Goal: Task Accomplishment & Management: Use online tool/utility

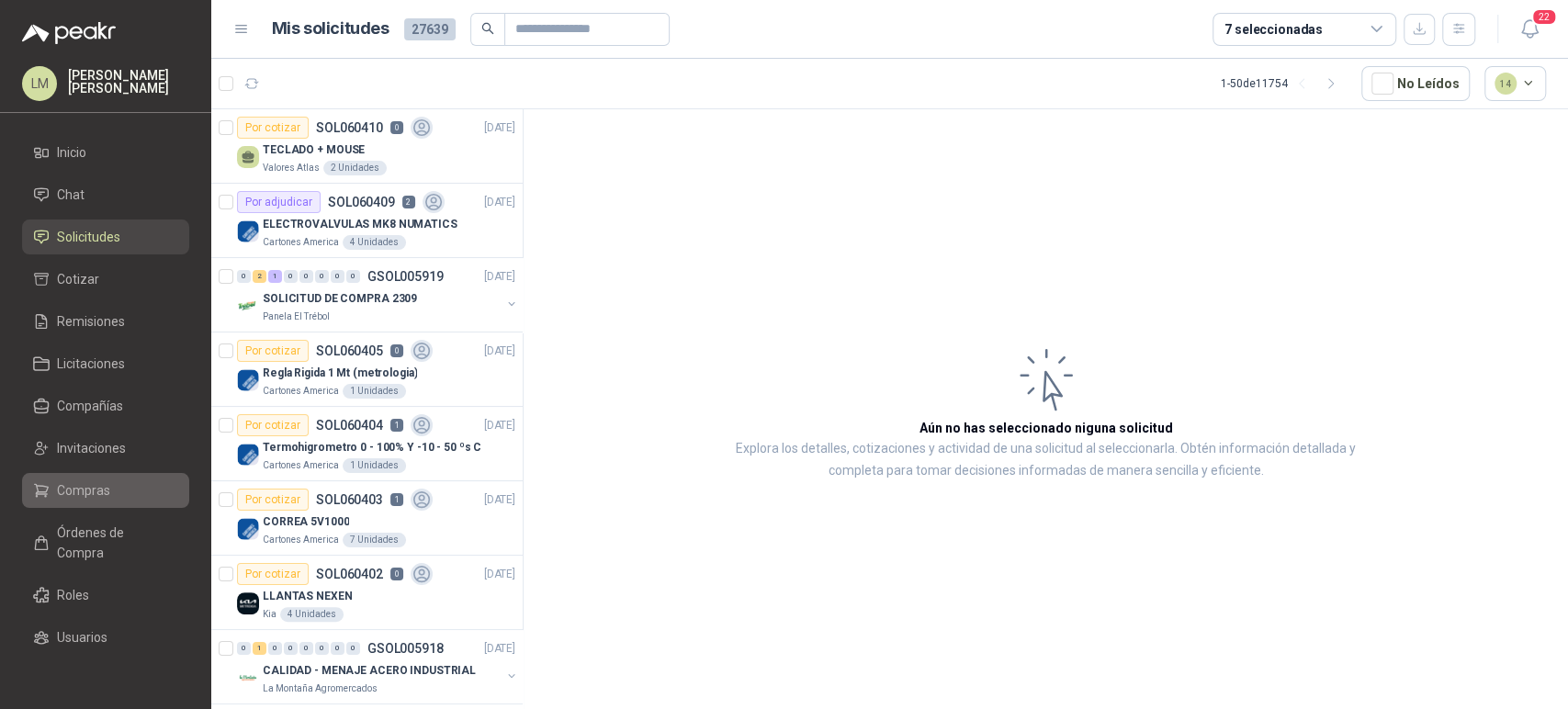
click at [57, 484] on span "Compras" at bounding box center [84, 491] width 53 height 20
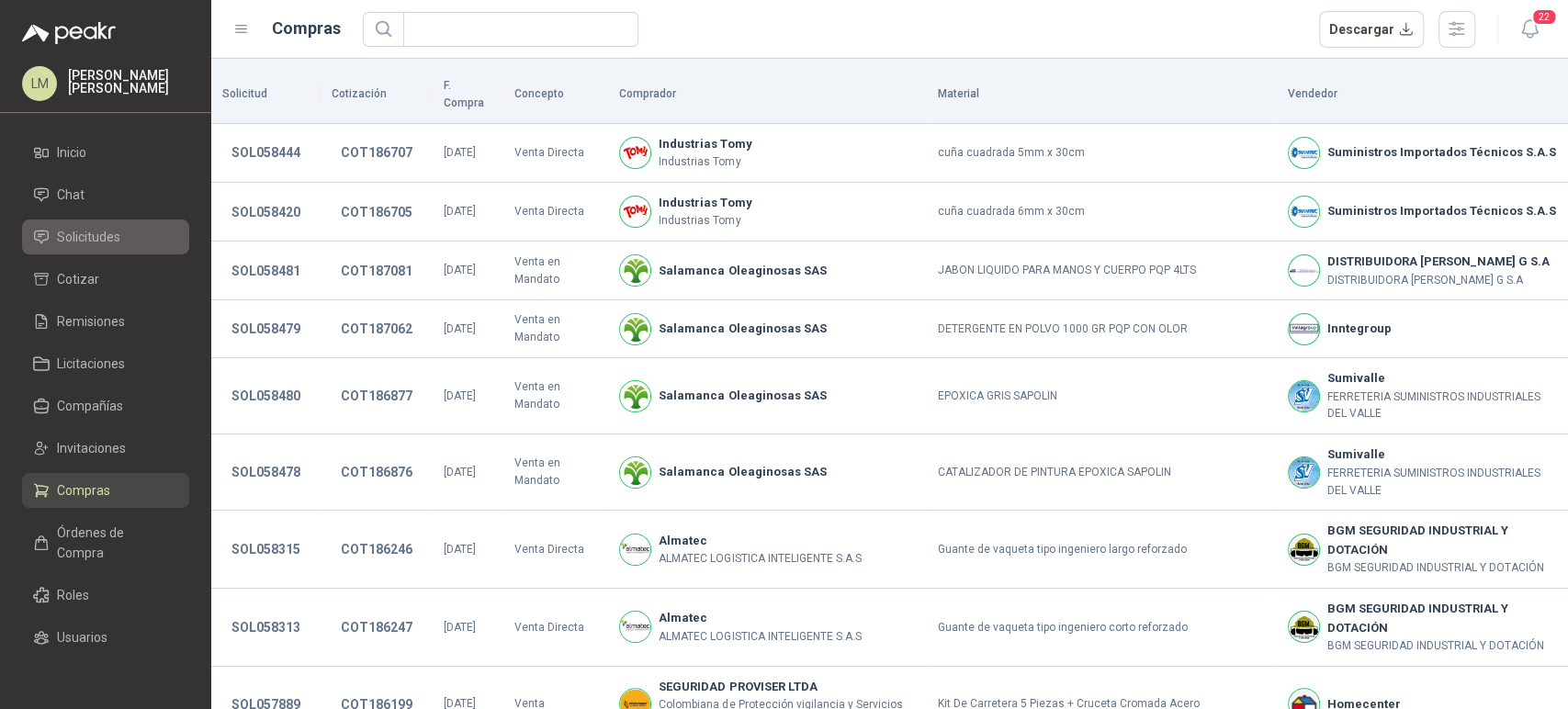
click at [103, 234] on span "Solicitudes" at bounding box center [88, 237] width 64 height 20
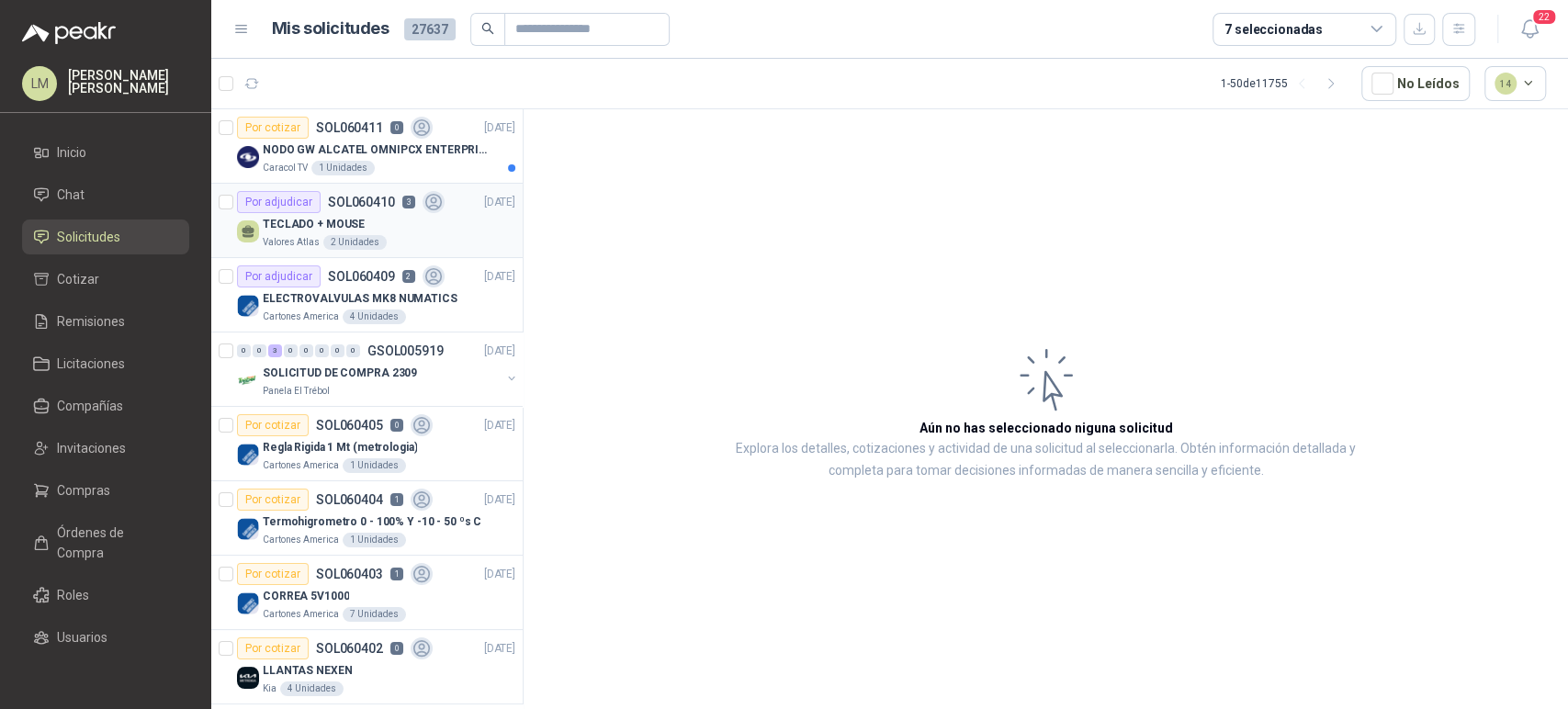
click at [331, 205] on p "SOL060410" at bounding box center [361, 202] width 67 height 13
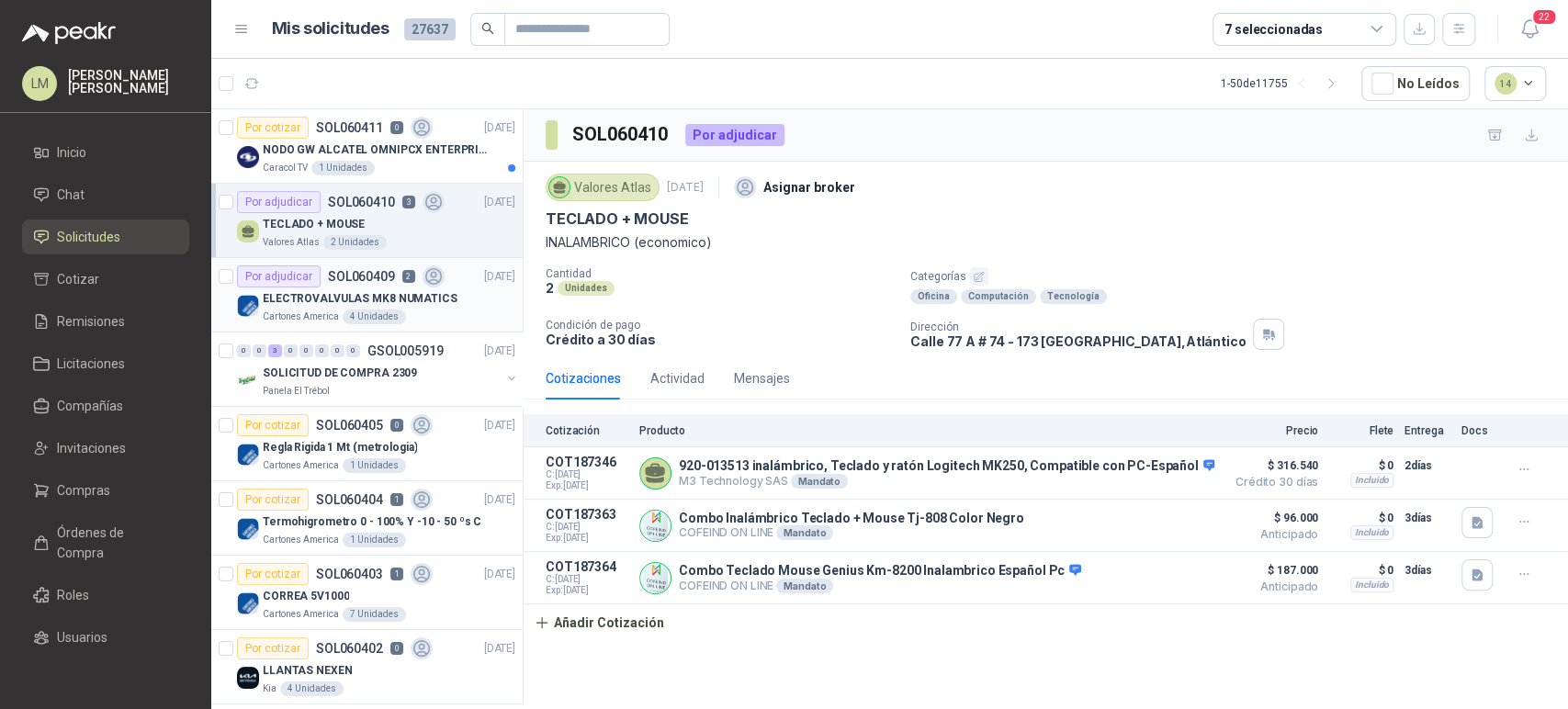
click at [326, 307] on div "ELECTROVALVULAS MK8 NUMATICS" at bounding box center [389, 298] width 252 height 22
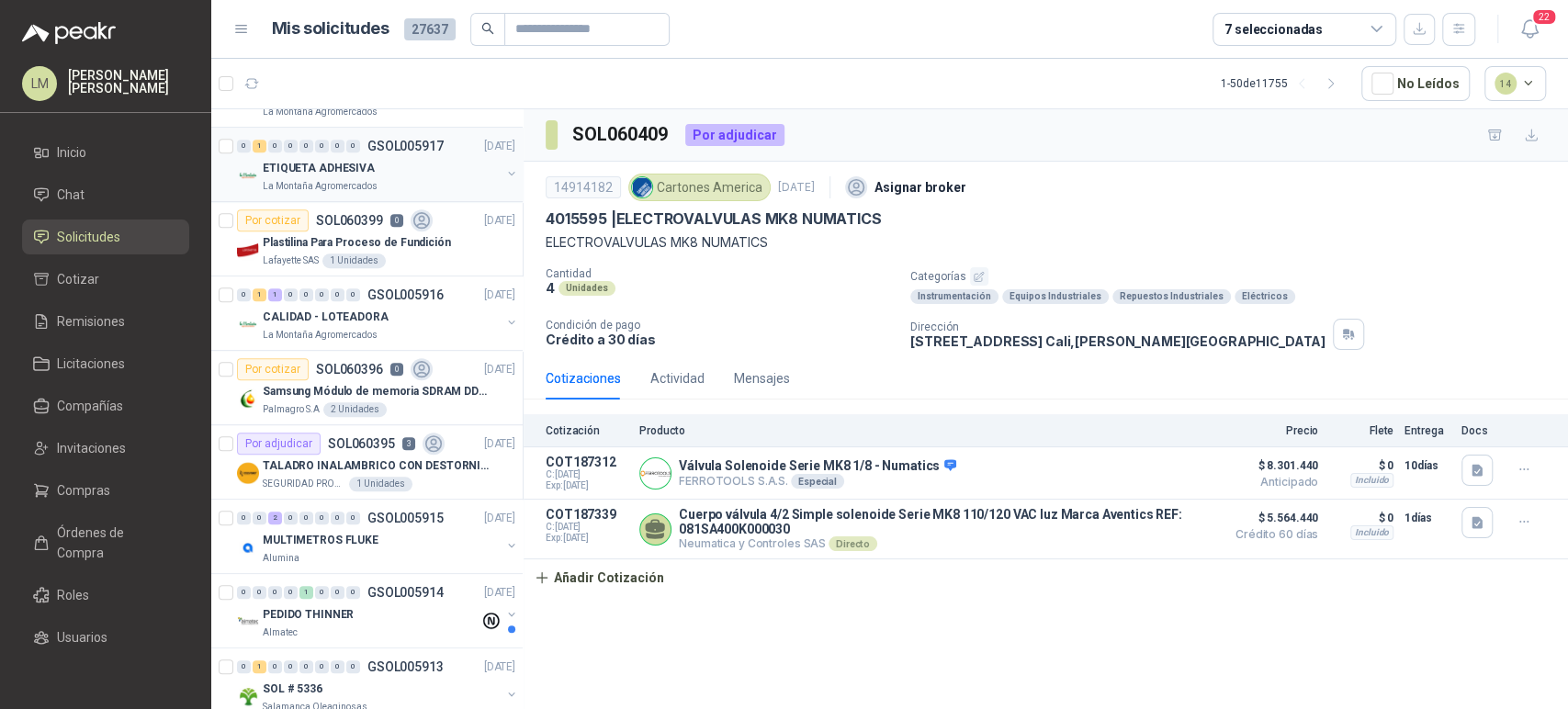
scroll to position [686, 0]
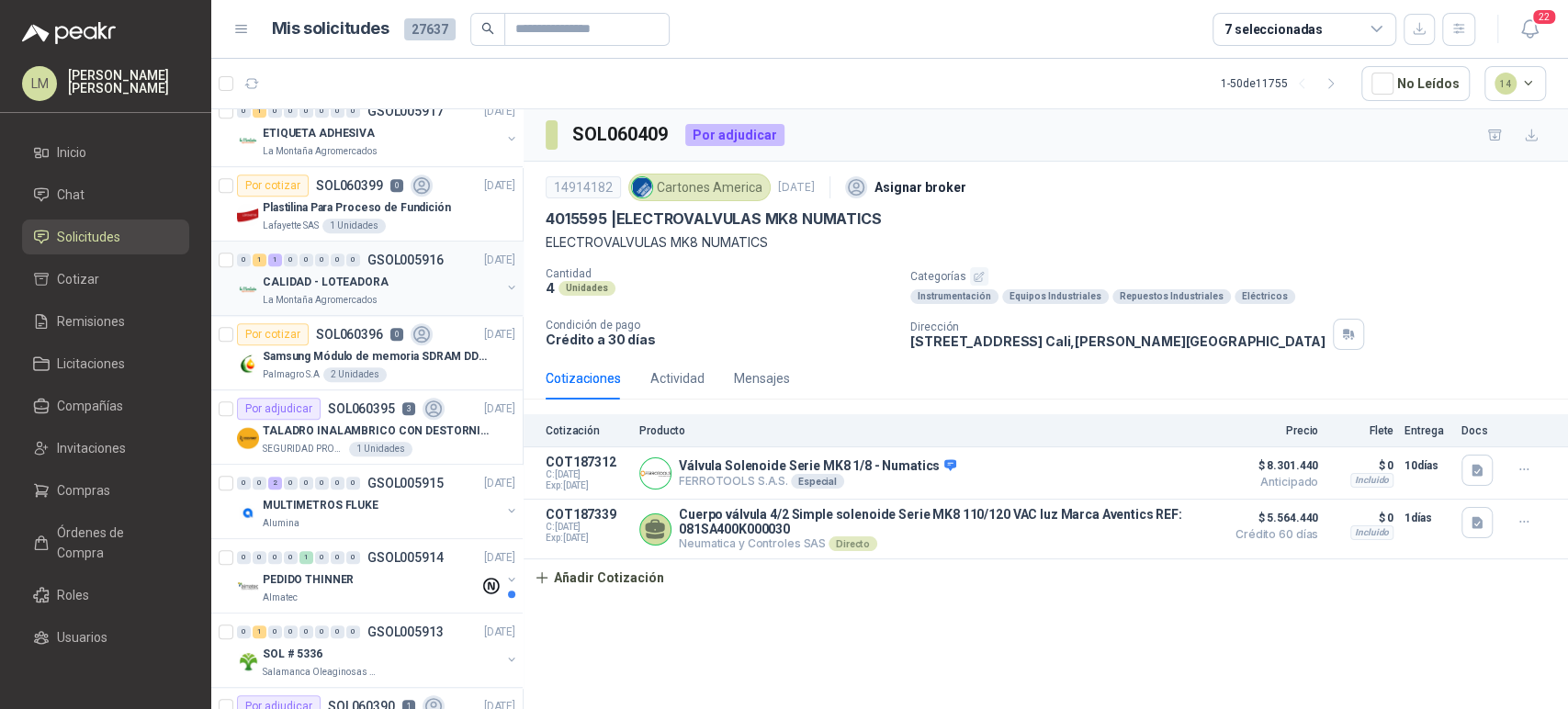
click at [505, 282] on button "button" at bounding box center [512, 287] width 15 height 15
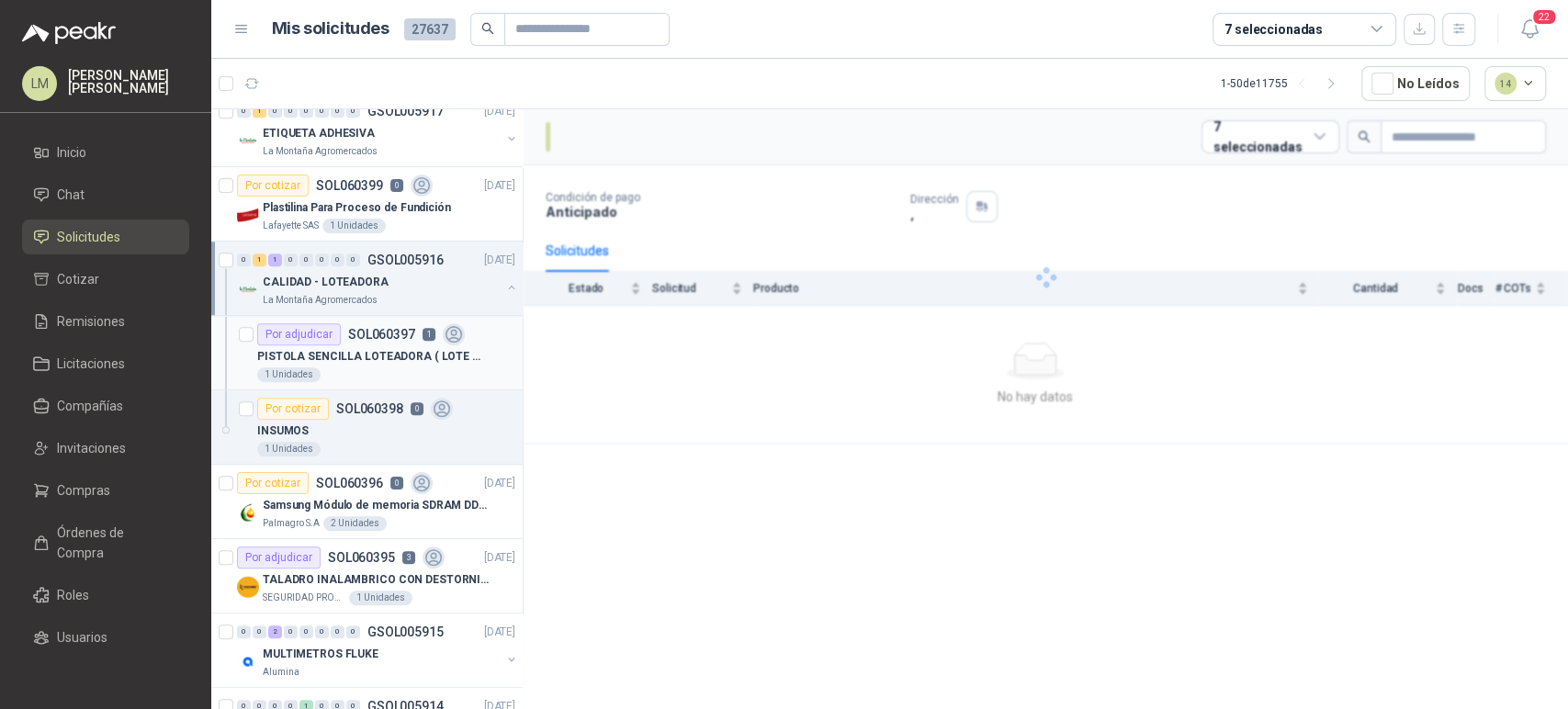
click at [373, 354] on p "PISTOLA SENCILLA LOTEADORA ( LOTE Y FECHA VENCIMIENTO ) ALFANUMERICA" at bounding box center [371, 356] width 228 height 17
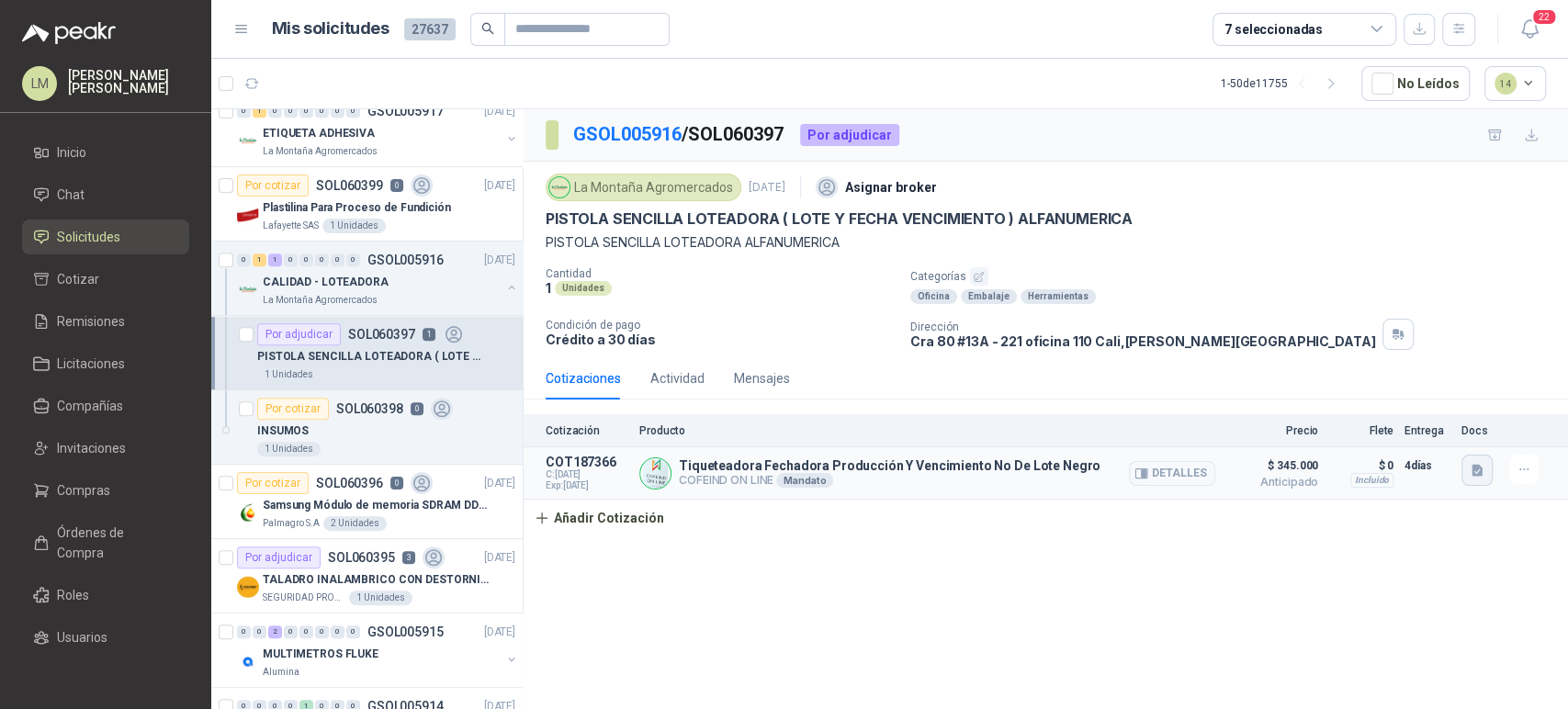
click at [1473, 471] on icon "button" at bounding box center [1478, 471] width 11 height 12
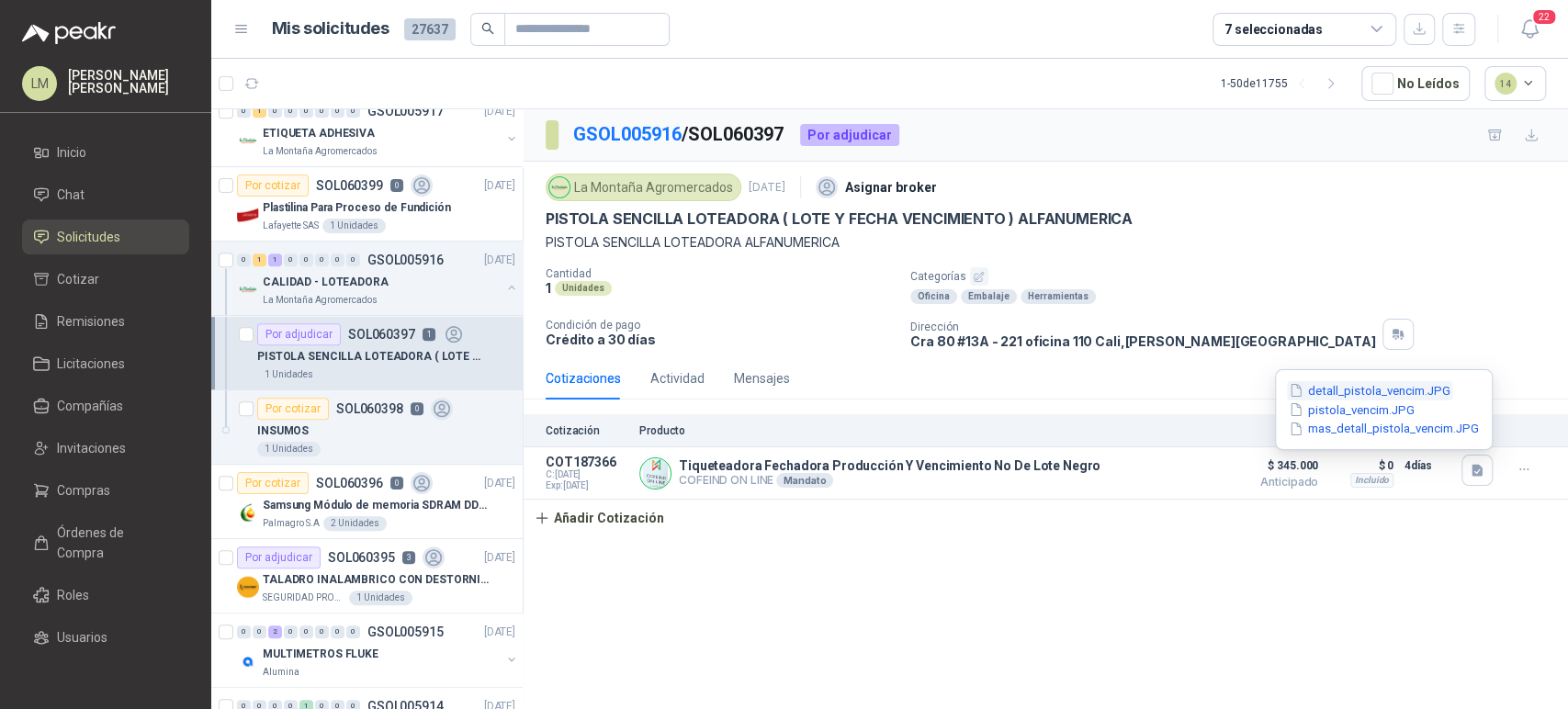
click at [1370, 384] on button "detall_pistola_vencim.JPG" at bounding box center [1370, 390] width 166 height 19
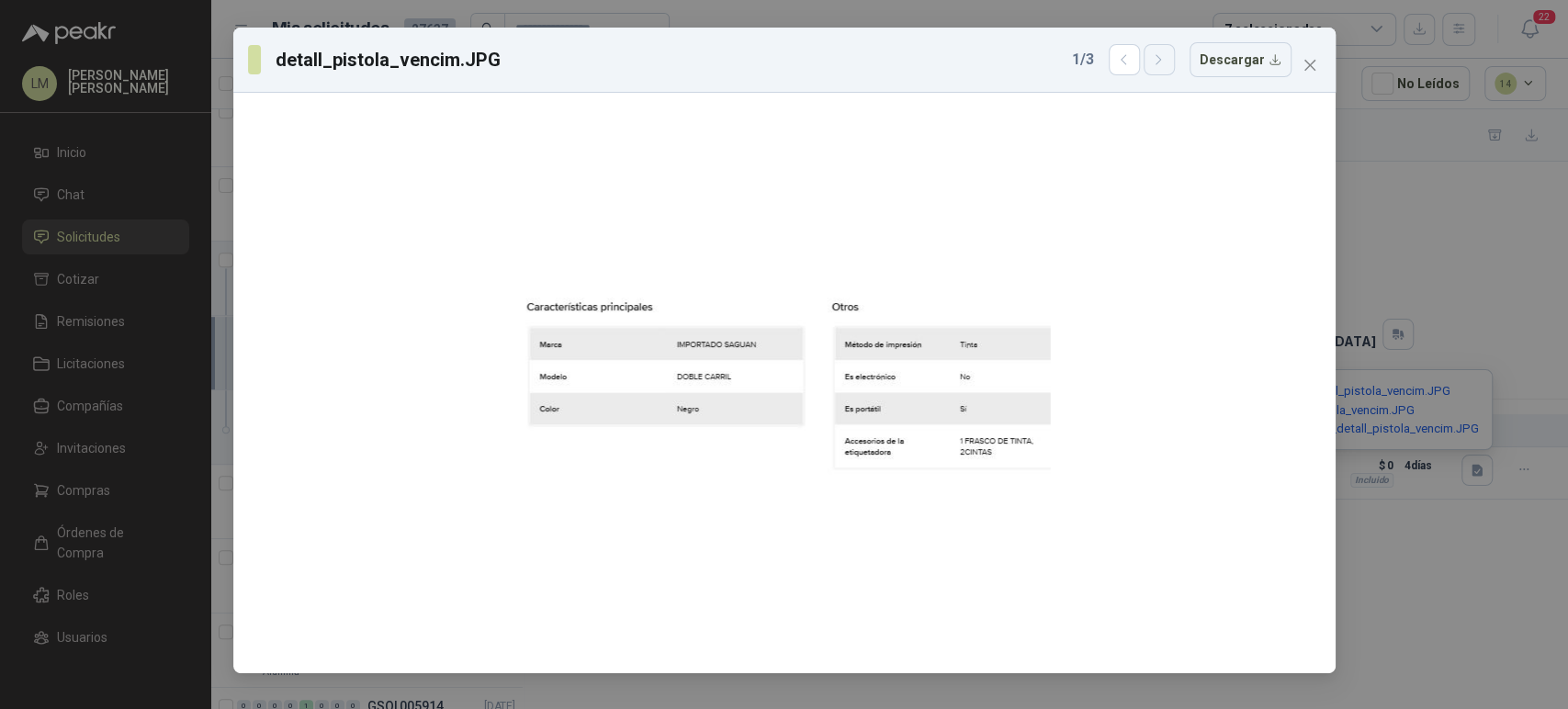
click at [1166, 64] on icon "button" at bounding box center [1159, 60] width 16 height 16
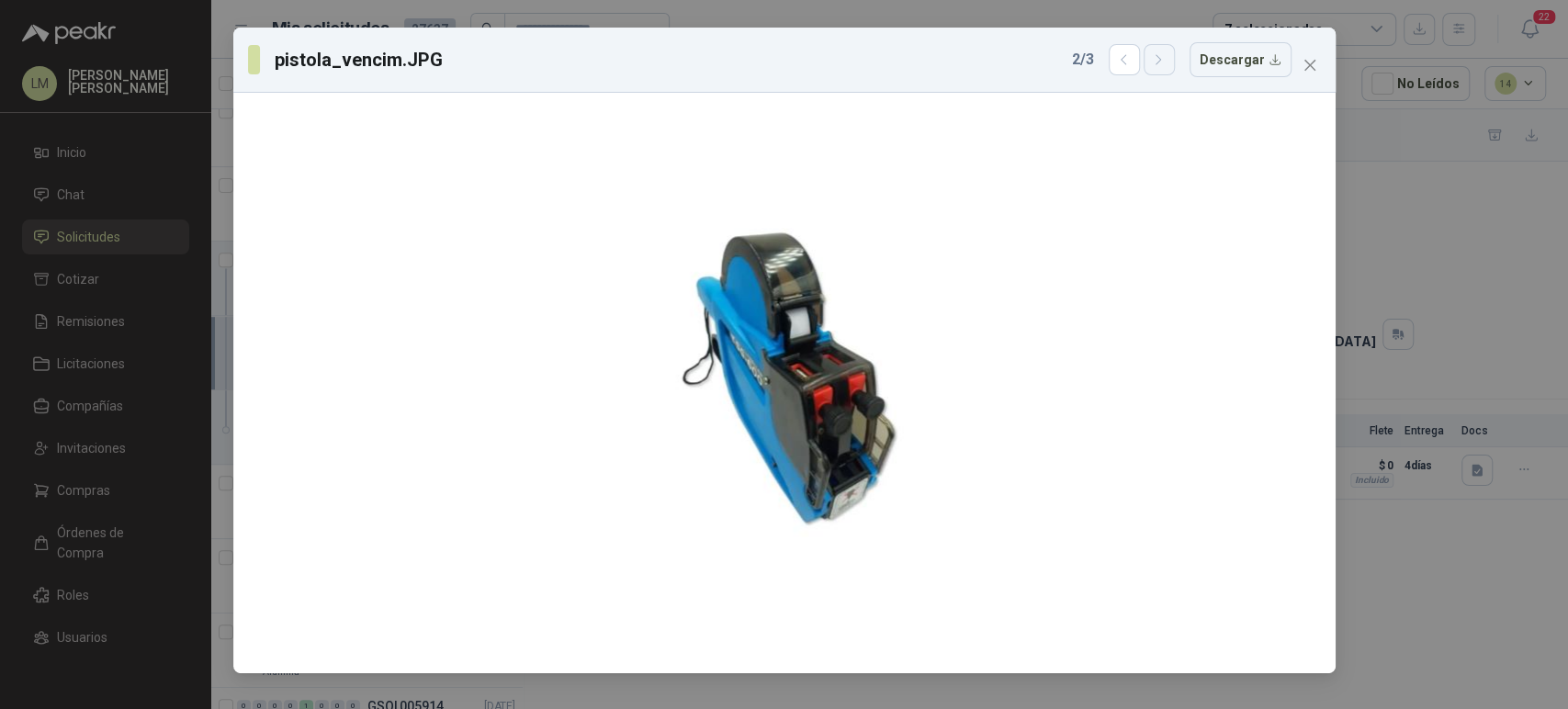
click at [1166, 64] on icon "button" at bounding box center [1159, 60] width 16 height 16
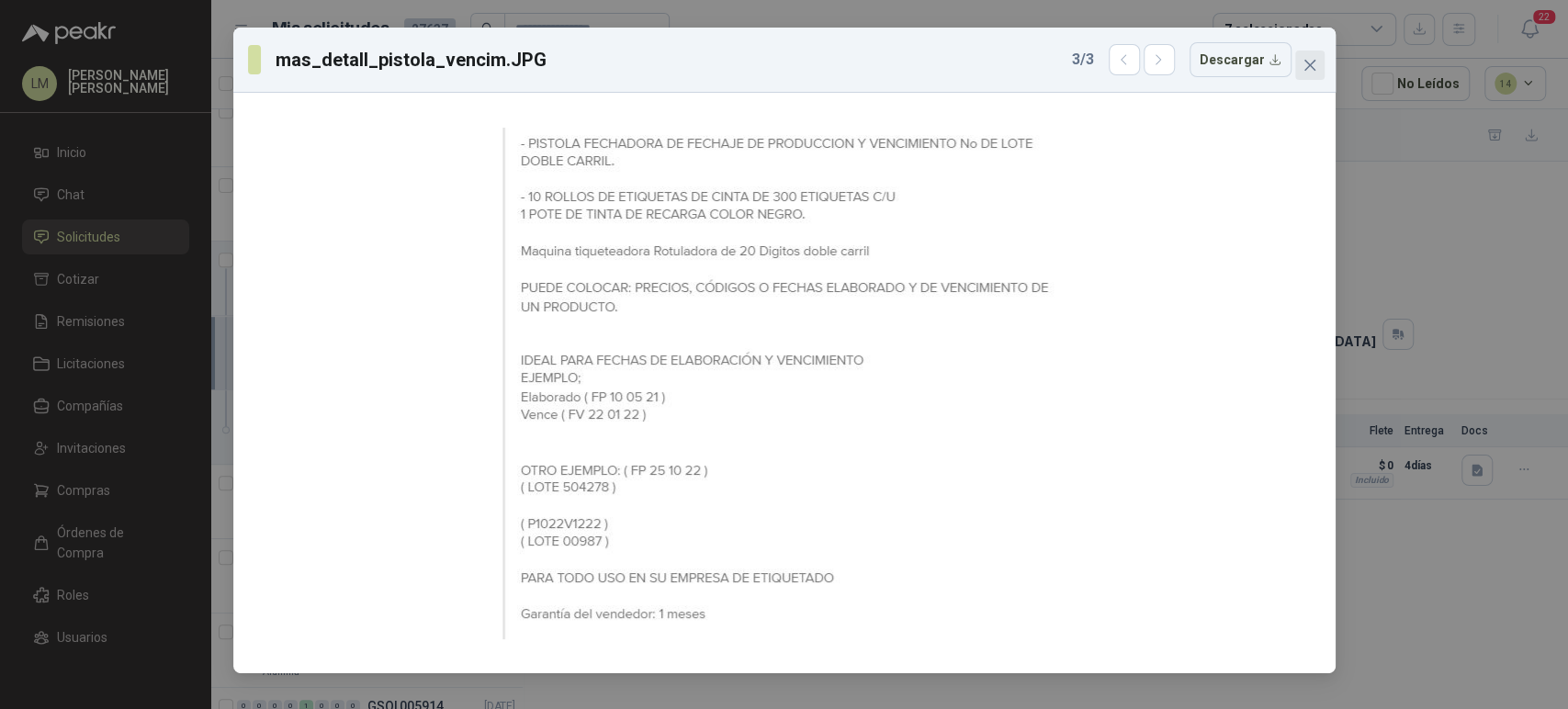
click at [1309, 63] on icon "close" at bounding box center [1310, 65] width 15 height 15
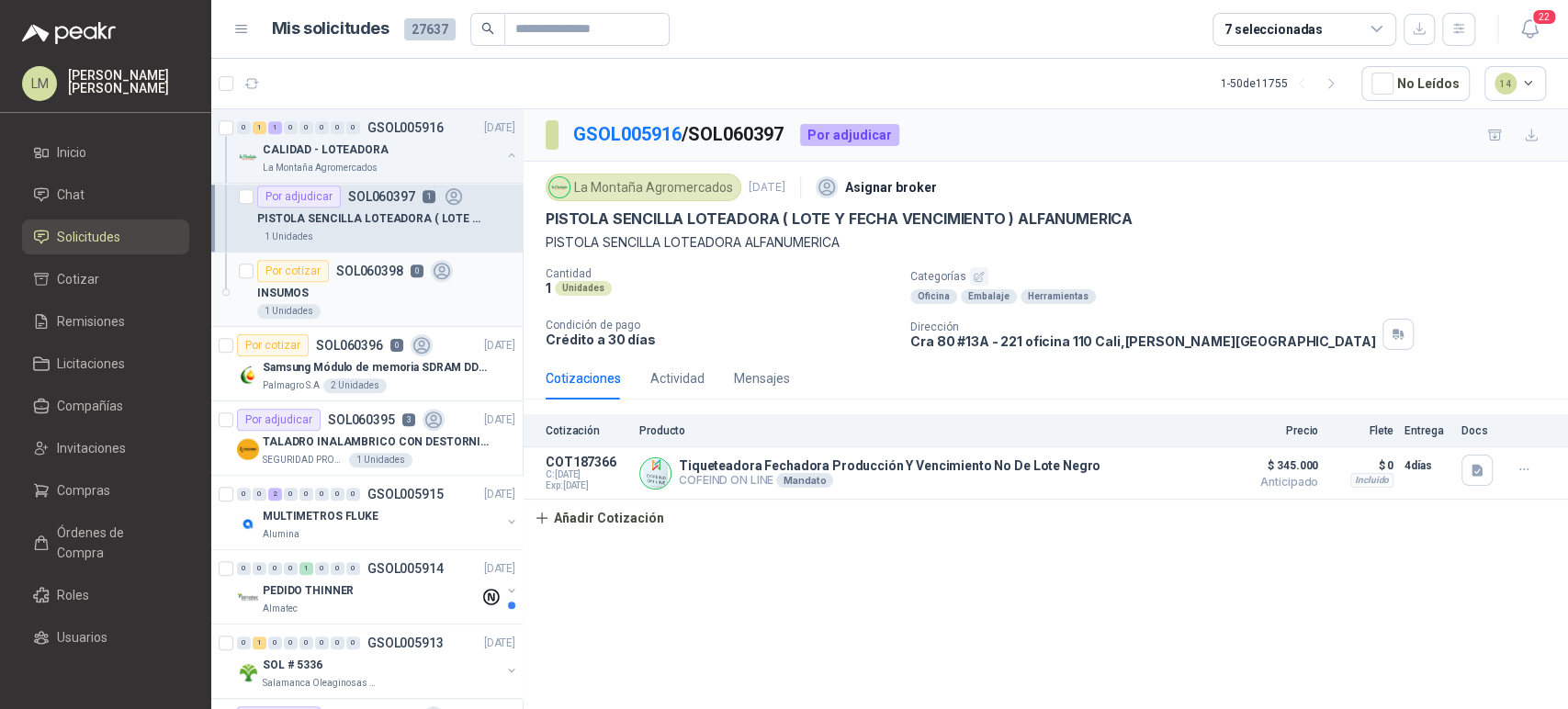
scroll to position [825, 0]
click at [327, 430] on div "TALADRO INALAMBRICO CON DESTORNILLADOR DE ESTRIA" at bounding box center [389, 441] width 252 height 22
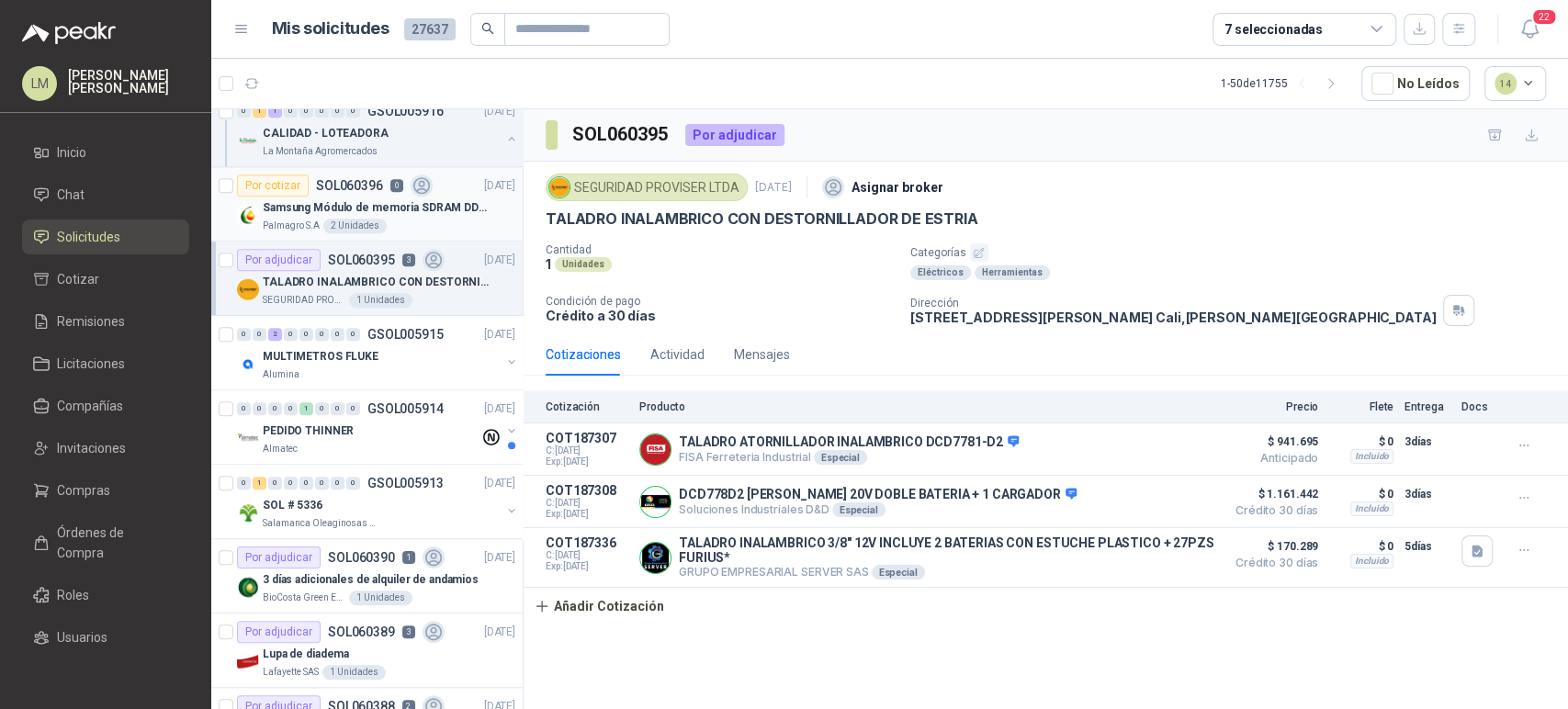
scroll to position [984, 0]
click at [365, 356] on p "MULTIMETROS FLUKE" at bounding box center [321, 355] width 116 height 17
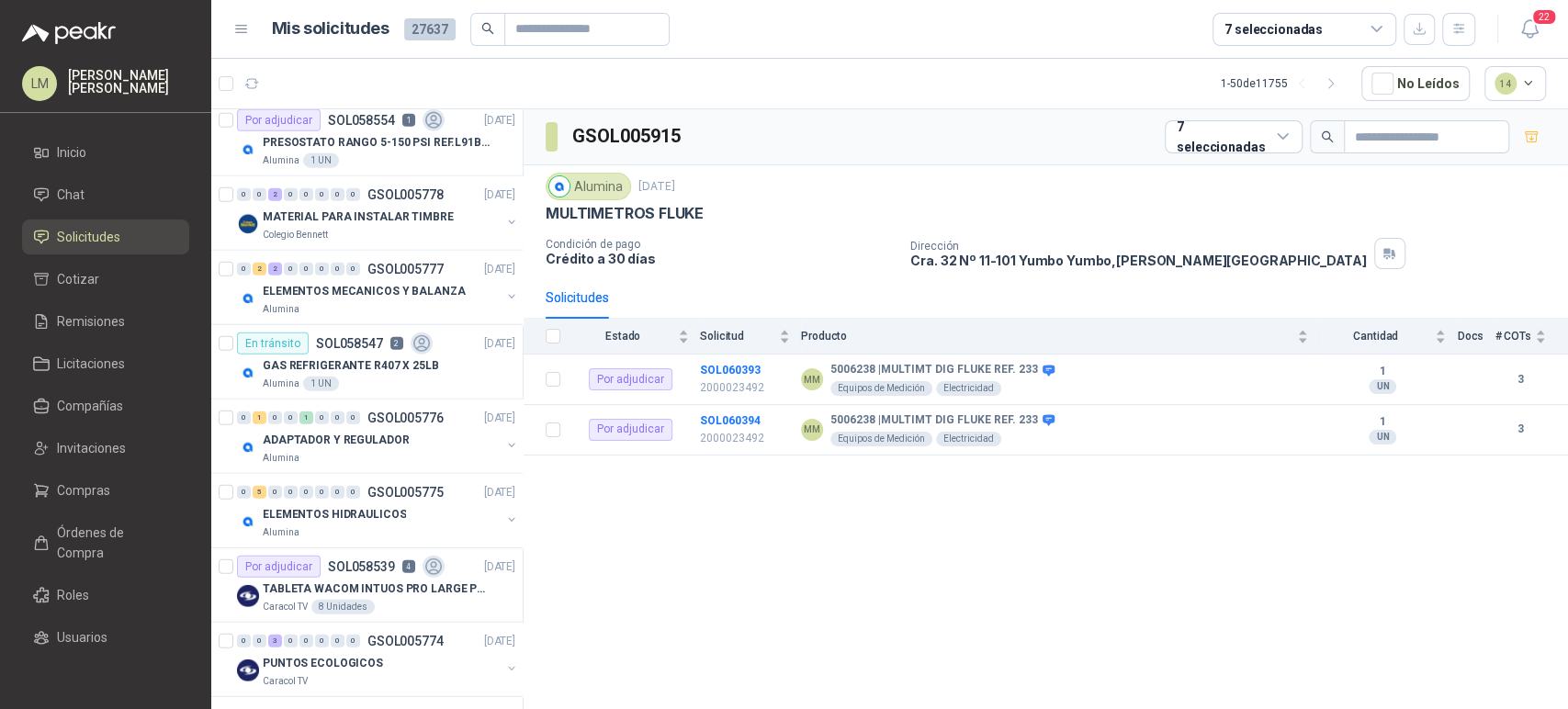
scroll to position [3278, 0]
click at [505, 517] on button "button" at bounding box center [512, 523] width 15 height 15
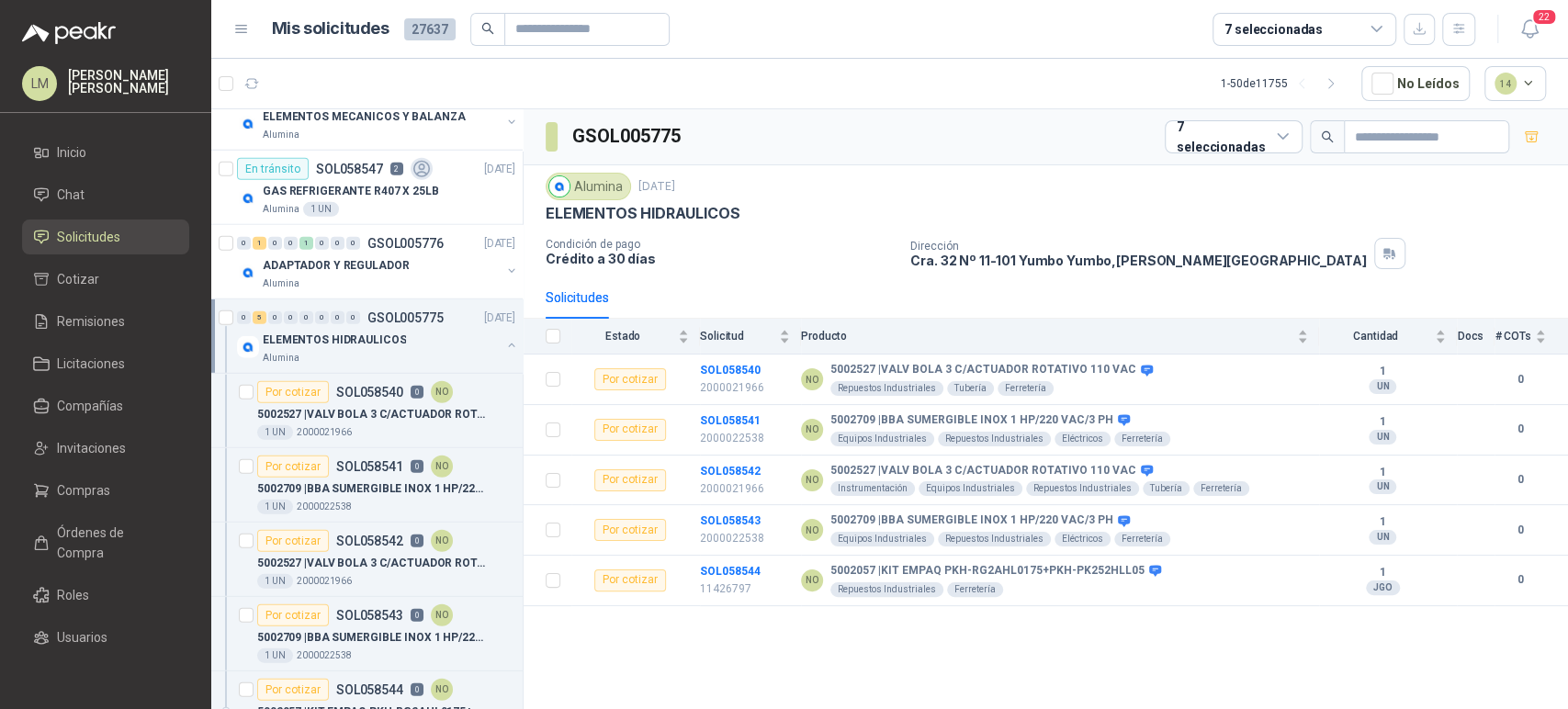
scroll to position [3523, 0]
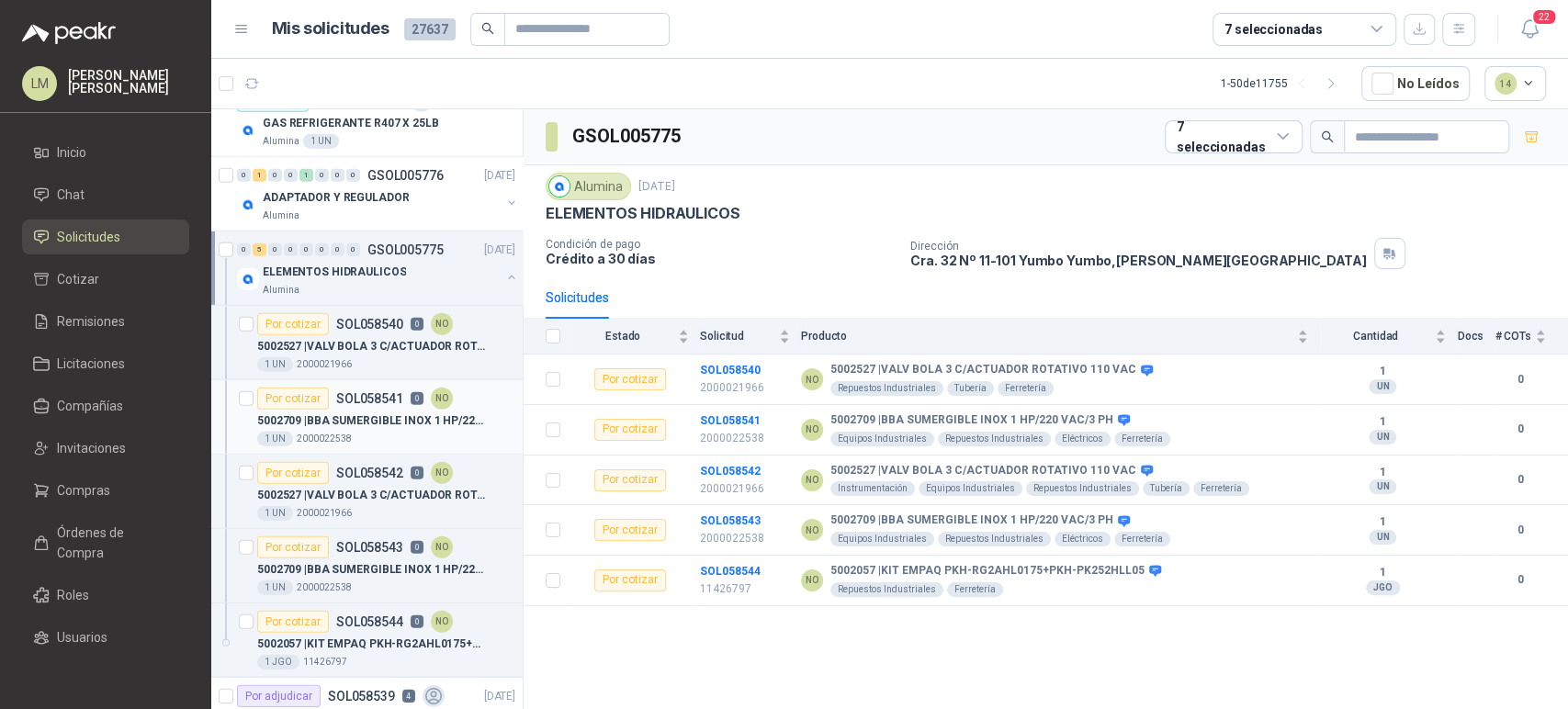
click at [358, 413] on p "5002709 | BBA SUMERGIBLE INOX 1 HP/220 VAC/3 PH" at bounding box center [371, 421] width 228 height 17
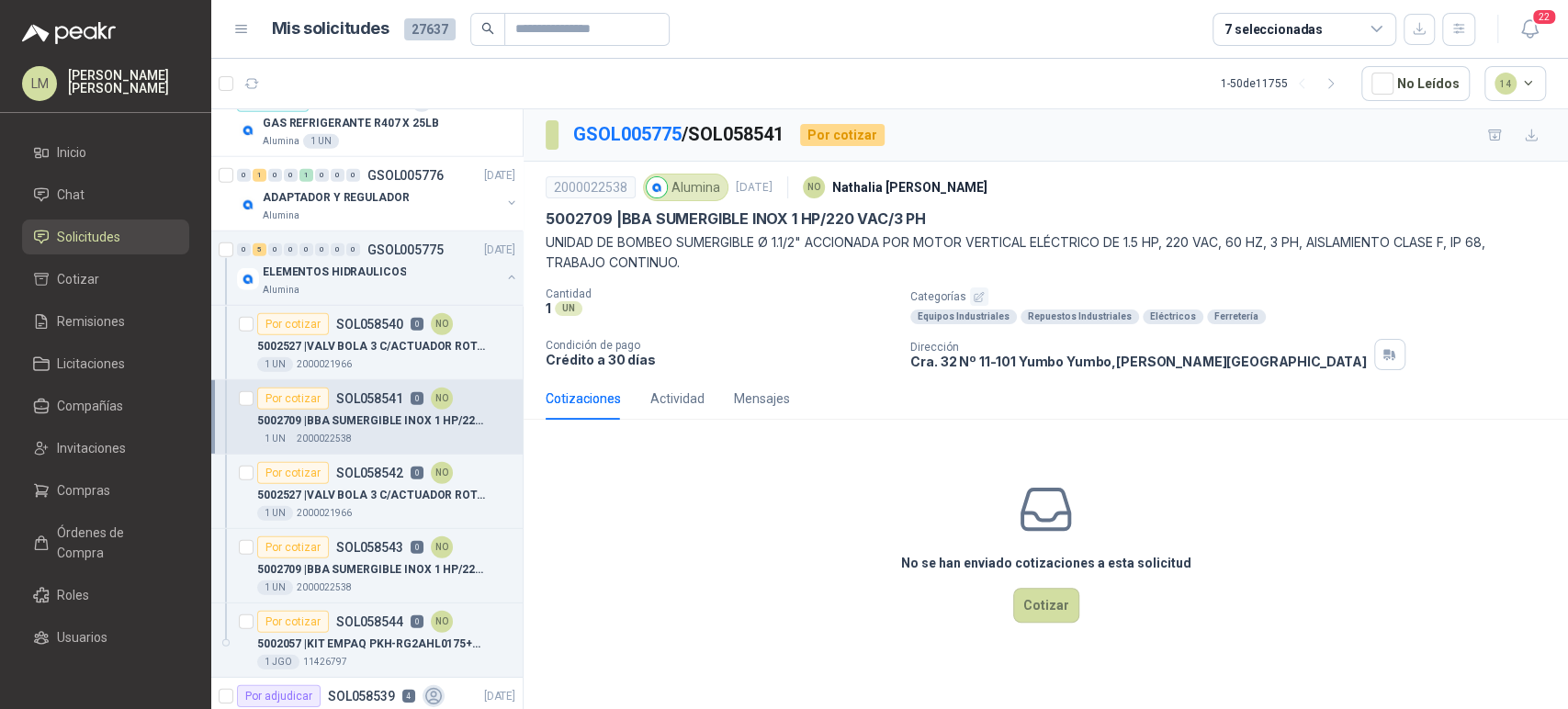
click at [759, 375] on div "2000022538 Alumina 3 oct, 2025 NO Nathalia Ortega 5002709 | BBA SUMERGIBLE INOX…" at bounding box center [1046, 270] width 1045 height 215
click at [757, 389] on div "Mensajes" at bounding box center [762, 399] width 56 height 20
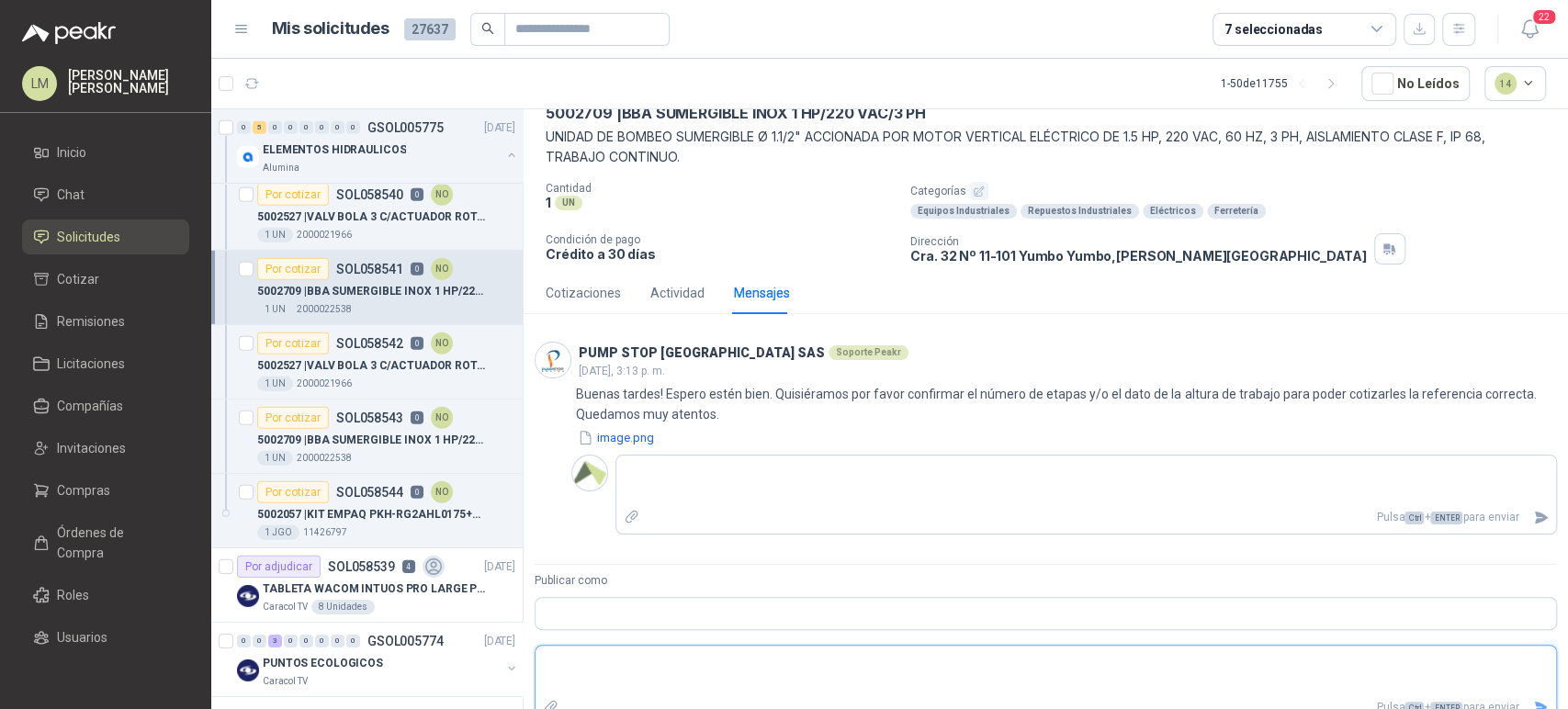
scroll to position [3640, 0]
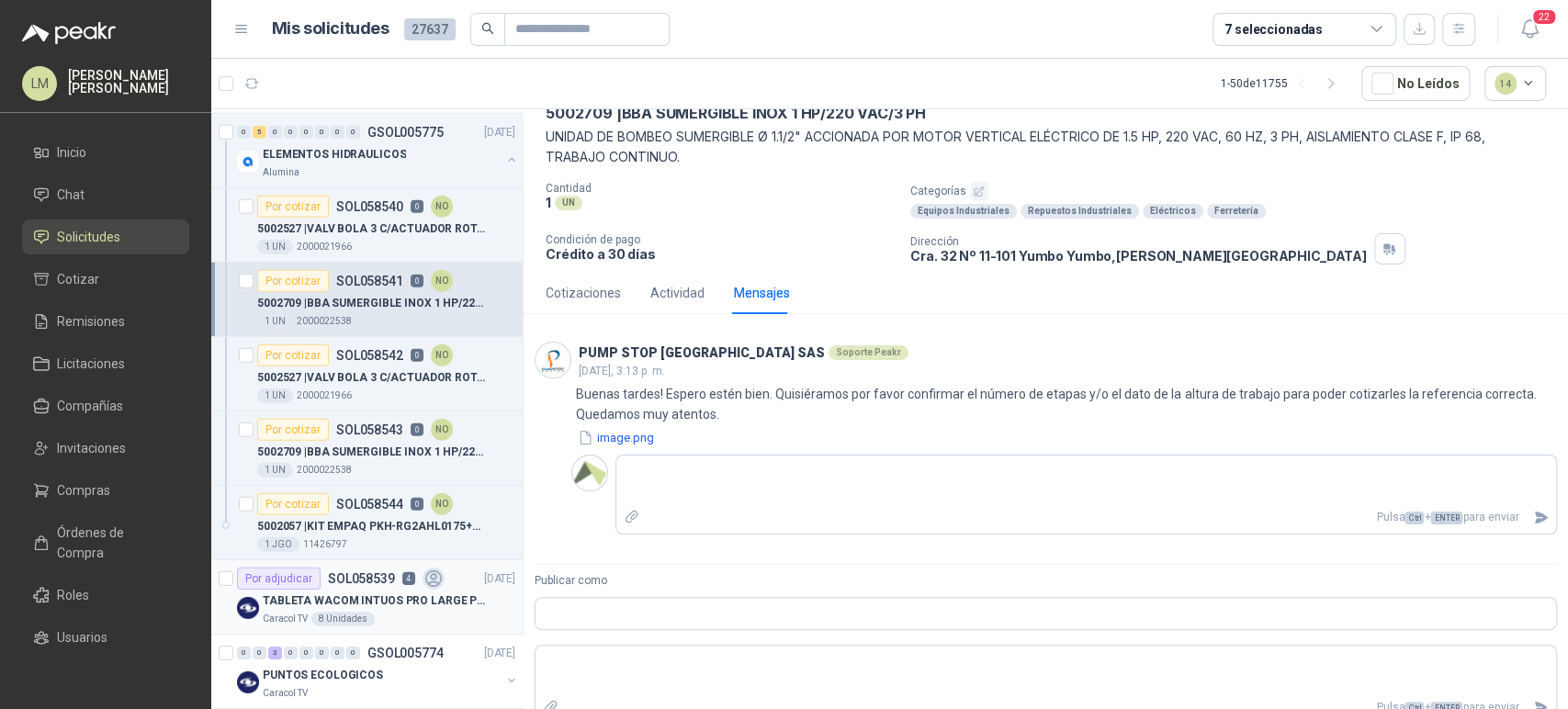
click at [356, 572] on p "SOL058539" at bounding box center [361, 578] width 67 height 13
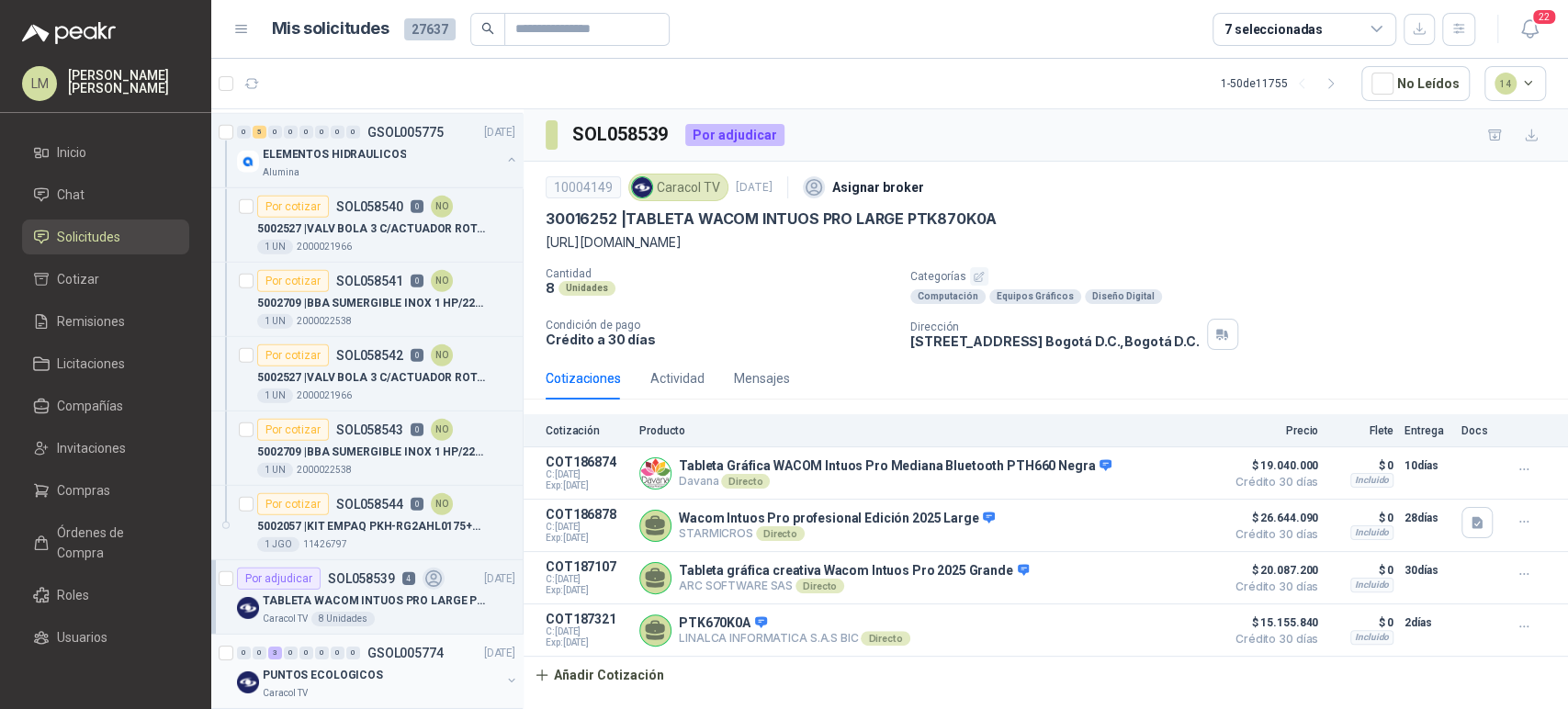
click at [505, 674] on button "button" at bounding box center [512, 680] width 15 height 15
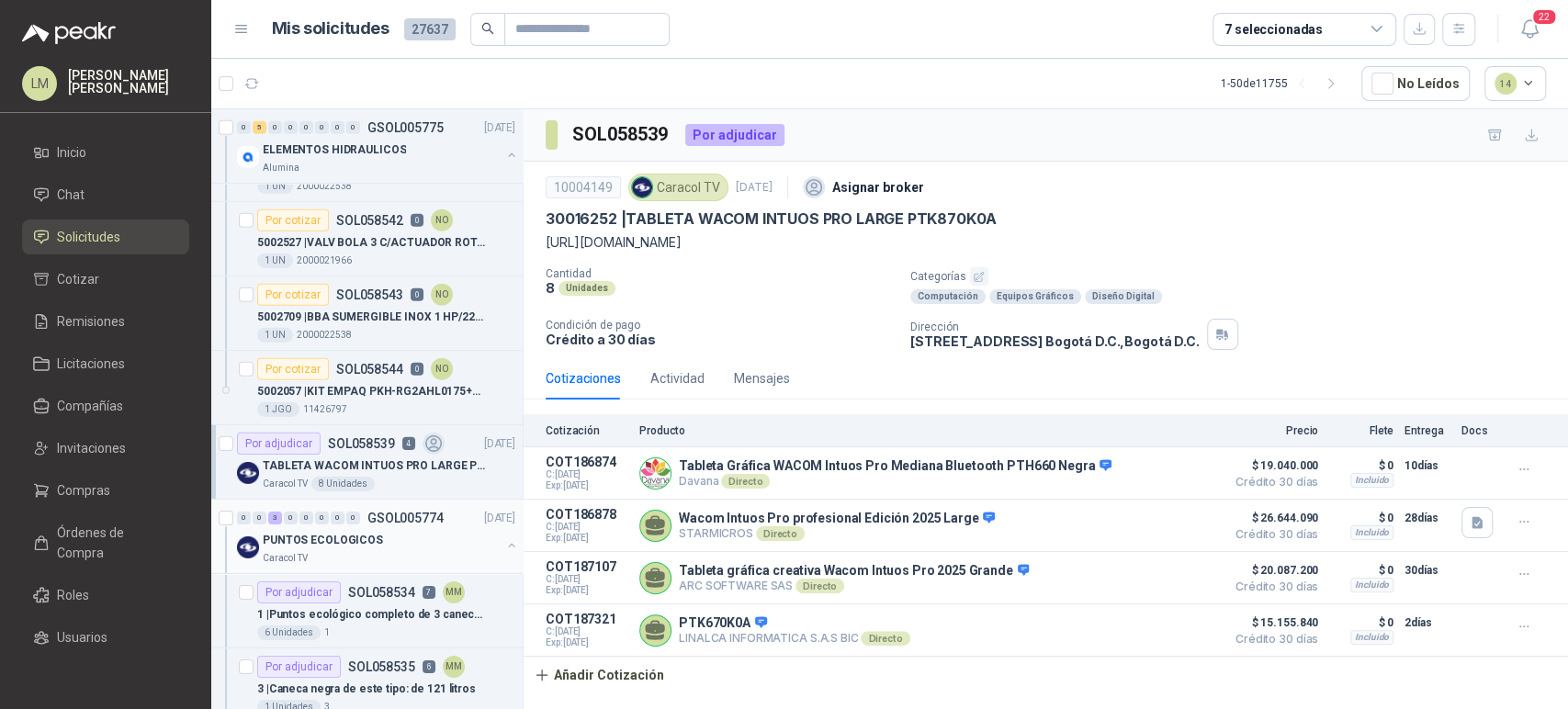
scroll to position [3864, 0]
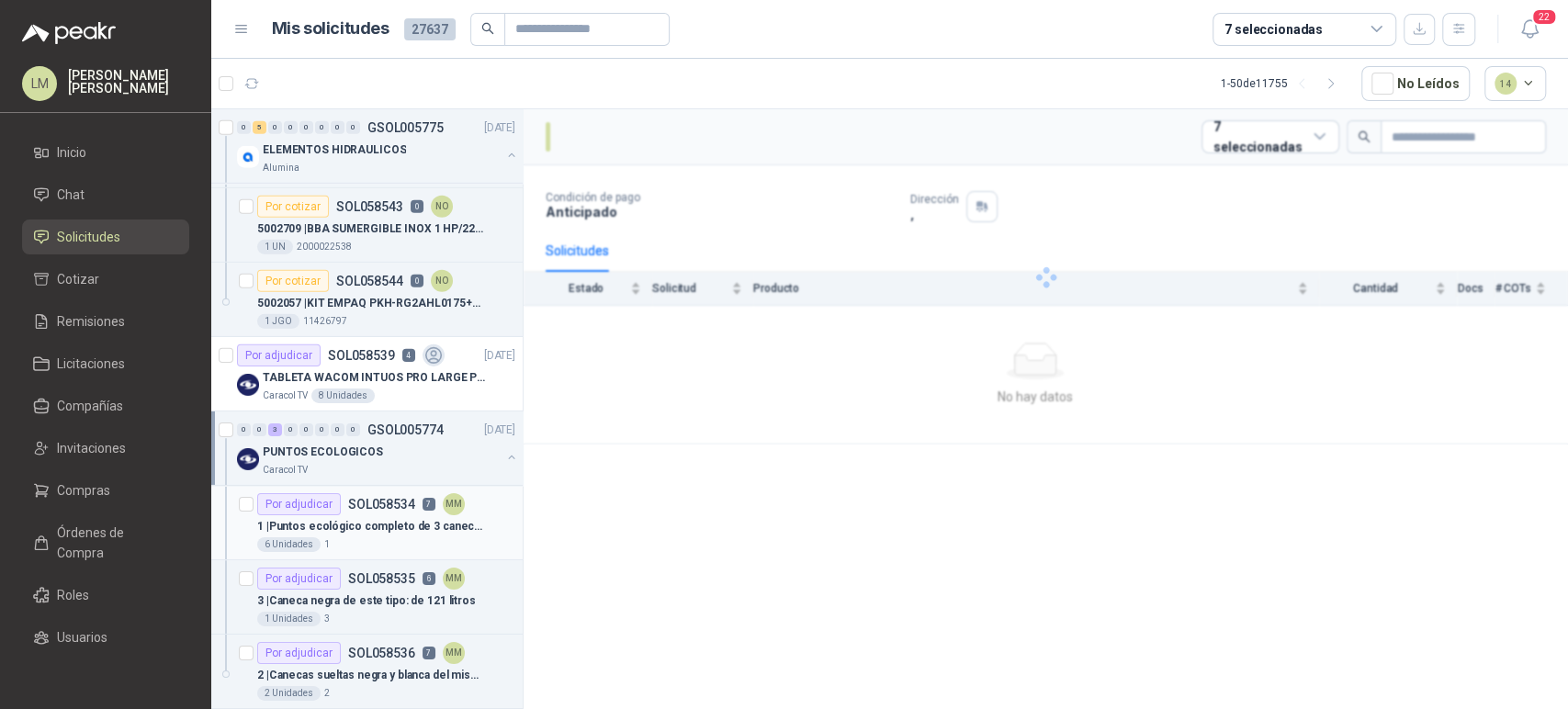
click at [372, 521] on p "1 | Puntos ecológico completo de 3 canecas de 50-60 litros en este tipo: ( con …" at bounding box center [371, 527] width 228 height 17
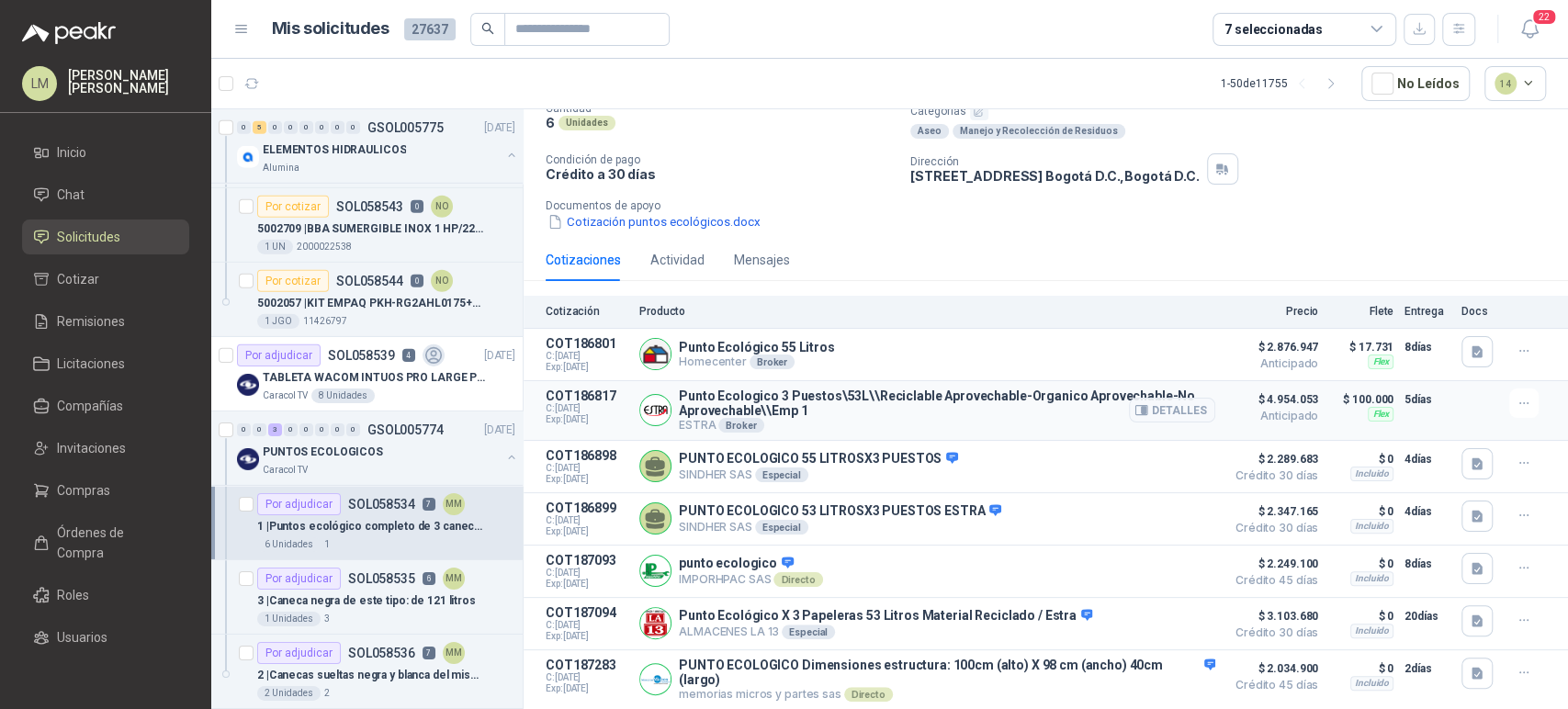
scroll to position [193, 0]
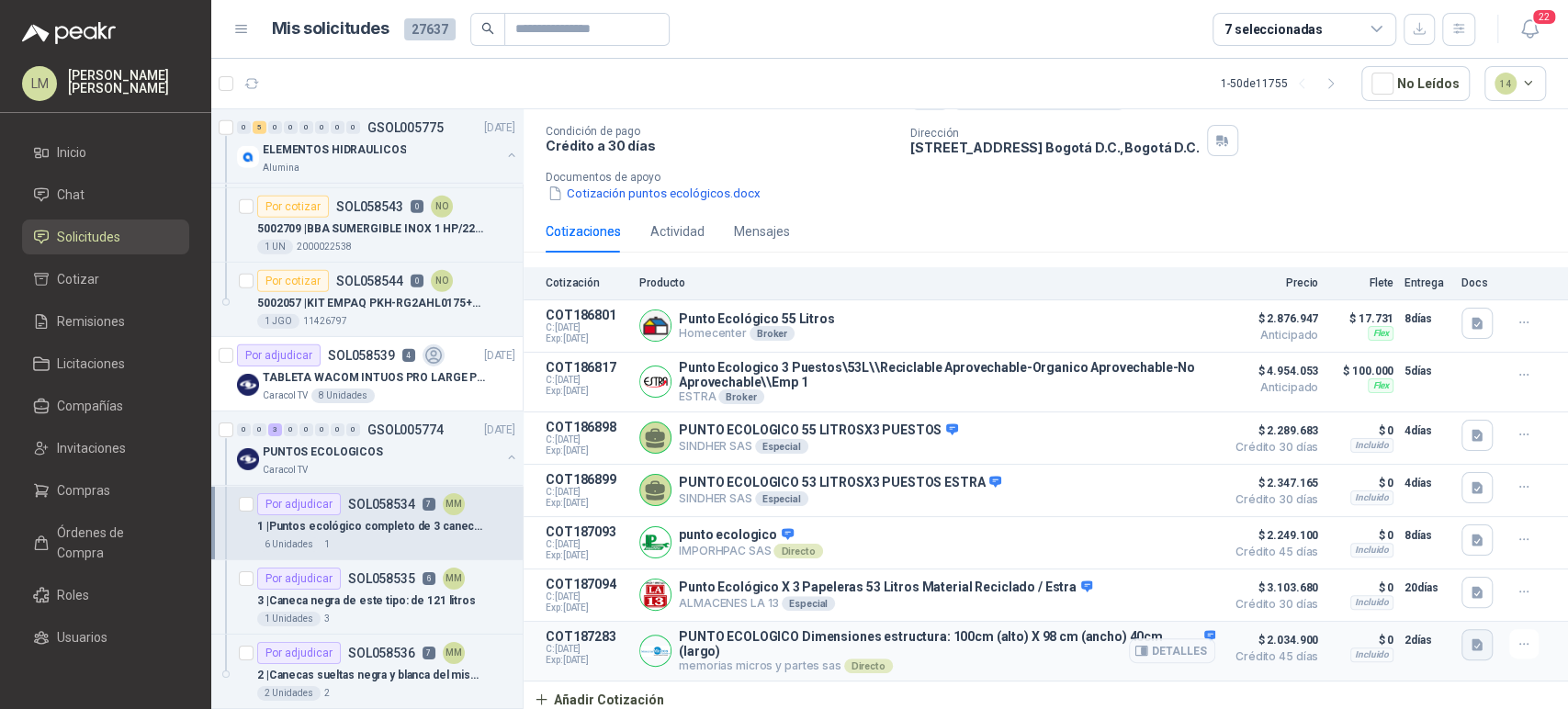
click at [1470, 645] on button "button" at bounding box center [1478, 645] width 31 height 31
click at [1425, 602] on button "PUNTO ECOLOGICO.pdf" at bounding box center [1390, 608] width 153 height 19
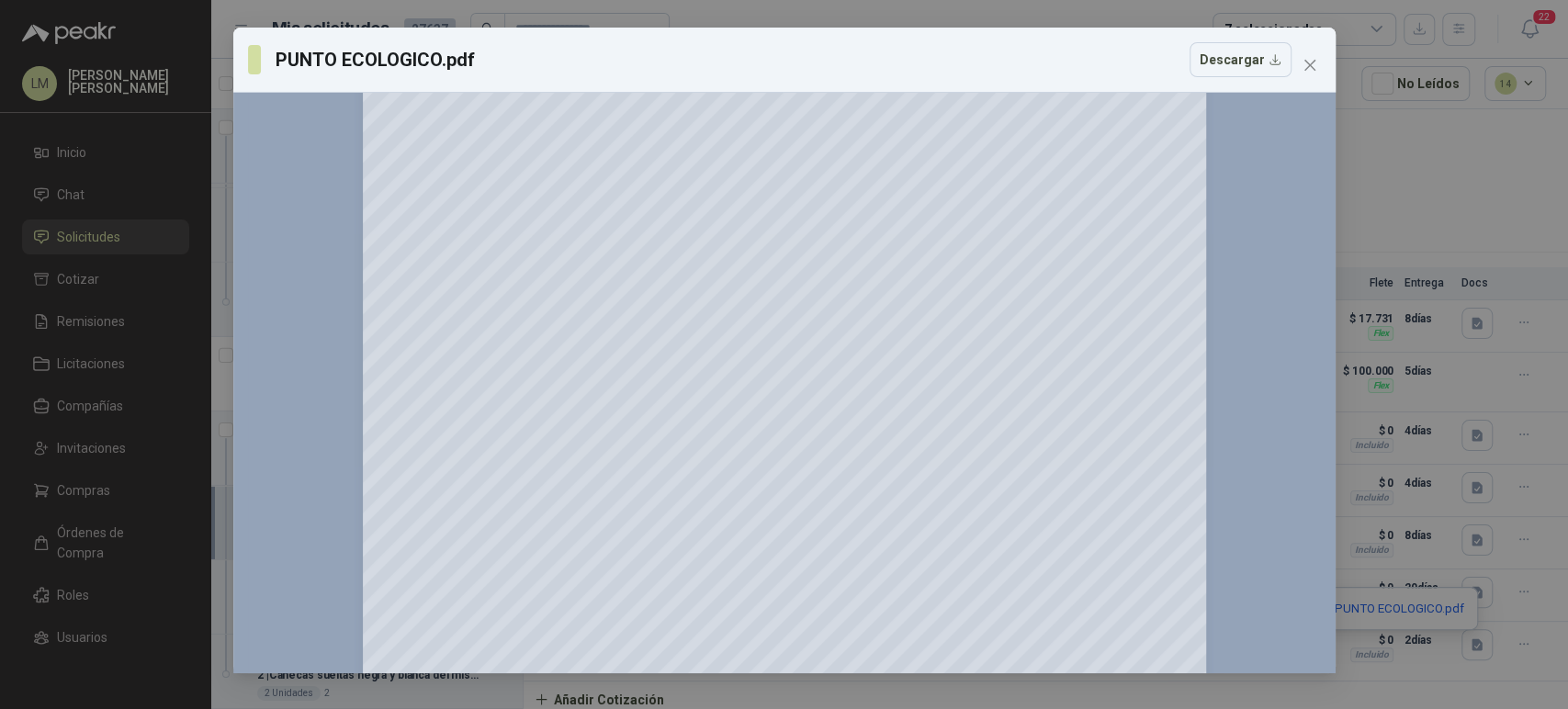
scroll to position [158, 0]
click at [1317, 68] on span "Close" at bounding box center [1310, 65] width 29 height 15
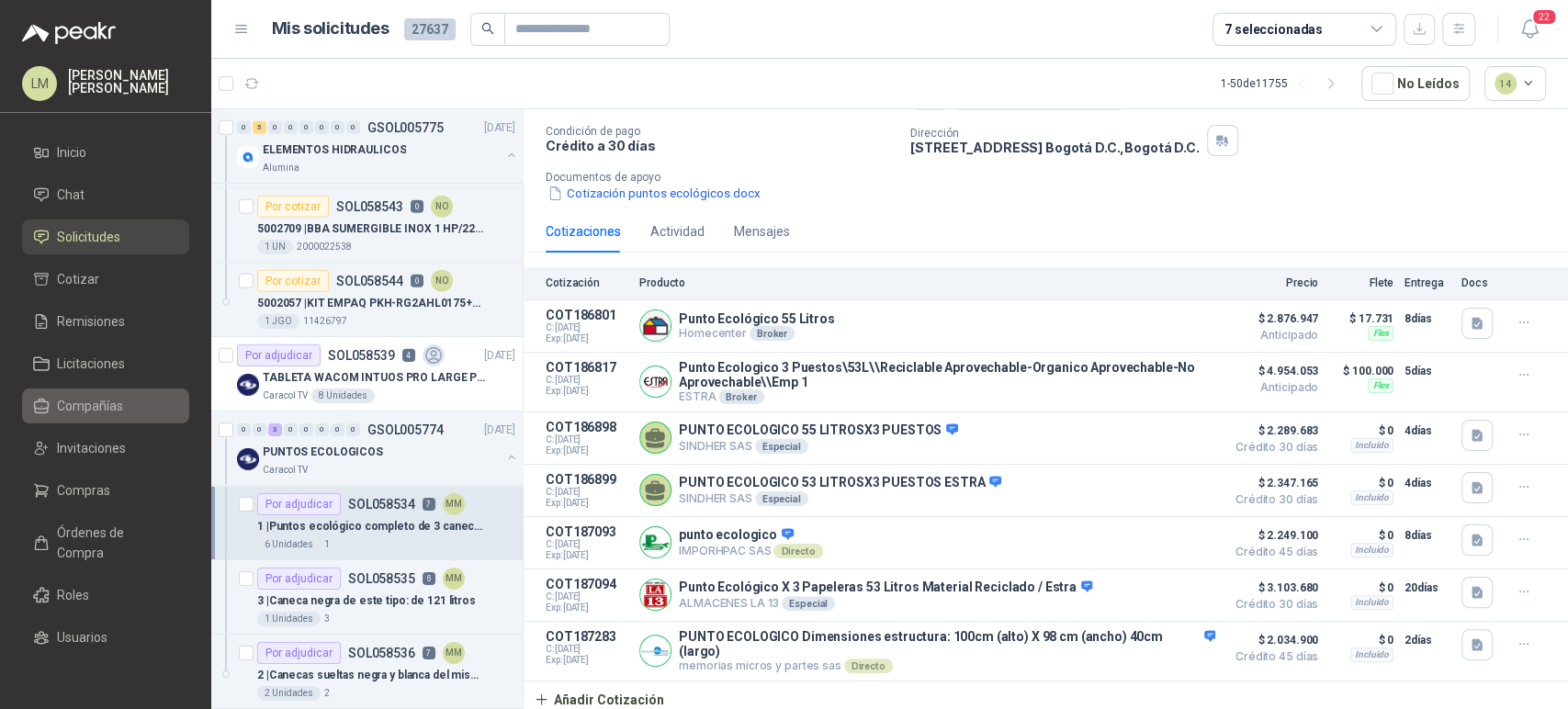
click at [80, 417] on link "Compañías" at bounding box center [106, 406] width 168 height 35
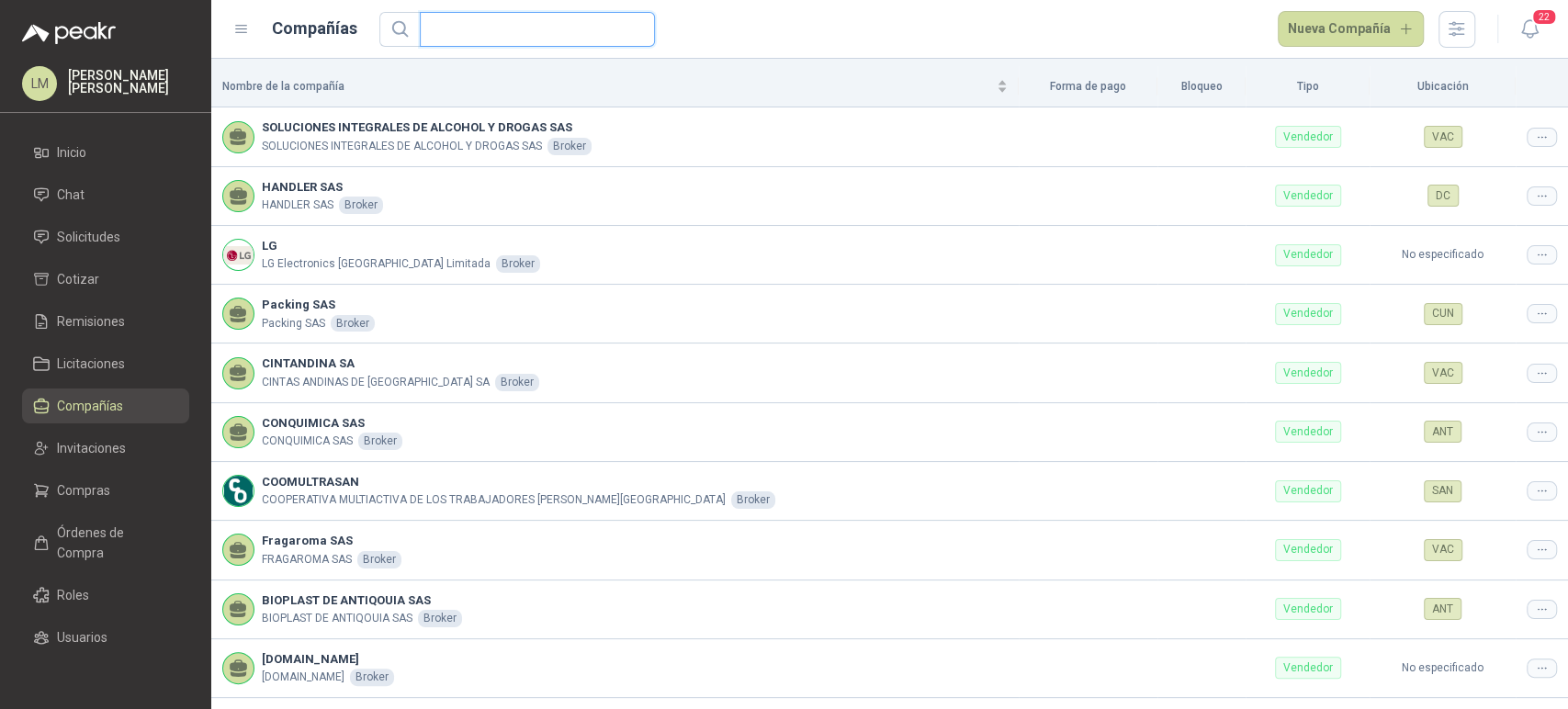
click at [498, 27] on input "text" at bounding box center [530, 29] width 198 height 33
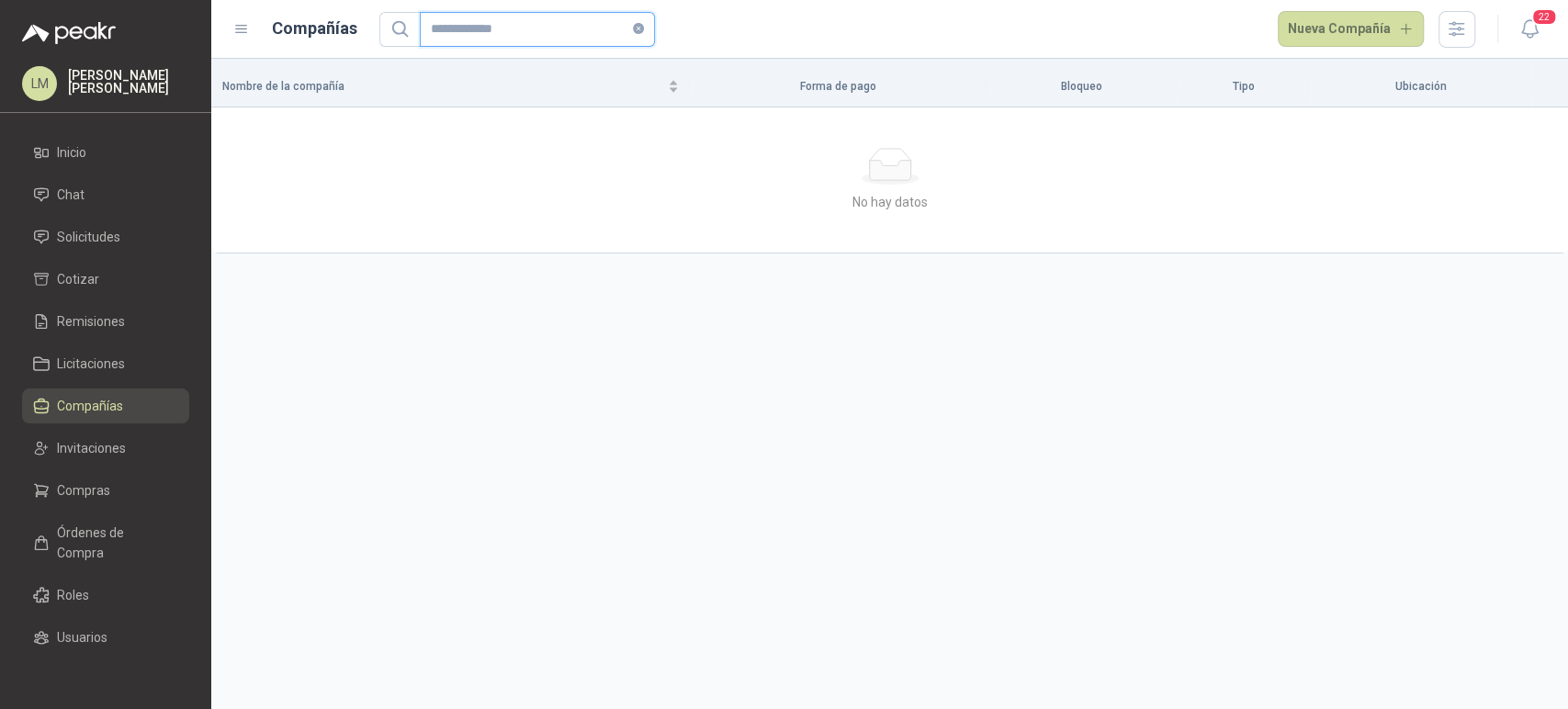
drag, startPoint x: 521, startPoint y: 27, endPoint x: 477, endPoint y: 25, distance: 44.0
click at [477, 25] on input "**********" at bounding box center [530, 29] width 198 height 33
click at [491, 25] on input "**********" at bounding box center [530, 29] width 198 height 33
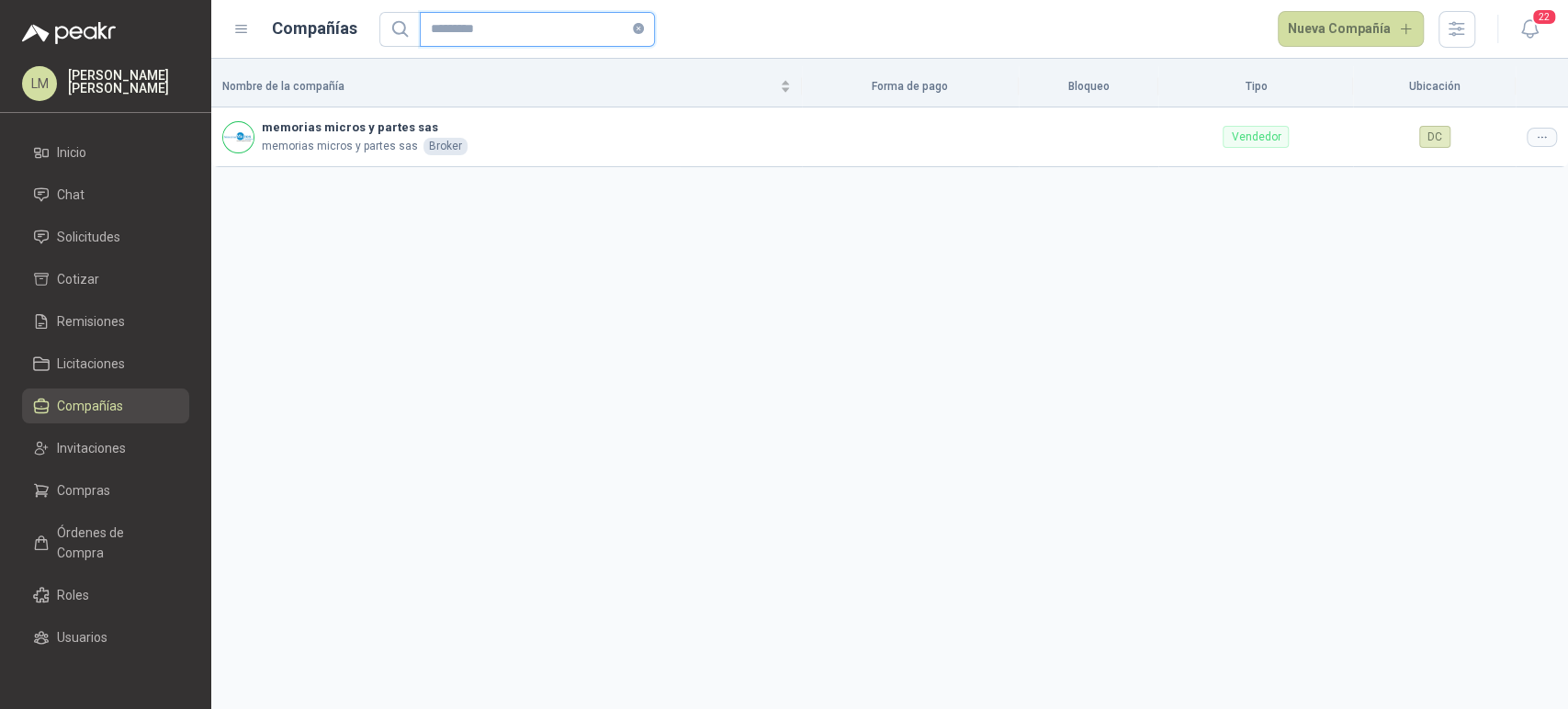
type input "********"
click at [53, 468] on ul "Inicio Chat Solicitudes Cotizar Remisiones Licitaciones Compañías Invitaciones …" at bounding box center [105, 400] width 211 height 529
click at [72, 447] on span "Invitaciones" at bounding box center [91, 448] width 69 height 20
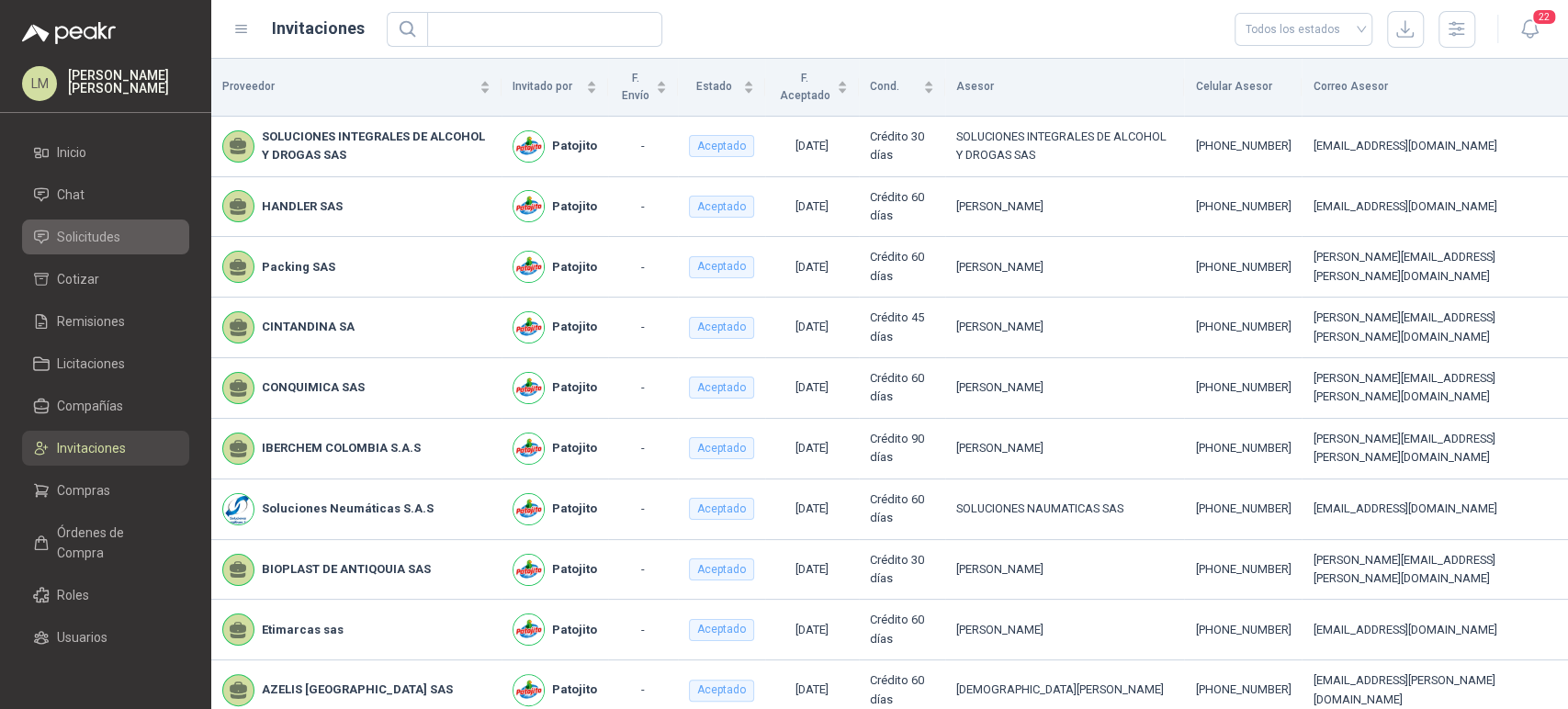
click at [84, 245] on span "Solicitudes" at bounding box center [88, 237] width 64 height 20
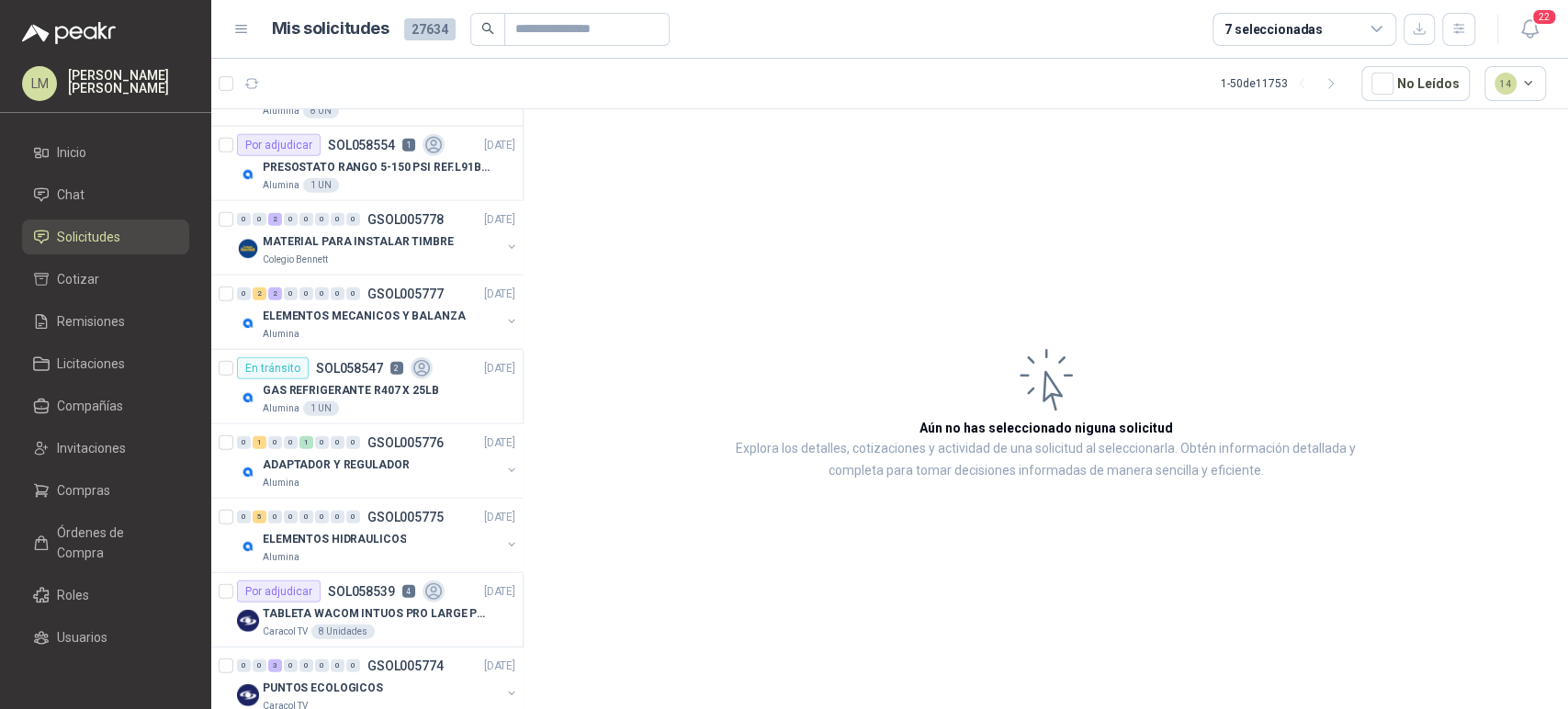
scroll to position [3104, 0]
click at [505, 468] on button "button" at bounding box center [512, 473] width 15 height 15
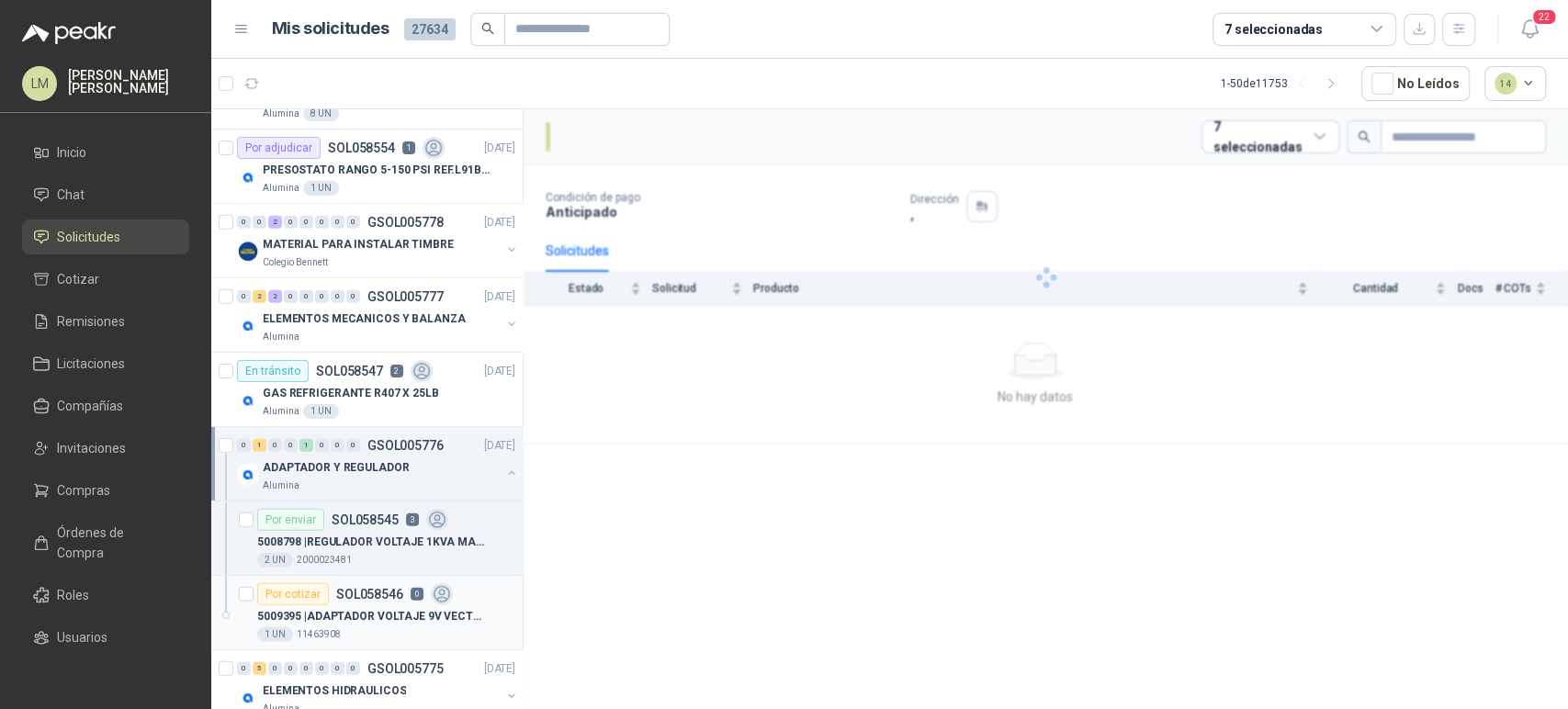
click at [338, 593] on p "SOL058546" at bounding box center [369, 594] width 67 height 13
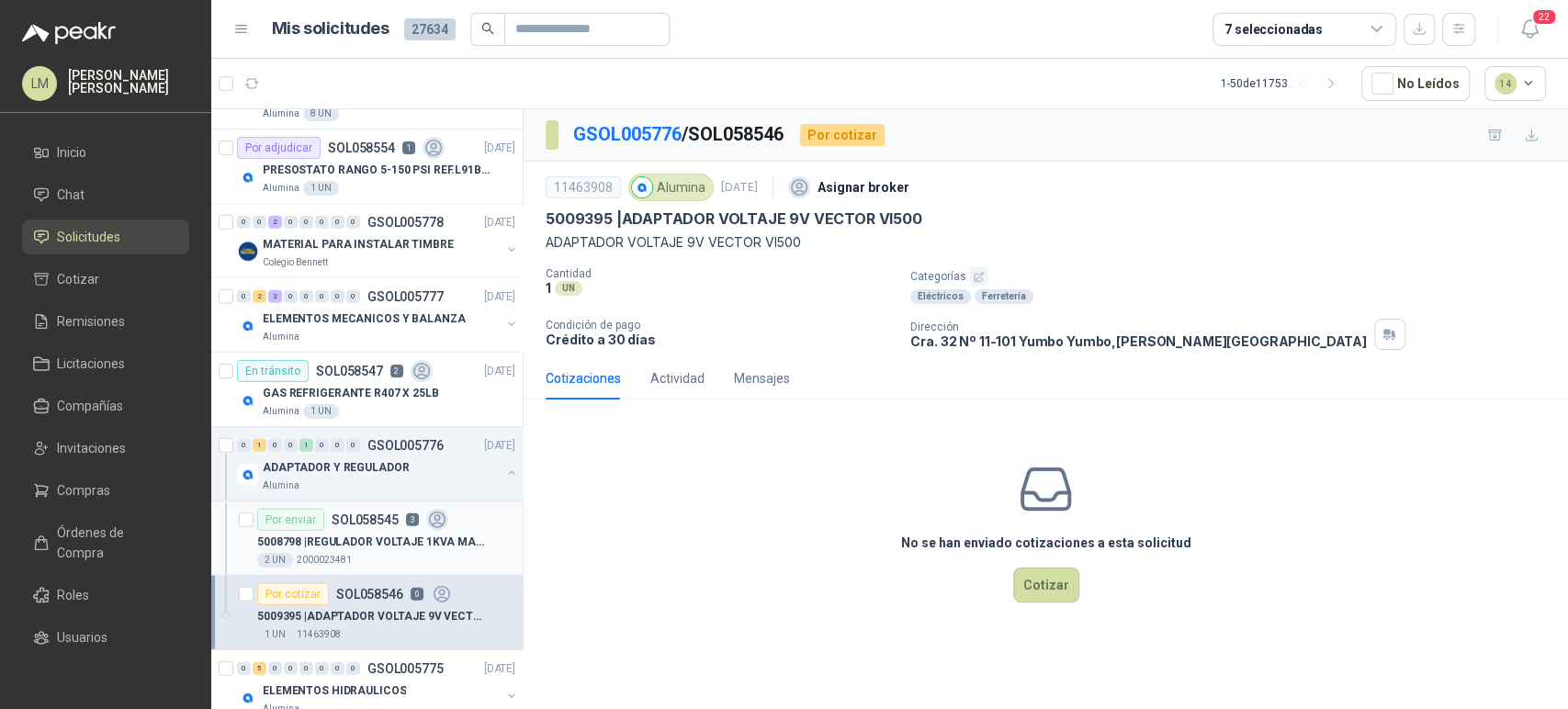
click at [360, 552] on div "2 UN 2000023481" at bounding box center [386, 560] width 258 height 15
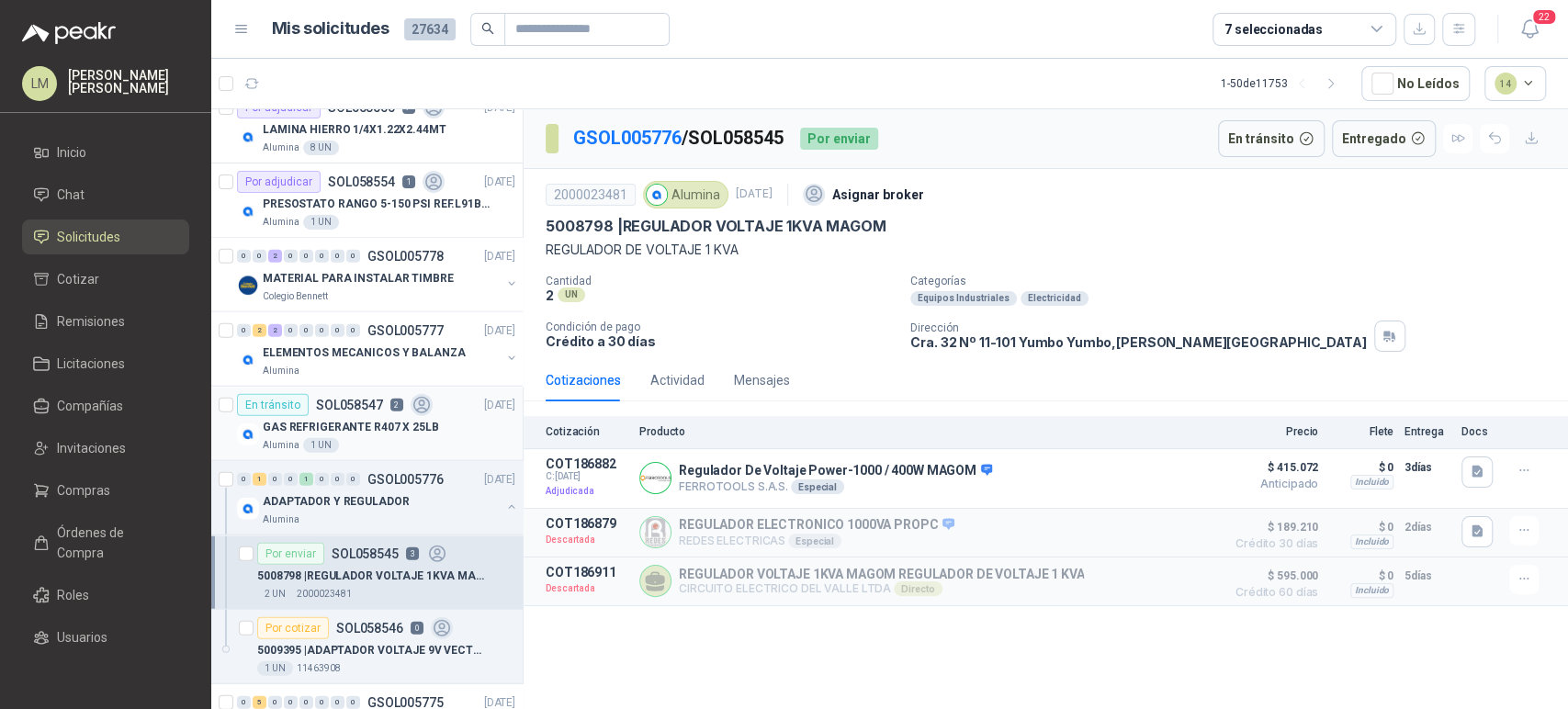
scroll to position [3062, 0]
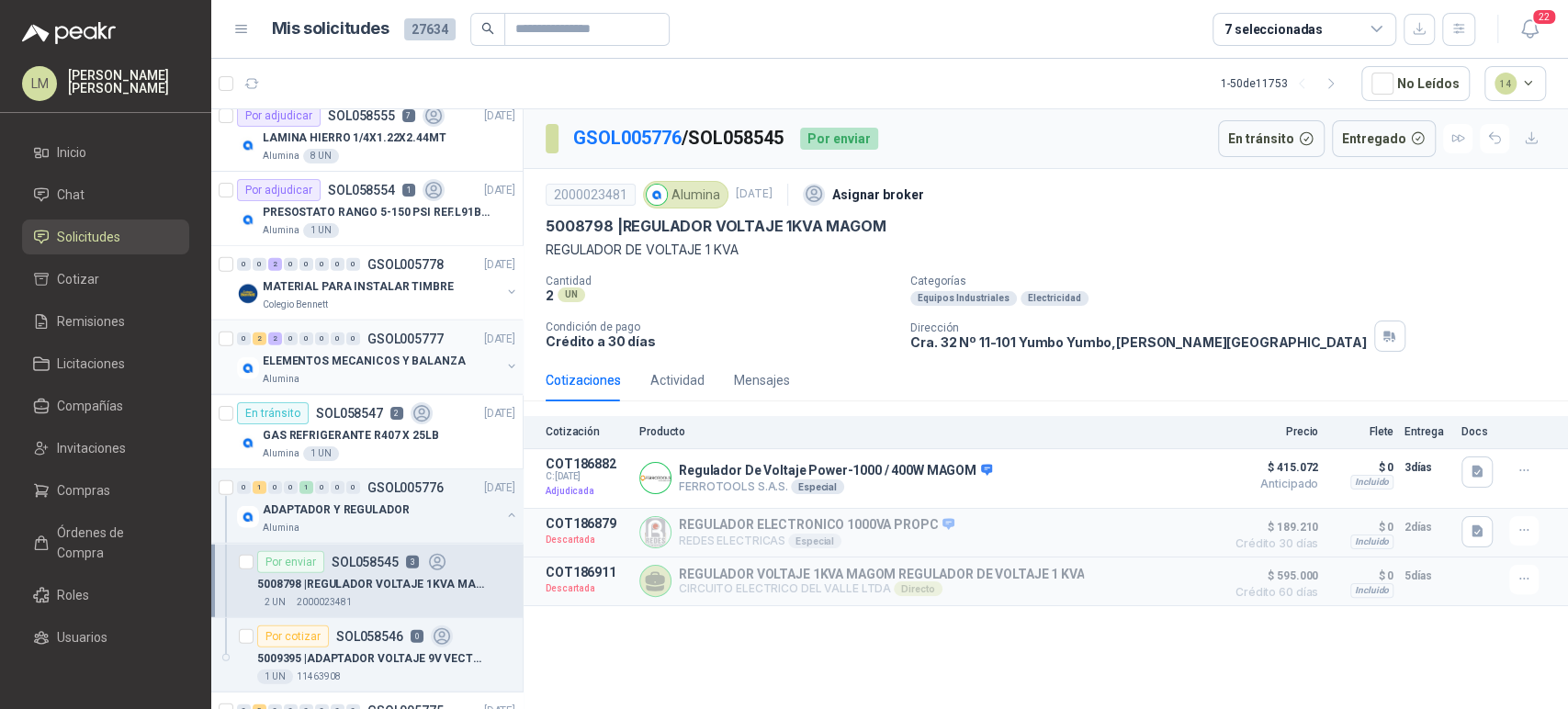
click at [505, 360] on button "button" at bounding box center [512, 366] width 15 height 15
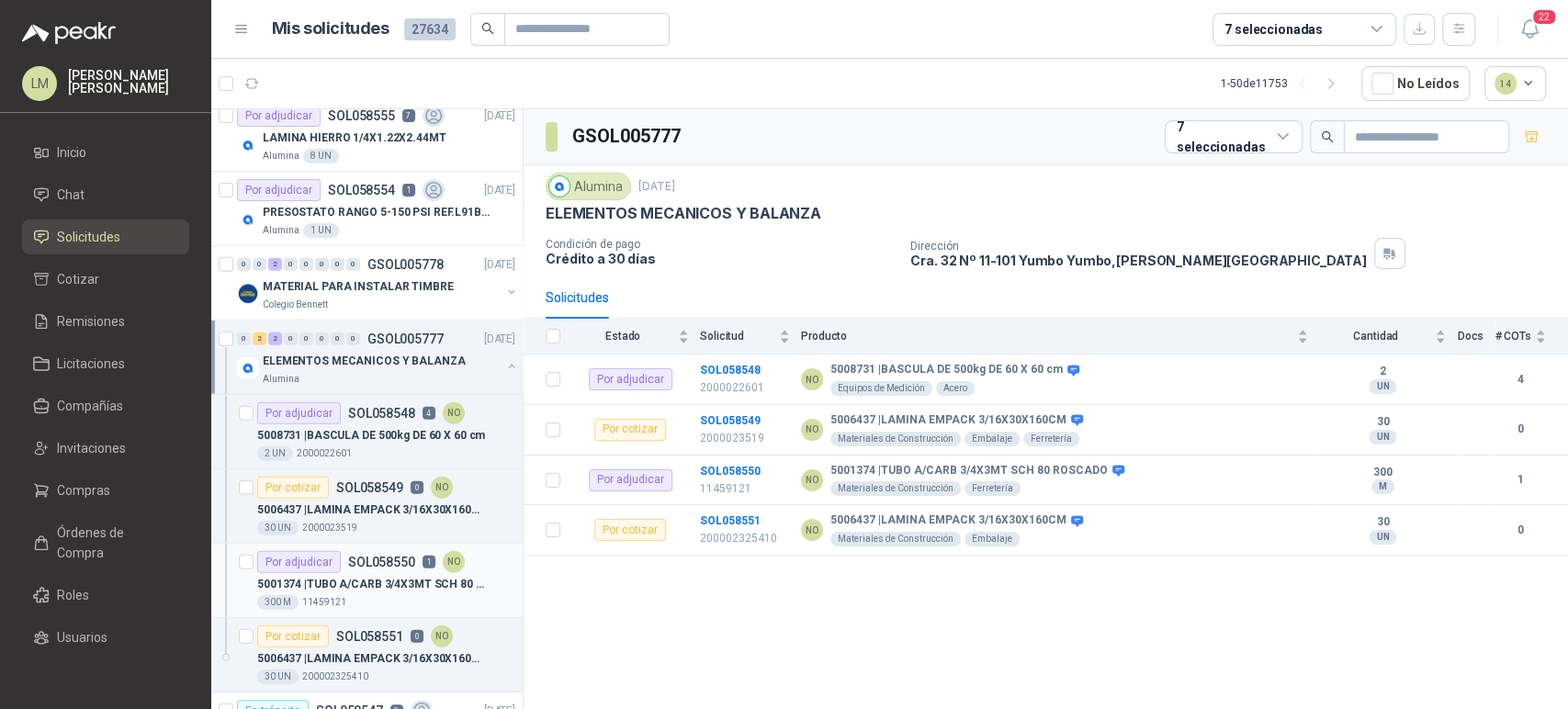
click at [349, 564] on p "SOL058550" at bounding box center [381, 562] width 67 height 13
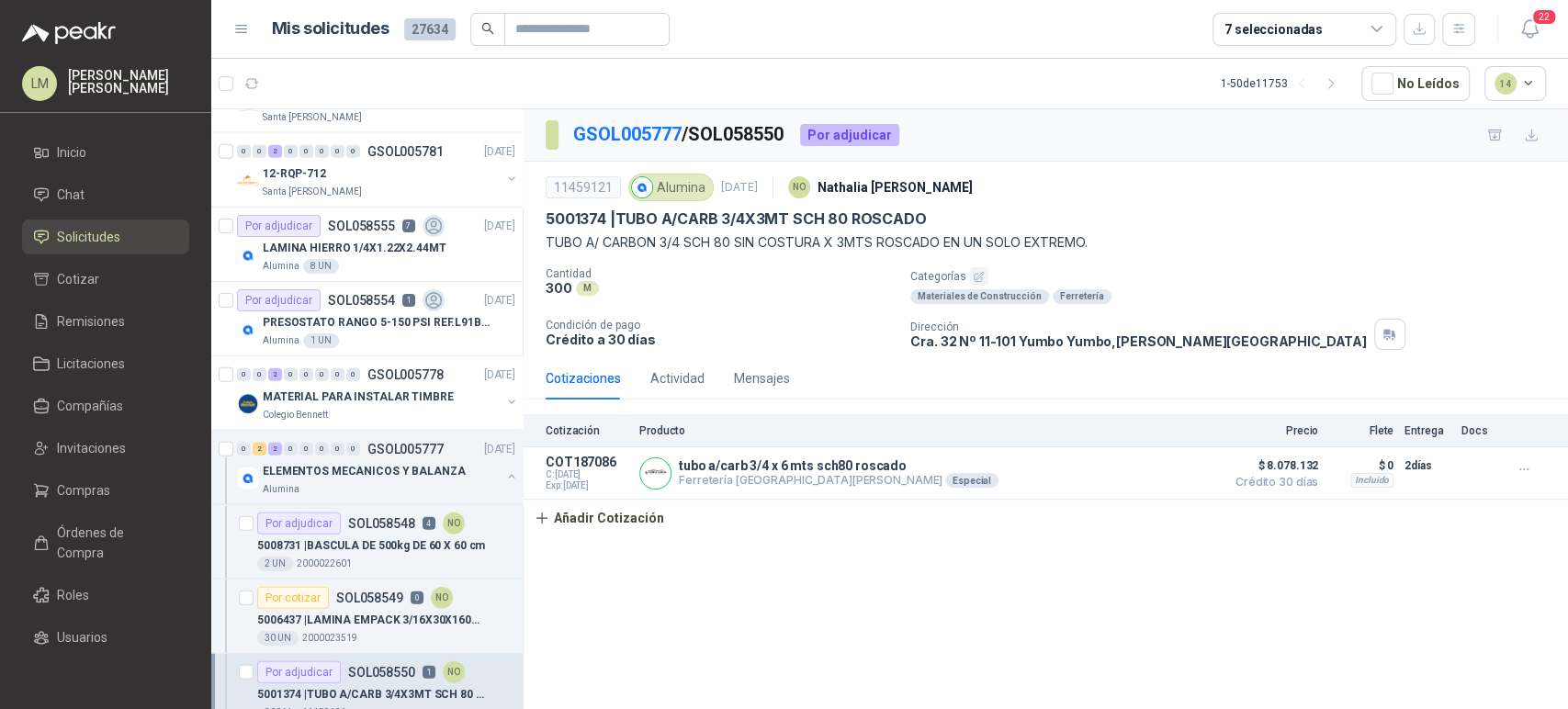
scroll to position [2942, 0]
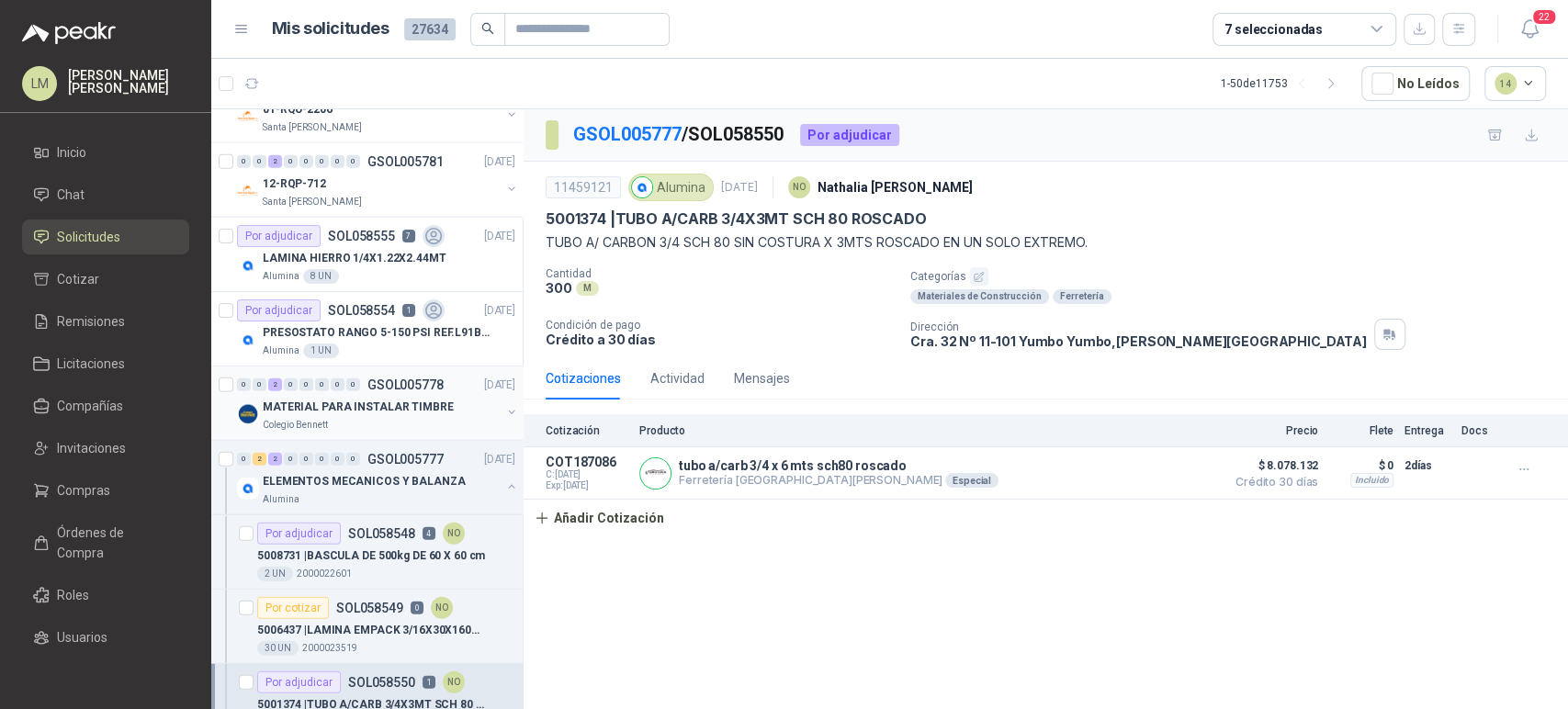
click at [505, 406] on button "button" at bounding box center [512, 413] width 15 height 15
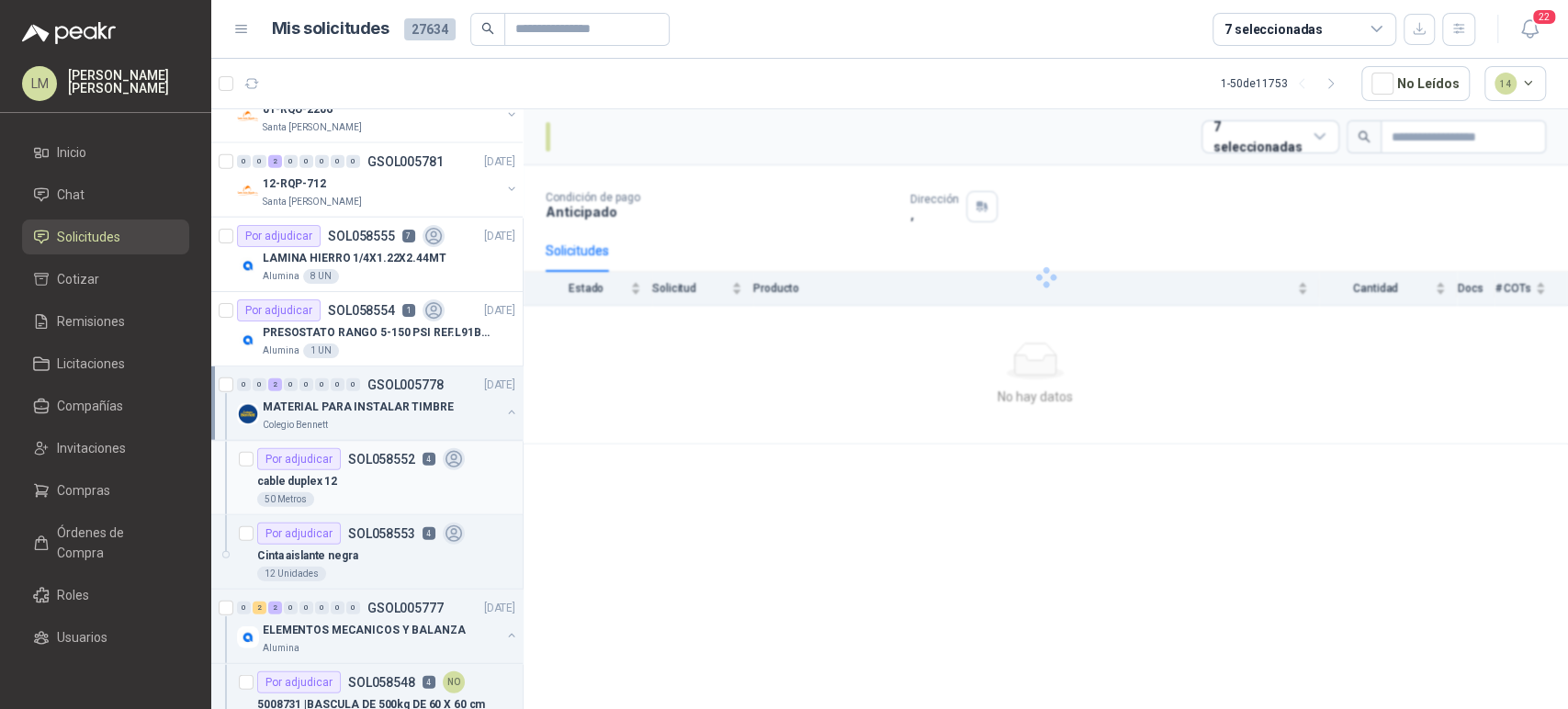
click at [397, 461] on p "SOL058552" at bounding box center [381, 459] width 67 height 13
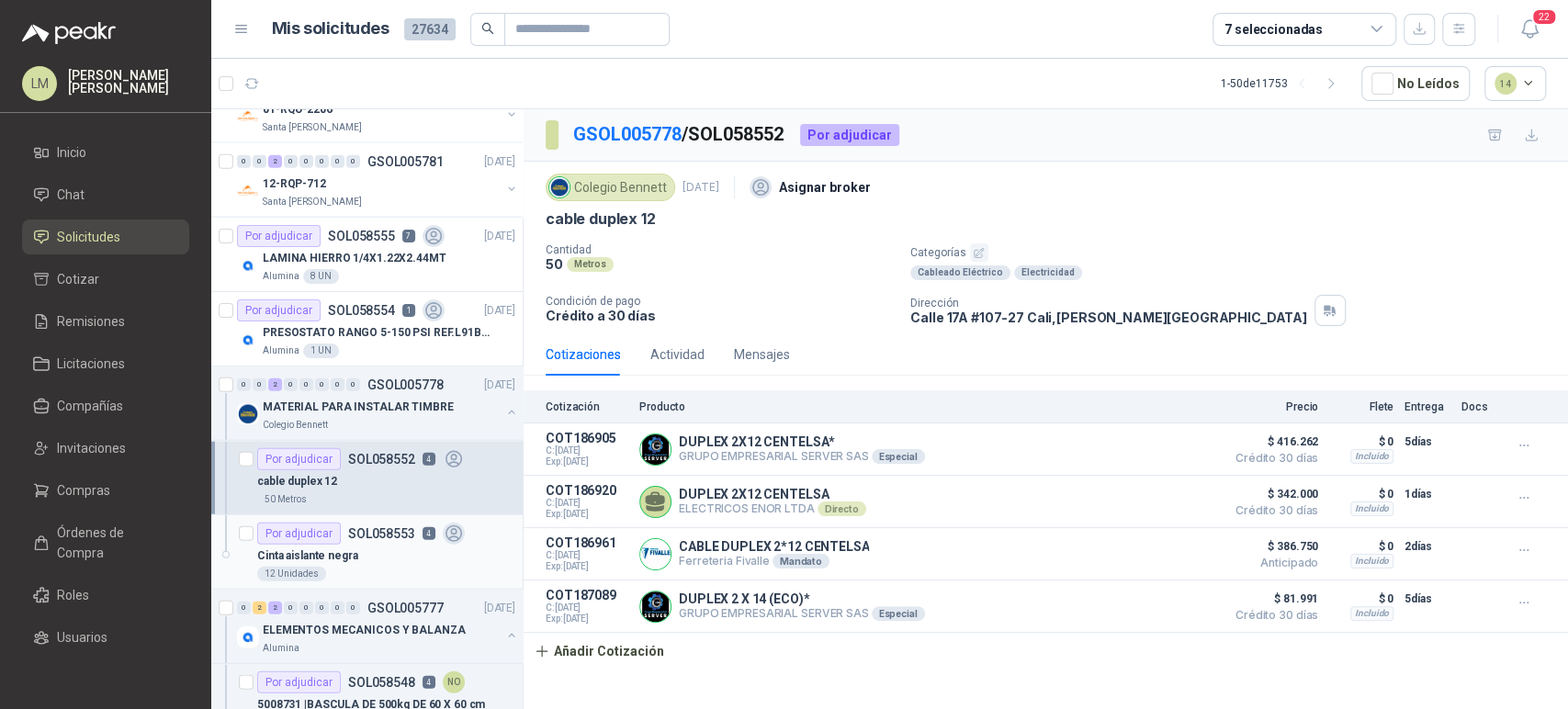
click at [375, 544] on div "Cinta aislante negra" at bounding box center [386, 555] width 258 height 22
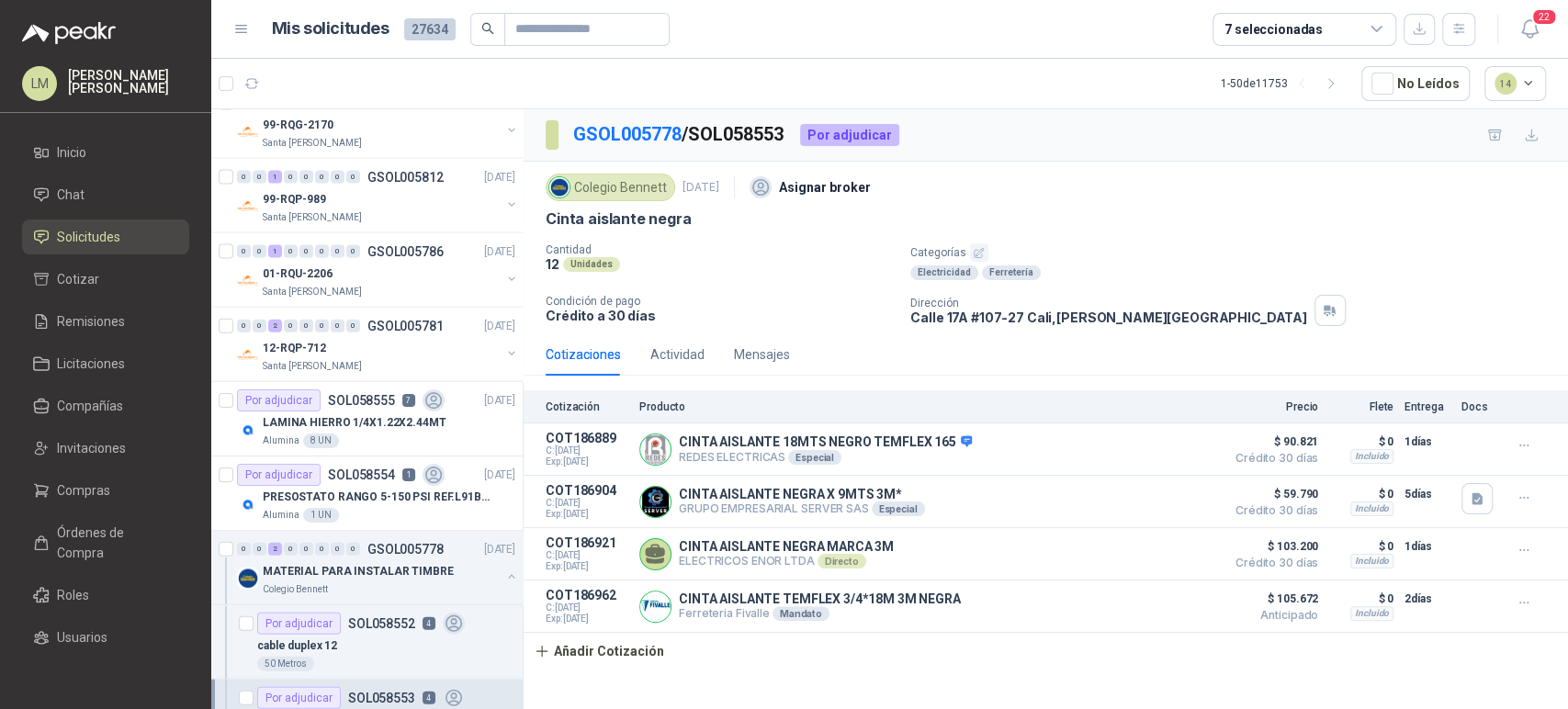
scroll to position [2766, 0]
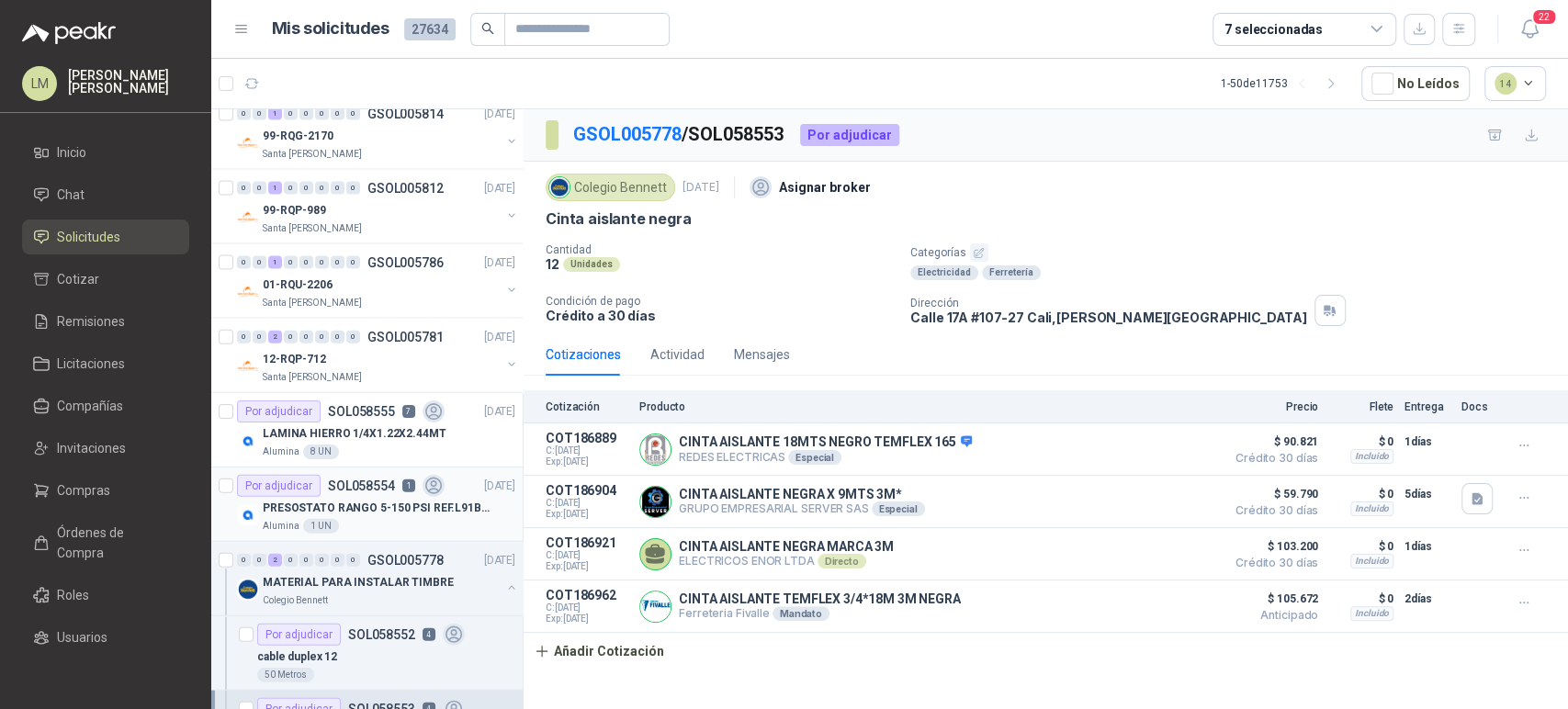
click at [384, 490] on div "Por adjudicar SOL058554 1" at bounding box center [340, 486] width 207 height 22
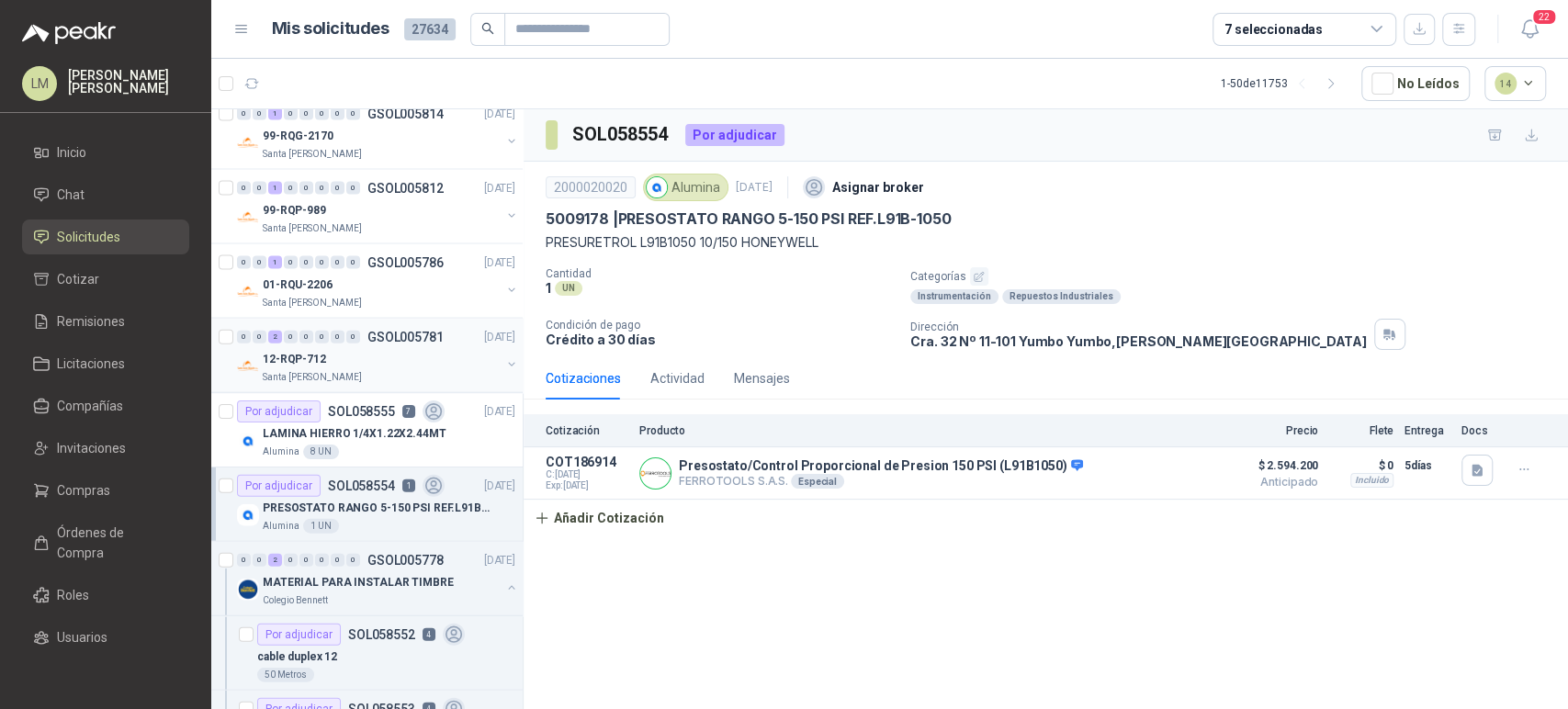
click at [383, 351] on div "12-RQP-712" at bounding box center [381, 359] width 238 height 22
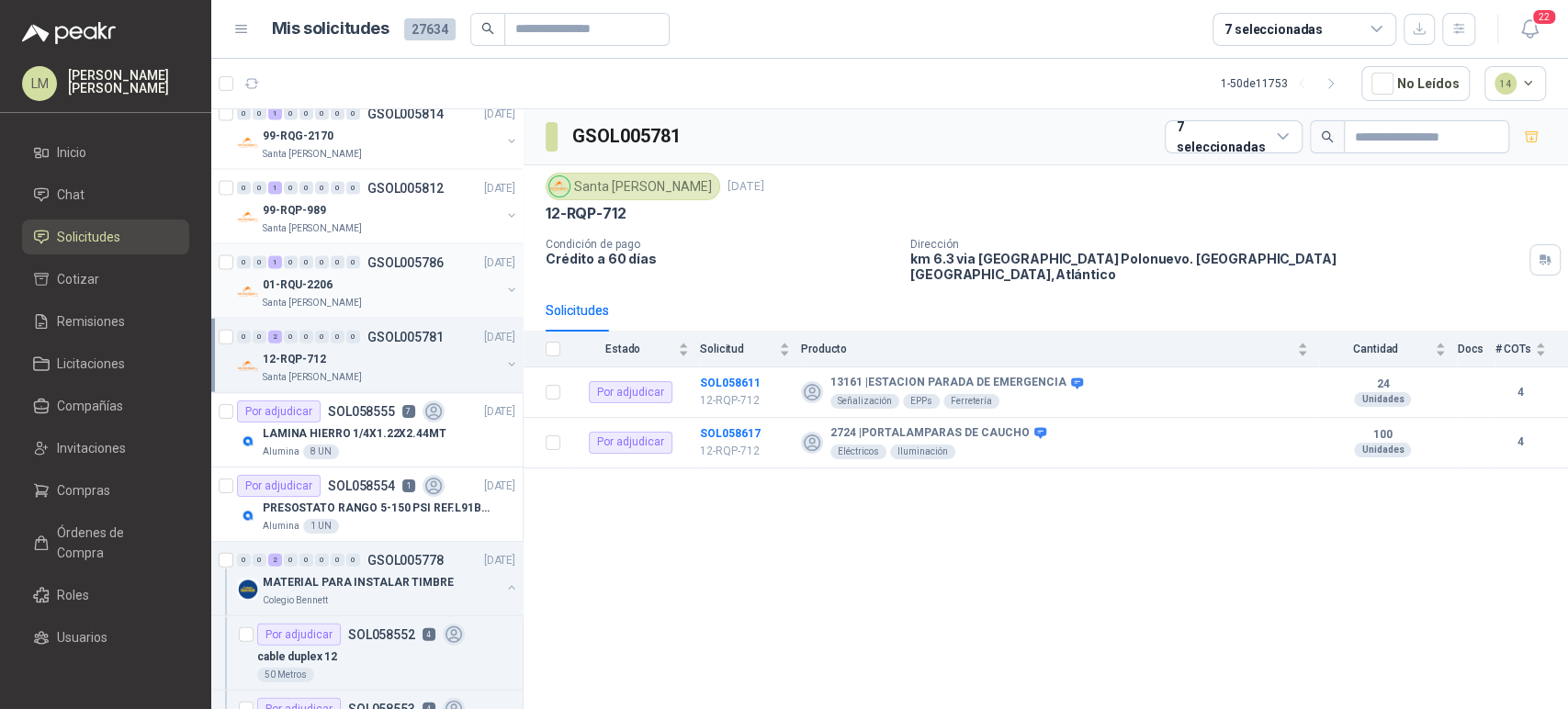
click at [364, 273] on div "01-RQU-2206" at bounding box center [381, 285] width 238 height 22
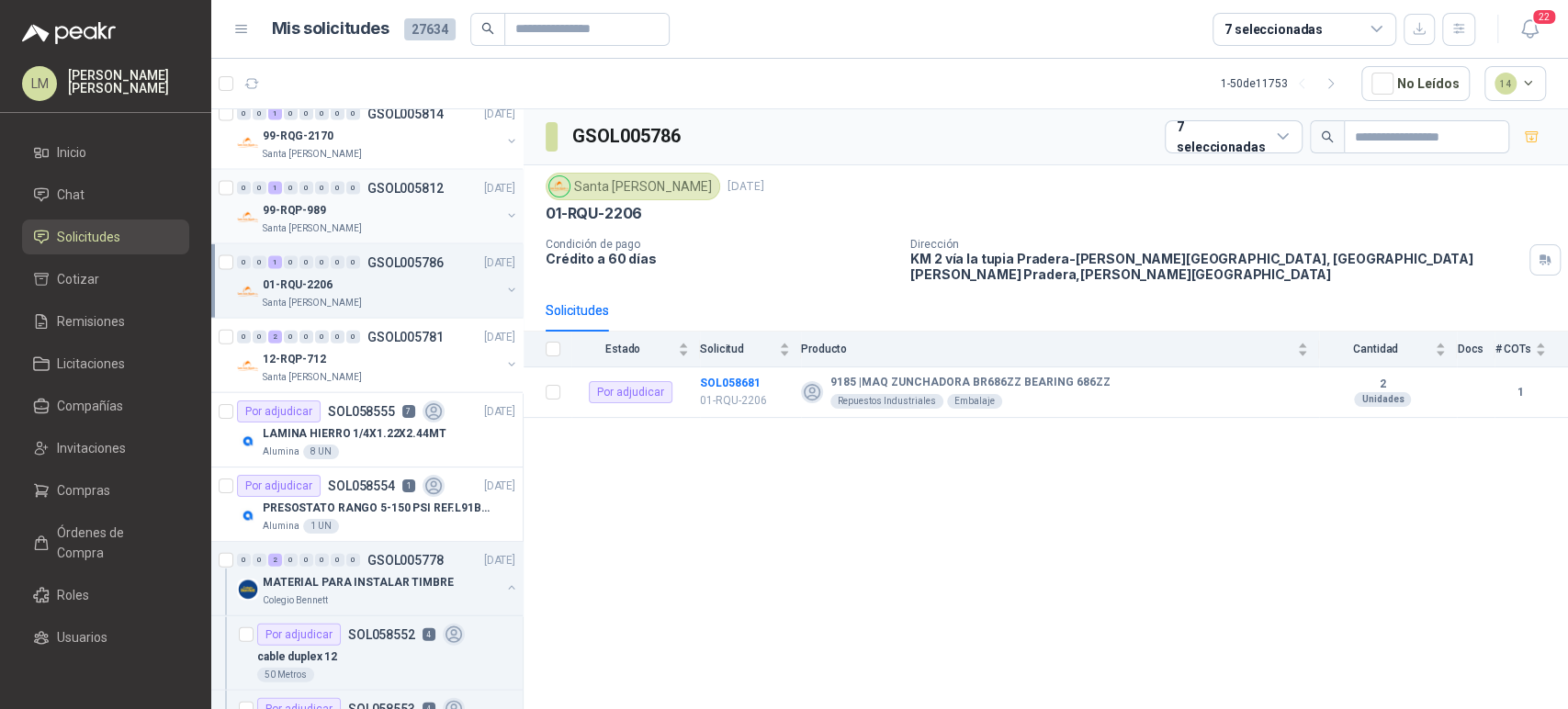
click at [360, 199] on div "99-RQP-989" at bounding box center [381, 210] width 238 height 22
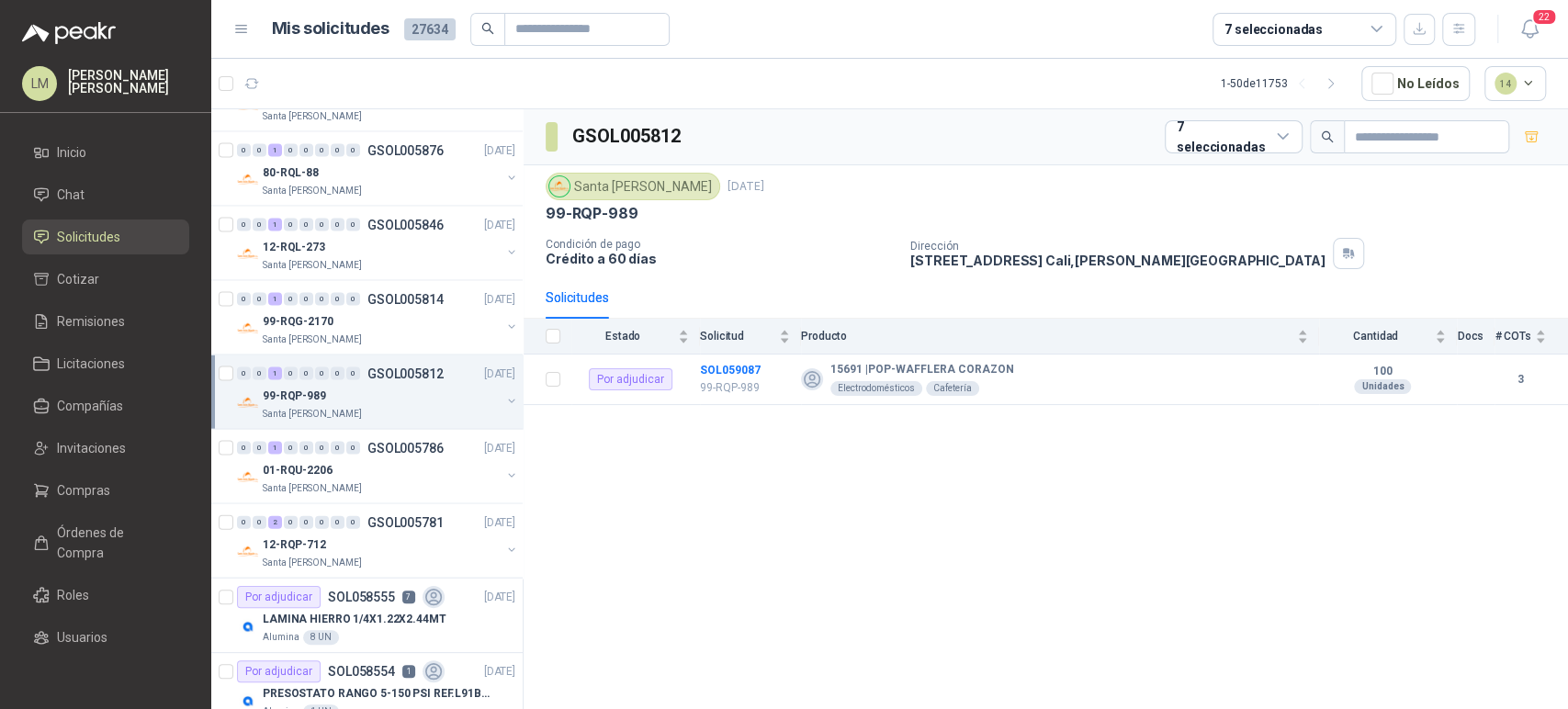
scroll to position [2576, 0]
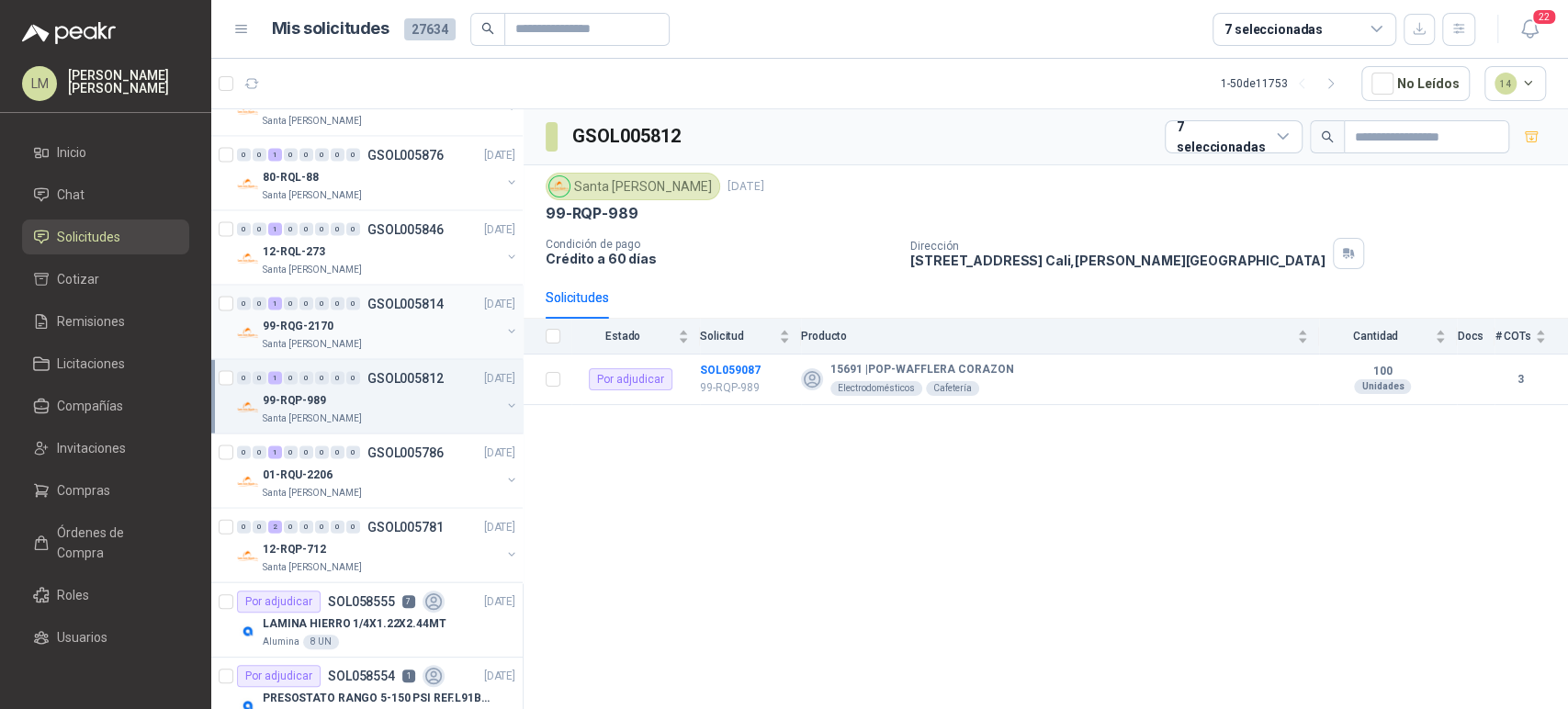
click at [354, 293] on div "0 0 1 0 0 0 0 0 GSOL005814 06/10/25" at bounding box center [378, 304] width 282 height 22
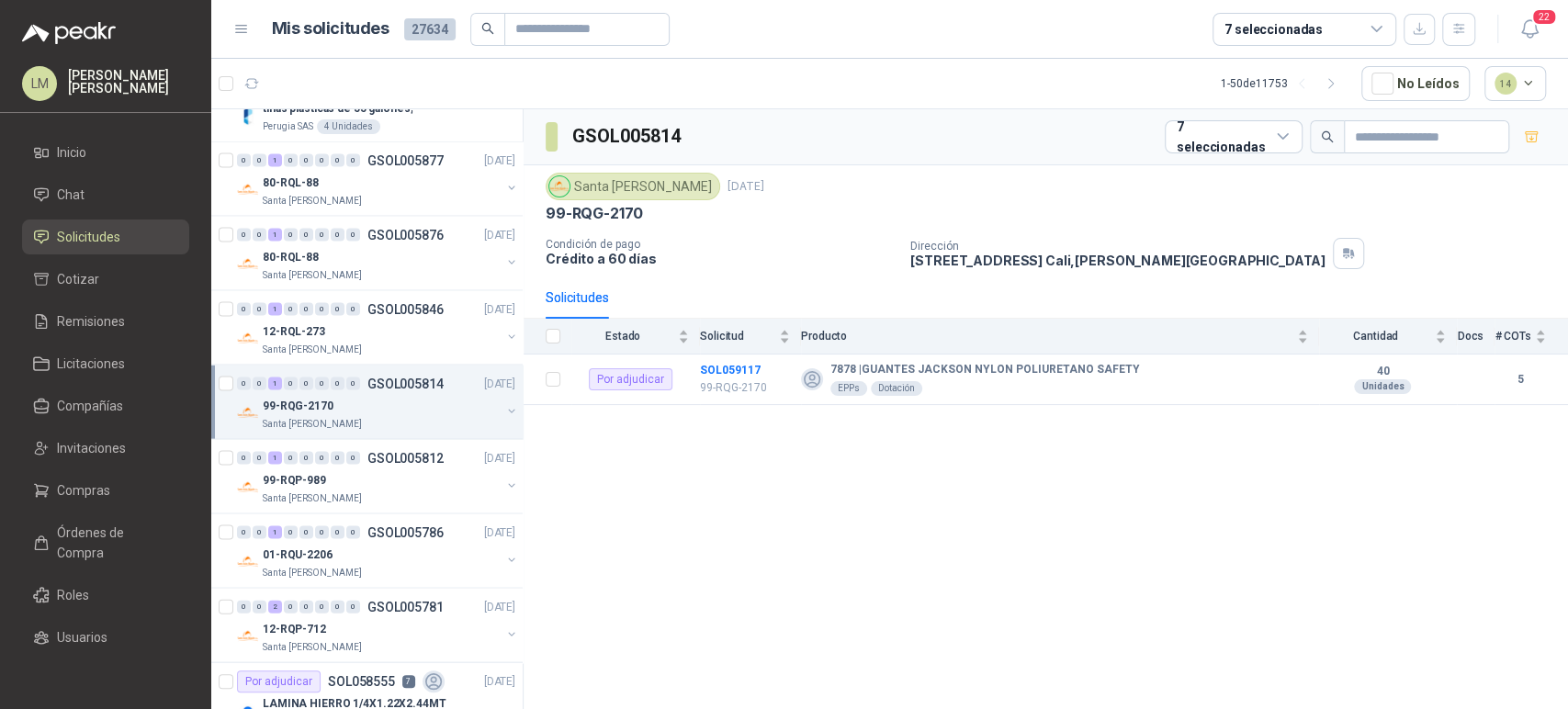
scroll to position [2483, 0]
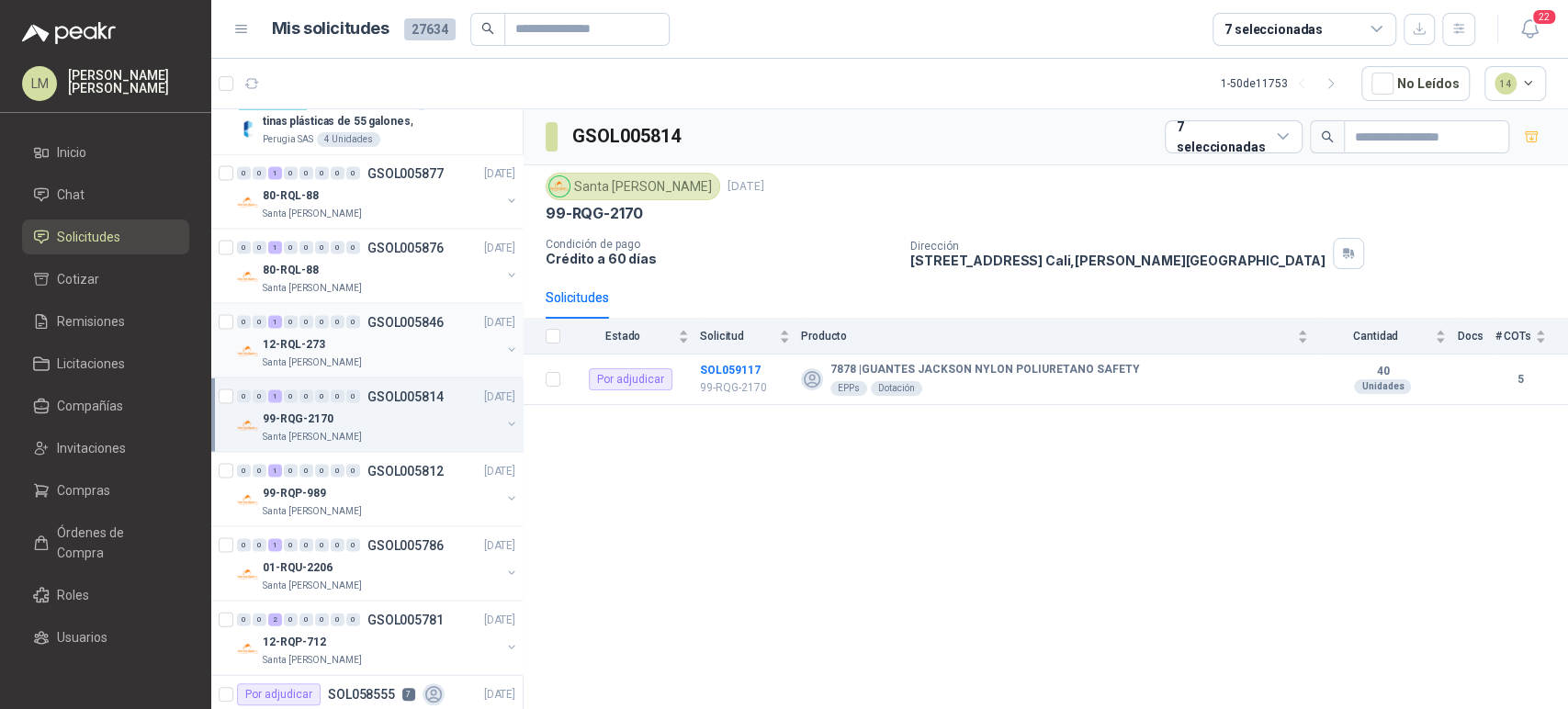
click at [352, 333] on div "12-RQL-273" at bounding box center [381, 344] width 238 height 22
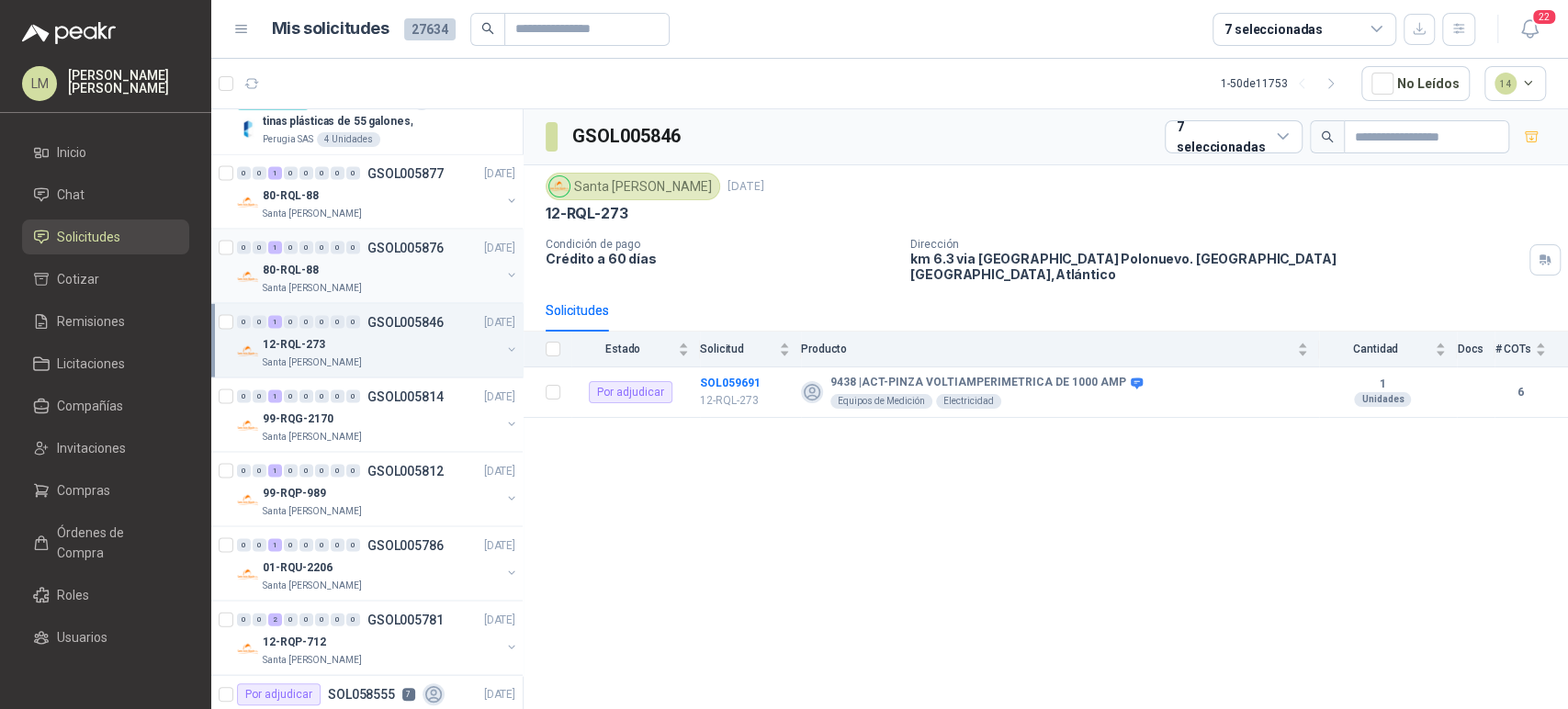
click at [382, 263] on div "80-RQL-88" at bounding box center [381, 270] width 238 height 22
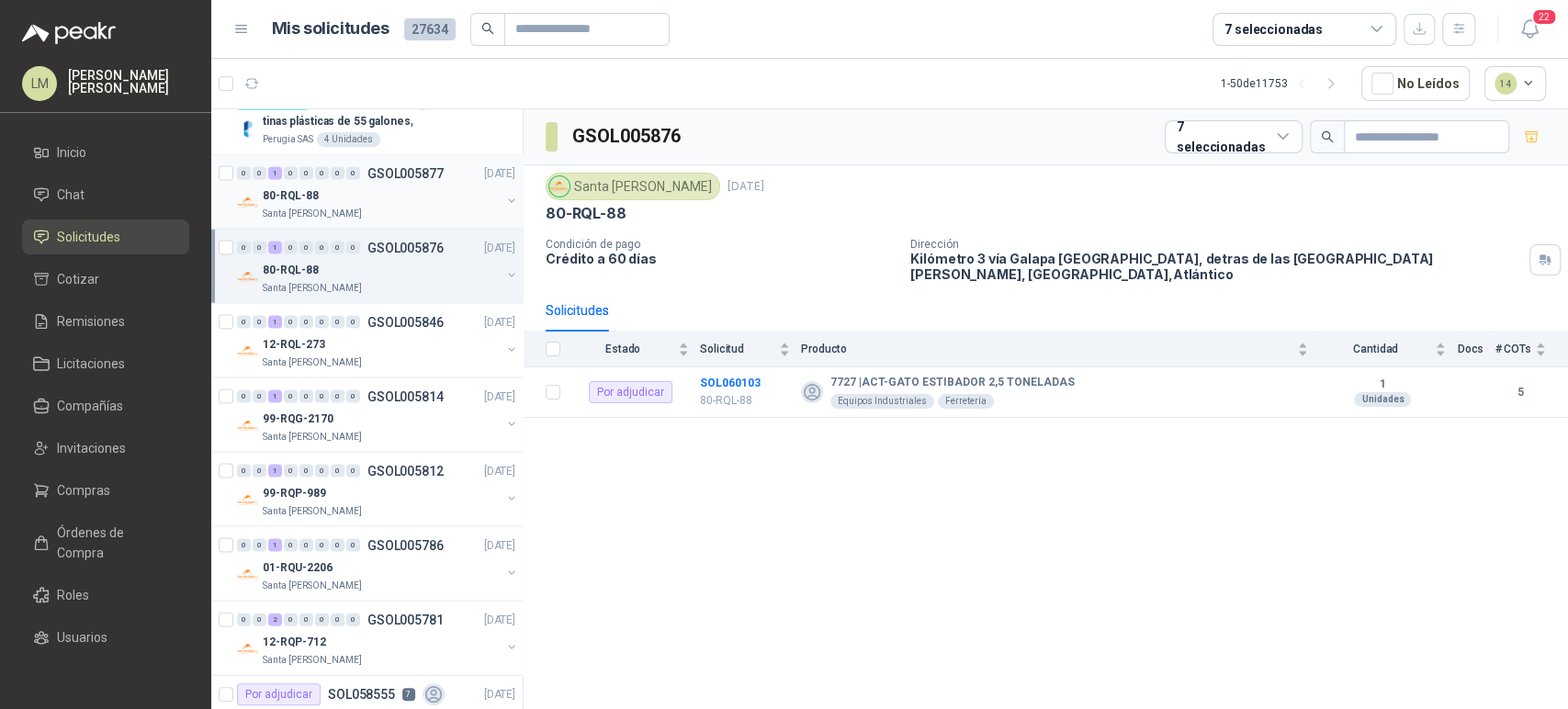
click at [378, 189] on div "80-RQL-88" at bounding box center [381, 195] width 238 height 22
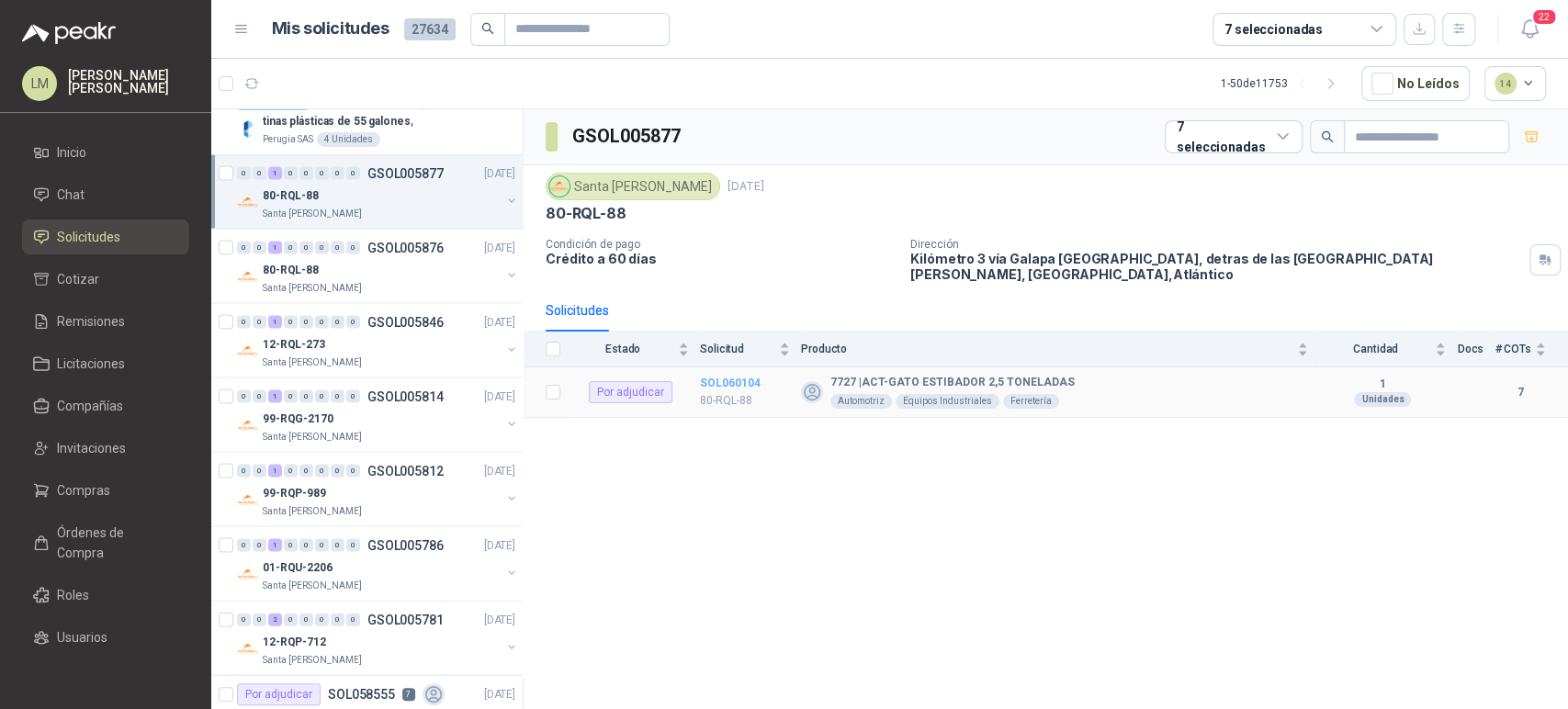
click at [733, 379] on b "SOL060104" at bounding box center [731, 383] width 61 height 13
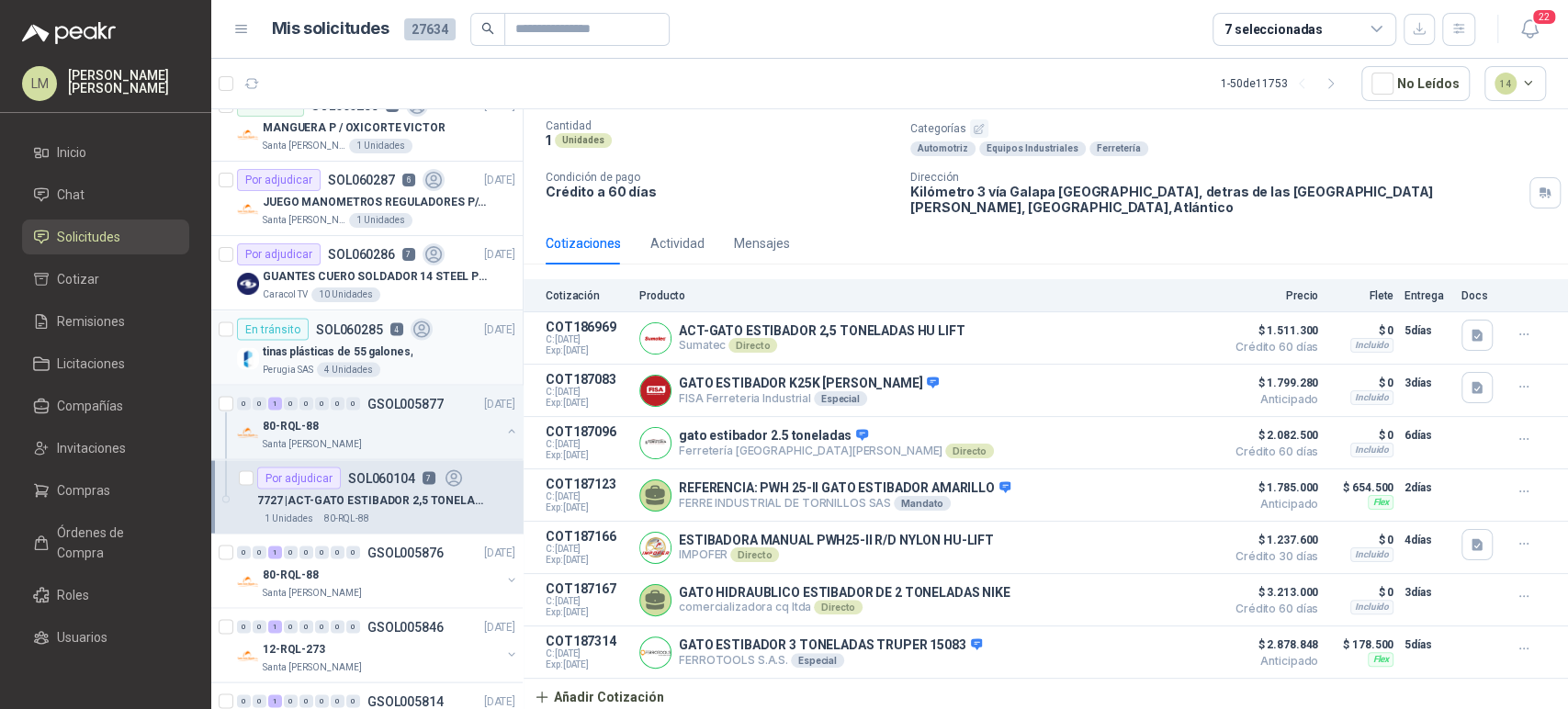
scroll to position [2221, 0]
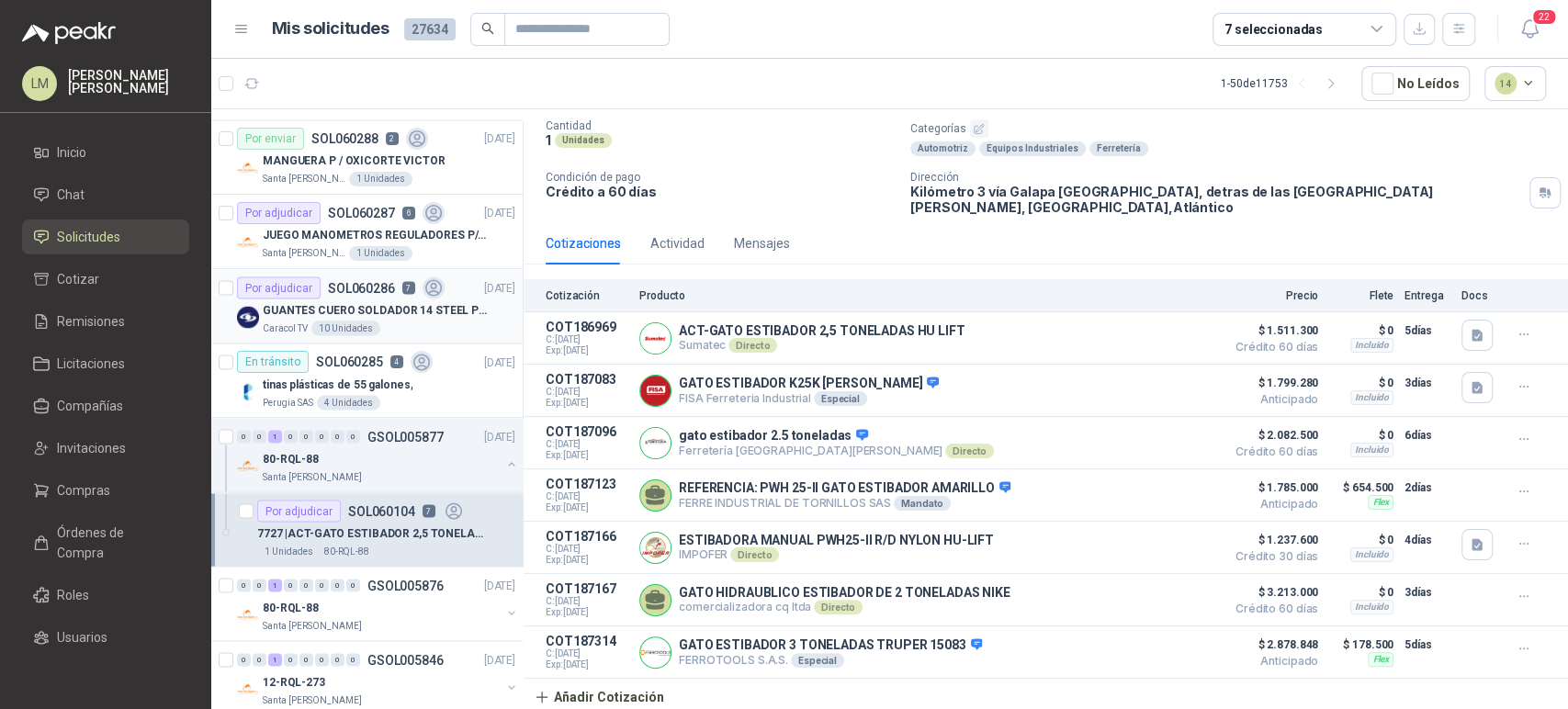
click at [384, 286] on p "SOL060286" at bounding box center [361, 287] width 67 height 13
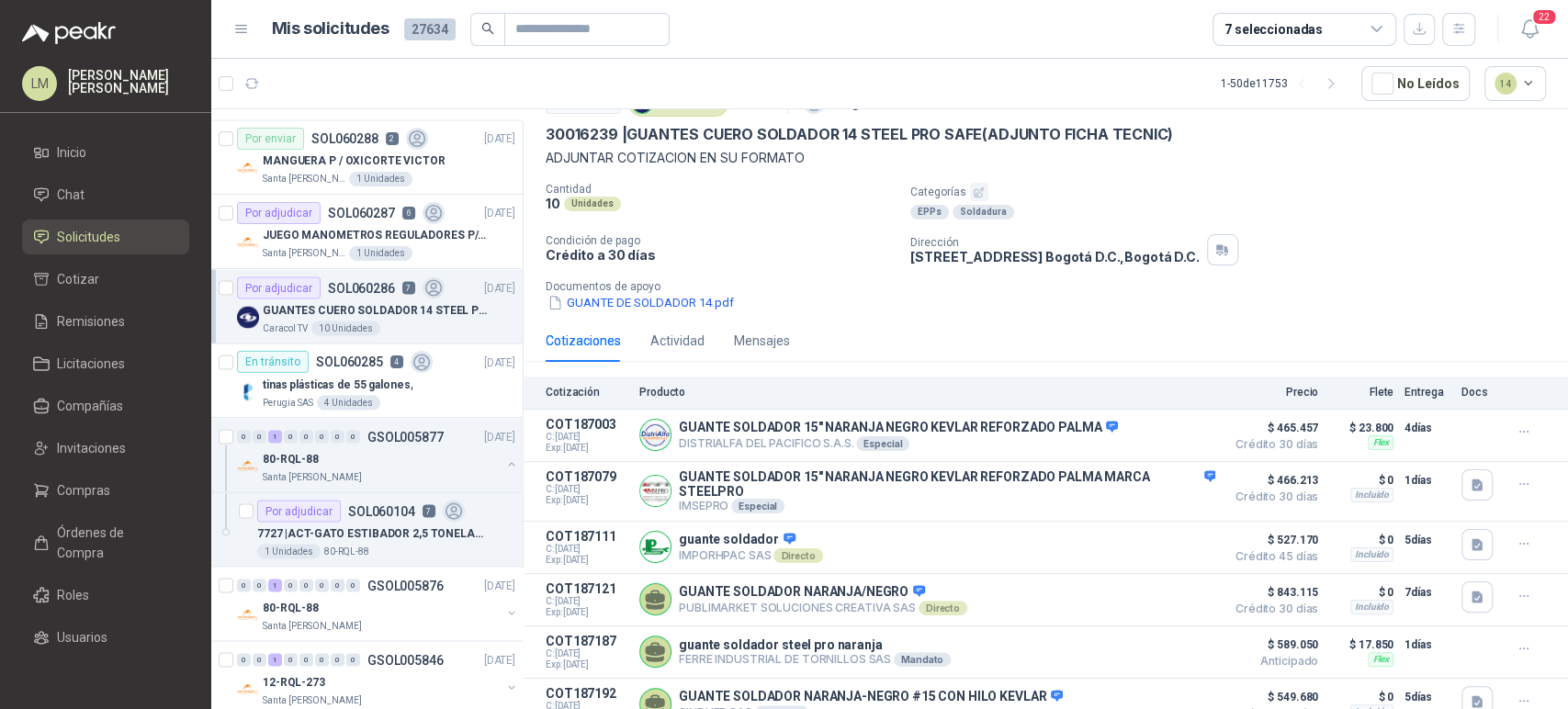
scroll to position [193, 0]
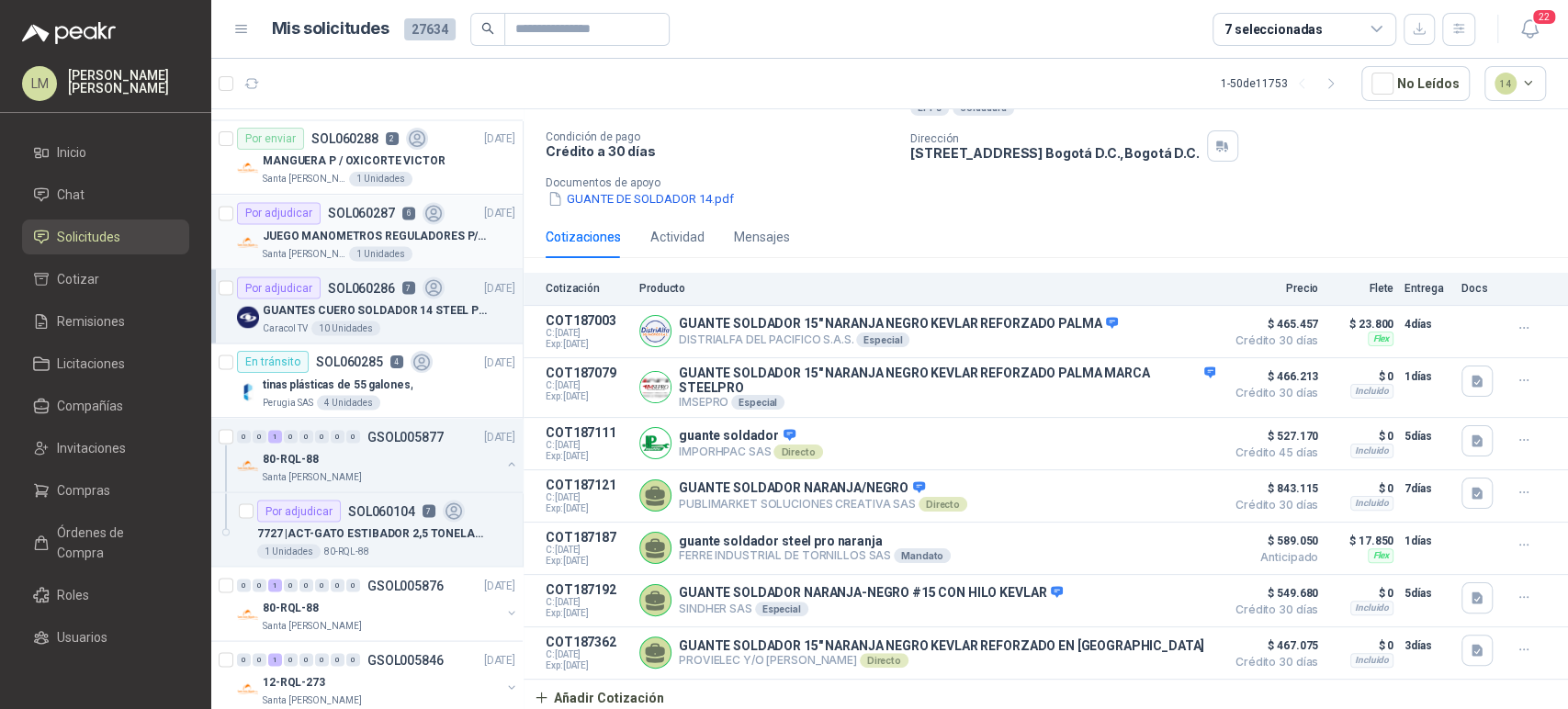
click at [307, 227] on p "JUEGO MANOMETROS REGULADORES P/OXIGENO" at bounding box center [377, 235] width 228 height 17
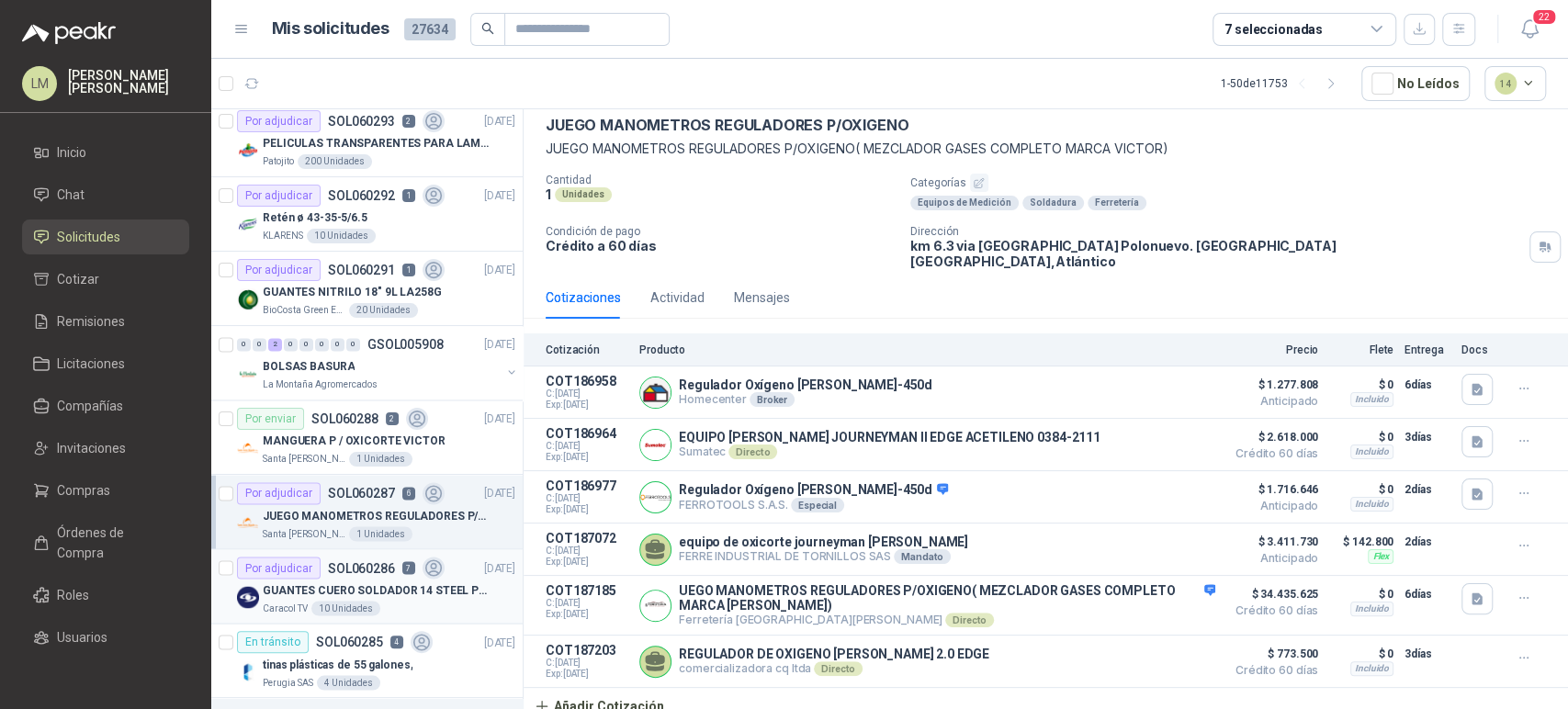
scroll to position [1936, 0]
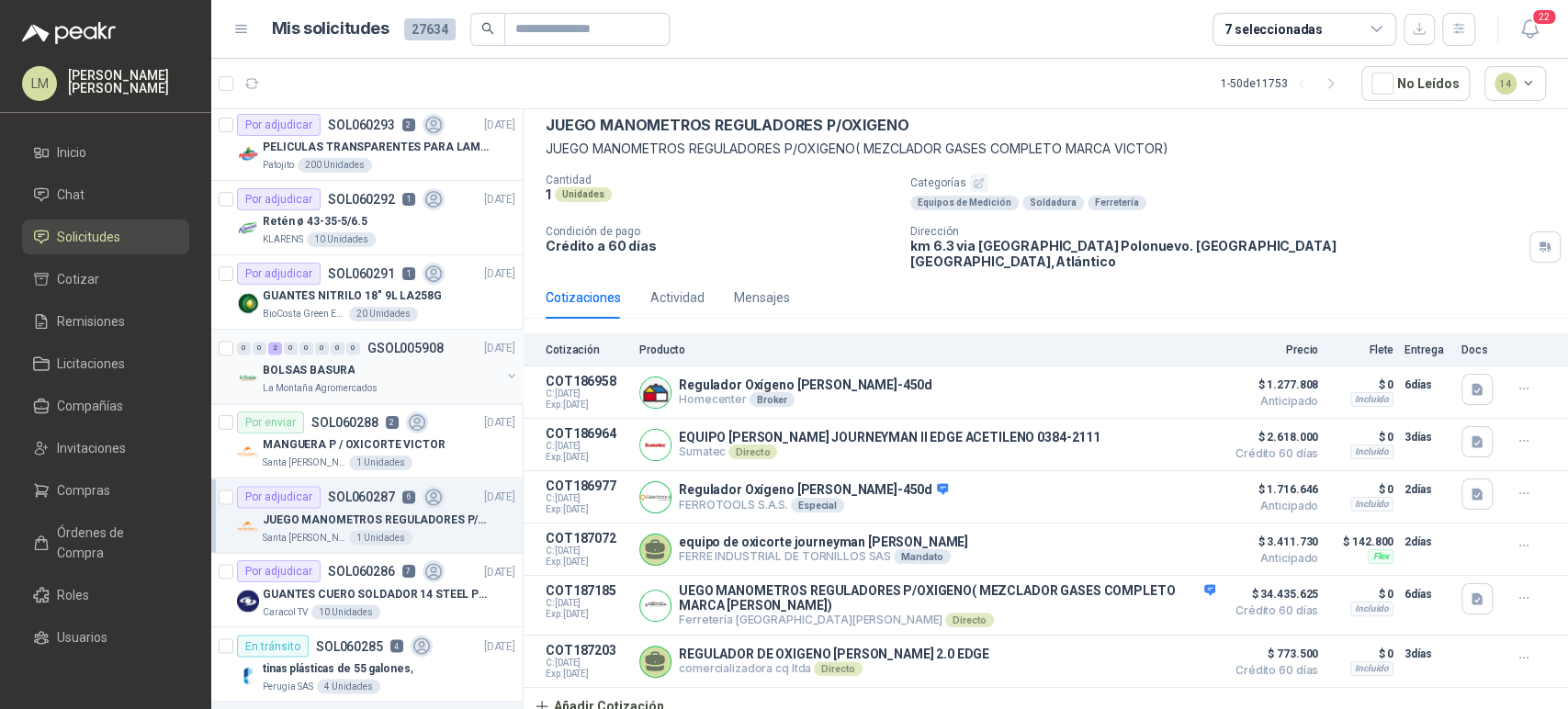
click at [360, 366] on div "BOLSAS BASURA" at bounding box center [381, 370] width 238 height 22
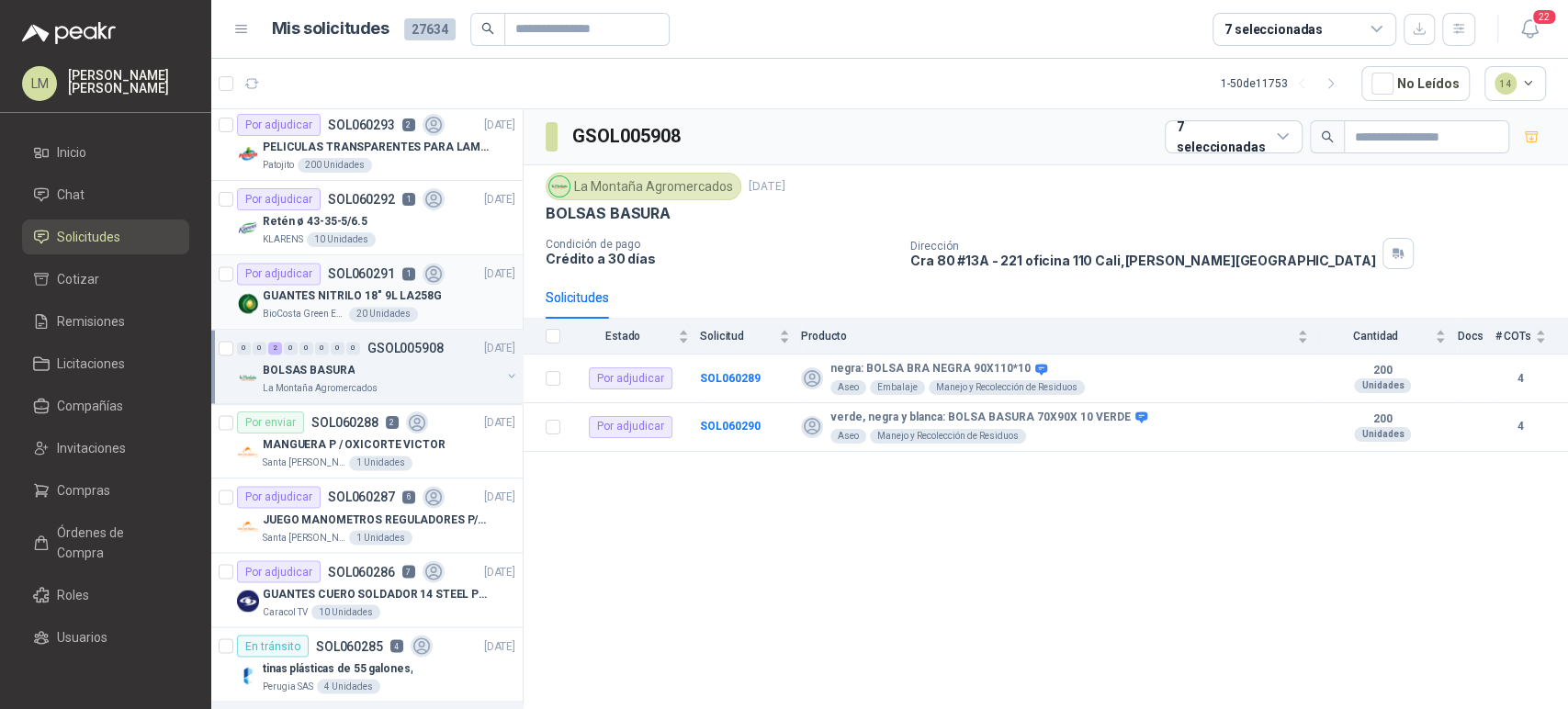
click at [361, 285] on div "GUANTES NITRILO 18" 9L LA258G" at bounding box center [389, 296] width 252 height 22
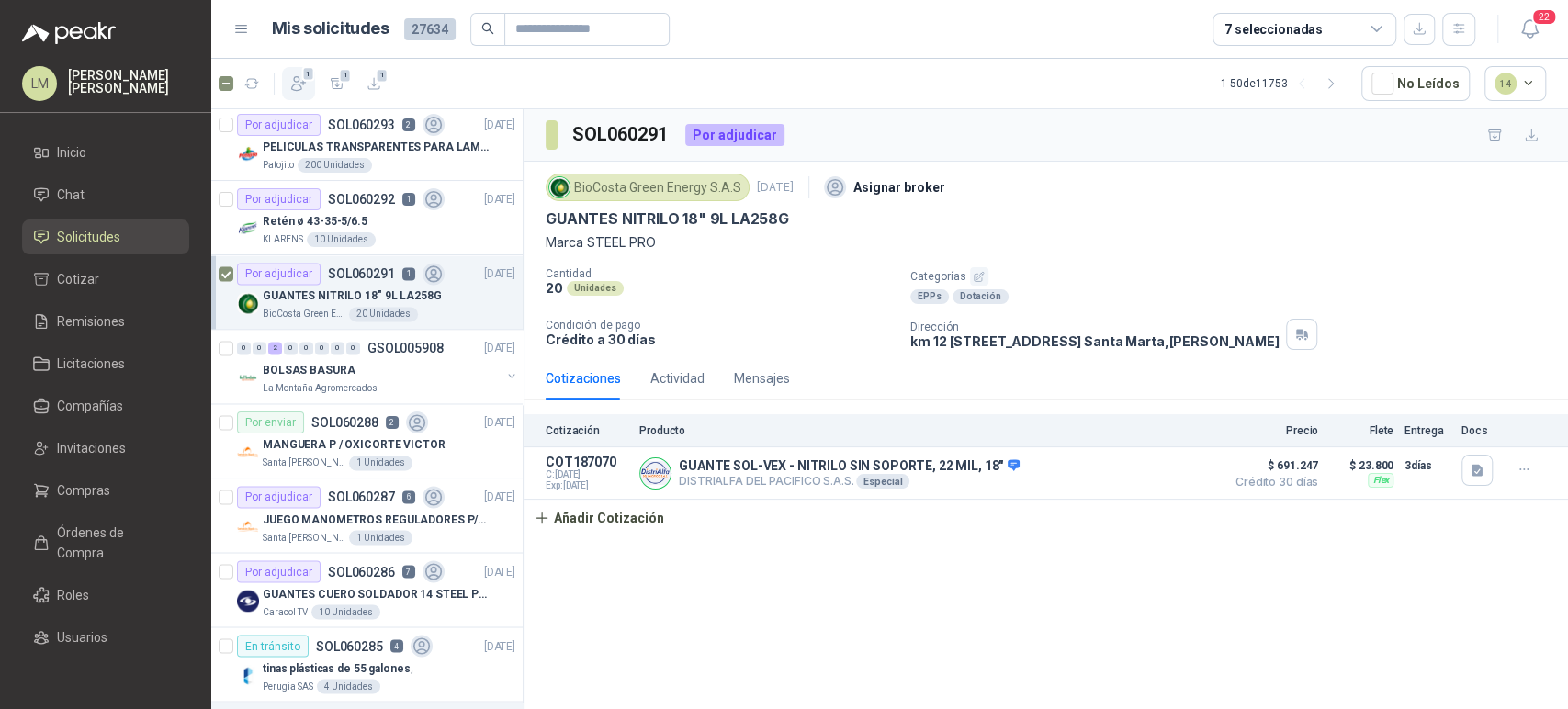
click at [304, 78] on span "1" at bounding box center [309, 74] width 13 height 15
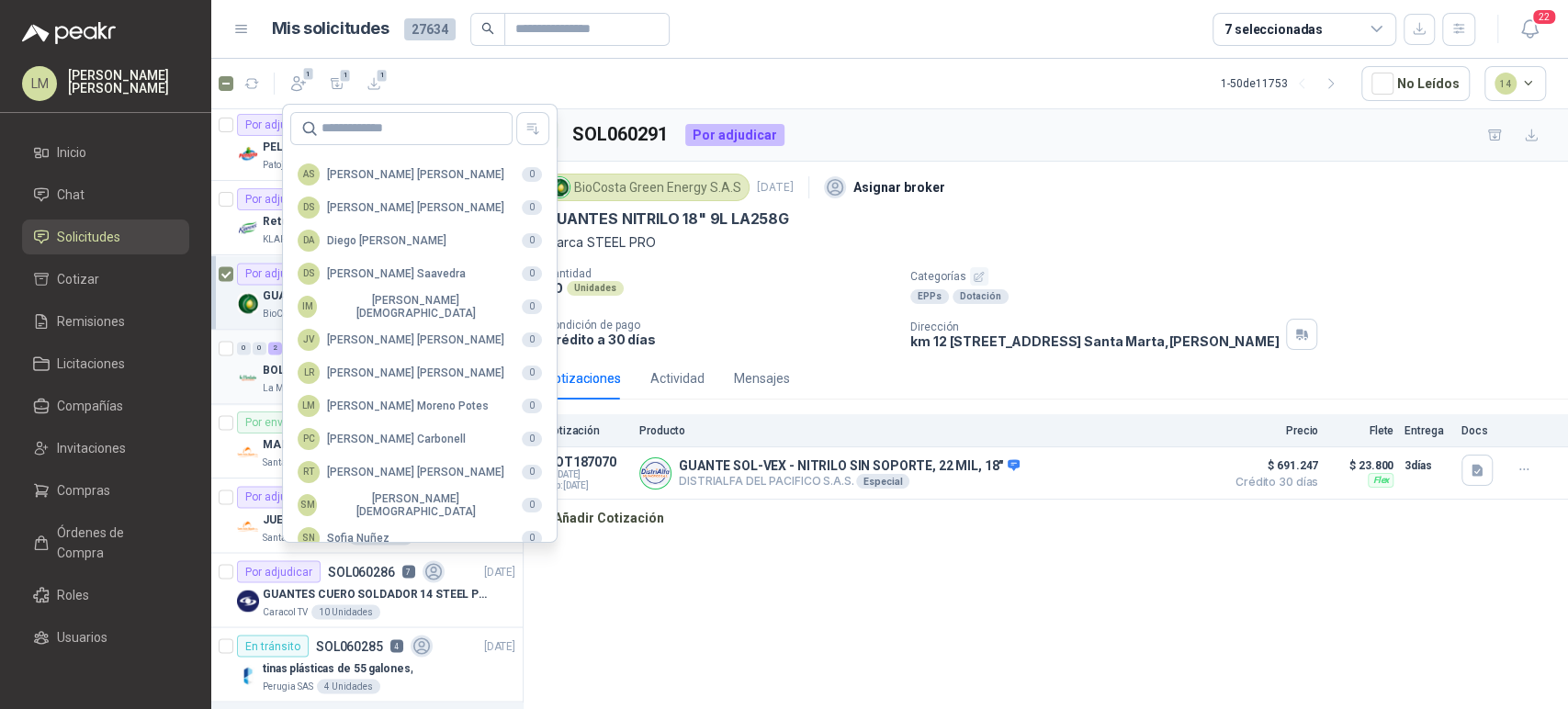
scroll to position [447, 0]
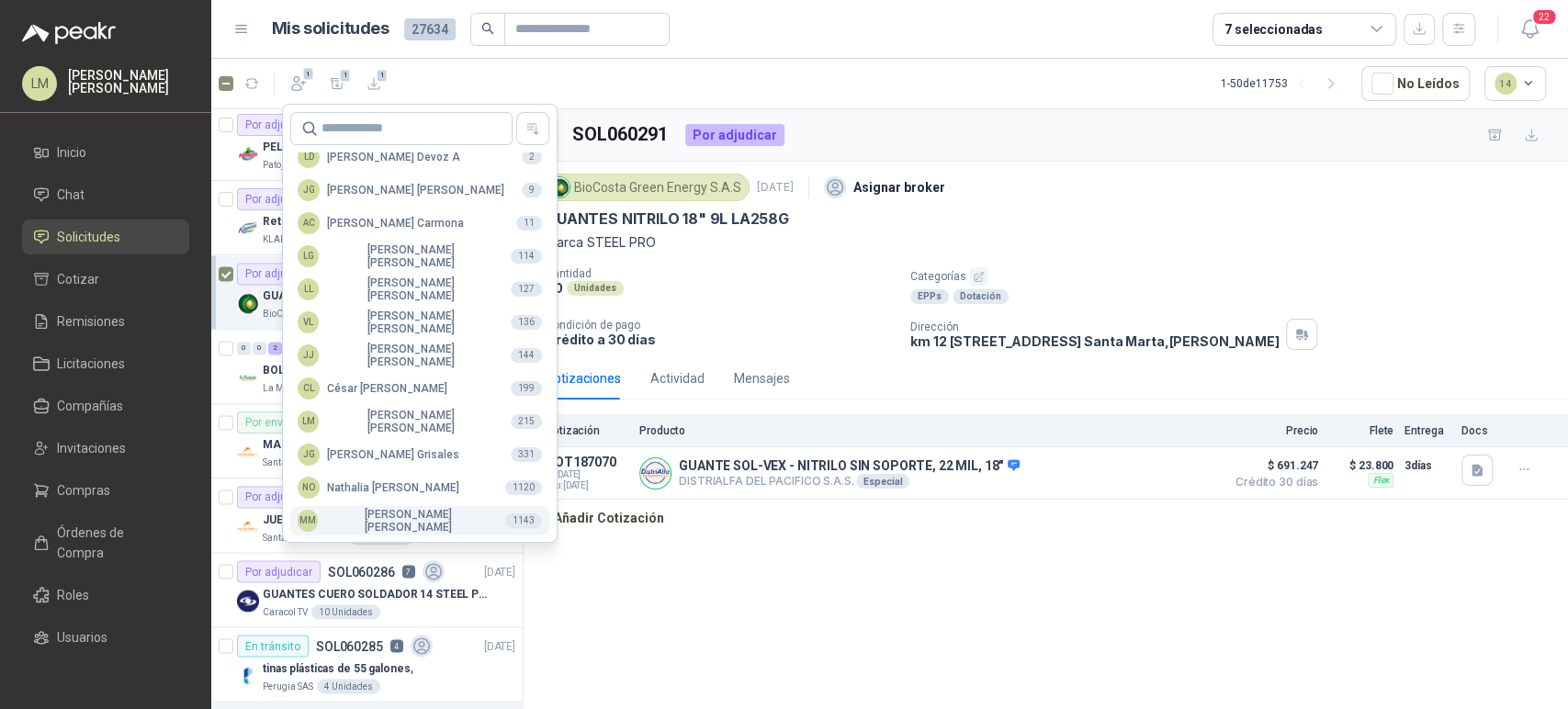
click at [399, 518] on div "MM Mauricio Martinez" at bounding box center [393, 521] width 193 height 26
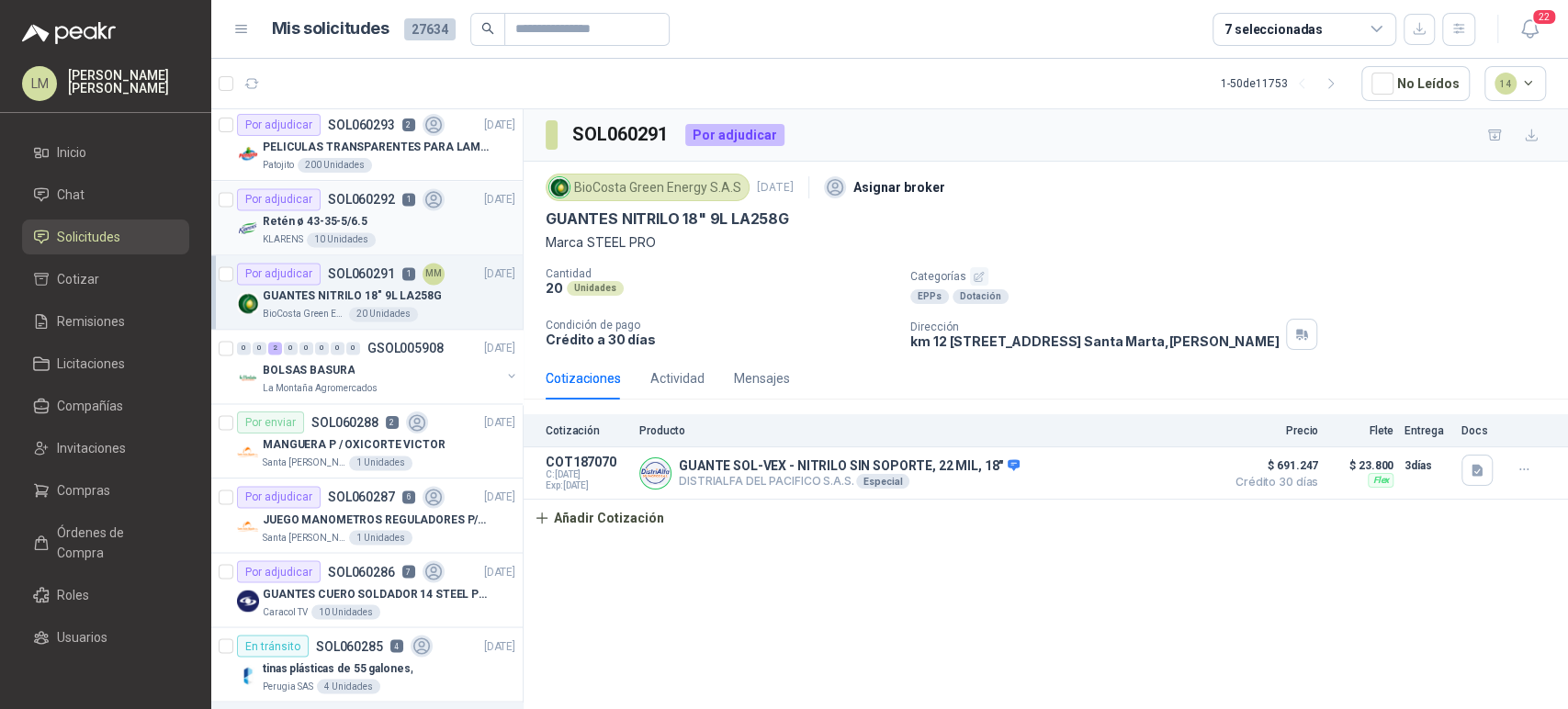
click at [369, 216] on div "Retén ø 43-35-5/6.5" at bounding box center [389, 221] width 252 height 22
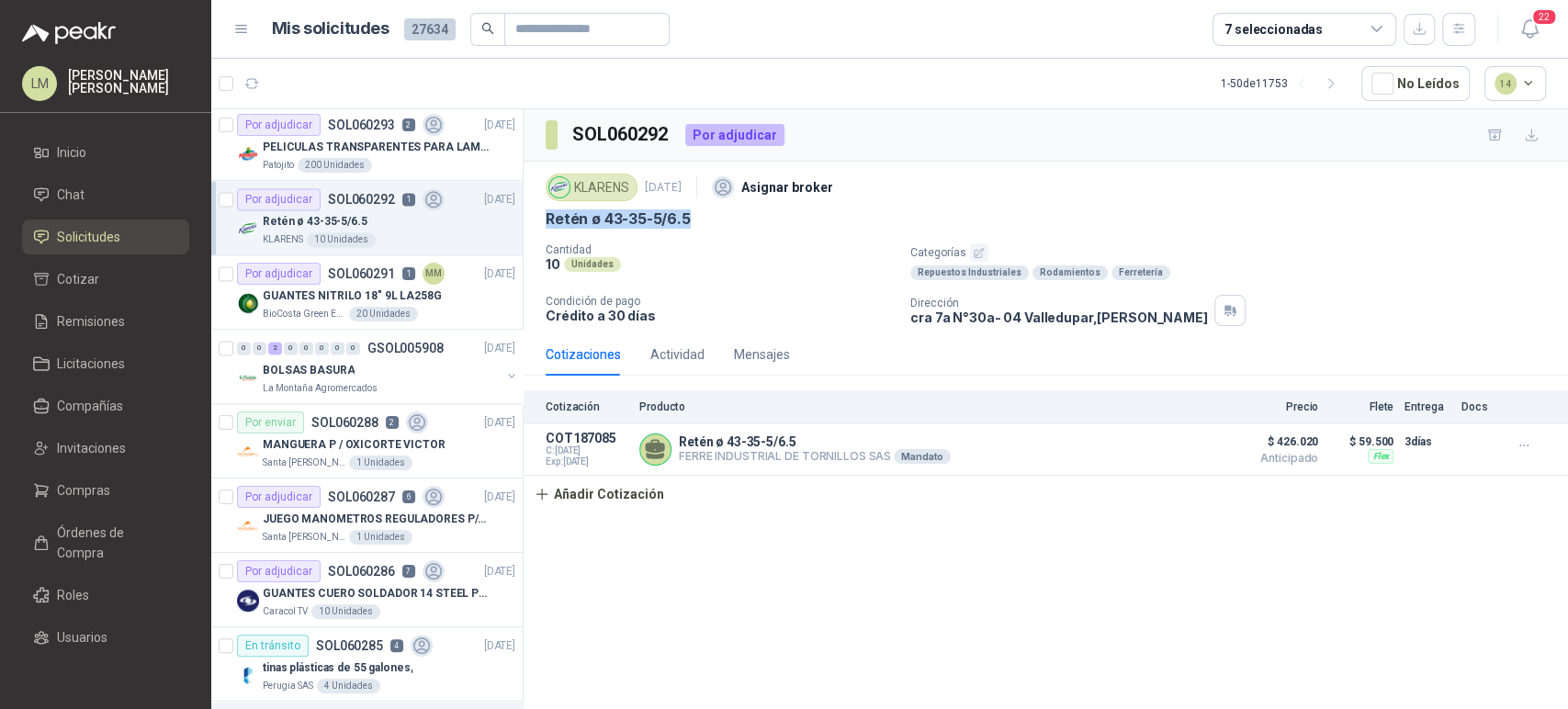
drag, startPoint x: 542, startPoint y: 216, endPoint x: 728, endPoint y: 228, distance: 186.4
click at [728, 228] on div "KLARENS 6 oct, 2025 Asignar broker Retén ø 43-35-5/6.5 Cantidad 10 Unidades Cat…" at bounding box center [1046, 248] width 1045 height 172
copy p "Retén ø 43-35-5/6.5"
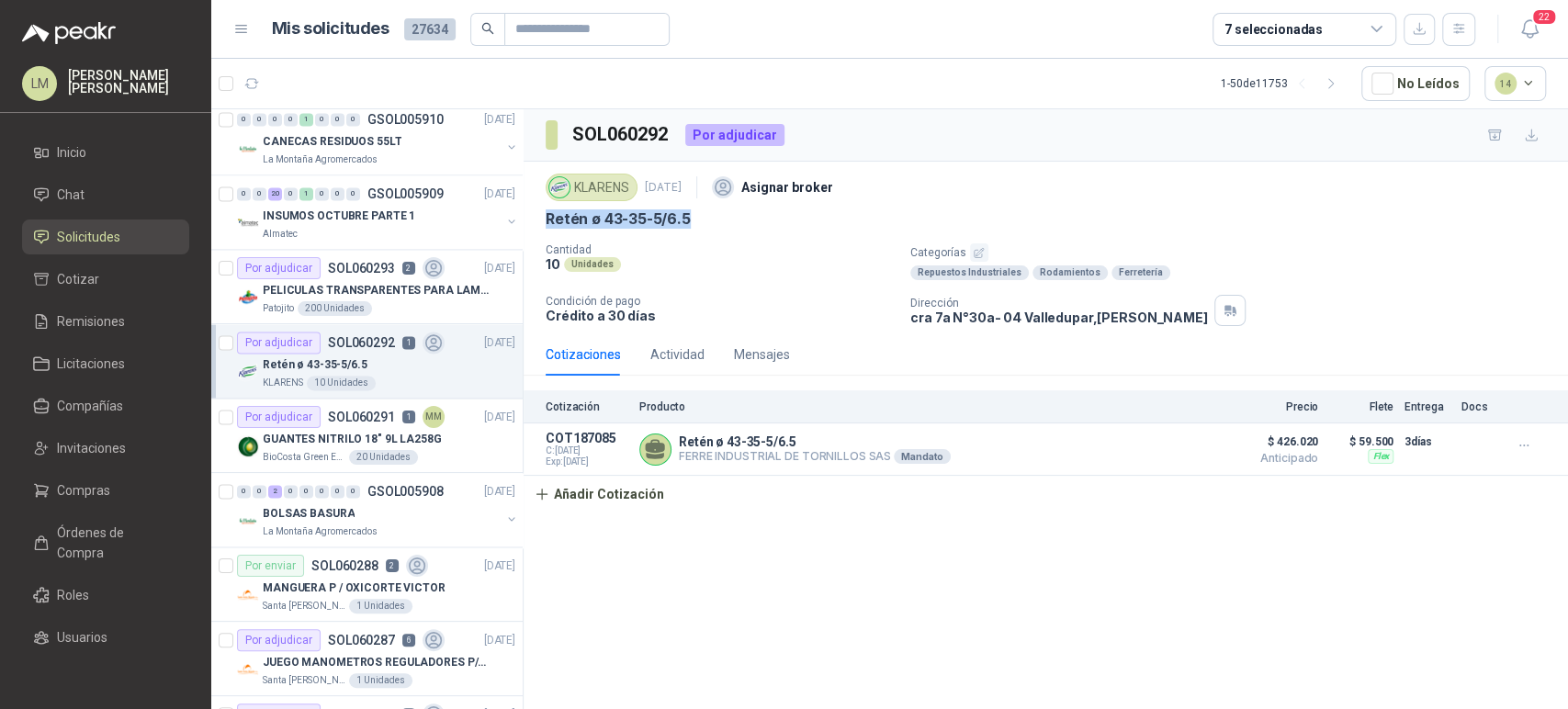
scroll to position [1793, 0]
click at [331, 280] on div "PELICULAS TRANSPARENTES PARA LAMINADO EN CALIENTE" at bounding box center [389, 291] width 252 height 22
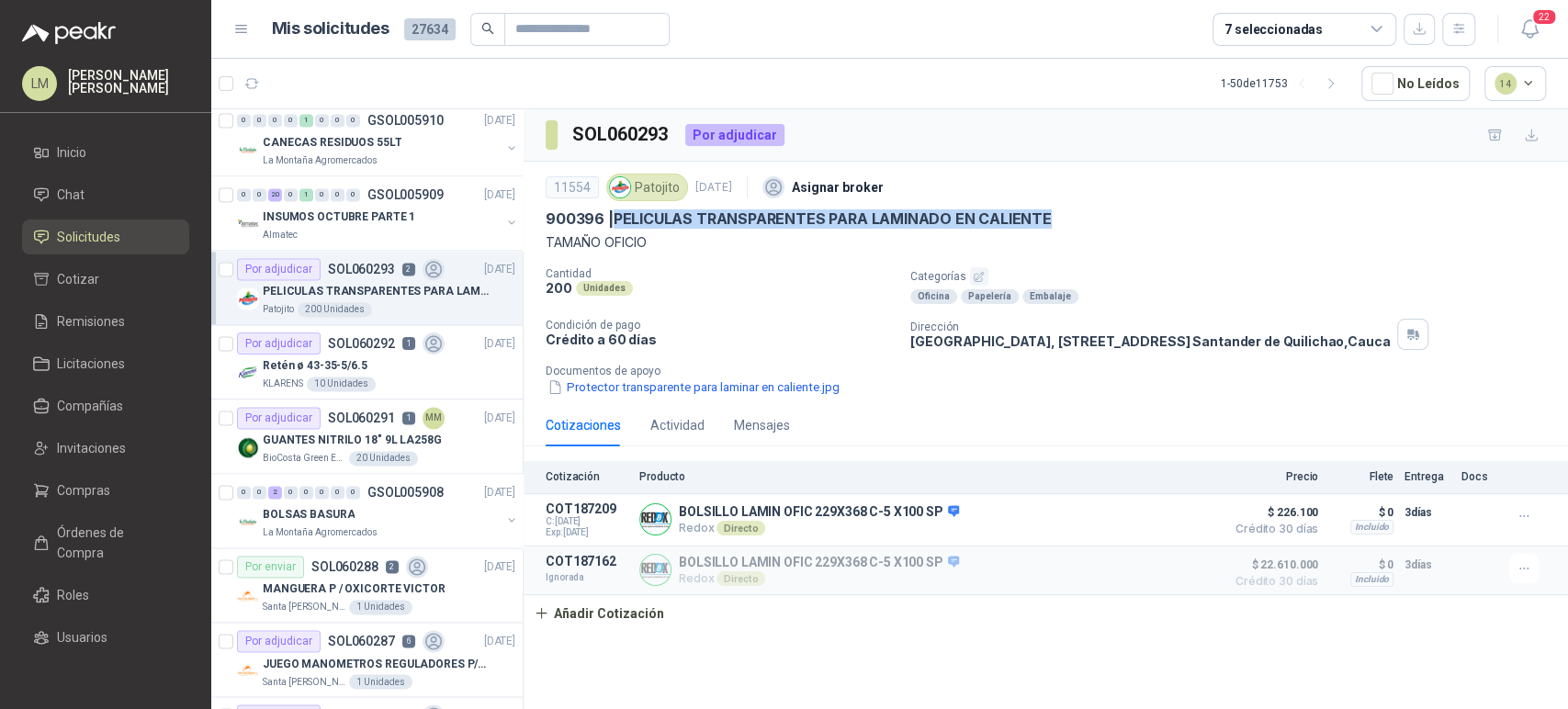
drag, startPoint x: 614, startPoint y: 212, endPoint x: 1064, endPoint y: 217, distance: 450.0
click at [1064, 217] on div "900396 | PELICULAS TRANSPARENTES PARA LAMINADO EN CALIENTE" at bounding box center [1046, 218] width 1000 height 19
copy p "PELICULAS TRANSPARENTES PARA LAMINADO EN CALIENTE"
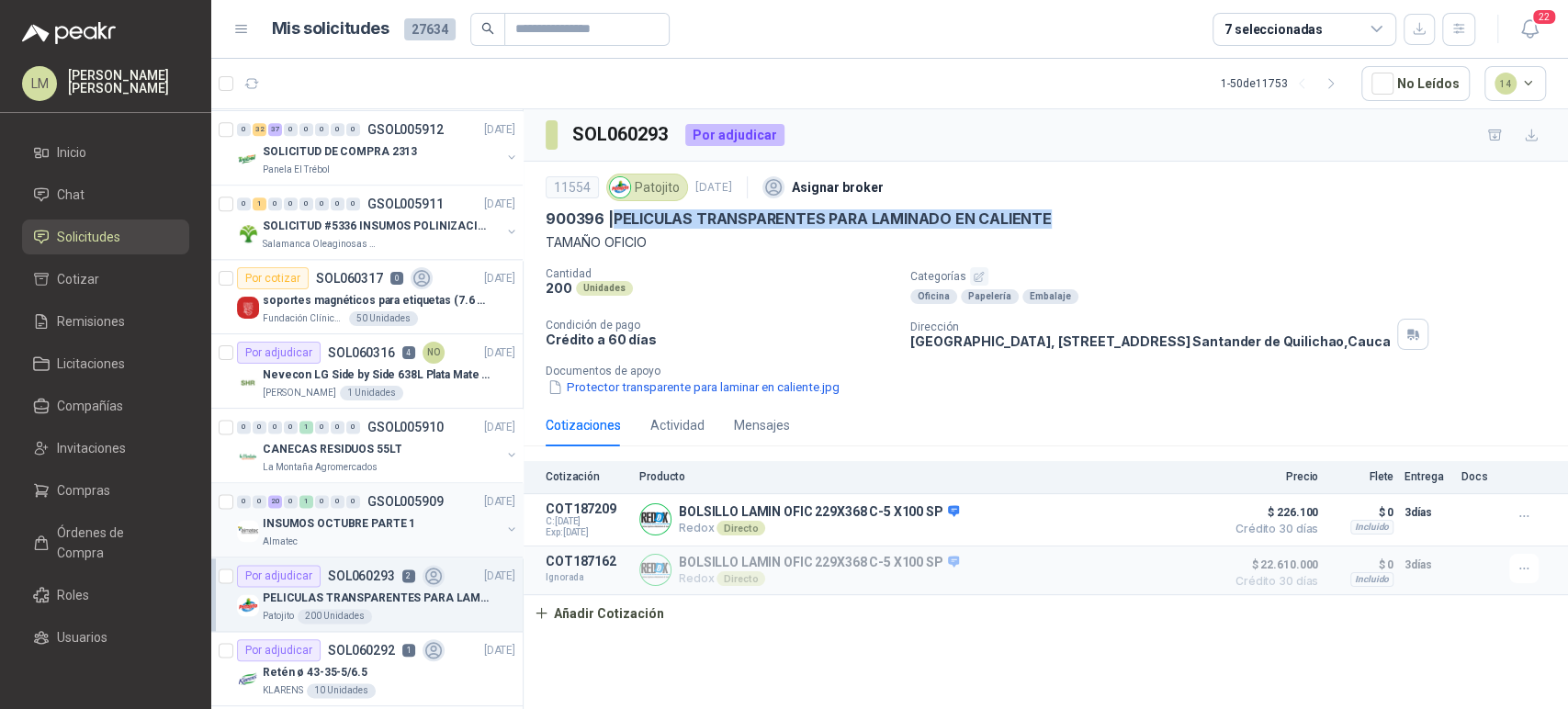
scroll to position [1477, 0]
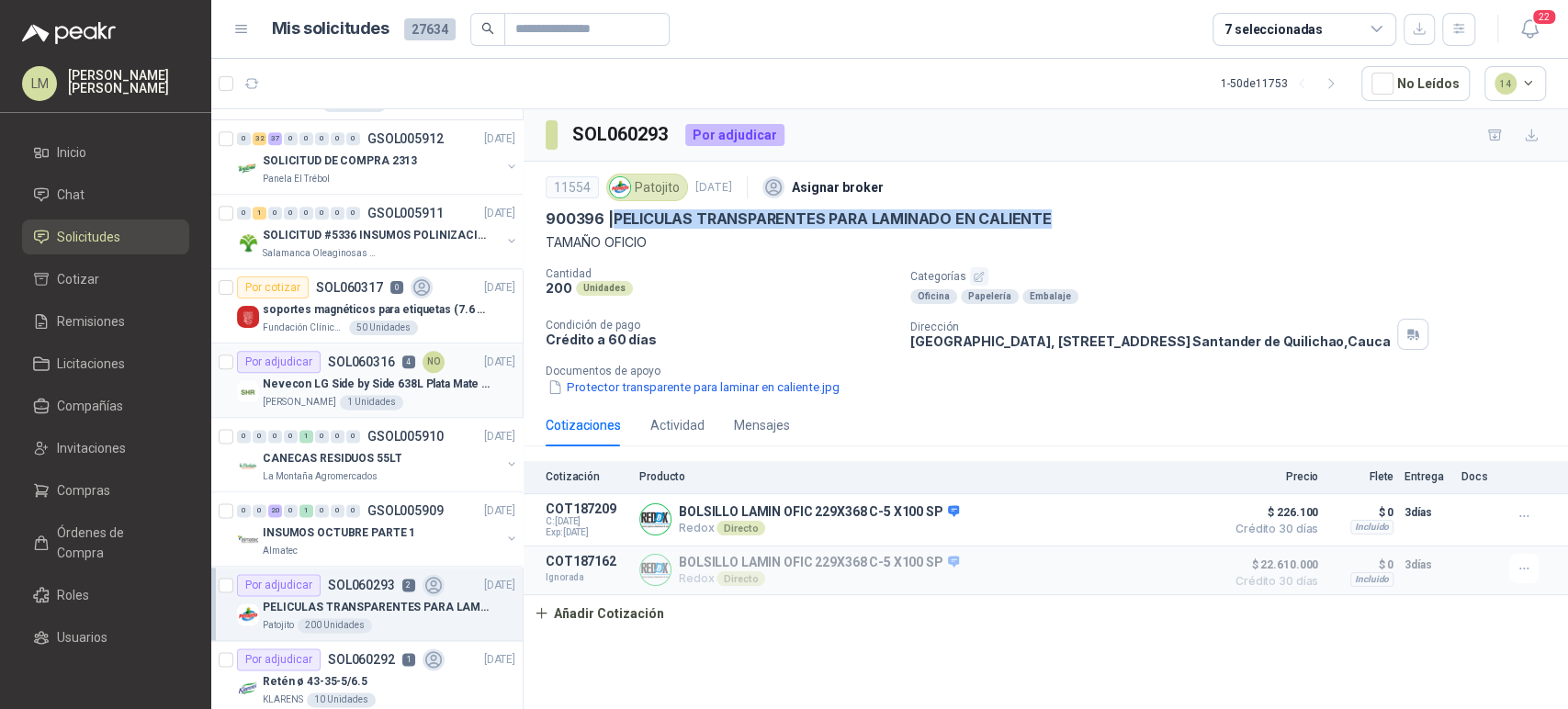
click at [345, 362] on p "SOL060316" at bounding box center [361, 362] width 67 height 13
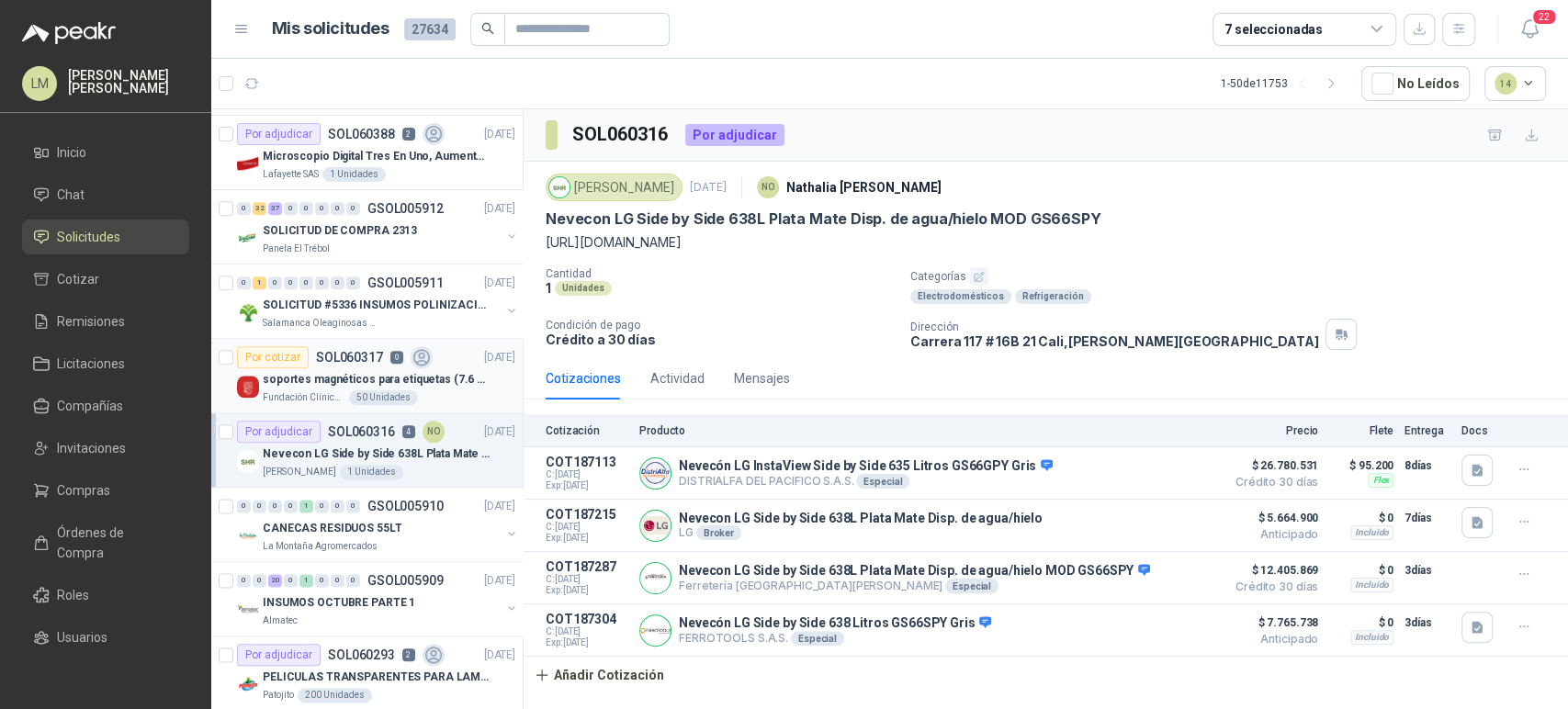
scroll to position [1394, 0]
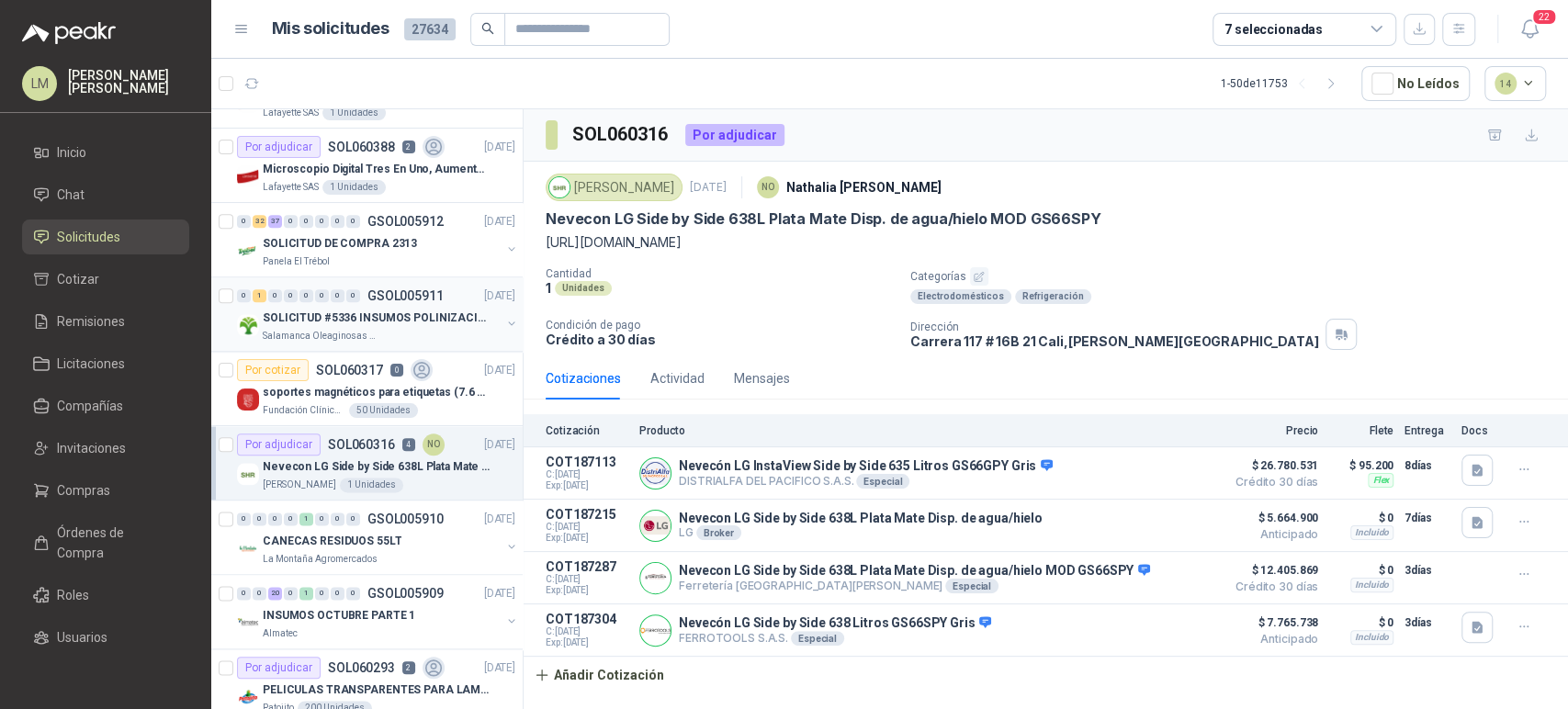
click at [386, 317] on p "SOLICITUD #5336 INSUMOS POLINIZACIÓN" at bounding box center [377, 318] width 228 height 17
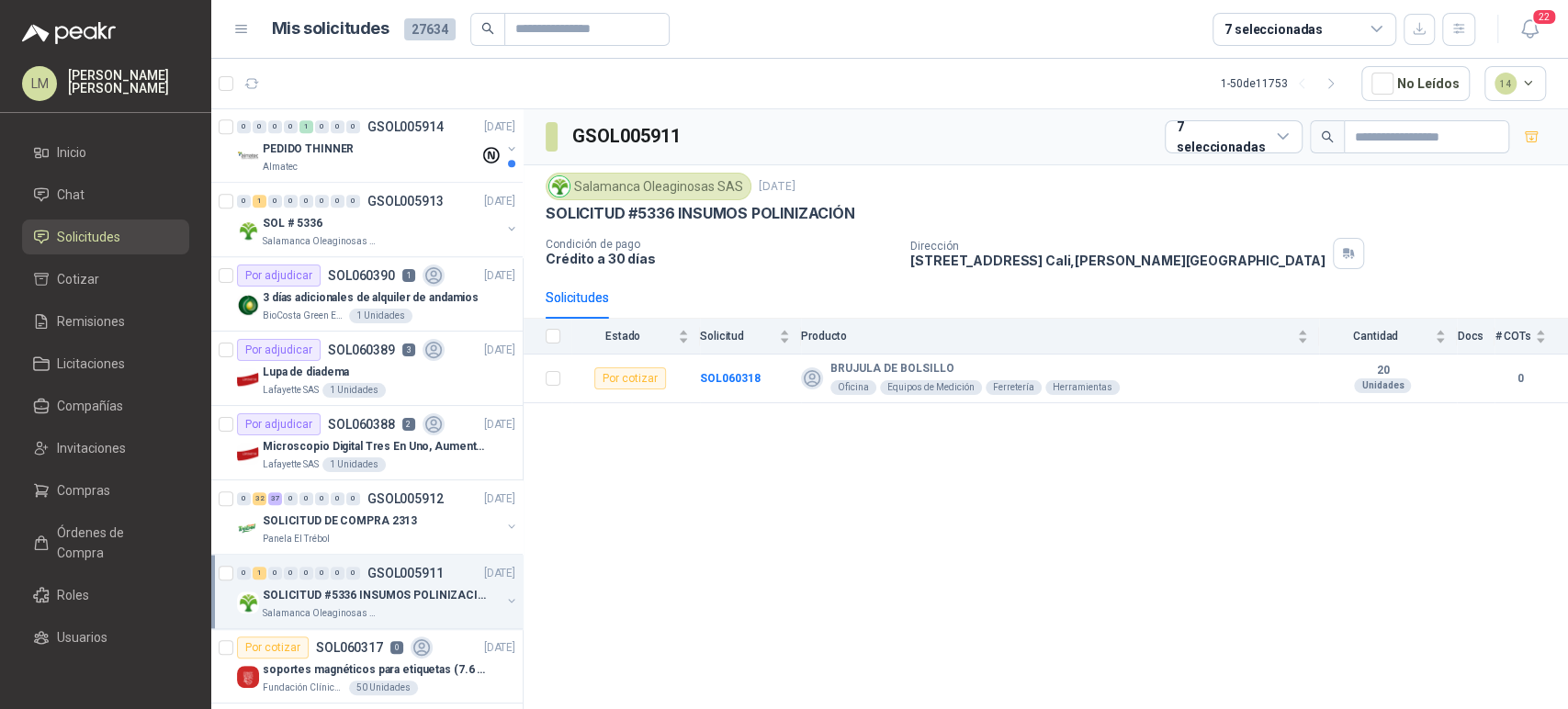
scroll to position [1115, 0]
click at [381, 351] on p "SOL060389" at bounding box center [361, 352] width 67 height 13
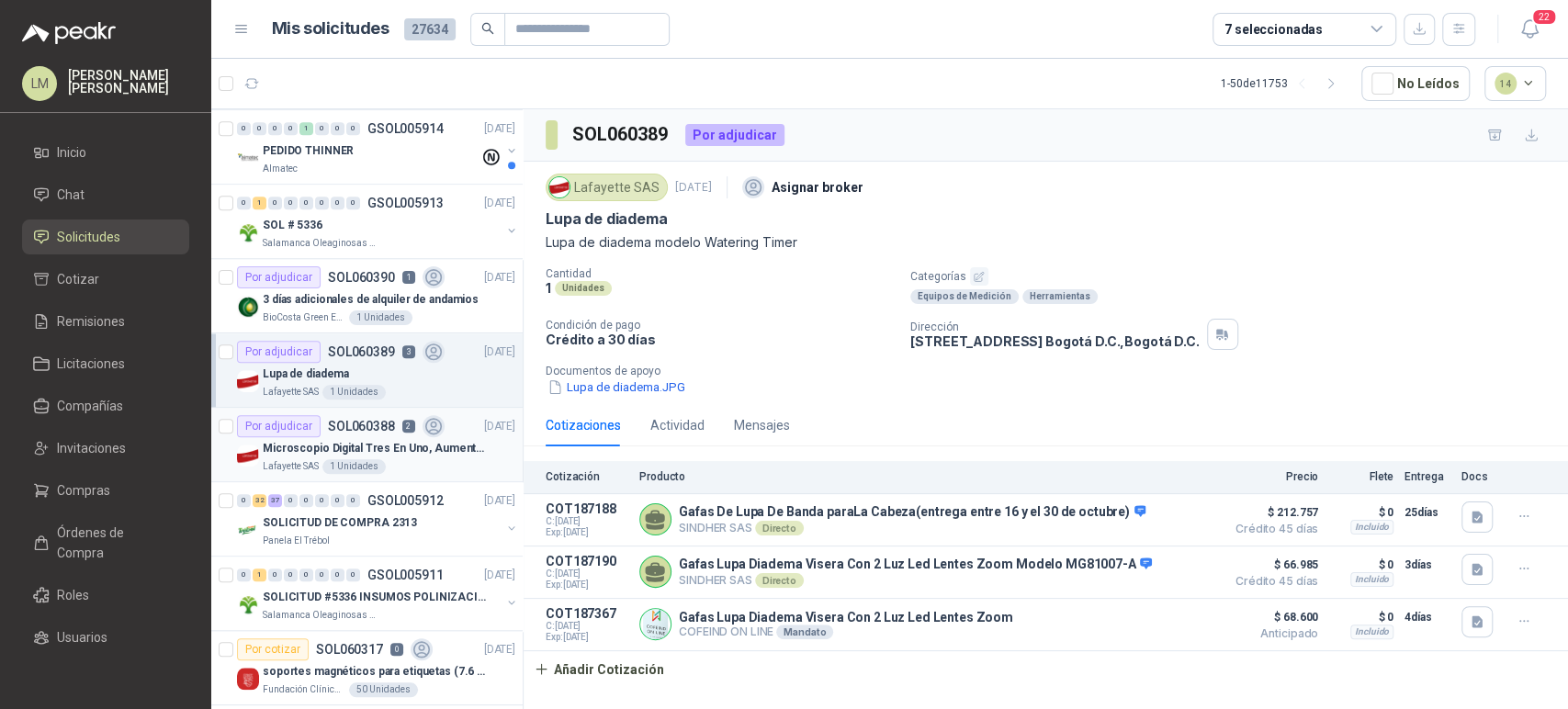
click at [409, 437] on div "Microscopio Digital Tres En Uno, Aumento De 1000x" at bounding box center [389, 448] width 252 height 22
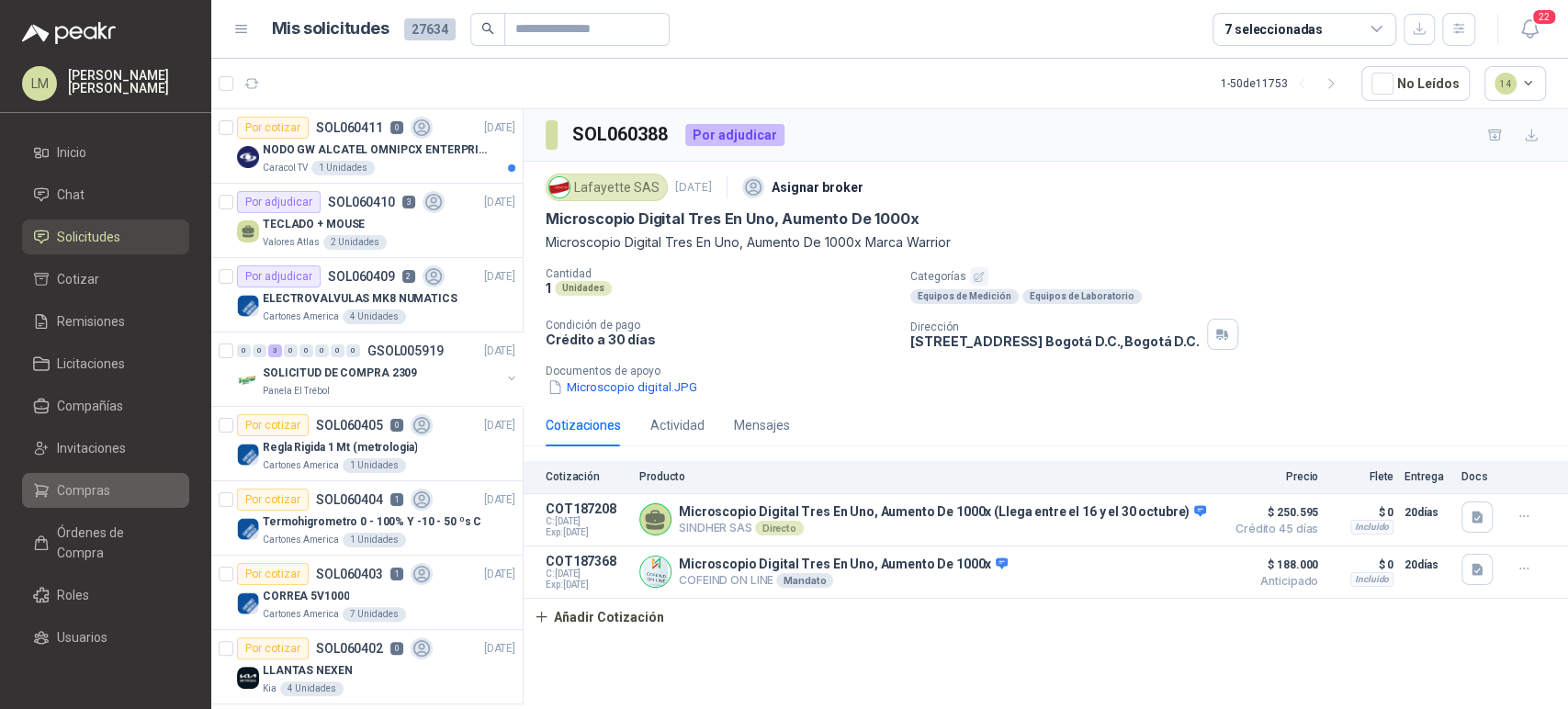
click at [77, 478] on link "Compras" at bounding box center [106, 491] width 168 height 35
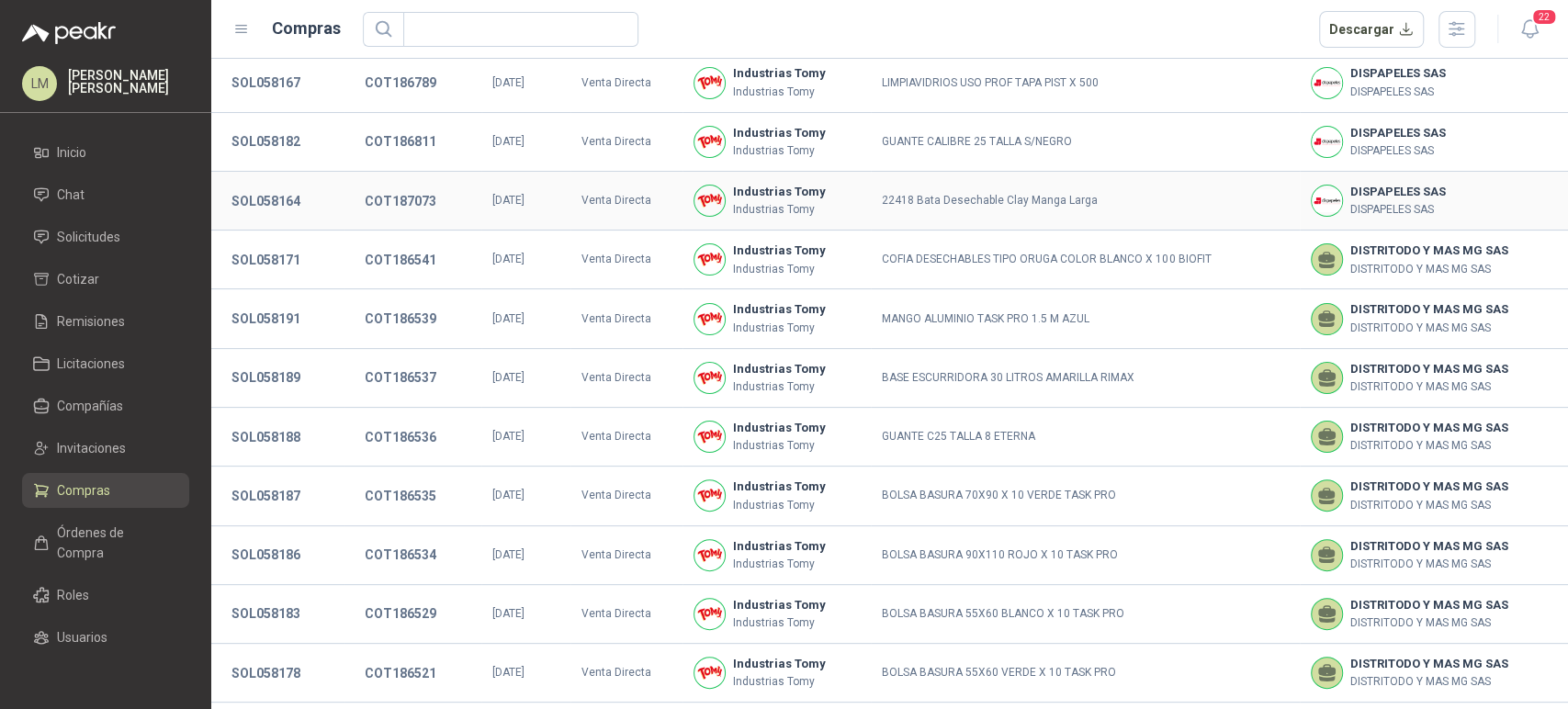
scroll to position [343, 0]
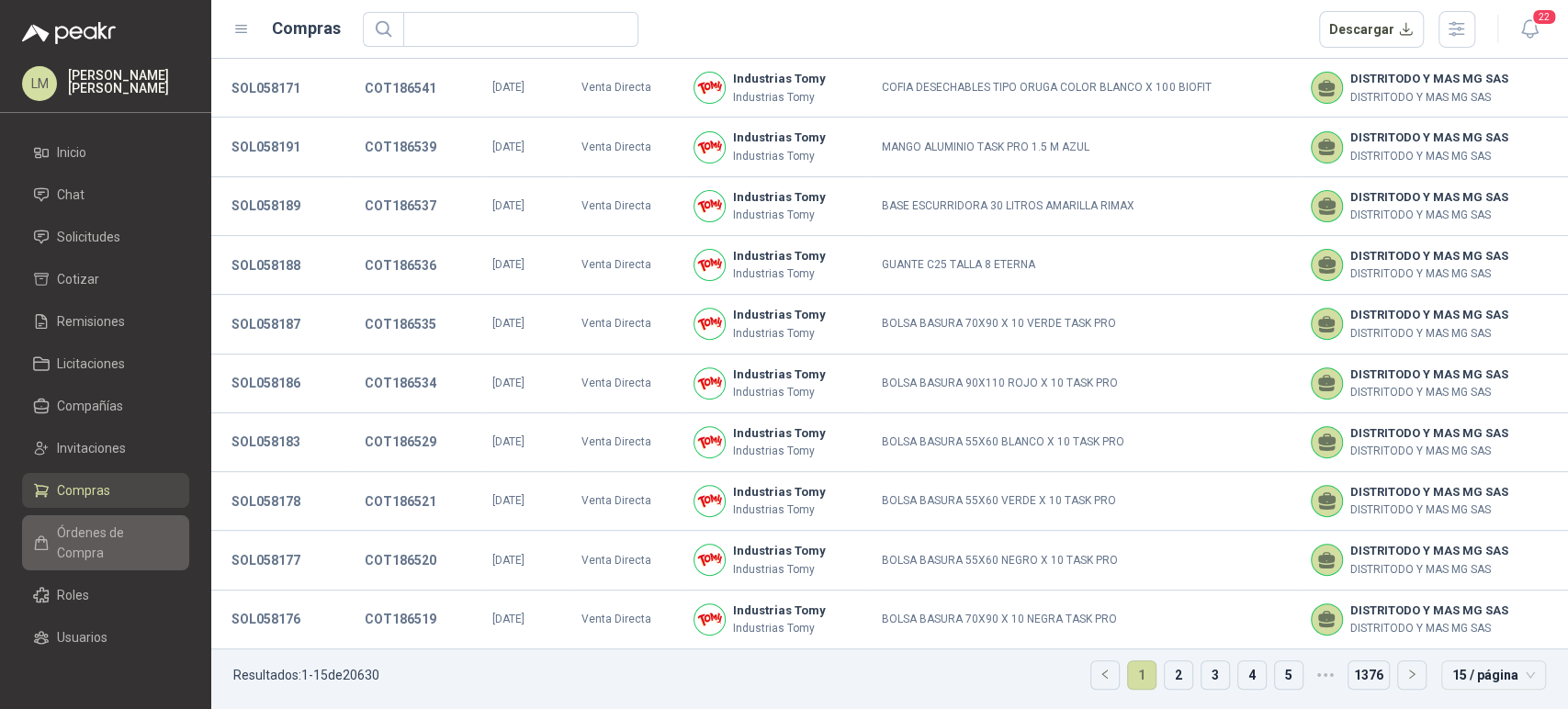
click at [82, 523] on span "Órdenes de Compra" at bounding box center [114, 542] width 115 height 41
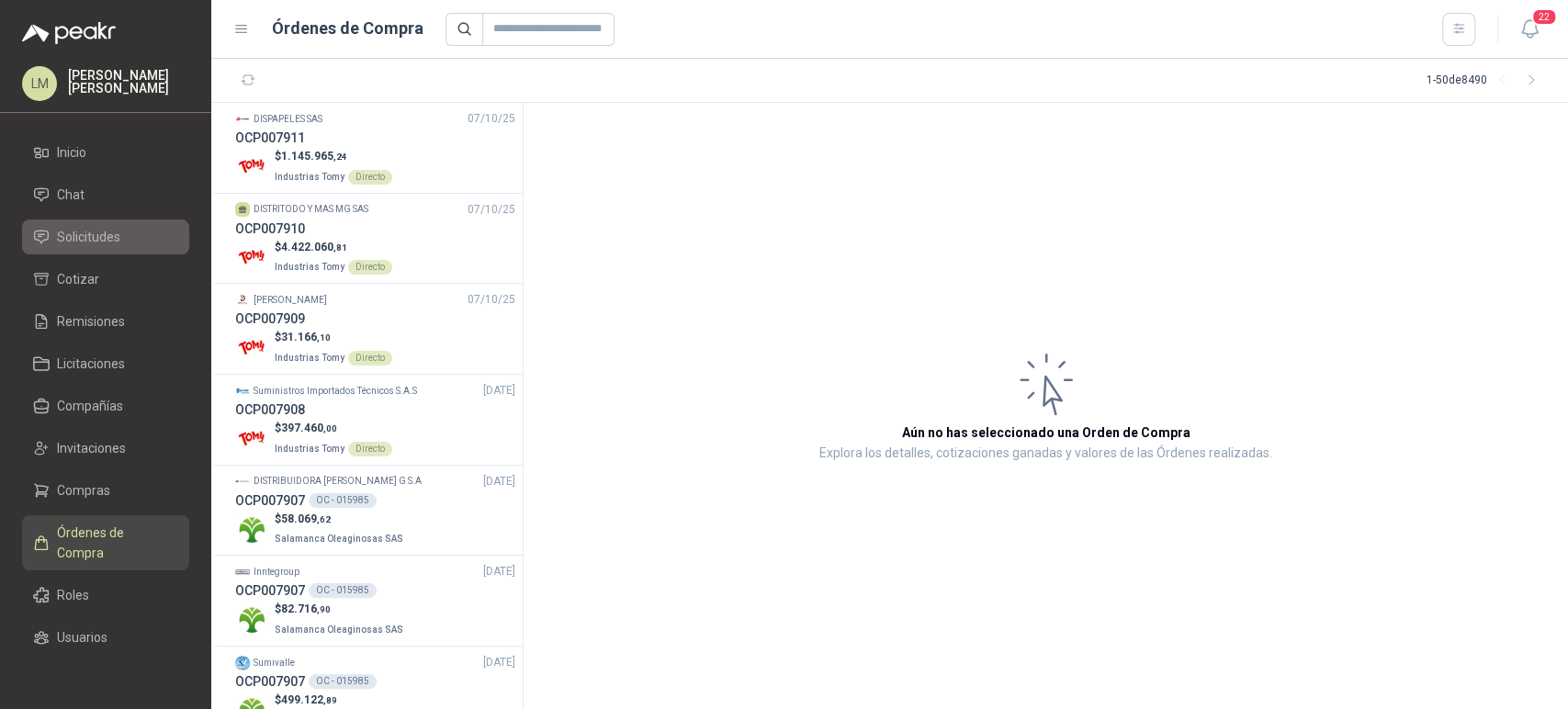
click at [89, 235] on span "Solicitudes" at bounding box center [88, 237] width 64 height 20
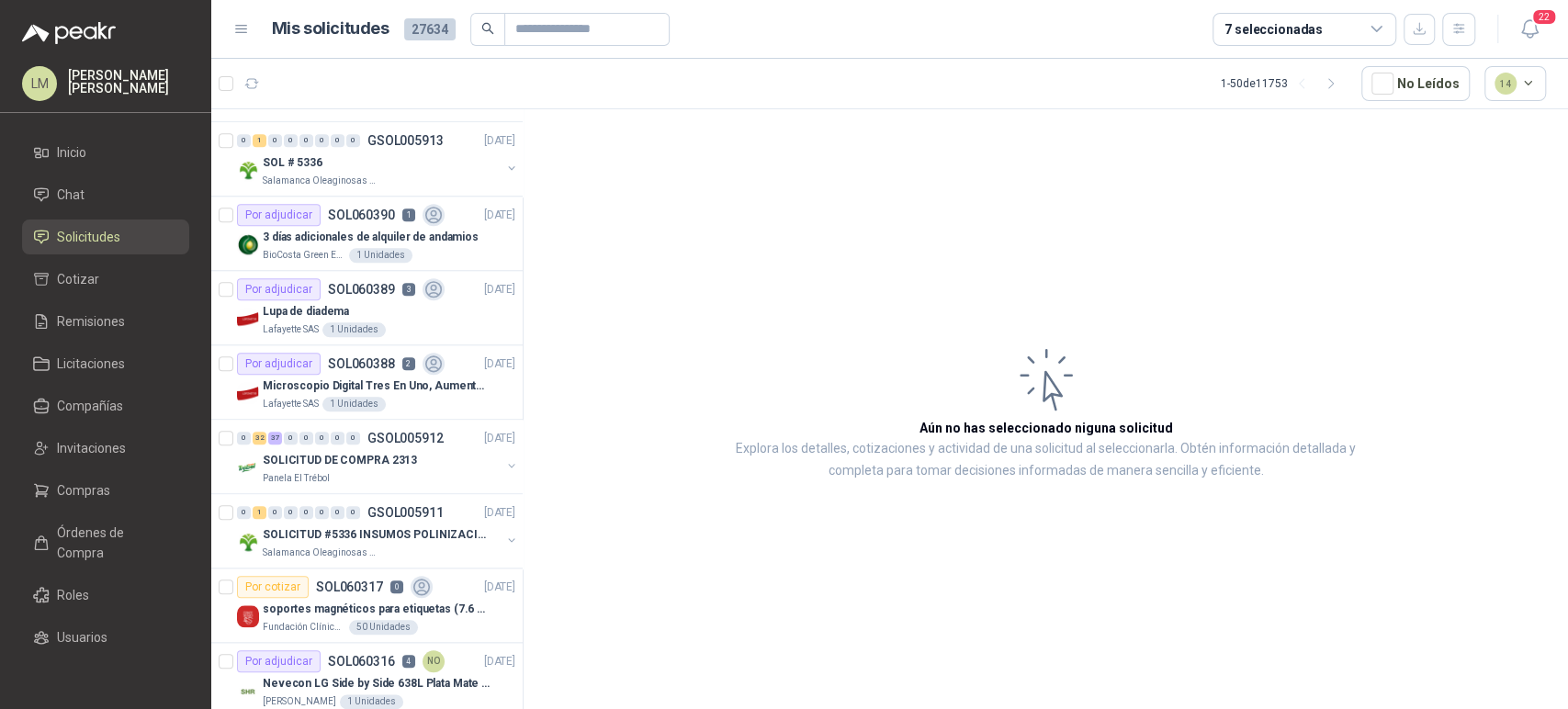
scroll to position [1289, 0]
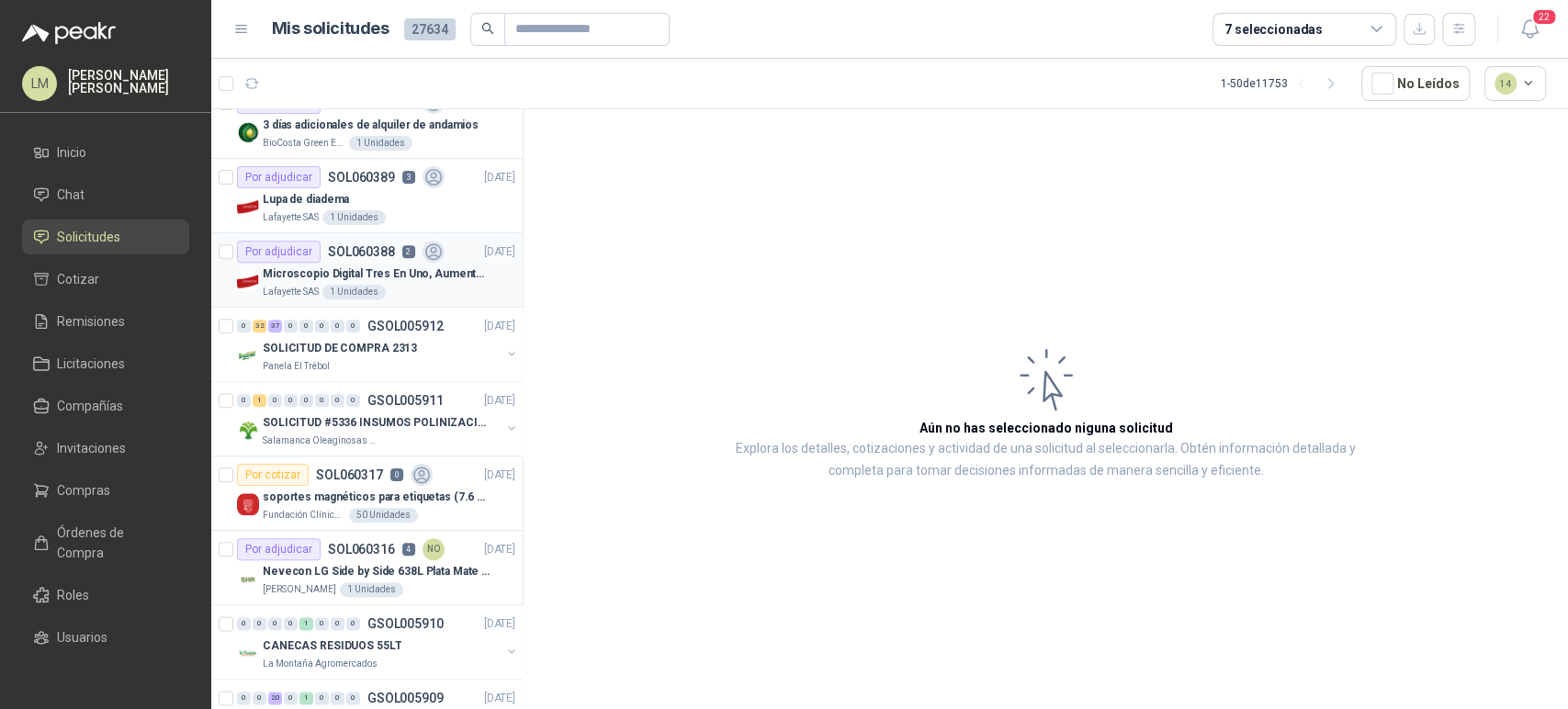
click at [412, 254] on div "Por adjudicar SOL060388 2" at bounding box center [340, 251] width 207 height 22
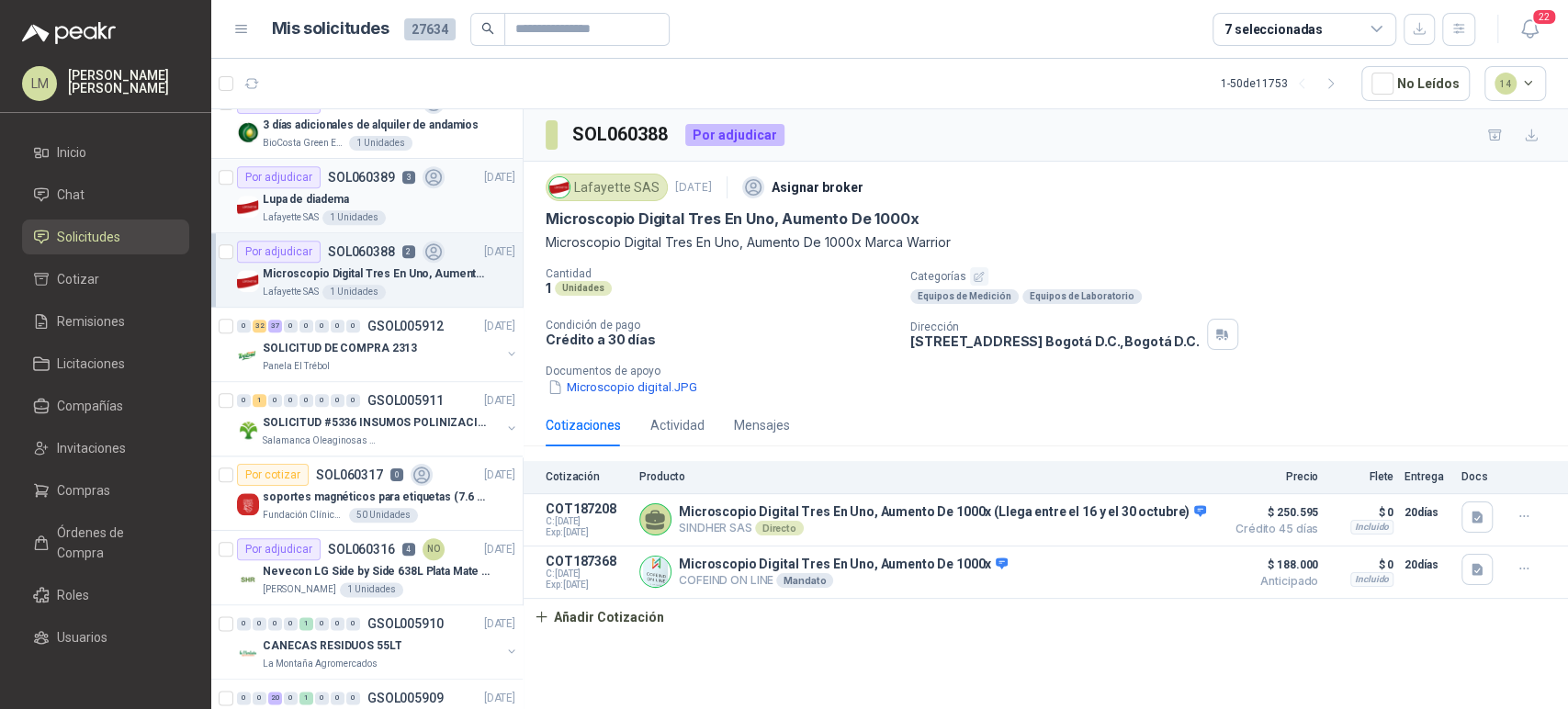
click at [357, 202] on div "Lupa de diadema" at bounding box center [389, 199] width 252 height 22
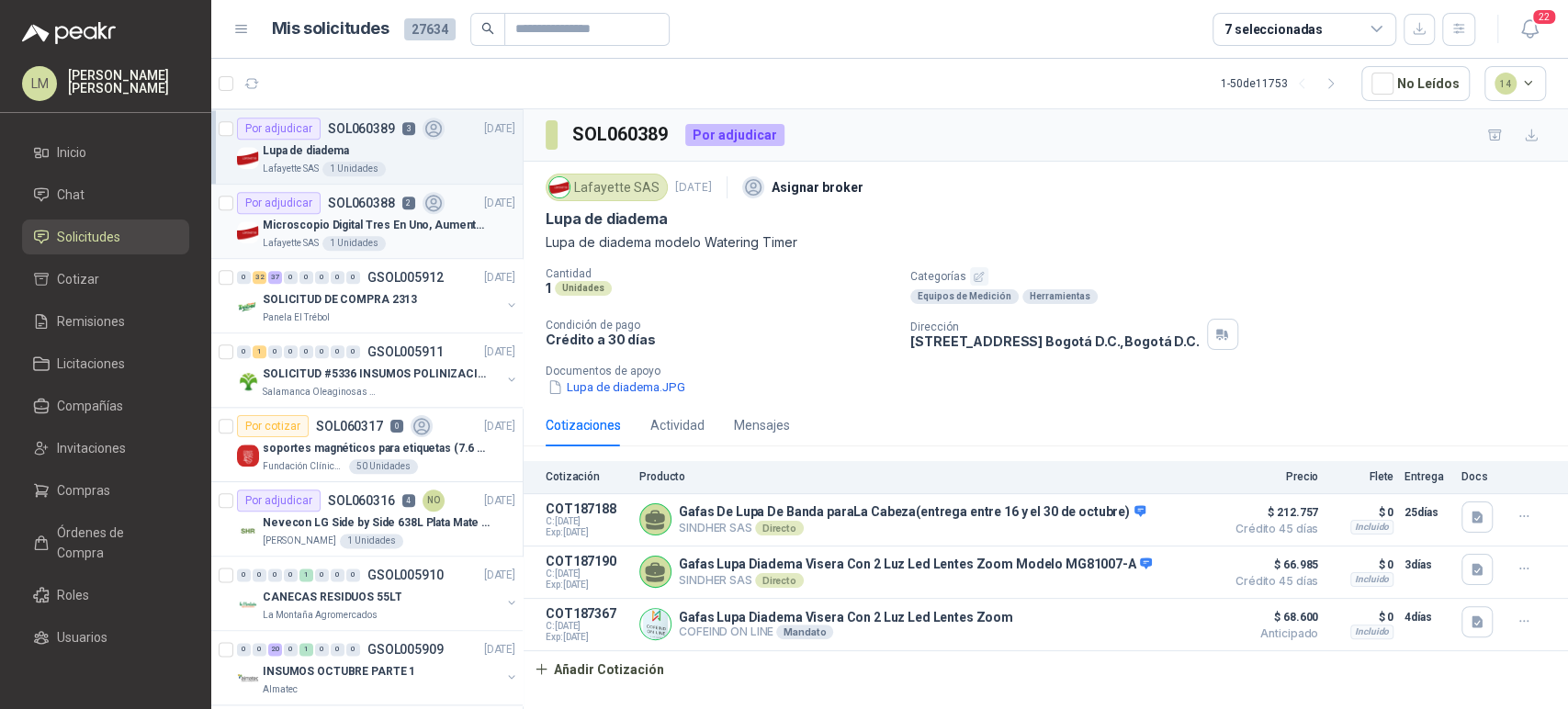
scroll to position [1342, 0]
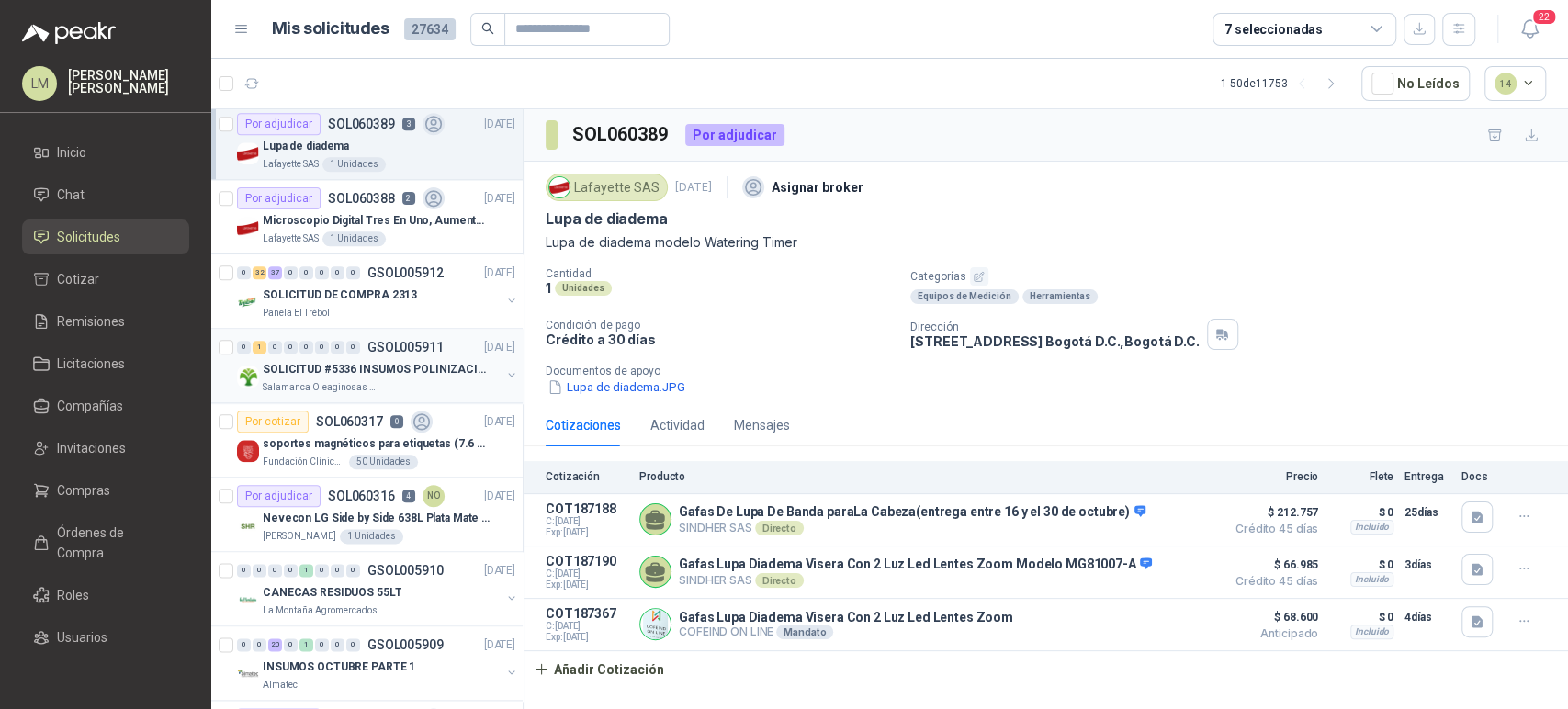
click at [390, 361] on p "SOLICITUD #5336 INSUMOS POLINIZACIÓN" at bounding box center [377, 369] width 228 height 17
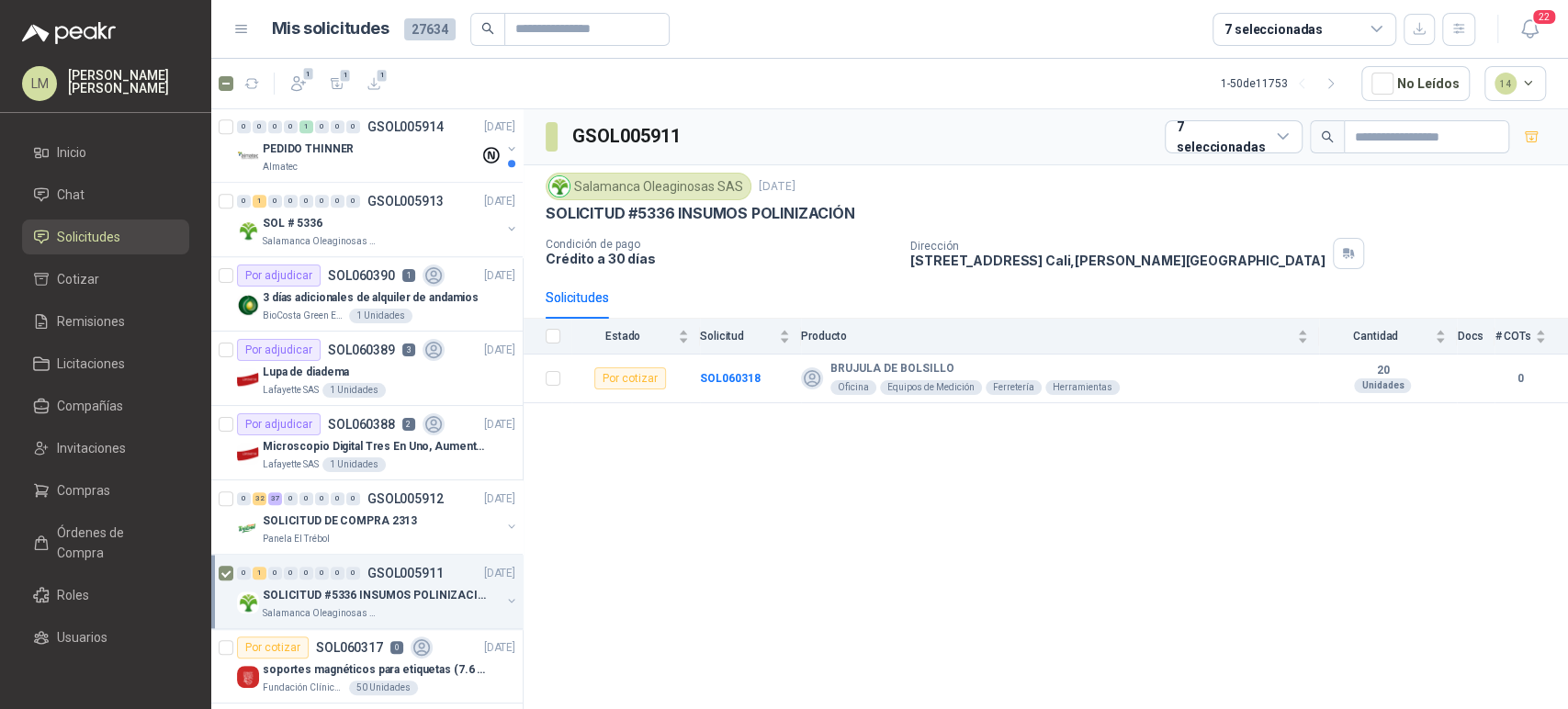
scroll to position [1076, 0]
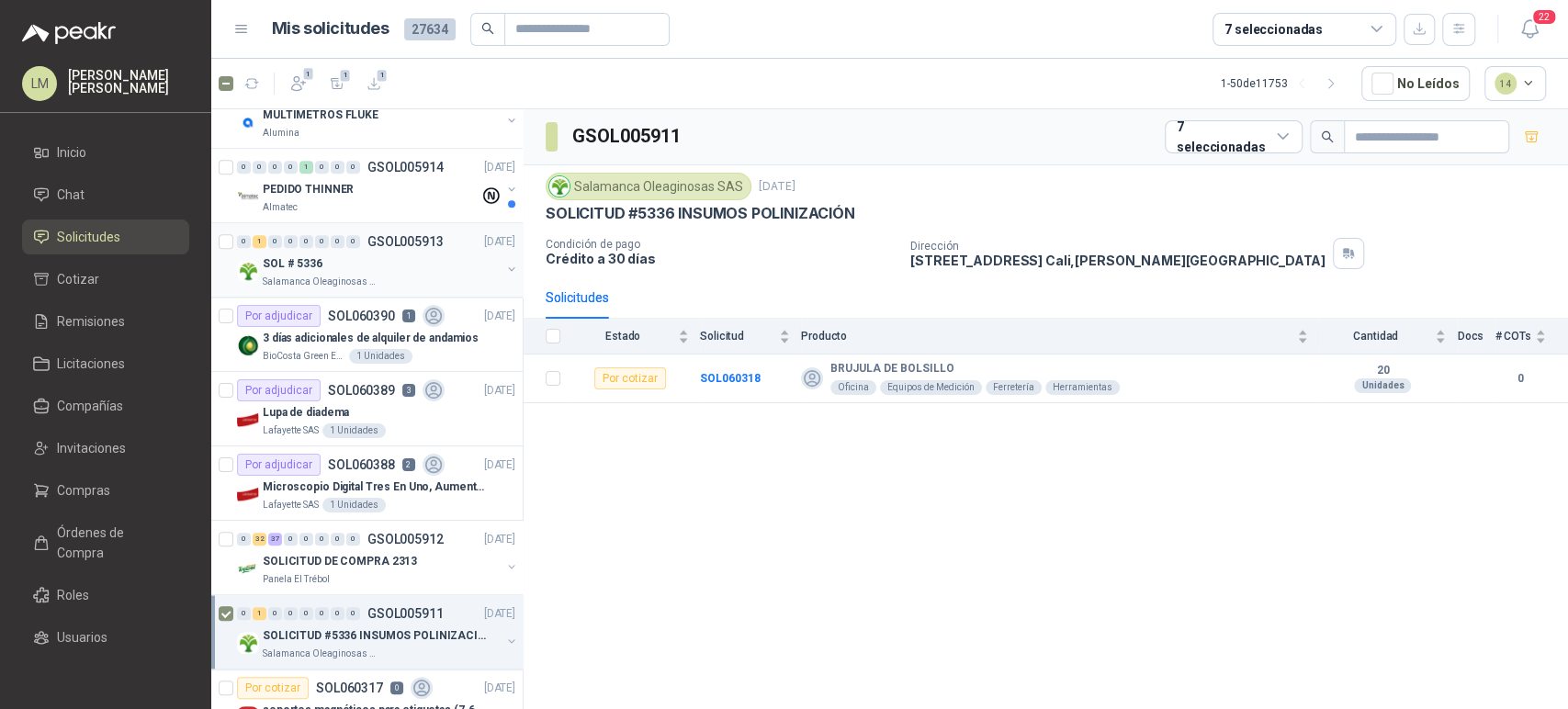
click at [304, 264] on p "SOL # 5336" at bounding box center [292, 263] width 60 height 17
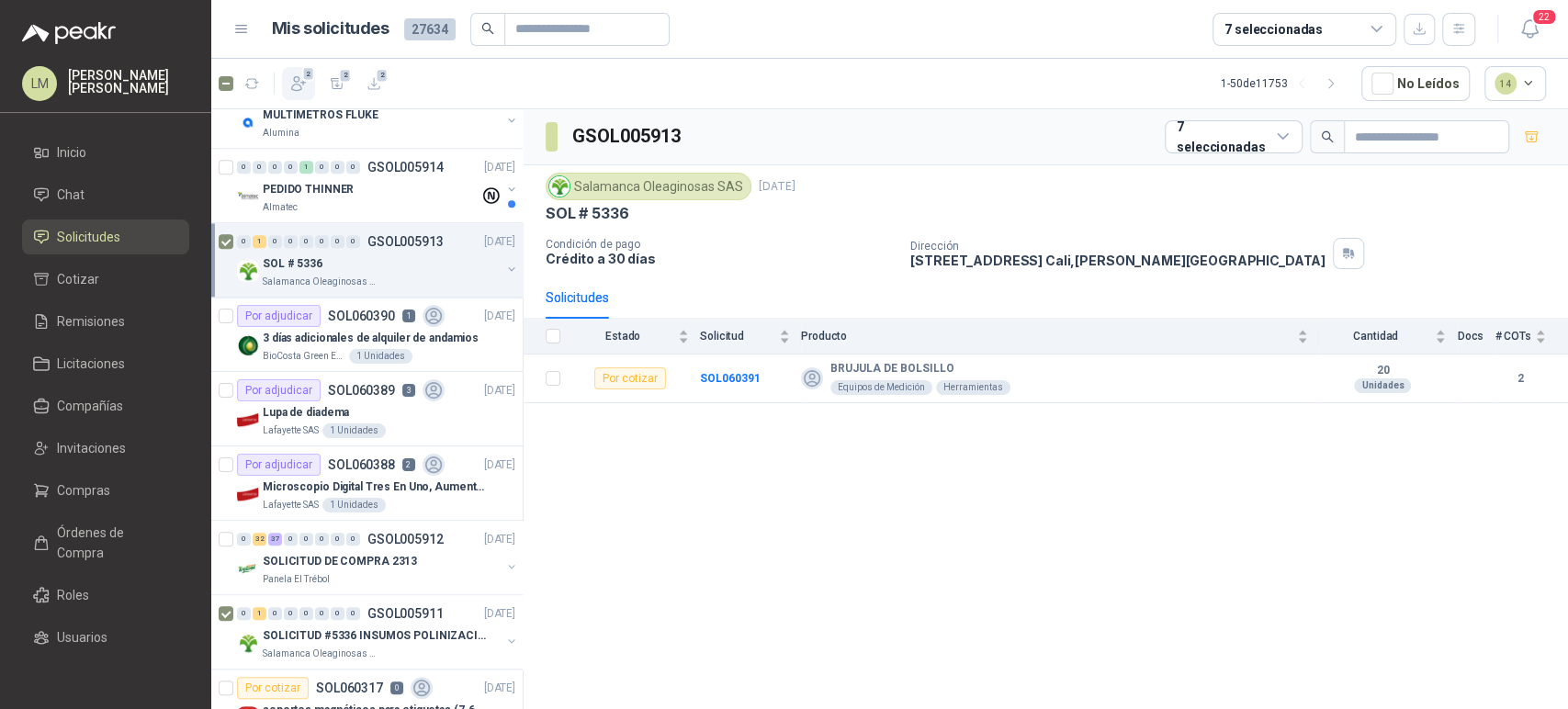
click at [298, 72] on button "2" at bounding box center [298, 84] width 33 height 33
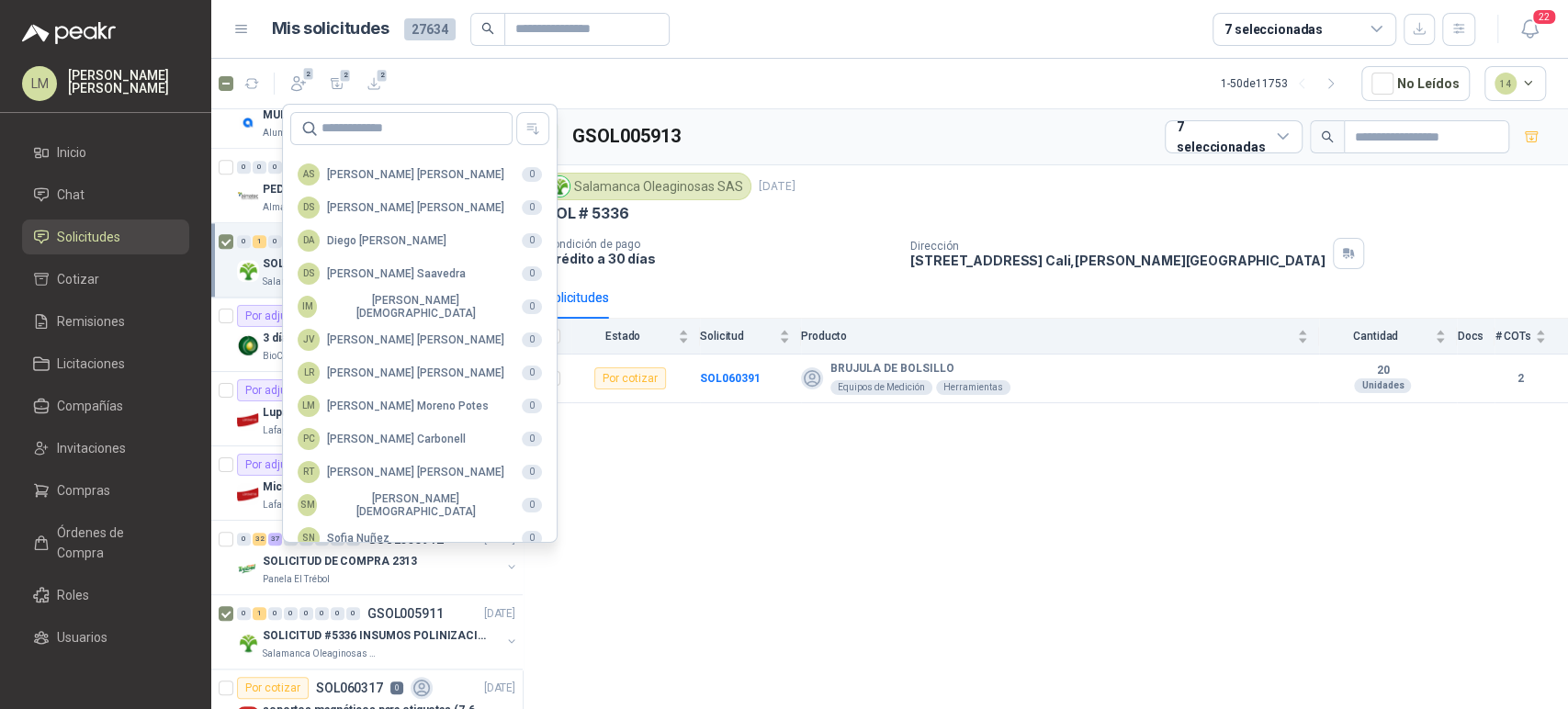
scroll to position [447, 0]
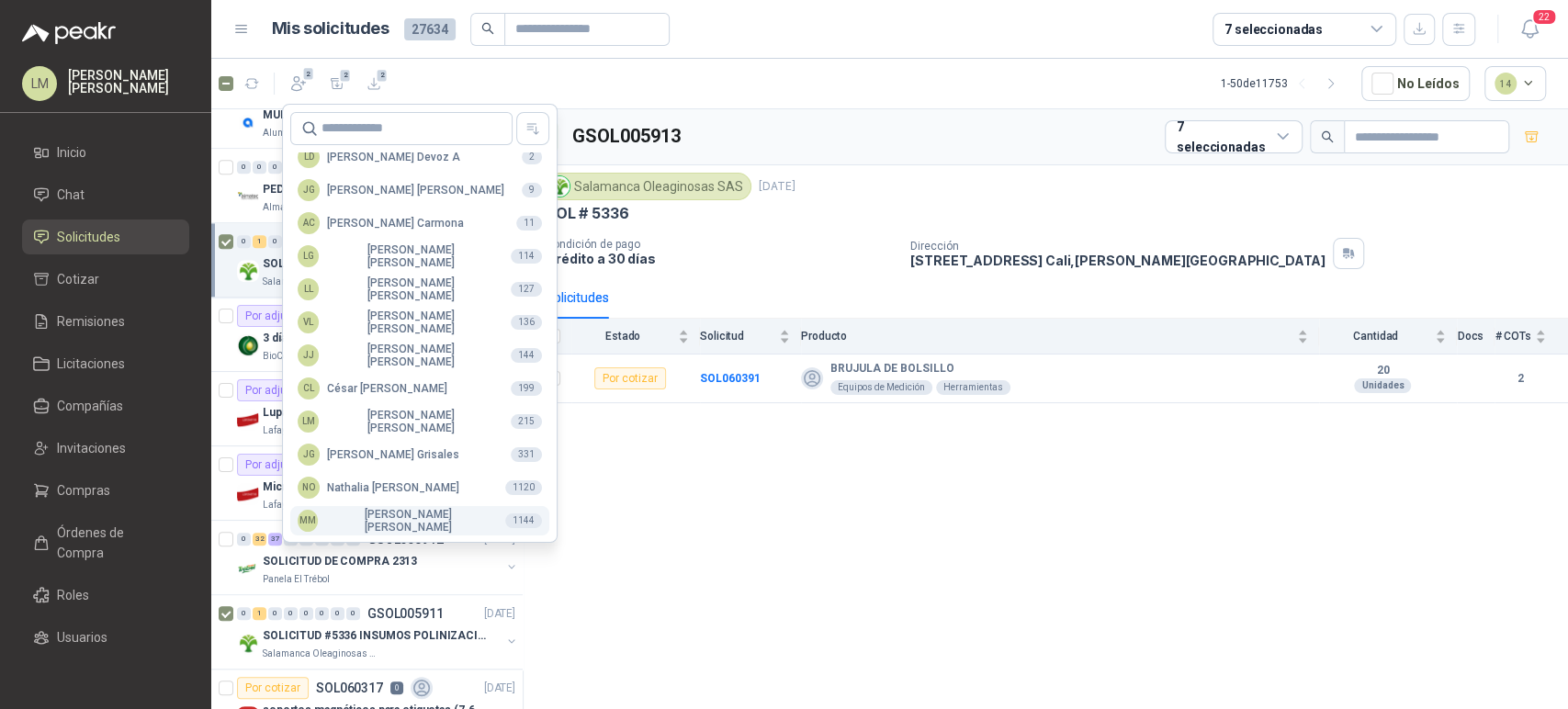
click at [350, 514] on div "MM Mauricio Martinez" at bounding box center [393, 521] width 193 height 26
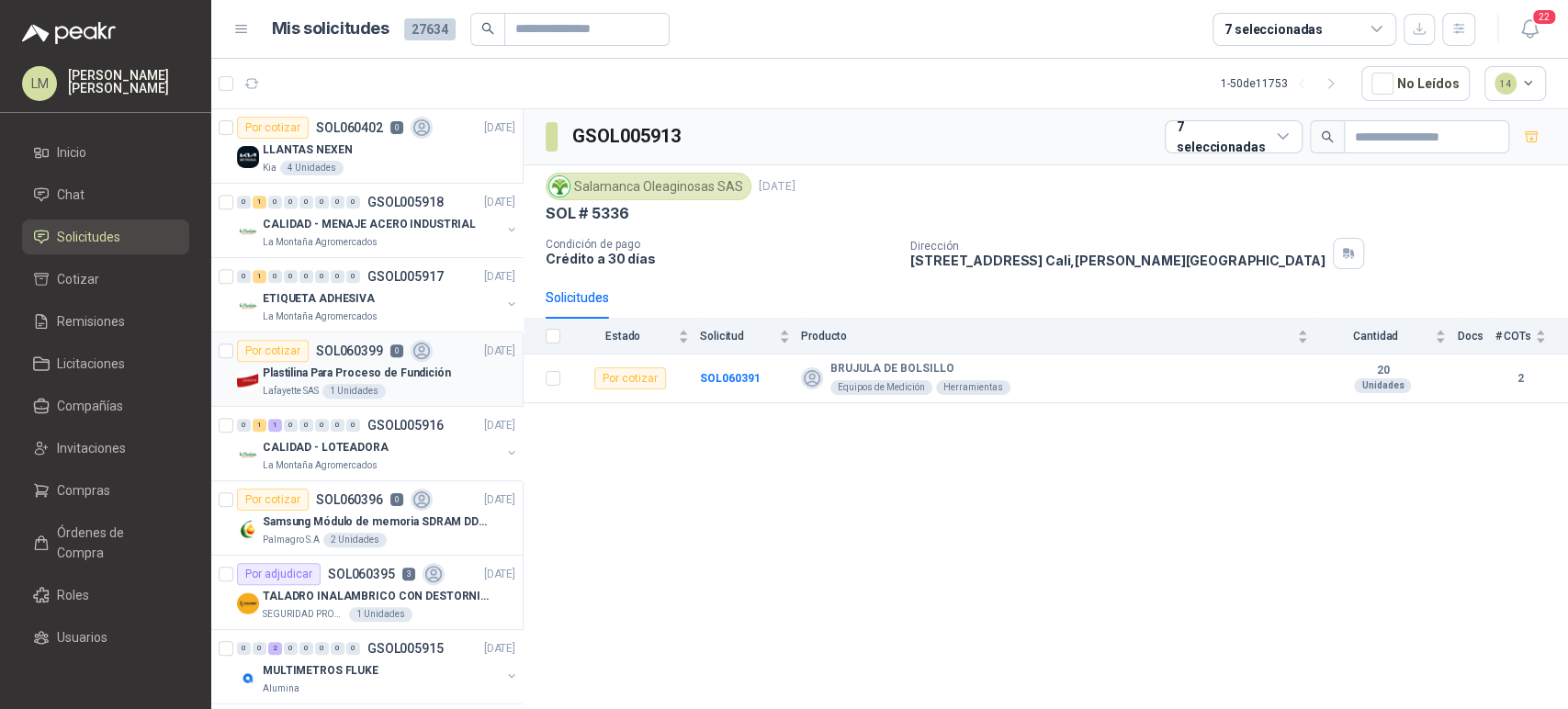
scroll to position [493, 0]
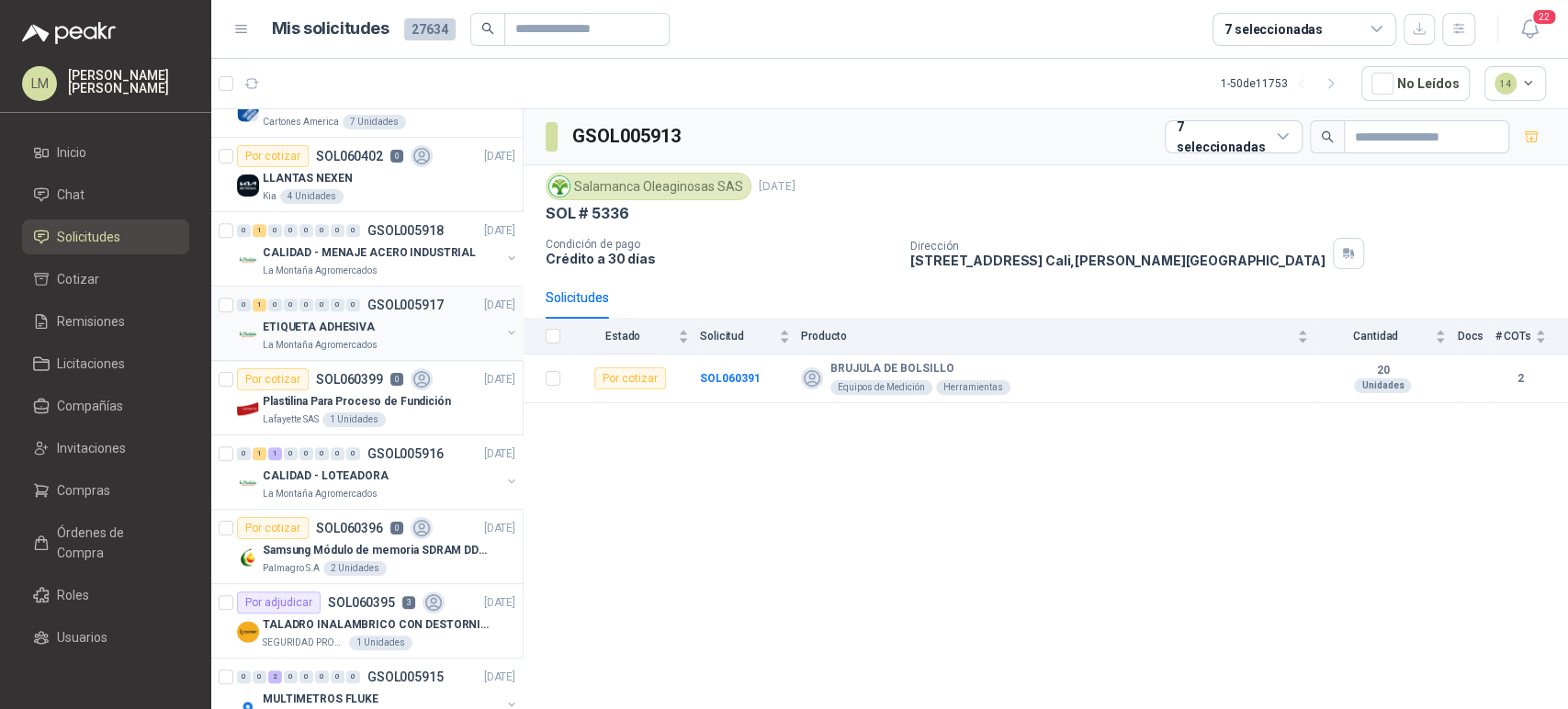
click at [505, 326] on button "button" at bounding box center [512, 332] width 15 height 15
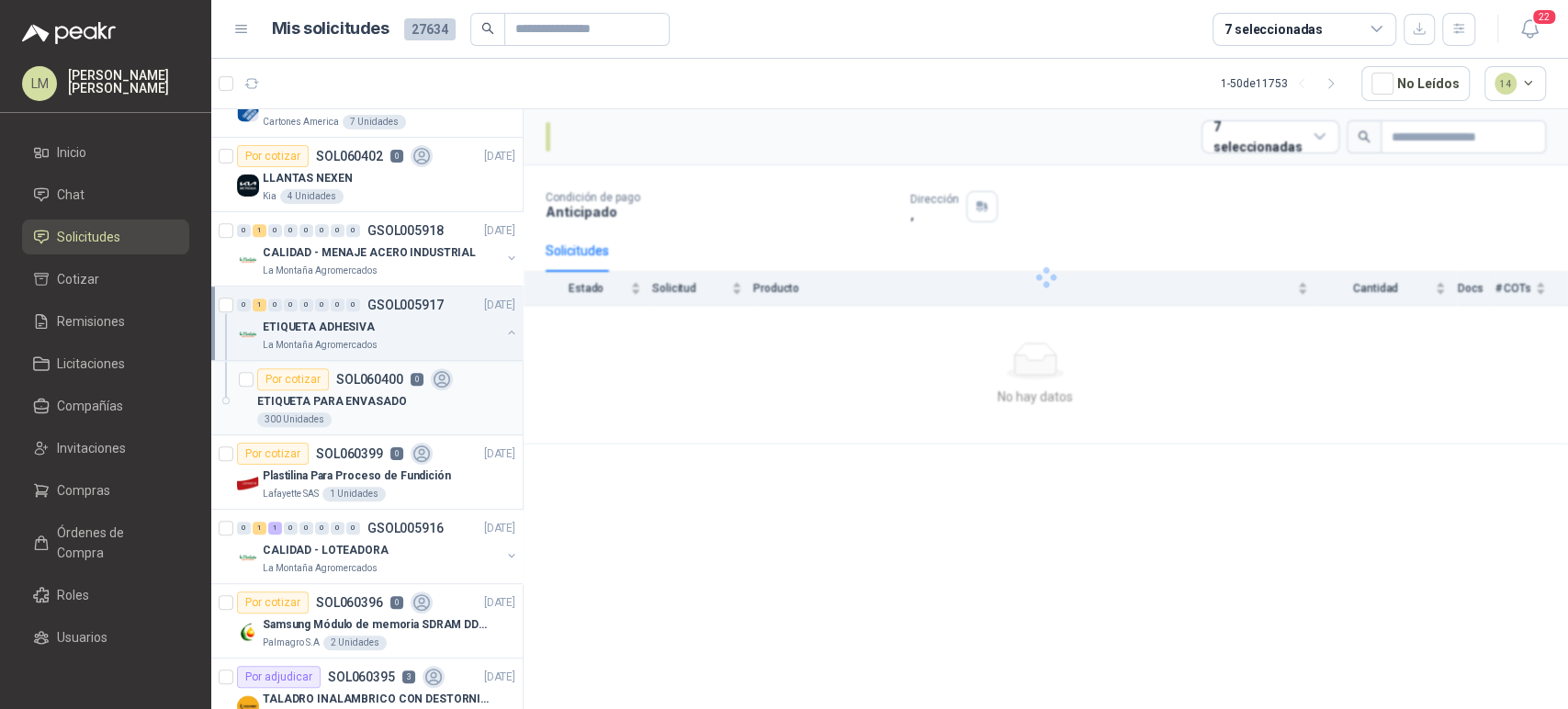
click at [375, 393] on p "ETIQUETA PARA ENVASADO" at bounding box center [332, 401] width 149 height 17
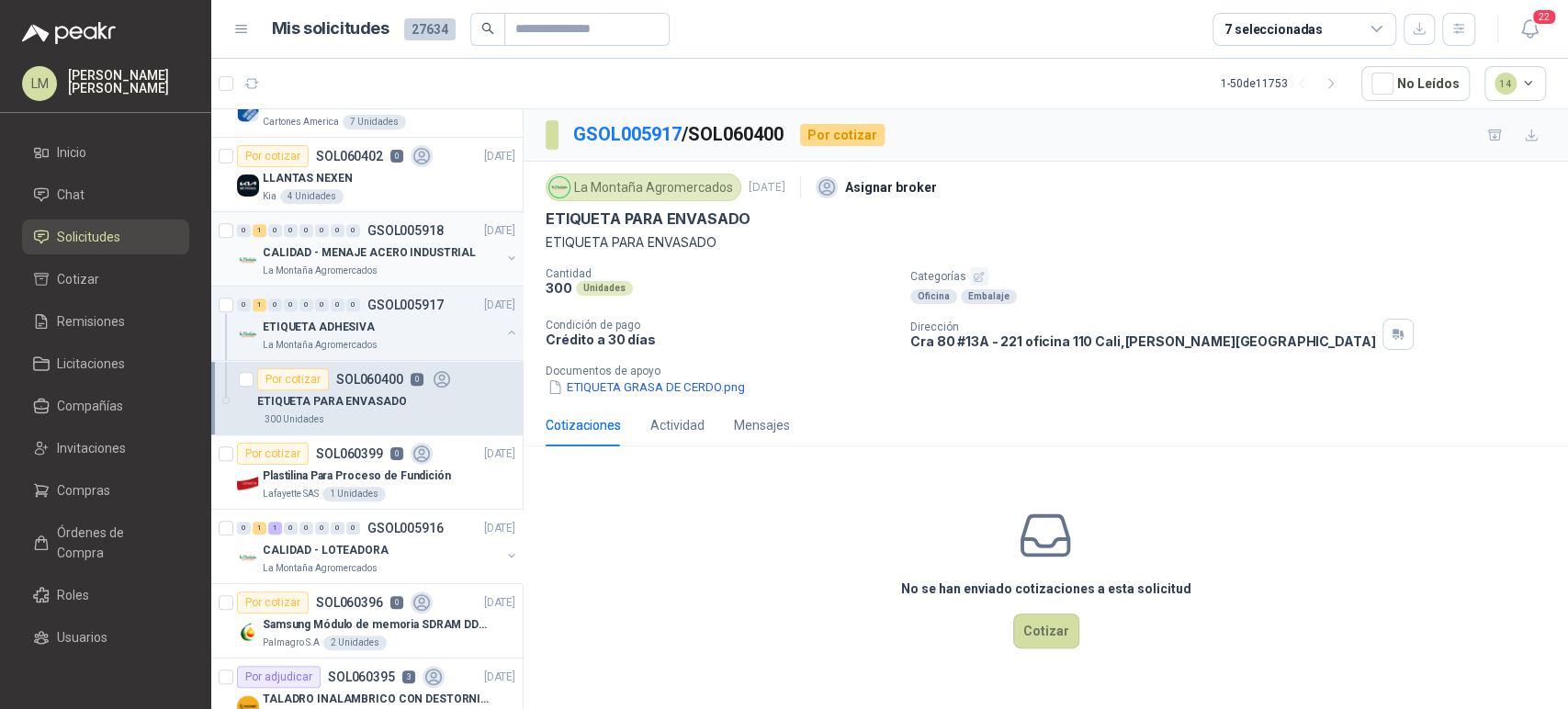
click at [505, 258] on button "button" at bounding box center [512, 258] width 15 height 15
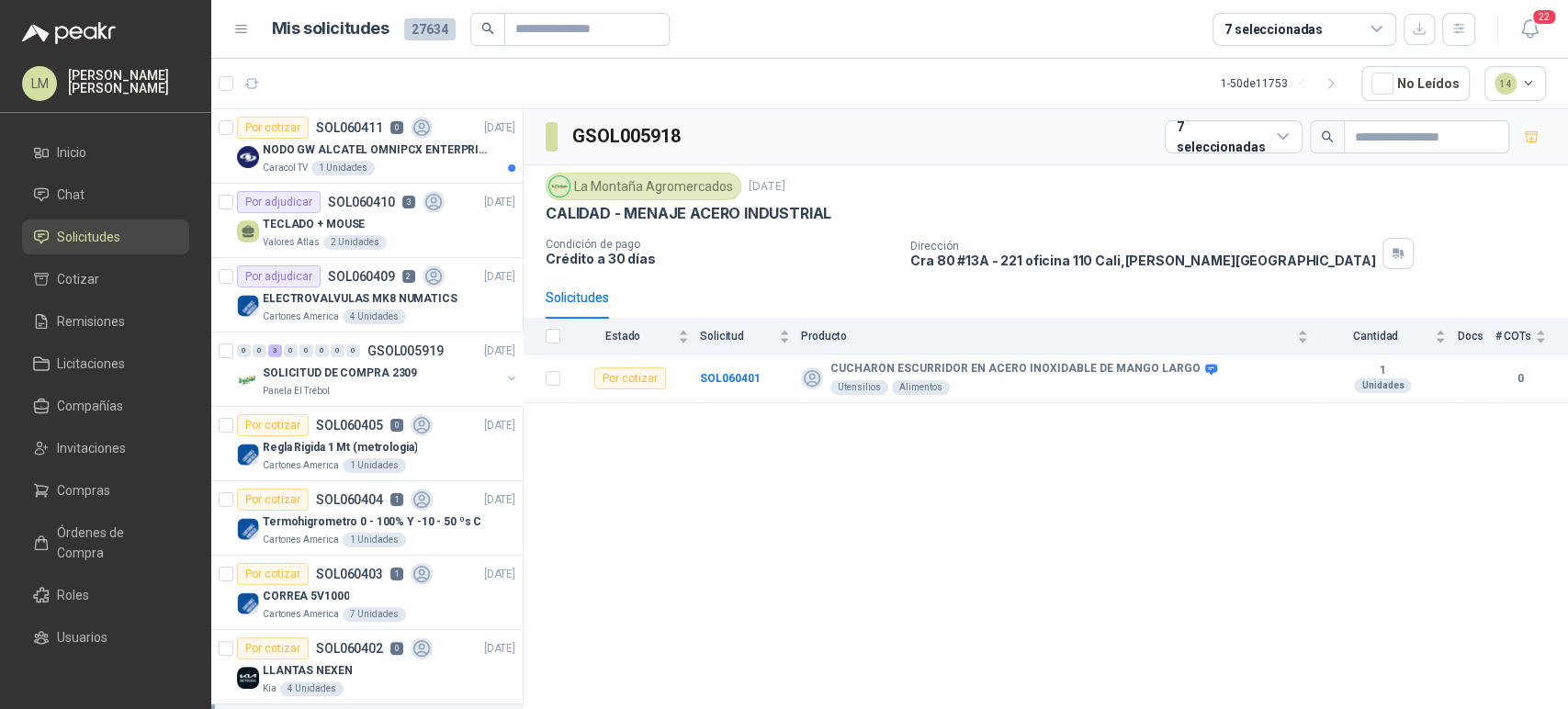
click at [1313, 8] on header "Mis solicitudes 27634 7 seleccionadas 22" at bounding box center [889, 29] width 1357 height 59
click at [1307, 27] on div "7 seleccionadas" at bounding box center [1273, 29] width 99 height 20
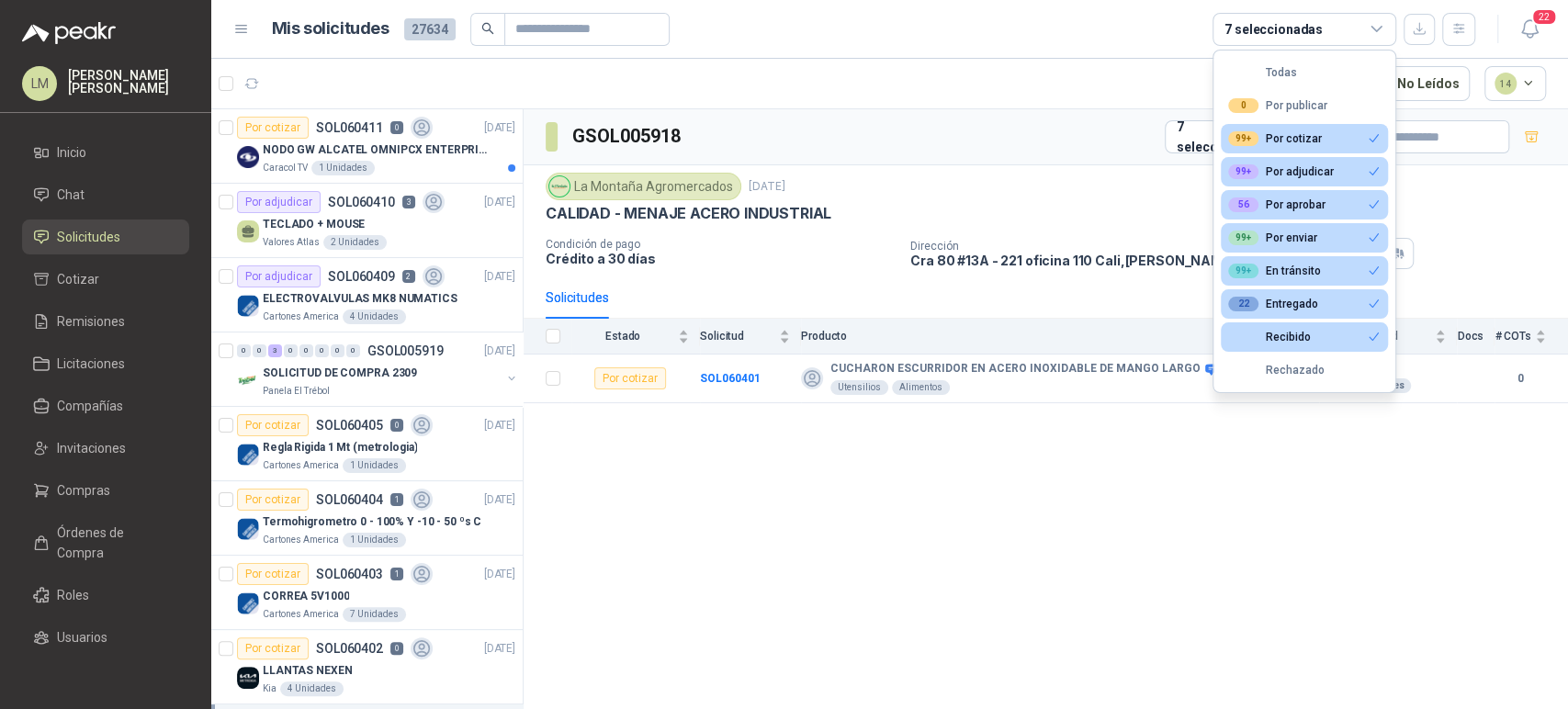
click at [1011, 107] on article "1 - 50 de 11753 No Leídos 14" at bounding box center [889, 84] width 1357 height 50
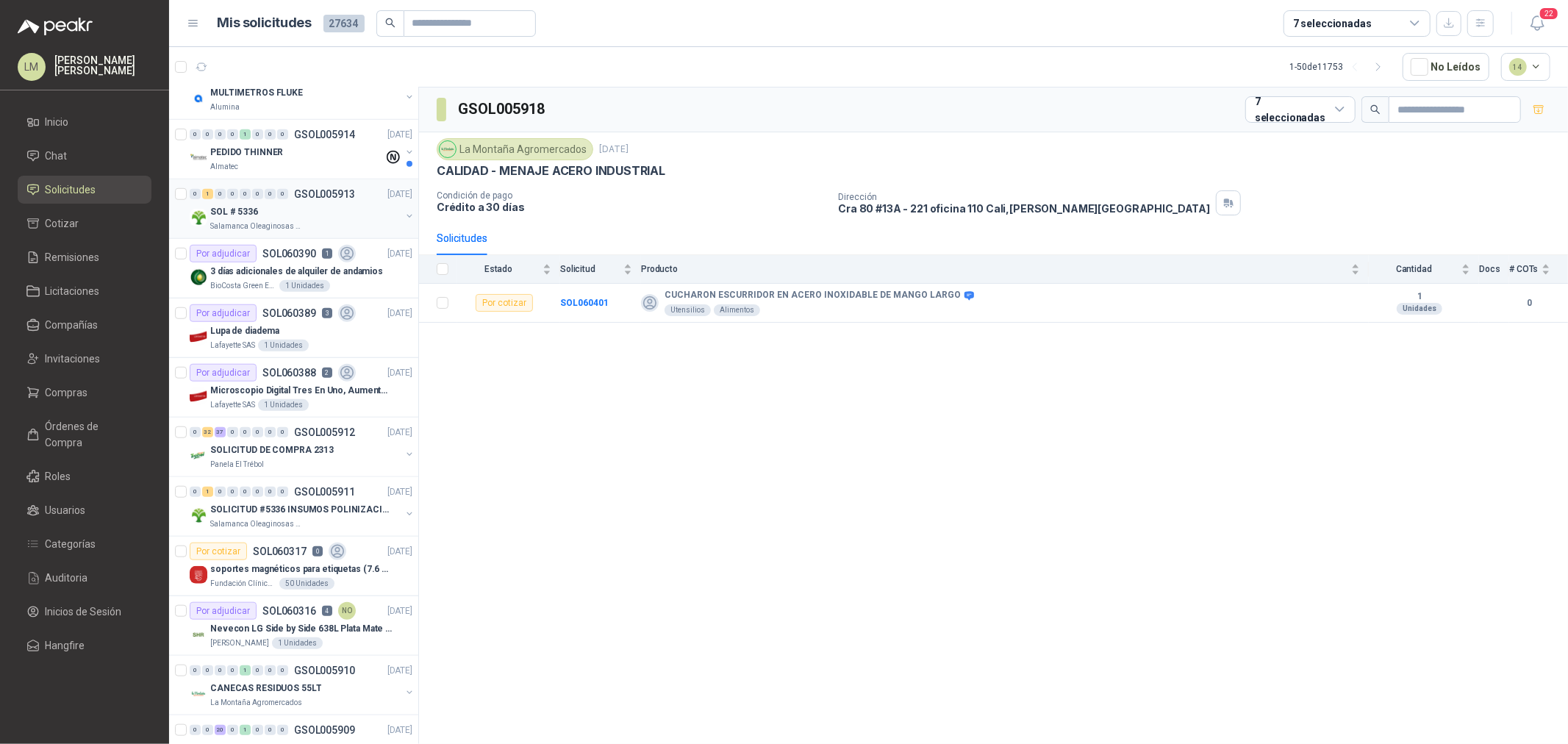
scroll to position [1062, 0]
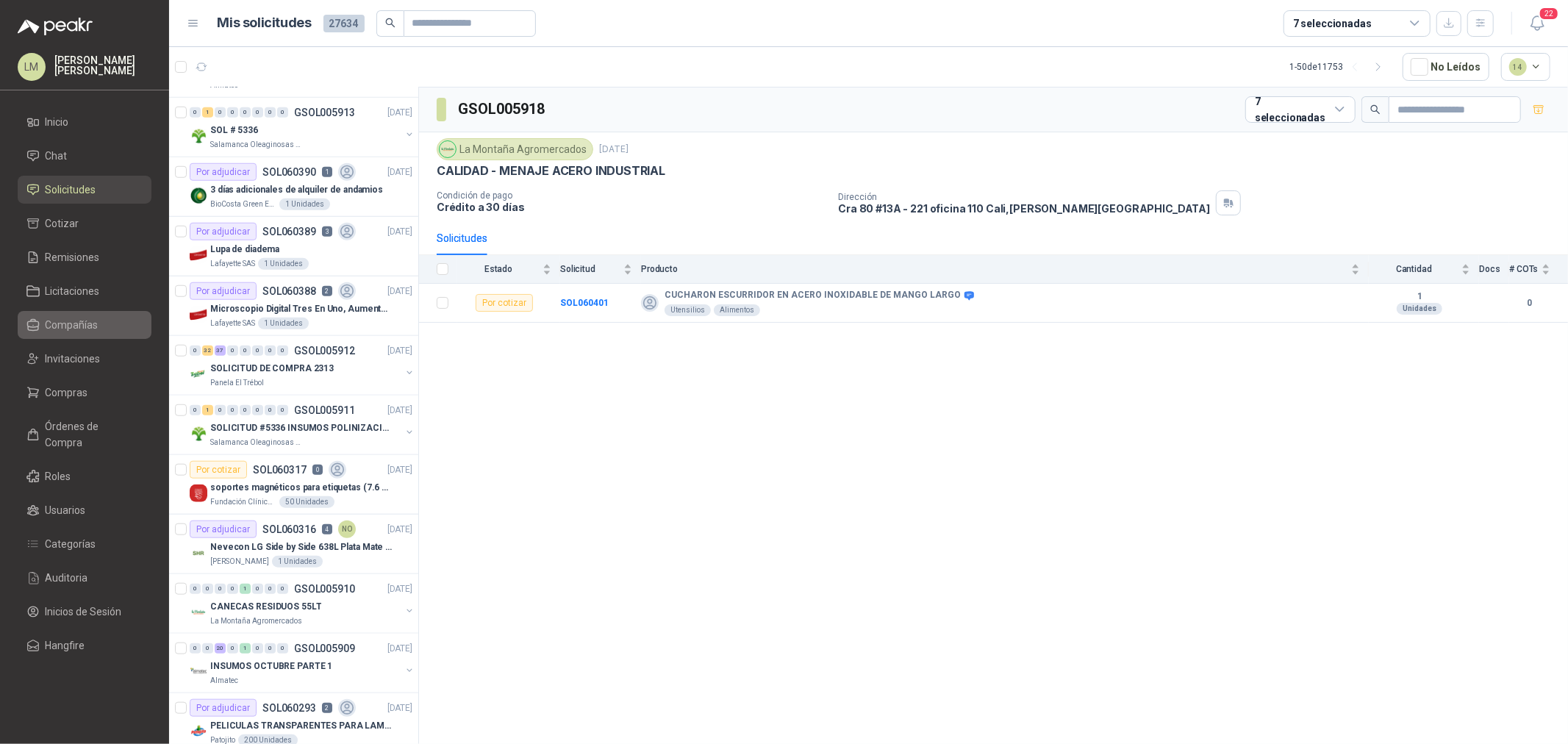
click at [65, 321] on span "Compañías" at bounding box center [72, 325] width 53 height 16
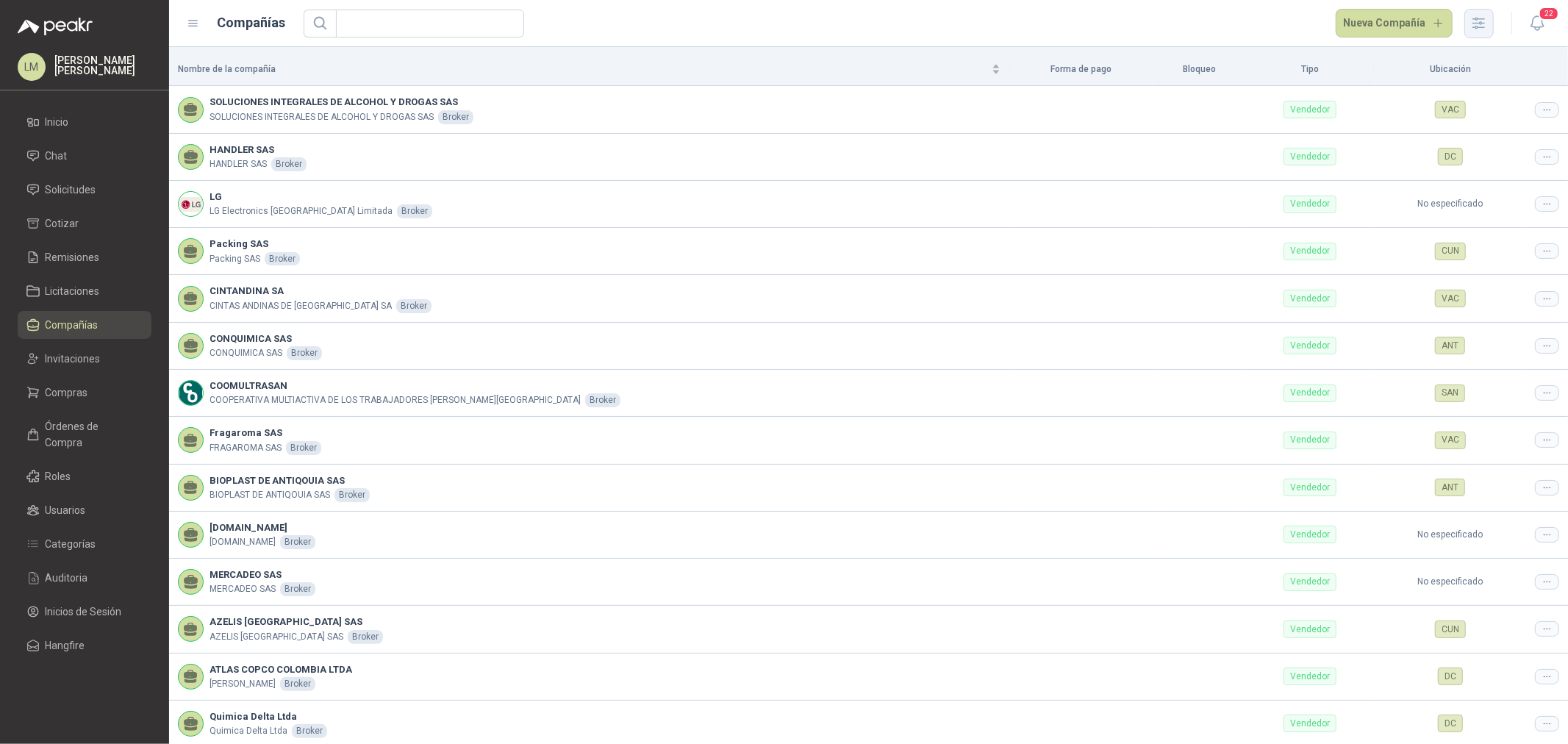
click at [1254, 28] on icon "button" at bounding box center [1479, 23] width 17 height 17
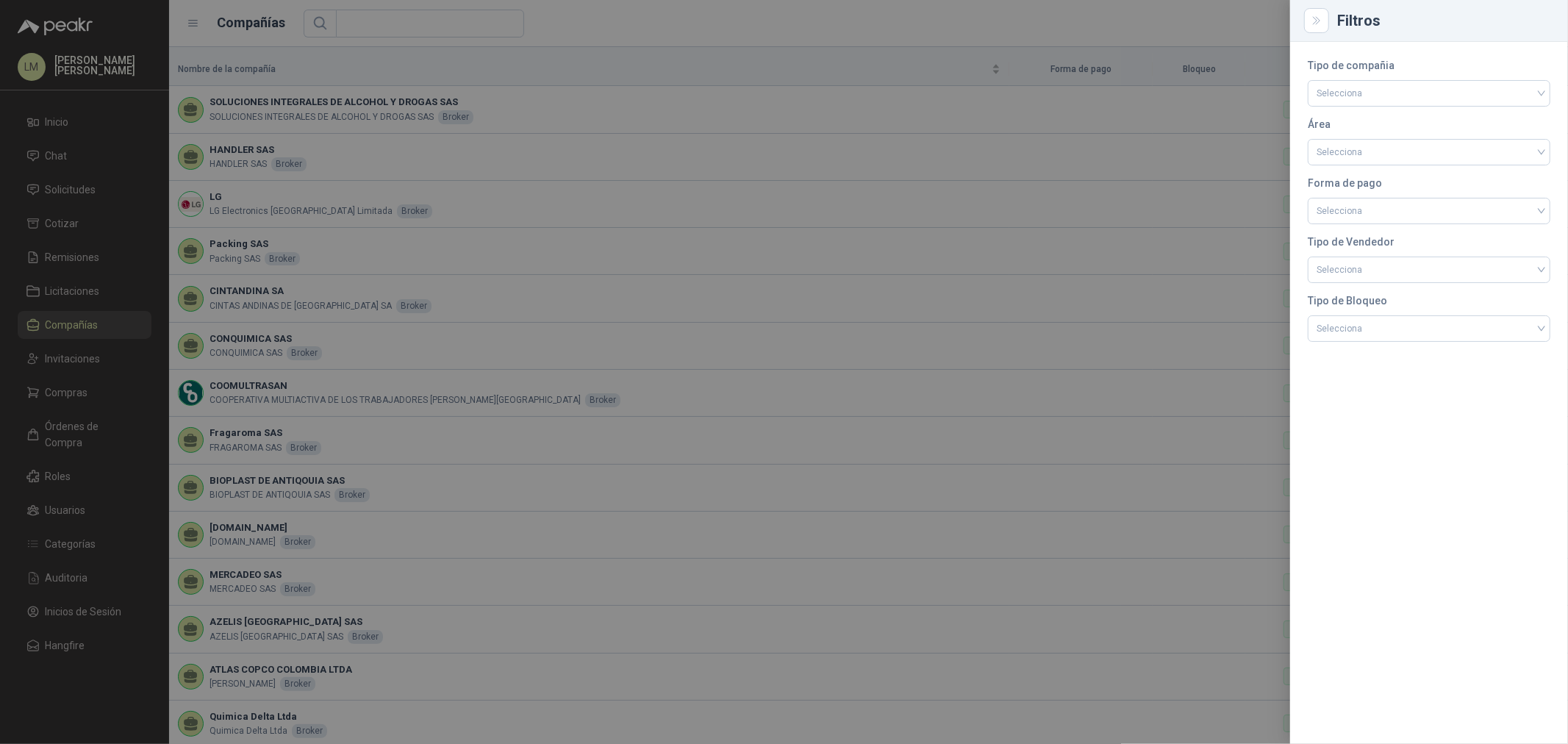
click at [1233, 91] on div at bounding box center [784, 372] width 1568 height 744
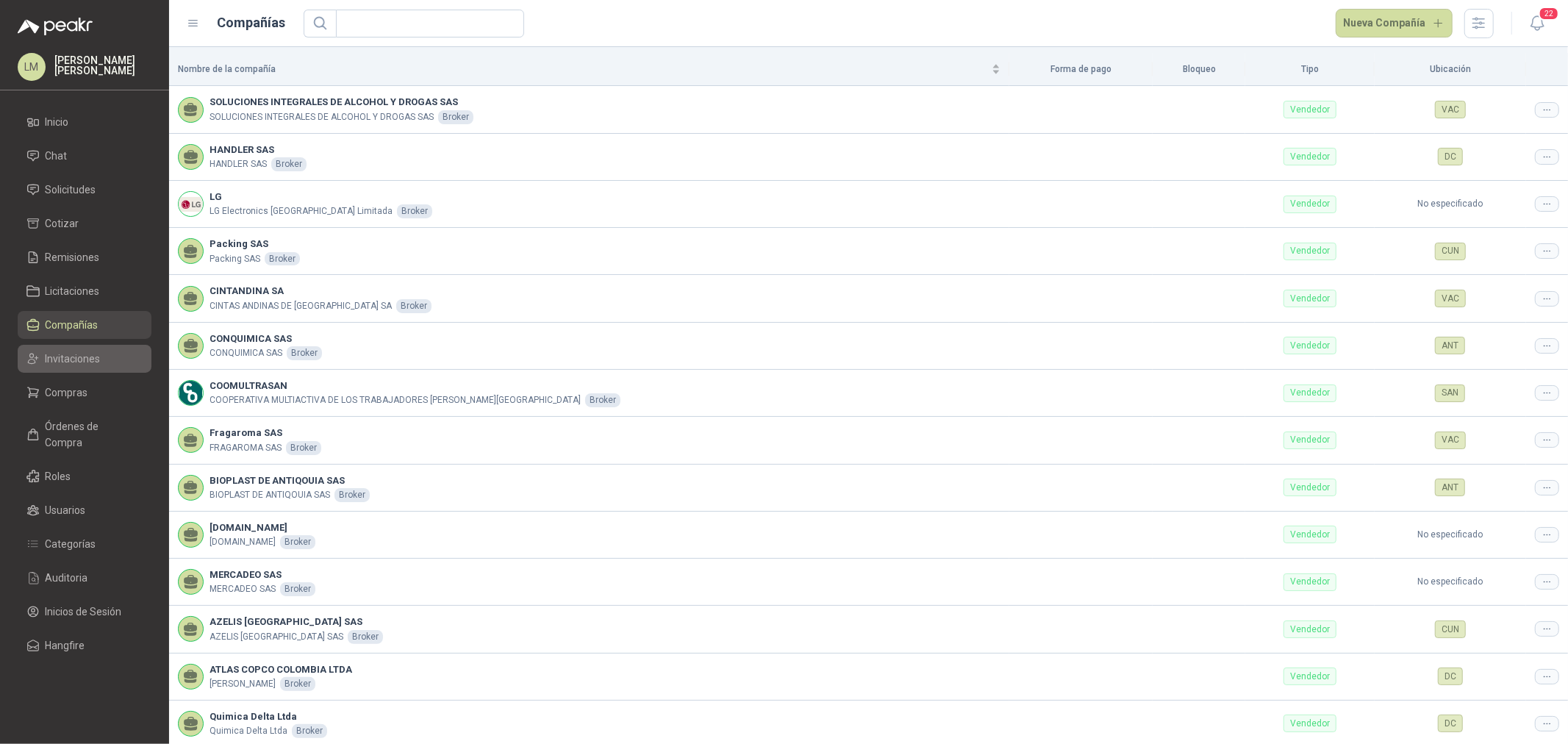
click at [78, 363] on span "Invitaciones" at bounding box center [73, 359] width 55 height 16
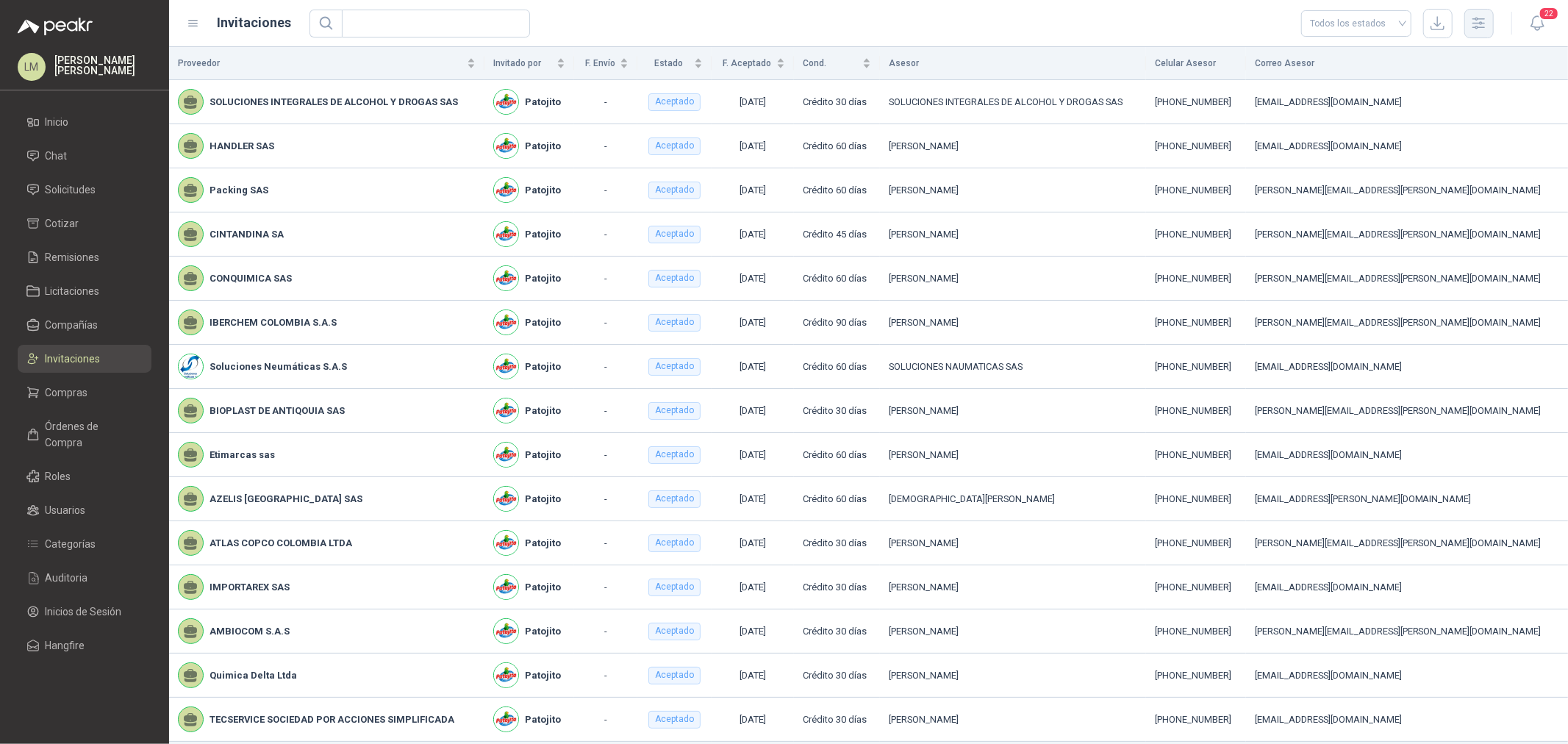
click at [1254, 23] on button "button" at bounding box center [1480, 24] width 29 height 29
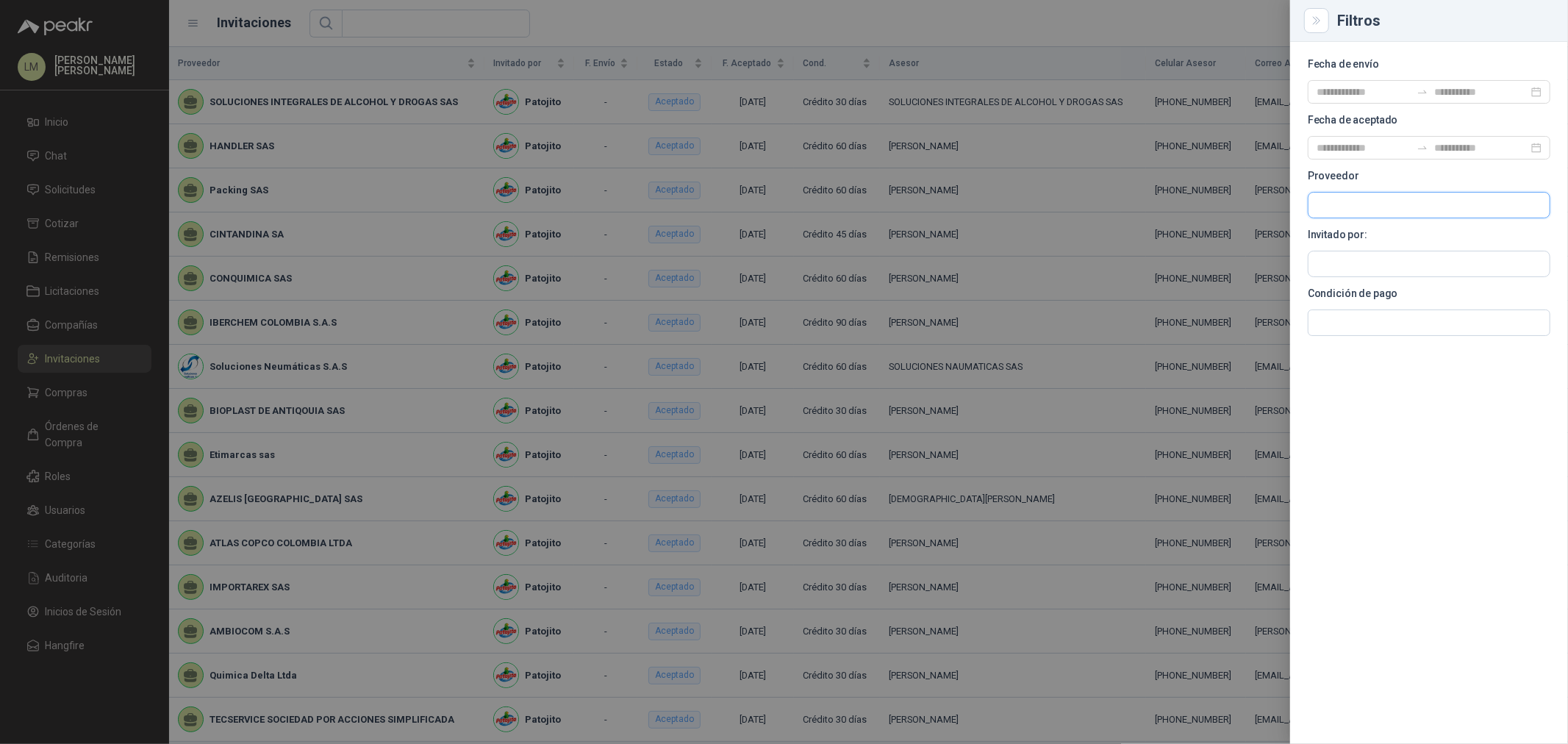
click at [1254, 204] on input "text" at bounding box center [1429, 205] width 241 height 25
click at [1254, 258] on input "text" at bounding box center [1429, 264] width 241 height 25
type input "****"
click at [1254, 302] on span "NIT : 860001965" at bounding box center [1368, 304] width 52 height 7
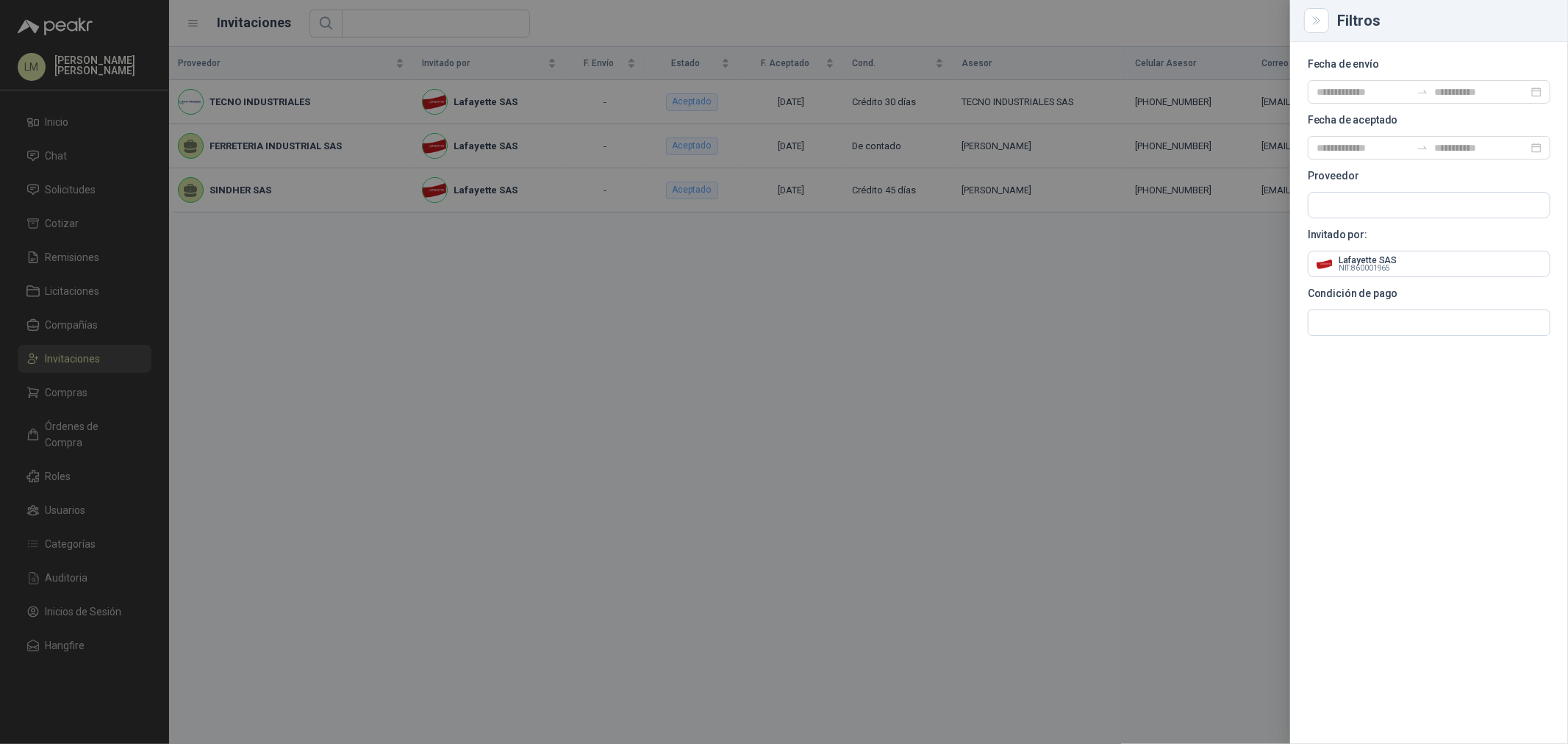
click at [699, 31] on div at bounding box center [784, 372] width 1568 height 744
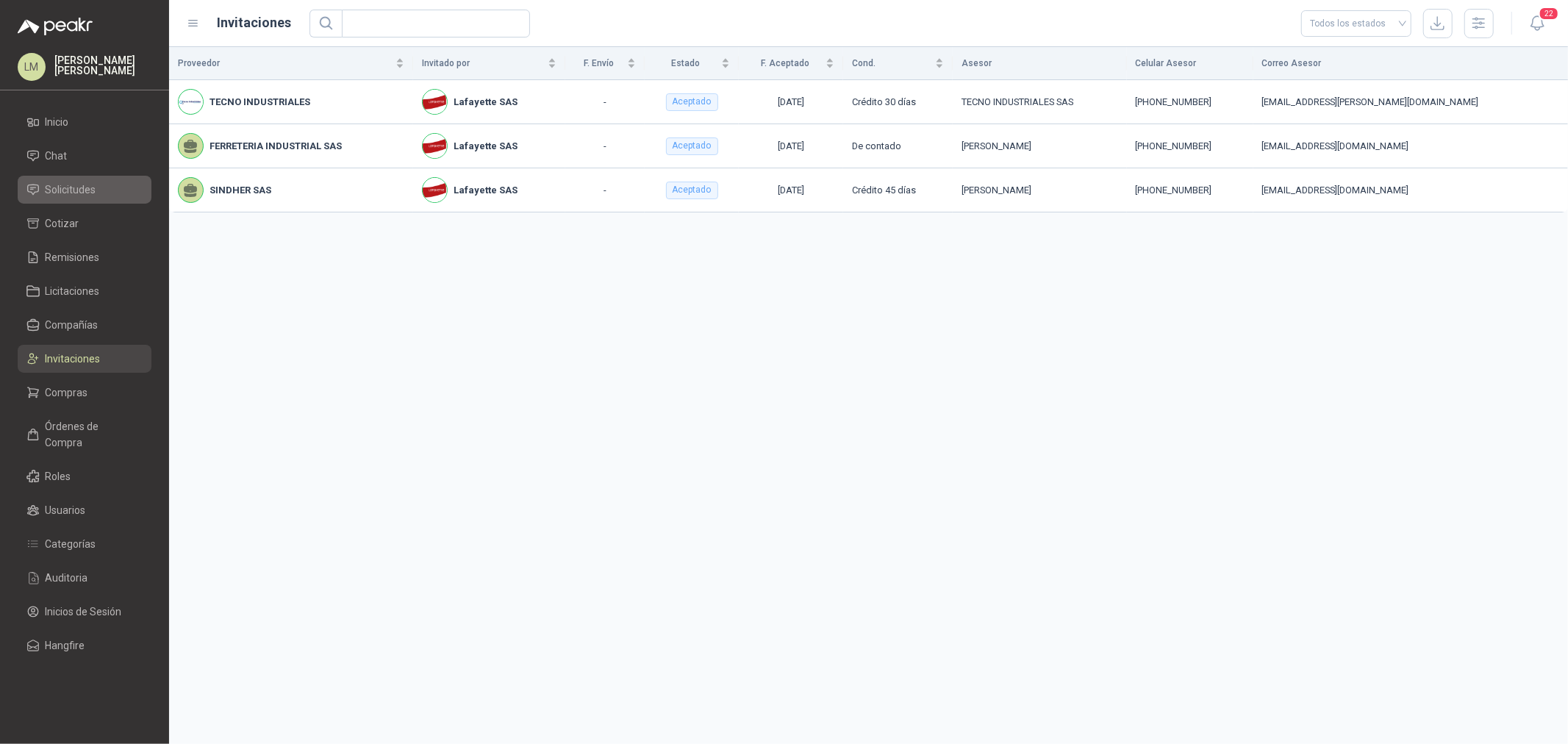
click at [35, 178] on link "Solicitudes" at bounding box center [85, 190] width 134 height 28
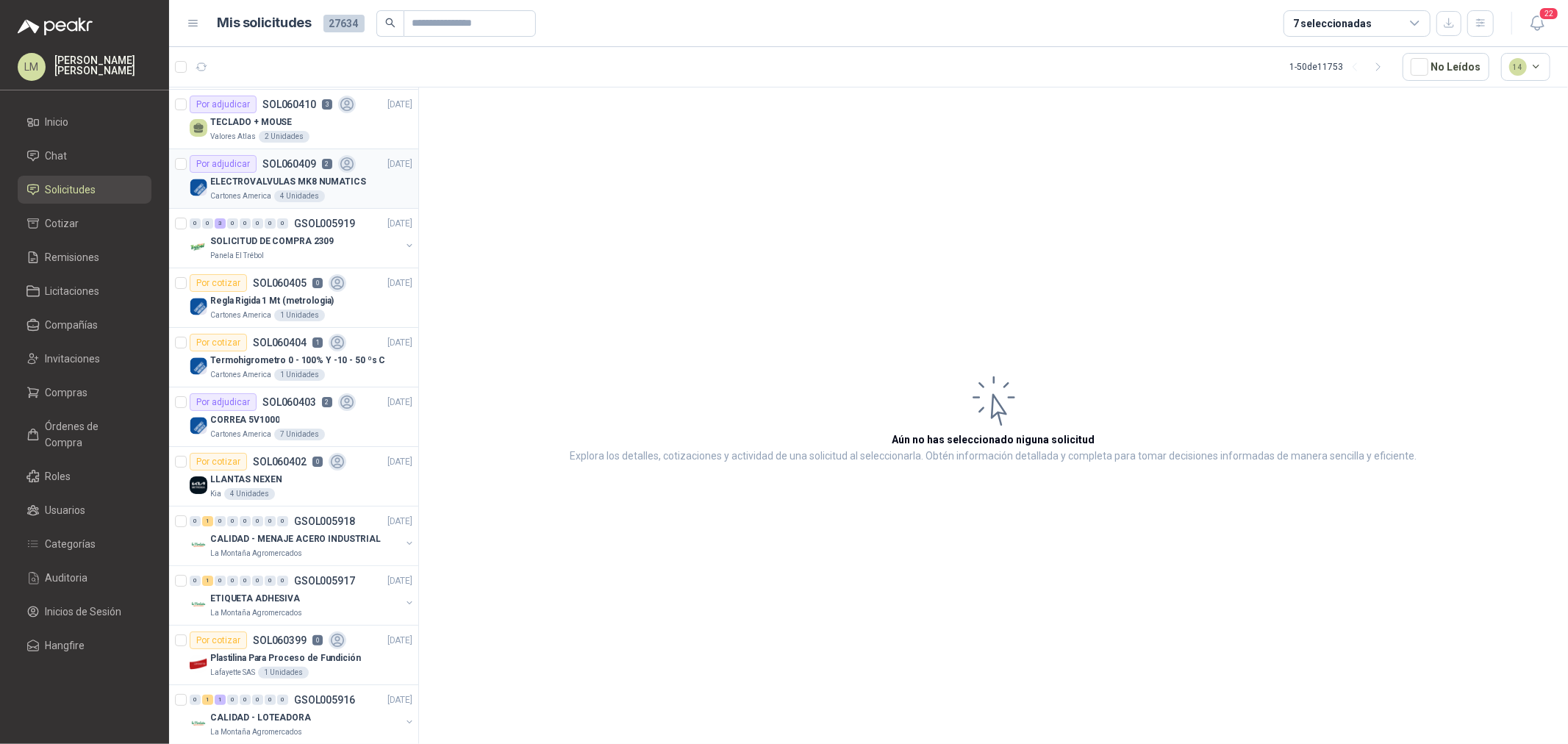
scroll to position [82, 0]
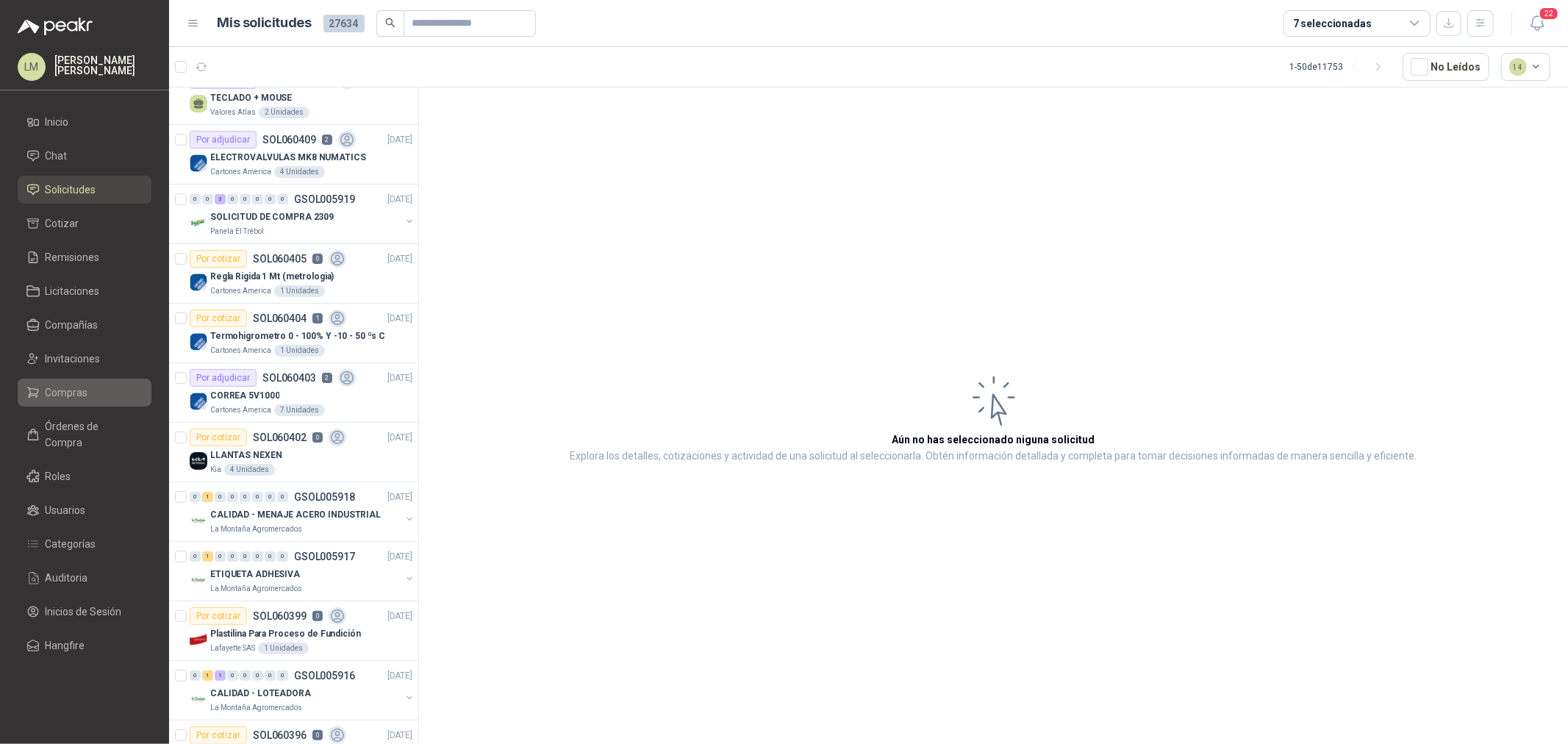
click at [66, 383] on link "Compras" at bounding box center [85, 393] width 134 height 28
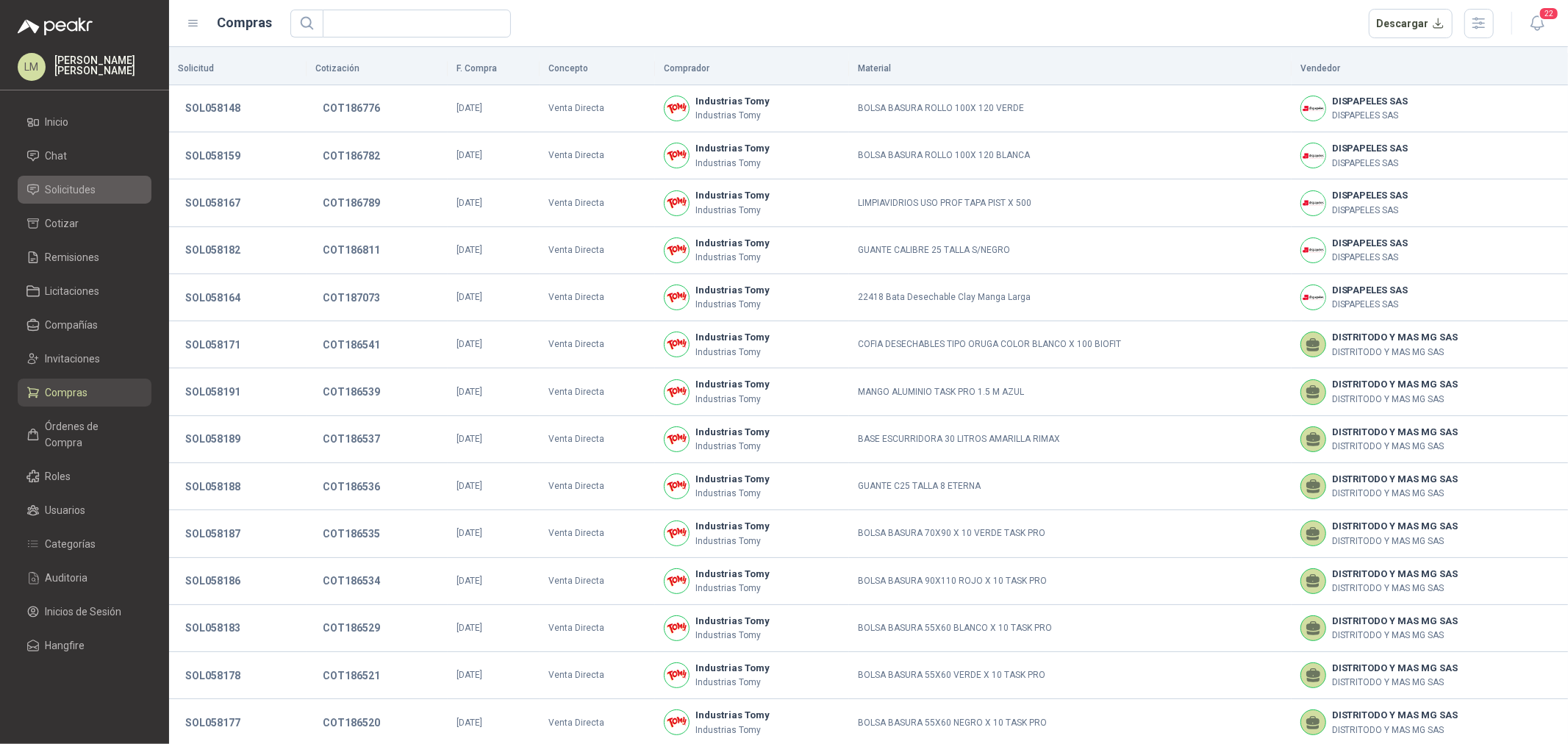
click at [69, 184] on span "Solicitudes" at bounding box center [71, 190] width 51 height 16
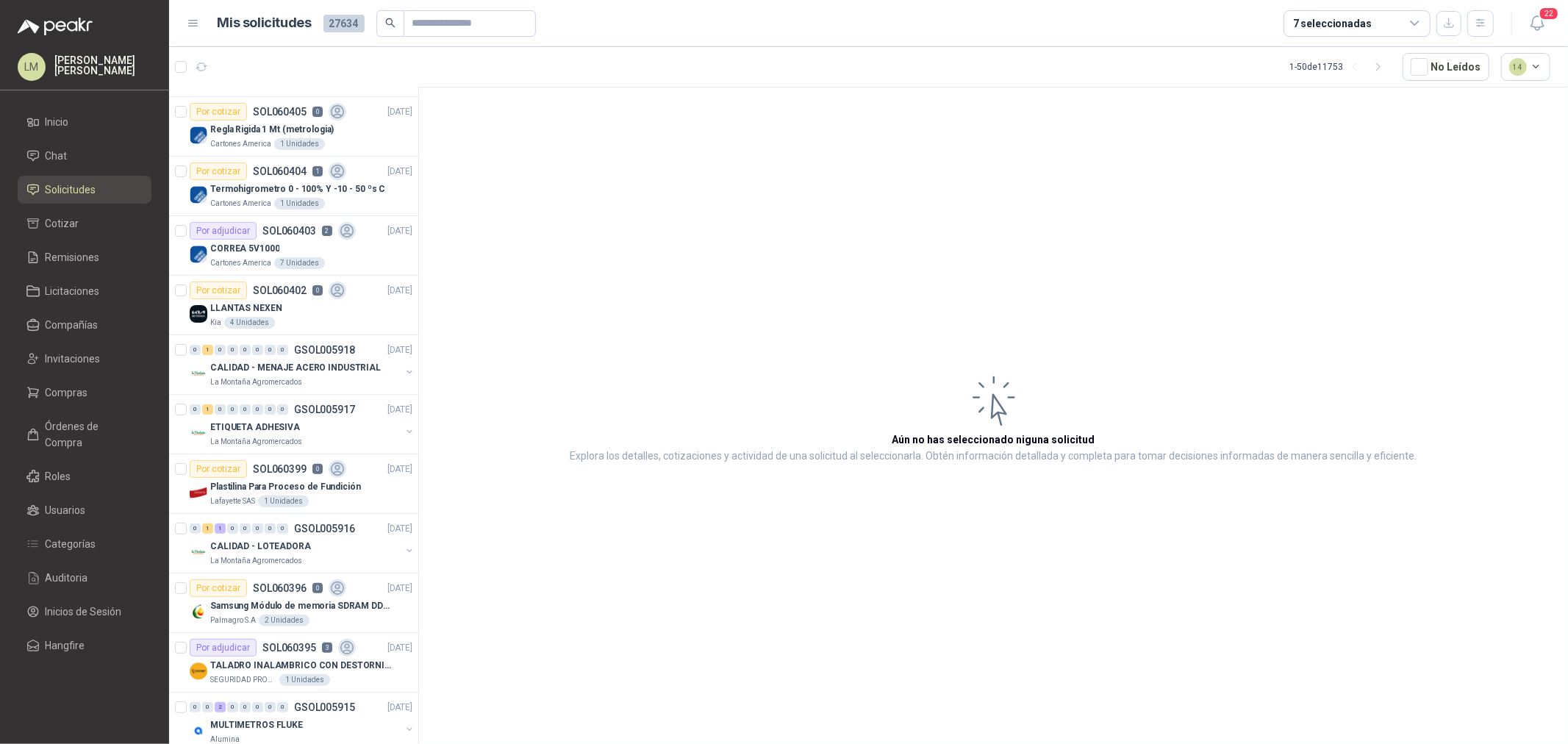
scroll to position [245, 0]
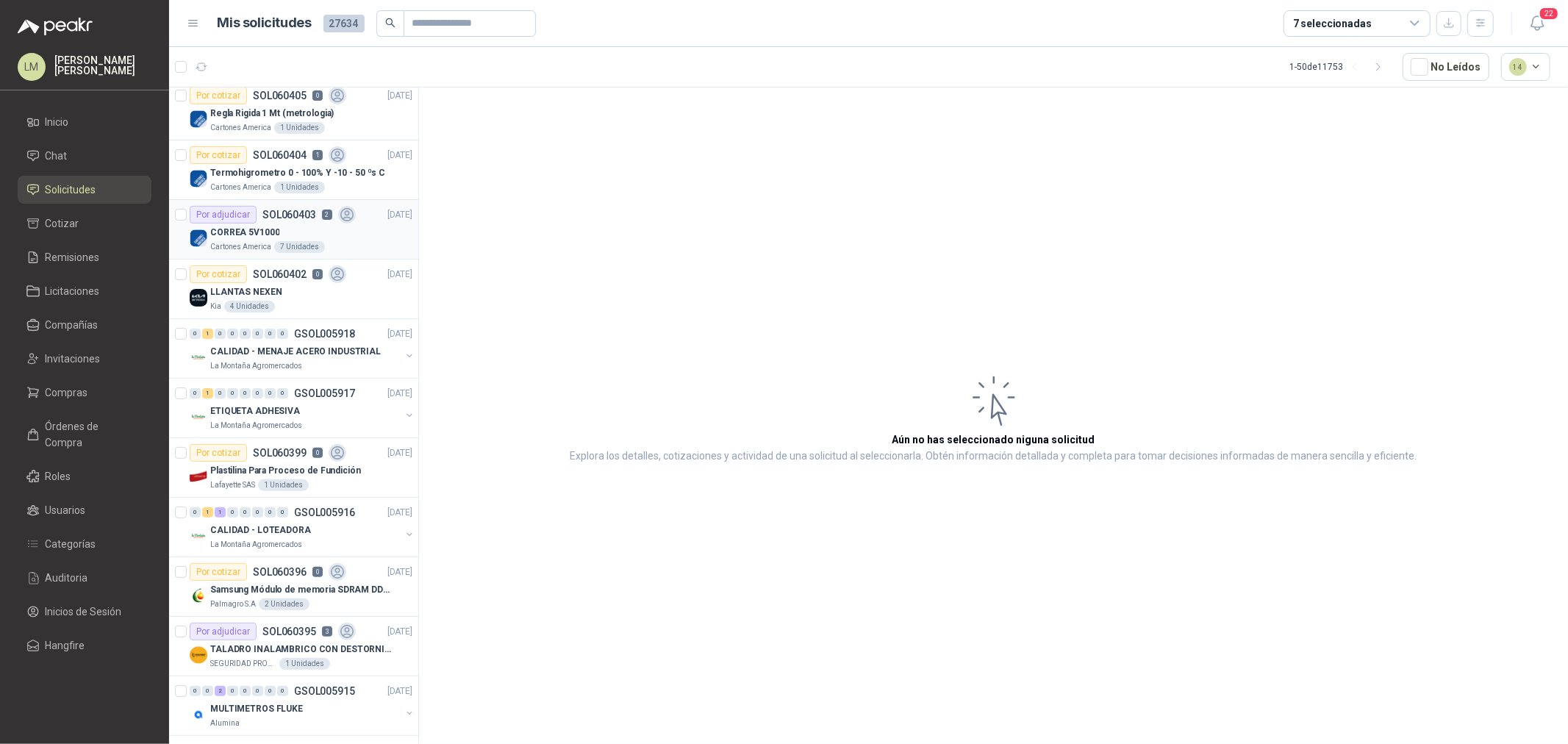
click at [258, 236] on p "CORREA 5V1000" at bounding box center [245, 232] width 69 height 14
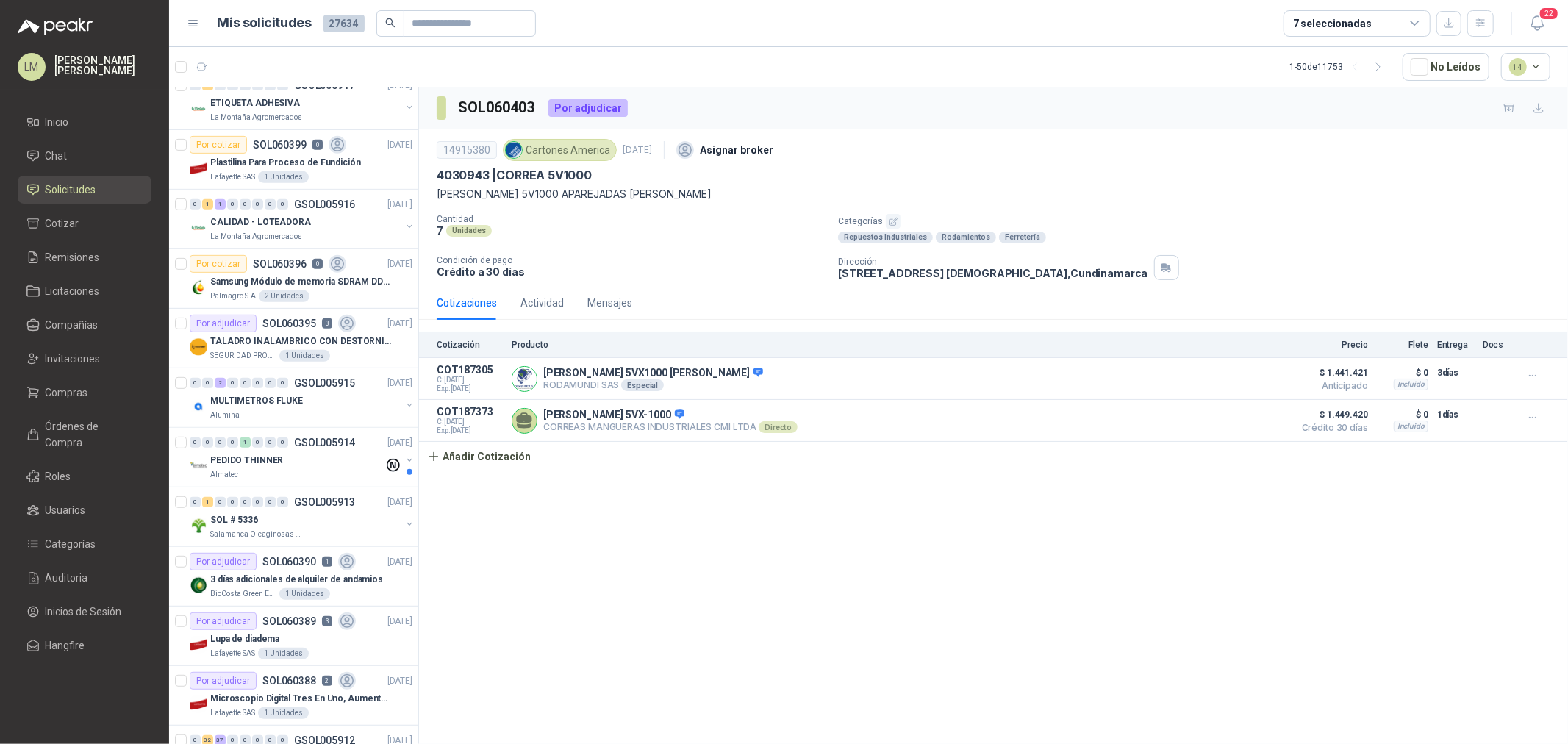
scroll to position [571, 0]
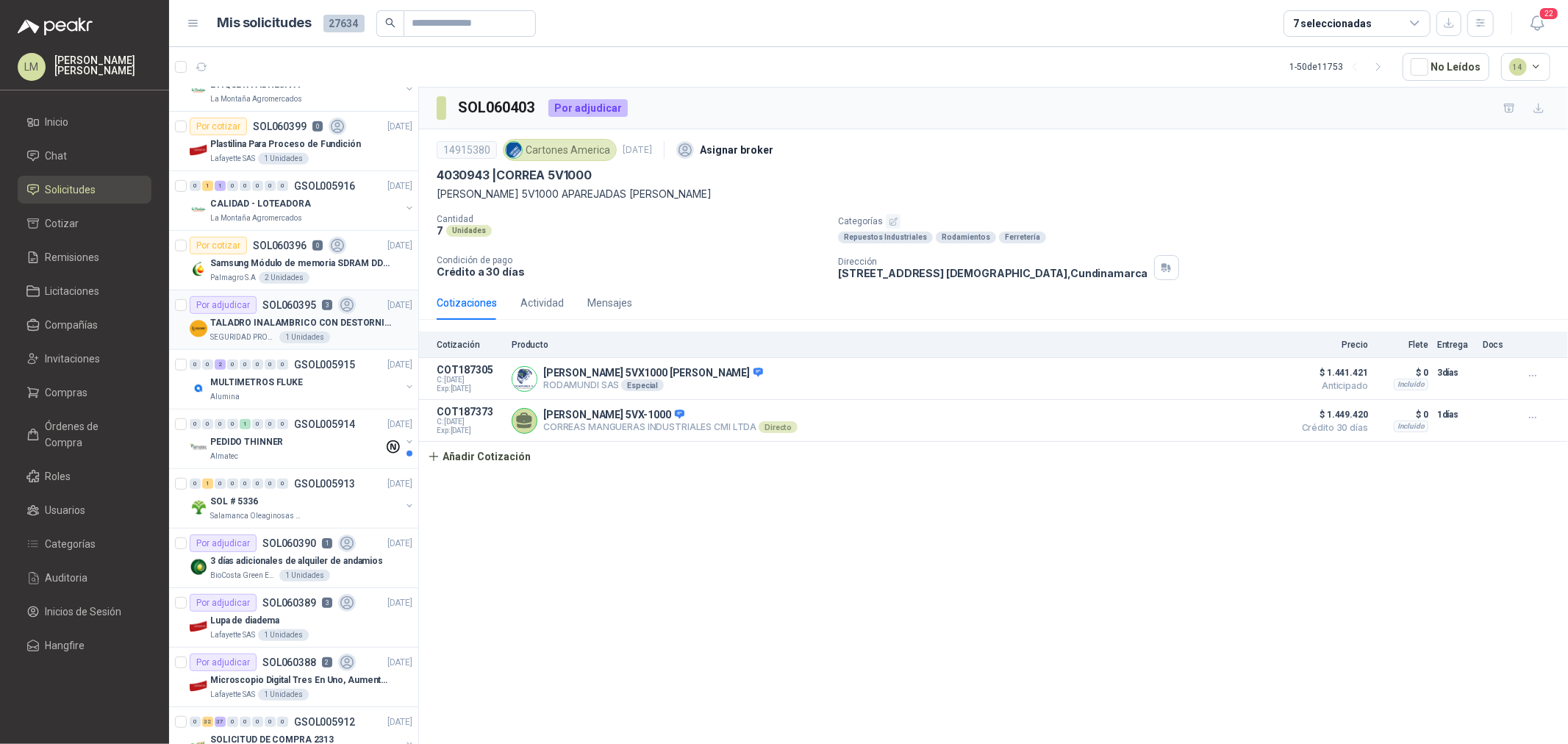
click at [256, 326] on p "TALADRO INALAMBRICO CON DESTORNILLADOR DE ESTRIA" at bounding box center [302, 323] width 183 height 14
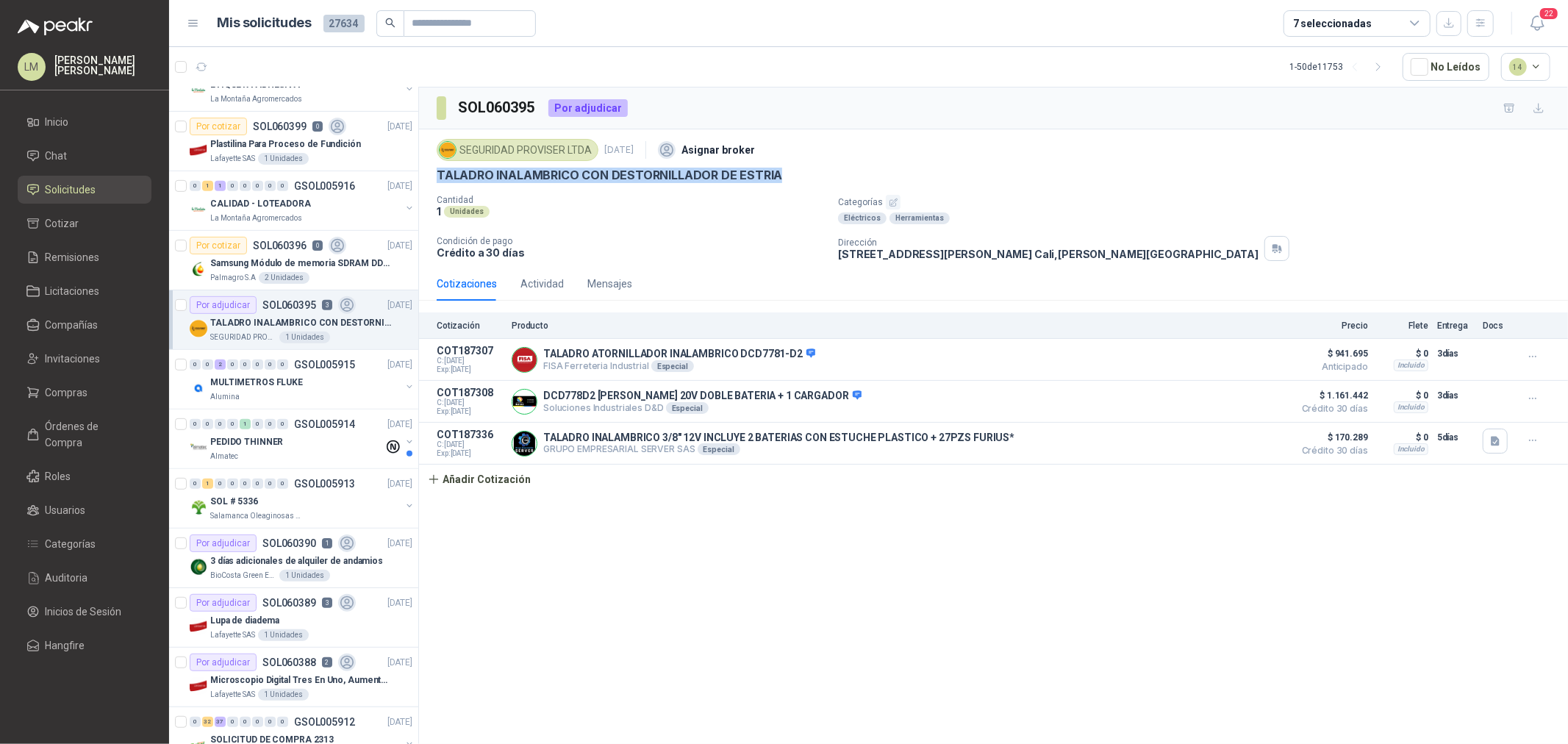
drag, startPoint x: 436, startPoint y: 172, endPoint x: 814, endPoint y: 181, distance: 378.1
click at [814, 181] on div "TALADRO INALAMBRICO CON DESTORNILLADOR DE ESTRIA" at bounding box center [993, 175] width 1114 height 15
copy p "TALADRO INALAMBRICO CON DESTORNILLADOR DE ESTRIA"
click at [83, 147] on li "Chat" at bounding box center [85, 156] width 116 height 16
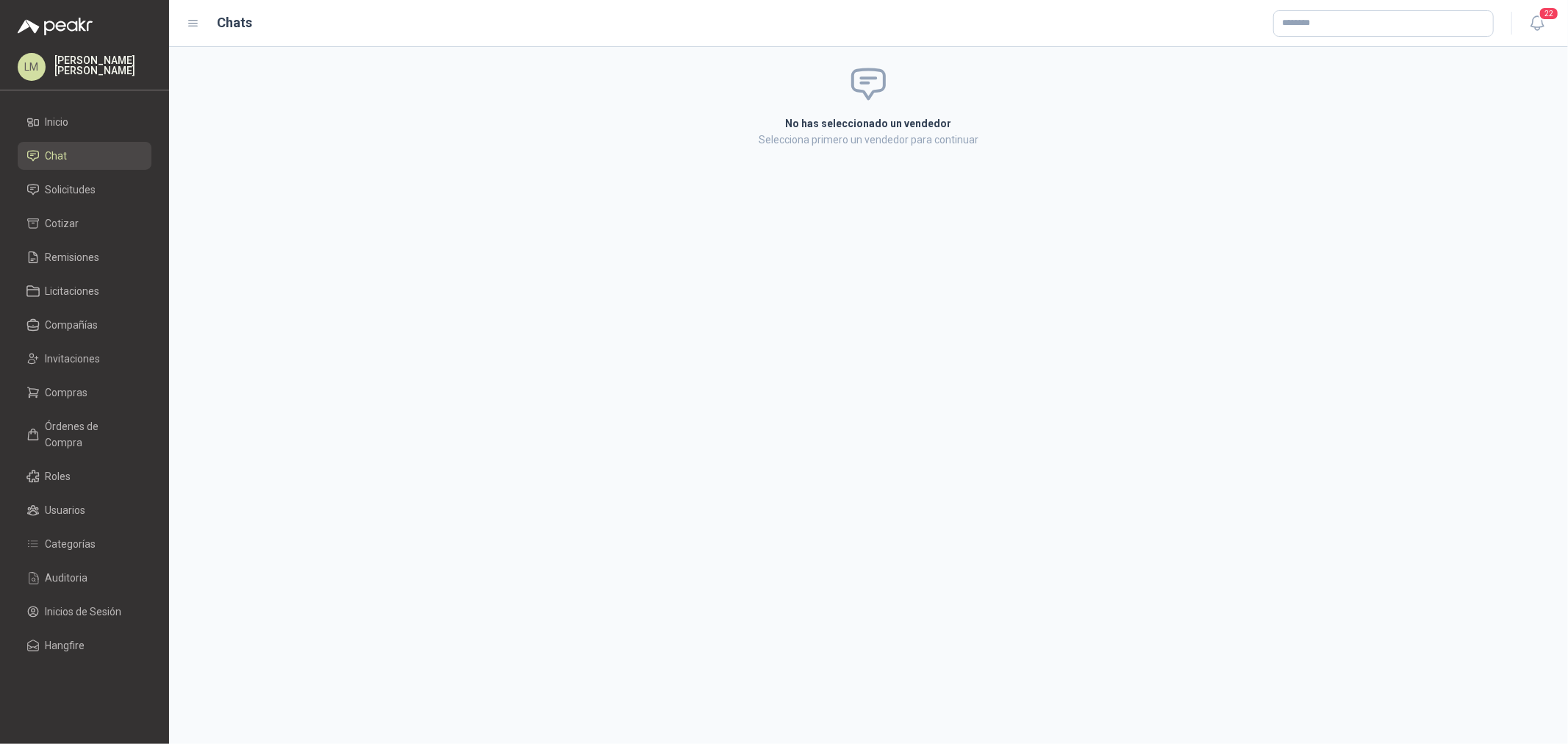
click at [55, 162] on span "Chat" at bounding box center [57, 156] width 22 height 16
click at [1254, 18] on input "text" at bounding box center [1383, 24] width 219 height 25
type input "******"
click at [1254, 50] on p "Homecenter" at bounding box center [1334, 55] width 52 height 9
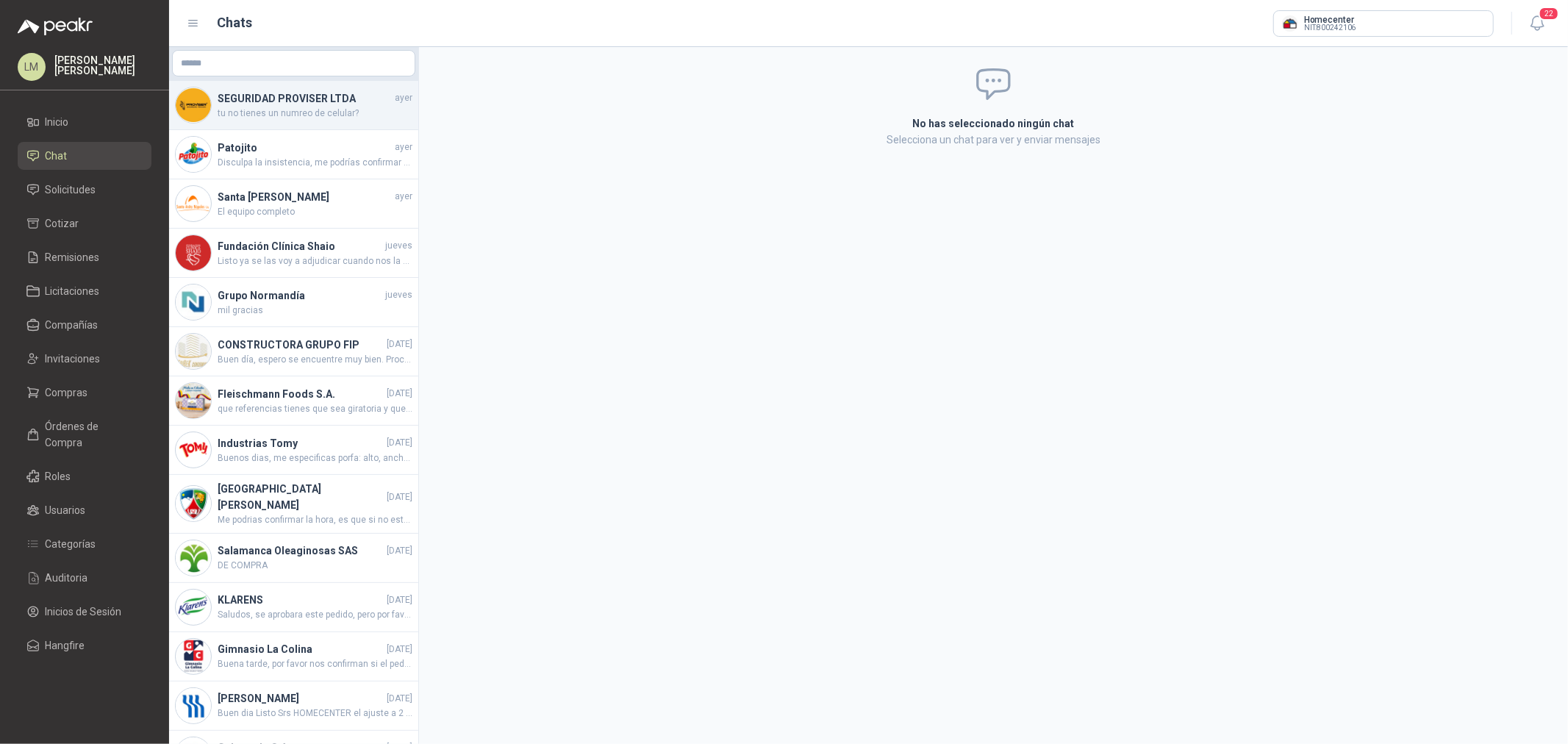
click at [289, 111] on span "tu no tienes un numreo de celular?" at bounding box center [315, 114] width 195 height 14
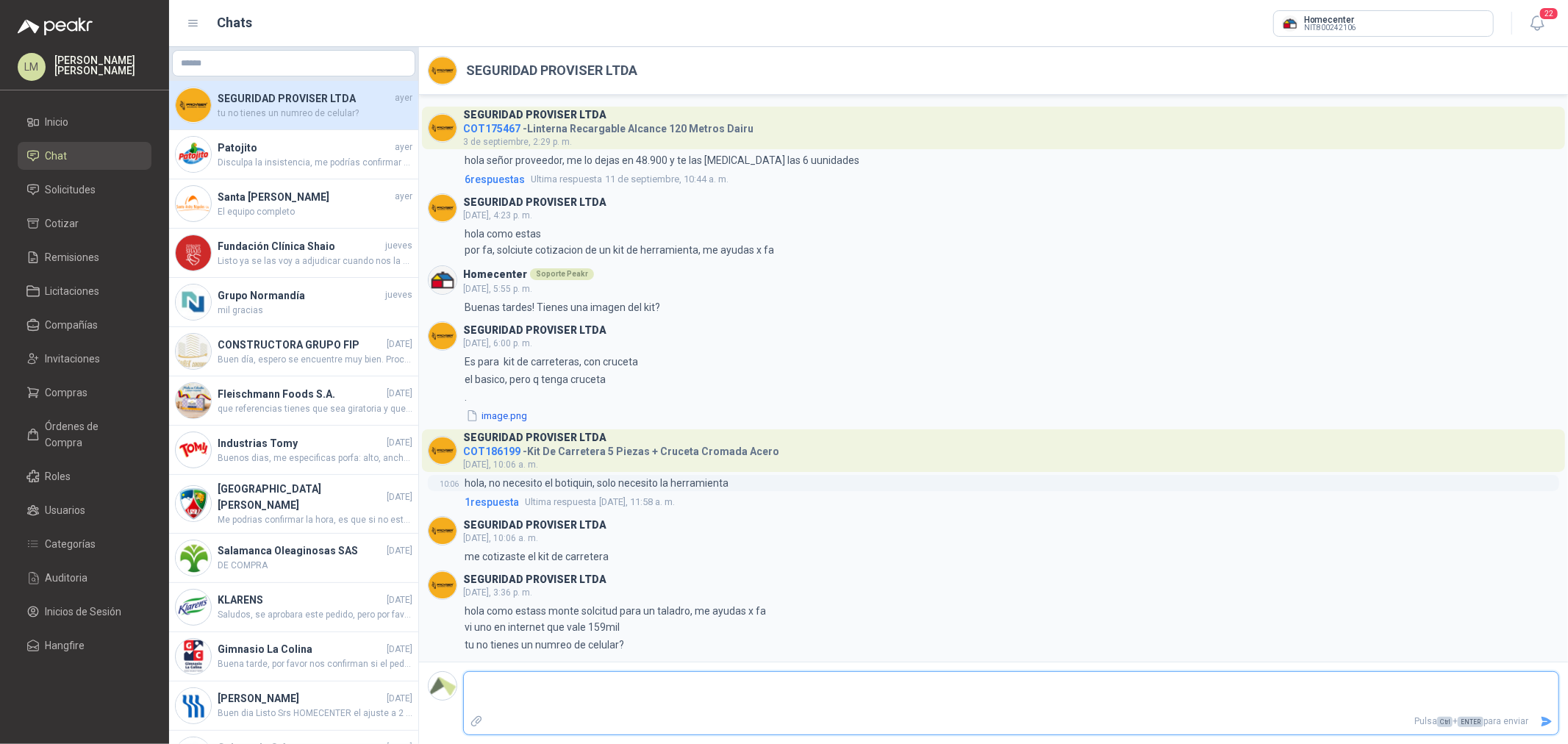
type textarea "*"
type textarea "**"
type textarea "***"
type textarea "****"
type textarea "*****"
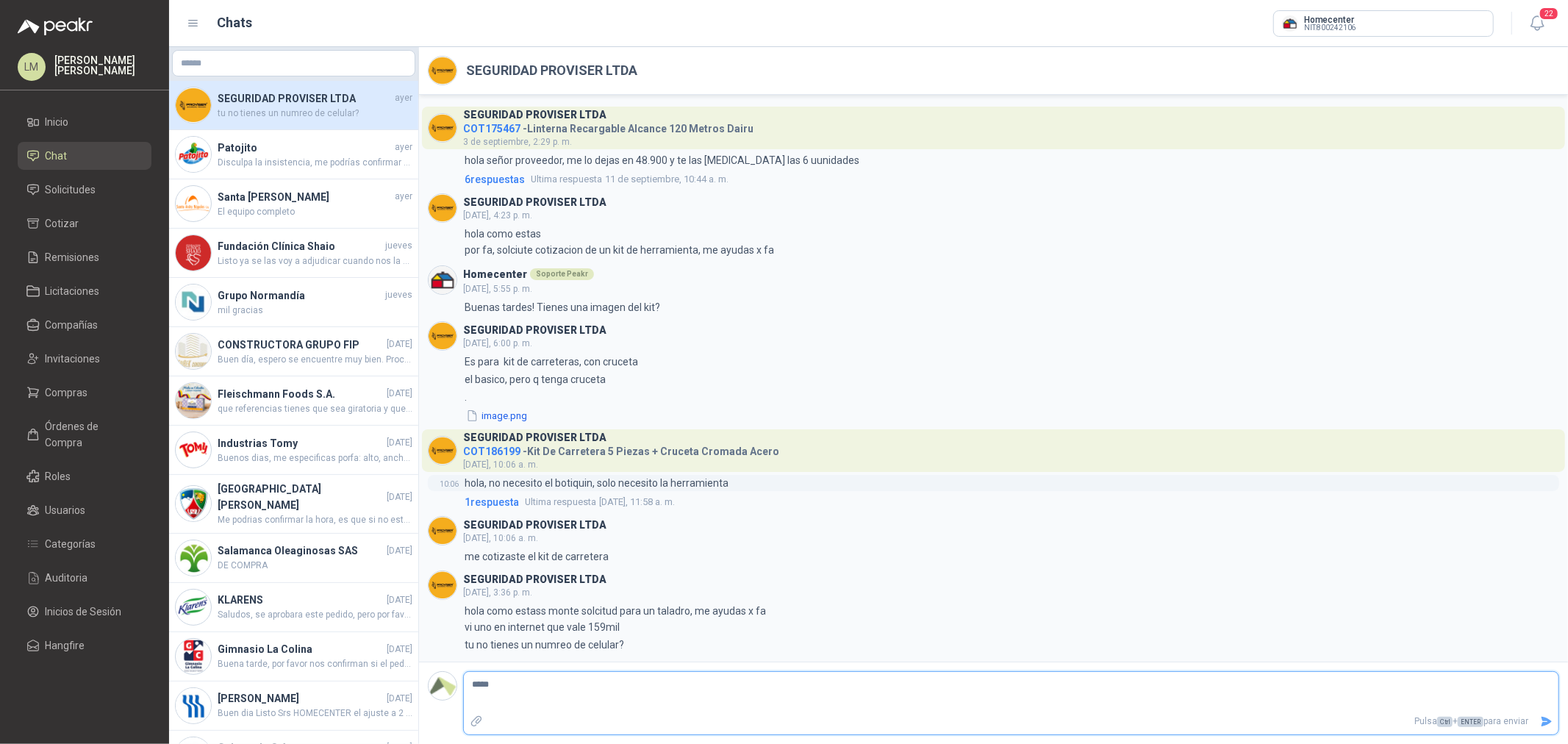
type textarea "******"
type textarea "********"
type textarea "*********"
type textarea "**********"
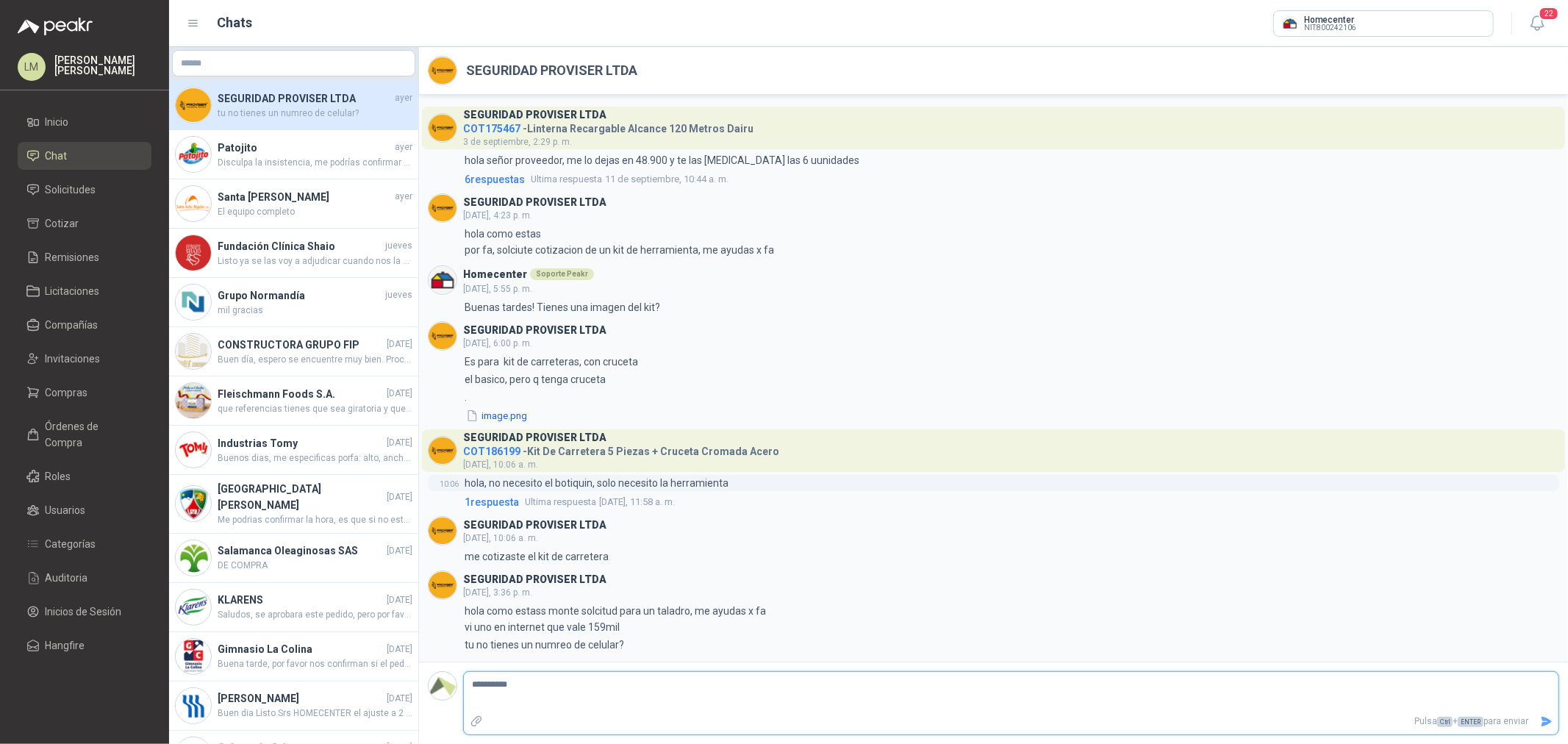
type textarea "**********"
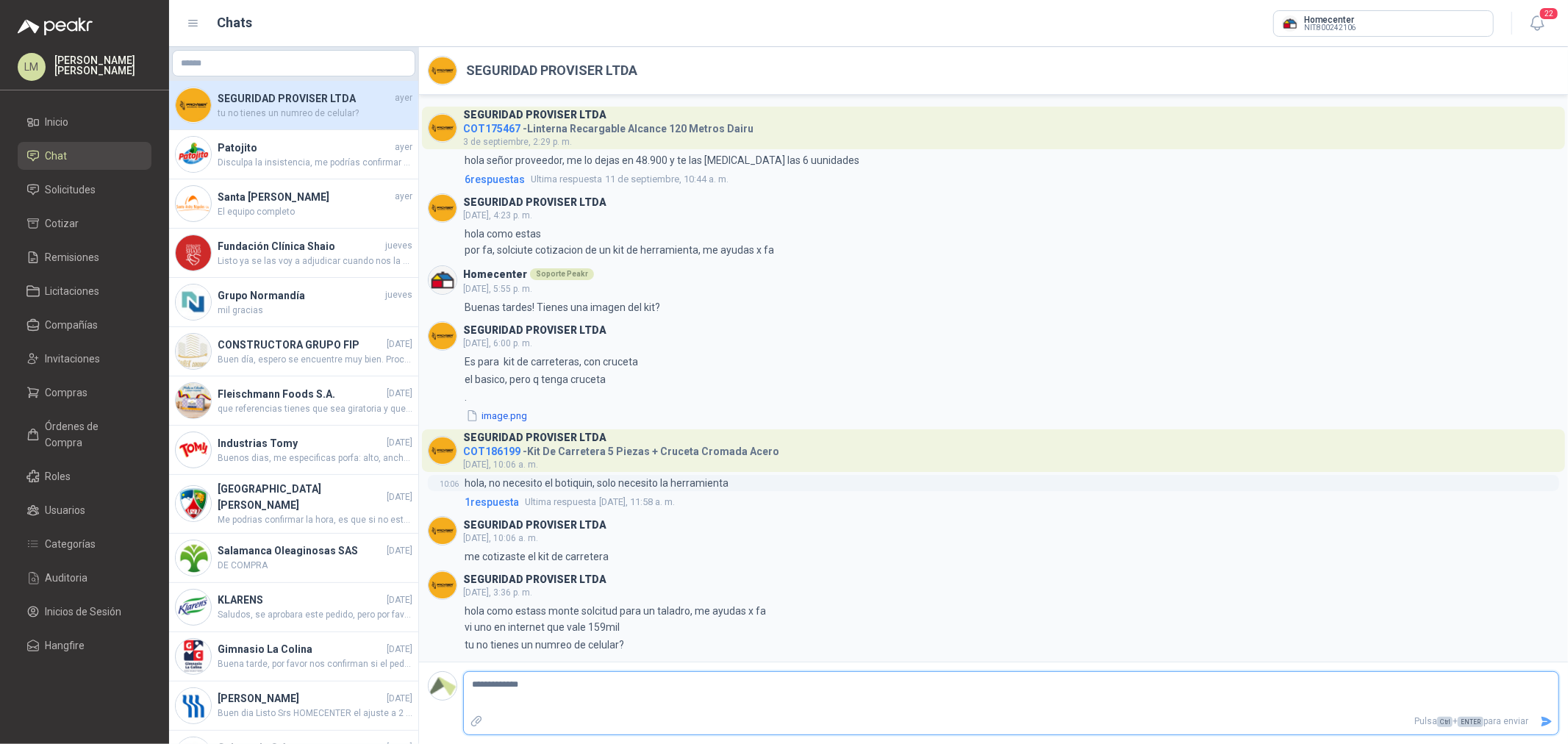
type textarea "**********"
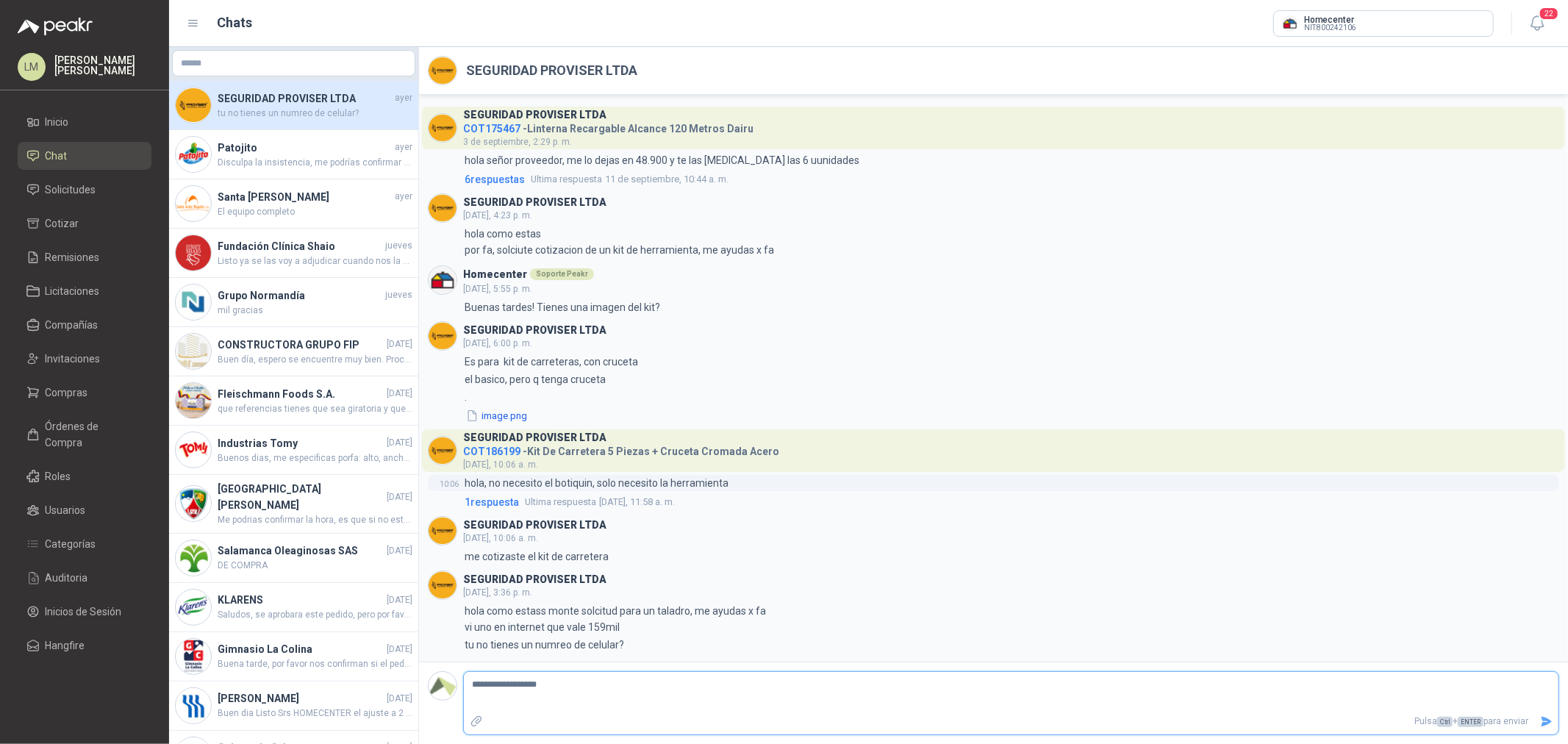
type textarea "**********"
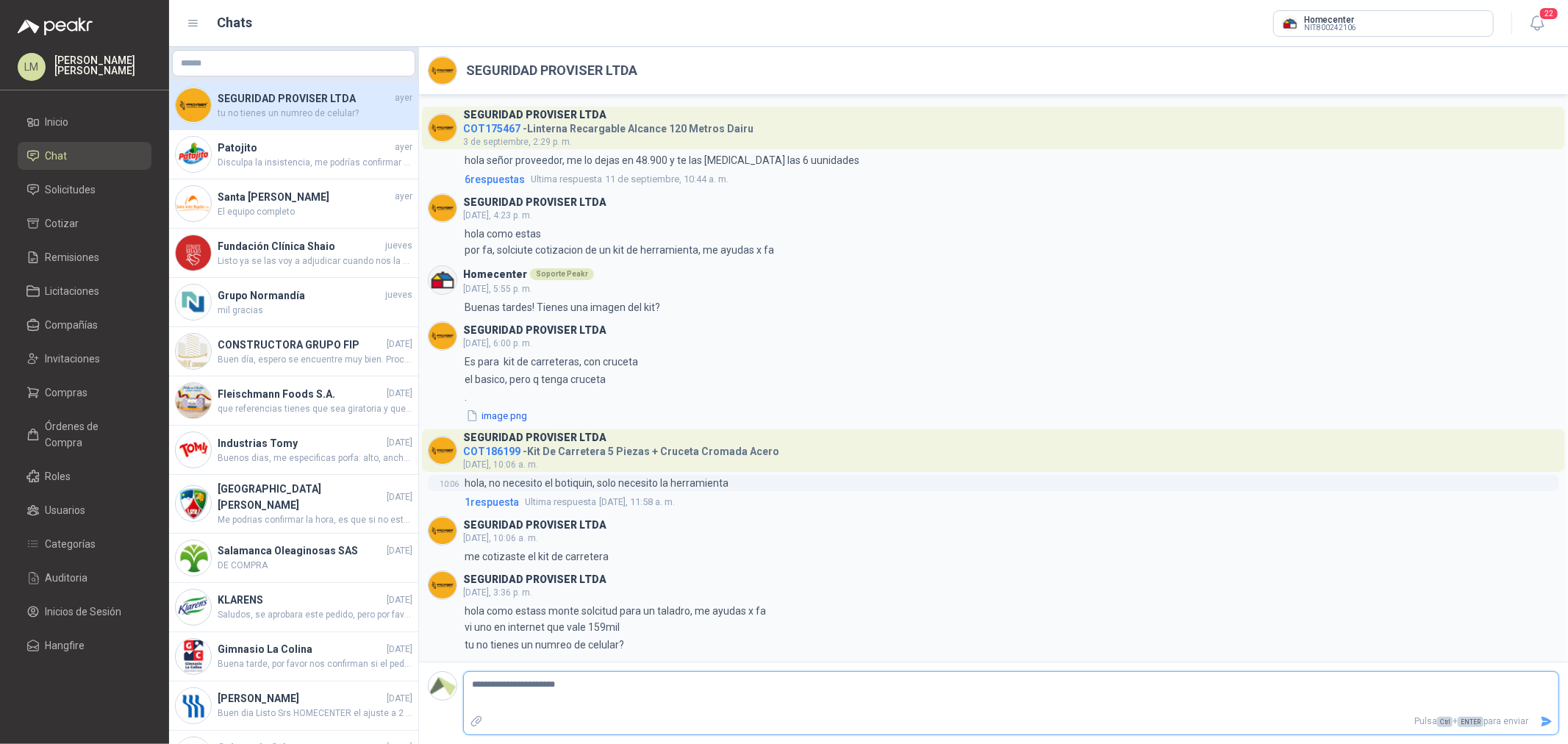
type textarea "**********"
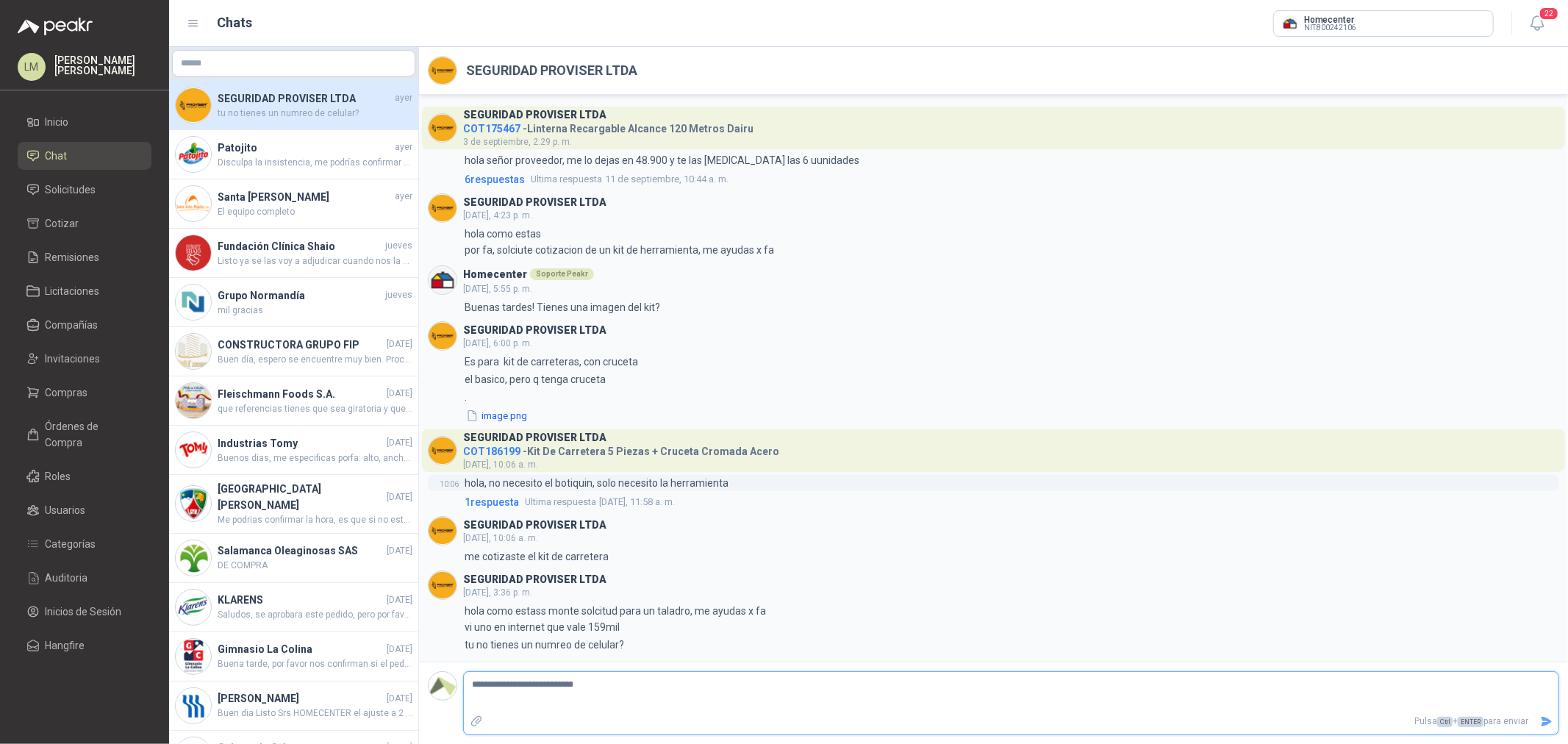
type textarea "**********"
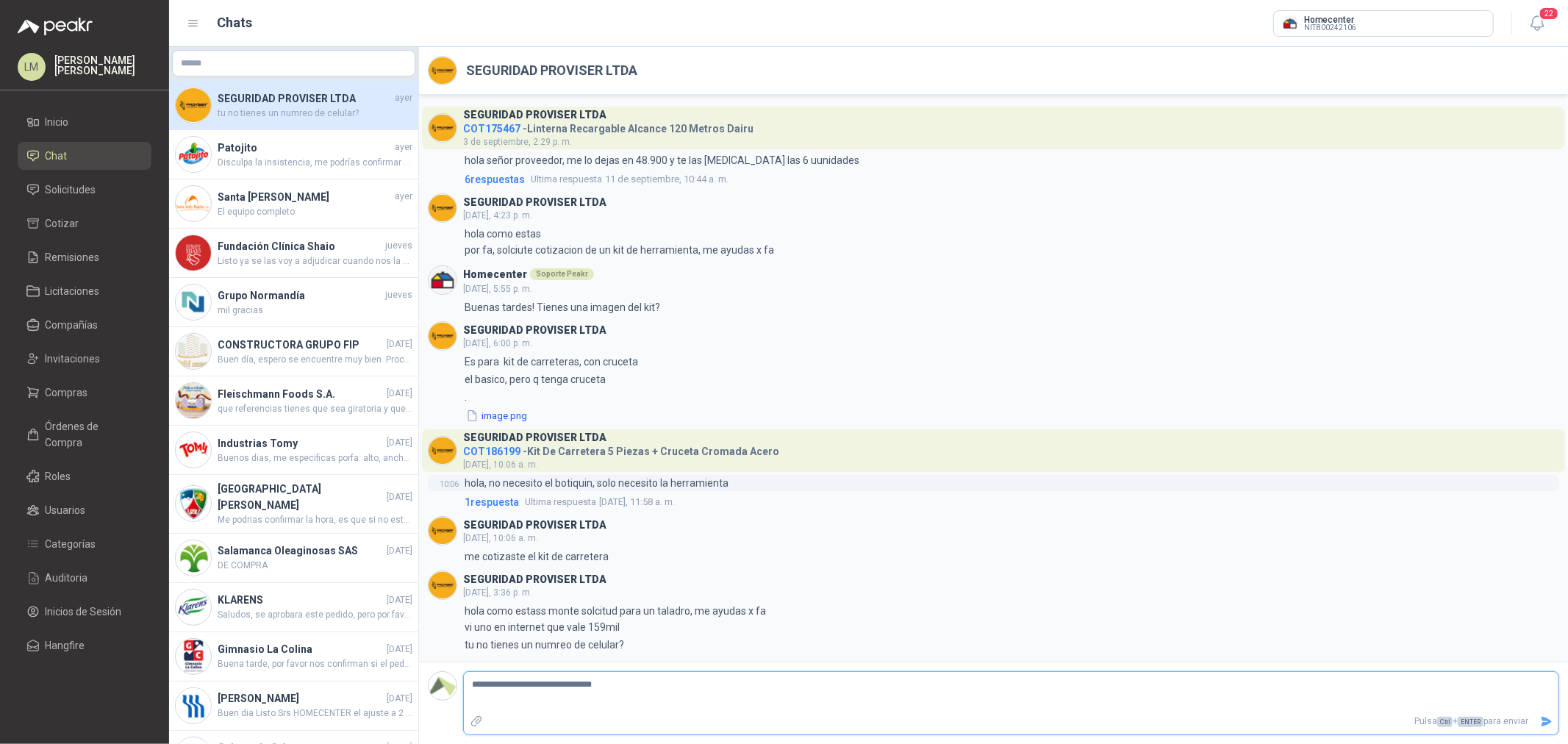
type textarea "**********"
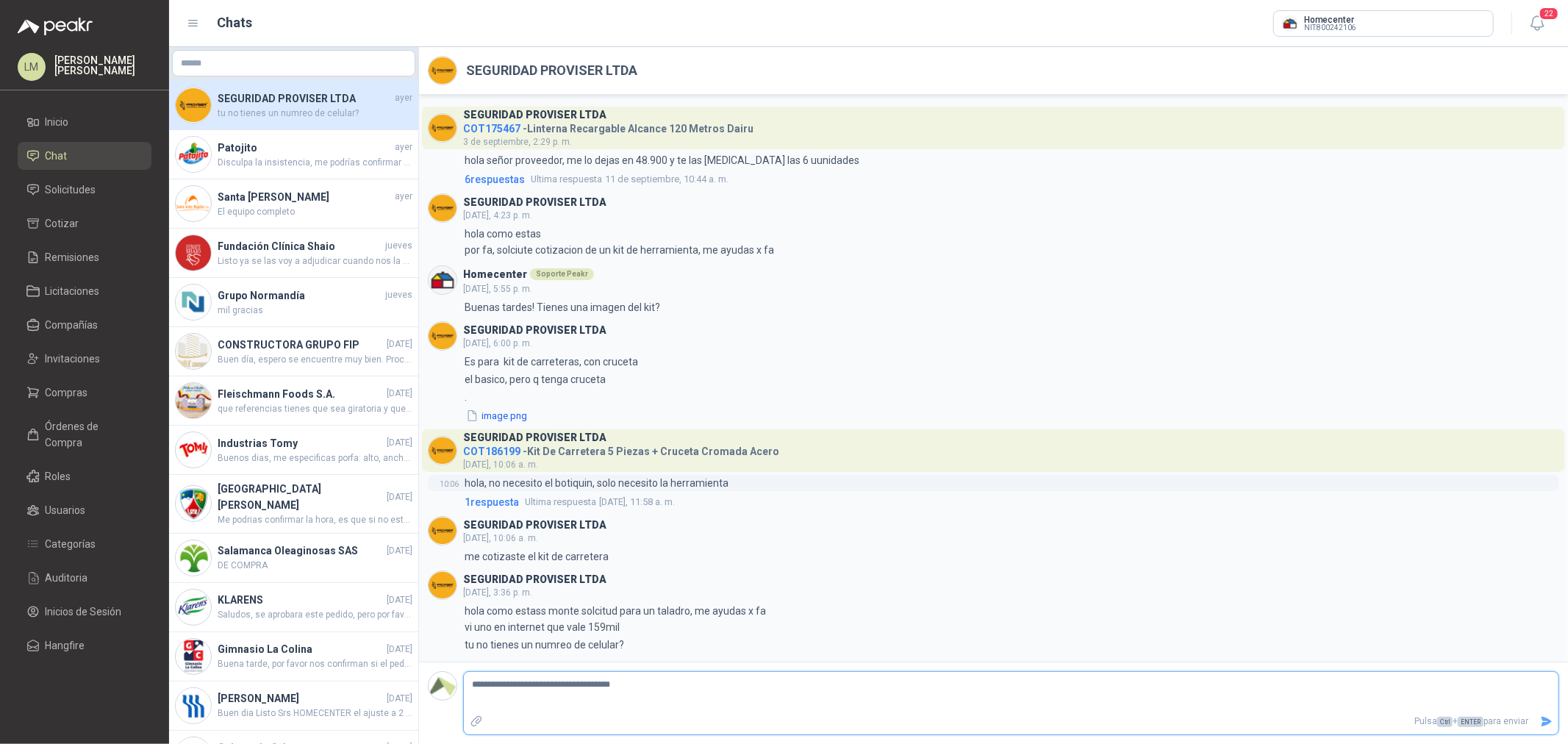
type textarea "**********"
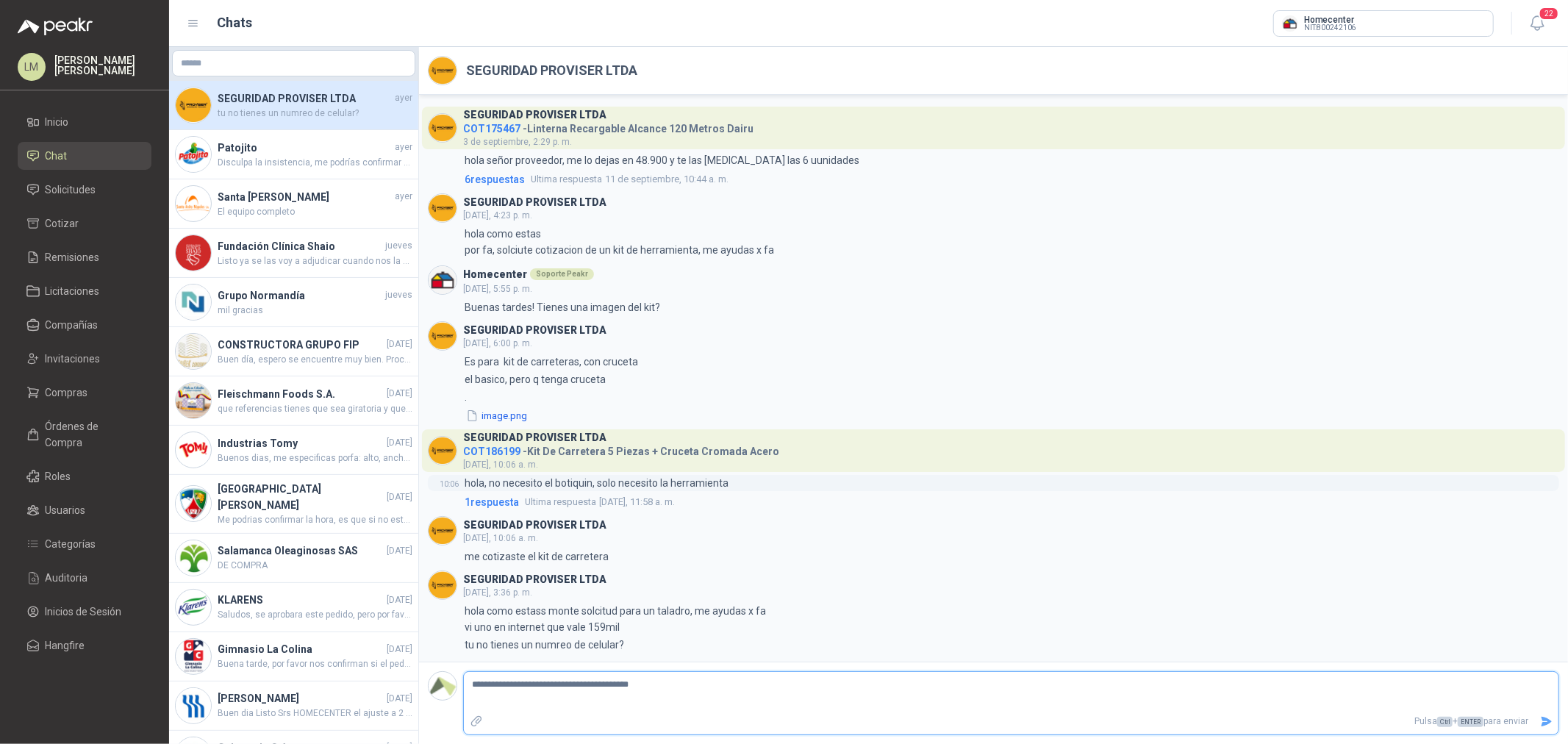
type textarea "**********"
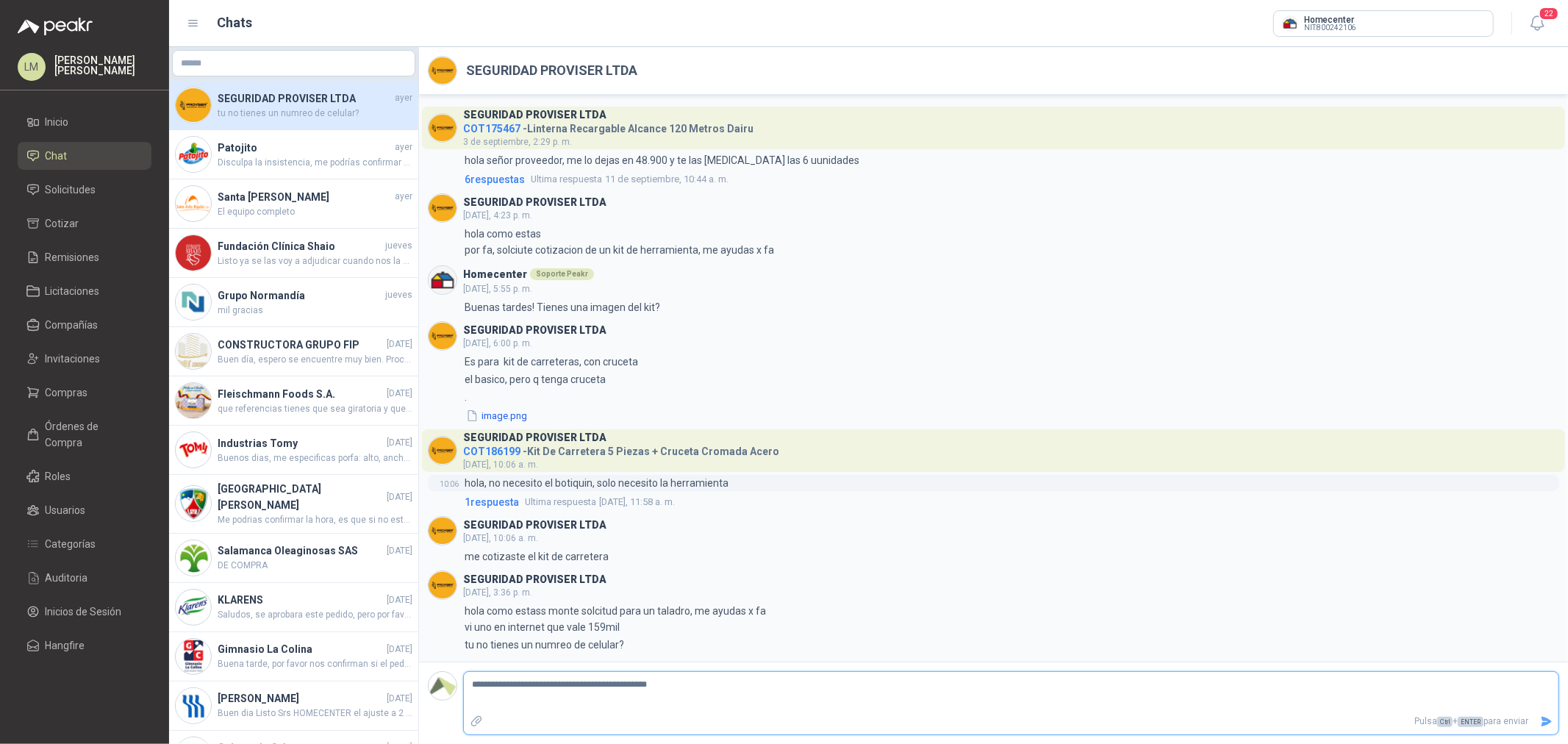
type textarea "**********"
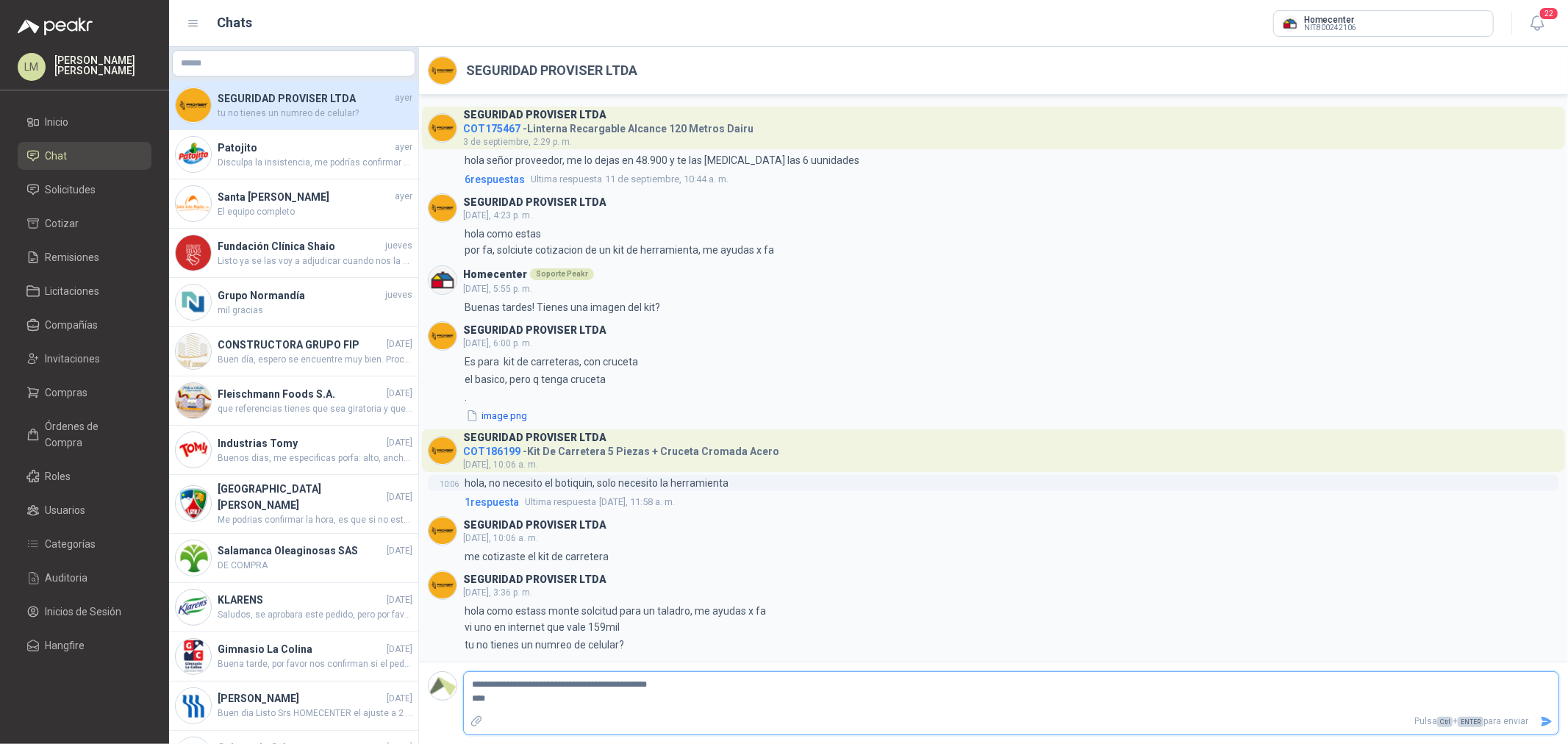
type textarea "**********"
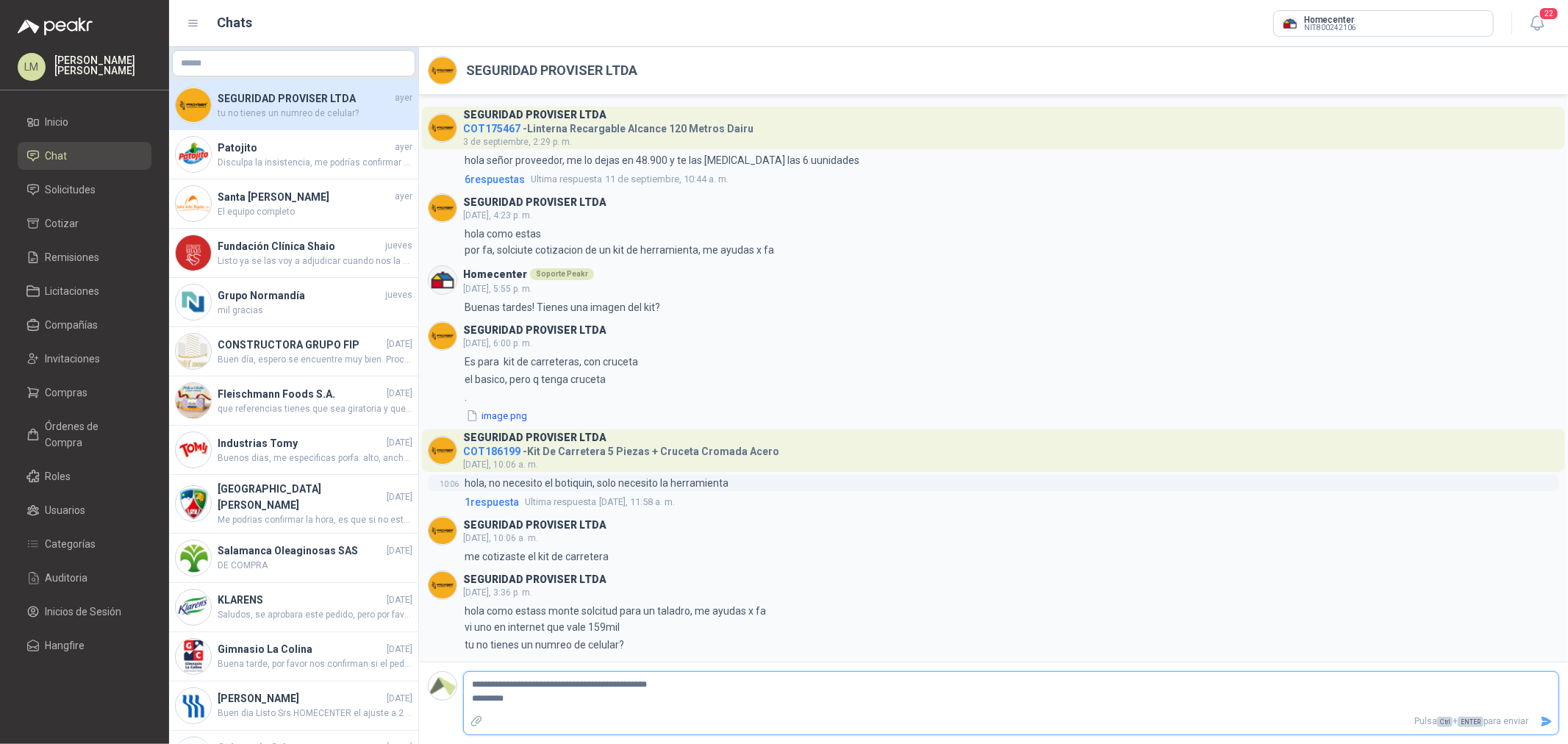
type textarea "**********"
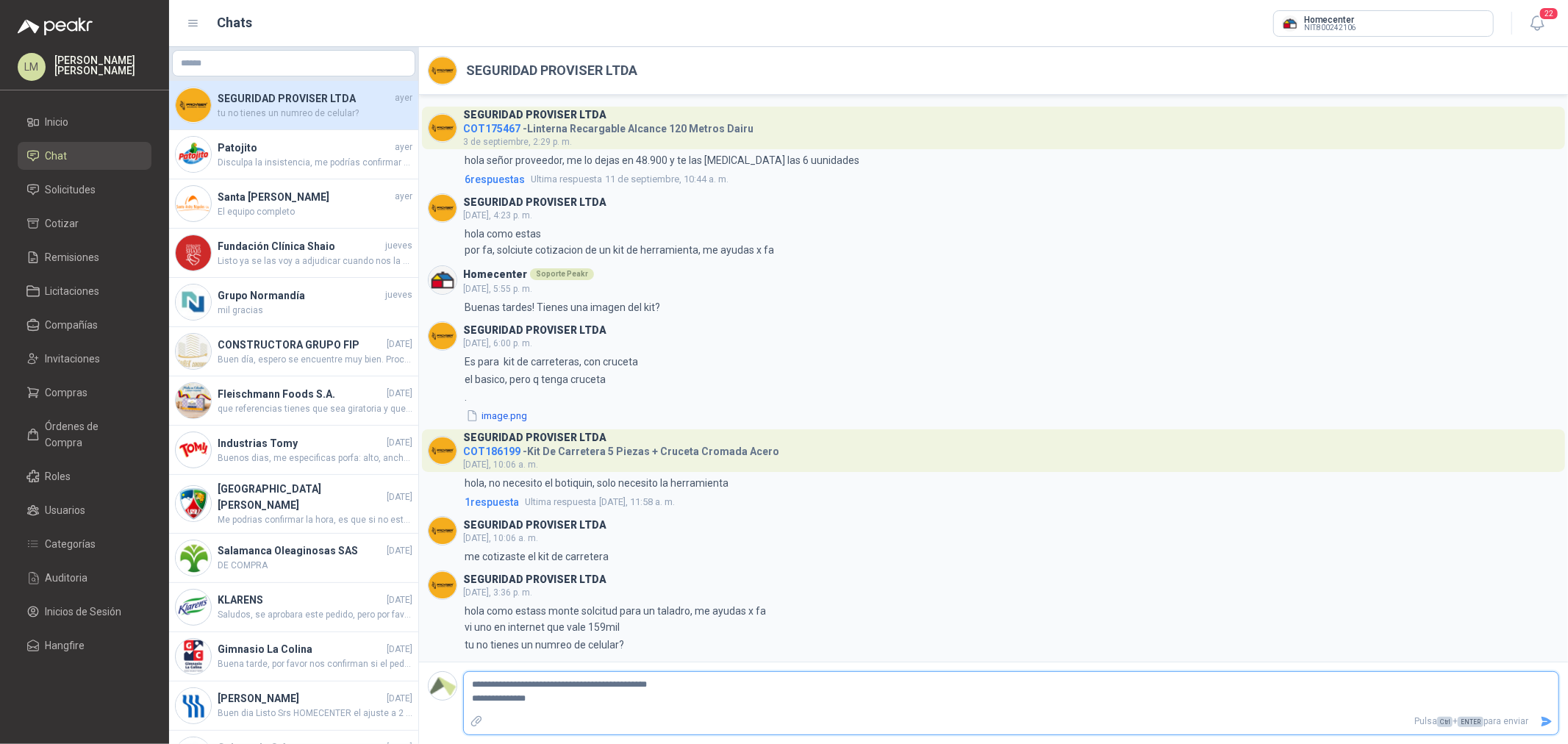
type textarea "**********"
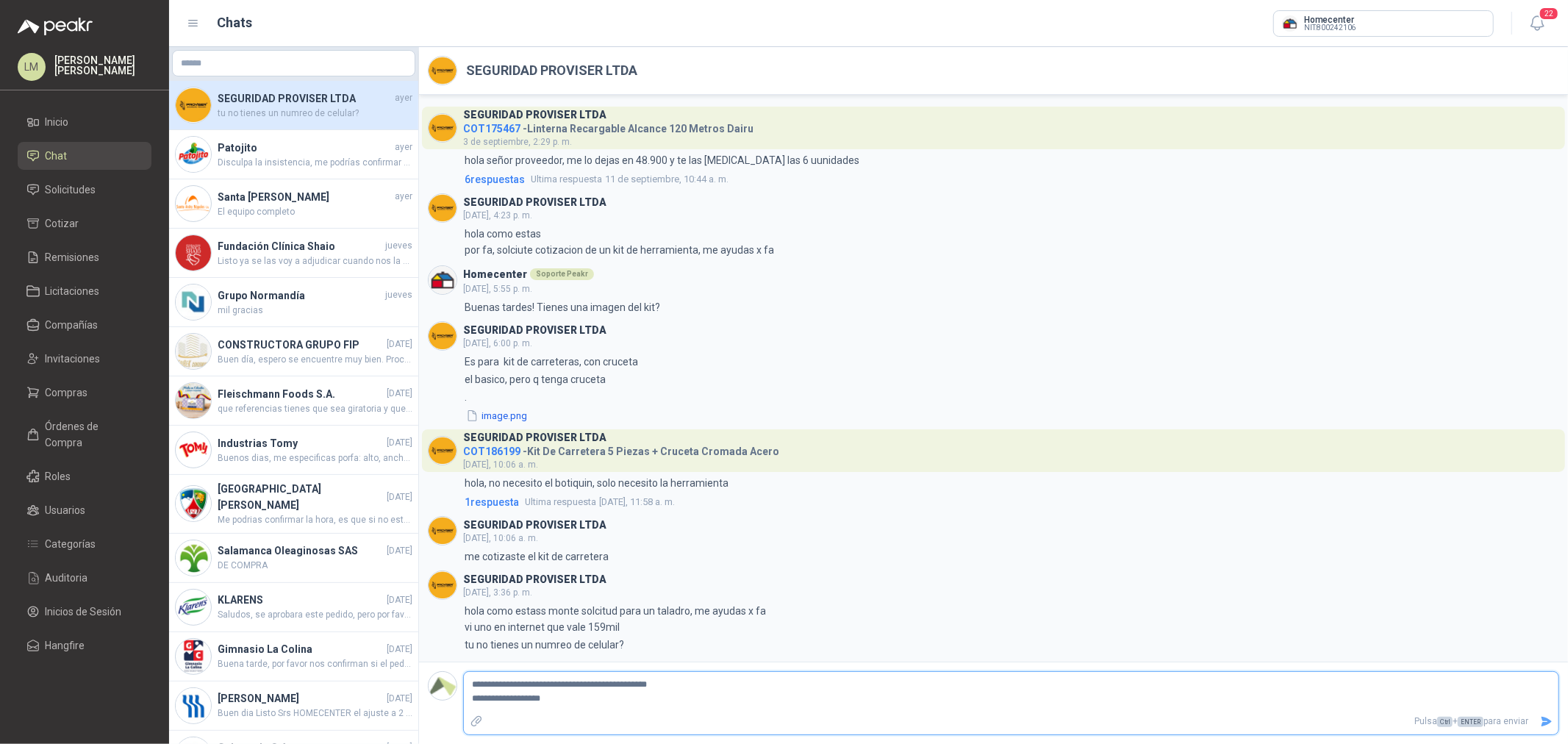
type textarea "**********"
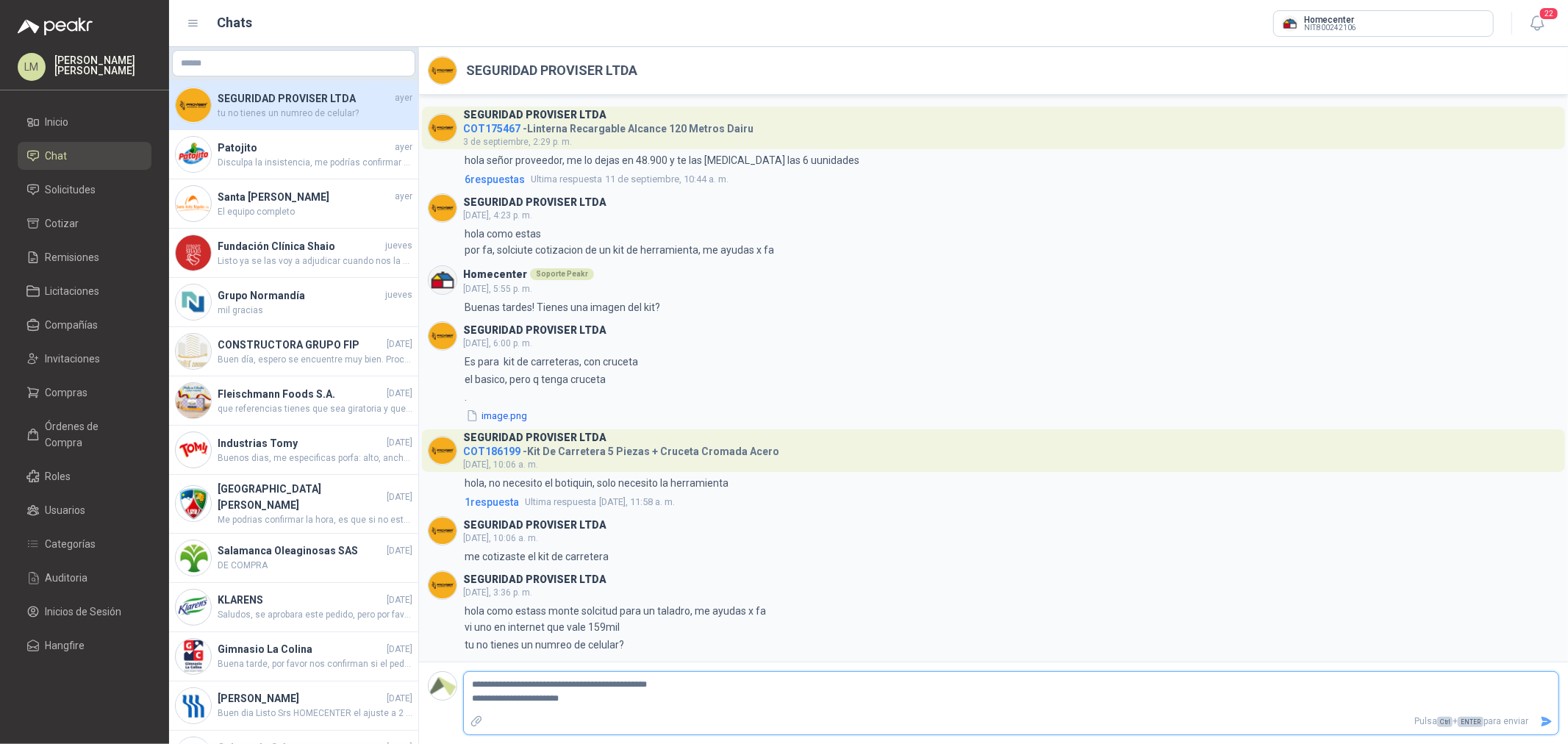
type textarea "**********"
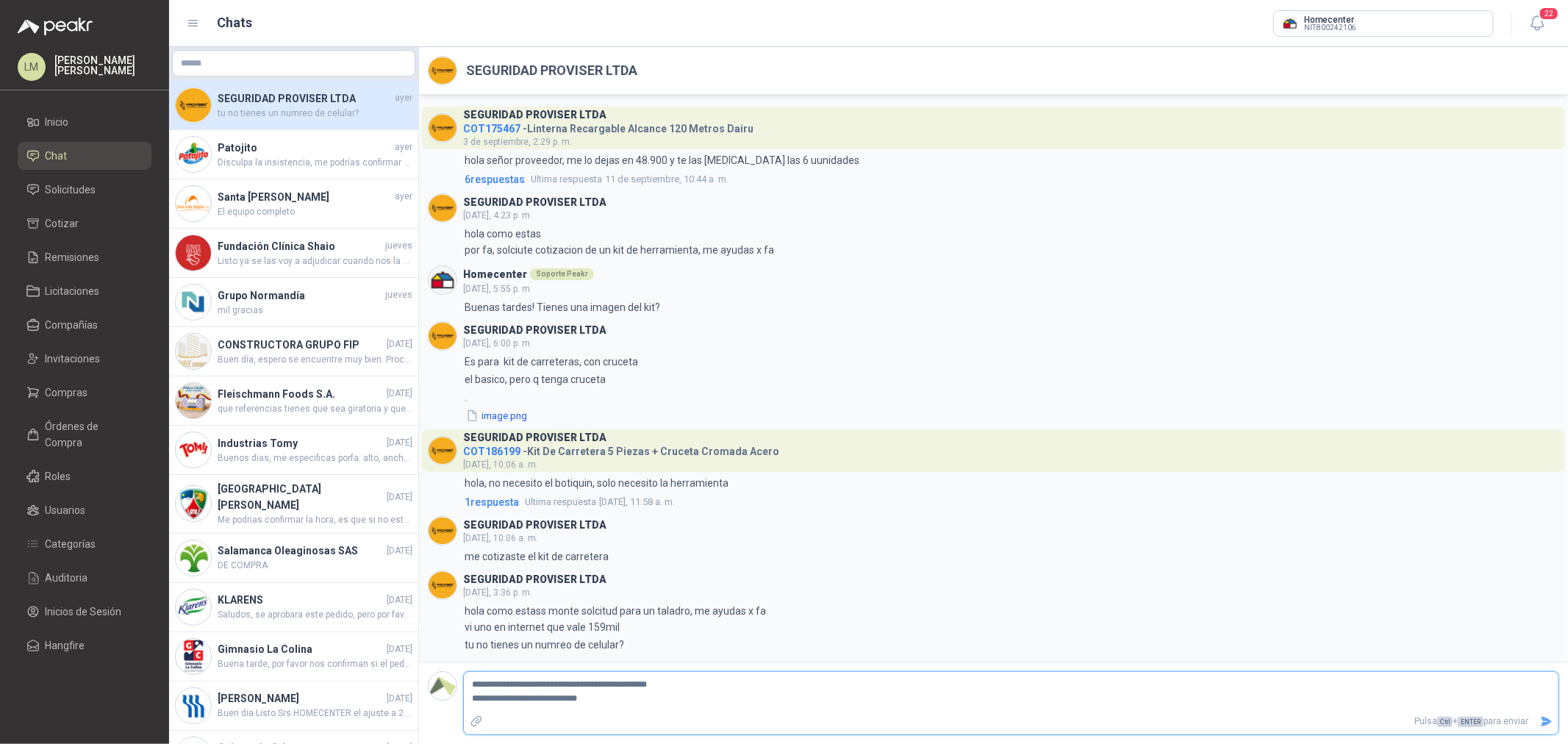
type textarea "**********"
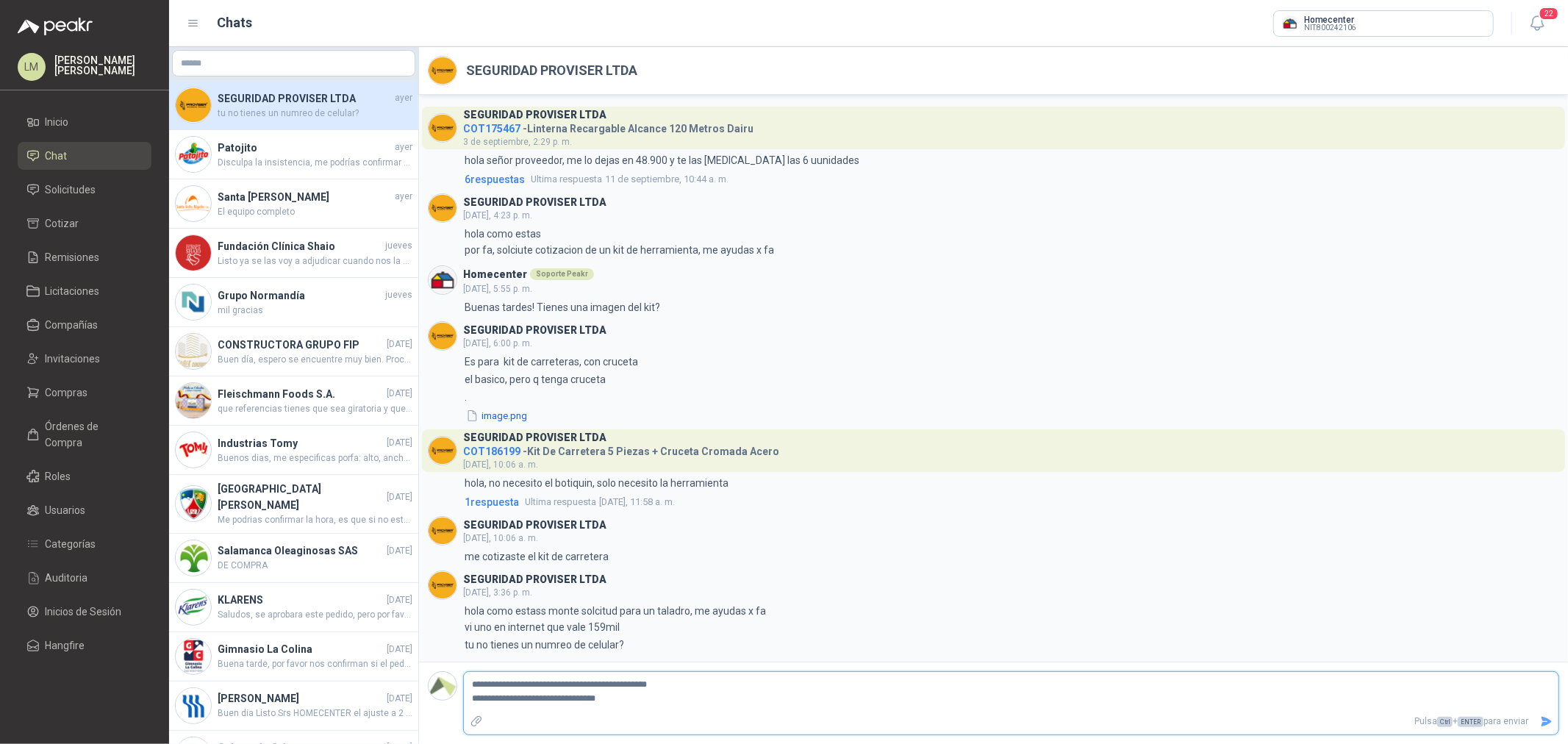
type textarea "**********"
paste textarea "**********"
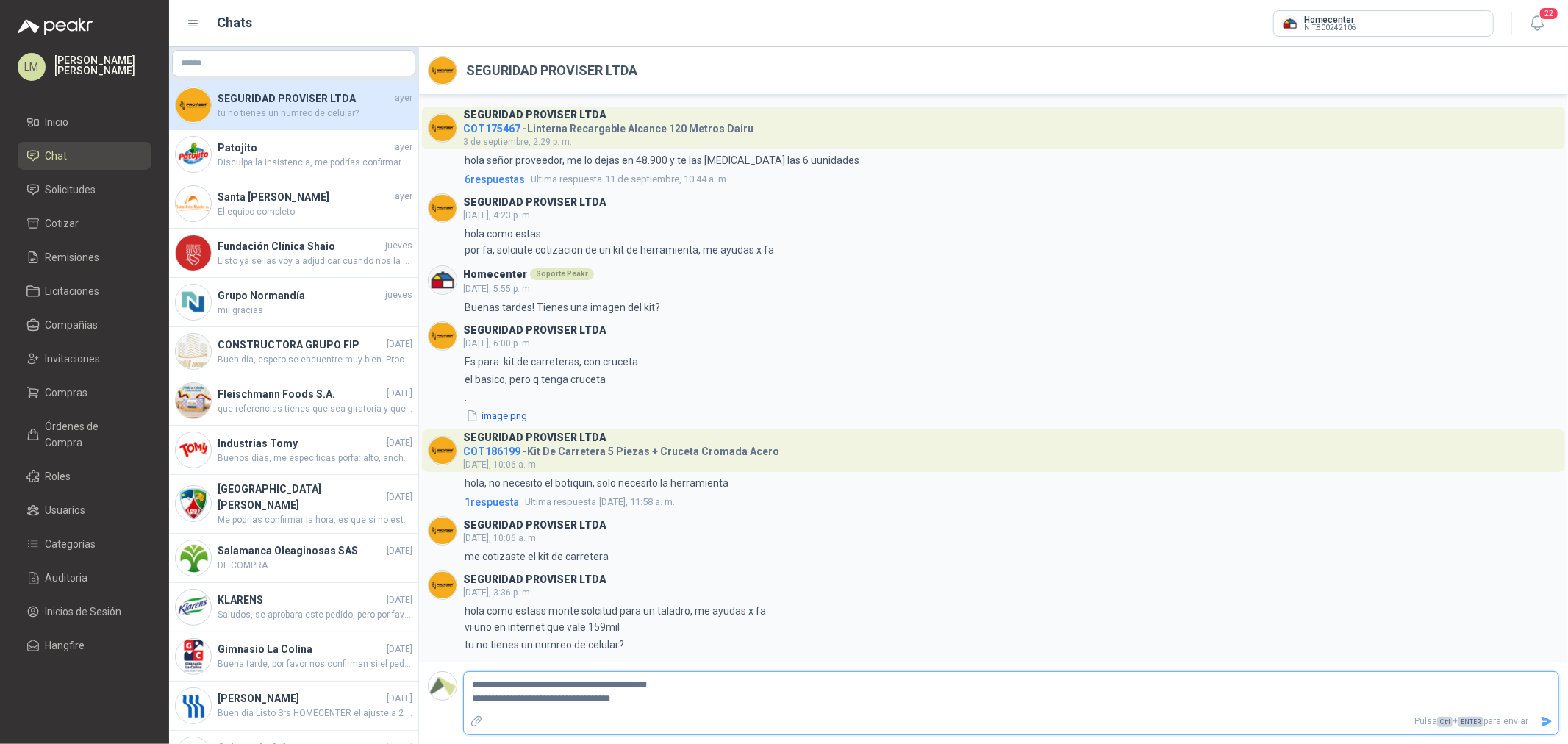
type textarea "**********"
click at [644, 567] on textarea "**********" at bounding box center [1011, 692] width 1095 height 34
type textarea "**********"
click at [1254, 567] on icon "Enviar" at bounding box center [1546, 721] width 13 height 13
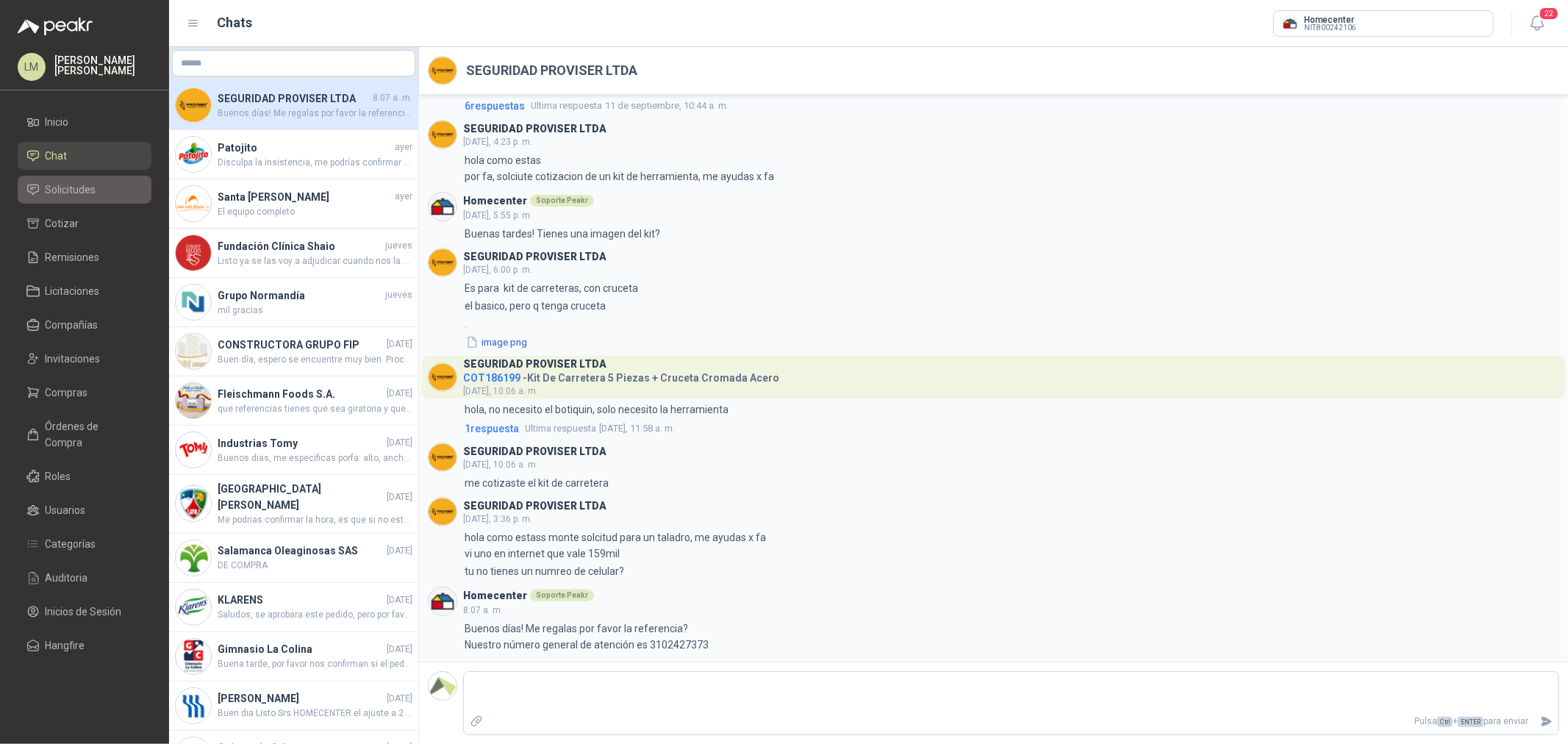
click at [55, 184] on span "Solicitudes" at bounding box center [71, 190] width 51 height 16
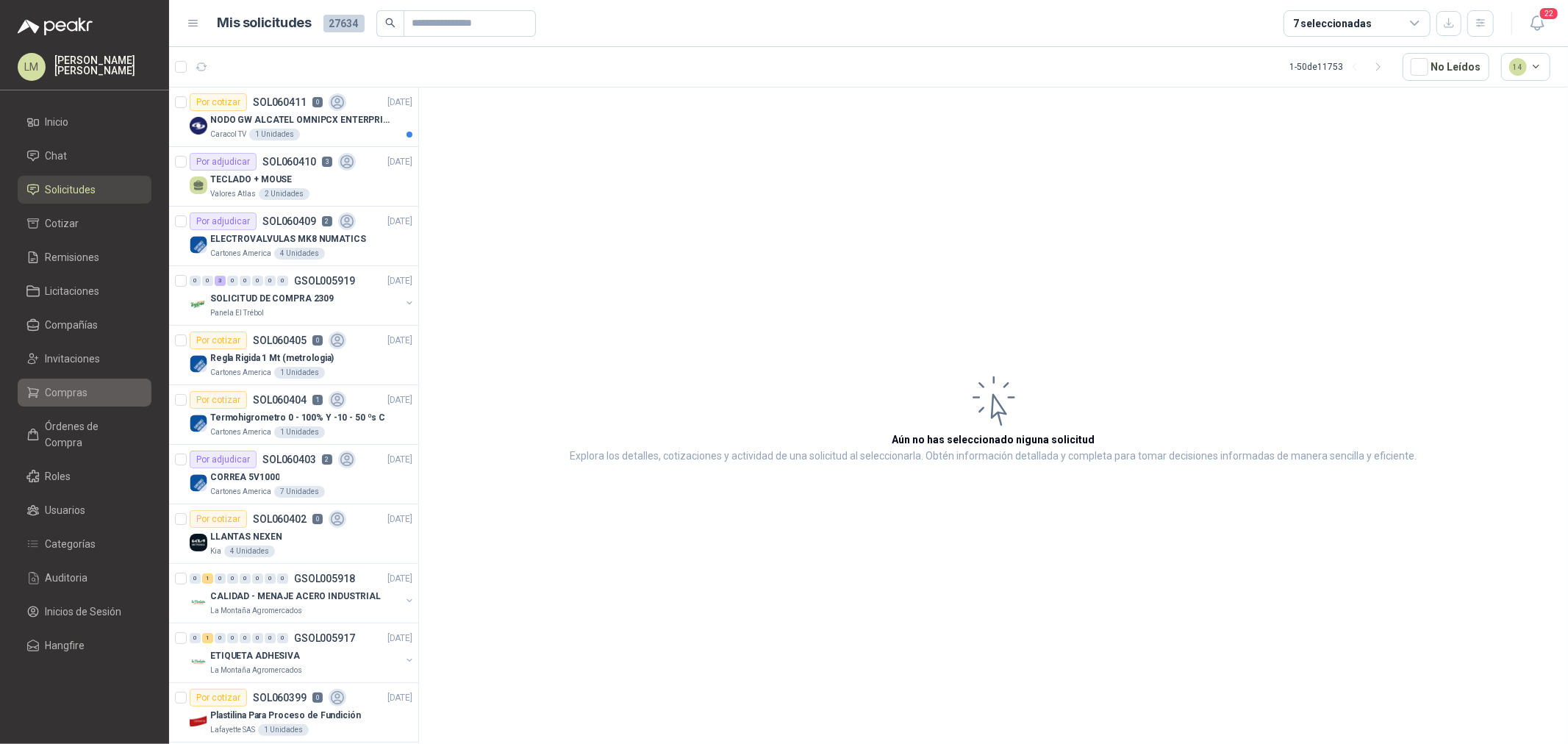
click at [61, 393] on span "Compras" at bounding box center [67, 393] width 43 height 16
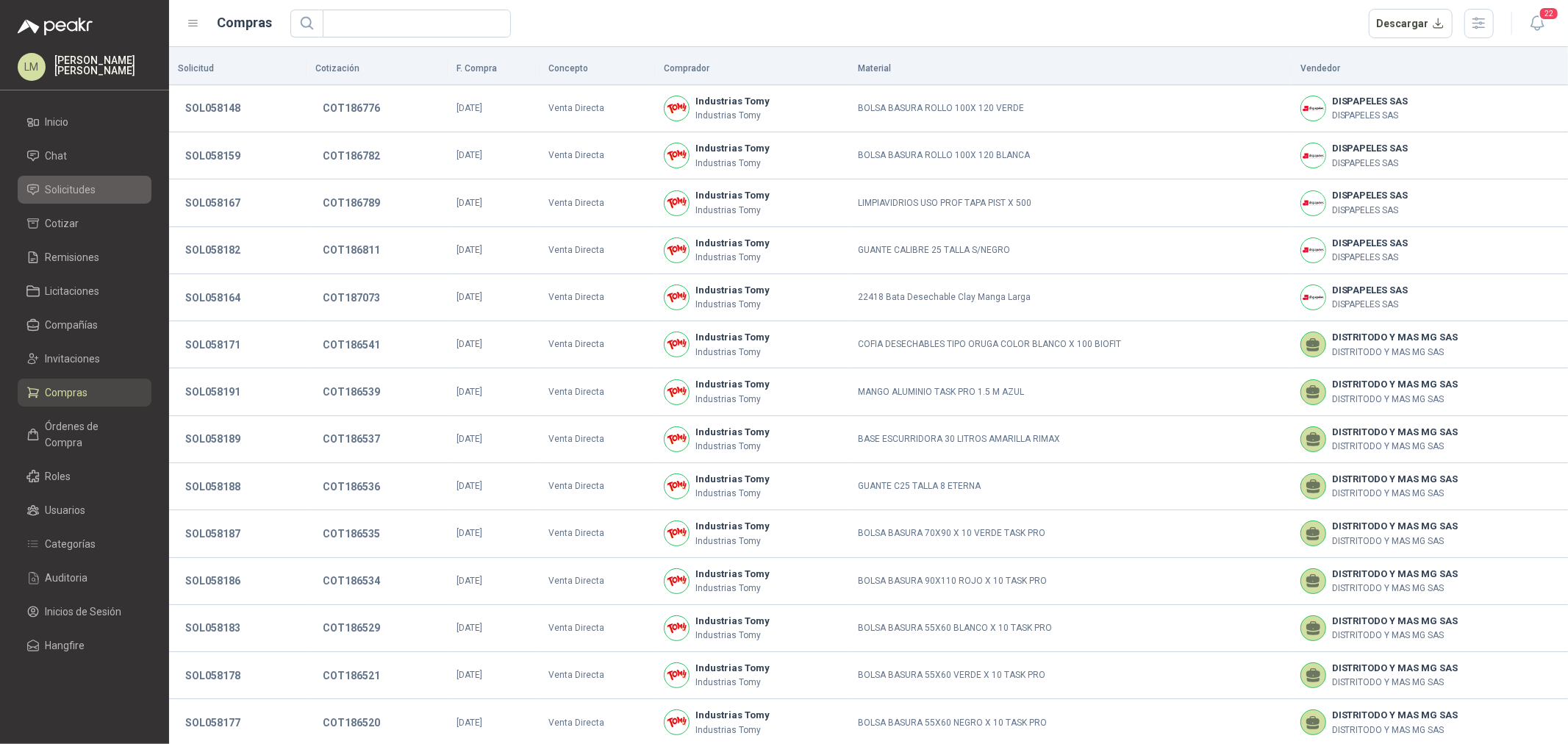
click at [69, 187] on span "Solicitudes" at bounding box center [71, 190] width 51 height 16
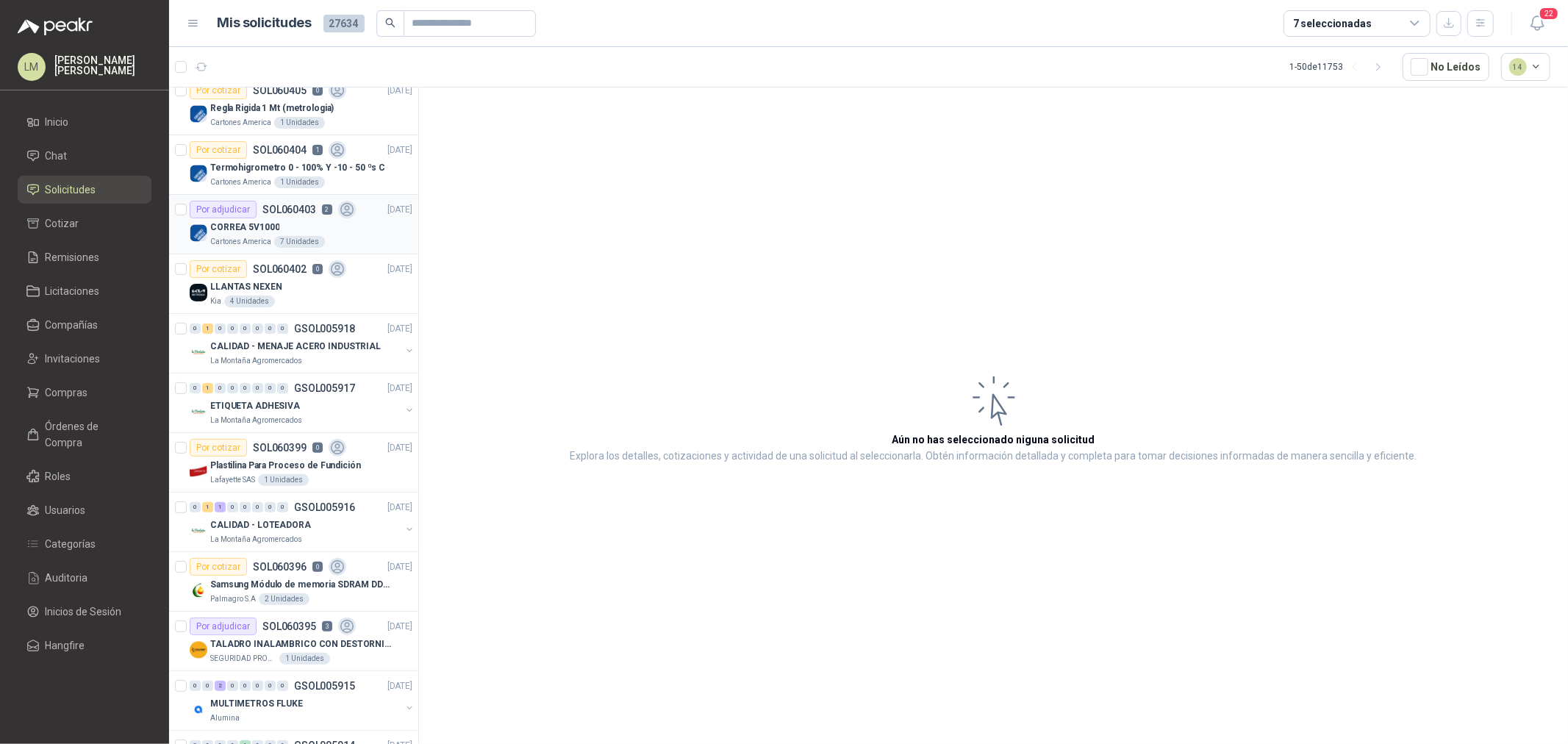
scroll to position [327, 0]
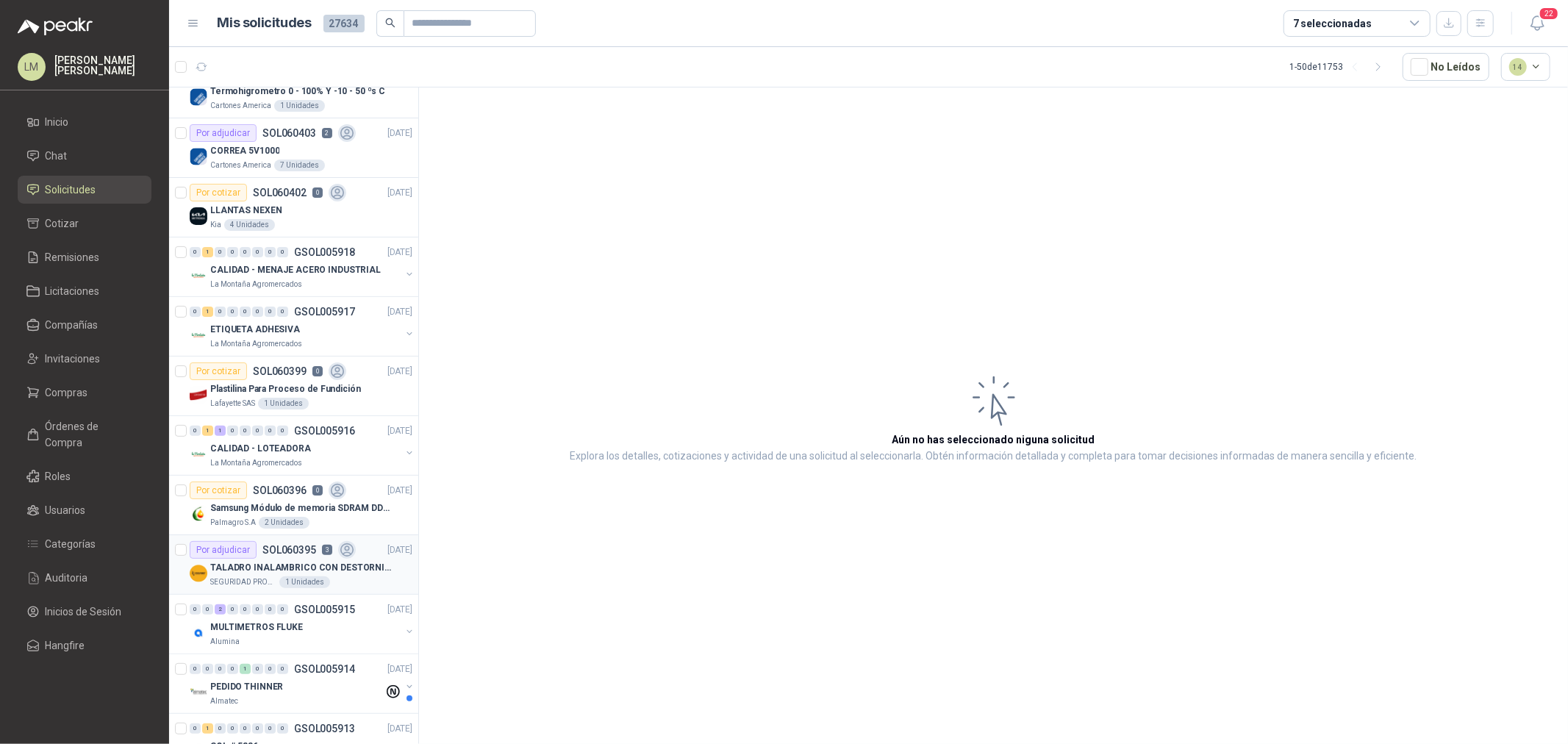
click at [290, 567] on div "1 Unidades" at bounding box center [304, 583] width 51 height 12
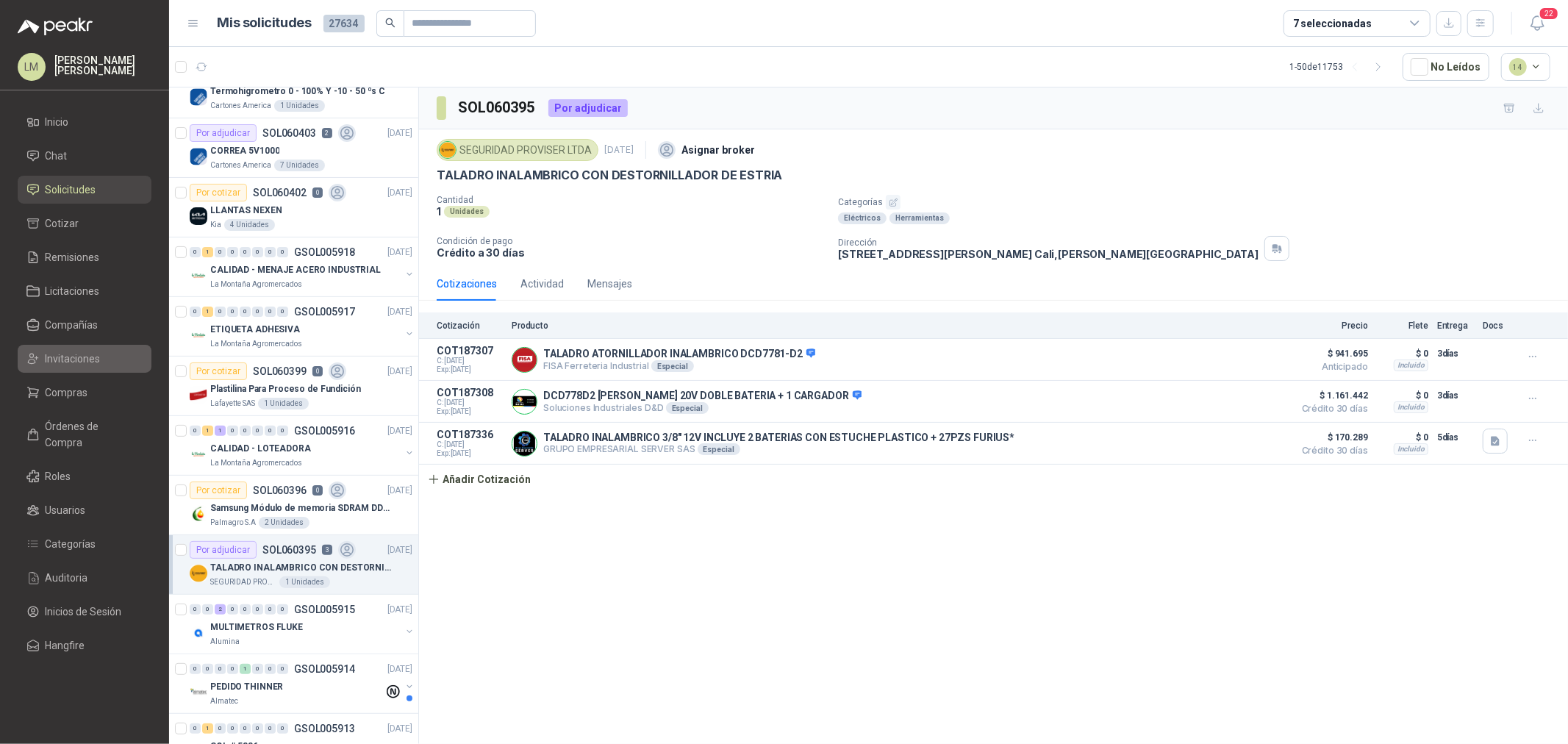
click at [80, 351] on span "Invitaciones" at bounding box center [73, 359] width 55 height 16
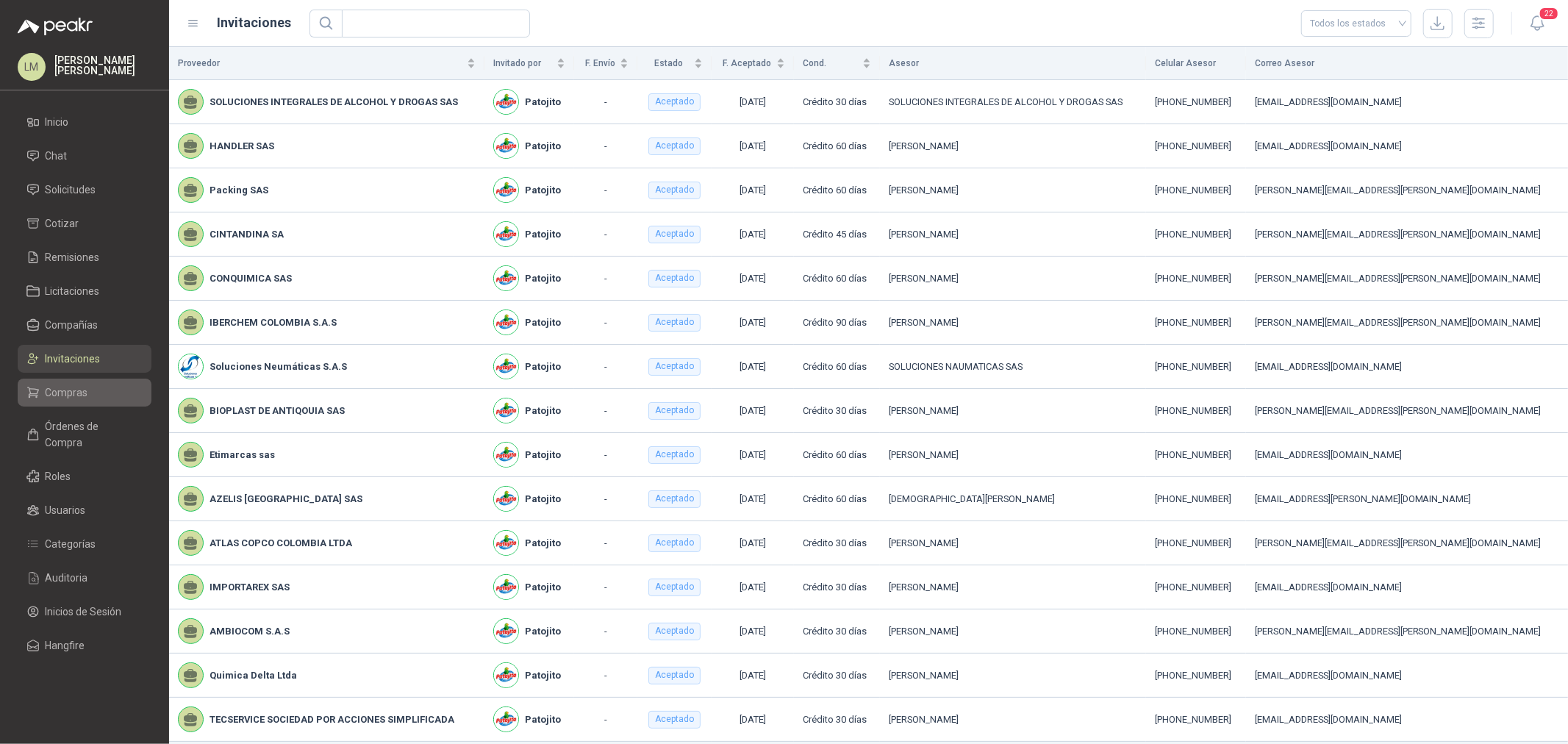
click at [62, 394] on span "Compras" at bounding box center [67, 393] width 43 height 16
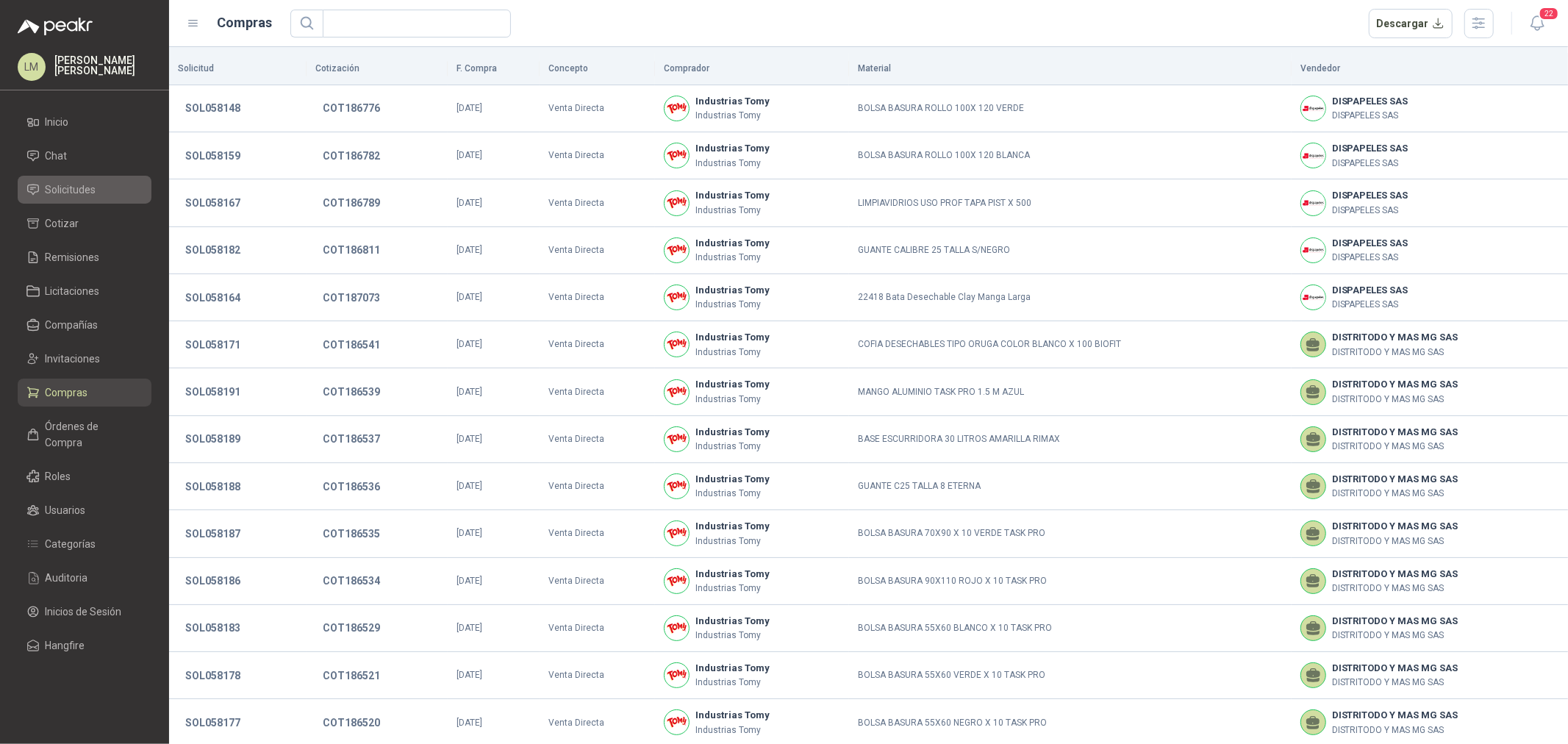
click at [54, 192] on span "Solicitudes" at bounding box center [71, 190] width 51 height 16
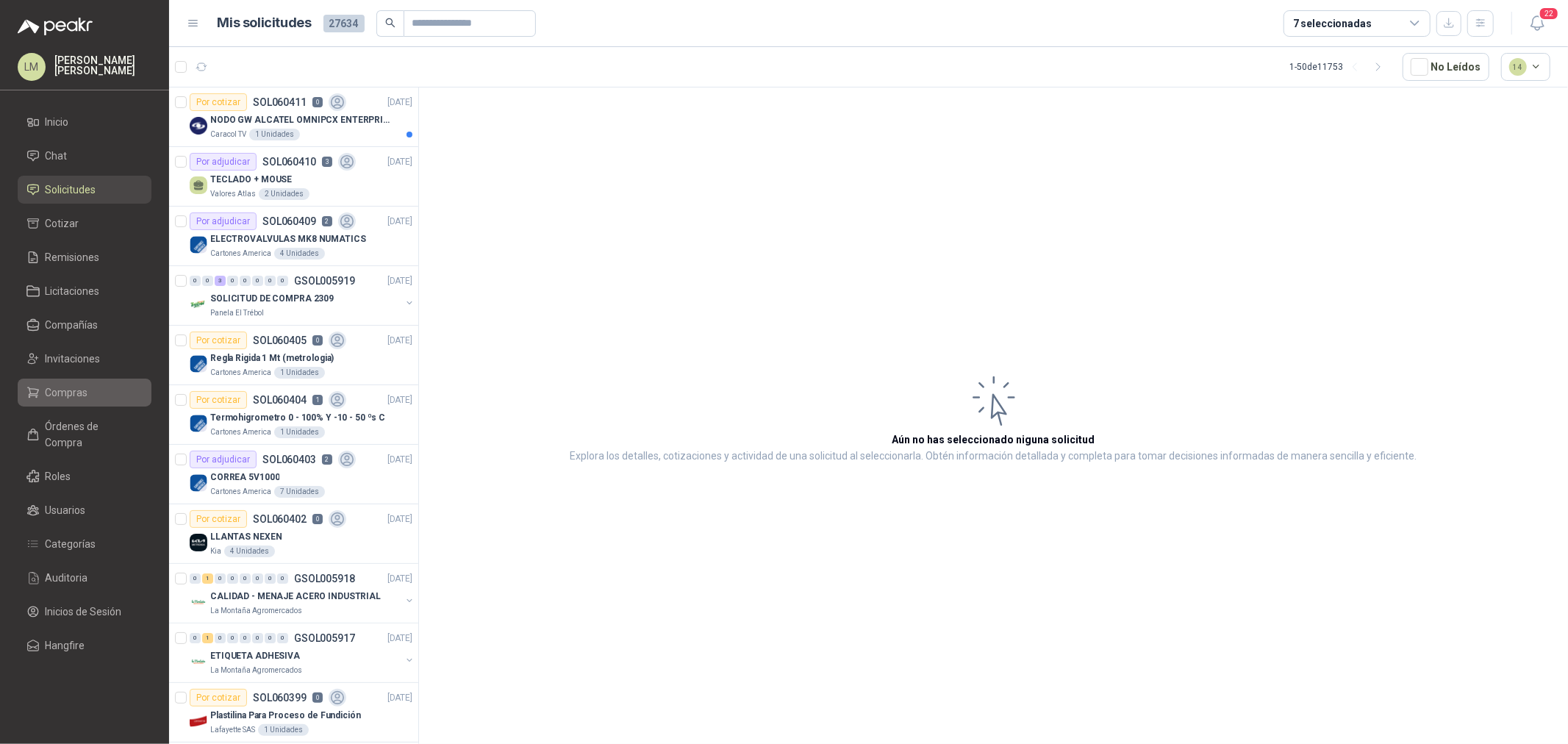
click at [87, 392] on li "Compras" at bounding box center [85, 393] width 116 height 16
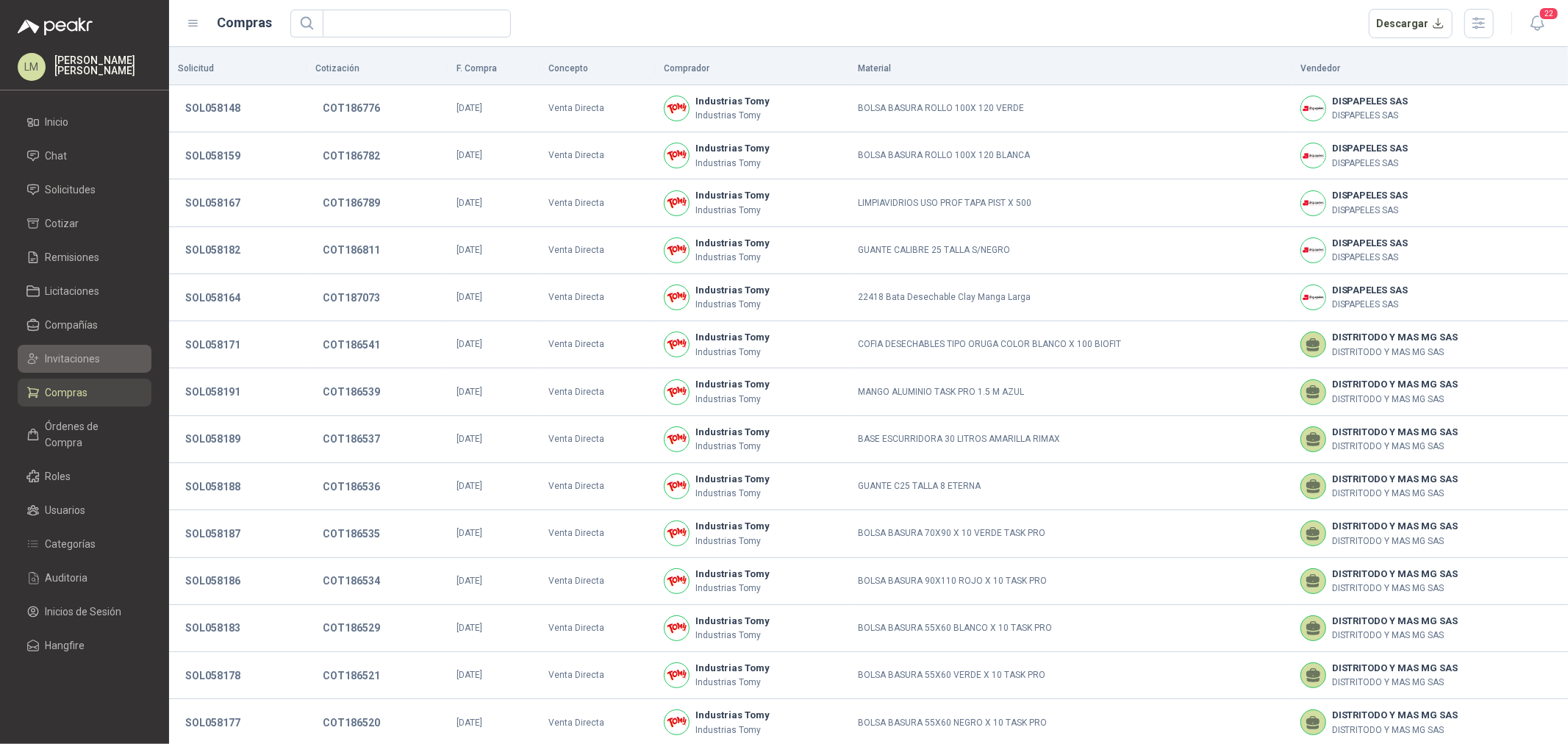
click at [77, 358] on span "Invitaciones" at bounding box center [73, 359] width 55 height 16
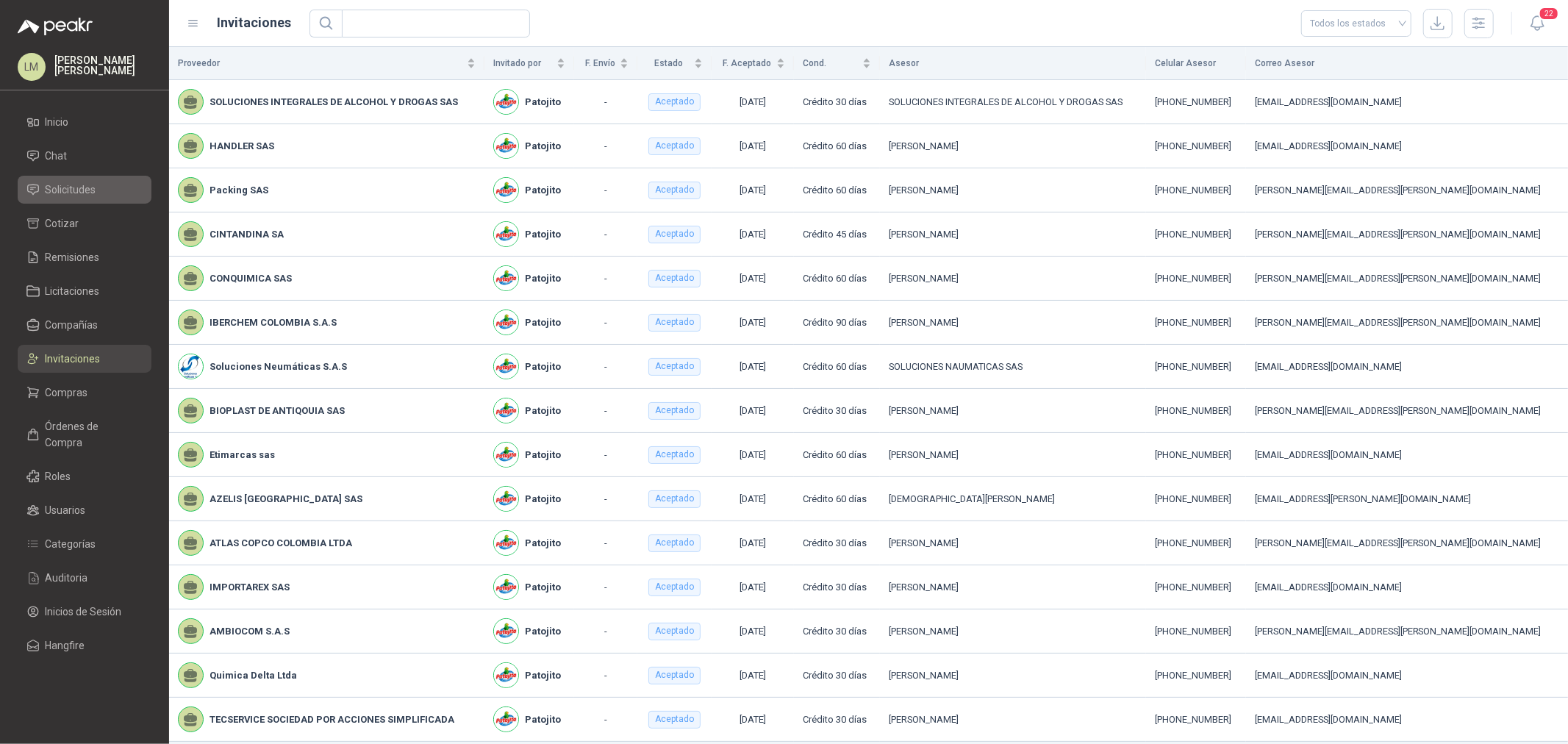
click at [74, 187] on span "Solicitudes" at bounding box center [71, 190] width 51 height 16
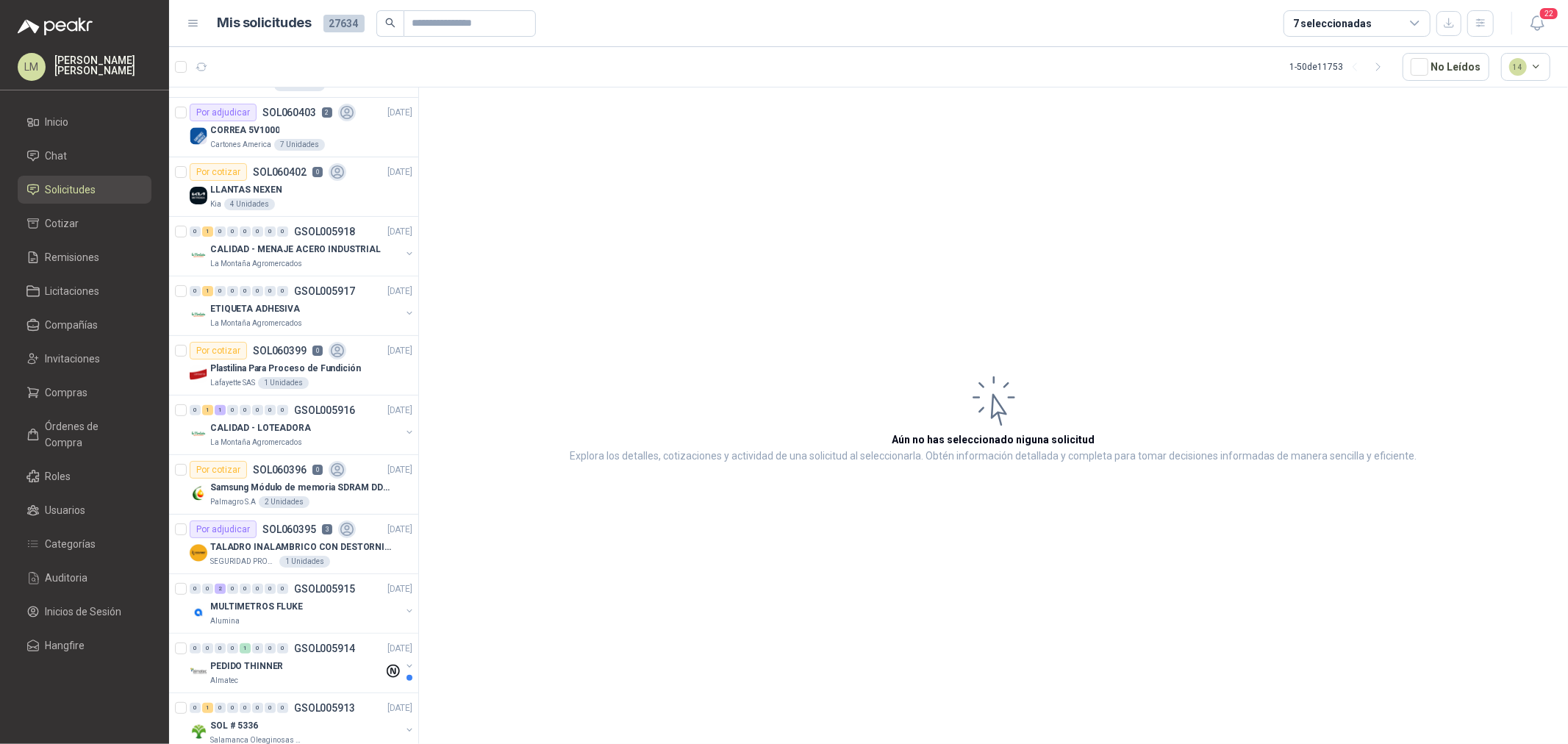
scroll to position [490, 0]
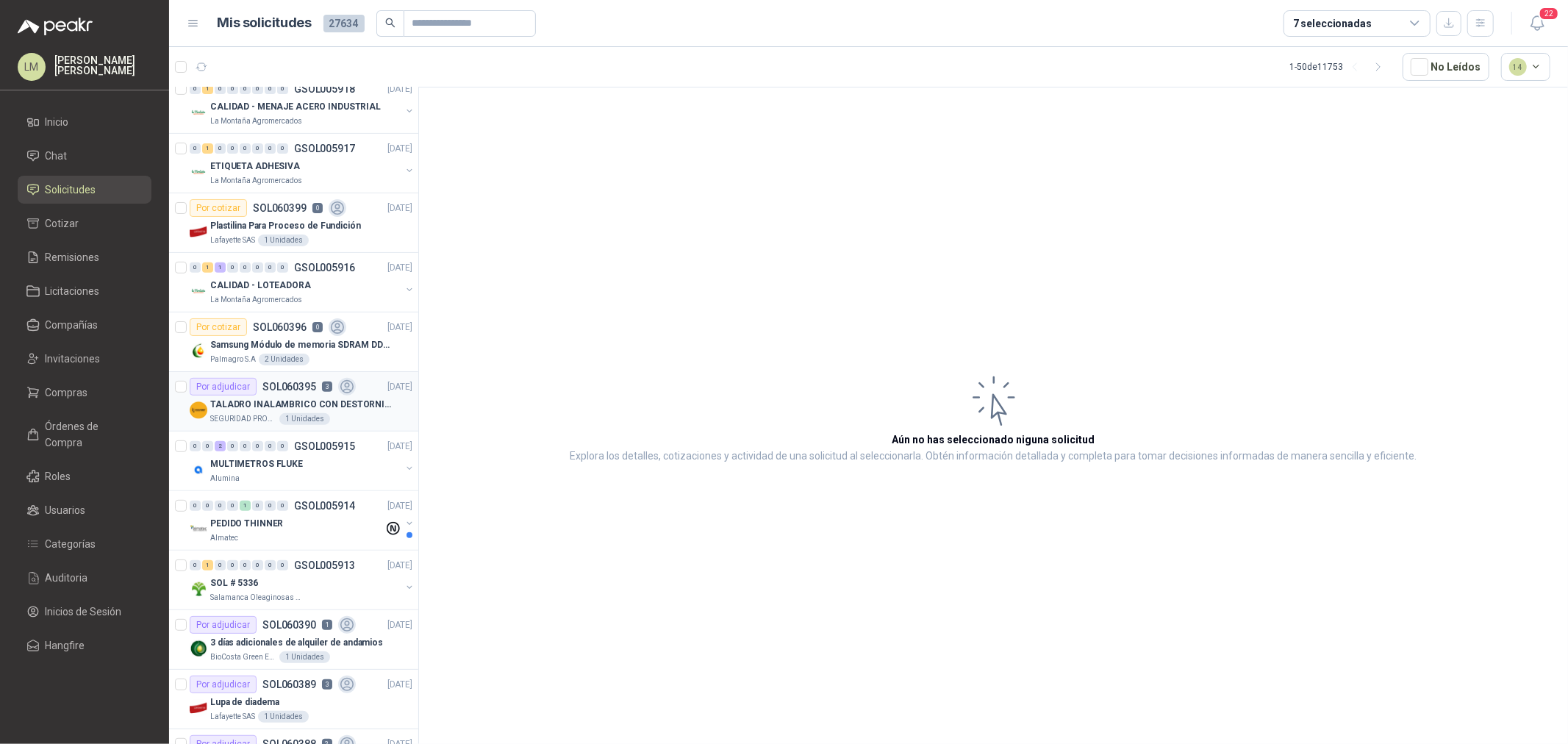
click at [268, 398] on p "TALADRO INALAMBRICO CON DESTORNILLADOR DE ESTRIA" at bounding box center [302, 405] width 183 height 14
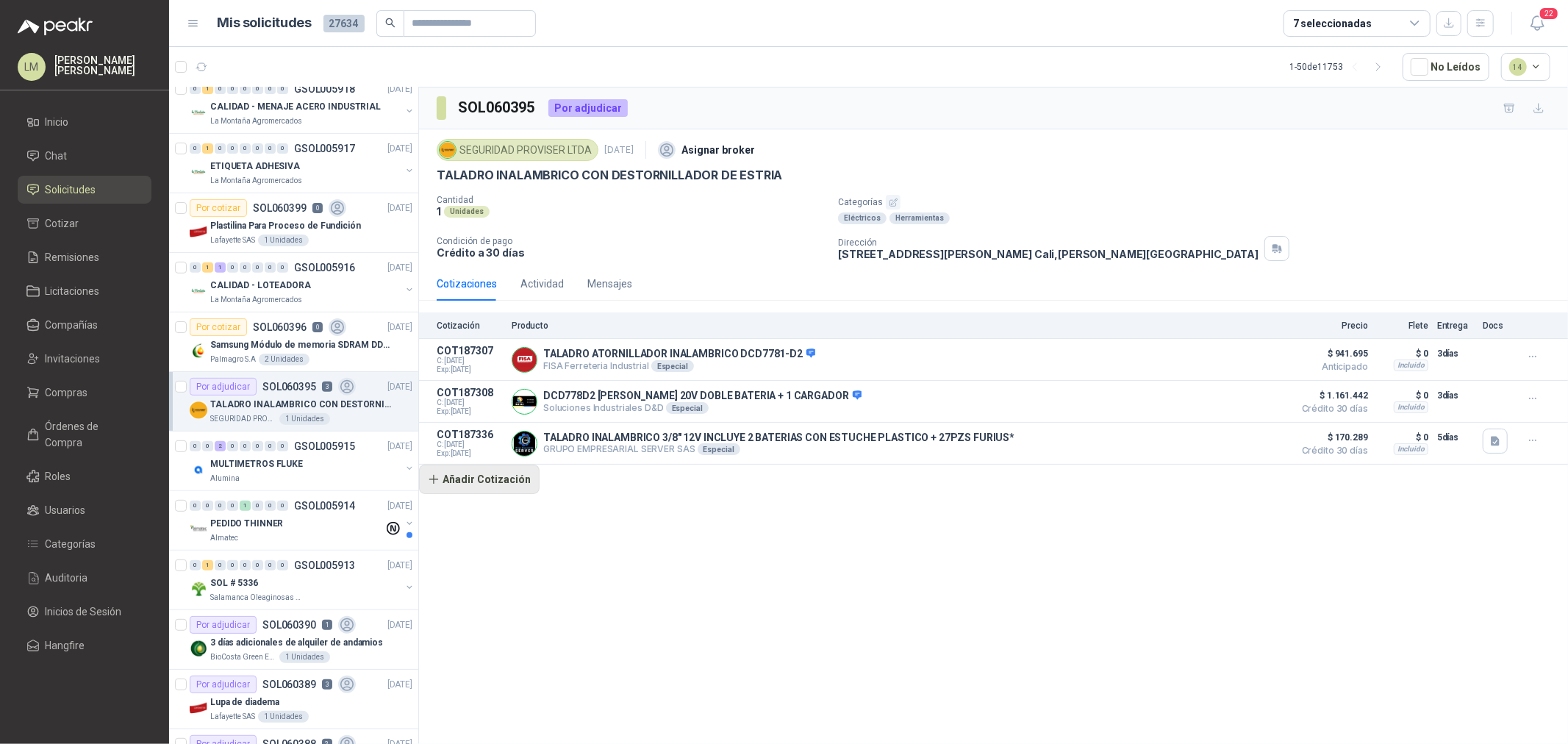
click at [512, 481] on button "Añadir Cotización" at bounding box center [479, 479] width 121 height 29
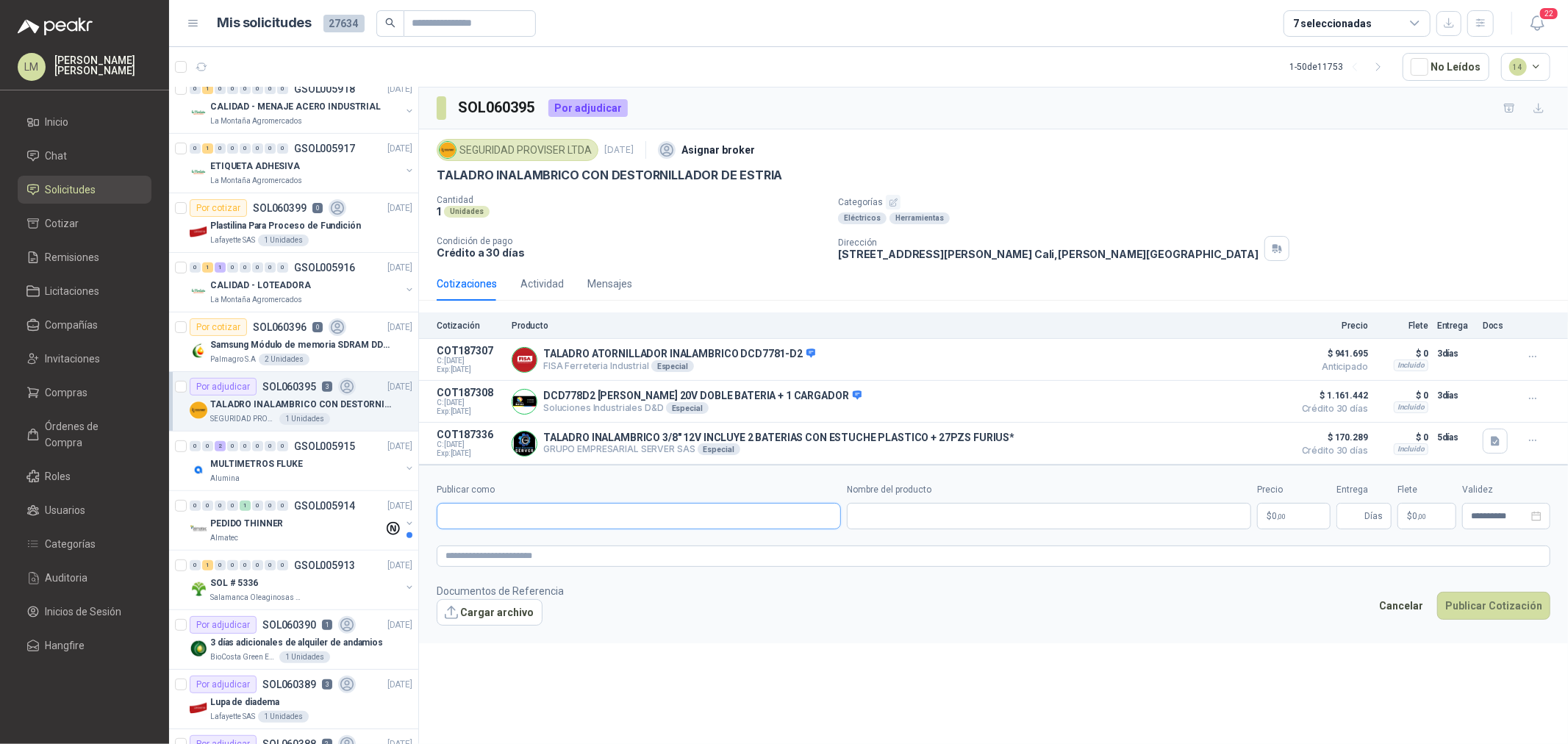
click at [515, 510] on input "Publicar como" at bounding box center [638, 516] width 403 height 25
type input "******"
click at [527, 549] on div "Homecenter NIT : 800242106" at bounding box center [638, 554] width 380 height 16
type input "**********"
click at [924, 526] on input "Nombre del producto" at bounding box center [1049, 516] width 405 height 27
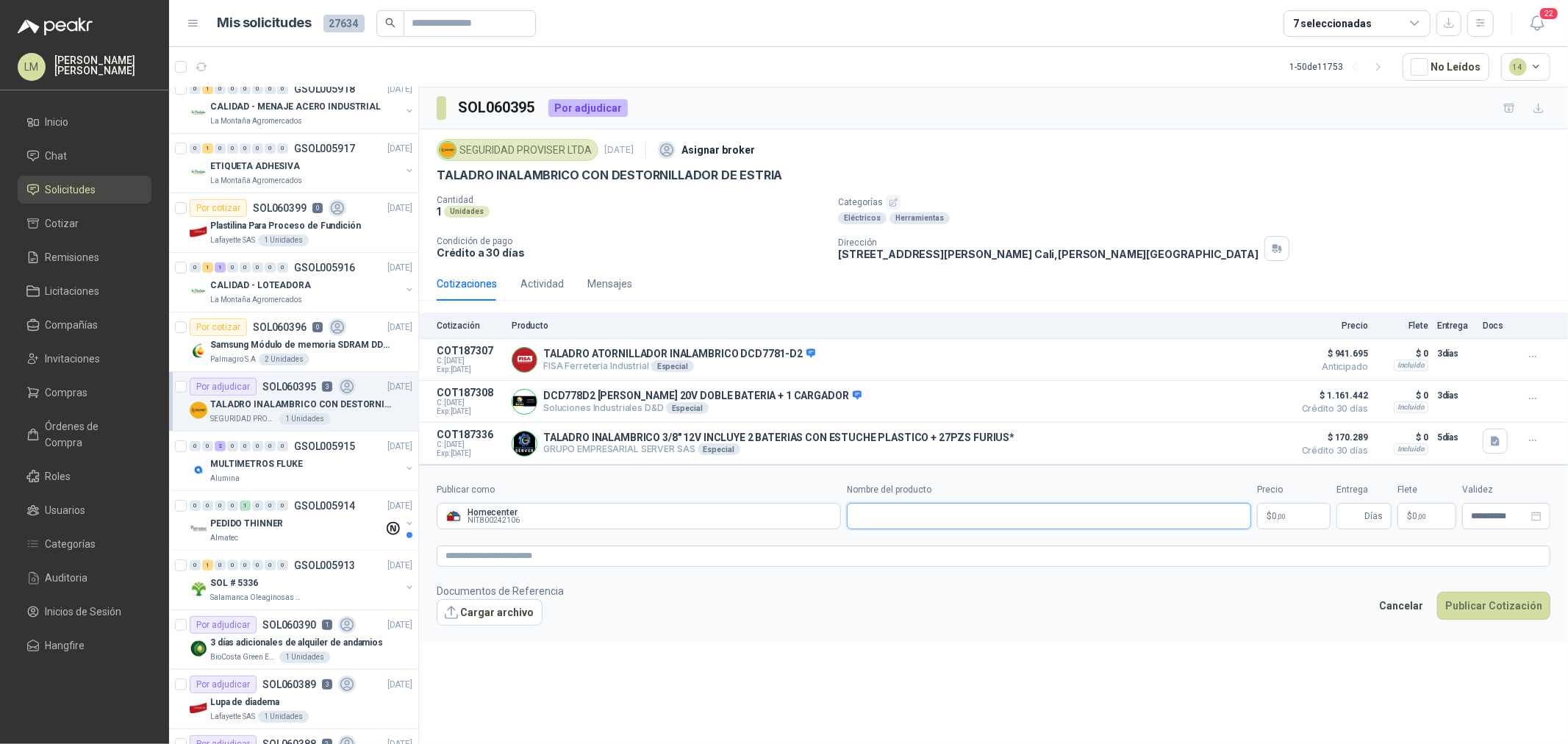
paste input "**********"
type input "**********"
click at [1254, 523] on p "$ 0 ,00" at bounding box center [1294, 516] width 74 height 27
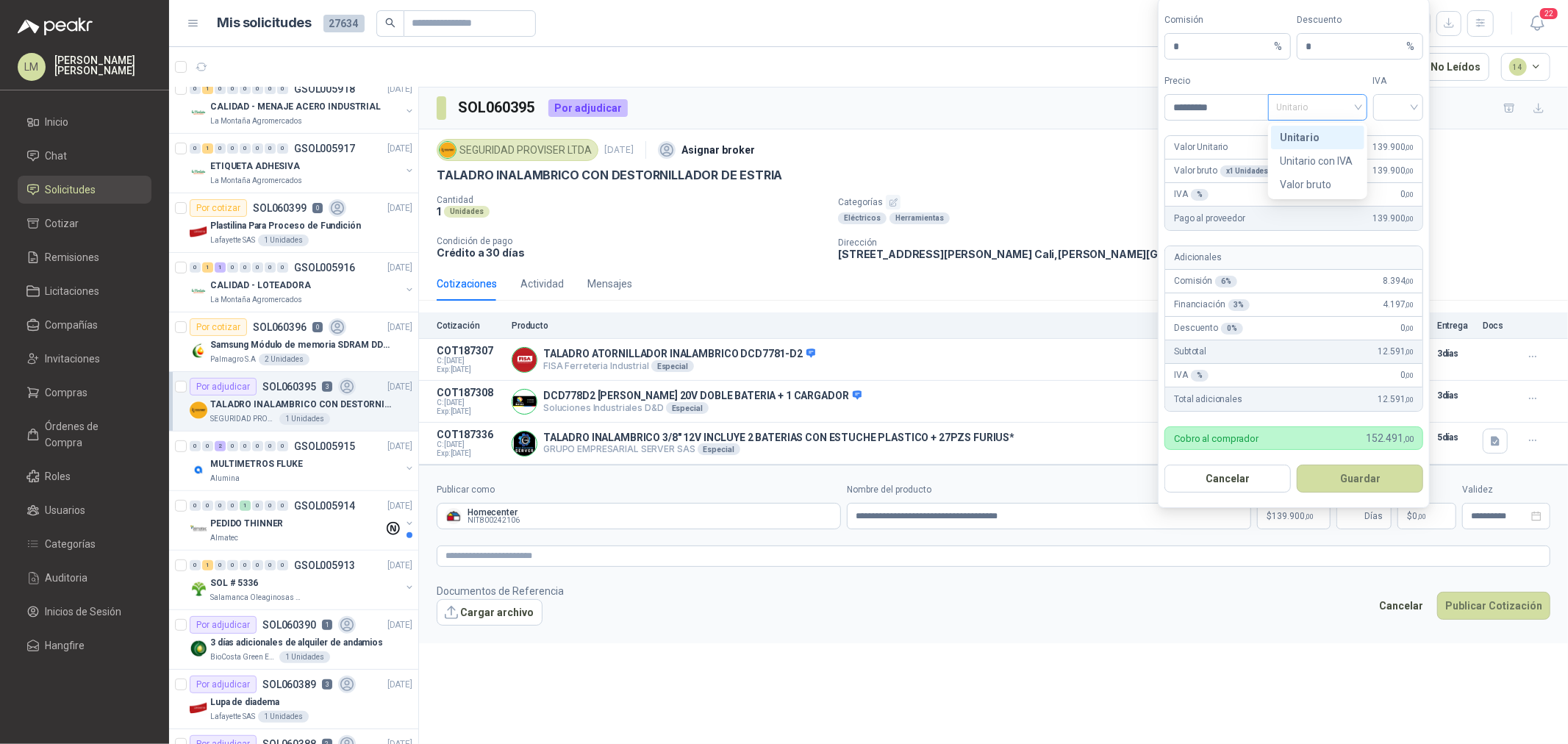
click at [1254, 104] on span "Unitario" at bounding box center [1317, 108] width 82 height 22
type input "*********"
click at [1254, 163] on div "Unitario con IVA" at bounding box center [1317, 161] width 76 height 16
click at [1254, 117] on span at bounding box center [1398, 108] width 33 height 25
click at [1254, 135] on div "19%" at bounding box center [1398, 138] width 27 height 16
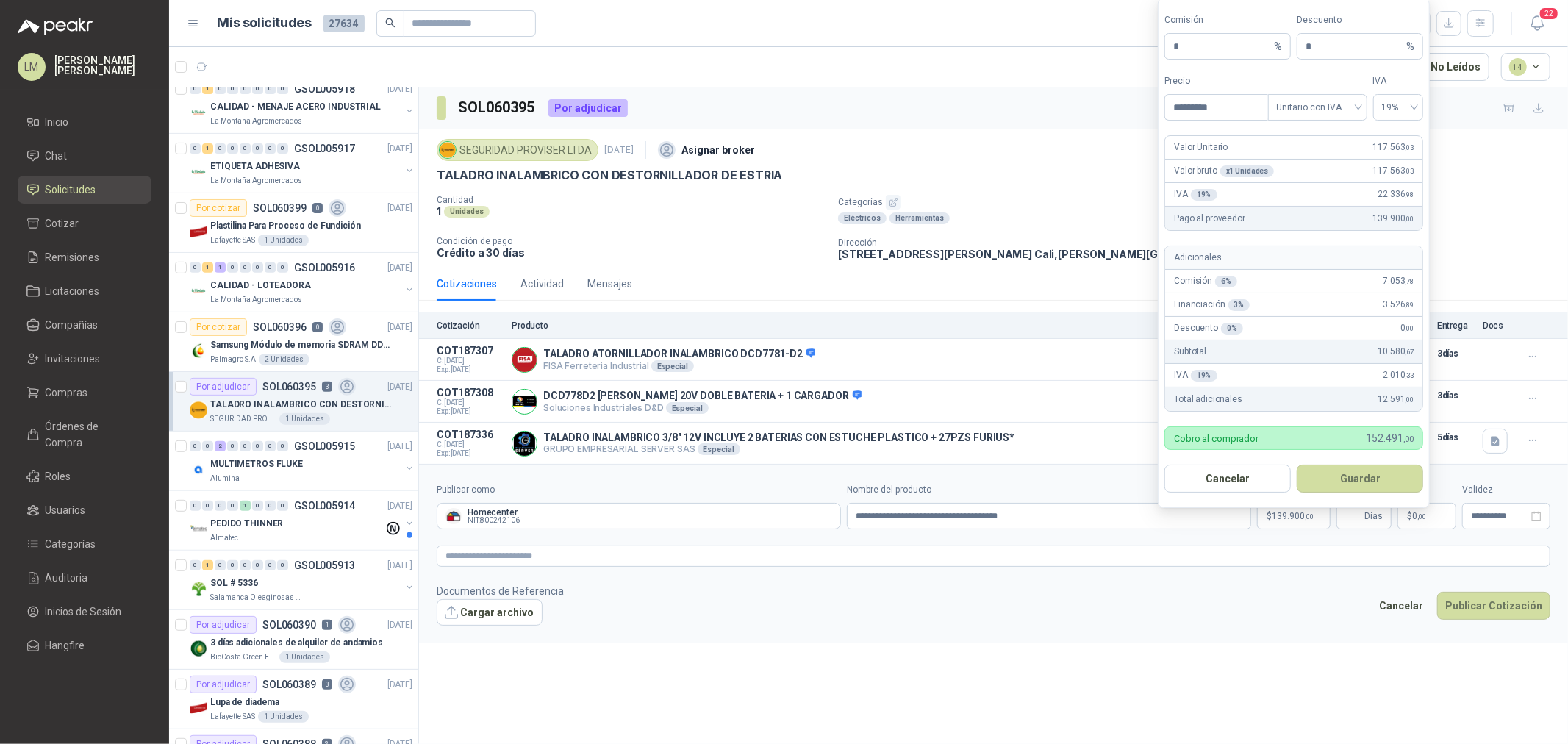
click at [1254, 461] on form "Comisión * % Descuento * % Precio ********* Tipo Unitario con IVA IVA 19% Valor…" at bounding box center [1294, 253] width 272 height 510
drag, startPoint x: 1339, startPoint y: 47, endPoint x: 1272, endPoint y: 46, distance: 67.0
click at [1254, 45] on div "Comisión * % Descuento * %" at bounding box center [1294, 36] width 259 height 46
type input "*"
click at [1254, 475] on button "Guardar" at bounding box center [1360, 479] width 127 height 28
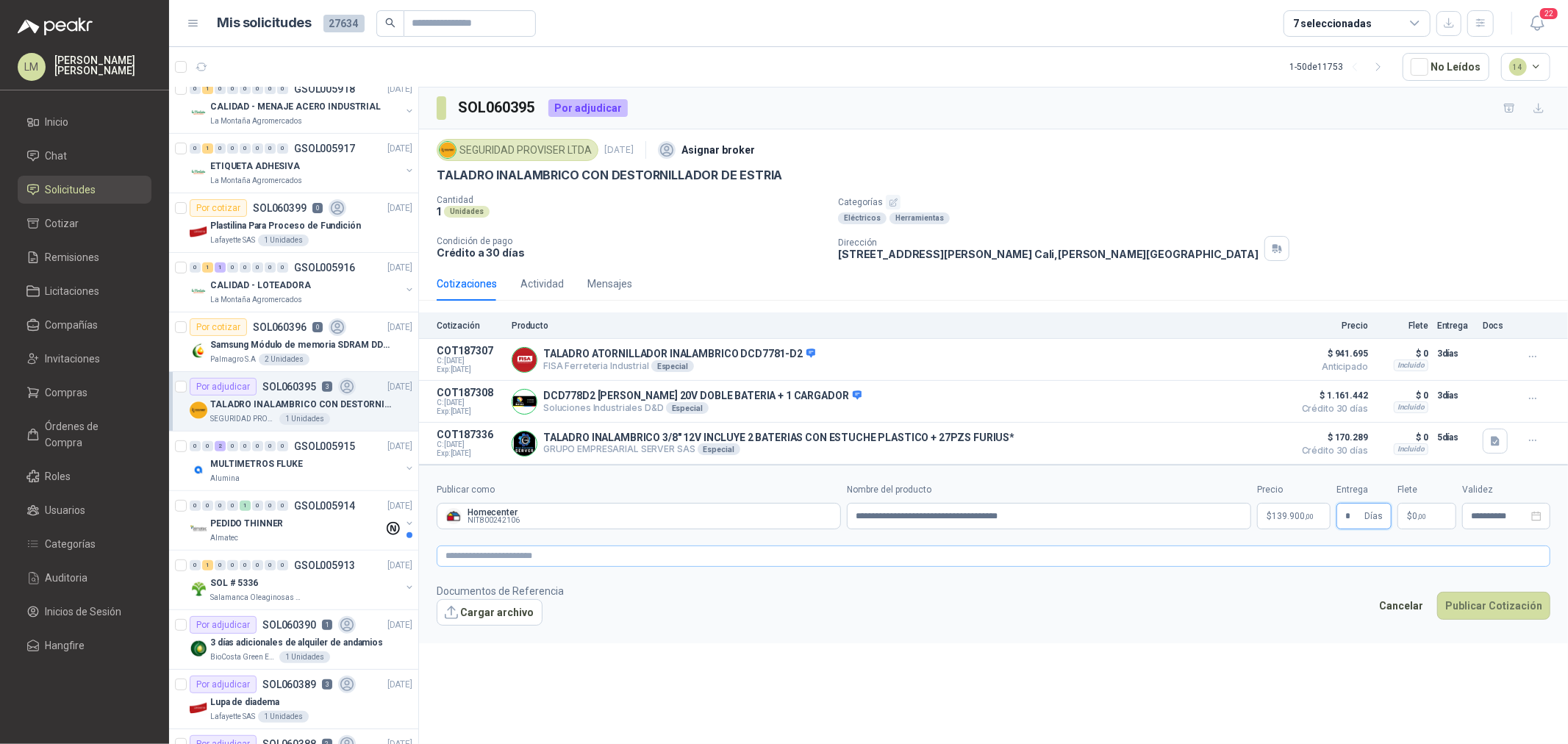
type input "*"
click at [1254, 557] on textarea at bounding box center [993, 556] width 1114 height 21
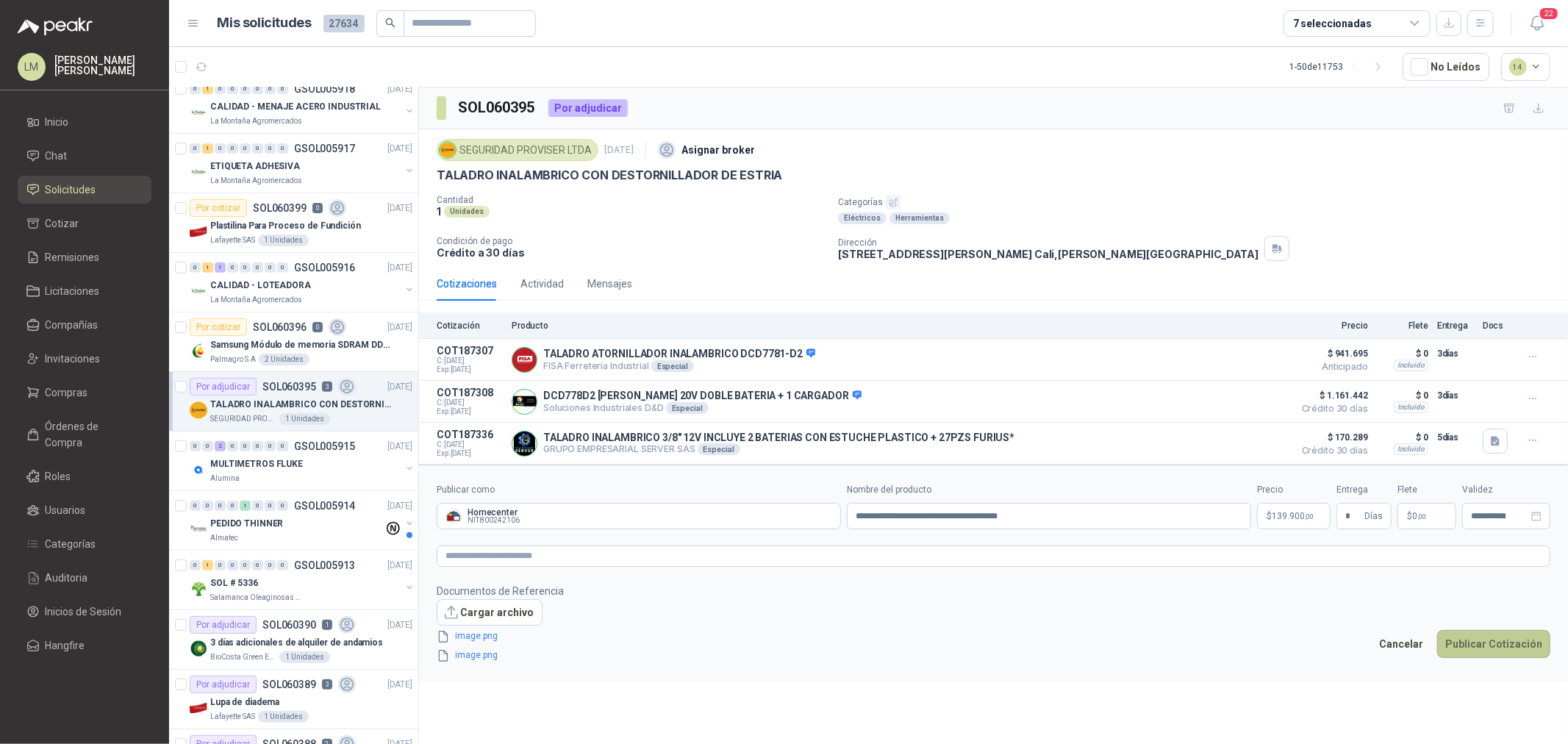
click at [1254, 567] on button "Publicar Cotización" at bounding box center [1494, 644] width 114 height 28
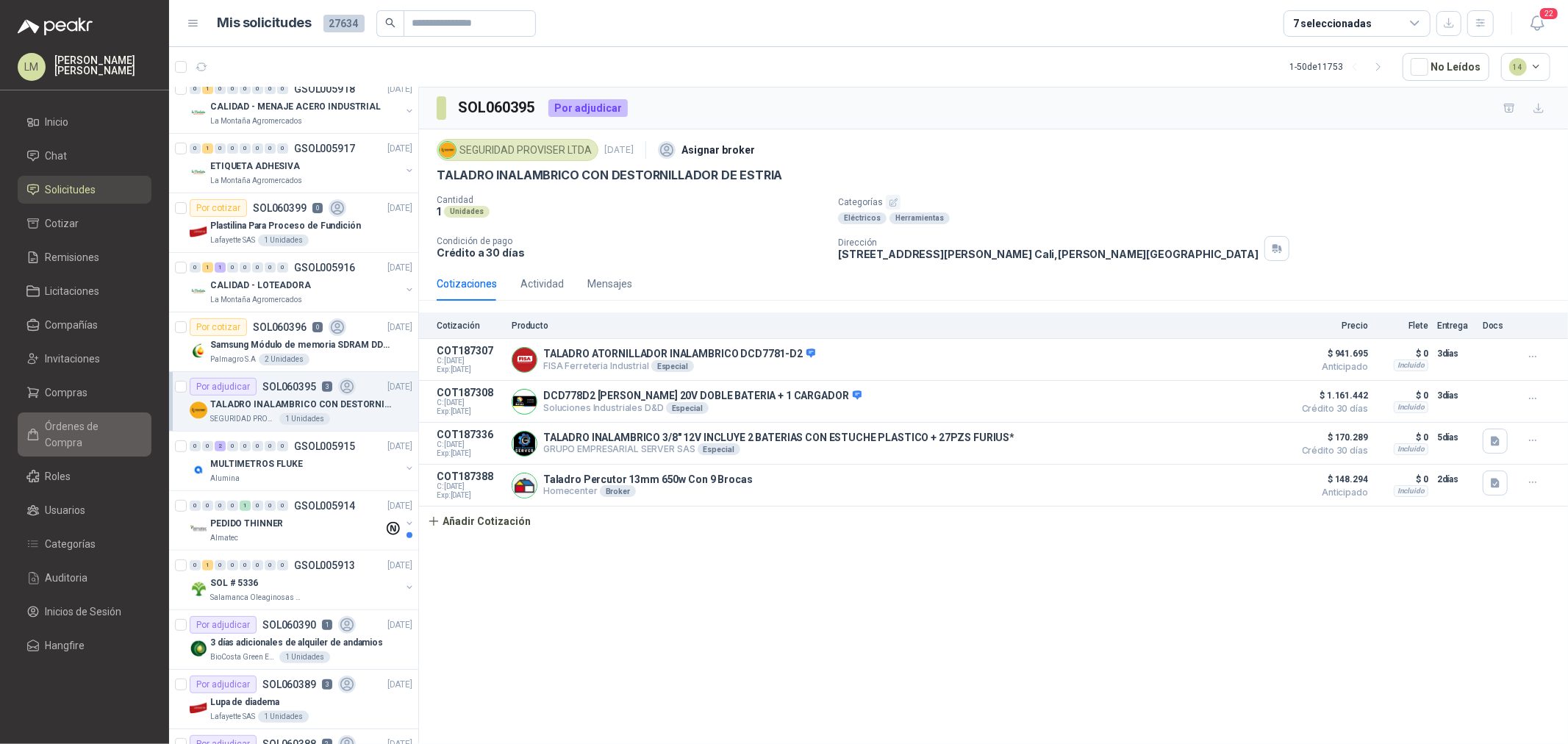
click at [74, 422] on span "Órdenes de Compra" at bounding box center [91, 434] width 92 height 32
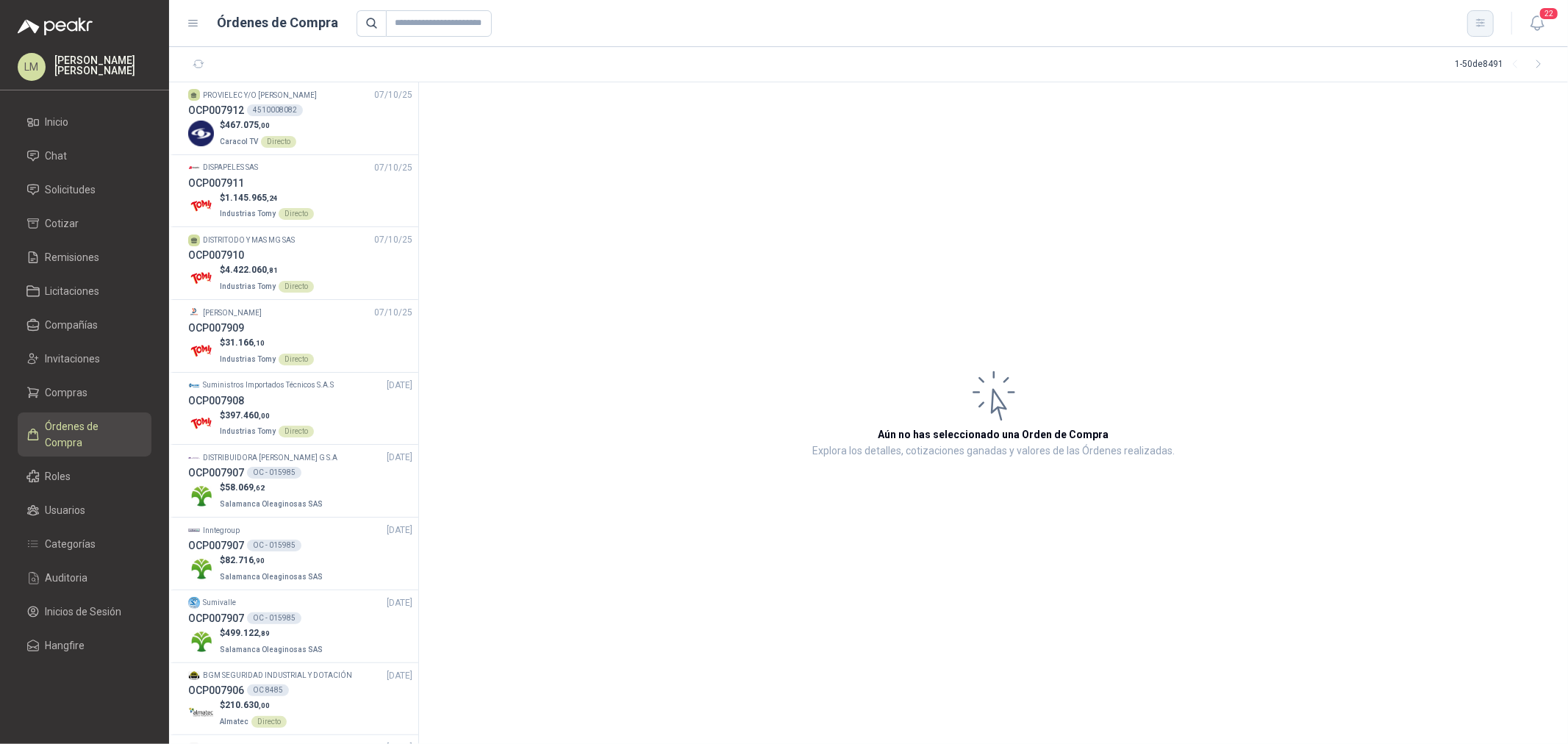
click at [1254, 24] on icon "button" at bounding box center [1481, 23] width 13 height 13
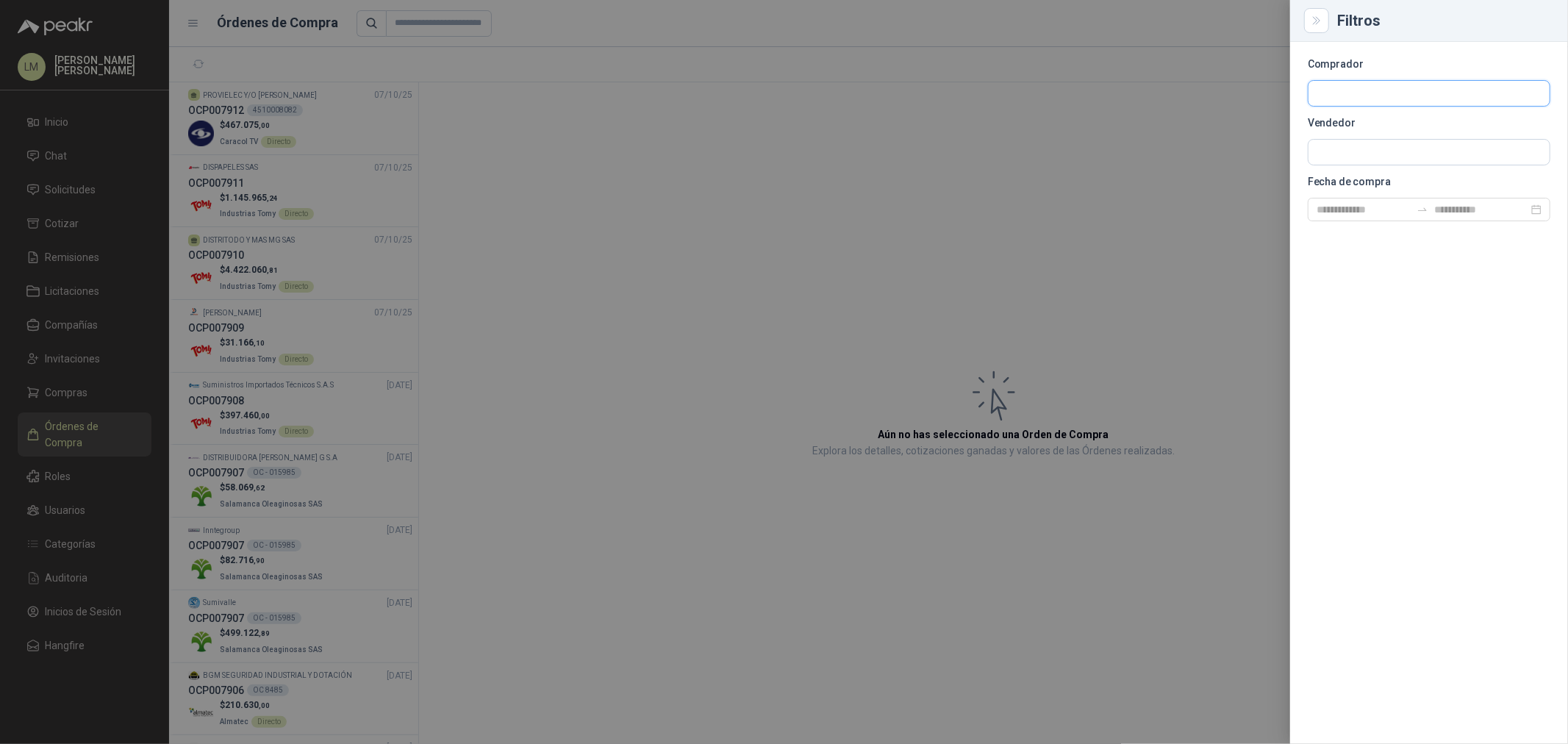
click at [1254, 97] on input "text" at bounding box center [1429, 94] width 241 height 25
type input "****"
click at [1254, 127] on p "Industrias Tomy" at bounding box center [1398, 125] width 111 height 9
click at [1254, 152] on input "text" at bounding box center [1429, 152] width 241 height 25
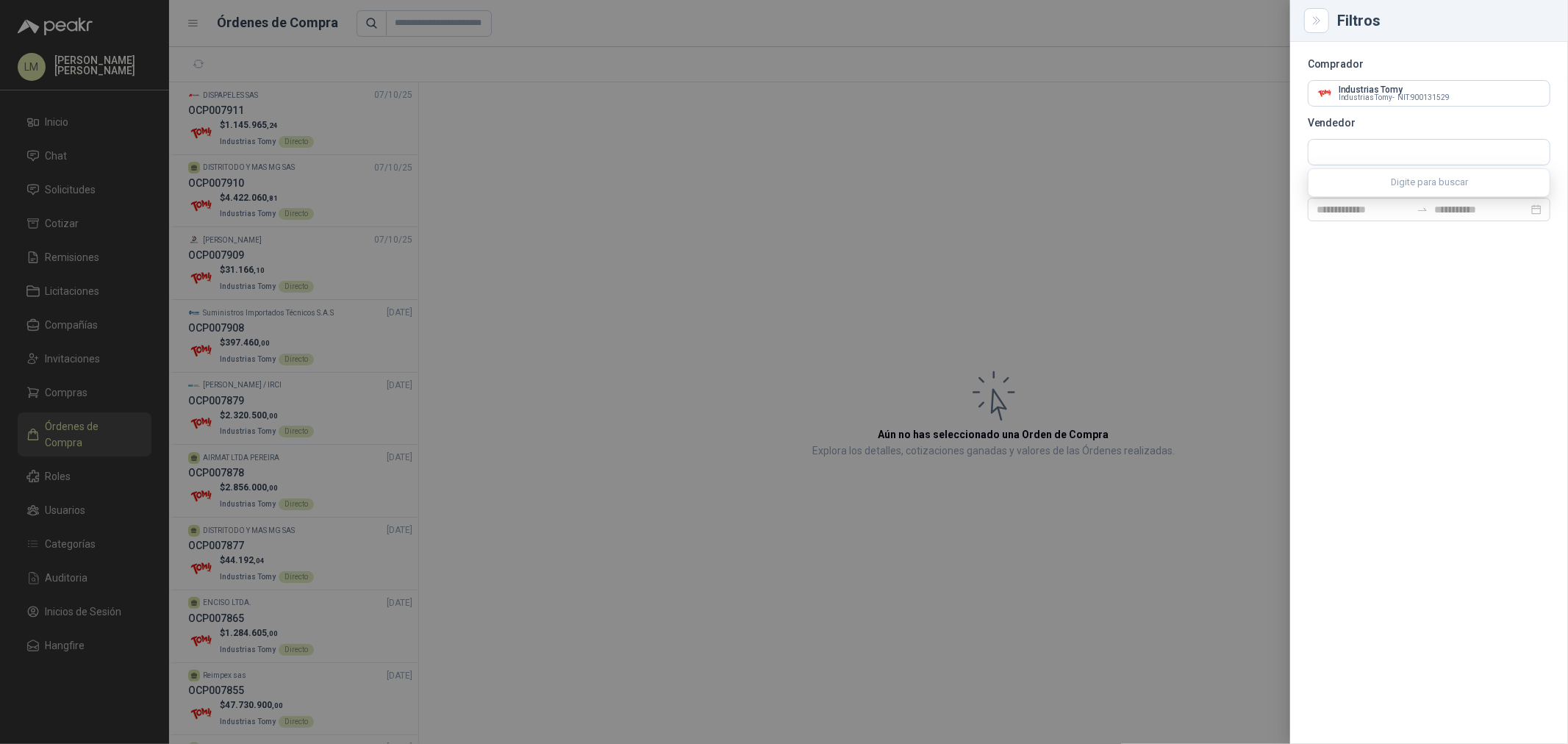
click at [1254, 260] on div "Comprador Industrias Tomy Industrias Tomy - NIT : 900131529 Vendedor Fecha de c…" at bounding box center [1429, 393] width 278 height 702
click at [519, 228] on div at bounding box center [784, 372] width 1568 height 744
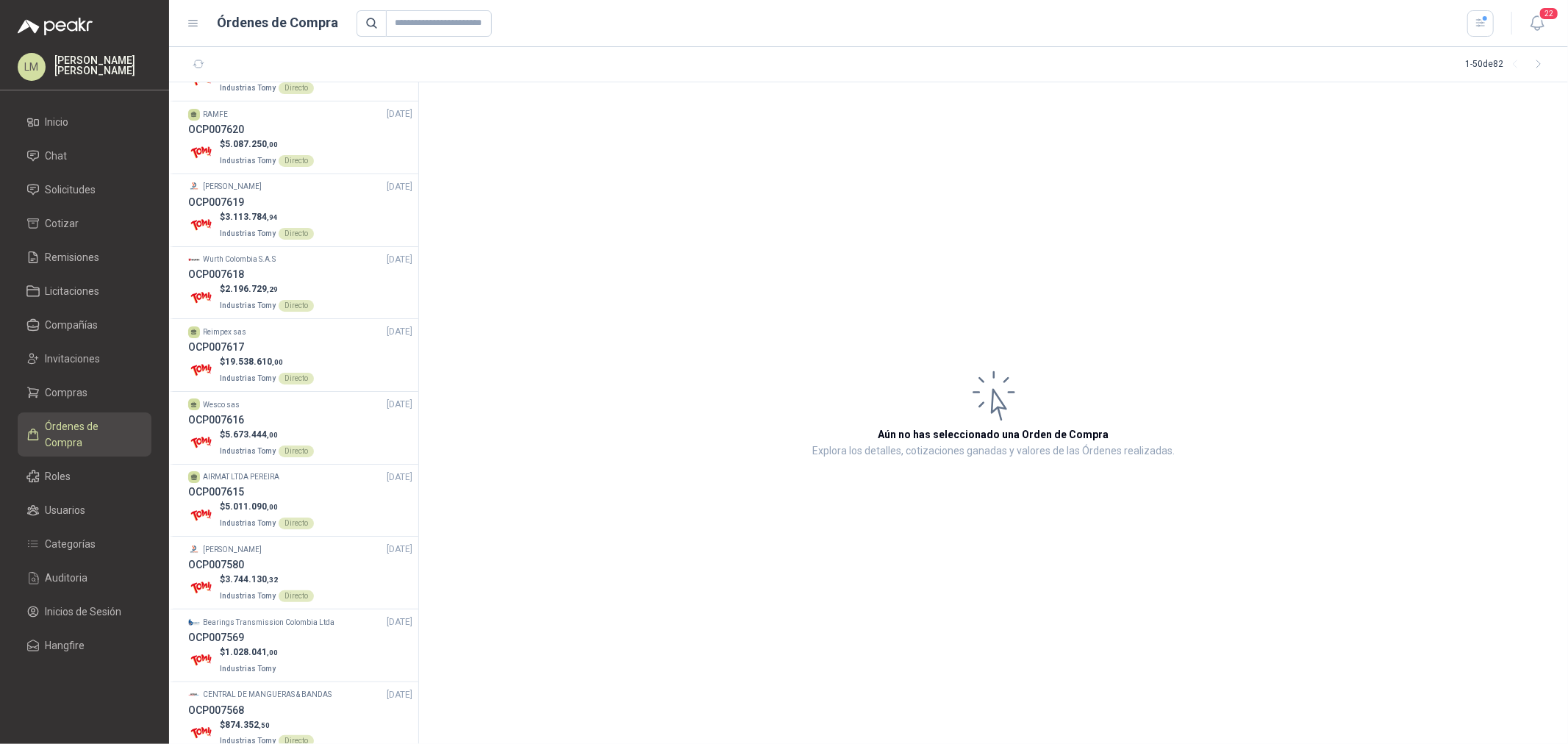
scroll to position [2987, 0]
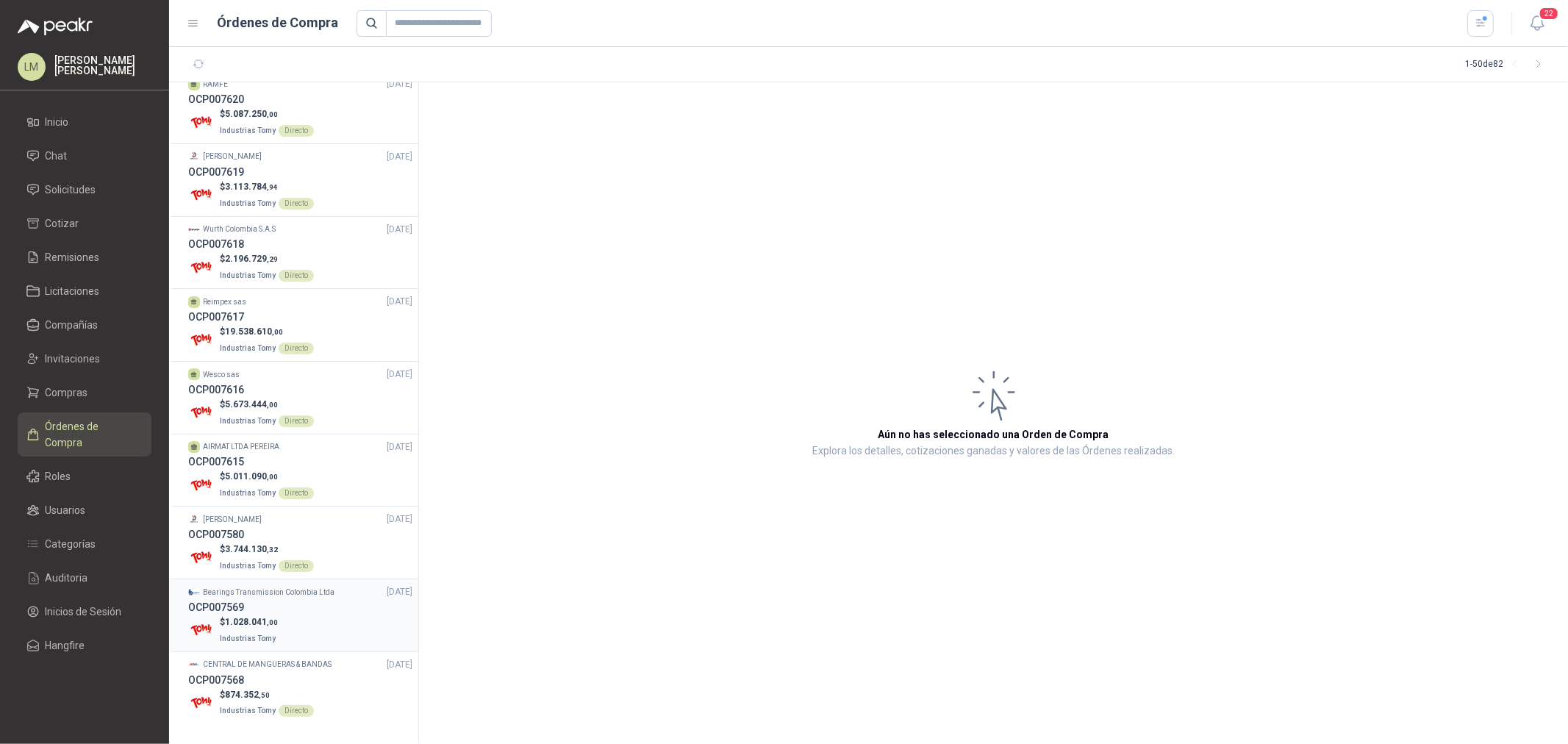
click at [240, 567] on span "1.028.041 ,00" at bounding box center [251, 622] width 53 height 10
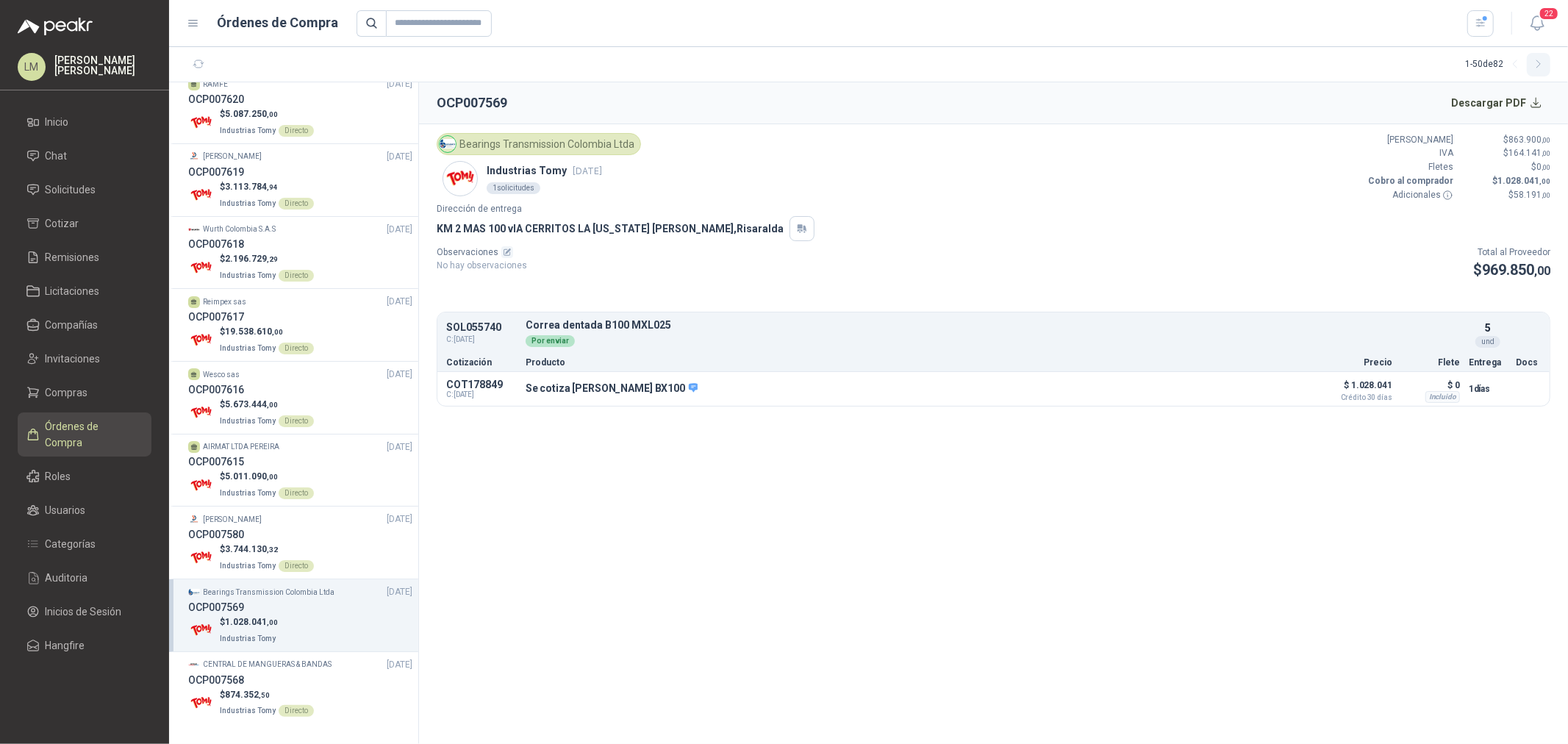
click at [1254, 60] on icon "button" at bounding box center [1539, 64] width 13 height 13
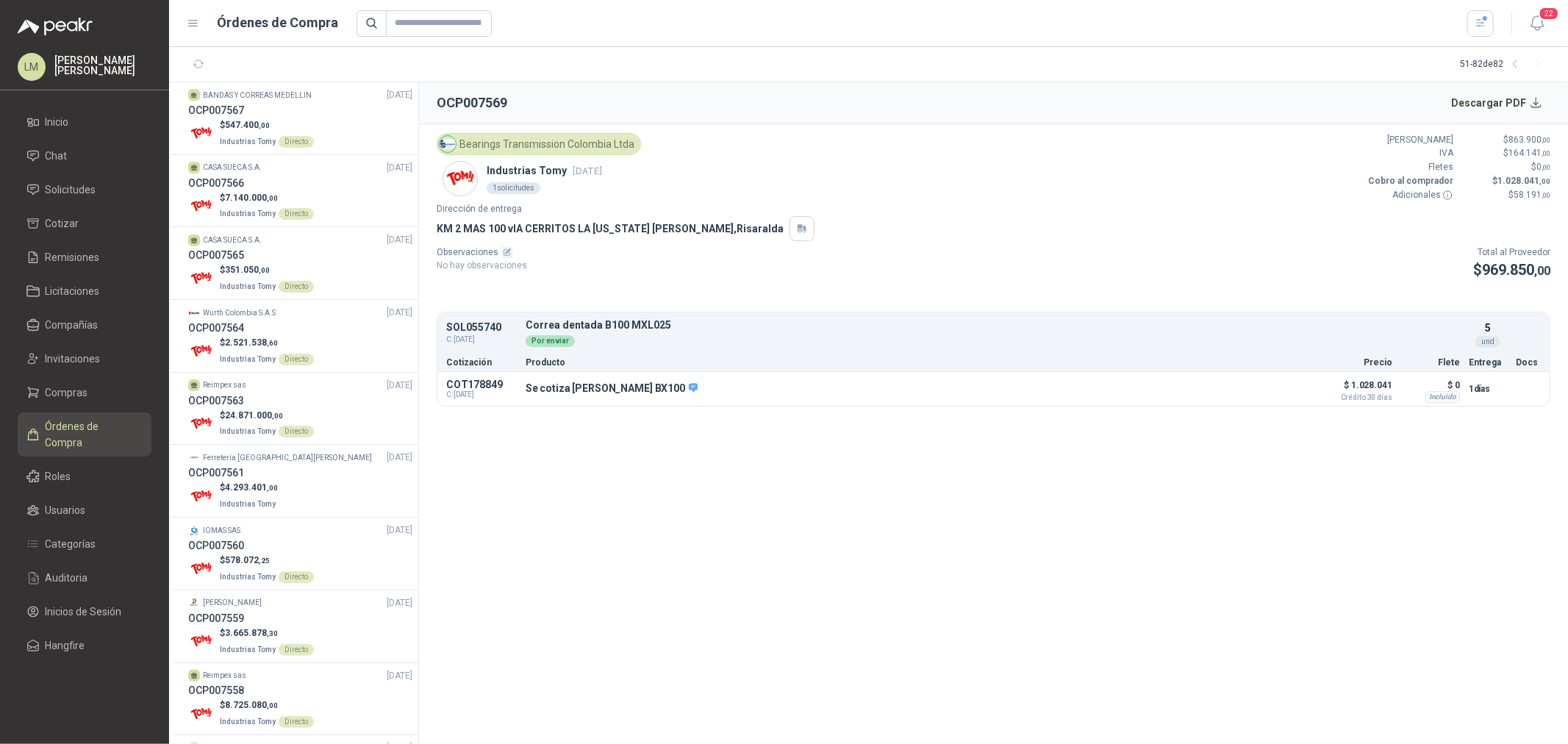
scroll to position [163, 0]
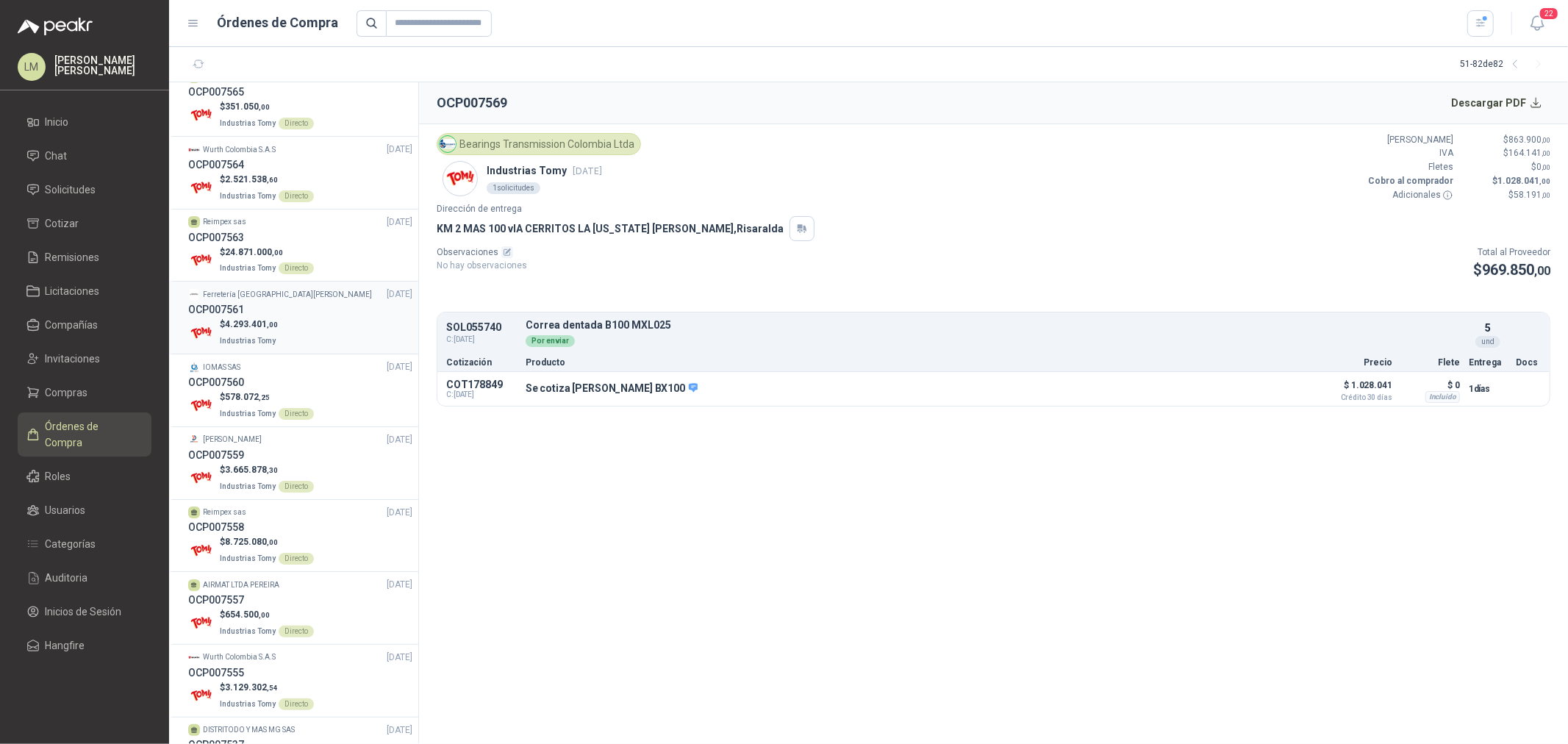
click at [288, 322] on div "$ 4.293.401 ,00 Industrias Tomy" at bounding box center [300, 333] width 224 height 30
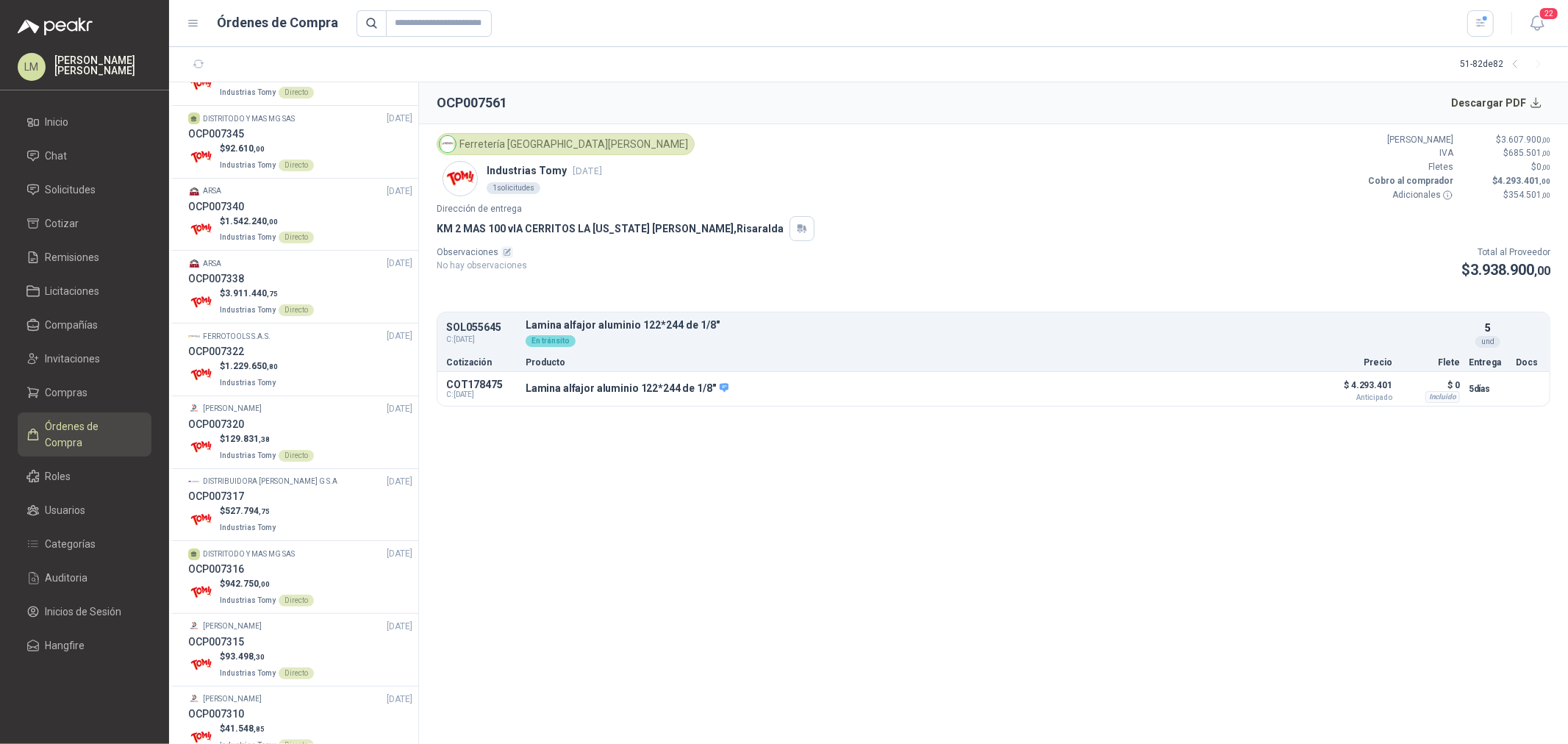
scroll to position [1388, 0]
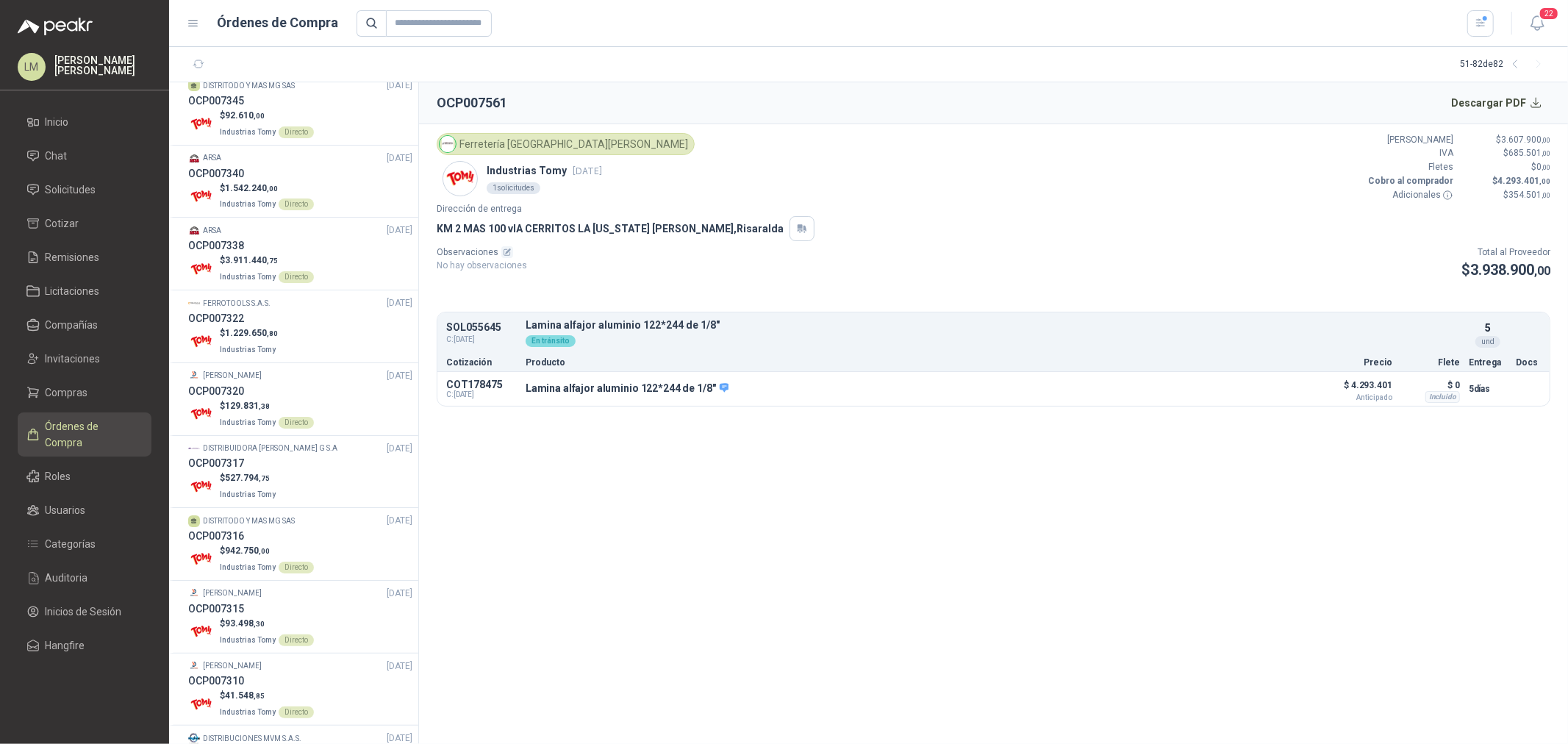
click at [288, 322] on div "OCP007322" at bounding box center [300, 319] width 224 height 16
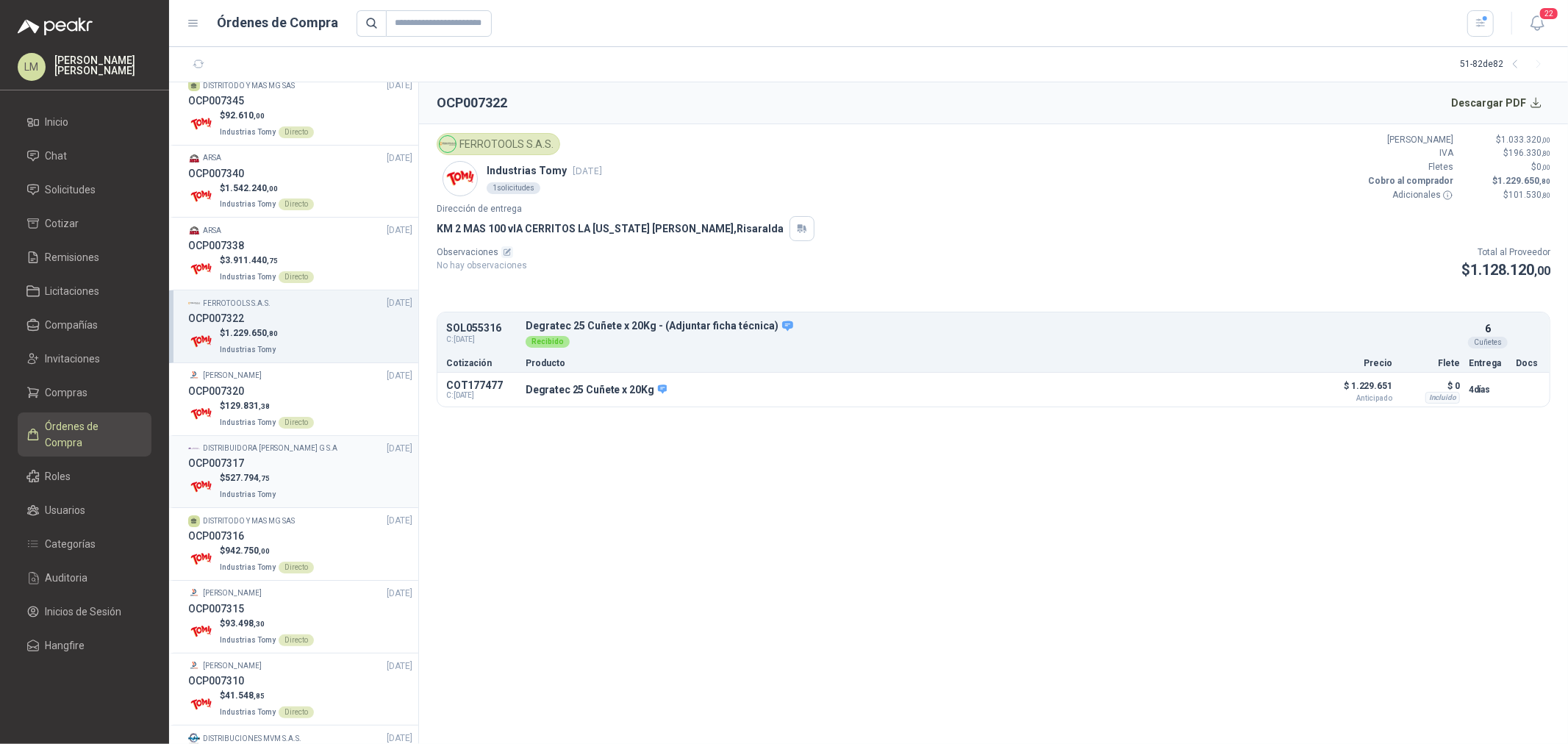
click at [292, 478] on div "$ 527.794 ,75 Industrias Tomy" at bounding box center [300, 486] width 224 height 30
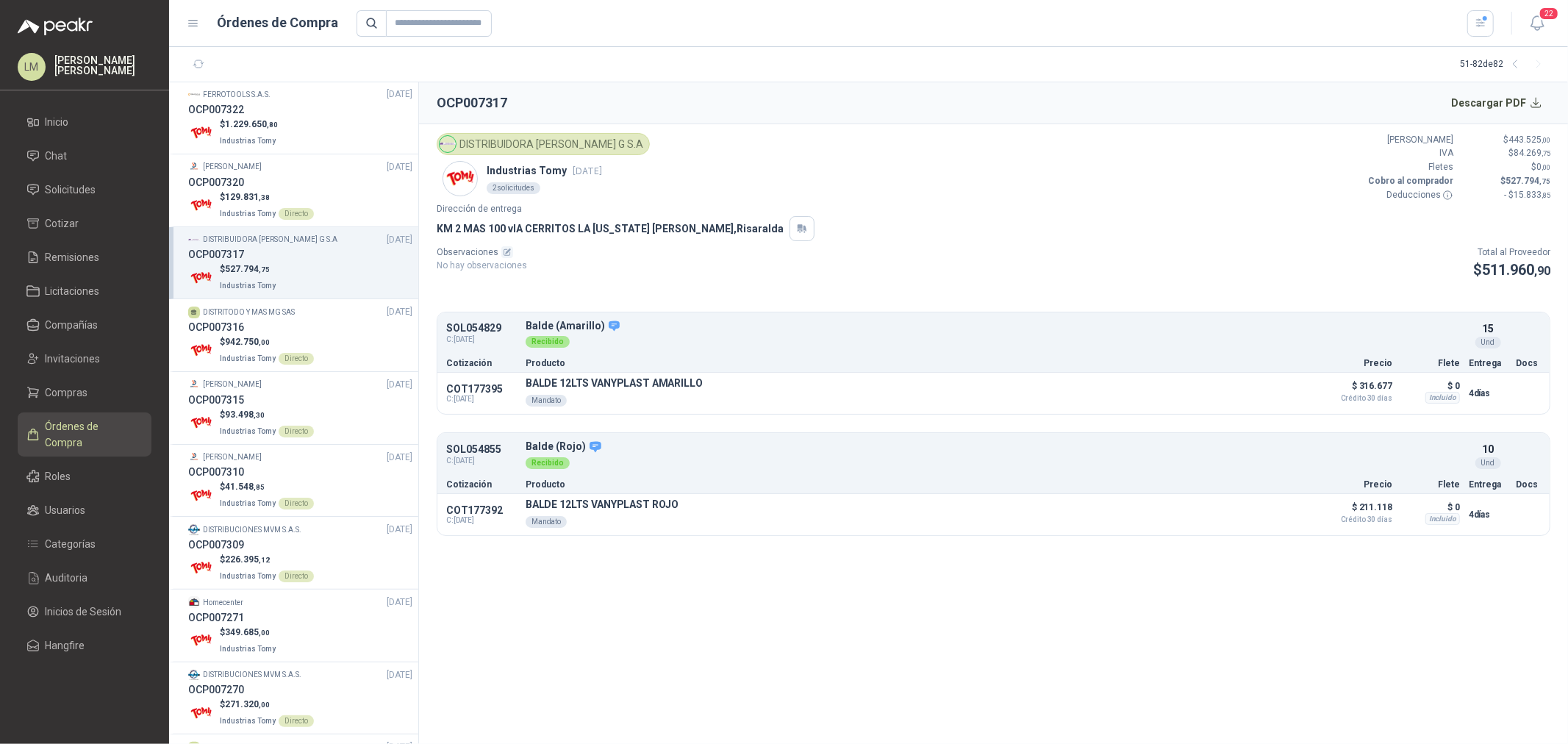
scroll to position [1680, 0]
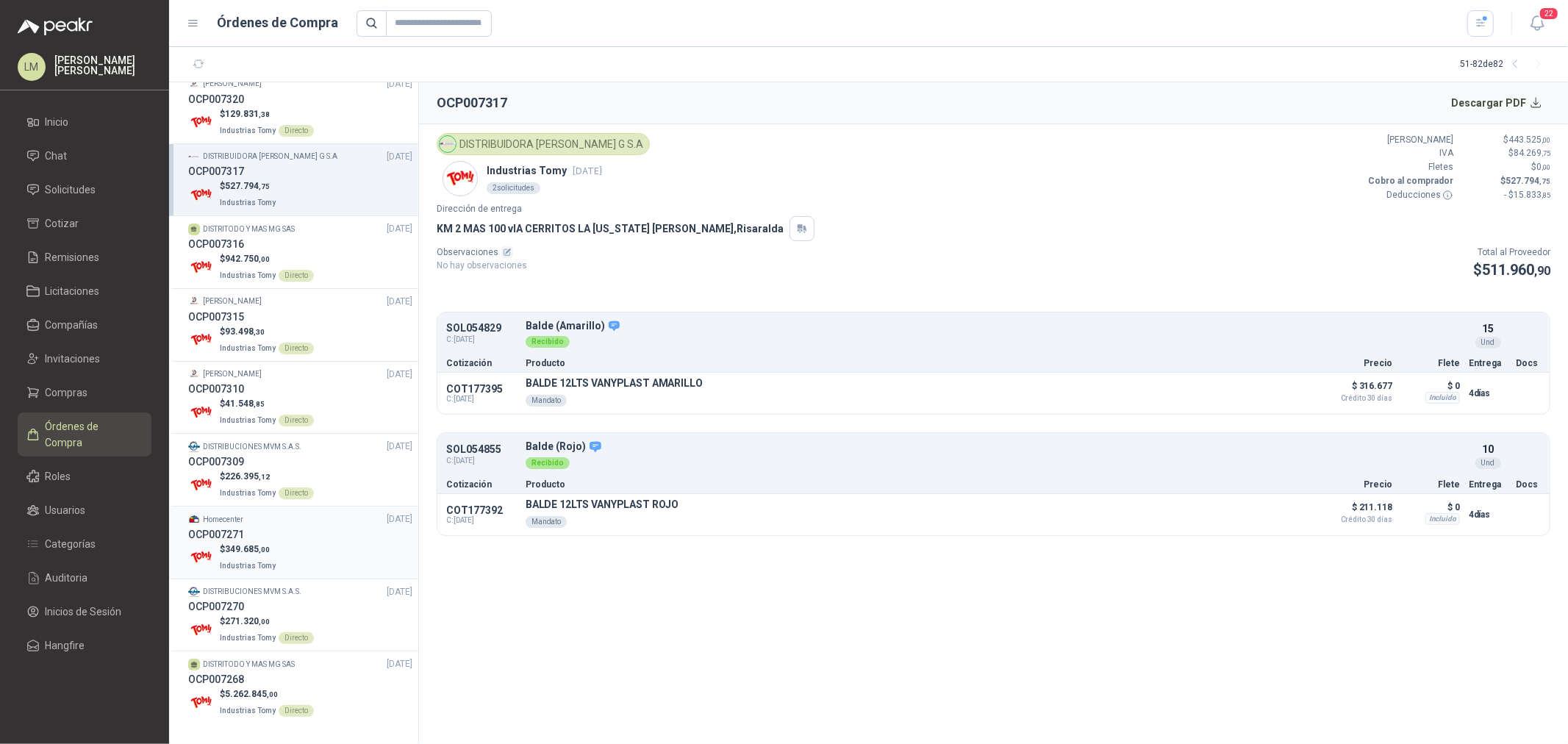
click at [282, 532] on div "OCP007271" at bounding box center [300, 535] width 224 height 16
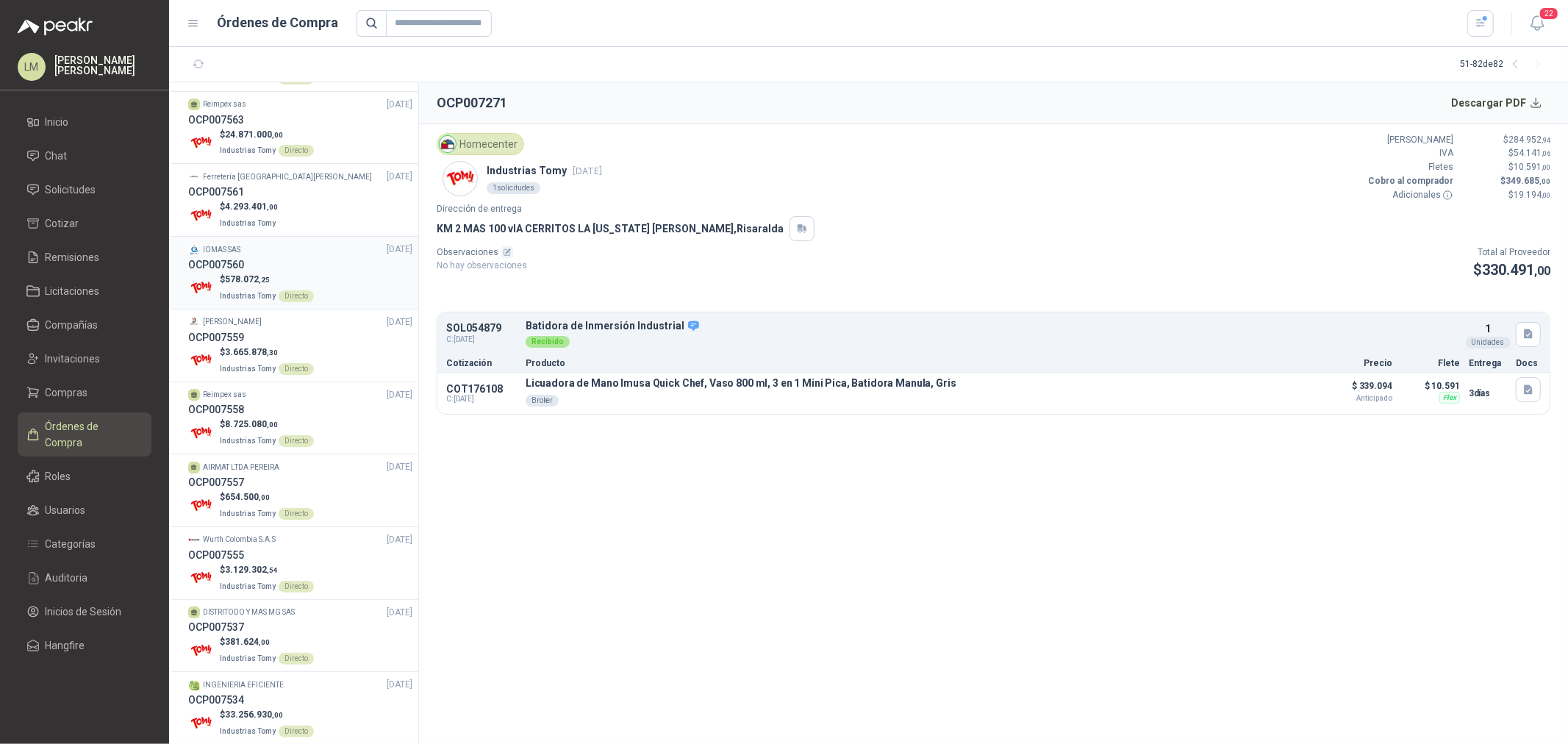
scroll to position [128, 0]
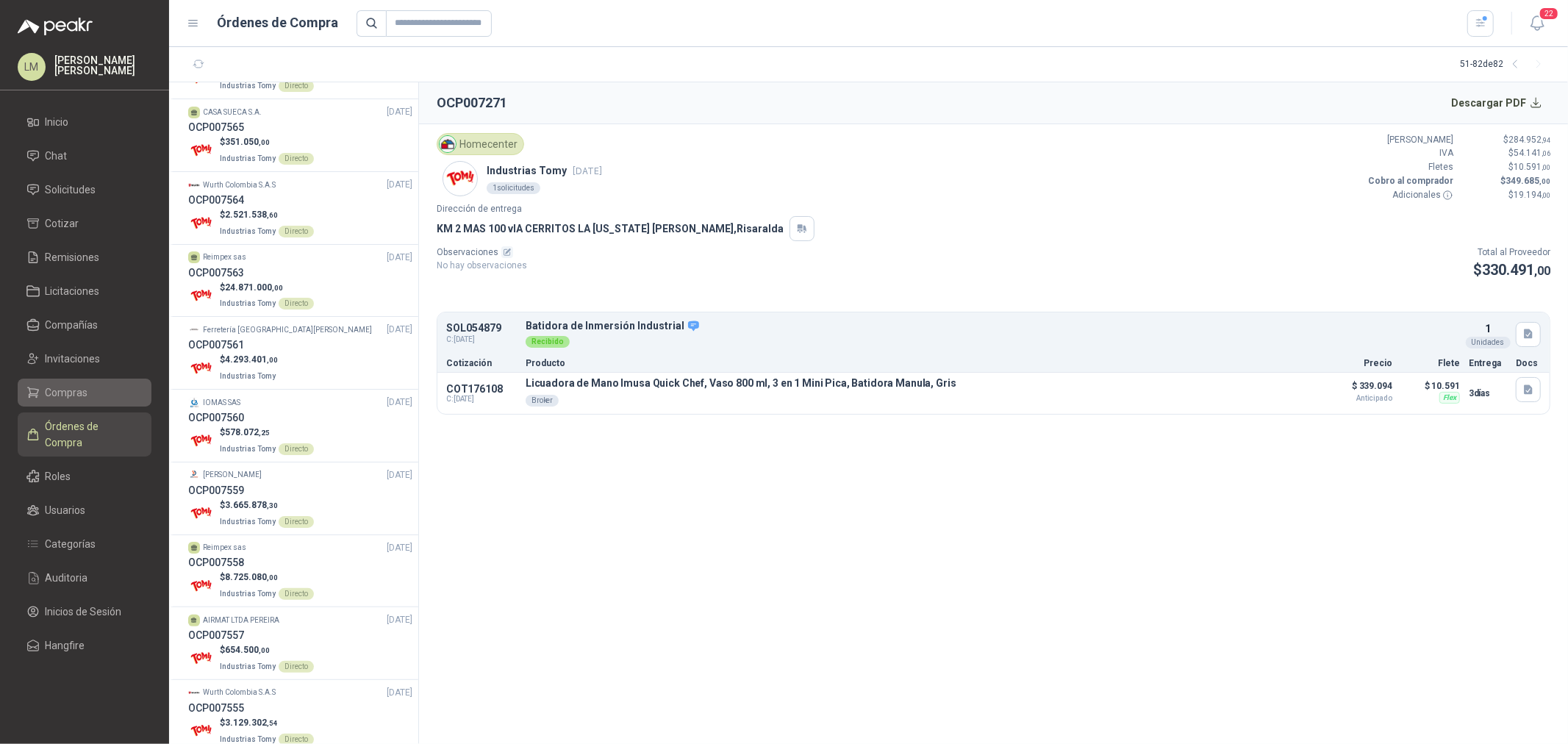
click at [90, 396] on li "Compras" at bounding box center [85, 393] width 116 height 16
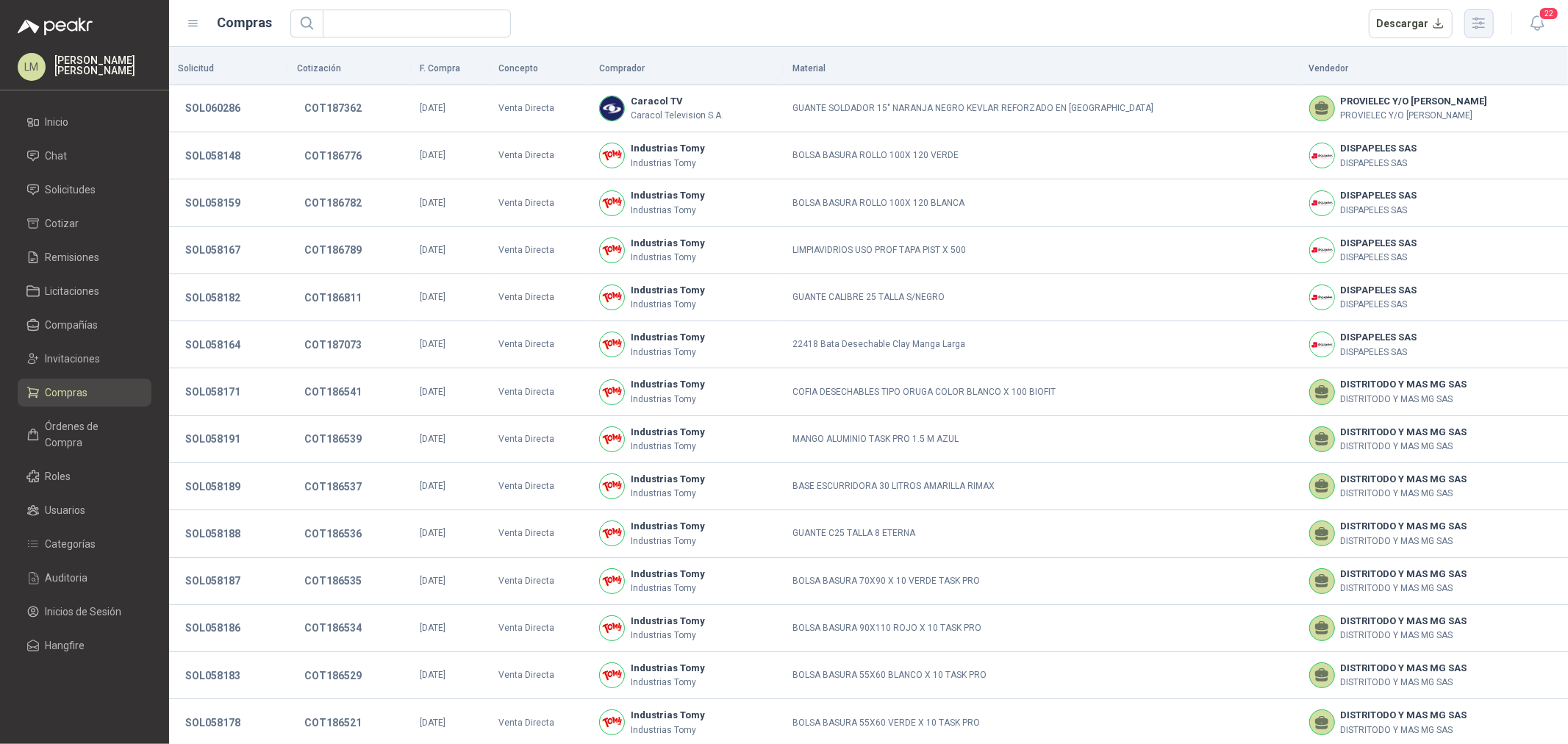
click at [1254, 15] on icon "button" at bounding box center [1479, 23] width 17 height 17
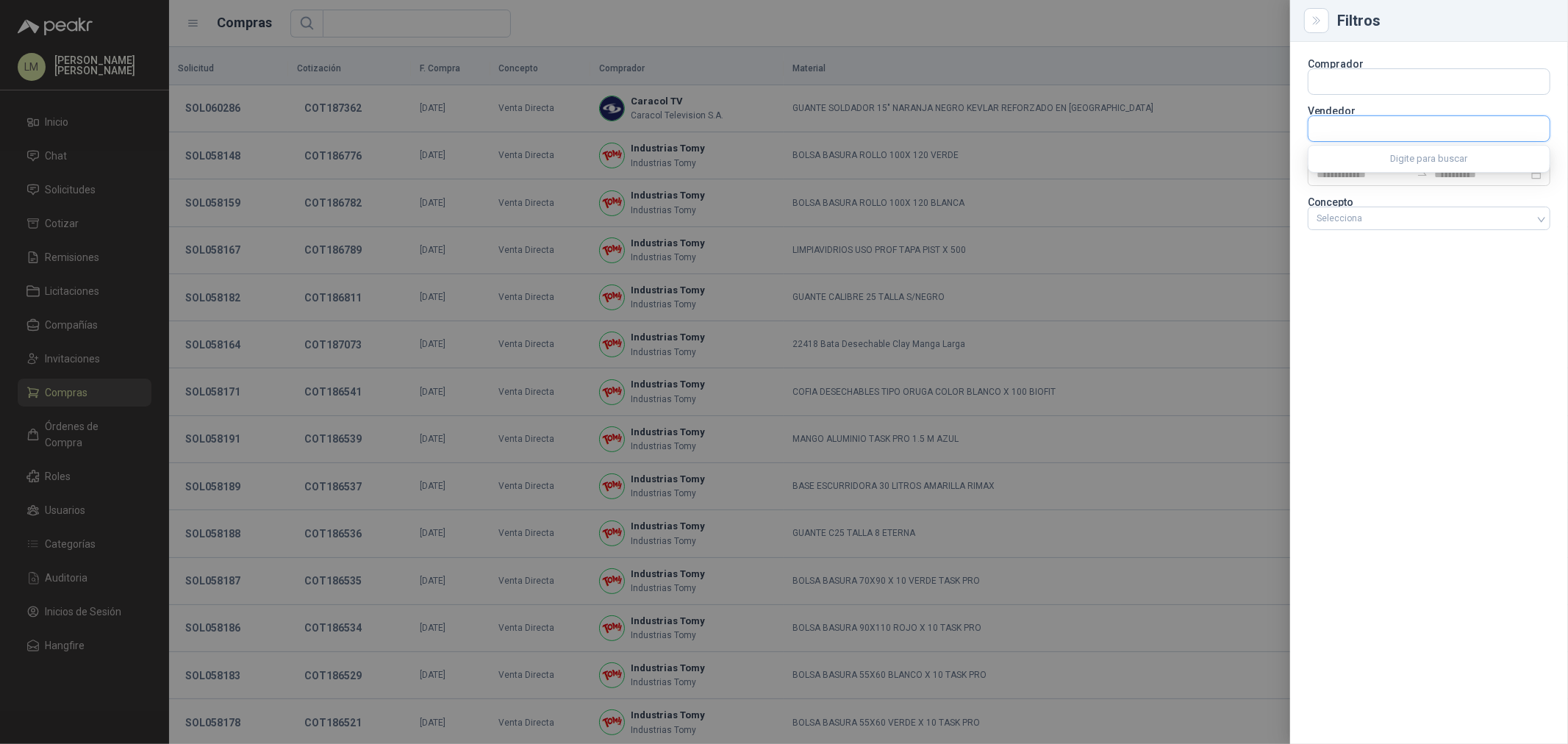
click at [1254, 123] on input "text" at bounding box center [1429, 129] width 241 height 25
click at [1254, 81] on input "text" at bounding box center [1429, 82] width 241 height 25
click at [1254, 118] on span "Industrias Tomy -" at bounding box center [1370, 122] width 56 height 7
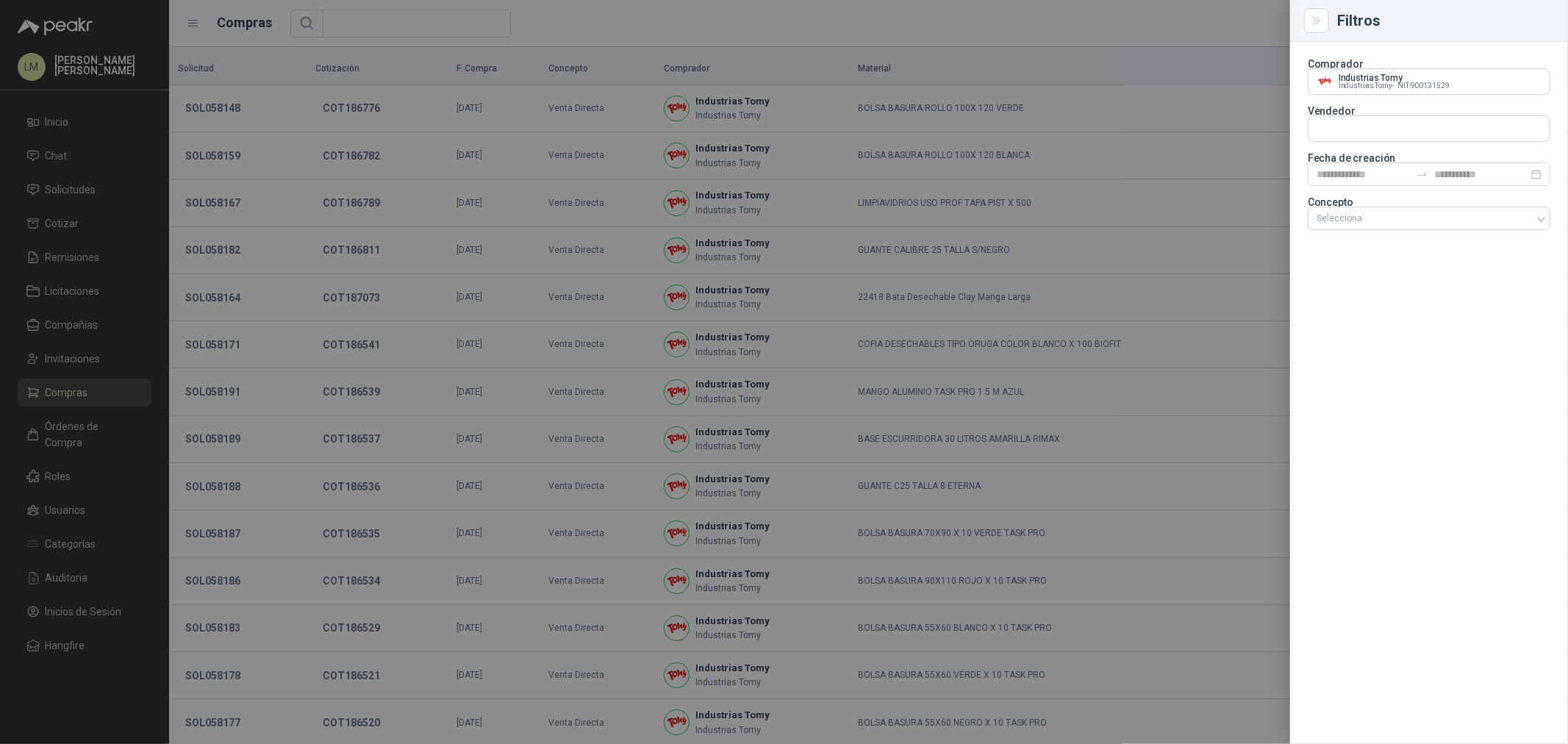
click at [891, 16] on div at bounding box center [784, 372] width 1568 height 744
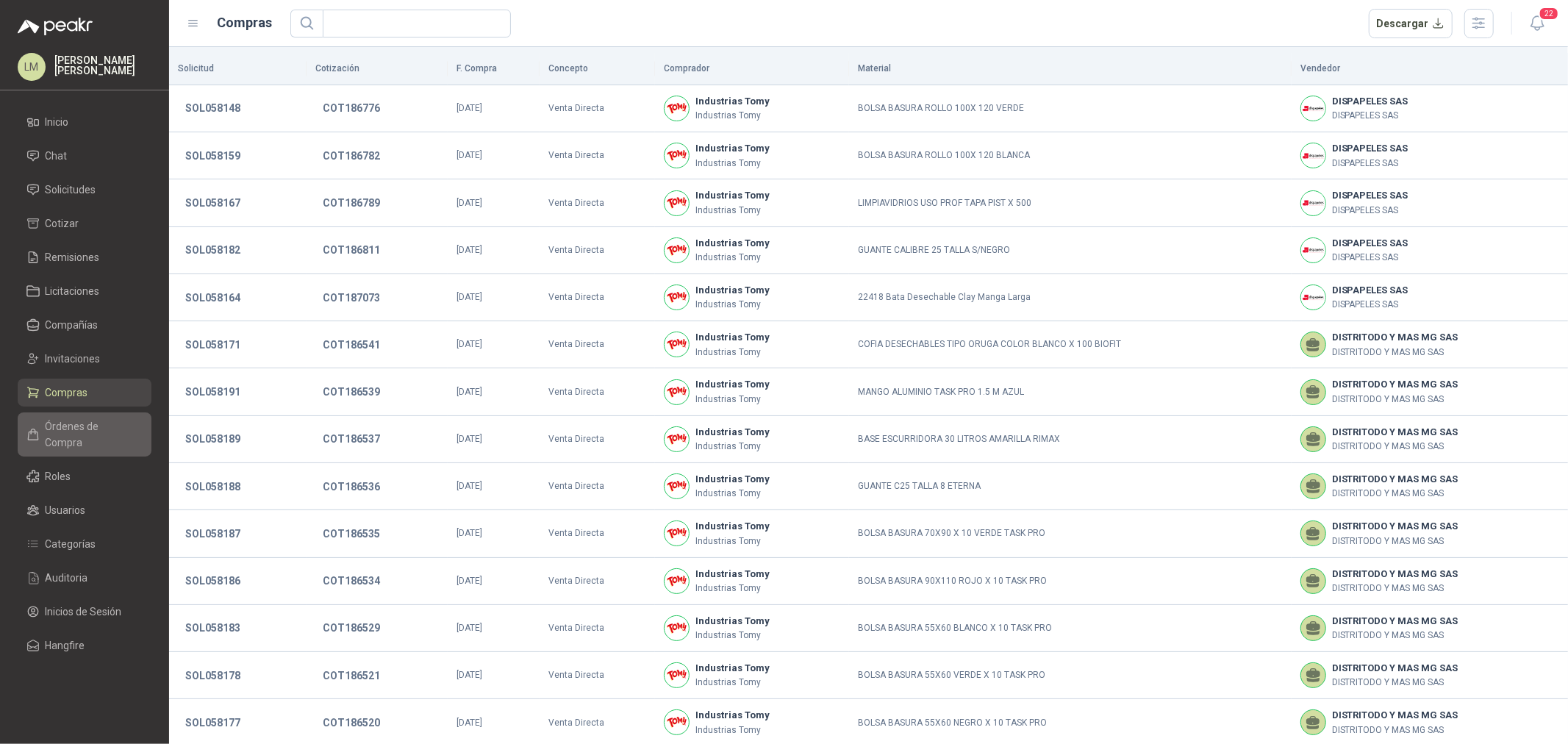
click at [67, 425] on span "Órdenes de Compra" at bounding box center [91, 434] width 92 height 32
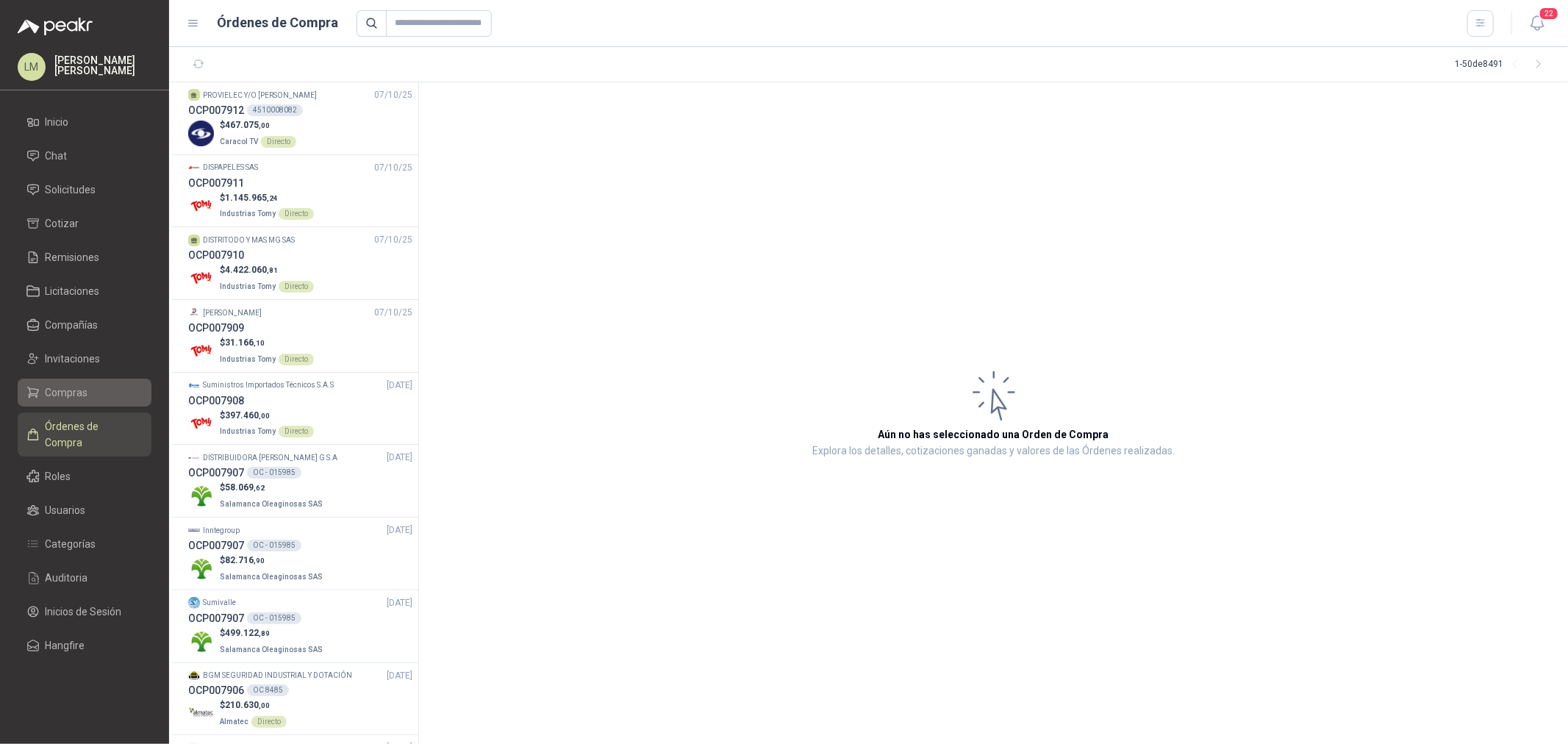
click at [68, 394] on span "Compras" at bounding box center [67, 393] width 43 height 16
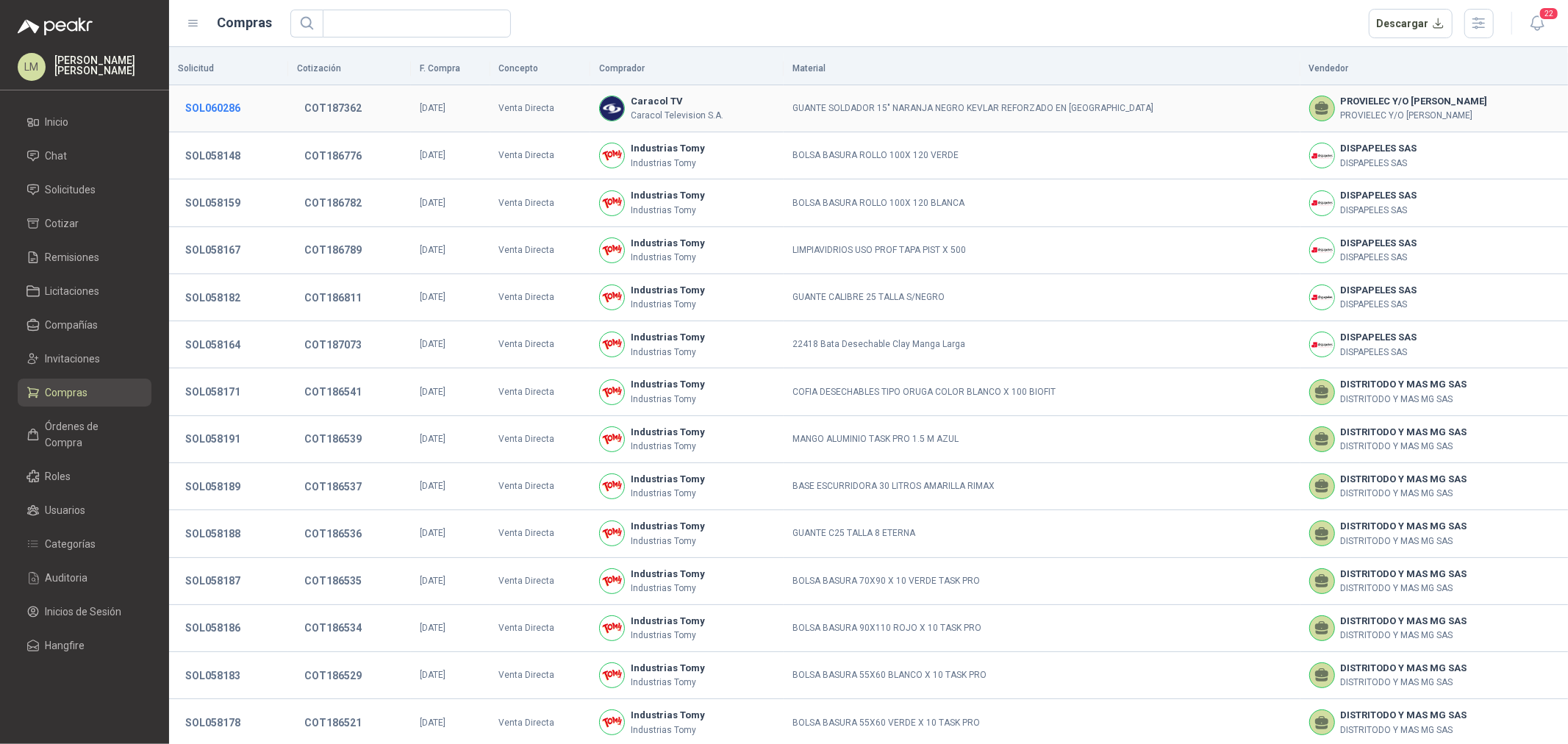
click at [187, 100] on button "SOL060286" at bounding box center [212, 108] width 70 height 27
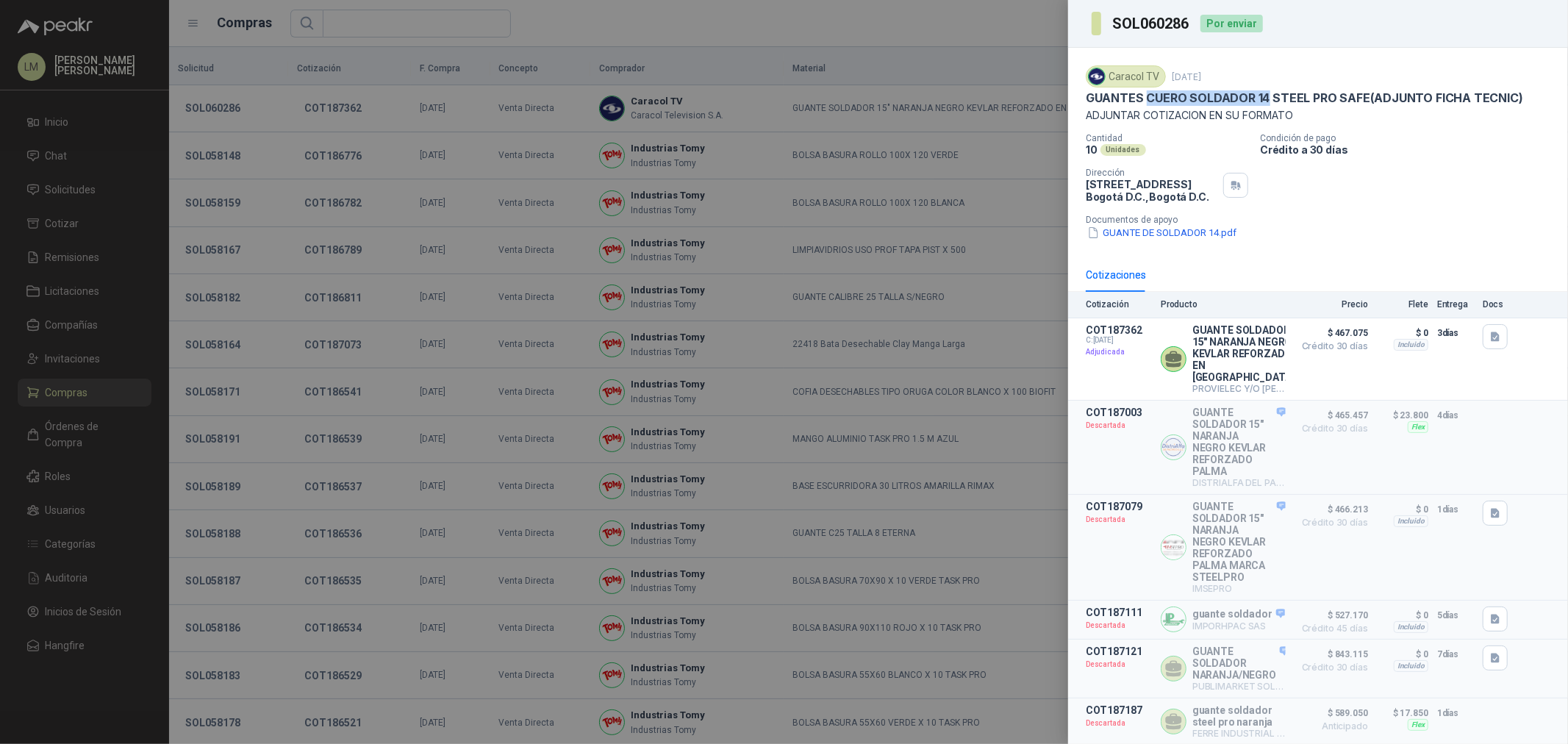
drag, startPoint x: 1147, startPoint y: 100, endPoint x: 1297, endPoint y: 100, distance: 150.0
click at [1254, 98] on p "GUANTES CUERO SOLDADOR 14 STEEL PRO SAFE(ADJUNTO FICHA TECNIC)" at bounding box center [1304, 98] width 437 height 15
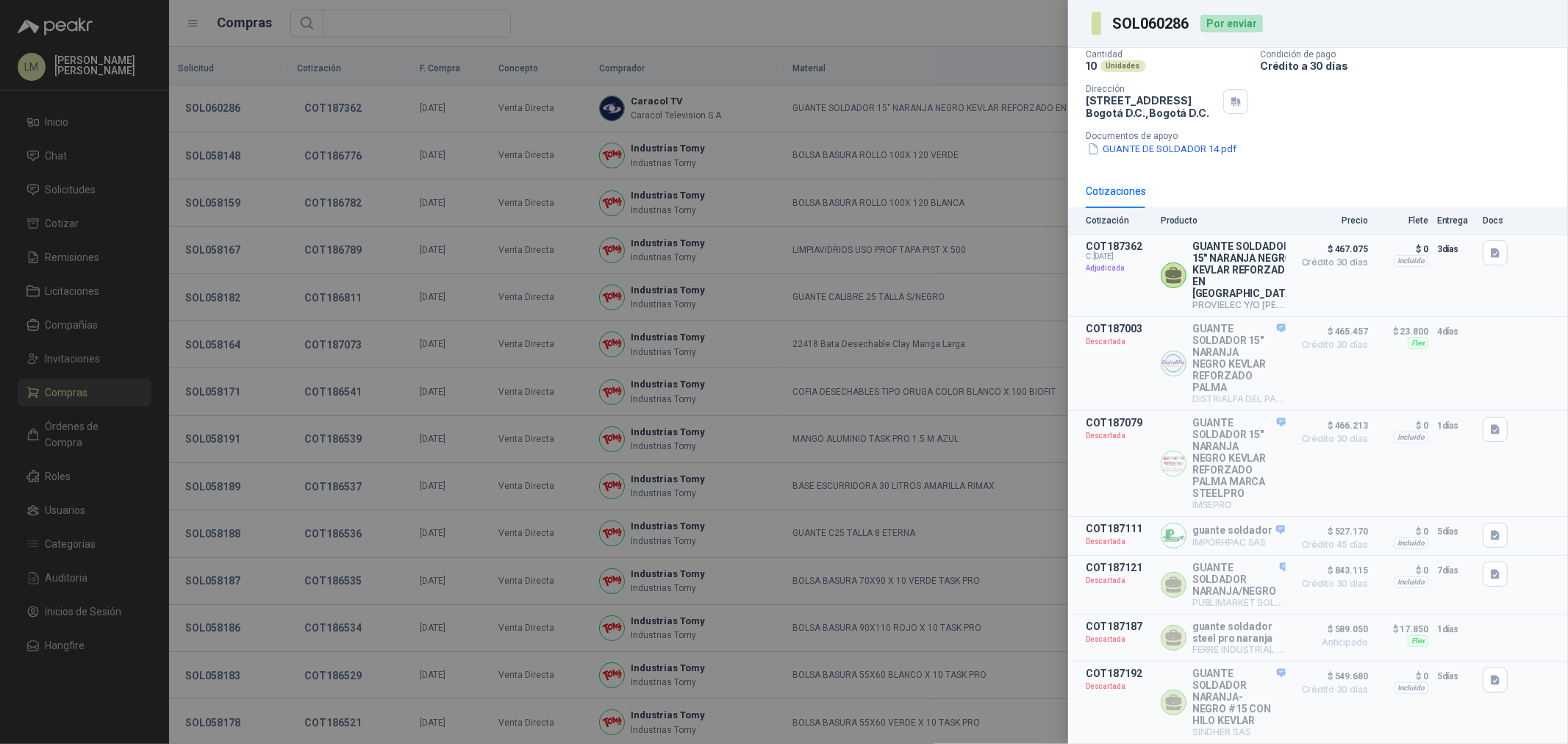
scroll to position [163, 0]
click at [519, 180] on div at bounding box center [784, 372] width 1568 height 744
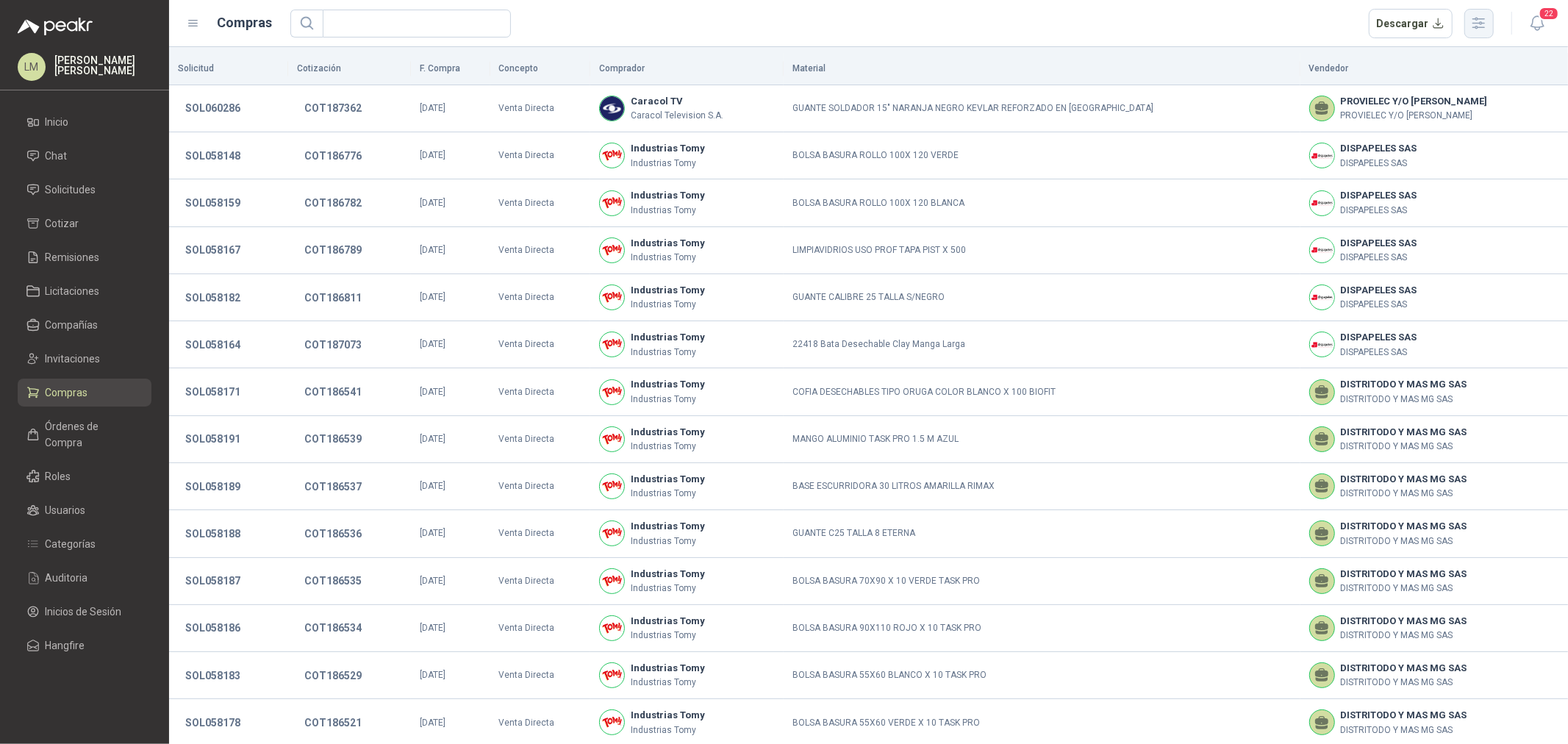
click at [1254, 24] on button "button" at bounding box center [1480, 24] width 29 height 29
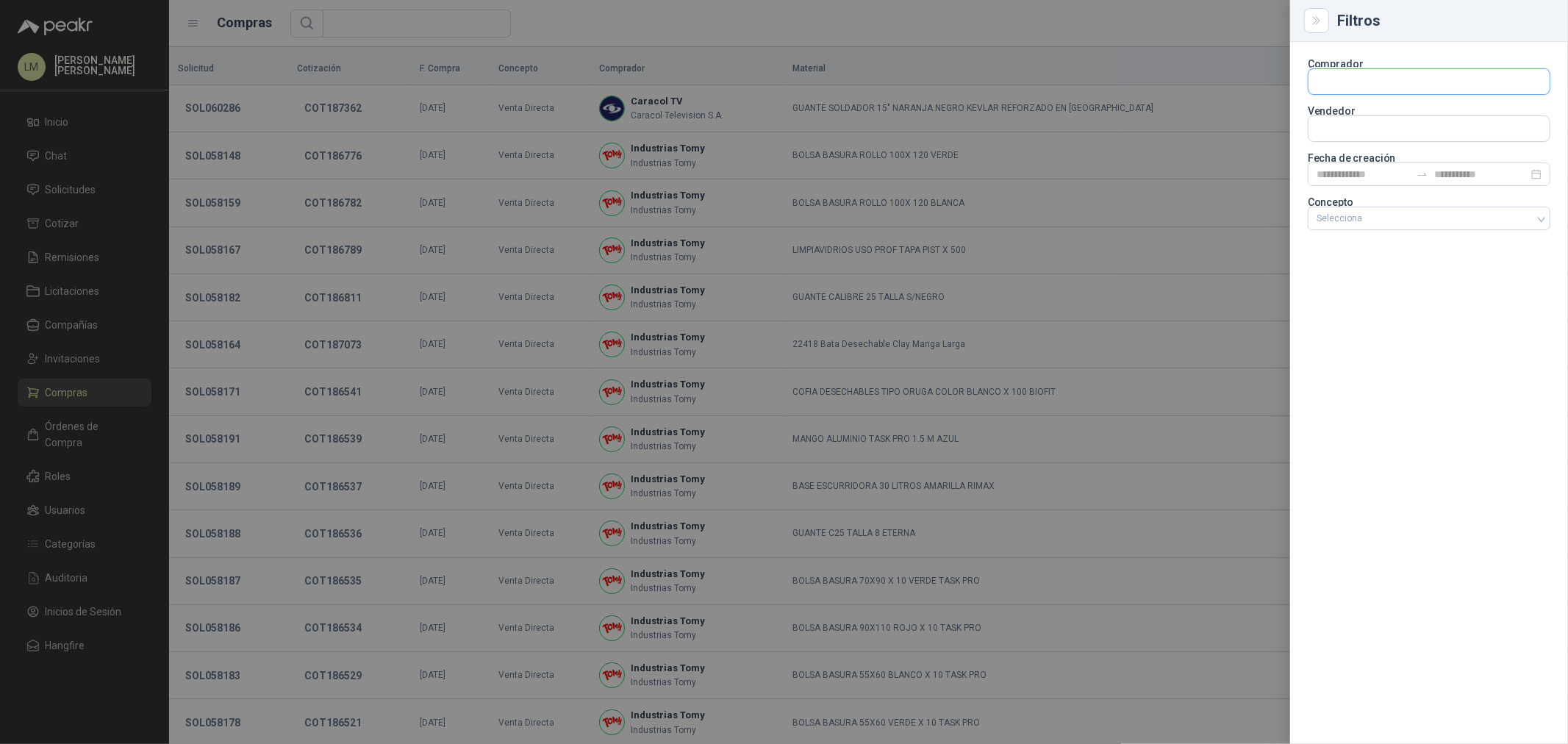
click at [1254, 81] on input "text" at bounding box center [1429, 82] width 241 height 25
click at [1254, 111] on p "Industrias Tomy" at bounding box center [1398, 114] width 111 height 9
click at [1254, 117] on input "text" at bounding box center [1429, 129] width 241 height 25
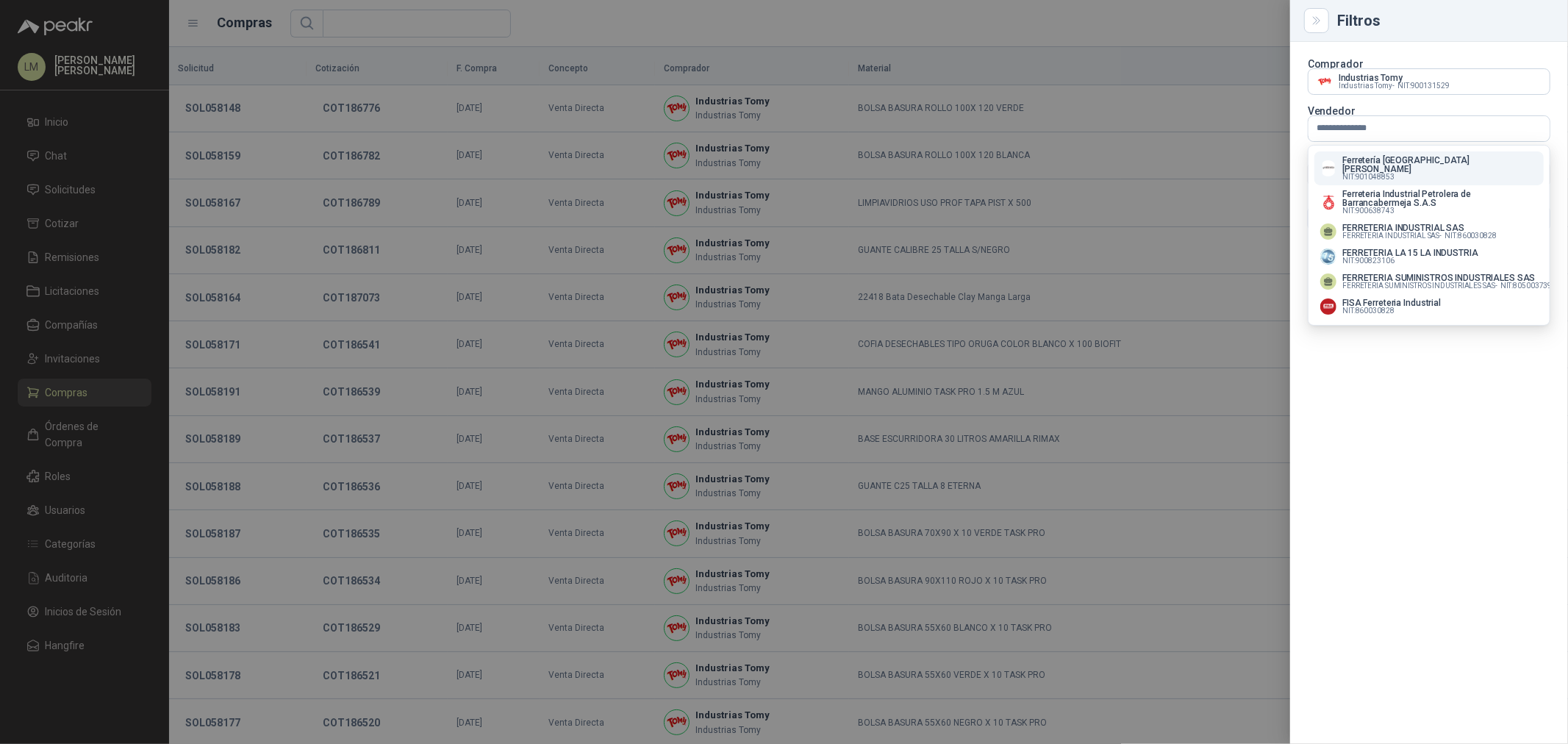
click at [1254, 160] on p "Ferretería Industrial del Valle" at bounding box center [1440, 164] width 195 height 18
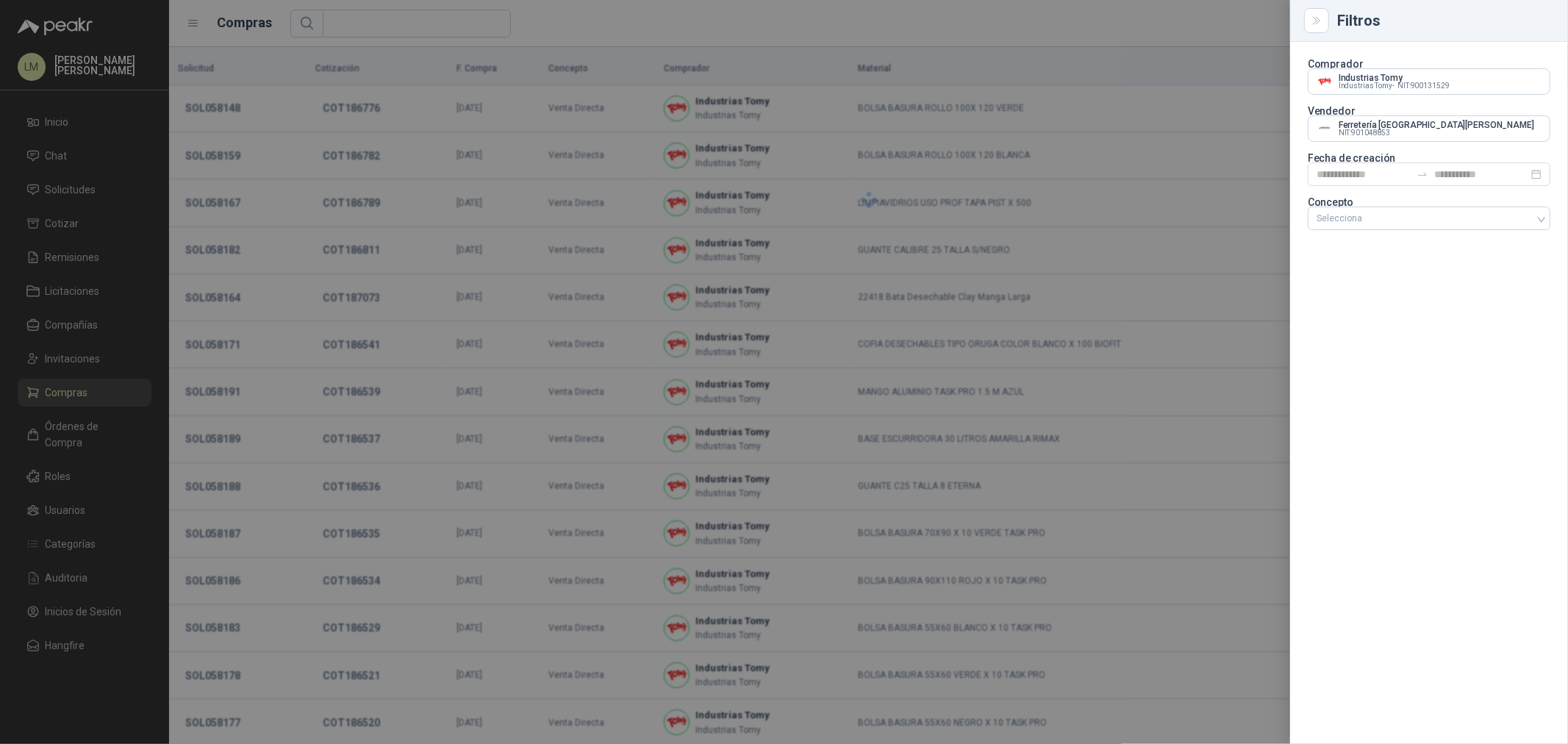
click at [737, 45] on div at bounding box center [784, 372] width 1568 height 744
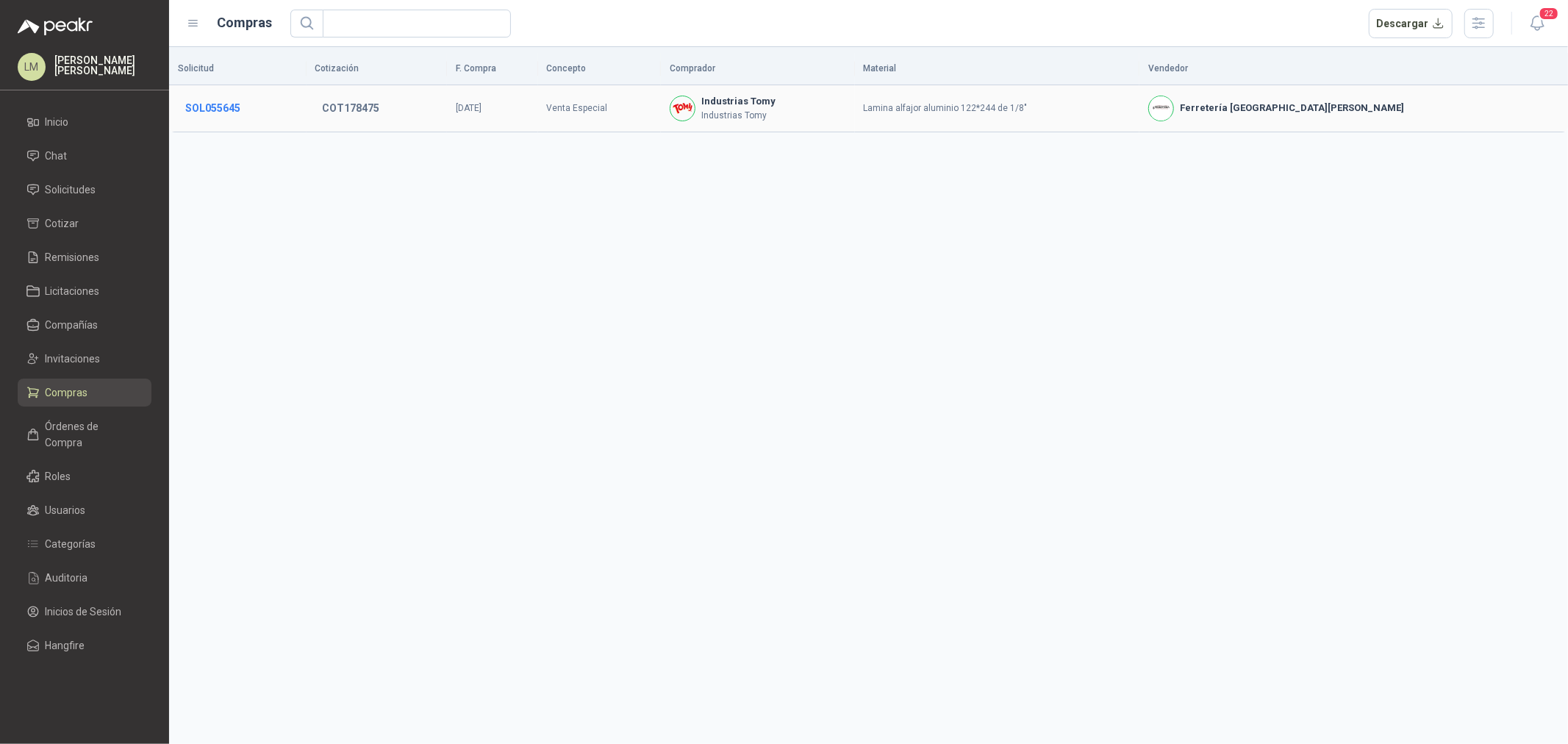
click at [232, 106] on button "SOL055645" at bounding box center [212, 108] width 70 height 27
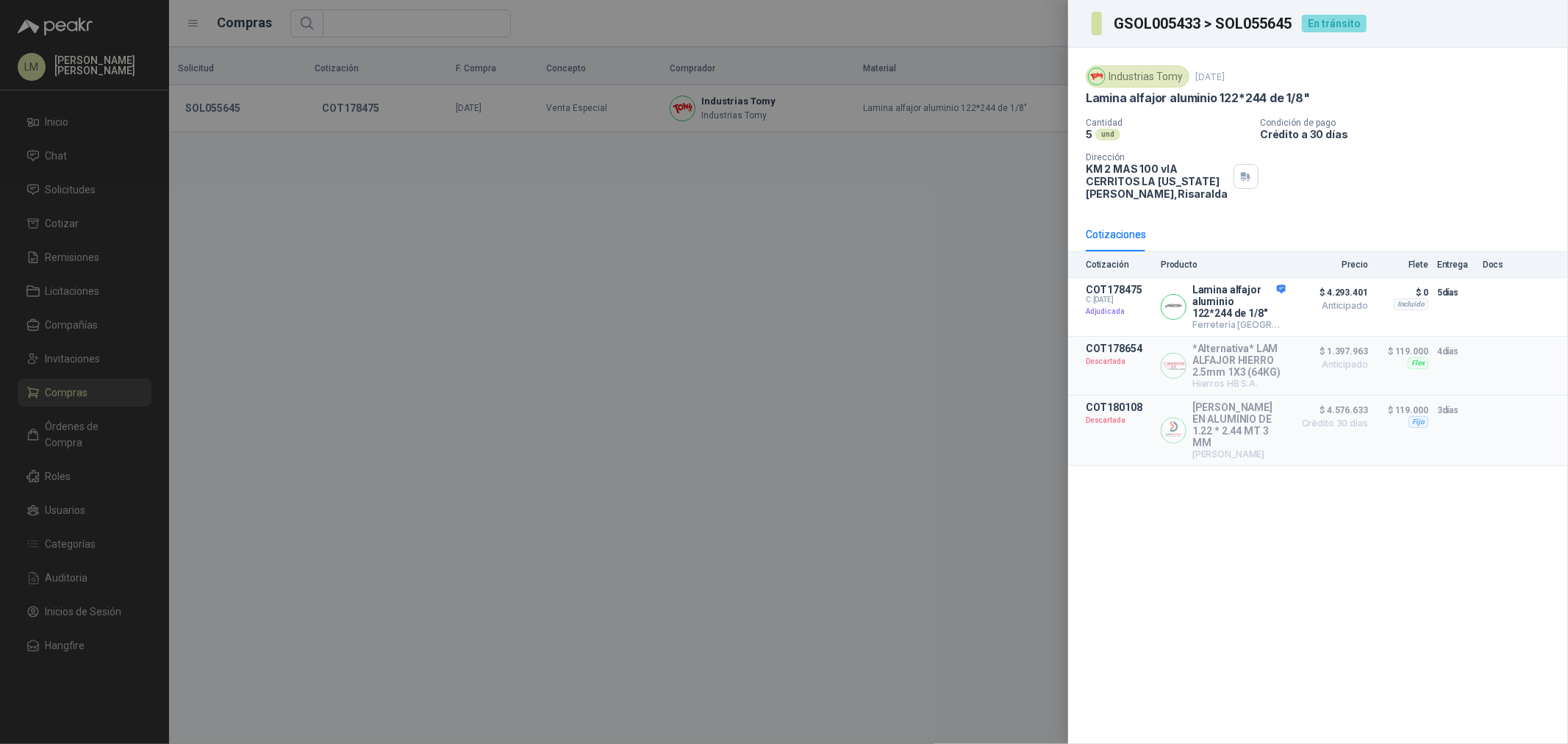
click at [467, 321] on div at bounding box center [784, 372] width 1568 height 744
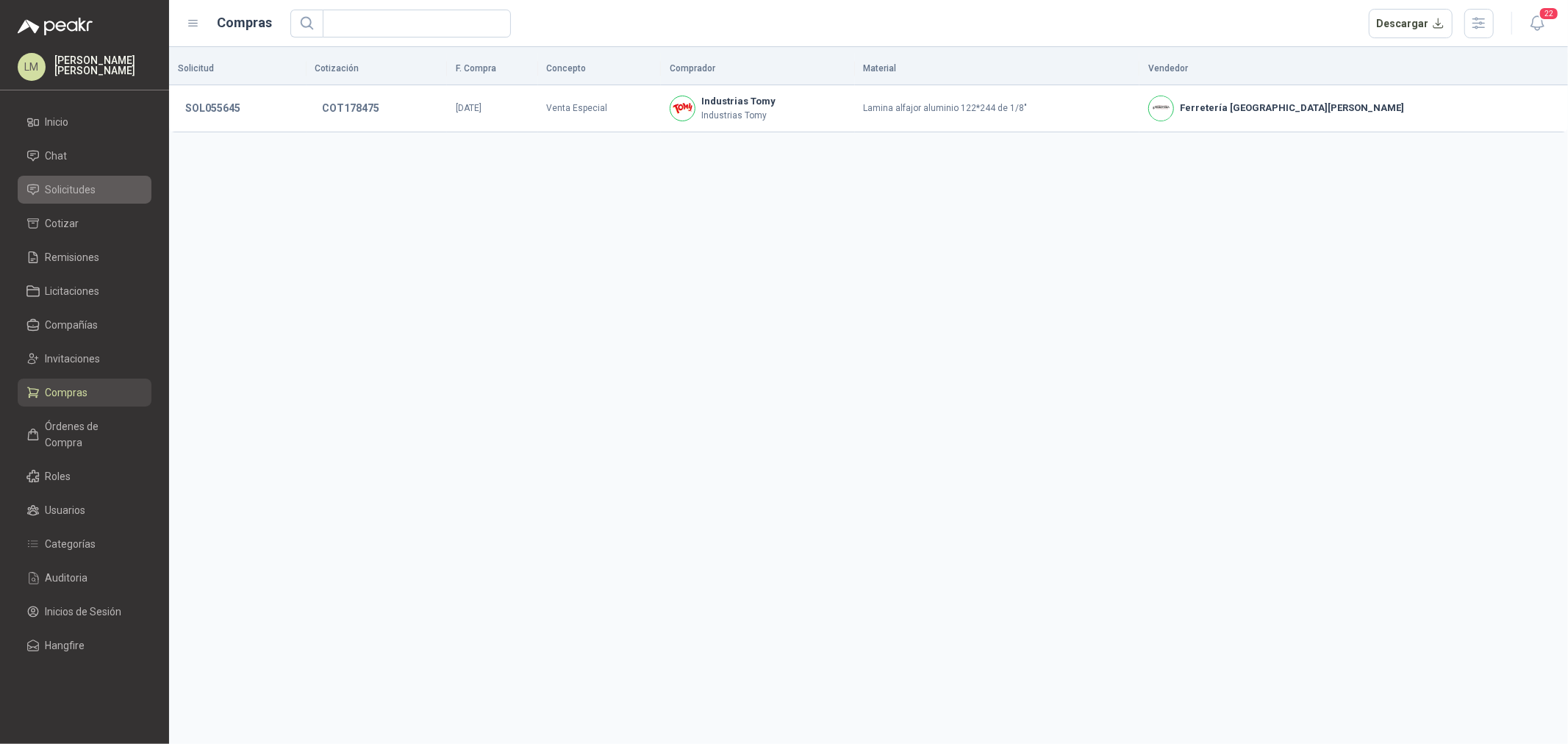
click at [52, 191] on span "Solicitudes" at bounding box center [71, 190] width 51 height 16
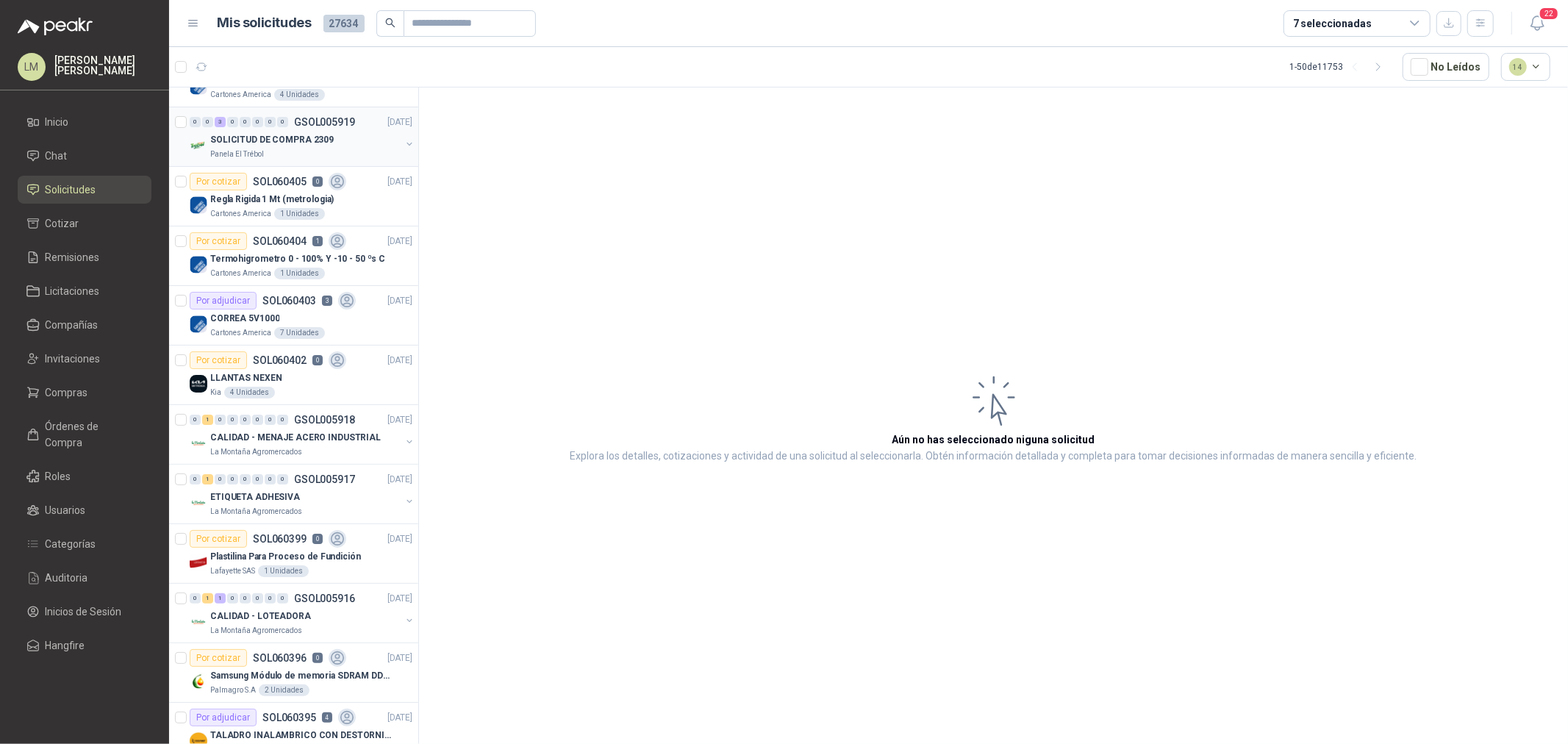
scroll to position [163, 0]
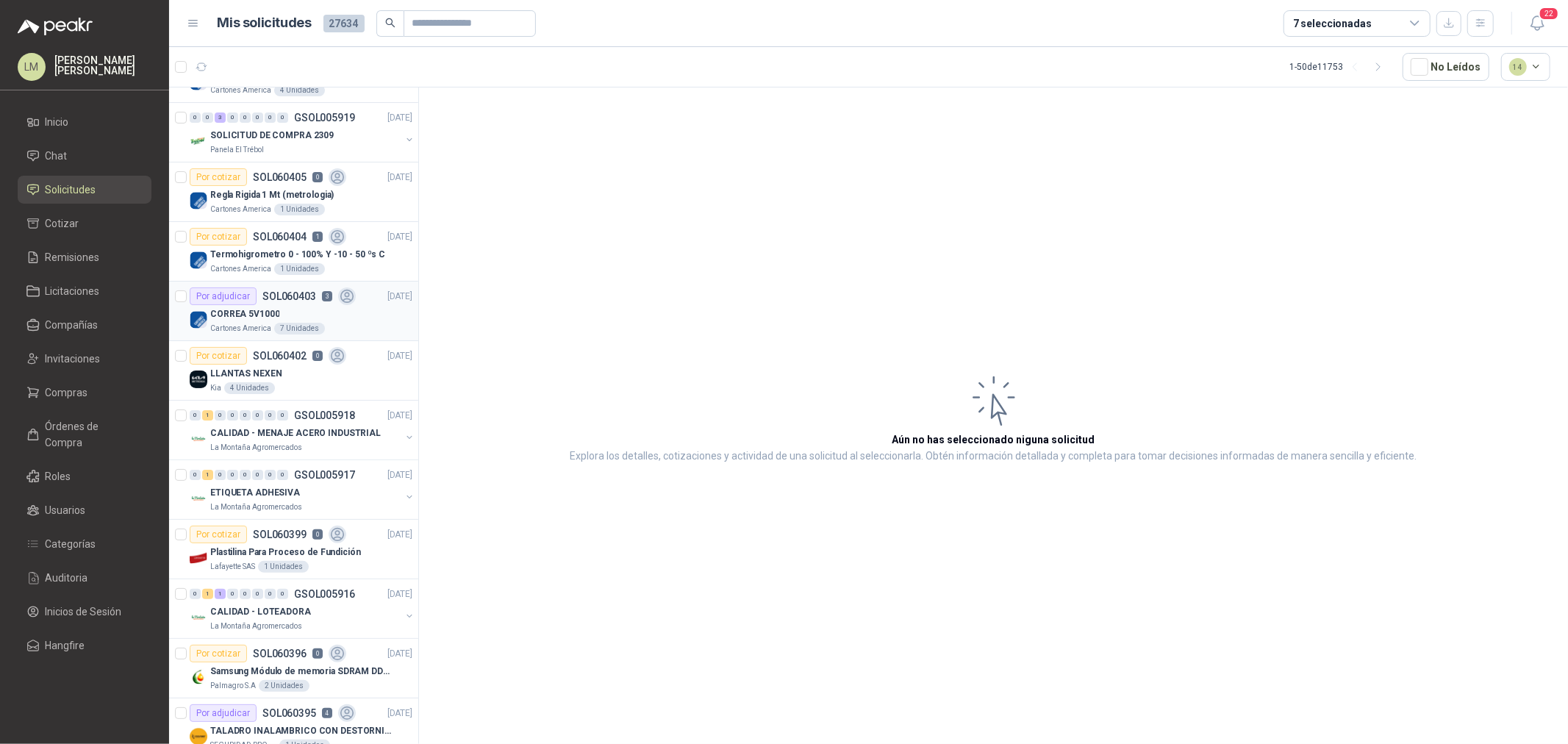
click at [277, 316] on div "CORREA 5V1000" at bounding box center [311, 314] width 202 height 18
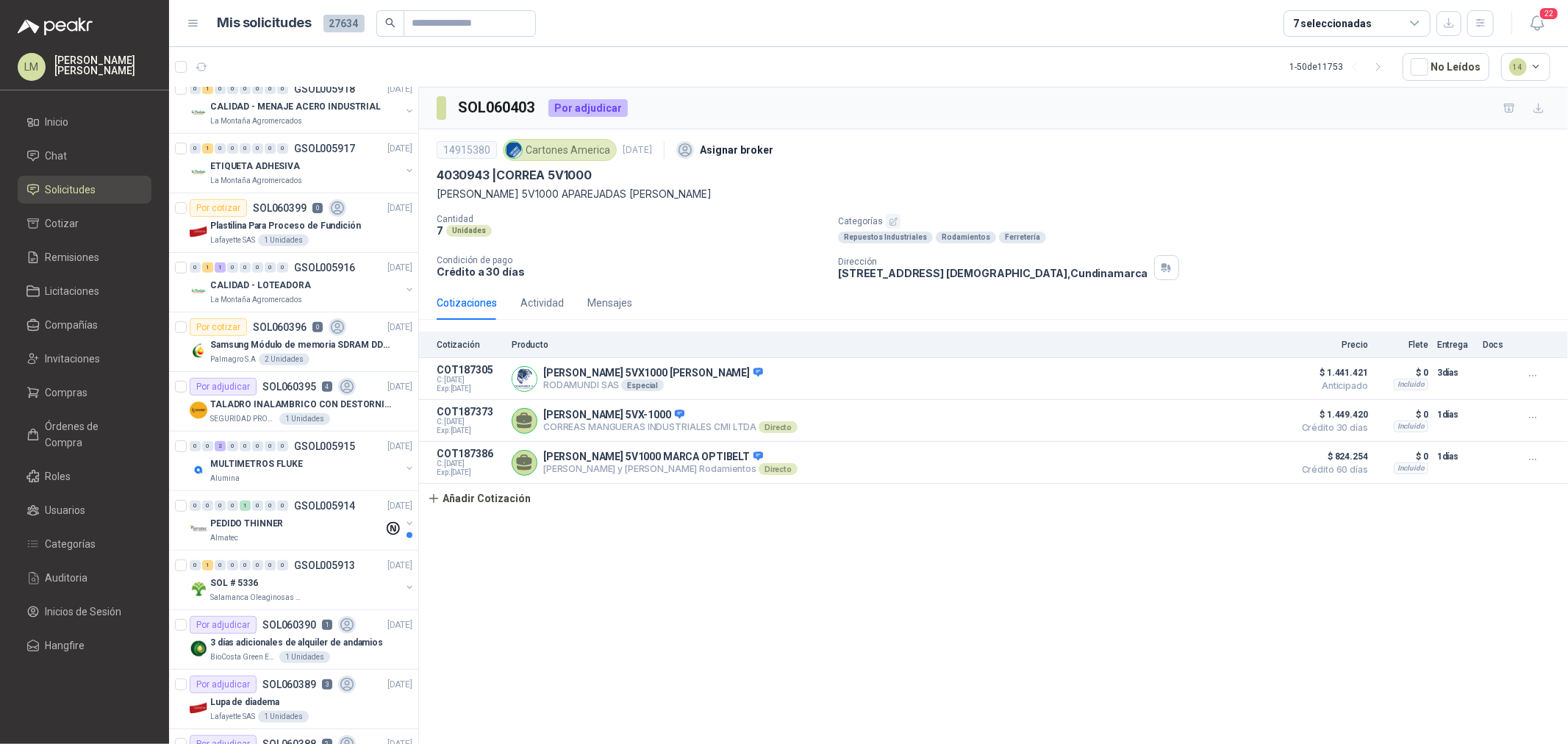
scroll to position [571, 0]
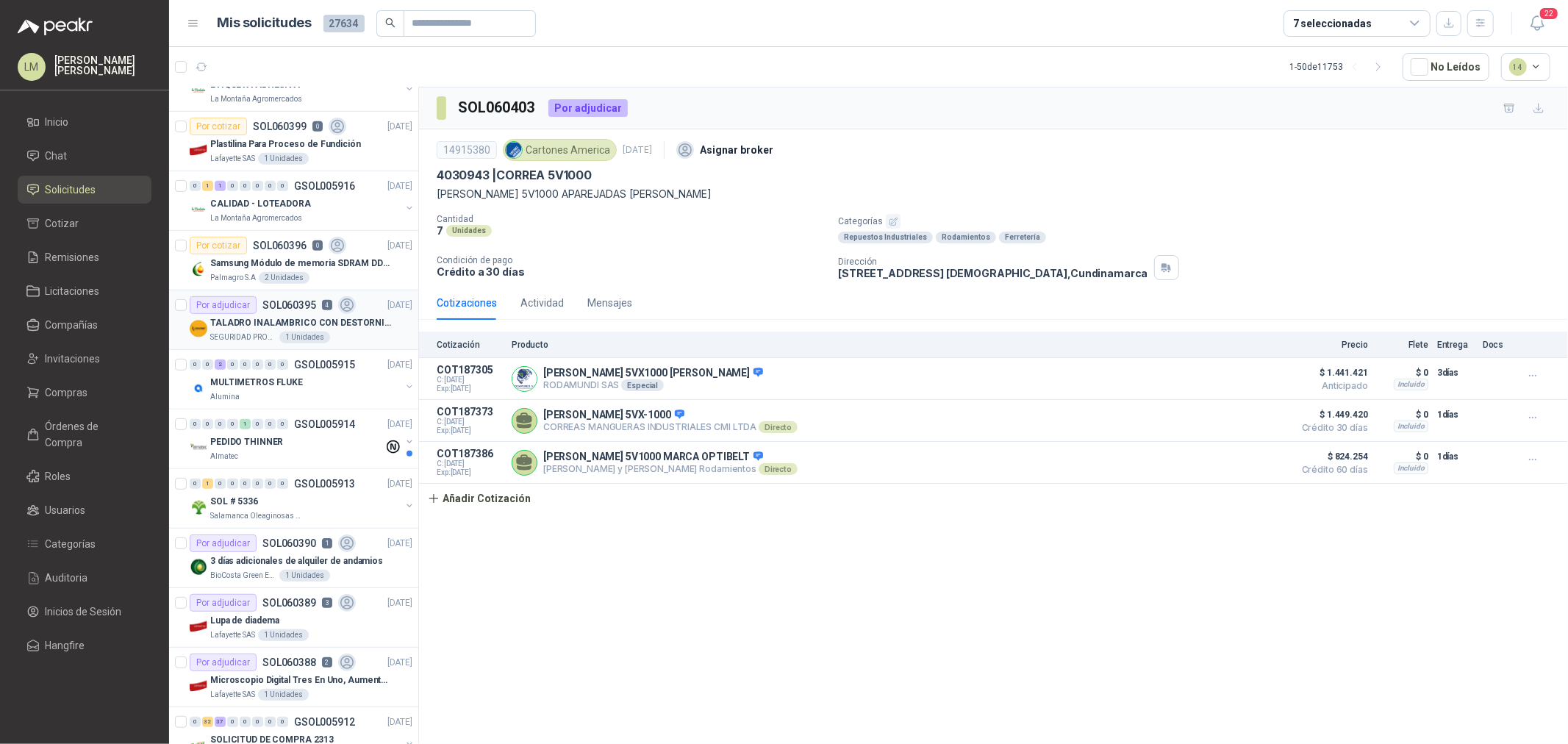
click at [304, 320] on p "TALADRO INALAMBRICO CON DESTORNILLADOR DE ESTRIA" at bounding box center [302, 323] width 183 height 14
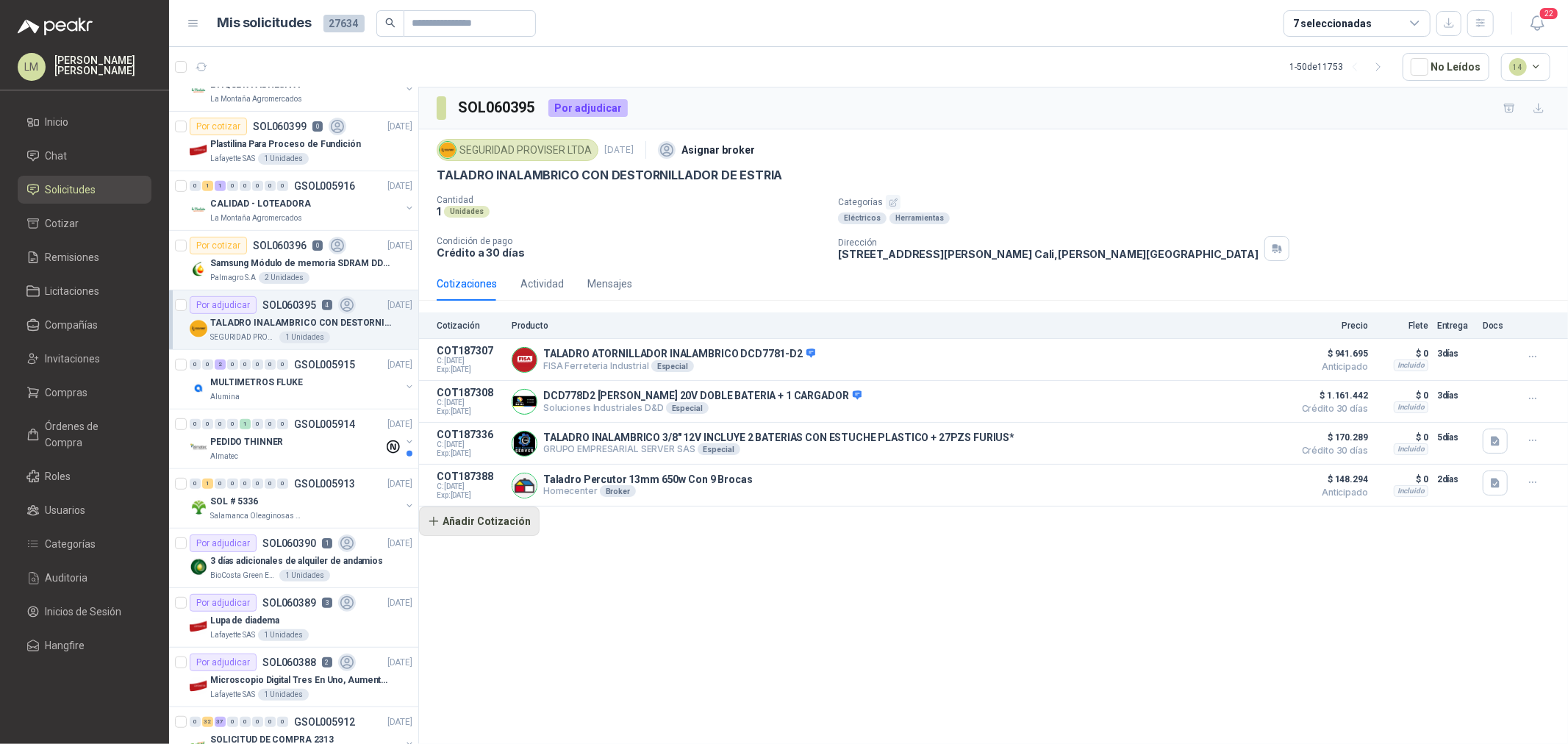
click at [492, 534] on button "Añadir Cotización" at bounding box center [479, 521] width 121 height 29
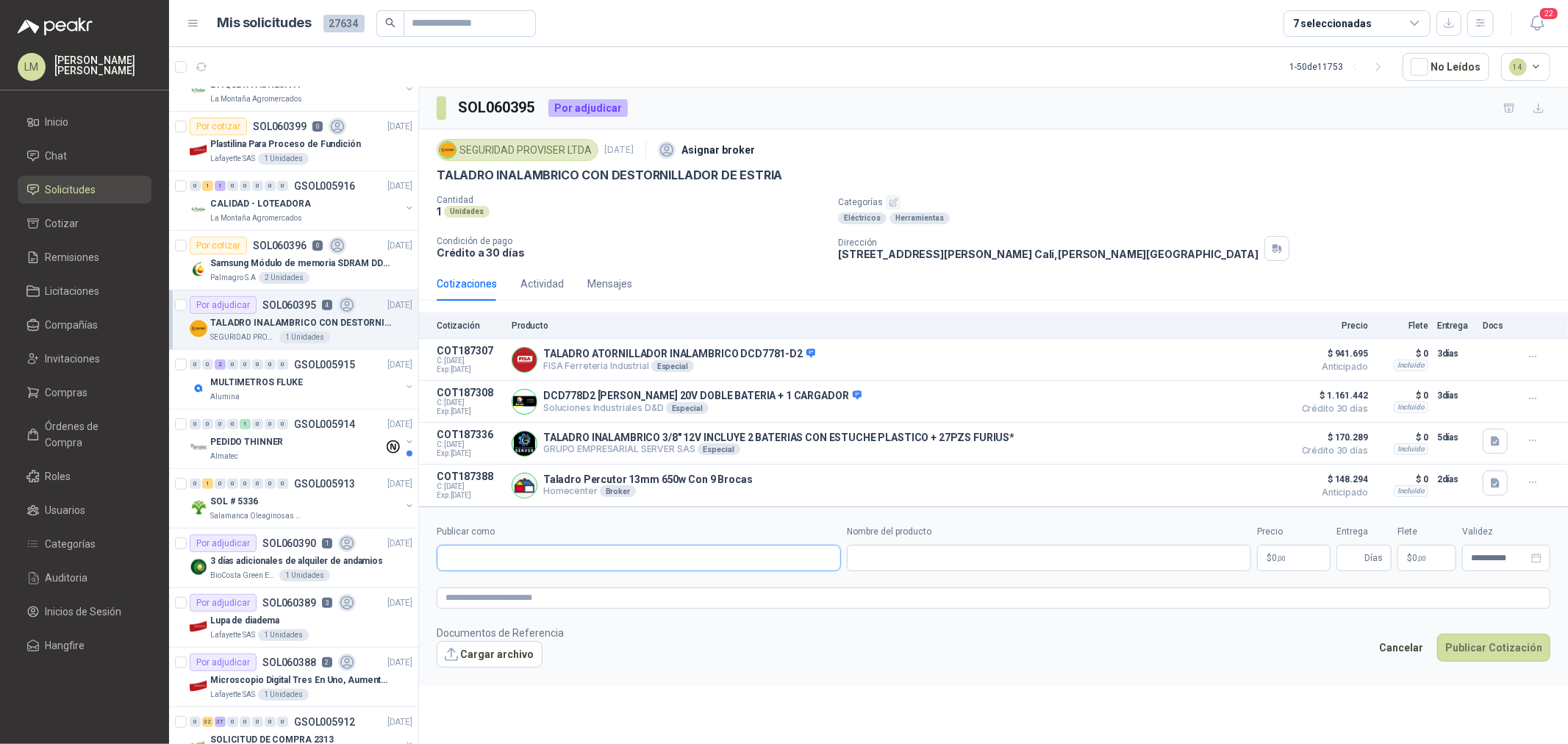
click at [556, 562] on input "Publicar como" at bounding box center [638, 558] width 403 height 25
click at [563, 567] on div "Homecenter NIT : 800242106" at bounding box center [638, 597] width 380 height 16
click at [877, 554] on input "Nombre del producto" at bounding box center [1049, 558] width 405 height 27
paste input "**********"
click at [751, 567] on textarea at bounding box center [993, 598] width 1114 height 21
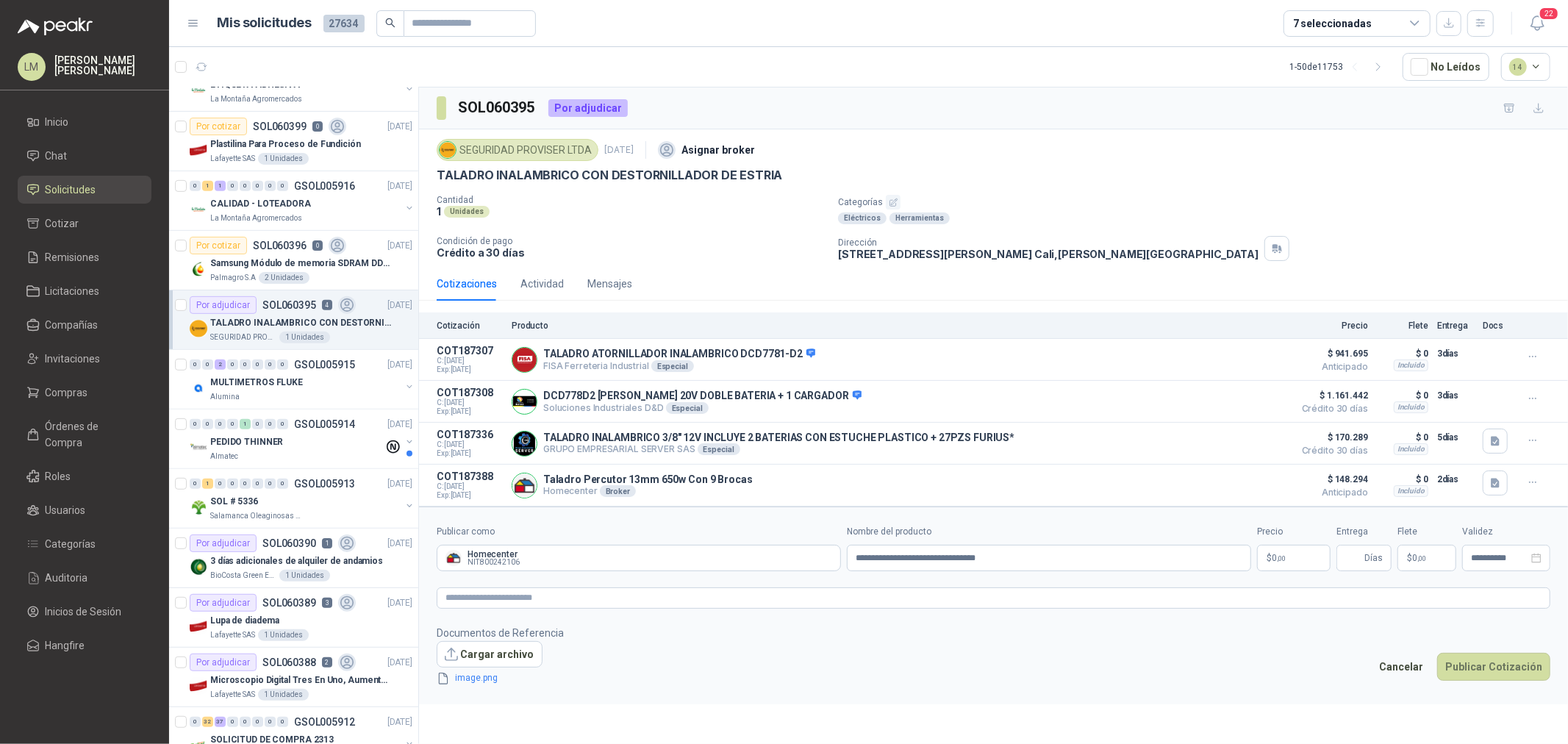
click at [1254, 561] on span ",00" at bounding box center [1281, 558] width 9 height 8
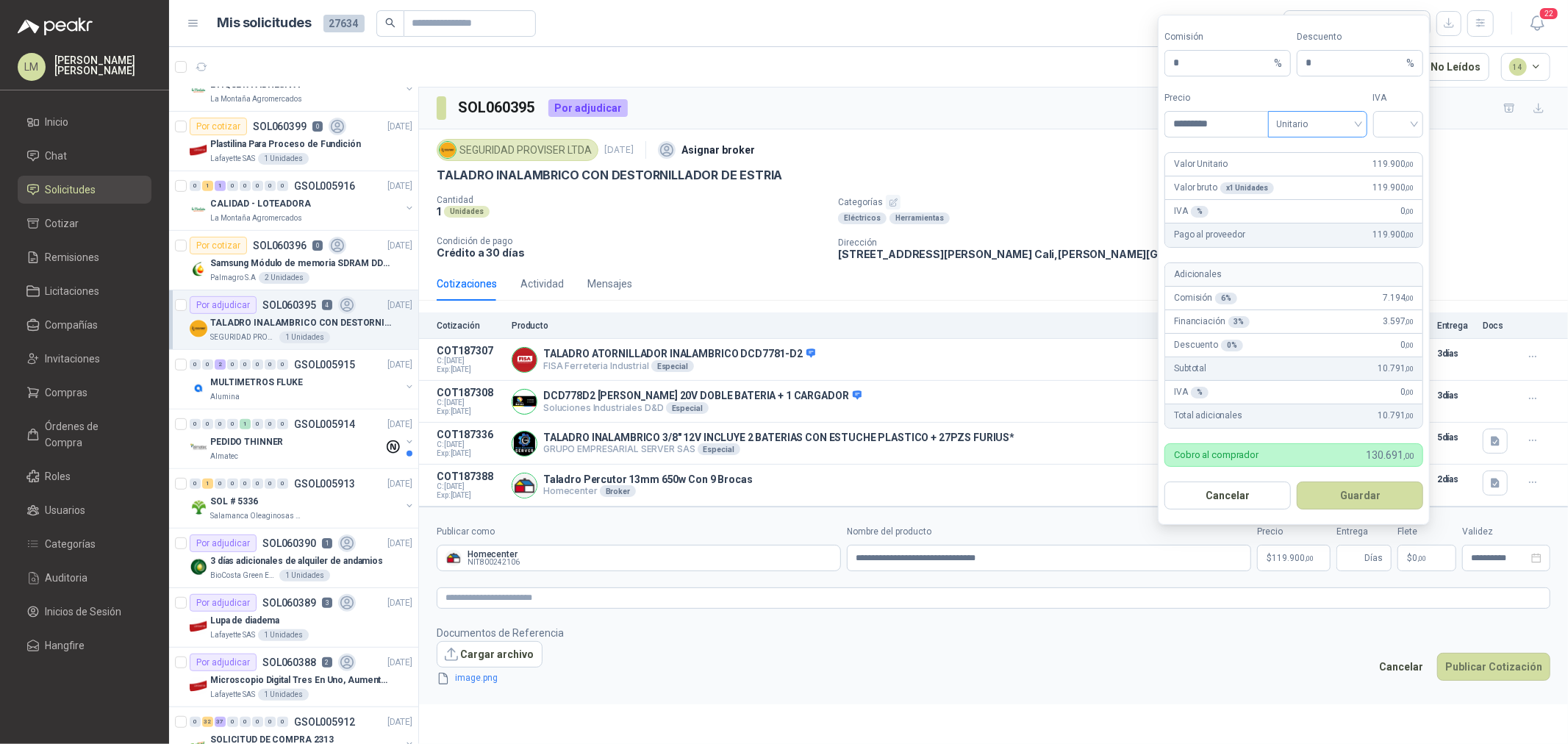
click at [1254, 123] on span "Unitario" at bounding box center [1317, 125] width 82 height 22
click at [1254, 175] on div "Unitario con IVA" at bounding box center [1317, 177] width 76 height 16
click at [1254, 118] on input "search" at bounding box center [1398, 123] width 33 height 22
click at [1254, 159] on div "19%" at bounding box center [1398, 153] width 27 height 16
drag, startPoint x: 1325, startPoint y: 68, endPoint x: 1252, endPoint y: 66, distance: 73.0
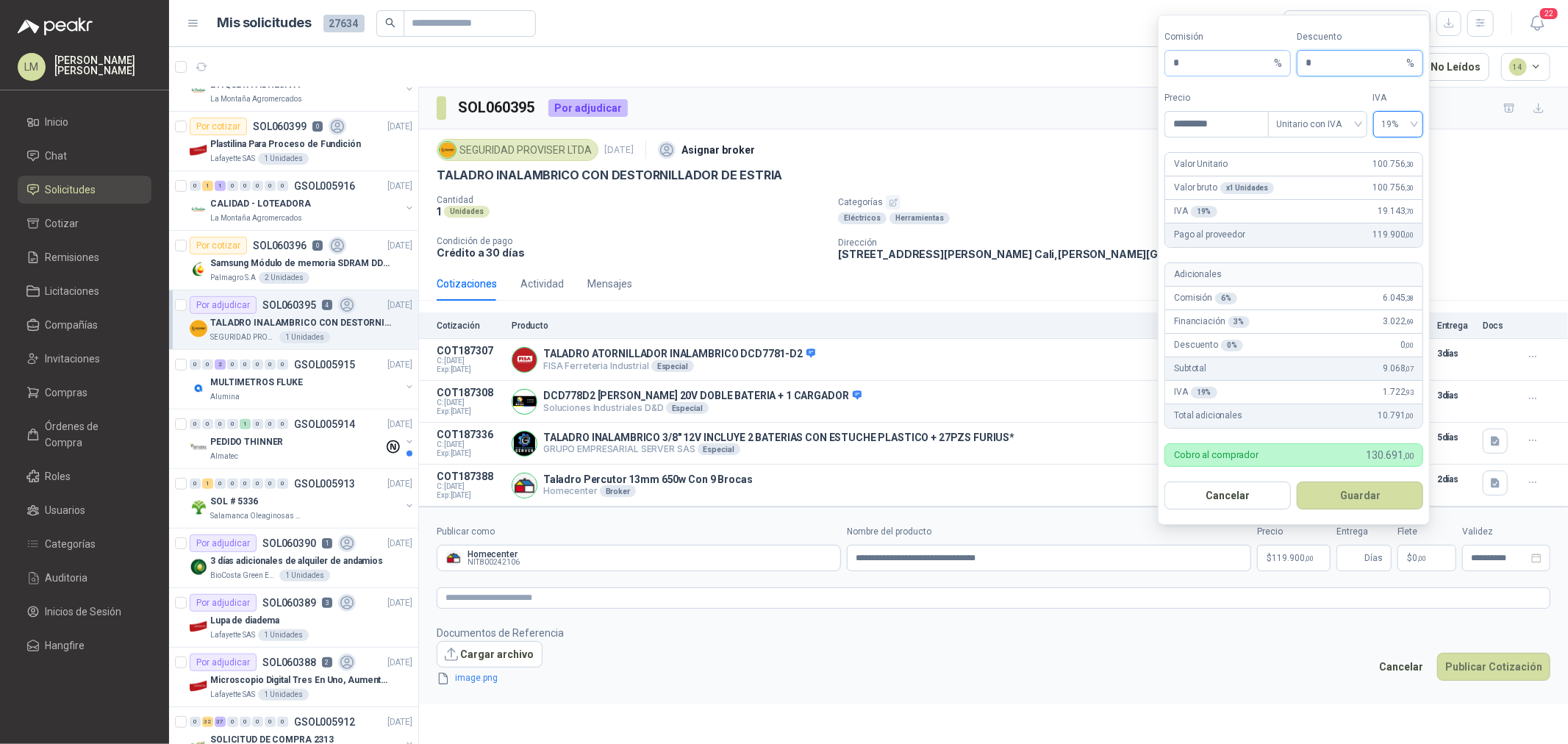
click at [1254, 65] on div "Comisión * % Descuento * %" at bounding box center [1294, 53] width 259 height 46
click at [1254, 487] on button "Guardar" at bounding box center [1360, 496] width 127 height 28
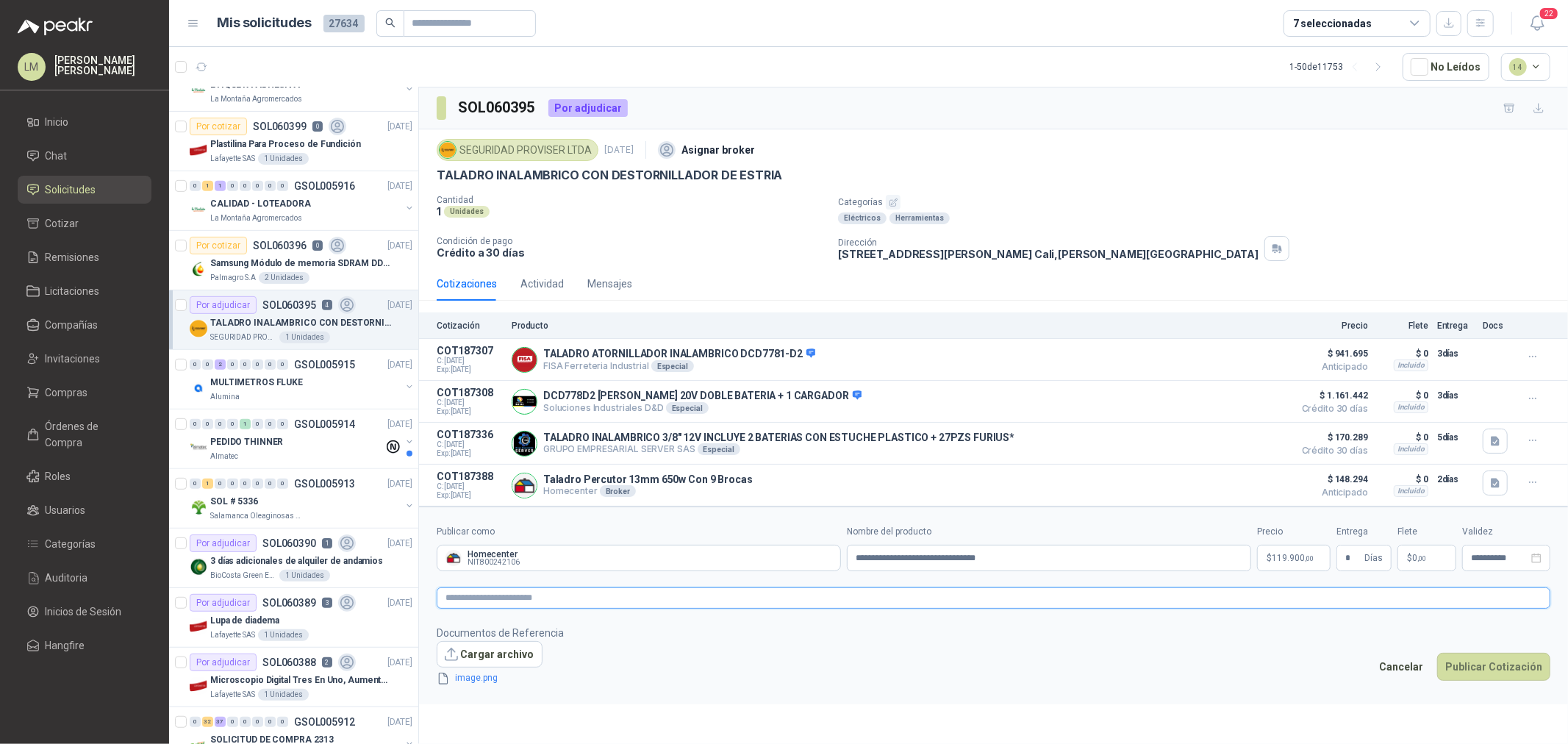
click at [760, 567] on textarea at bounding box center [993, 598] width 1114 height 21
click at [1254, 567] on button "Publicar Cotización" at bounding box center [1494, 686] width 114 height 28
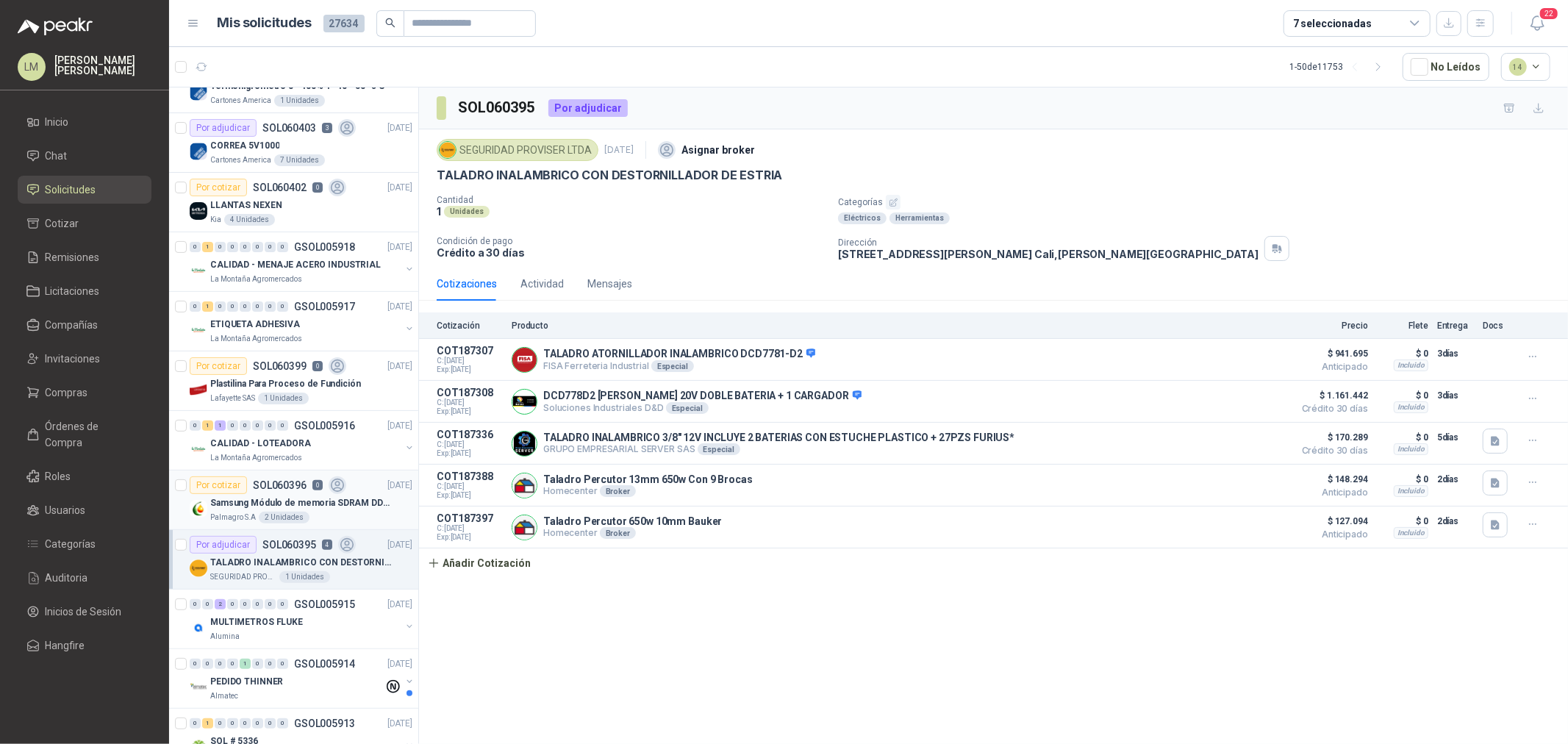
scroll to position [327, 0]
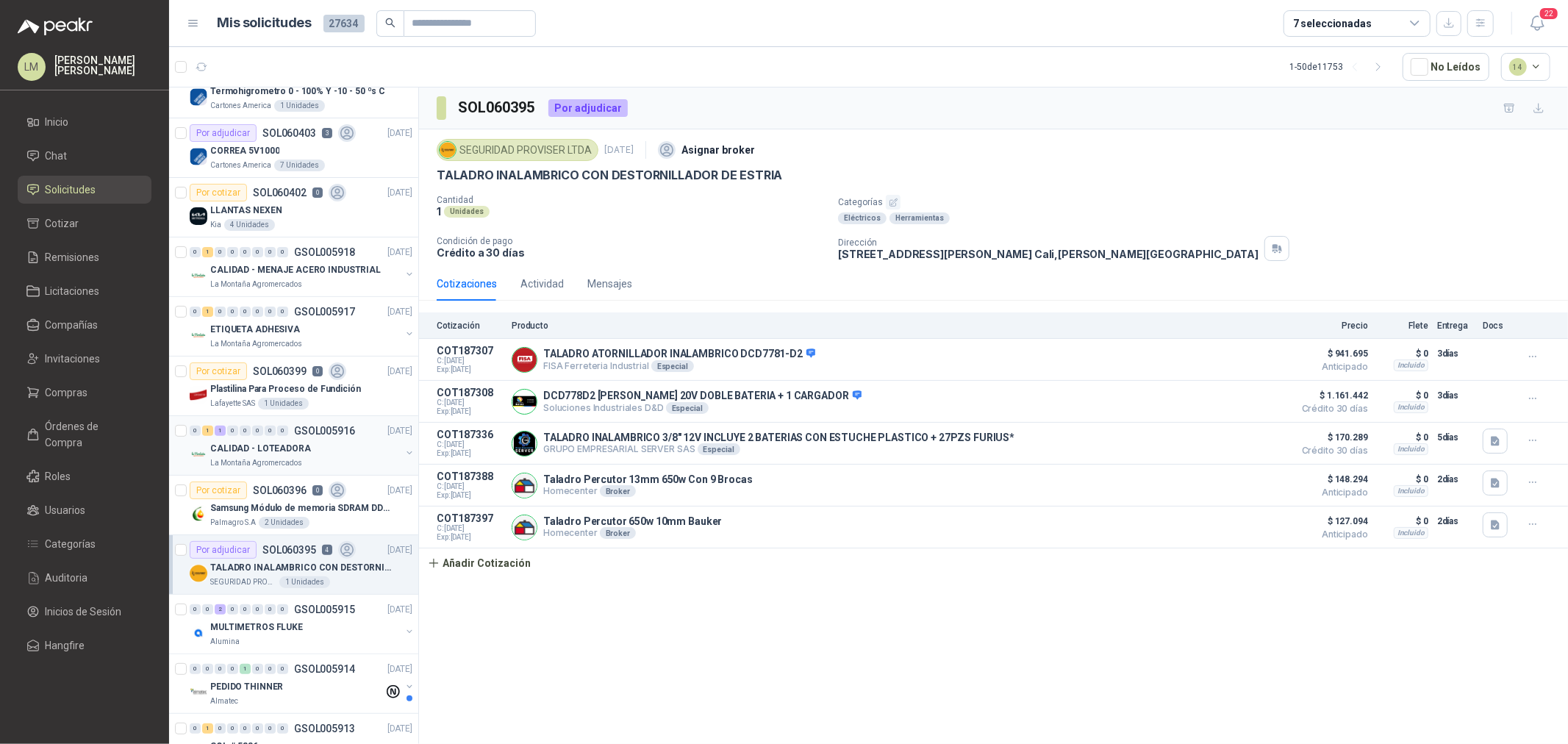
click at [404, 453] on button "button" at bounding box center [410, 453] width 12 height 12
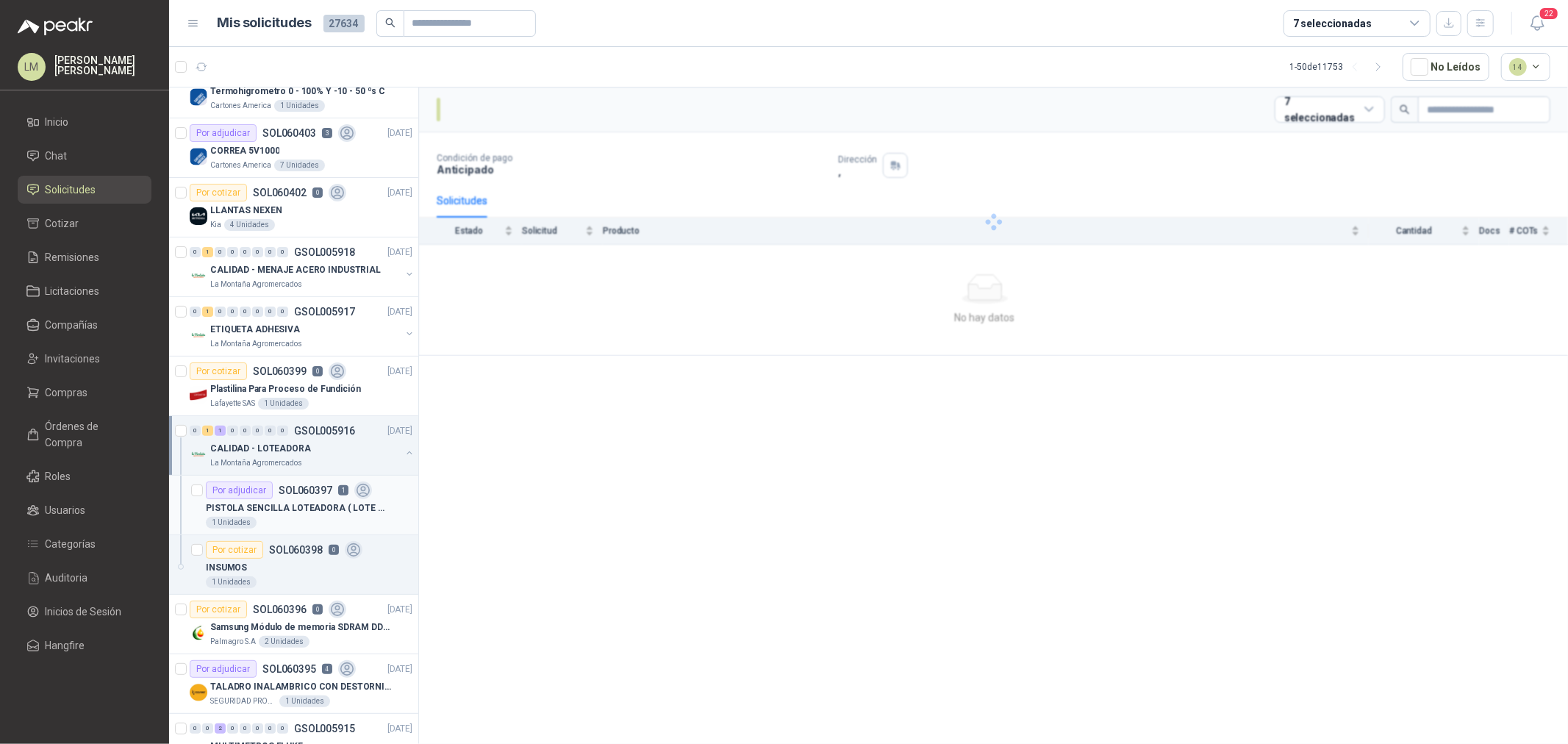
click at [293, 498] on div "Por adjudicar SOL060397 1" at bounding box center [288, 490] width 166 height 18
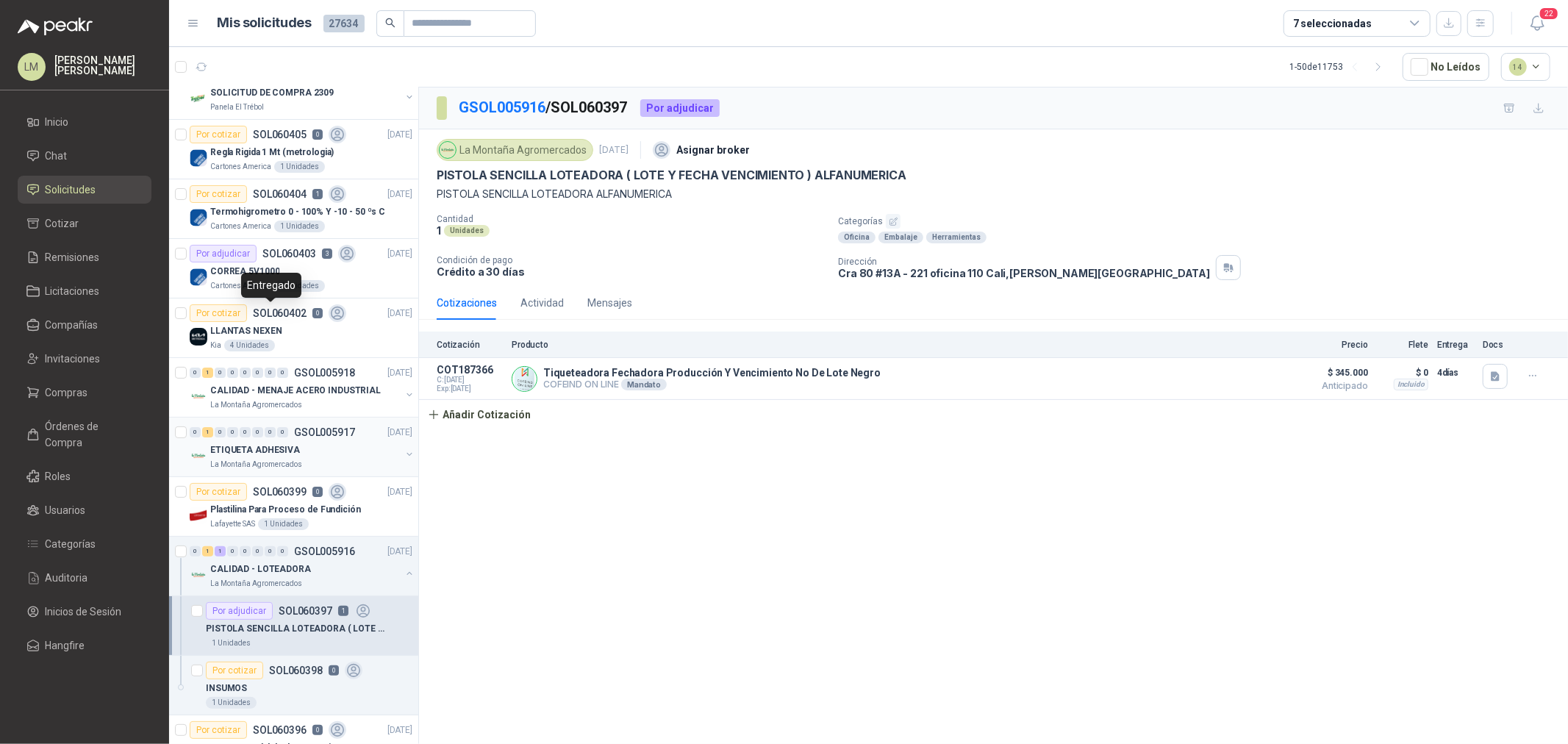
scroll to position [163, 0]
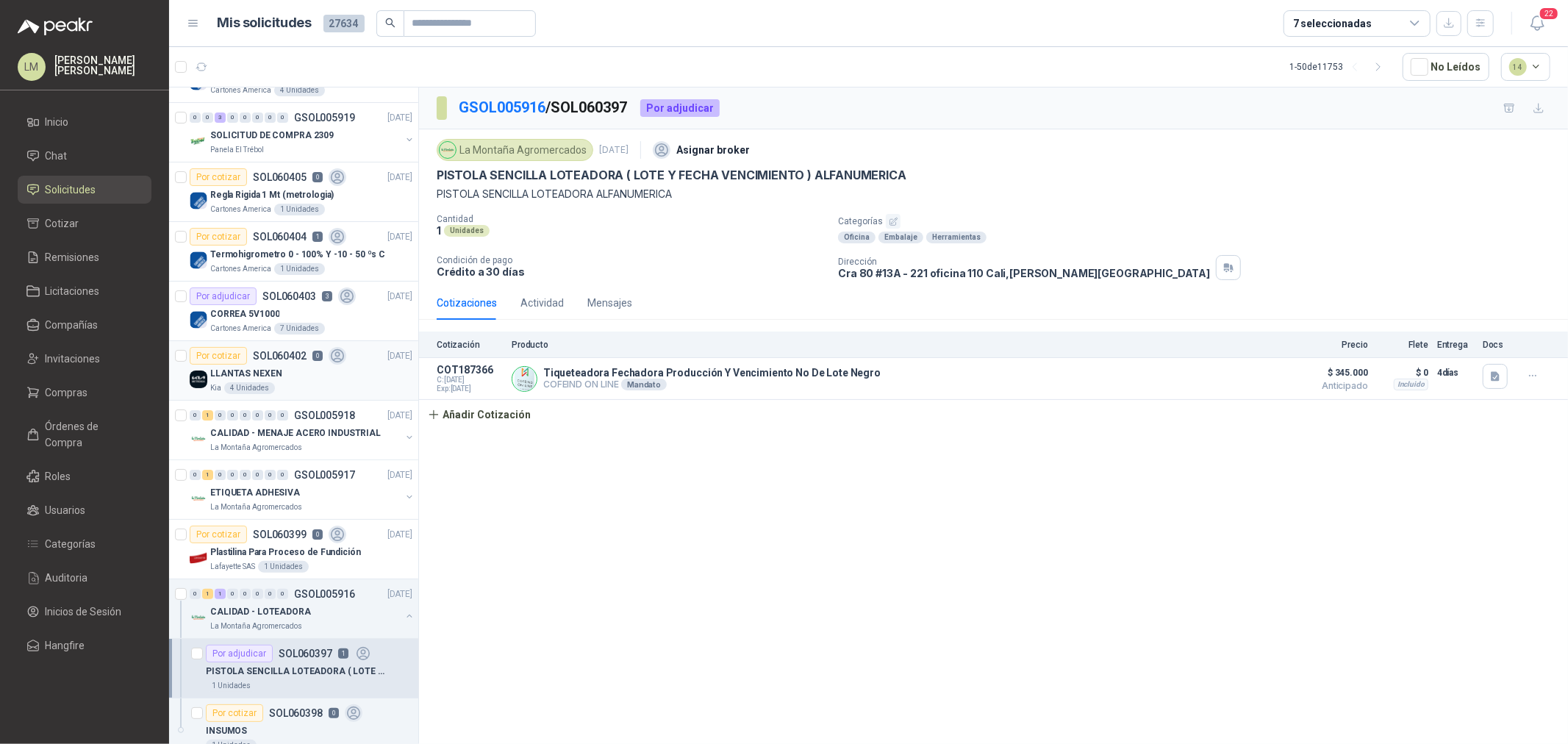
click at [260, 368] on p "LLANTAS NEXEN" at bounding box center [245, 374] width 72 height 14
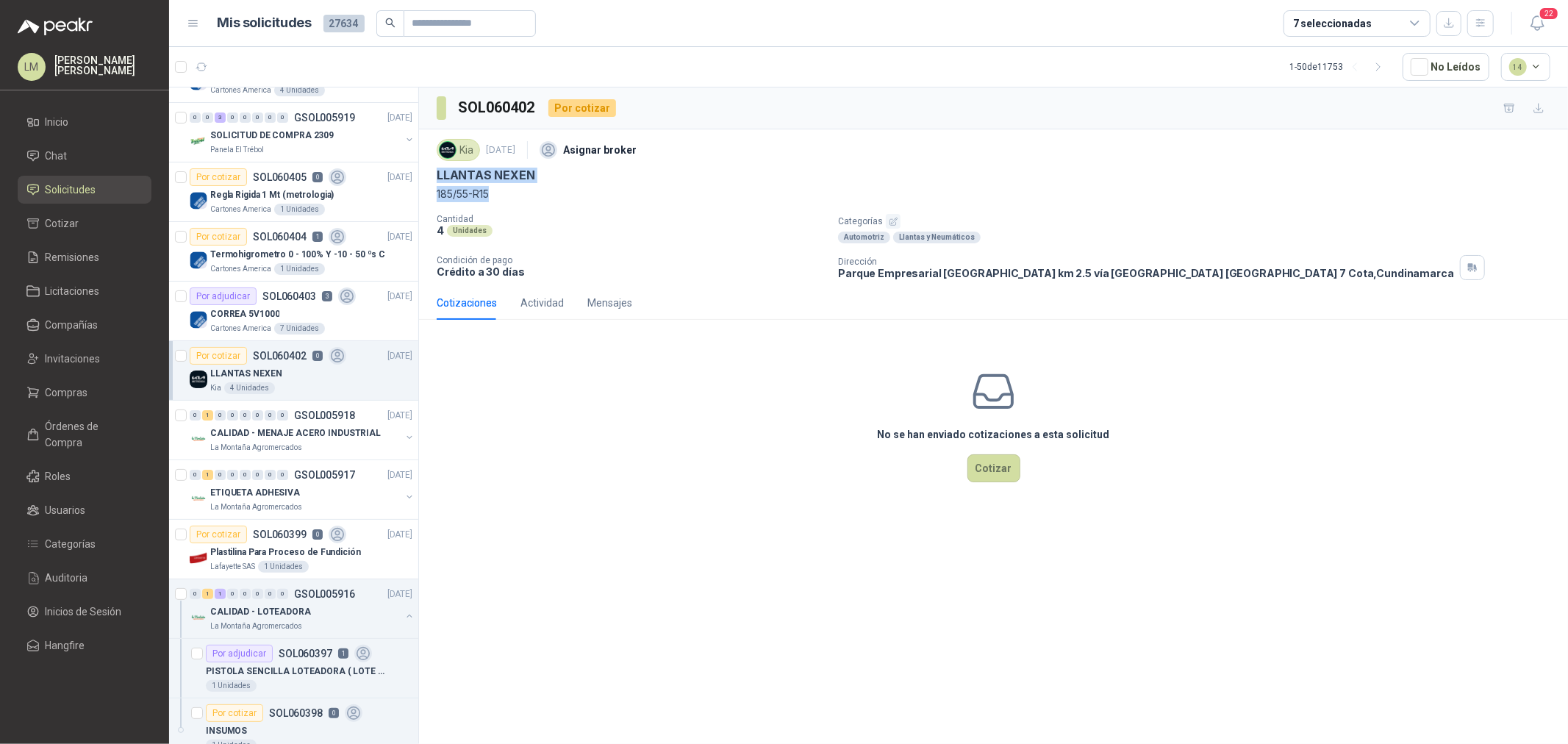
drag, startPoint x: 434, startPoint y: 172, endPoint x: 495, endPoint y: 201, distance: 67.5
click at [495, 201] on div "Kia 6 oct, 2025 Asignar broker LLANTAS NEXEN 185/55-R15 Cantidad 4 Unidades Cat…" at bounding box center [993, 208] width 1149 height 156
copy div "LLANTAS NEXEN 185/55-R15"
click at [1000, 461] on button "Cotizar" at bounding box center [994, 468] width 53 height 28
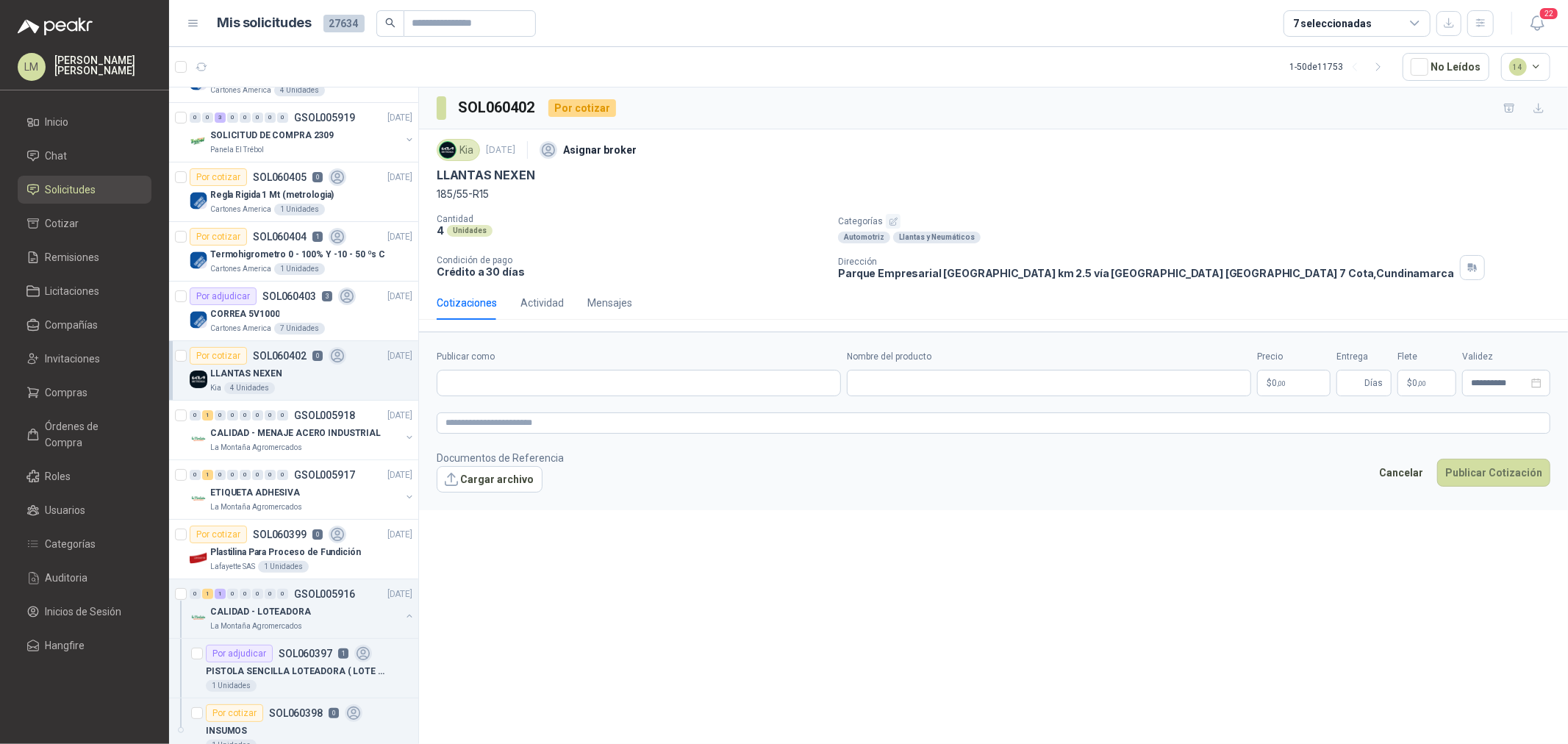
click at [464, 369] on div "Publicar como" at bounding box center [638, 373] width 405 height 46
click at [472, 383] on input "Publicar como" at bounding box center [638, 383] width 403 height 25
click at [652, 240] on div "Cantidad 4 Unidades" at bounding box center [631, 229] width 390 height 29
click at [526, 389] on input "Publicar como" at bounding box center [638, 383] width 403 height 25
click at [503, 423] on span "Colombiana de Comercio SA y/o Alkosto SA -" at bounding box center [542, 423] width 142 height 7
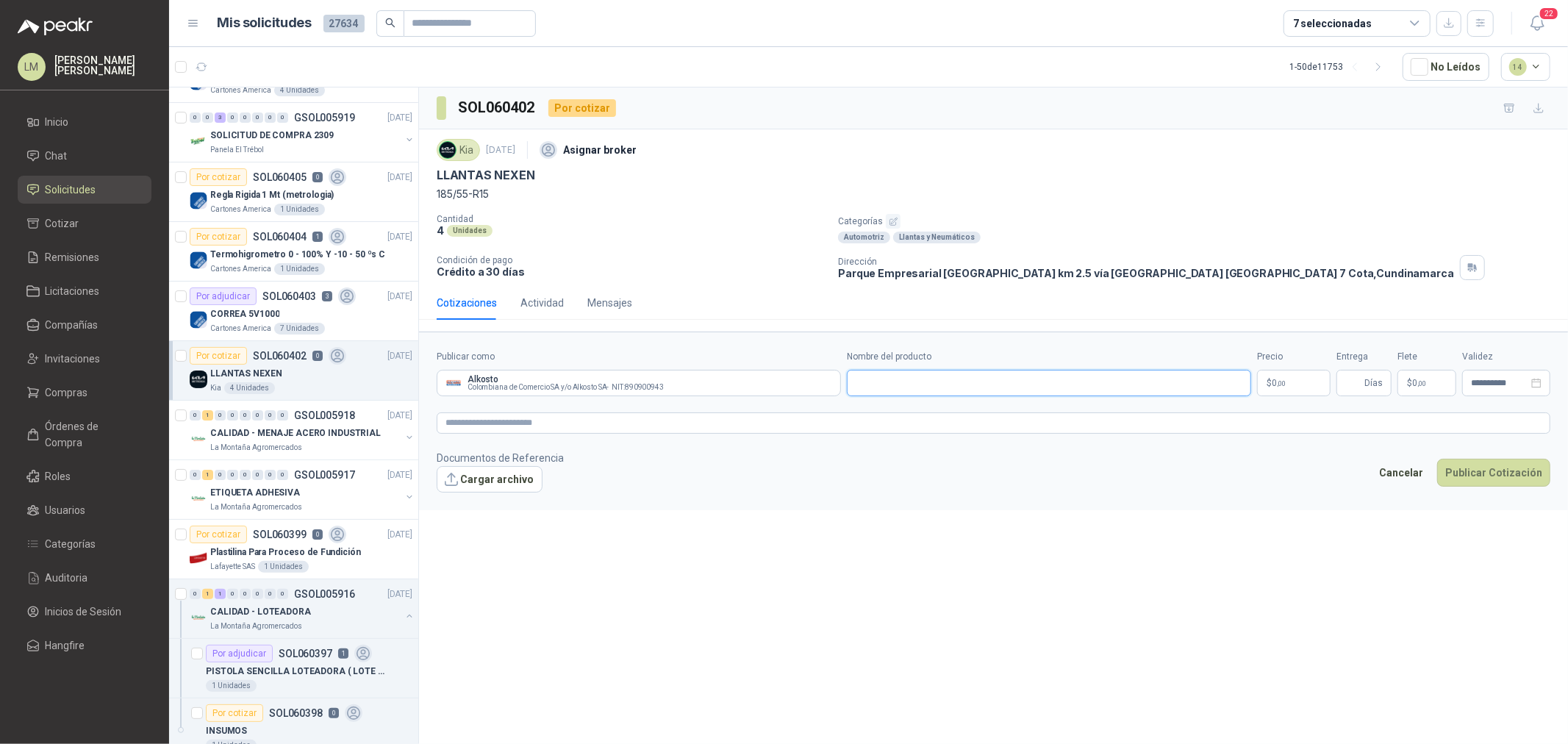
click at [885, 375] on input "Nombre del producto" at bounding box center [1049, 383] width 405 height 27
paste input "**********"
click at [700, 424] on textarea at bounding box center [993, 423] width 1114 height 21
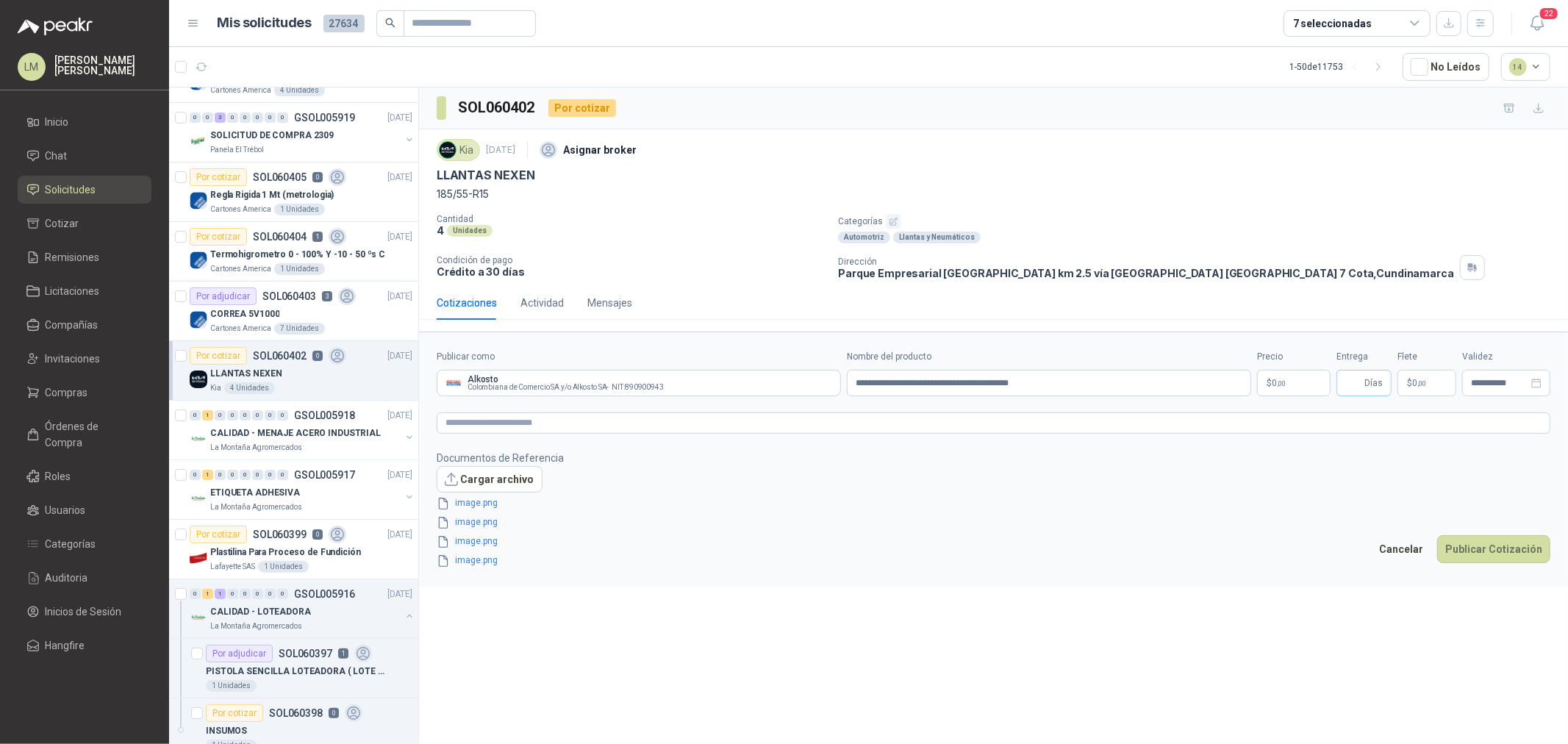
click at [1254, 380] on span "Días" at bounding box center [1364, 383] width 55 height 27
click at [1254, 380] on input "Entrega" at bounding box center [1353, 383] width 16 height 25
click at [1254, 381] on body "LM Luis Miguel Martinez Inicio Chat Solicitudes Cotizar Remisiones Licitaciones…" at bounding box center [784, 372] width 1568 height 744
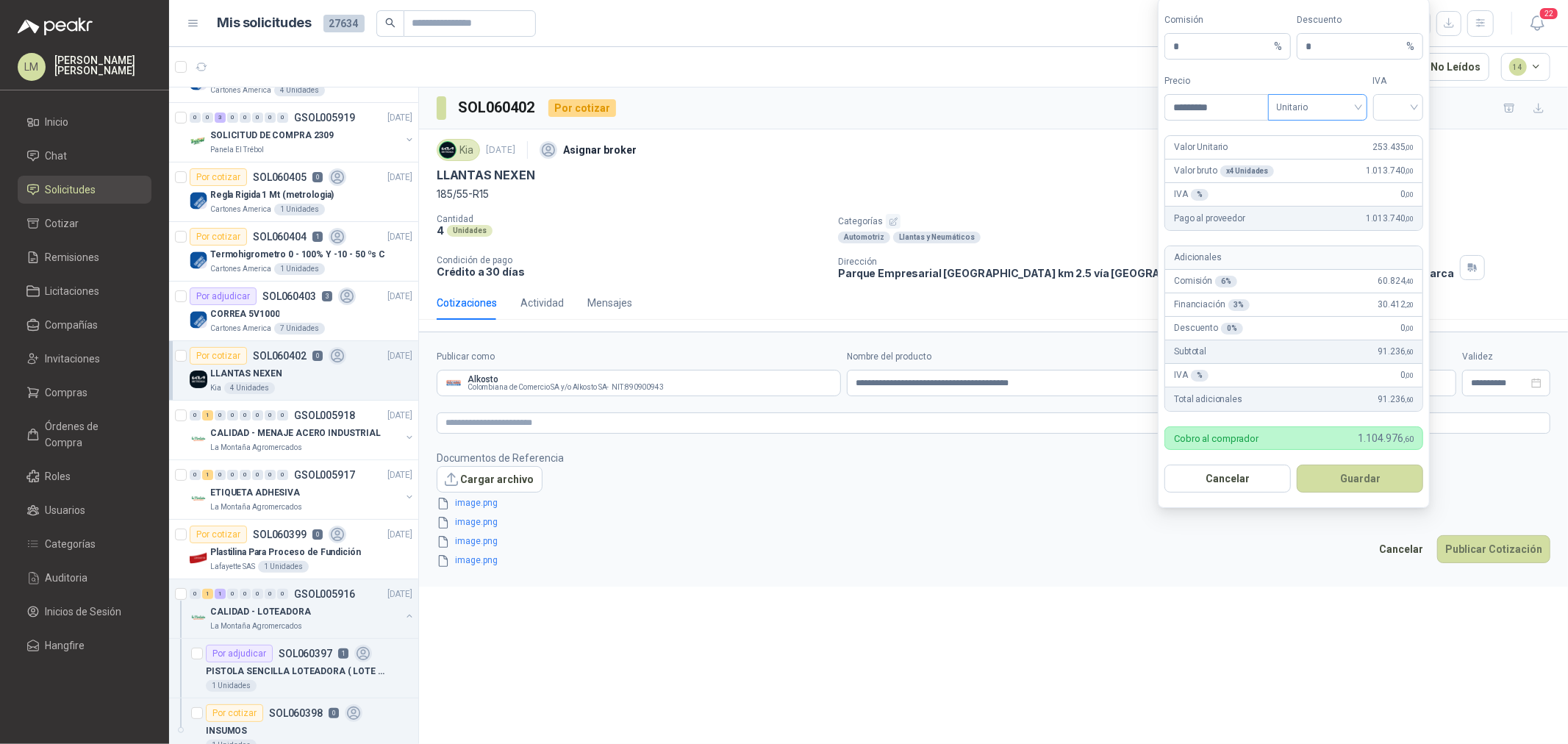
click at [1254, 97] on span "Unitario" at bounding box center [1317, 108] width 82 height 22
click at [1254, 150] on div "Unitario con IVA" at bounding box center [1317, 161] width 94 height 24
click at [1254, 112] on input "search" at bounding box center [1398, 106] width 33 height 22
click at [1254, 140] on div "19%" at bounding box center [1398, 138] width 27 height 16
drag, startPoint x: 1317, startPoint y: 48, endPoint x: 1188, endPoint y: 64, distance: 130.0
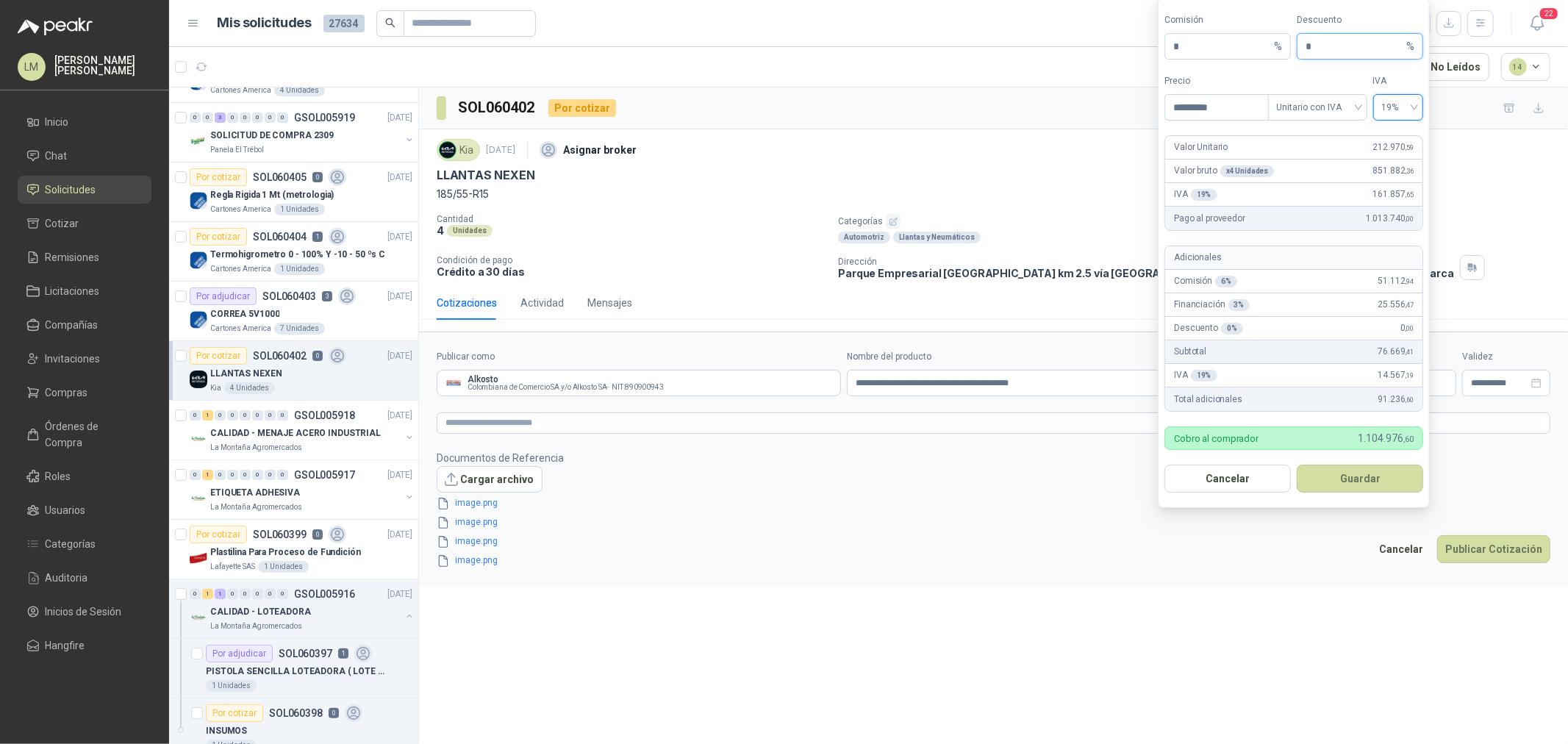
click at [1188, 63] on form "Comisión * % Descuento * % Precio ********* Tipo Unitario con IVA IVA 19% 19% V…" at bounding box center [1294, 253] width 272 height 510
click at [1254, 484] on button "Guardar" at bounding box center [1360, 479] width 127 height 28
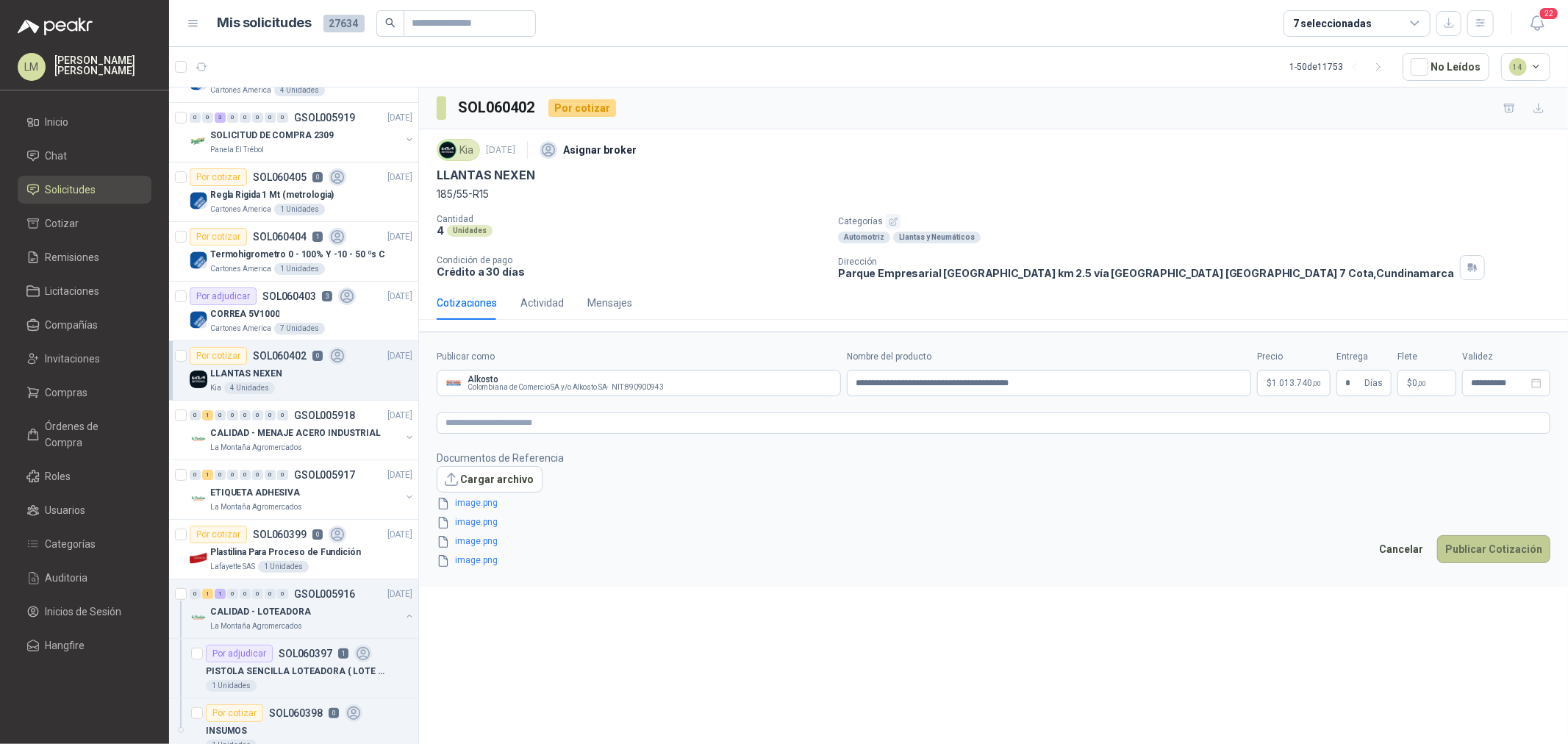
click at [1254, 549] on button "Publicar Cotización" at bounding box center [1494, 549] width 114 height 28
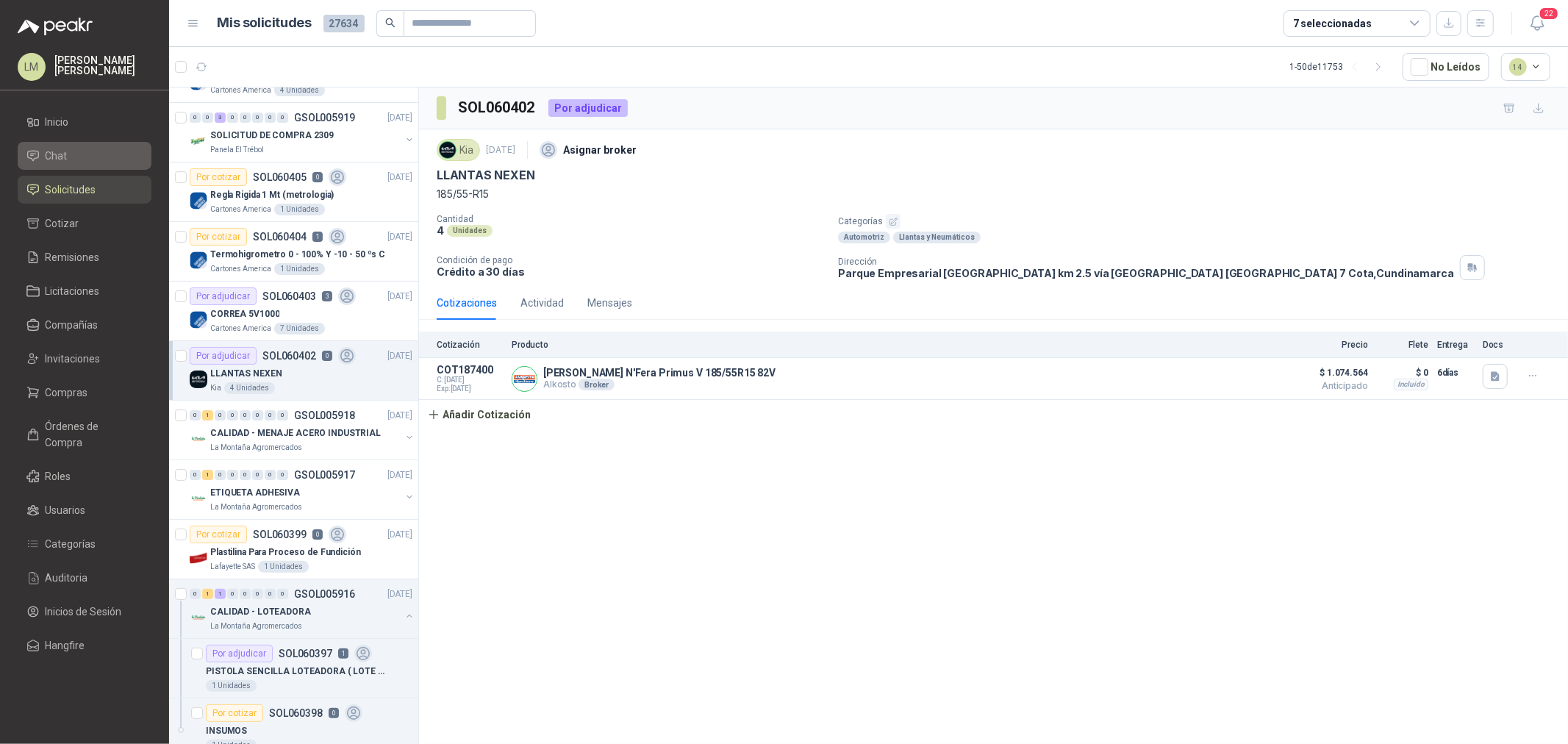
click at [58, 154] on span "Chat" at bounding box center [57, 156] width 22 height 16
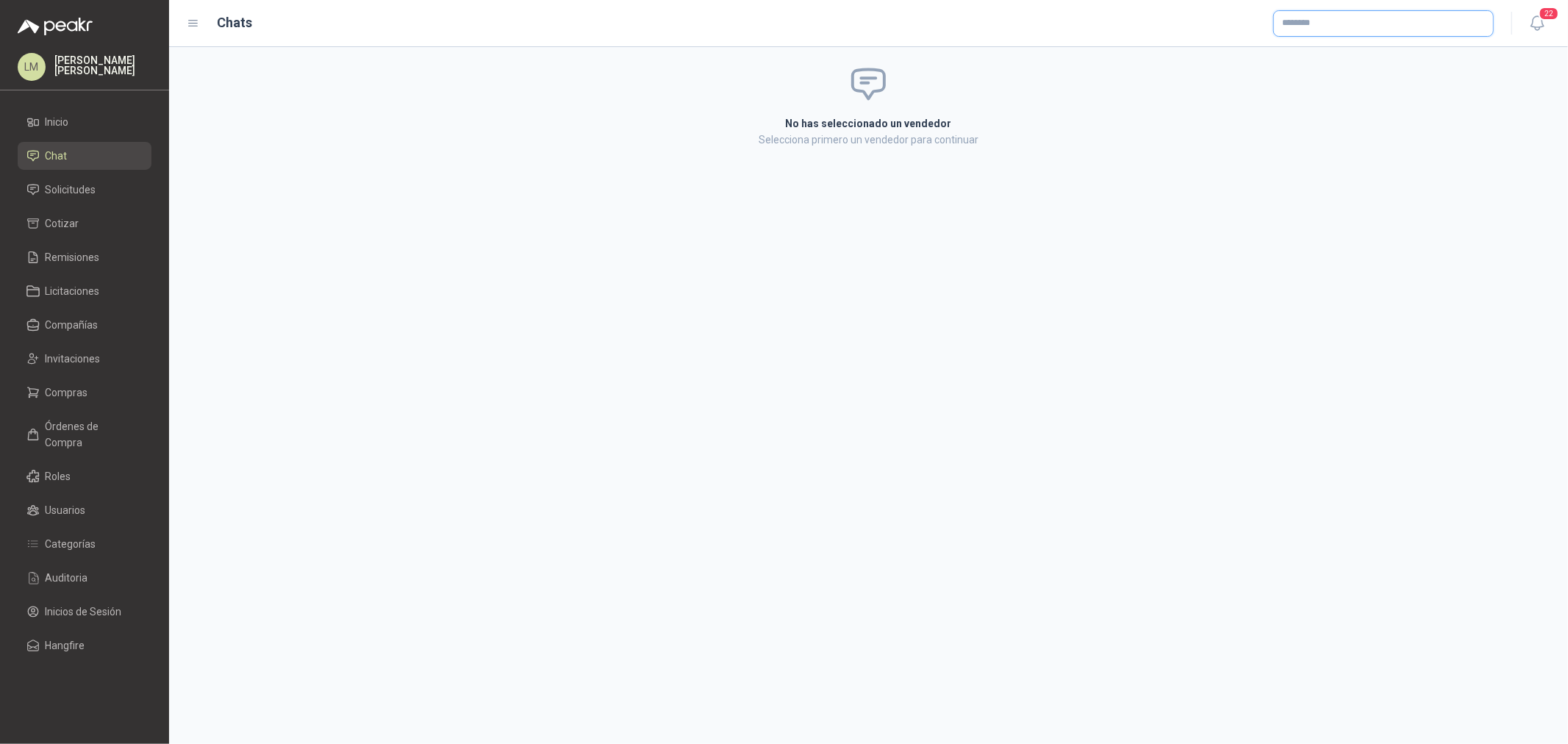
click at [1254, 15] on input "text" at bounding box center [1383, 24] width 219 height 25
click at [1254, 52] on p "FORTUNITAS" at bounding box center [1365, 55] width 114 height 9
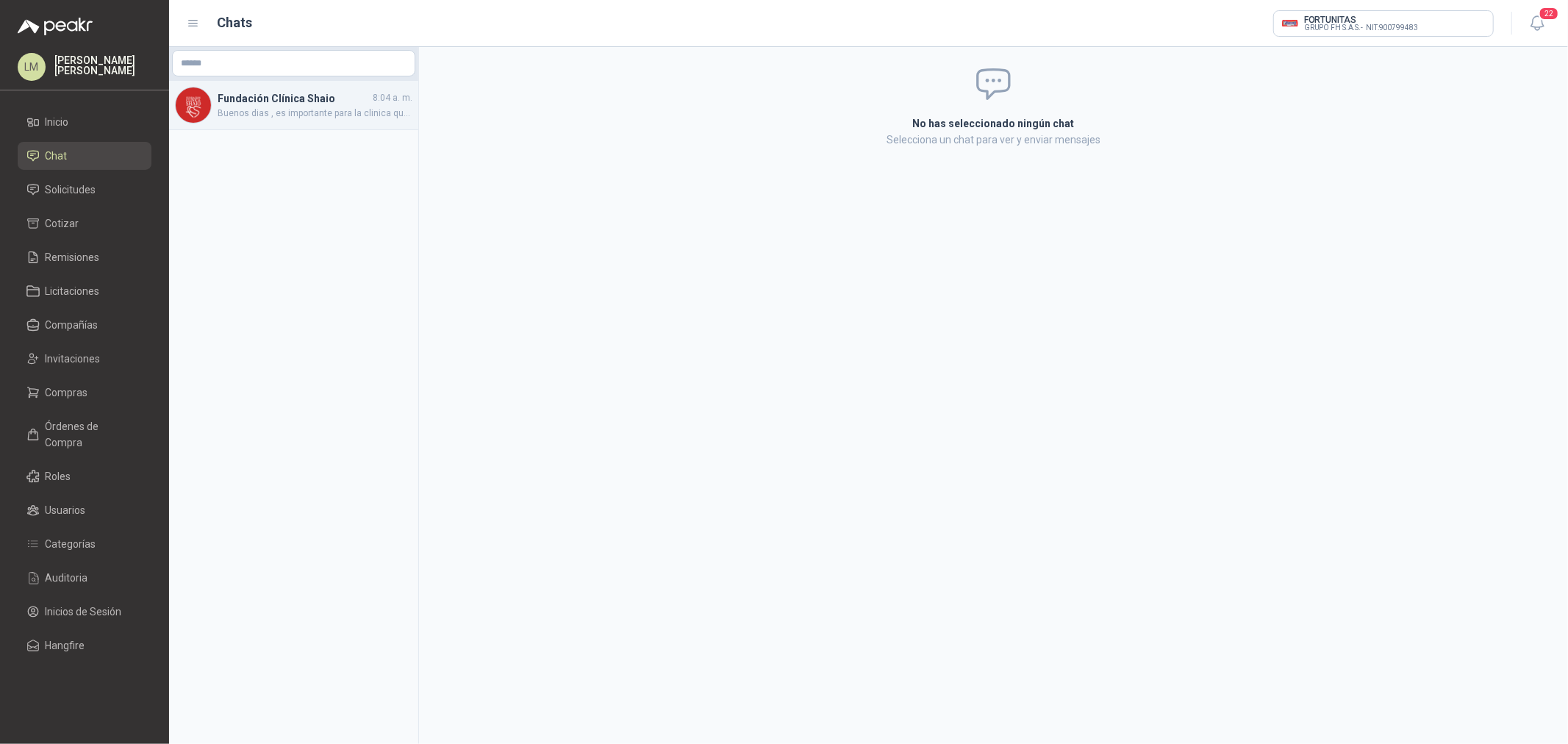
click at [285, 111] on span "Buenos dias , es importante para la clinica que el producto solicitado llegue e…" at bounding box center [315, 114] width 195 height 14
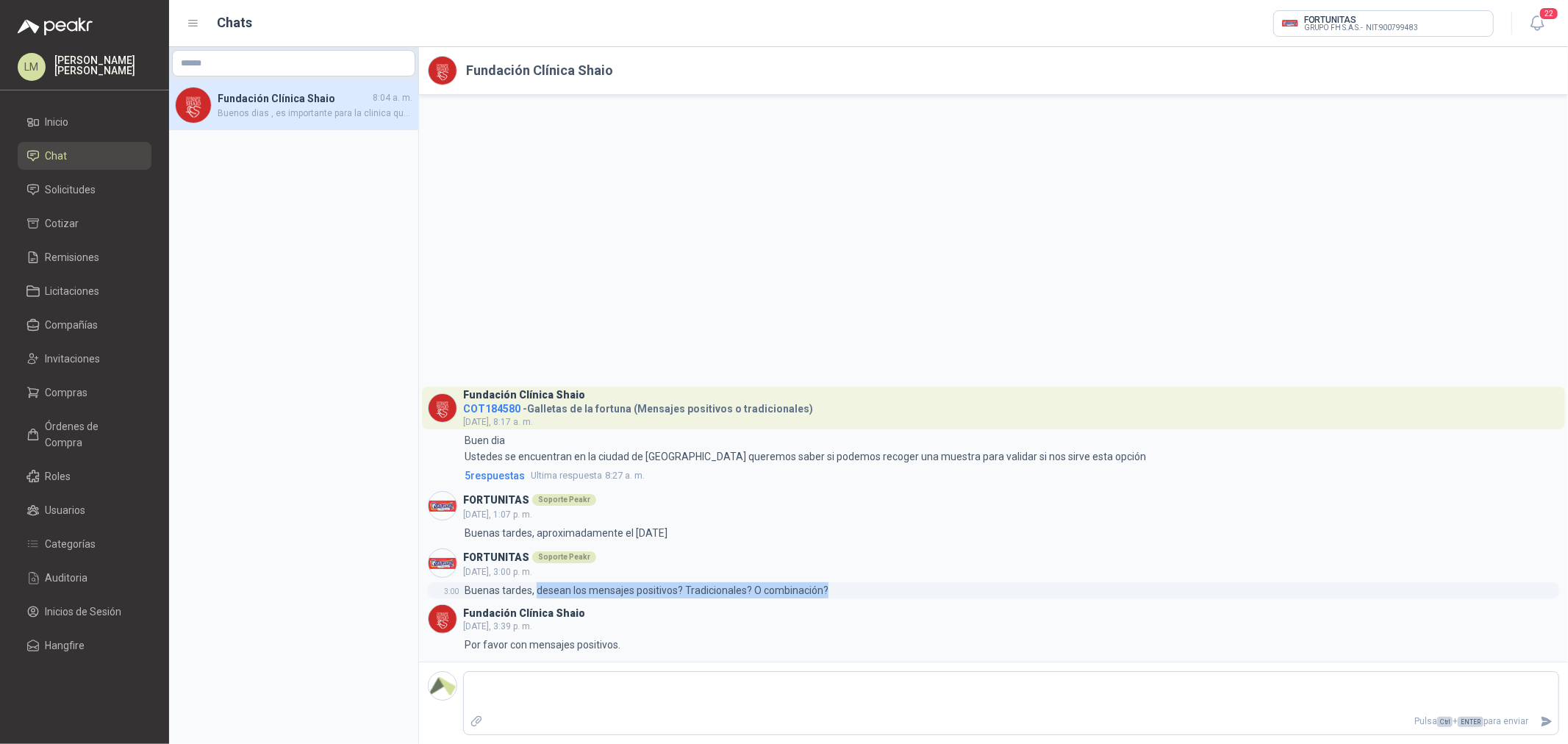
drag, startPoint x: 546, startPoint y: 589, endPoint x: 840, endPoint y: 583, distance: 294.1
click at [840, 567] on div "3:00 Buenas tardes, desean los mensajes positivos? Tradicionales? O combinación?" at bounding box center [993, 591] width 1132 height 16
click at [819, 567] on header "Fundación Clínica Shaio jueves, 3:39 p. m." at bounding box center [993, 619] width 1132 height 29
click at [57, 187] on span "Solicitudes" at bounding box center [71, 190] width 51 height 16
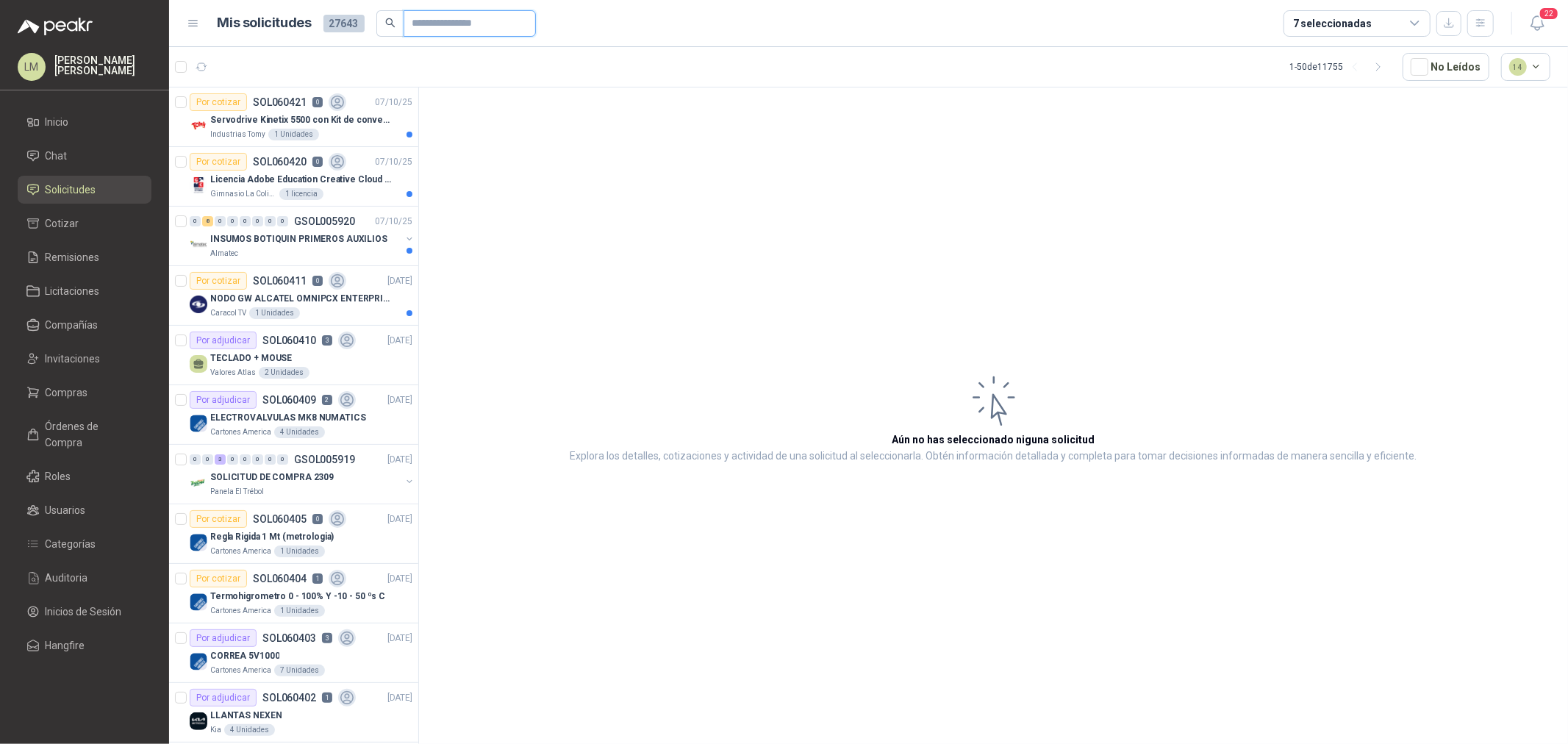
click at [419, 24] on input "text" at bounding box center [464, 24] width 103 height 25
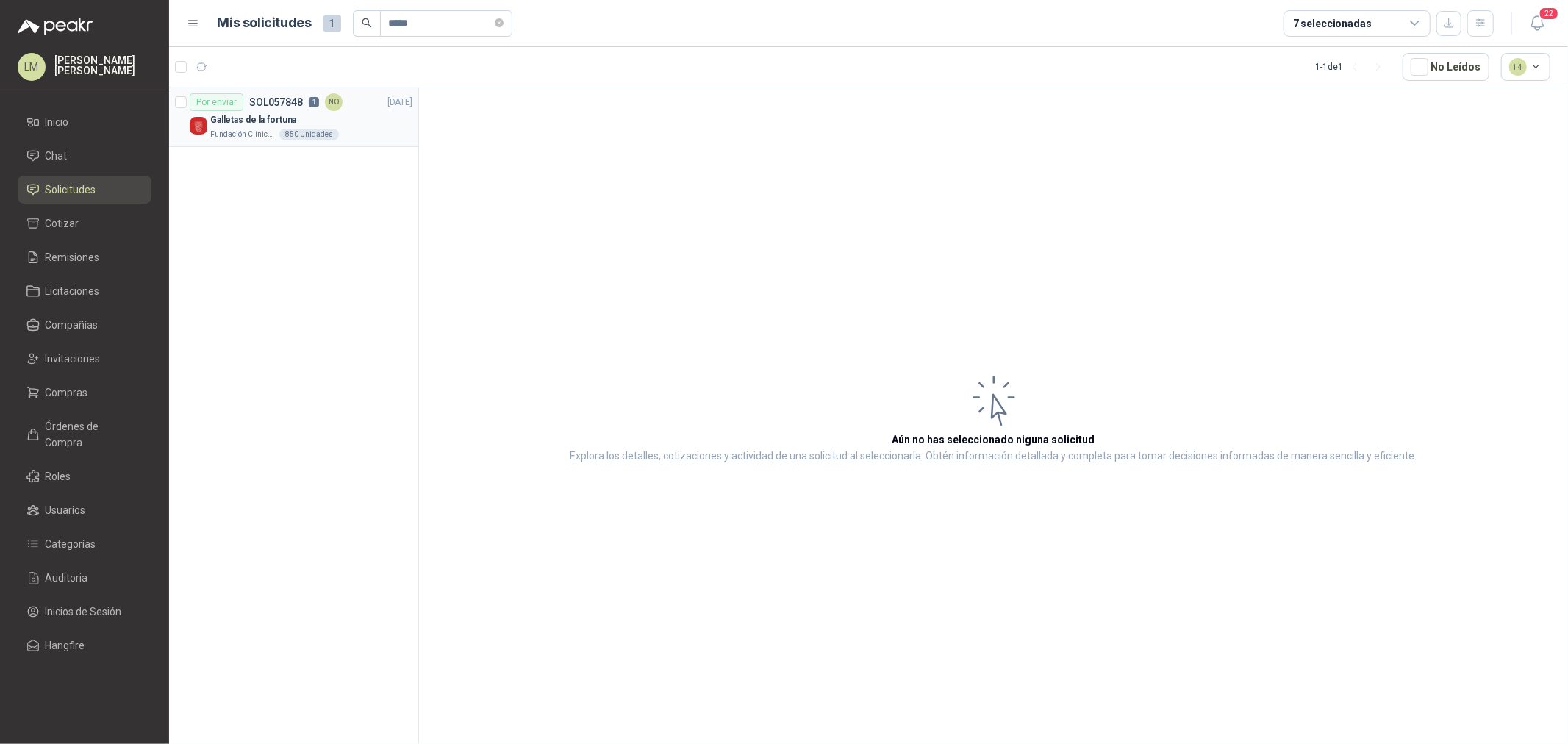
click at [280, 120] on p "Galletas de la fortuna" at bounding box center [253, 120] width 86 height 14
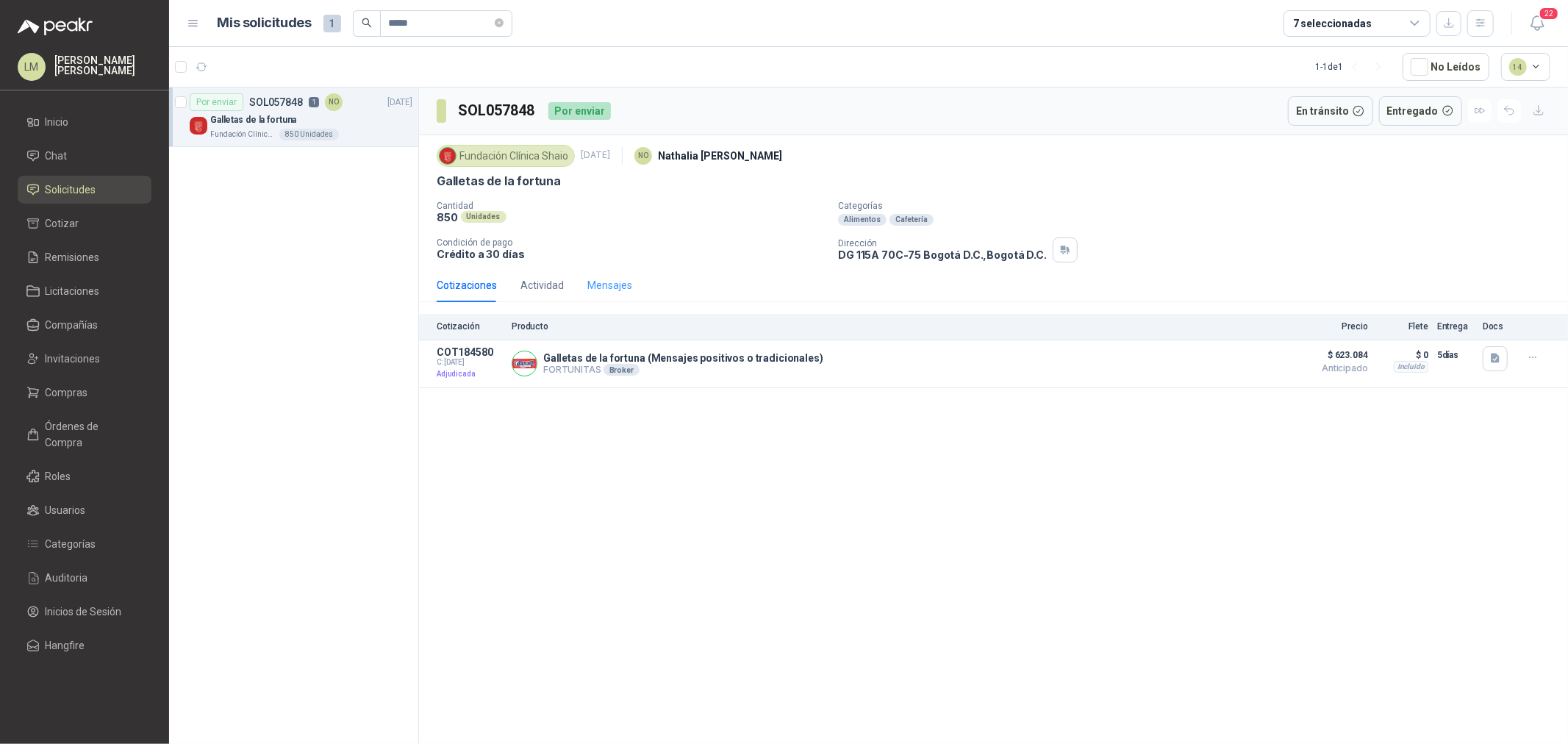
click at [602, 296] on div "Mensajes" at bounding box center [610, 285] width 45 height 34
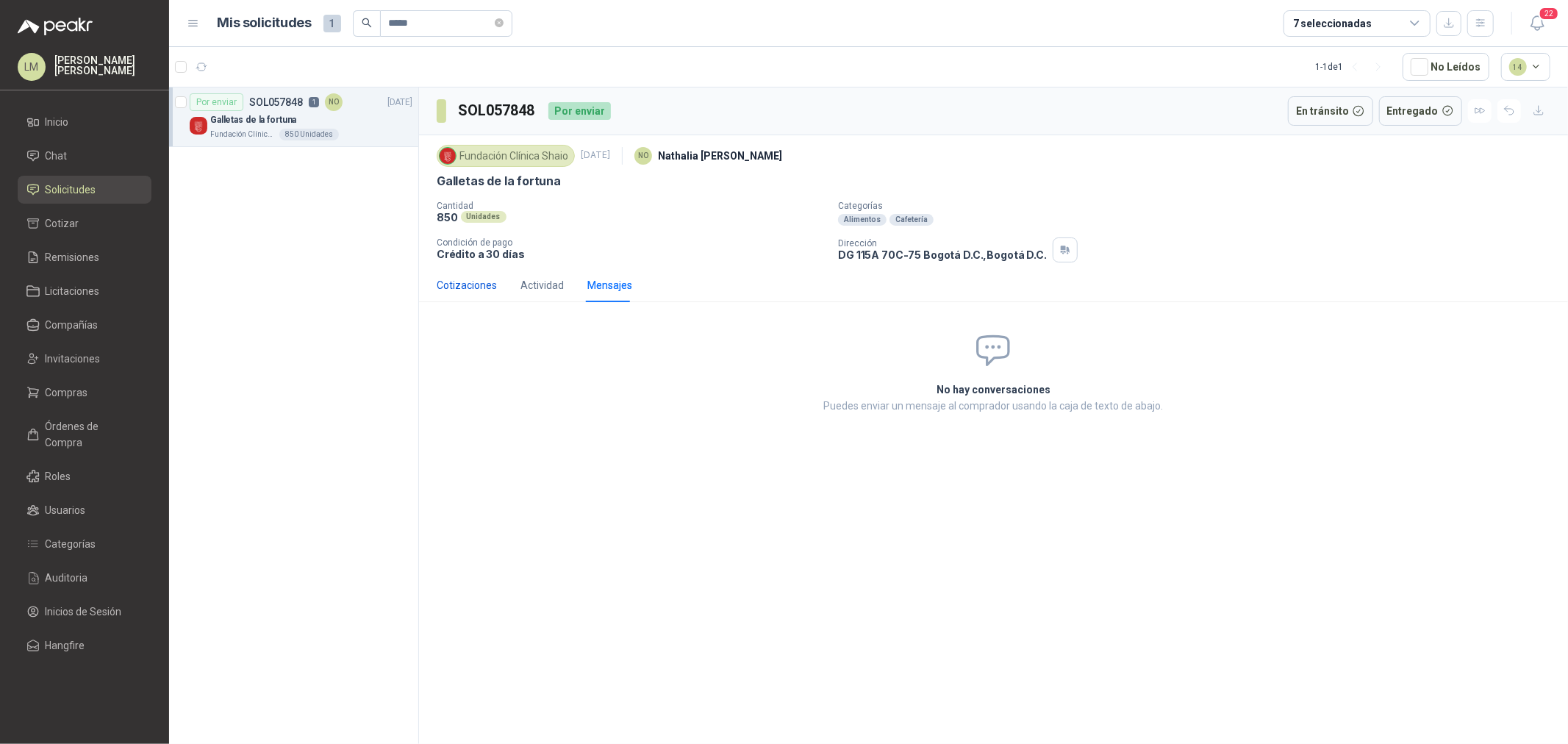
click at [480, 288] on div "Cotizaciones" at bounding box center [467, 285] width 60 height 16
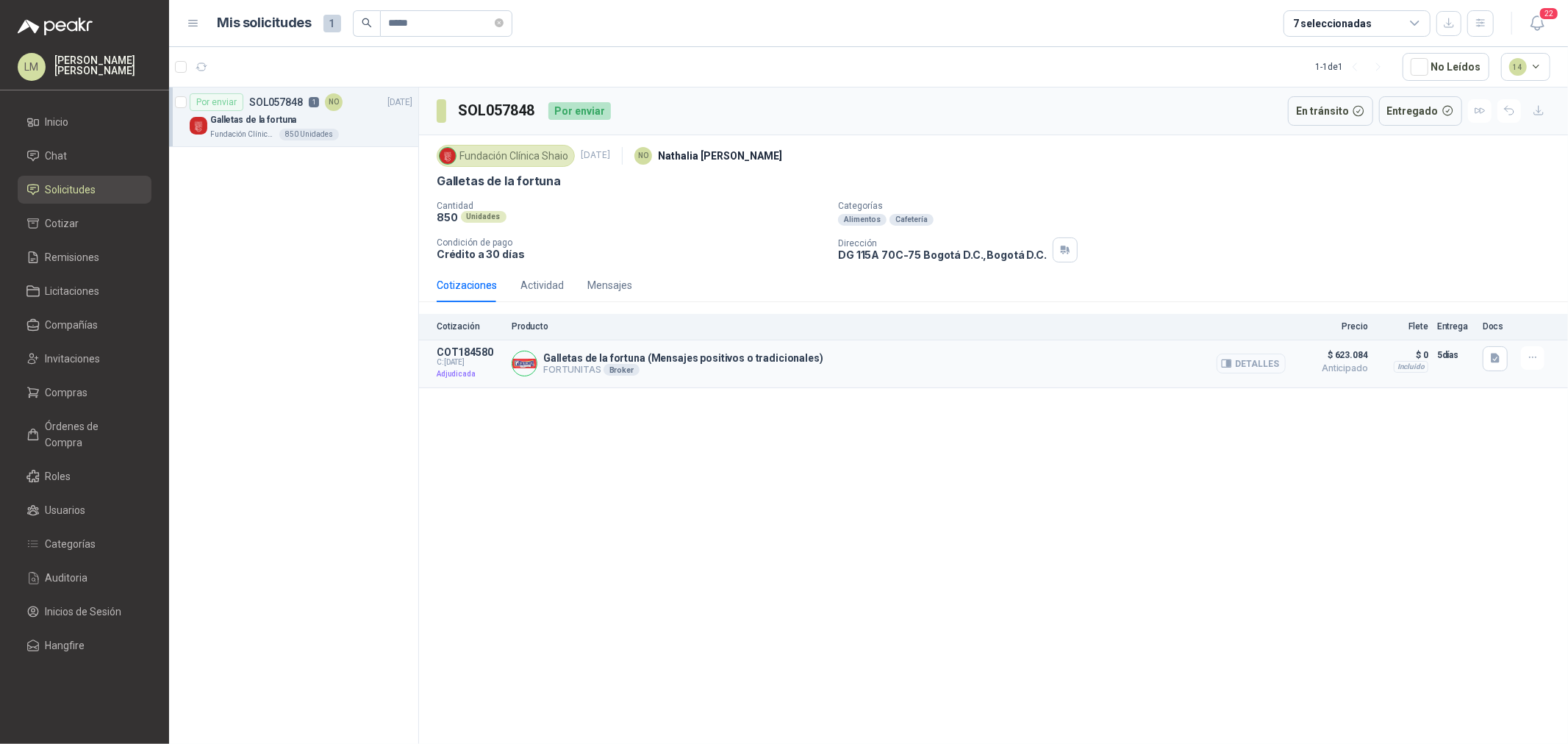
click at [1254, 365] on button "Detalles" at bounding box center [1252, 364] width 69 height 20
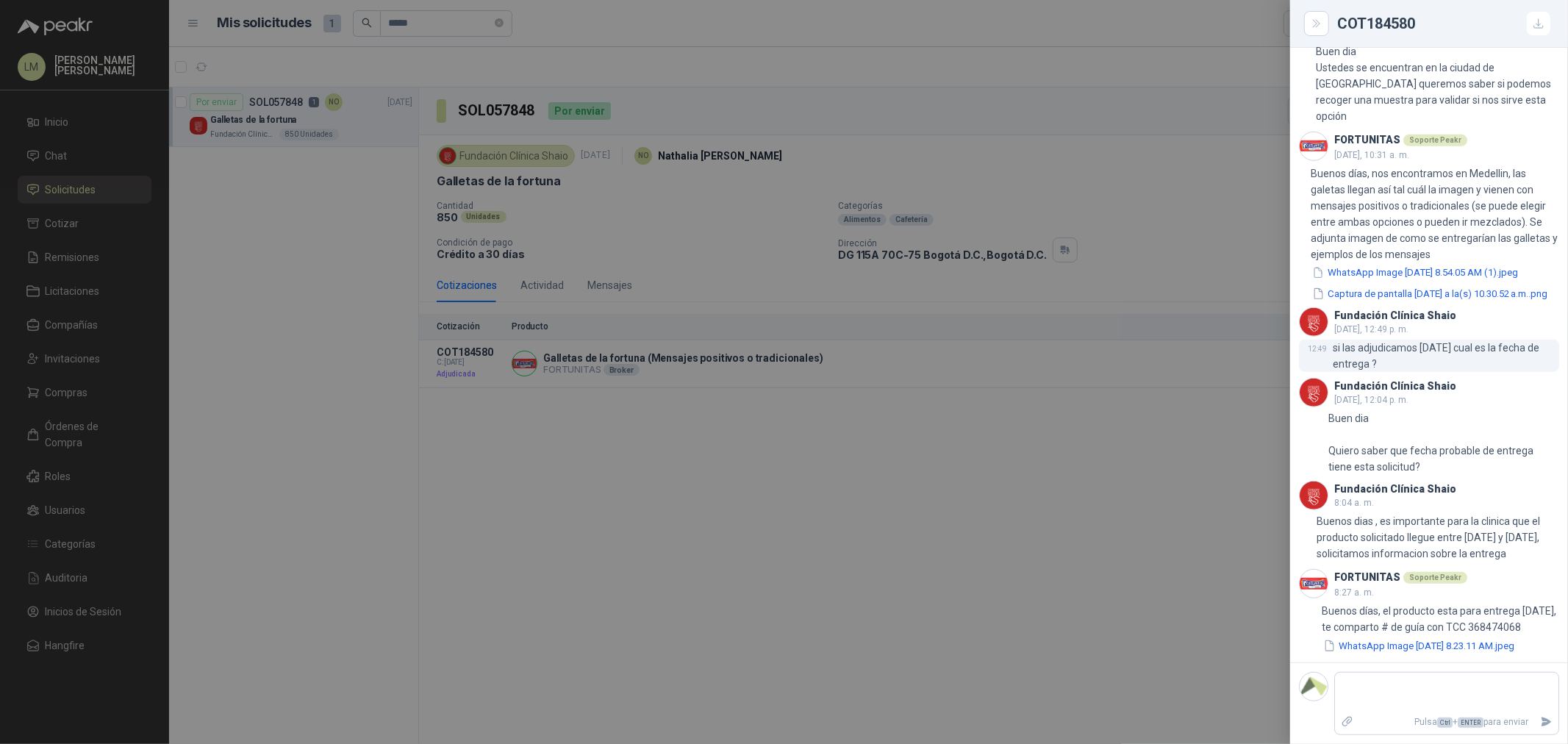
scroll to position [780, 0]
drag, startPoint x: 1370, startPoint y: 342, endPoint x: 1471, endPoint y: 361, distance: 102.8
click at [1254, 361] on div "Fundación Clínica Shaio jueves, 8:17 a. m. 8:17 Buen dia Ustedes se encuentran …" at bounding box center [1429, 333] width 278 height 661
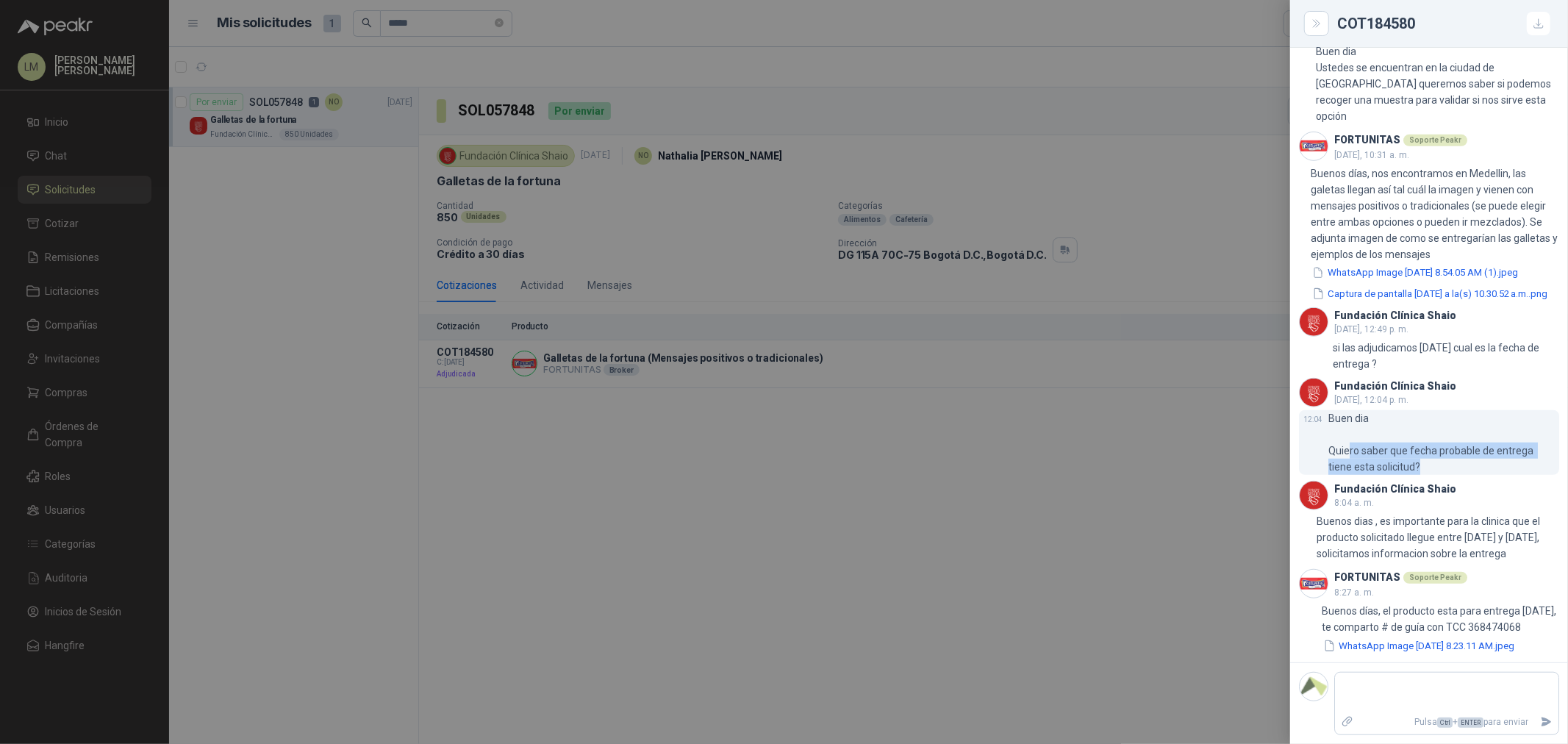
drag, startPoint x: 1350, startPoint y: 437, endPoint x: 1452, endPoint y: 451, distance: 103.0
click at [1254, 451] on p "Buen dia Quiero saber que fecha probable de entrega tiene esta solicitud?" at bounding box center [1443, 443] width 231 height 65
click at [1254, 567] on button "WhatsApp Image 2025-10-07 at 8.23.11 AM.jpeg" at bounding box center [1418, 646] width 194 height 15
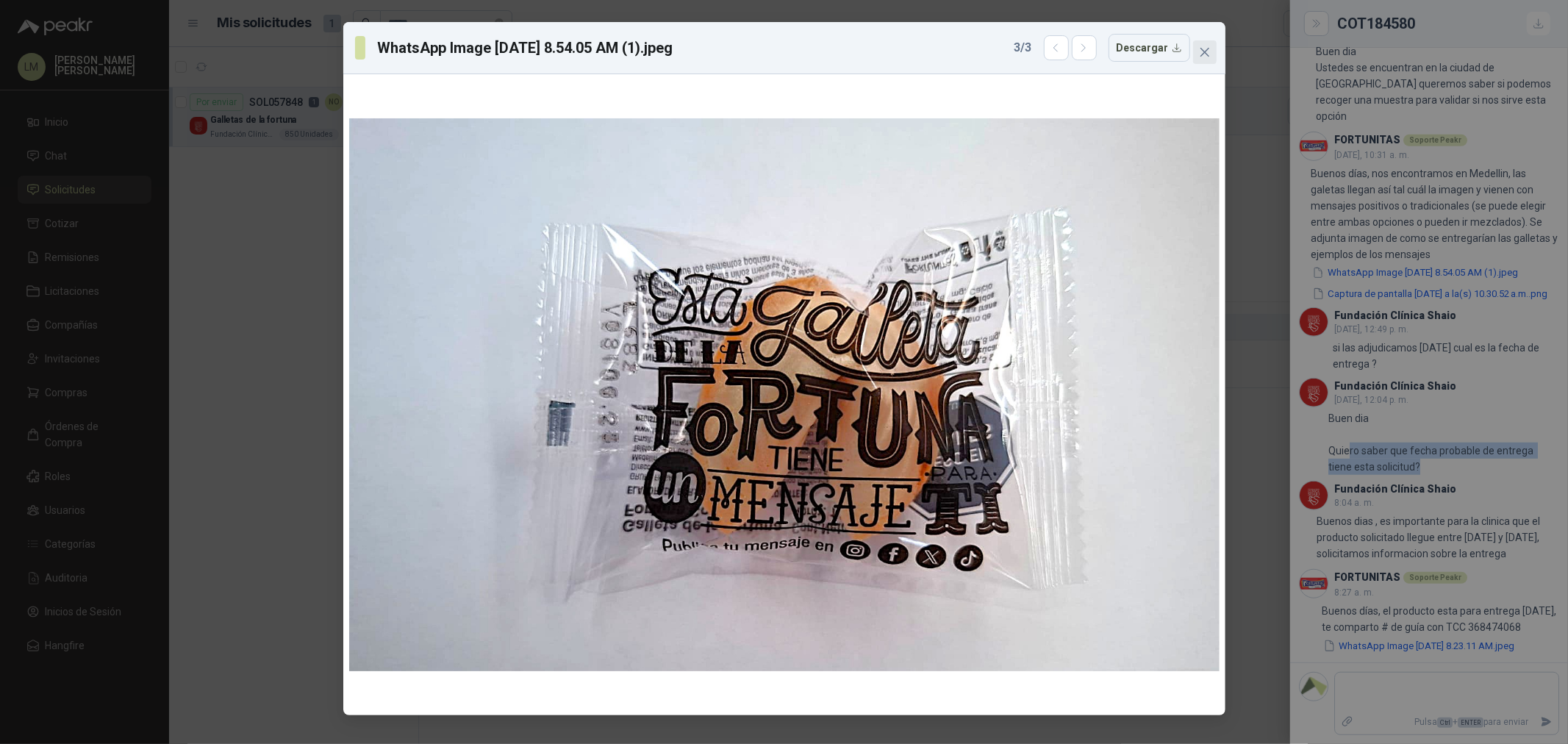
click at [1201, 46] on icon "close" at bounding box center [1205, 52] width 12 height 12
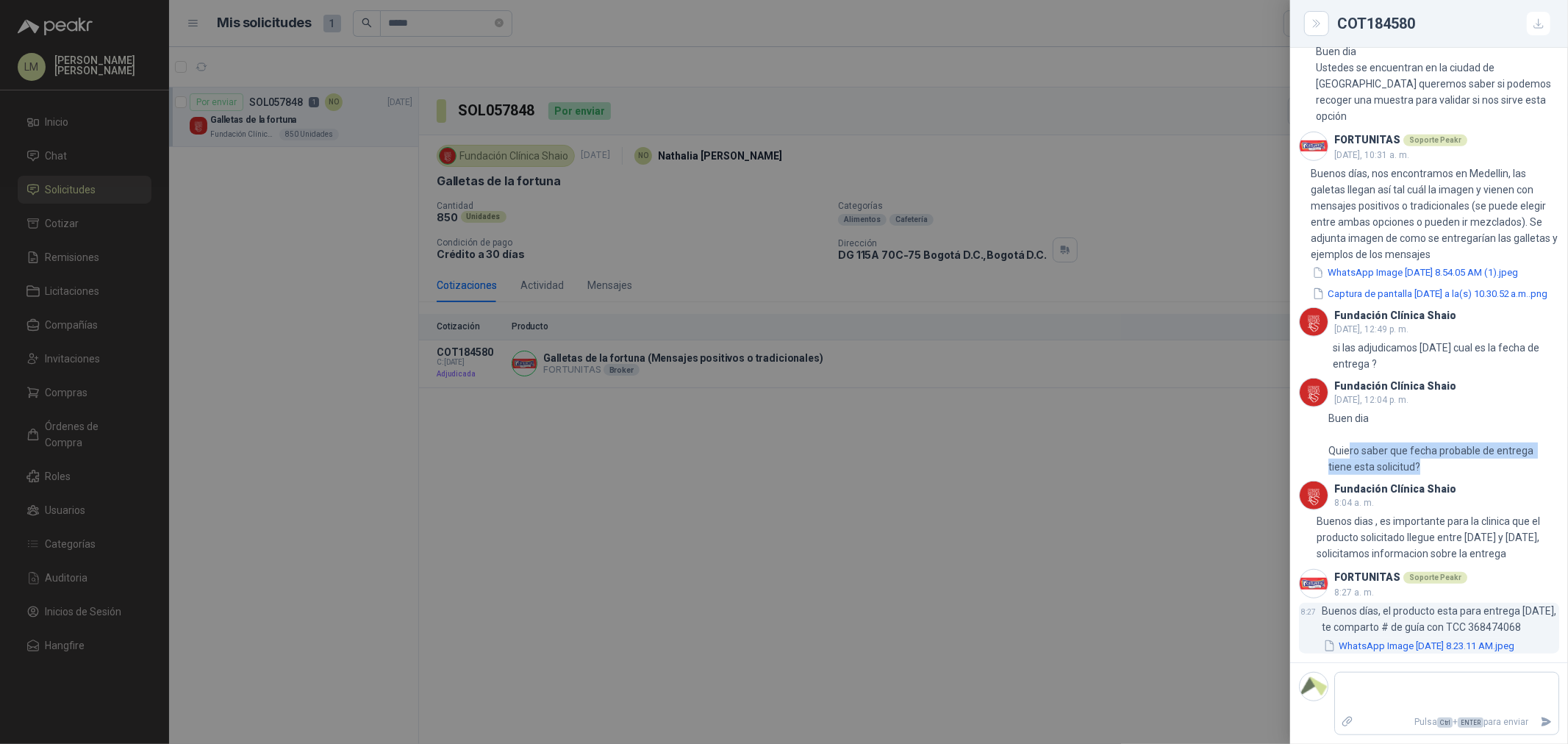
click at [1254, 567] on button "WhatsApp Image 2025-10-07 at 8.23.11 AM.jpeg" at bounding box center [1418, 646] width 194 height 15
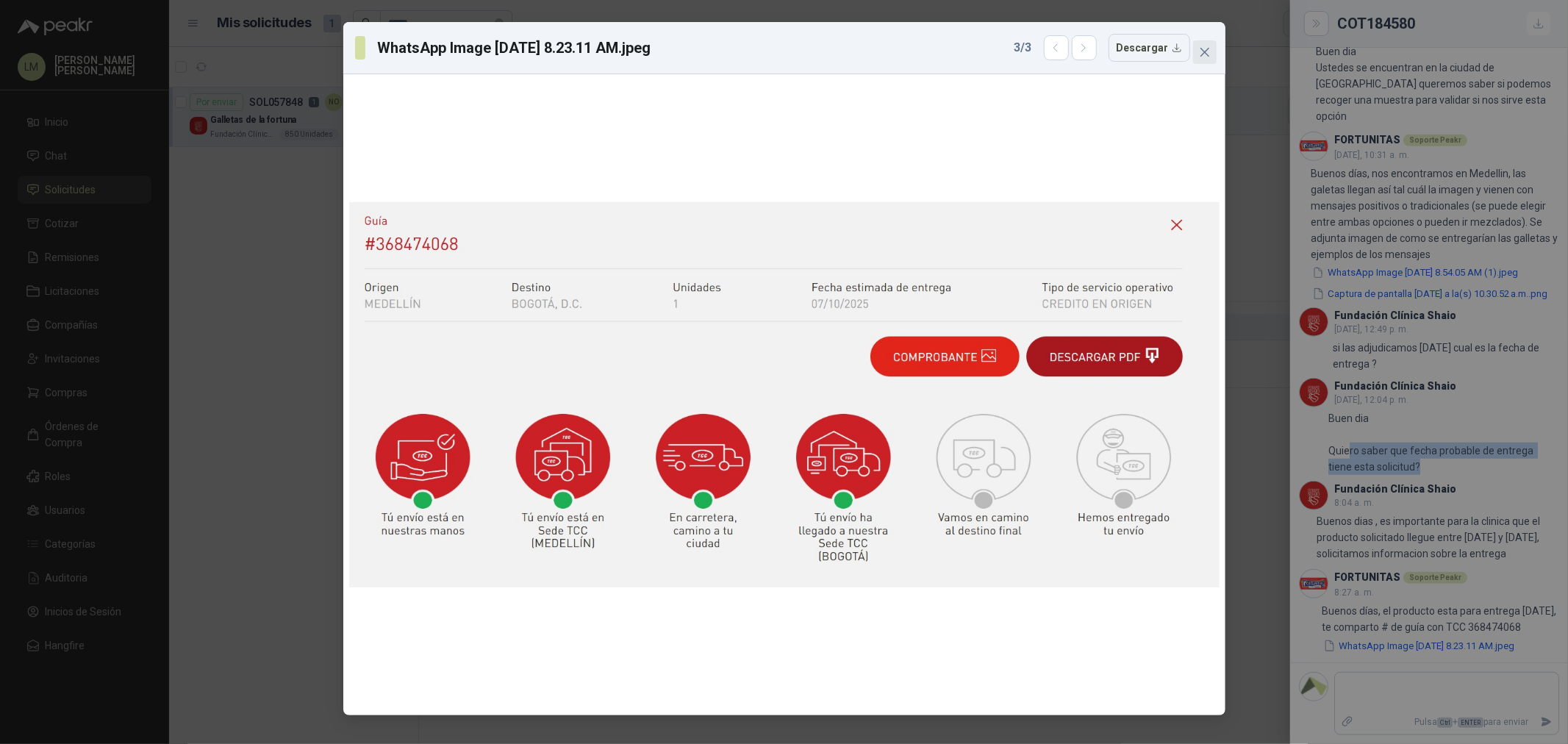
click at [1202, 48] on icon "close" at bounding box center [1205, 52] width 12 height 12
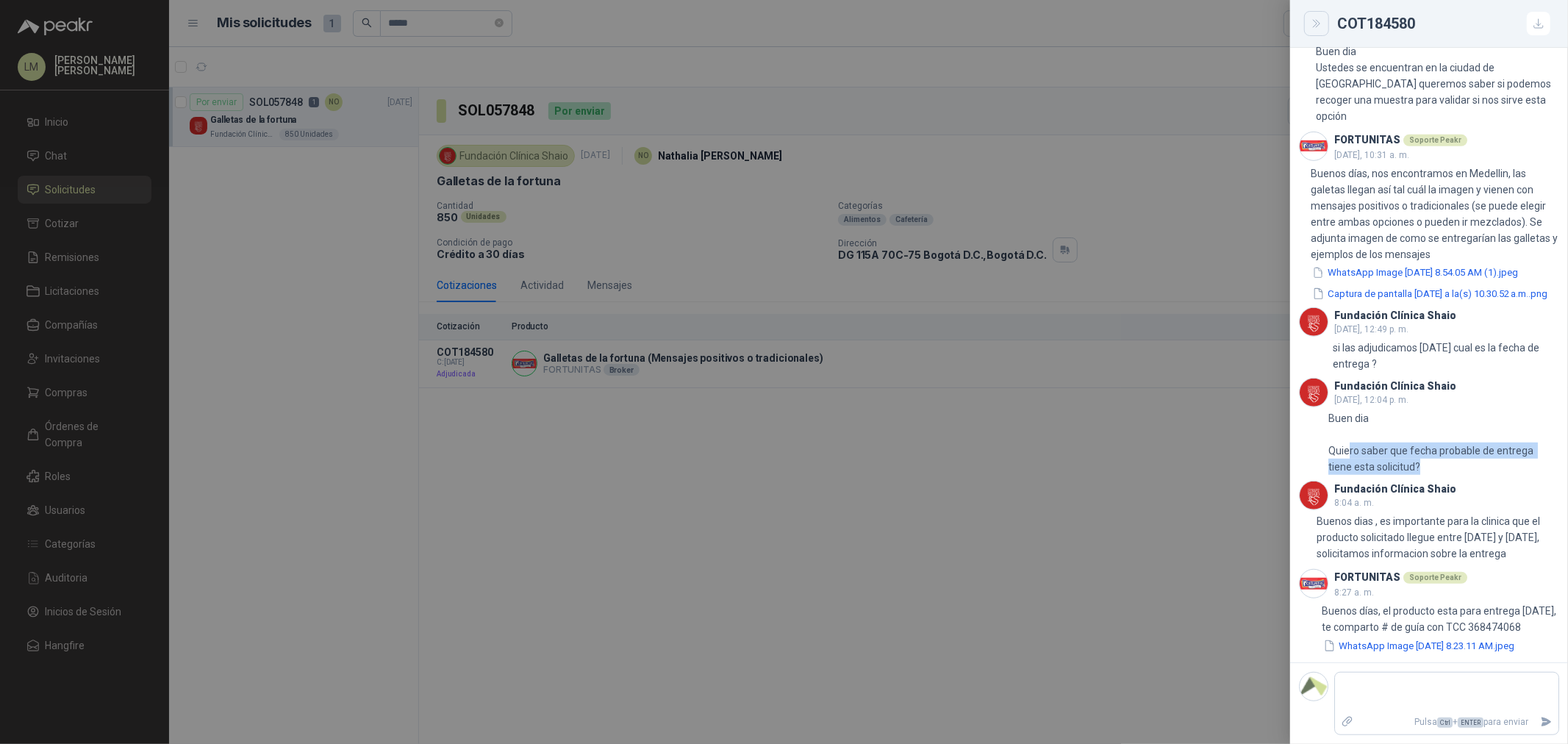
click at [1254, 20] on icon "Close" at bounding box center [1317, 24] width 13 height 13
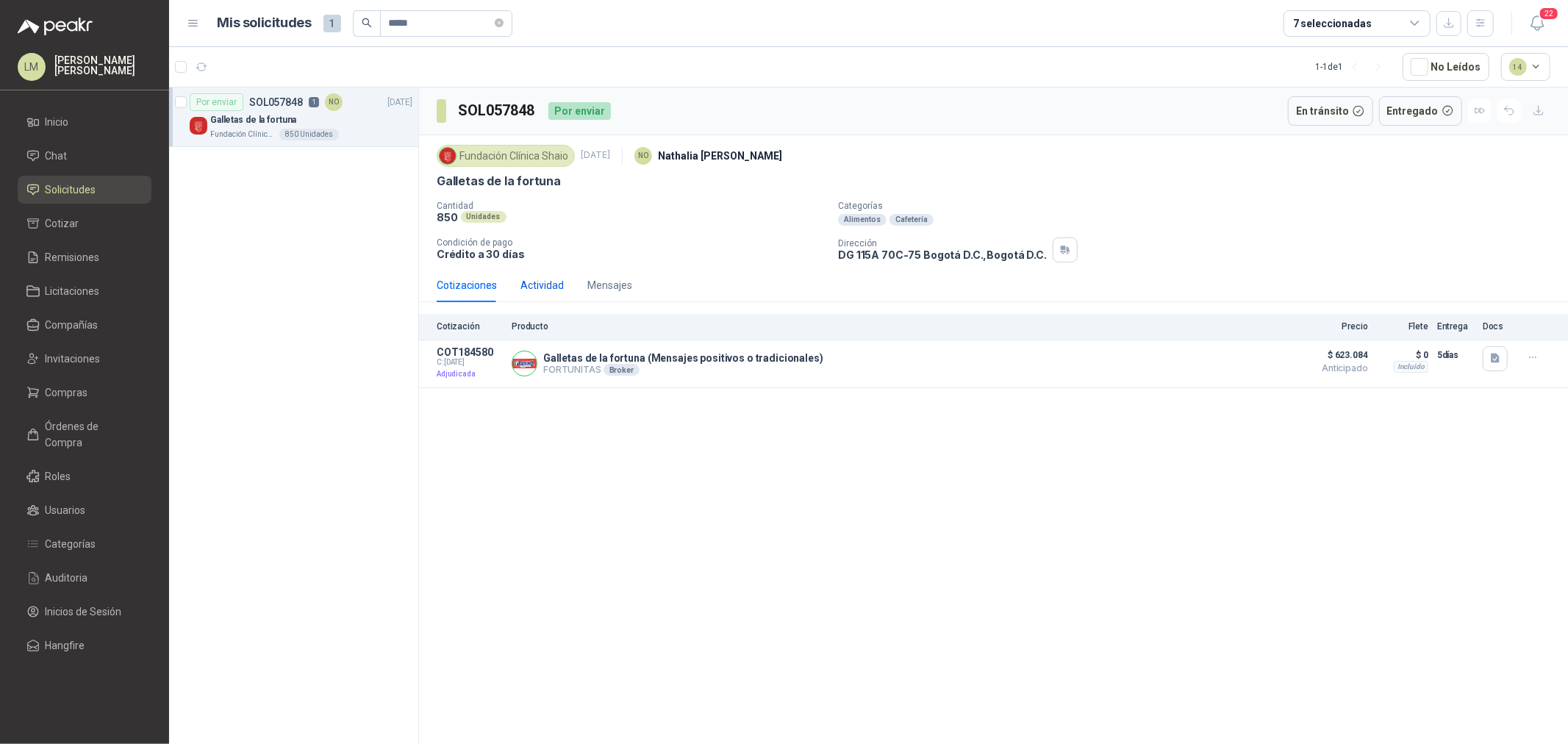
click at [535, 288] on div "Actividad" at bounding box center [542, 285] width 43 height 16
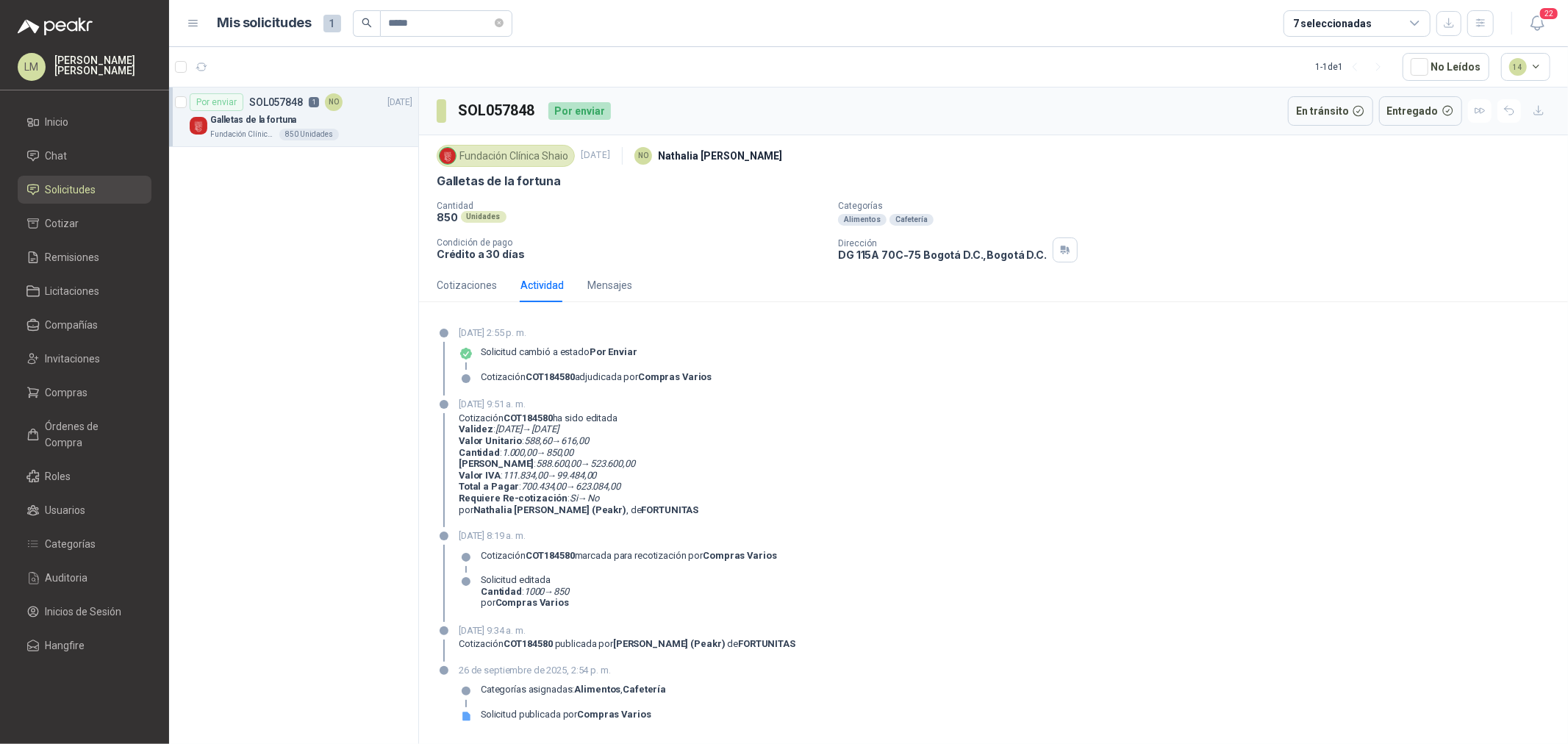
click at [628, 223] on div "850 Unidades" at bounding box center [631, 217] width 390 height 13
click at [68, 391] on span "Compras" at bounding box center [67, 393] width 43 height 16
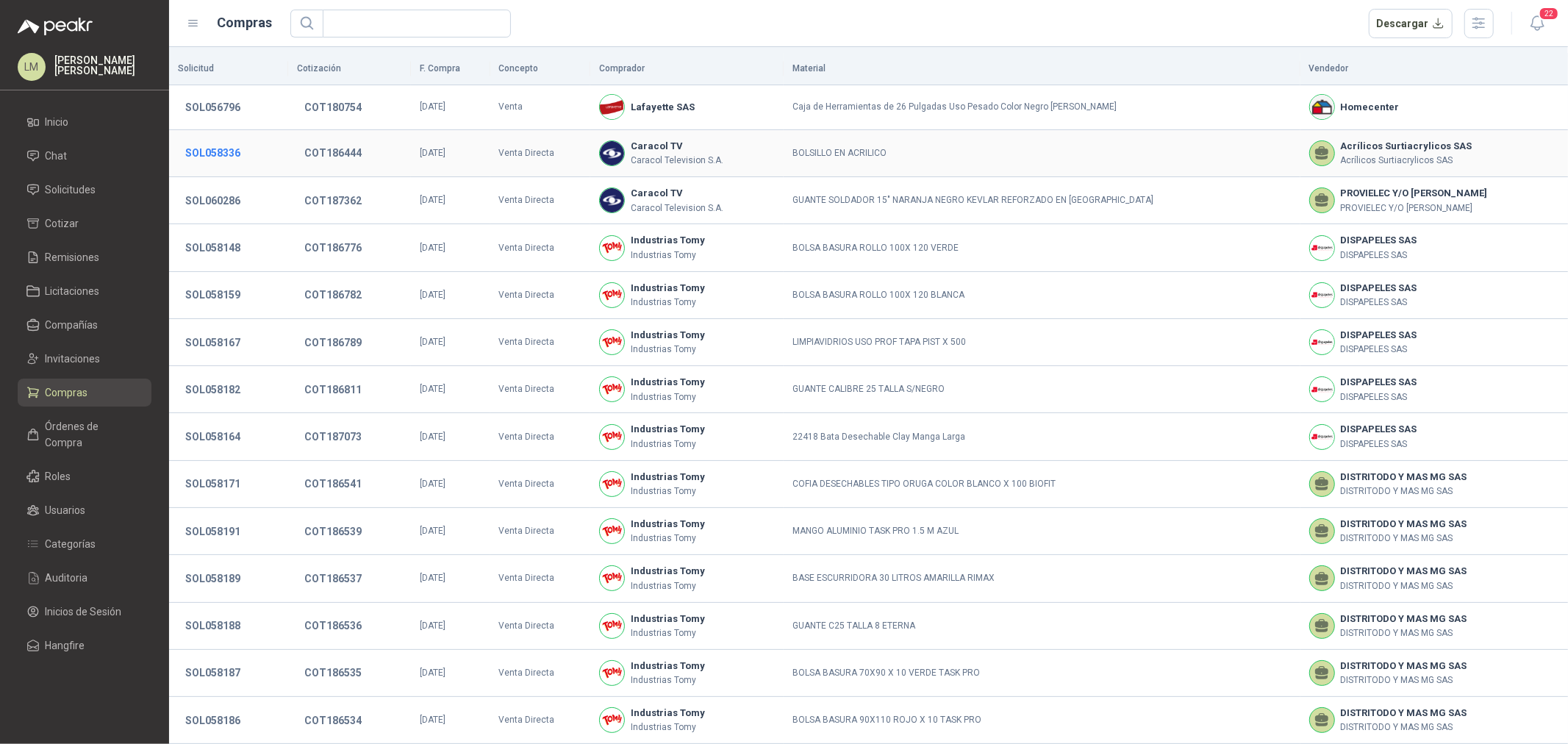
click at [224, 156] on button "SOL058336" at bounding box center [212, 153] width 70 height 27
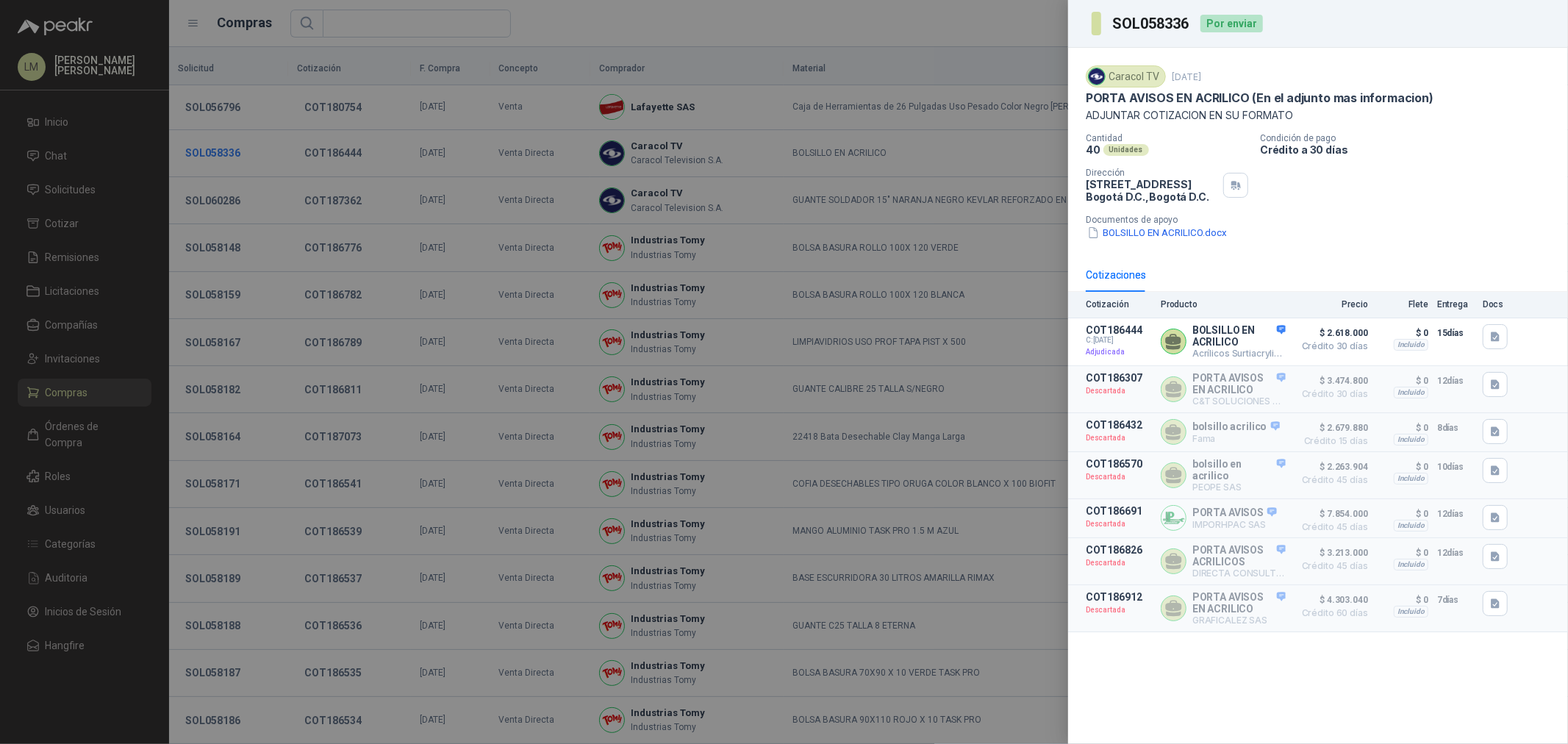
click at [224, 156] on div at bounding box center [784, 372] width 1568 height 744
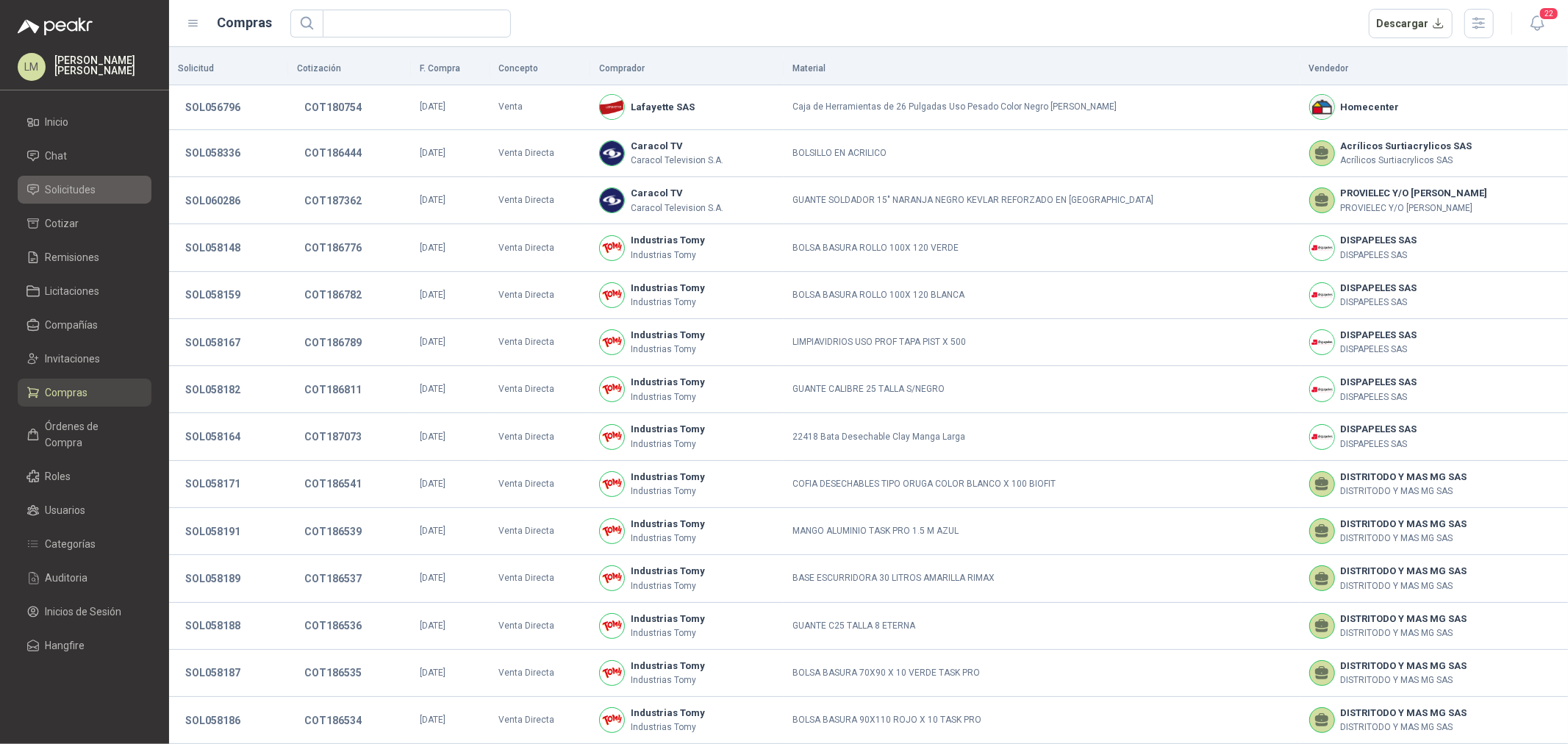
click at [49, 188] on span "Solicitudes" at bounding box center [71, 190] width 51 height 16
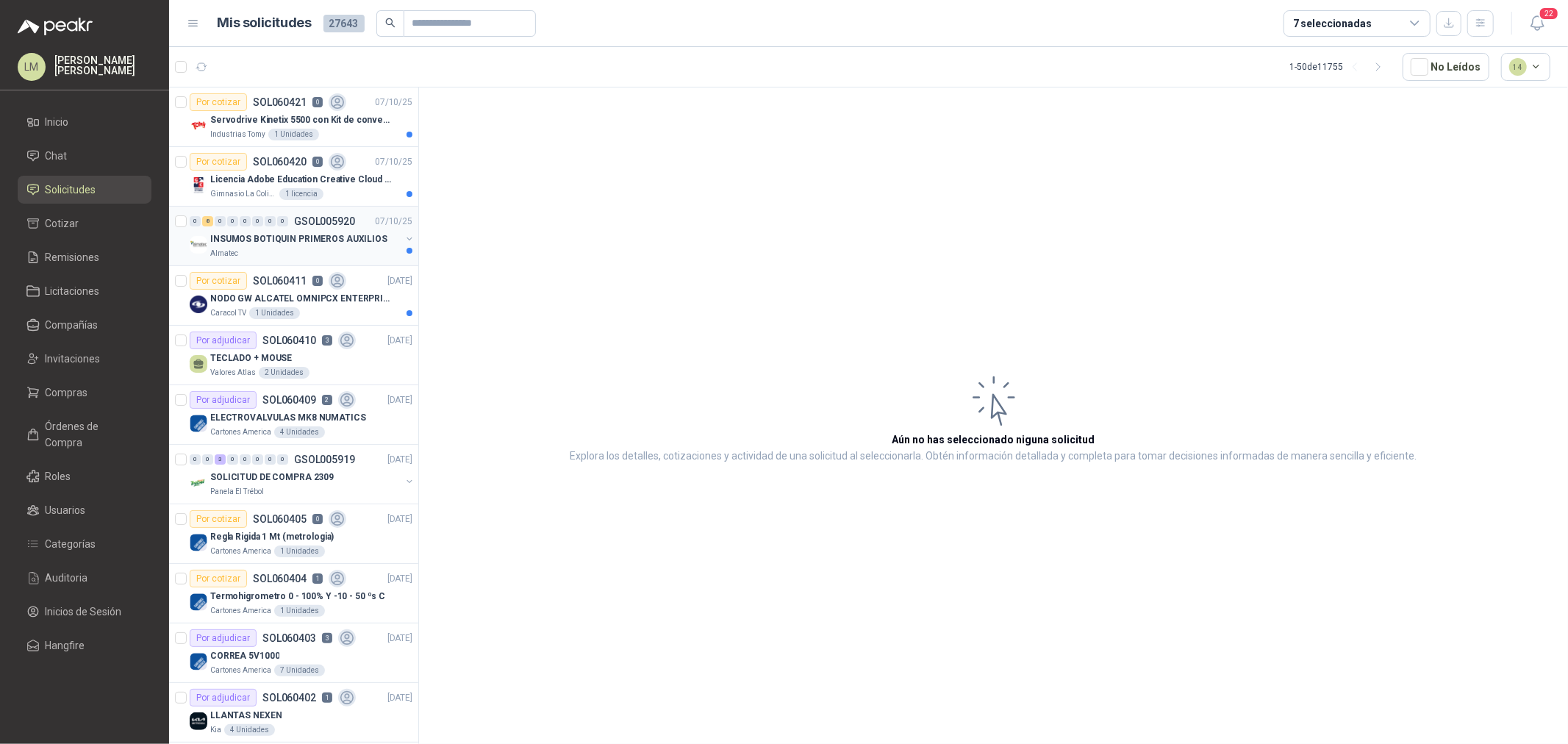
click at [276, 233] on p "INSUMOS BOTIQUIN PRIMEROS AUXILIOS" at bounding box center [299, 239] width 177 height 14
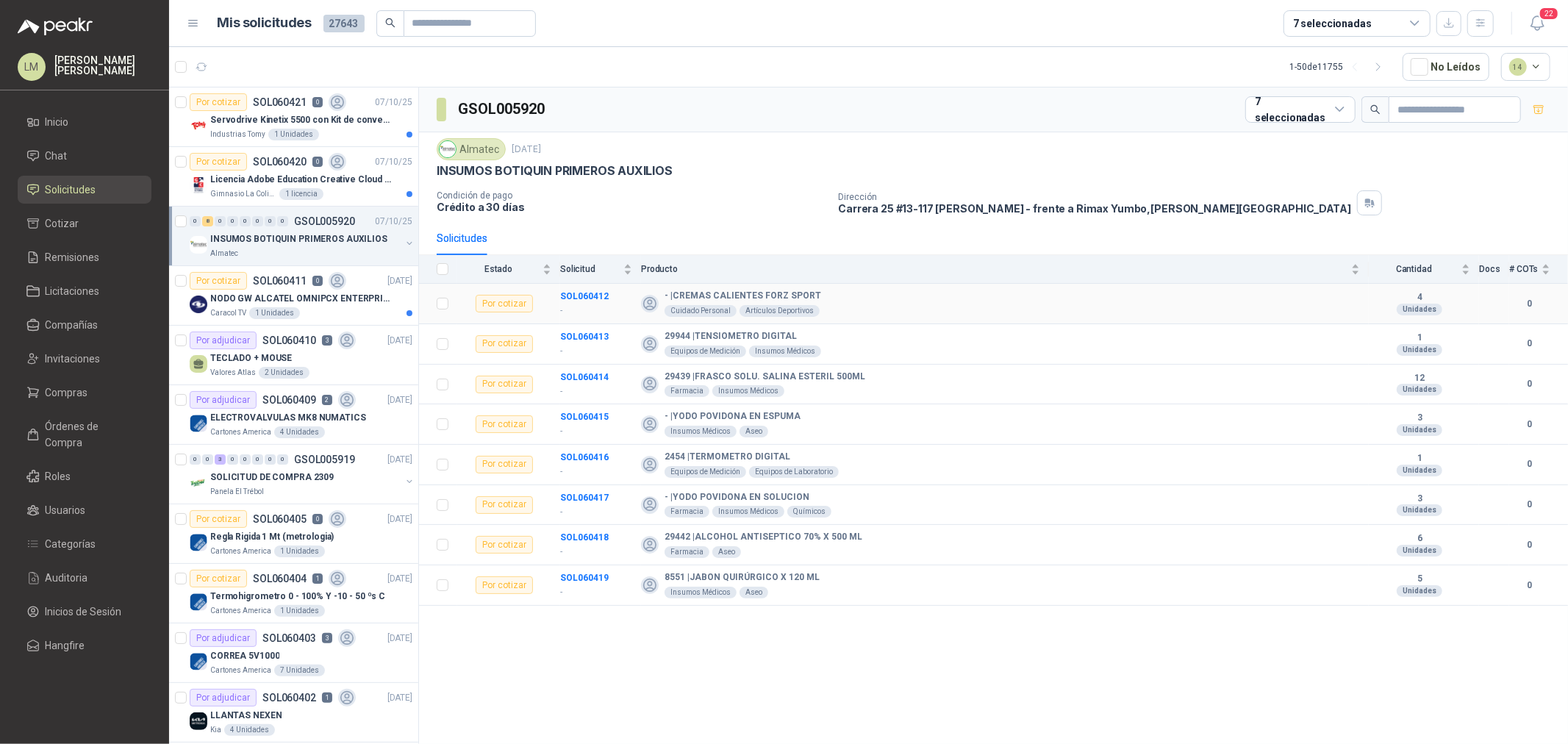
drag, startPoint x: 589, startPoint y: 293, endPoint x: 613, endPoint y: 303, distance: 26.0
click at [613, 303] on td "SOL060412 -" at bounding box center [601, 304] width 81 height 41
click at [46, 385] on span "Compras" at bounding box center [67, 393] width 43 height 16
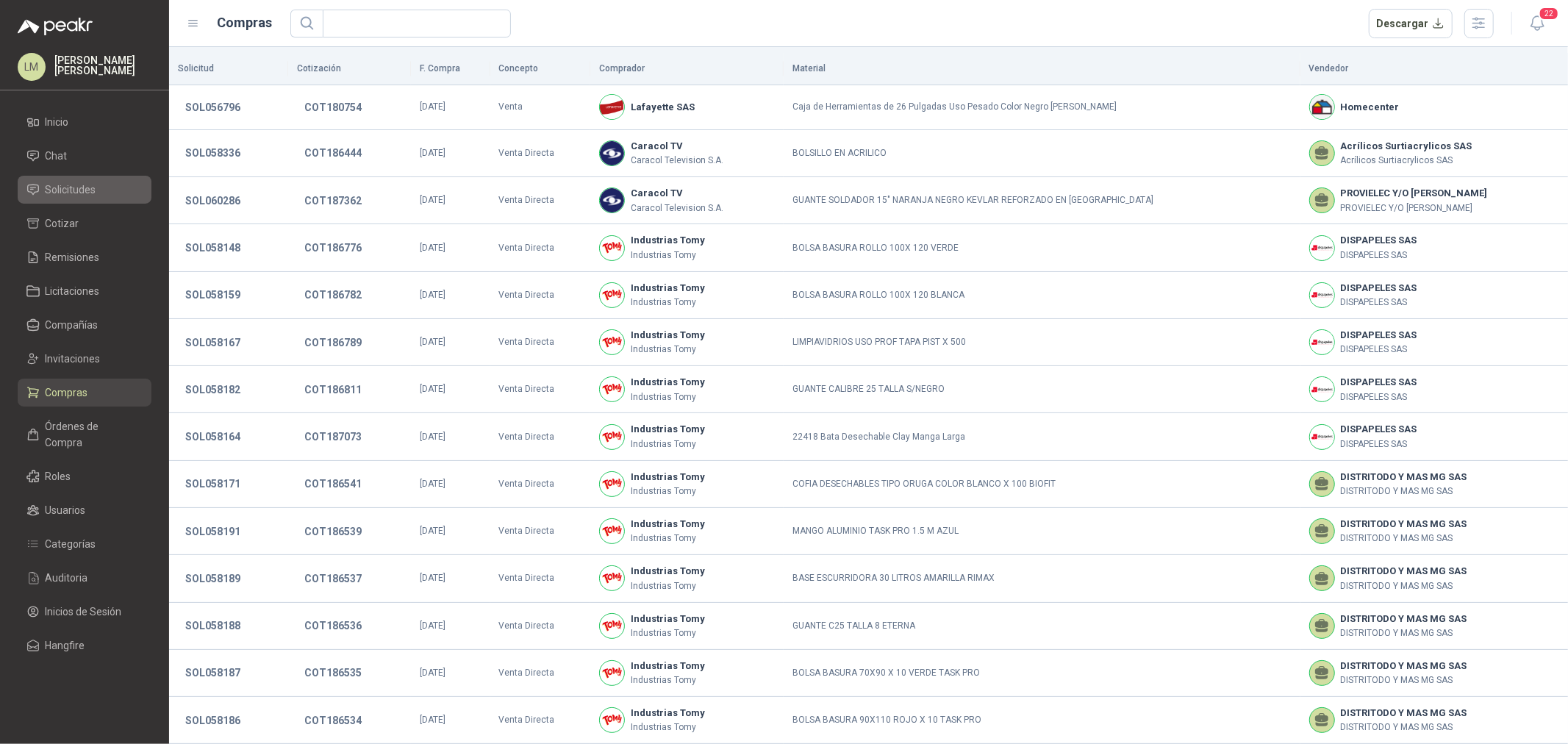
click at [91, 192] on span "Solicitudes" at bounding box center [71, 190] width 51 height 16
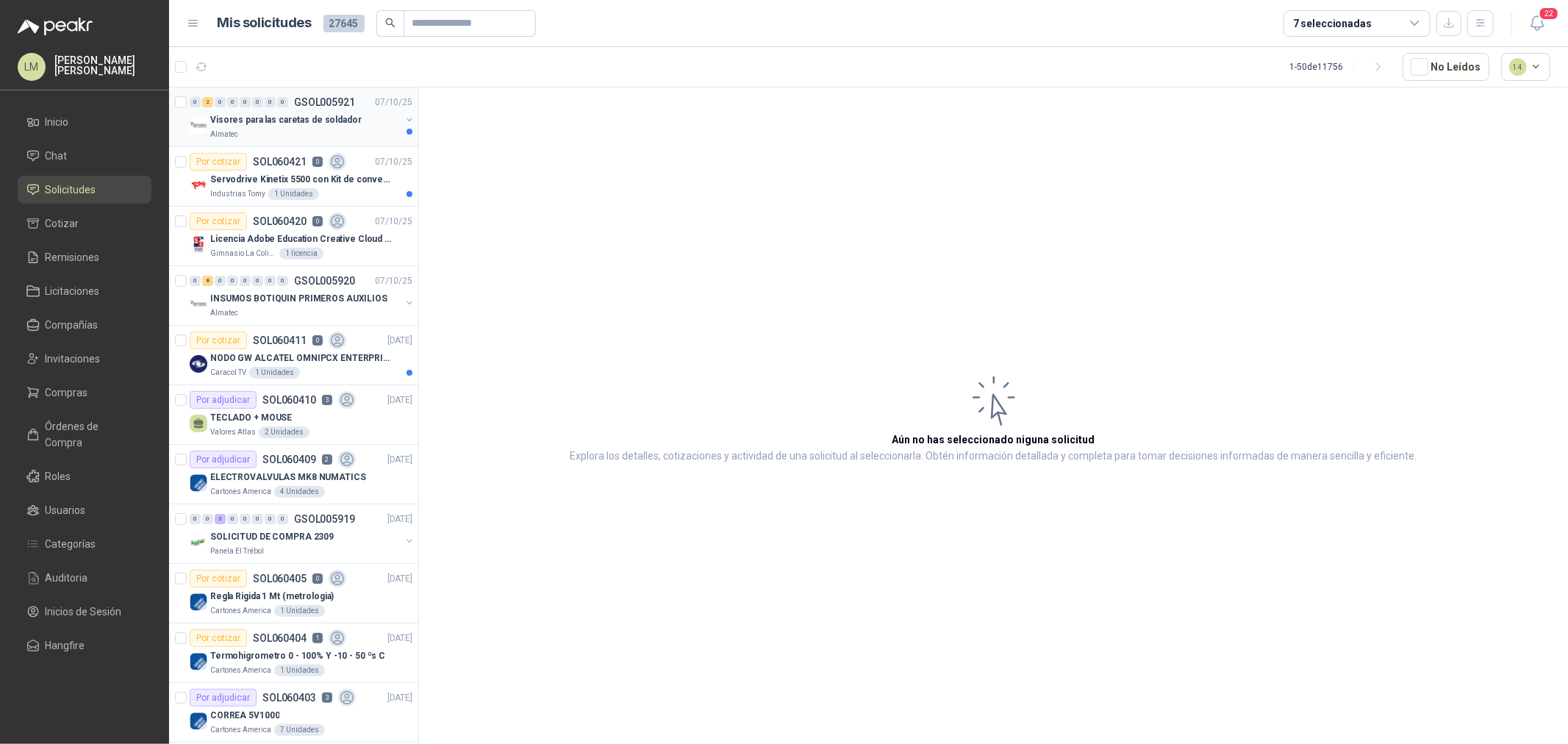
click at [310, 114] on p "Visores para las caretas de soldador" at bounding box center [285, 120] width 151 height 14
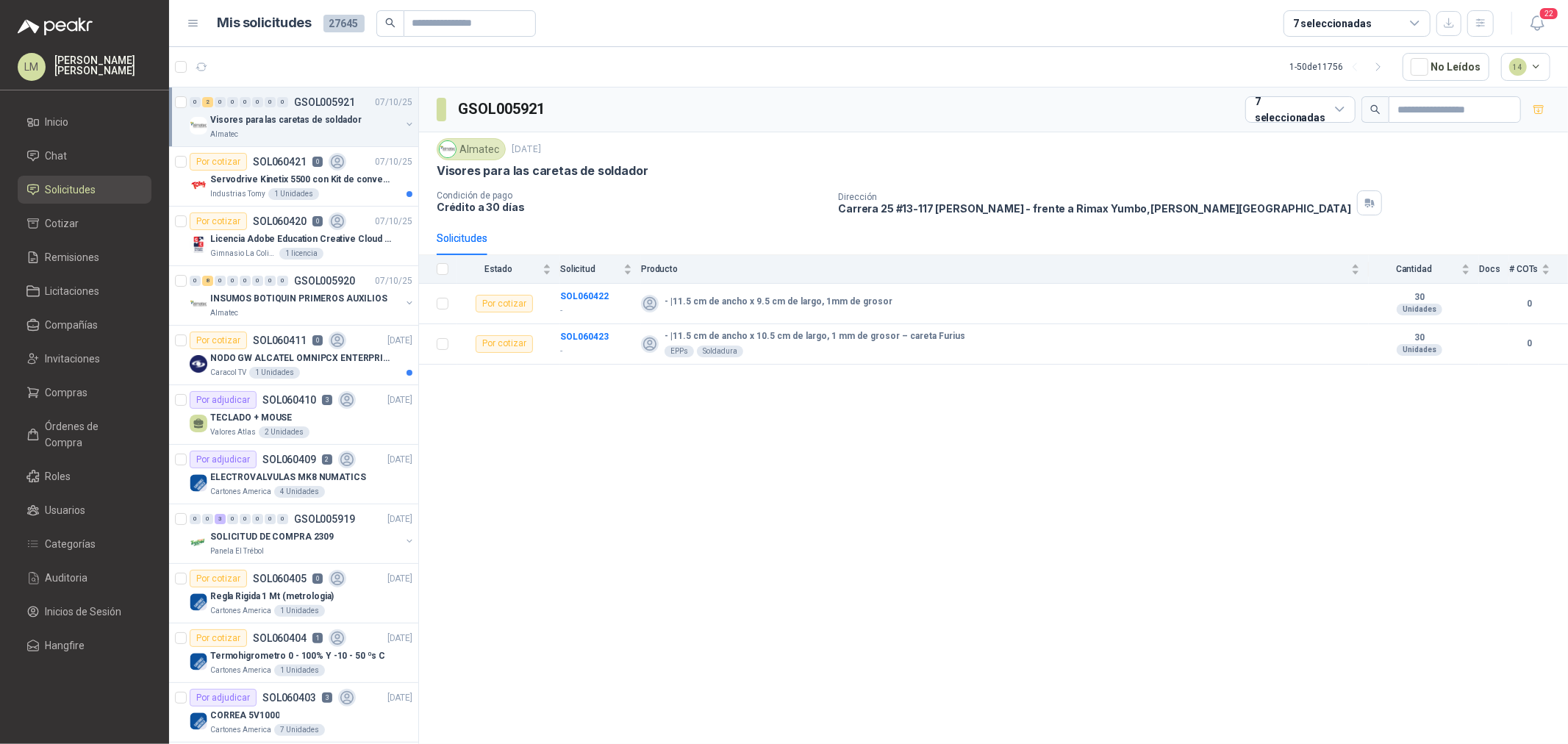
click at [404, 120] on button "button" at bounding box center [410, 125] width 12 height 12
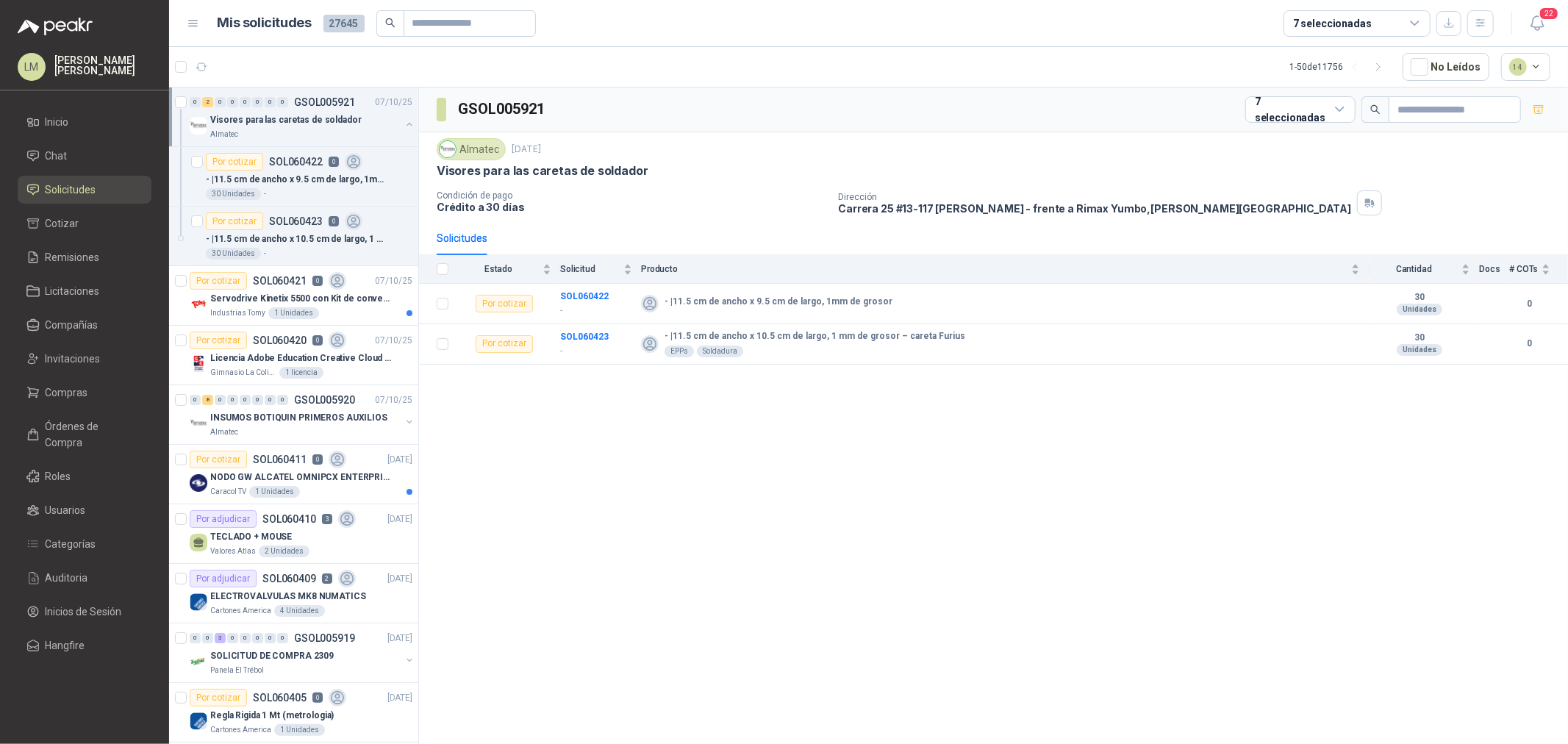
click at [284, 179] on p "- | 11.5 cm de ancho x 9.5 cm de largo, 1mm de grosor" at bounding box center [297, 179] width 183 height 14
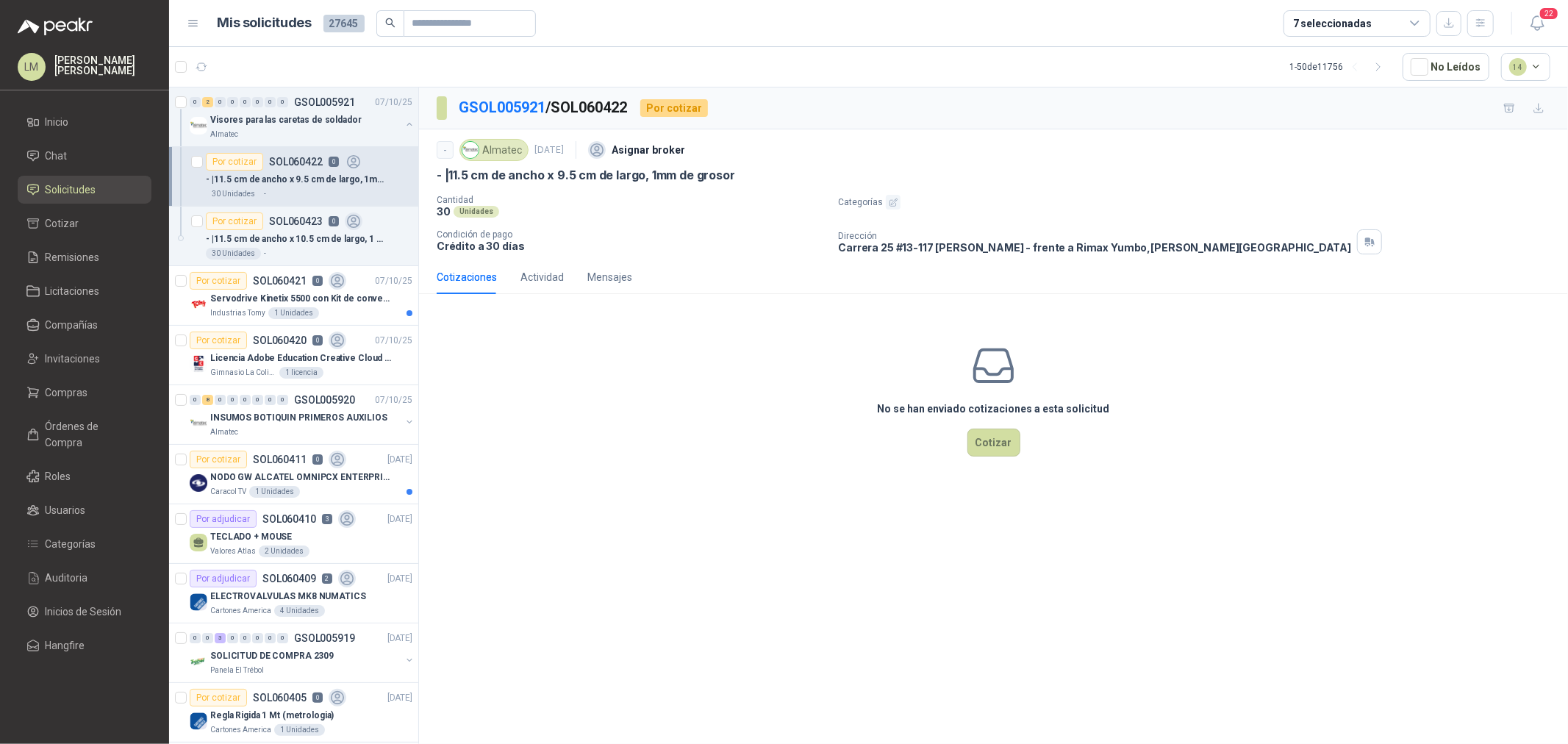
click at [889, 204] on icon "button" at bounding box center [893, 202] width 10 height 10
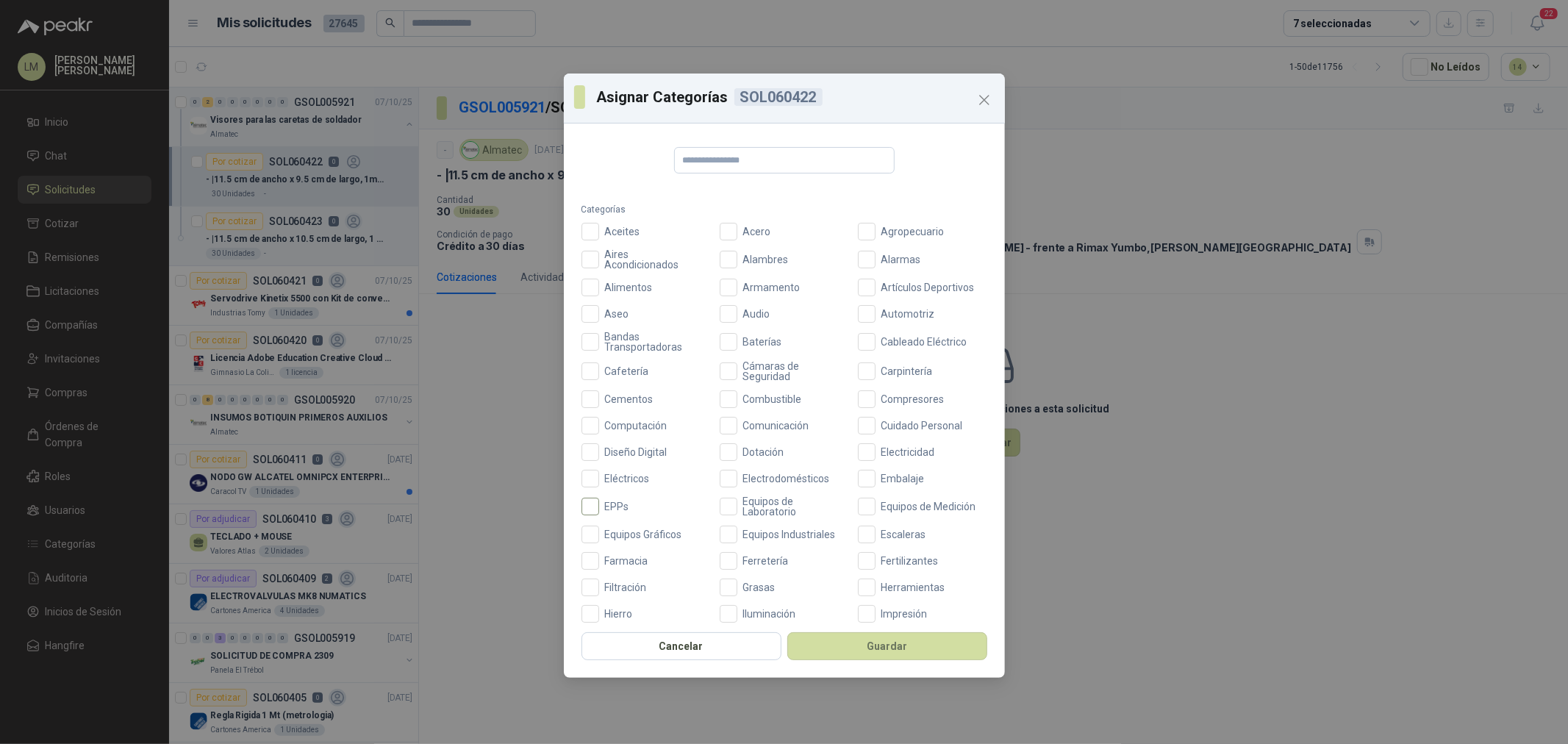
click at [613, 503] on span "EPPs" at bounding box center [617, 507] width 36 height 10
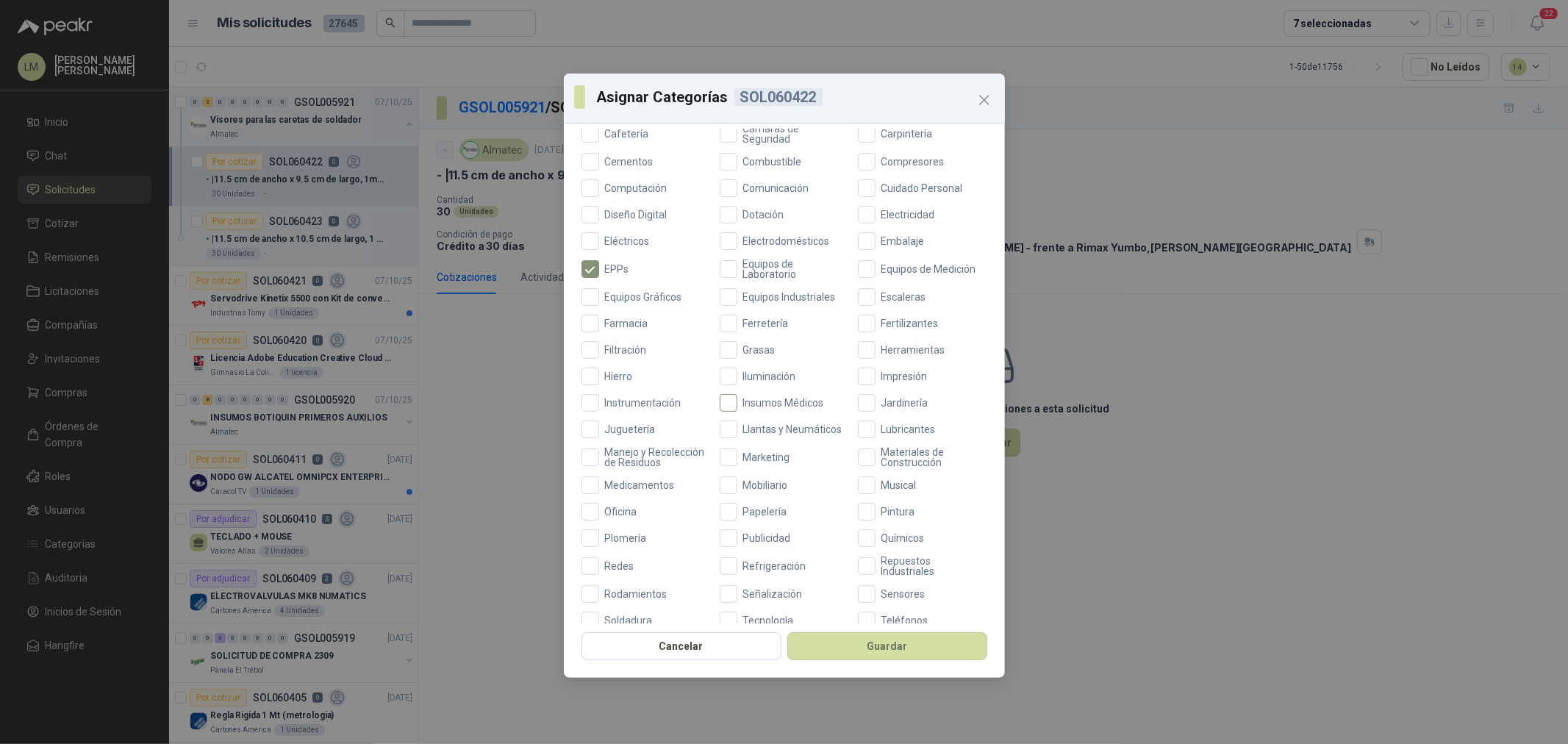
scroll to position [245, 0]
click at [756, 316] on span "Ferretería" at bounding box center [766, 316] width 58 height 10
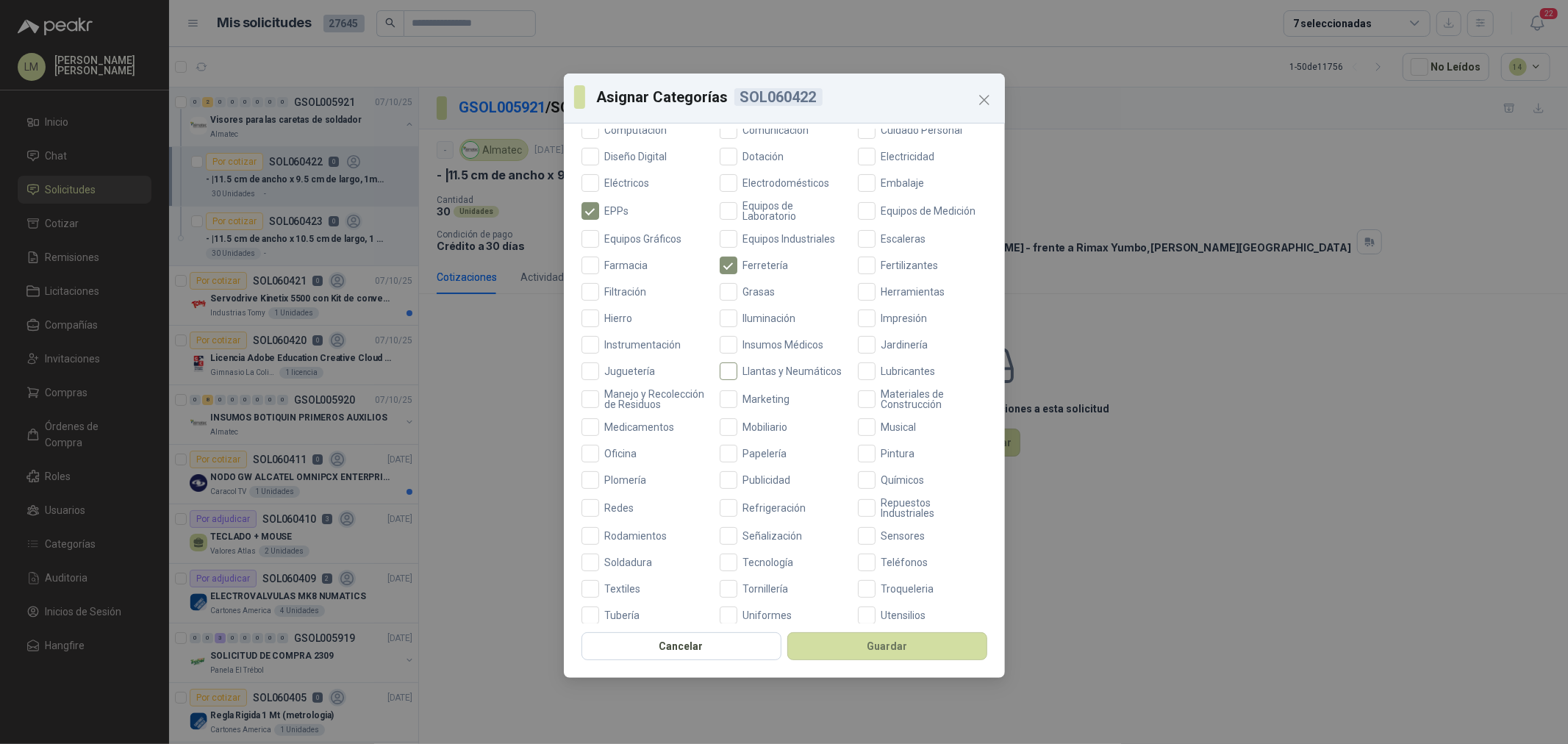
scroll to position [347, 0]
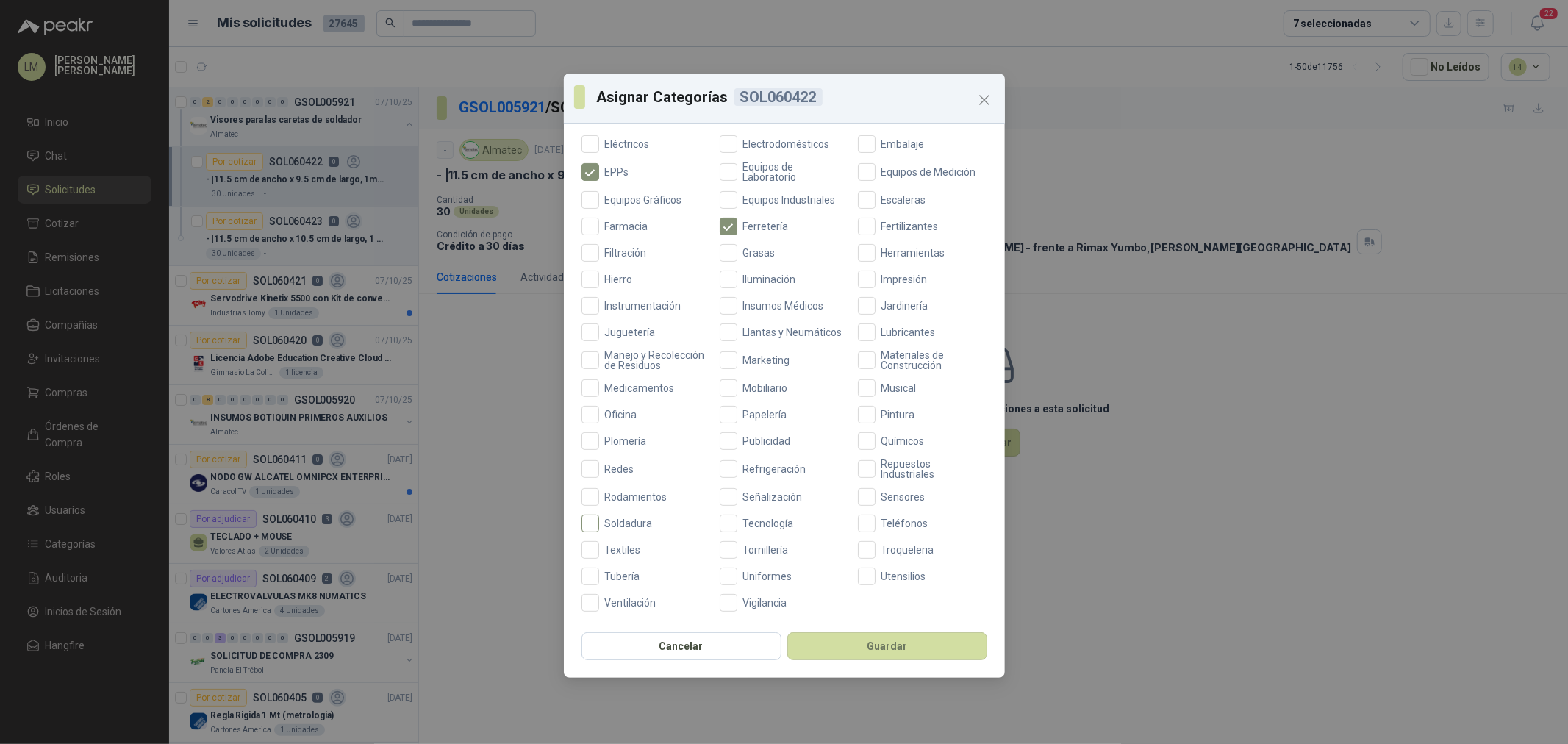
click at [603, 518] on span "Soldadura" at bounding box center [629, 524] width 60 height 10
click at [825, 567] on button "Guardar" at bounding box center [887, 647] width 200 height 28
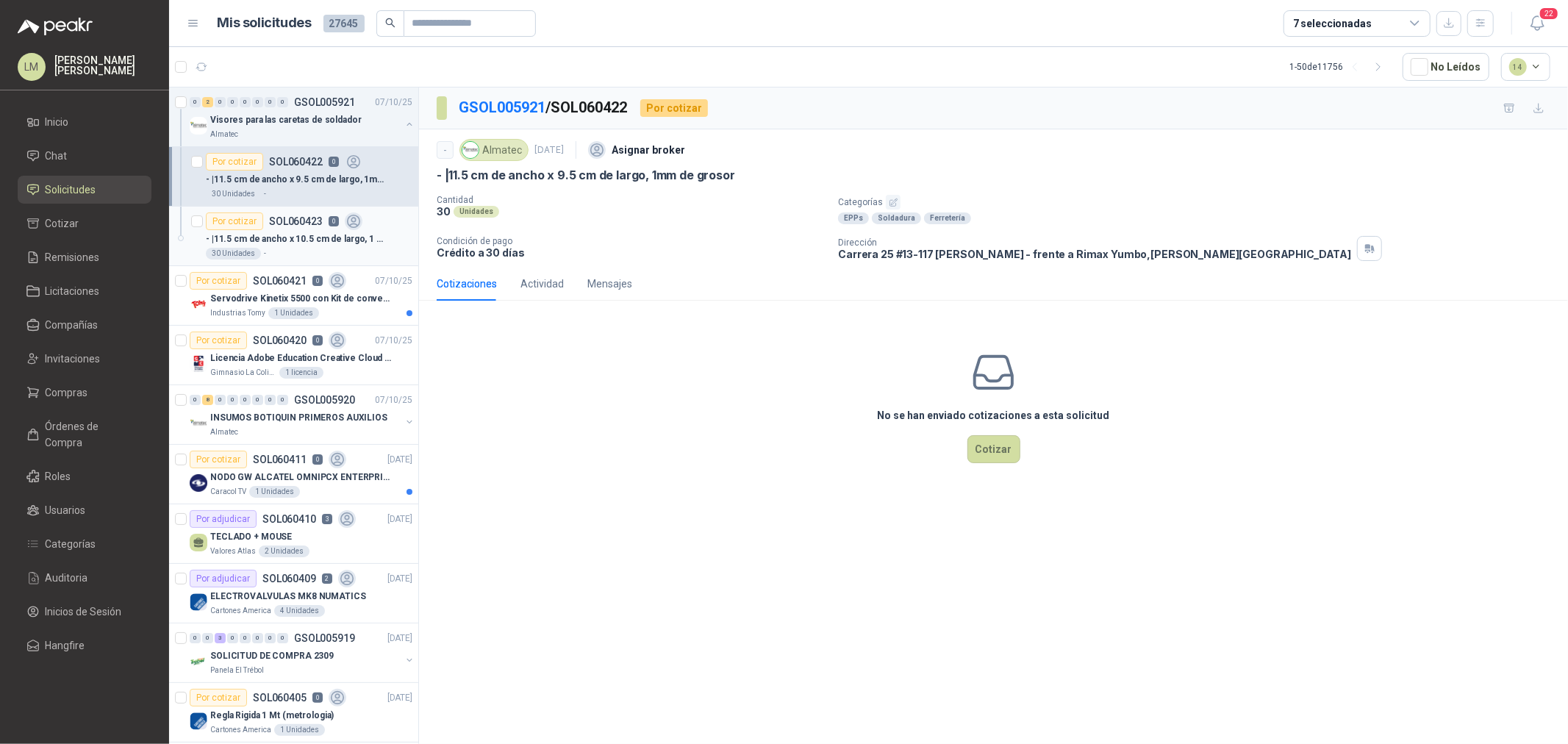
click at [262, 226] on div "Por cotizar SOL060423 0" at bounding box center [284, 221] width 156 height 18
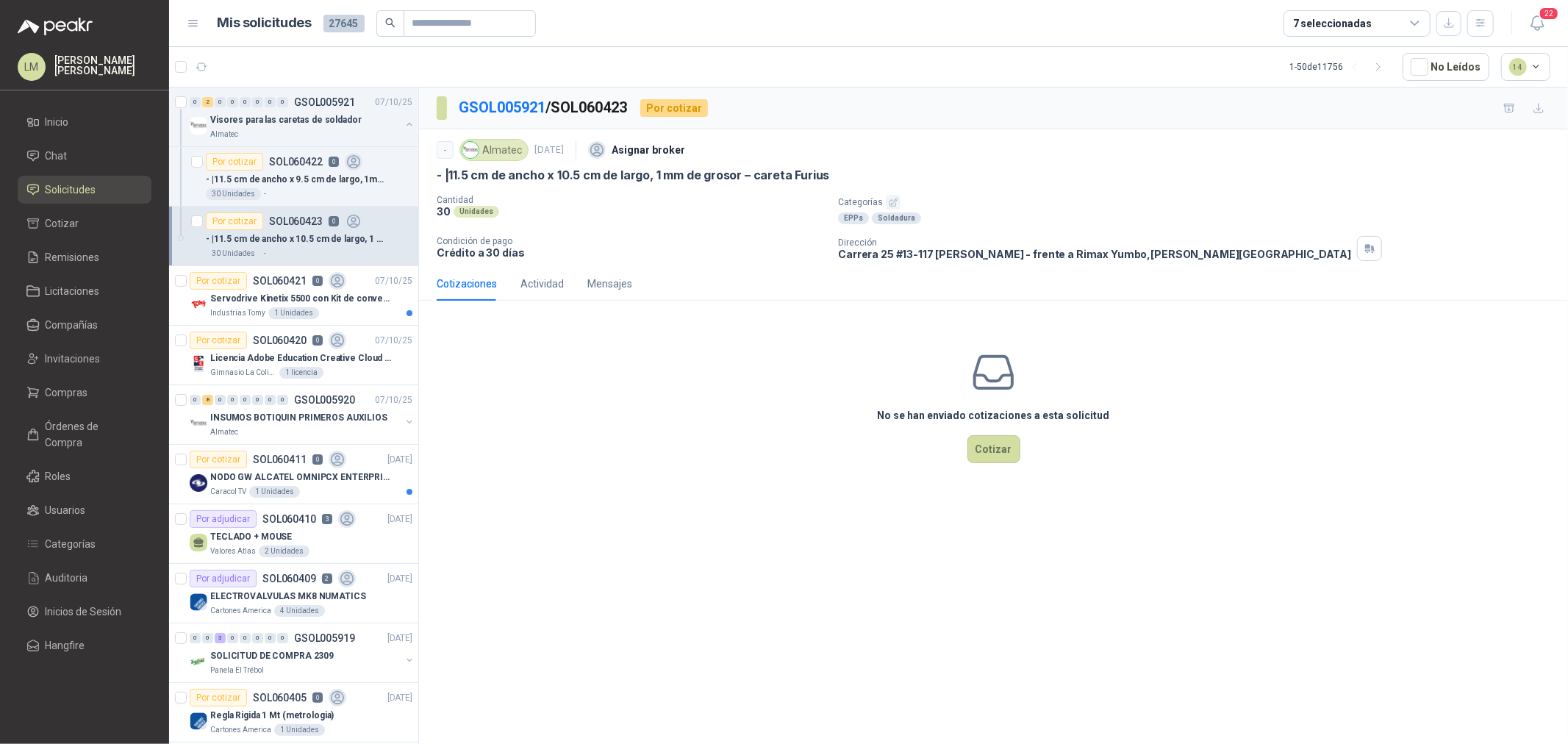
click at [893, 199] on icon "button" at bounding box center [893, 202] width 10 height 10
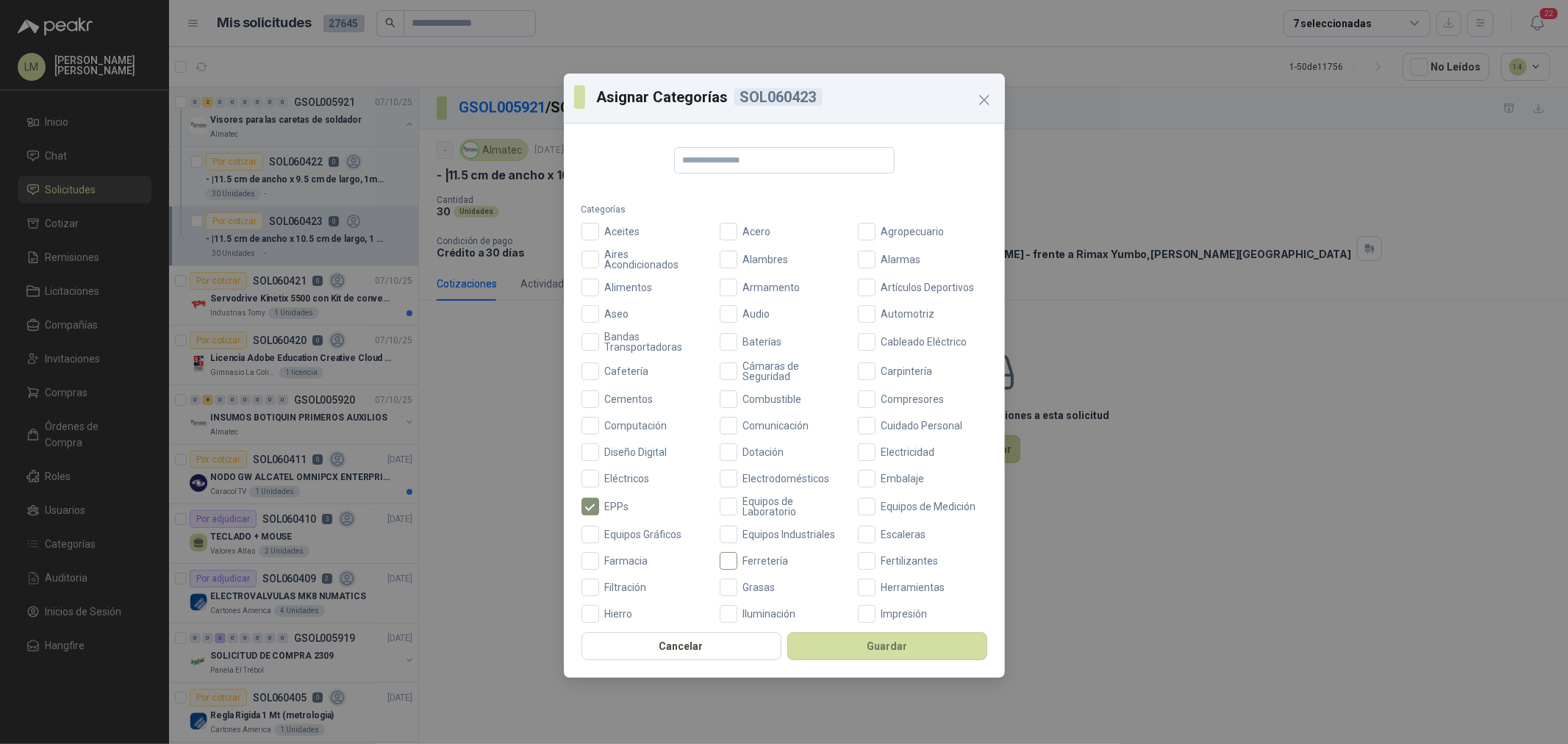
click at [740, 560] on span "Ferretería" at bounding box center [766, 561] width 58 height 10
click at [846, 567] on button "Guardar" at bounding box center [887, 647] width 200 height 28
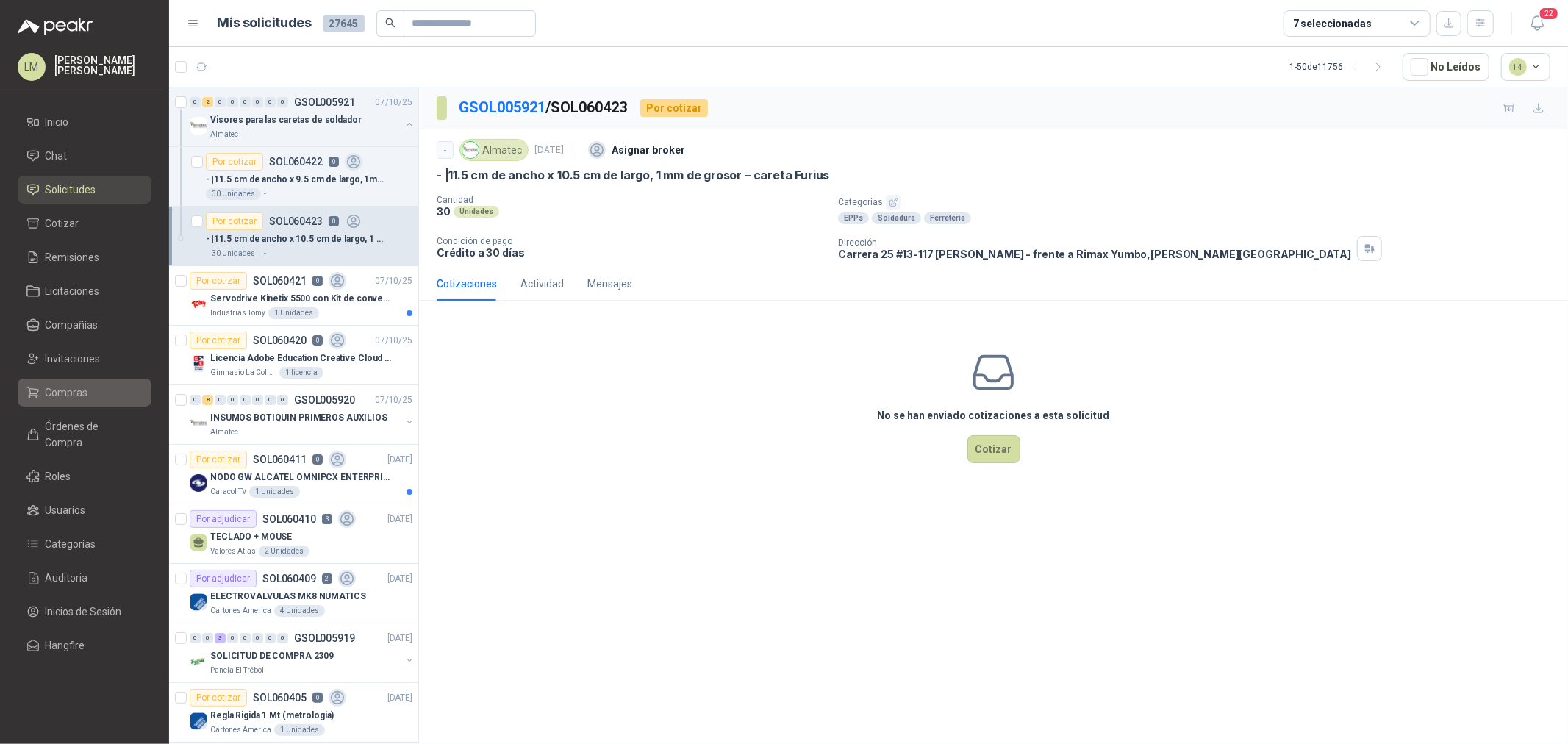
click at [56, 399] on span "Compras" at bounding box center [67, 393] width 43 height 16
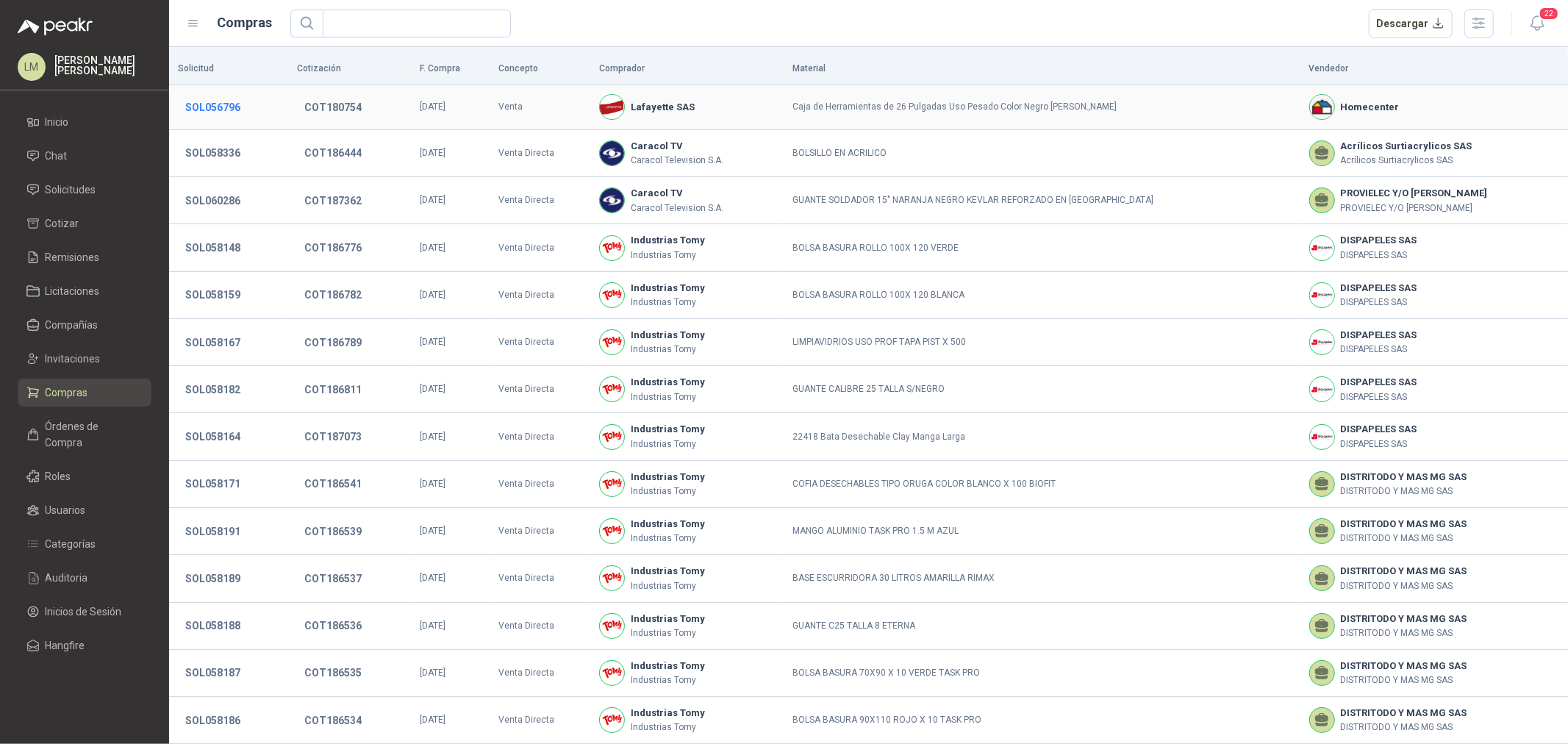
click at [210, 104] on button "SOL056796" at bounding box center [212, 108] width 70 height 27
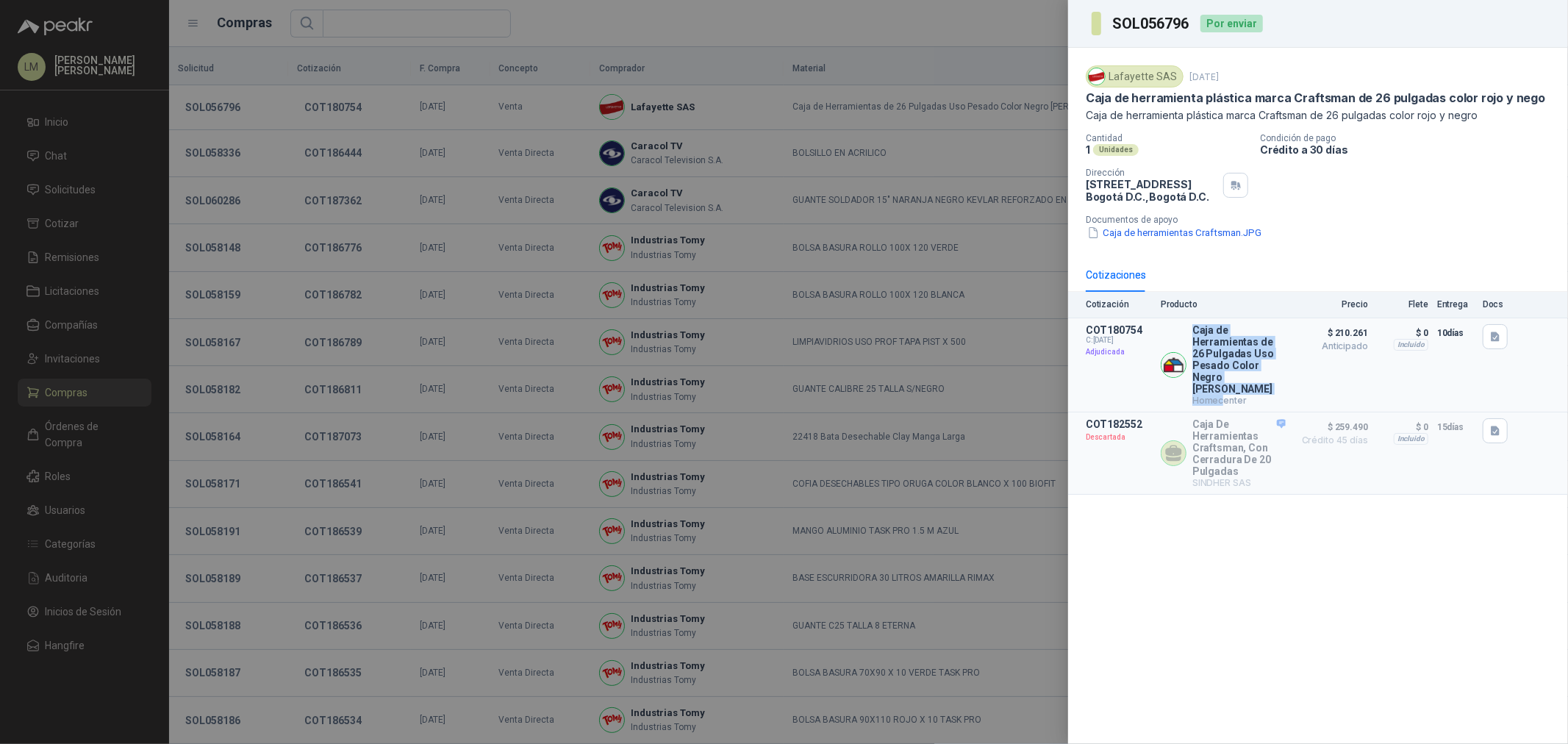
drag, startPoint x: 1189, startPoint y: 324, endPoint x: 1222, endPoint y: 389, distance: 72.9
click at [1222, 389] on article "COT180754 C: 19/09/2025 Adjudicada Caja de Herramientas de 26 Pulgadas Uso Pesa…" at bounding box center [1318, 366] width 500 height 94
copy div "Caja de Herramientas de 26 Pulgadas Uso Pesado Color Negro Urrea Homec"
drag, startPoint x: 1094, startPoint y: 184, endPoint x: 1218, endPoint y: 184, distance: 124.0
click at [1218, 184] on div "Dirección Calle 15 No. 72 - 95 Bogotá D.C. , Bogotá D.C." at bounding box center [1167, 185] width 162 height 35
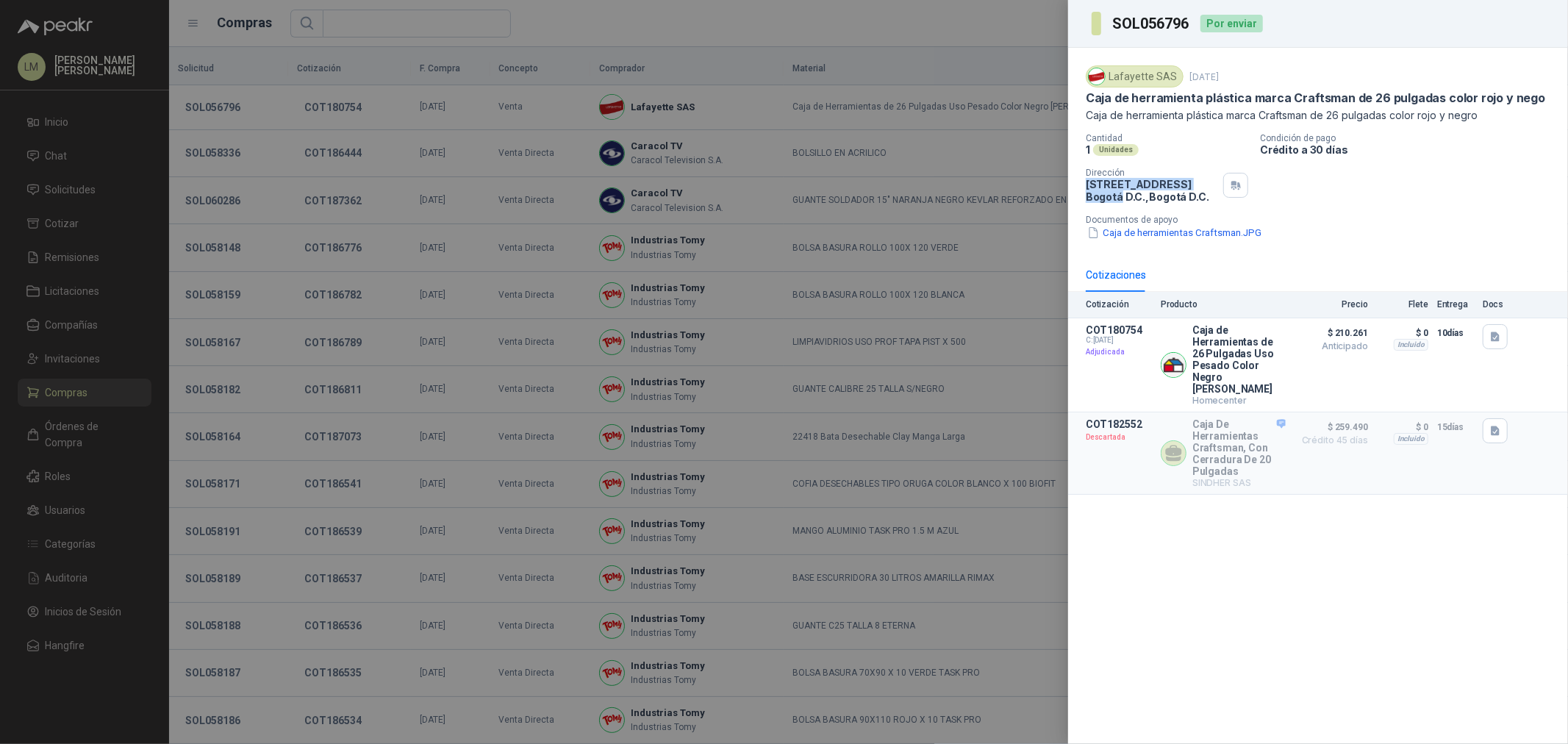
copy p "Calle 15 No. 72 - 95 Bogotá"
click at [396, 187] on div at bounding box center [784, 372] width 1568 height 744
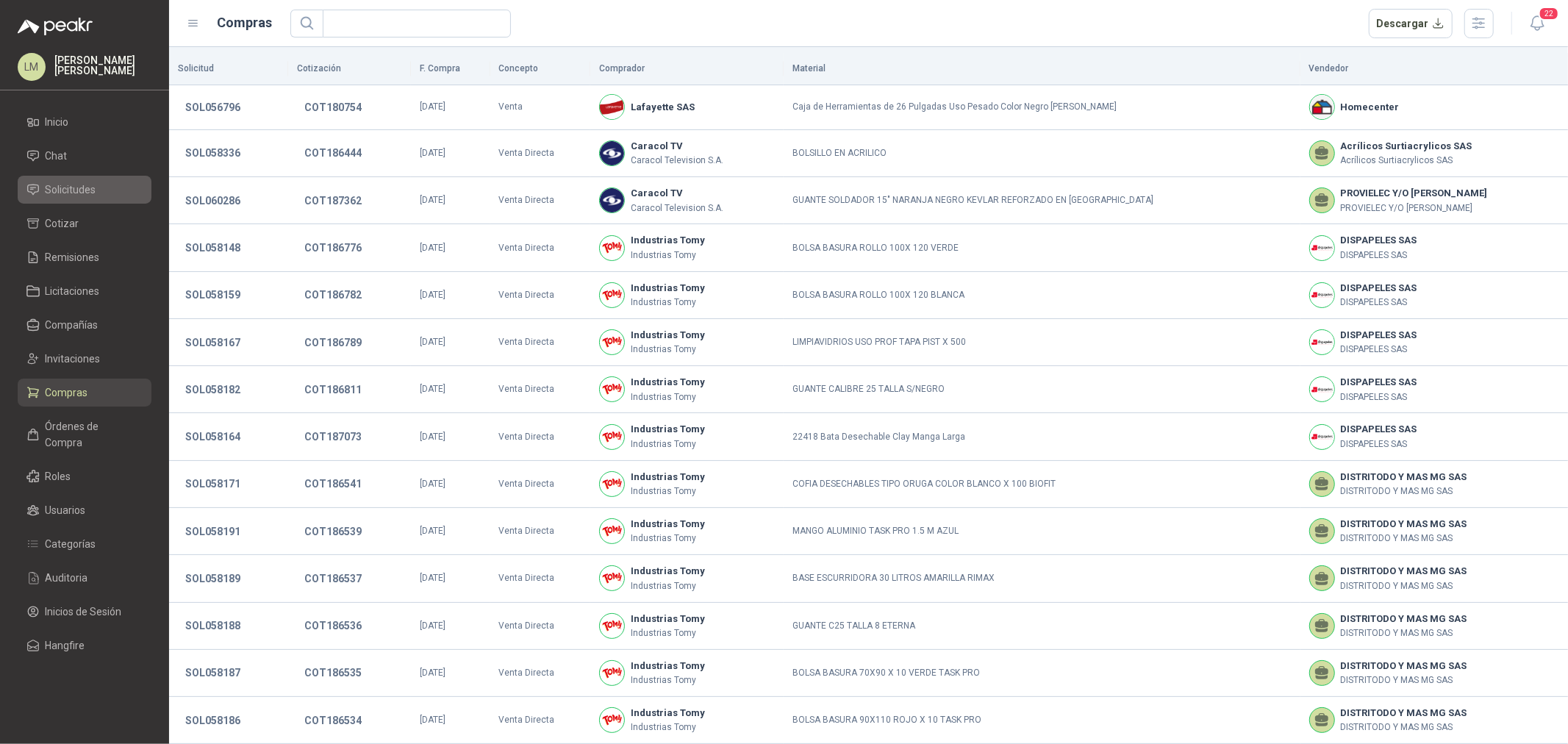
click at [67, 178] on link "Solicitudes" at bounding box center [85, 190] width 134 height 28
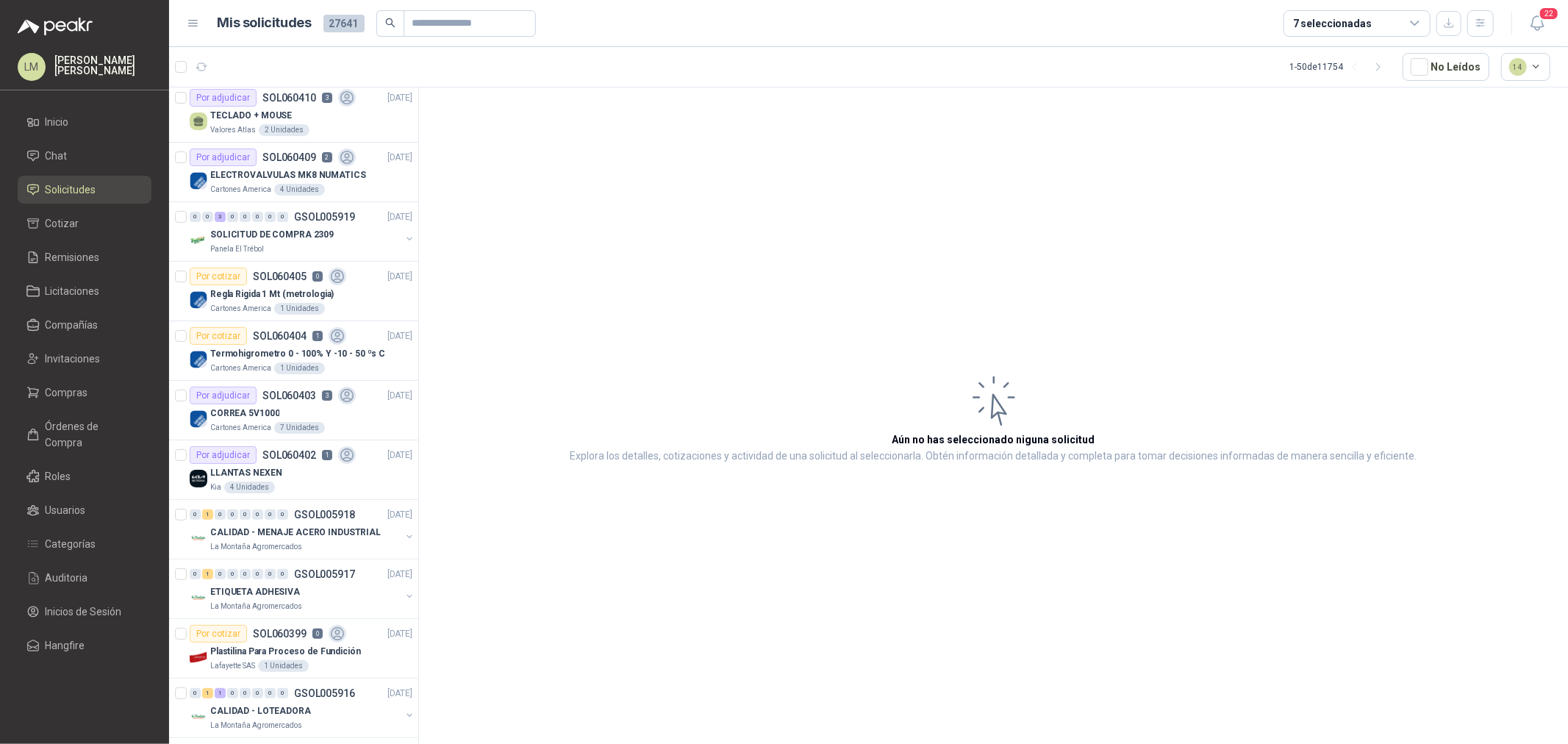
scroll to position [327, 0]
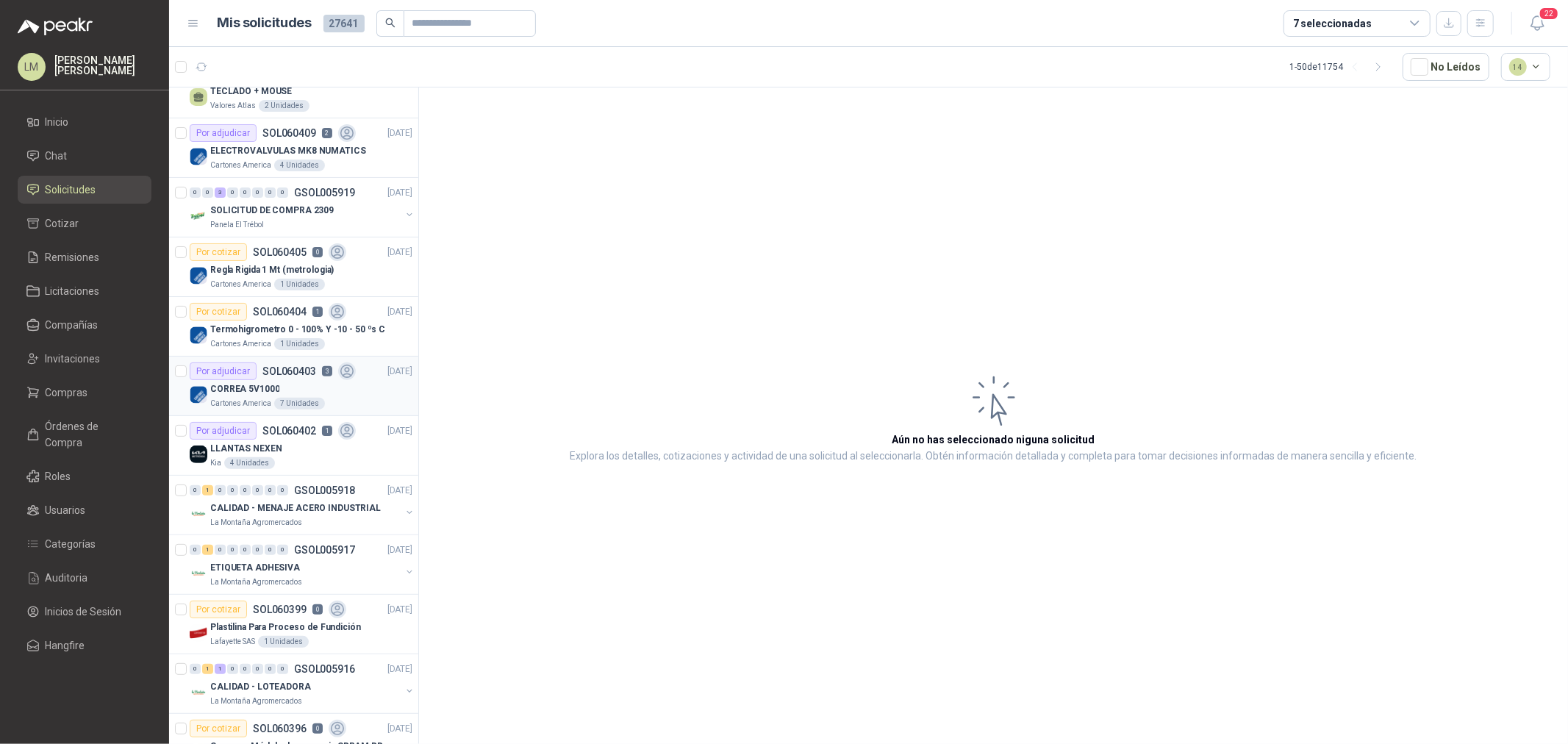
click at [251, 391] on p "CORREA 5V1000" at bounding box center [245, 389] width 69 height 14
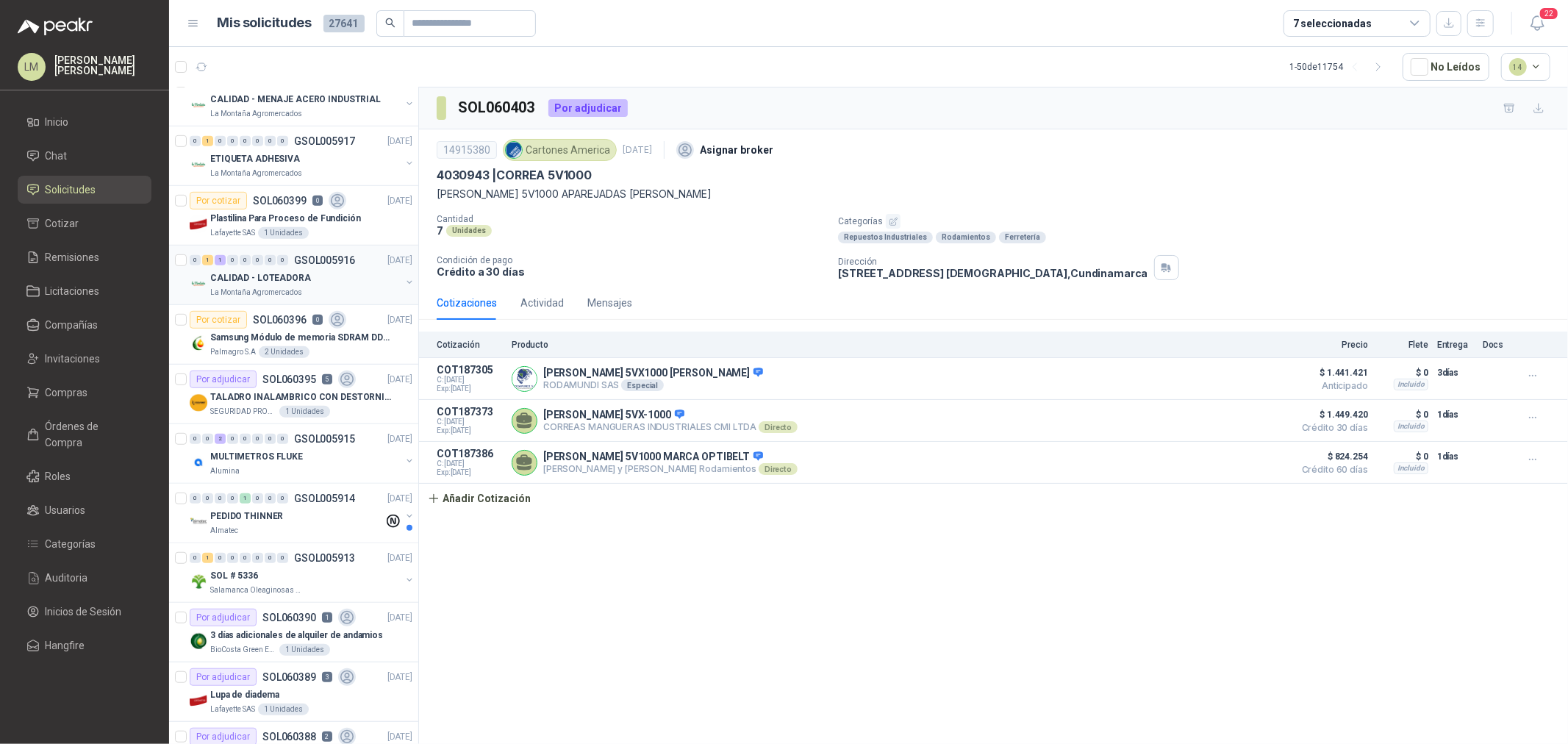
scroll to position [817, 0]
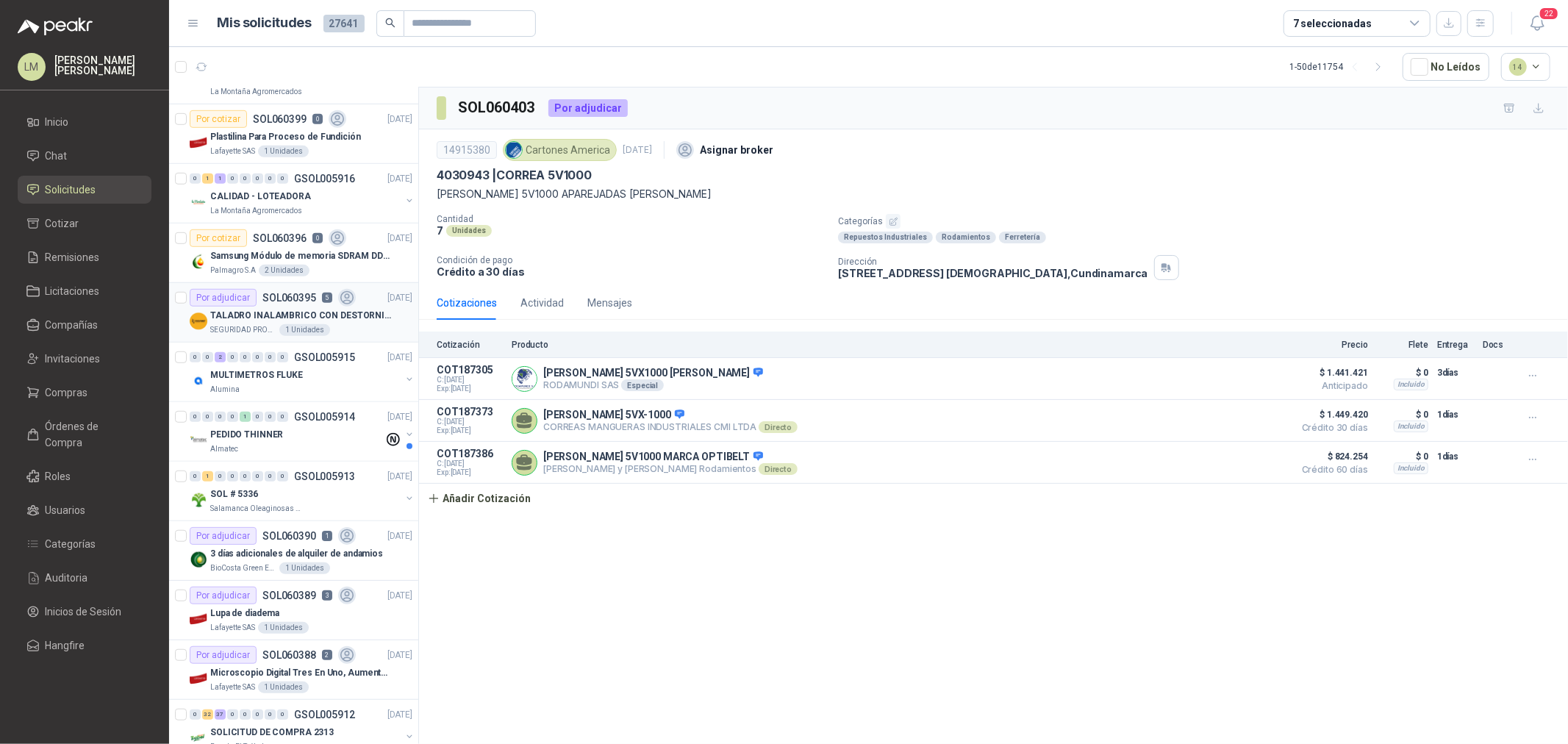
click at [281, 305] on div "Por adjudicar SOL060395 5" at bounding box center [272, 298] width 166 height 18
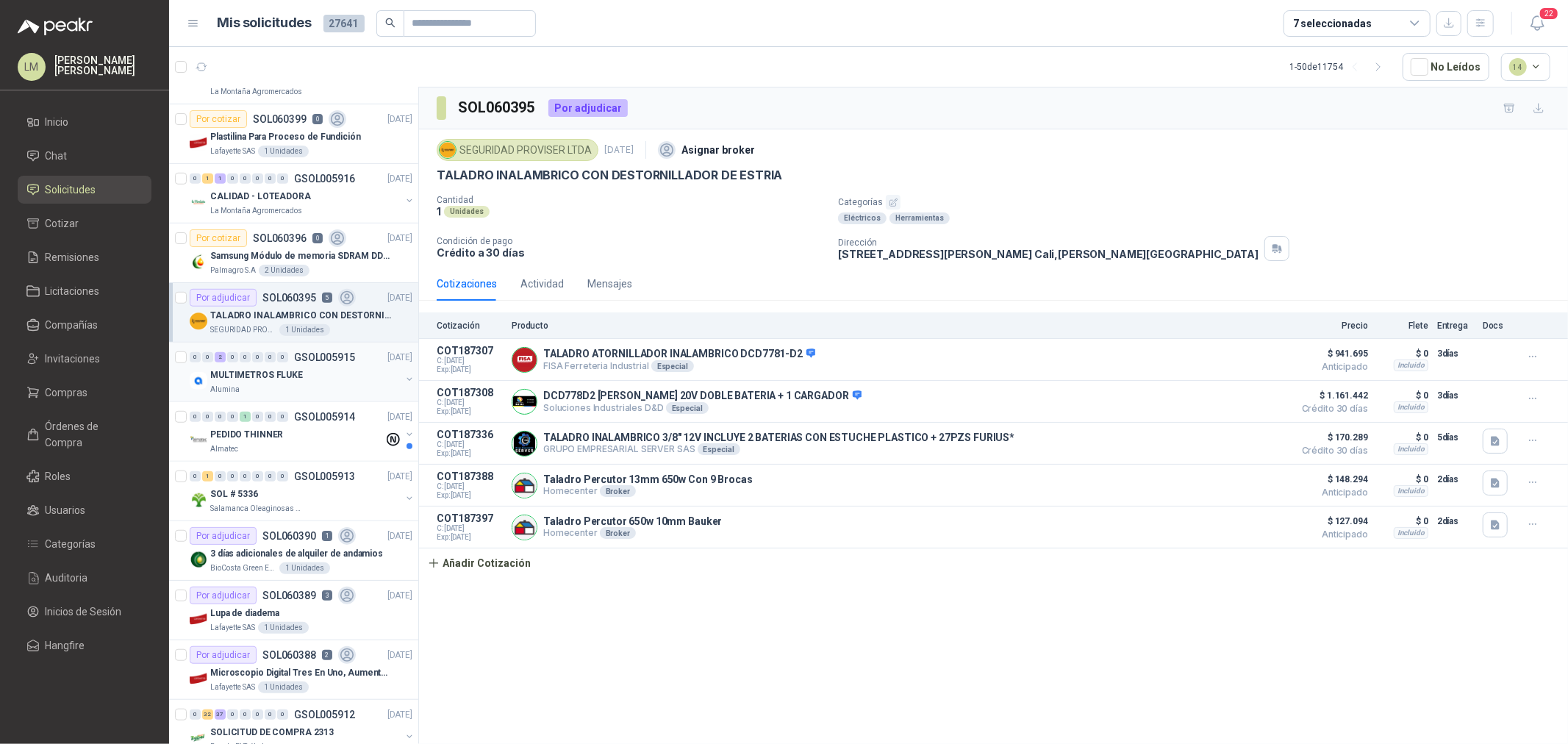
click at [280, 370] on p "MULTIMETROS FLUKE" at bounding box center [257, 375] width 93 height 14
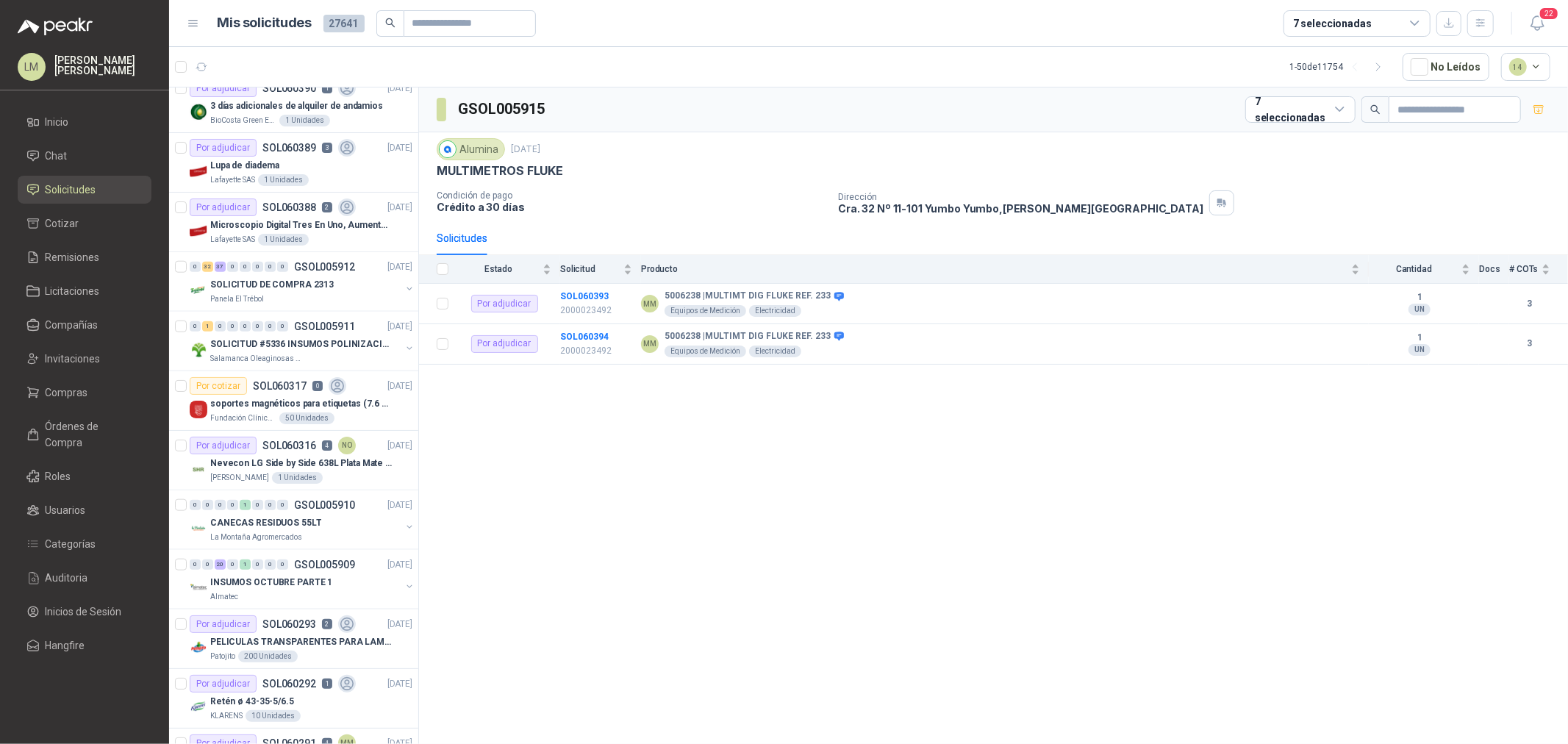
scroll to position [1307, 0]
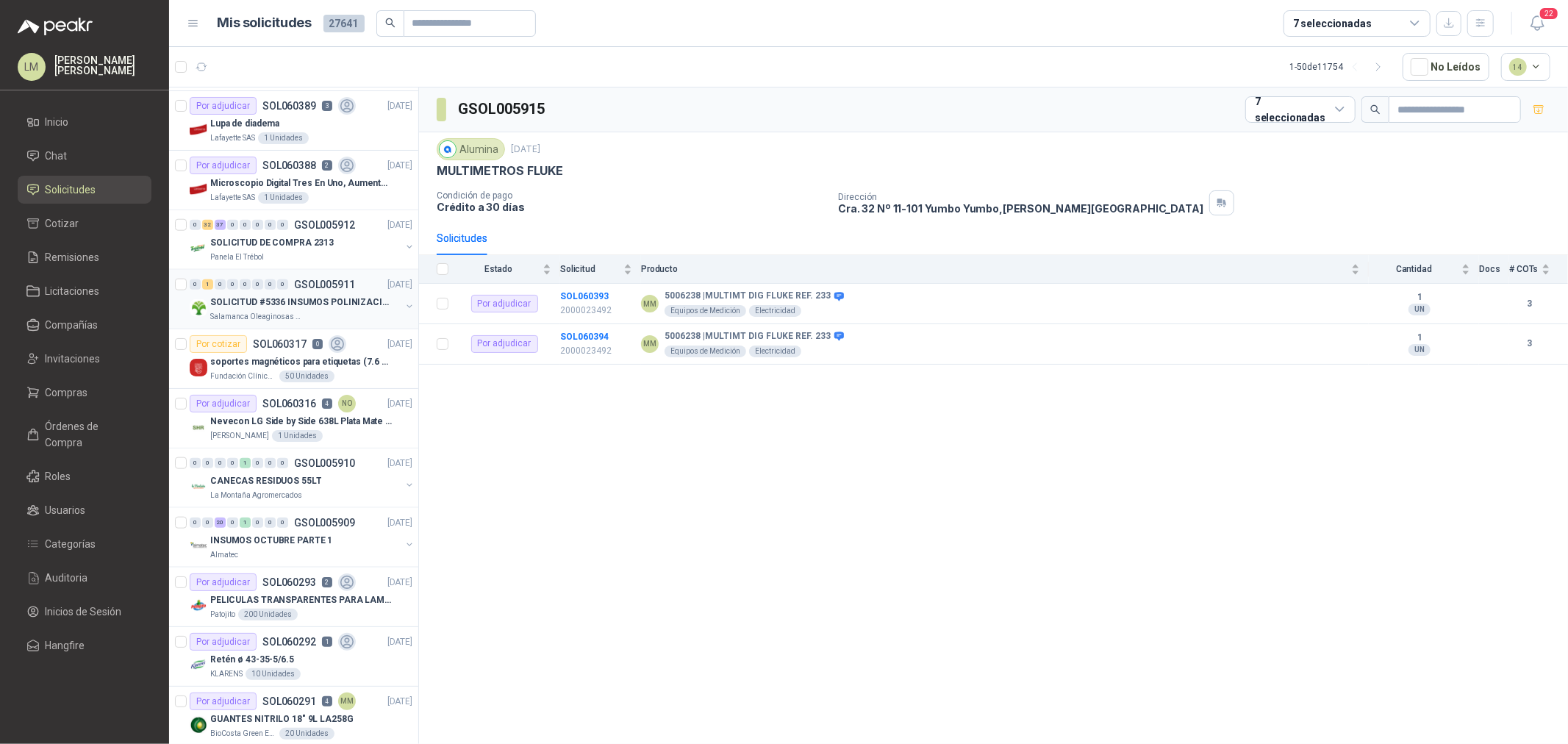
click at [321, 279] on p "GSOL005911" at bounding box center [324, 285] width 61 height 10
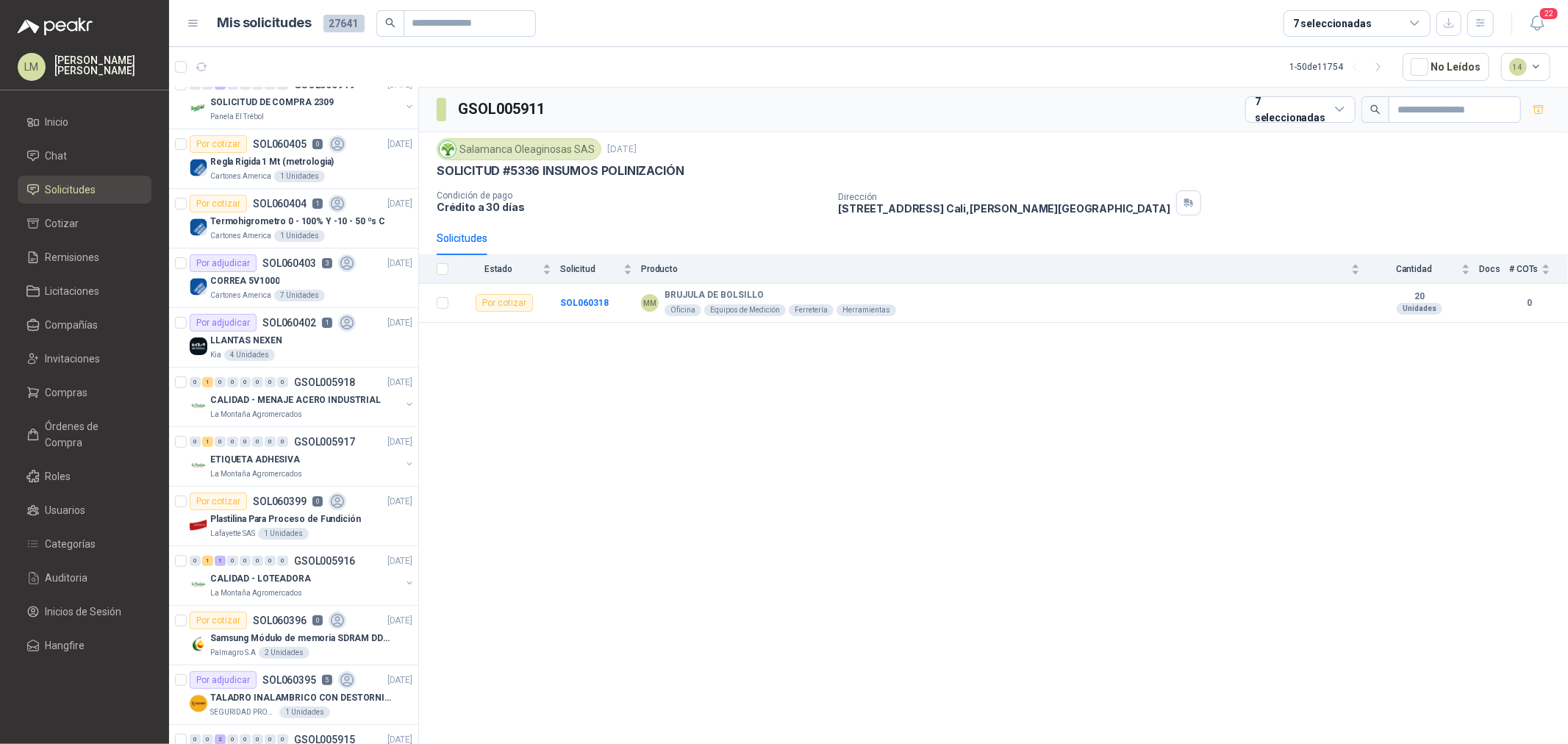
scroll to position [408, 0]
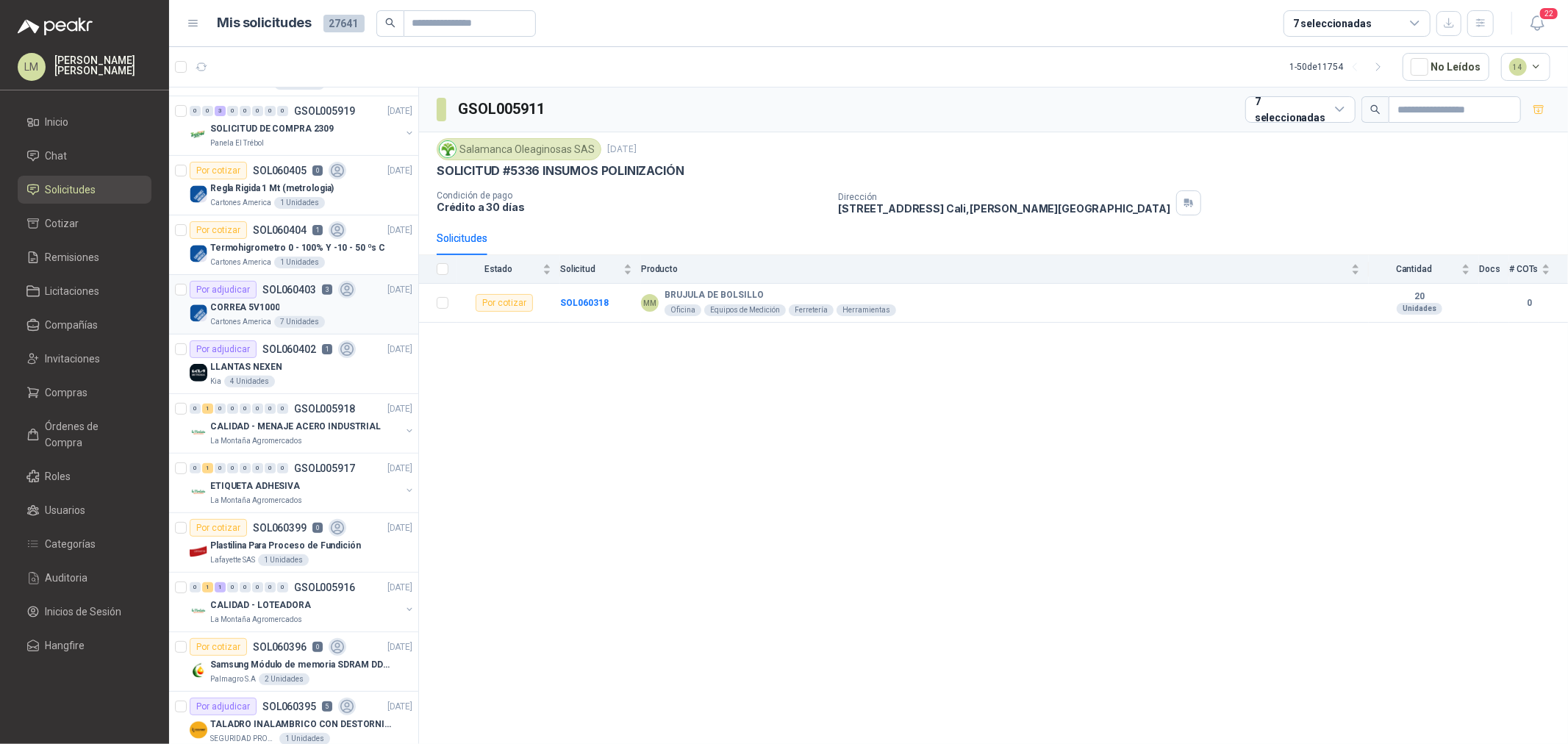
click at [265, 303] on p "CORREA 5V1000" at bounding box center [245, 307] width 69 height 14
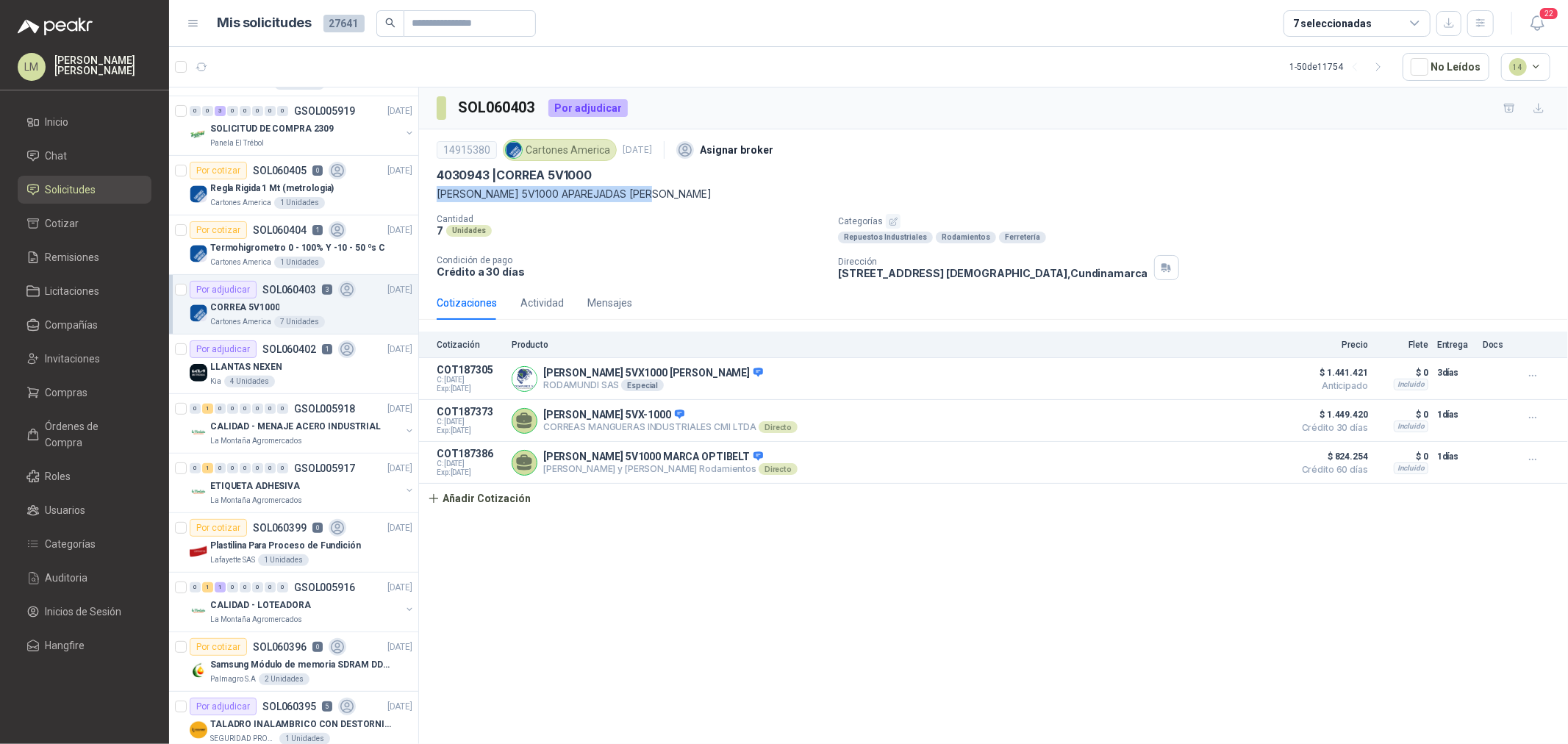
drag, startPoint x: 433, startPoint y: 191, endPoint x: 673, endPoint y: 195, distance: 240.0
click at [673, 195] on div "14915380 Cartones America 6 oct, 2025 Asignar broker 4030943 | CORREA 5V1000 CO…" at bounding box center [993, 208] width 1149 height 156
copy p "CORREA 5V1000 APAREJADAS MARCA GATES"
click at [91, 359] on span "Invitaciones" at bounding box center [73, 359] width 55 height 16
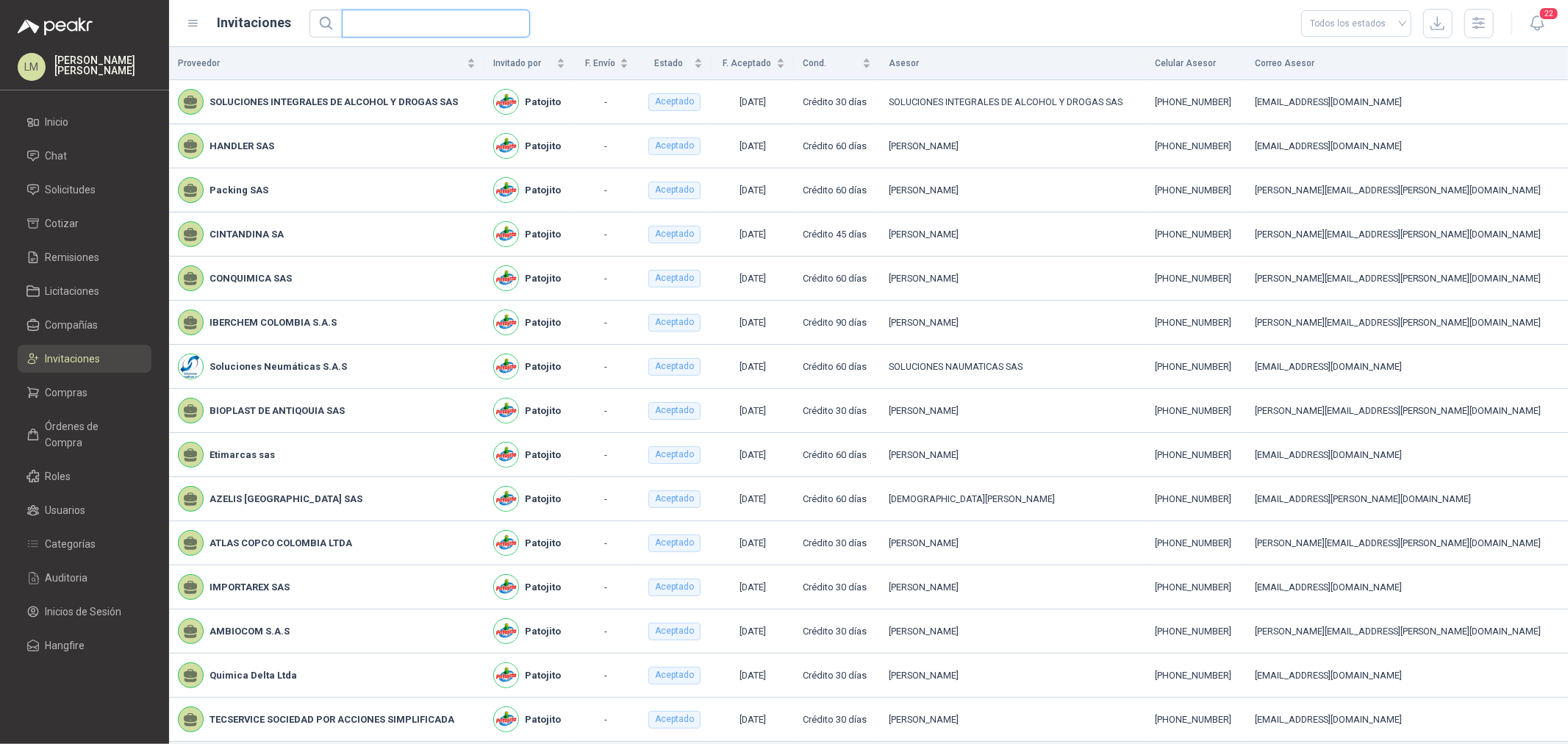
click at [409, 35] on input "text" at bounding box center [430, 24] width 158 height 27
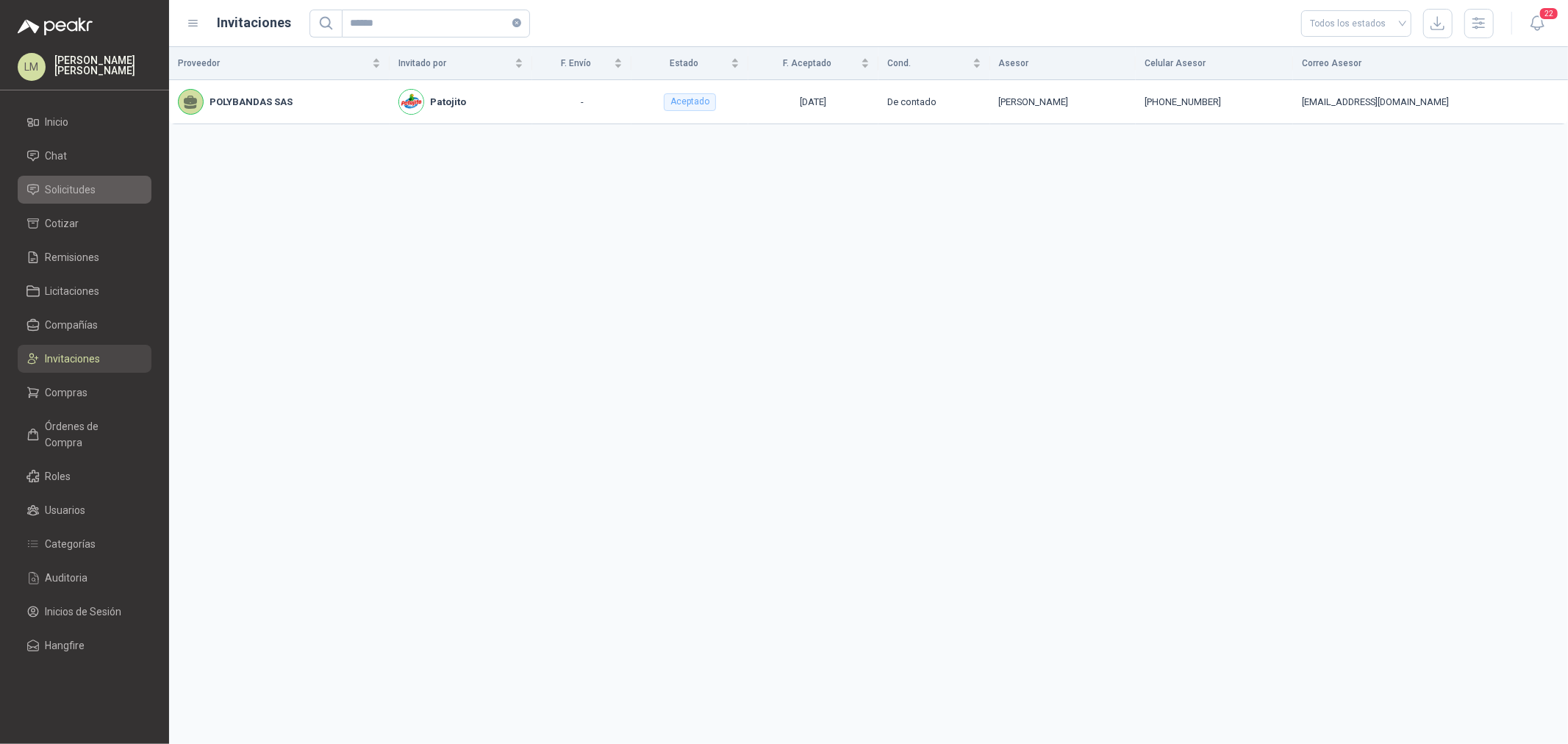
click at [69, 190] on span "Solicitudes" at bounding box center [71, 190] width 51 height 16
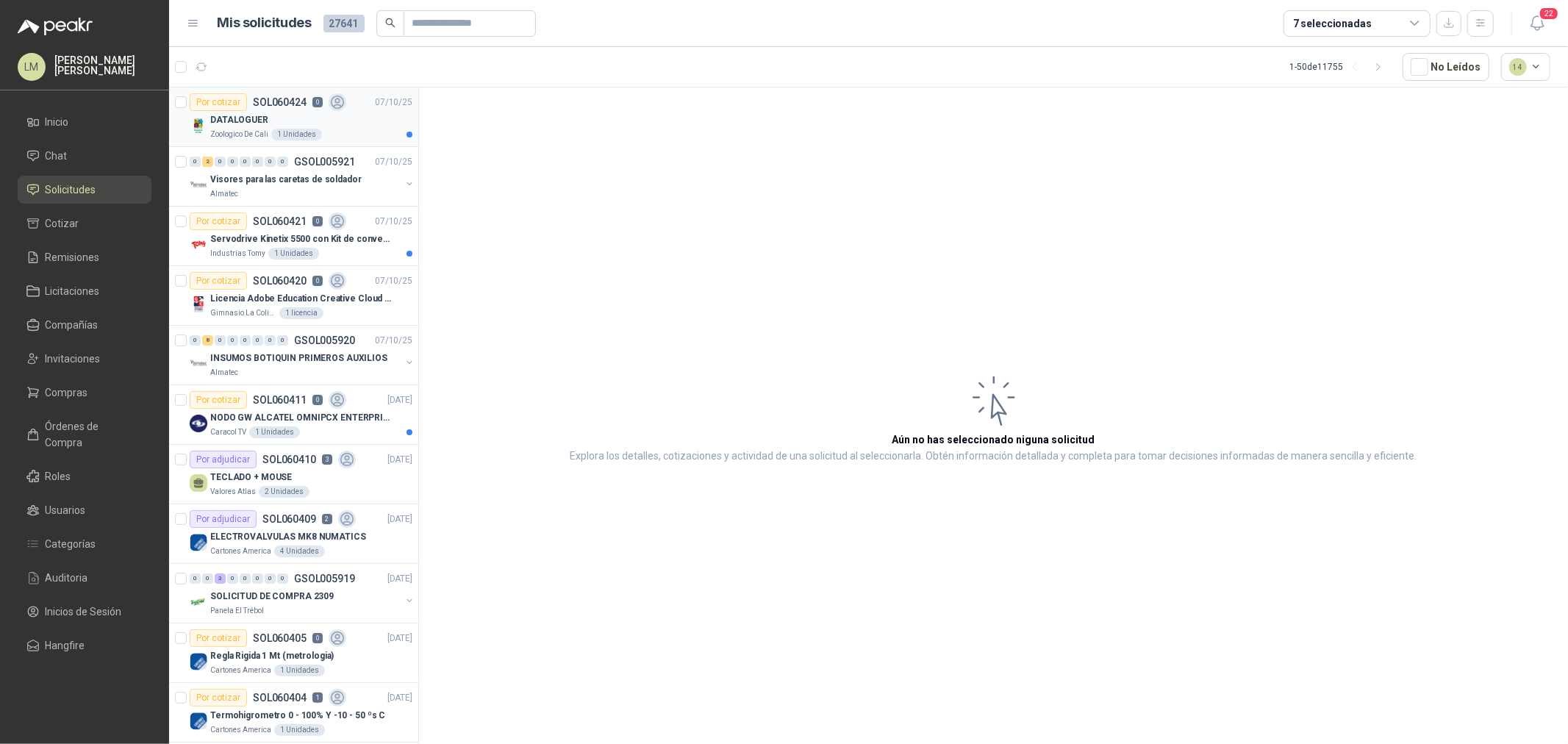
click at [273, 116] on div "DATALOGUER" at bounding box center [311, 120] width 202 height 18
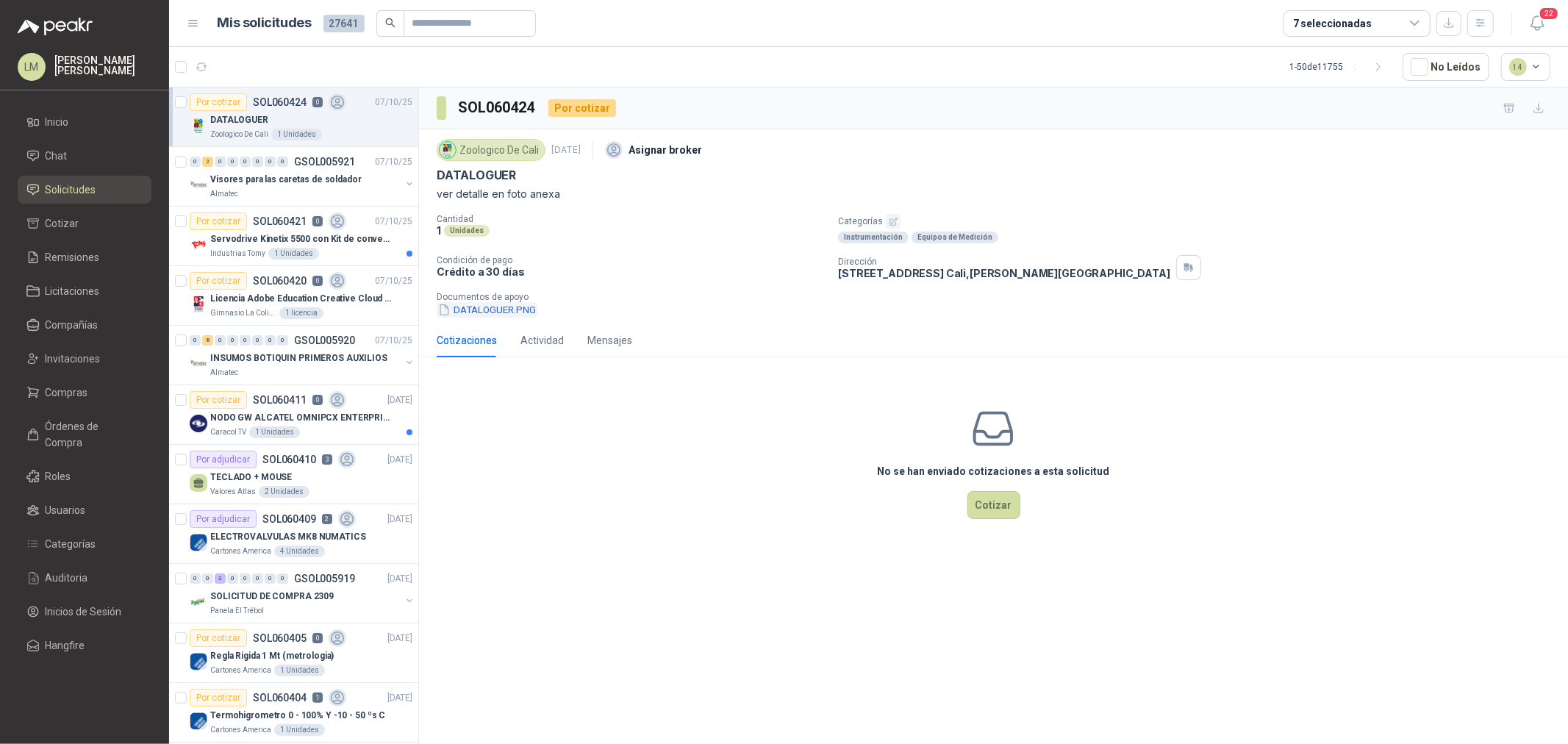
click at [473, 309] on button "DATALOGUER.PNG" at bounding box center [487, 310] width 101 height 15
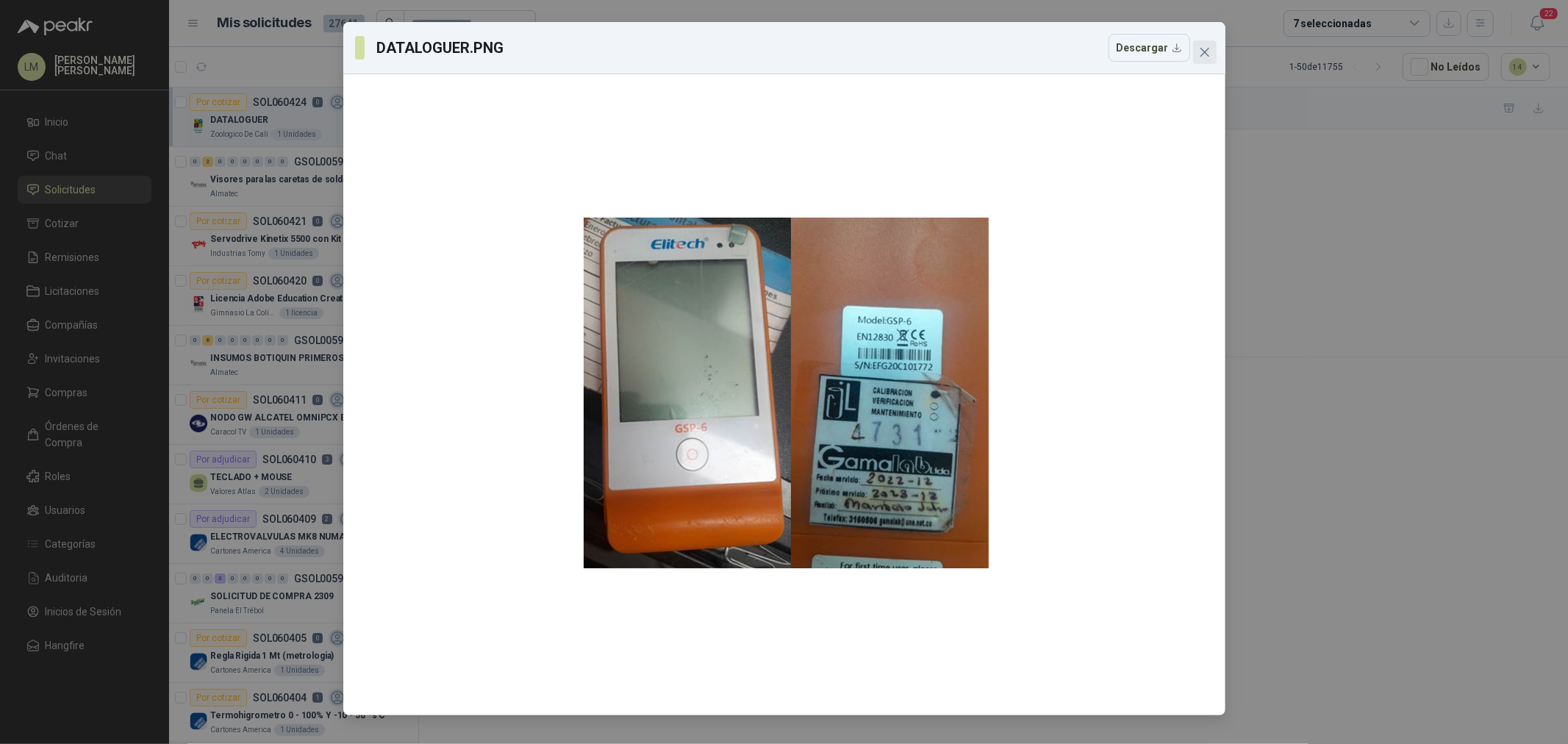
click at [1206, 57] on icon "close" at bounding box center [1205, 52] width 12 height 12
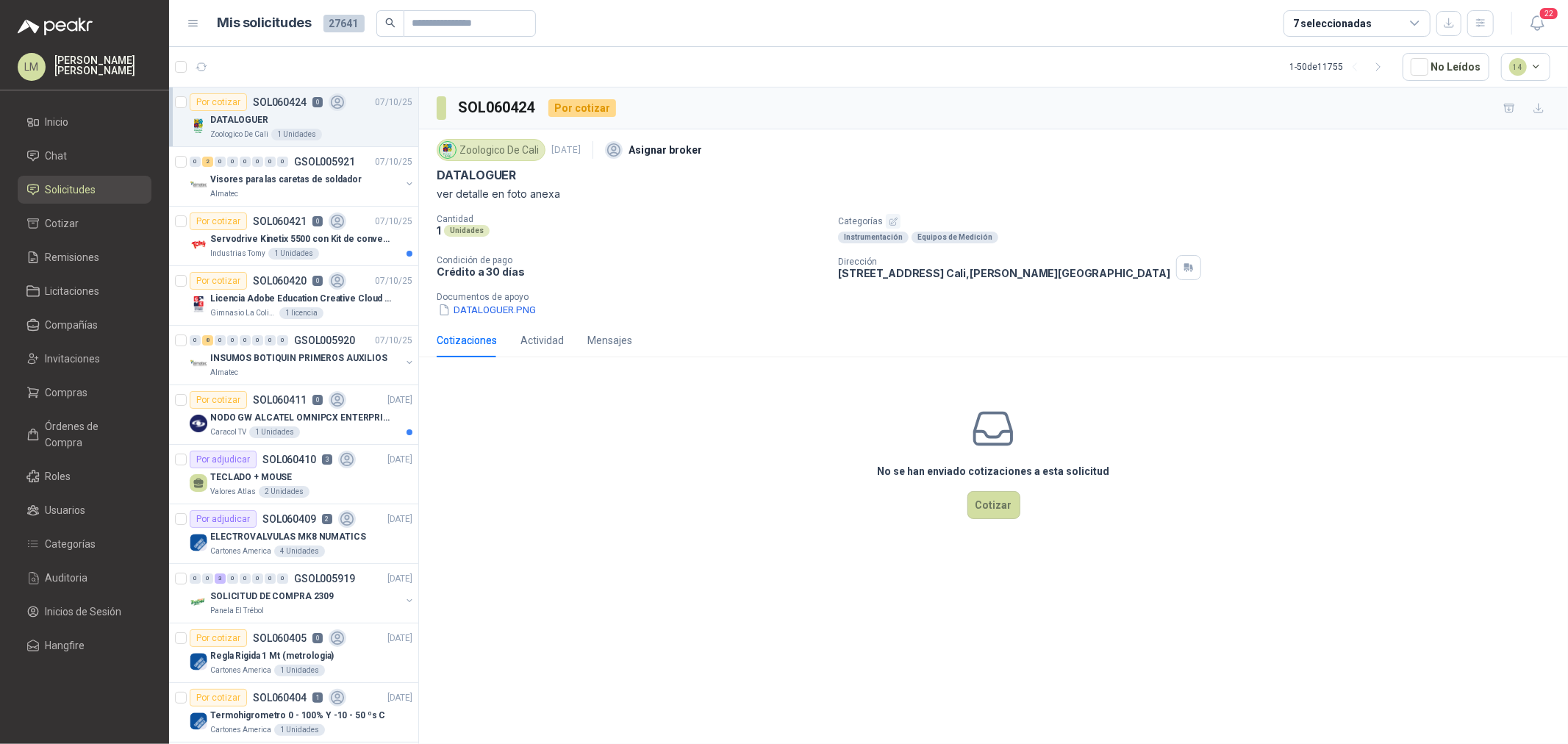
click at [487, 319] on div "Zoologico De Cali 7 oct, 2025 Asignar broker DATALOGUER ver detalle en foto ane…" at bounding box center [993, 226] width 1149 height 194
click at [487, 309] on button "DATALOGUER.PNG" at bounding box center [487, 310] width 101 height 15
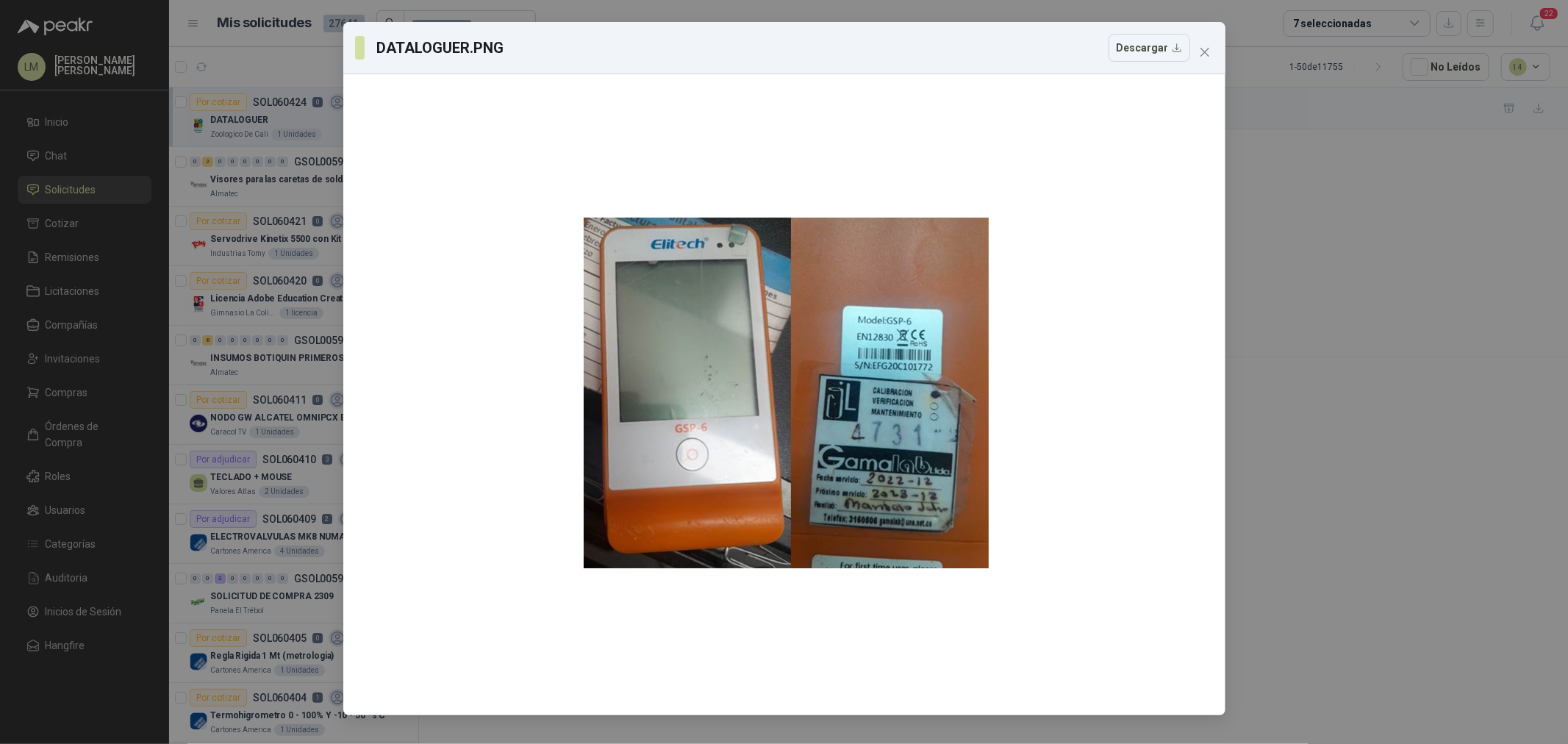
click at [1254, 216] on div "DATALOGUER.PNG Descargar" at bounding box center [784, 372] width 1568 height 744
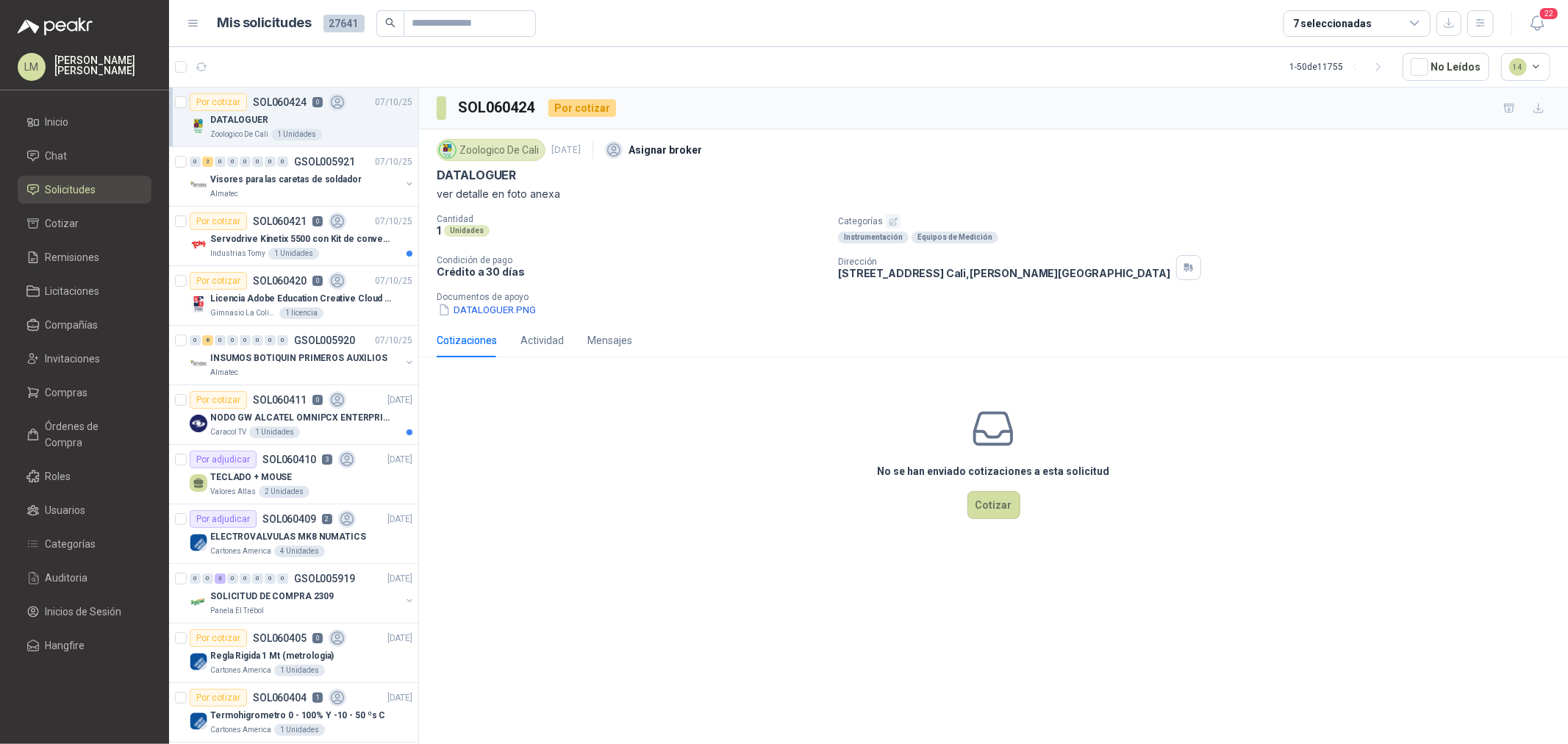
click at [478, 302] on p "Documentos de apoyo" at bounding box center [999, 297] width 1126 height 10
click at [480, 307] on button "DATALOGUER.PNG" at bounding box center [487, 310] width 101 height 15
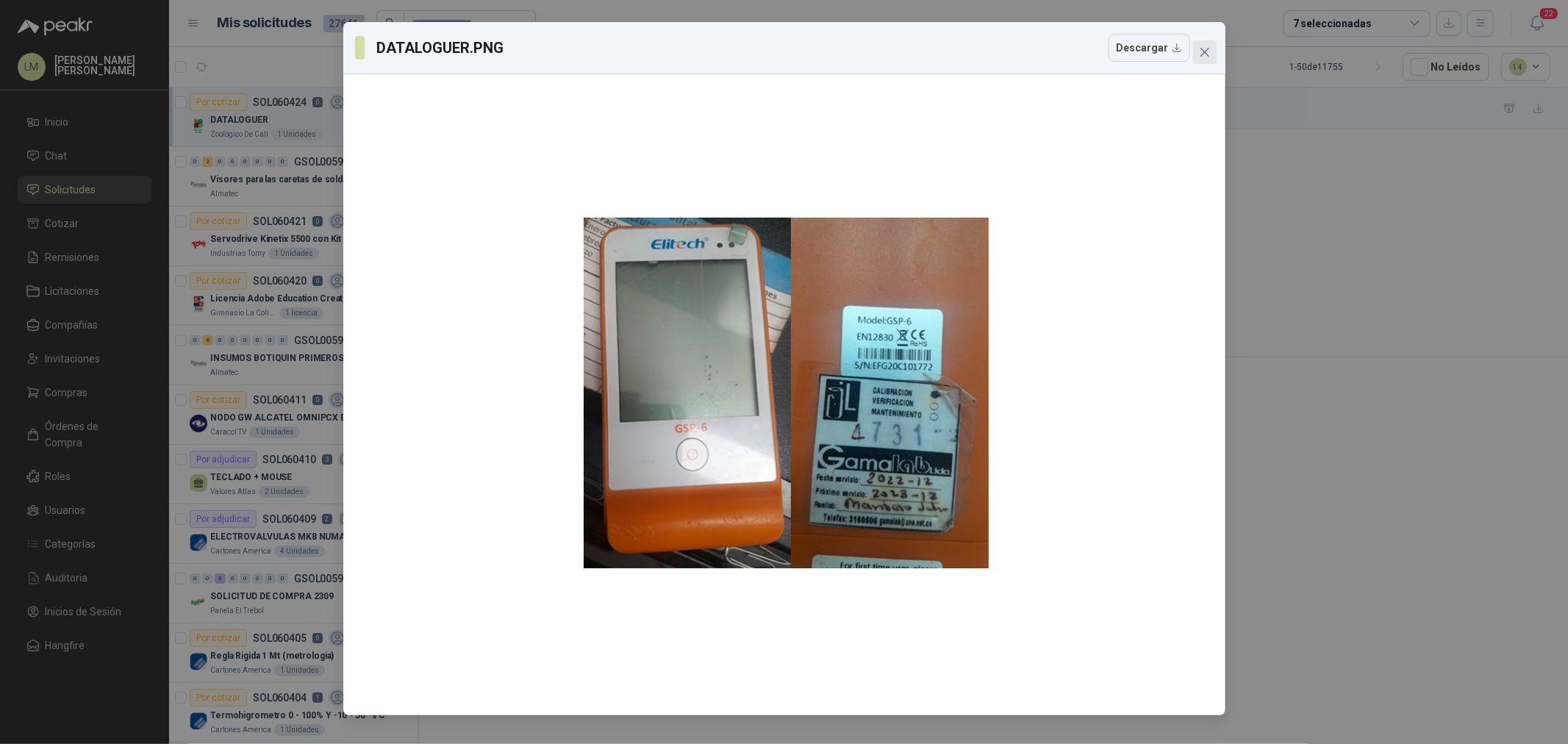
click at [1205, 55] on icon "close" at bounding box center [1205, 52] width 12 height 12
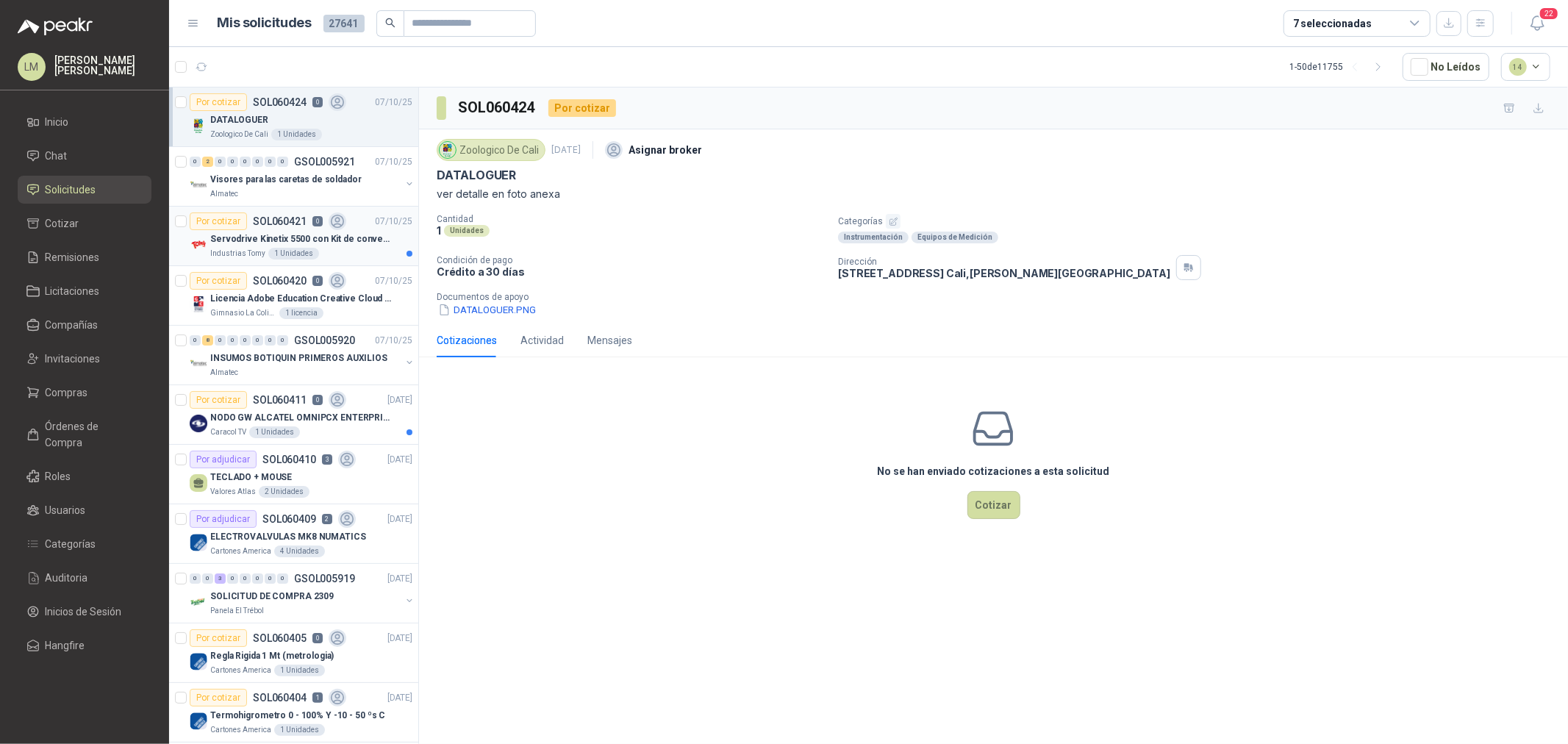
click at [276, 244] on p "Servodrive Kinetix 5500 con Kit de conversión y filtro (Ref 41350505)" at bounding box center [302, 239] width 183 height 14
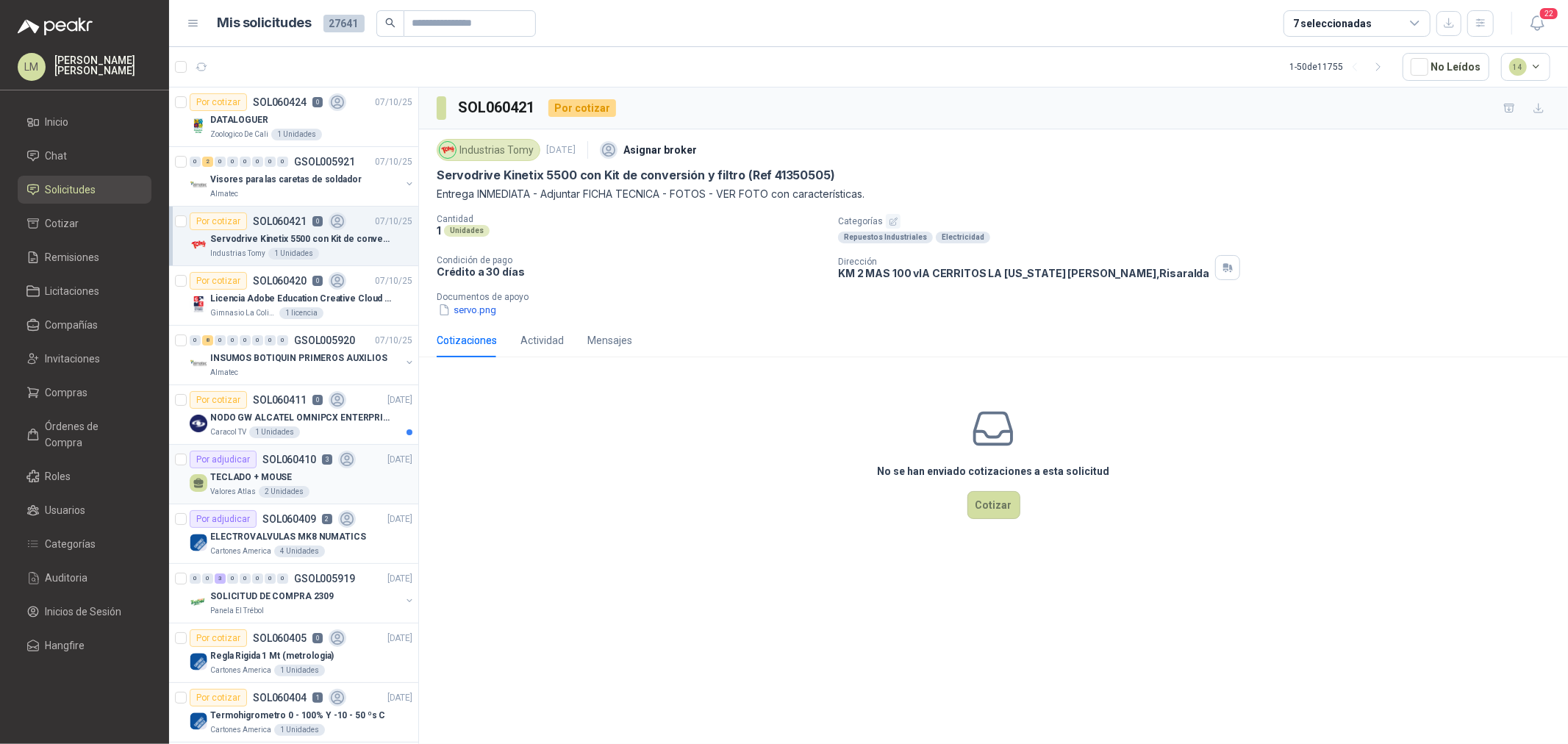
click at [255, 464] on div "Por adjudicar SOL060410 3" at bounding box center [272, 459] width 166 height 18
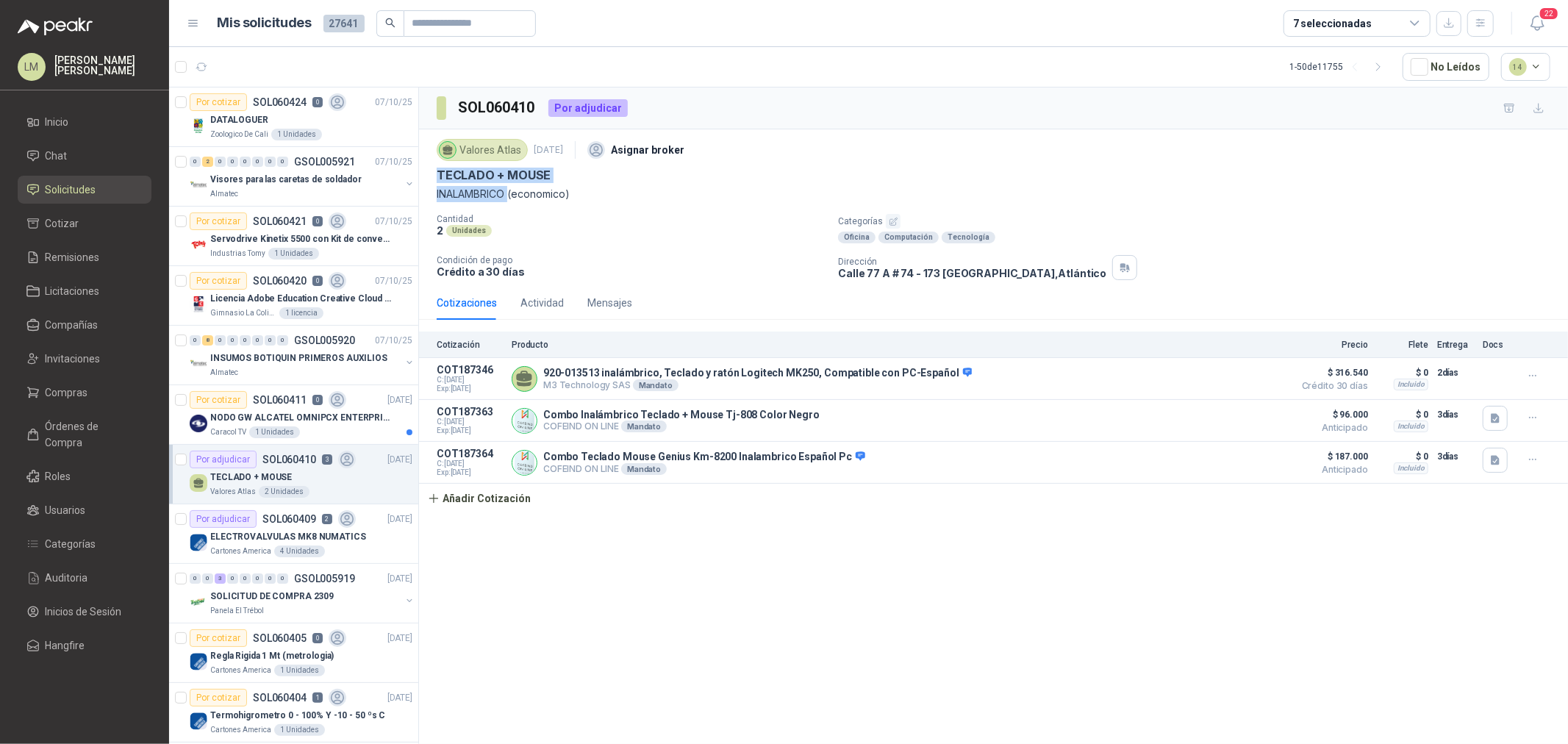
drag, startPoint x: 431, startPoint y: 172, endPoint x: 510, endPoint y: 197, distance: 82.9
click at [510, 197] on div "Valores Atlas 6 oct, 2025 Asignar broker TECLADO + MOUSE INALAMBRICO (economico…" at bounding box center [993, 208] width 1149 height 156
copy div "TECLADO + MOUSE INALAMBRICO"
click at [495, 506] on button "Añadir Cotización" at bounding box center [479, 498] width 121 height 29
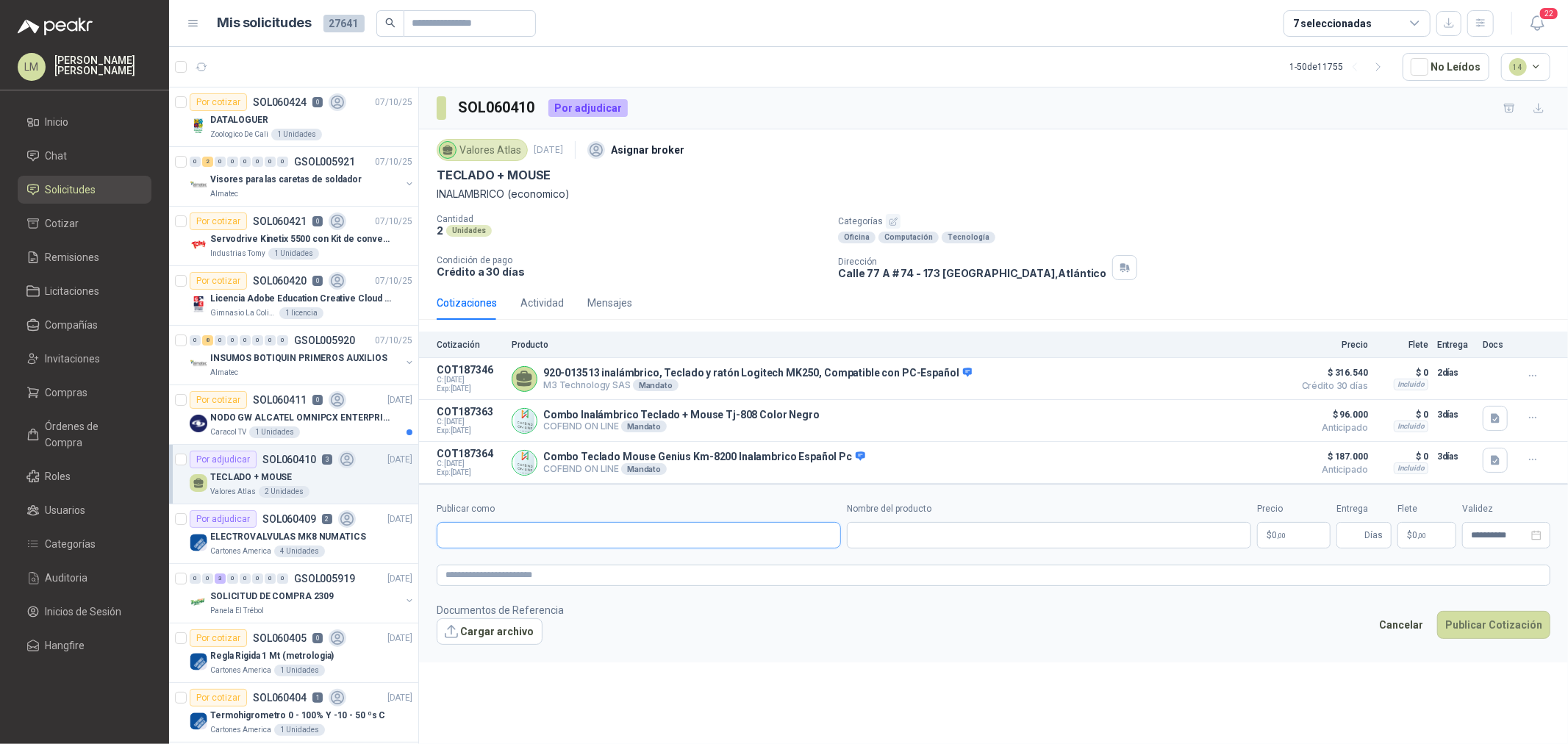
click at [506, 533] on input "Publicar como" at bounding box center [638, 535] width 403 height 25
click at [541, 567] on div "Homecenter NIT : 800242106" at bounding box center [638, 573] width 380 height 16
click at [950, 540] on input "Nombre del producto" at bounding box center [1049, 535] width 405 height 27
paste input "**********"
click at [1254, 538] on p "$ 0 ,00" at bounding box center [1294, 535] width 74 height 27
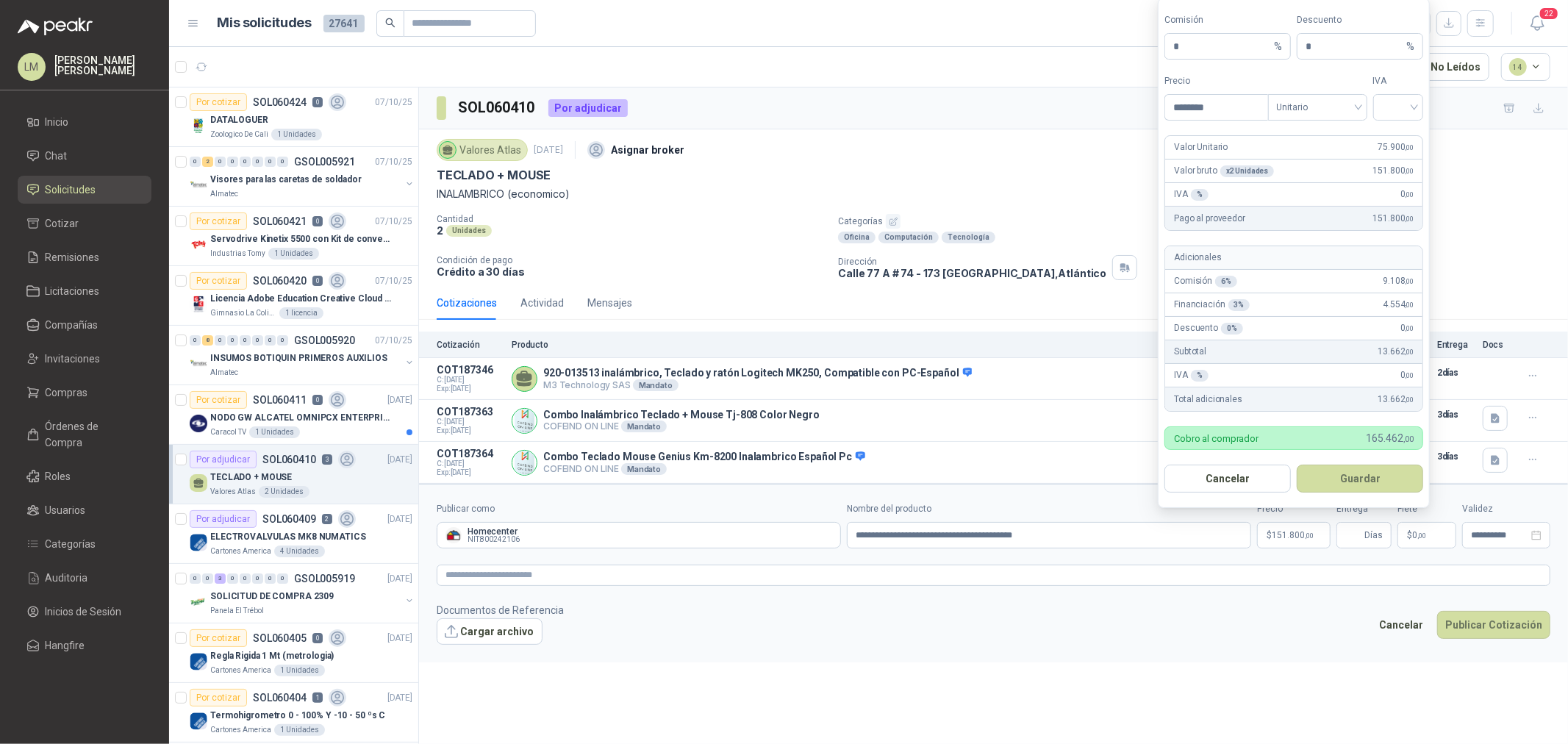
click at [1254, 92] on div "Tipo Unitario" at bounding box center [1317, 97] width 100 height 46
click at [1254, 108] on span "Unitario" at bounding box center [1317, 108] width 82 height 22
click at [1254, 166] on div "Unitario con IVA" at bounding box center [1317, 161] width 76 height 16
click at [1254, 103] on input "search" at bounding box center [1398, 106] width 33 height 22
click at [1254, 138] on div "19%" at bounding box center [1398, 138] width 27 height 16
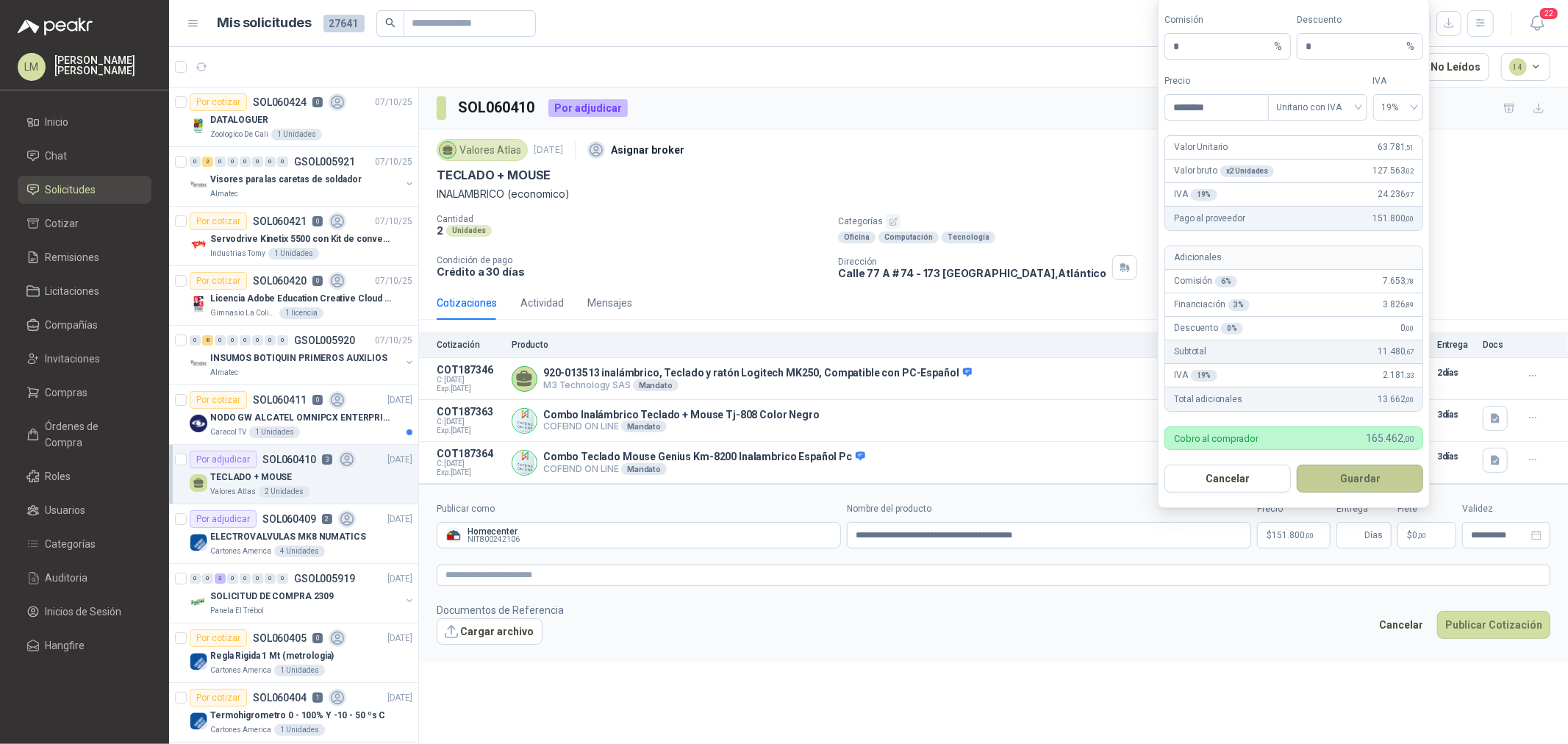
click at [1254, 473] on button "Guardar" at bounding box center [1360, 479] width 127 height 28
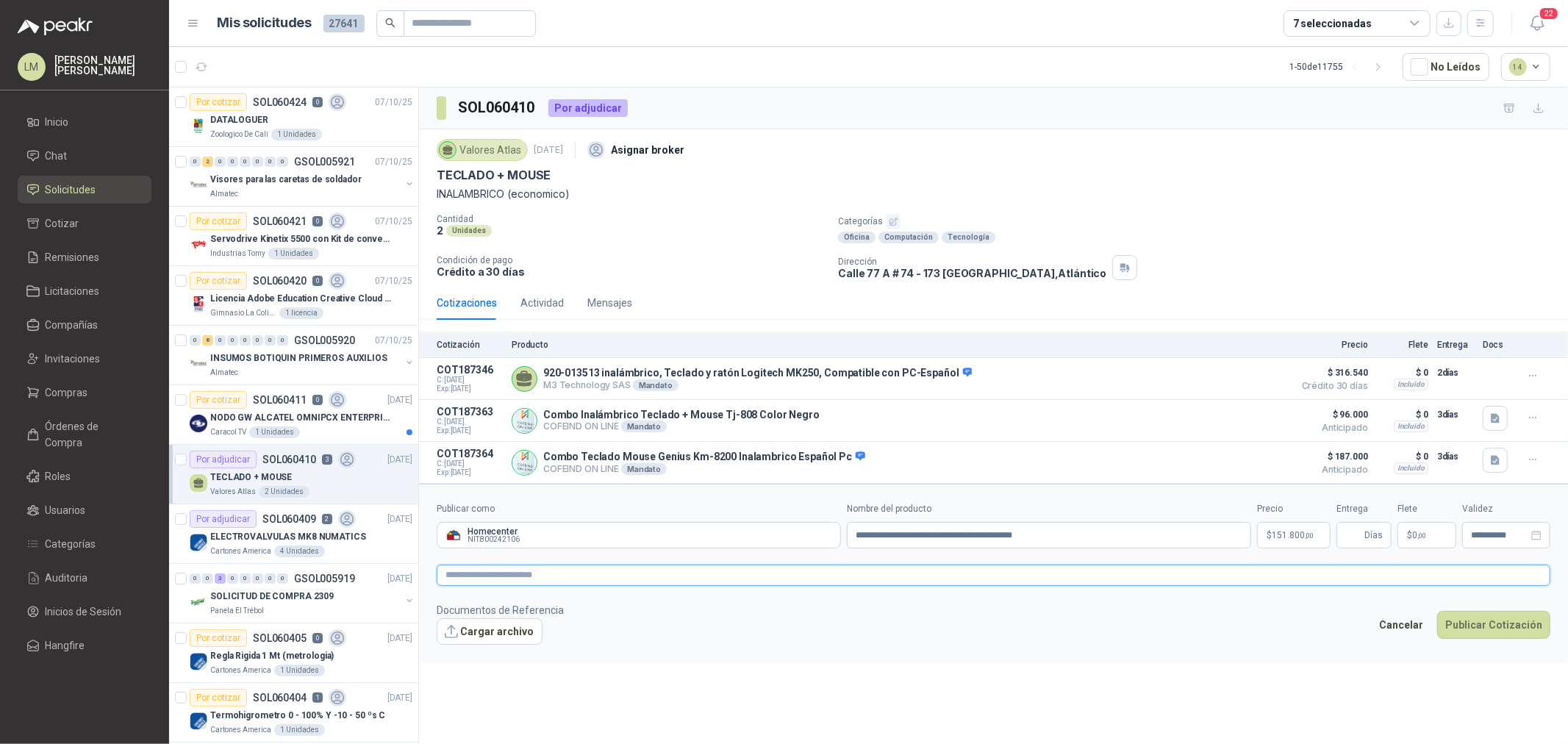
click at [640, 567] on textarea at bounding box center [993, 575] width 1114 height 21
click at [1254, 548] on input "Entrega" at bounding box center [1353, 535] width 16 height 25
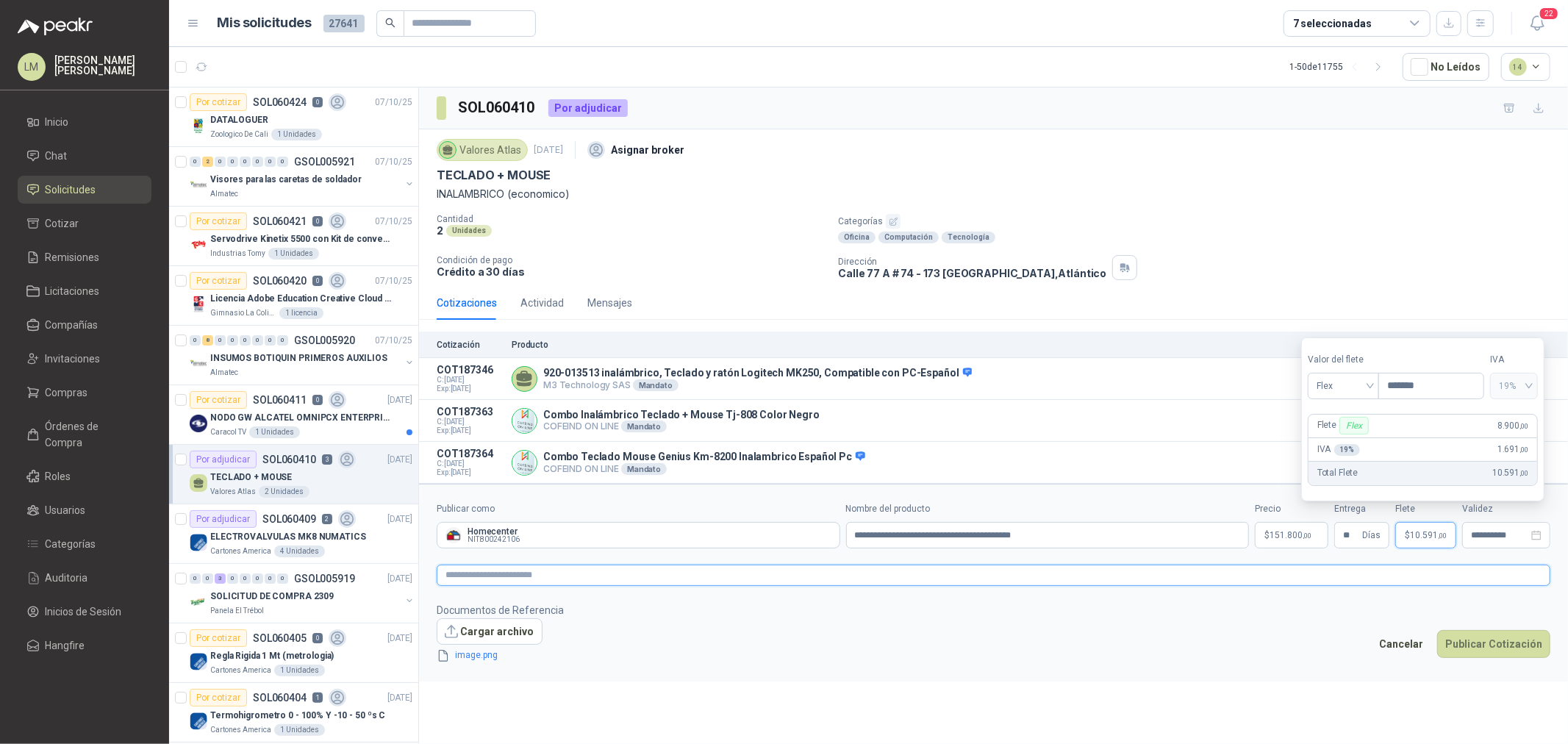
click at [607, 567] on textarea at bounding box center [993, 575] width 1114 height 21
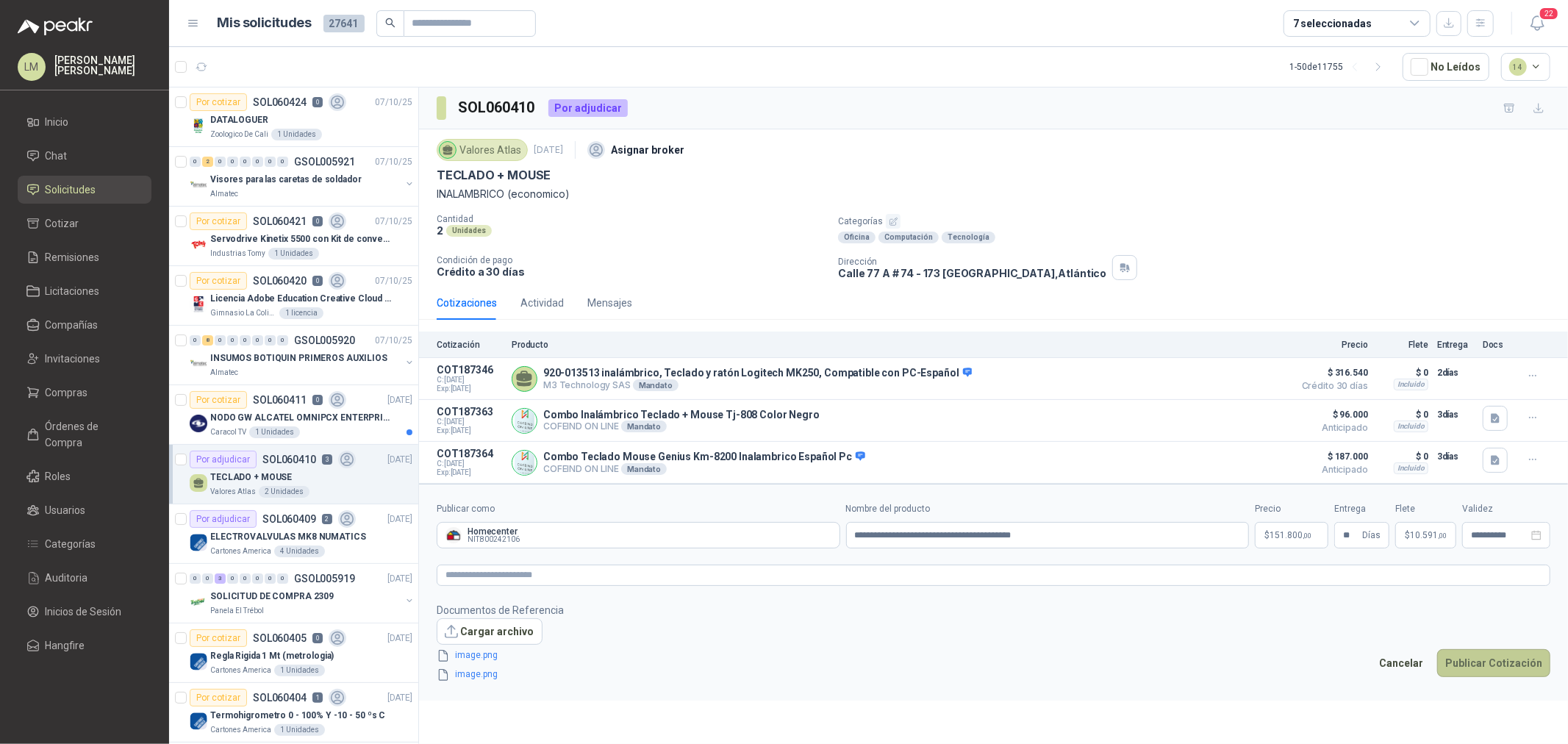
click at [1254, 567] on button "Publicar Cotización" at bounding box center [1494, 664] width 114 height 28
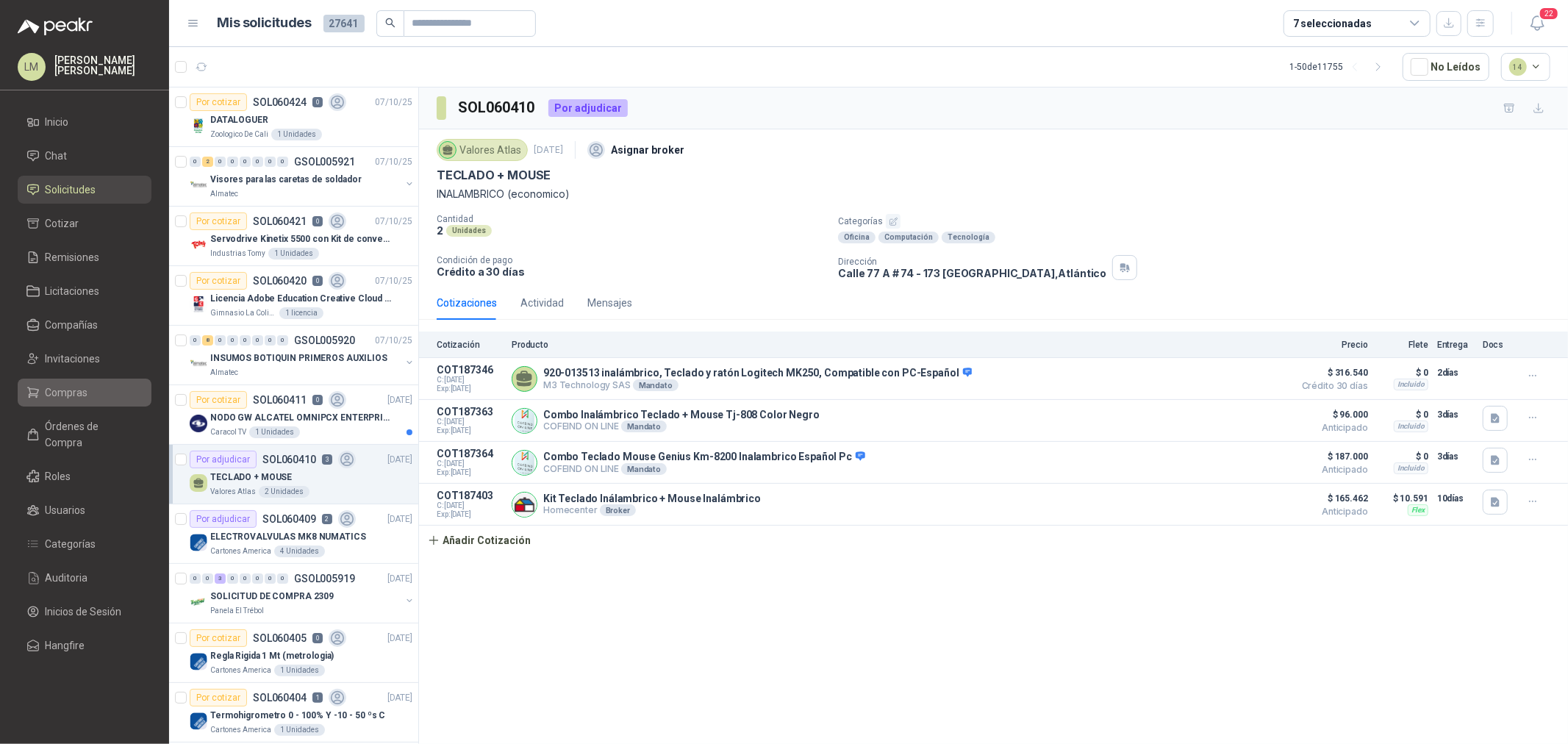
click at [56, 400] on span "Compras" at bounding box center [67, 393] width 43 height 16
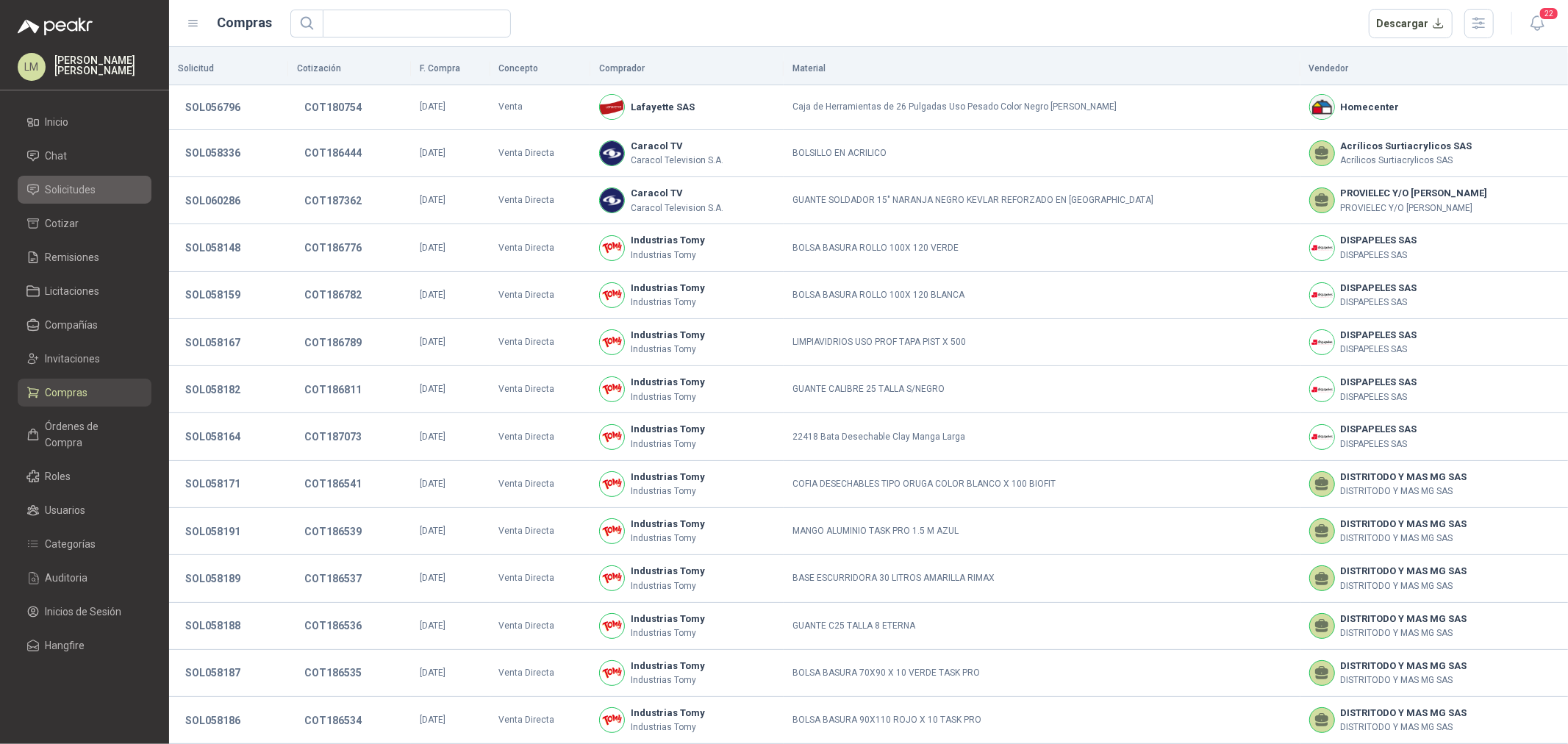
click at [70, 188] on span "Solicitudes" at bounding box center [71, 190] width 51 height 16
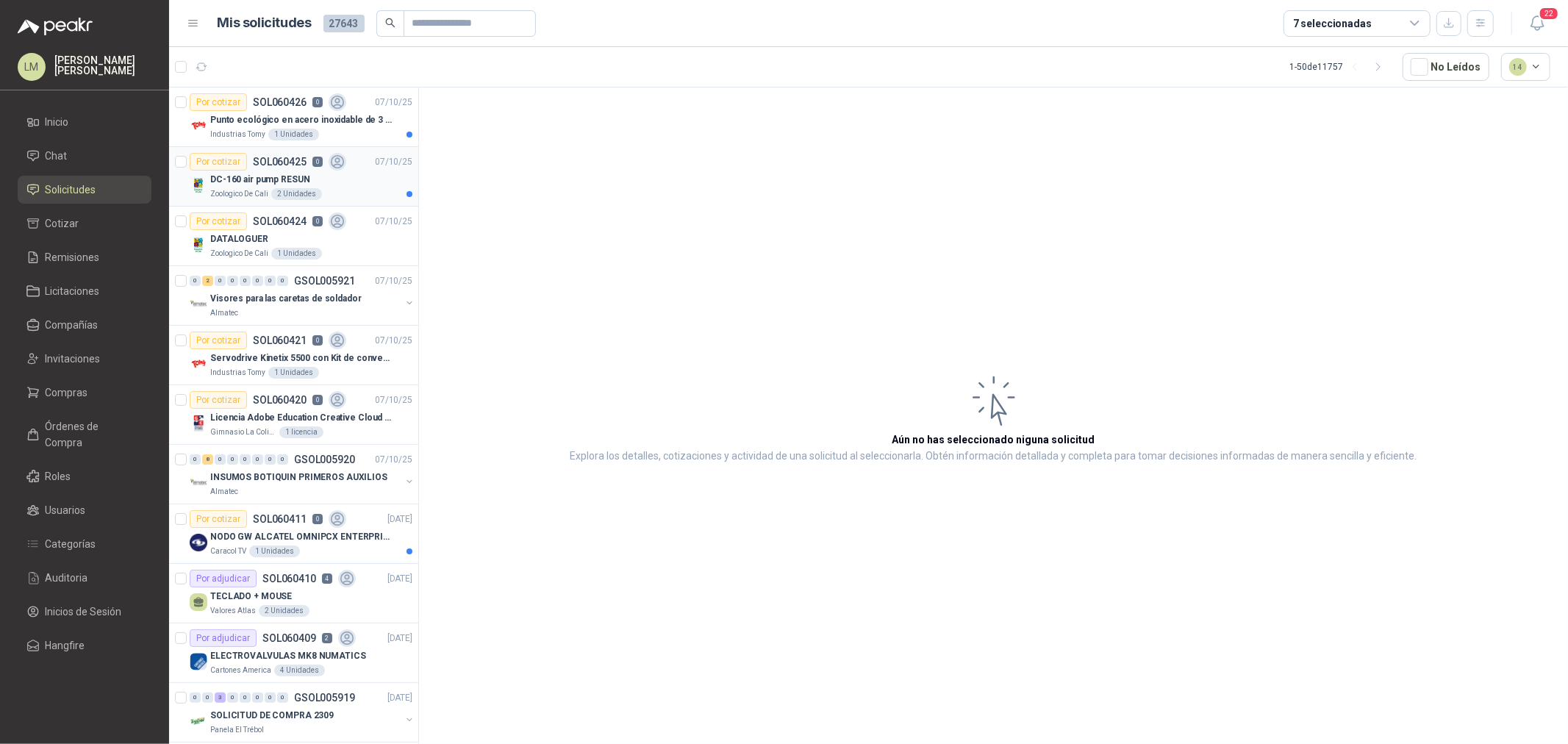
click at [285, 173] on p "DC-160 air pump RESUN" at bounding box center [259, 179] width 100 height 14
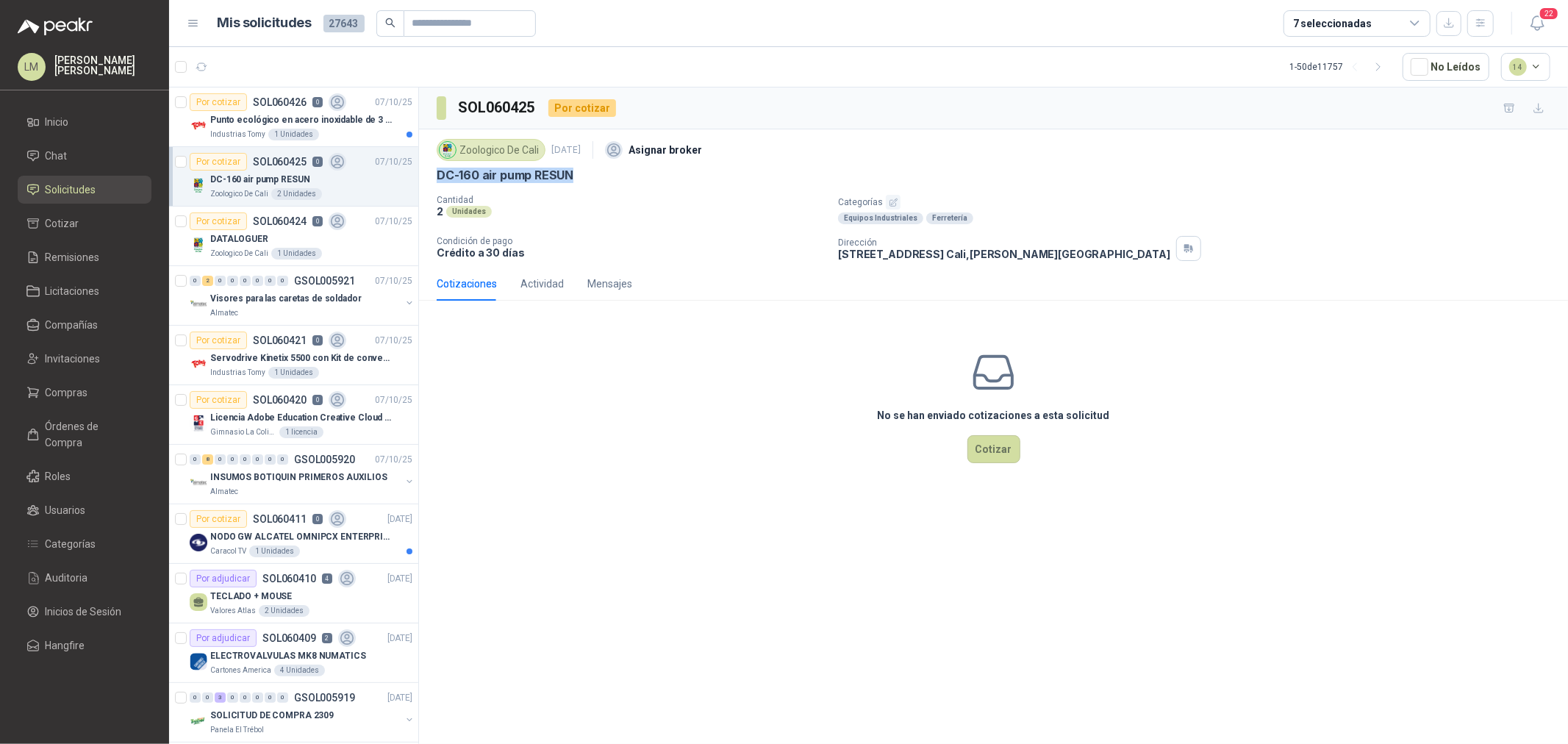
drag, startPoint x: 438, startPoint y: 173, endPoint x: 601, endPoint y: 173, distance: 163.0
click at [601, 173] on div "DC-160 air pump RESUN" at bounding box center [993, 175] width 1114 height 15
copy p "DC-160 air pump RESUN"
click at [254, 116] on p "Punto ecológico en acero inoxidable de 3 puestos, con capacidad para 53 Litros …" at bounding box center [302, 120] width 183 height 14
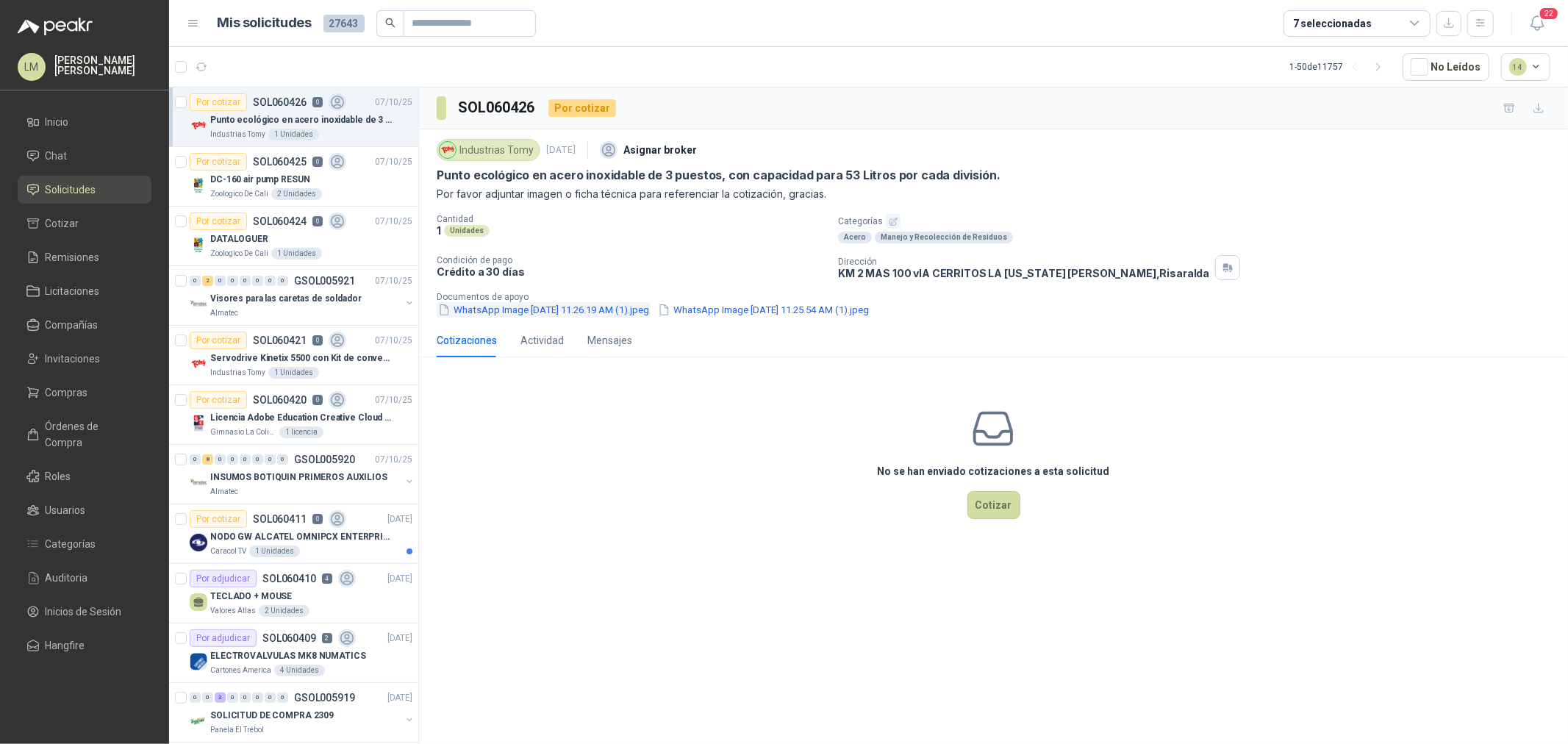
click at [520, 307] on button "WhatsApp Image 2025-09-16 at 11.26.19 AM (1).jpeg" at bounding box center [543, 310] width 214 height 15
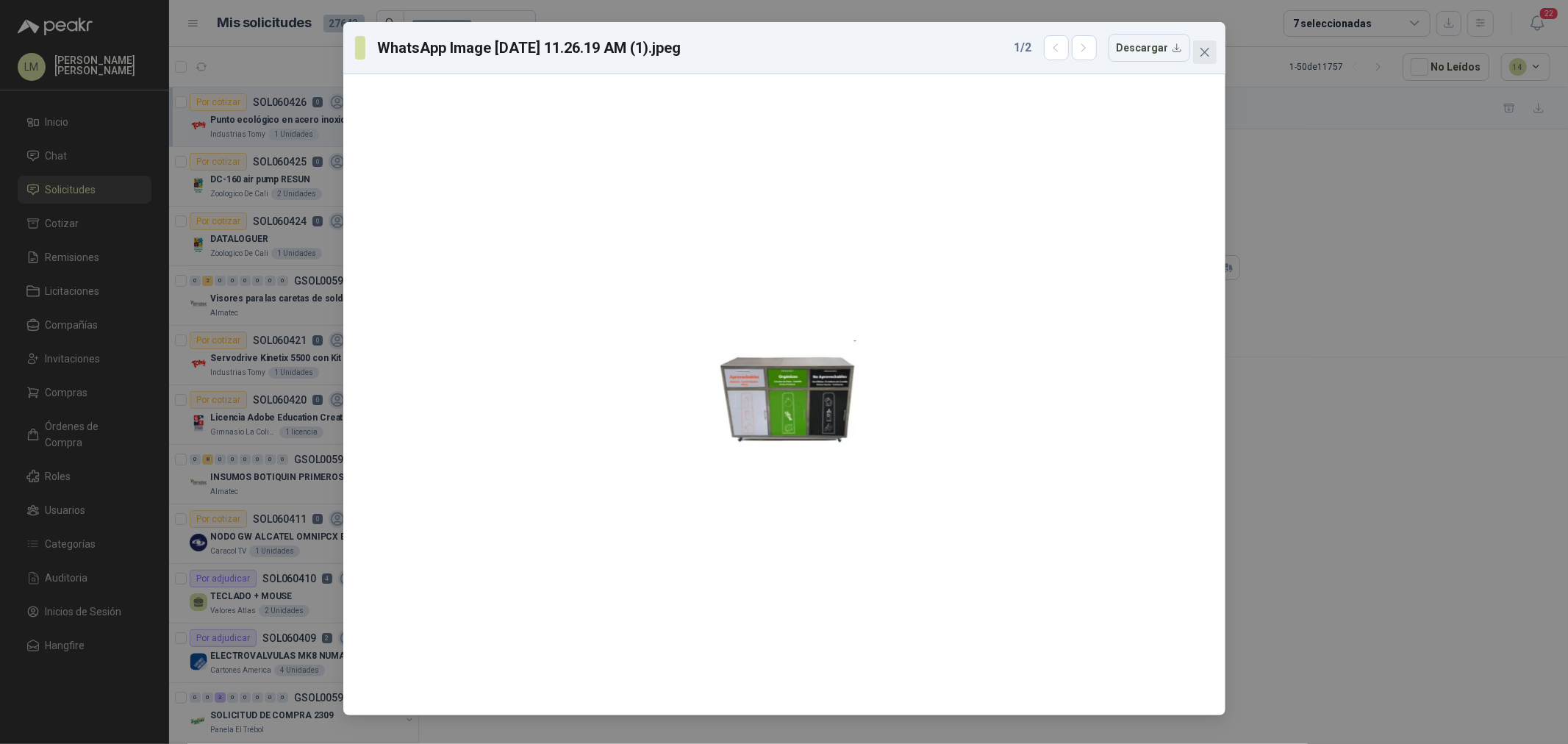
click at [1208, 49] on icon "close" at bounding box center [1205, 52] width 9 height 9
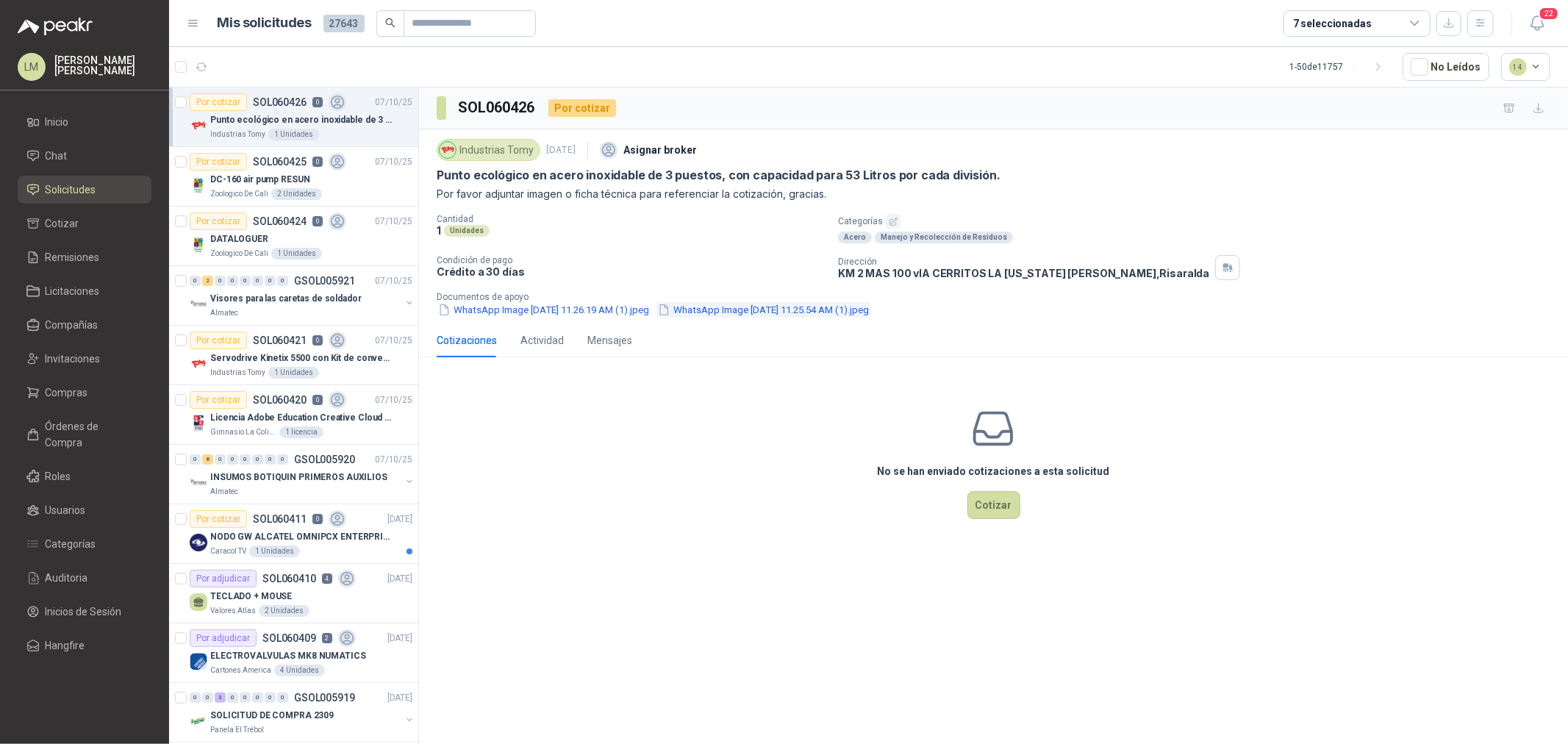
click at [739, 307] on button "WhatsApp Image 2025-09-16 at 11.25.54 AM (1).jpeg" at bounding box center [764, 310] width 214 height 15
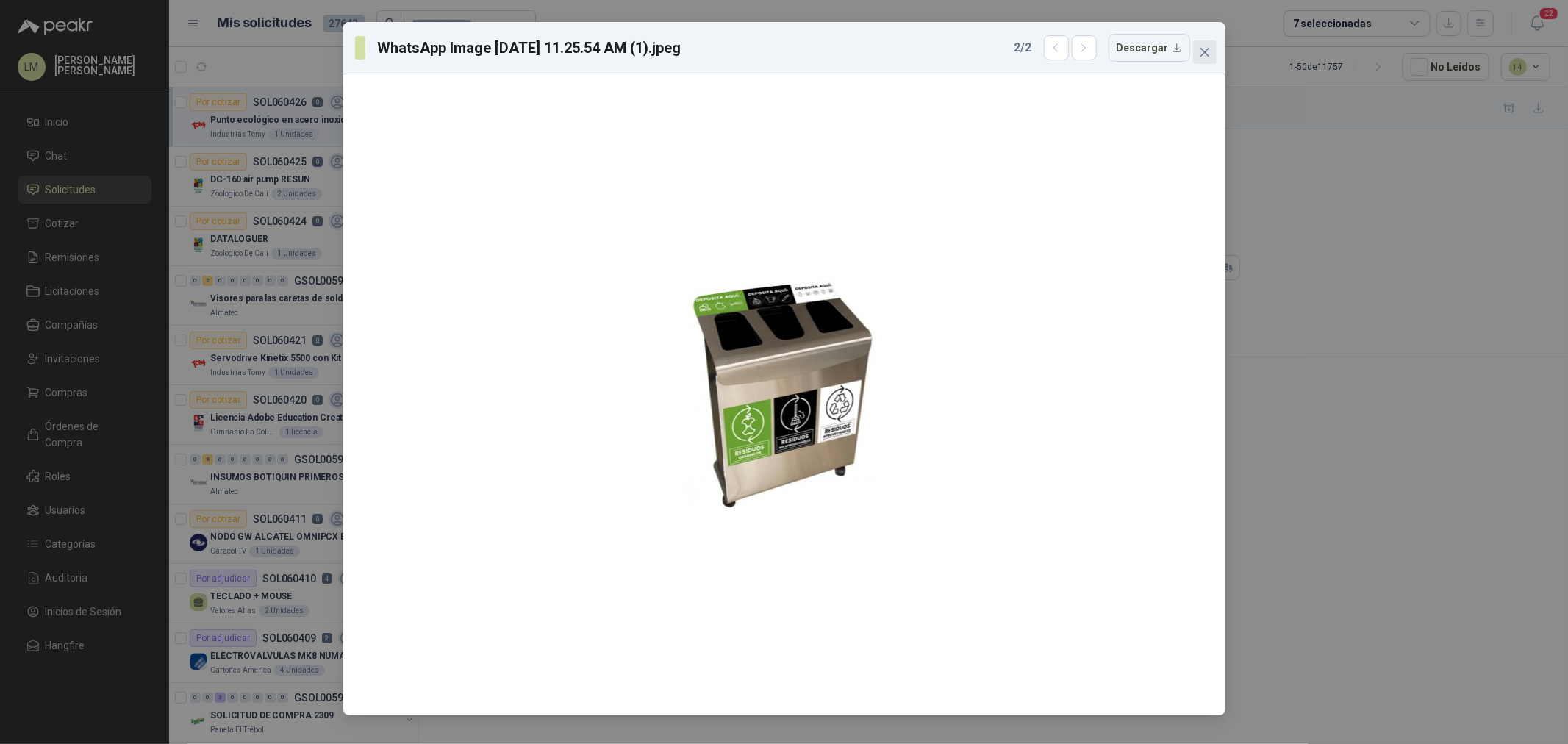
click at [1202, 49] on icon "close" at bounding box center [1205, 52] width 9 height 9
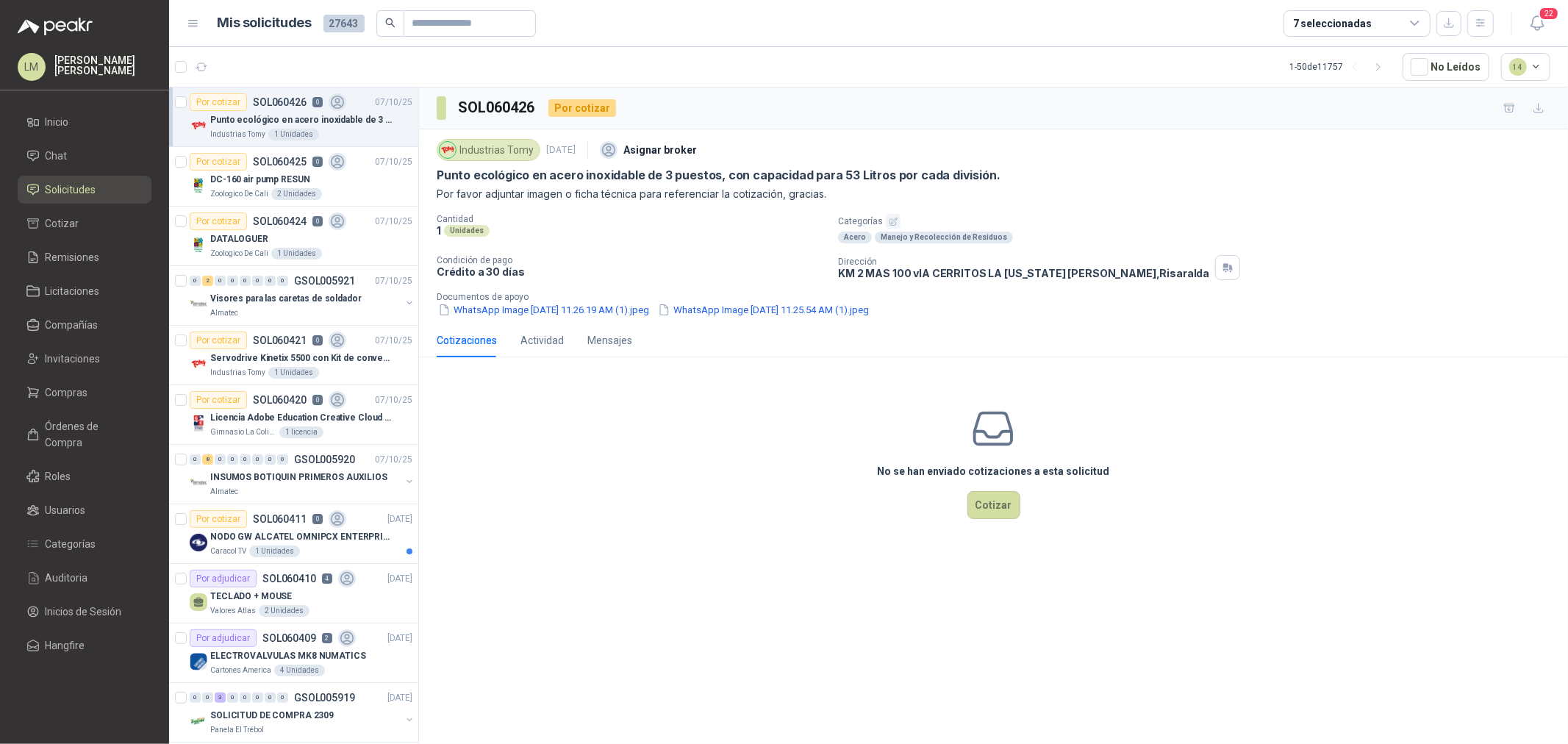
click at [1254, 31] on div "22" at bounding box center [1522, 23] width 57 height 23
click at [1254, 26] on icon "button" at bounding box center [1480, 23] width 8 height 7
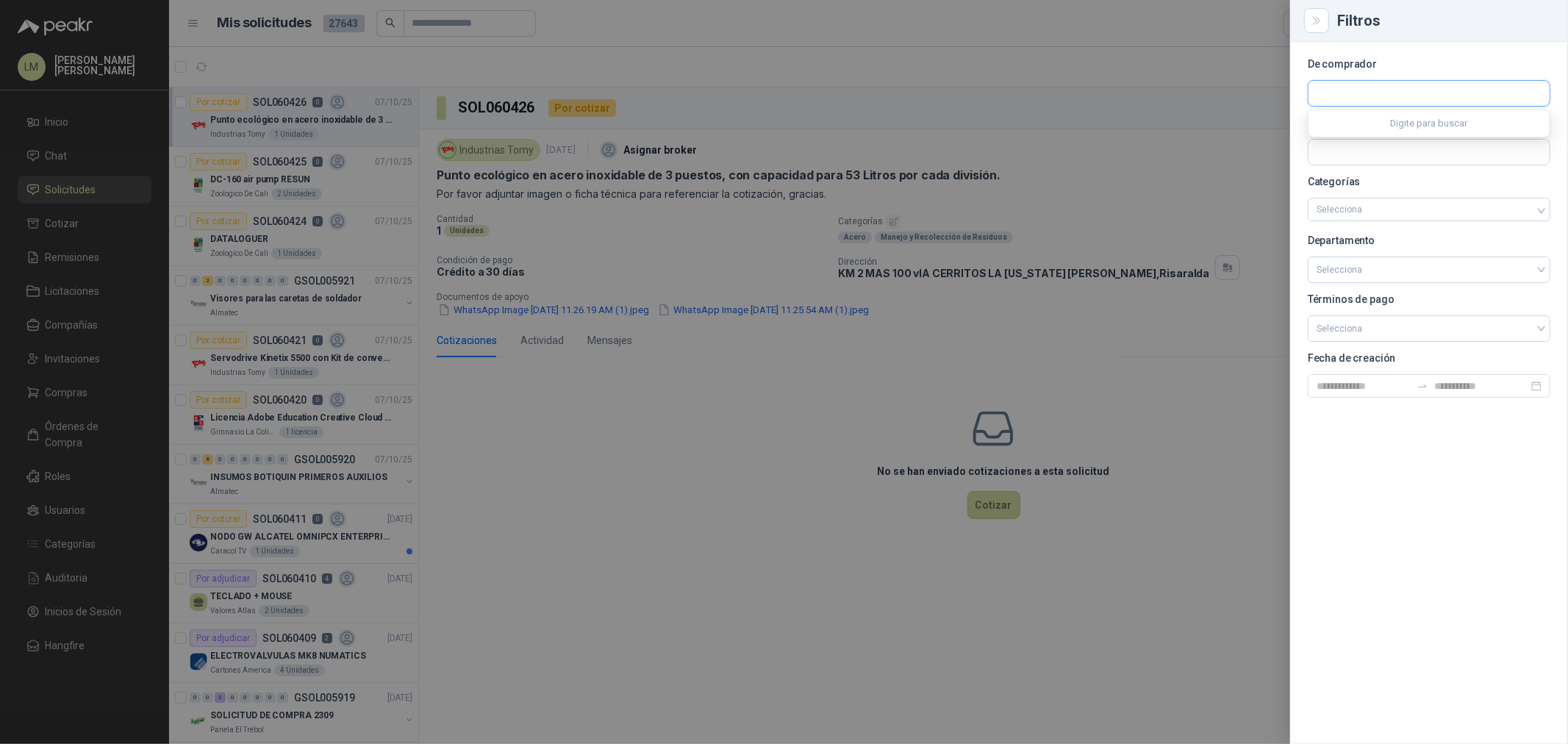
click at [1254, 89] on input "text" at bounding box center [1429, 94] width 241 height 25
click at [1254, 135] on span "Industrias Tomy -" at bounding box center [1370, 133] width 56 height 7
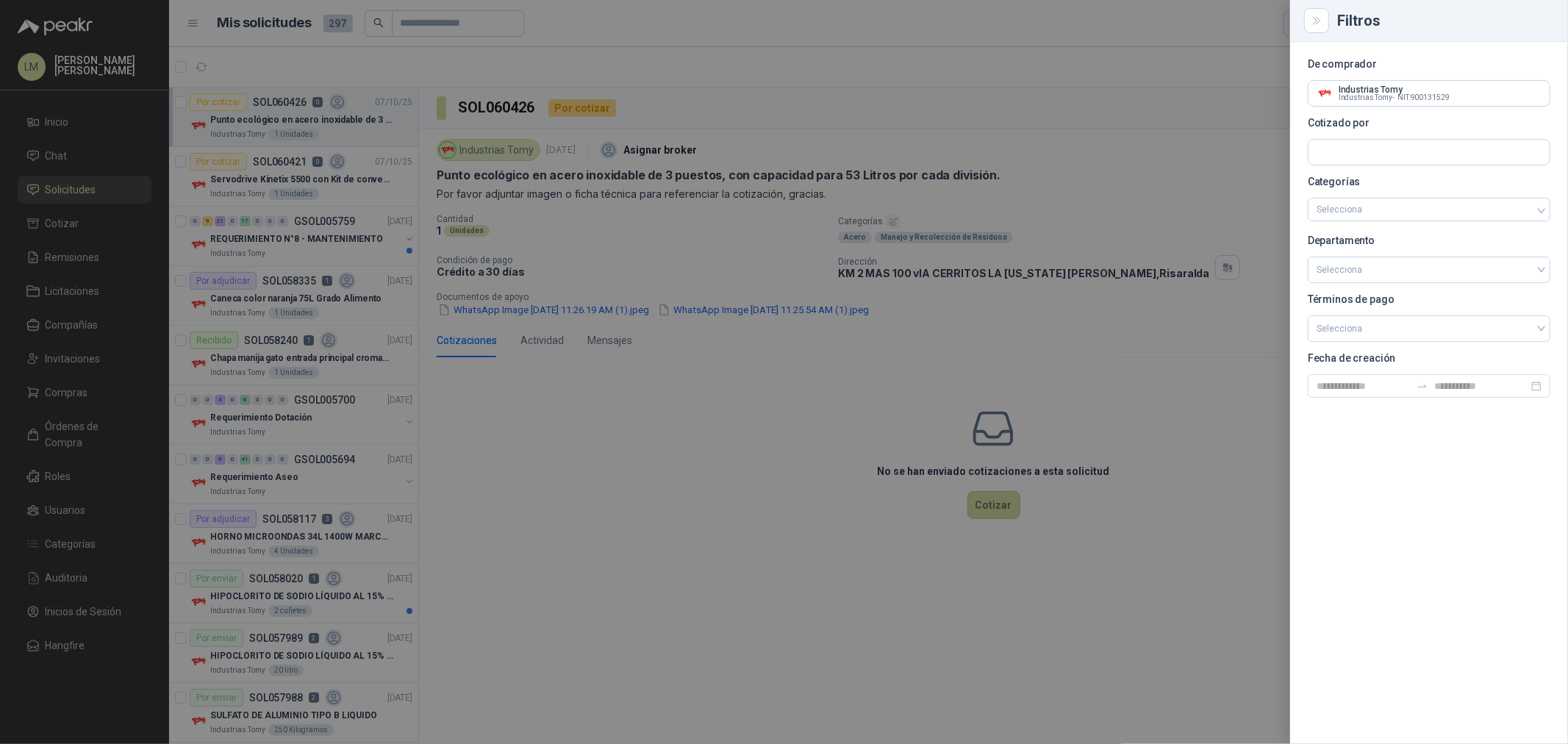
click at [426, 24] on div at bounding box center [784, 372] width 1568 height 744
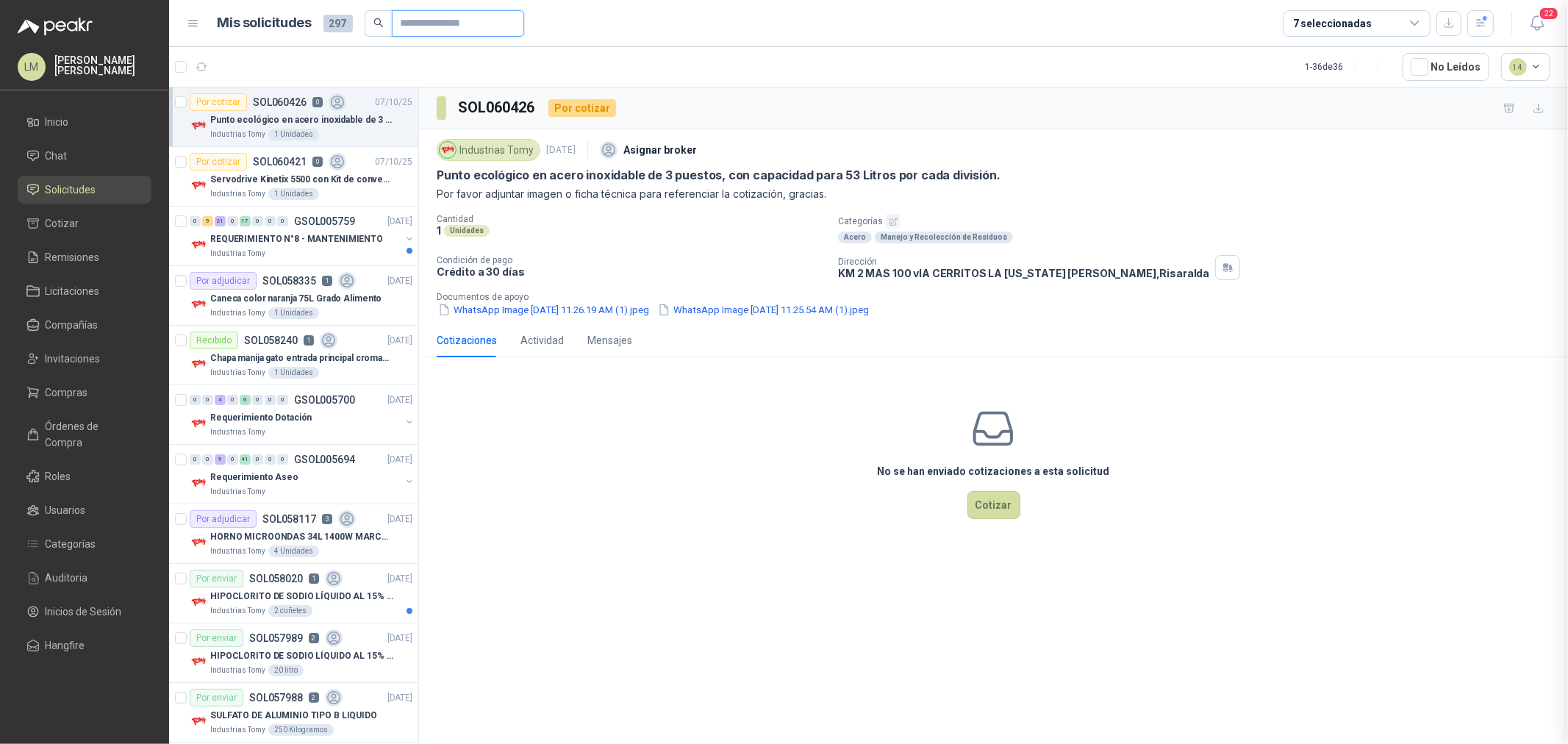
click at [431, 23] on input "text" at bounding box center [453, 24] width 103 height 25
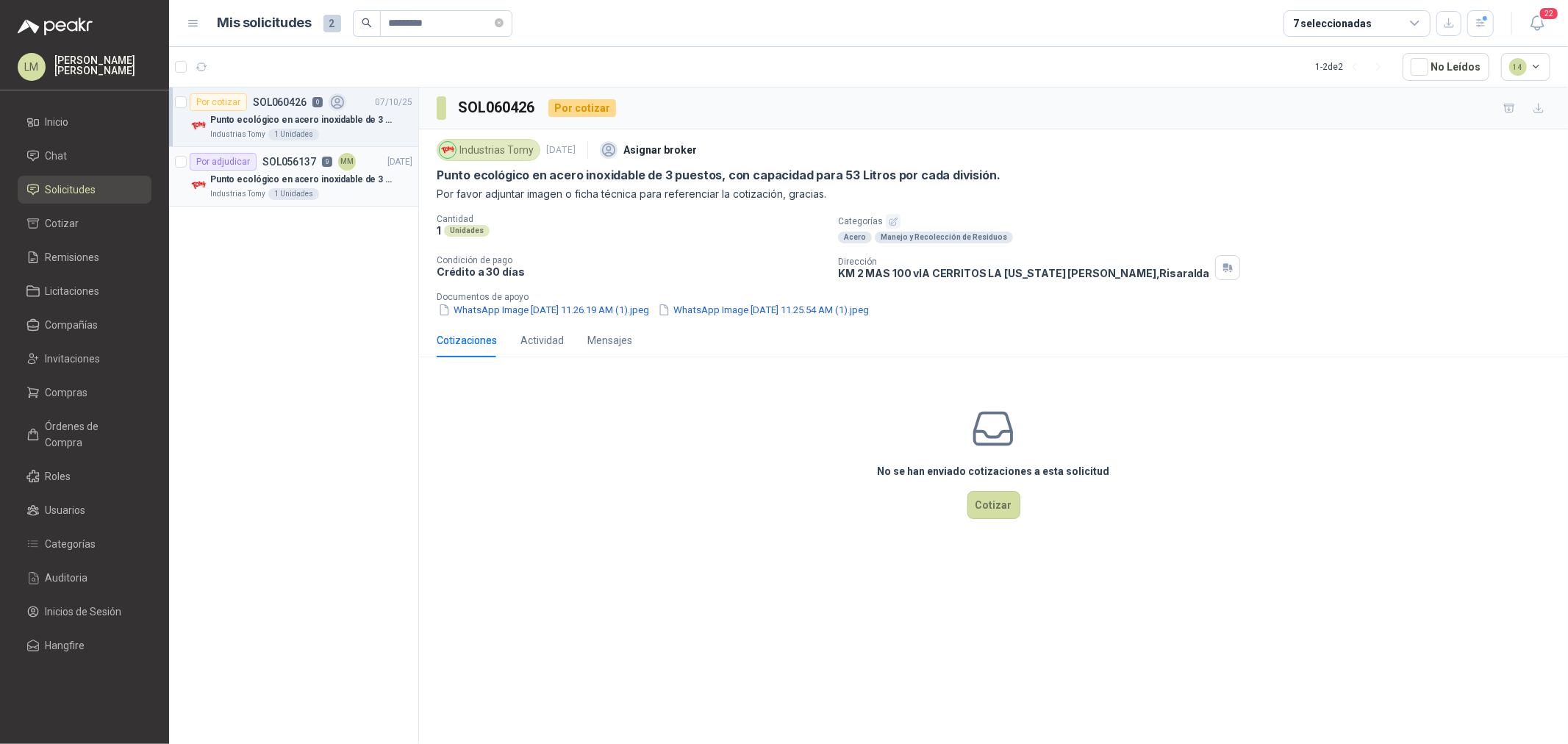
click at [266, 153] on div "Por adjudicar SOL056137 9 MM" at bounding box center [272, 161] width 166 height 18
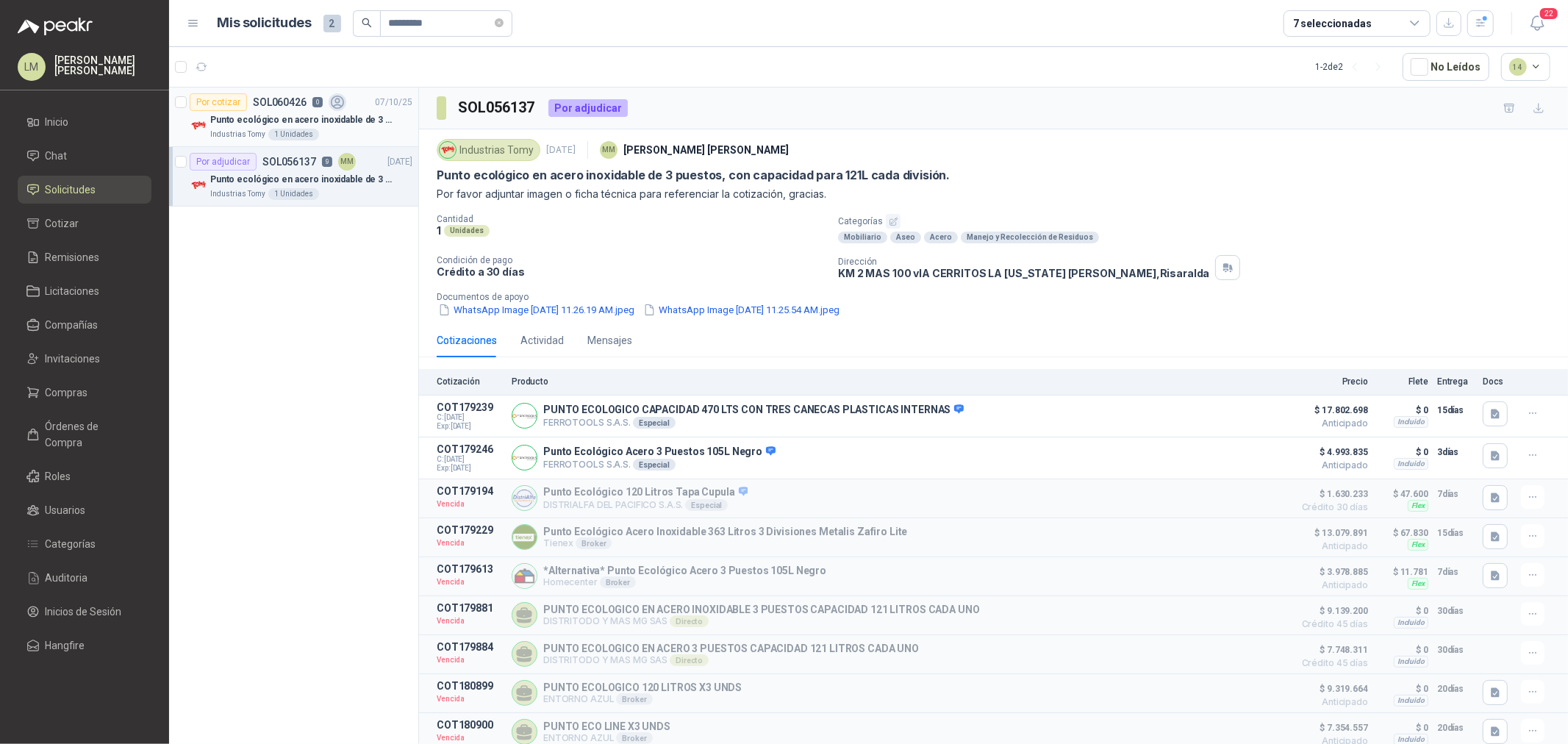
click at [321, 119] on p "Punto ecológico en acero inoxidable de 3 puestos, con capacidad para 53 Litros …" at bounding box center [302, 120] width 183 height 14
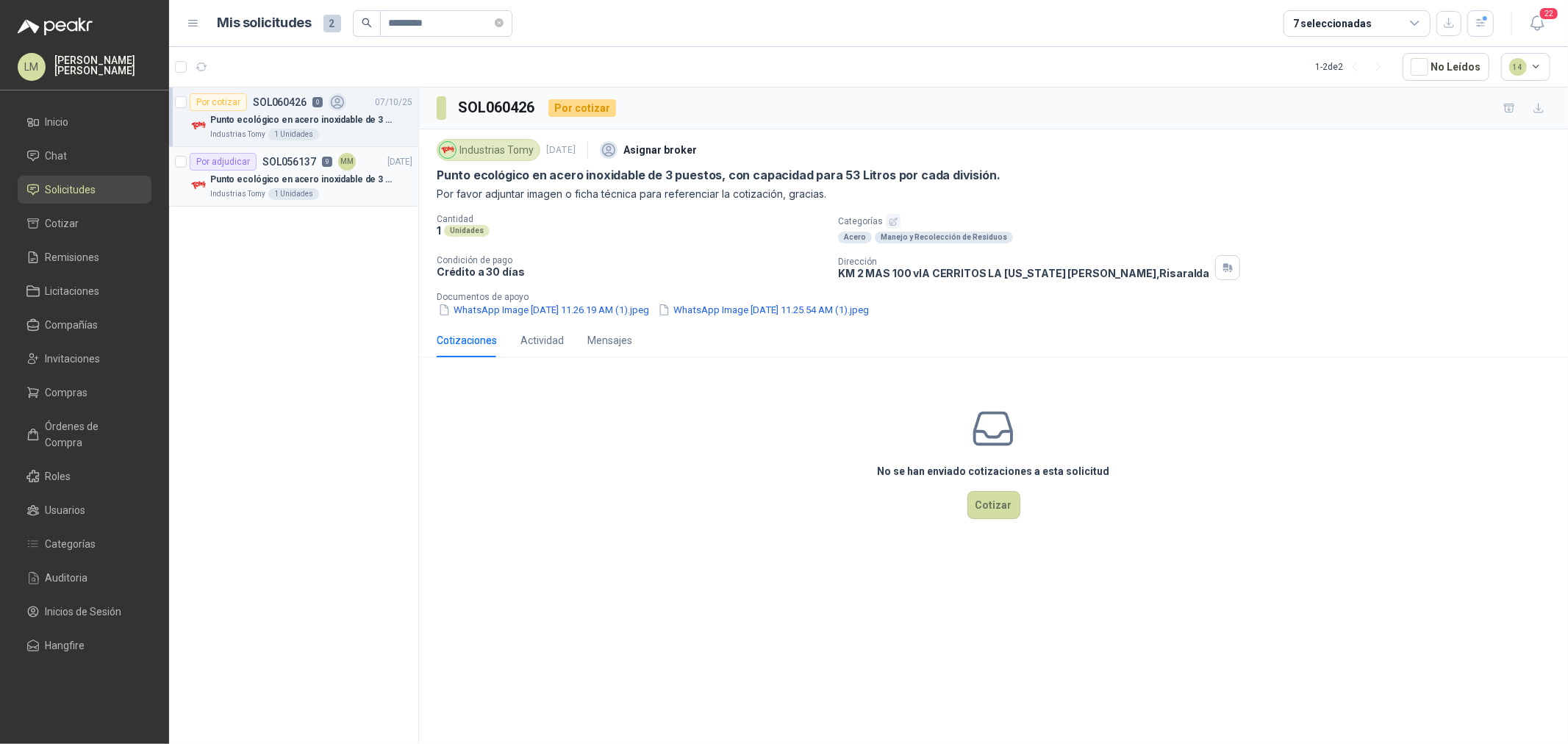
click at [319, 184] on p "Punto ecológico en acero inoxidable de 3 puestos, con capacidad para 121L cada …" at bounding box center [302, 179] width 183 height 14
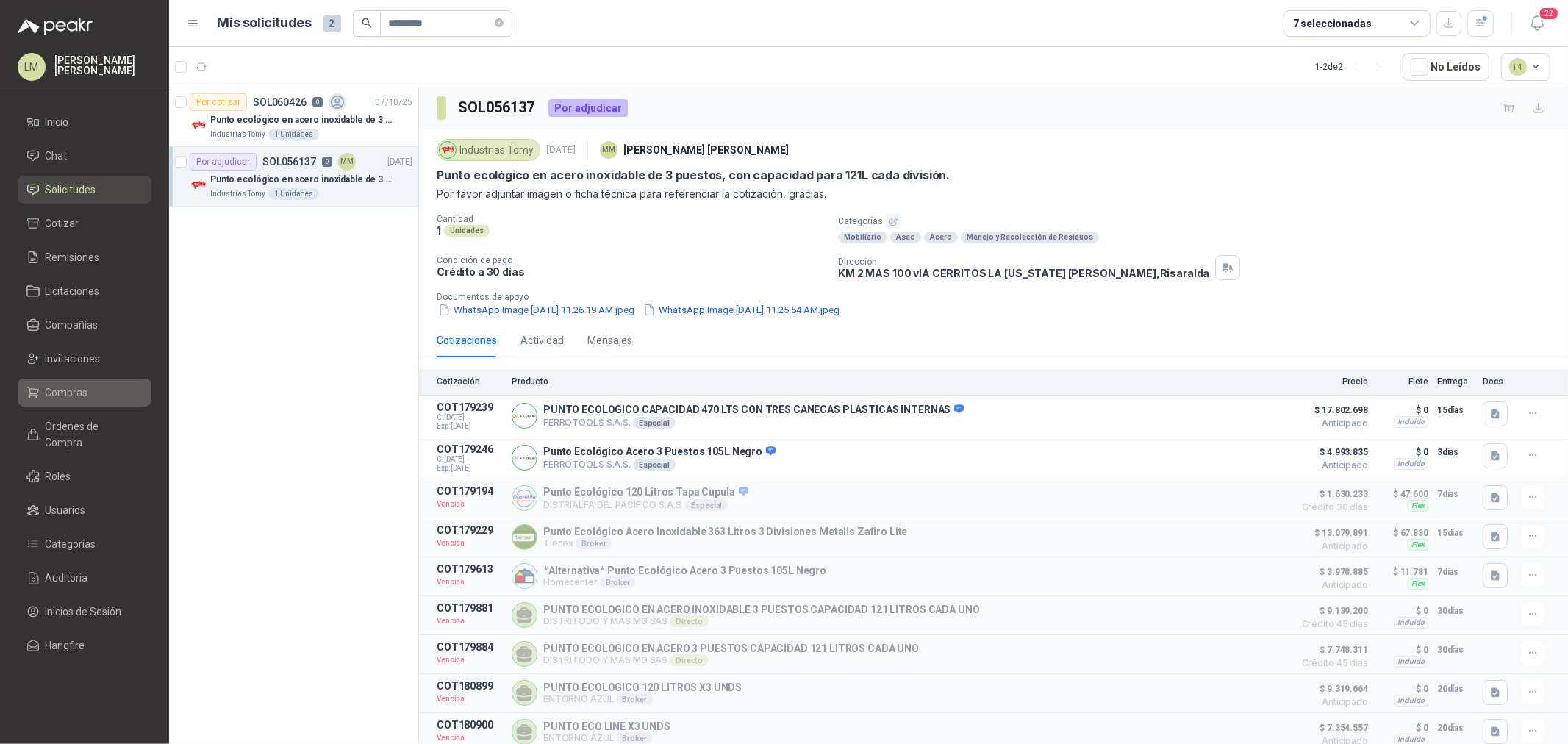
click at [72, 390] on span "Compras" at bounding box center [67, 393] width 43 height 16
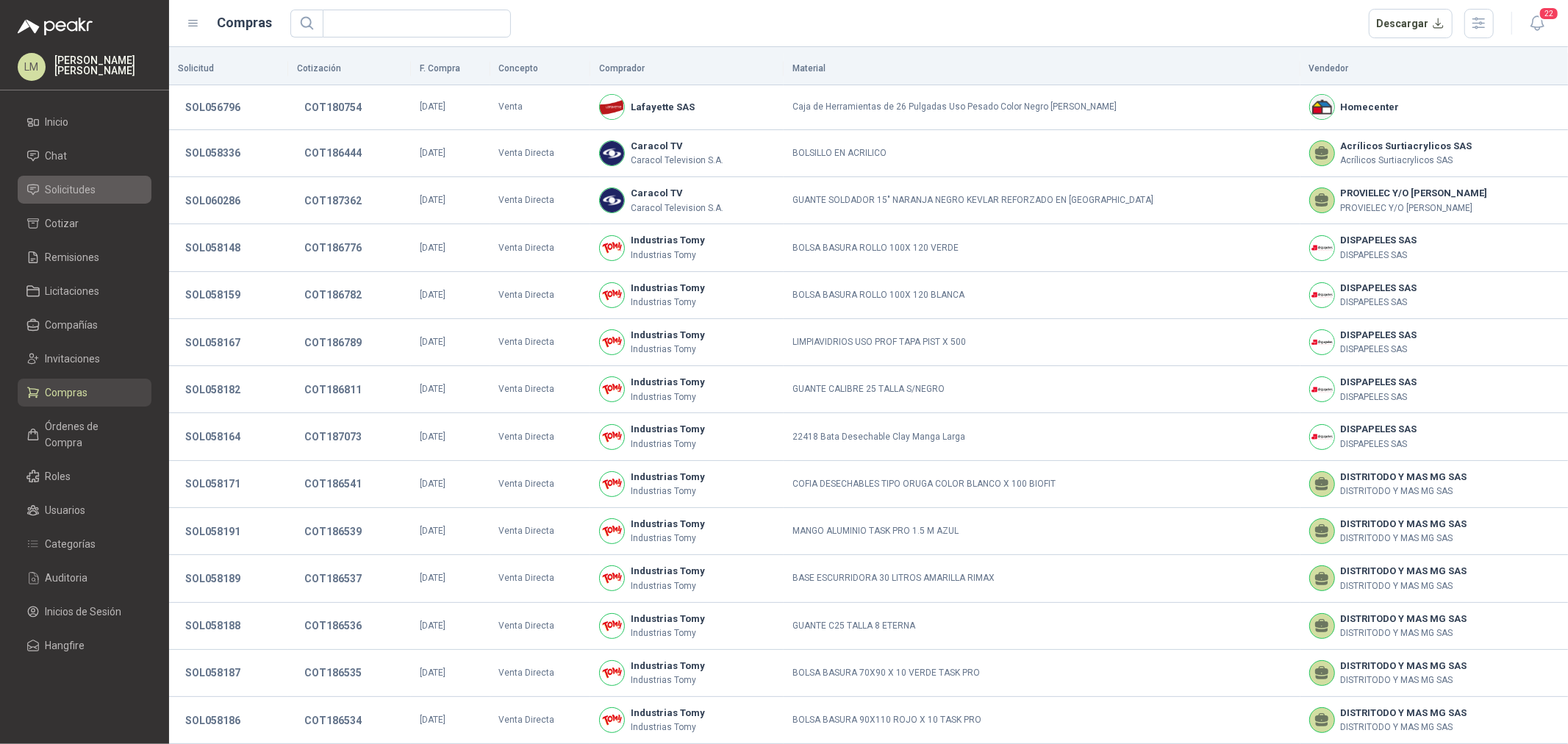
click at [67, 184] on span "Solicitudes" at bounding box center [71, 190] width 51 height 16
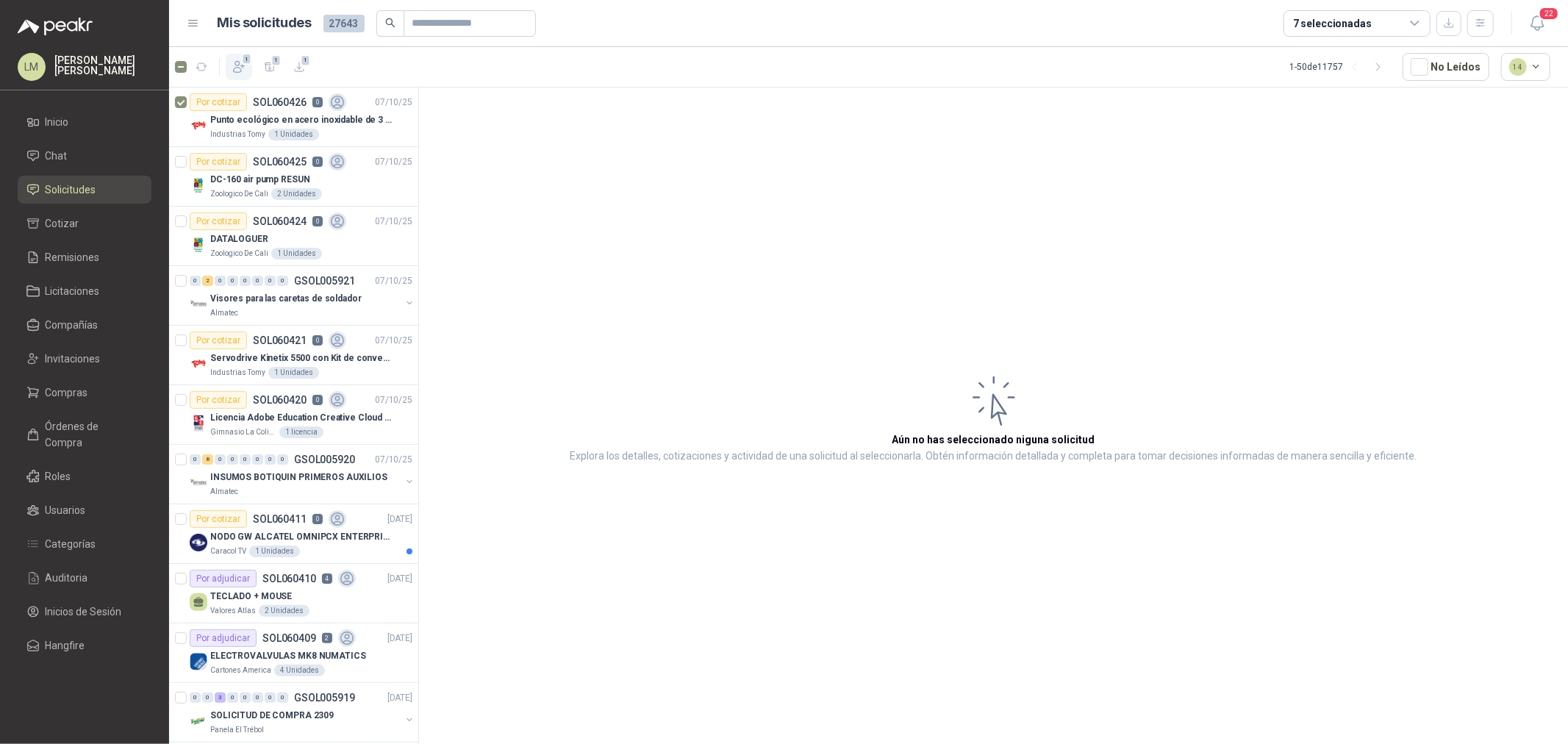
click at [240, 60] on icon "button" at bounding box center [239, 67] width 15 height 15
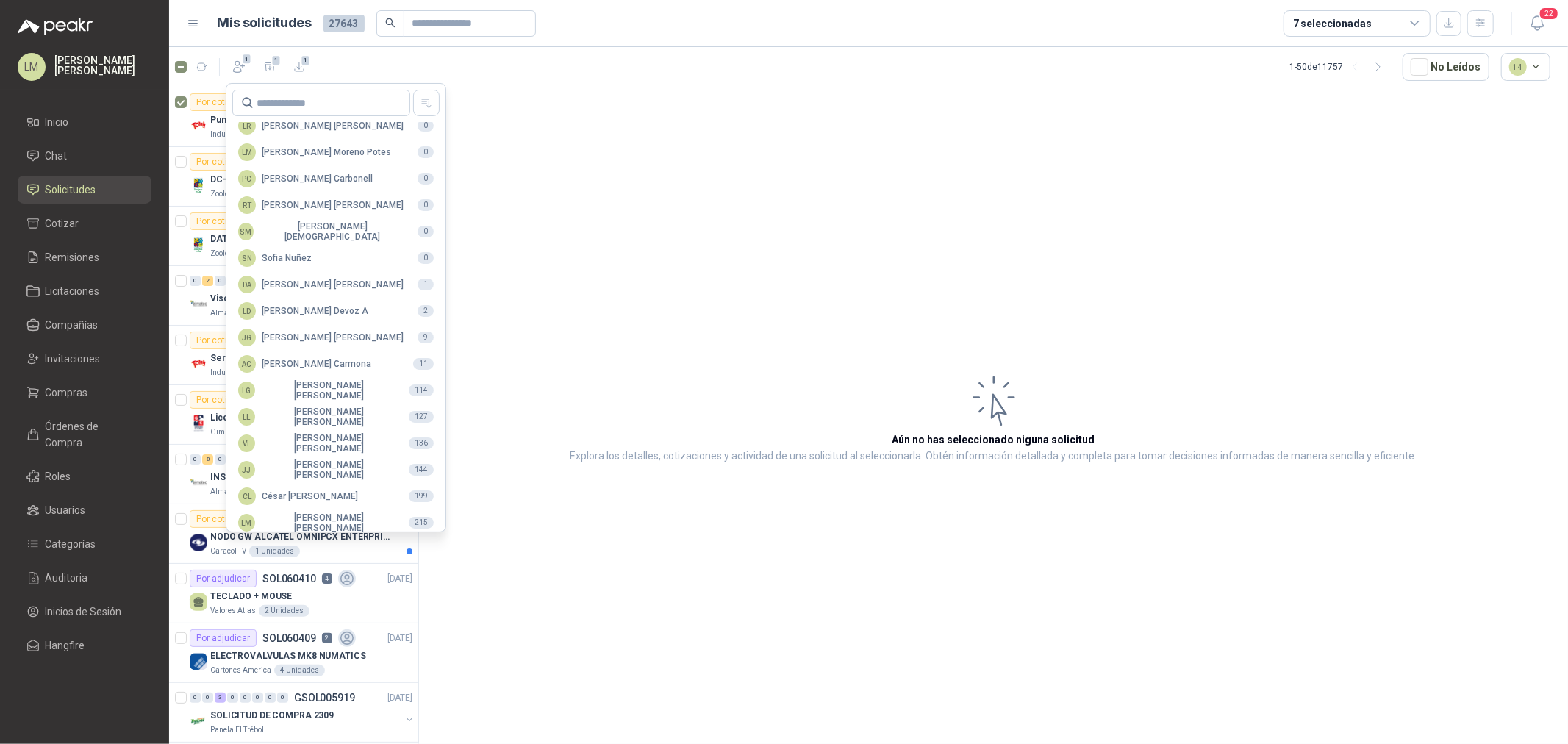
scroll to position [260, 0]
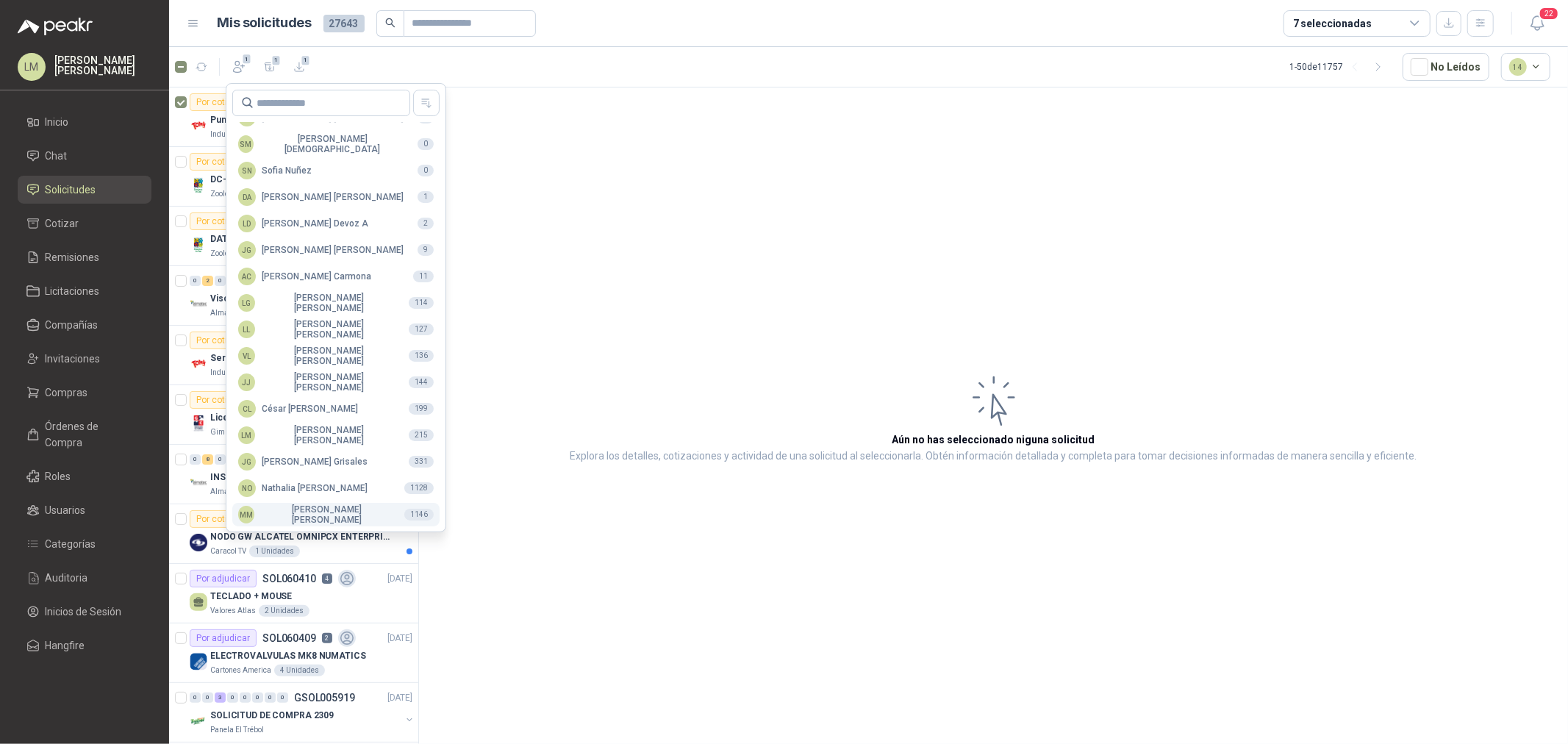
click at [276, 515] on div "MM Mauricio Martinez" at bounding box center [315, 515] width 154 height 21
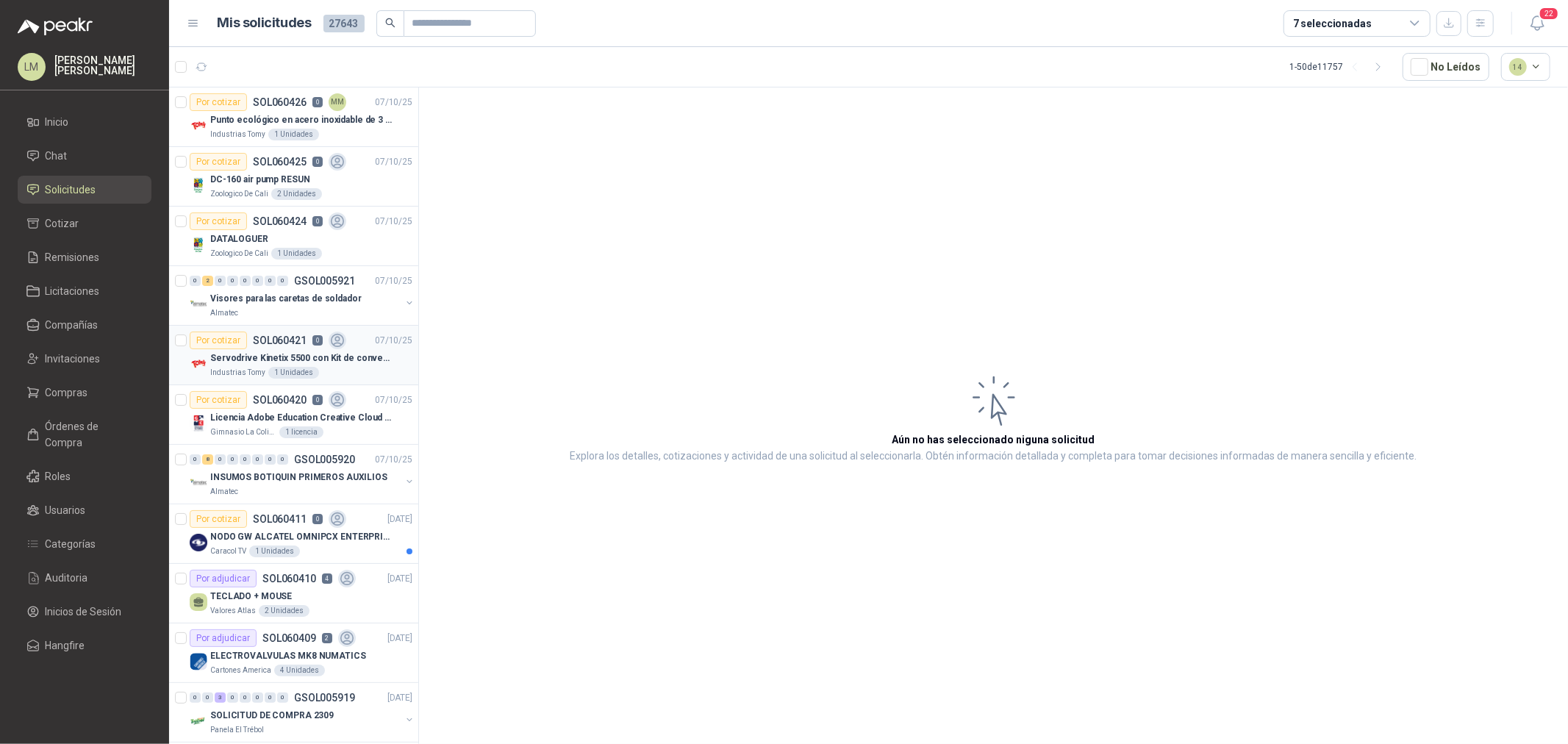
click at [263, 355] on p "Servodrive Kinetix 5500 con Kit de conversión y filtro (Ref 41350505)" at bounding box center [302, 358] width 183 height 14
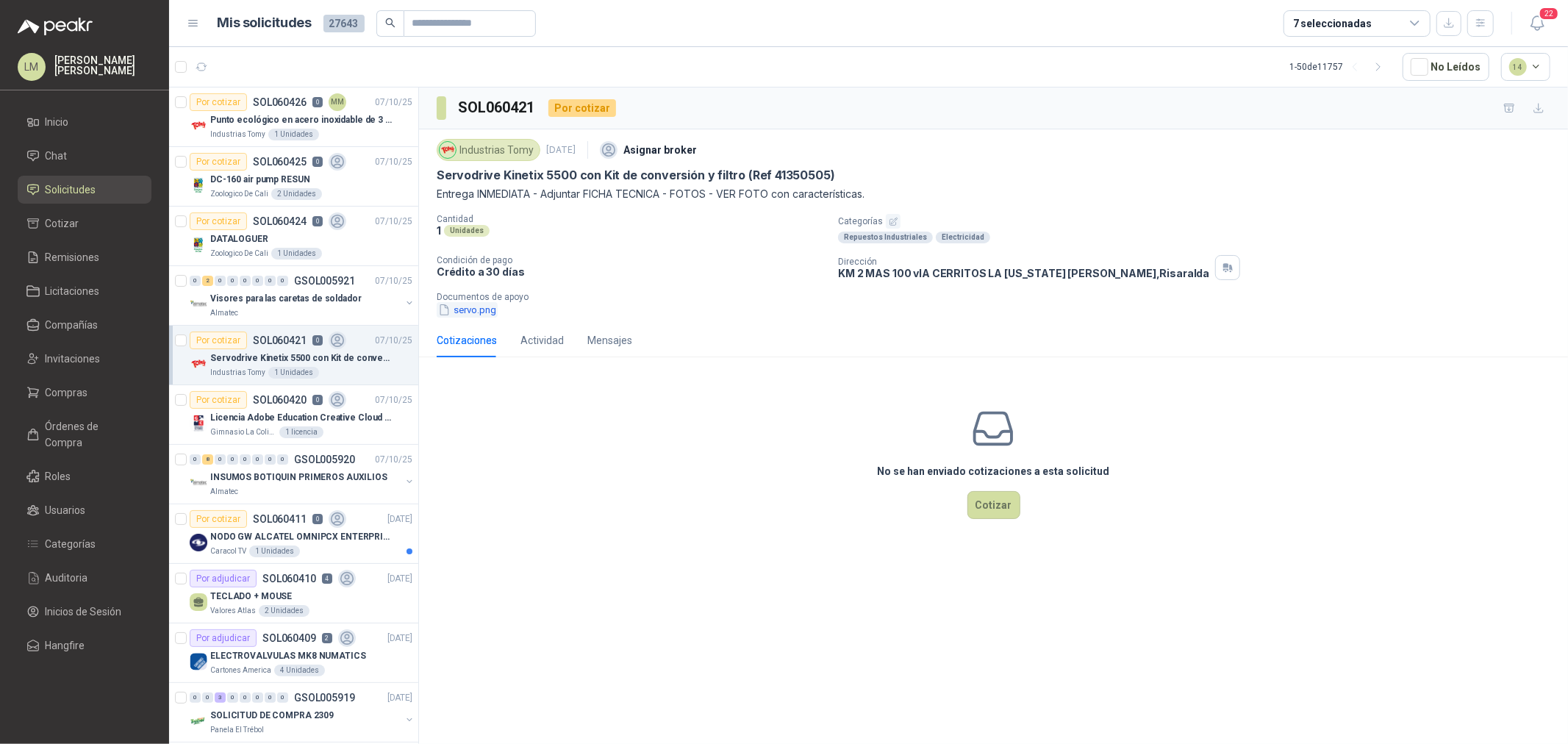
click at [480, 313] on button "servo.png" at bounding box center [467, 310] width 61 height 15
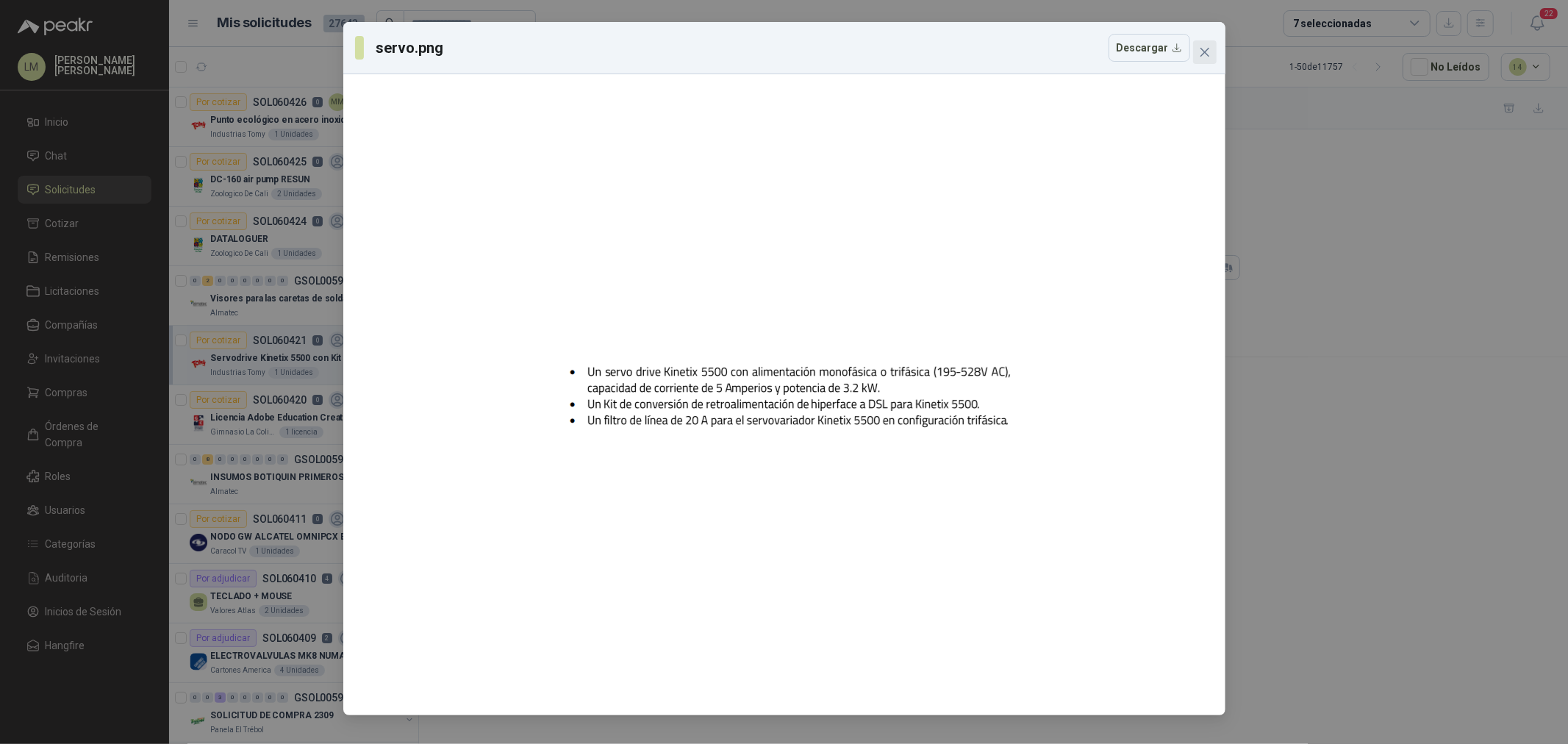
click at [1205, 52] on icon "close" at bounding box center [1205, 52] width 9 height 9
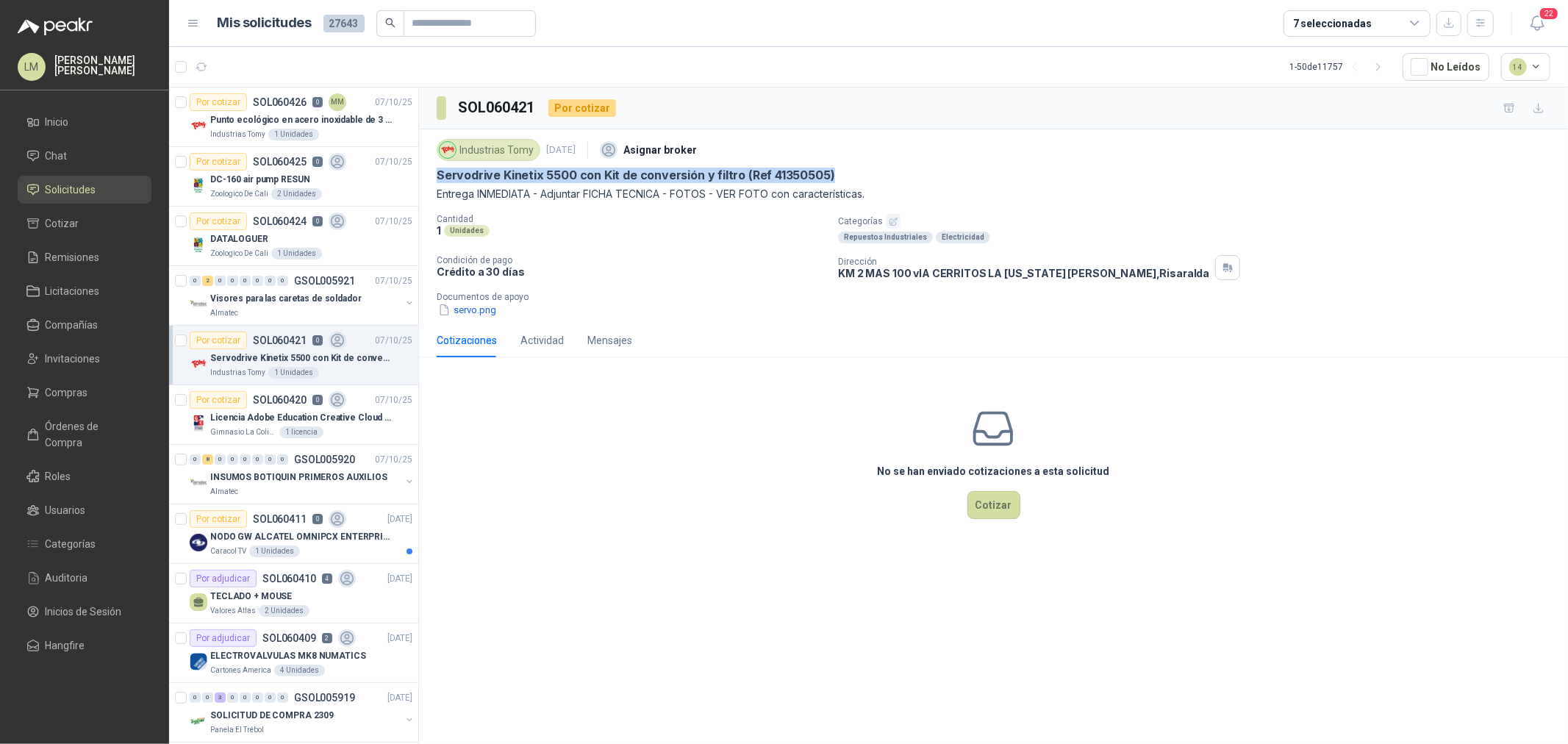
drag, startPoint x: 432, startPoint y: 175, endPoint x: 832, endPoint y: 173, distance: 400.0
click at [832, 173] on div "Industrias Tomy 7 oct, 2025 Asignar broker Servodrive Kinetix 5500 con Kit de c…" at bounding box center [993, 226] width 1149 height 194
copy p "Servodrive Kinetix 5500 con Kit de conversión y filtro (Ref 41350505)"
click at [46, 389] on span "Compras" at bounding box center [67, 393] width 43 height 16
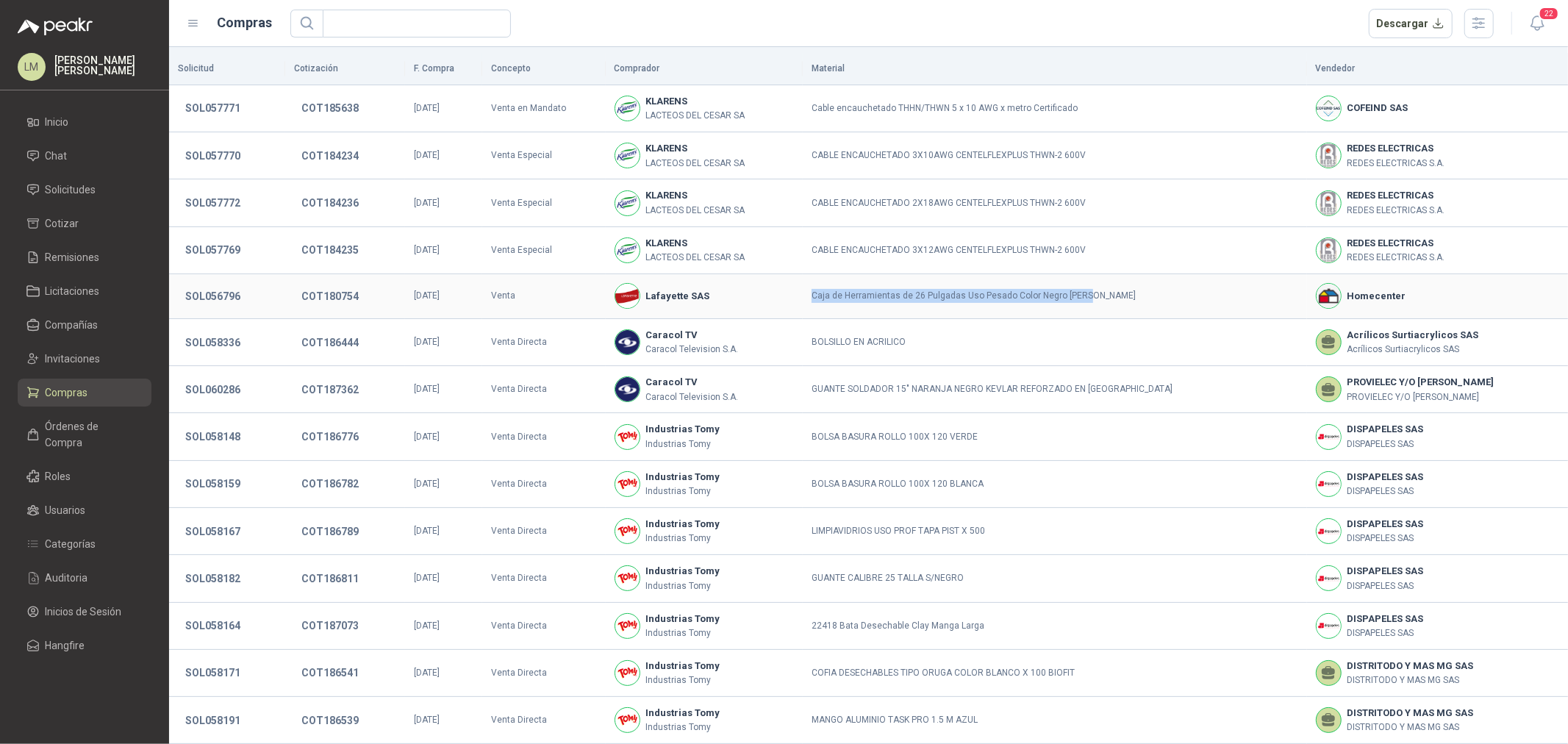
drag, startPoint x: 800, startPoint y: 294, endPoint x: 1075, endPoint y: 288, distance: 275.1
click at [1075, 288] on tr "SOL056796 COT180754 07/10/2025 Venta Lafayette SAS Caja de Herramientas de 26 P…" at bounding box center [868, 296] width 1399 height 45
click at [244, 303] on button "SOL056796" at bounding box center [212, 296] width 70 height 27
click at [231, 296] on div at bounding box center [784, 372] width 1568 height 744
click at [218, 299] on button "SOL056796" at bounding box center [212, 296] width 70 height 27
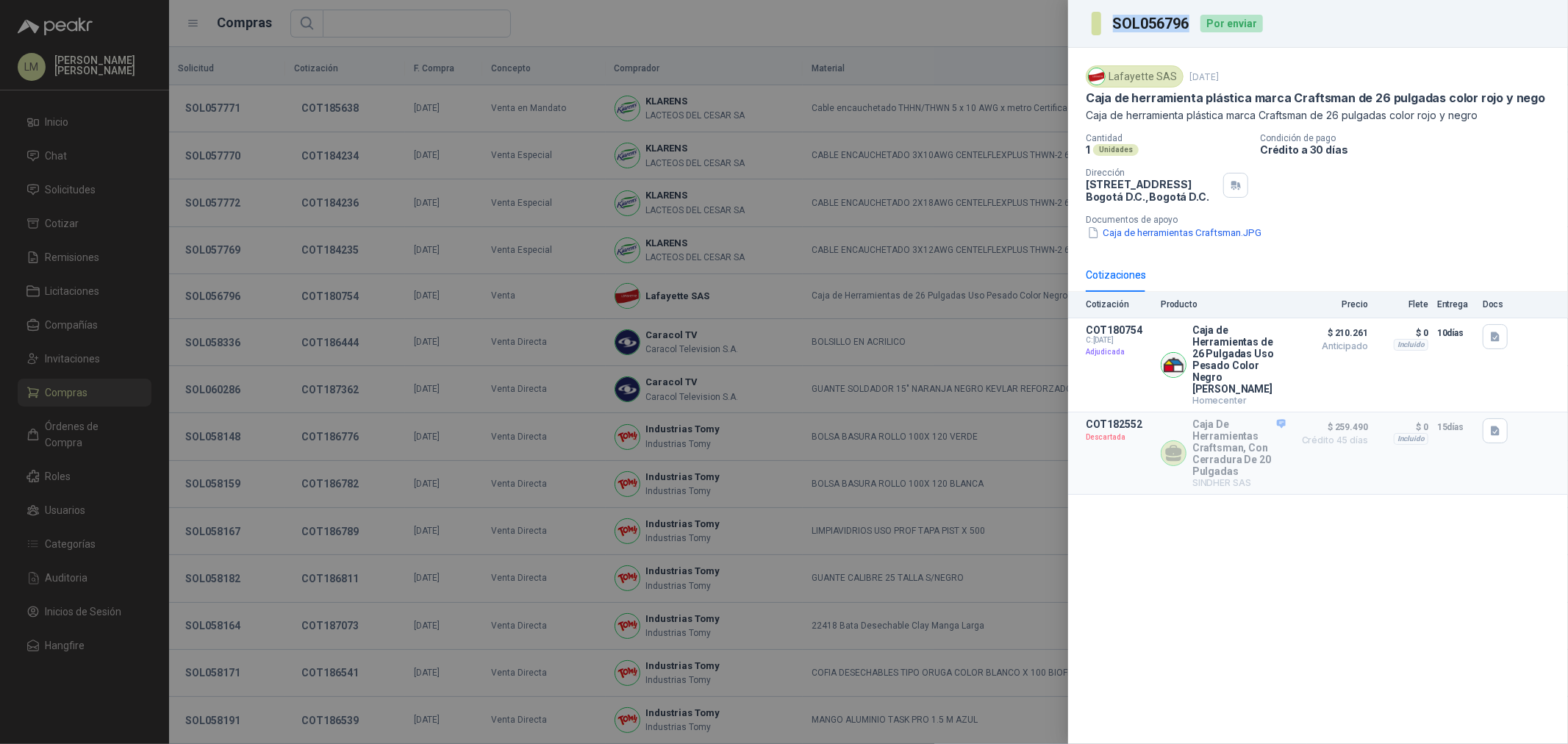
drag, startPoint x: 1190, startPoint y: 25, endPoint x: 1084, endPoint y: 42, distance: 107.4
click at [1084, 42] on div "SOL056796 Por enviar" at bounding box center [1318, 24] width 500 height 48
drag, startPoint x: 1087, startPoint y: 185, endPoint x: 1216, endPoint y: 190, distance: 129.1
click at [1216, 190] on p "Calle 15 No. 72 - 95 Bogotá D.C. , Bogotá D.C." at bounding box center [1151, 190] width 132 height 25
click at [1090, 174] on p "Dirección" at bounding box center [1151, 173] width 132 height 10
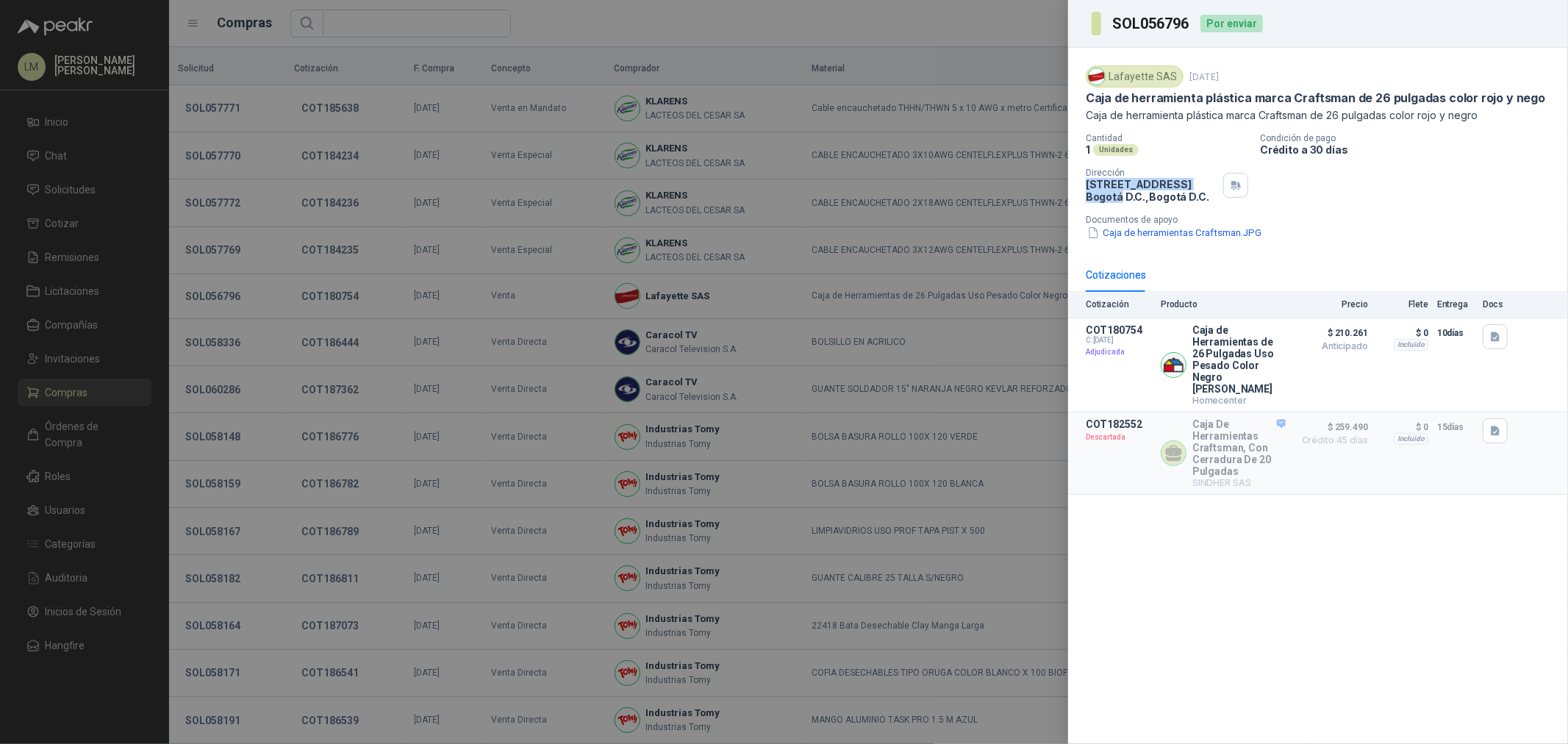
drag, startPoint x: 1084, startPoint y: 182, endPoint x: 1207, endPoint y: 187, distance: 123.1
click at [1215, 186] on div "Lafayette SAS 19 sept, 2025 Caja de herramienta plástica marca Craftsman de 26 …" at bounding box center [1318, 153] width 500 height 210
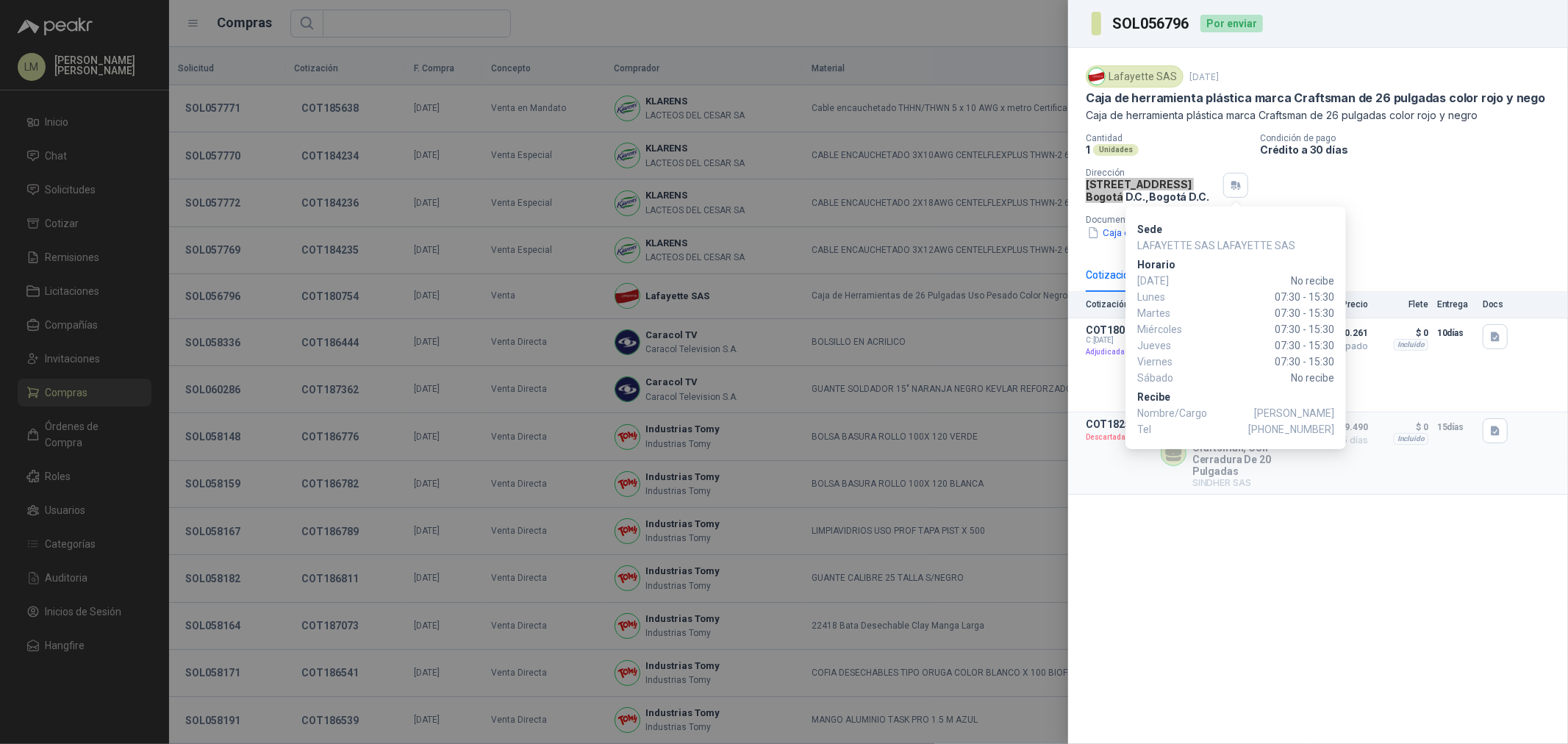
drag, startPoint x: 1275, startPoint y: 427, endPoint x: 1334, endPoint y: 427, distance: 59.0
click at [1254, 427] on div "Sede LAFAYETTE SAS LAFAYETTE SAS Horario Domingo No recibe Lunes 07:30 - 15:30 …" at bounding box center [1236, 327] width 220 height 243
click at [1254, 429] on span "+57 3197345463" at bounding box center [1292, 429] width 86 height 16
drag, startPoint x: 1279, startPoint y: 429, endPoint x: 1333, endPoint y: 429, distance: 54.0
click at [1254, 429] on span "+57 3197345463" at bounding box center [1292, 429] width 86 height 16
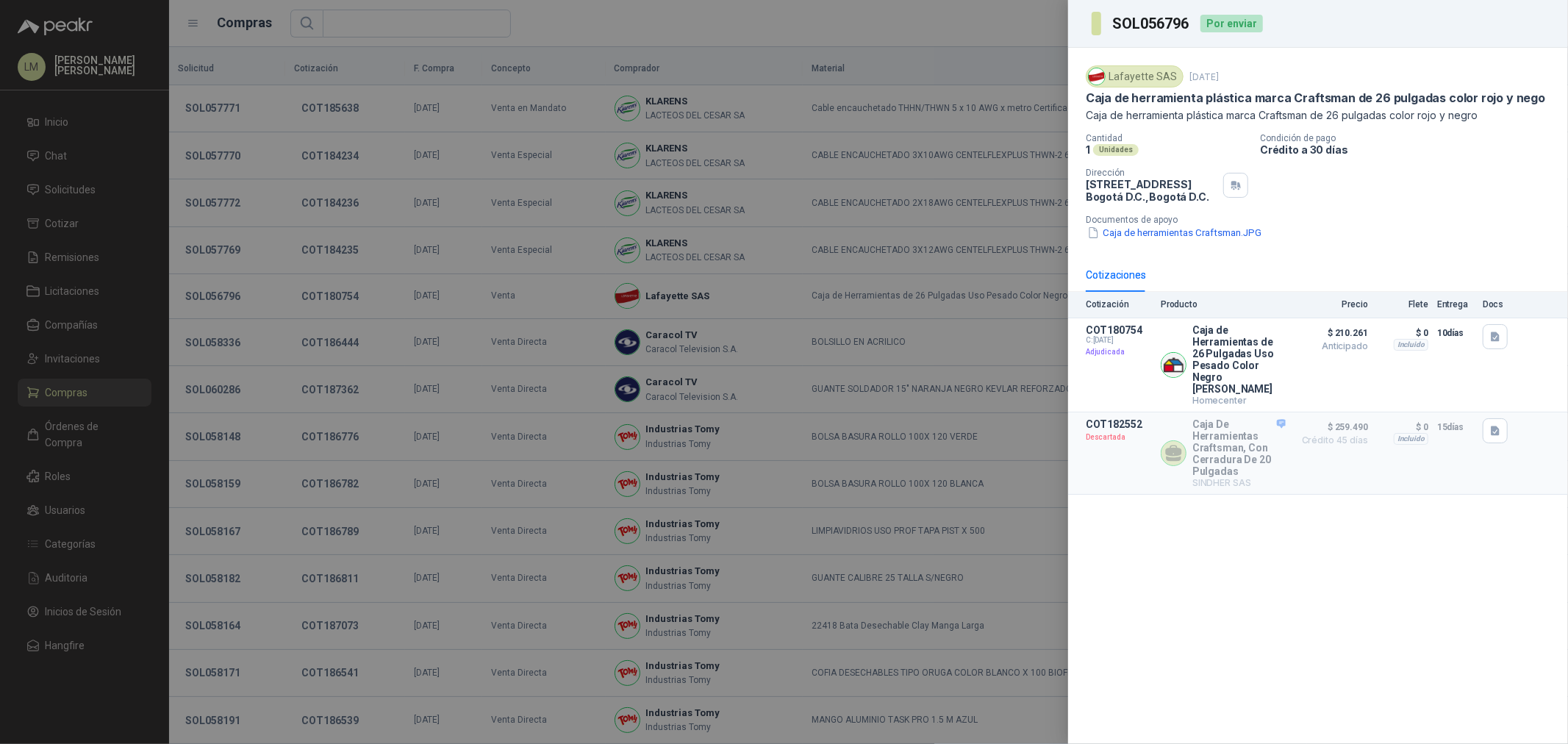
click at [363, 291] on div at bounding box center [784, 372] width 1568 height 744
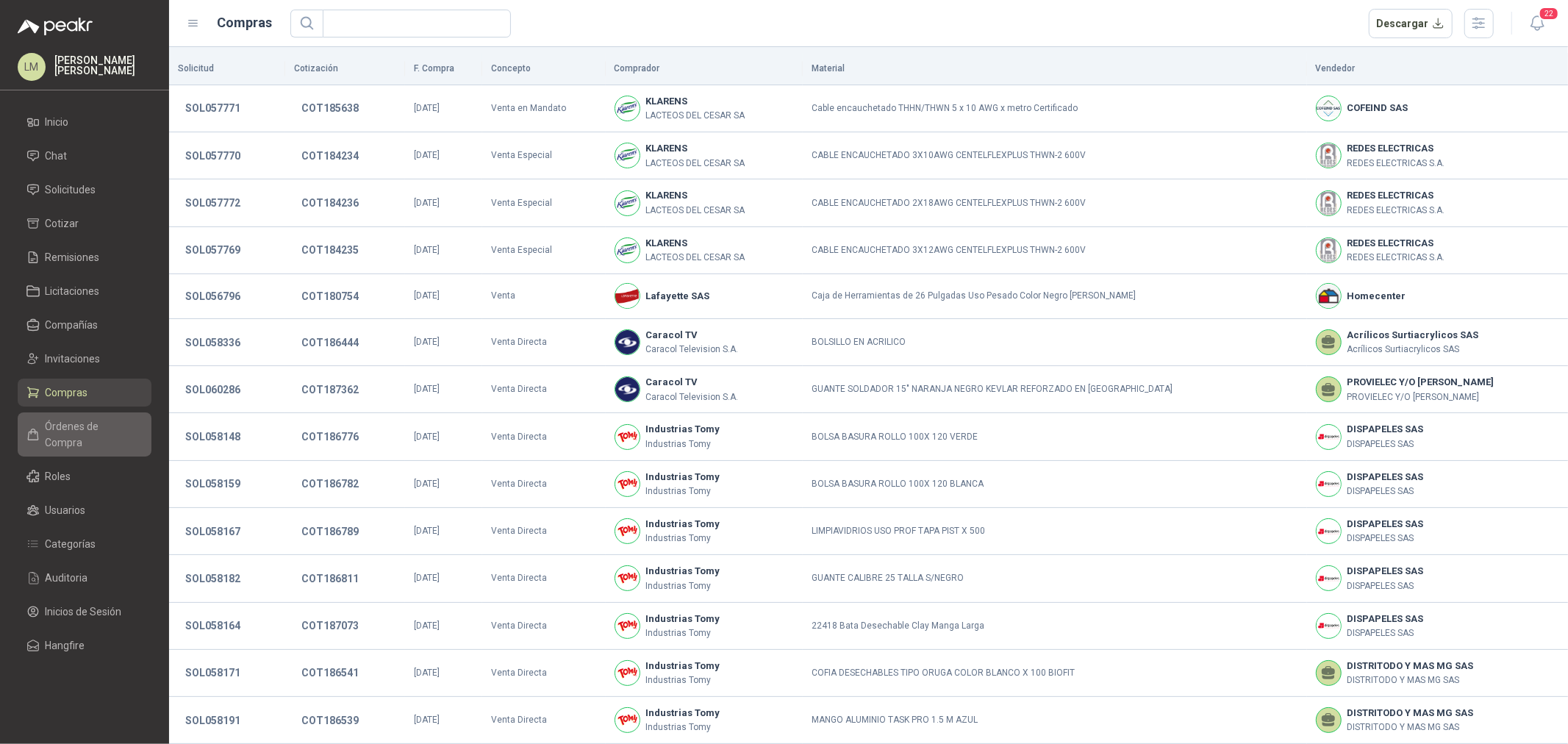
click at [81, 428] on span "Órdenes de Compra" at bounding box center [91, 434] width 92 height 32
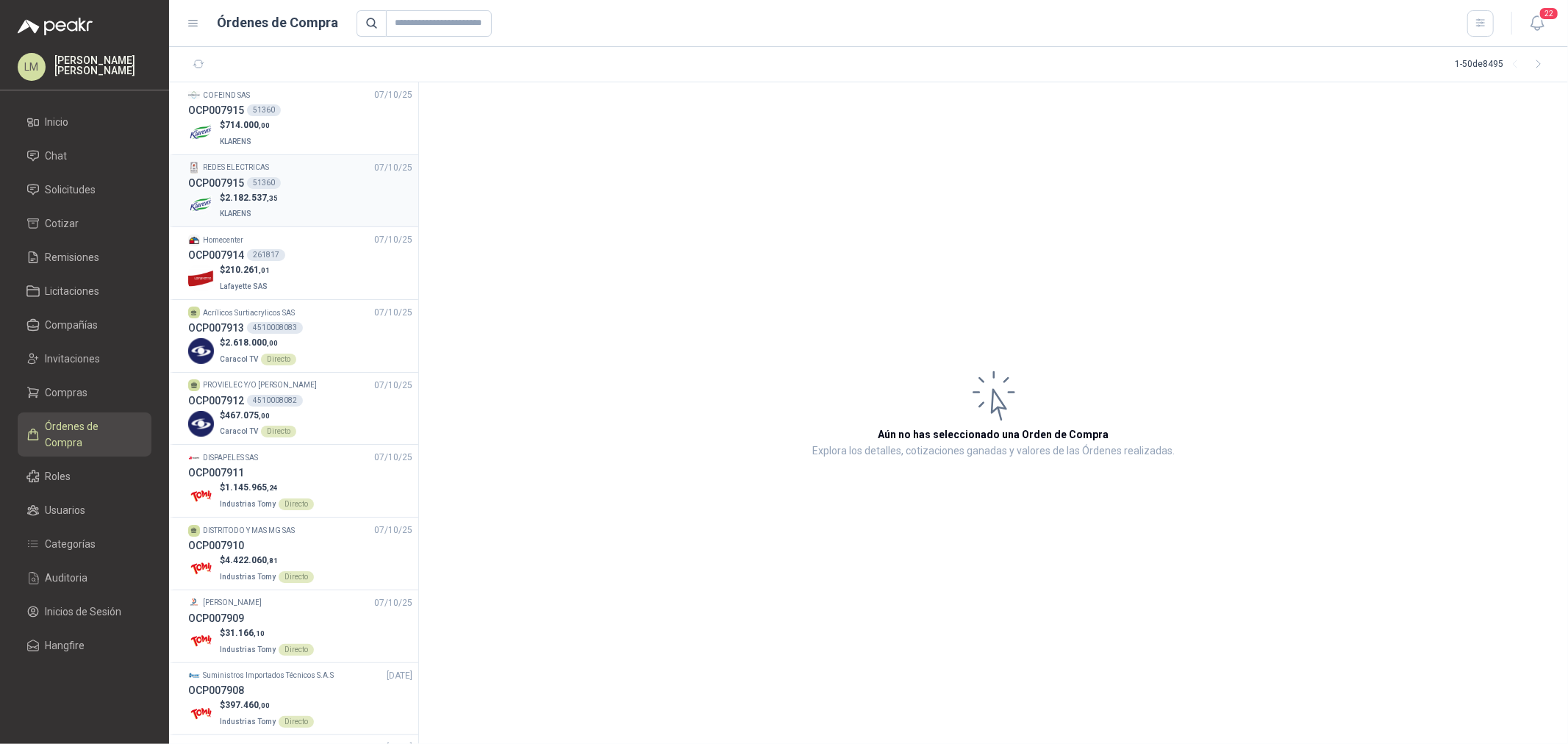
click at [262, 175] on div "OCP007915 51360" at bounding box center [300, 183] width 224 height 16
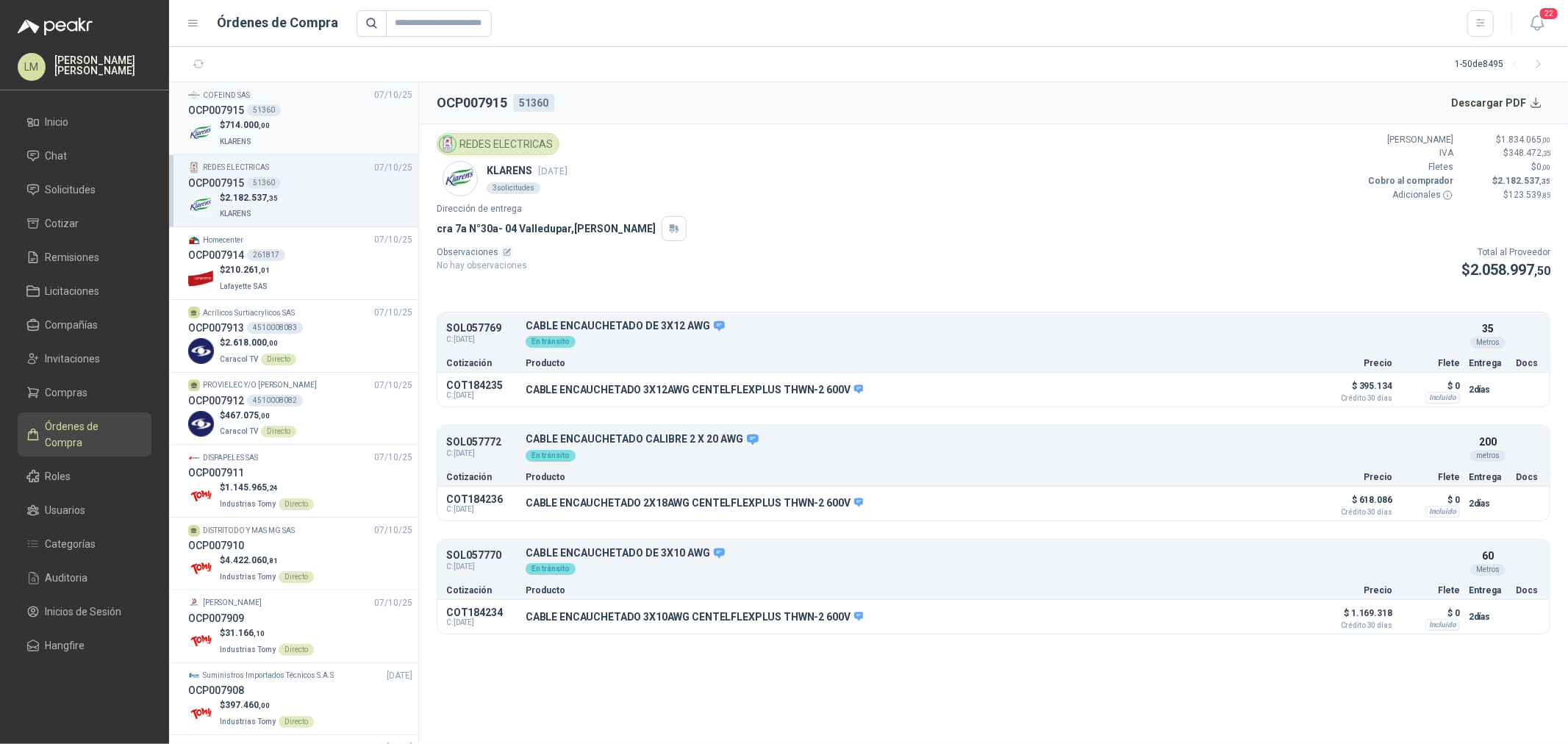
click at [272, 130] on div "$ 714.000 ,00 KLARENS" at bounding box center [300, 133] width 224 height 30
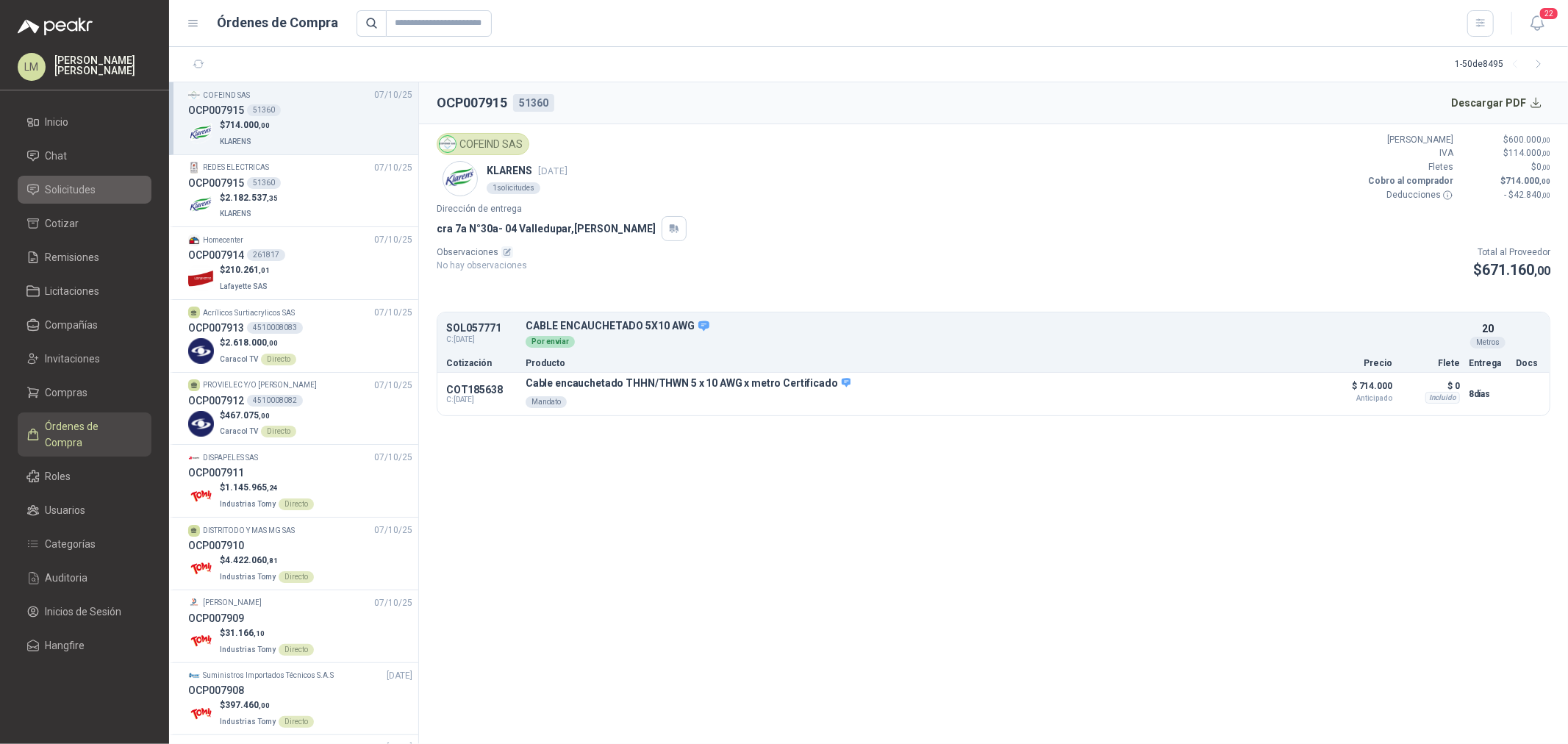
click at [52, 188] on span "Solicitudes" at bounding box center [71, 190] width 51 height 16
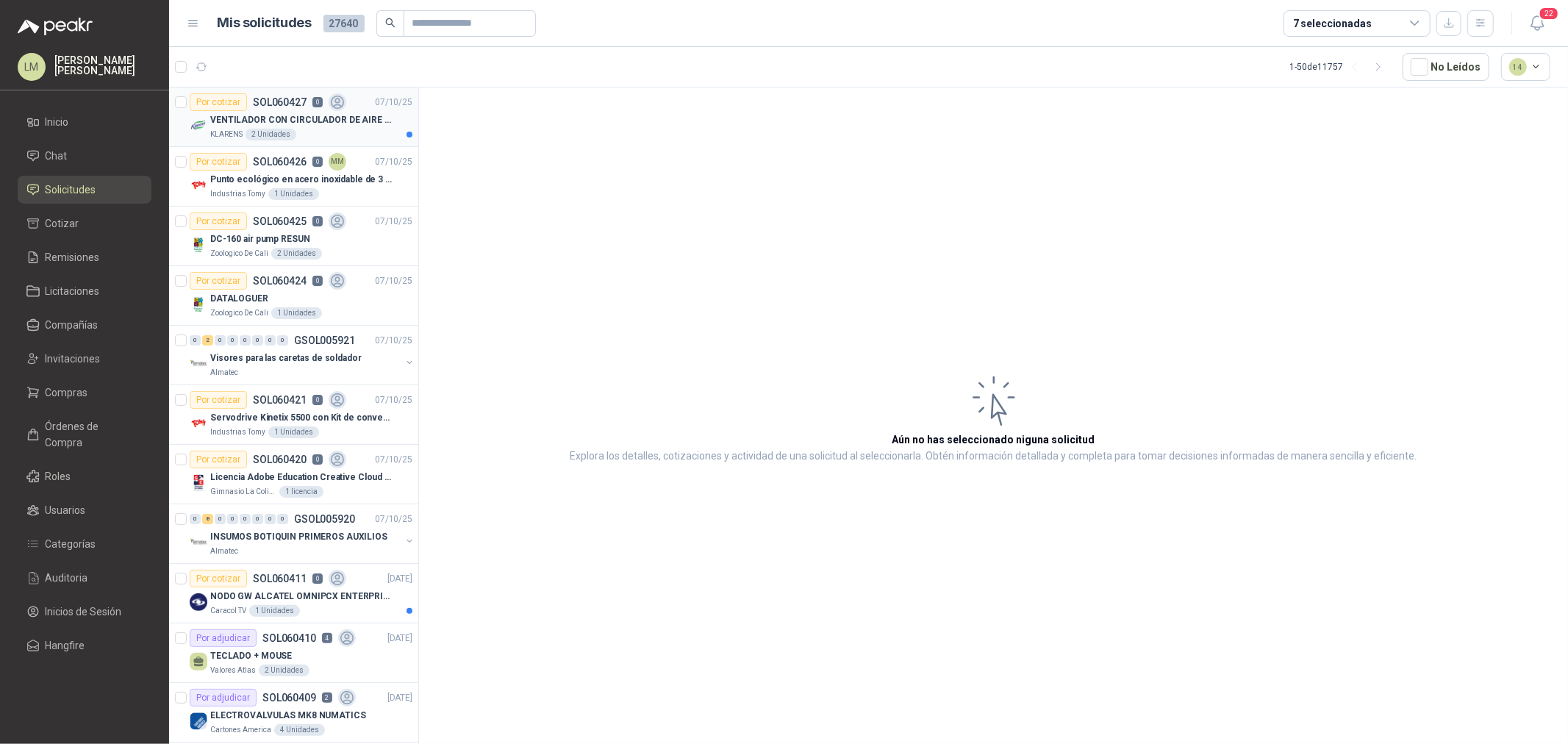
click at [273, 124] on p "VENTILADOR CON CIRCULADOR DE AIRE MULTIPROPOSITO XPOWER DE 14"" at bounding box center [302, 120] width 183 height 14
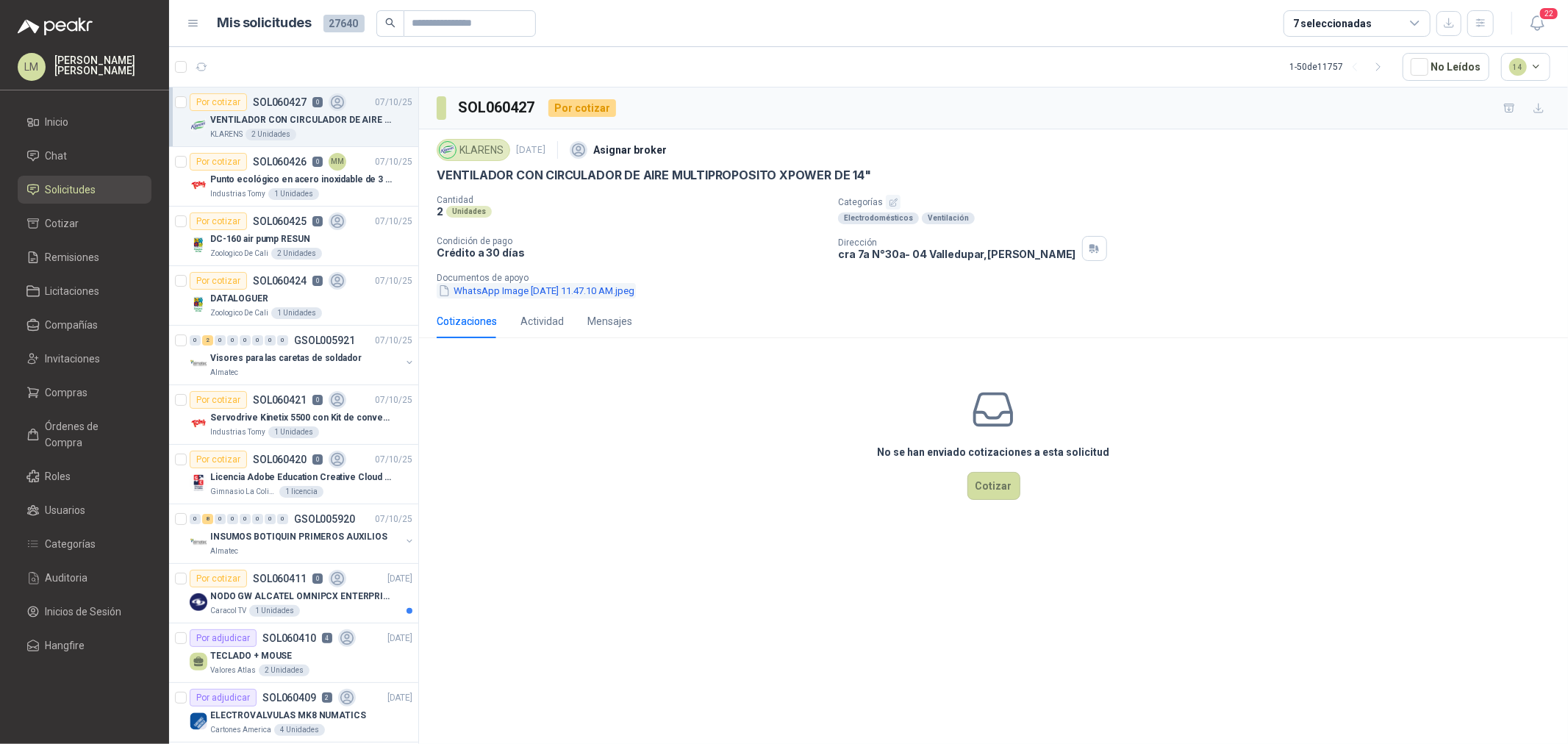
click at [607, 296] on button "WhatsApp Image 2025-10-01 at 11.47.10 AM.jpeg" at bounding box center [536, 291] width 199 height 15
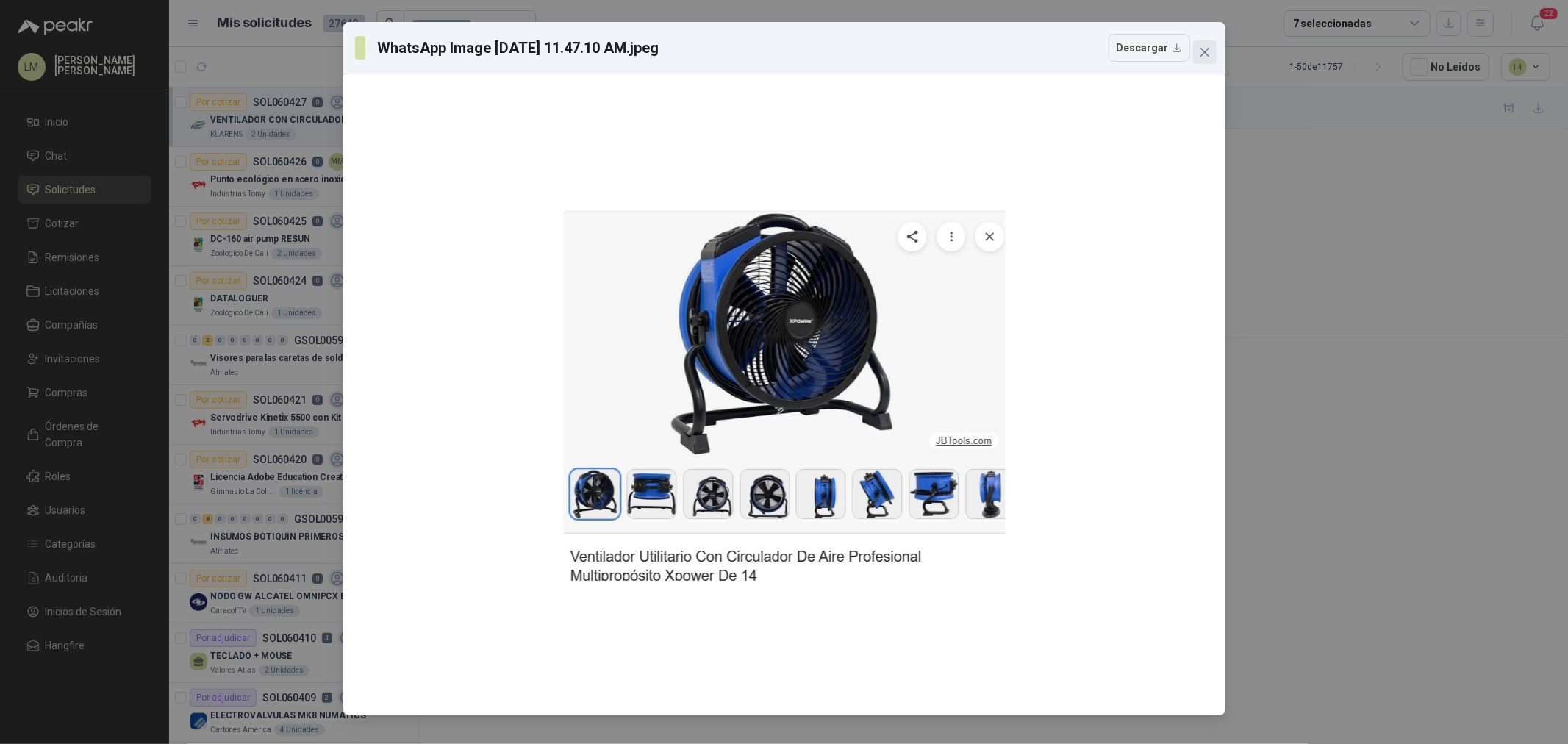
click at [1203, 56] on icon "close" at bounding box center [1205, 52] width 12 height 12
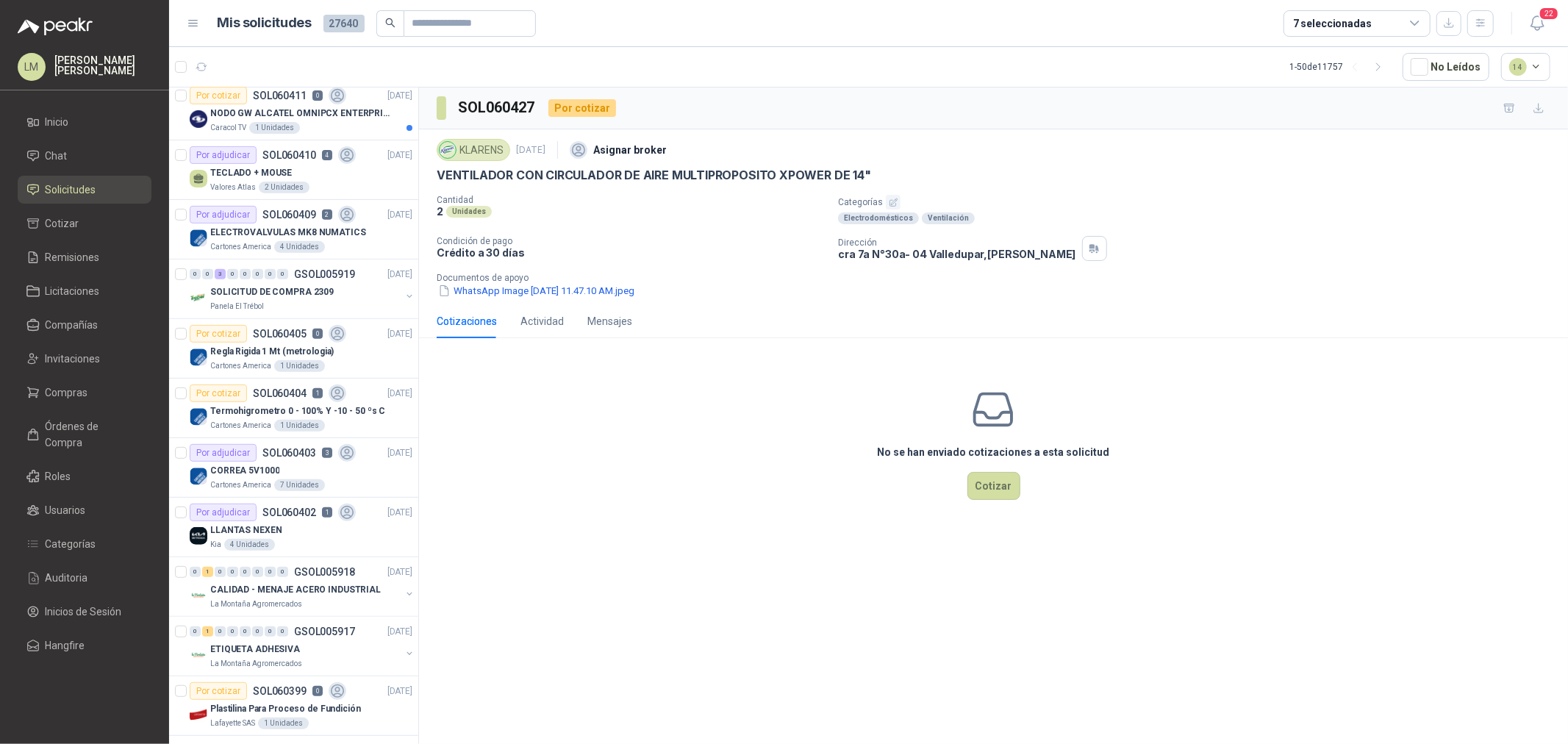
scroll to position [571, 0]
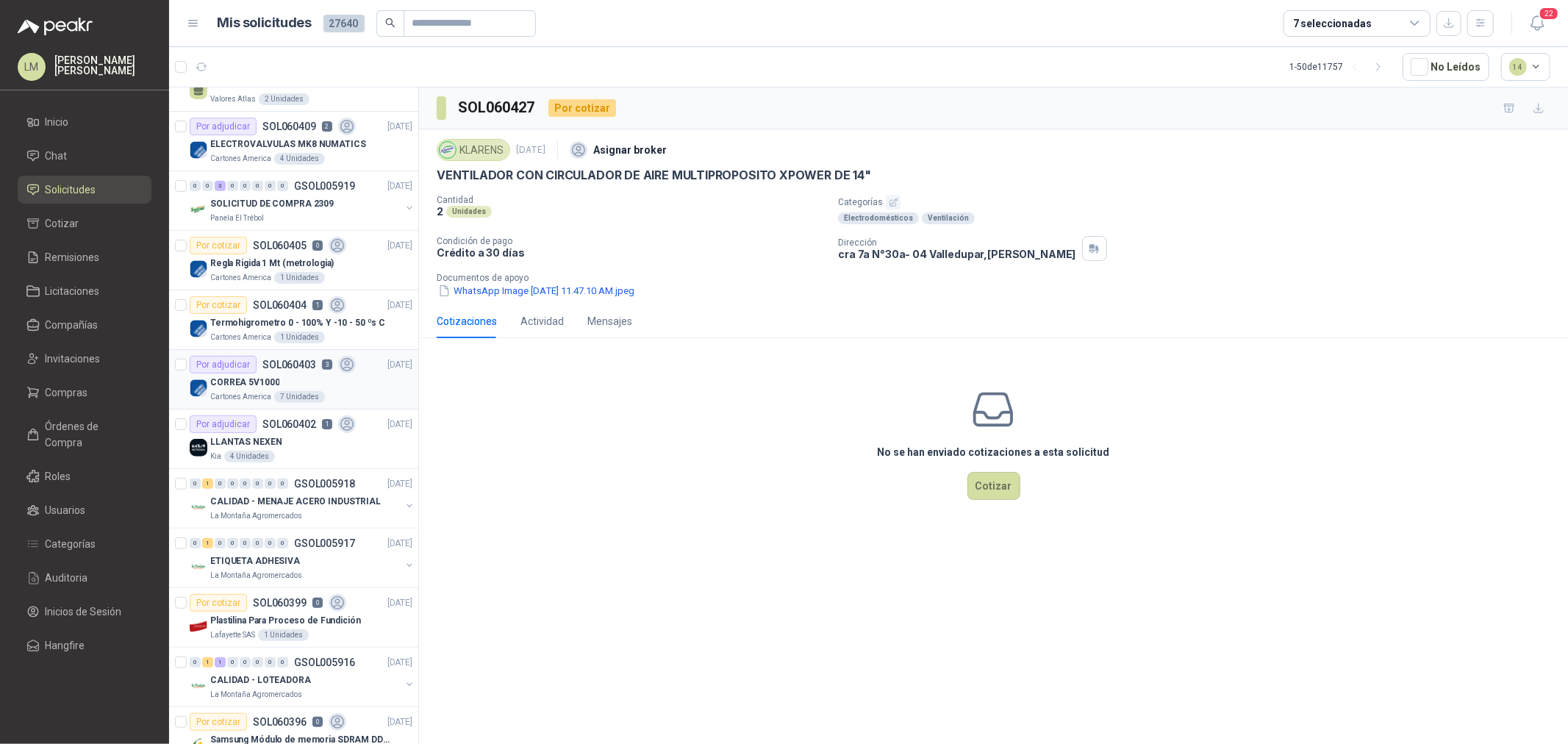
click at [268, 388] on p "CORREA 5V1000" at bounding box center [245, 383] width 69 height 14
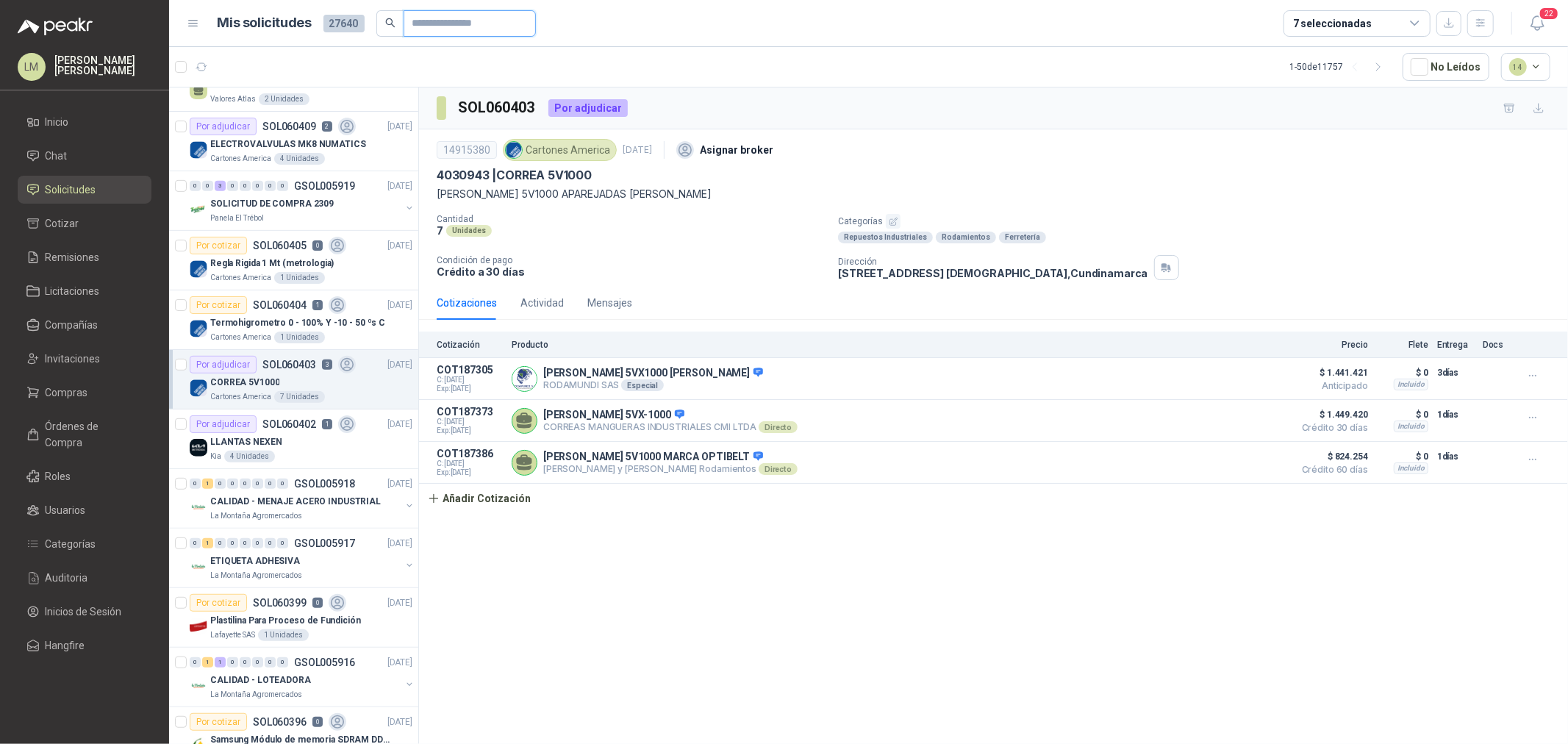
click at [450, 22] on input "text" at bounding box center [464, 24] width 103 height 25
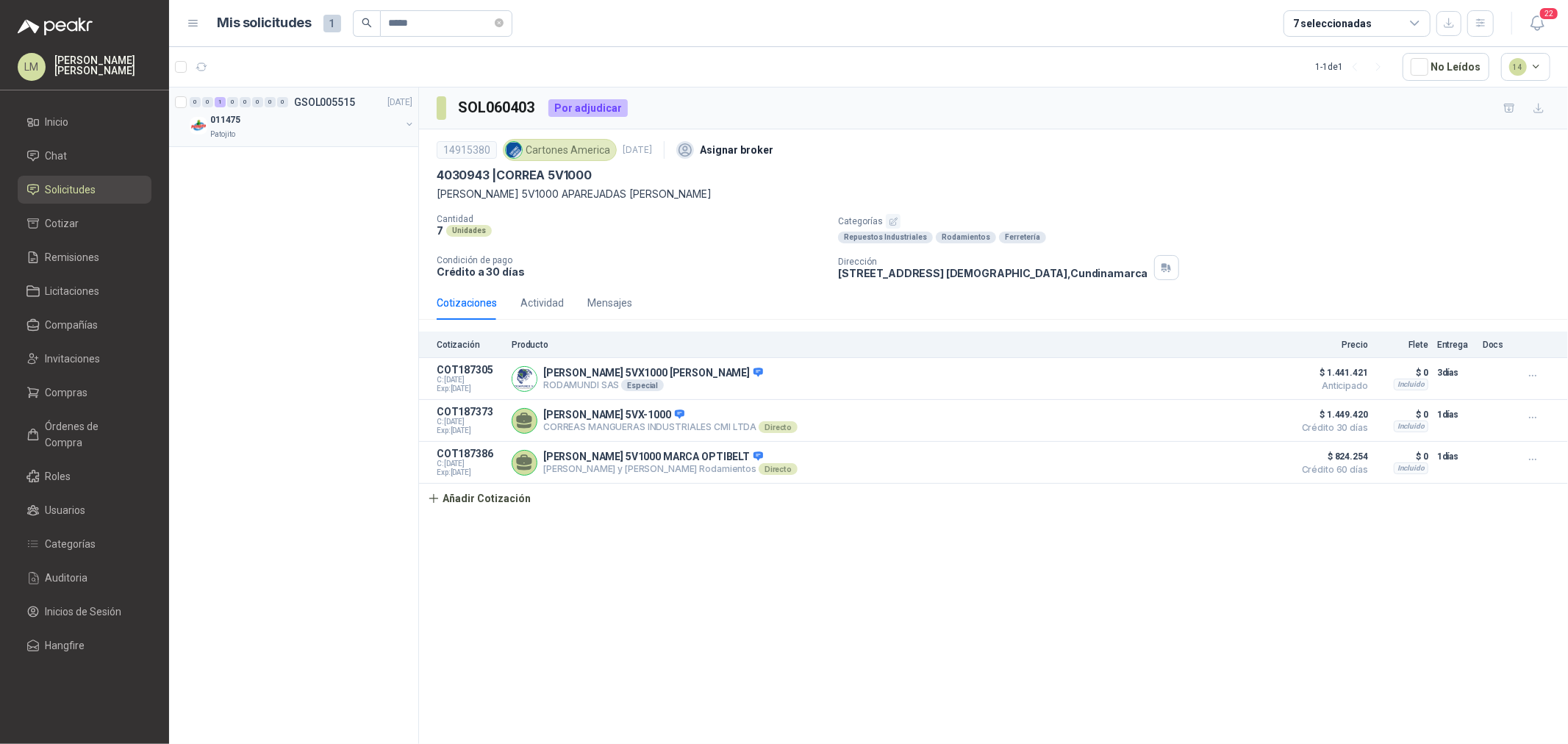
click at [410, 123] on button "button" at bounding box center [410, 125] width 12 height 12
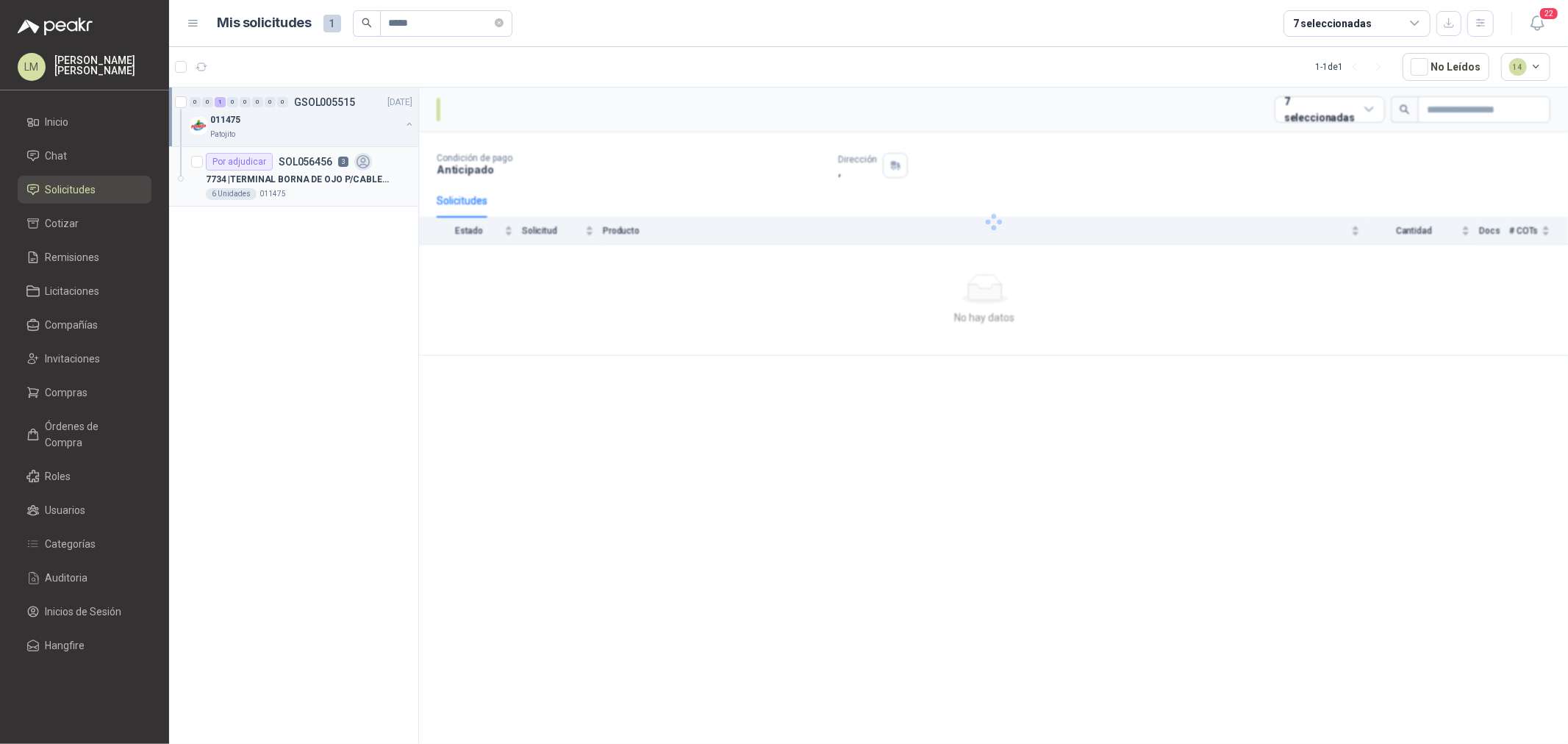
click at [347, 164] on div "Por adjudicar SOL056456 3" at bounding box center [288, 161] width 166 height 18
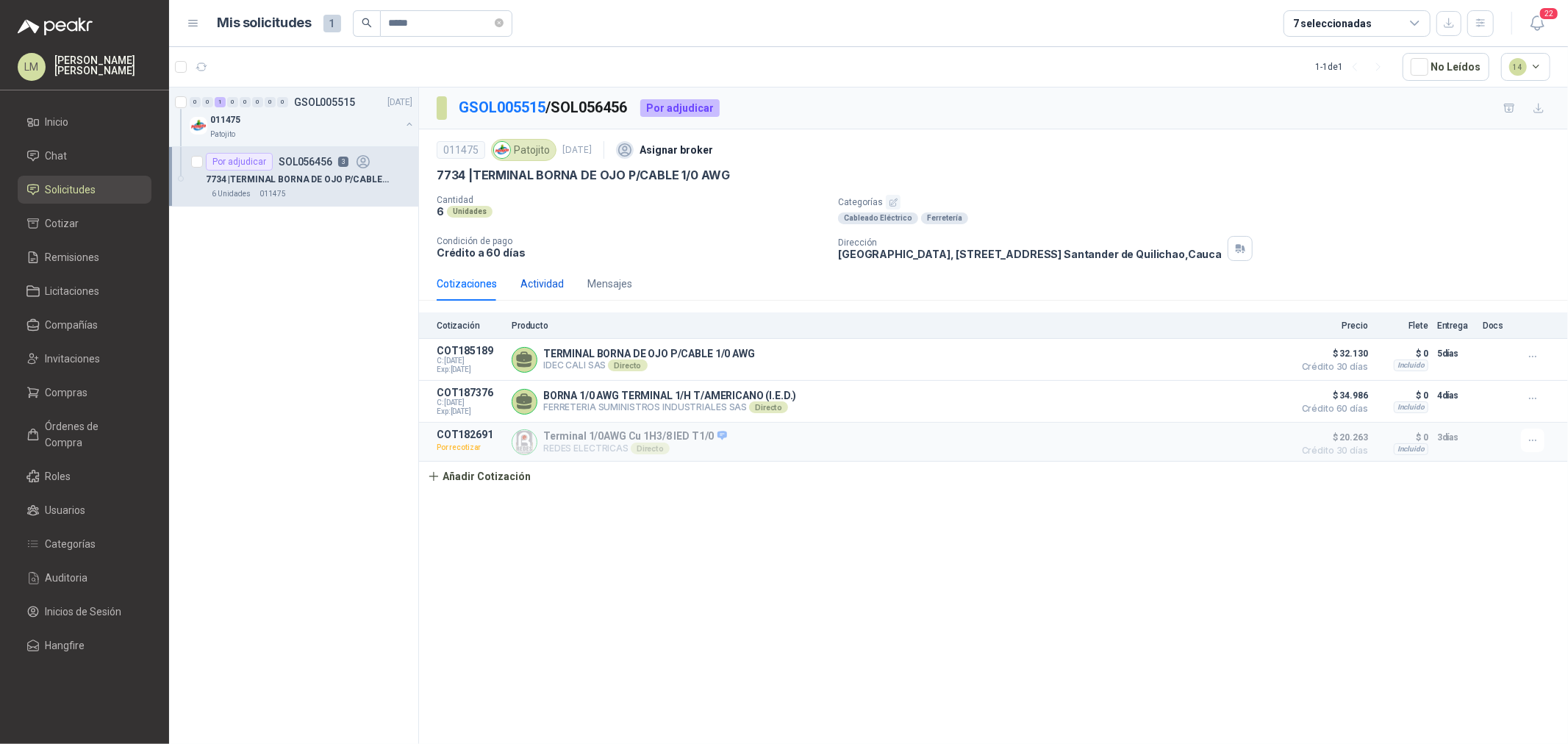
click at [537, 284] on div "Actividad" at bounding box center [542, 284] width 43 height 16
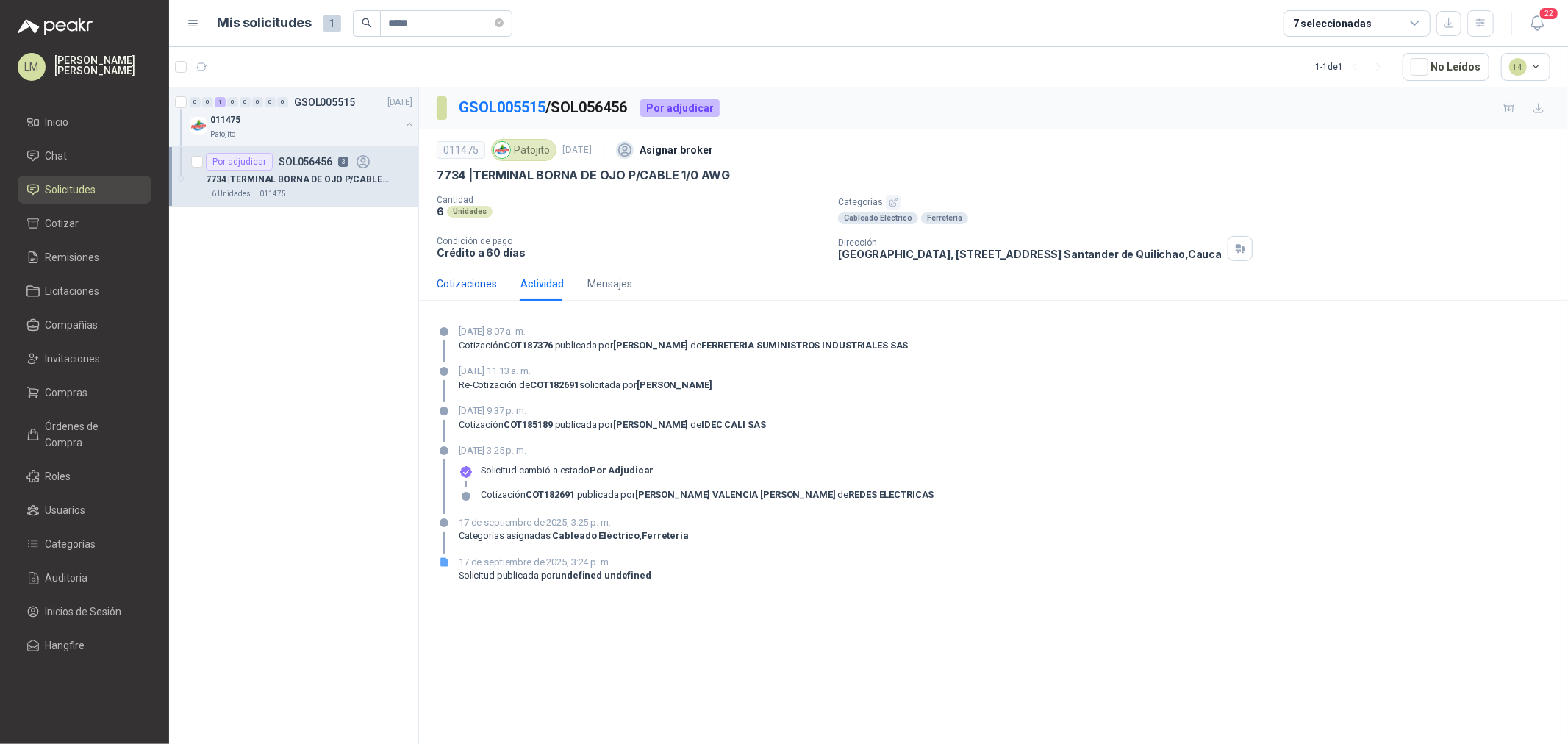
click at [475, 278] on div "Cotizaciones" at bounding box center [467, 284] width 60 height 16
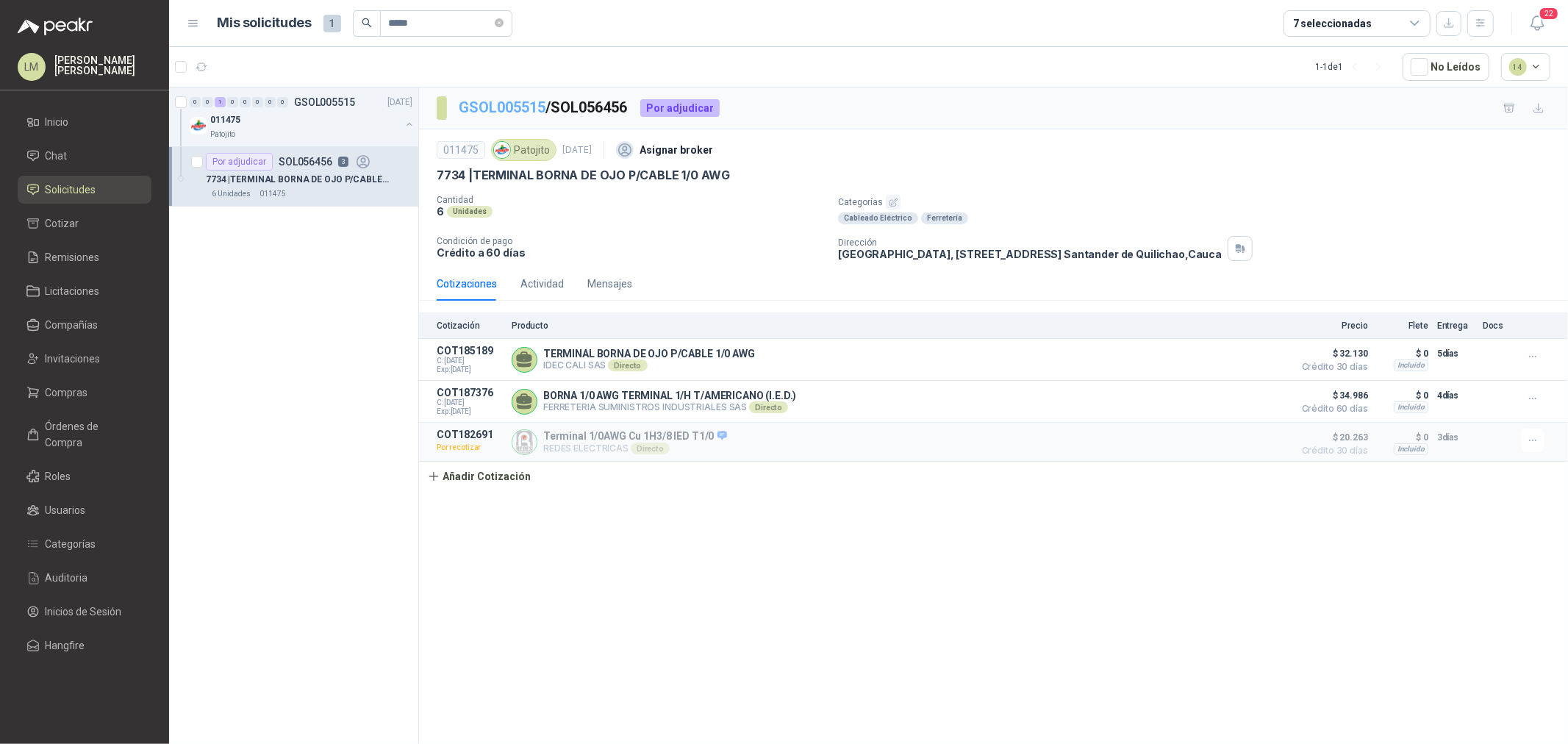
click at [509, 106] on link "GSOL005515" at bounding box center [502, 108] width 87 height 18
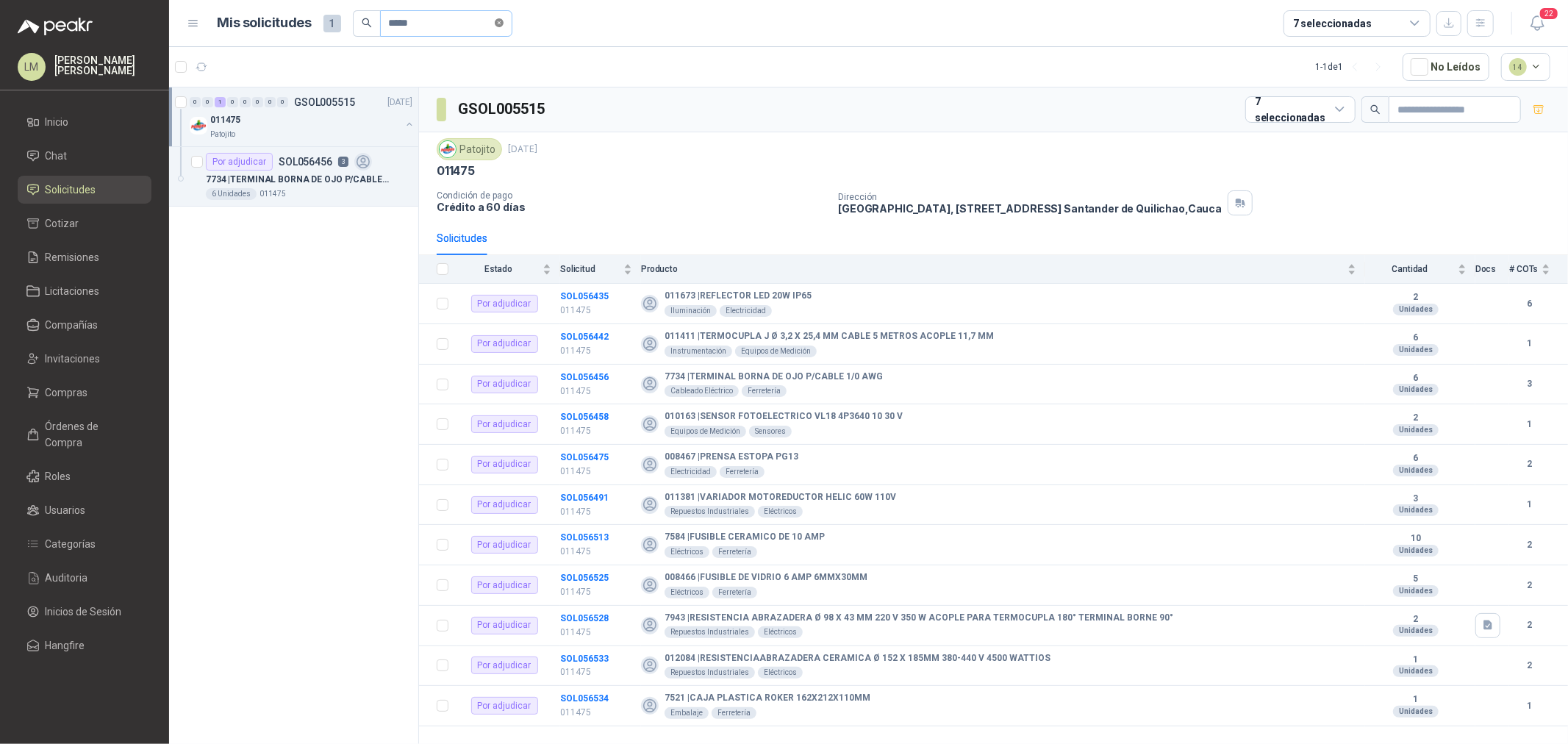
click at [503, 16] on span at bounding box center [499, 23] width 9 height 14
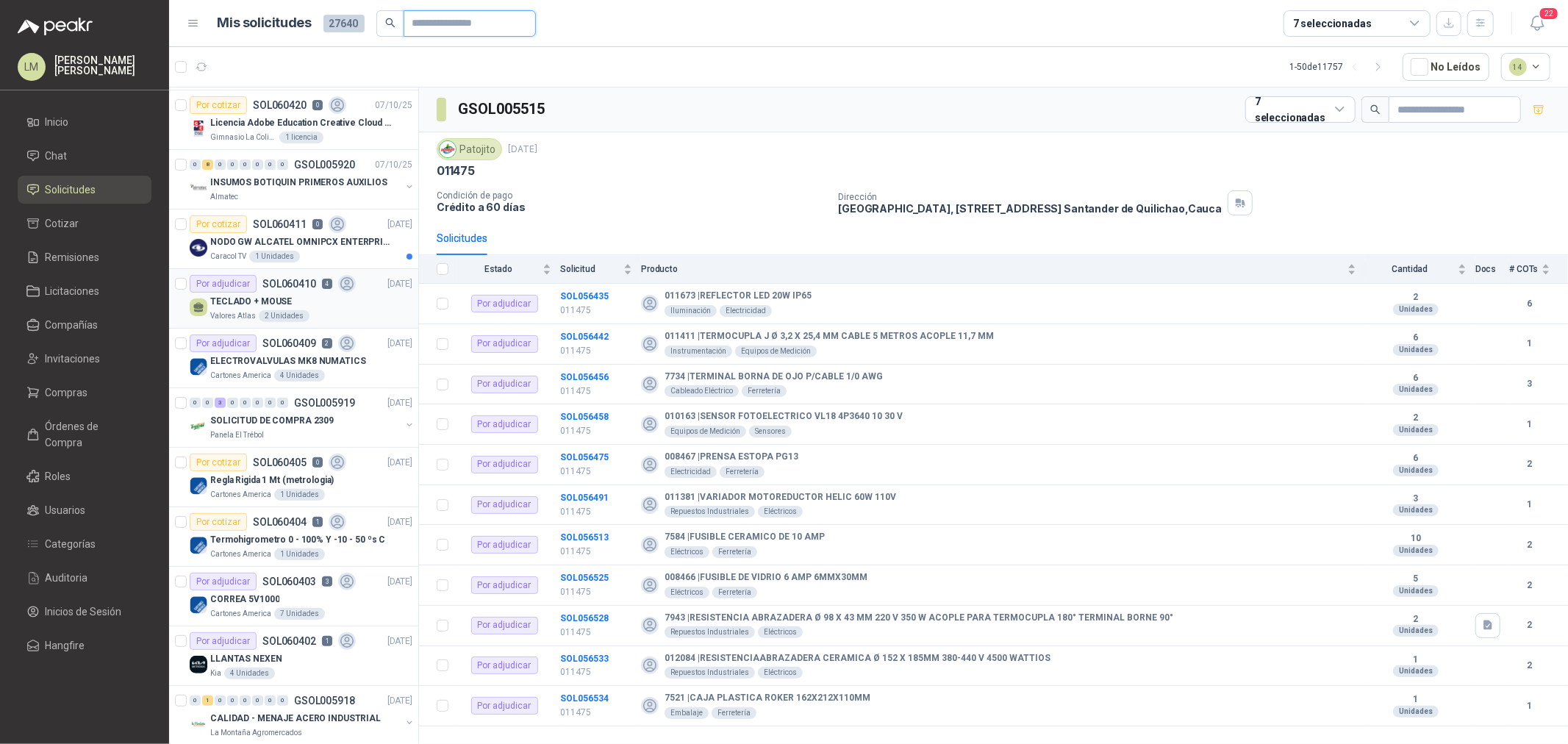
scroll to position [436, 0]
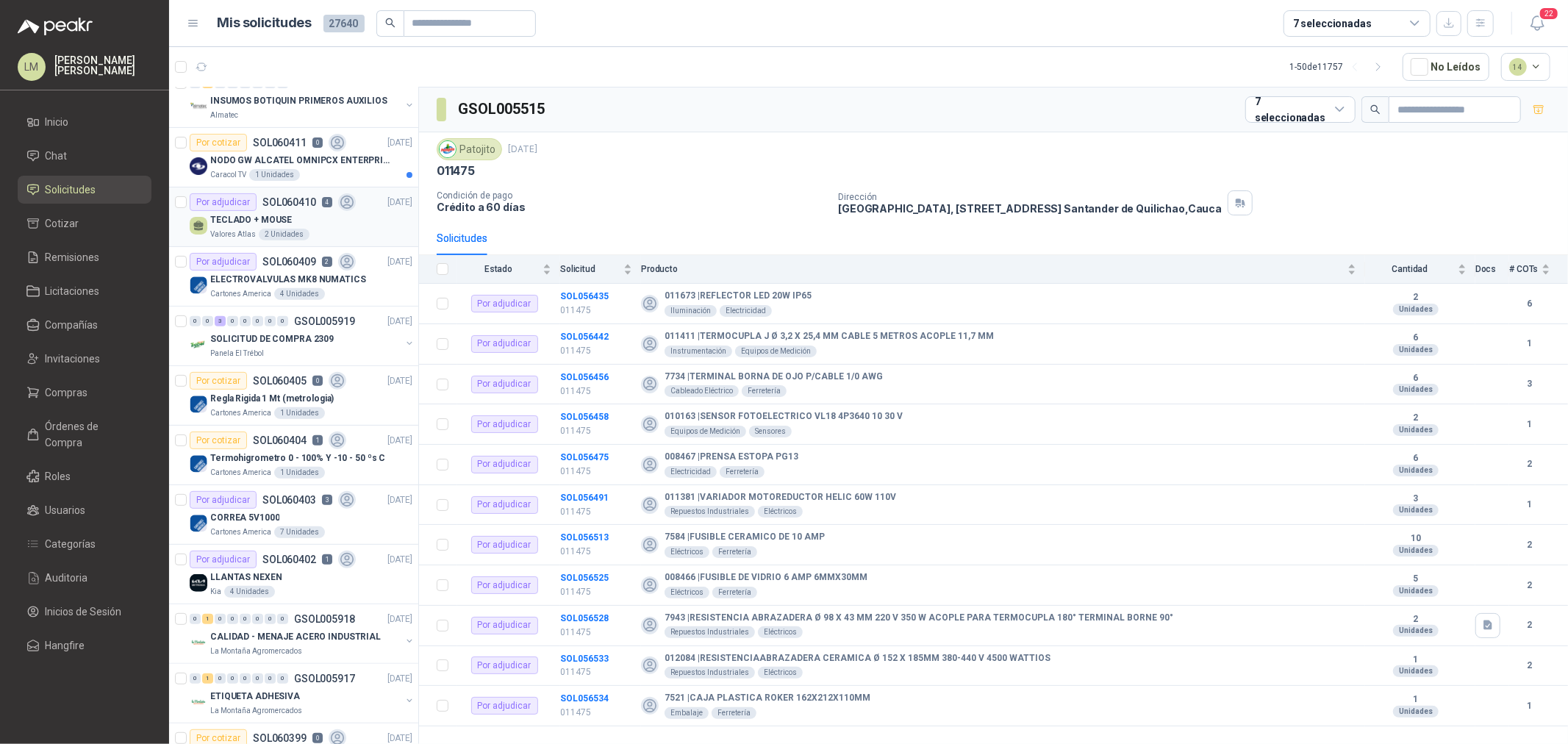
click at [254, 218] on p "TECLADO + MOUSE" at bounding box center [251, 220] width 82 height 14
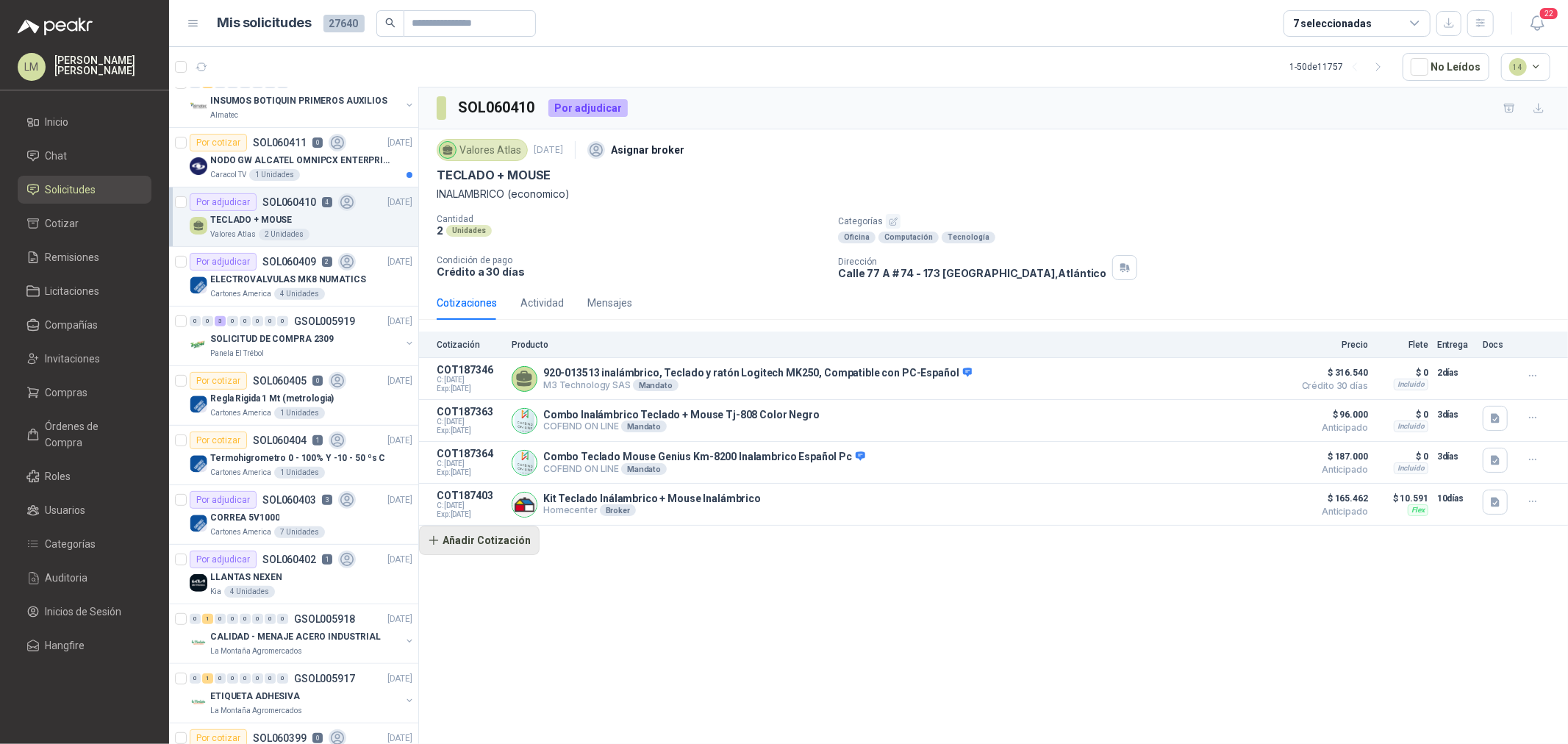
click at [469, 548] on button "Añadir Cotización" at bounding box center [479, 540] width 121 height 29
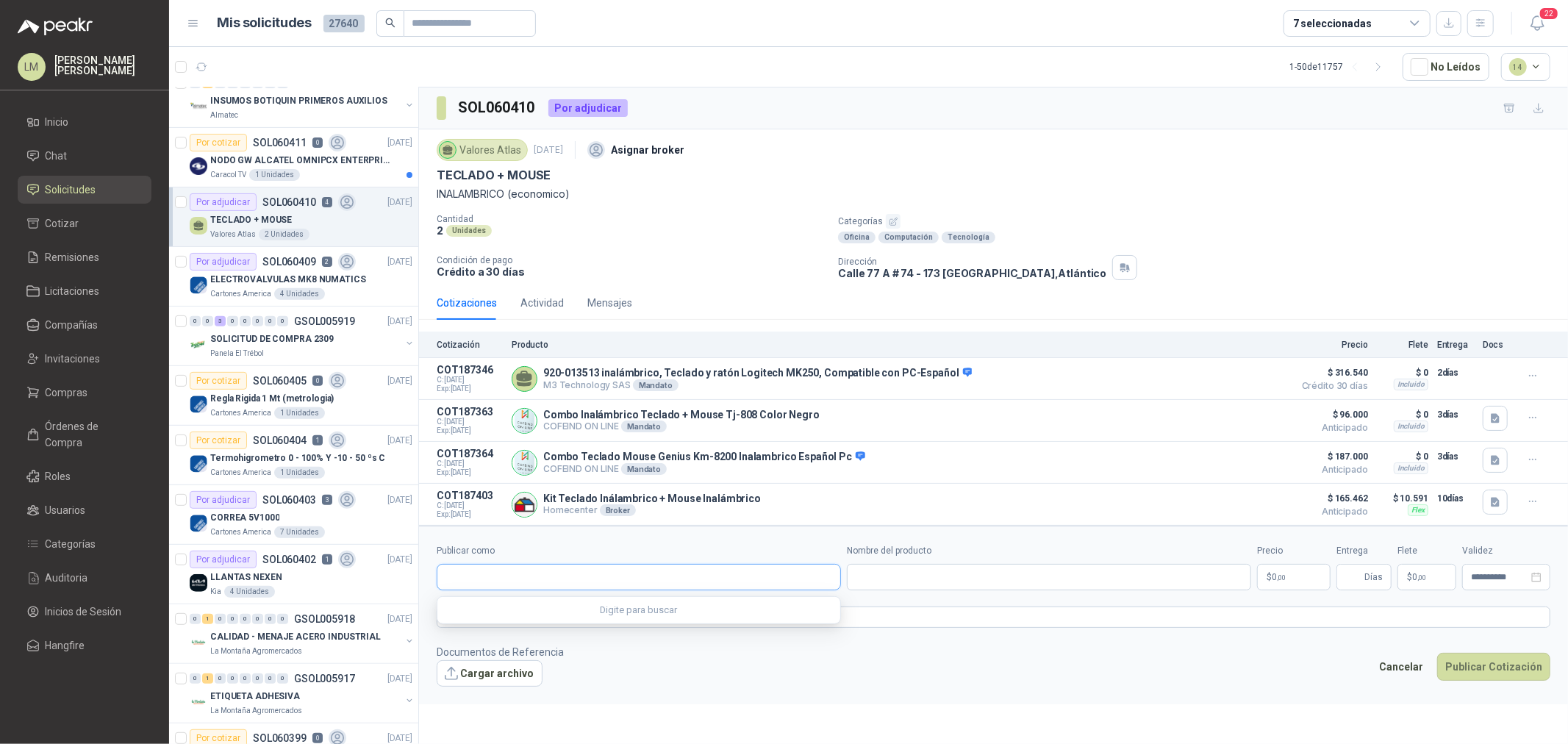
click at [512, 567] on input "Publicar como" at bounding box center [638, 577] width 403 height 25
click at [511, 567] on span "Colombiana de Comercio SA y/o Alkosto SA -" at bounding box center [542, 645] width 142 height 7
click at [909, 567] on input "Nombre del producto" at bounding box center [1049, 577] width 405 height 27
paste input "**********"
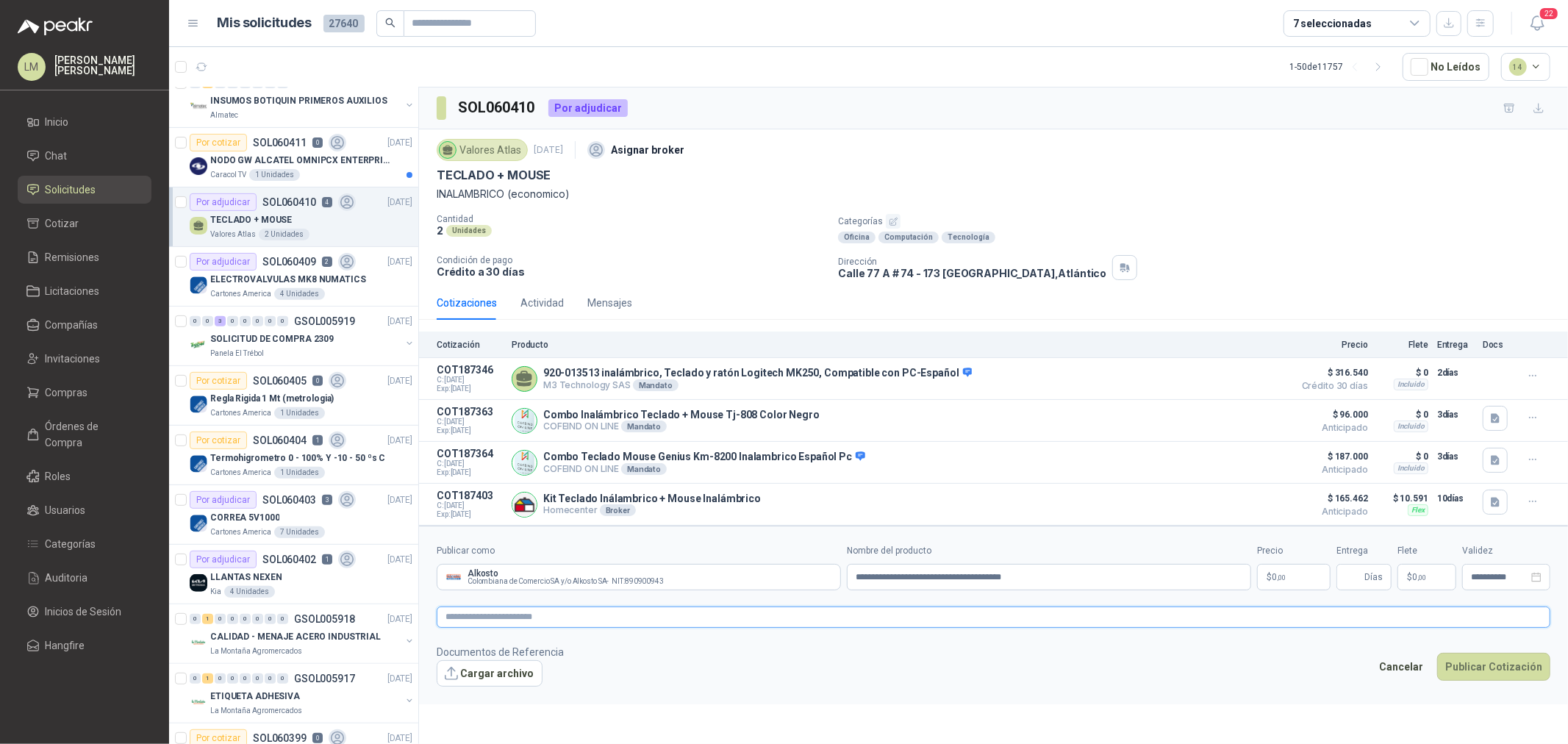
click at [887, 567] on textarea at bounding box center [993, 617] width 1114 height 21
click at [1254, 567] on span ",00" at bounding box center [1281, 577] width 9 height 8
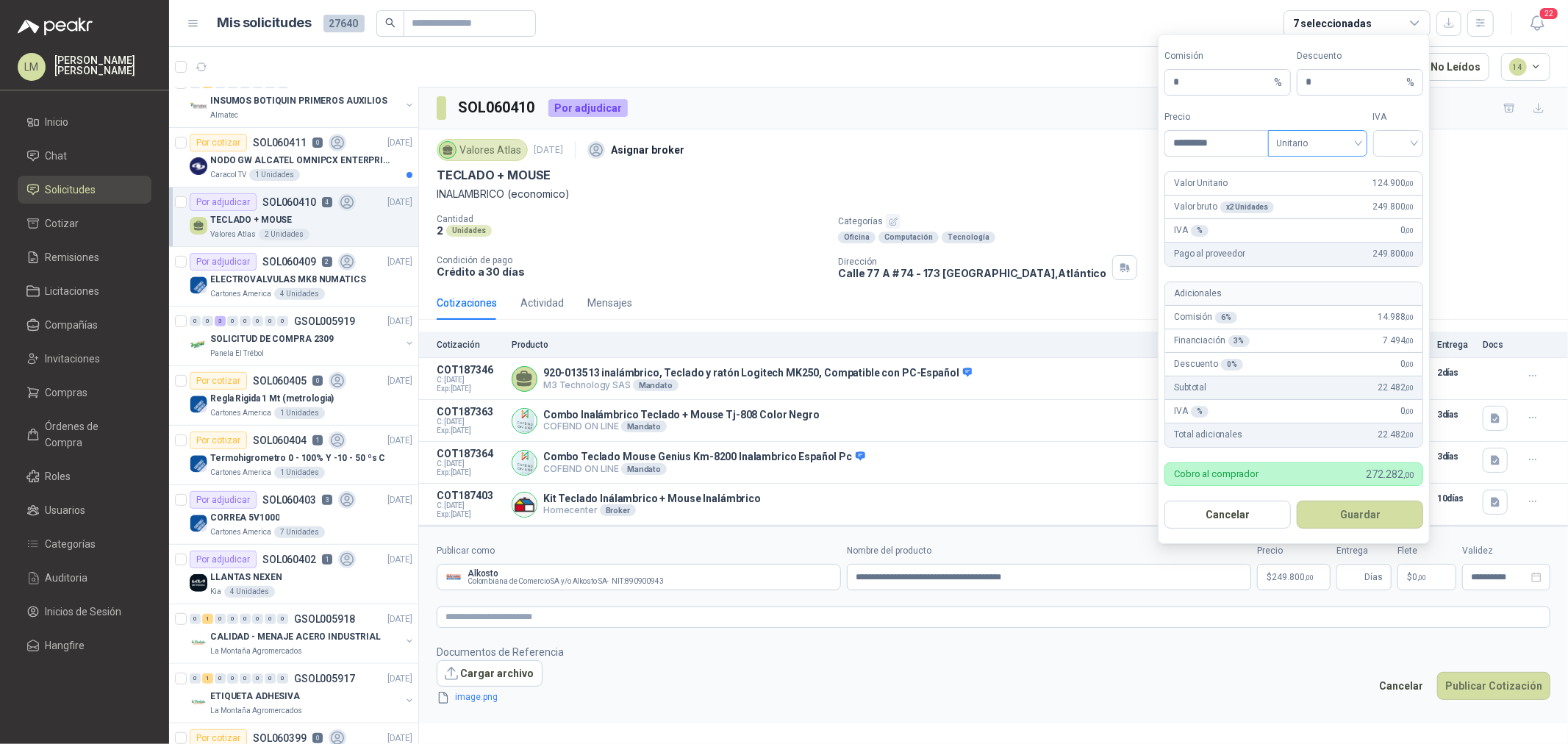
click at [1254, 143] on span "Unitario" at bounding box center [1317, 144] width 82 height 22
click at [1254, 189] on div "Unitario con IVA" at bounding box center [1317, 196] width 76 height 16
click at [1254, 149] on input "search" at bounding box center [1398, 142] width 33 height 22
click at [1254, 165] on div "19%" at bounding box center [1398, 173] width 27 height 16
click at [1254, 510] on button "Guardar" at bounding box center [1360, 515] width 127 height 28
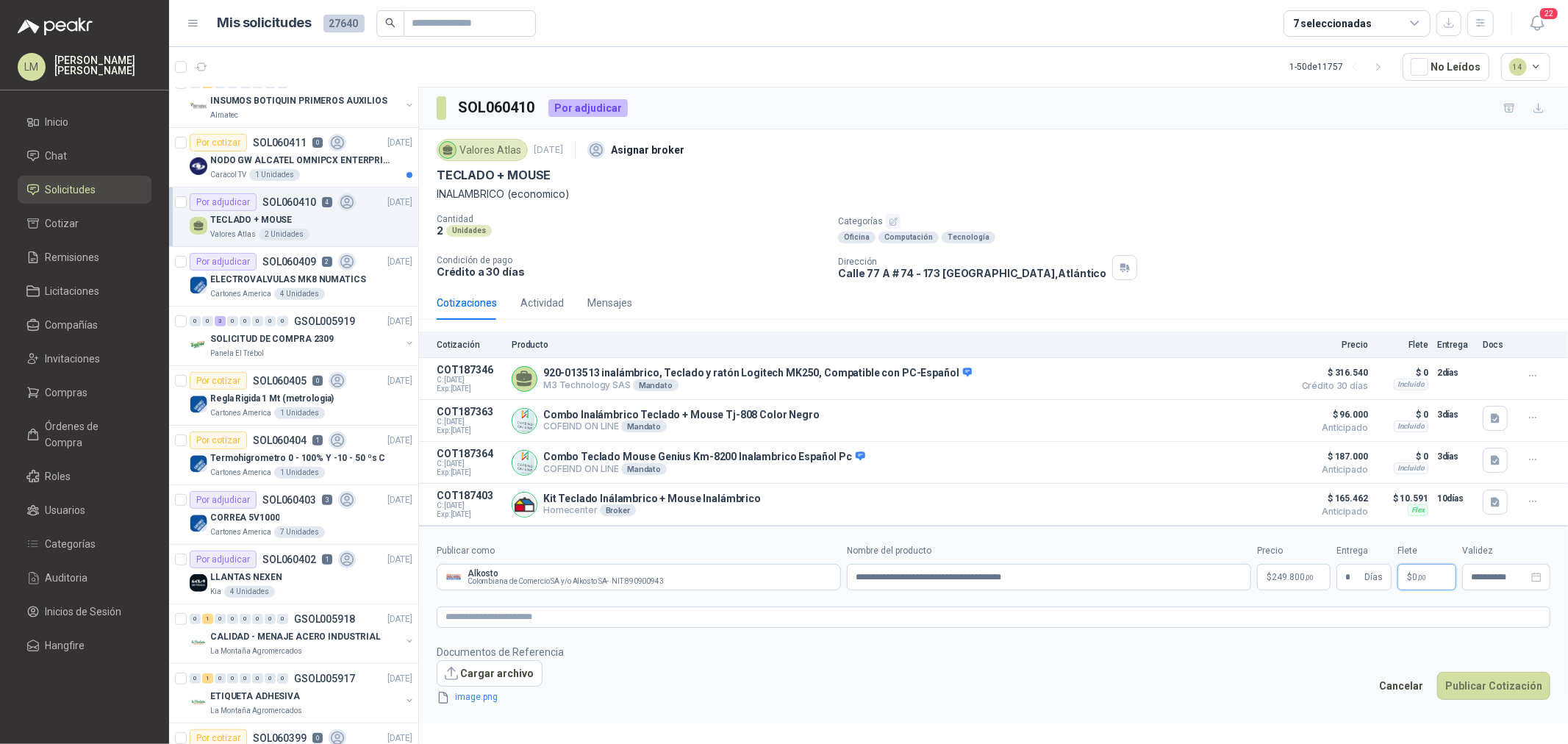
click at [1254, 567] on span "$" at bounding box center [1410, 577] width 5 height 9
click at [1254, 567] on form "**********" at bounding box center [993, 625] width 1149 height 198
click at [1249, 567] on textarea at bounding box center [993, 617] width 1114 height 21
click at [1254, 567] on button "Publicar Cotización" at bounding box center [1494, 706] width 114 height 28
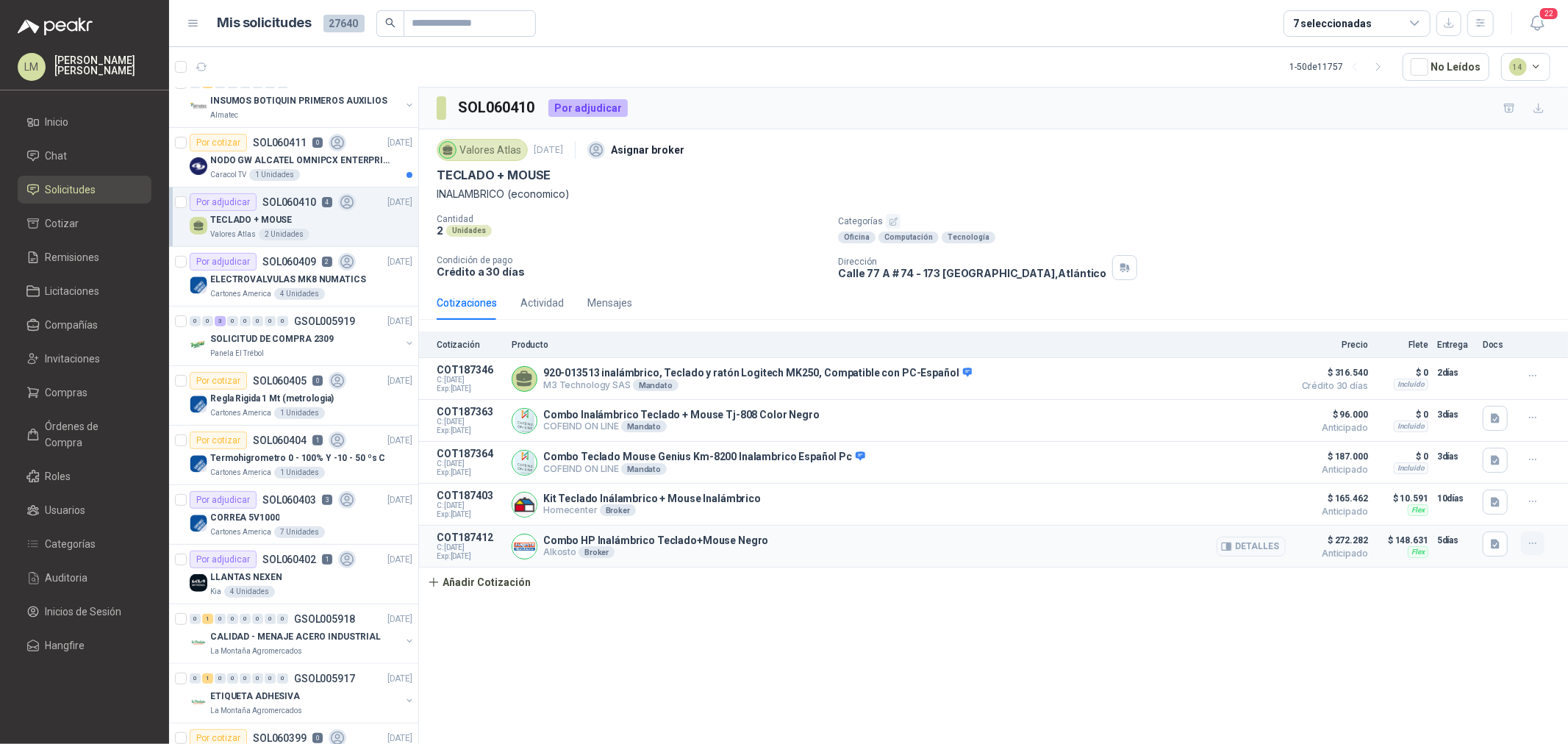
click at [1254, 552] on button "button" at bounding box center [1533, 543] width 24 height 24
click at [1254, 480] on button "Editar" at bounding box center [1504, 487] width 118 height 24
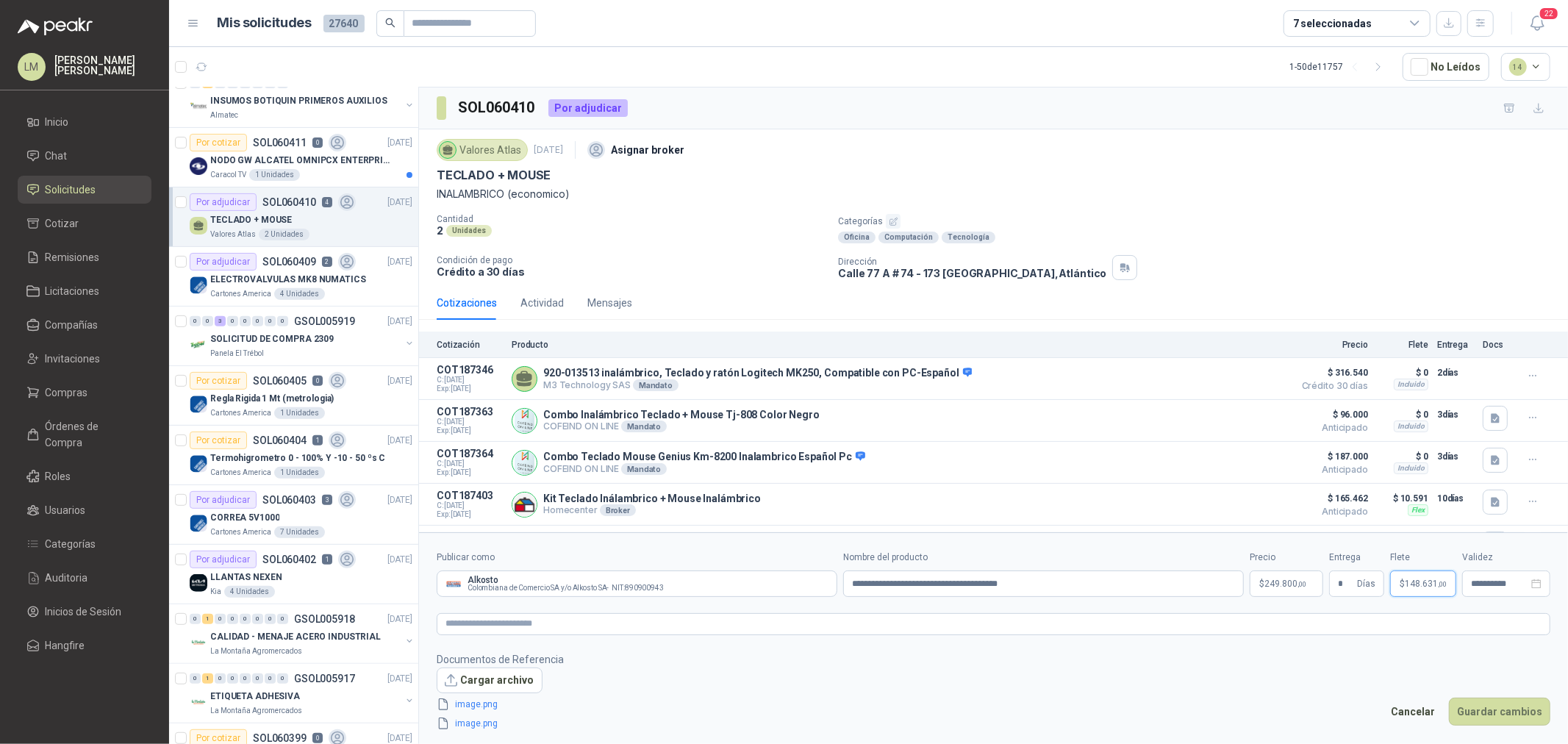
click at [1254, 567] on span "148.631 ,00" at bounding box center [1426, 584] width 42 height 9
drag, startPoint x: 1444, startPoint y: 428, endPoint x: 1386, endPoint y: 431, distance: 58.1
click at [1254, 431] on input "*********" at bounding box center [1429, 432] width 105 height 25
click at [1254, 567] on button "Guardar cambios" at bounding box center [1500, 712] width 102 height 28
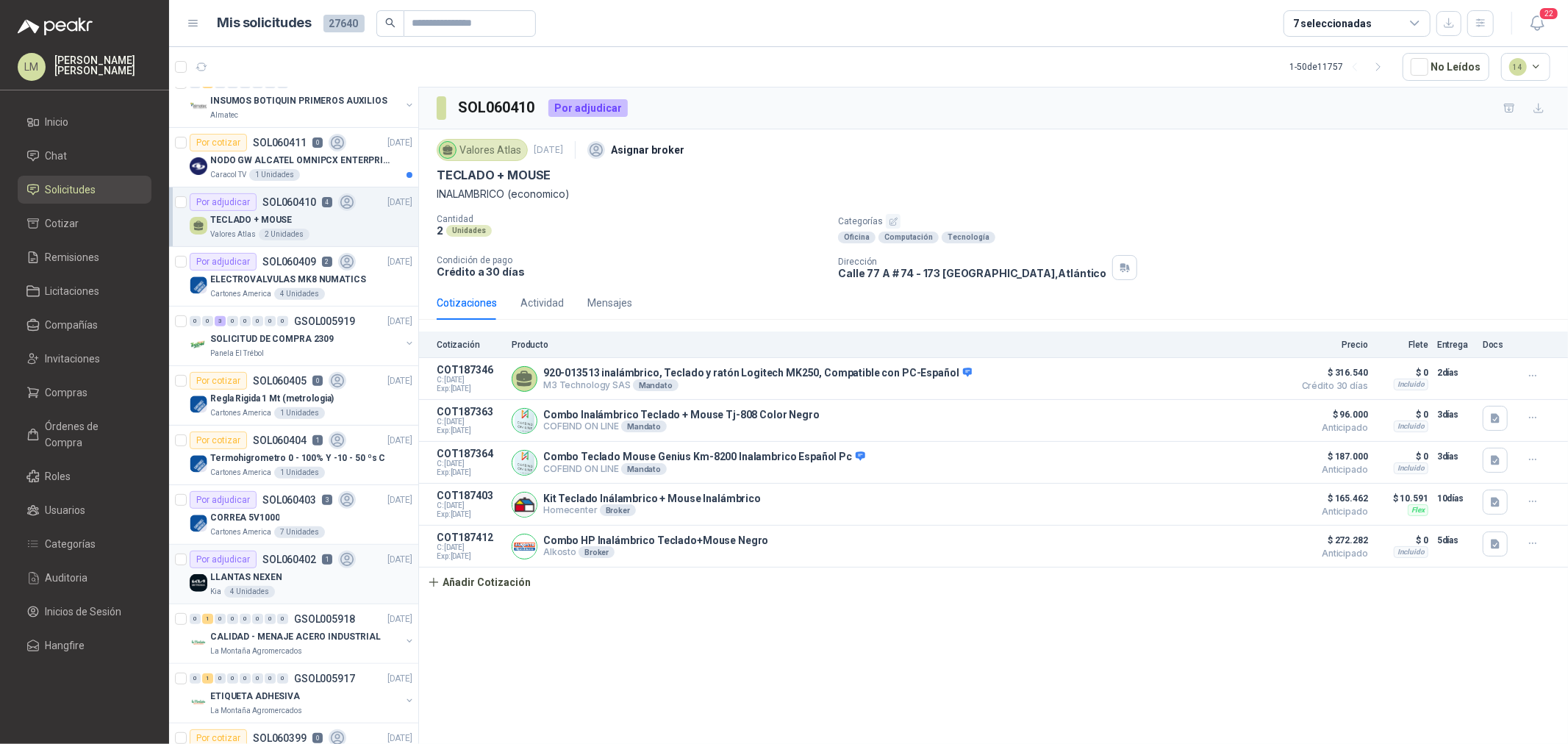
click at [275, 567] on p "LLANTAS NEXEN" at bounding box center [245, 577] width 72 height 14
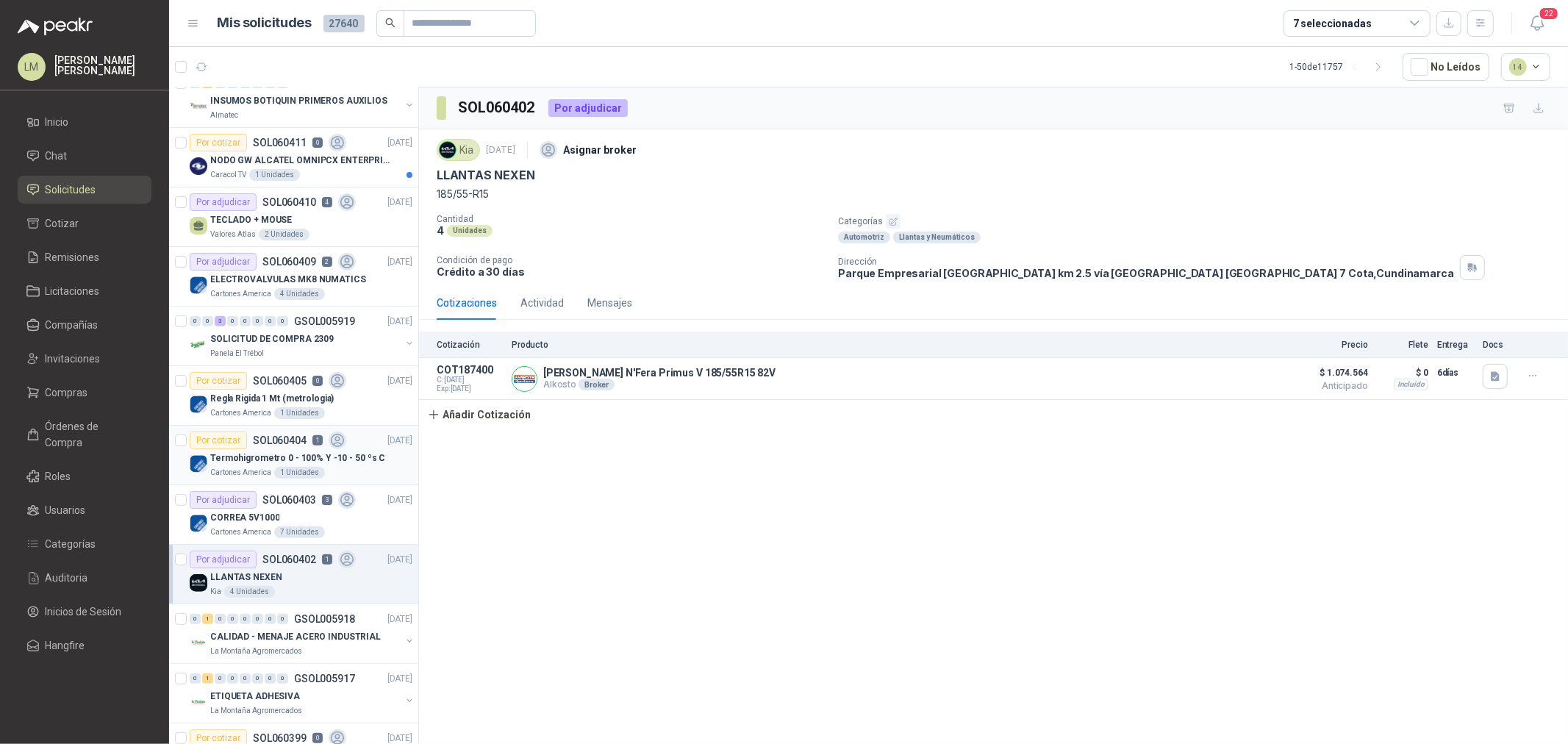
click at [276, 460] on p "Termohigrometro 0 - 100% Y -10 - 50 ºs C" at bounding box center [297, 458] width 175 height 14
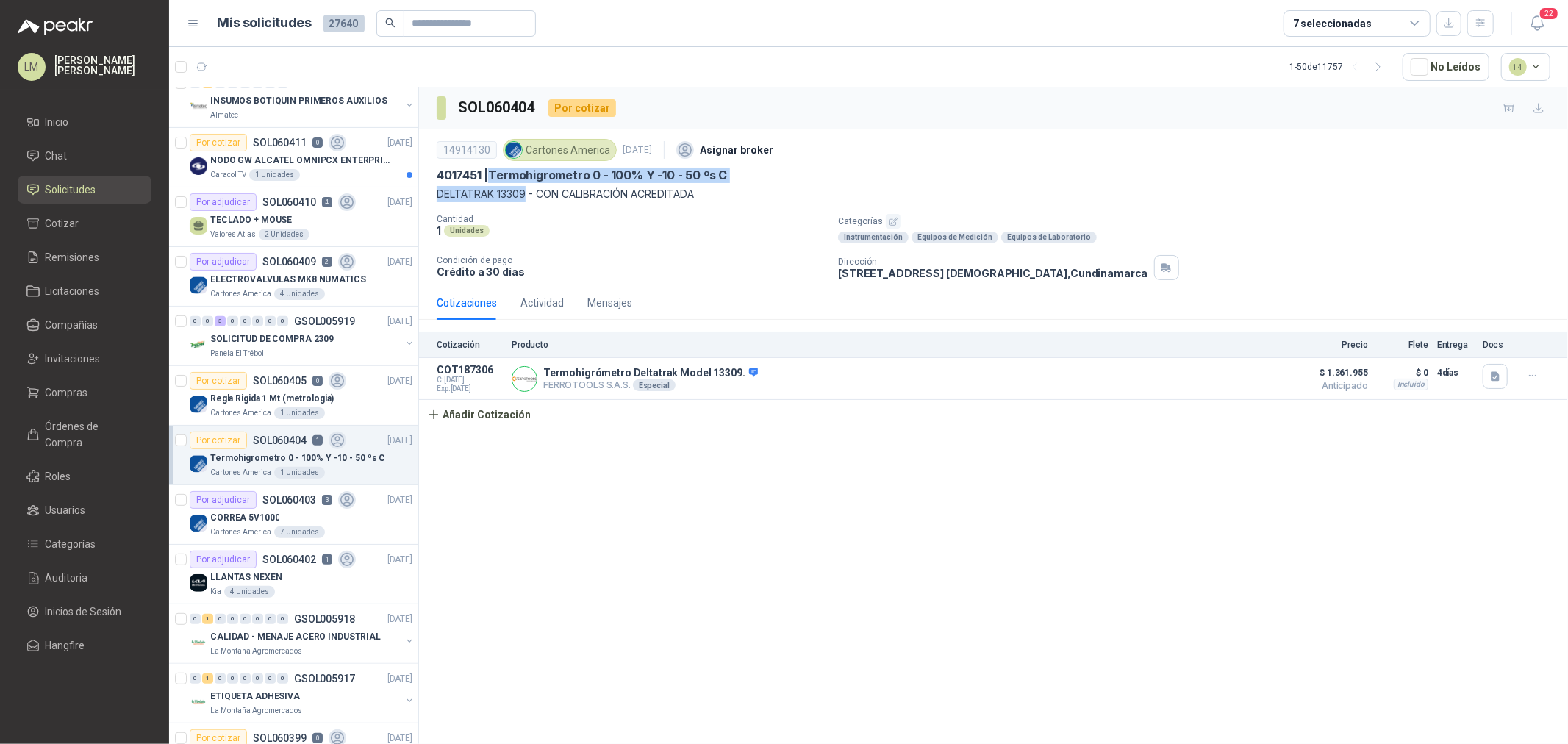
drag, startPoint x: 495, startPoint y: 170, endPoint x: 526, endPoint y: 194, distance: 39.2
click at [526, 194] on div "14914130 Cartones America 6 oct, 2025 Asignar broker 4017451 | Termohigrometro …" at bounding box center [993, 169] width 1114 height 67
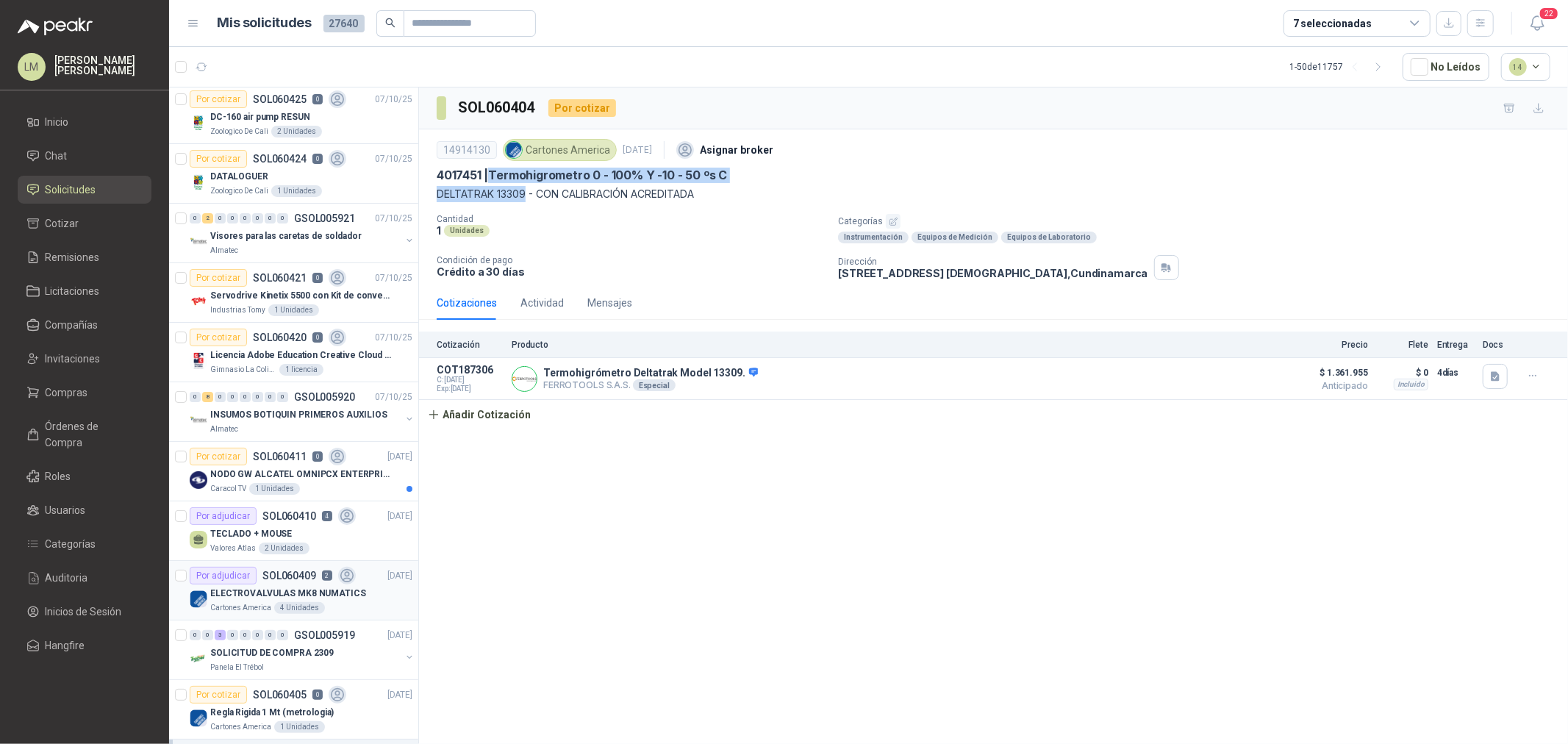
scroll to position [27, 0]
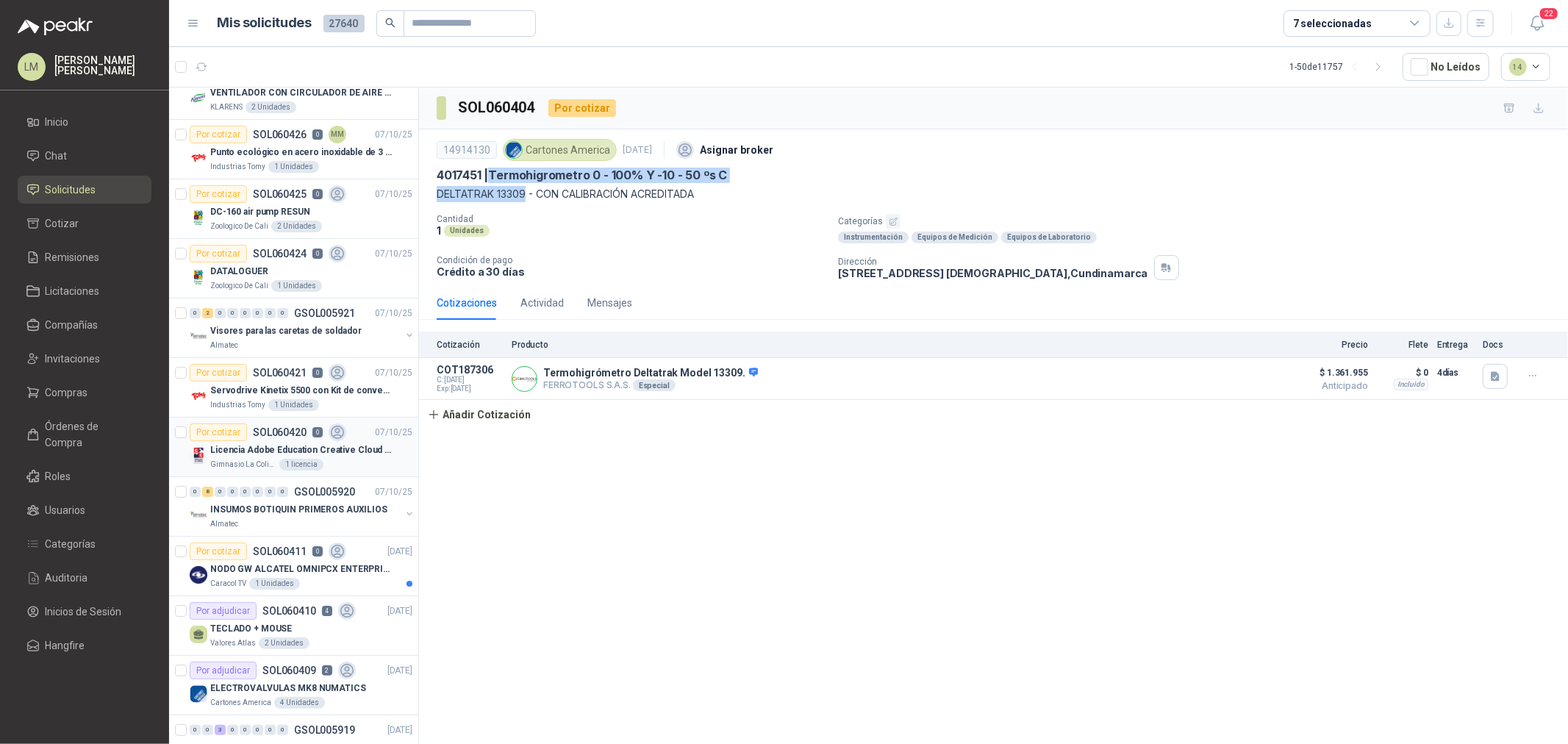
click at [239, 453] on p "Licencia Adobe Education Creative Cloud for enterprise license lab and classroom" at bounding box center [302, 450] width 183 height 14
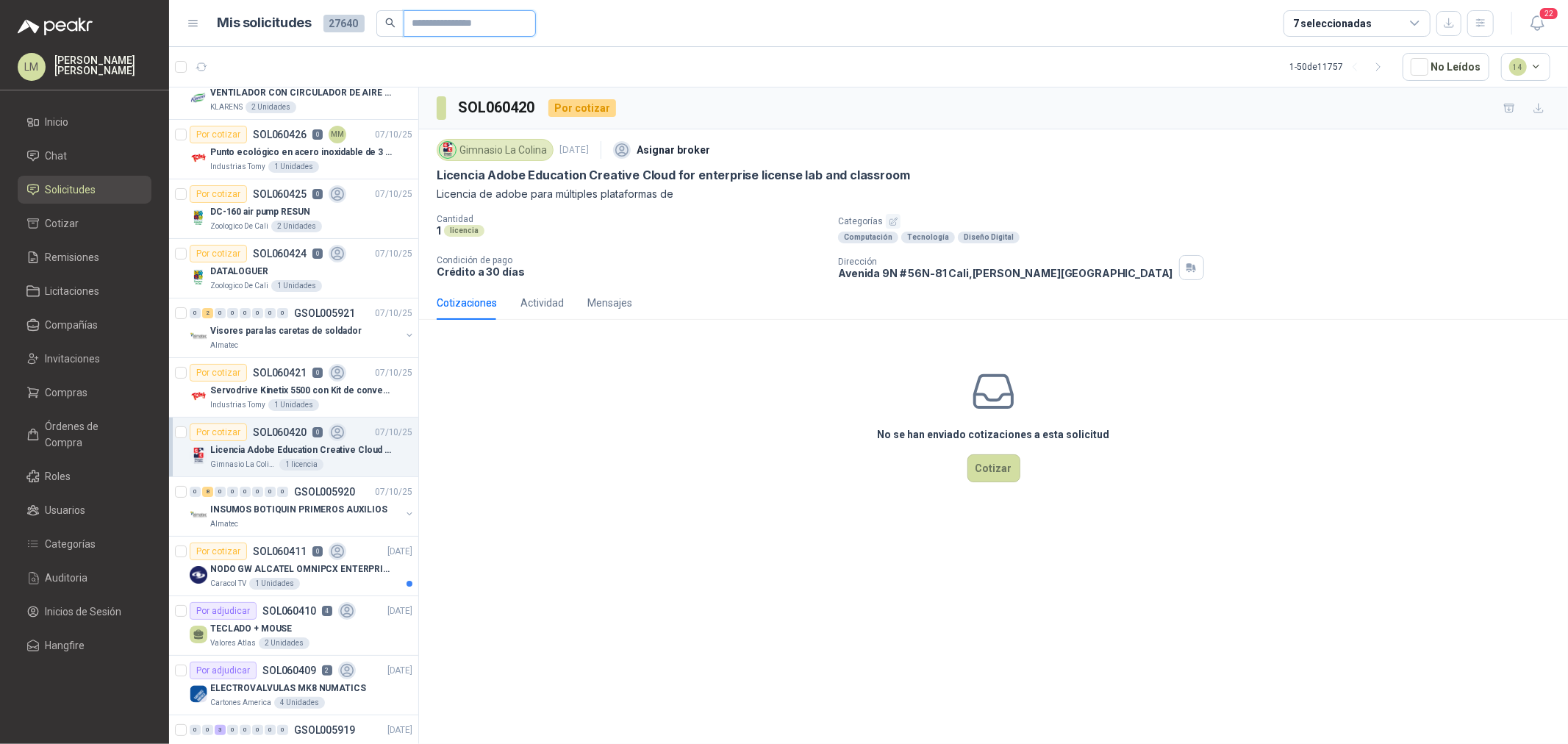
click at [425, 33] on input "text" at bounding box center [464, 24] width 103 height 25
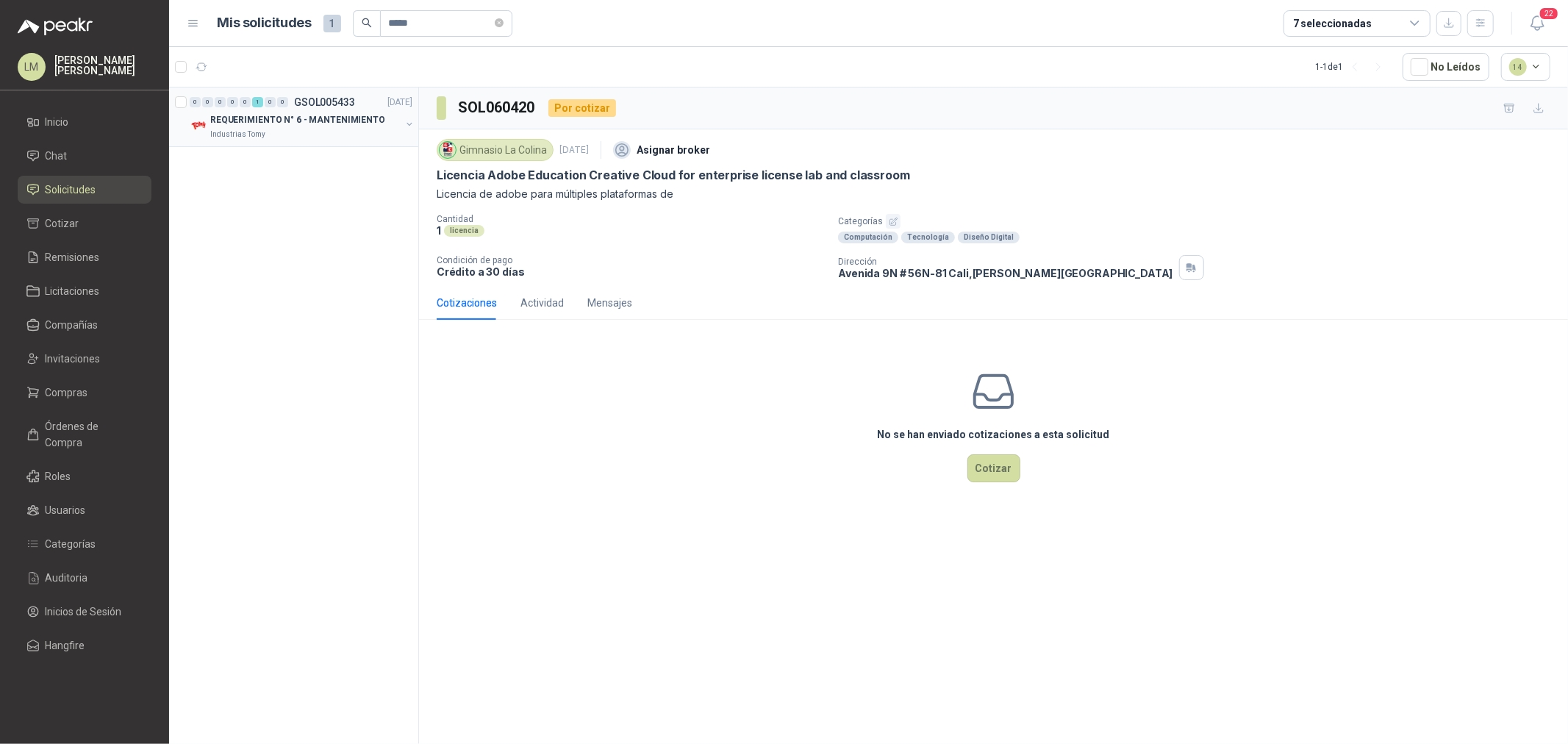
click at [408, 122] on button "button" at bounding box center [410, 125] width 12 height 12
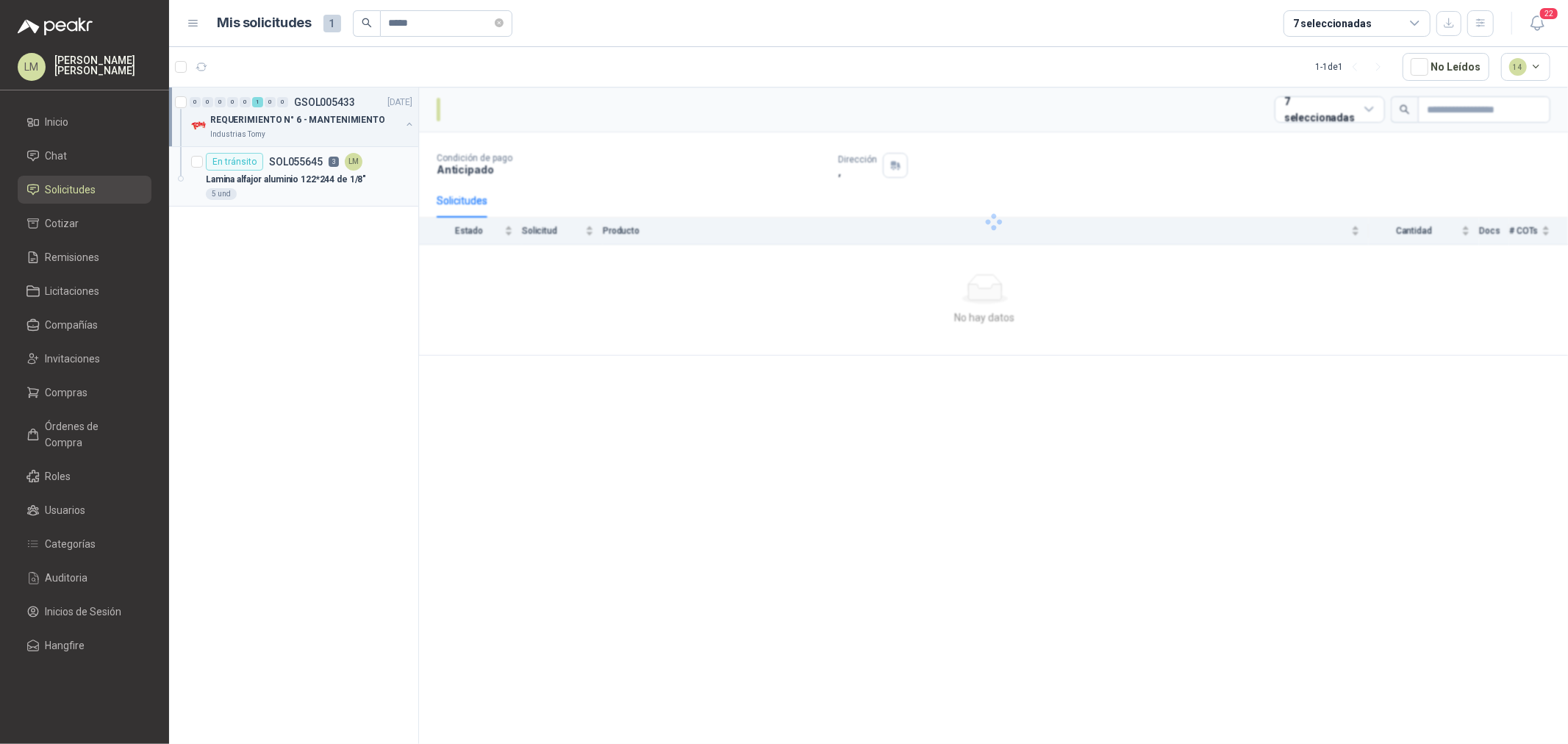
click at [339, 162] on div "En tránsito SOL055645 3 LM" at bounding box center [284, 161] width 156 height 18
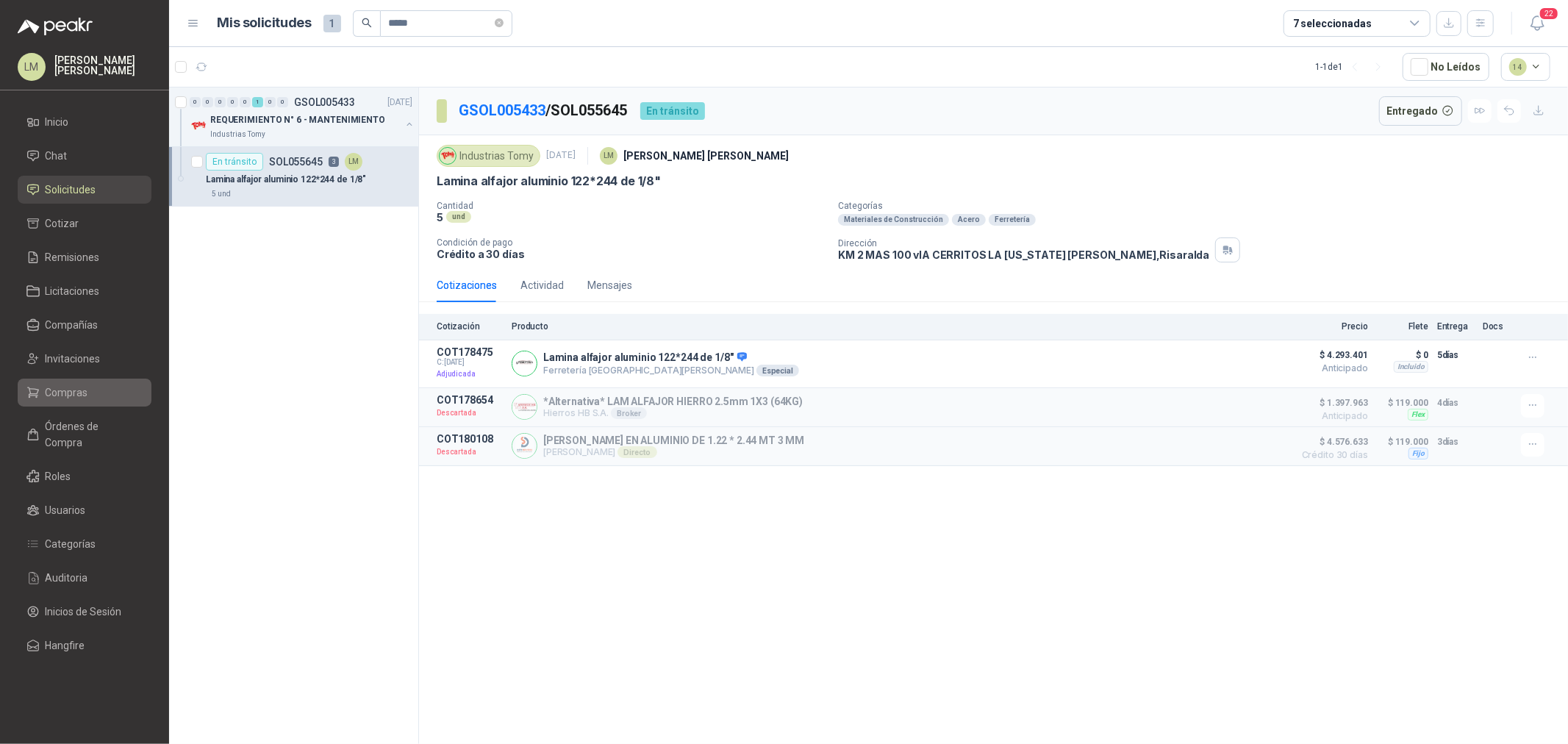
click at [99, 381] on link "Compras" at bounding box center [85, 393] width 134 height 28
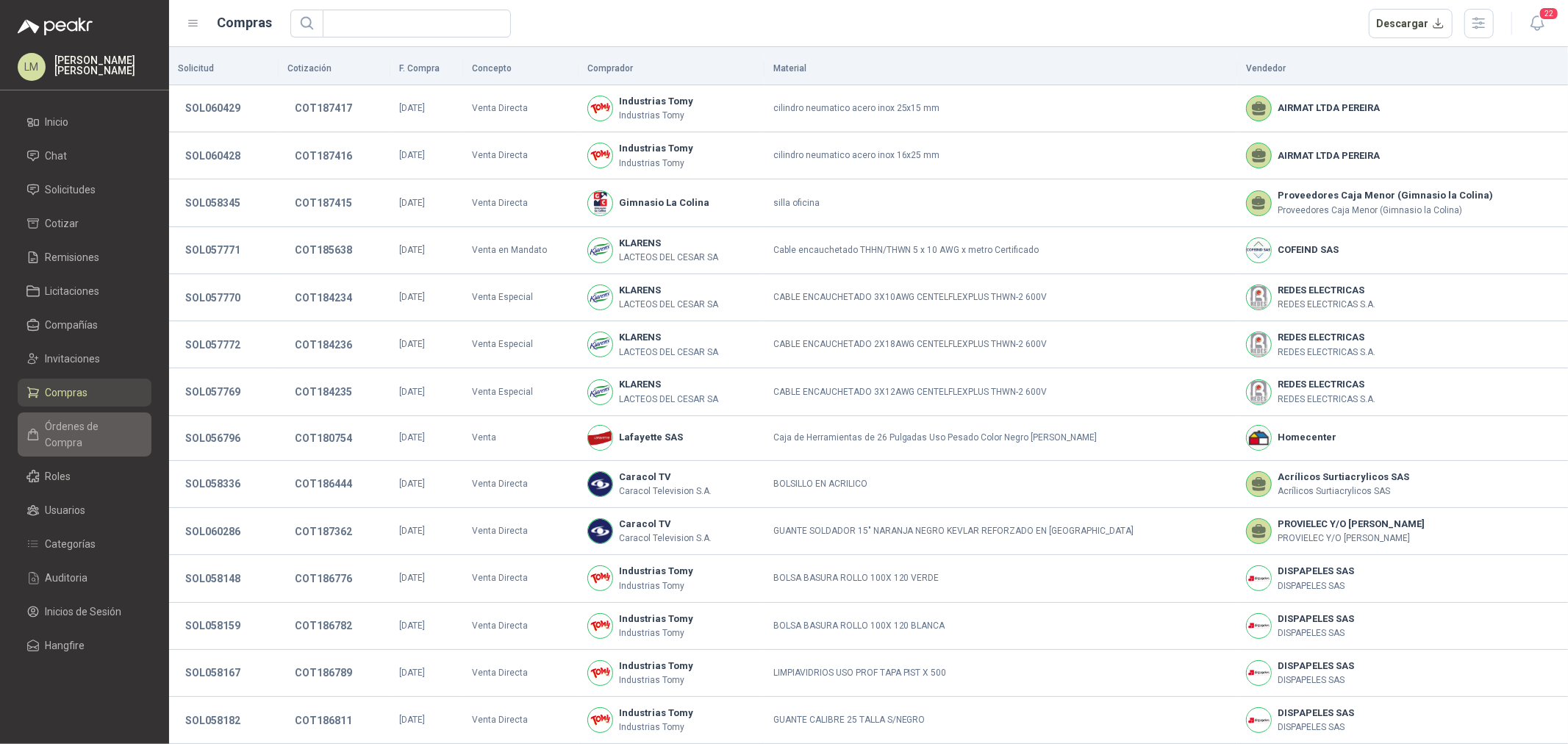
click at [79, 430] on span "Órdenes de Compra" at bounding box center [91, 434] width 92 height 32
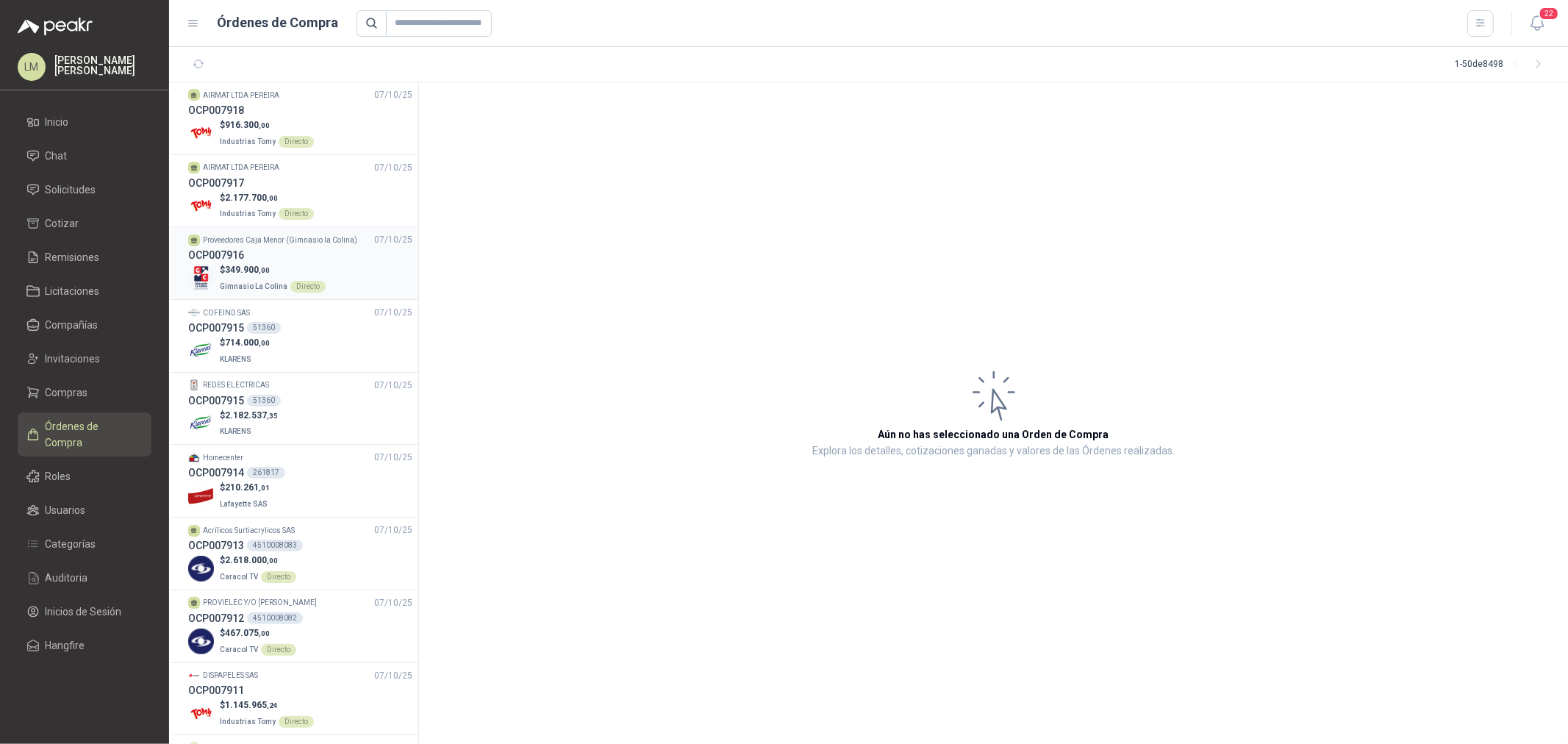
click at [268, 274] on span ",00" at bounding box center [264, 270] width 11 height 8
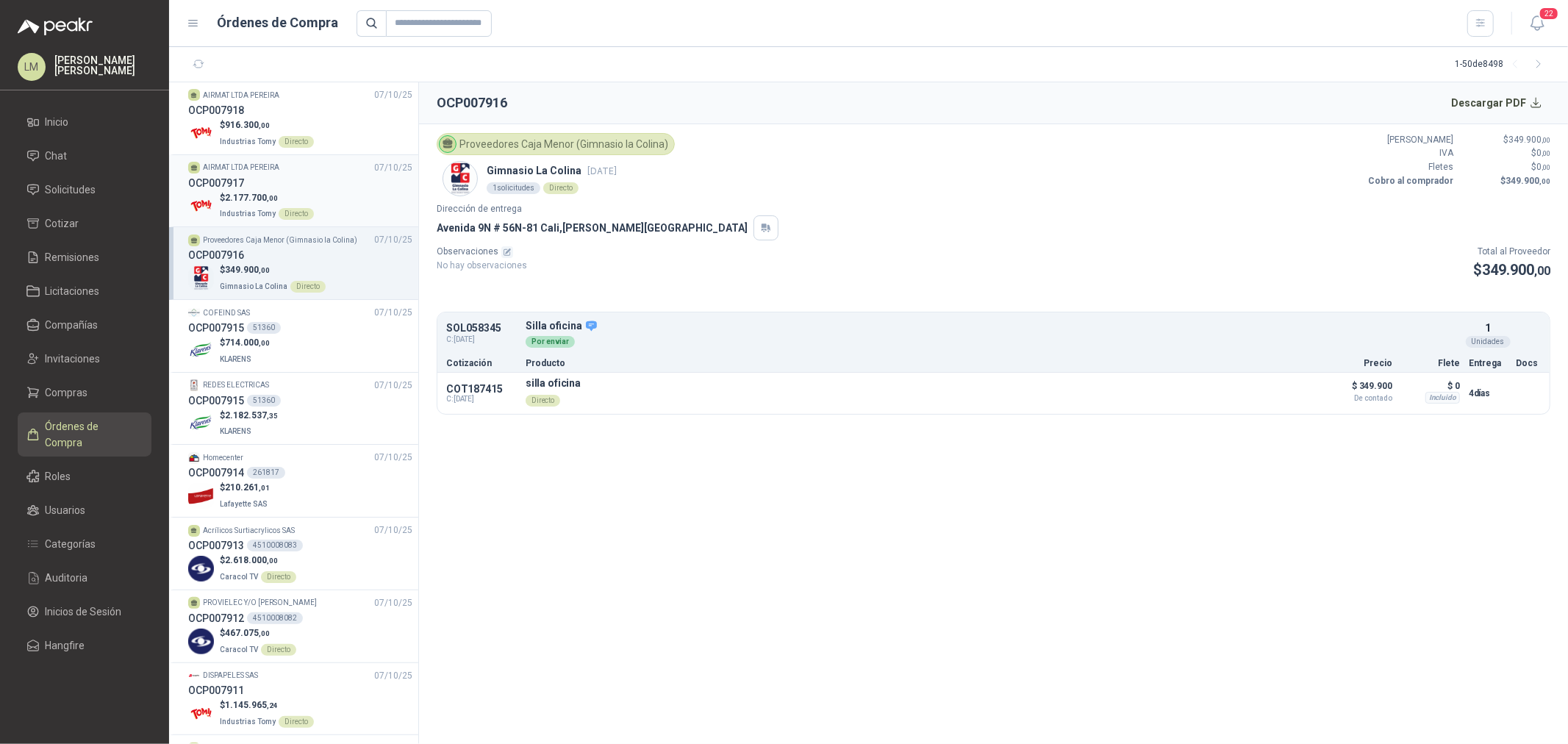
click at [271, 185] on div "OCP007917" at bounding box center [300, 183] width 224 height 16
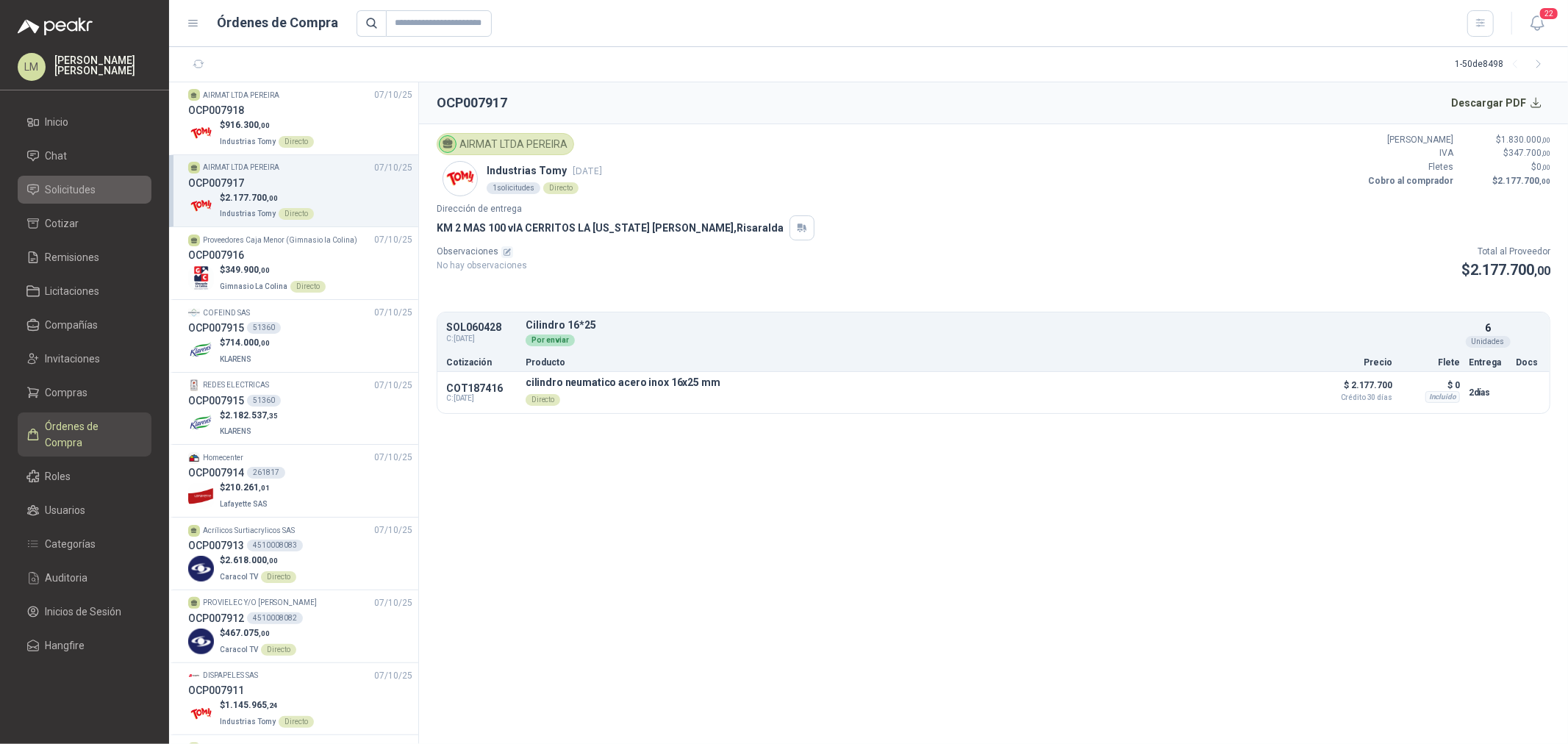
click at [88, 188] on span "Solicitudes" at bounding box center [71, 190] width 51 height 16
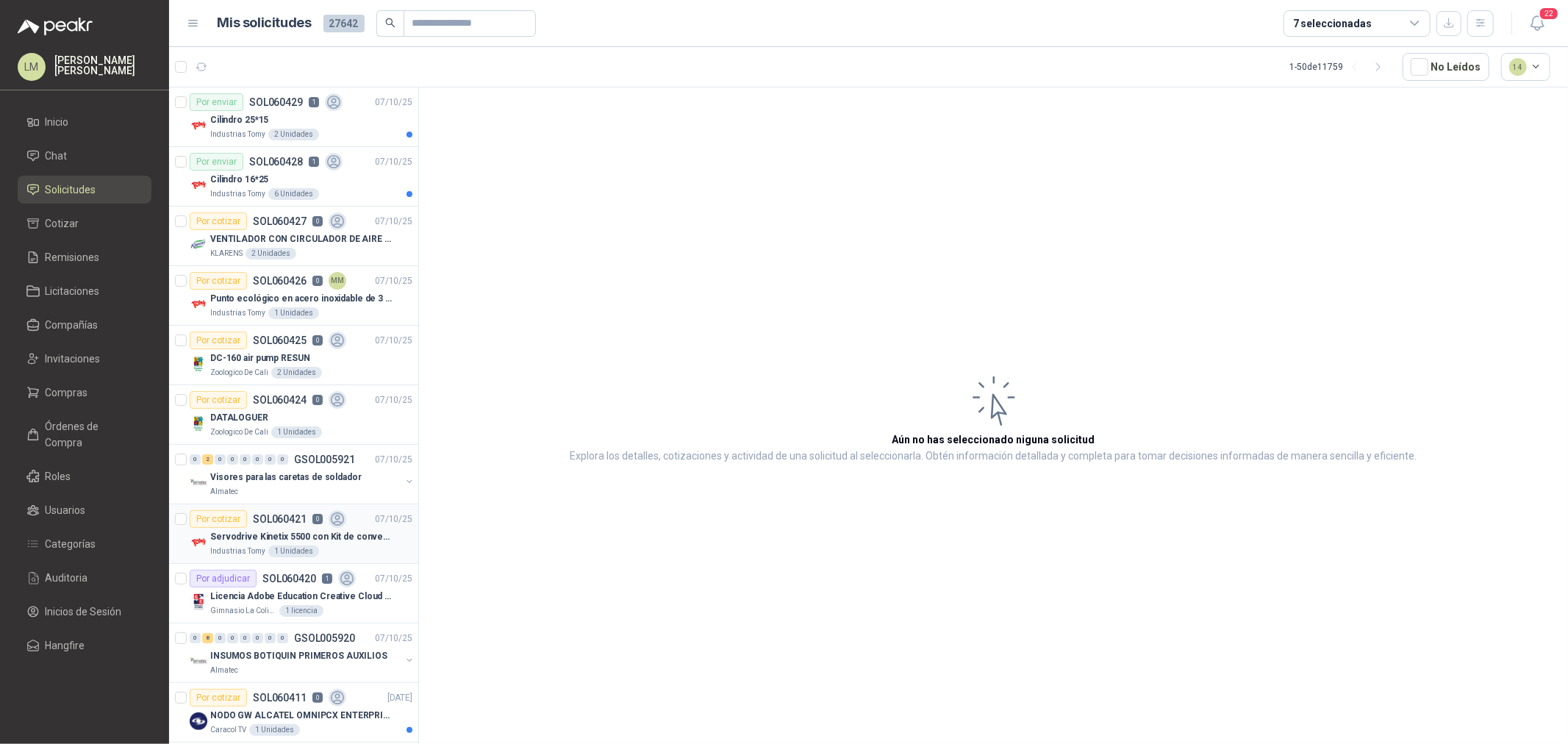
click at [276, 538] on p "Servodrive Kinetix 5500 con Kit de conversión y filtro (Ref 41350505)" at bounding box center [302, 537] width 183 height 14
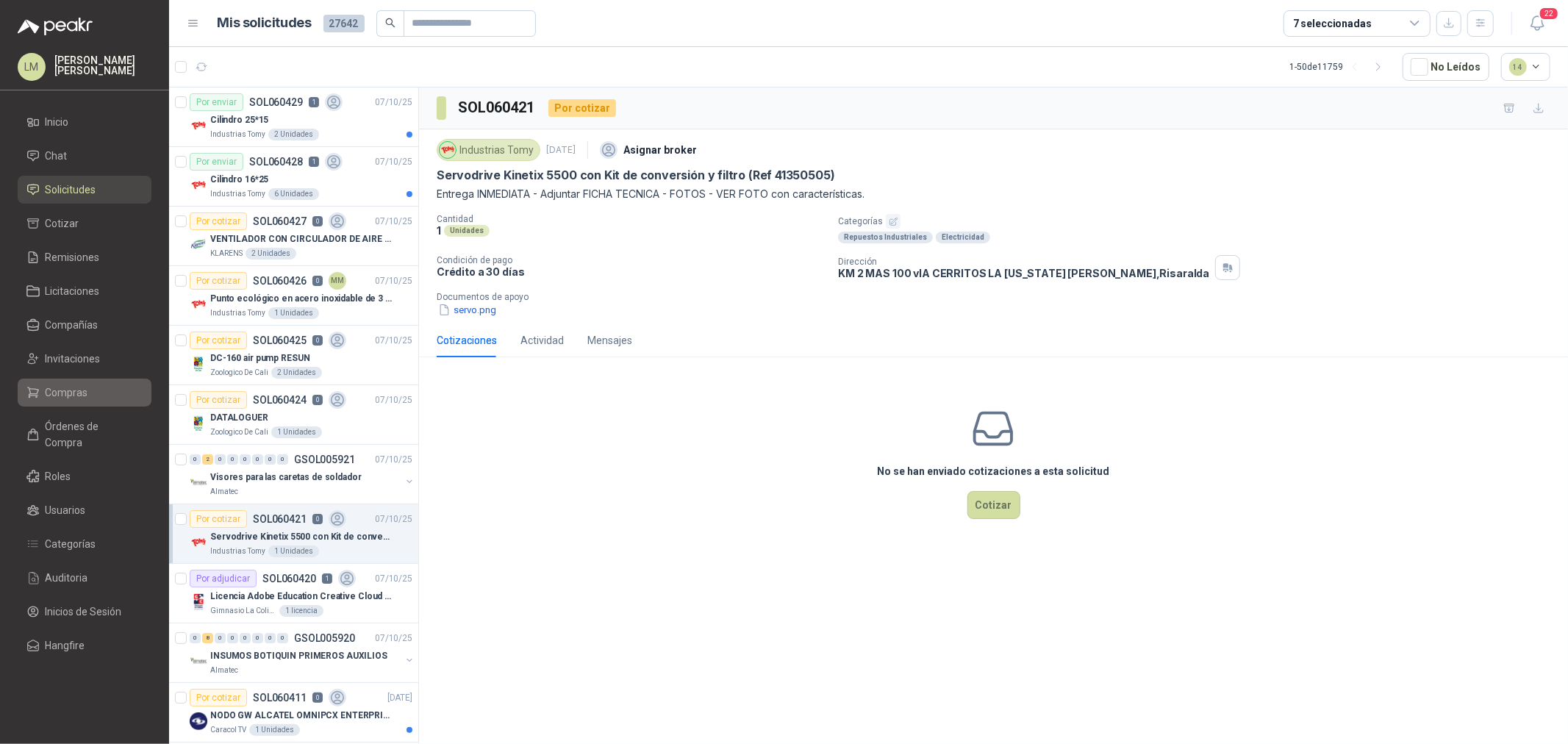
click at [74, 395] on span "Compras" at bounding box center [67, 393] width 43 height 16
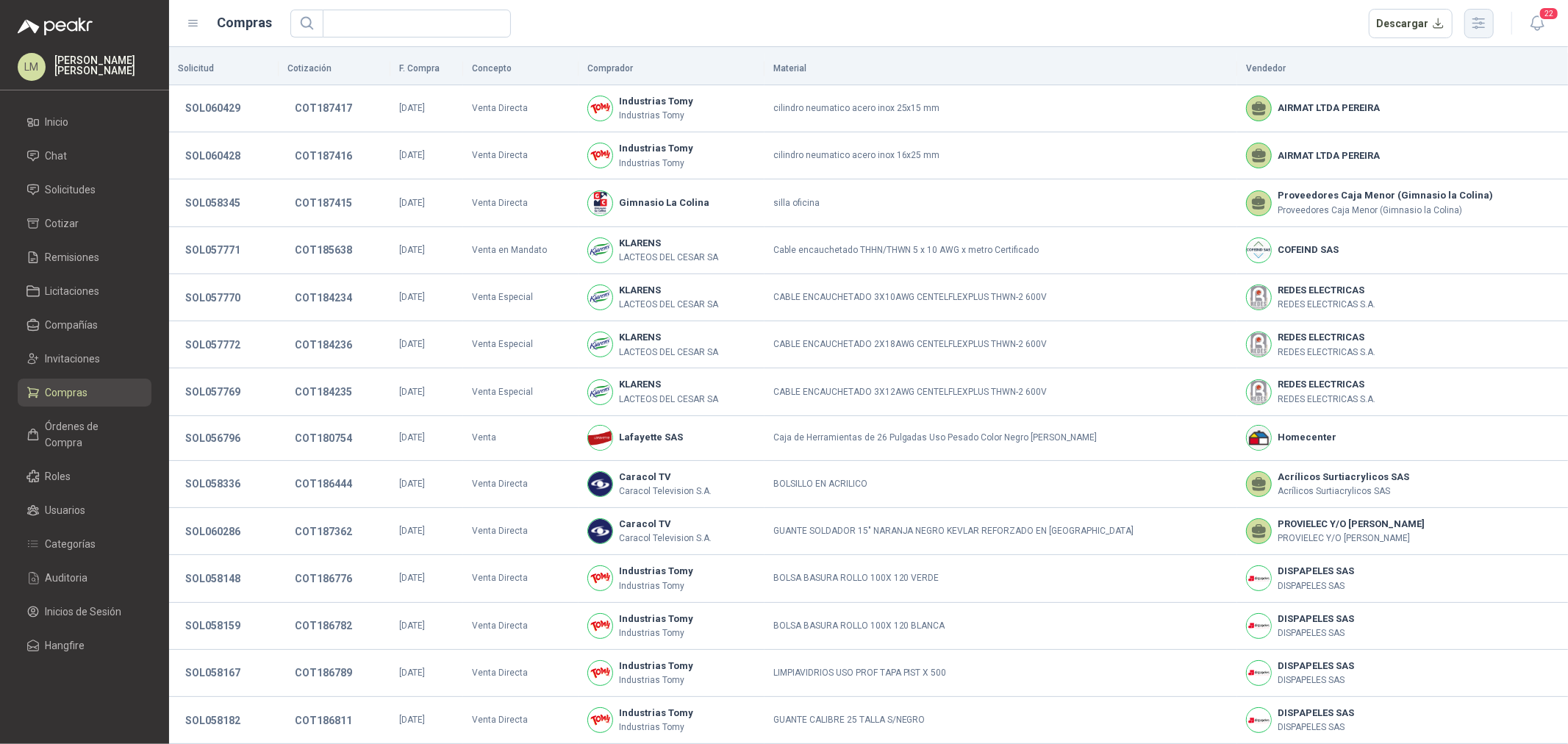
click at [1254, 25] on icon "button" at bounding box center [1479, 23] width 17 height 17
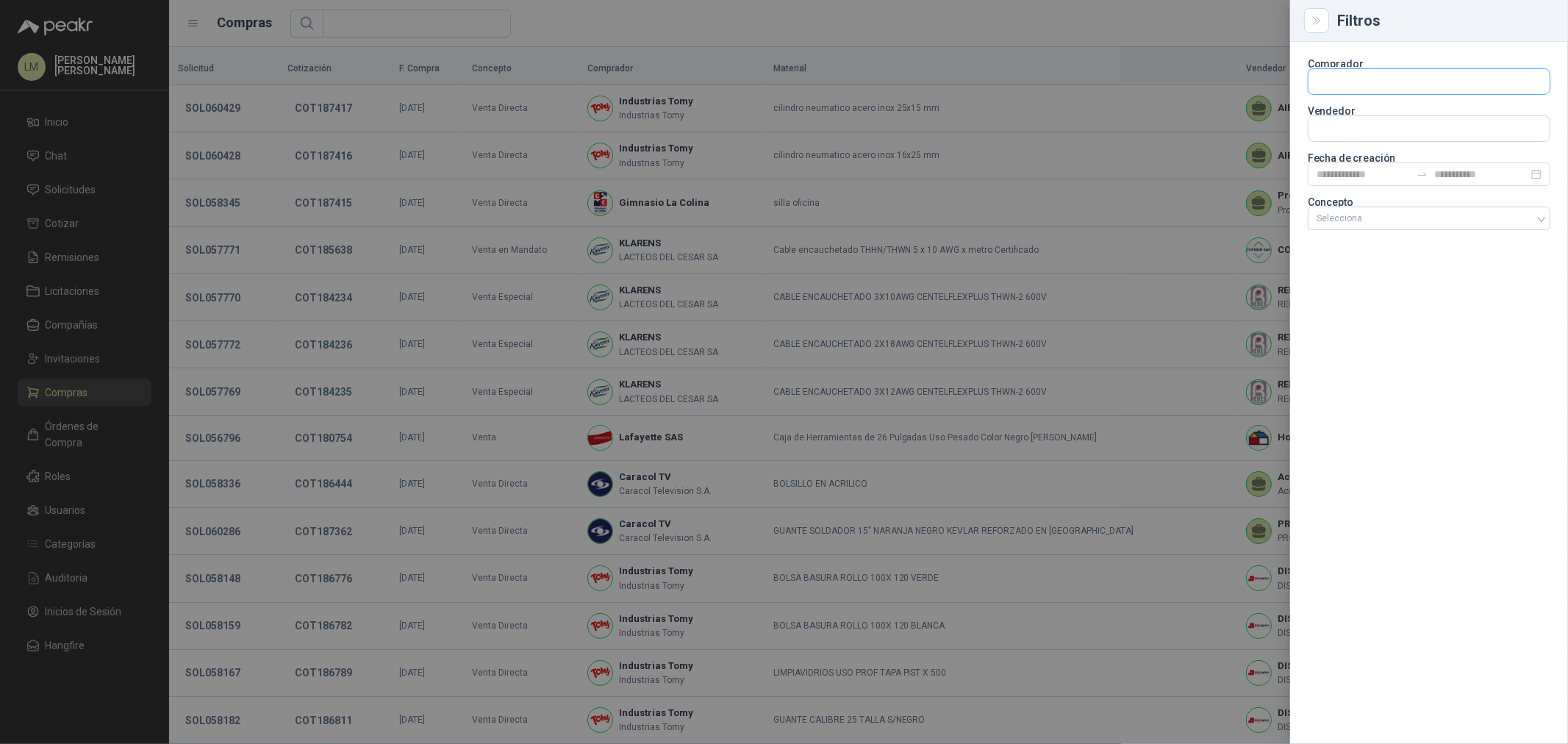
click at [1254, 88] on input "text" at bounding box center [1429, 82] width 241 height 25
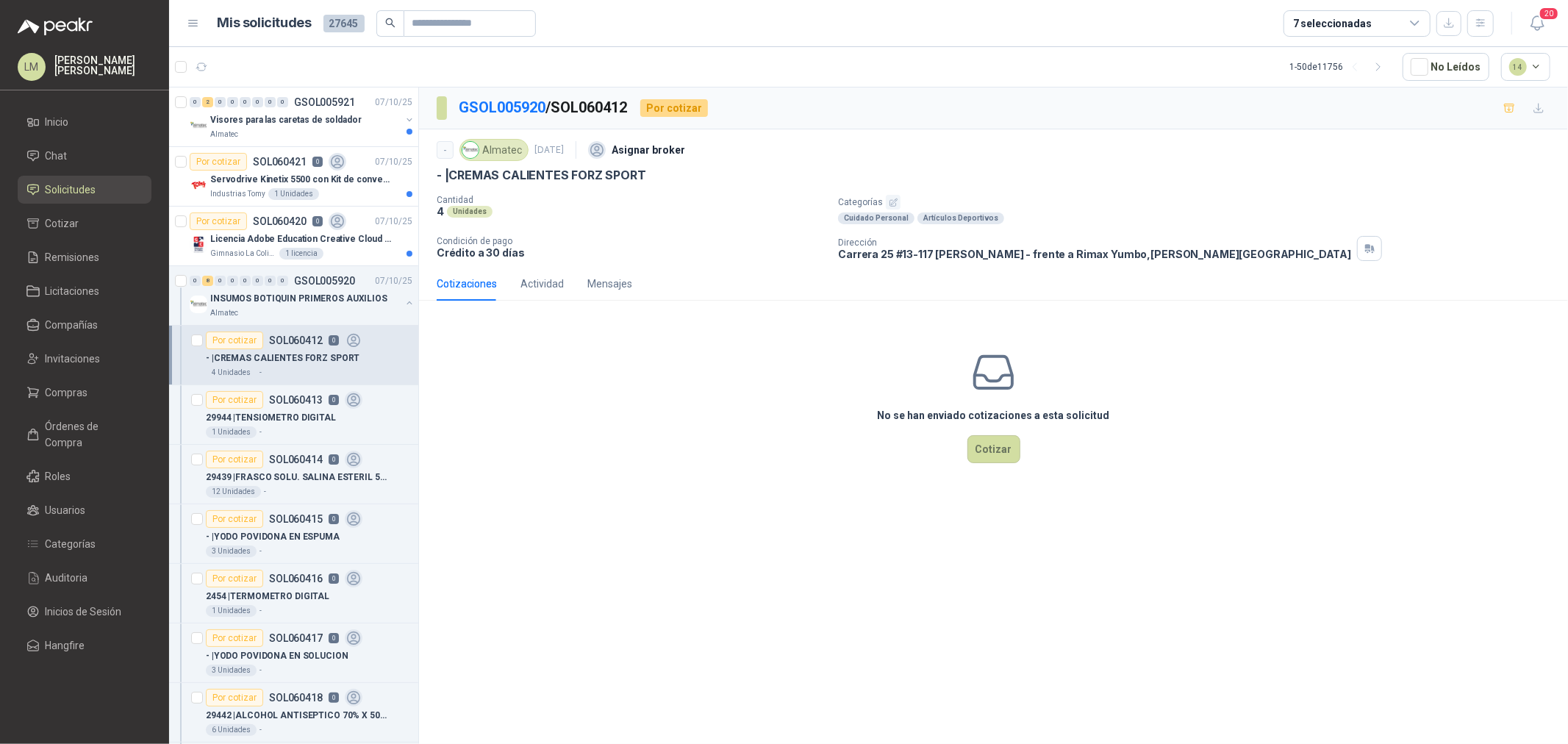
click at [897, 201] on p "Categorías" at bounding box center [1200, 202] width 724 height 15
click at [896, 203] on icon "button" at bounding box center [893, 202] width 10 height 10
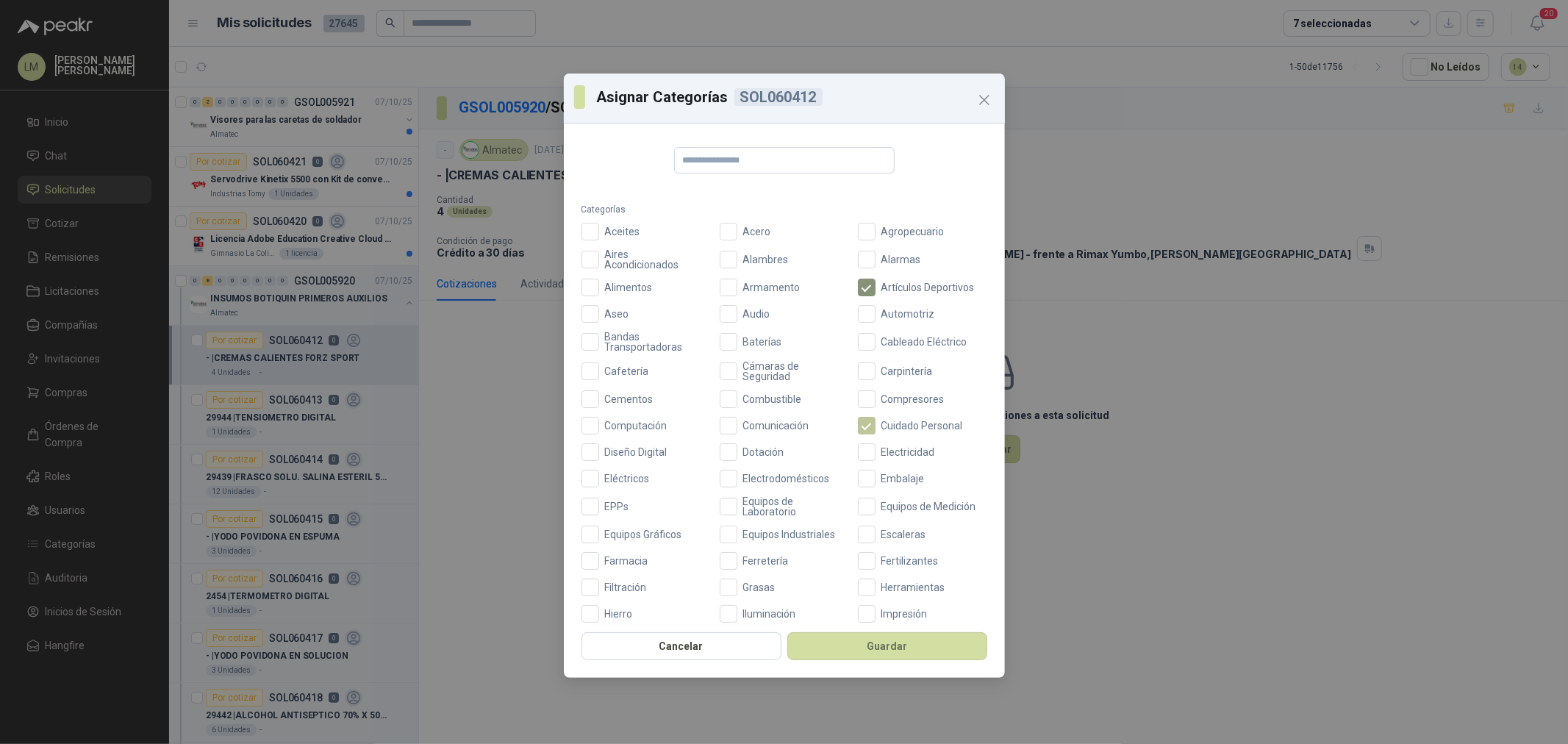
click at [876, 422] on span "Cuidado Personal" at bounding box center [922, 425] width 94 height 10
click at [619, 560] on span "Farmacia" at bounding box center [627, 561] width 55 height 10
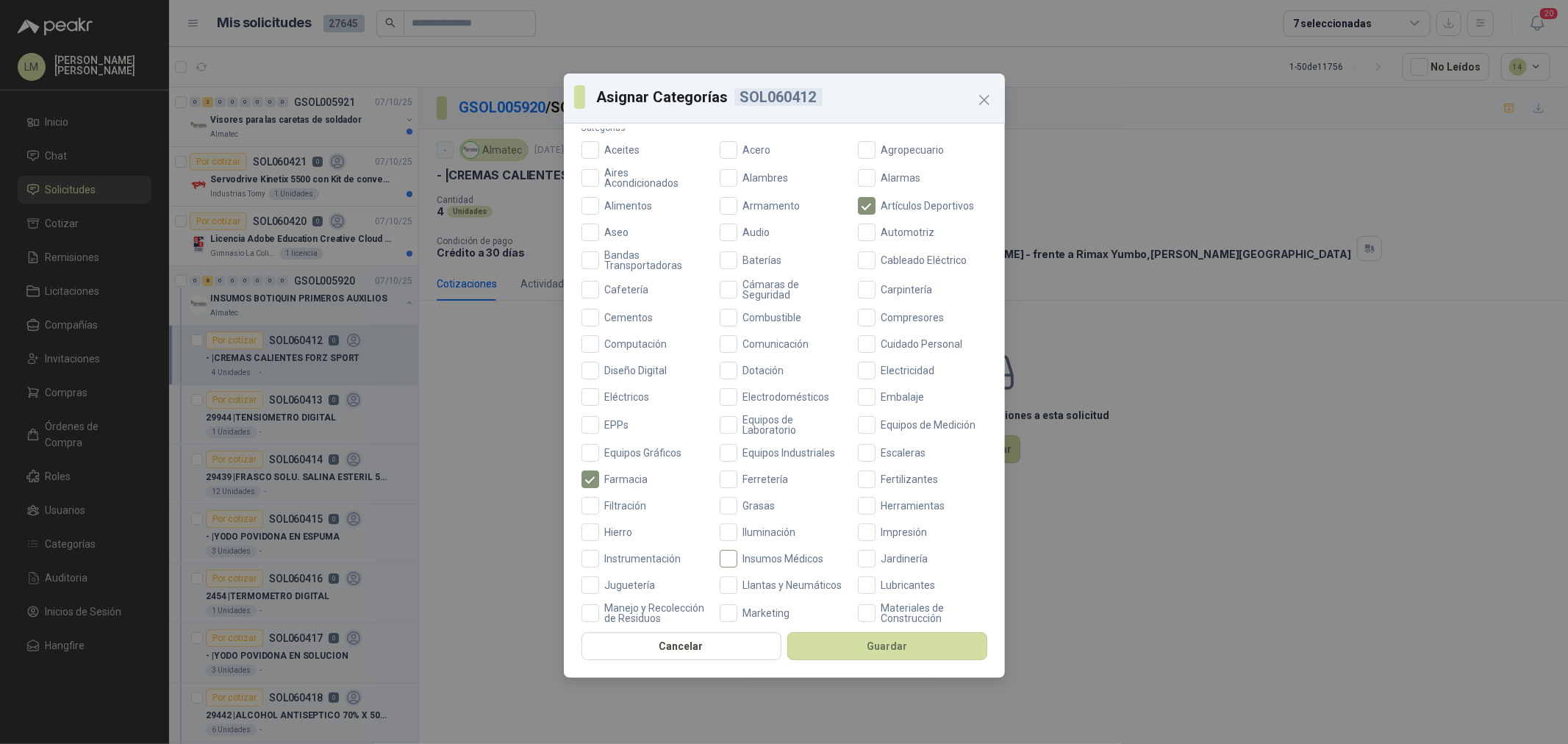
click at [752, 560] on span "Insumos Médicos" at bounding box center [784, 559] width 93 height 10
click at [863, 656] on button "Guardar" at bounding box center [887, 647] width 200 height 28
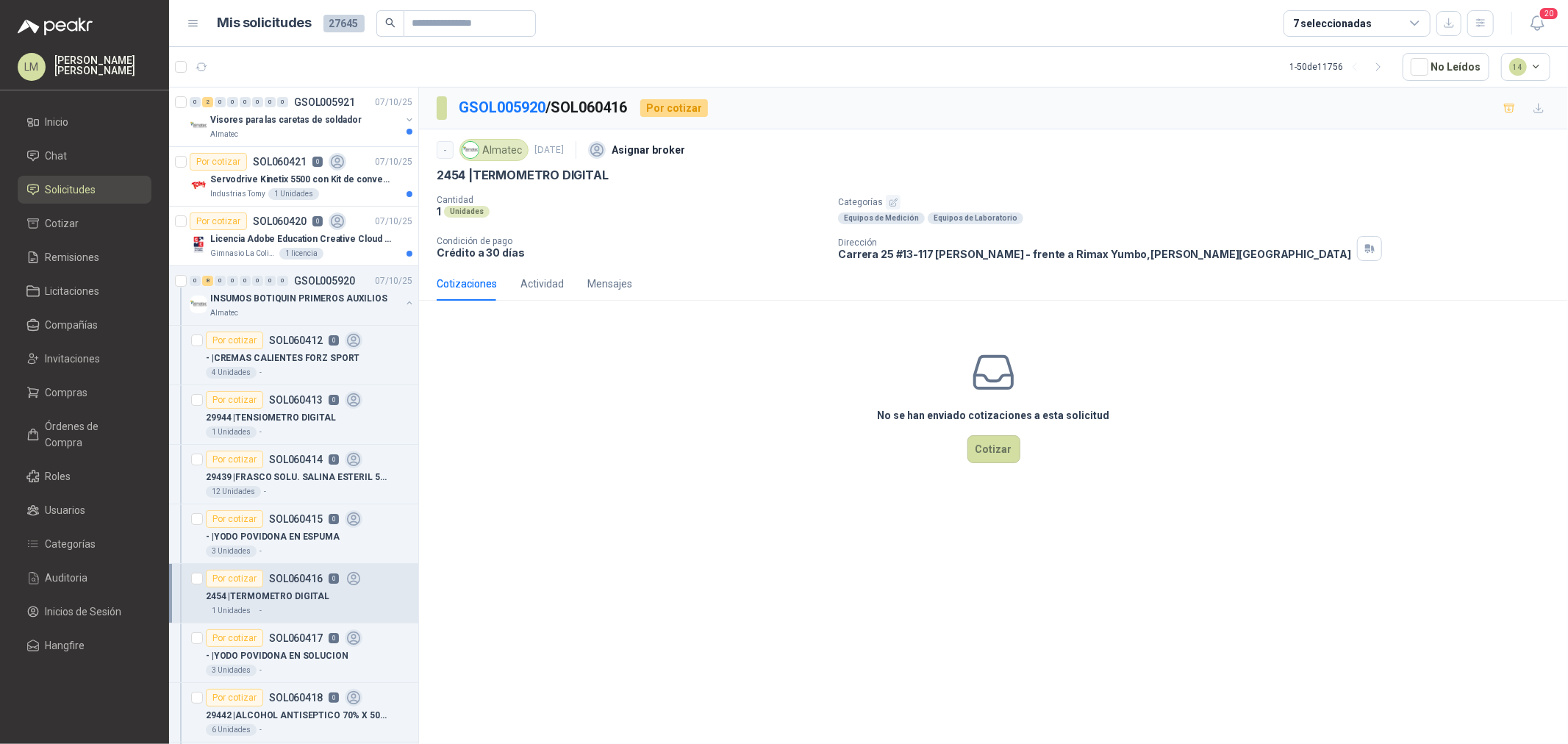
click at [899, 200] on p "Categorías" at bounding box center [1200, 202] width 724 height 15
click at [890, 200] on icon "button" at bounding box center [893, 202] width 7 height 7
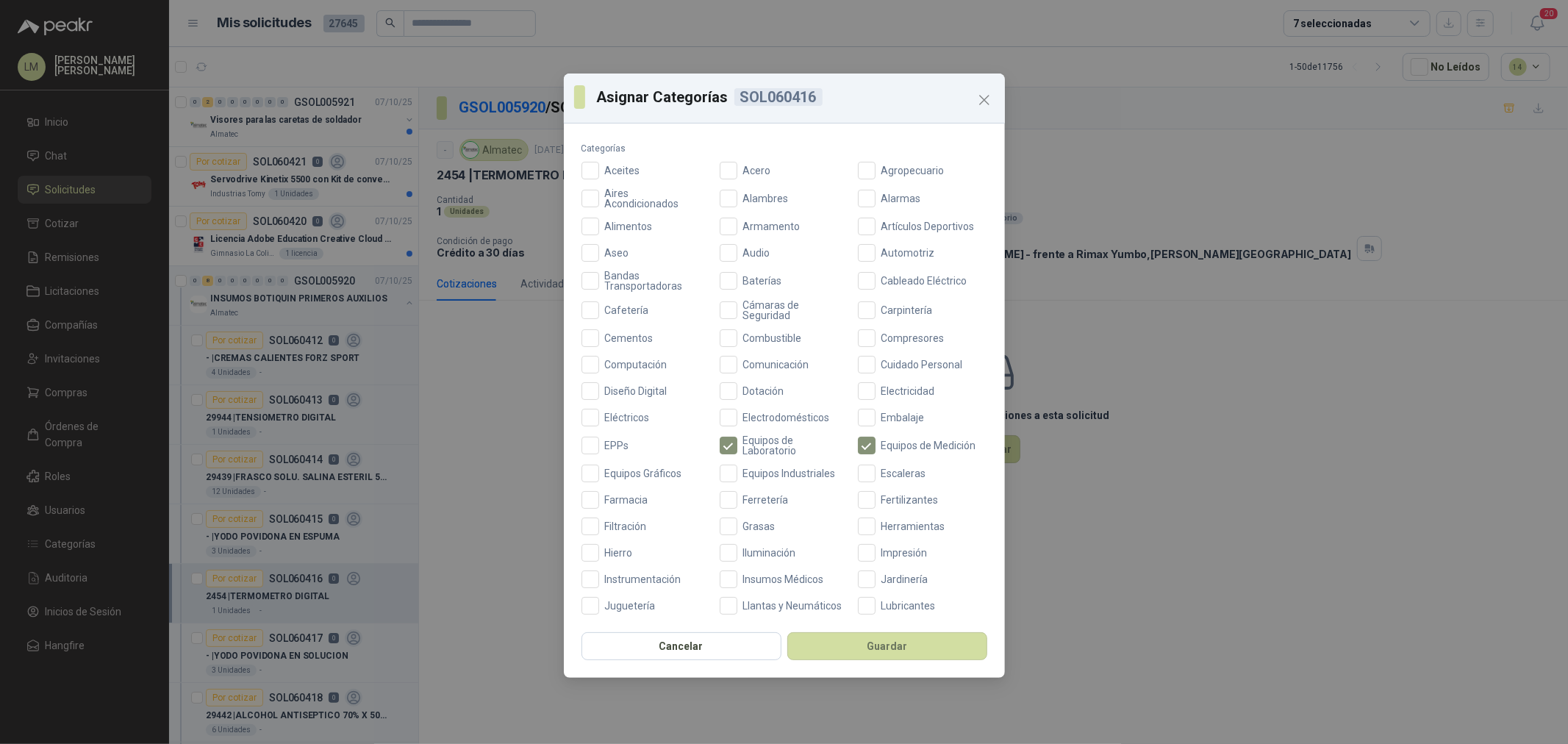
scroll to position [245, 0]
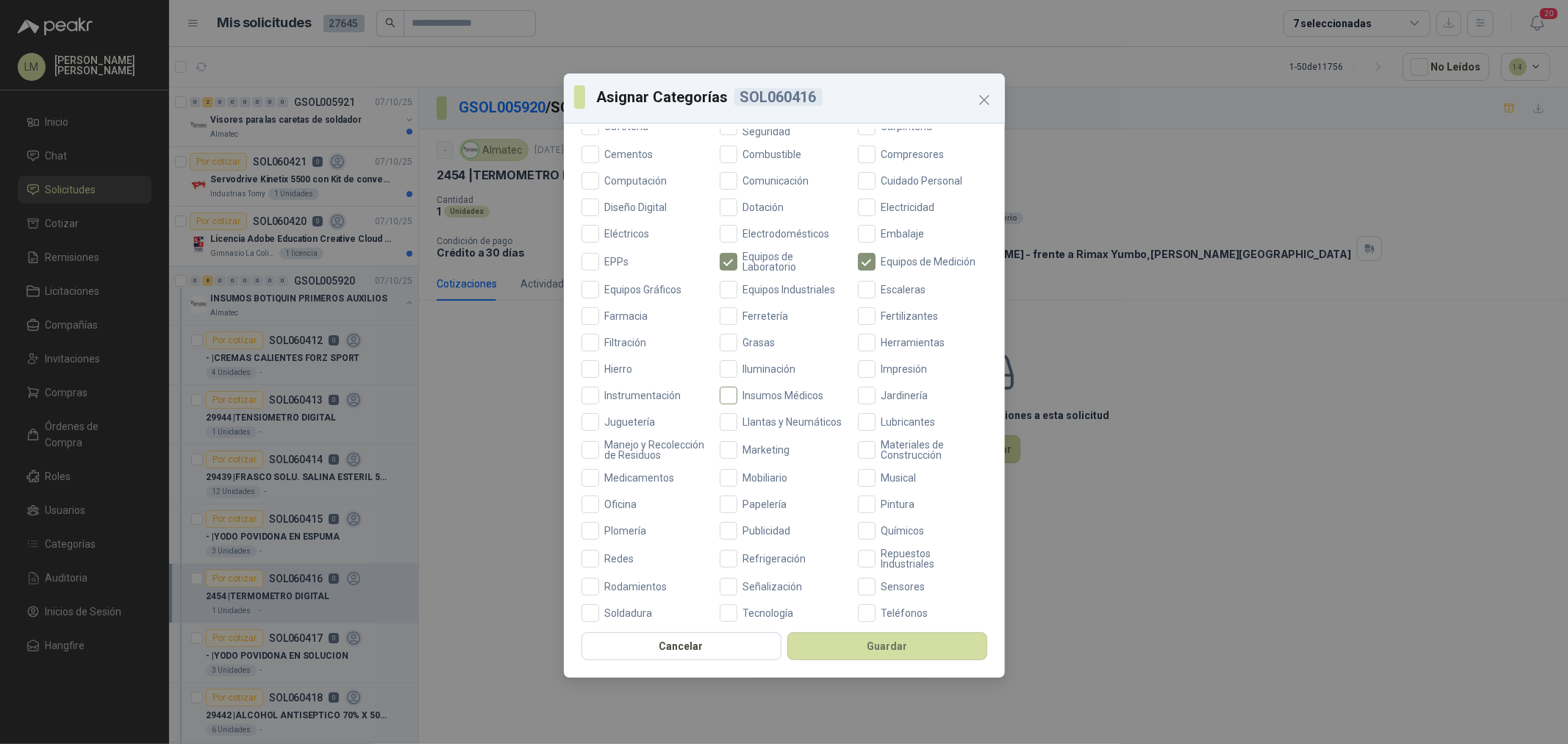
click at [760, 392] on span "Insumos Médicos" at bounding box center [784, 396] width 93 height 10
click at [898, 644] on button "Guardar" at bounding box center [887, 647] width 200 height 28
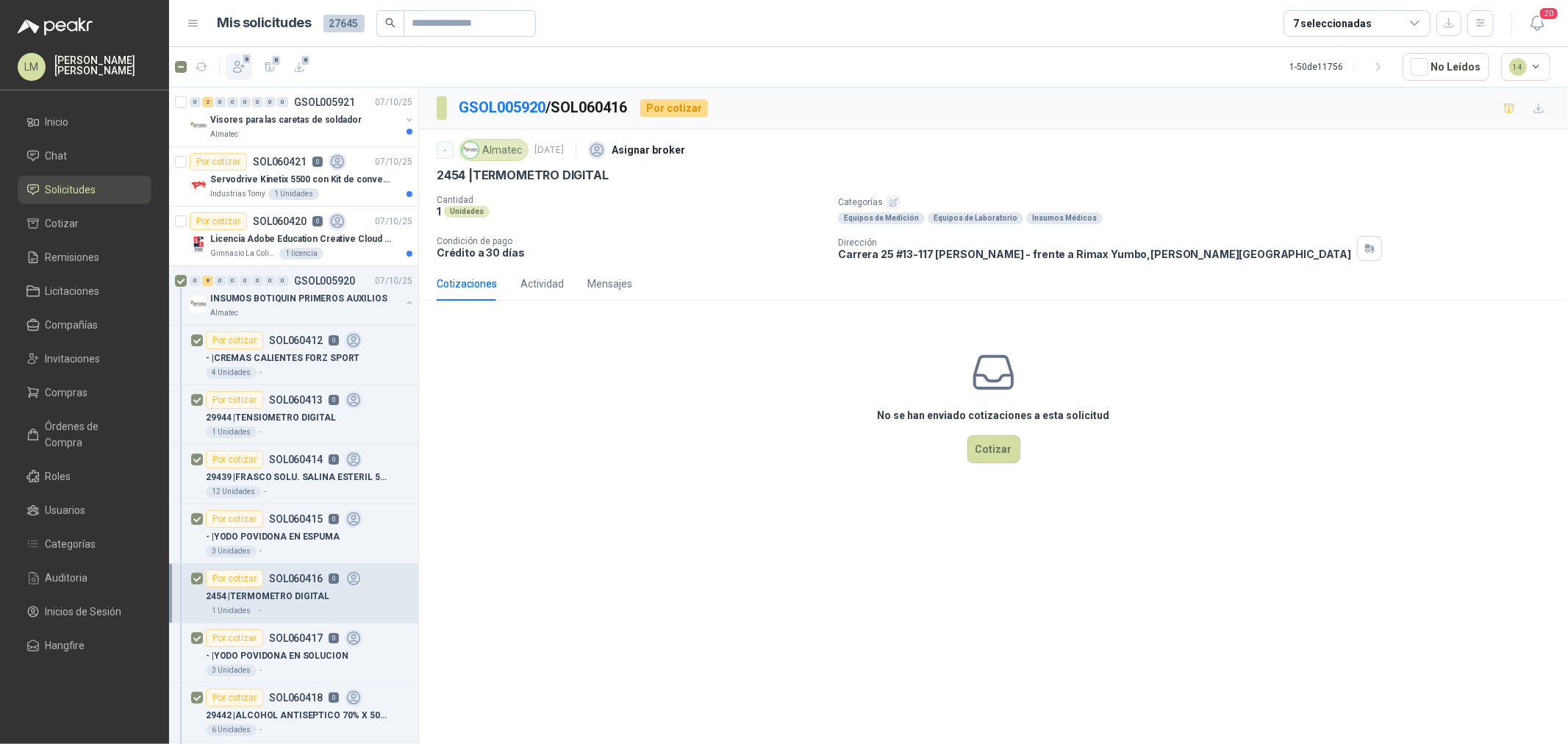
click at [244, 62] on span "8" at bounding box center [247, 59] width 10 height 12
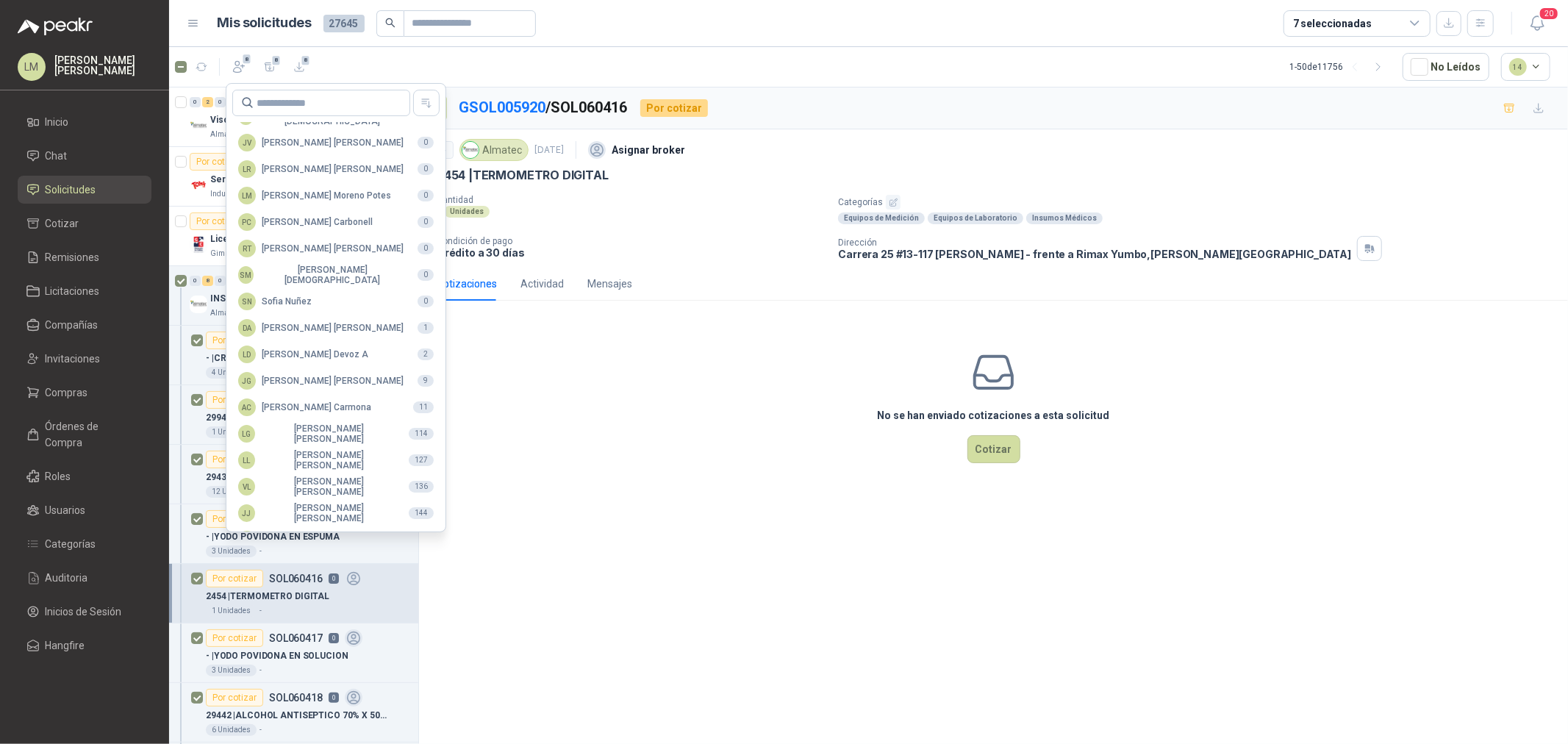
scroll to position [260, 0]
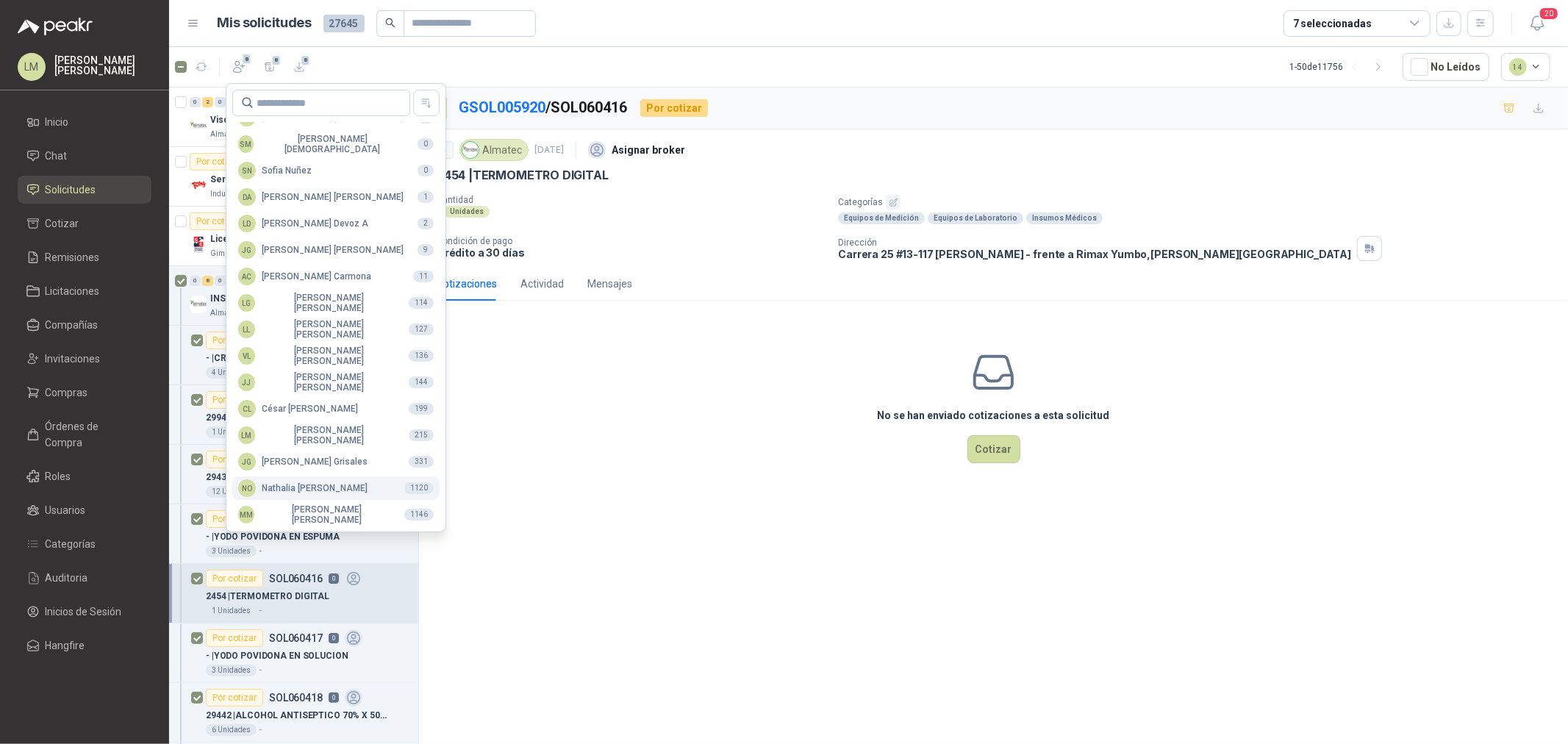
click at [294, 487] on div "NO [PERSON_NAME]" at bounding box center [303, 488] width 130 height 18
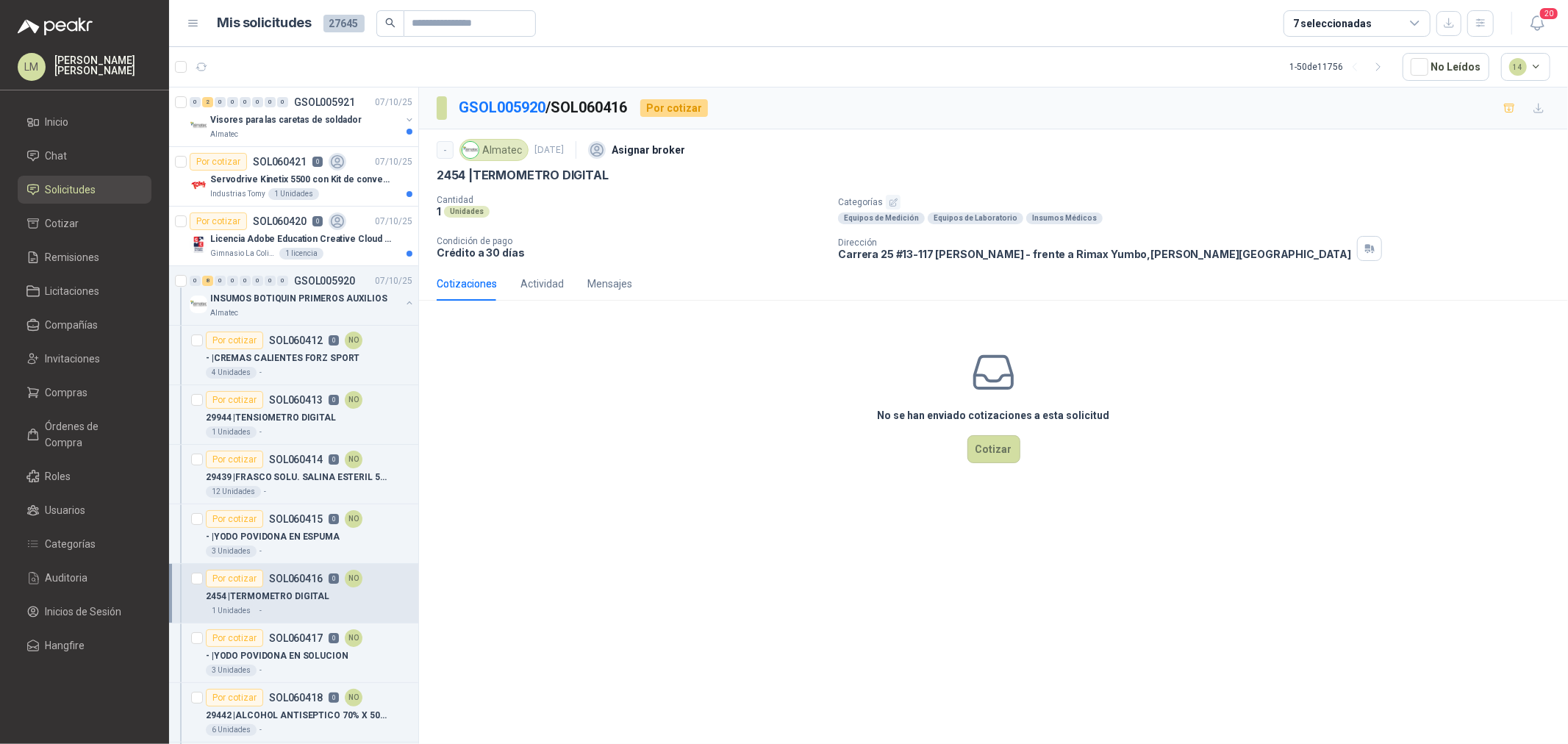
click at [253, 233] on p "Licencia Adobe Education Creative Cloud for enterprise license lab and classroom" at bounding box center [302, 239] width 183 height 14
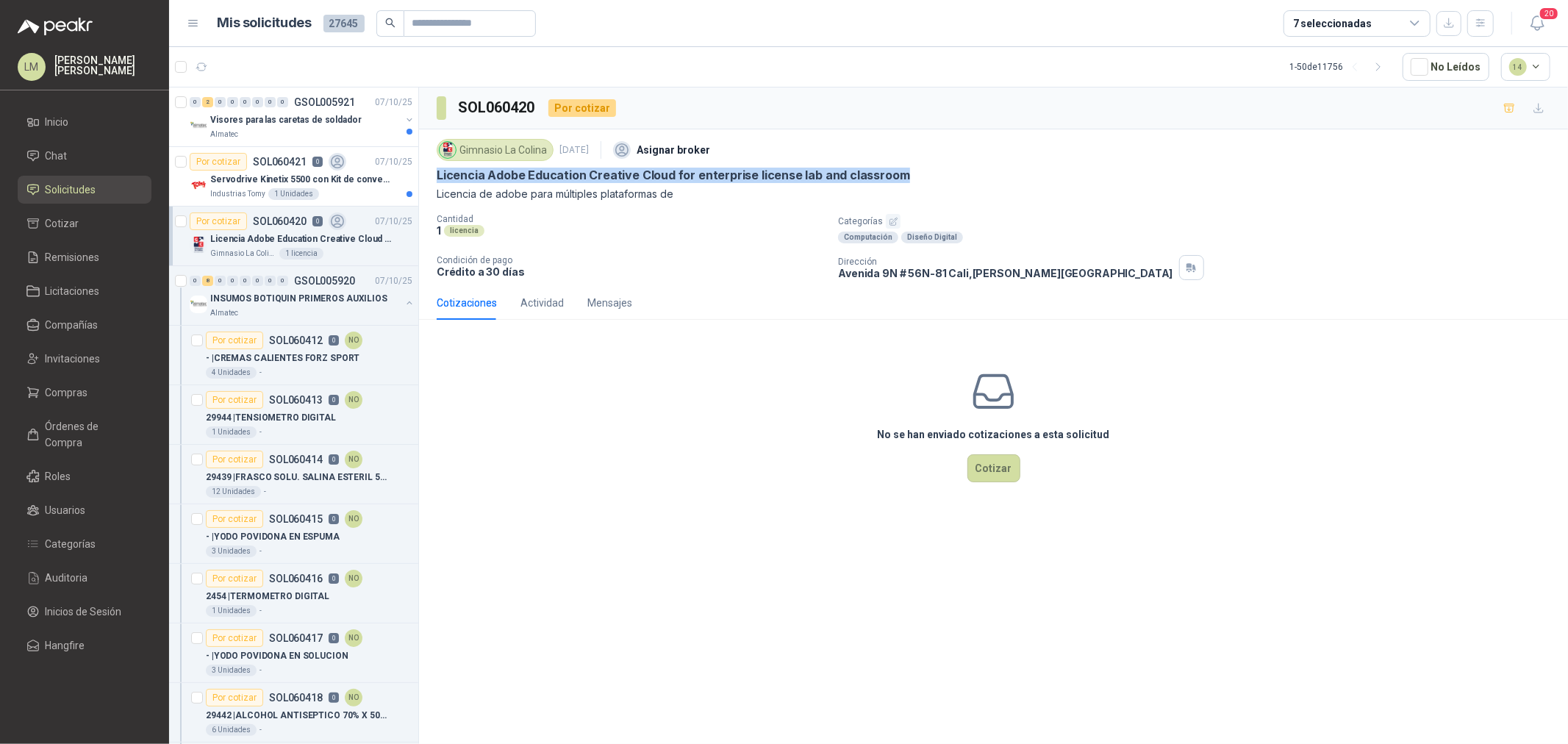
drag, startPoint x: 430, startPoint y: 170, endPoint x: 944, endPoint y: 173, distance: 514.0
click at [944, 173] on div "Gimnasio La Colina [DATE] Asignar broker Licencia Adobe Education Creative Clou…" at bounding box center [993, 208] width 1149 height 156
copy p "Licencia Adobe Education Creative Cloud for enterprise license lab and classroom"
click at [890, 219] on icon "button" at bounding box center [893, 221] width 10 height 10
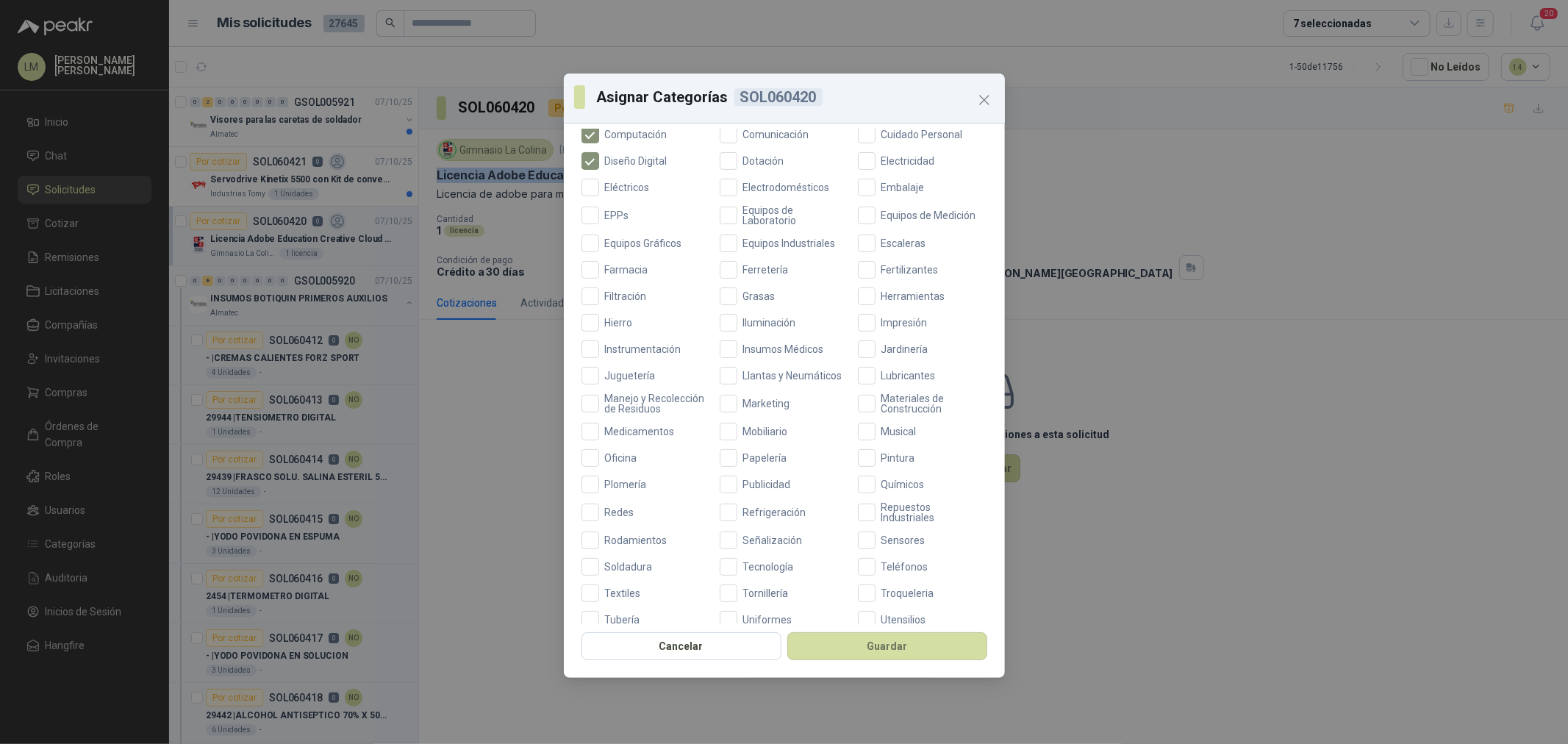
scroll to position [347, 0]
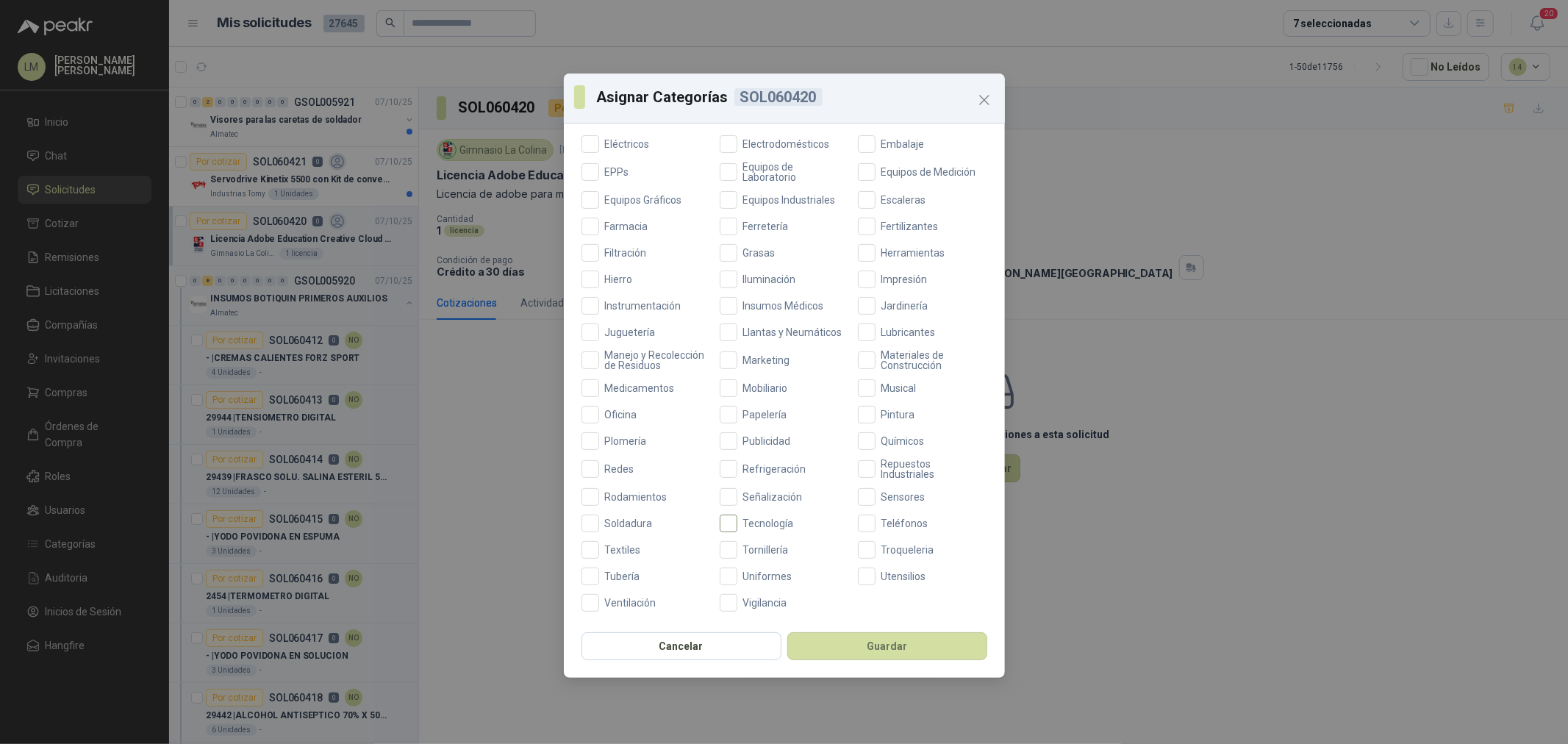
click at [762, 520] on span "Tecnología" at bounding box center [768, 524] width 63 height 10
click at [822, 644] on button "Guardar" at bounding box center [887, 647] width 200 height 28
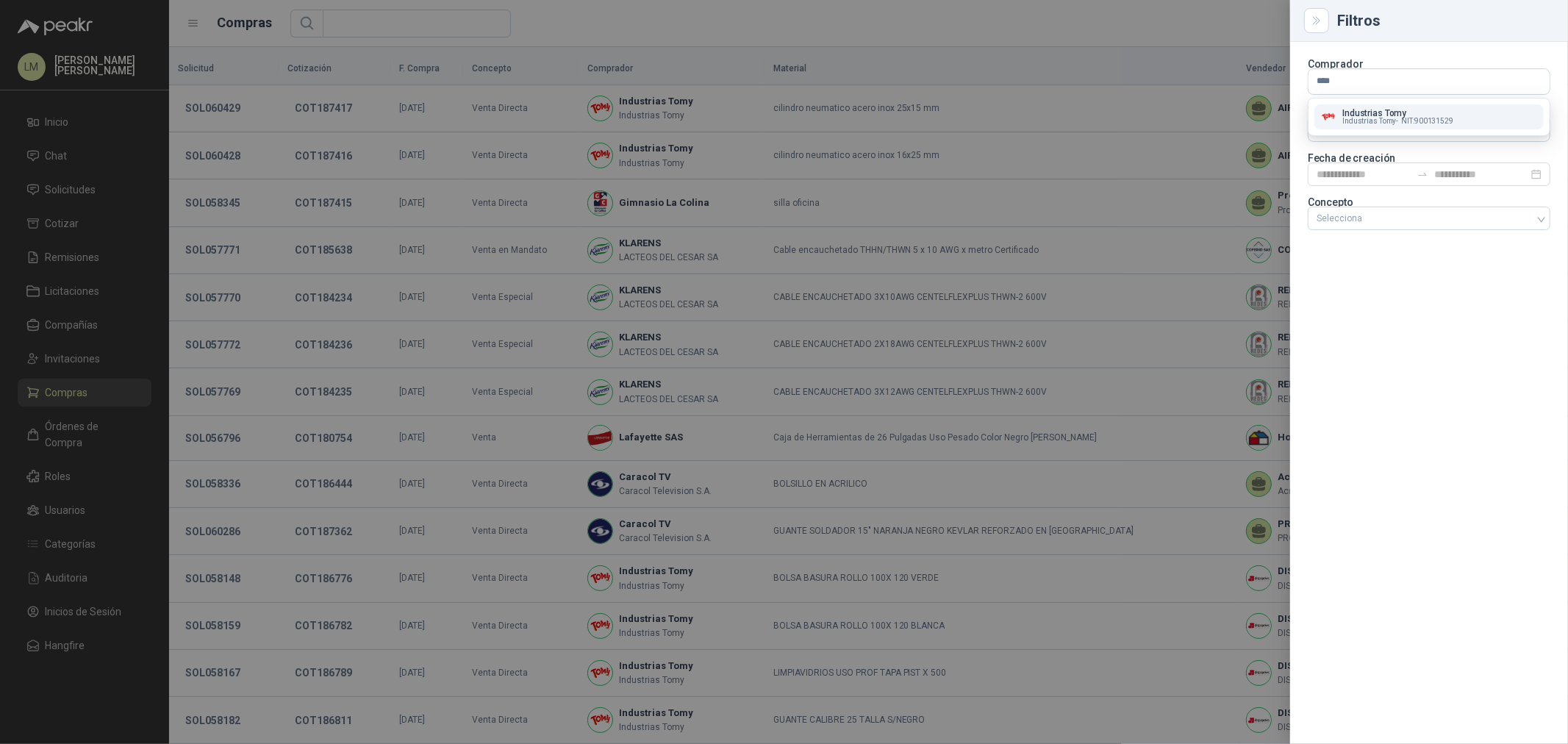
type input "****"
click at [1360, 109] on p "Industrias Tomy" at bounding box center [1398, 114] width 111 height 9
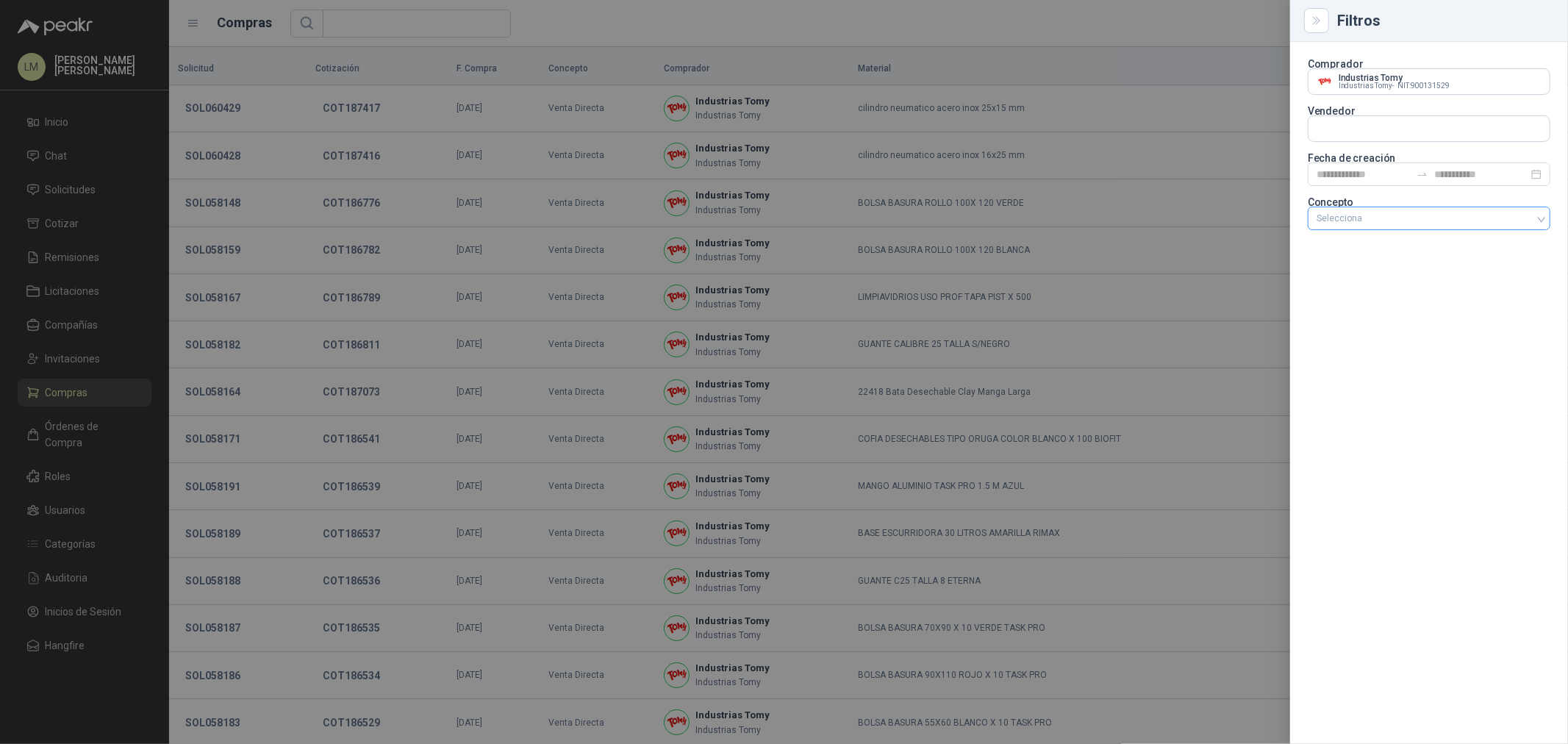
click at [1362, 218] on div at bounding box center [1421, 218] width 221 height 10
click at [1357, 316] on div "Venta Especial" at bounding box center [1429, 319] width 219 height 16
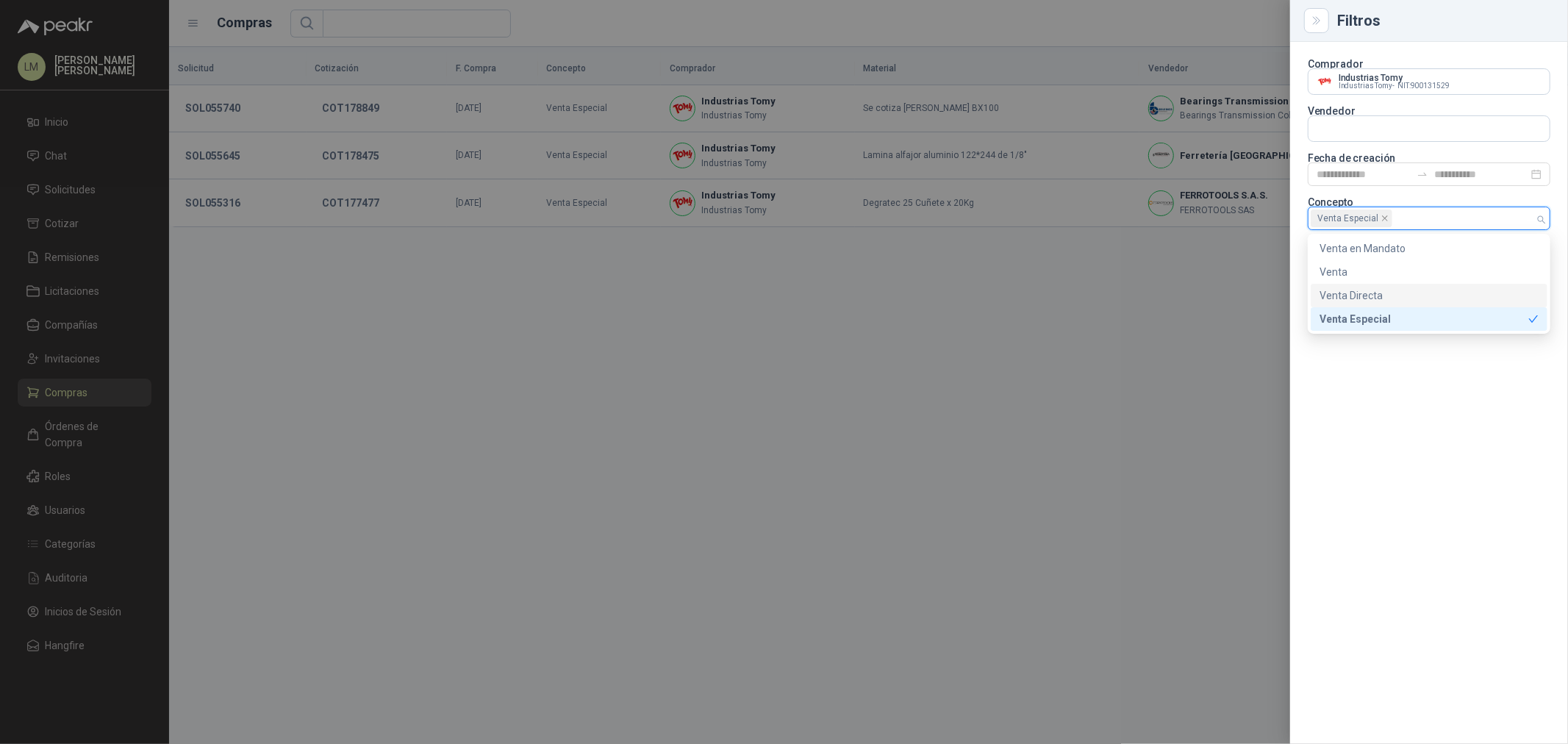
click at [838, 32] on div at bounding box center [784, 372] width 1568 height 744
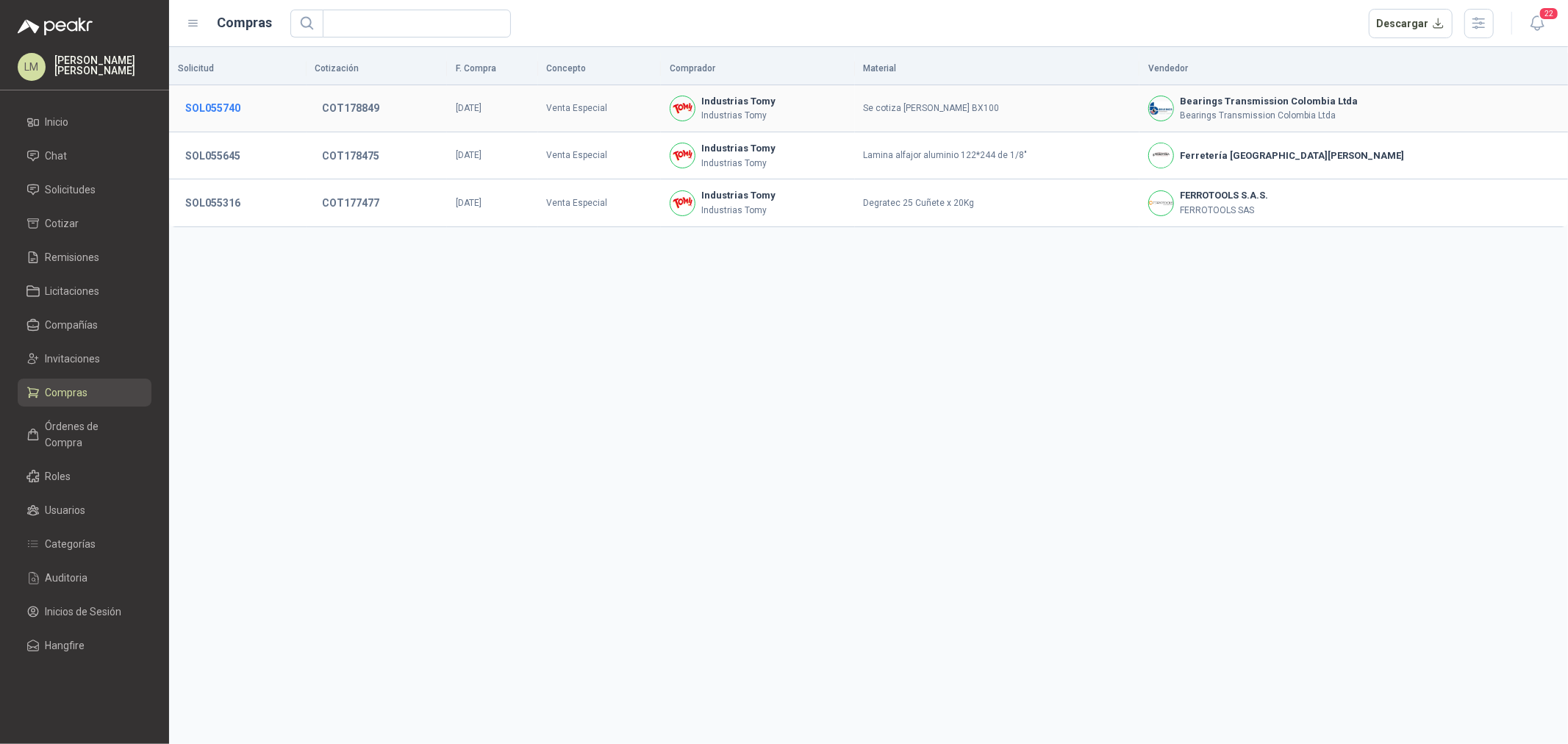
click at [233, 109] on button "SOL055740" at bounding box center [212, 108] width 70 height 27
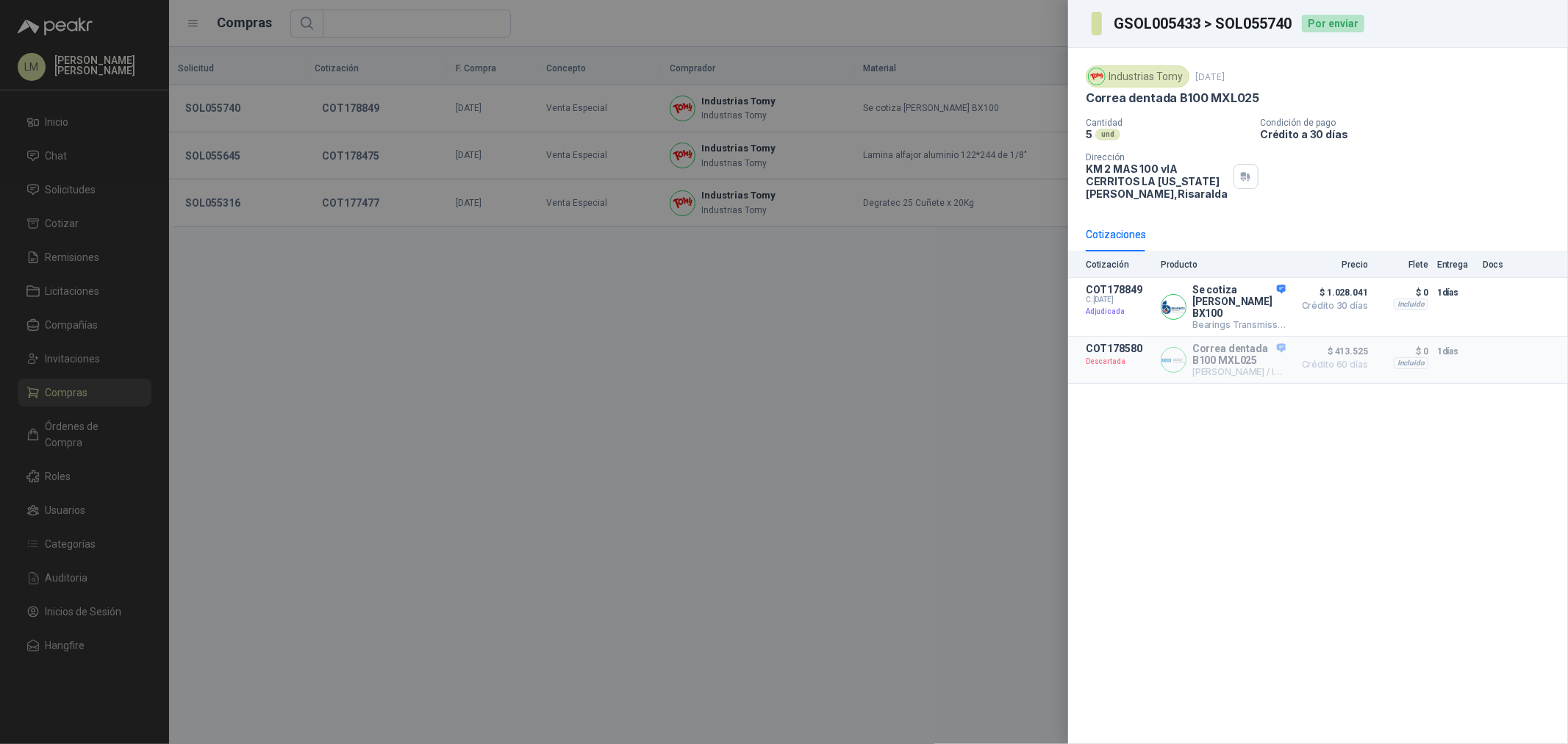
click at [324, 122] on div at bounding box center [784, 372] width 1568 height 744
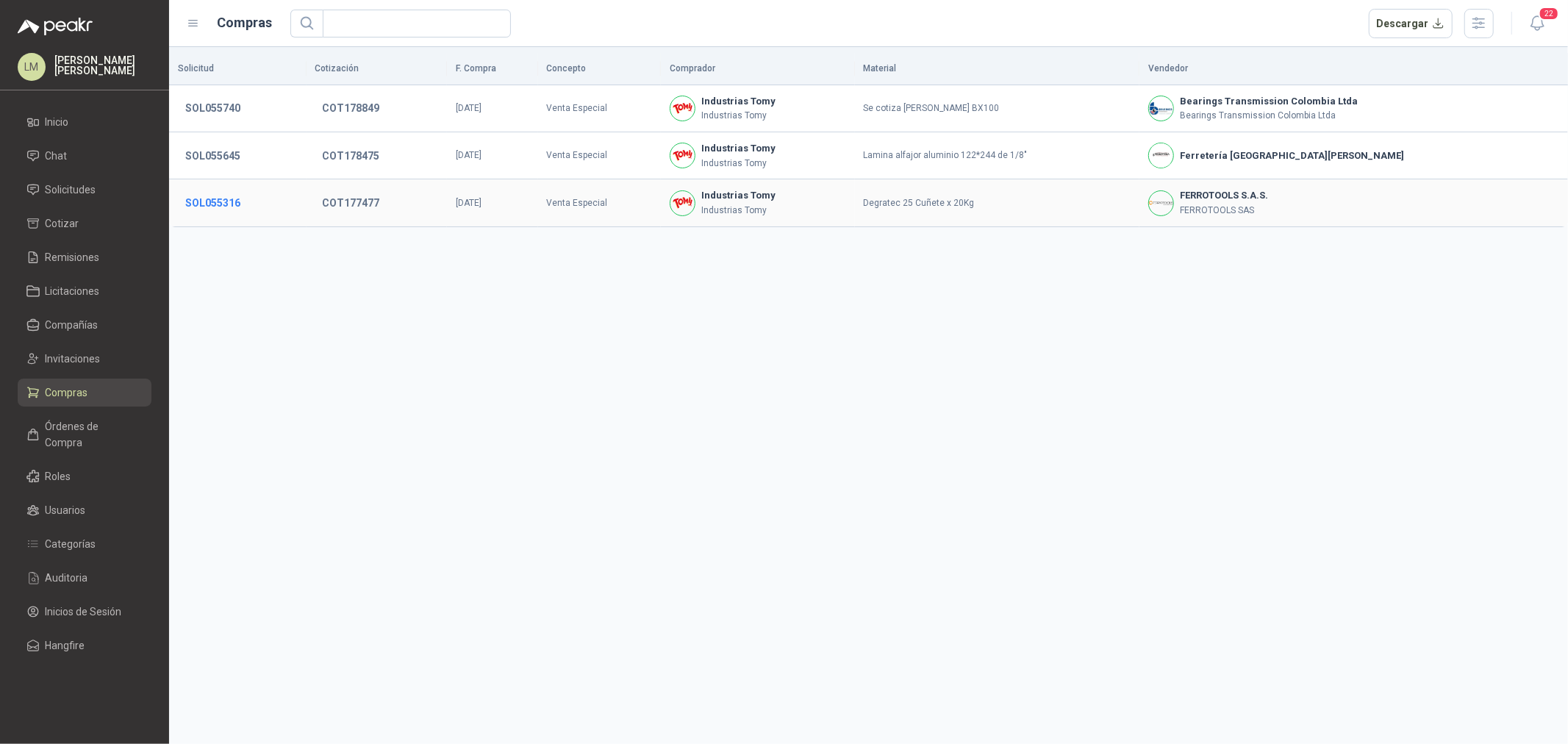
click at [226, 201] on button "SOL055316" at bounding box center [212, 203] width 70 height 27
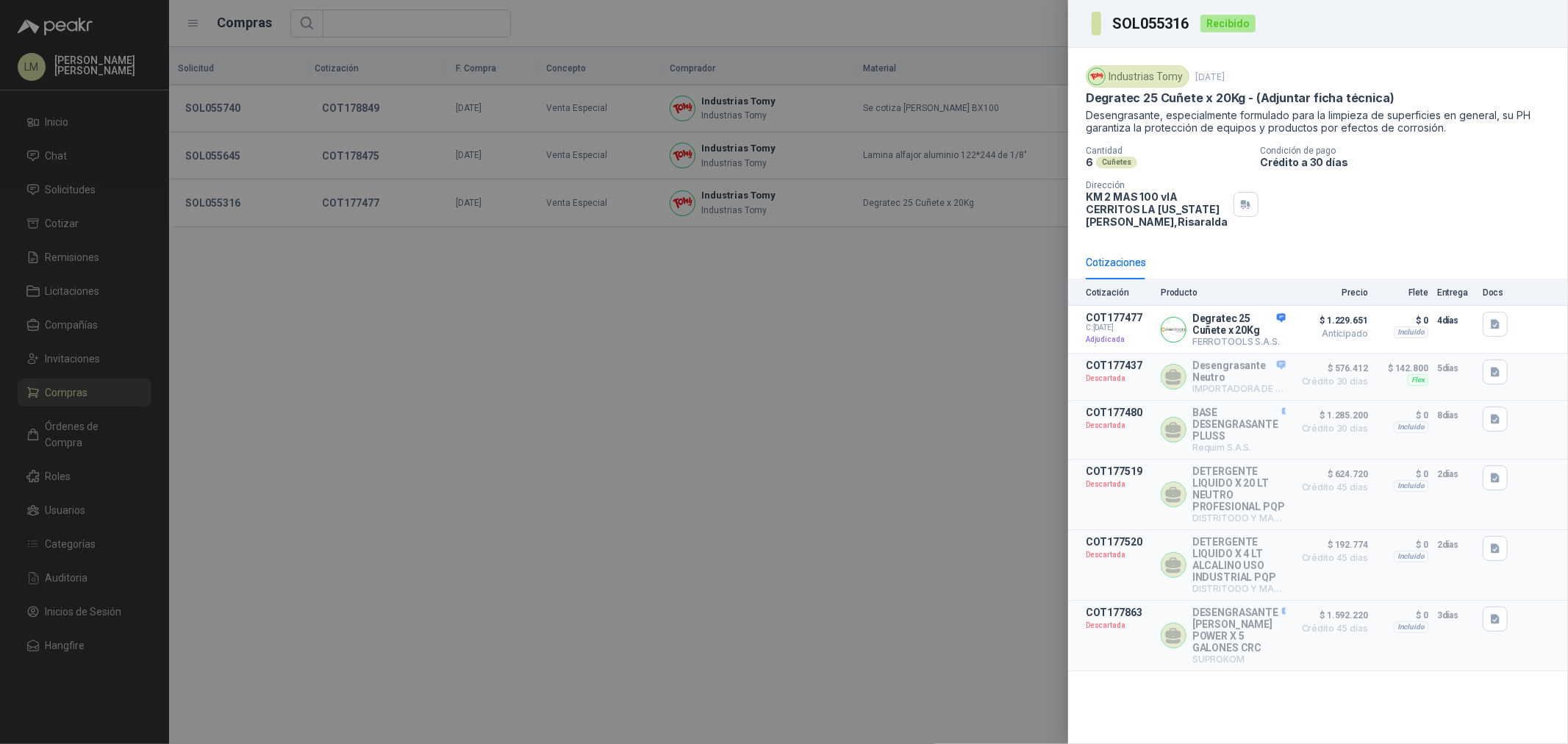
click at [997, 34] on div at bounding box center [784, 372] width 1568 height 744
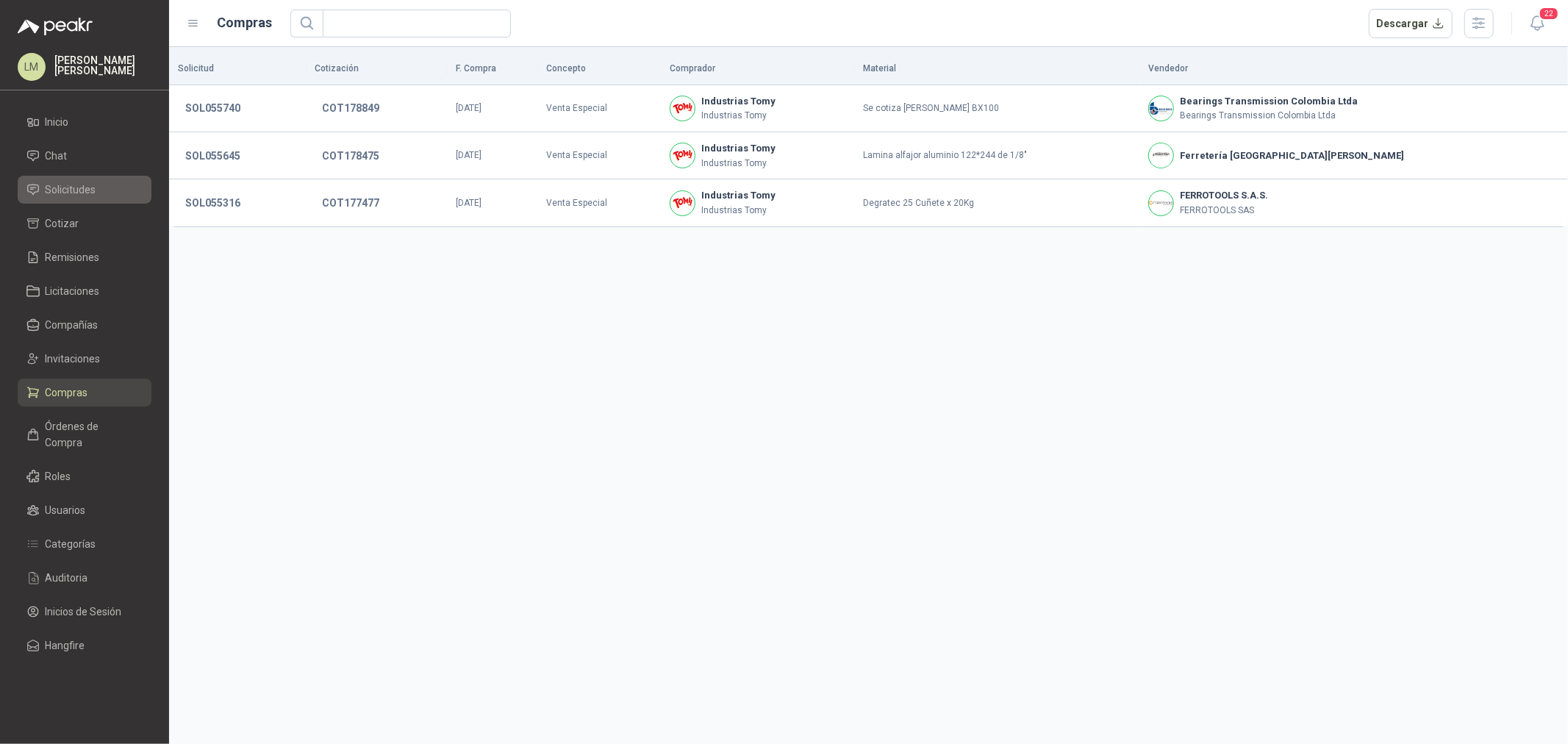
click at [86, 186] on span "Solicitudes" at bounding box center [71, 190] width 51 height 16
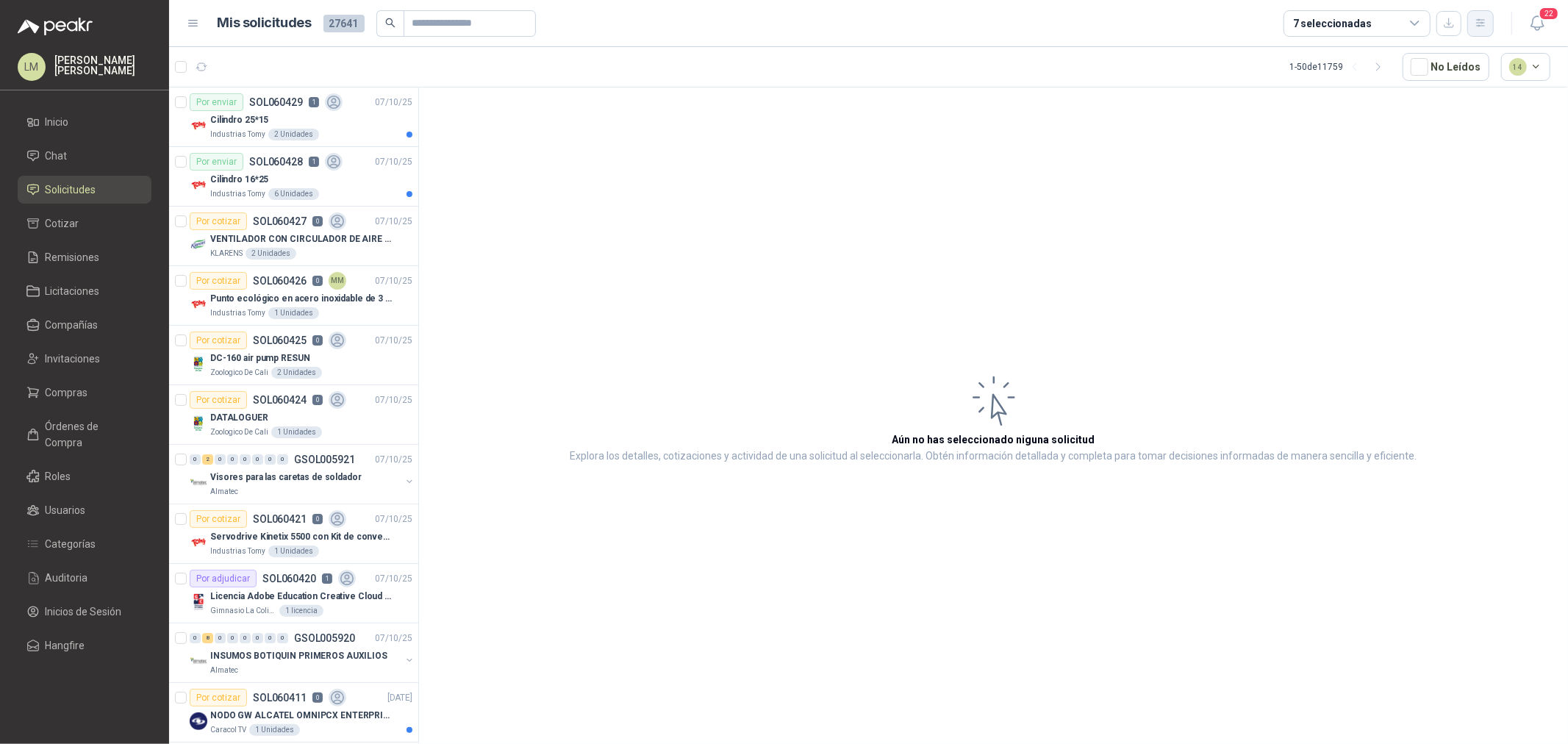
click at [1488, 24] on button "button" at bounding box center [1481, 24] width 27 height 27
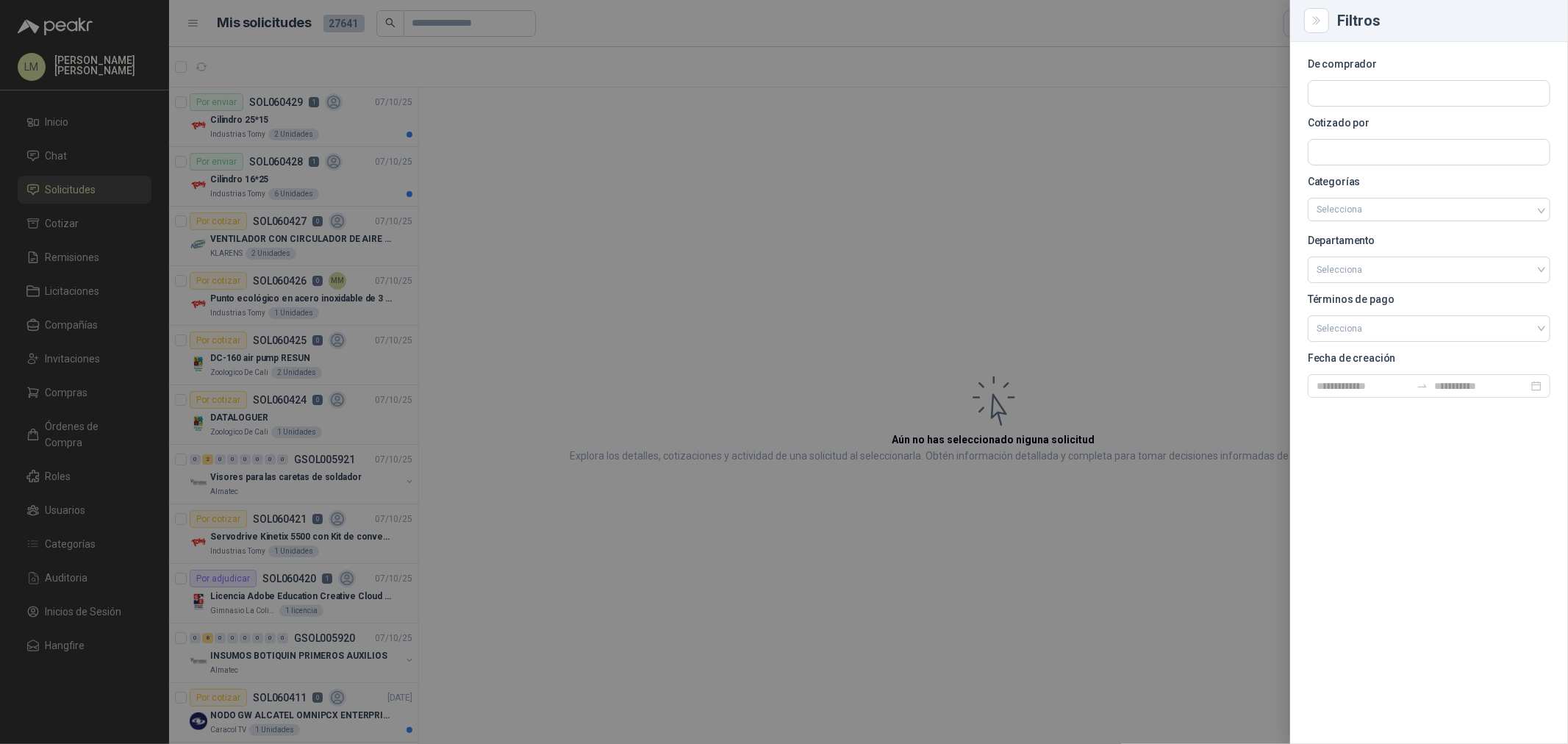
click at [751, 336] on div at bounding box center [784, 372] width 1568 height 744
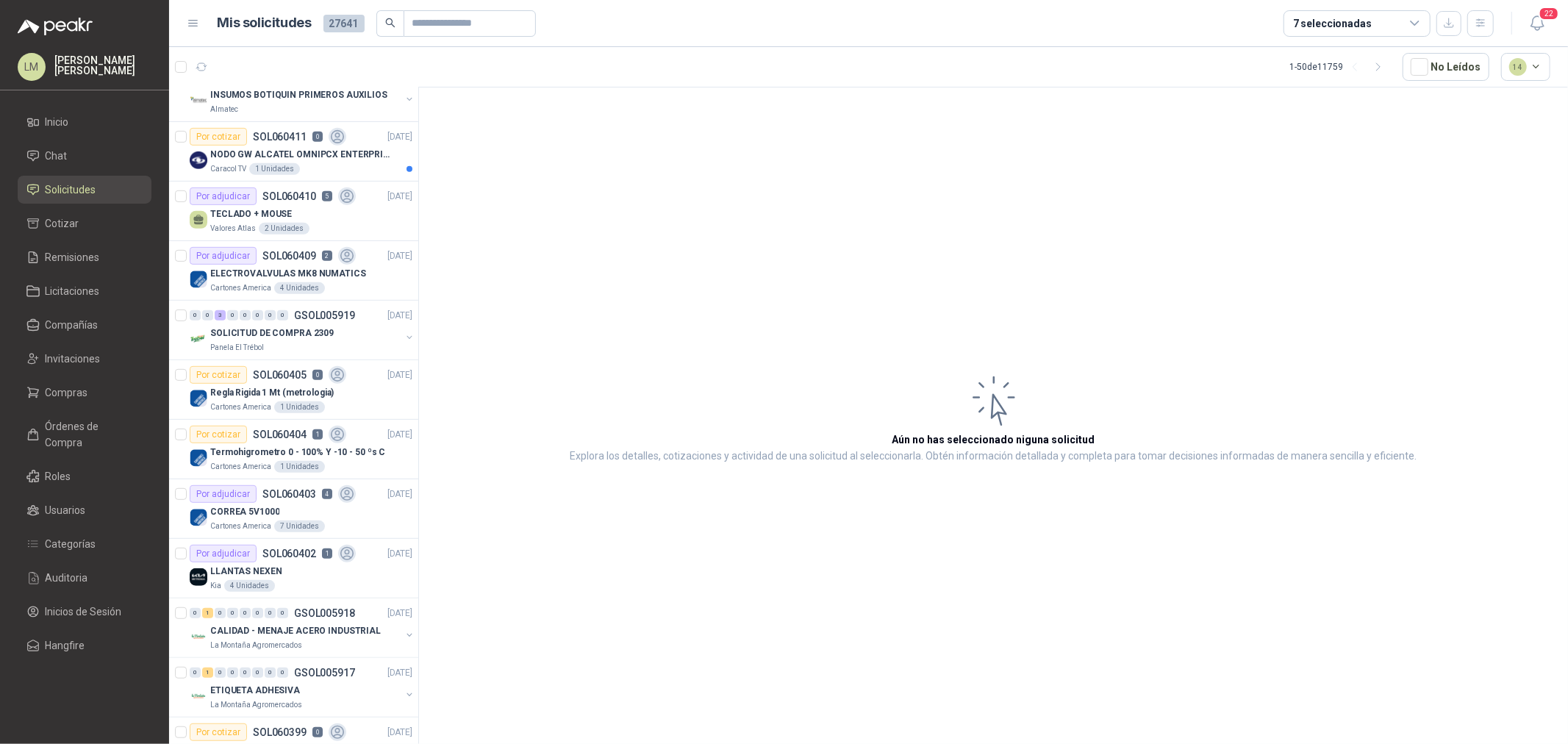
scroll to position [571, 0]
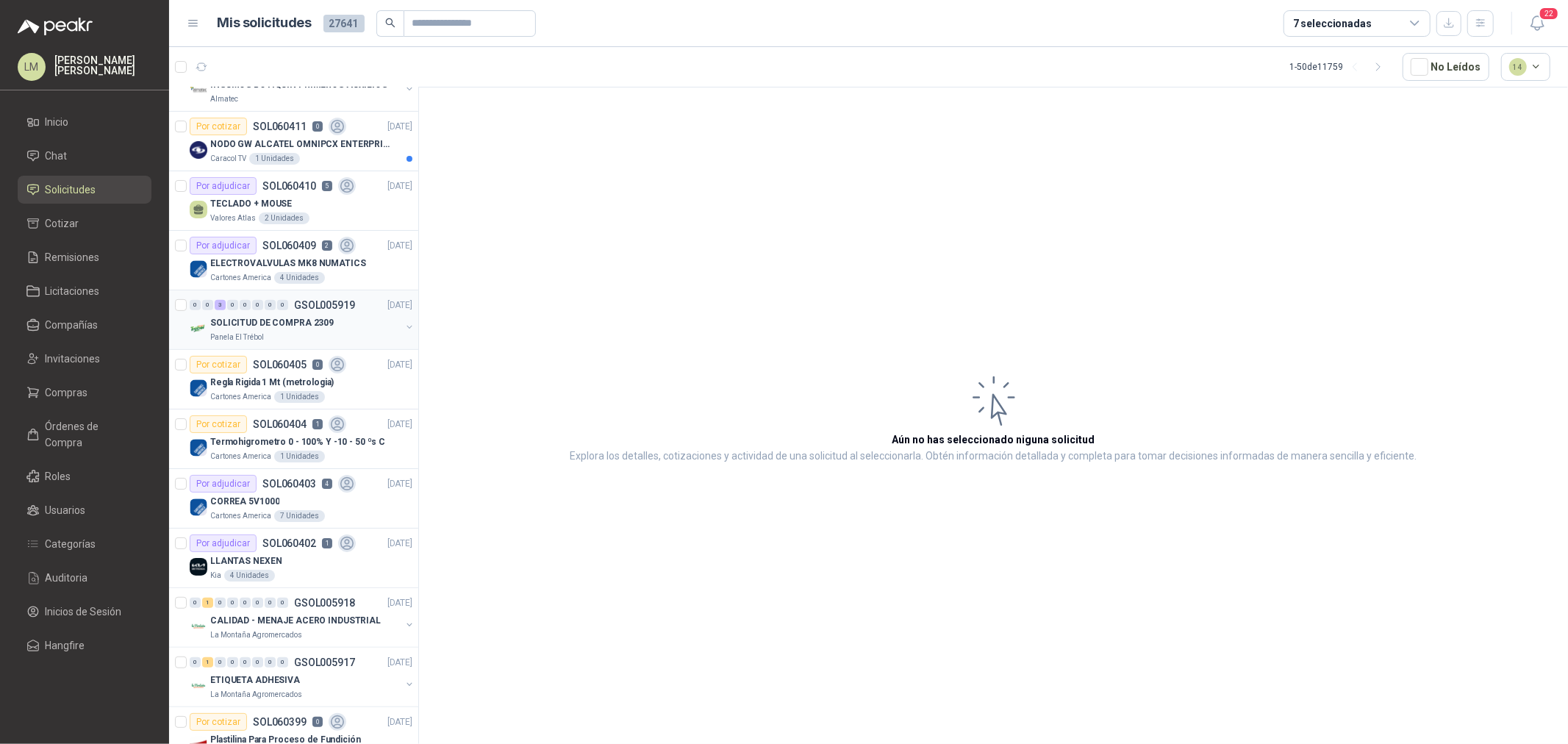
click at [404, 324] on button "button" at bounding box center [410, 327] width 12 height 12
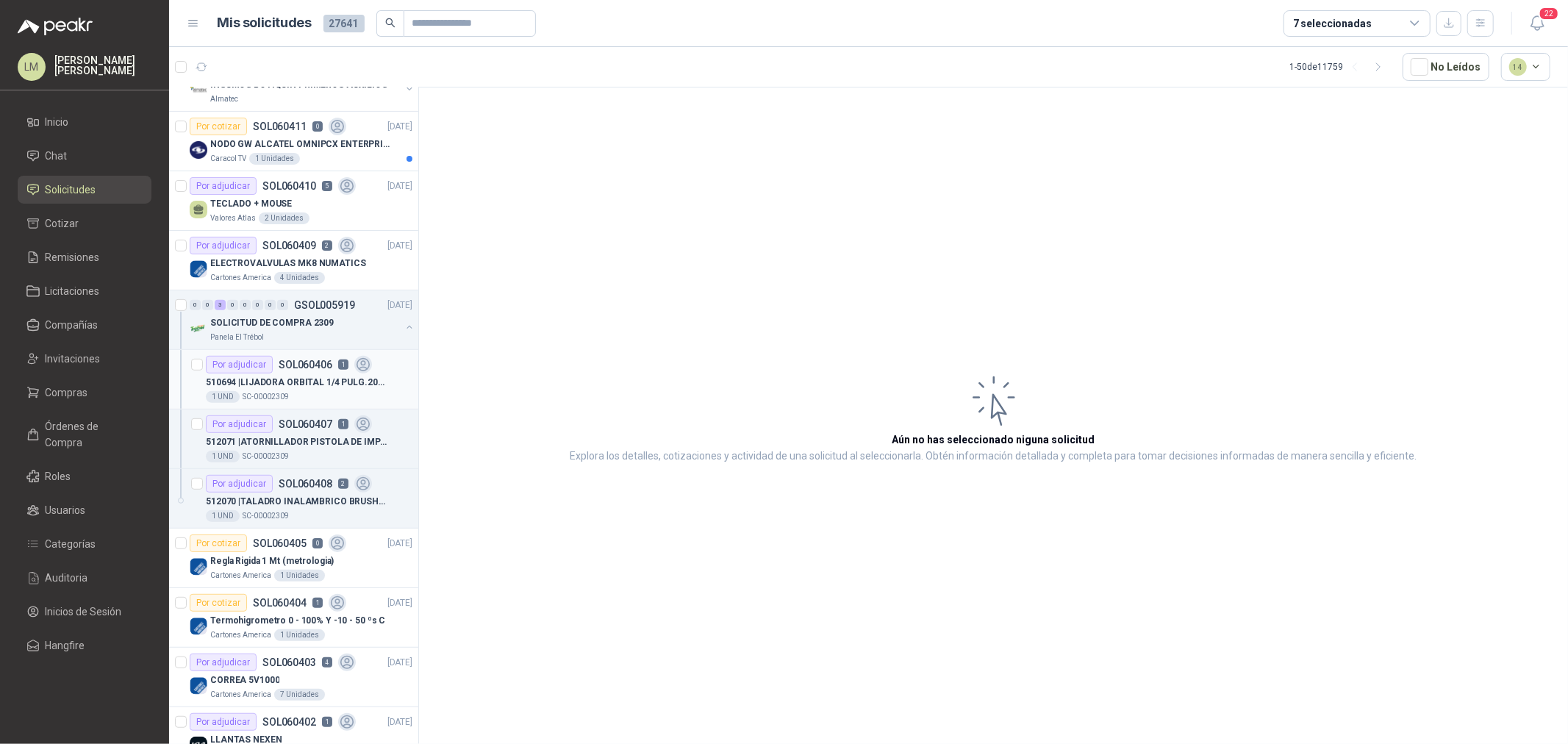
click at [300, 374] on div "510694 | LIJADORA ORBITAL 1/4 PULG.200W 14000opm MAKITA BO4556 CON SISTEMA VELC…" at bounding box center [309, 383] width 206 height 18
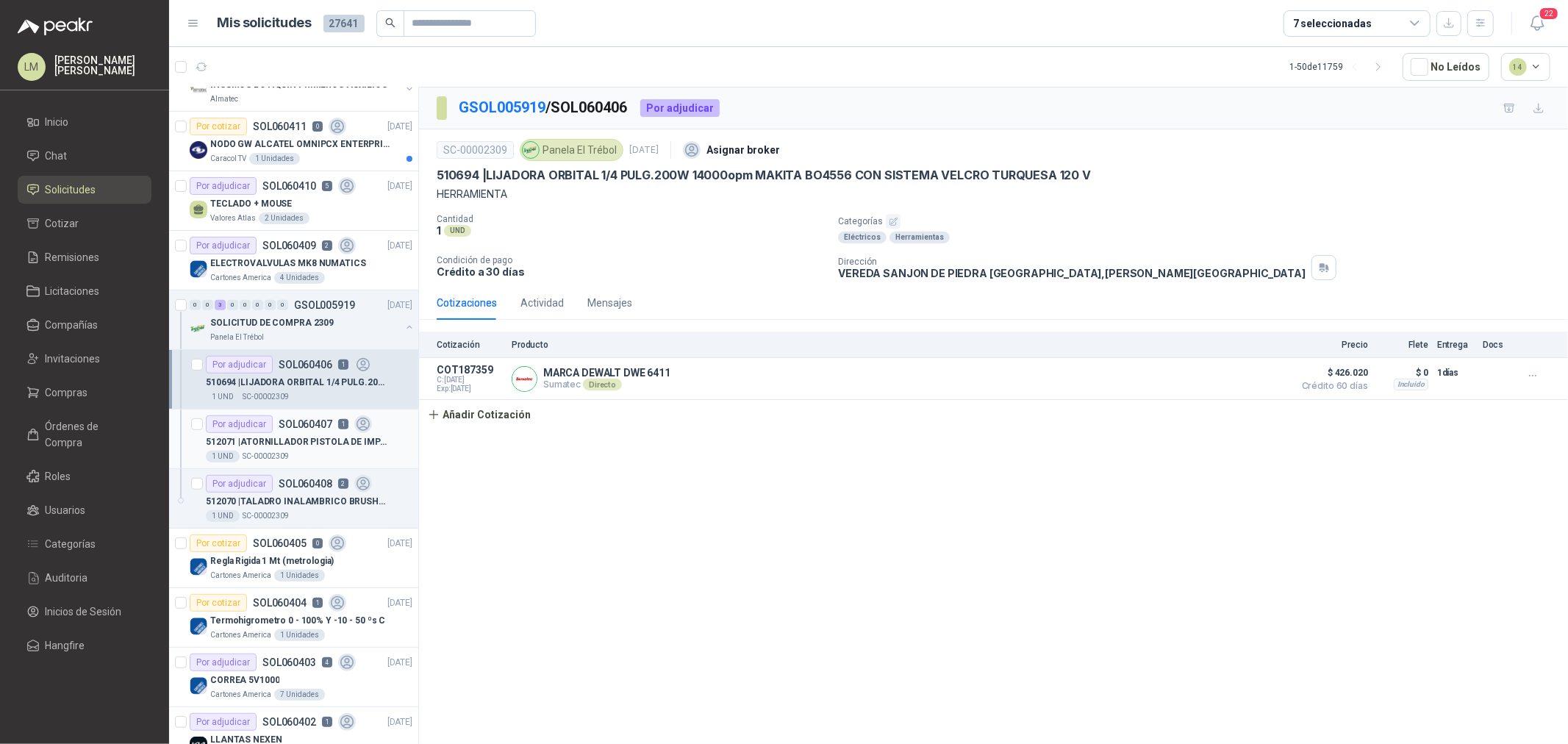
click at [302, 436] on p "512071 | ATORNILLADOR PISTOLA DE IMPACTO 400NM CUADRANTE 1/2" at bounding box center [297, 442] width 183 height 14
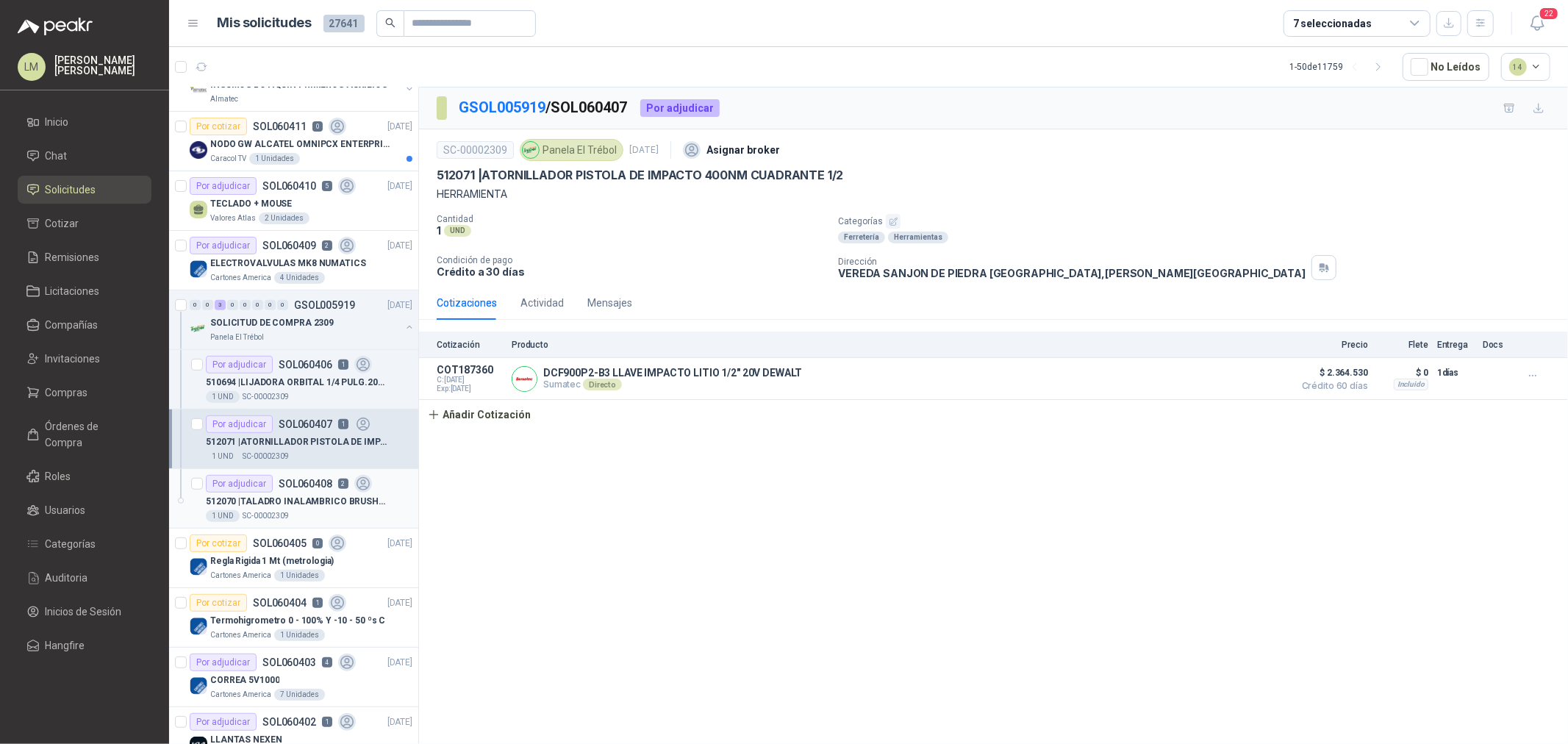
click at [307, 479] on p "SOL060408" at bounding box center [305, 484] width 54 height 10
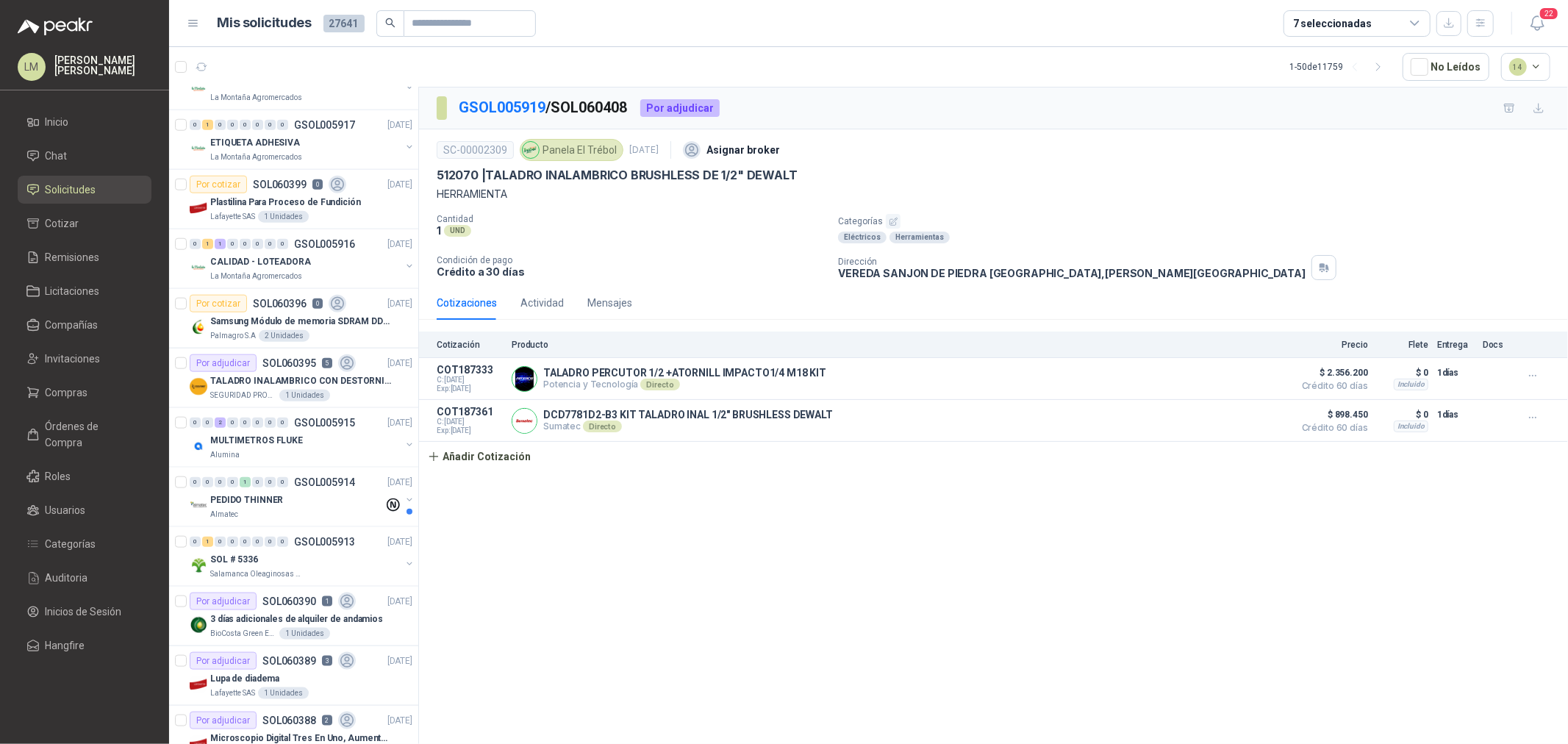
scroll to position [1388, 0]
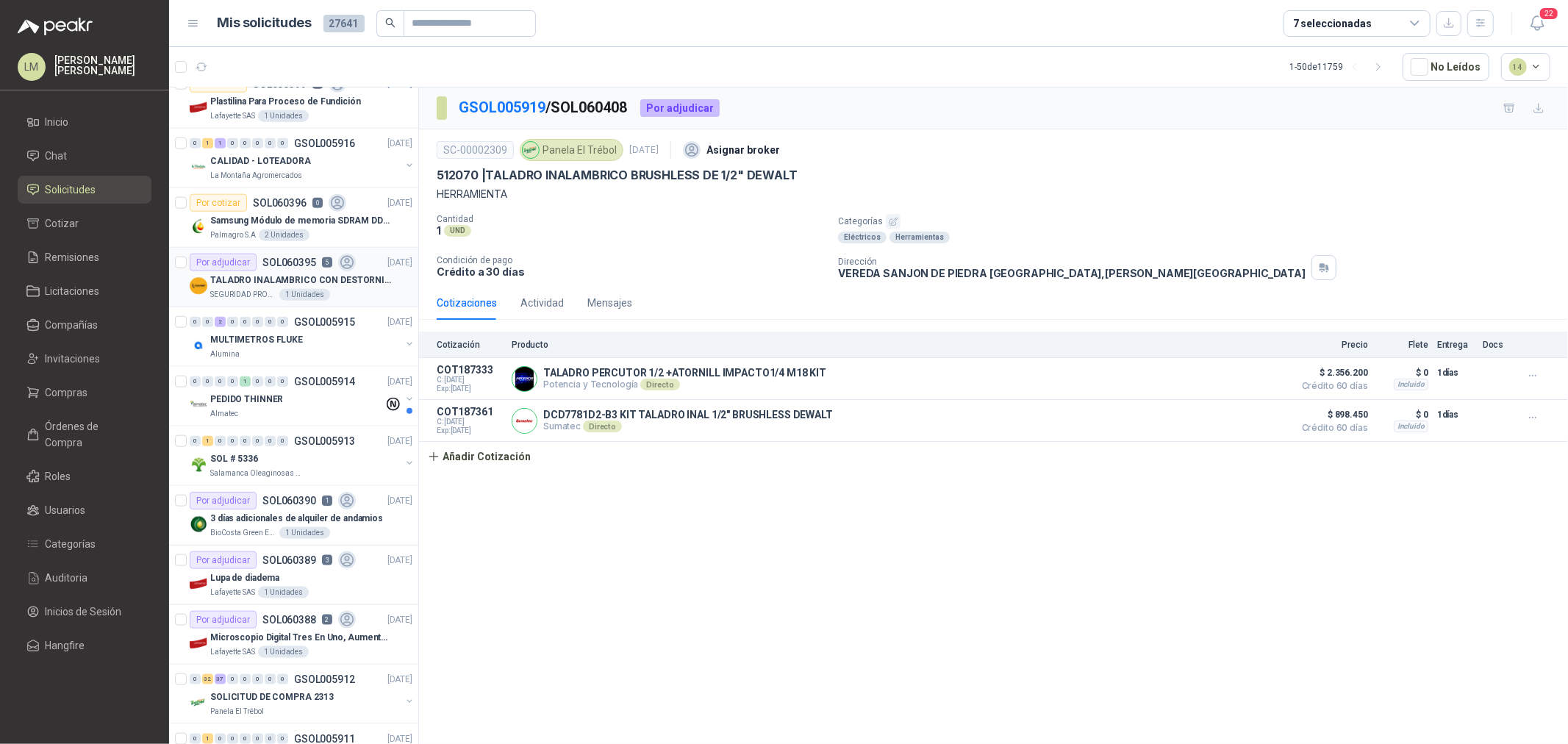
click at [288, 272] on div "TALADRO INALAMBRICO CON DESTORNILLADOR DE ESTRIA" at bounding box center [311, 280] width 202 height 18
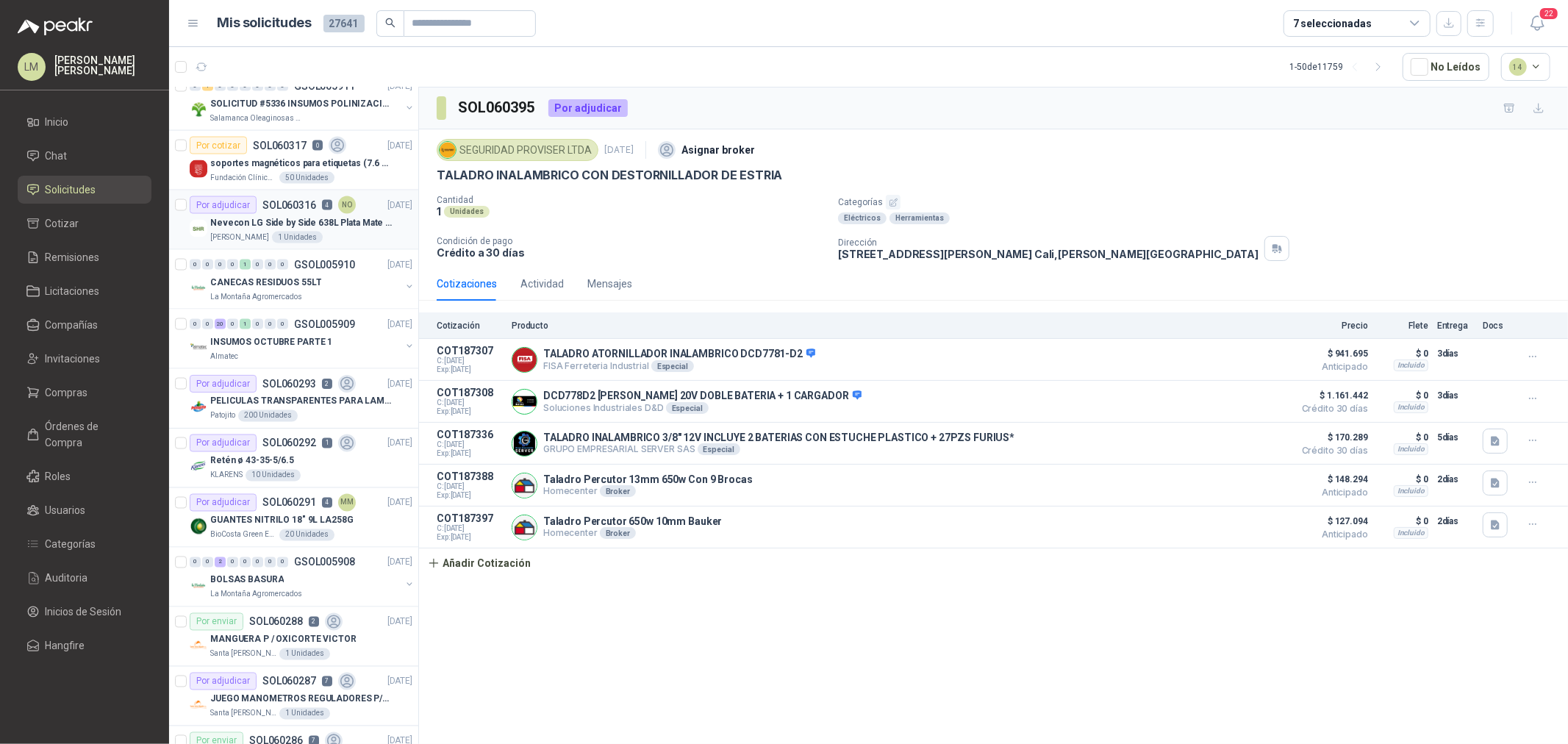
scroll to position [2042, 0]
click at [274, 210] on div "Por adjudicar SOL060316 4 NO" at bounding box center [272, 204] width 166 height 18
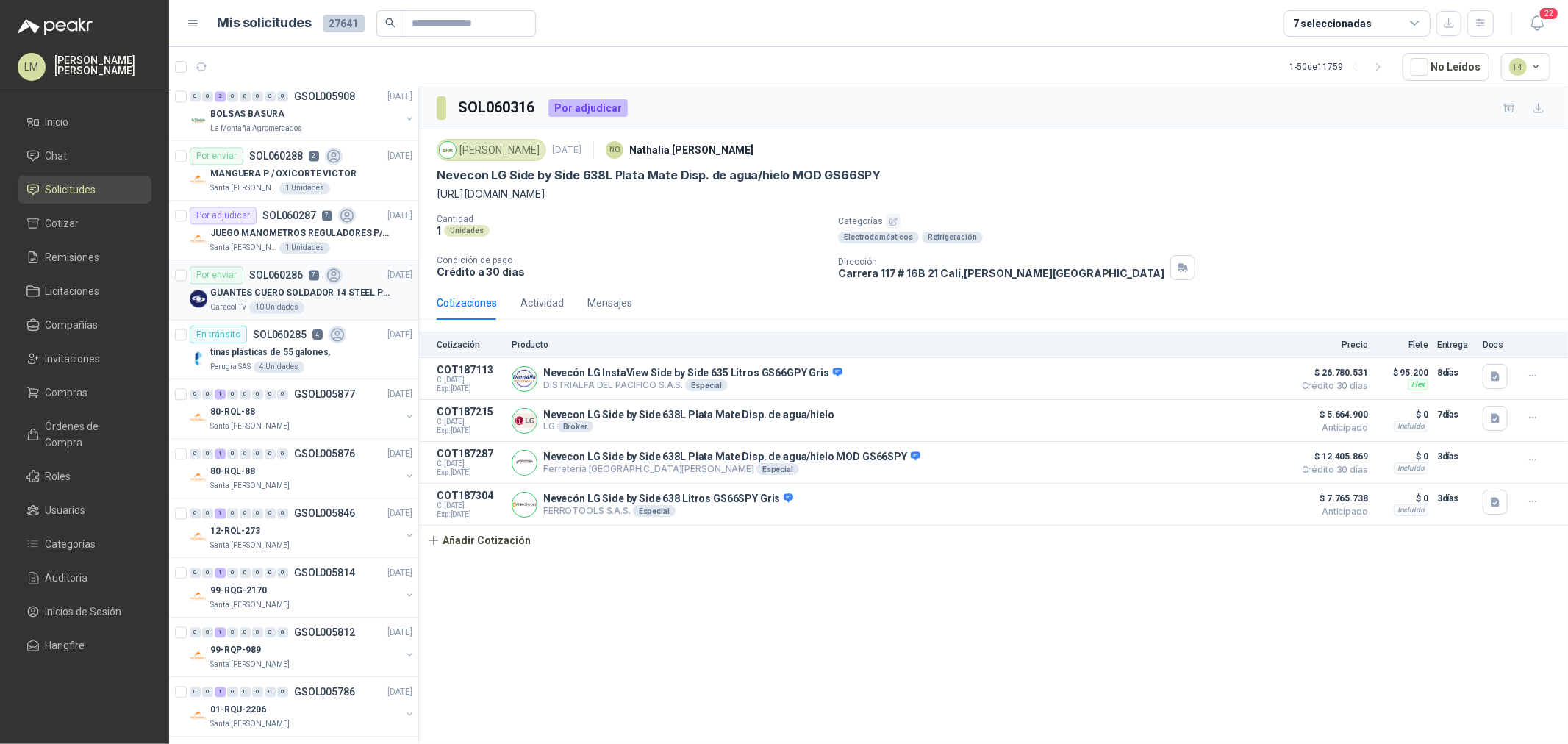
scroll to position [2517, 0]
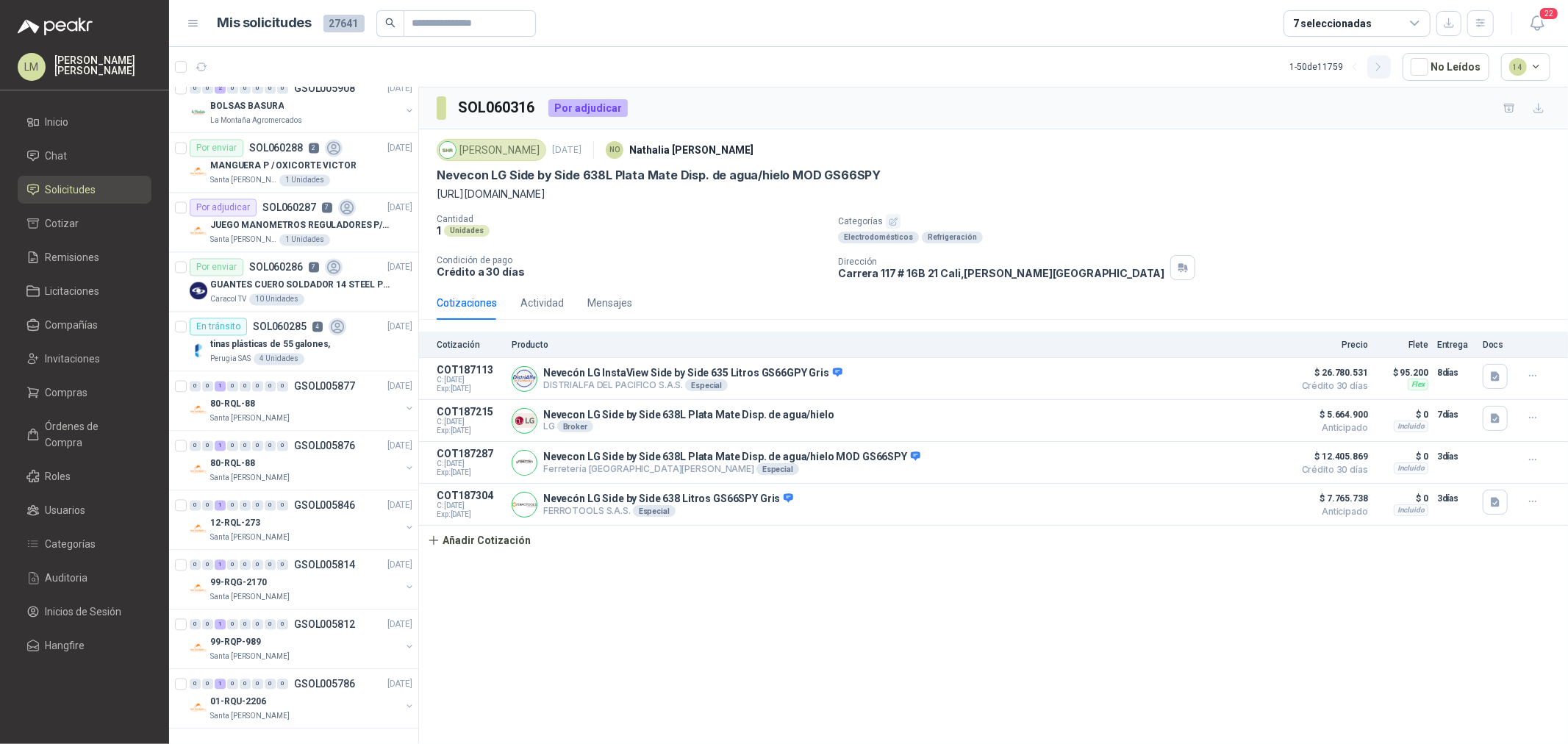
click at [1385, 62] on icon "button" at bounding box center [1379, 67] width 13 height 13
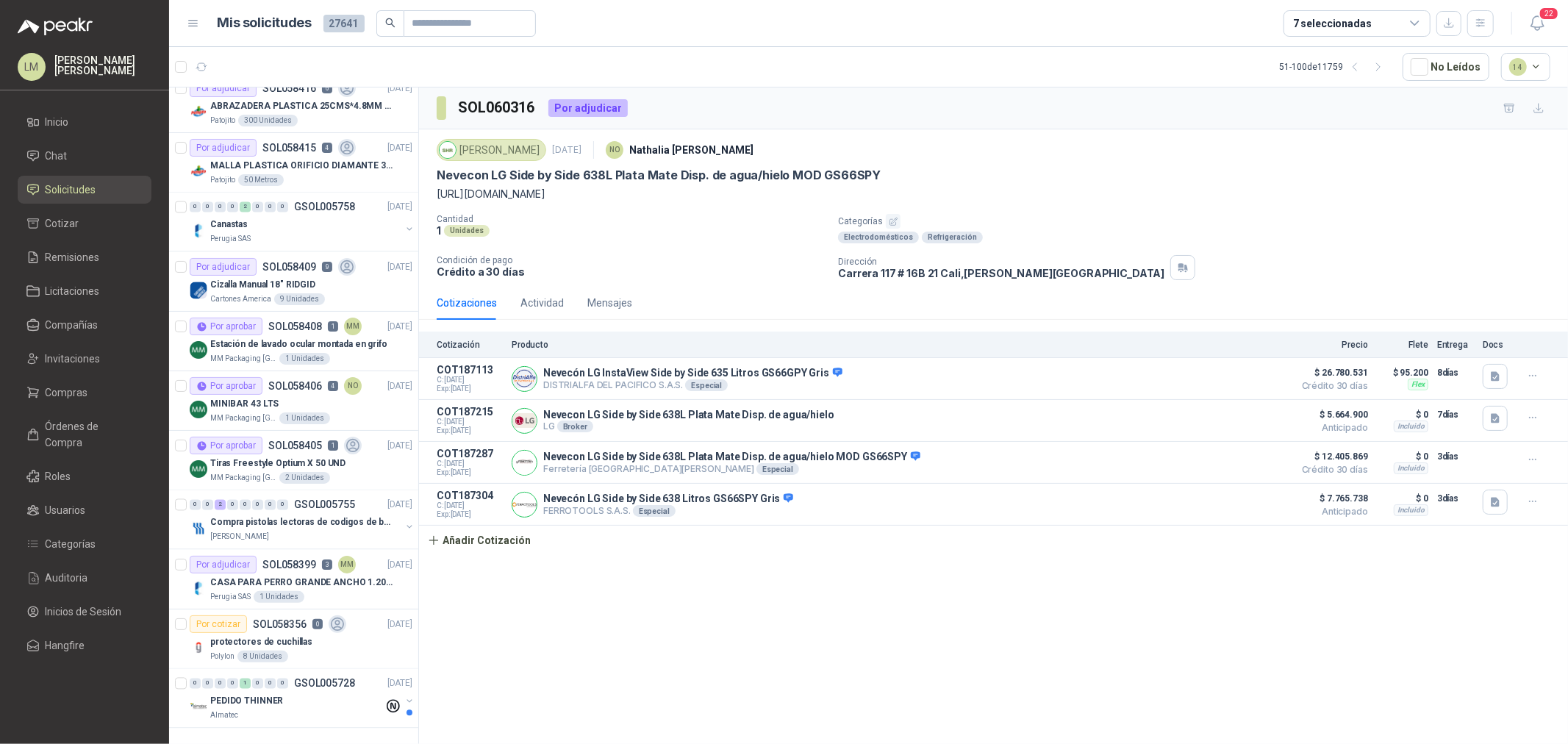
scroll to position [2340, 0]
click at [1331, 15] on div "7 seleccionadas" at bounding box center [1332, 24] width 79 height 16
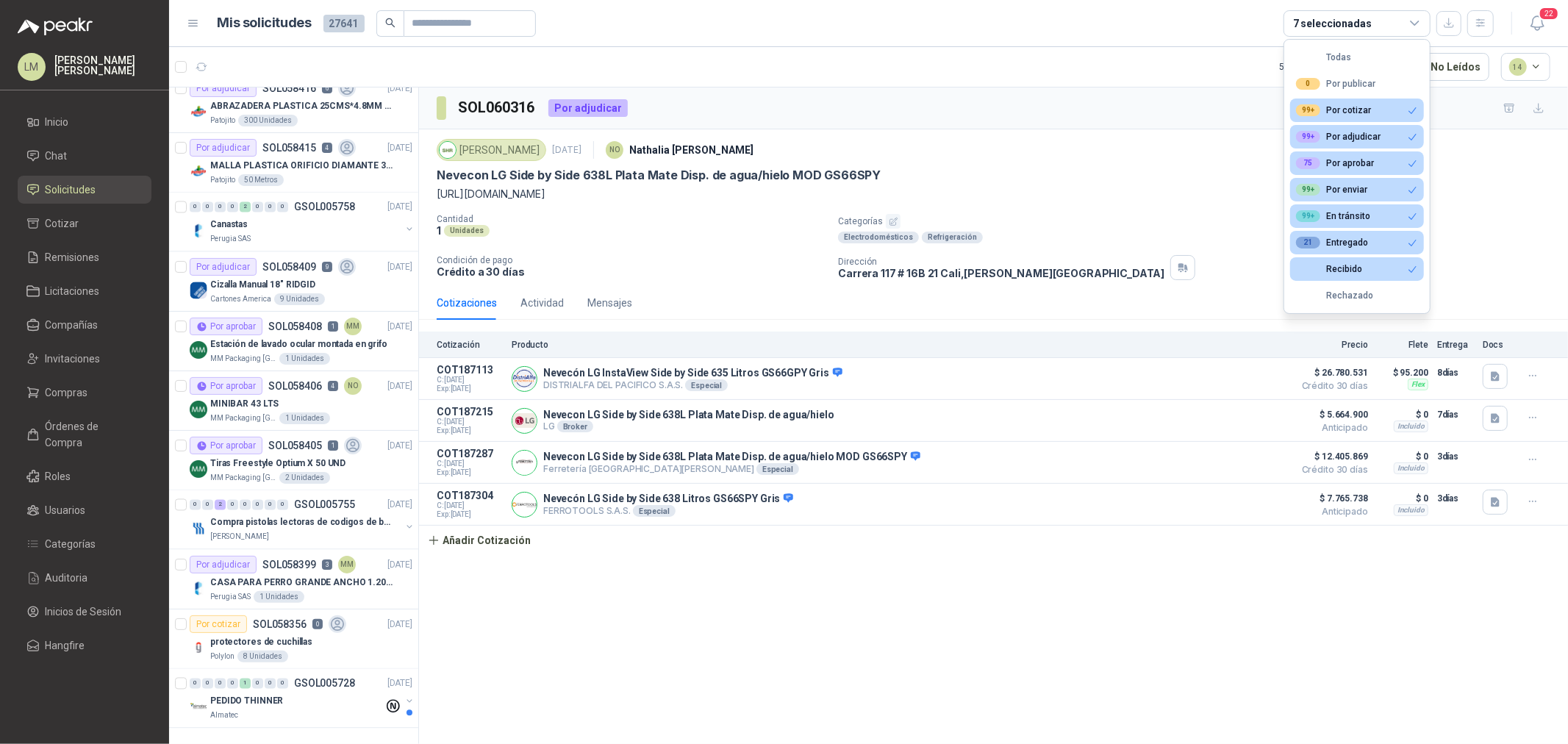
click at [972, 45] on header "Mis solicitudes 27641 7 seleccionadas 22" at bounding box center [868, 24] width 1399 height 47
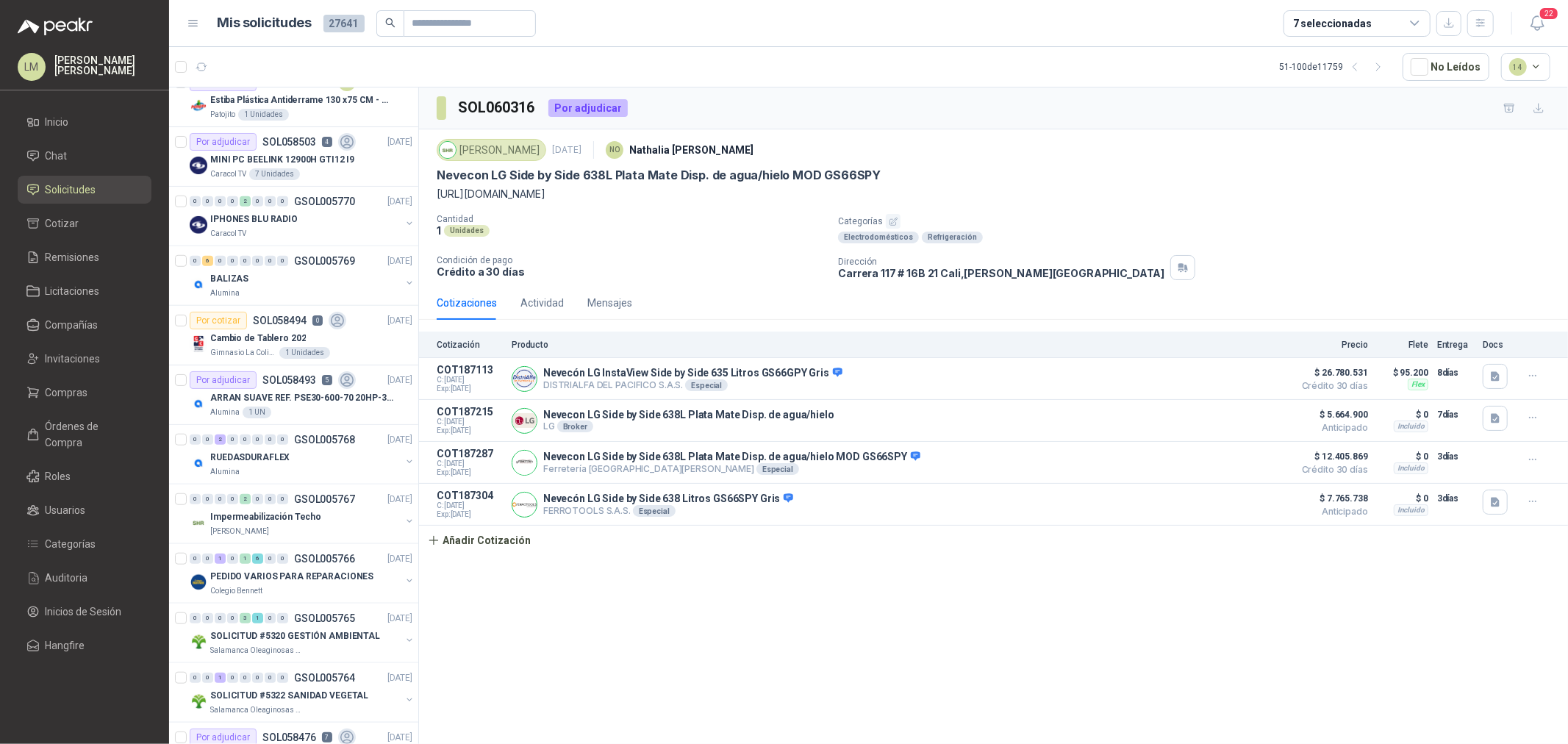
scroll to position [950, 0]
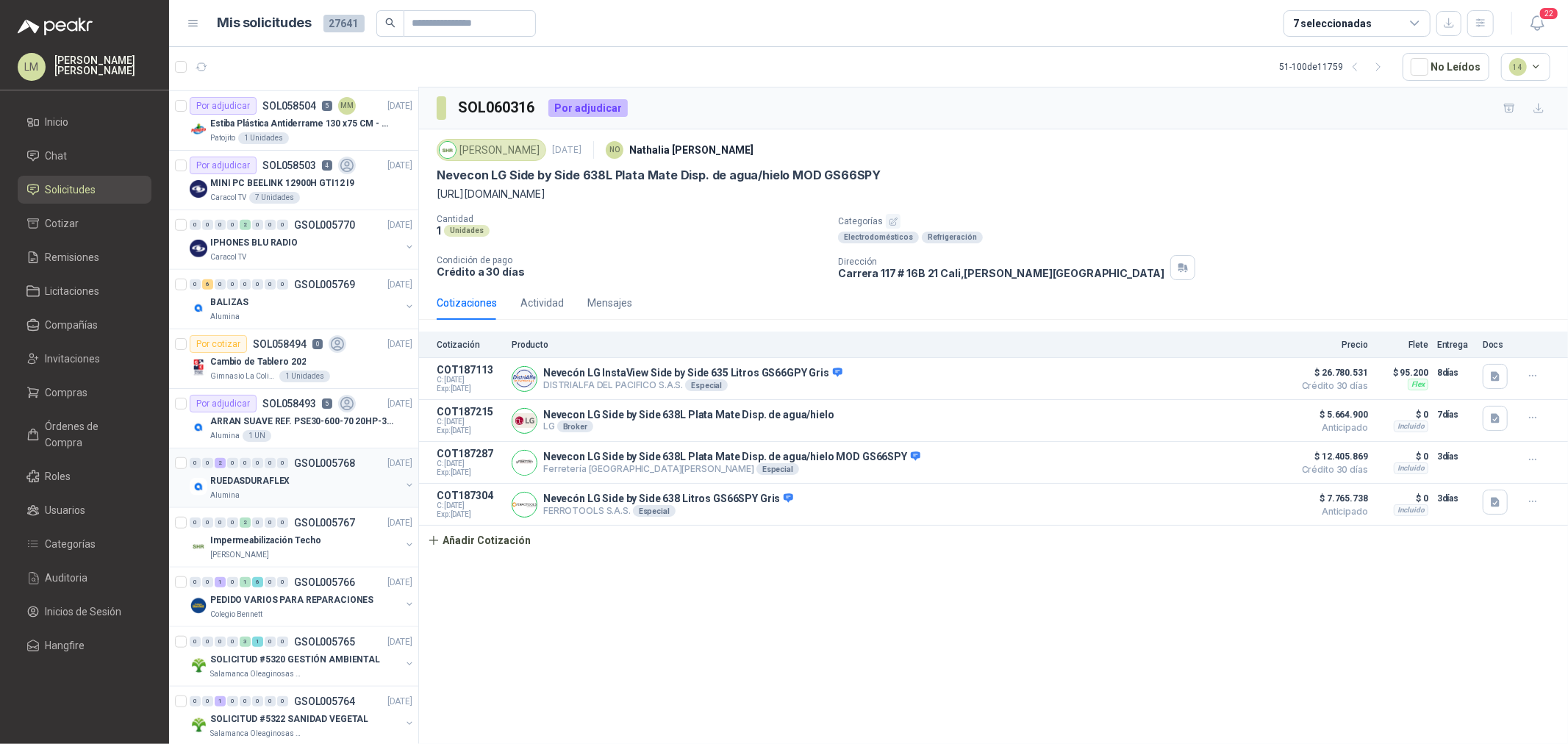
click at [298, 479] on div "RUEDASDURAFLEX" at bounding box center [305, 481] width 190 height 18
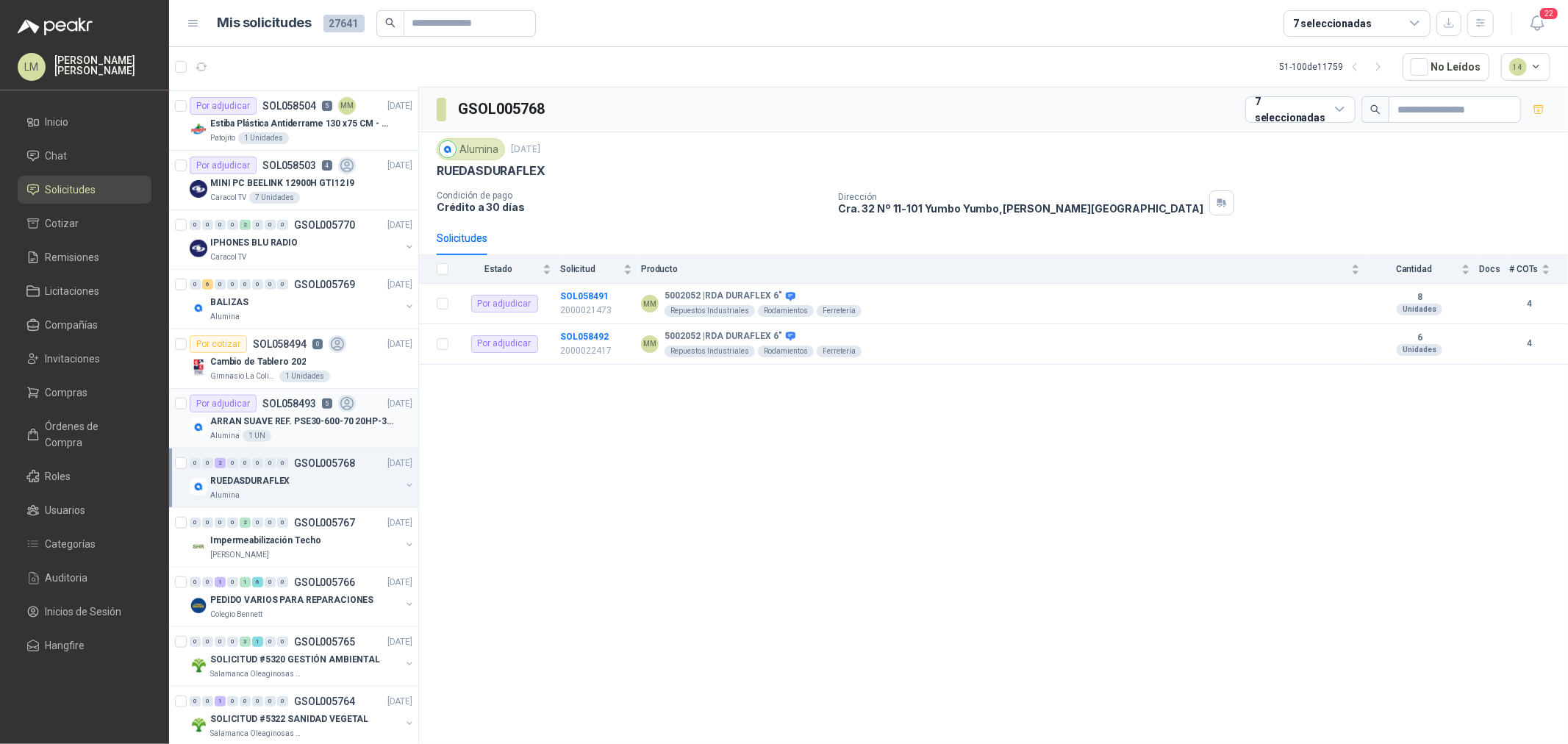
click at [318, 414] on div "ARRAN SUAVE REF. PSE30-600-70 20HP-30A" at bounding box center [311, 422] width 202 height 18
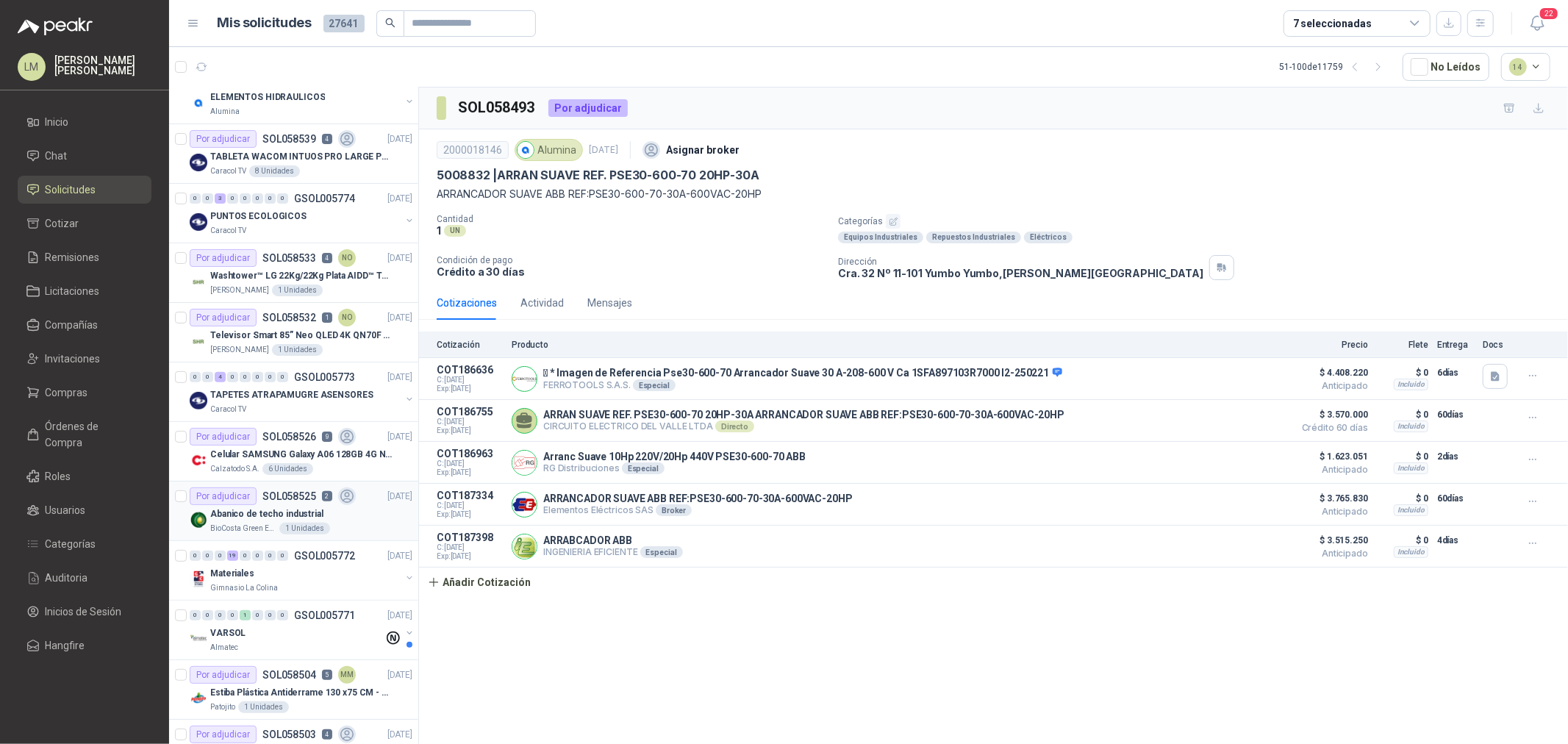
scroll to position [378, 0]
click at [283, 460] on p "Celular SAMSUNG Galaxy A06 128GB 4G Negro" at bounding box center [302, 457] width 183 height 14
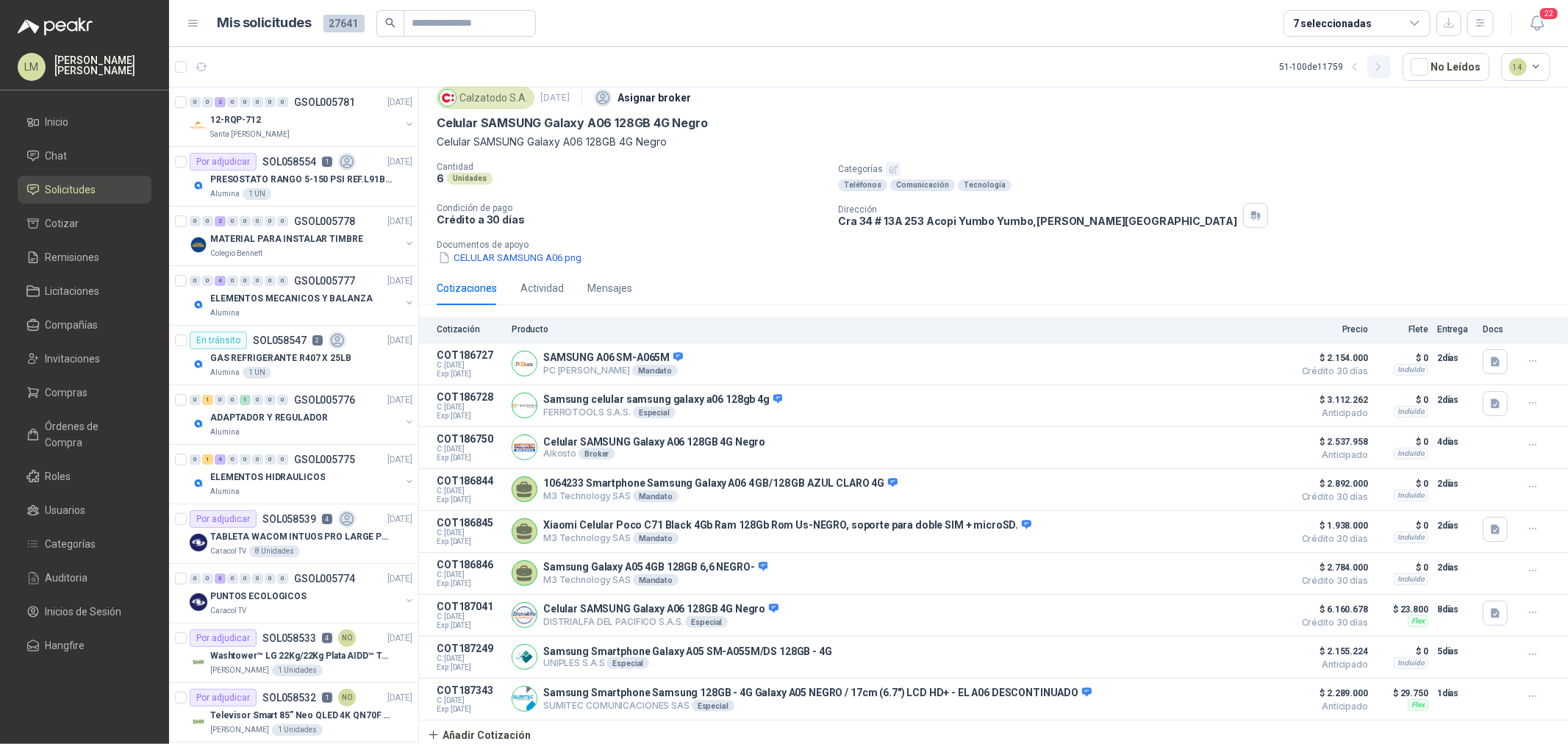
click at [1383, 61] on icon "button" at bounding box center [1379, 67] width 13 height 13
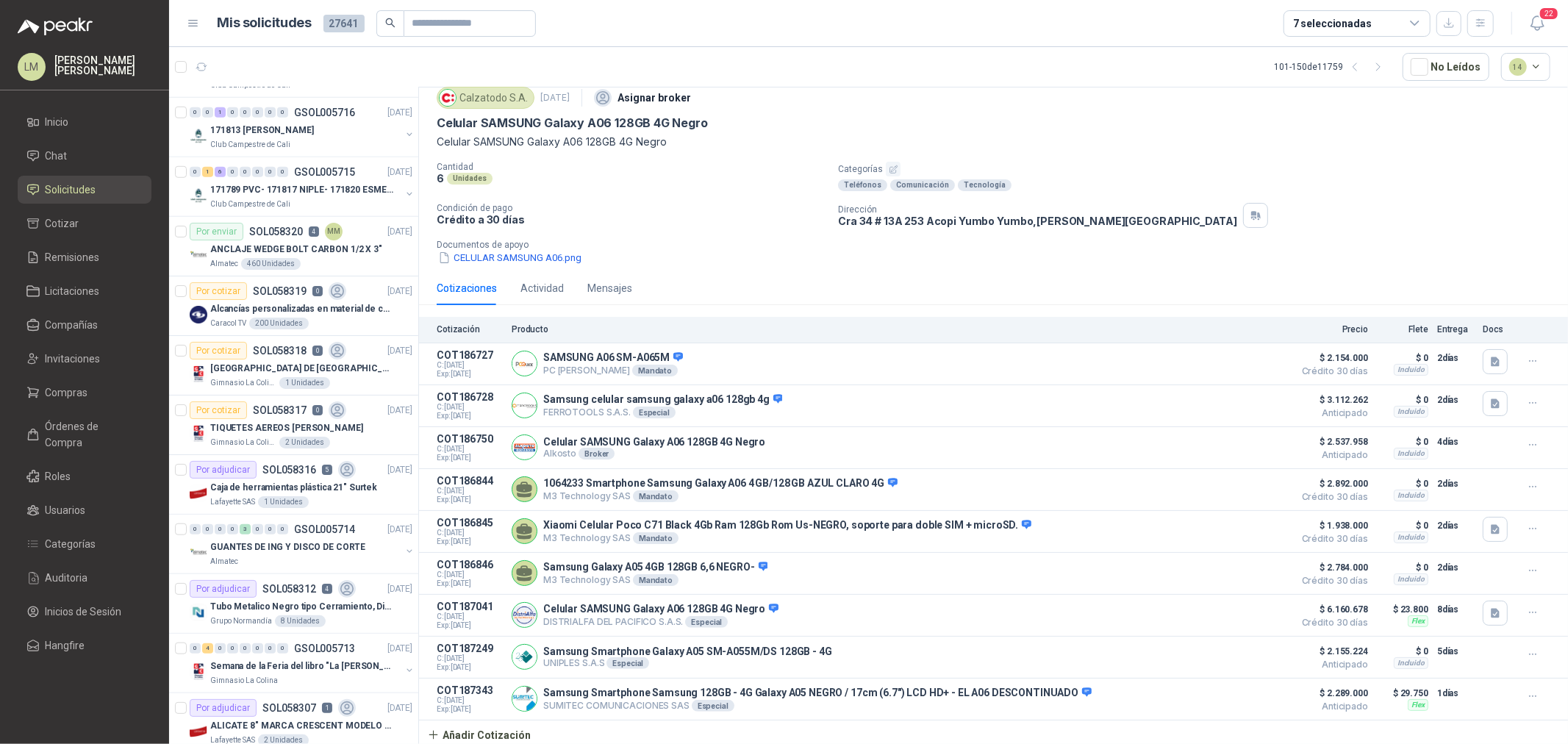
scroll to position [1307, 0]
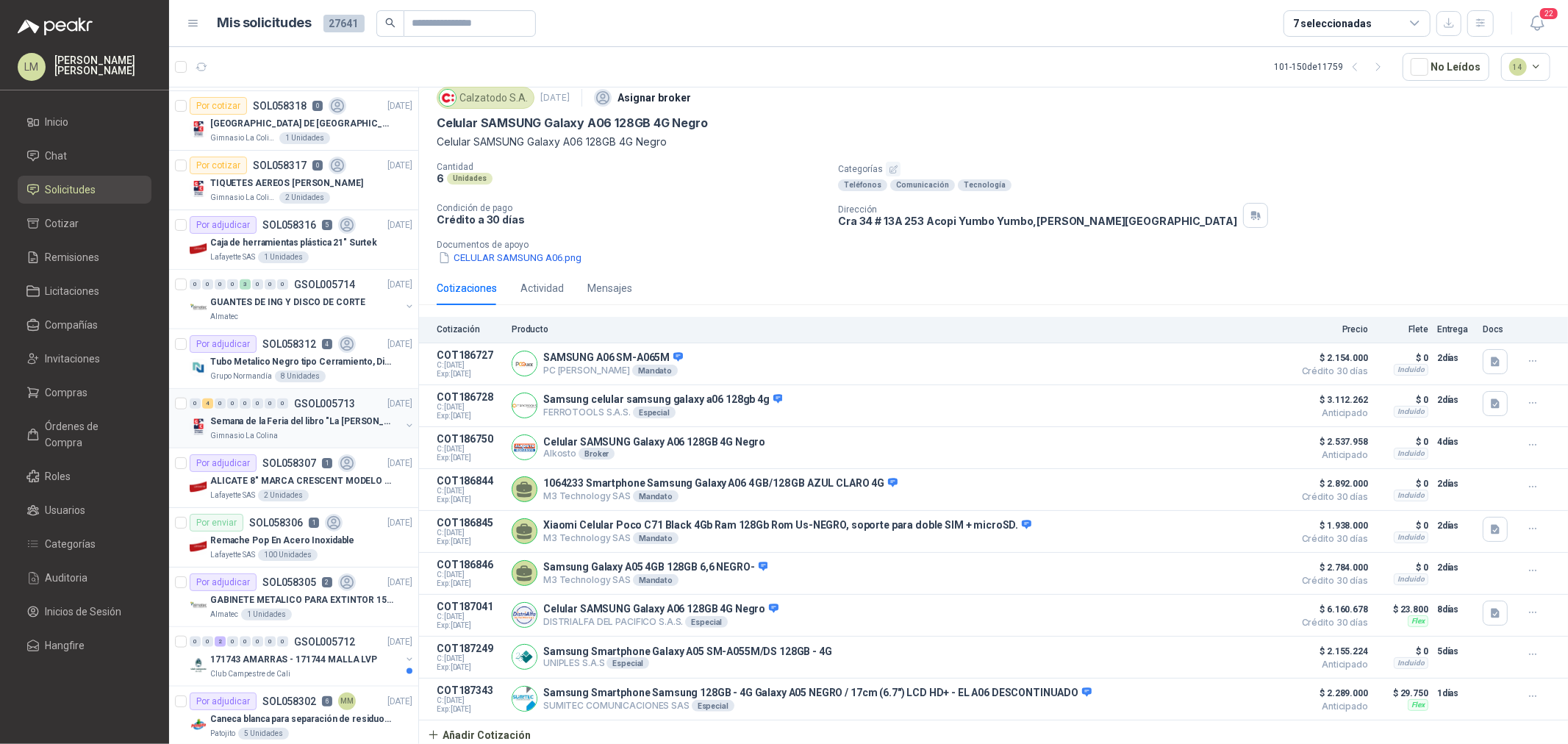
click at [296, 411] on div "0 4 0 0 0 0 0 0 GSOL005713 01/10/25" at bounding box center [302, 404] width 226 height 18
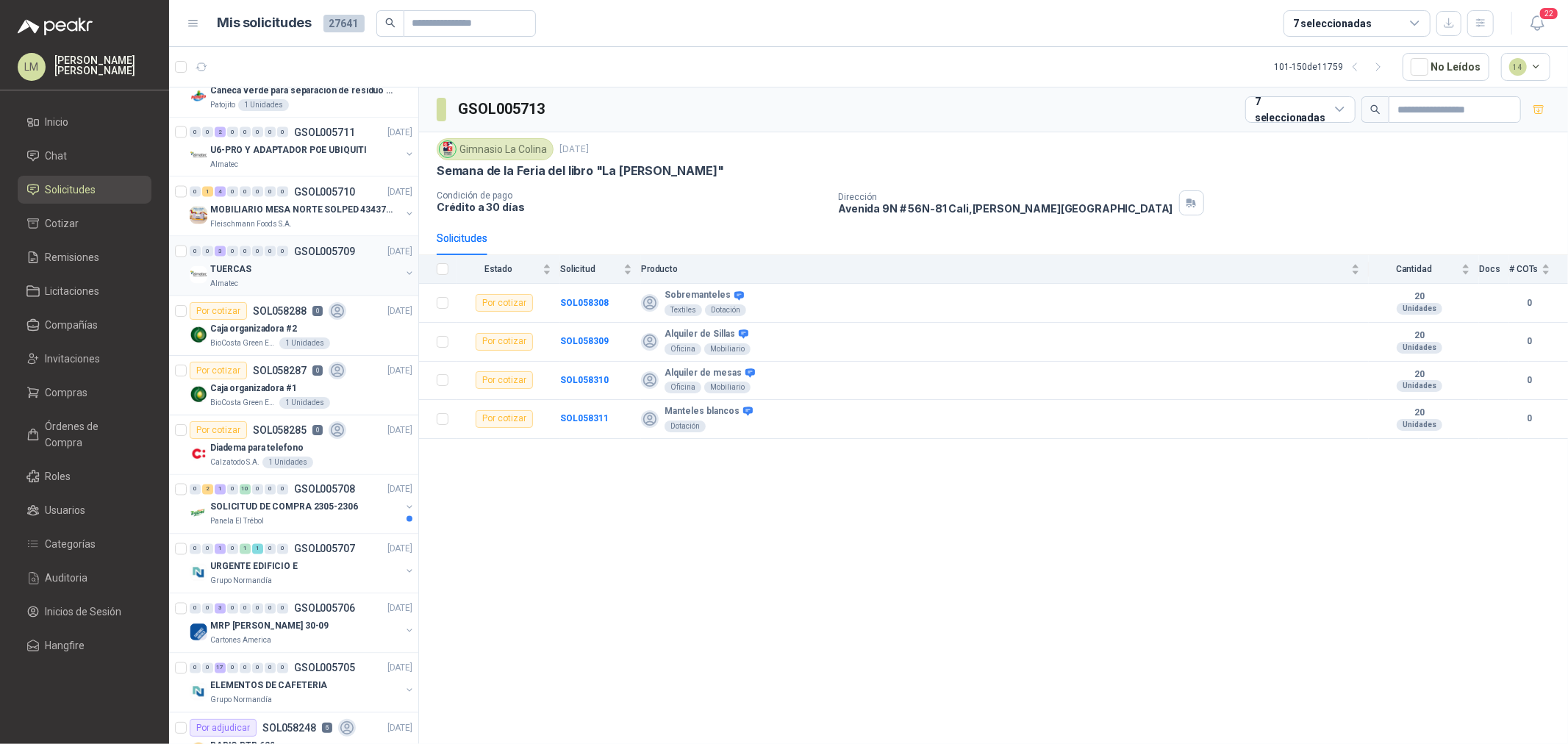
scroll to position [2350, 0]
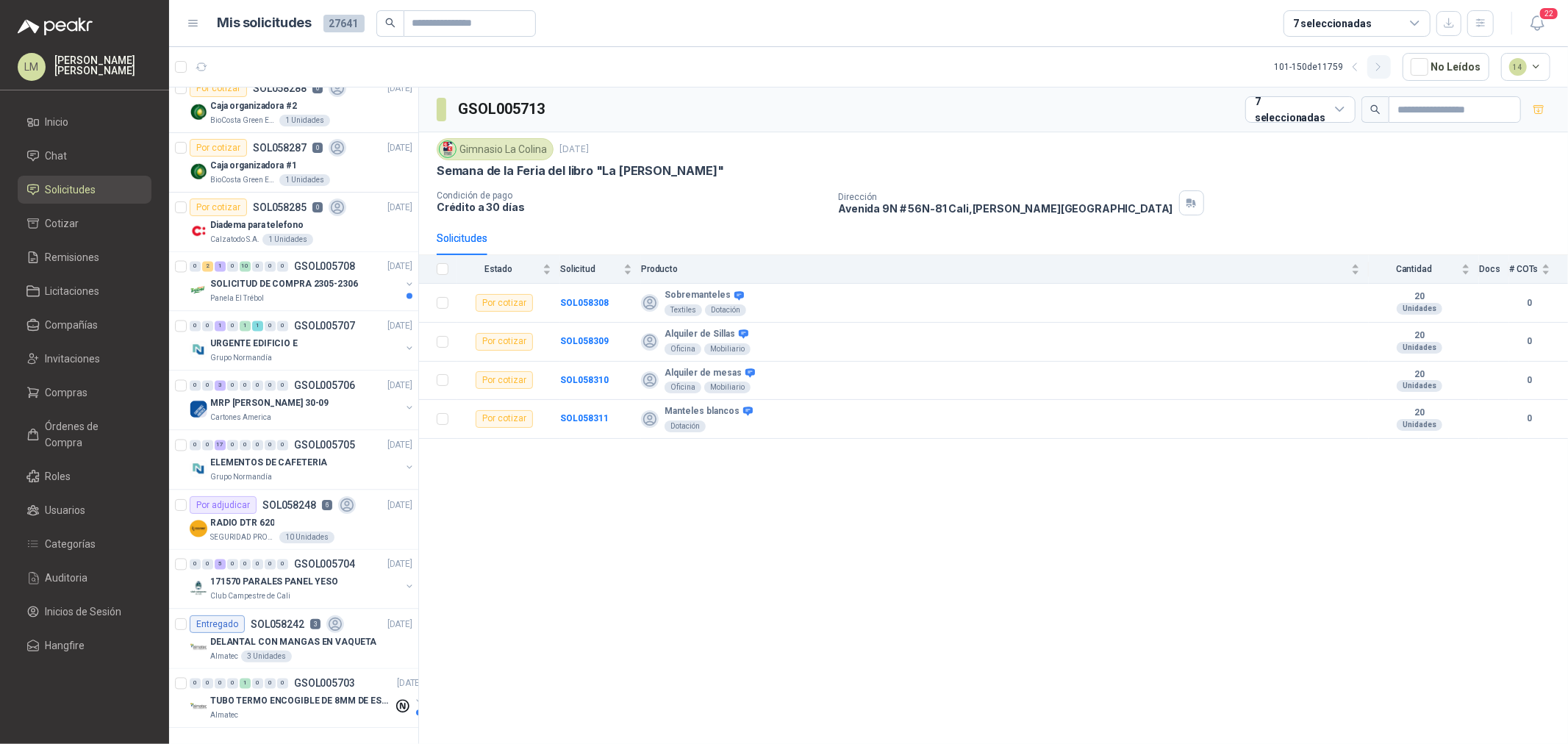
click at [1376, 62] on icon "button" at bounding box center [1379, 67] width 13 height 13
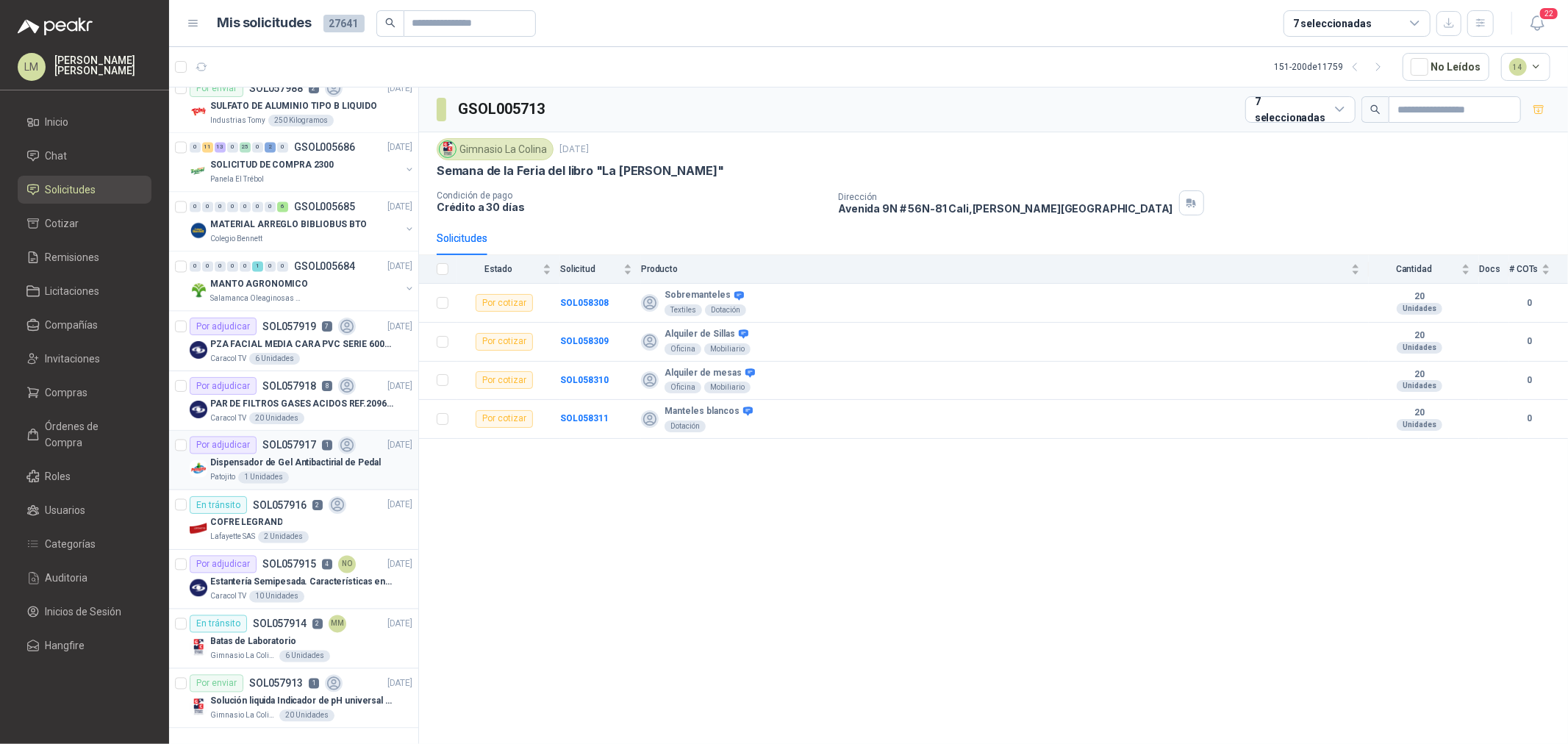
click at [281, 458] on p "Dispensador de Gel Antibactirial de Pedal" at bounding box center [295, 463] width 170 height 14
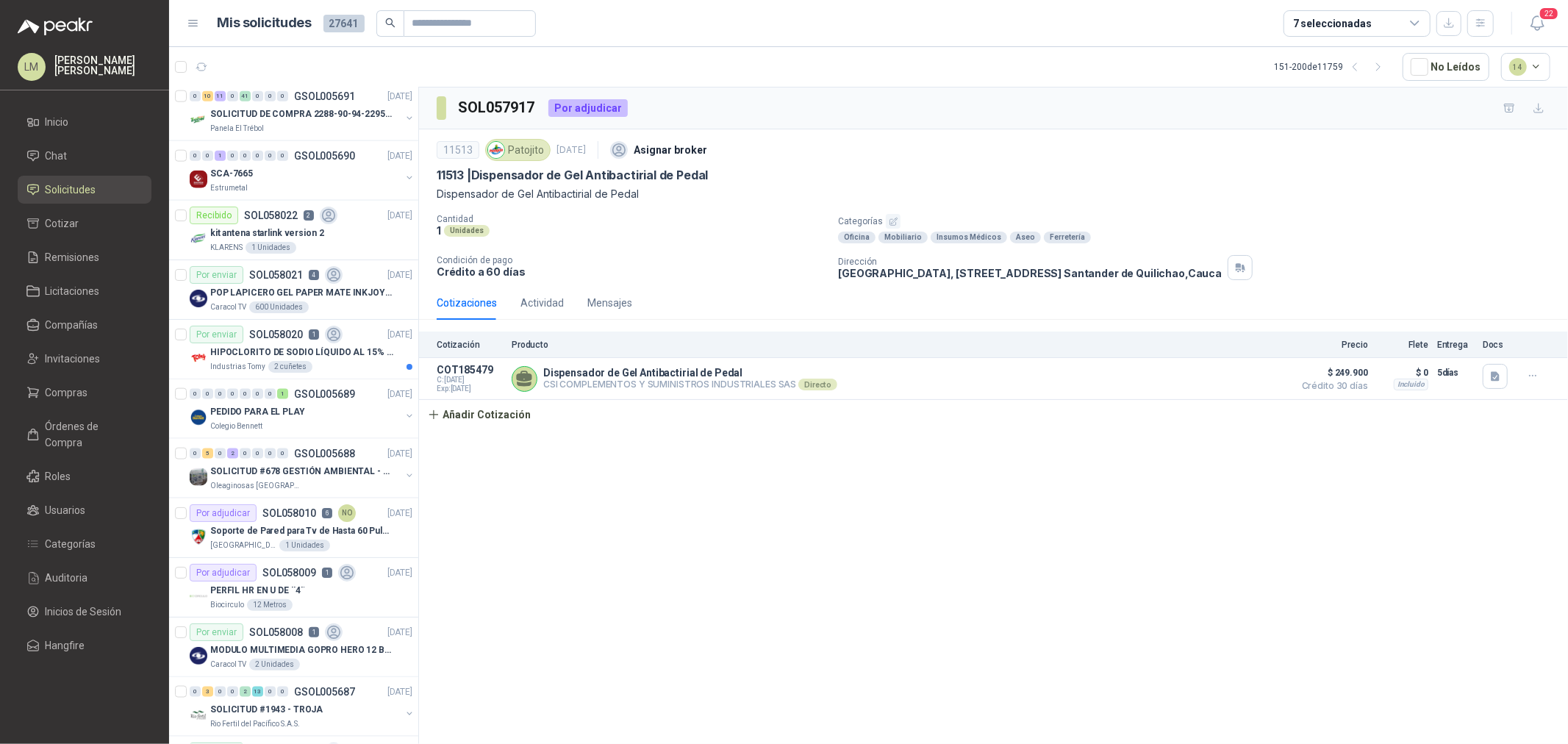
scroll to position [1532, 0]
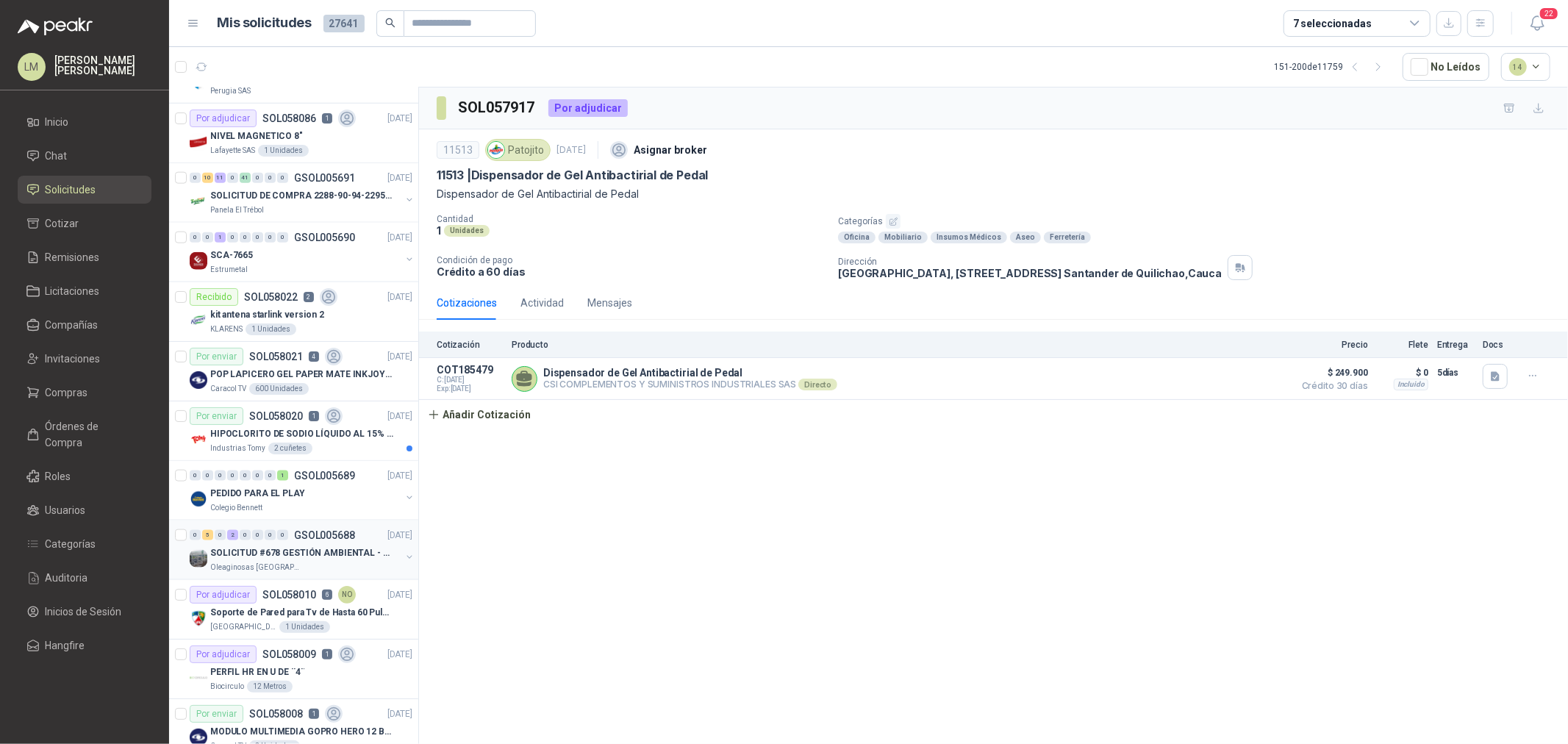
click at [298, 538] on p "GSOL005688" at bounding box center [324, 535] width 61 height 10
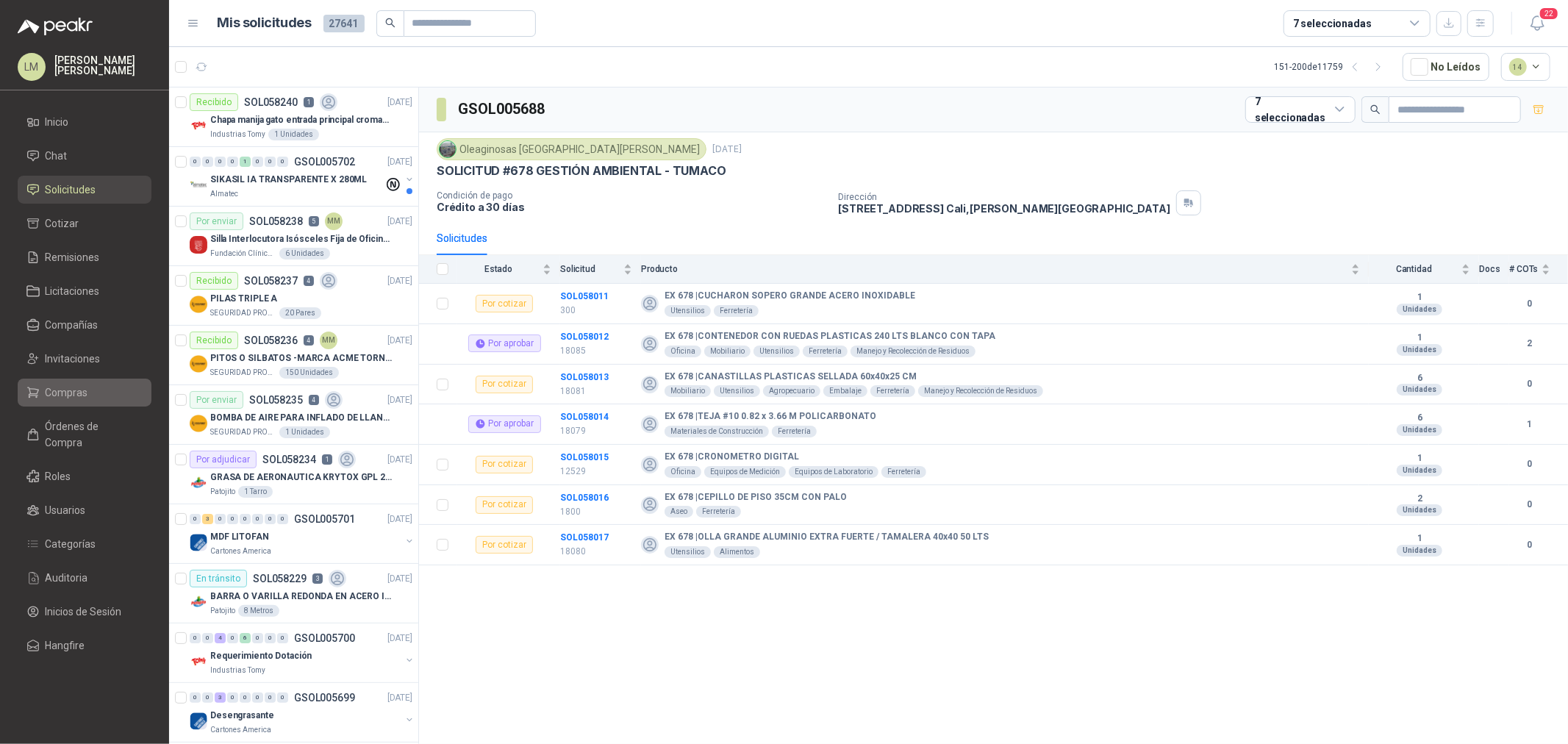
click at [64, 388] on span "Compras" at bounding box center [67, 393] width 43 height 16
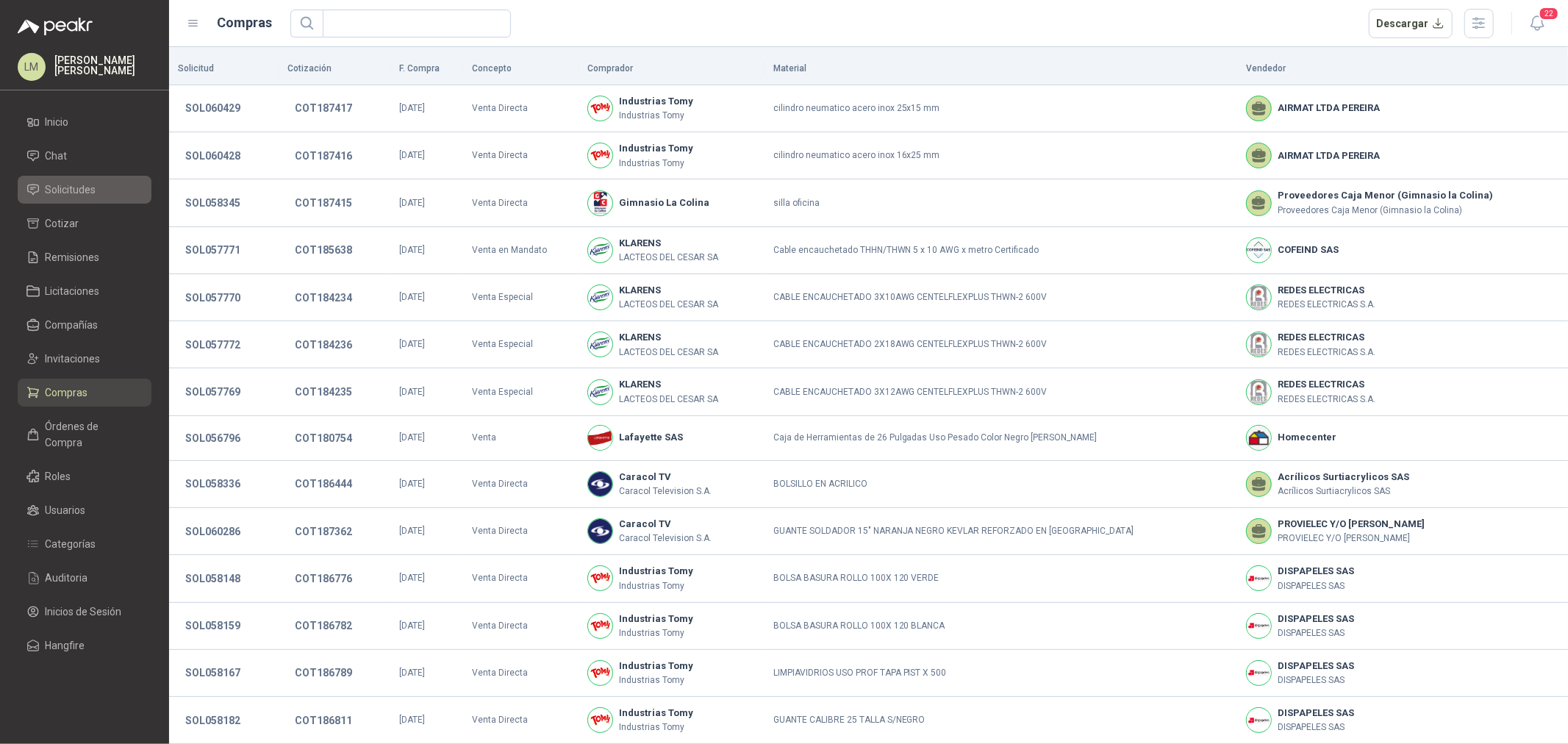
click at [81, 193] on span "Solicitudes" at bounding box center [71, 190] width 51 height 16
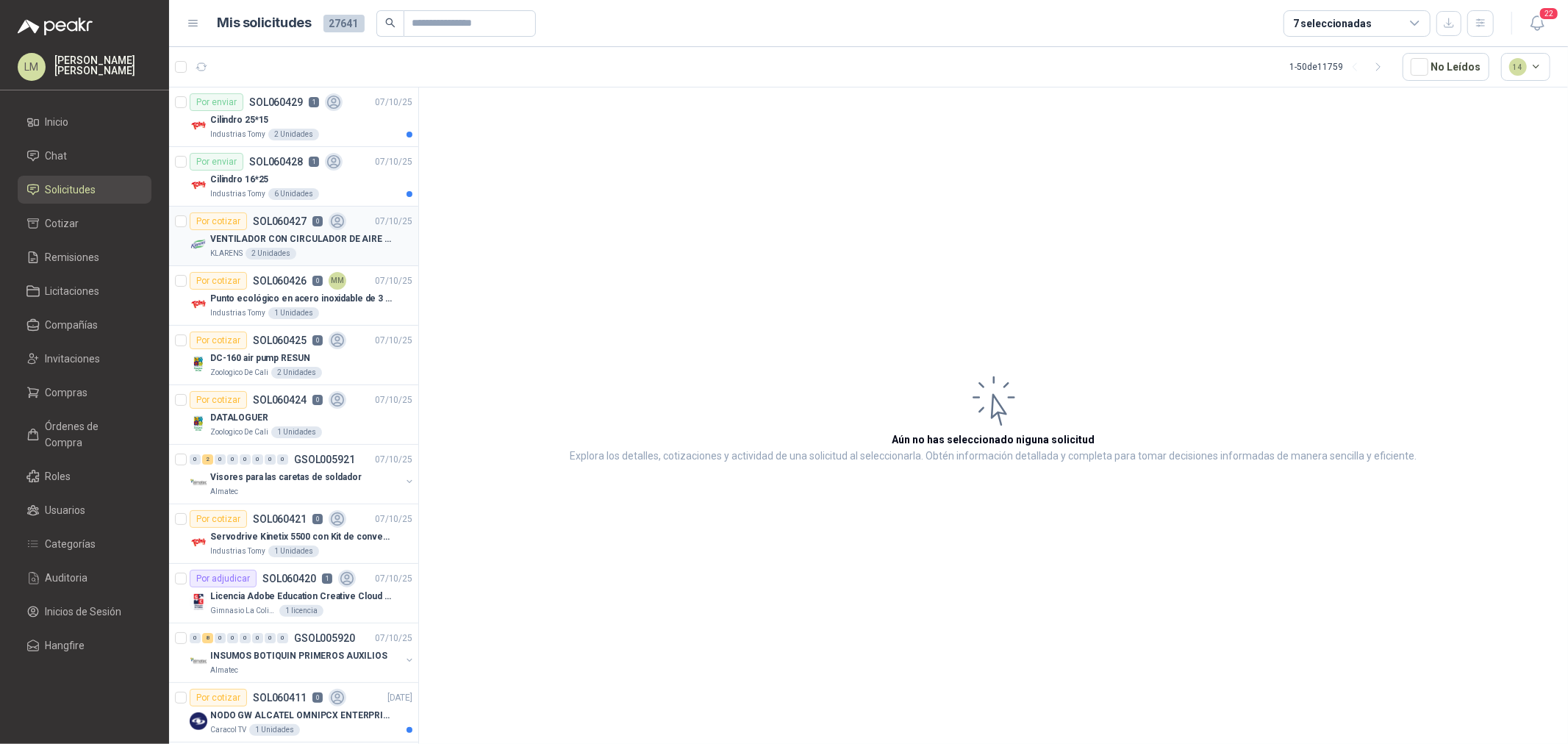
click at [303, 251] on div "KLARENS 2 Unidades" at bounding box center [311, 254] width 202 height 12
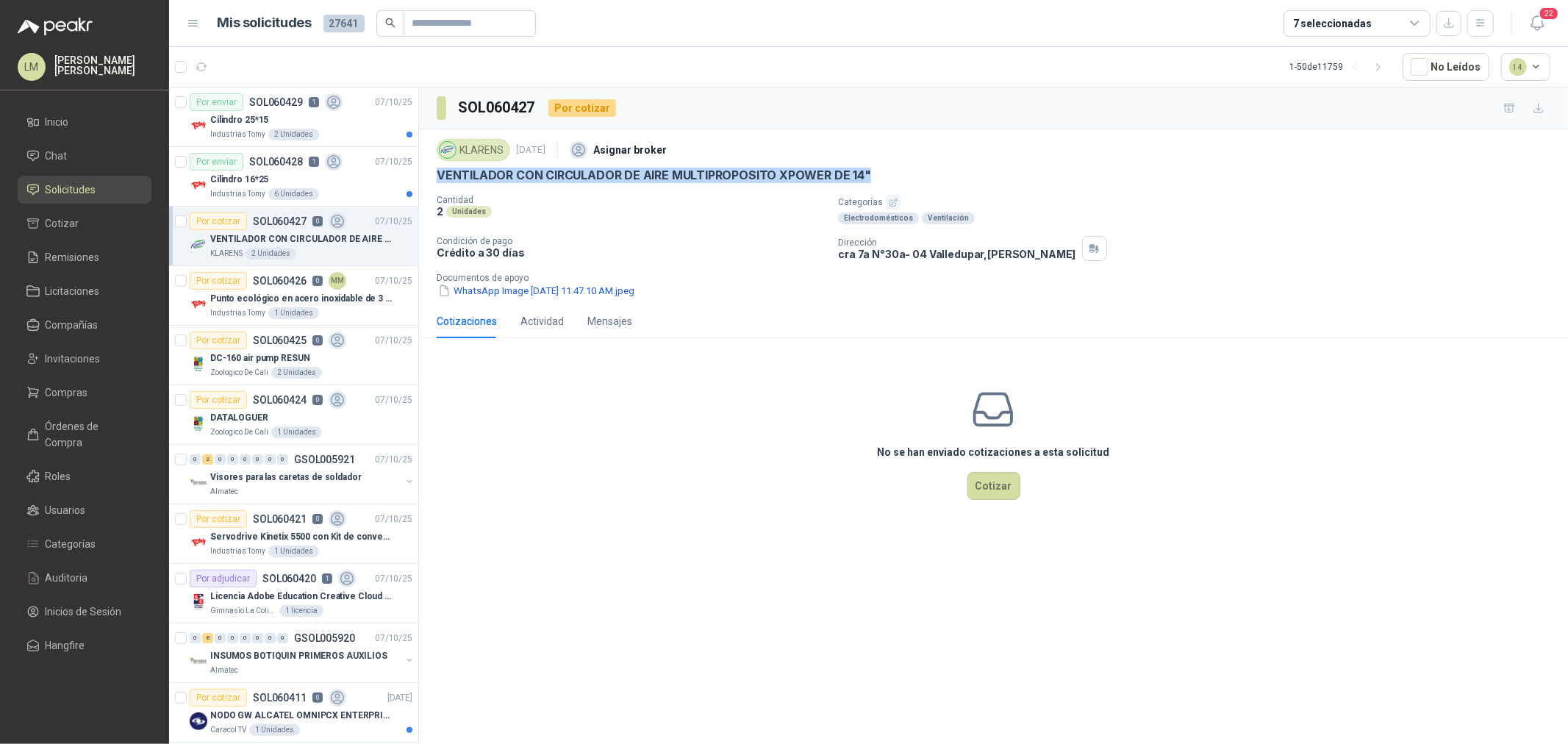
drag, startPoint x: 432, startPoint y: 174, endPoint x: 996, endPoint y: 174, distance: 564.0
click at [996, 174] on div "KLARENS 7 oct, 2025 Asignar broker VENTILADOR CON CIRCULADOR DE AIRE MULTIPROPO…" at bounding box center [993, 217] width 1149 height 175
copy p "VENTILADOR CON CIRCULADOR DE AIRE MULTIPROPOSITO XPOWER DE 14""
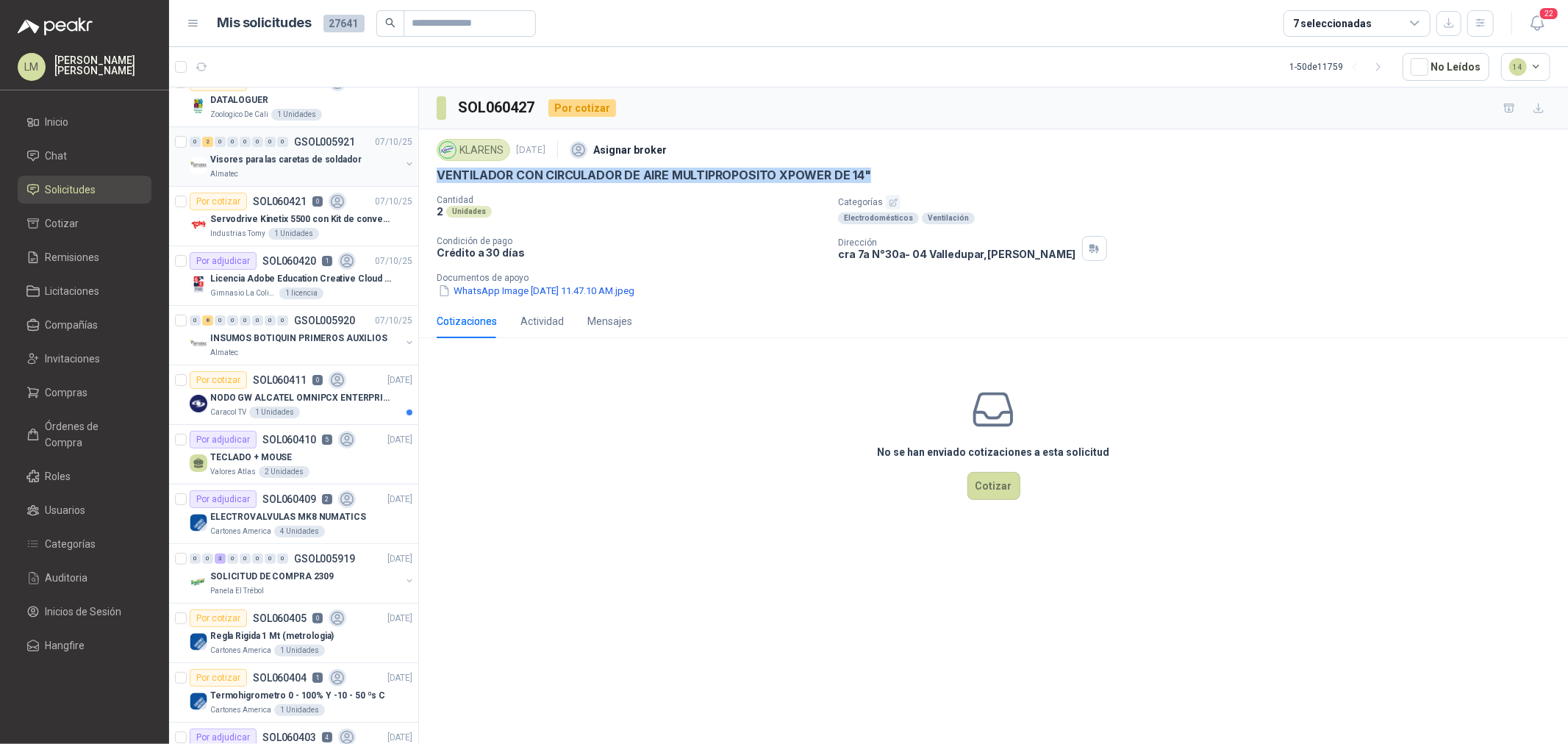
scroll to position [327, 0]
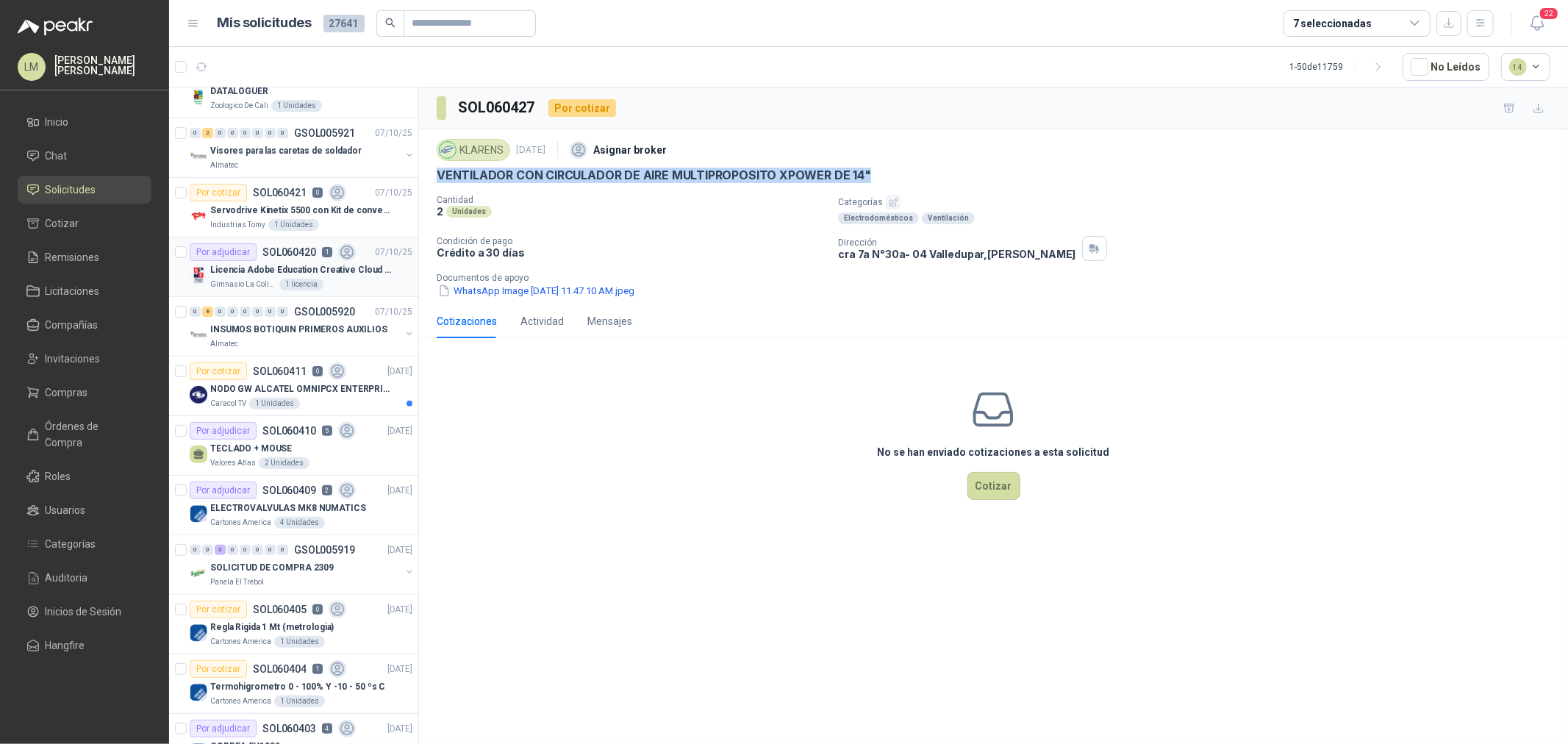
click at [274, 265] on p "Licencia Adobe Education Creative Cloud for enterprise license lab and classroom" at bounding box center [302, 270] width 183 height 14
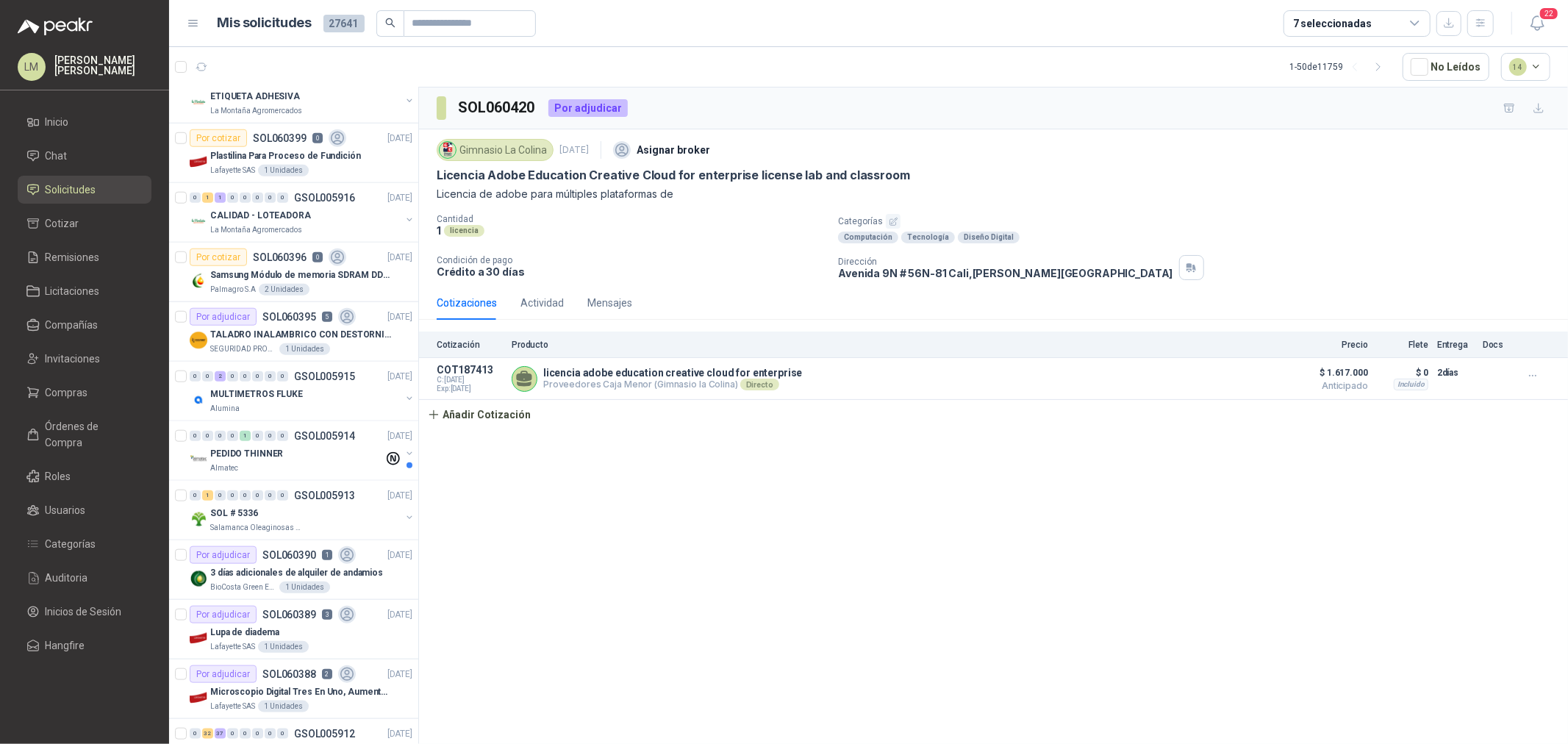
scroll to position [1225, 0]
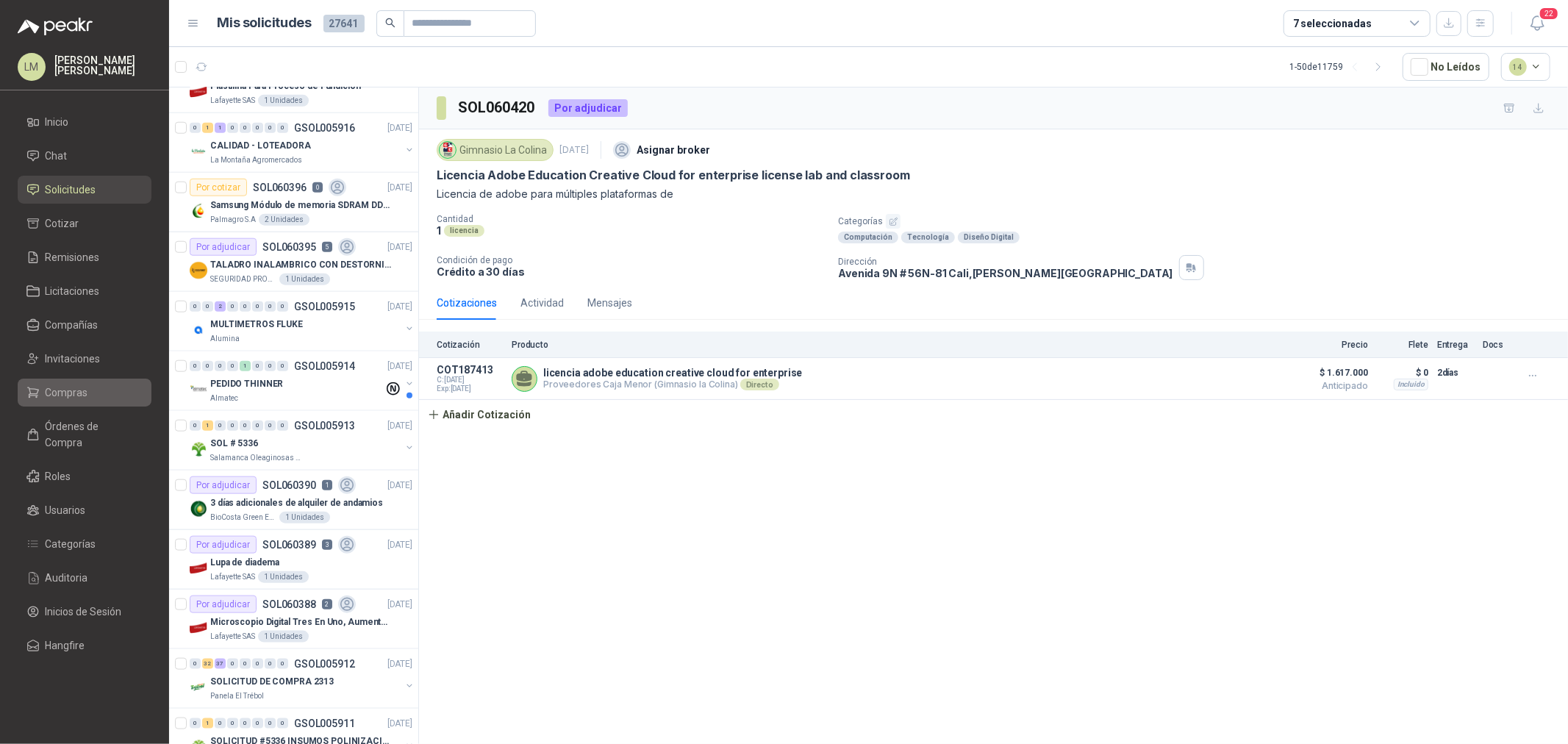
click at [65, 391] on span "Compras" at bounding box center [67, 393] width 43 height 16
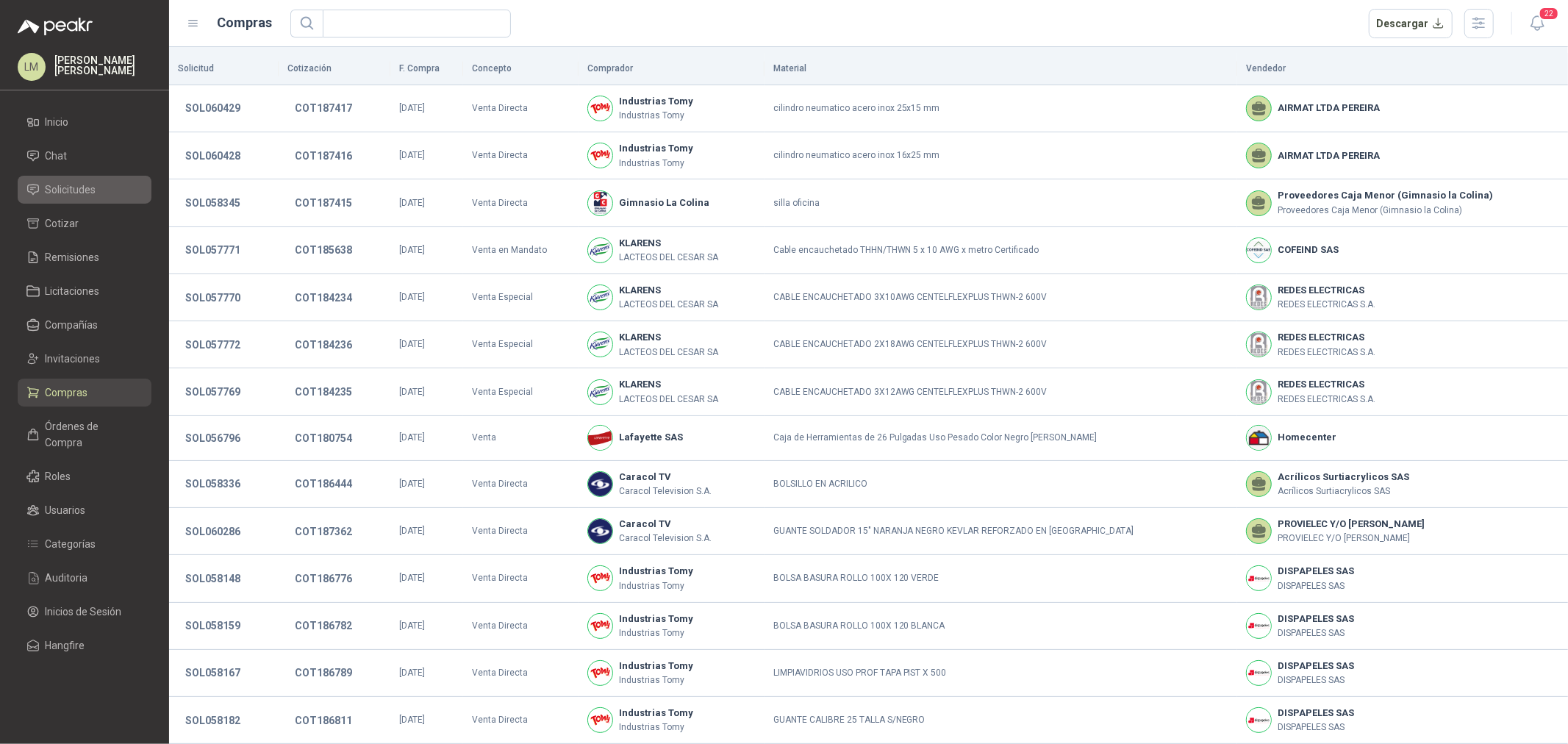
click at [75, 187] on span "Solicitudes" at bounding box center [71, 190] width 51 height 16
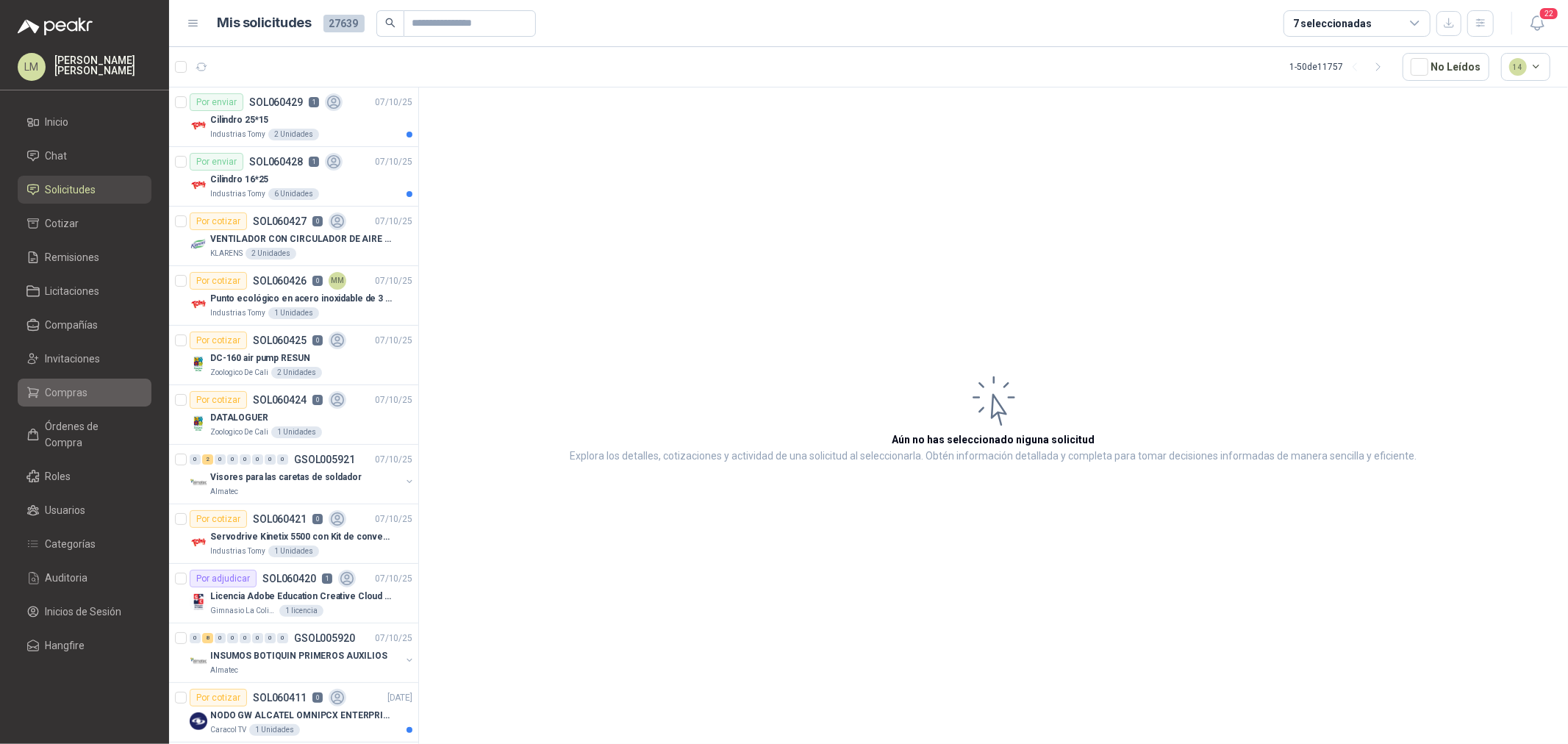
click at [83, 391] on span "Compras" at bounding box center [67, 393] width 43 height 16
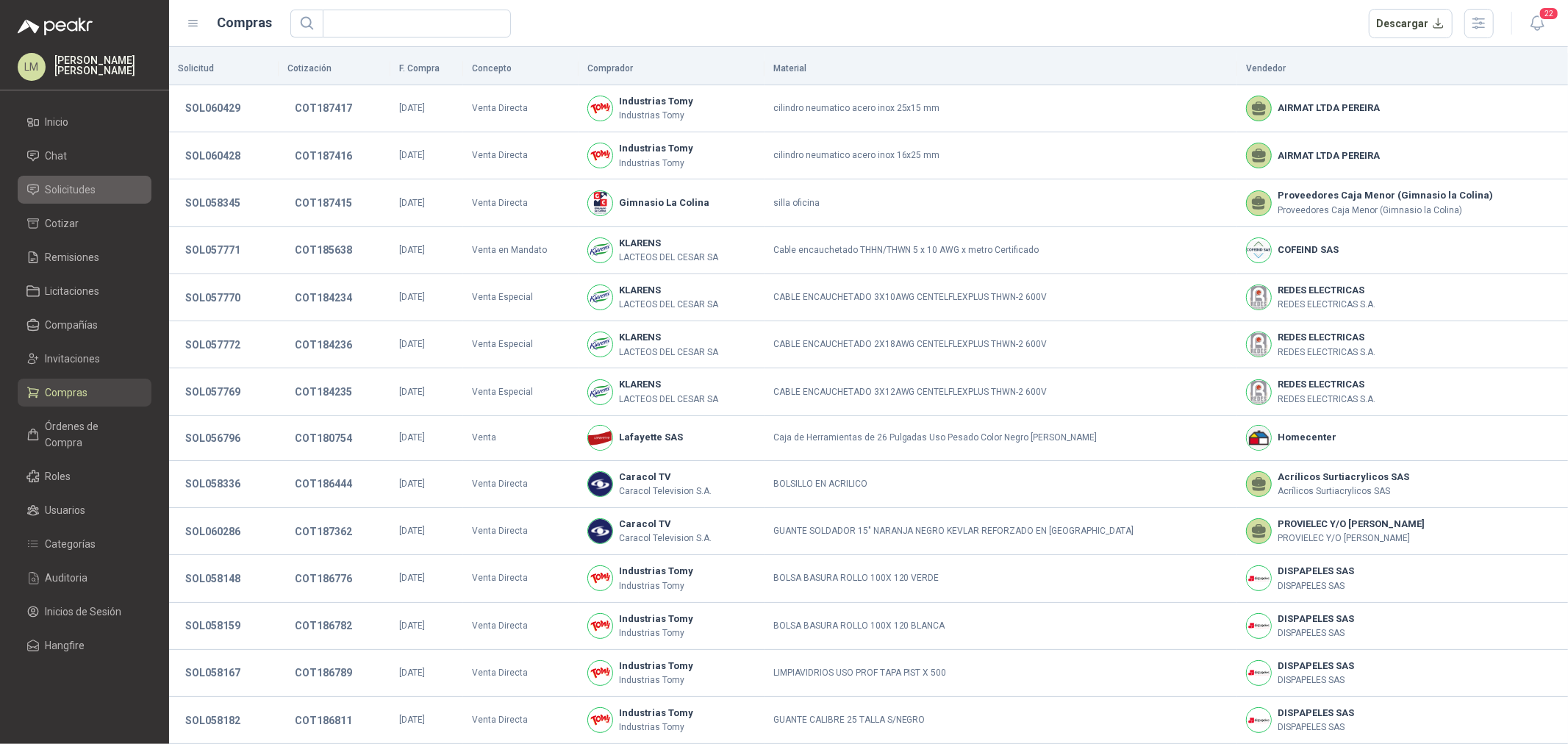
click at [69, 188] on span "Solicitudes" at bounding box center [71, 190] width 51 height 16
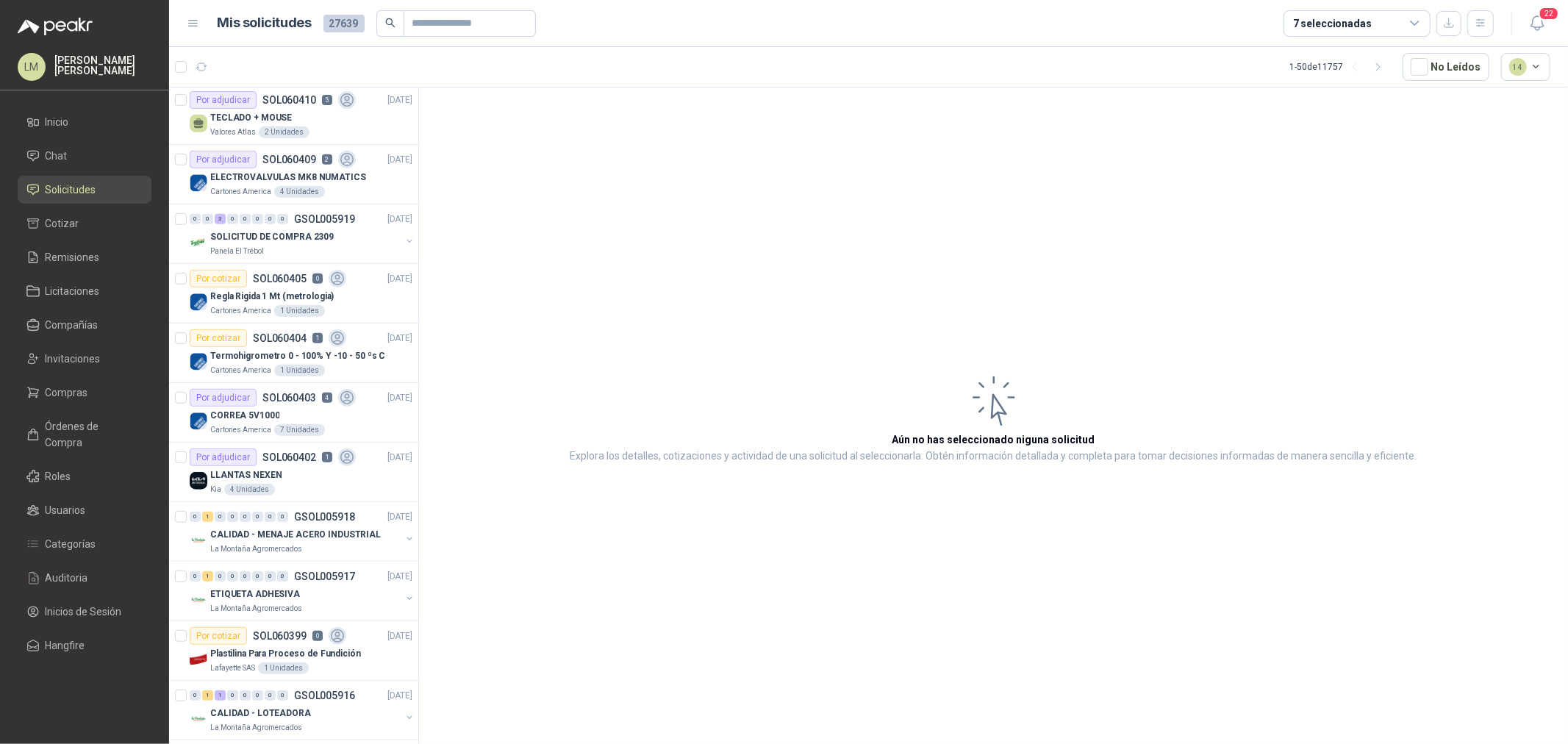
scroll to position [735, 0]
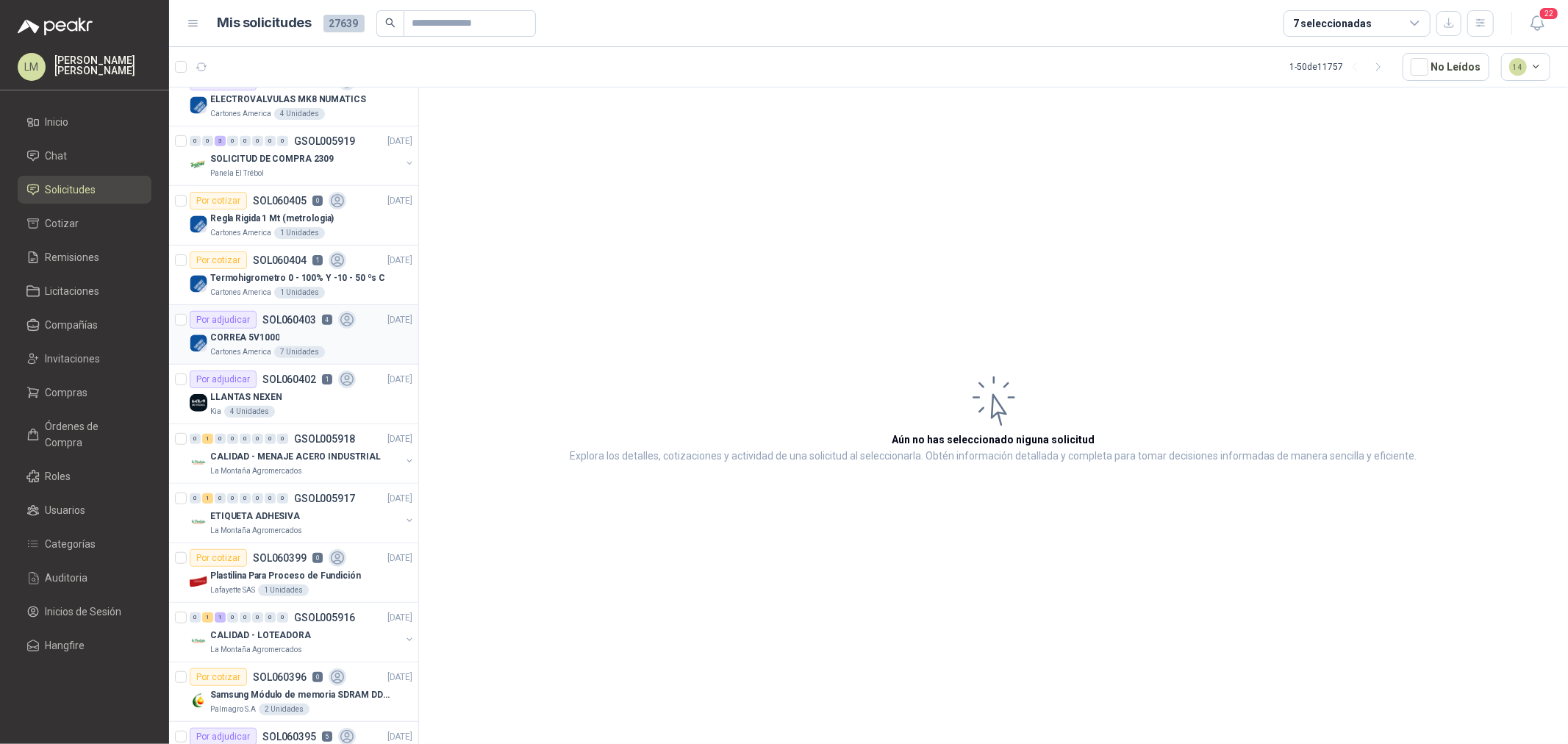
click at [302, 340] on div "CORREA 5V1000" at bounding box center [311, 338] width 202 height 18
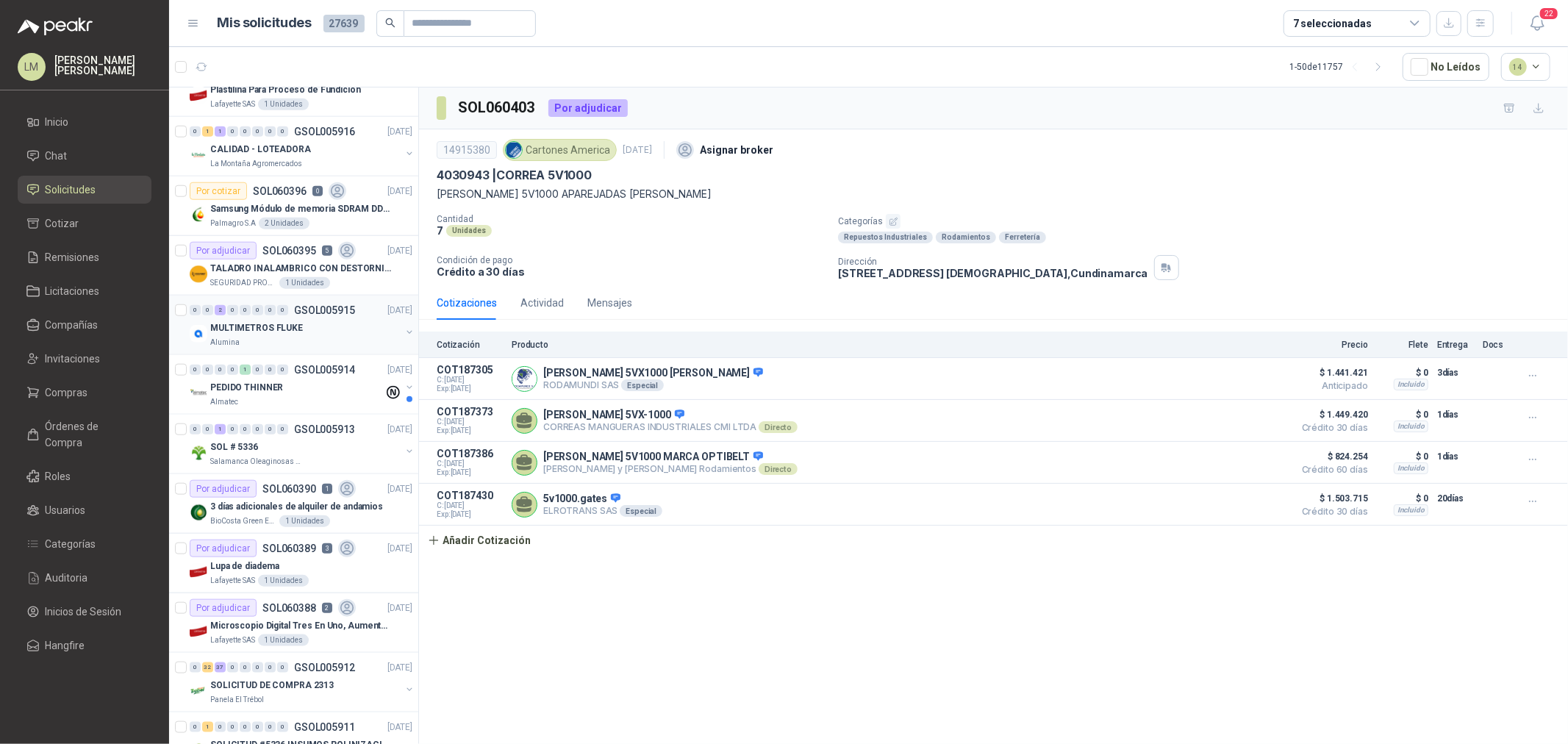
scroll to position [1225, 0]
click at [300, 259] on p "TALADRO INALAMBRICO CON DESTORNILLADOR DE ESTRIA" at bounding box center [302, 265] width 183 height 14
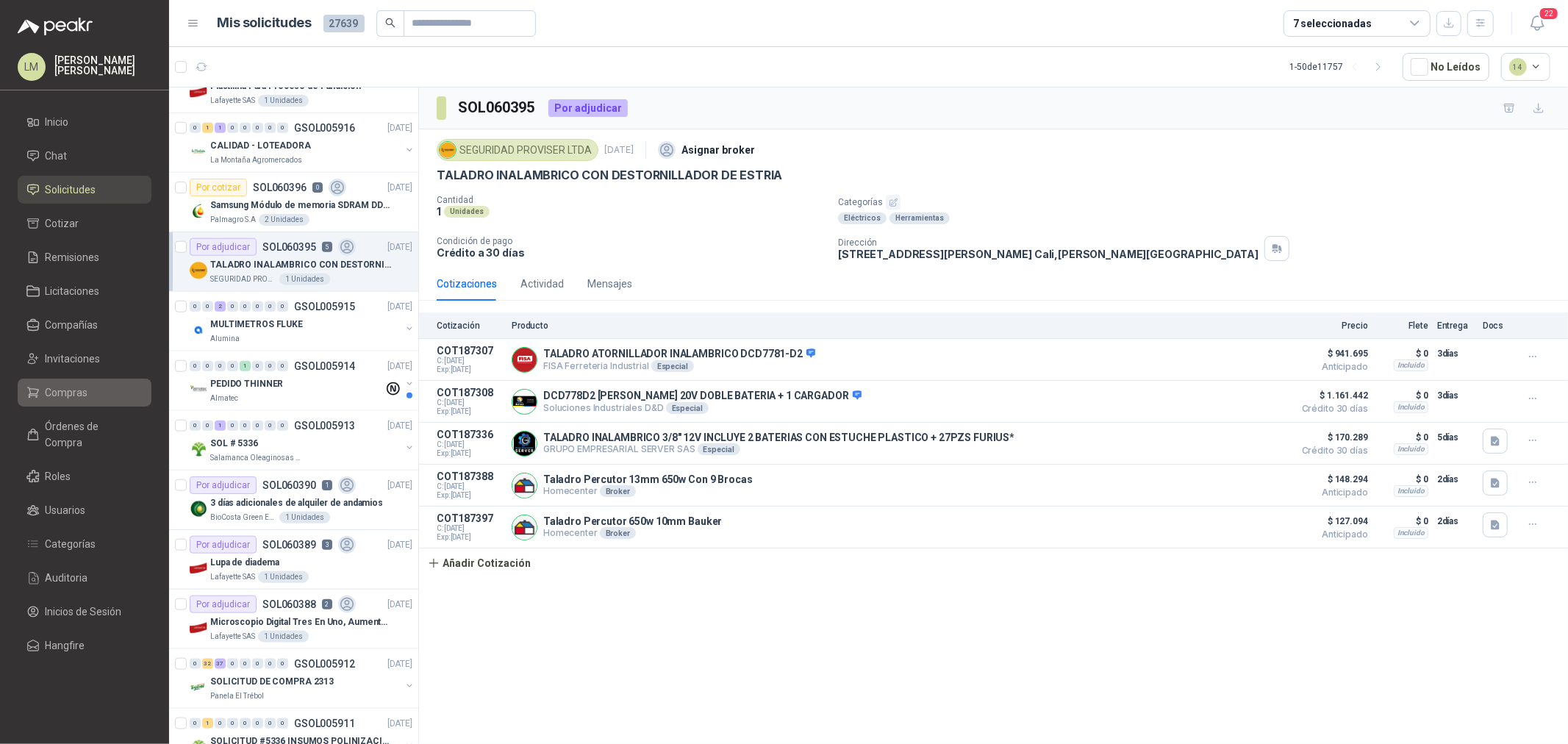
click at [65, 393] on span "Compras" at bounding box center [67, 393] width 43 height 16
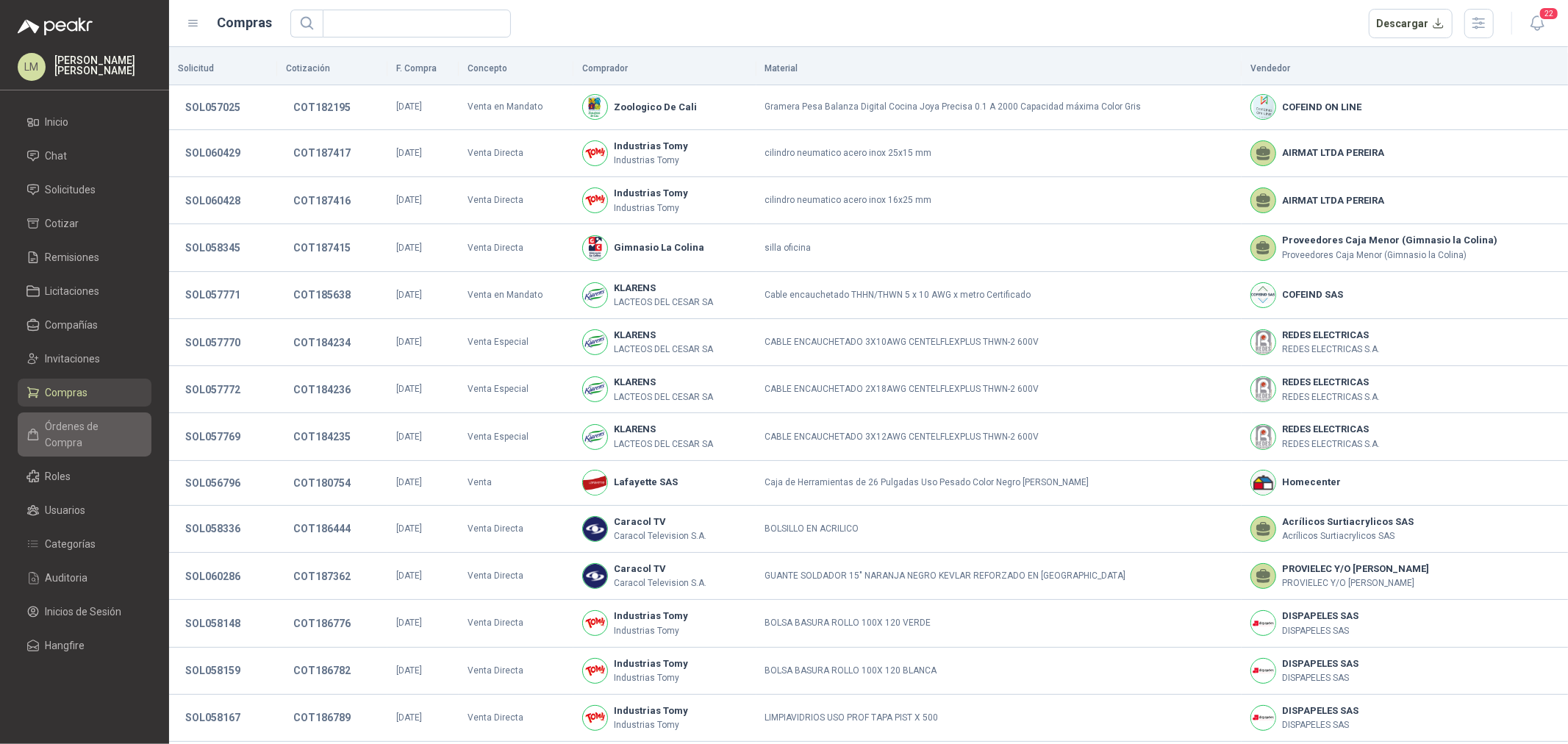
click at [74, 426] on span "Órdenes de Compra" at bounding box center [91, 434] width 92 height 32
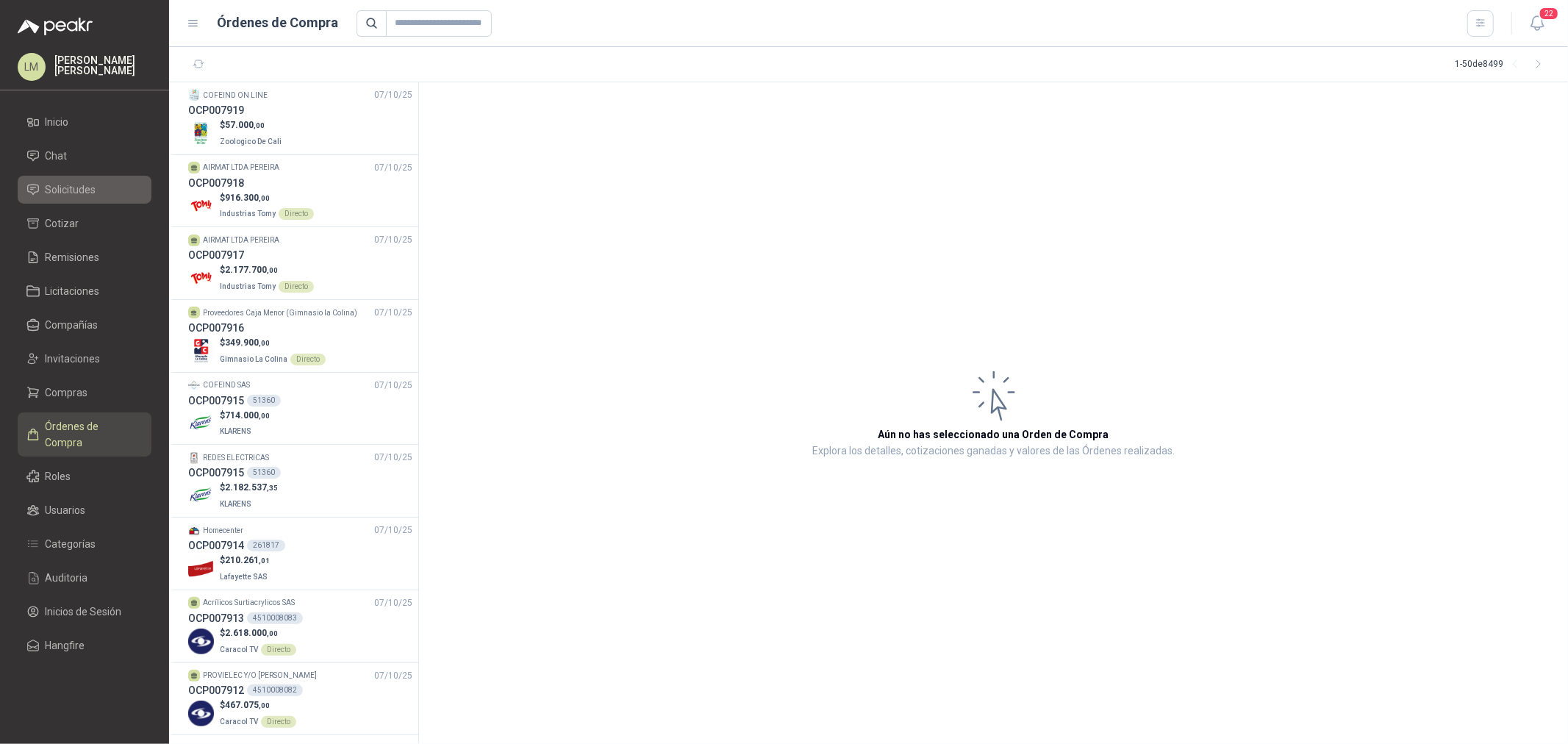
click at [81, 192] on span "Solicitudes" at bounding box center [71, 190] width 51 height 16
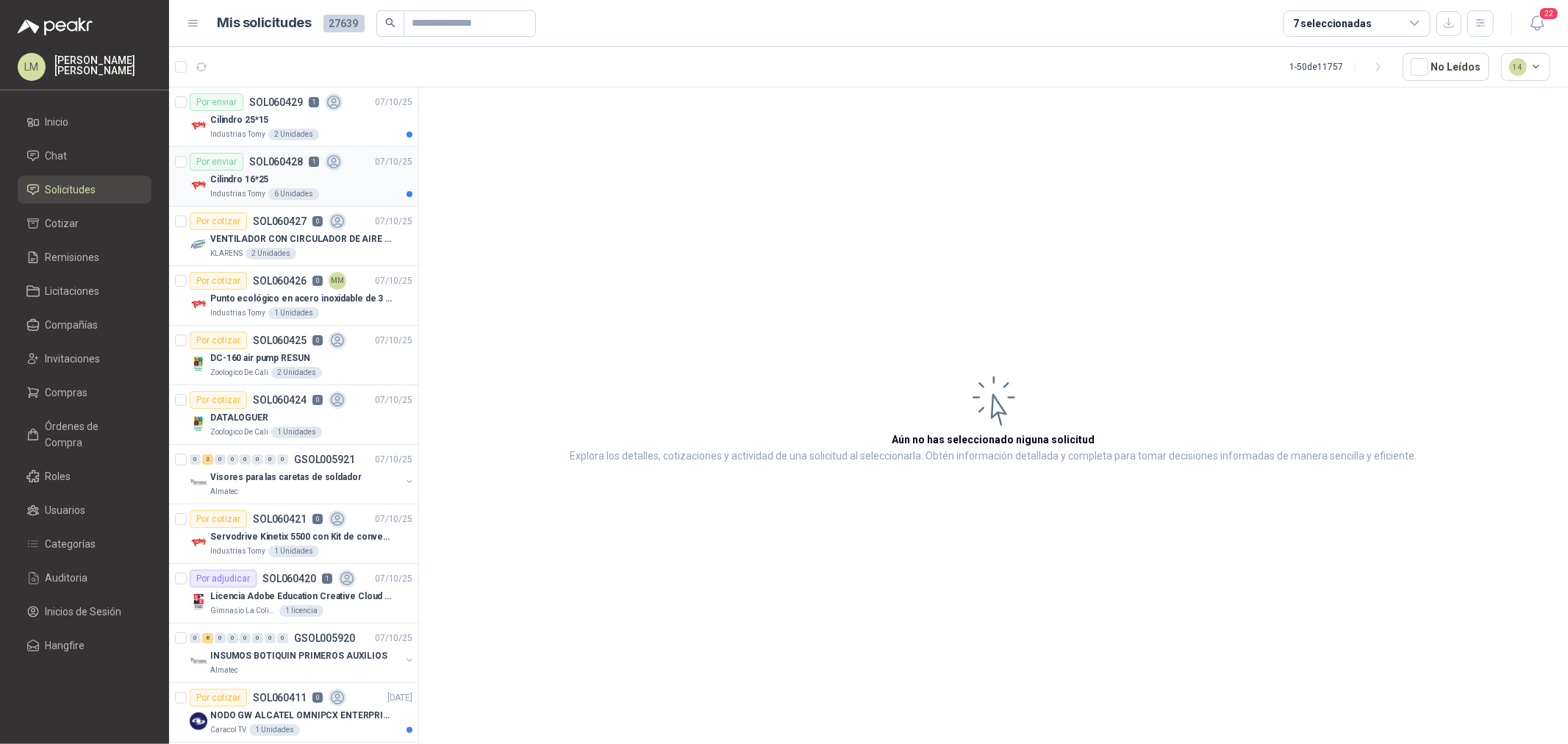
click at [282, 175] on div "Cilindro 16*25" at bounding box center [311, 179] width 202 height 18
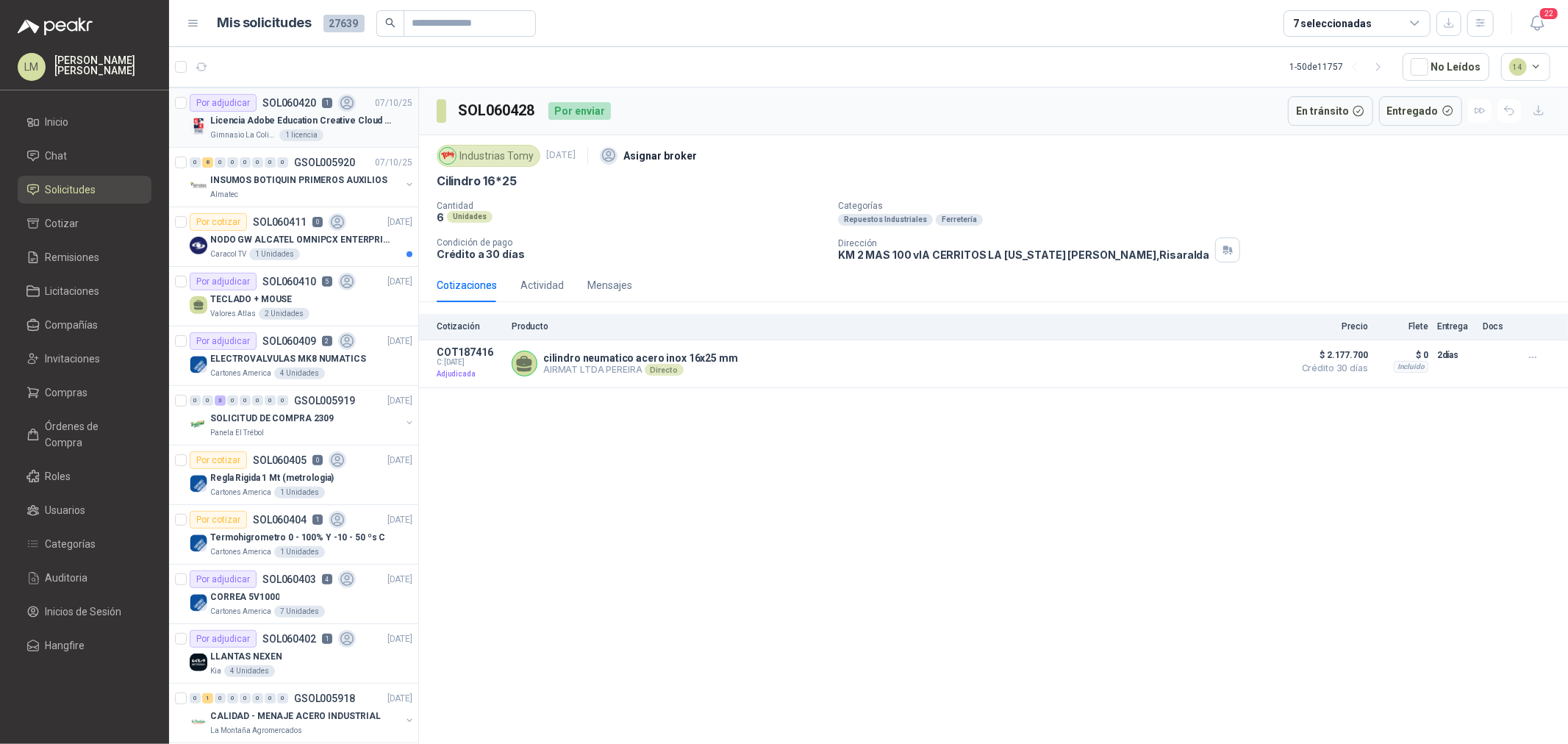
scroll to position [490, 0]
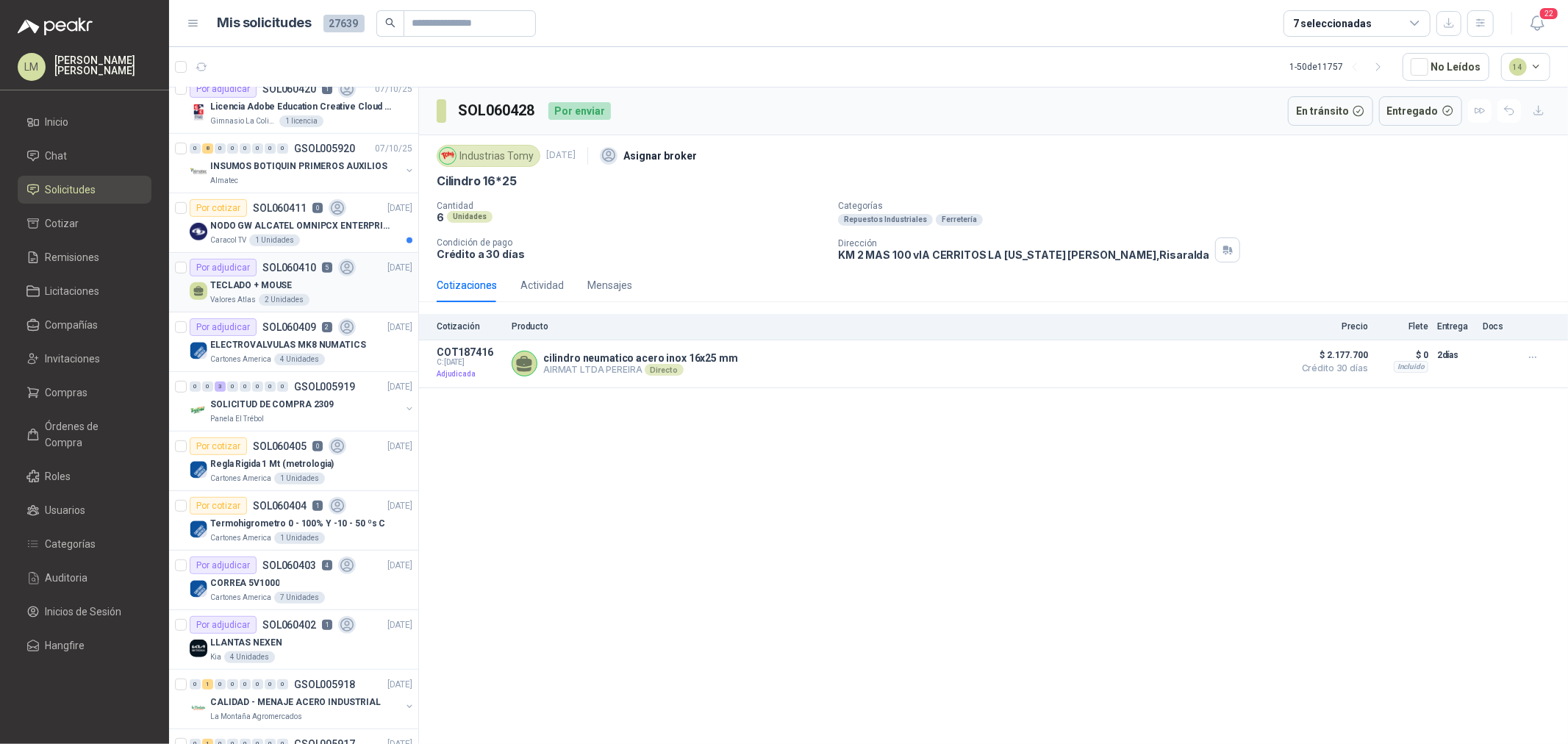
click at [288, 300] on div "2 Unidades" at bounding box center [284, 300] width 51 height 12
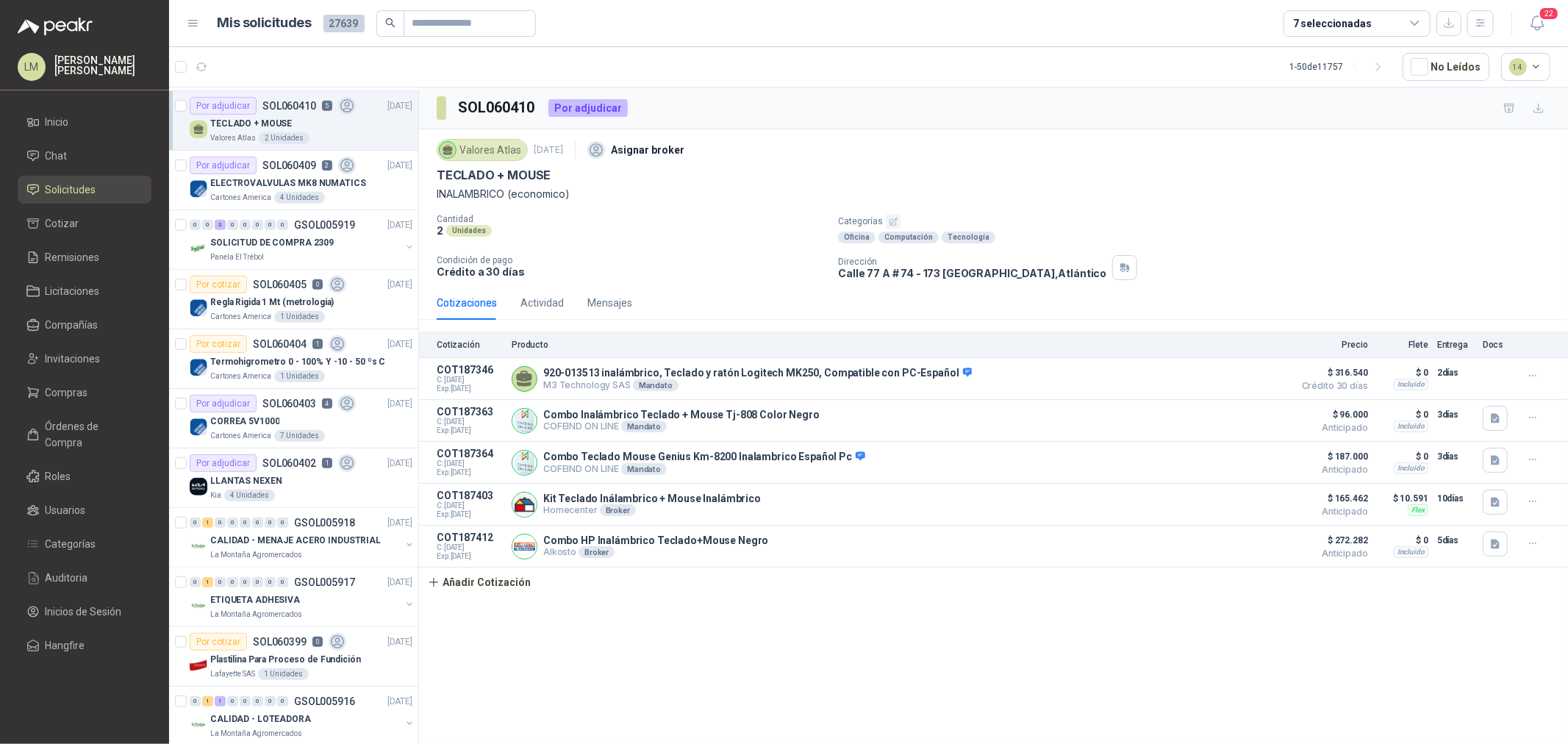
scroll to position [653, 0]
click at [288, 300] on p "Regla Rigida 1 Mt (metrologia)" at bounding box center [272, 301] width 124 height 14
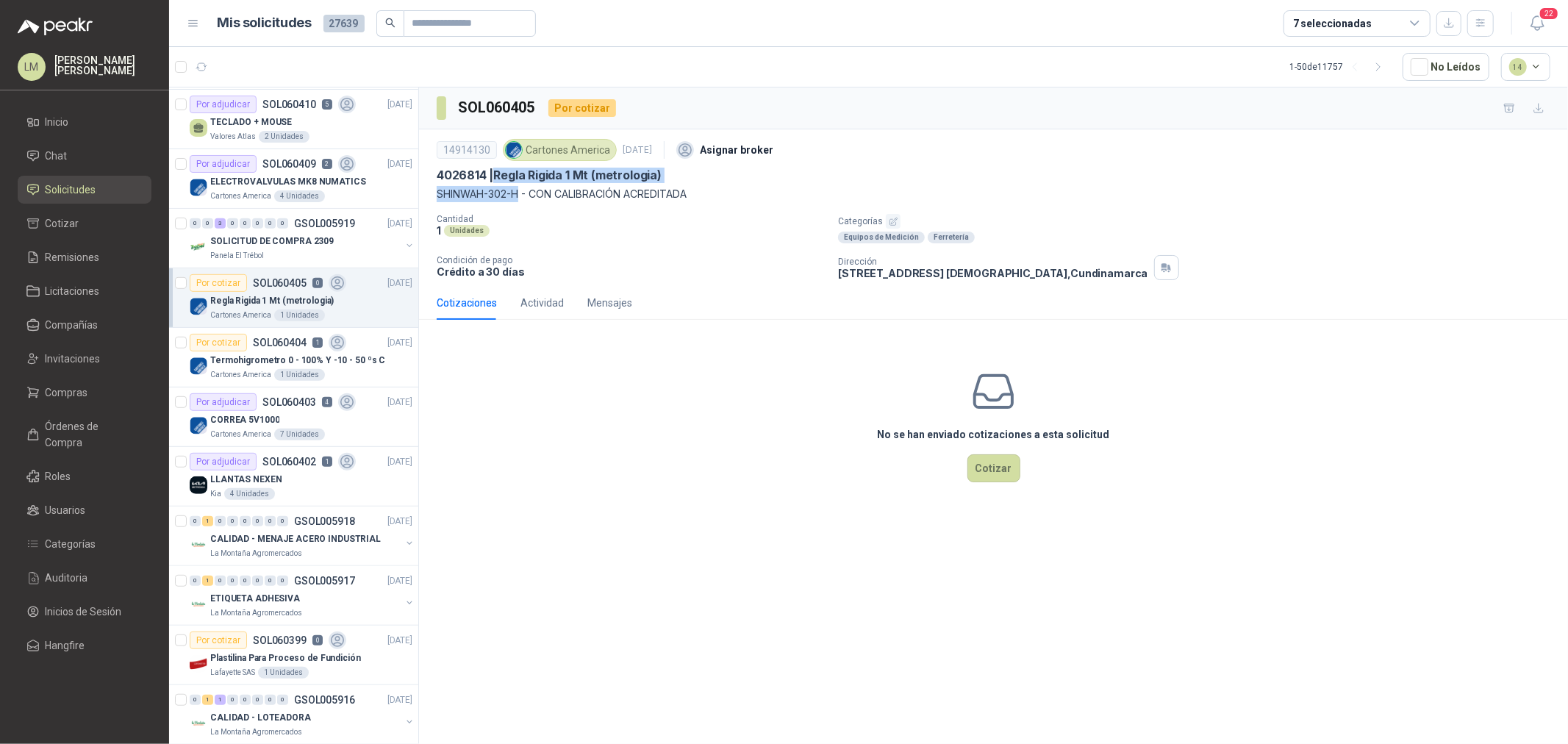
drag, startPoint x: 500, startPoint y: 173, endPoint x: 520, endPoint y: 196, distance: 30.5
click at [520, 196] on div "14914130 Cartones America 6 oct, 2025 Asignar broker 4026814 | Regla Rigida 1 M…" at bounding box center [993, 169] width 1114 height 67
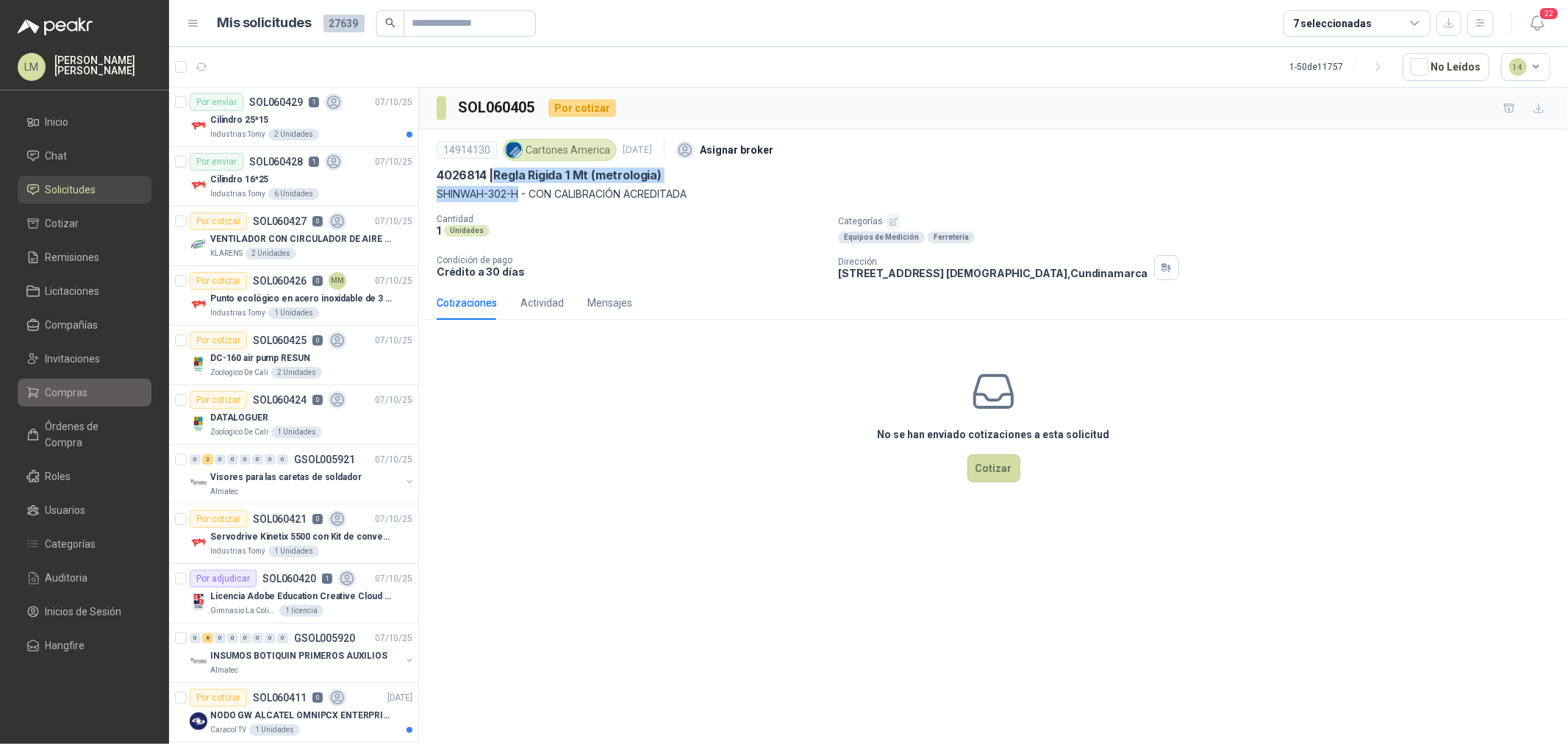
click at [89, 398] on li "Compras" at bounding box center [85, 393] width 116 height 16
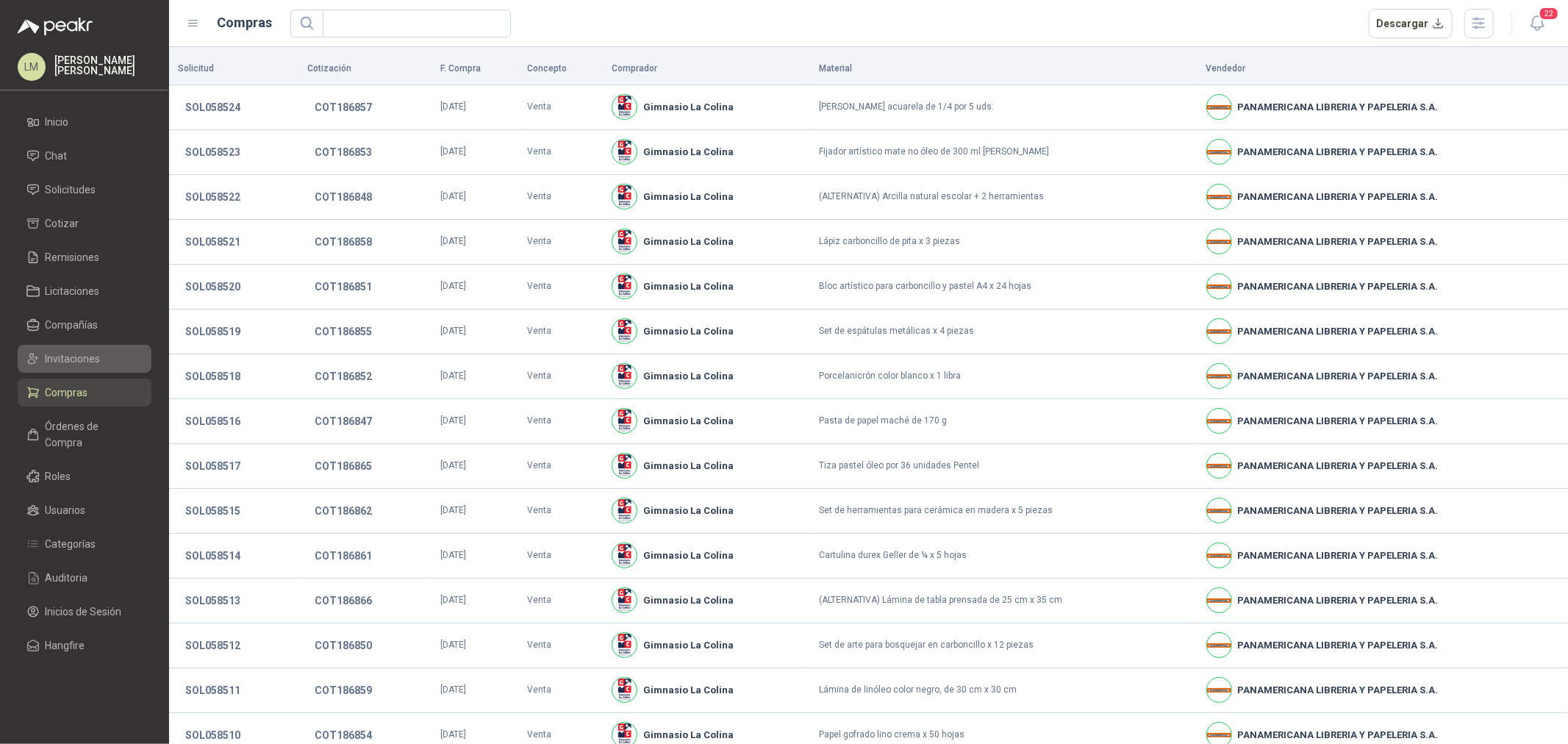
click at [76, 361] on span "Invitaciones" at bounding box center [73, 359] width 55 height 16
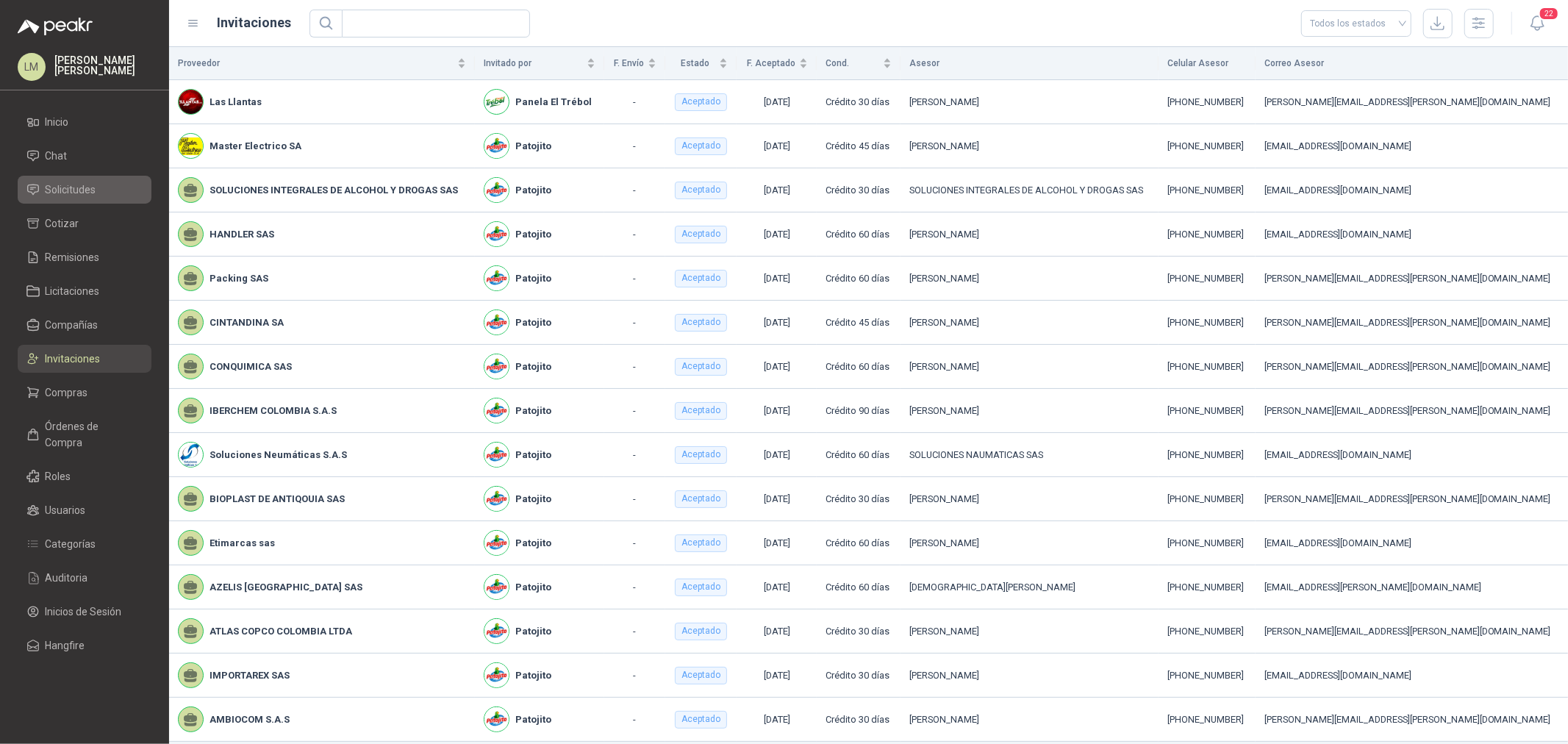
click at [61, 192] on span "Solicitudes" at bounding box center [71, 190] width 51 height 16
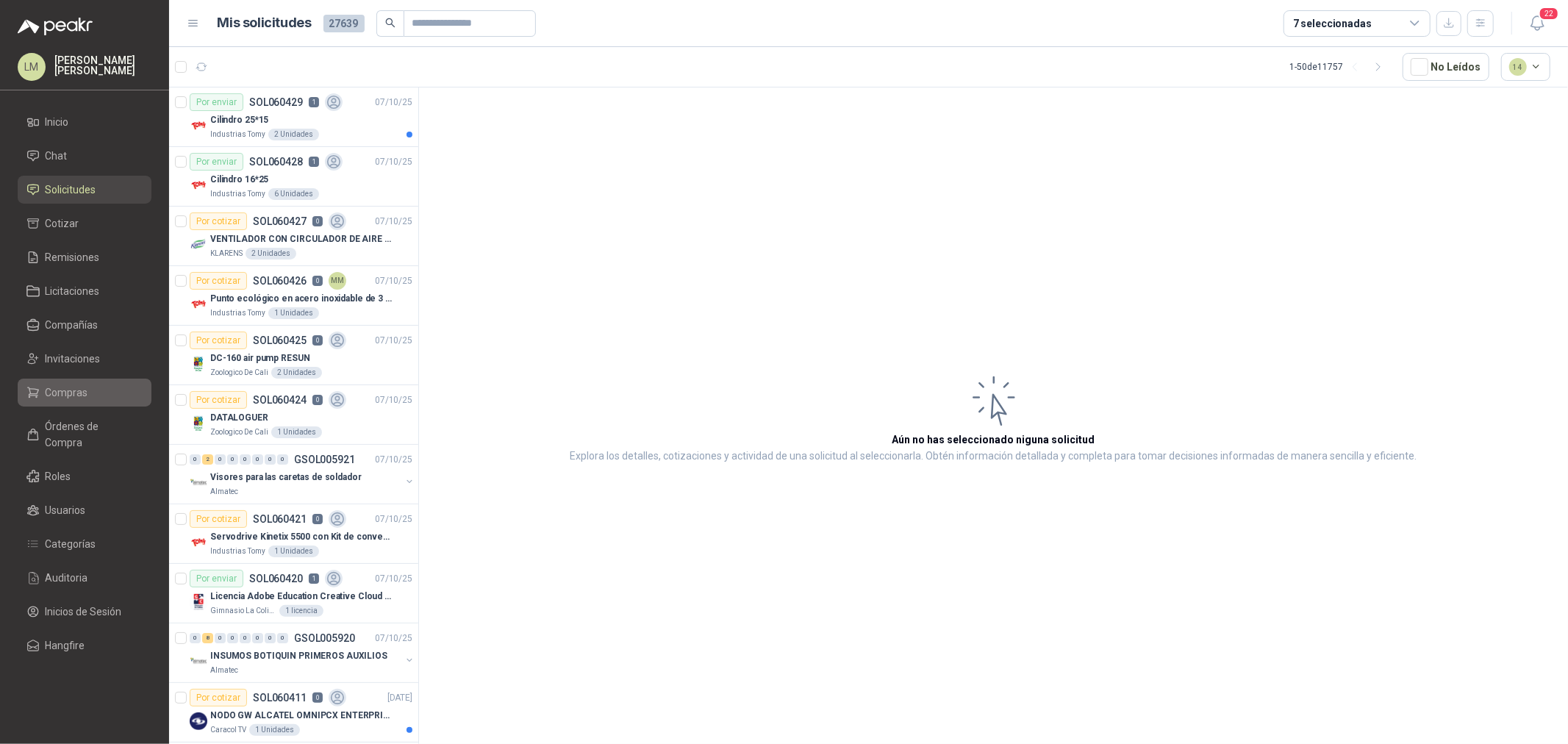
click at [63, 390] on span "Compras" at bounding box center [67, 393] width 43 height 16
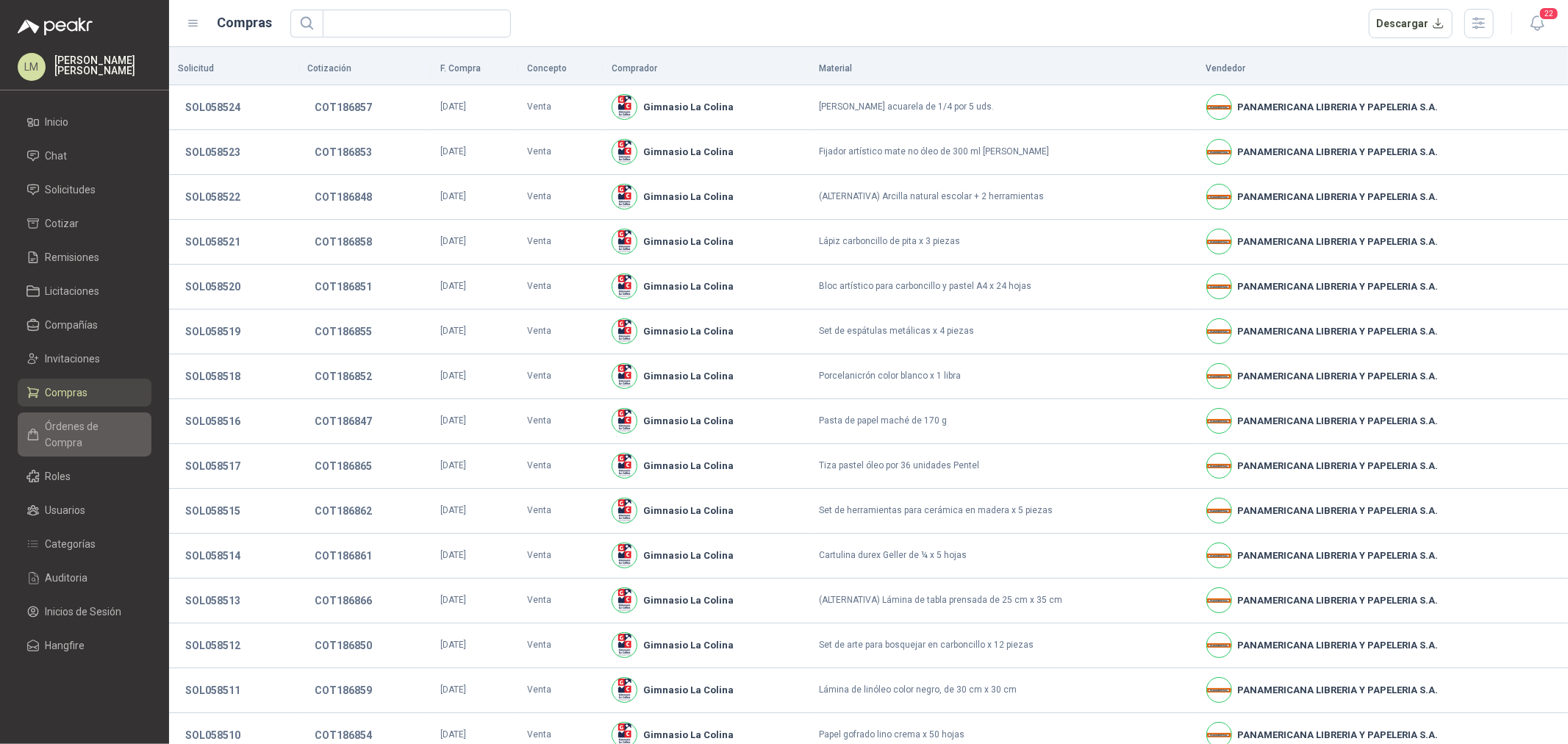
click at [75, 417] on link "Órdenes de Compra" at bounding box center [85, 435] width 134 height 44
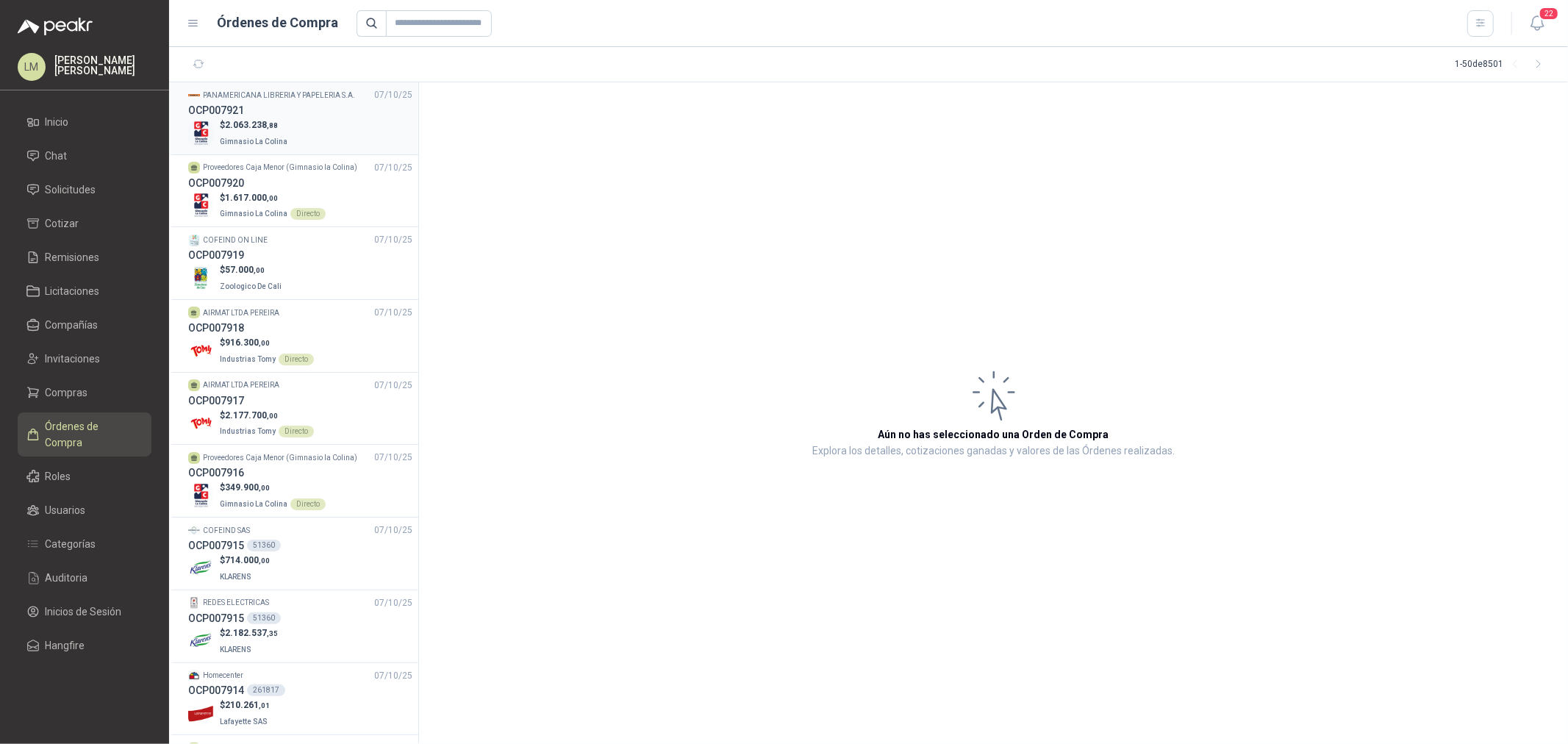
click at [259, 122] on span "2.063.238 ,88" at bounding box center [251, 125] width 53 height 10
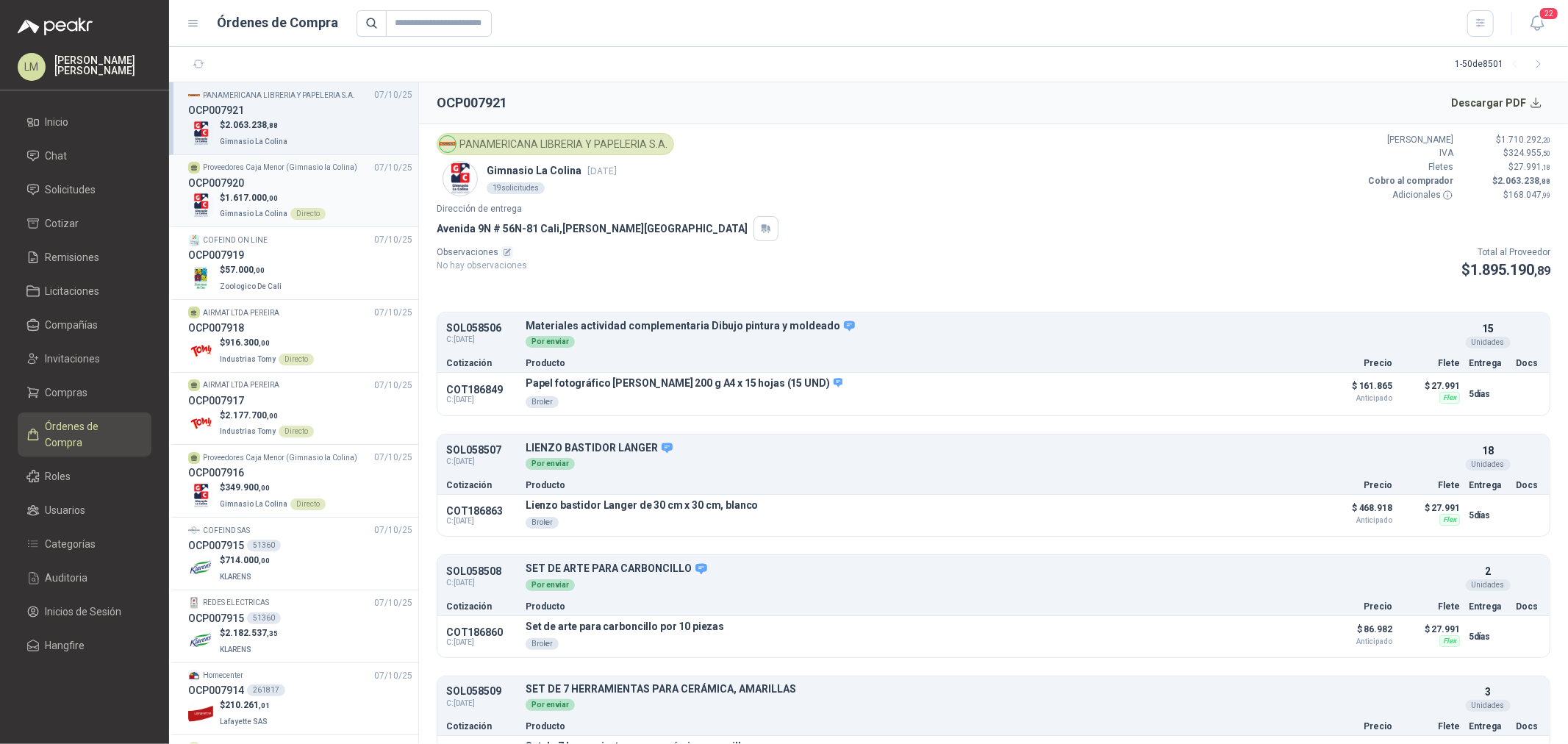
click at [303, 204] on p "Gimnasio La Colina Directo" at bounding box center [273, 212] width 106 height 16
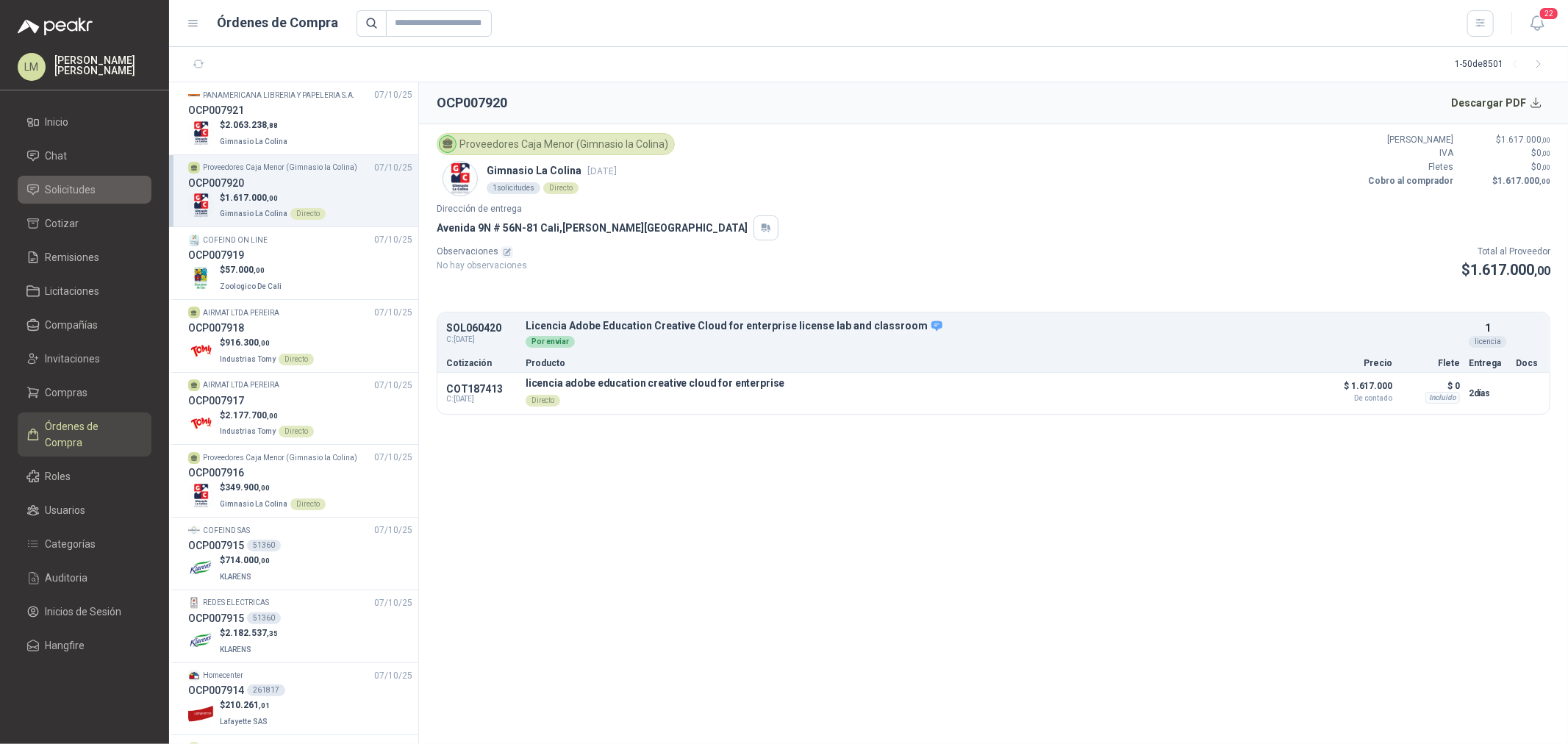
click at [92, 187] on span "Solicitudes" at bounding box center [71, 190] width 51 height 16
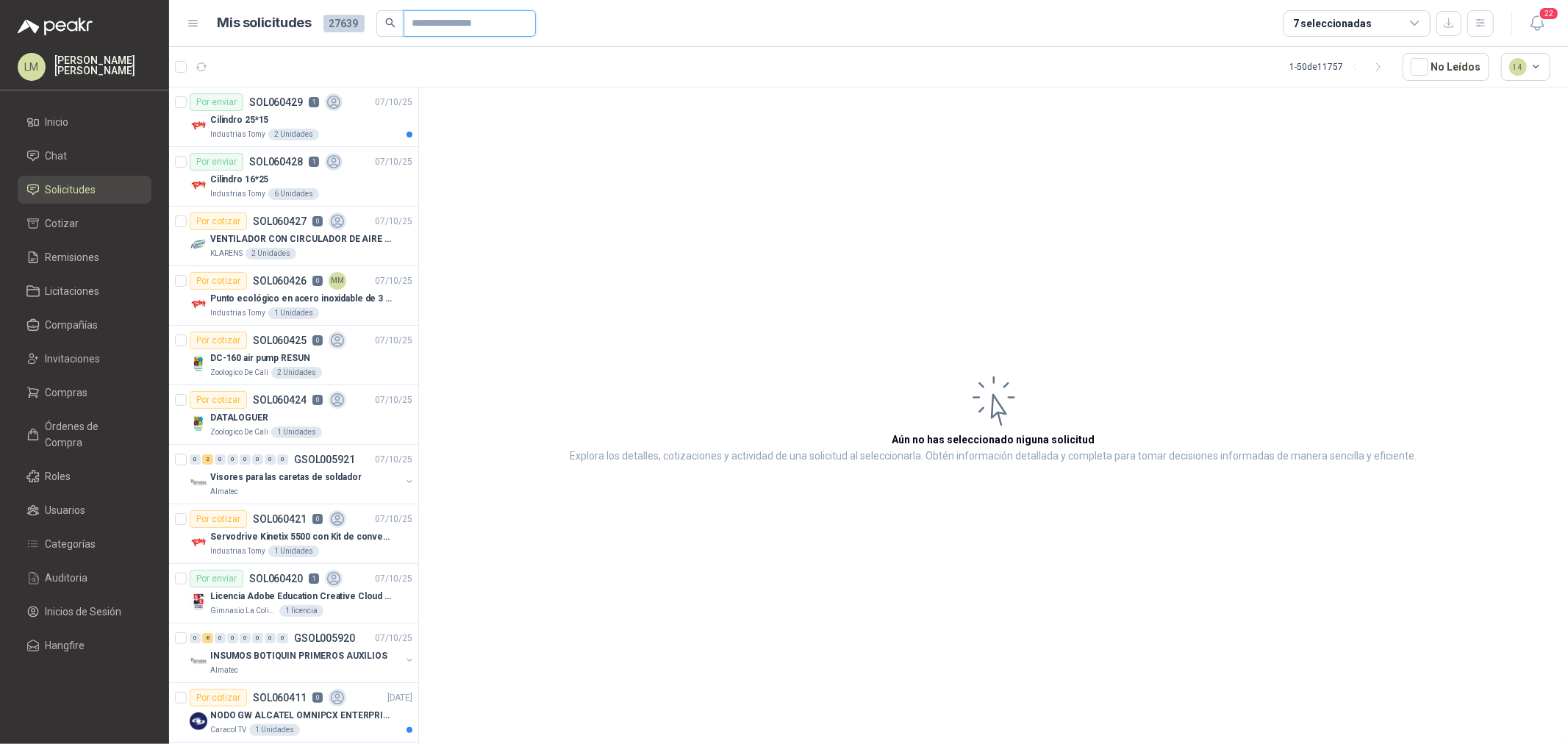
click at [421, 22] on input "text" at bounding box center [464, 24] width 103 height 25
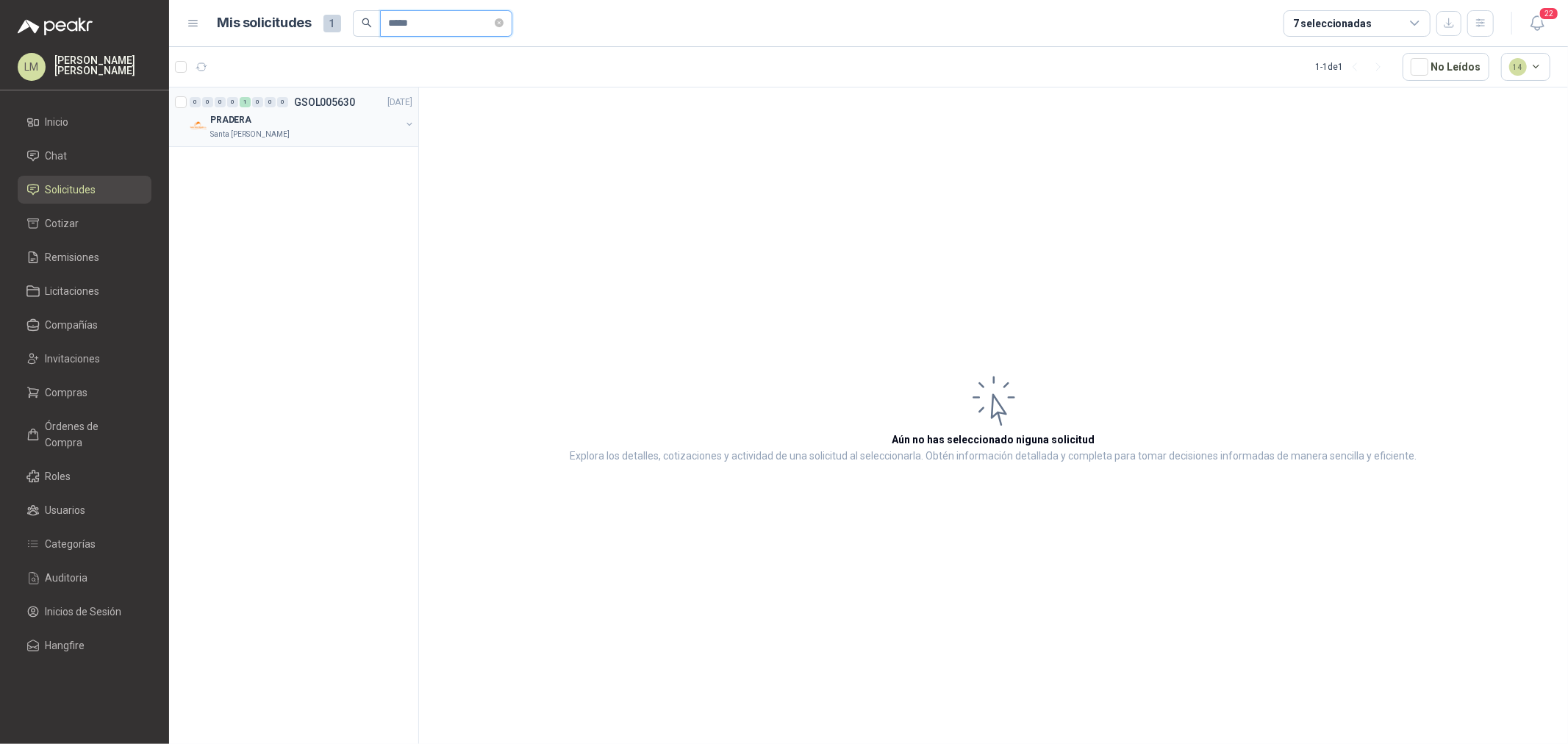
type input "*****"
click at [405, 125] on button "button" at bounding box center [410, 125] width 12 height 12
click at [356, 150] on article "Por enviar SOL057351 2 CANECA 75 LTS PLASTICA PUNTO ECOLOGICO 3 Unidades RQP-00…" at bounding box center [293, 176] width 249 height 60
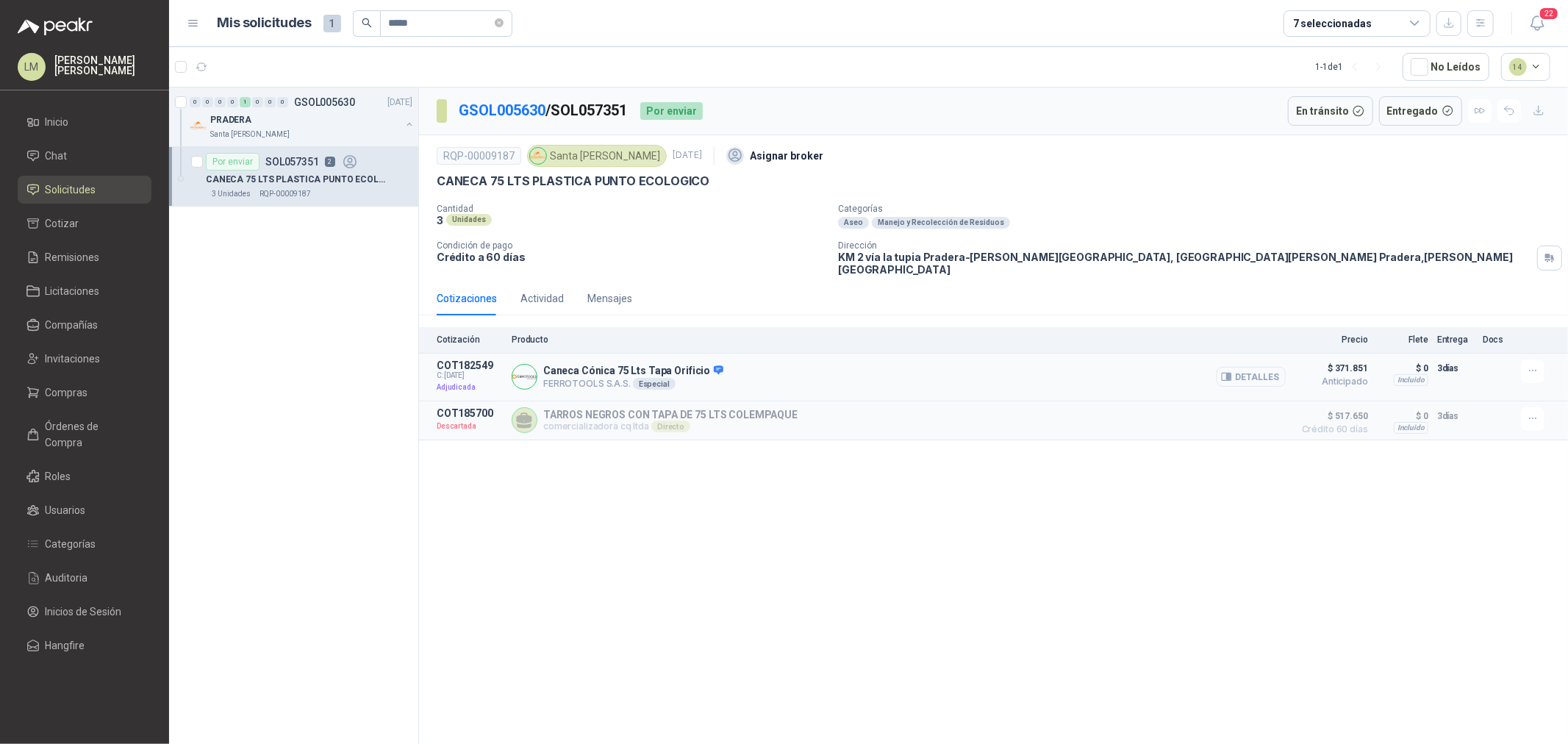
click at [1230, 375] on icon "button" at bounding box center [1229, 378] width 4 height 6
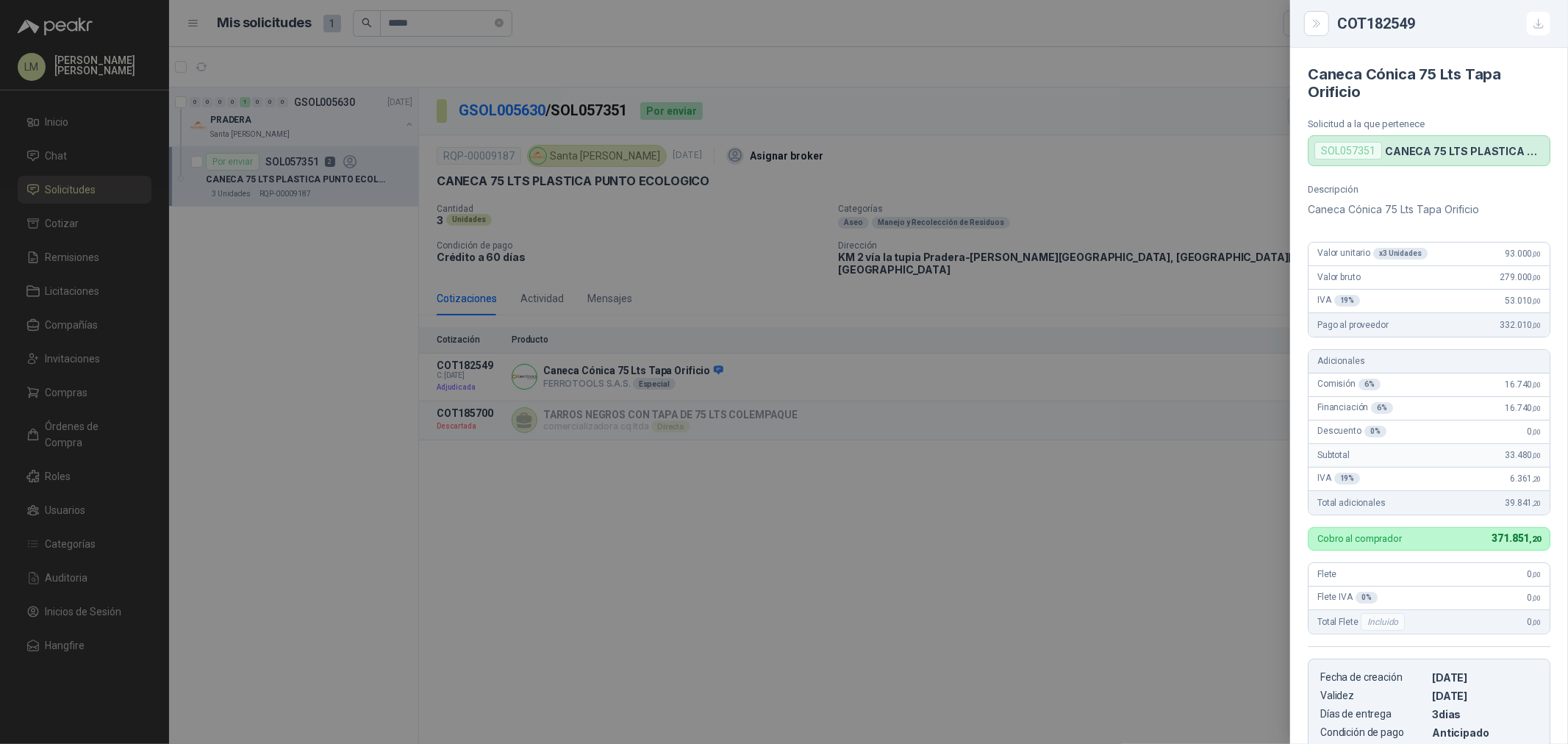
click at [607, 232] on div at bounding box center [784, 372] width 1568 height 744
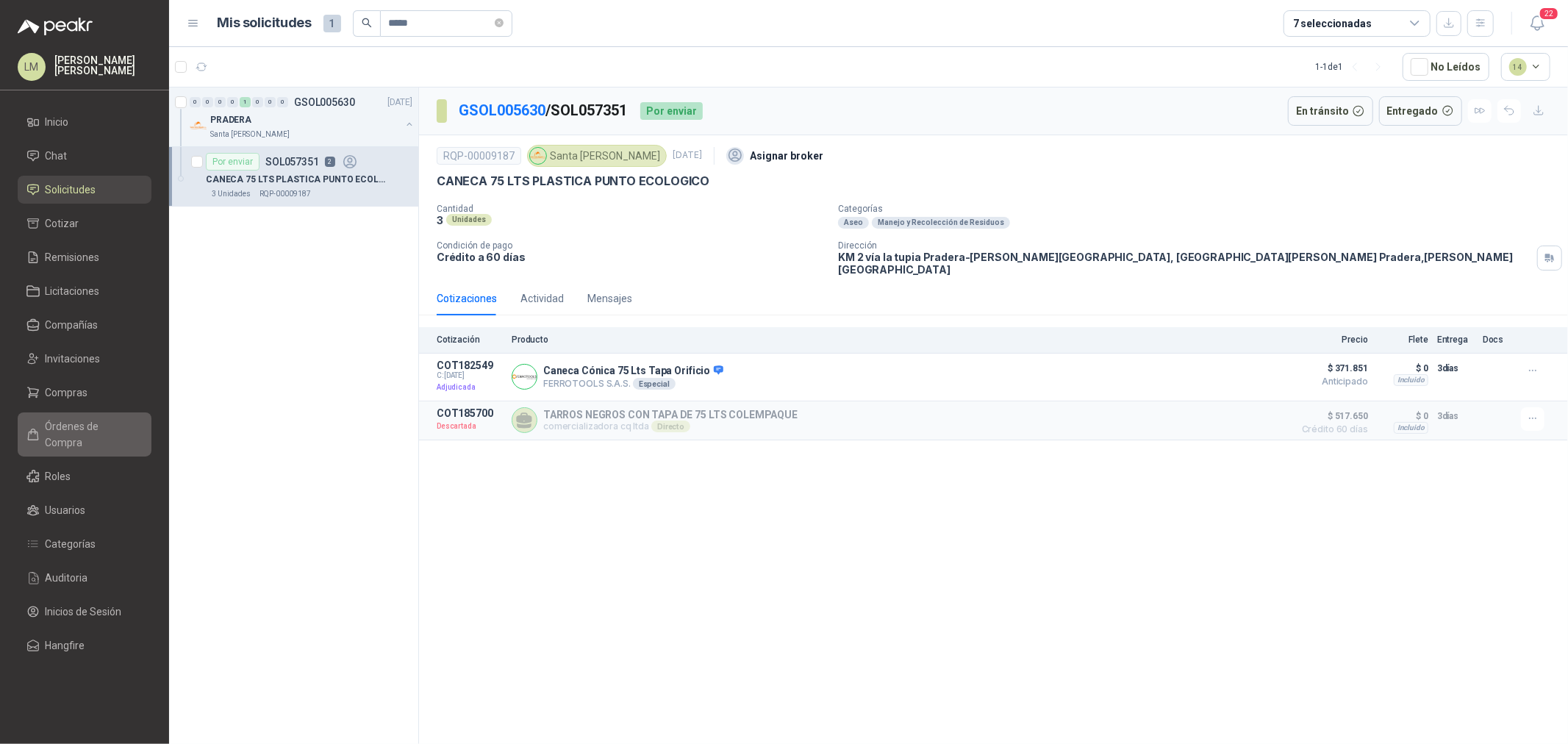
click at [69, 437] on link "Órdenes de Compra" at bounding box center [85, 435] width 134 height 44
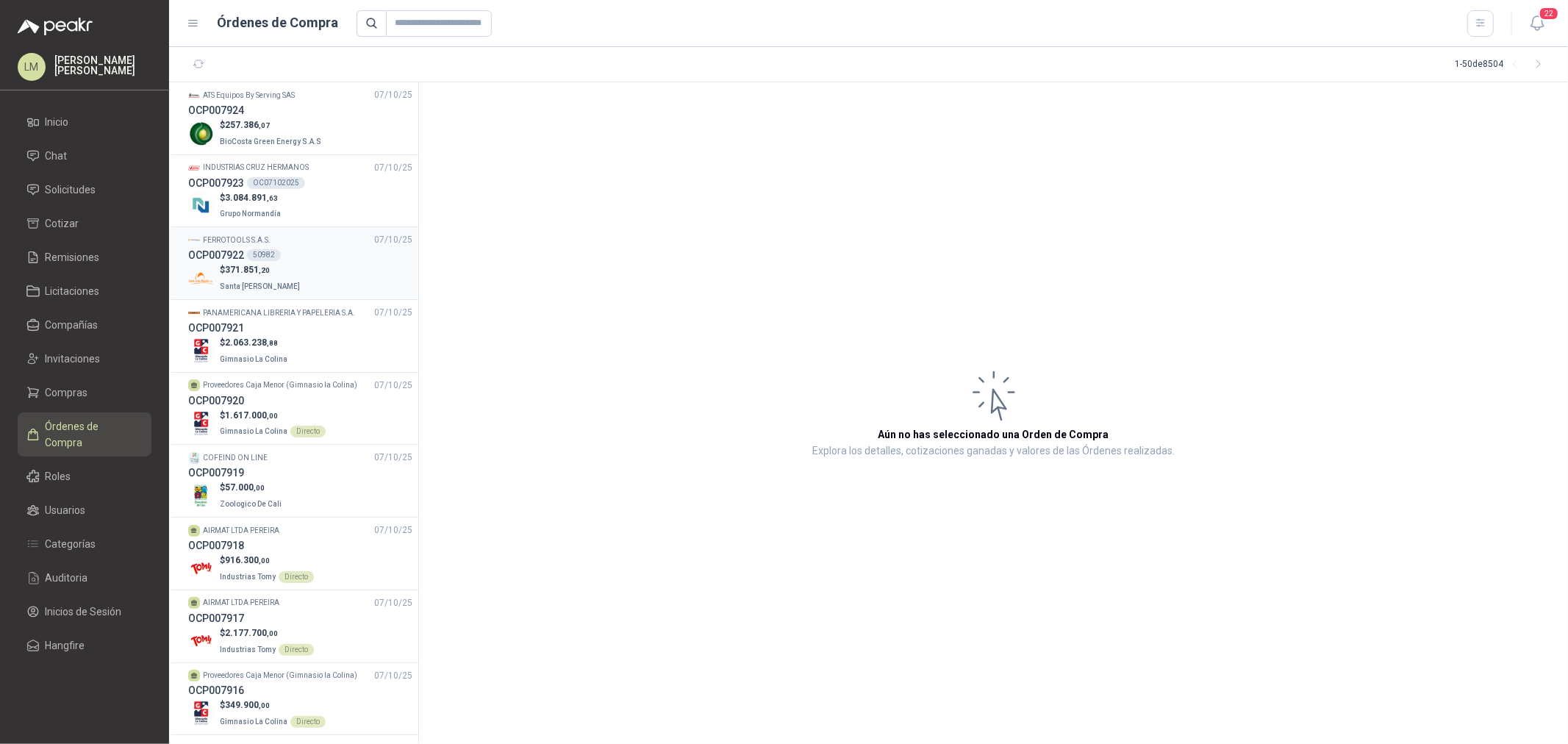
click at [276, 263] on p "$ 371.851 ,20" at bounding box center [261, 270] width 83 height 14
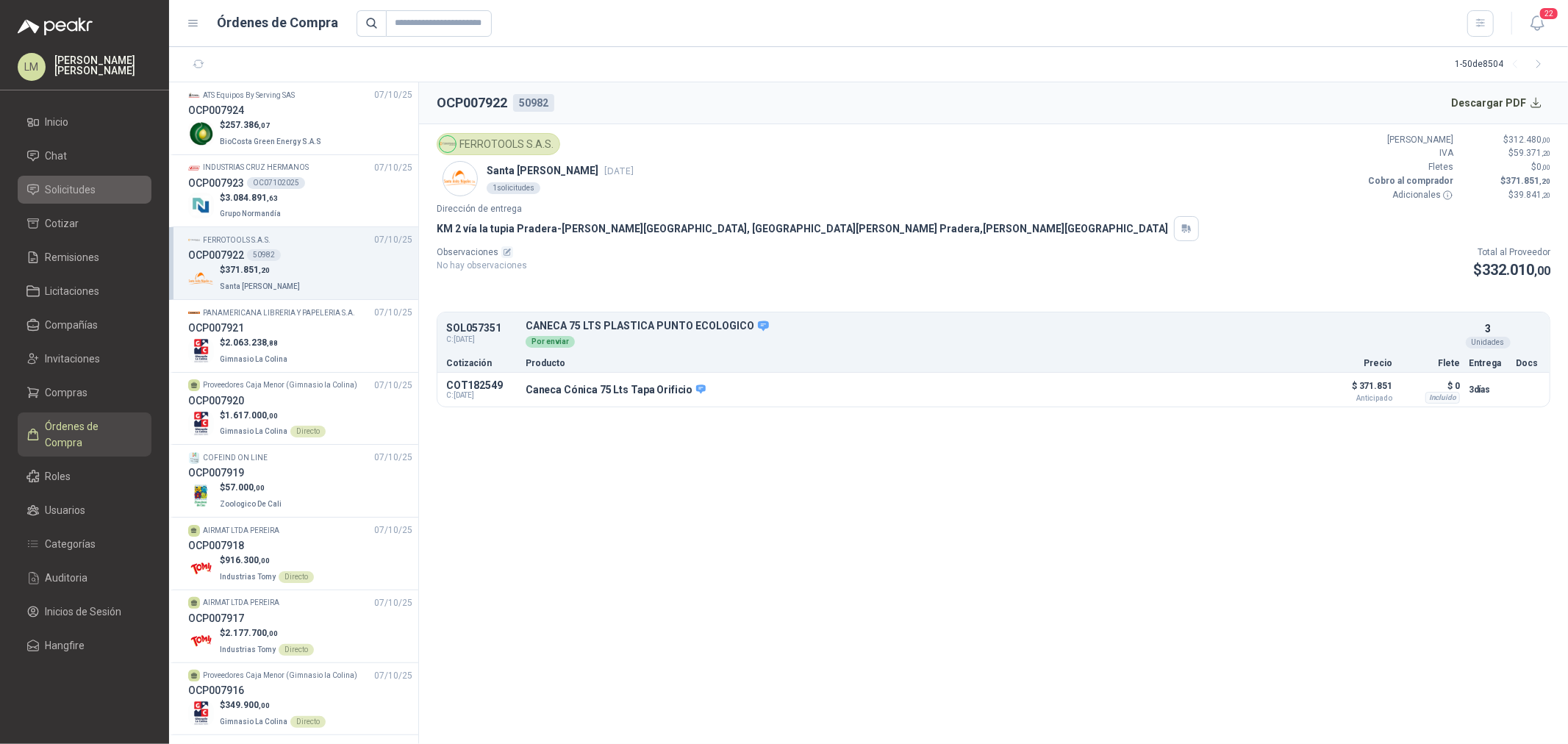
click at [88, 192] on span "Solicitudes" at bounding box center [71, 190] width 51 height 16
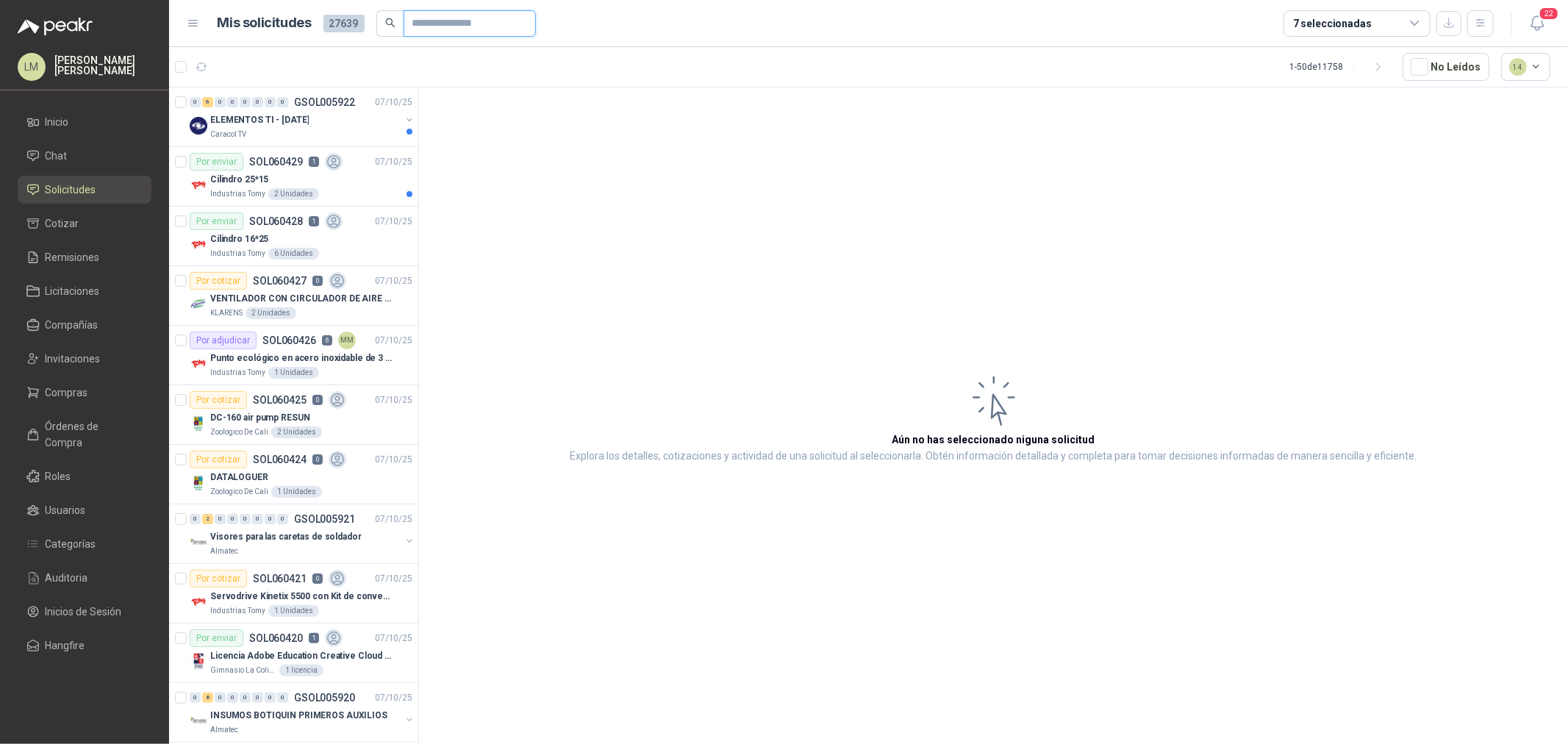
click at [413, 23] on input "text" at bounding box center [464, 24] width 103 height 25
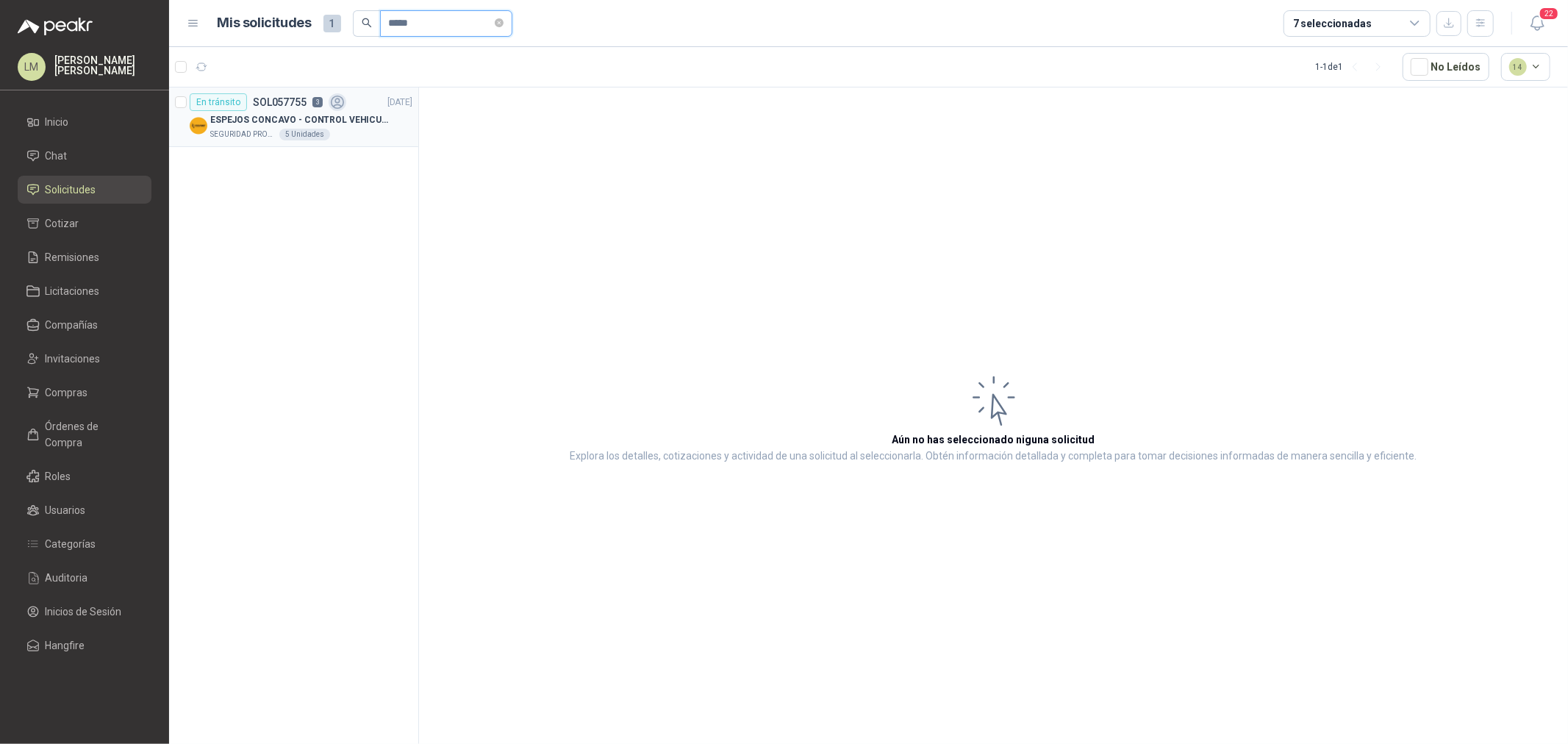
type input "*****"
click at [287, 124] on p "ESPEJOS CONCAVO - CONTROL VEHICULAR" at bounding box center [302, 120] width 183 height 14
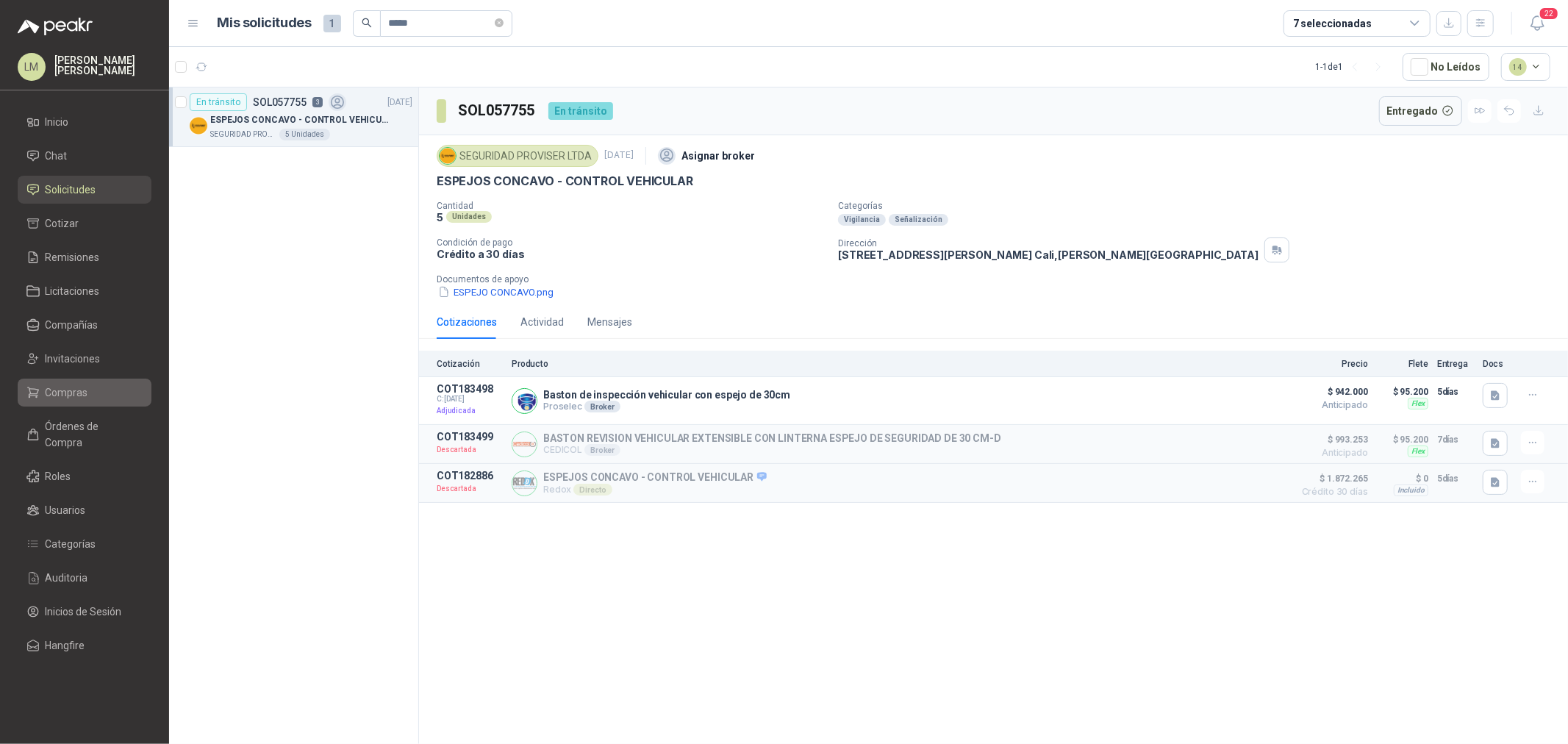
click at [80, 392] on span "Compras" at bounding box center [67, 393] width 43 height 16
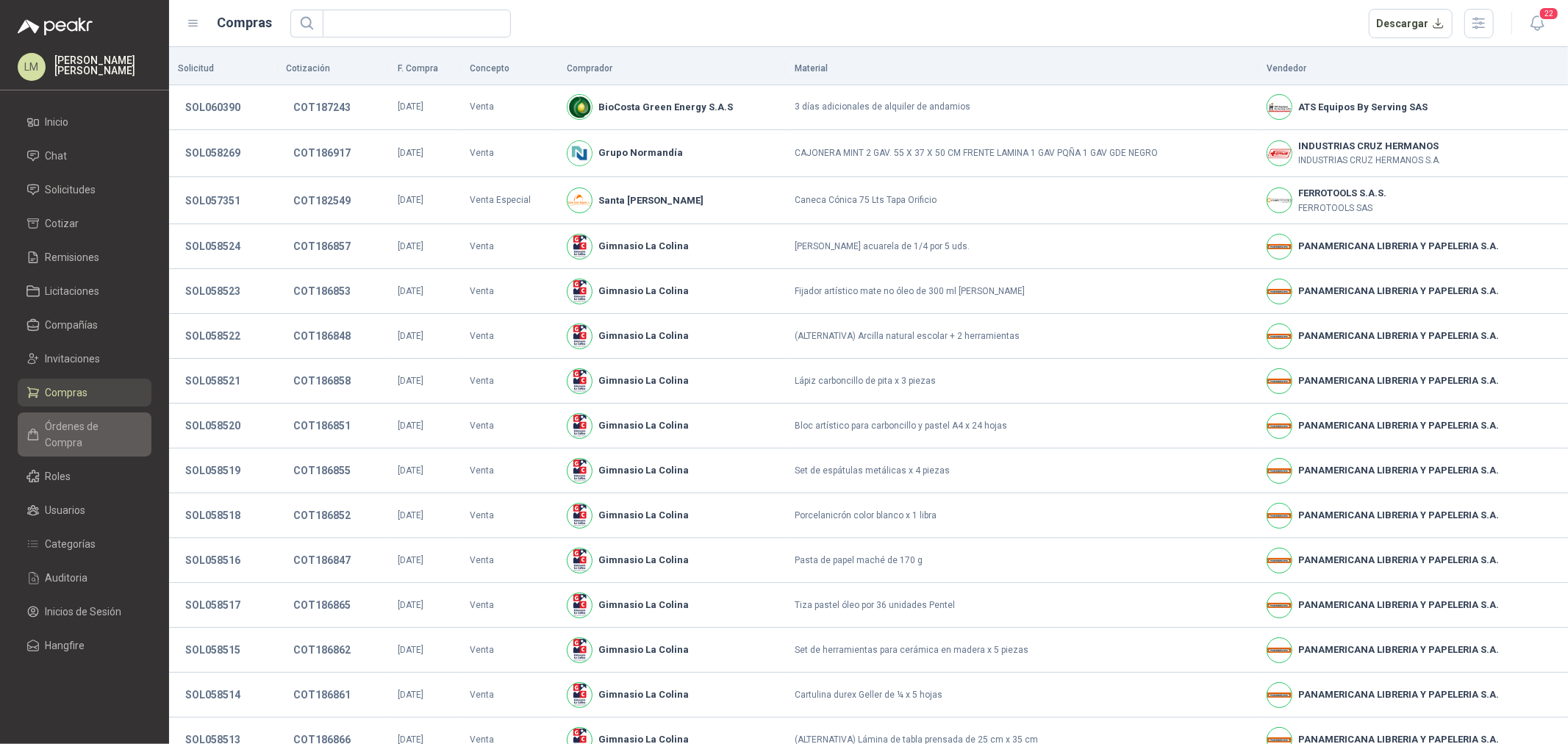
click at [86, 437] on link "Órdenes de Compra" at bounding box center [85, 435] width 134 height 44
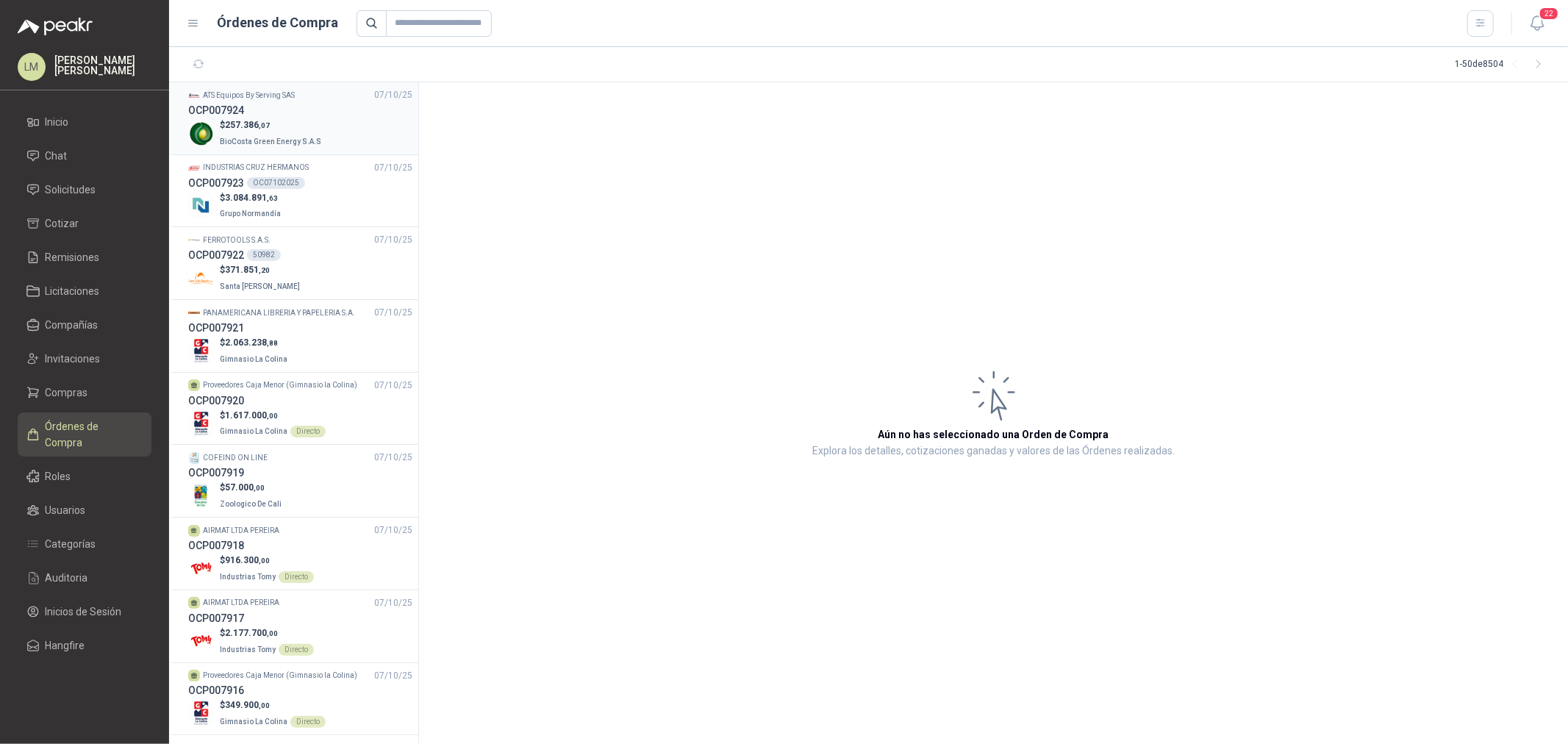
click at [290, 134] on p "BioCosta Green Energy S.A.S" at bounding box center [272, 141] width 105 height 16
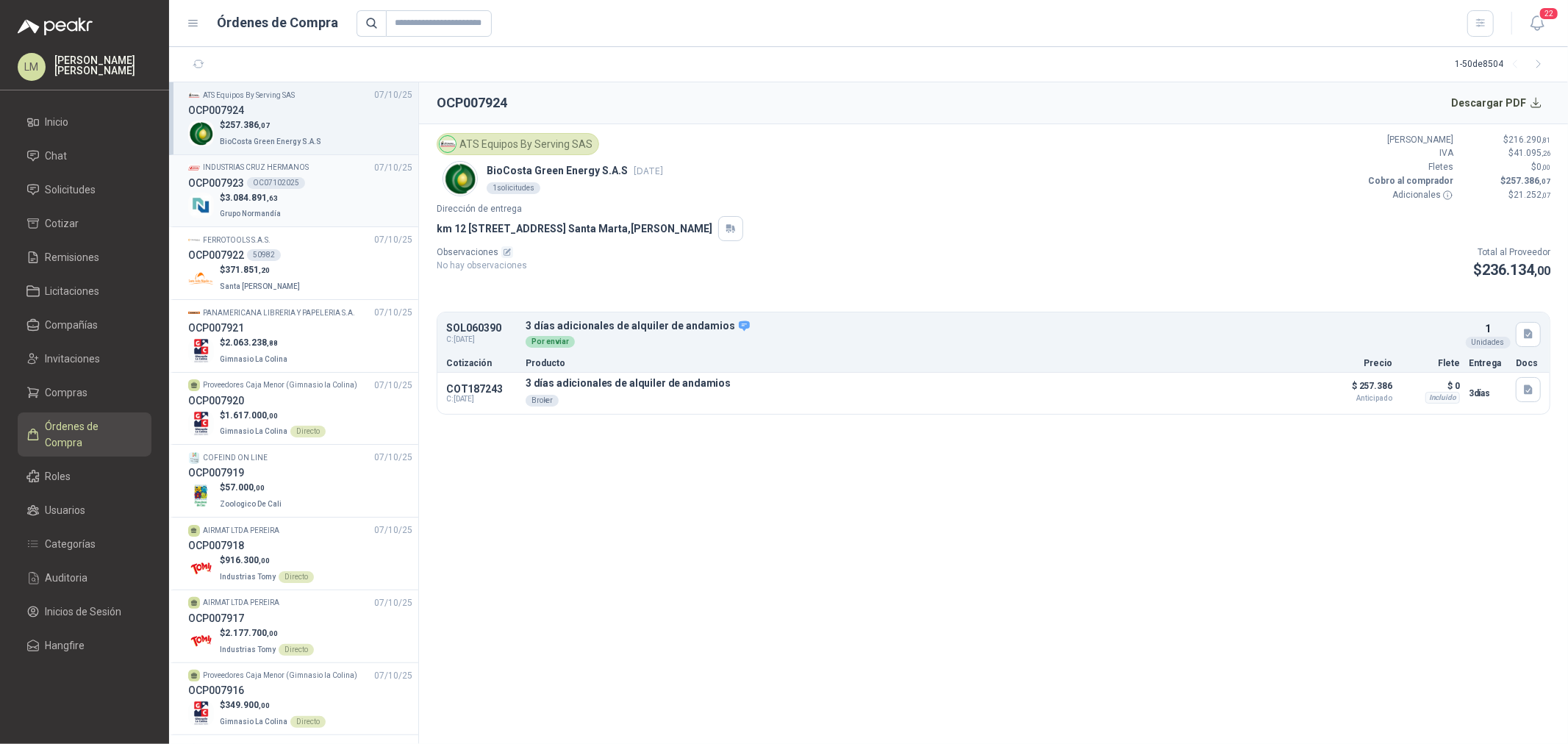
click at [282, 193] on div "$ 3.084.891 ,63 Grupo Normandía" at bounding box center [300, 206] width 224 height 30
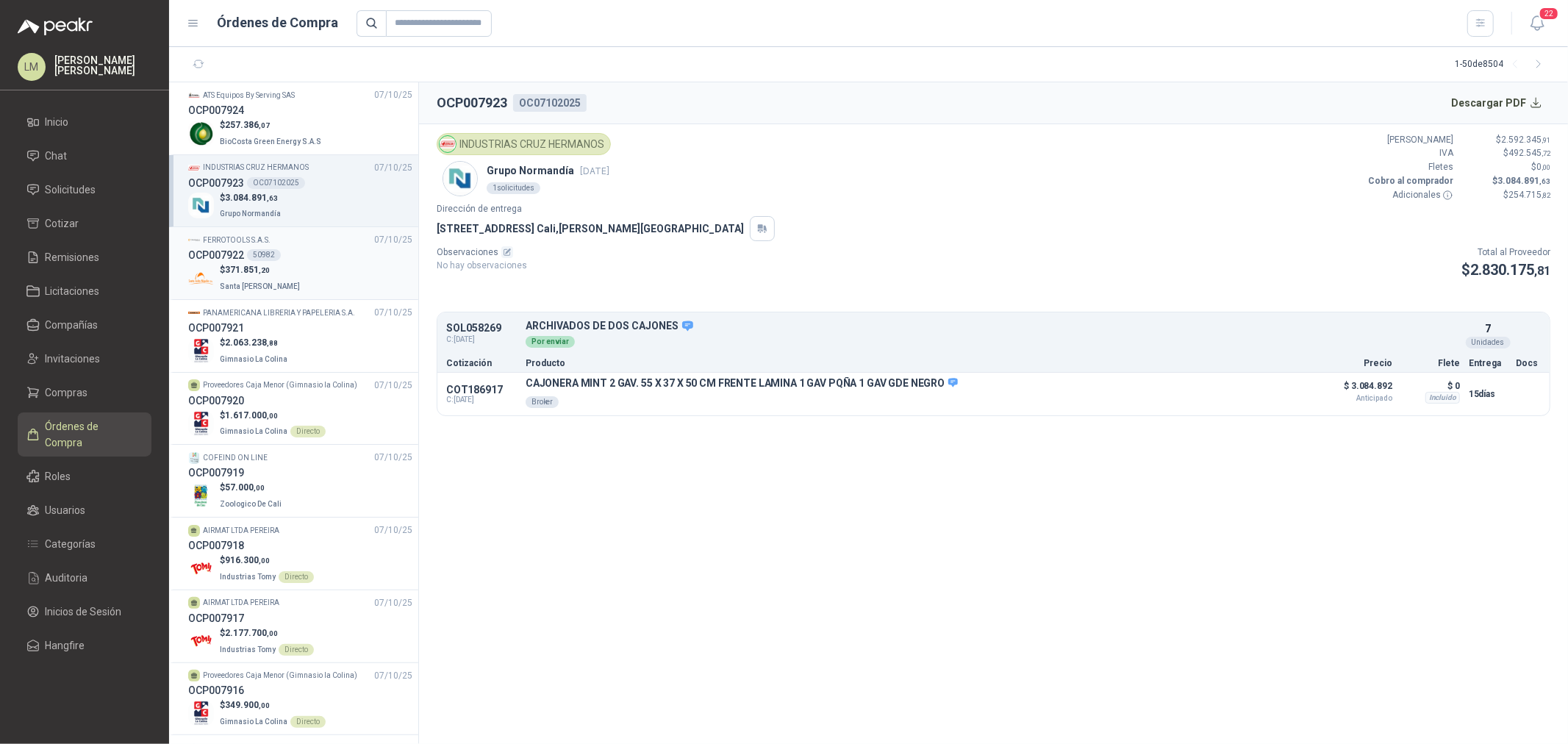
click at [276, 268] on p "$ 371.851 ,20" at bounding box center [261, 270] width 83 height 14
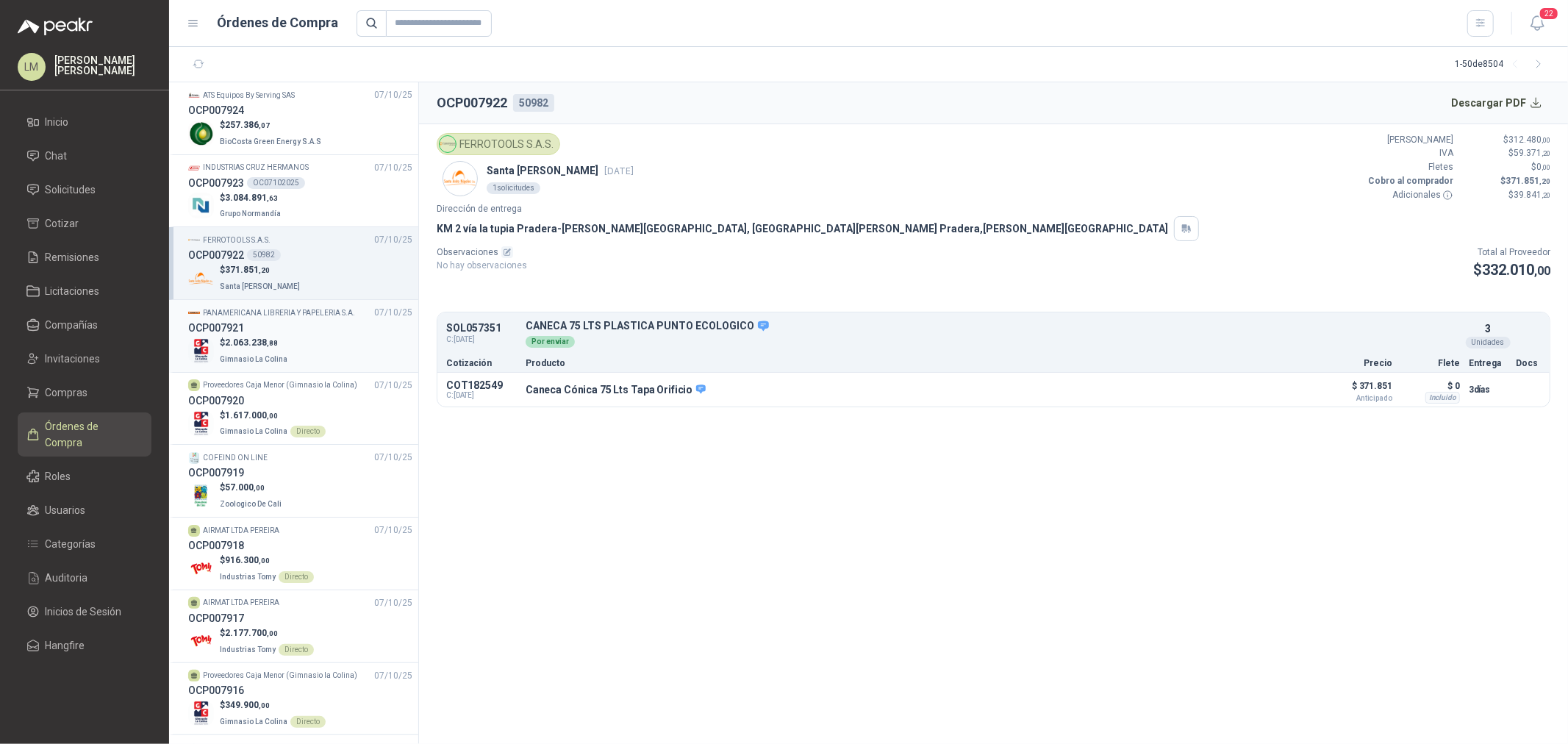
click at [274, 343] on span ",88" at bounding box center [272, 343] width 11 height 8
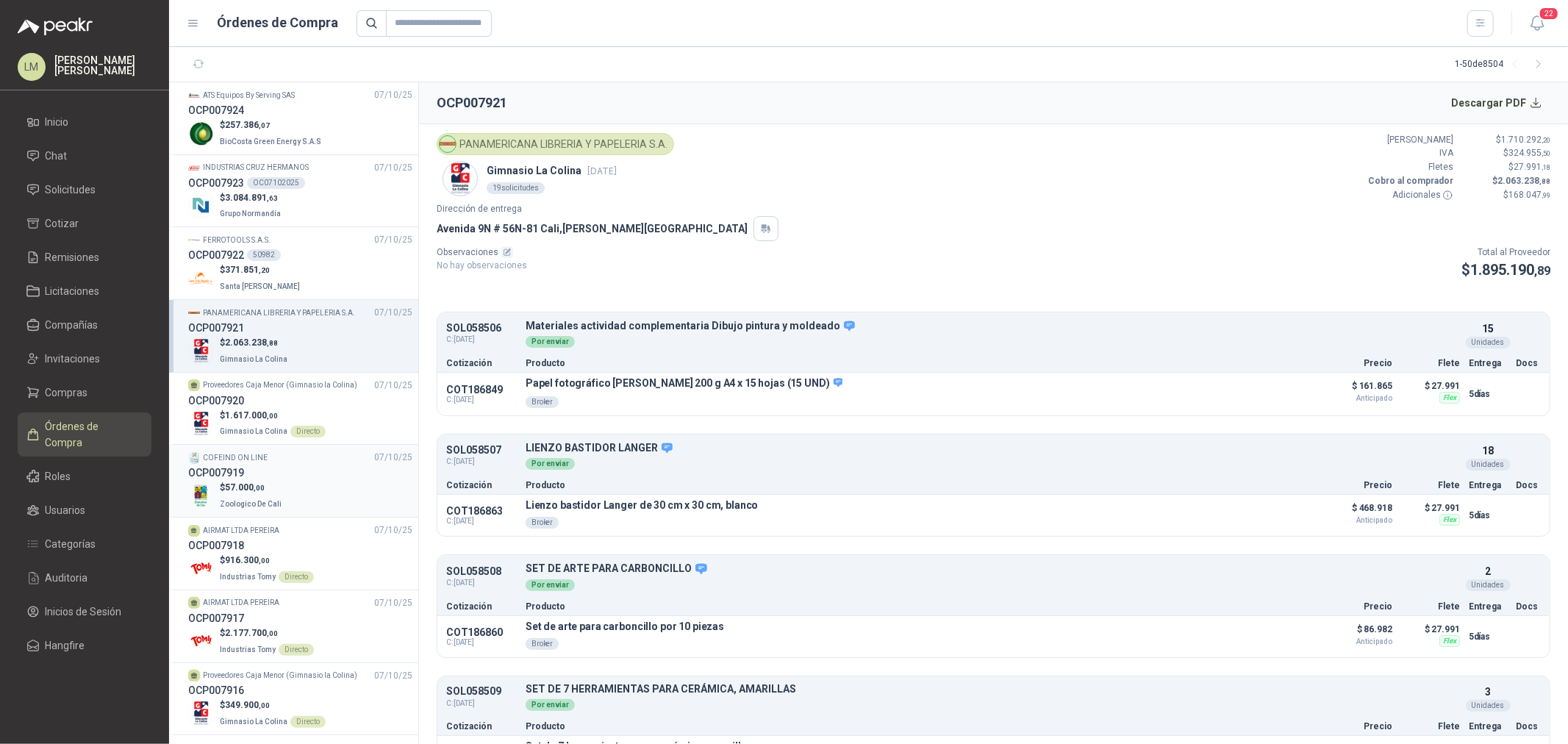
click at [280, 470] on div "OCP007919" at bounding box center [300, 473] width 224 height 16
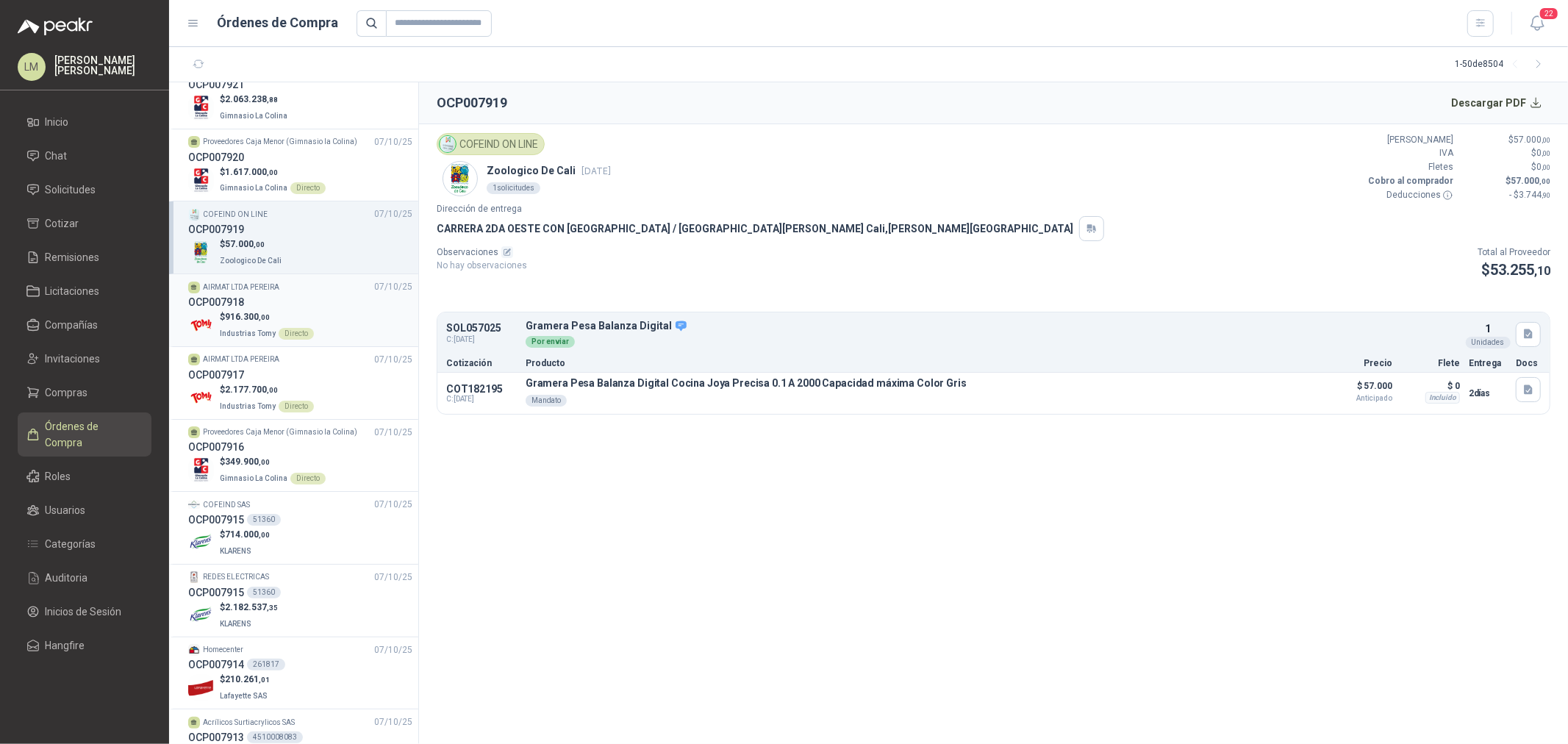
scroll to position [245, 0]
click at [291, 504] on div "COFEIND SAS 07/10/25" at bounding box center [300, 503] width 224 height 14
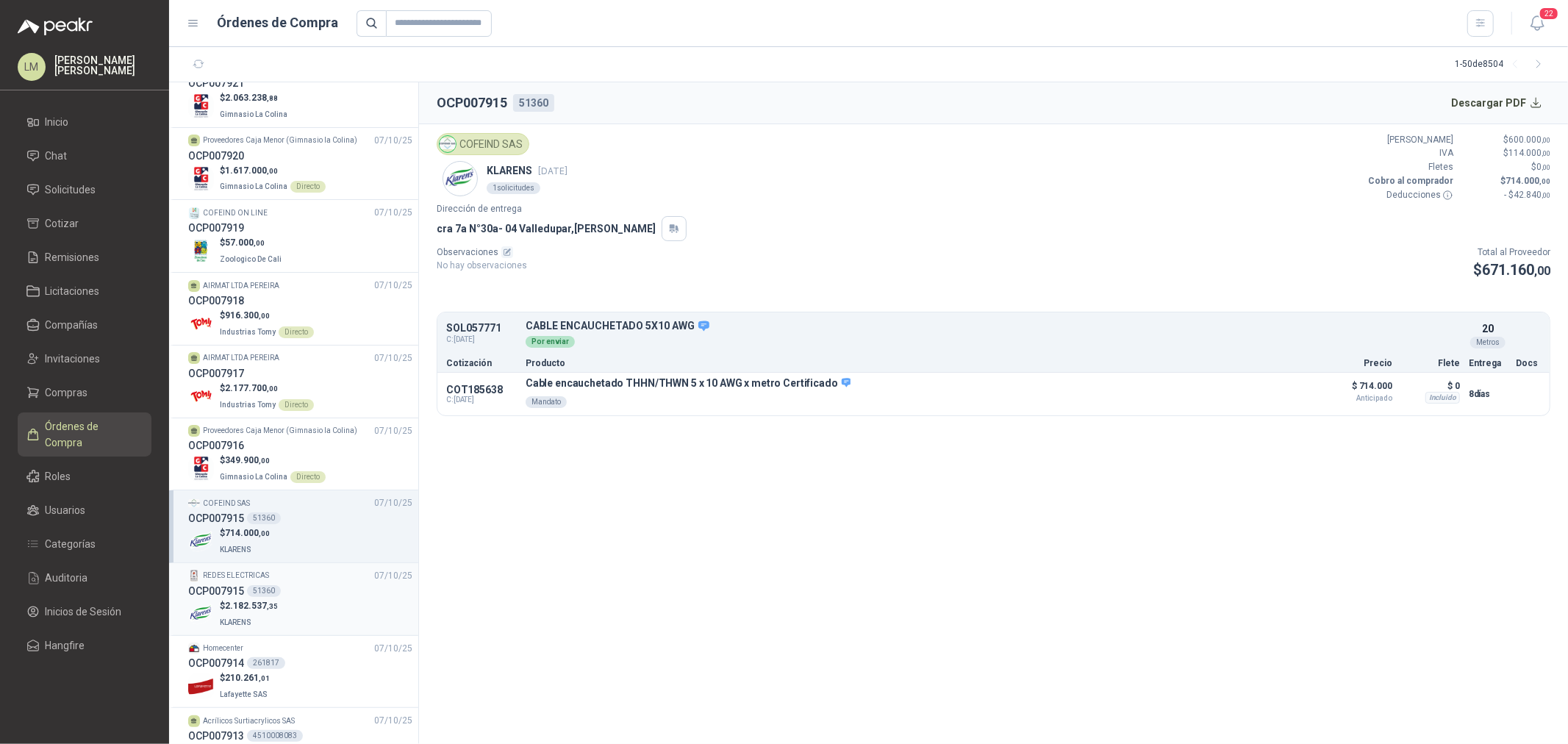
click at [291, 594] on div "OCP007915 51360" at bounding box center [300, 591] width 224 height 16
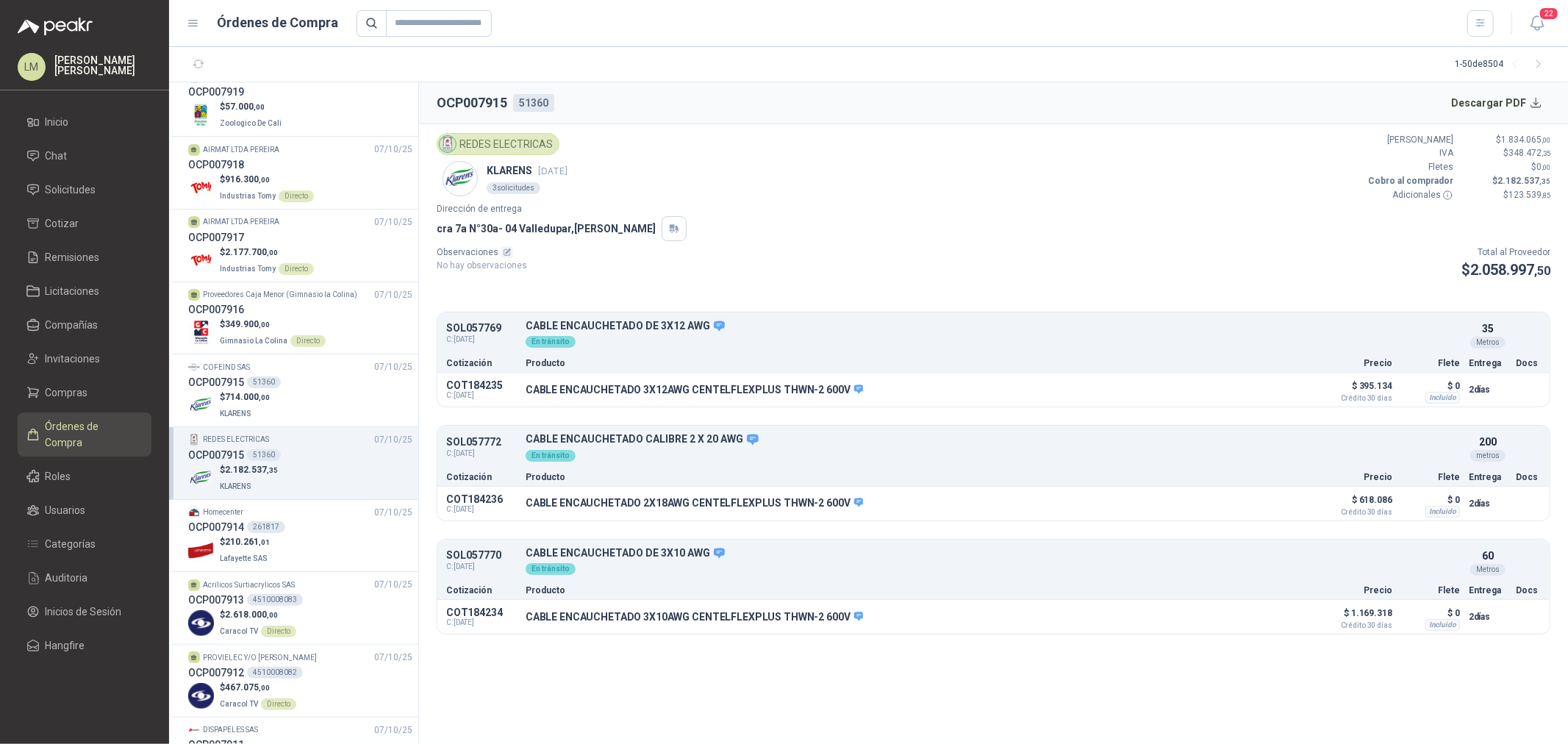
scroll to position [408, 0]
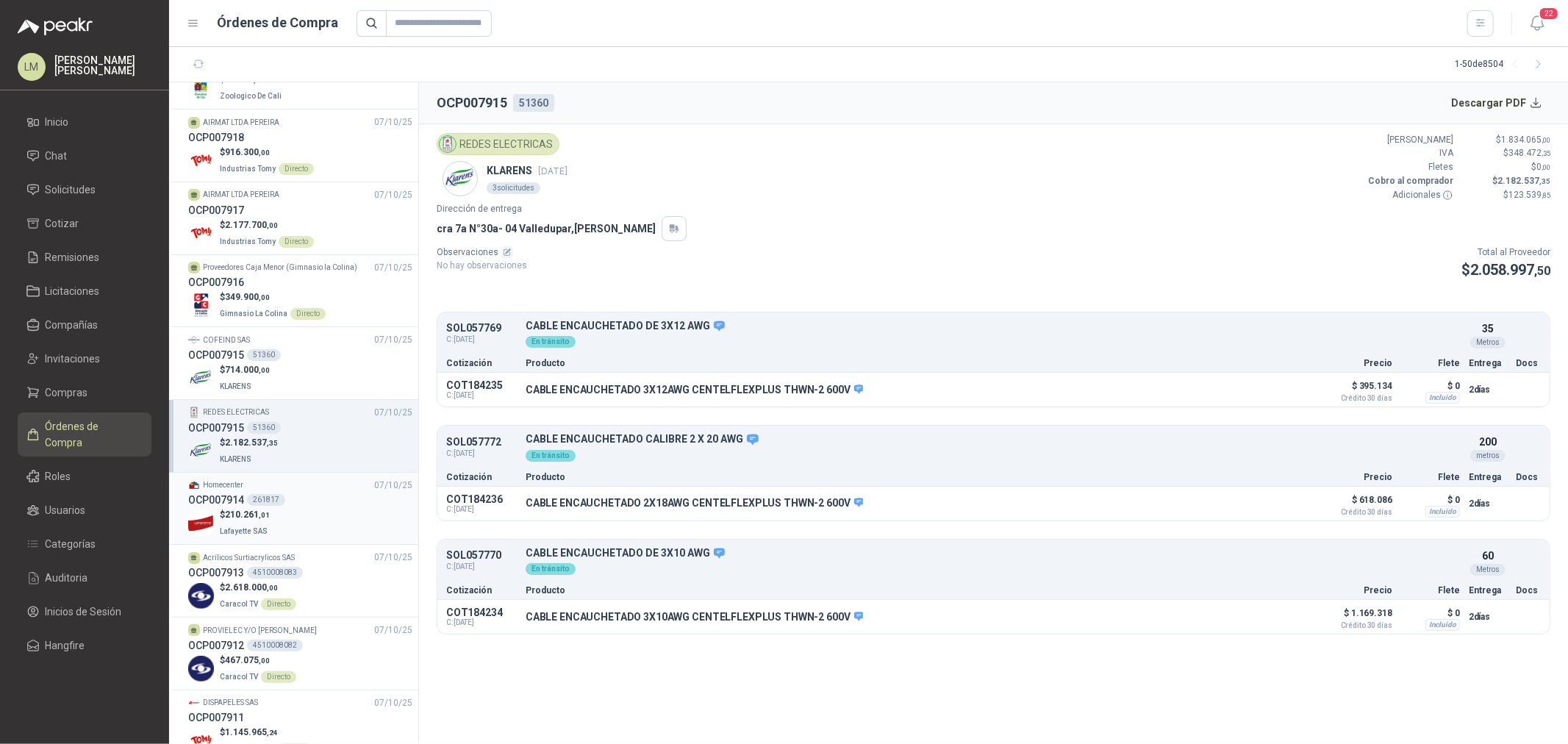
click at [292, 511] on div "$ 210.261 ,01 Lafayette SAS" at bounding box center [300, 523] width 224 height 30
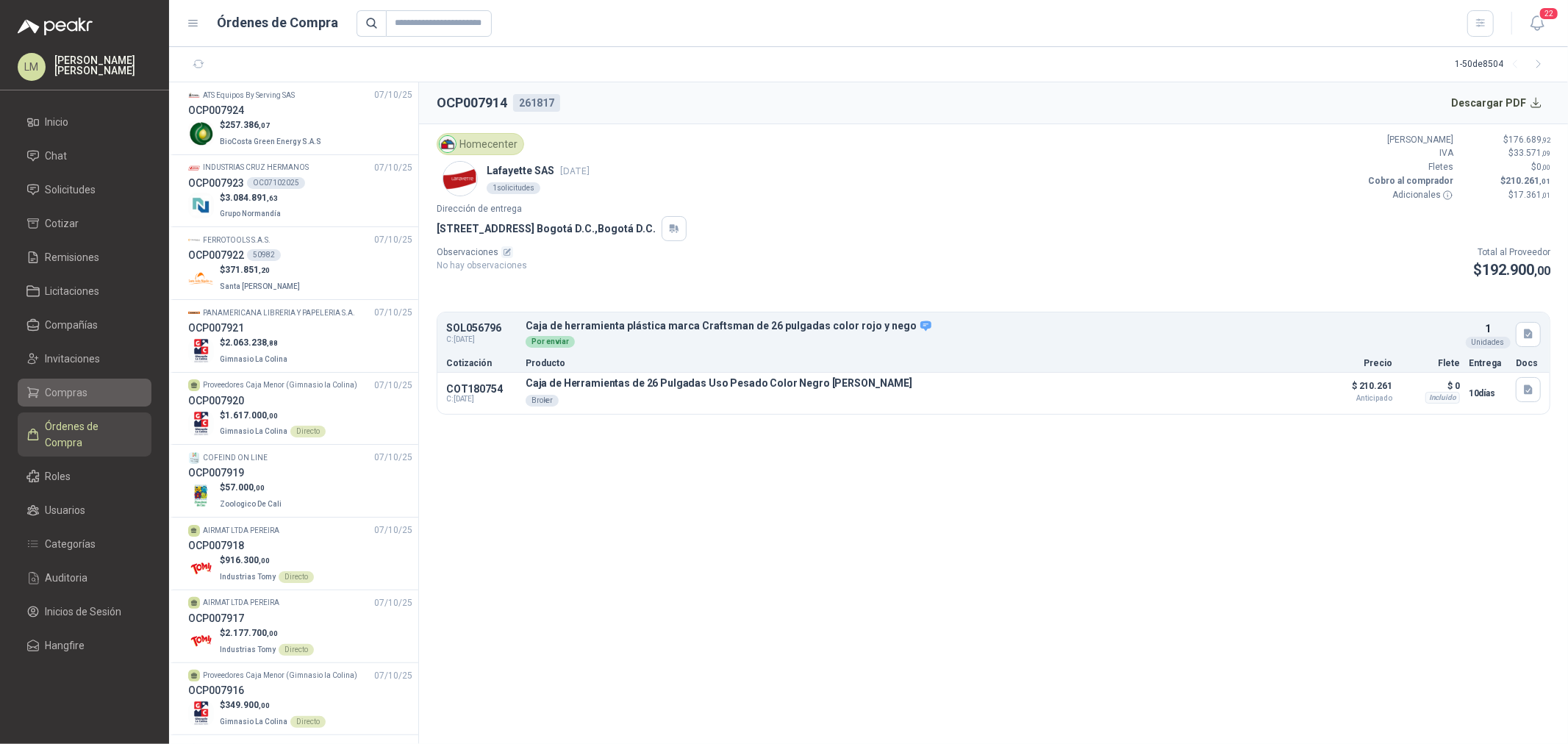
click at [68, 386] on span "Compras" at bounding box center [67, 393] width 43 height 16
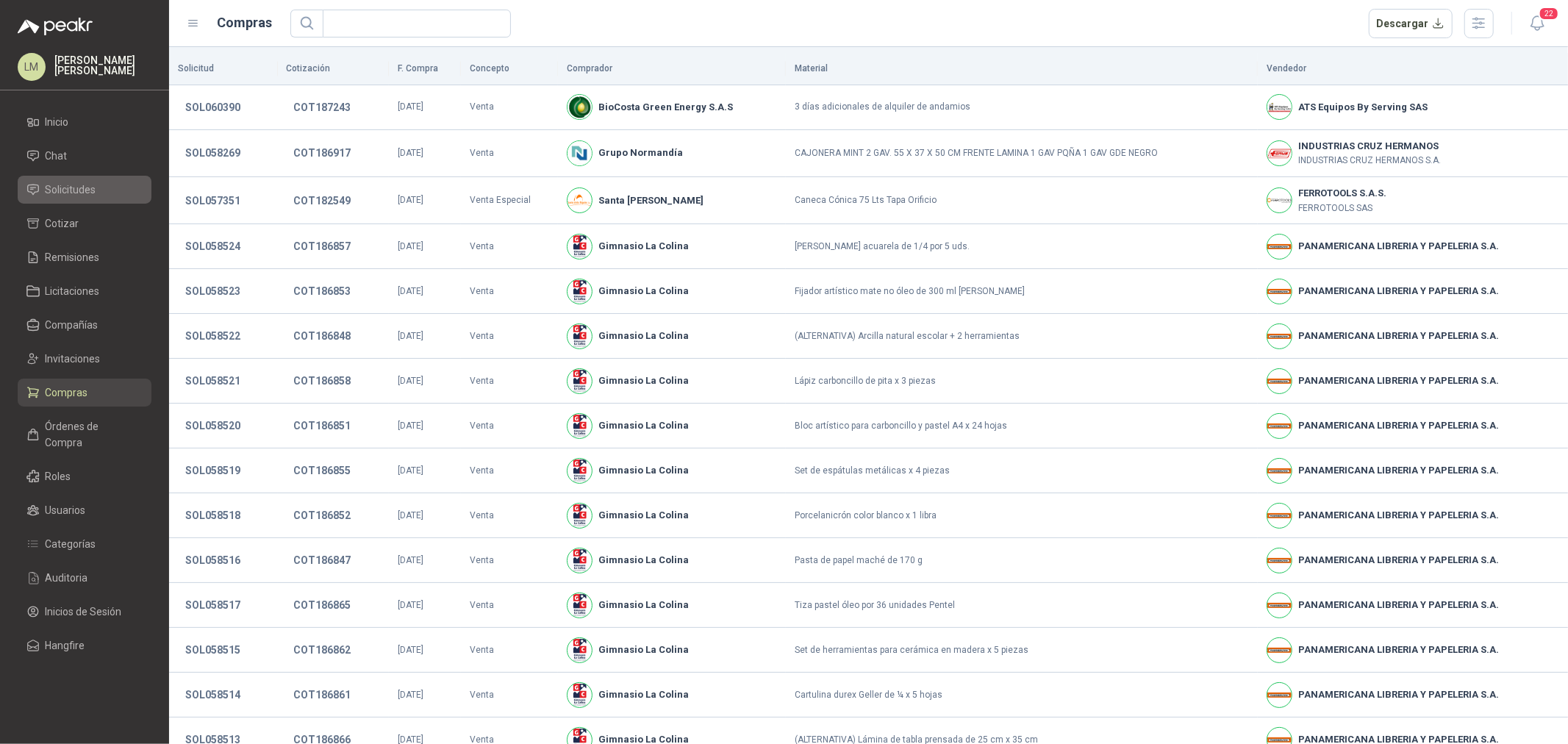
click at [81, 194] on span "Solicitudes" at bounding box center [71, 190] width 51 height 16
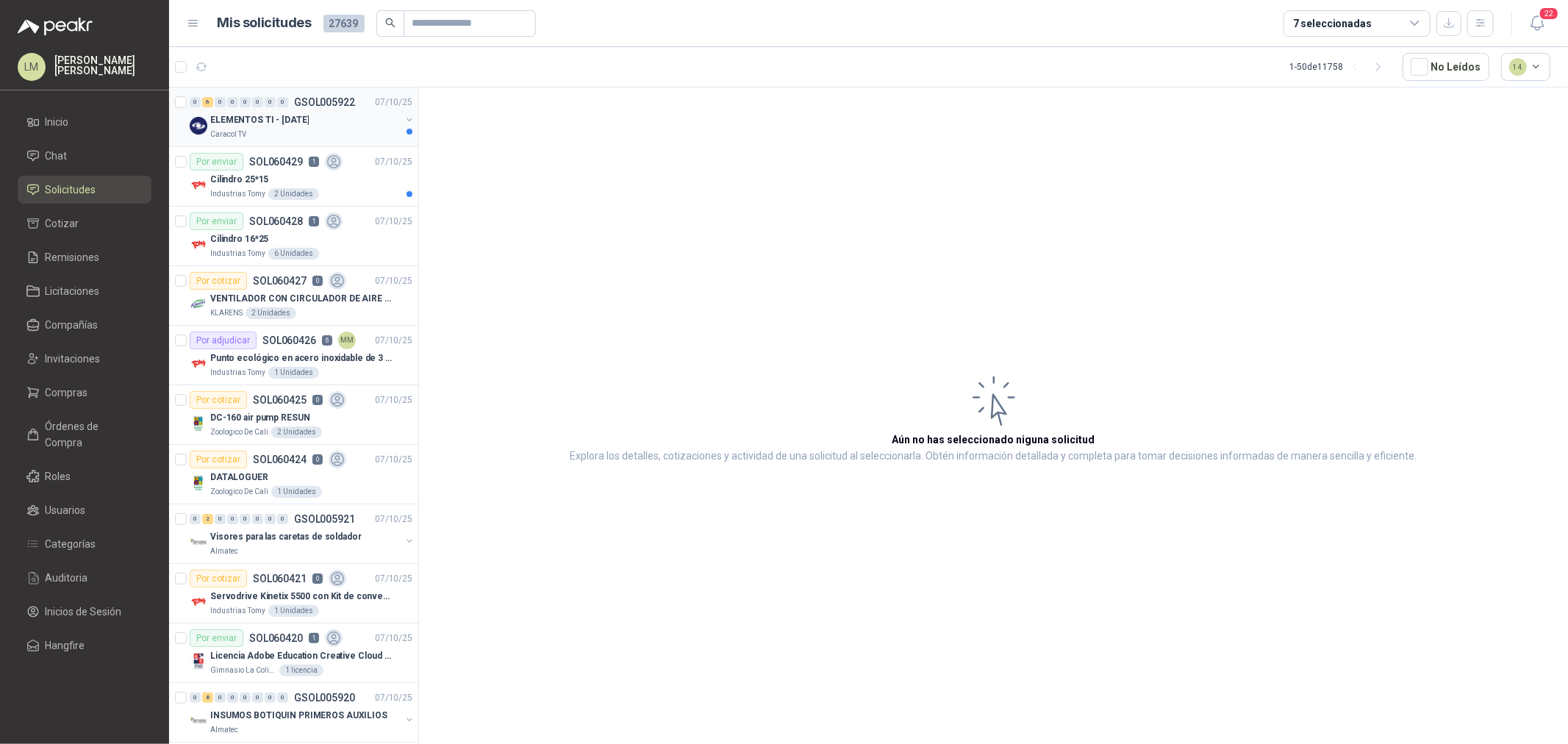
click at [271, 114] on p "ELEMENTOS TI - Oct 2025" at bounding box center [259, 120] width 99 height 14
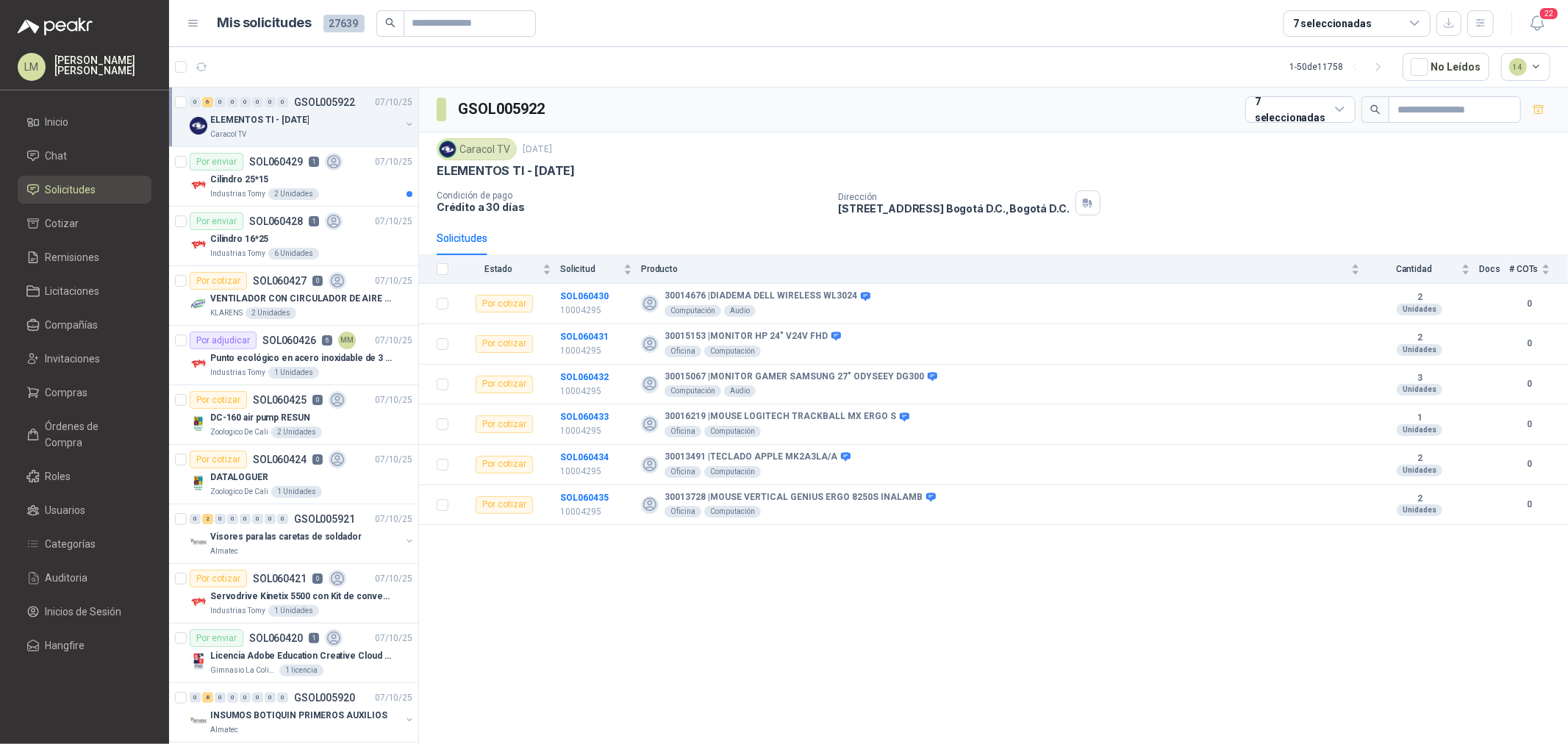
click at [404, 122] on button "button" at bounding box center [410, 125] width 12 height 12
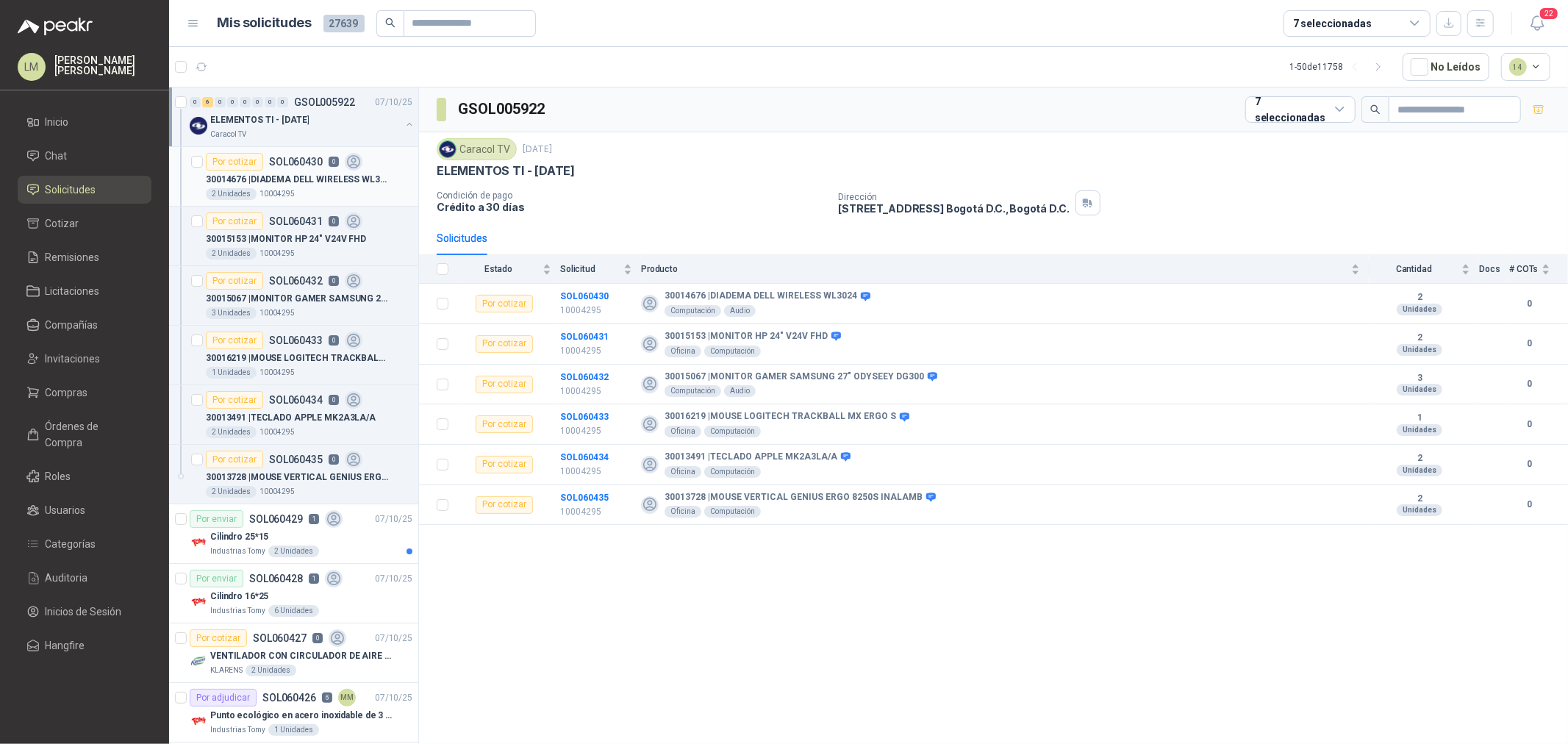
click at [342, 165] on div "Por cotizar SOL060430 0" at bounding box center [284, 161] width 156 height 18
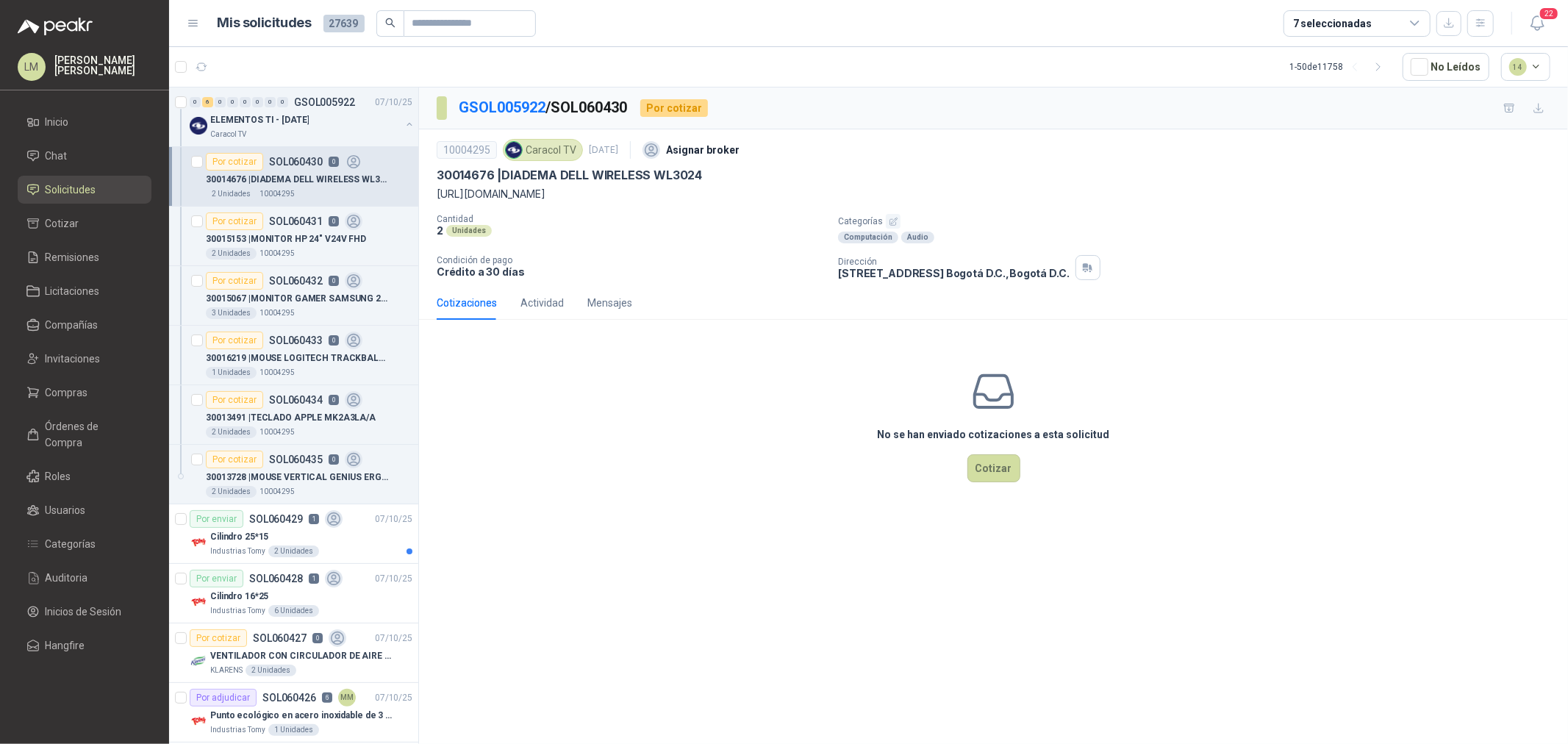
click at [902, 220] on p "Categorías" at bounding box center [1200, 221] width 724 height 15
click at [897, 221] on button "button" at bounding box center [893, 221] width 15 height 15
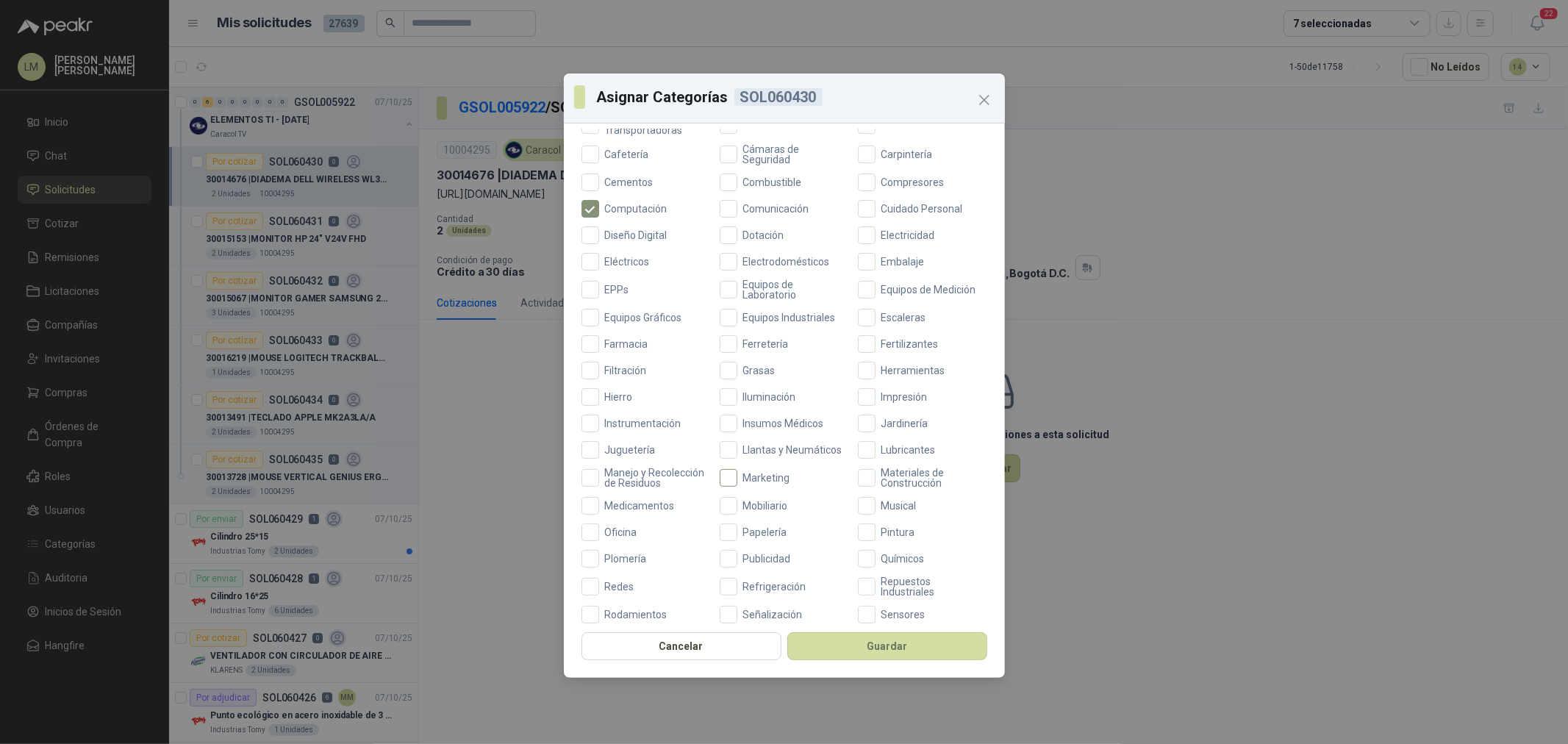
scroll to position [347, 0]
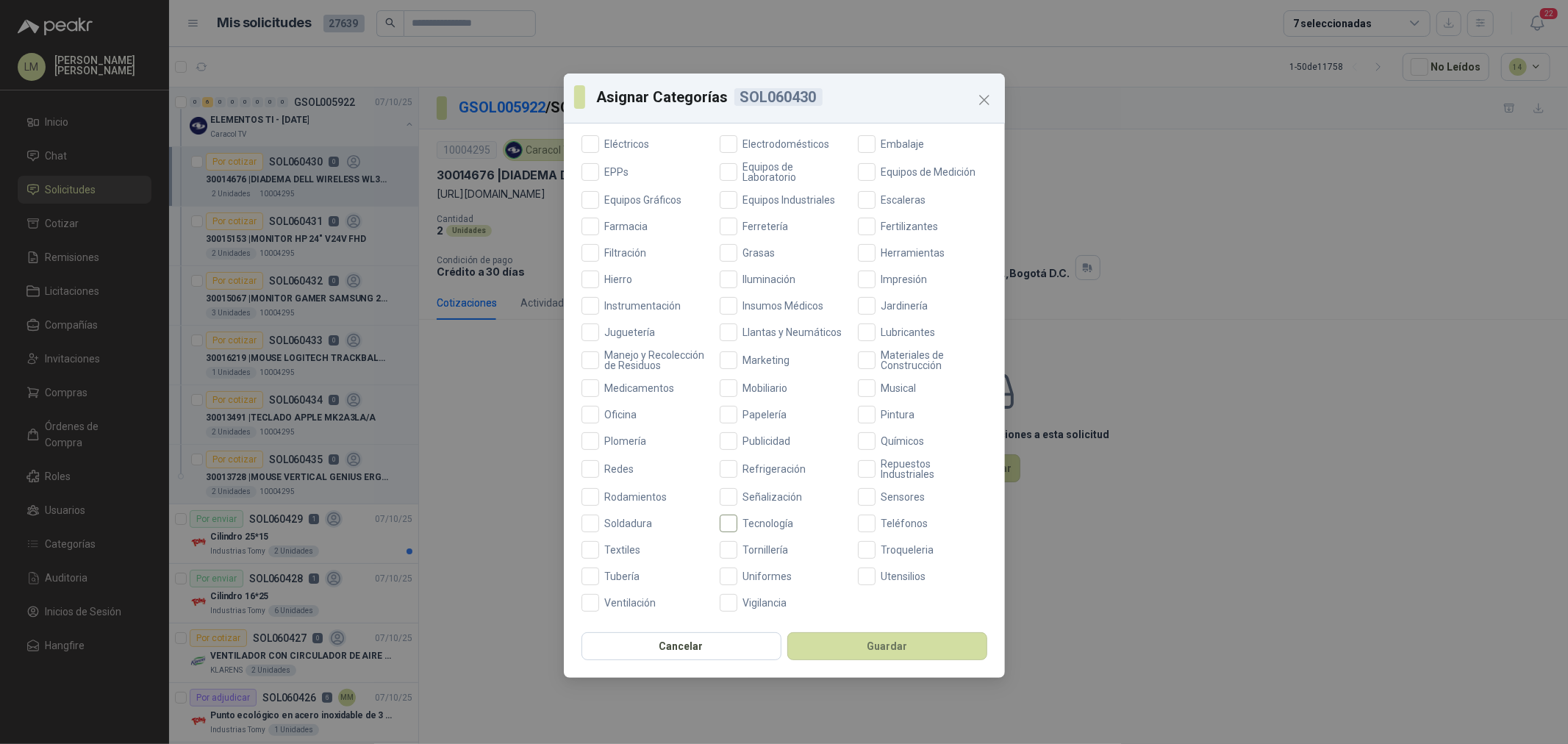
click at [738, 518] on span "Tecnología" at bounding box center [768, 524] width 63 height 10
click at [847, 659] on button "Guardar" at bounding box center [887, 647] width 200 height 28
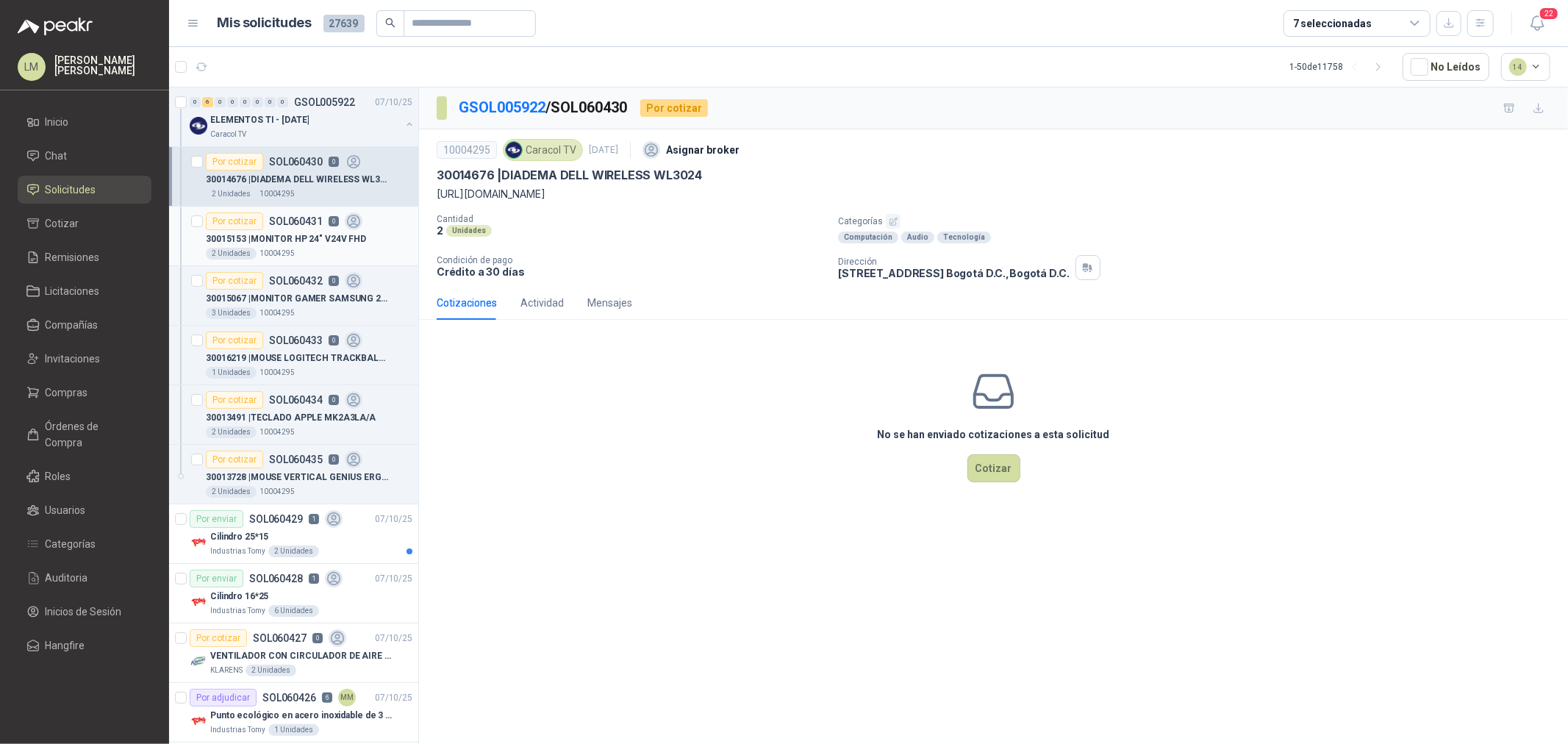
click at [305, 233] on p "30015153 | MONITOR HP 24" V24V FHD" at bounding box center [285, 239] width 160 height 14
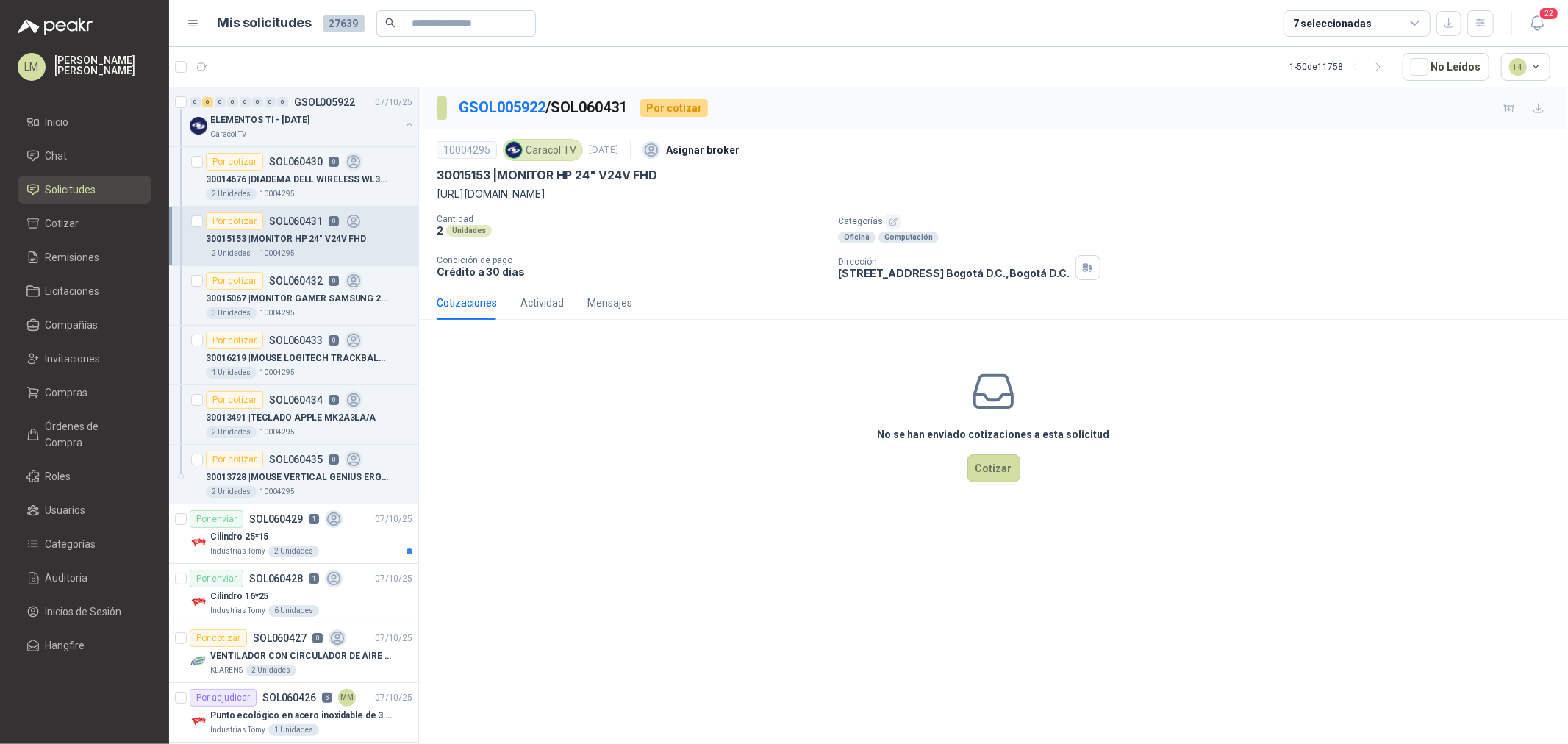
click at [893, 221] on icon "button" at bounding box center [893, 221] width 10 height 10
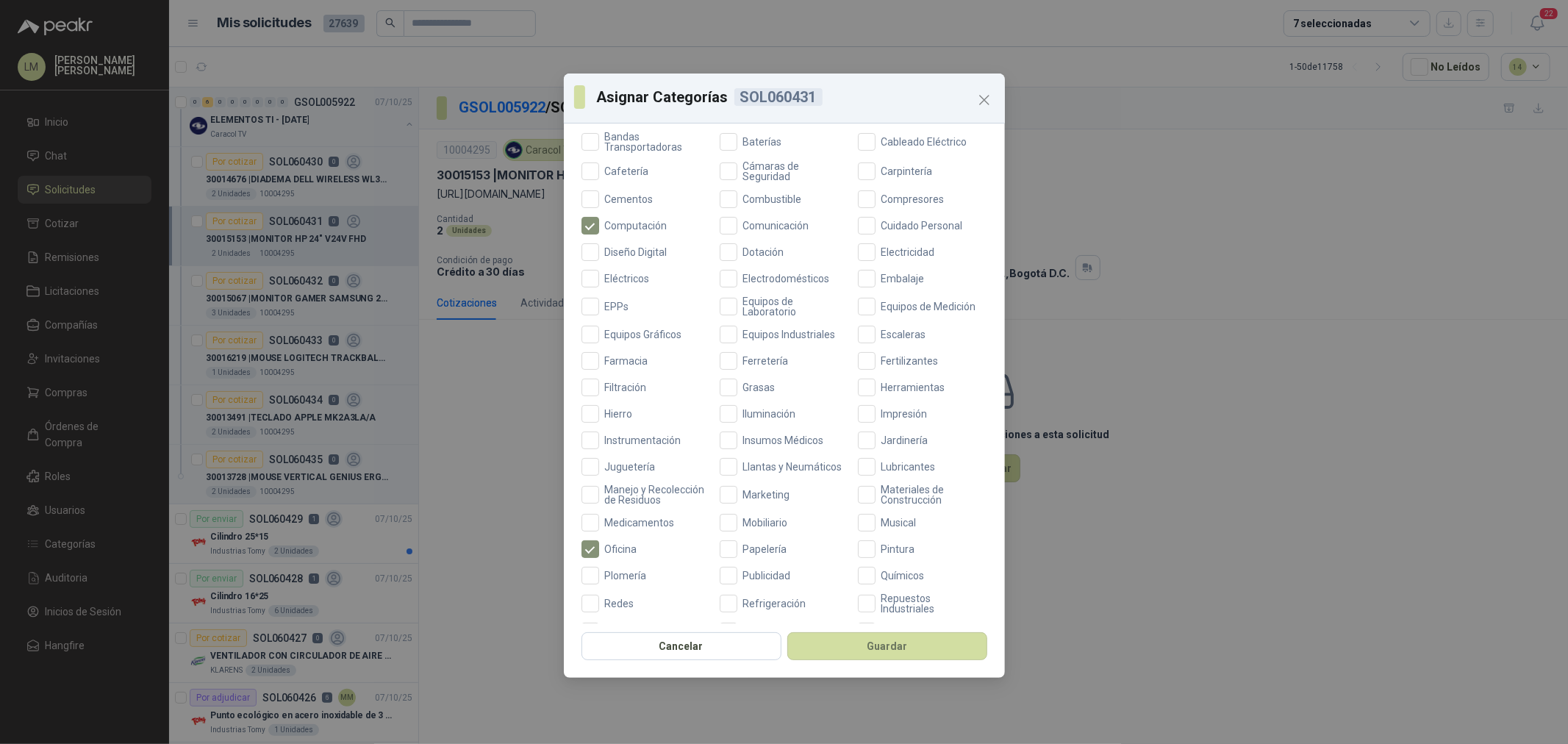
scroll to position [347, 0]
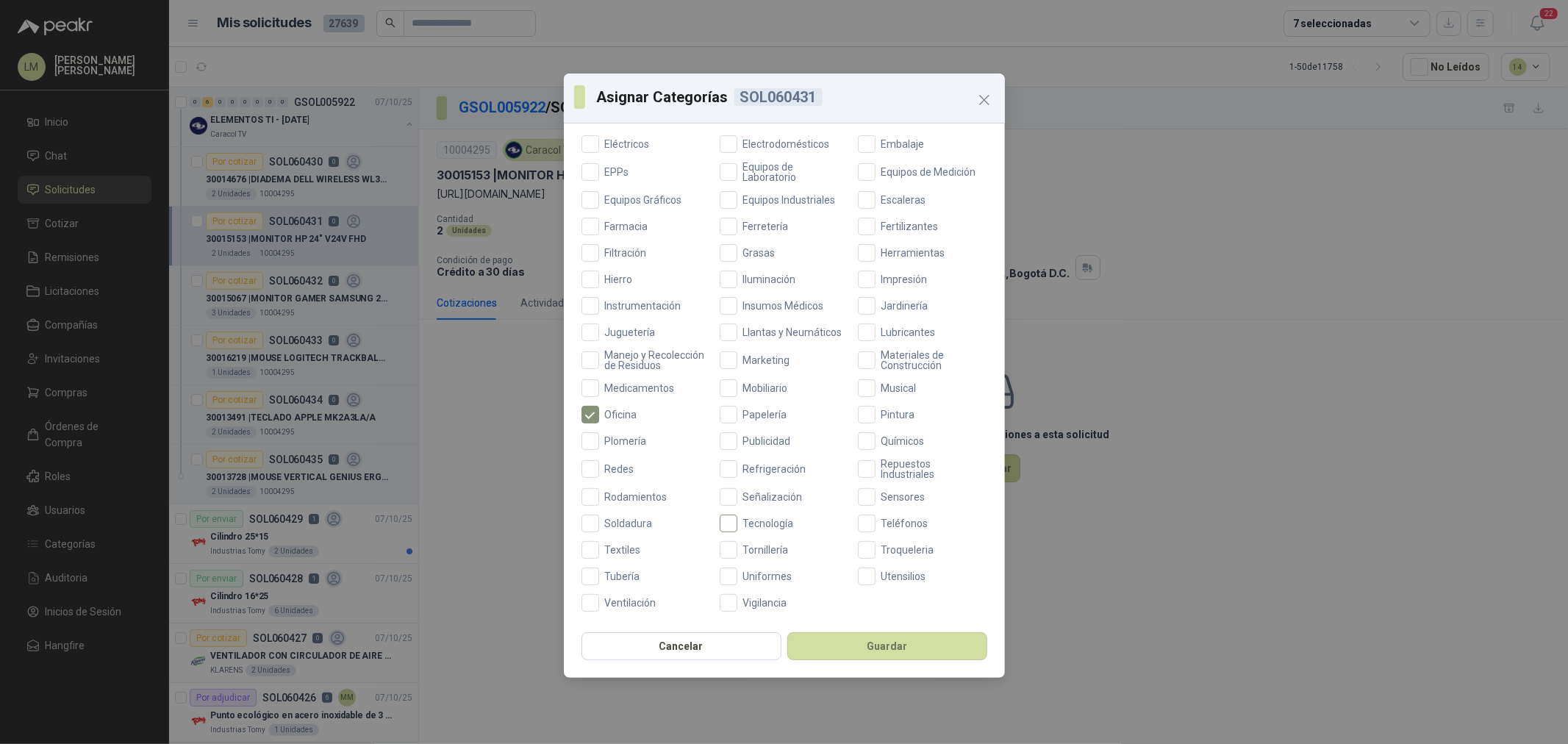
click at [742, 518] on span "Tecnología" at bounding box center [768, 524] width 63 height 10
click at [836, 657] on button "Guardar" at bounding box center [887, 647] width 200 height 28
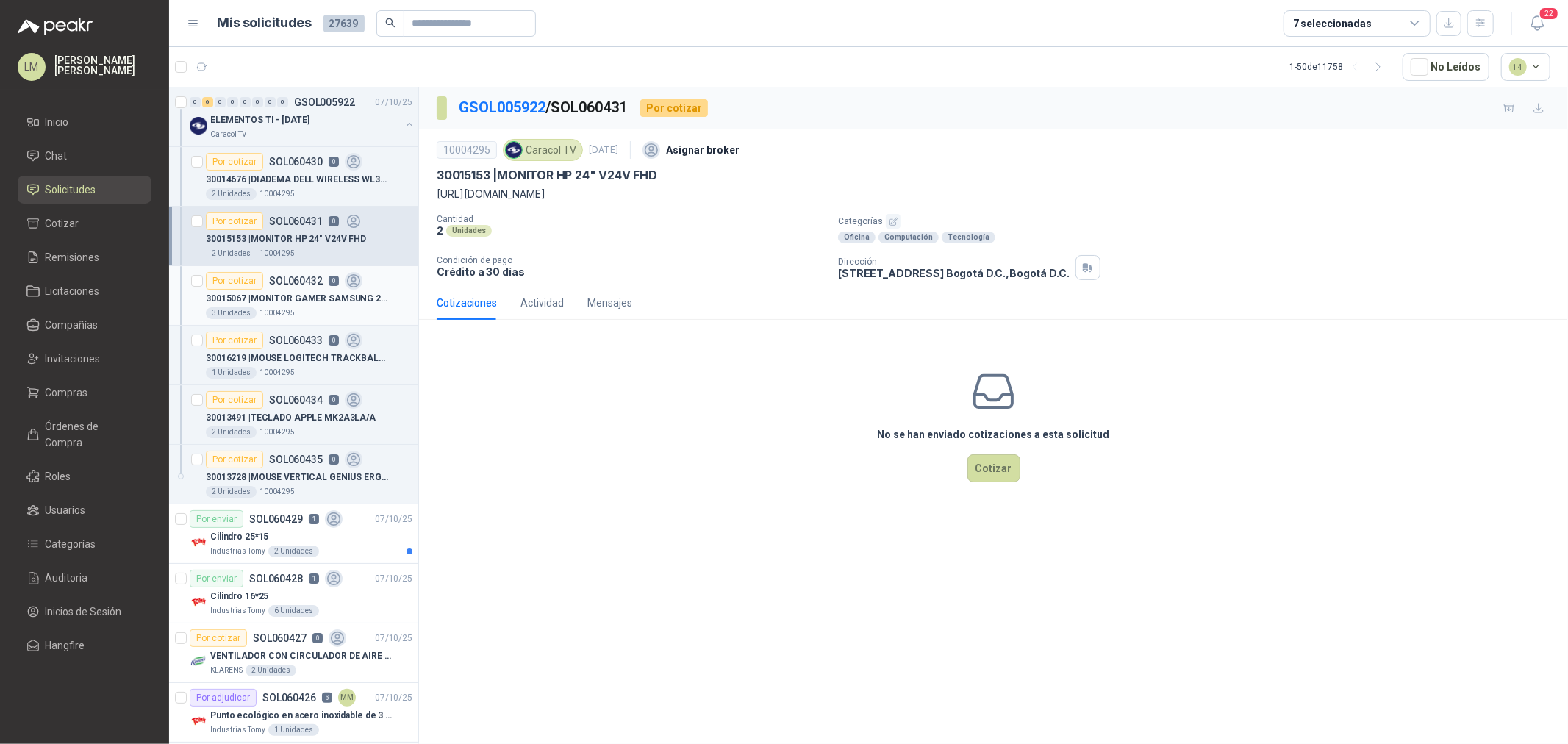
click at [275, 290] on div "30015067 | MONITOR GAMER SAMSUNG 27" ODYSEEY DG300" at bounding box center [309, 299] width 206 height 18
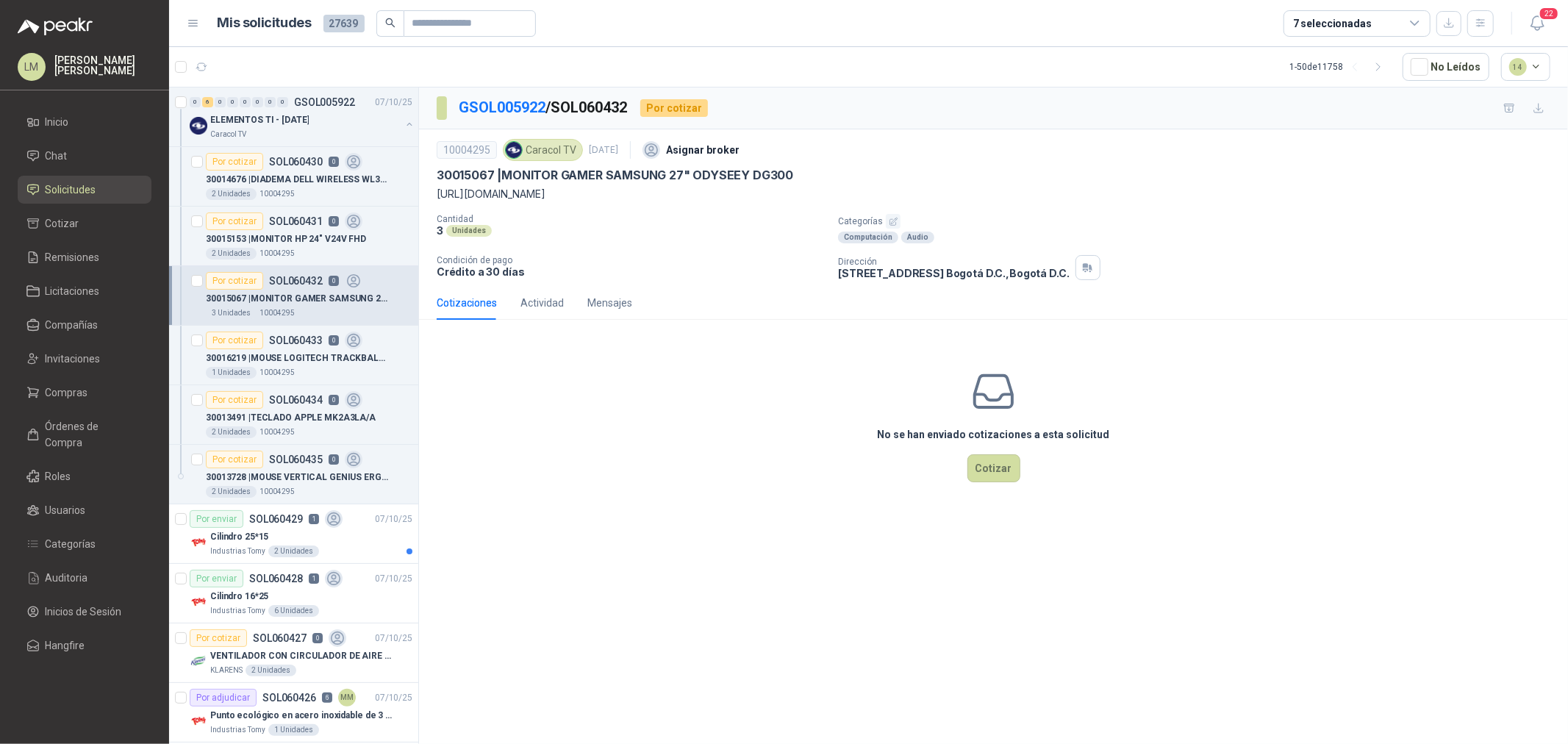
click at [897, 219] on button "button" at bounding box center [893, 221] width 15 height 15
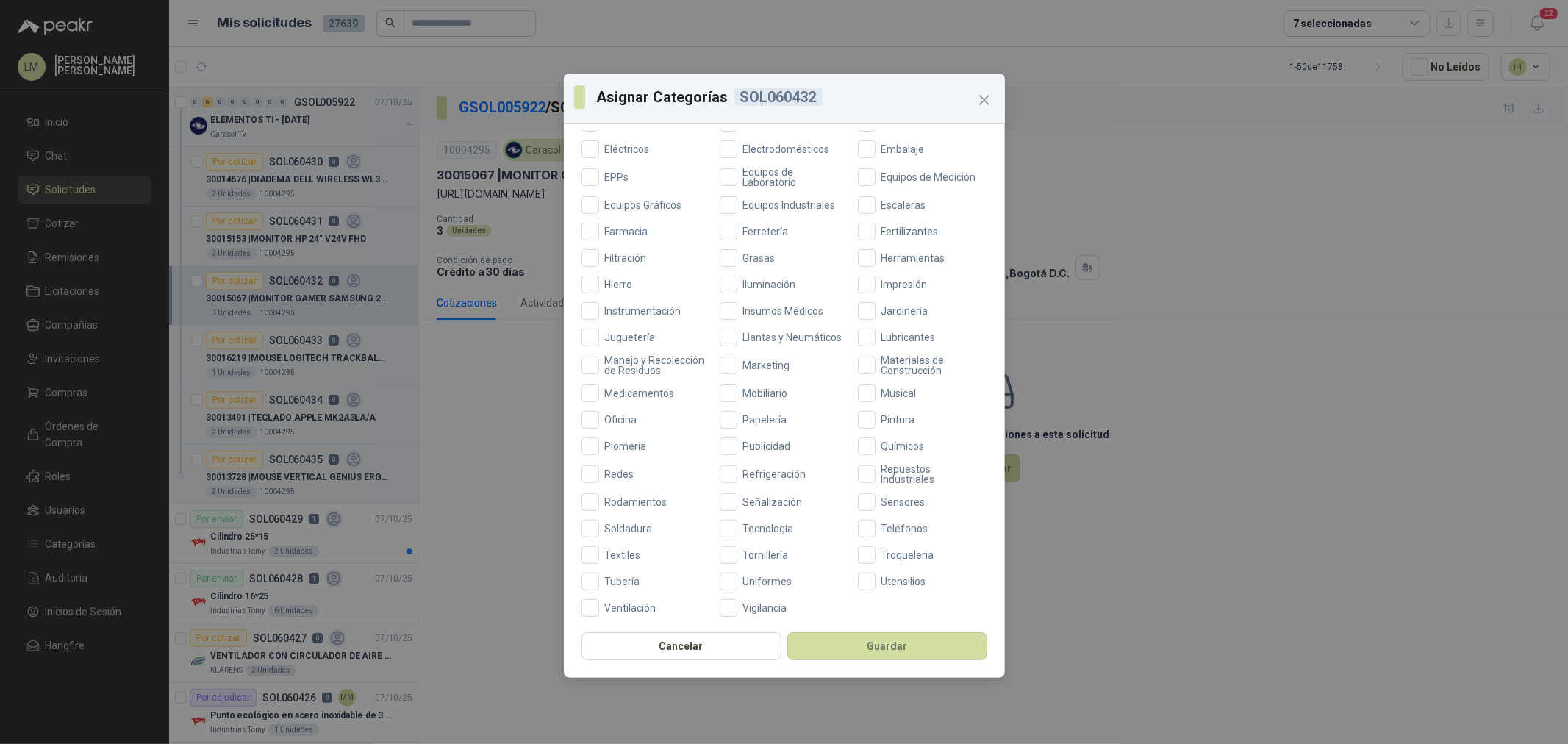
scroll to position [347, 0]
click at [751, 518] on span "Tecnología" at bounding box center [768, 524] width 63 height 10
click at [820, 645] on button "Guardar" at bounding box center [887, 647] width 200 height 28
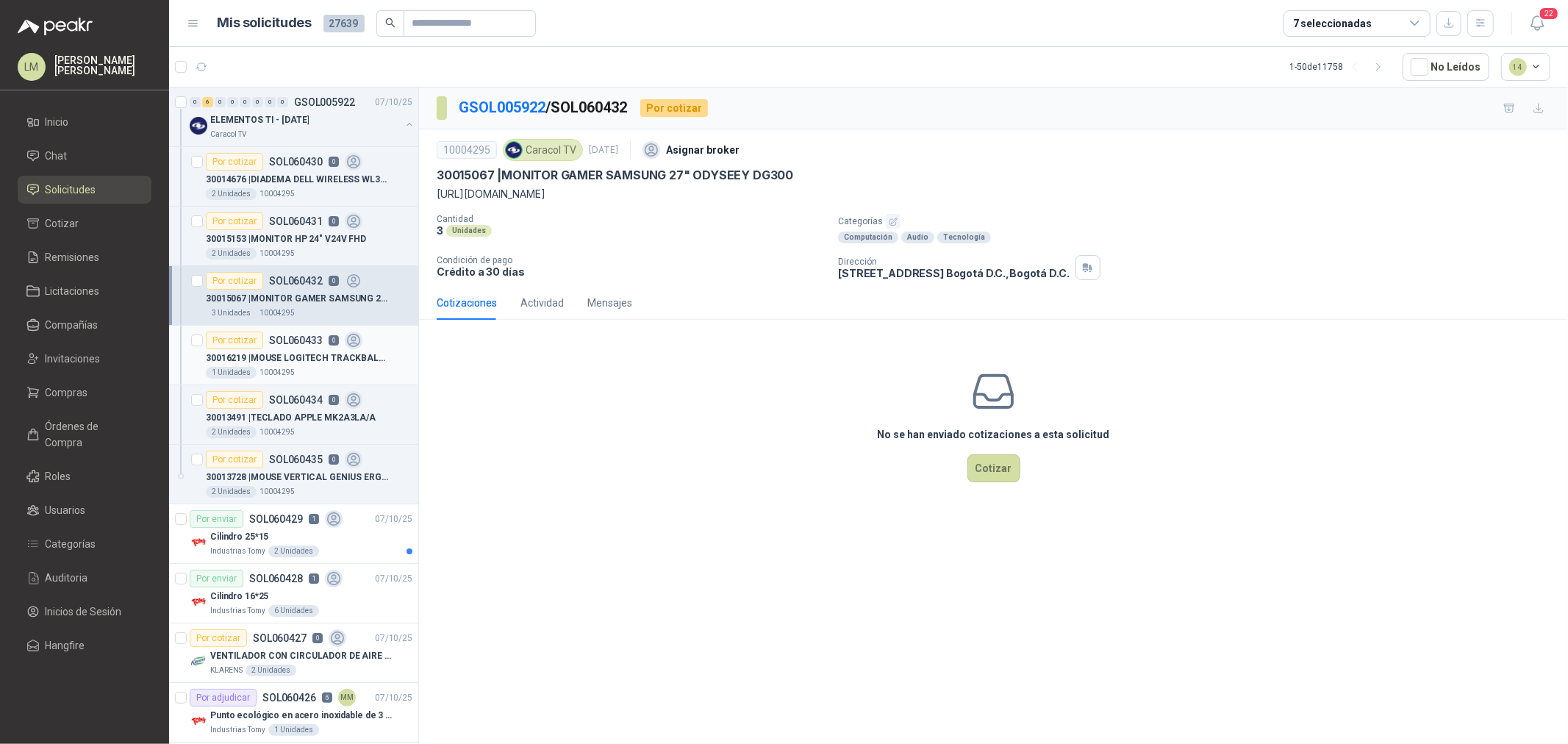
click at [292, 333] on div "Por cotizar SOL060433 0" at bounding box center [284, 341] width 156 height 18
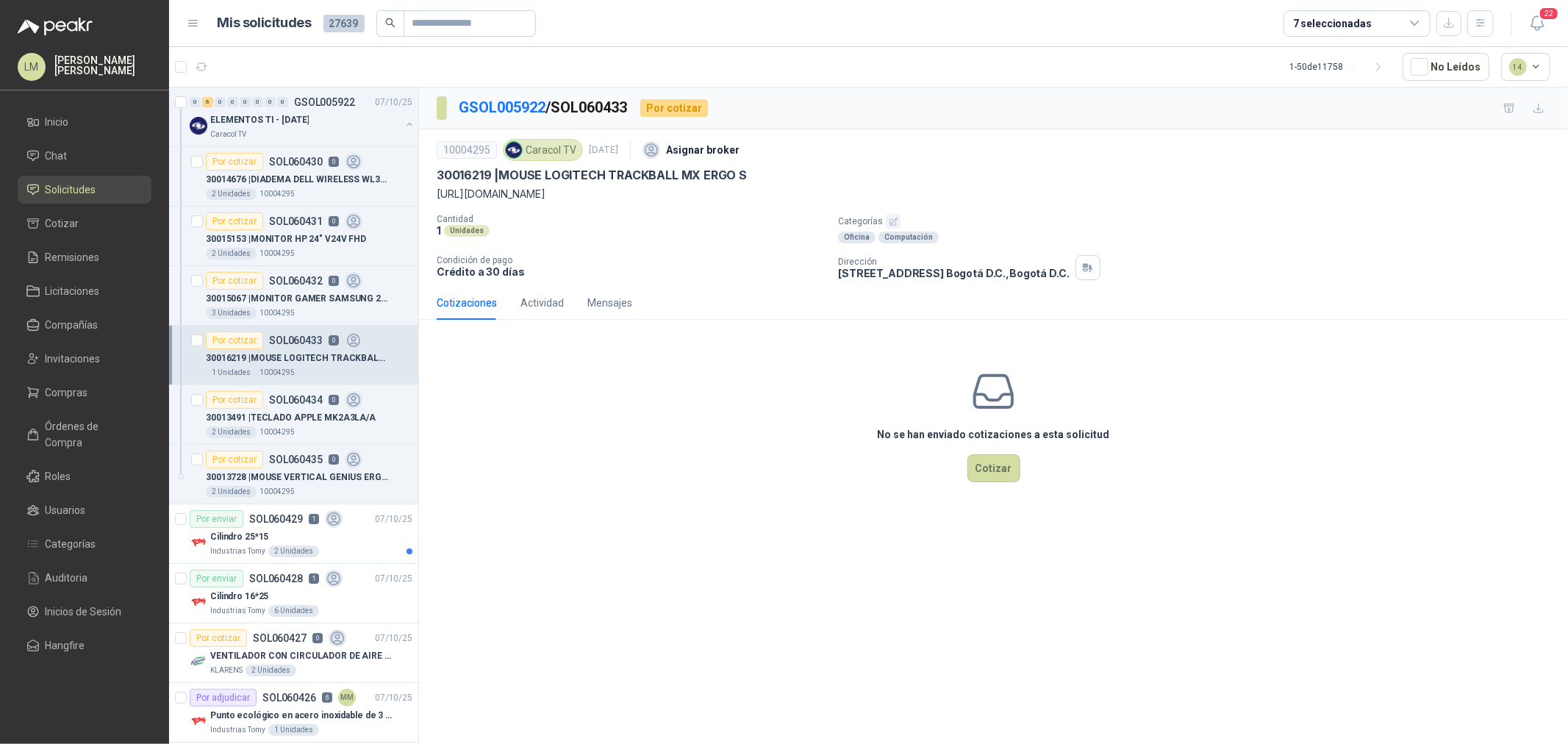
click at [890, 221] on icon "button" at bounding box center [893, 221] width 10 height 10
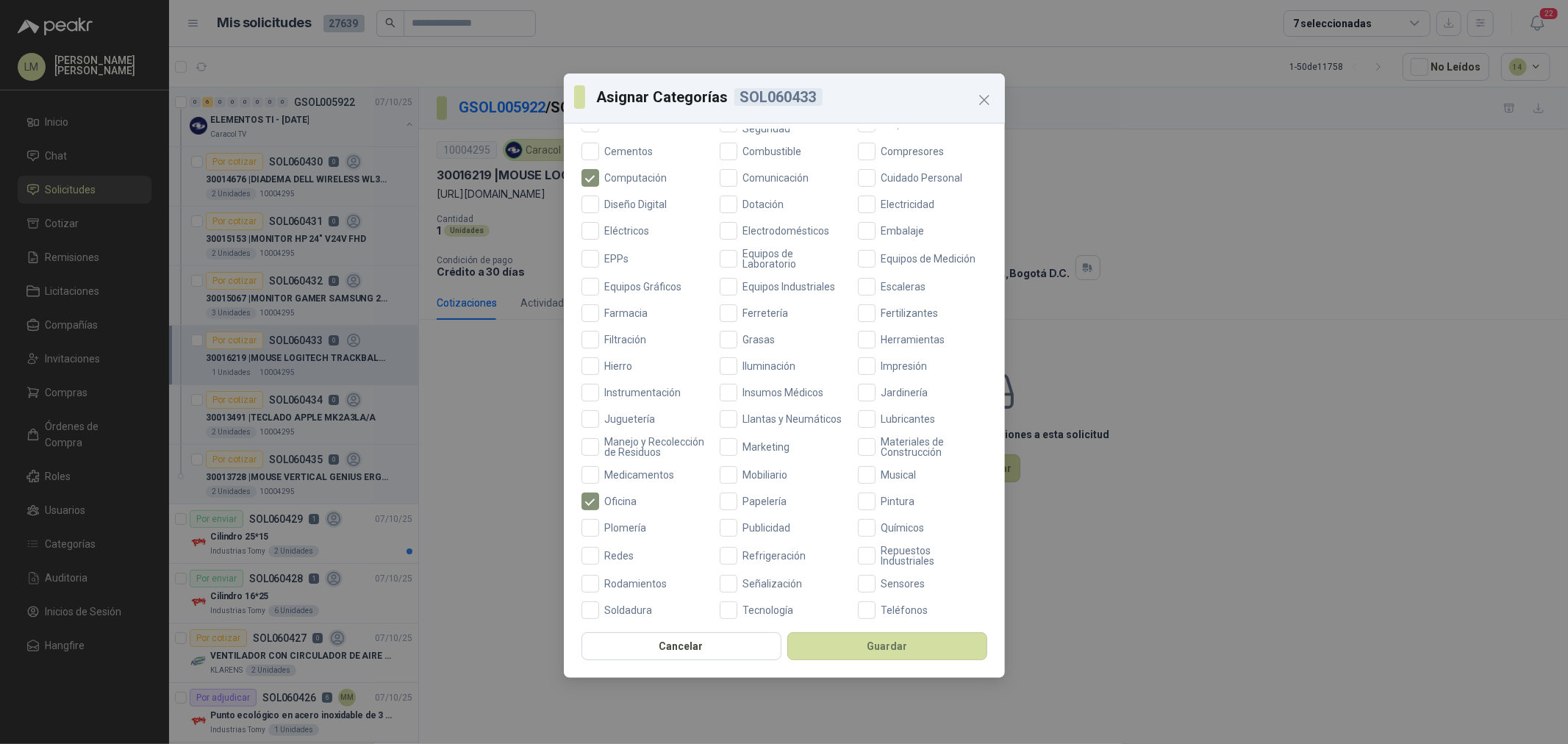
scroll to position [347, 0]
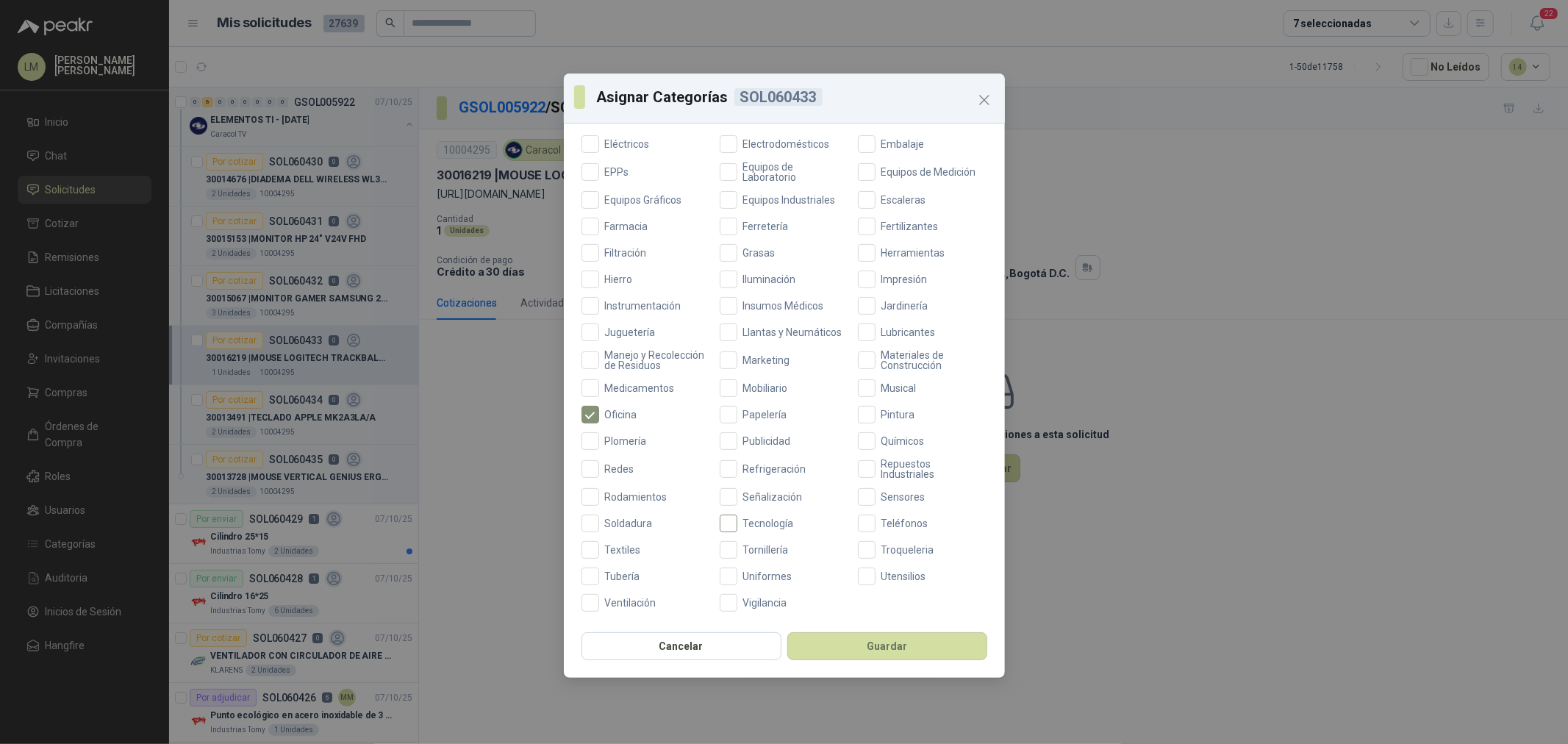
click at [759, 526] on span "Tecnología" at bounding box center [768, 524] width 63 height 10
click at [832, 648] on button "Guardar" at bounding box center [887, 647] width 200 height 28
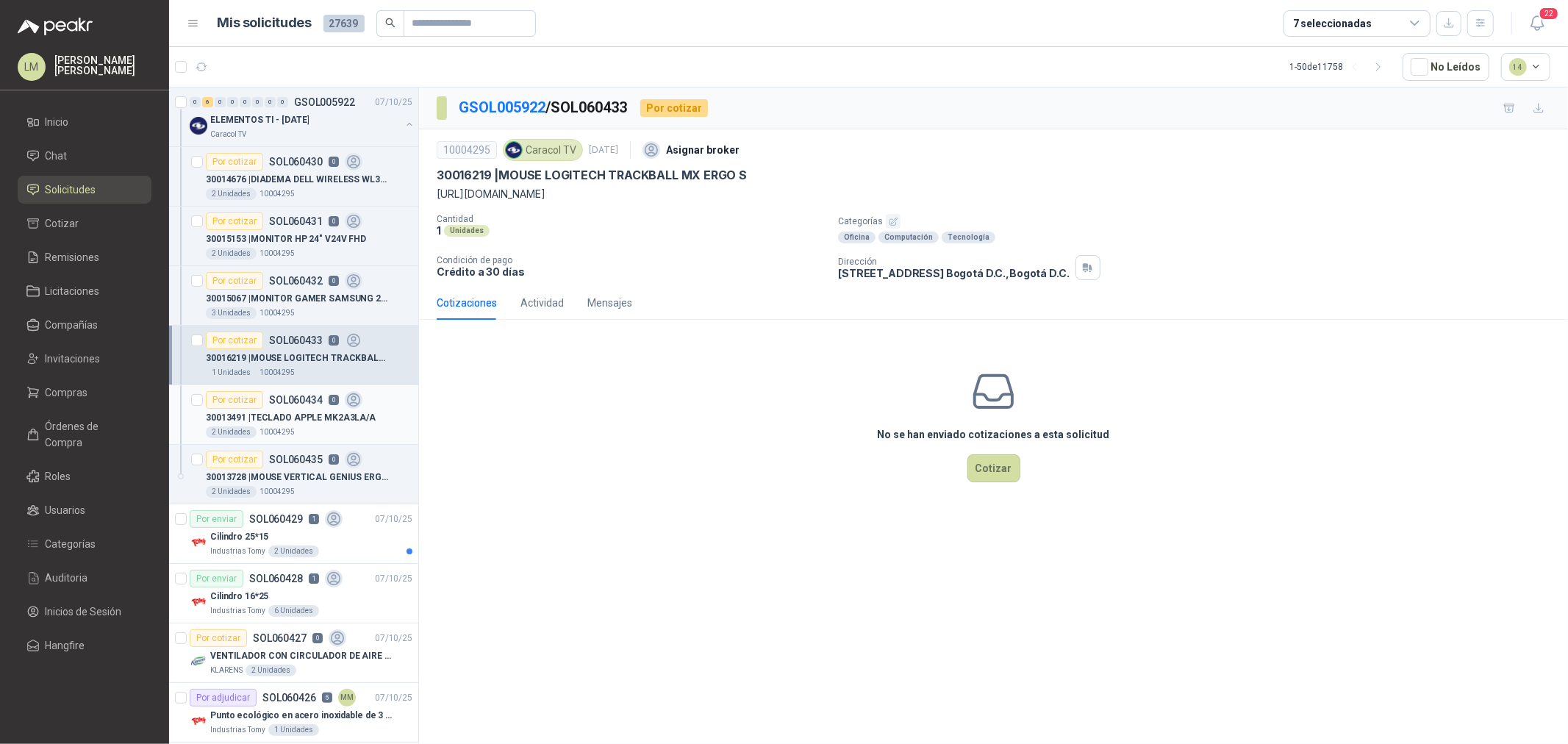
click at [272, 420] on p "30013491 | TECLADO APPLE MK2A3LA/A" at bounding box center [290, 418] width 170 height 14
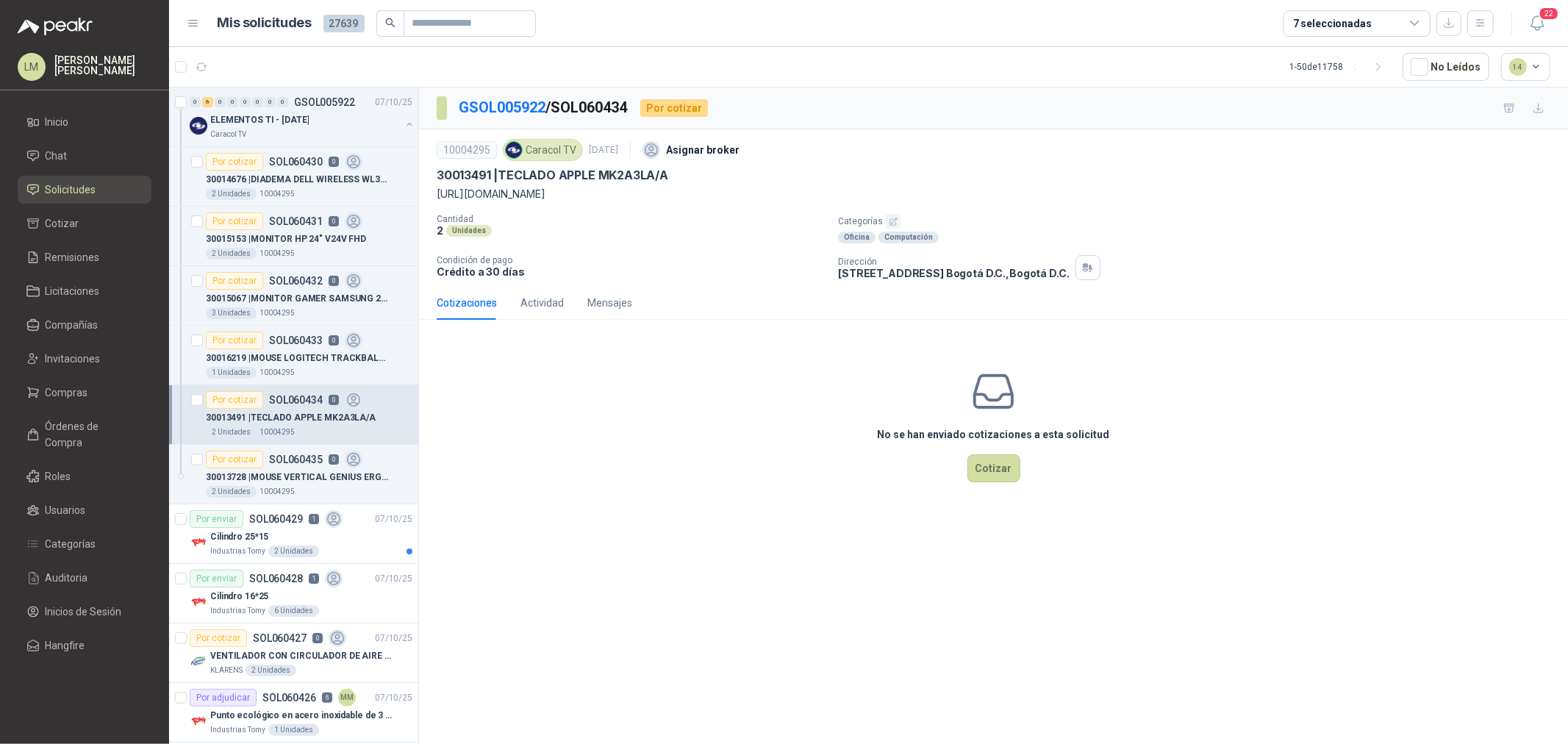
click at [894, 218] on icon "button" at bounding box center [893, 221] width 10 height 10
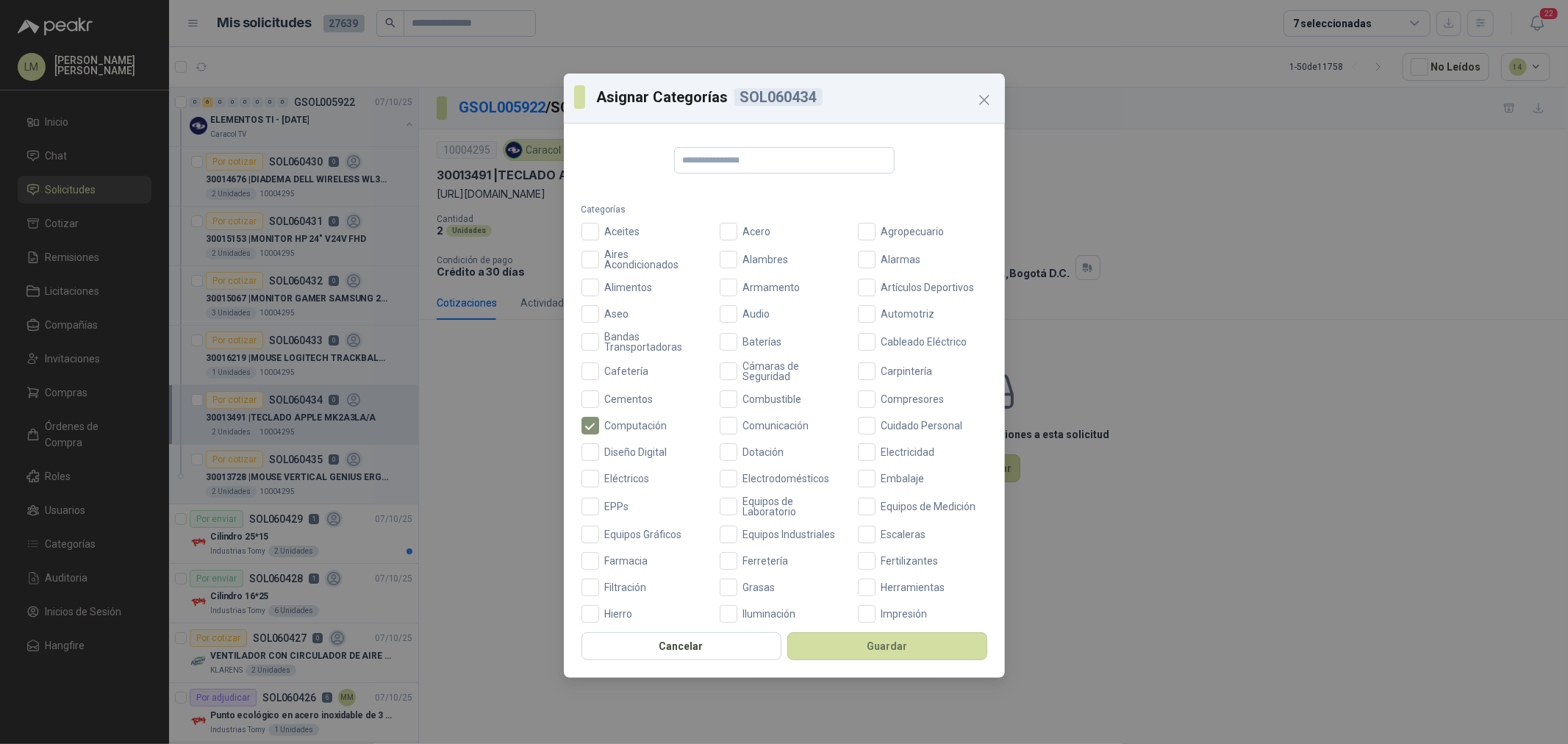
scroll to position [347, 0]
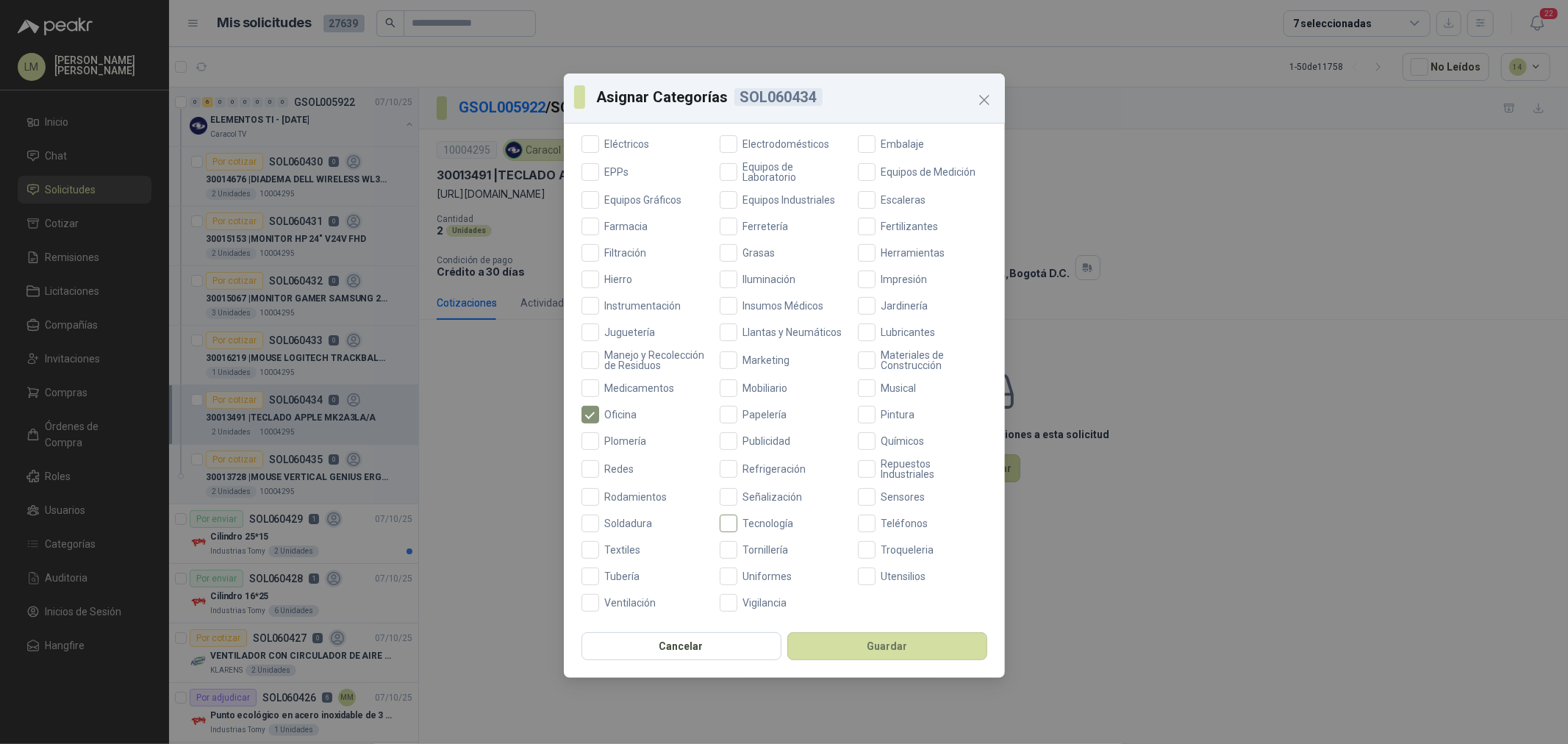
click at [757, 520] on span "Tecnología" at bounding box center [768, 524] width 63 height 10
click at [825, 644] on button "Guardar" at bounding box center [887, 647] width 200 height 28
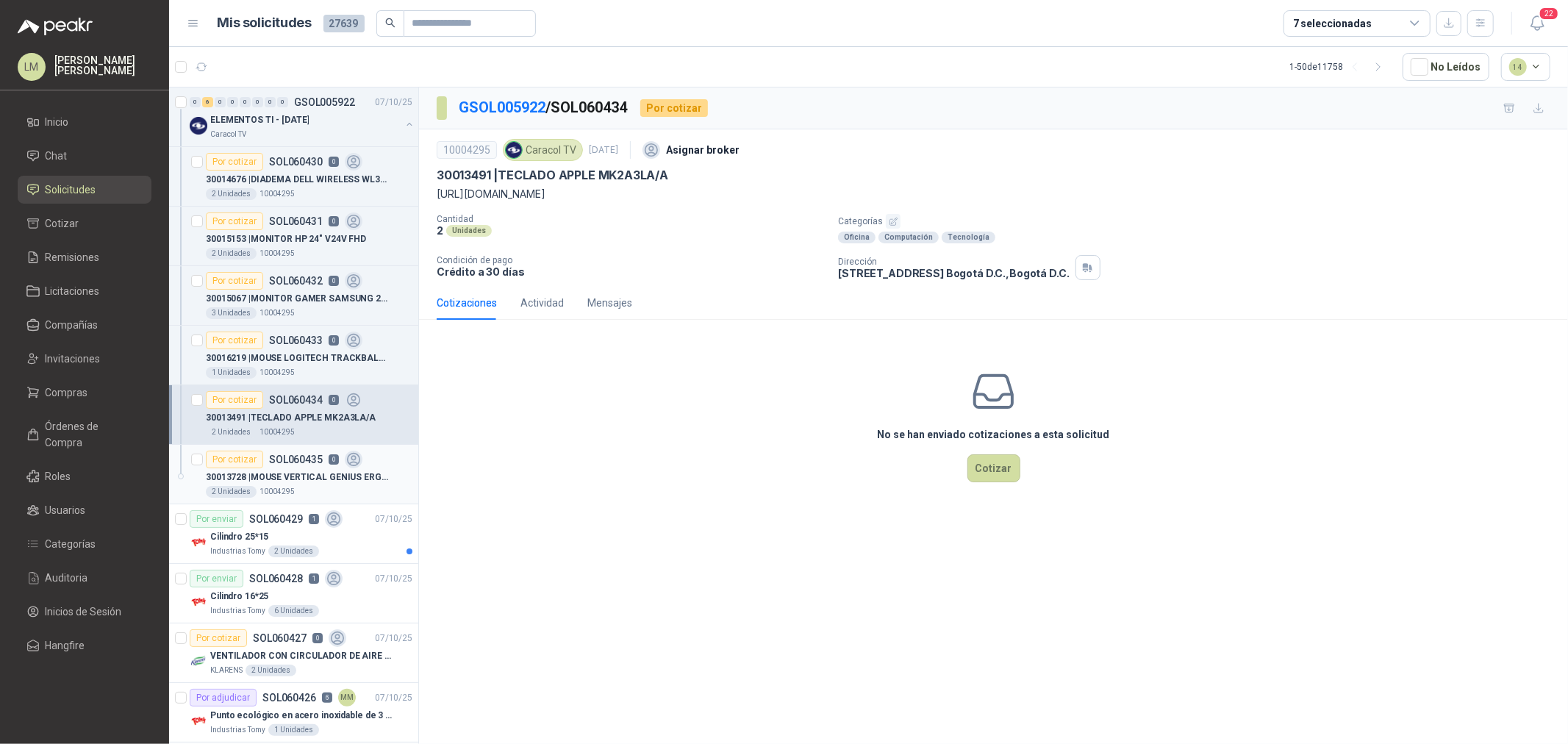
click at [254, 482] on p "30013728 | MOUSE VERTICAL GENIUS ERGO 8250S INALAMB" at bounding box center [297, 477] width 183 height 14
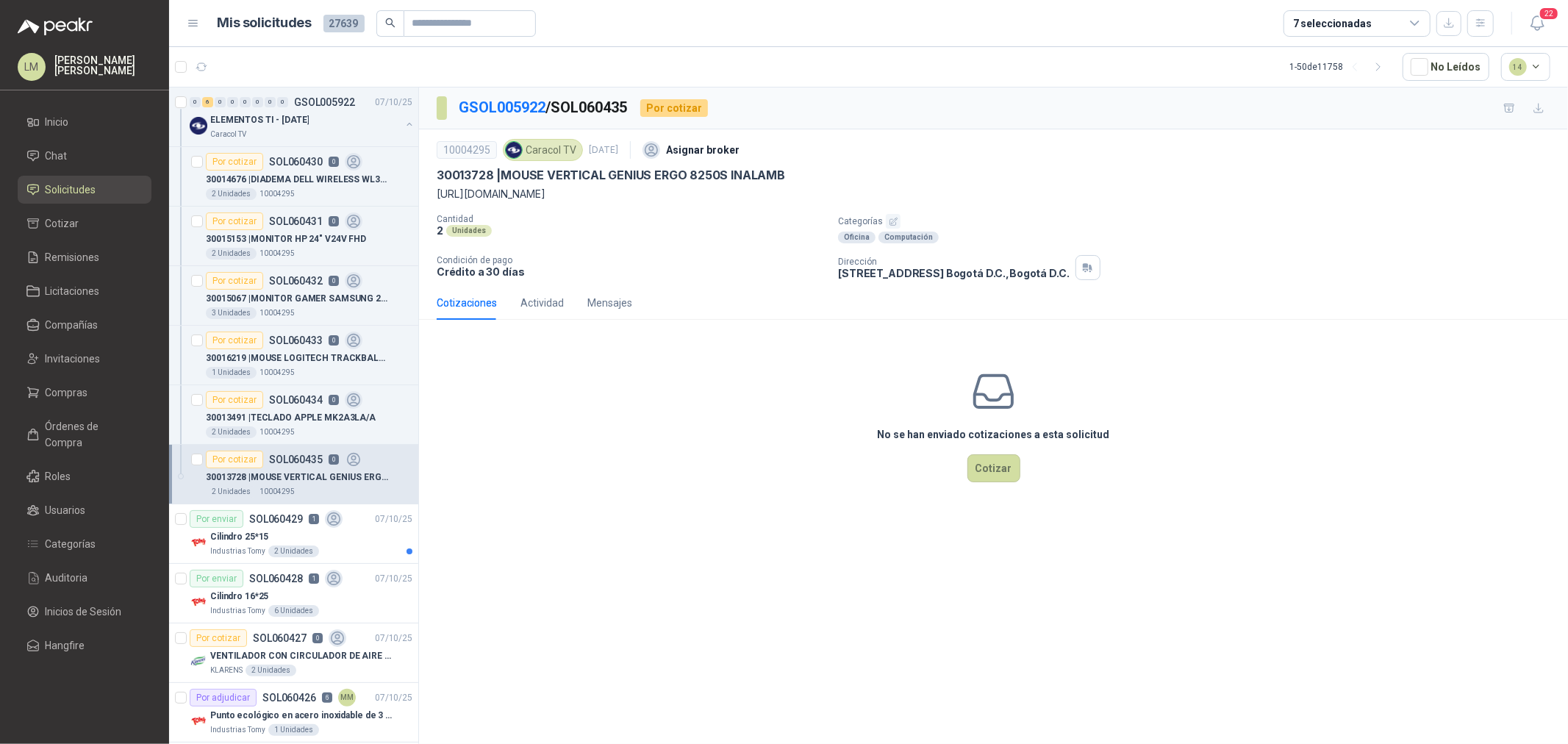
click at [891, 217] on icon "button" at bounding box center [893, 221] width 10 height 10
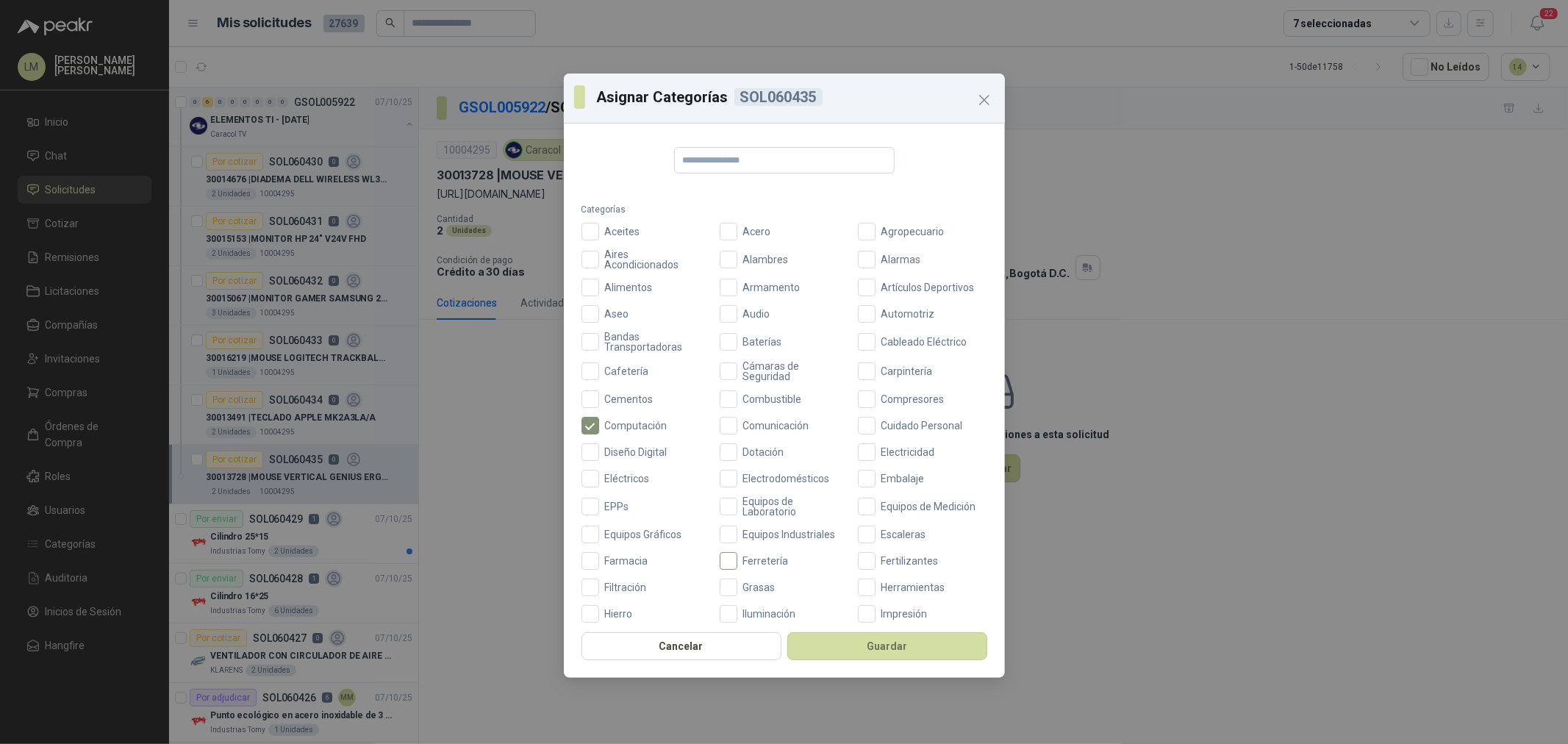
scroll to position [347, 0]
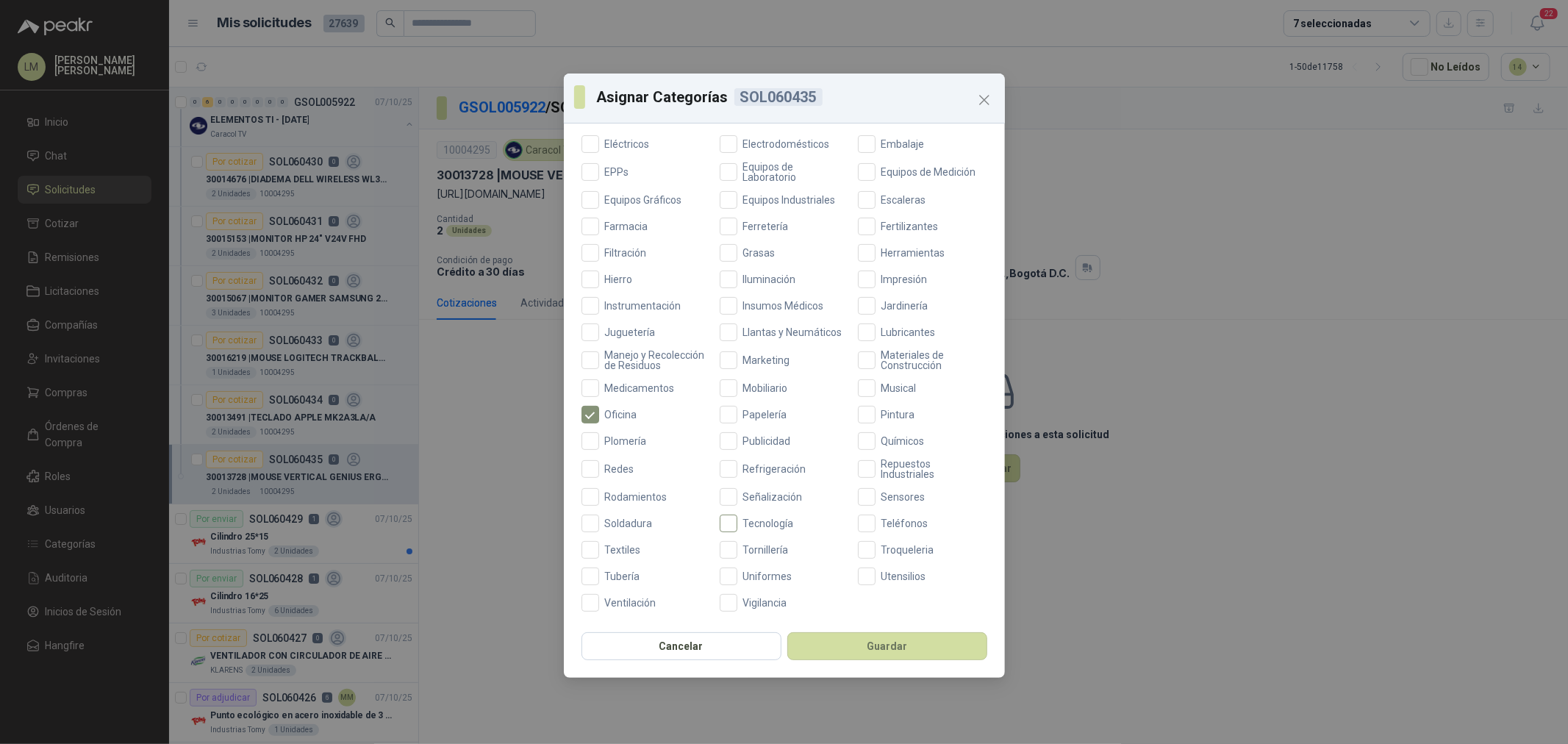
click at [762, 524] on span "Tecnología" at bounding box center [768, 524] width 63 height 10
click at [833, 650] on button "Guardar" at bounding box center [887, 647] width 200 height 28
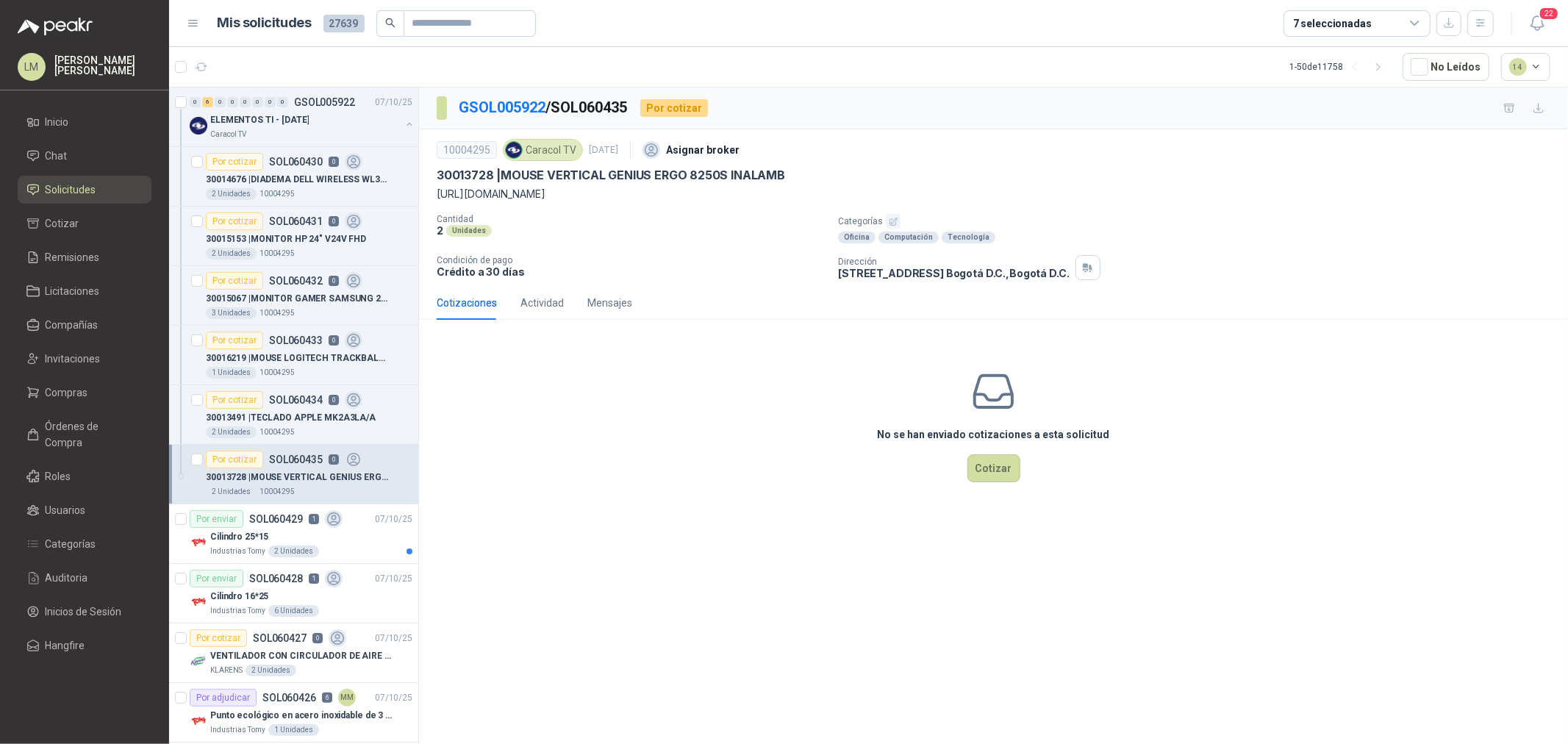
click at [630, 460] on div "No se han enviado cotizaciones a esta solicitud Cotizar" at bounding box center [993, 425] width 1149 height 187
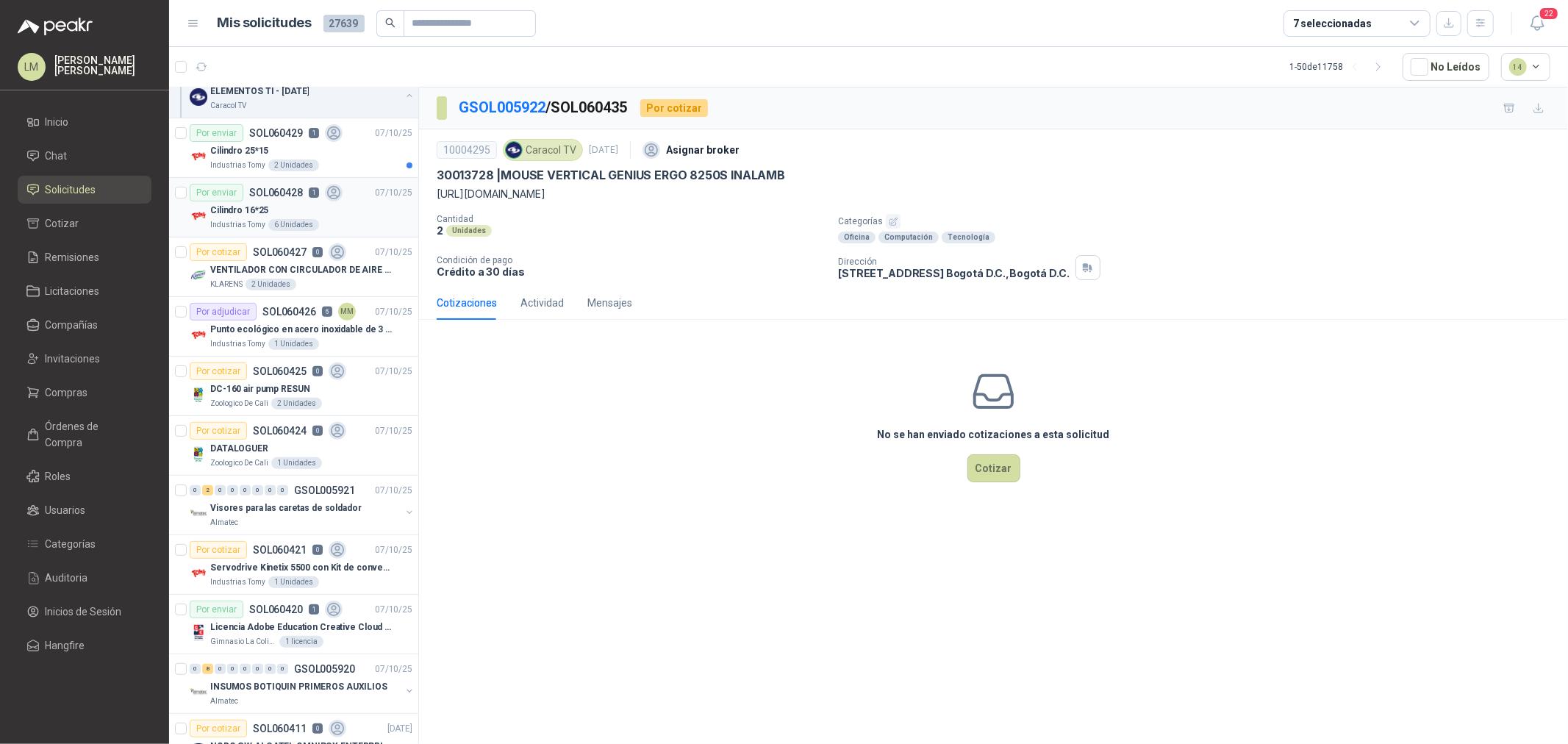
scroll to position [408, 0]
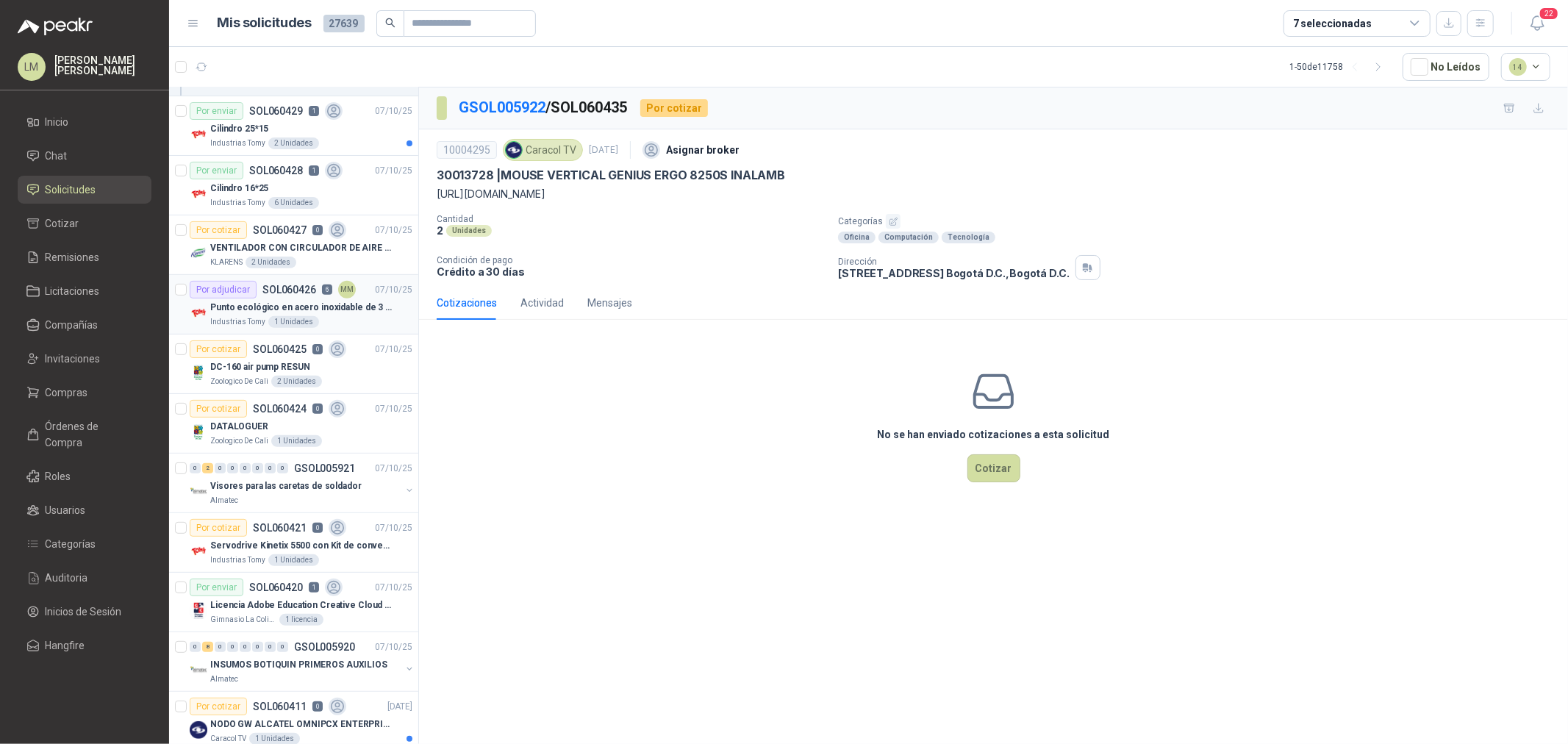
click at [296, 293] on p "SOL060426" at bounding box center [289, 290] width 54 height 10
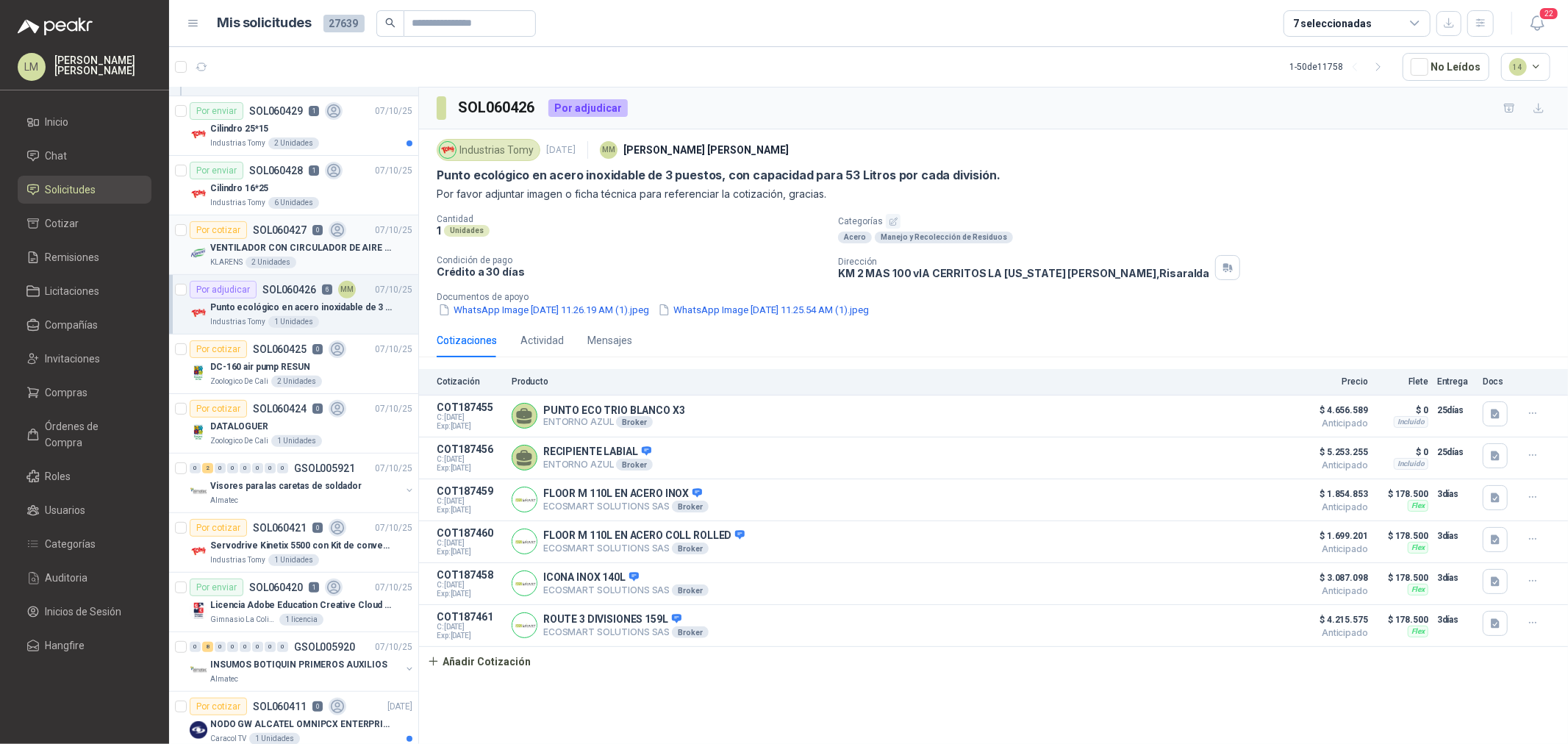
click at [282, 244] on p "VENTILADOR CON CIRCULADOR DE AIRE MULTIPROPOSITO XPOWER DE 14"" at bounding box center [302, 248] width 183 height 14
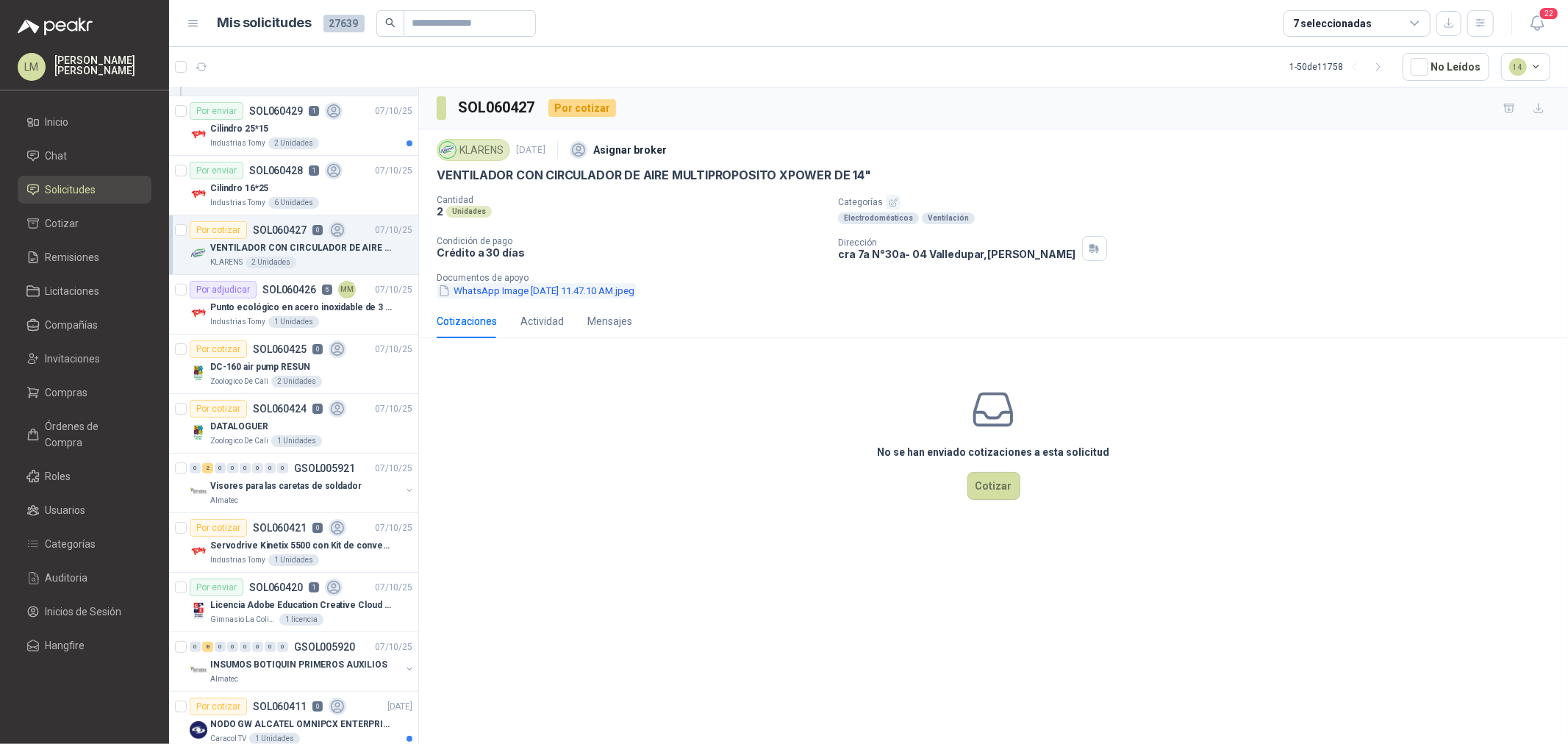
click at [618, 296] on button "WhatsApp Image 2025-10-01 at 11.47.10 AM.jpeg" at bounding box center [536, 291] width 199 height 15
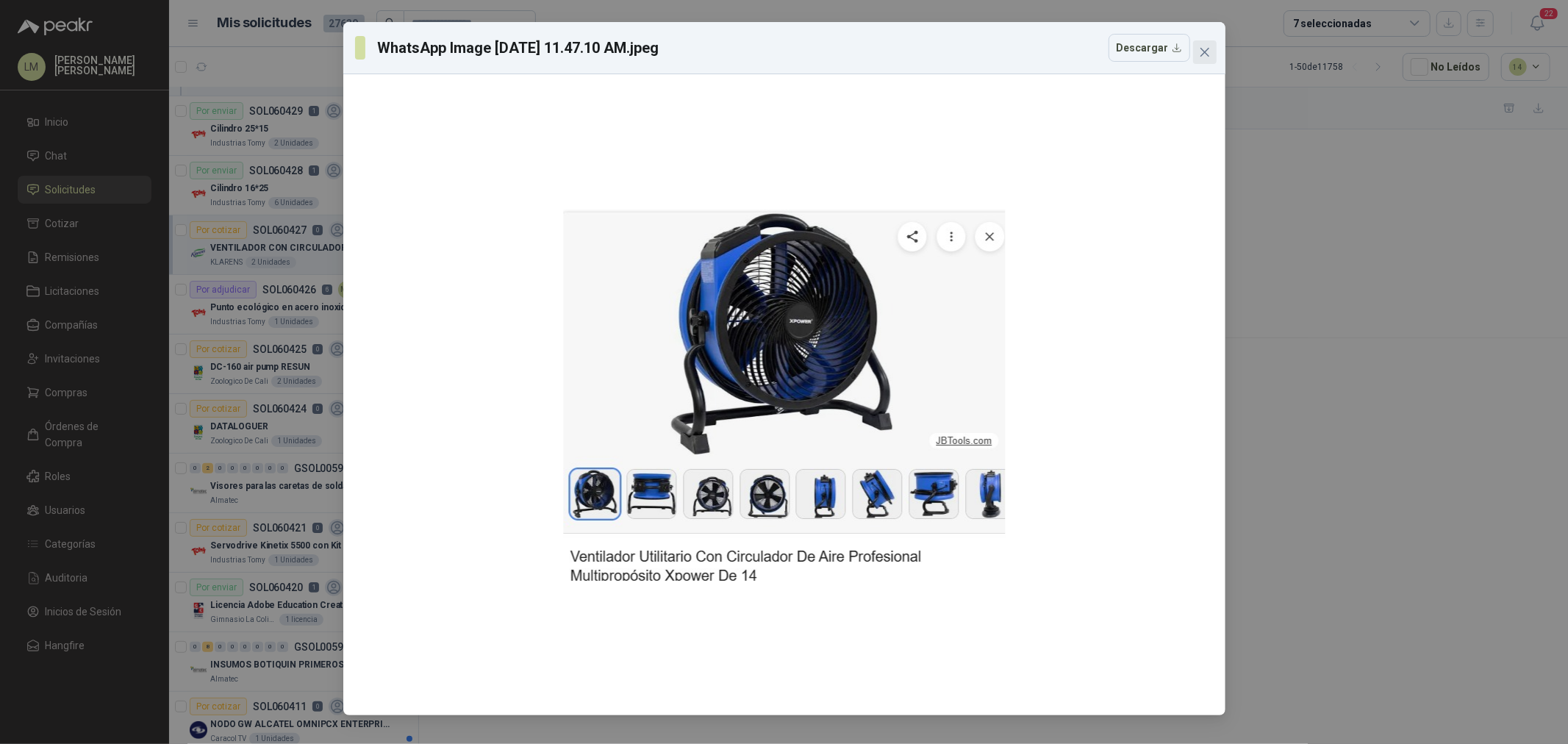
click at [1209, 47] on icon "close" at bounding box center [1205, 52] width 12 height 12
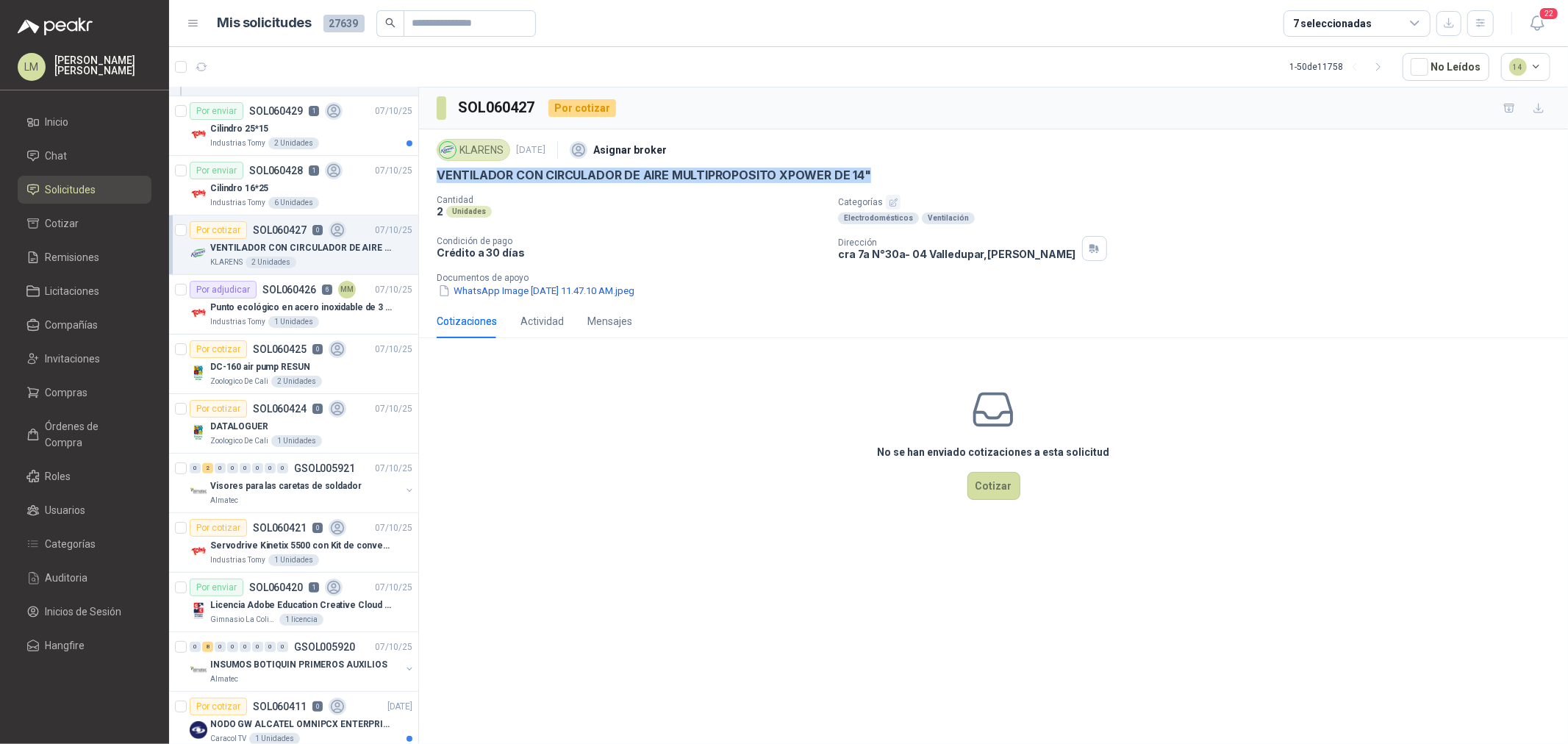
drag, startPoint x: 438, startPoint y: 178, endPoint x: 874, endPoint y: 173, distance: 436.0
click at [874, 173] on div "VENTILADOR CON CIRCULADOR DE AIRE MULTIPROPOSITO XPOWER DE 14"" at bounding box center [993, 175] width 1114 height 15
copy p "VENTILADOR CON CIRCULADOR DE AIRE MULTIPROPOSITO XPOWER DE 14""
click at [476, 17] on input "text" at bounding box center [464, 24] width 103 height 25
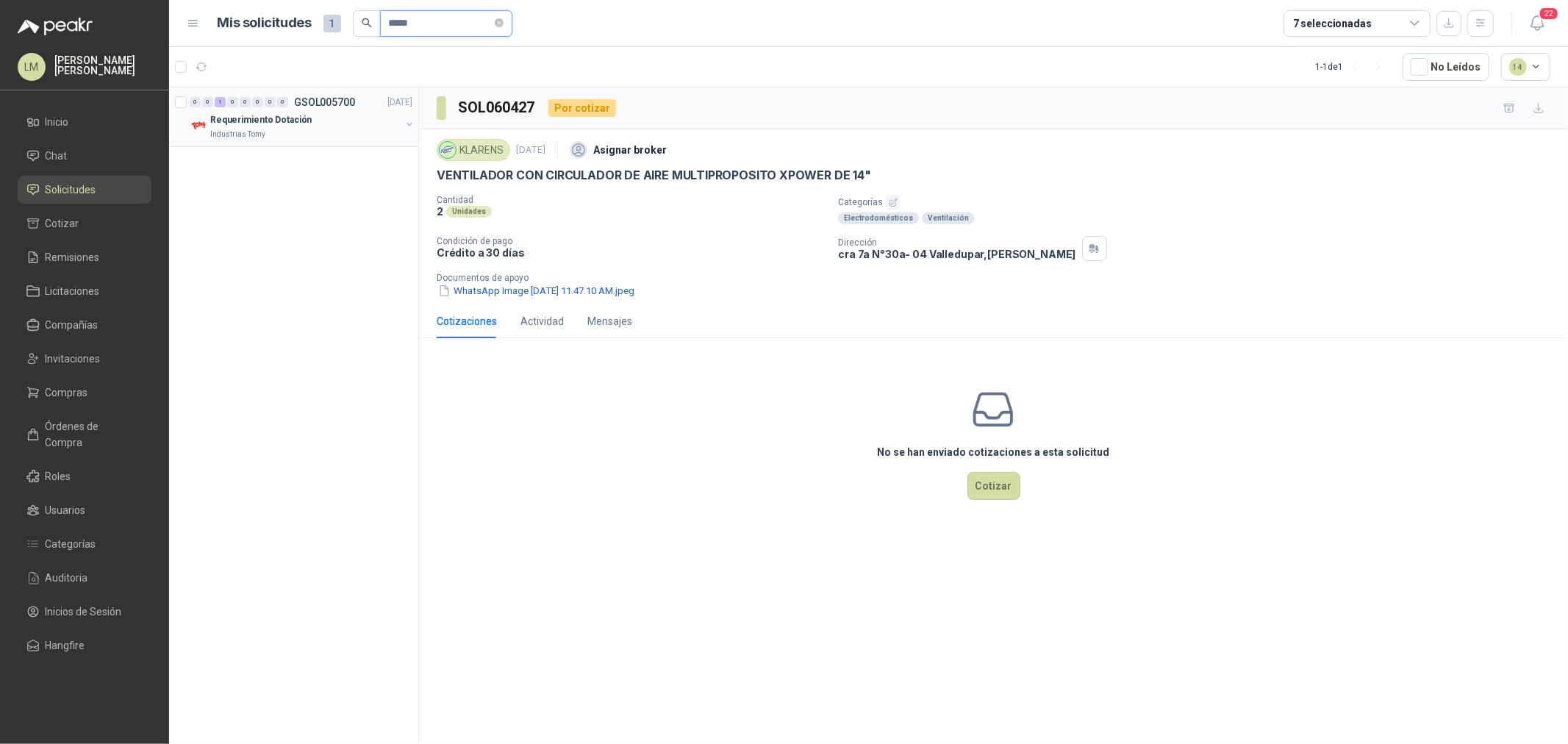
type input "*****"
click at [408, 121] on button "button" at bounding box center [410, 125] width 12 height 12
click at [216, 187] on div "Botas de seguridad DAMA café (Reflectivo) TALLA 35 (adjuntar foto)" at bounding box center [309, 179] width 206 height 18
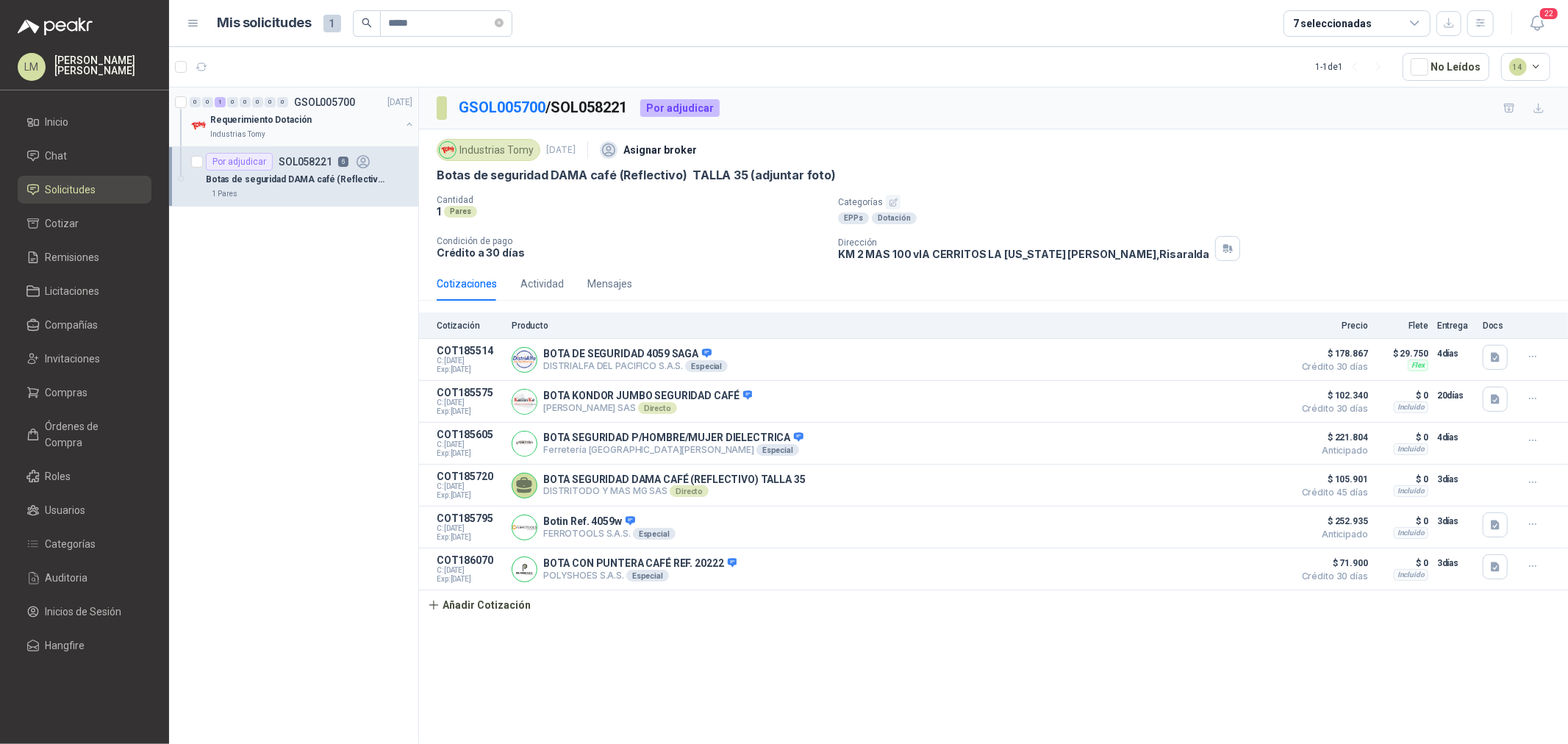
click at [279, 117] on p "Requerimiento Dotación" at bounding box center [261, 120] width 102 height 14
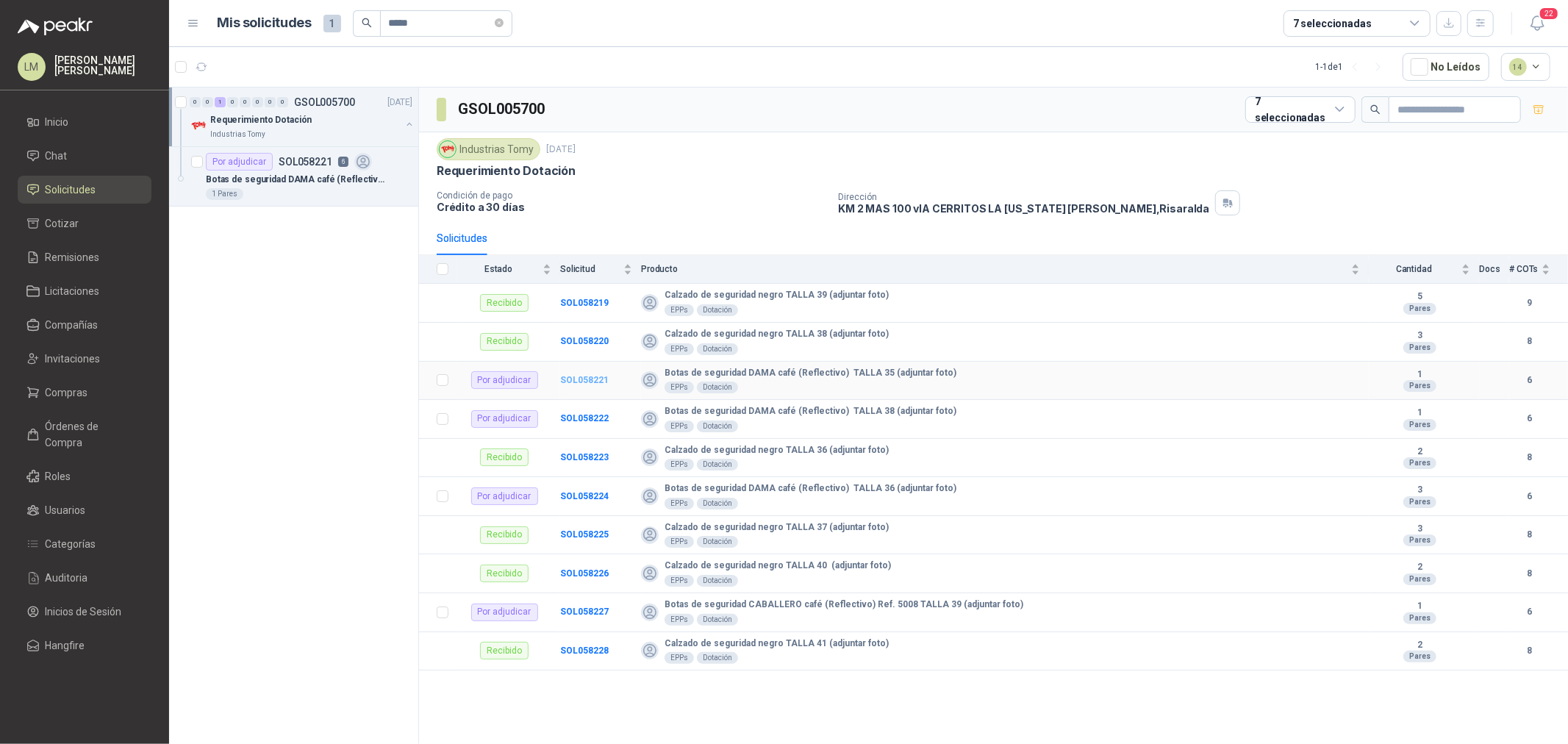
click at [586, 381] on b "SOL058221" at bounding box center [585, 380] width 49 height 10
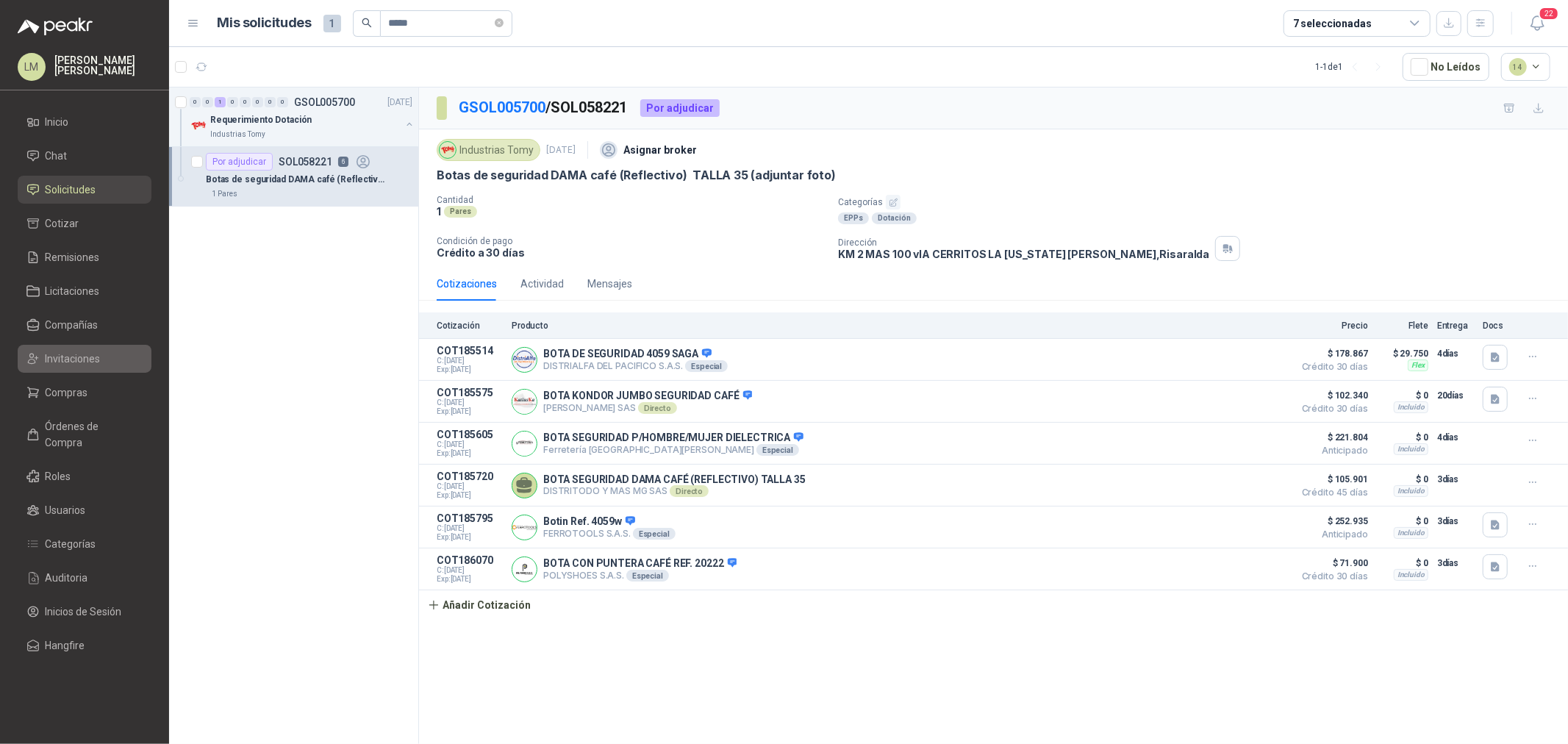
click at [72, 353] on span "Invitaciones" at bounding box center [73, 359] width 55 height 16
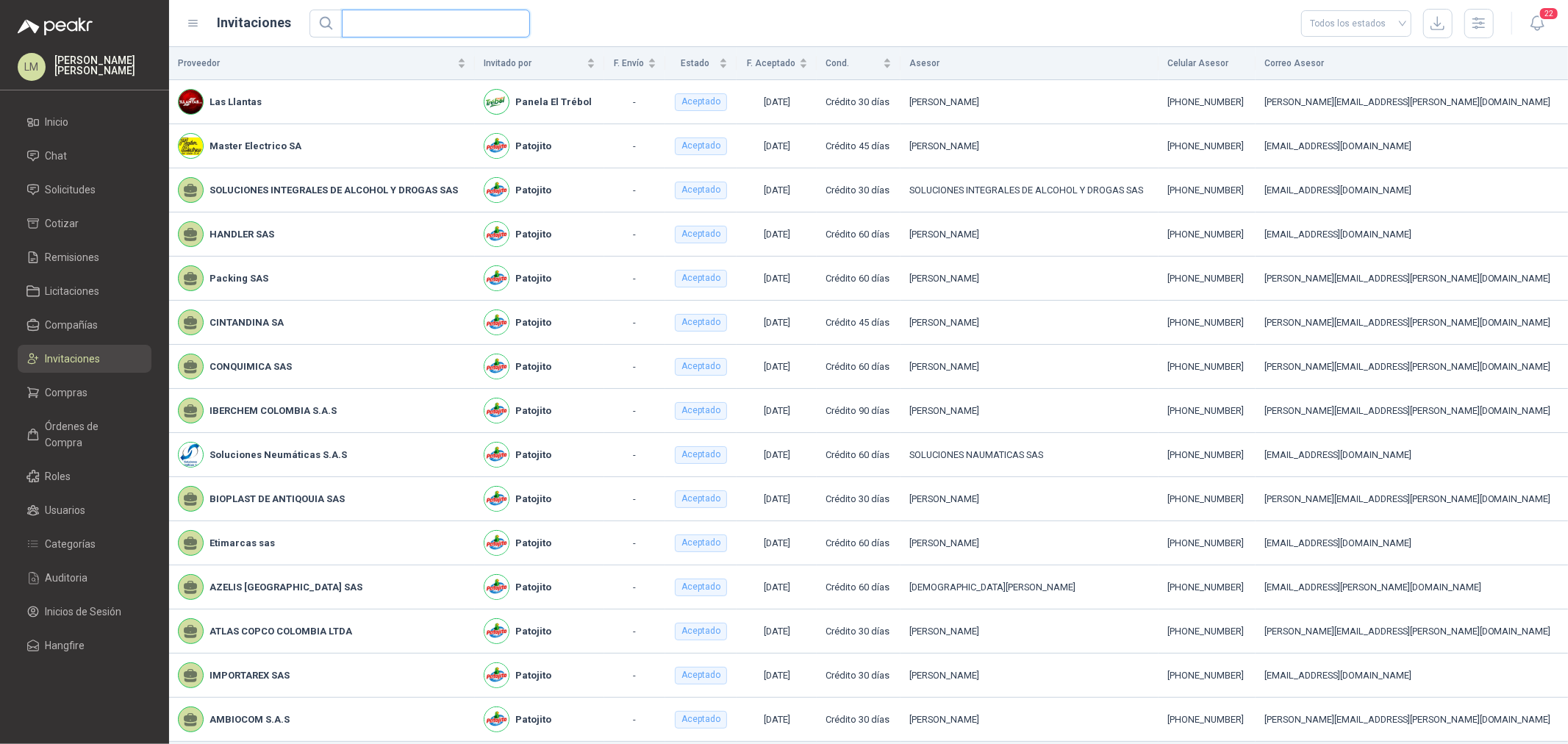
click at [471, 25] on input "text" at bounding box center [430, 24] width 158 height 27
click at [64, 321] on span "Compañías" at bounding box center [72, 325] width 53 height 16
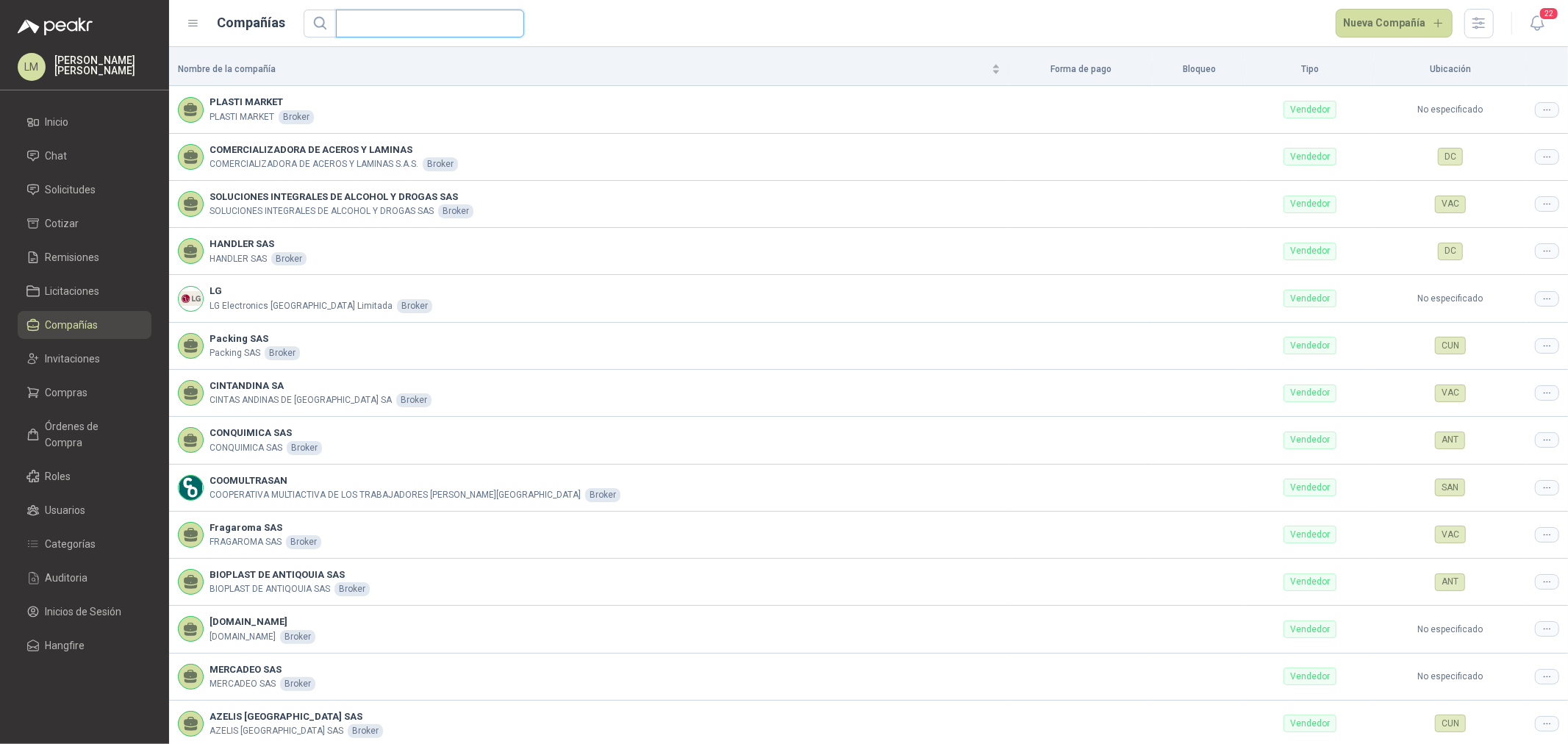
click at [362, 17] on input "text" at bounding box center [424, 24] width 158 height 27
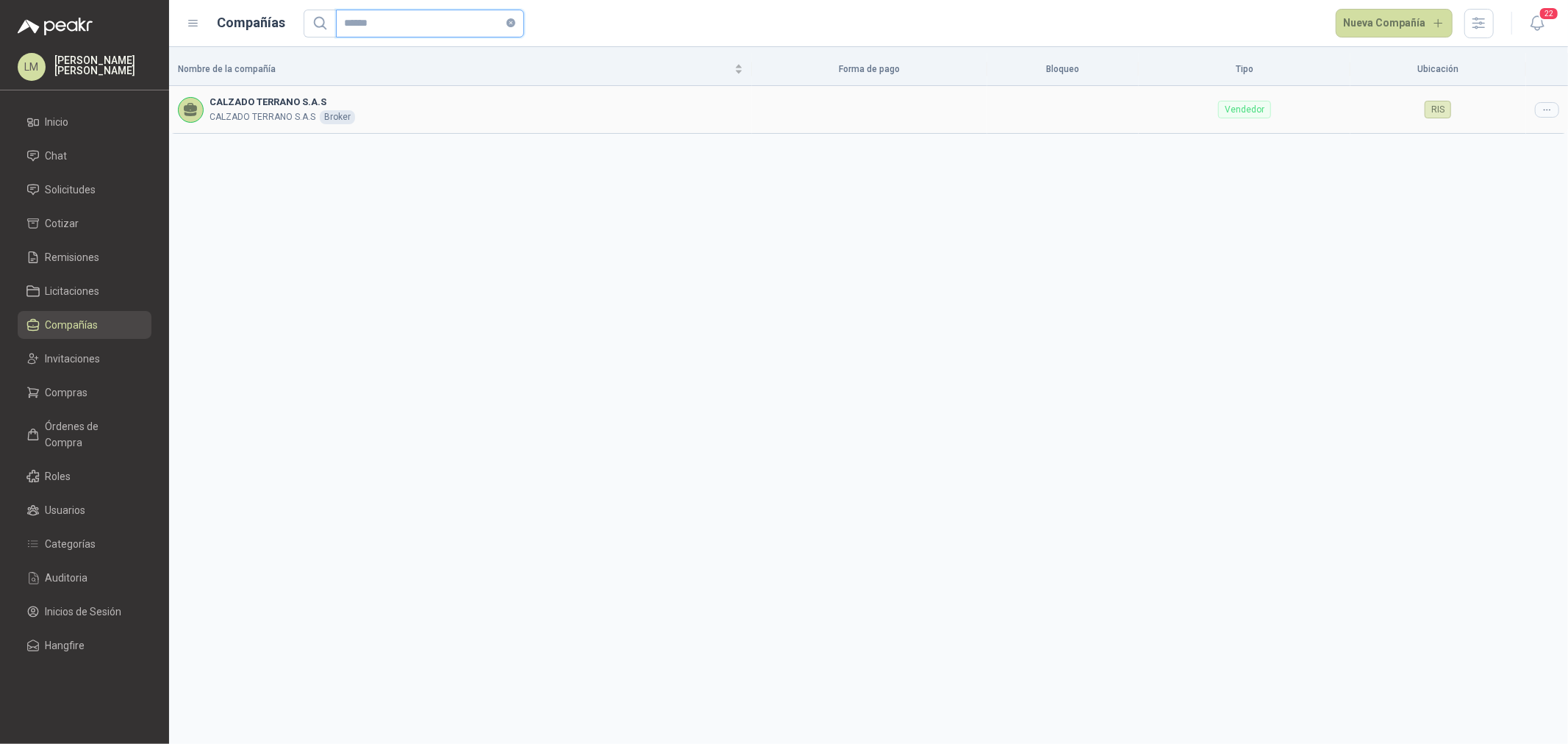
type input "******"
click at [1544, 109] on icon at bounding box center [1547, 110] width 11 height 11
click at [1520, 139] on span "Editar compañía" at bounding box center [1510, 136] width 76 height 16
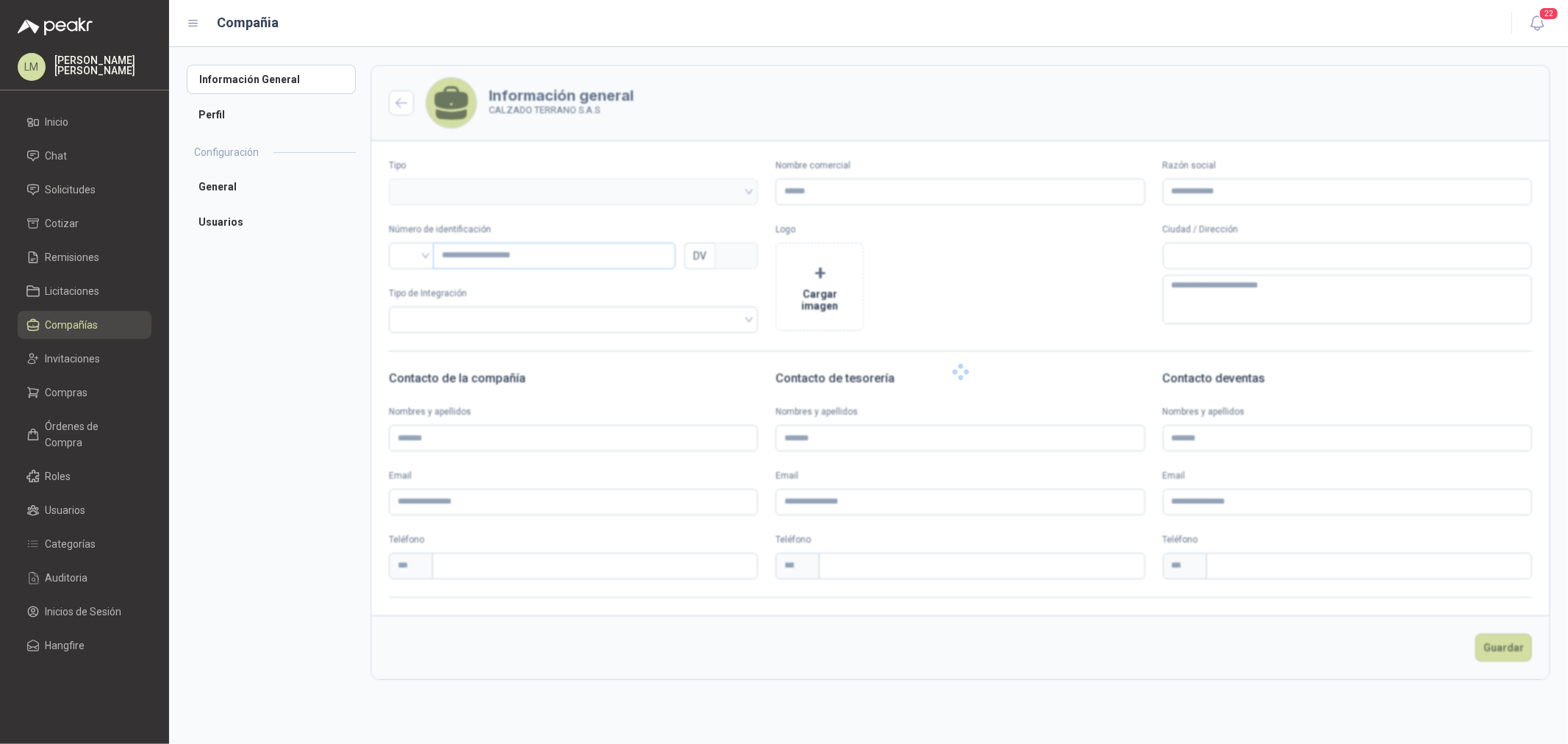
type input "**********"
type input "*********"
type input "*"
type textarea "**********"
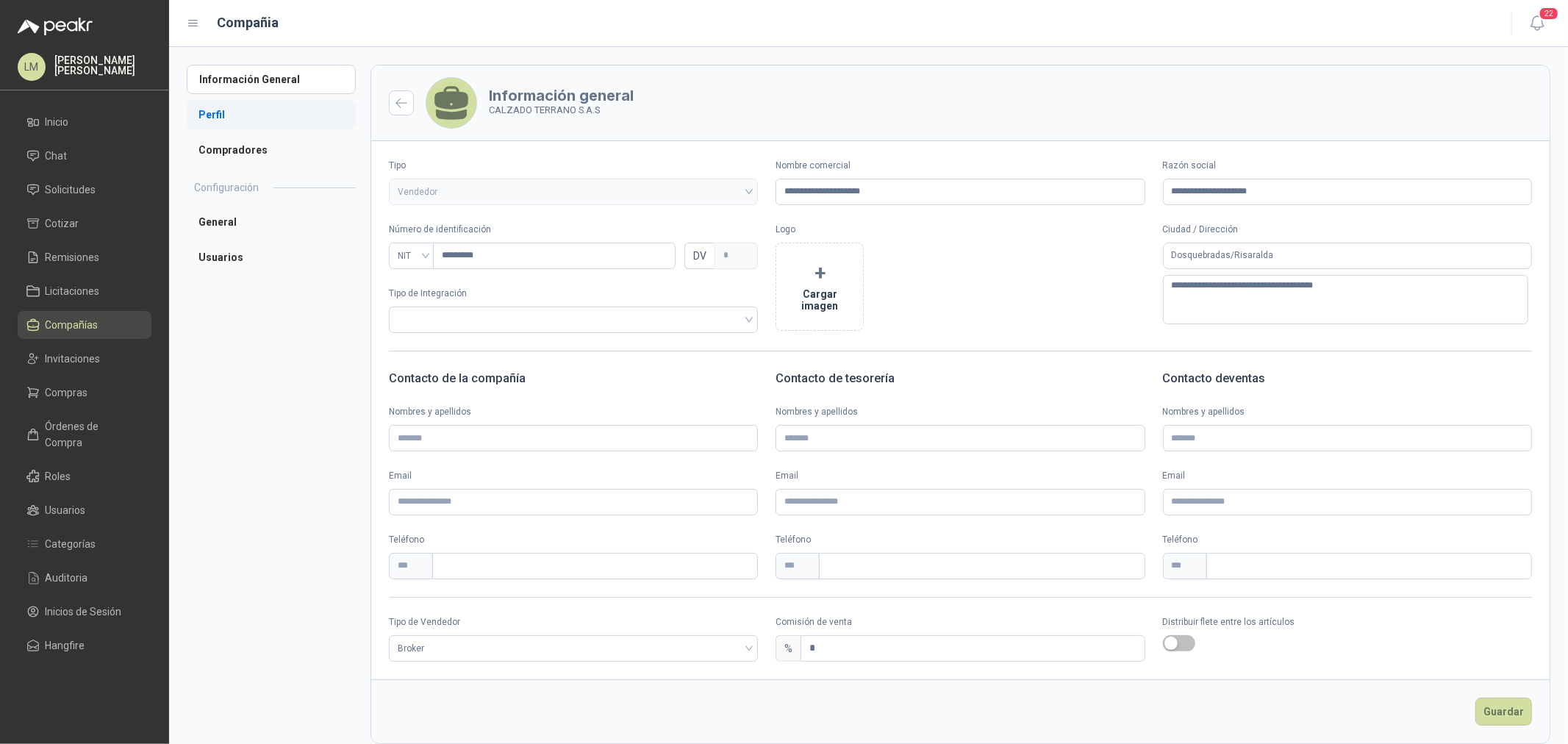
click at [229, 114] on li "Perfil" at bounding box center [271, 115] width 169 height 29
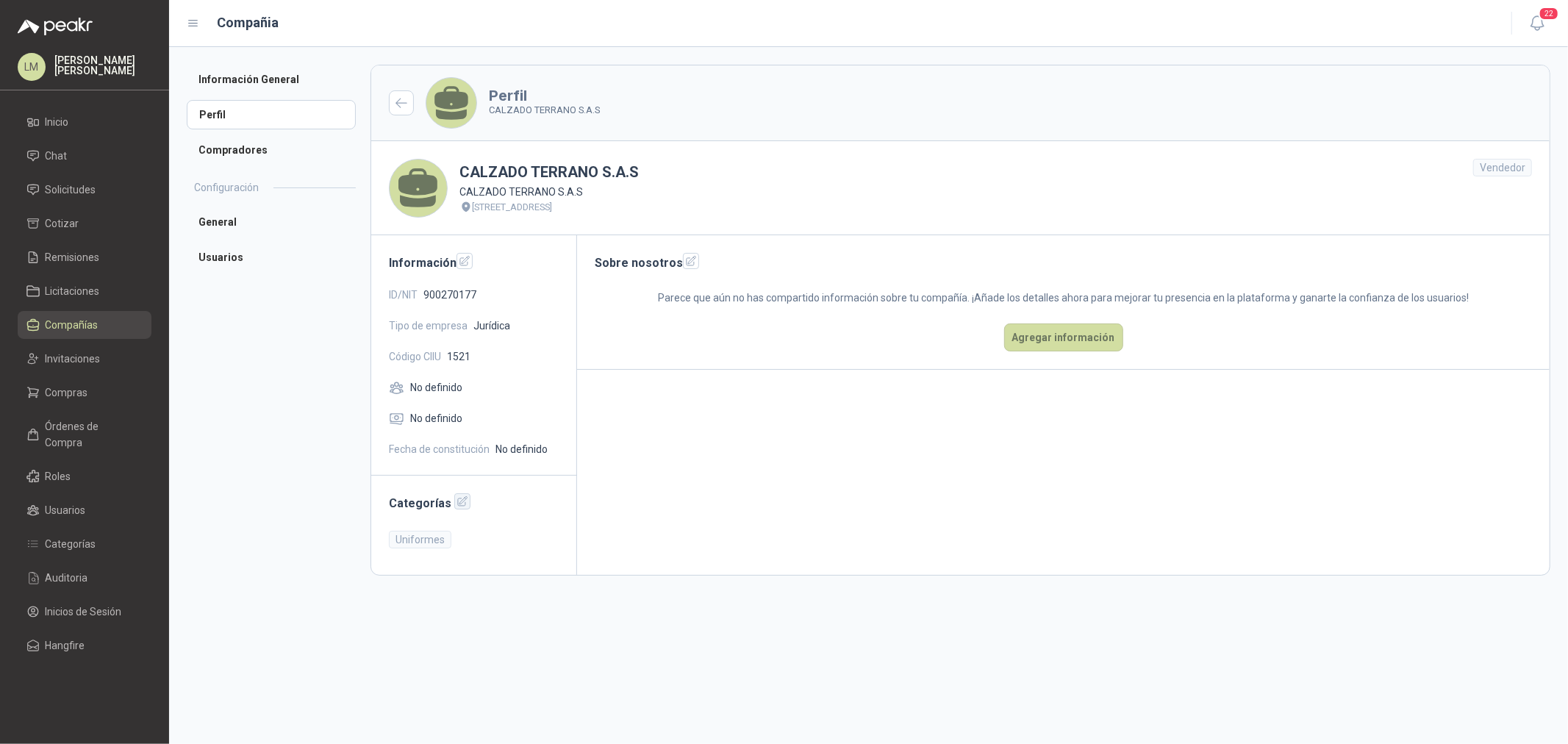
click at [458, 503] on icon "button" at bounding box center [462, 501] width 10 height 10
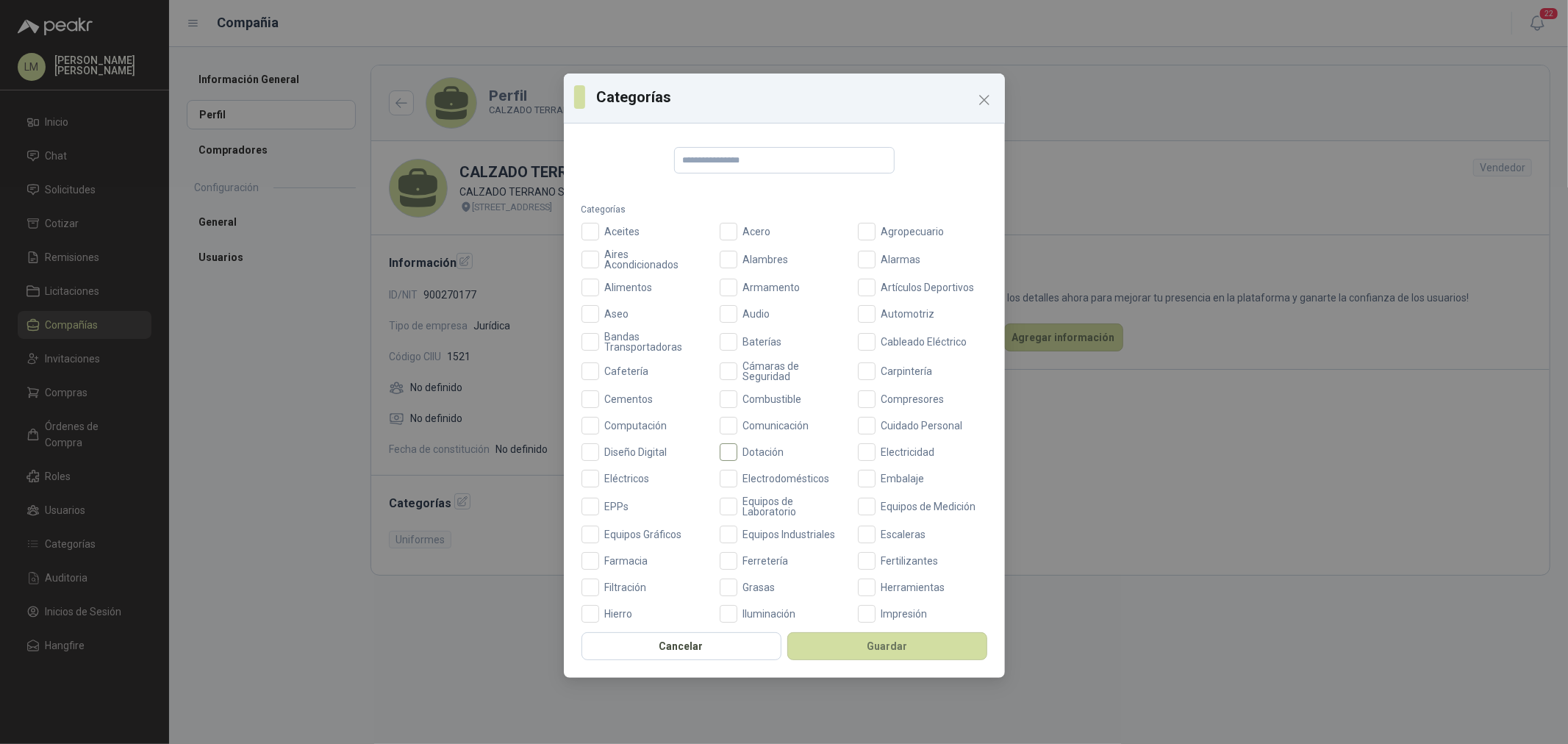
click at [753, 451] on span "Dotación" at bounding box center [764, 452] width 53 height 10
click at [615, 504] on span "EPPs" at bounding box center [617, 507] width 36 height 10
click at [846, 644] on button "Guardar" at bounding box center [887, 647] width 200 height 28
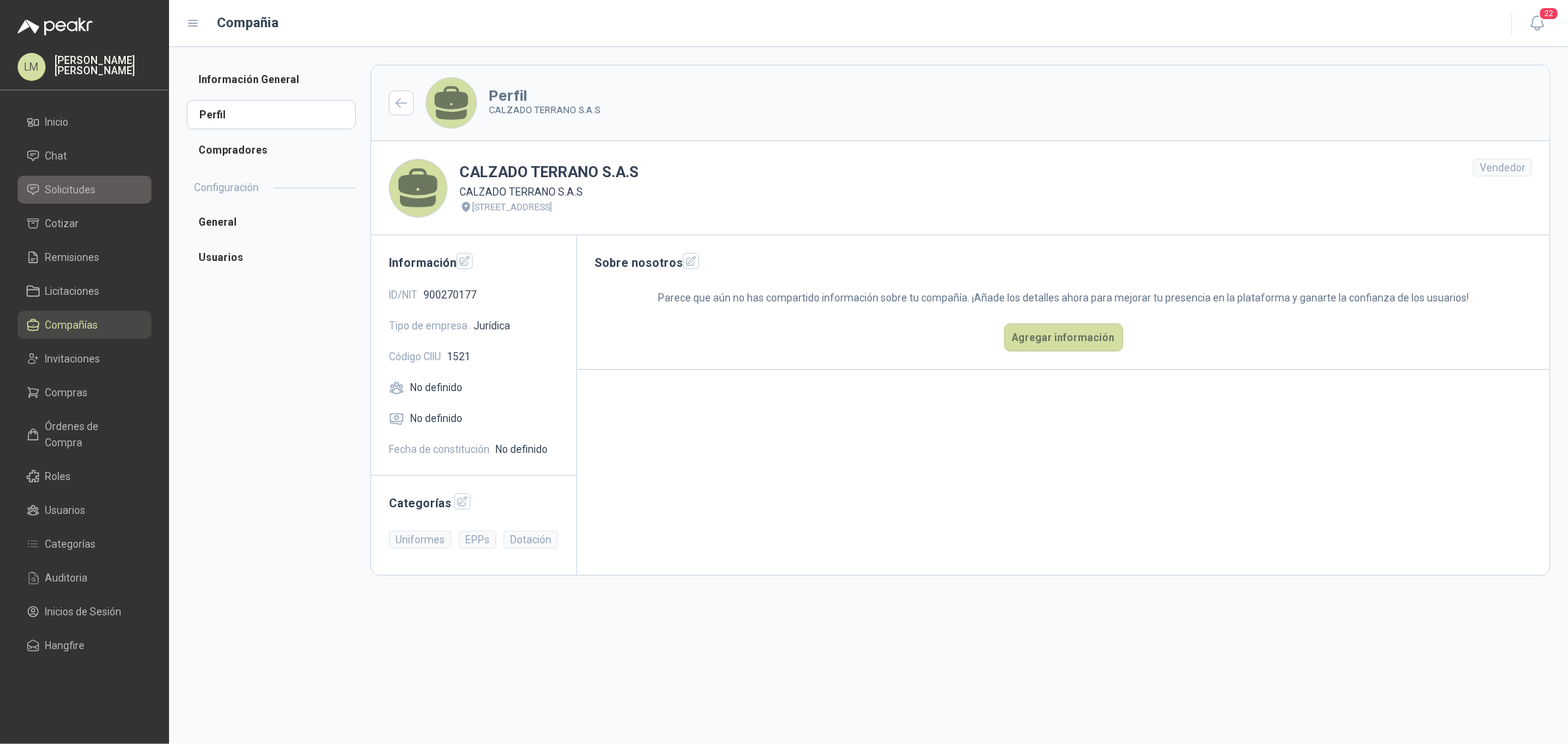
click at [58, 177] on link "Solicitudes" at bounding box center [85, 190] width 134 height 28
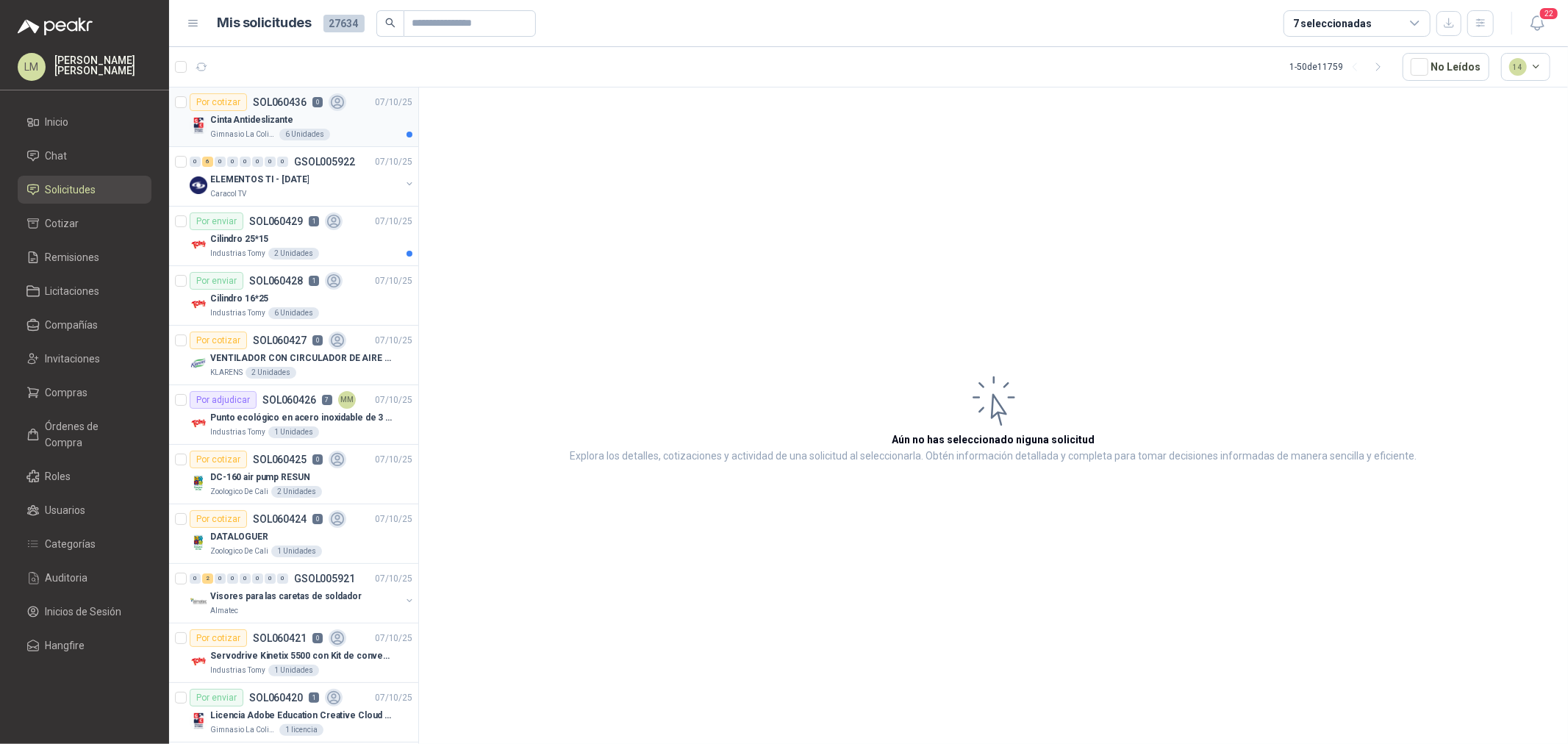
click at [248, 118] on p "Cinta Antideslizante" at bounding box center [251, 120] width 83 height 14
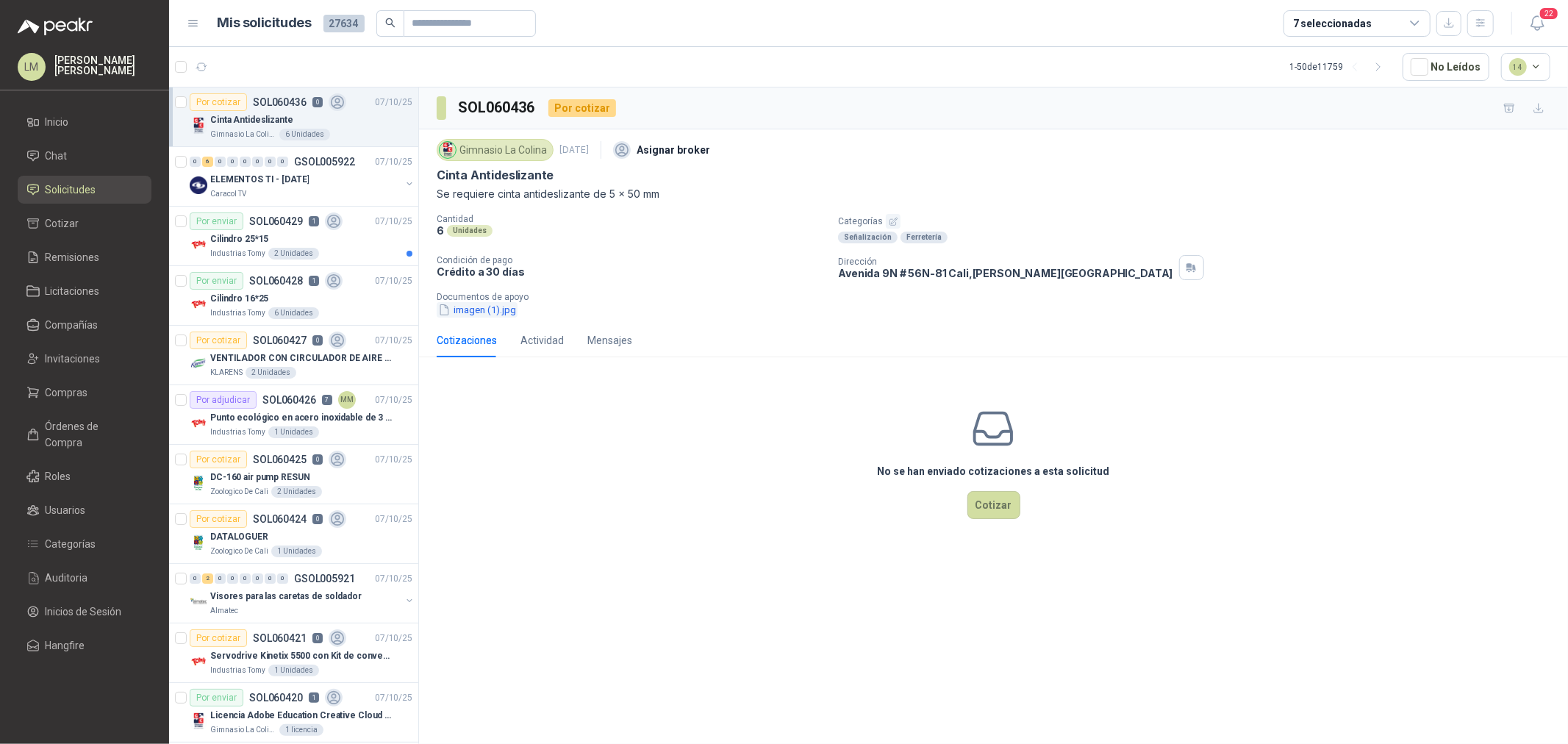
click at [488, 310] on button "imagen (1).jpg" at bounding box center [477, 310] width 81 height 15
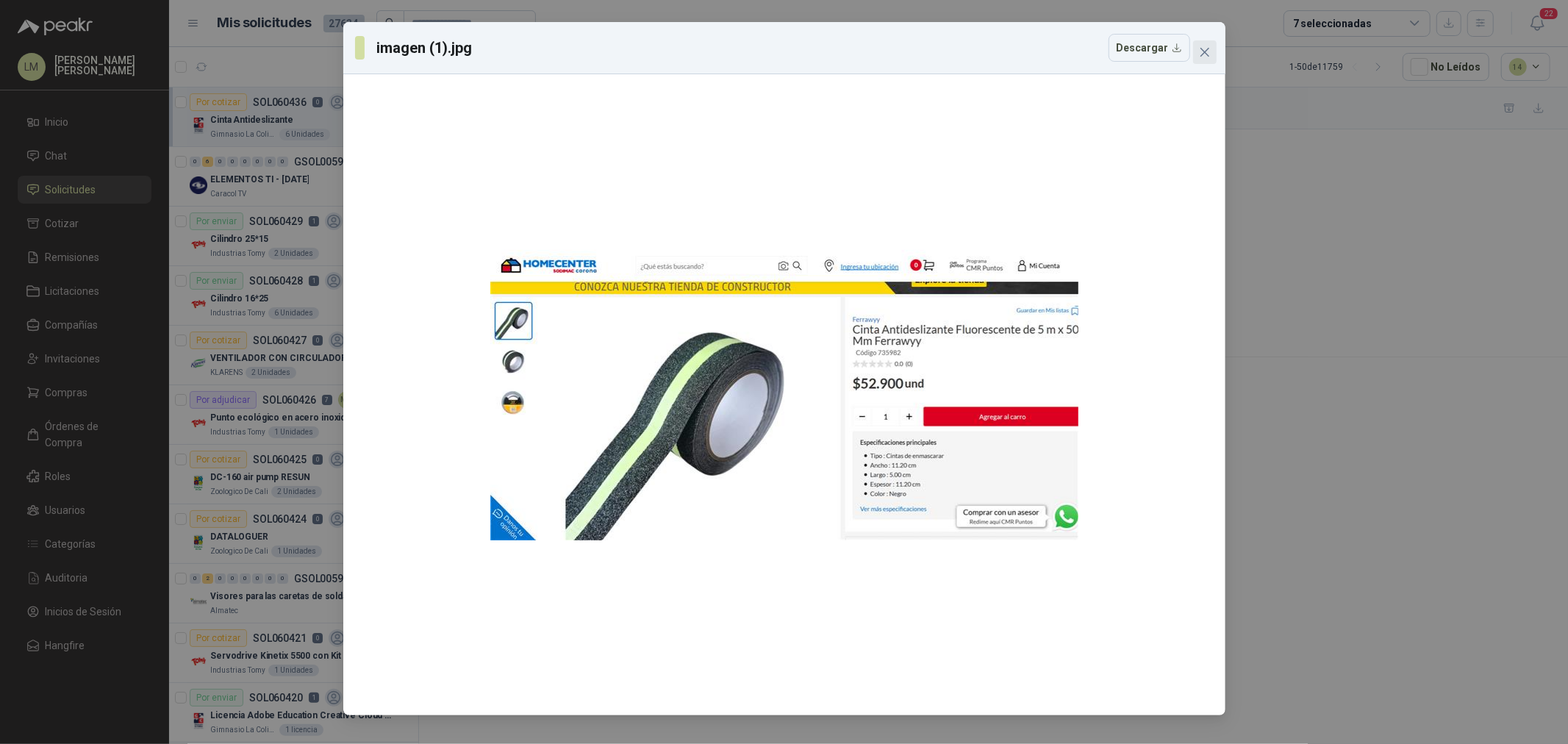
click at [1205, 53] on icon "close" at bounding box center [1205, 52] width 9 height 9
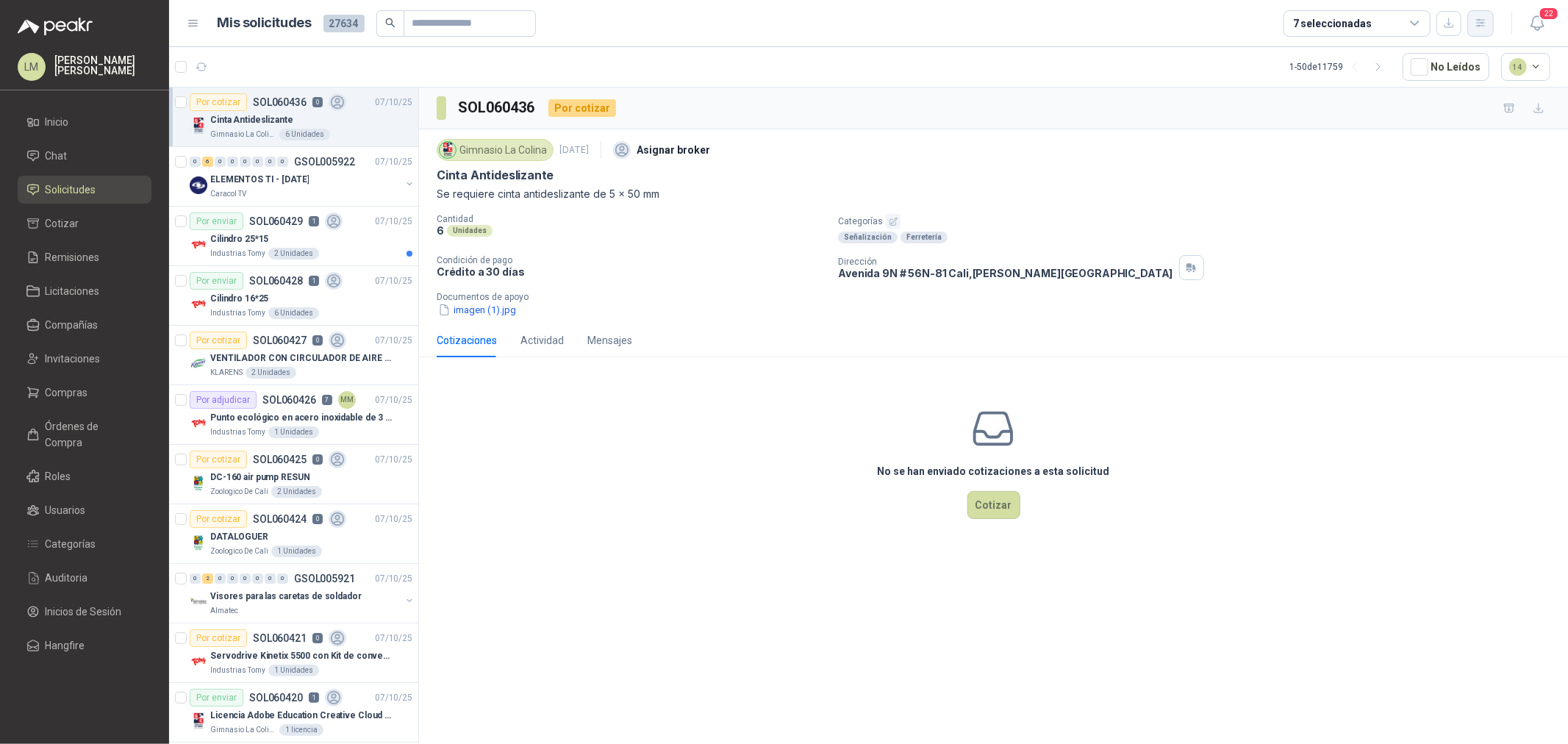
click at [1486, 22] on icon "button" at bounding box center [1481, 23] width 13 height 13
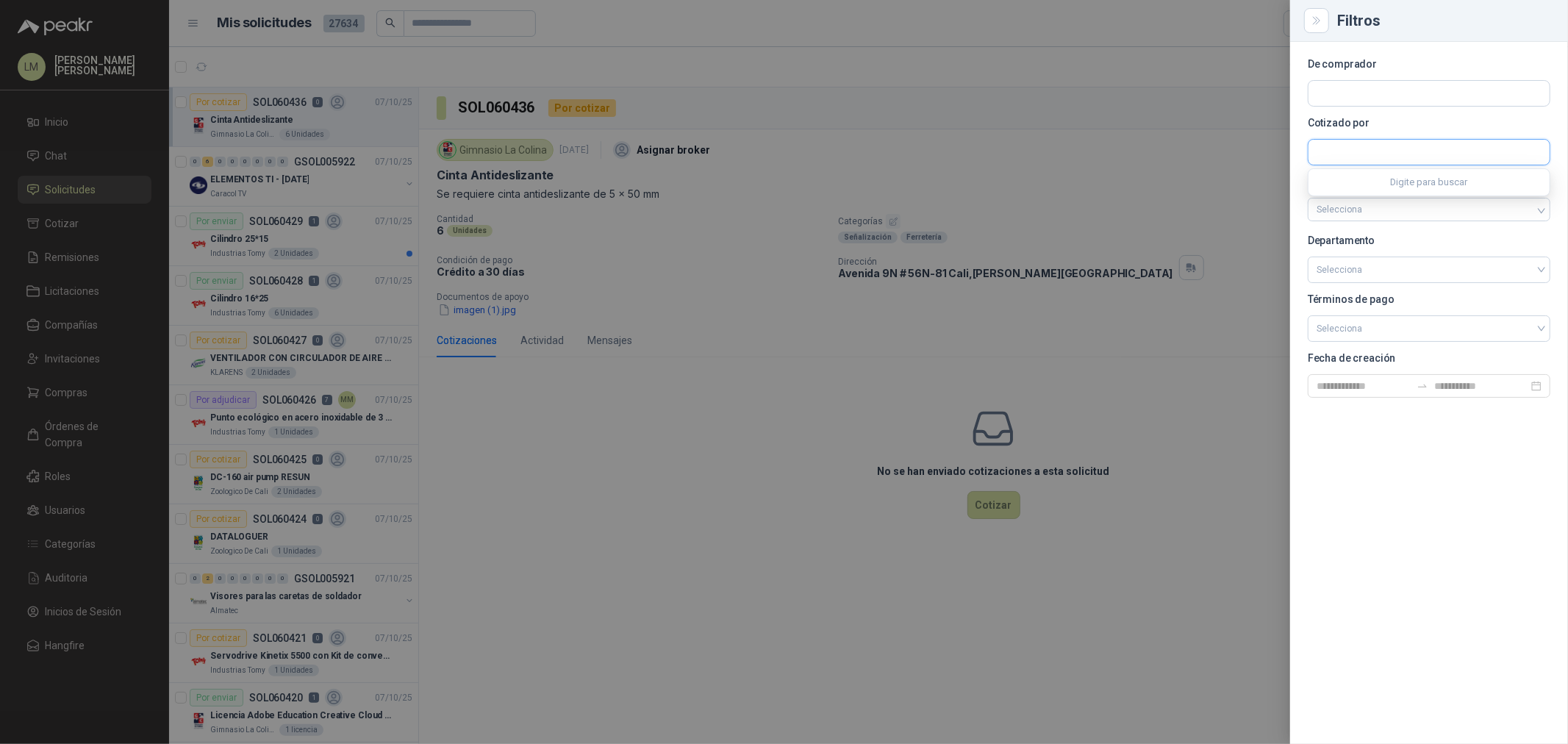
click at [1362, 142] on input "text" at bounding box center [1429, 152] width 241 height 25
type input "*****"
click at [1371, 184] on p "EIMPSA" at bounding box center [1368, 184] width 52 height 9
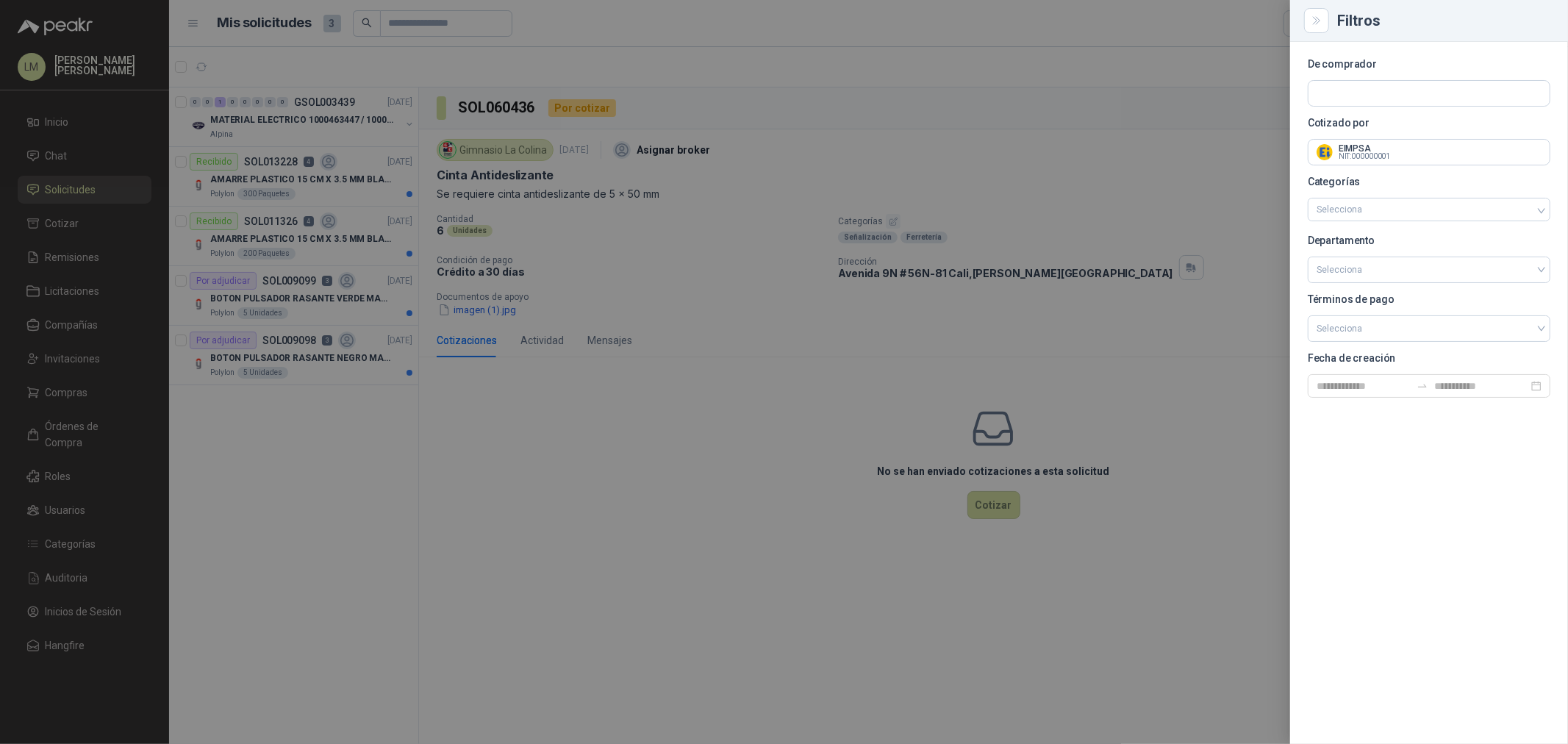
click at [416, 44] on div at bounding box center [784, 372] width 1568 height 744
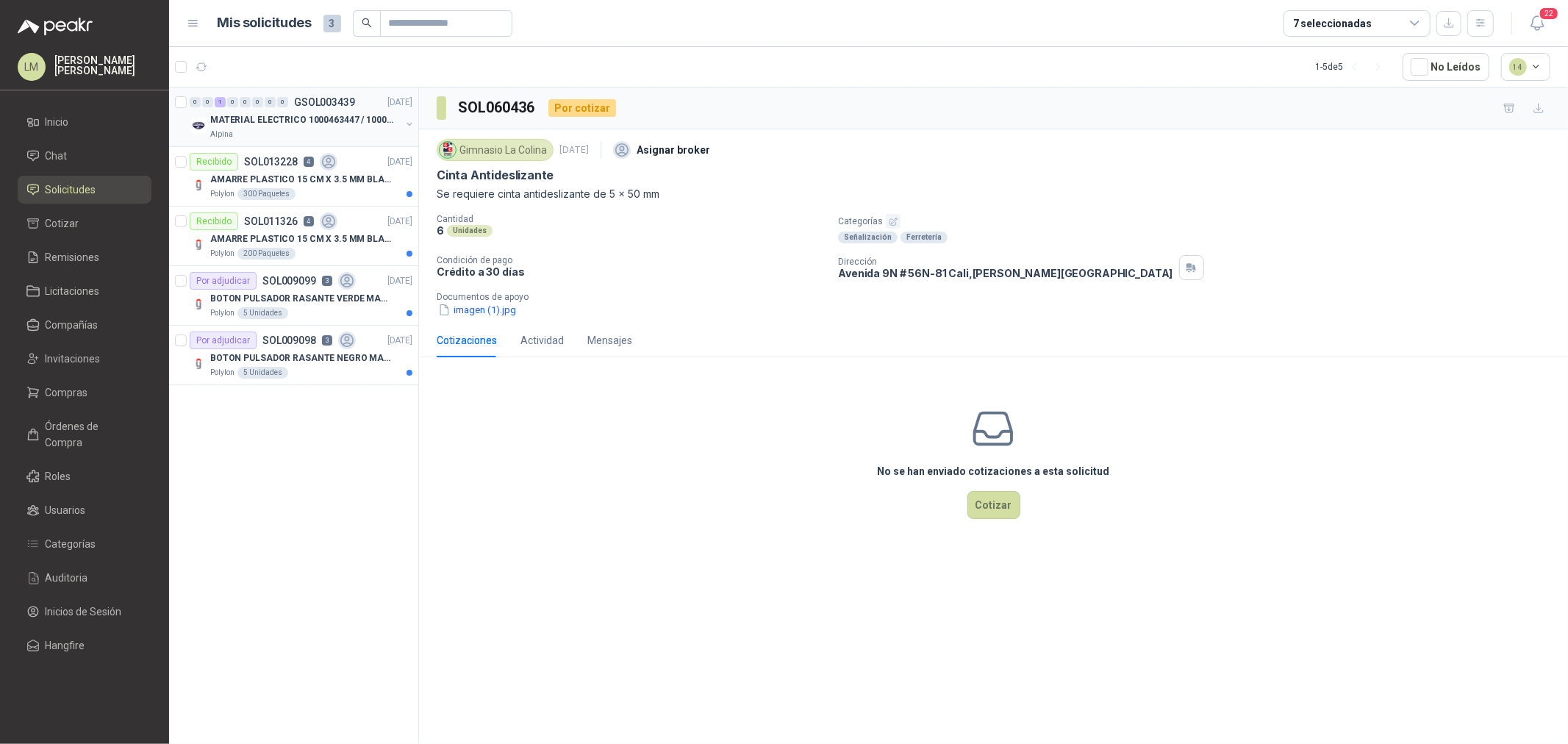
click at [408, 122] on button "button" at bounding box center [410, 125] width 12 height 12
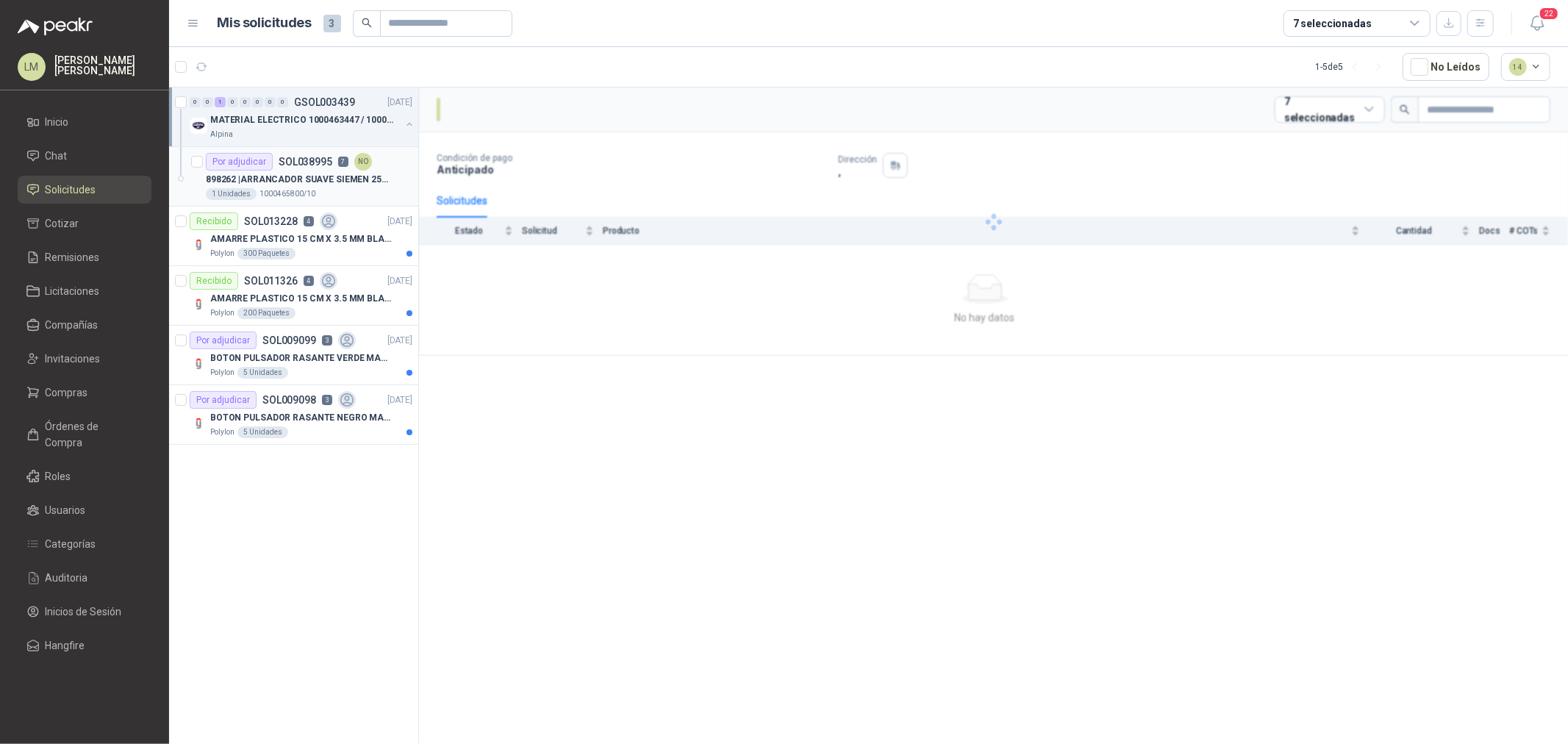
click at [279, 162] on p "SOL038995" at bounding box center [305, 161] width 54 height 10
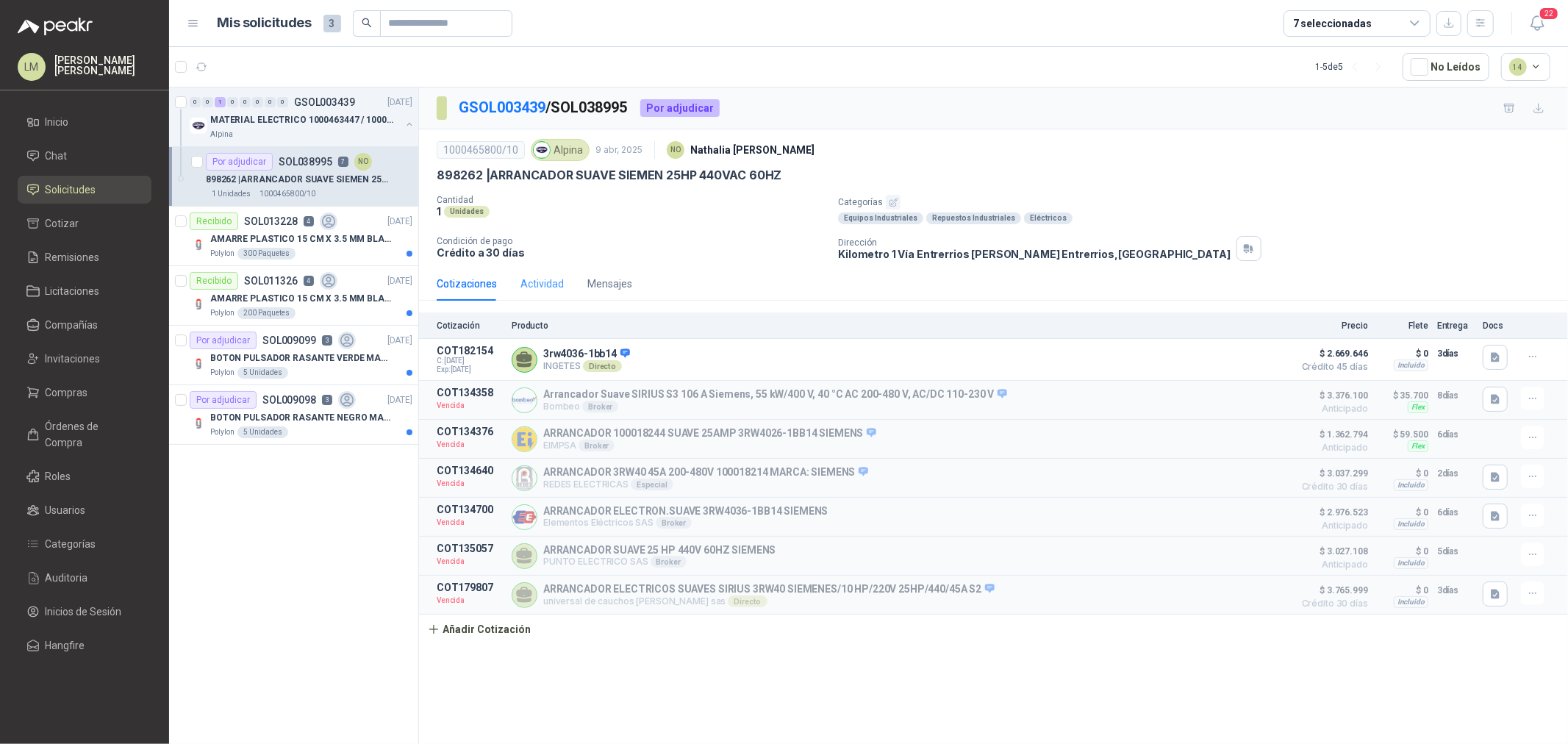
click at [526, 296] on div "Actividad" at bounding box center [542, 284] width 43 height 34
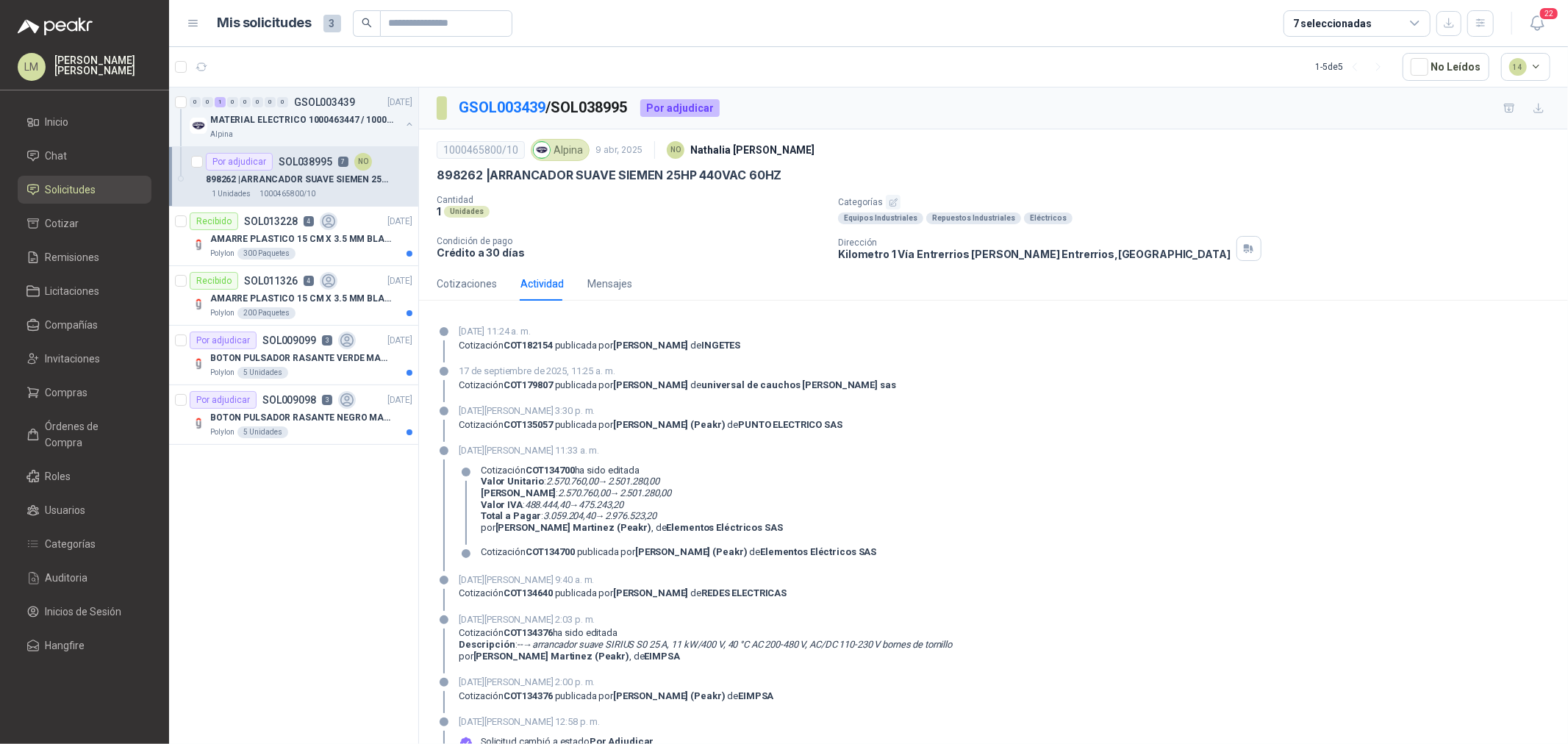
scroll to position [120, 0]
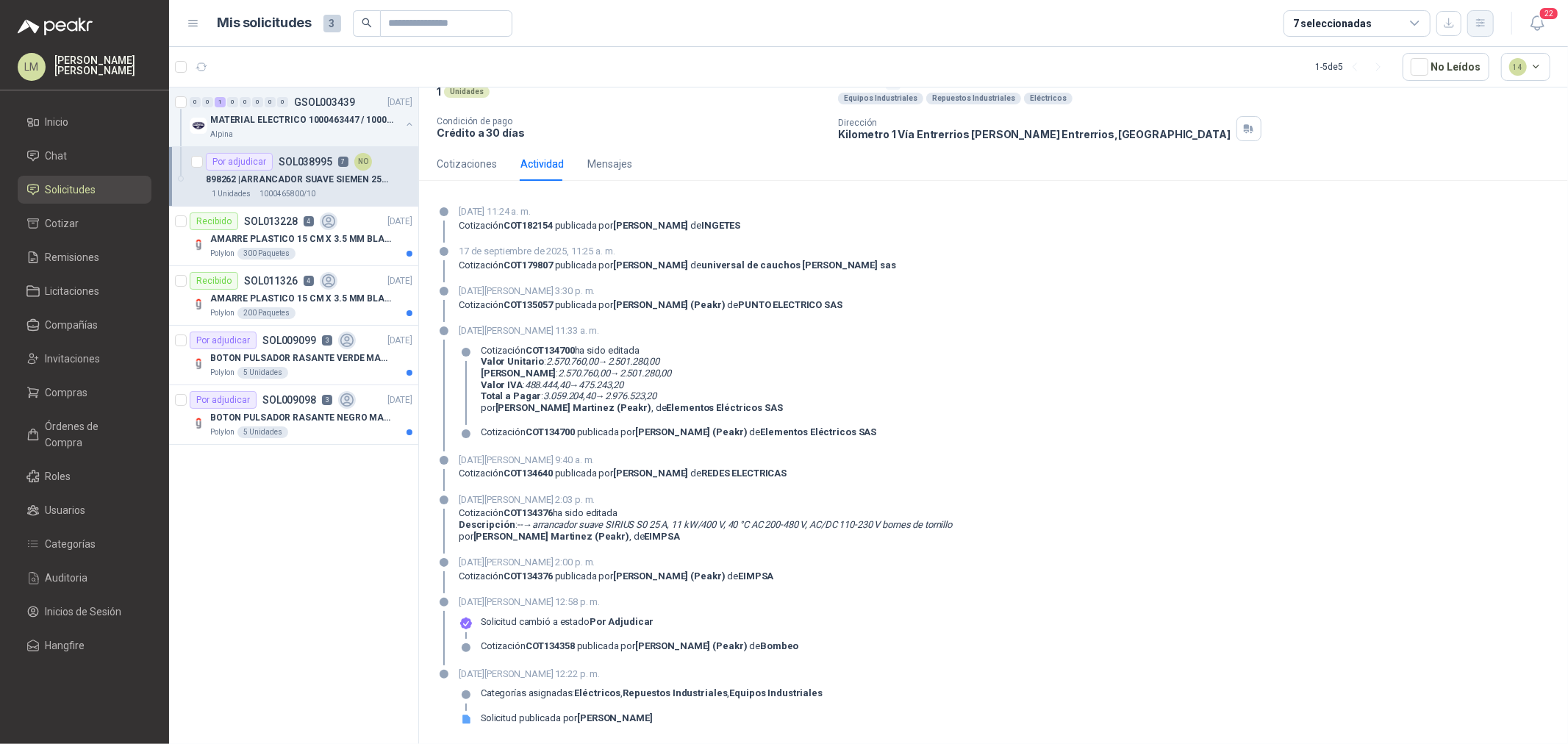
click at [1478, 23] on icon "button" at bounding box center [1480, 23] width 8 height 7
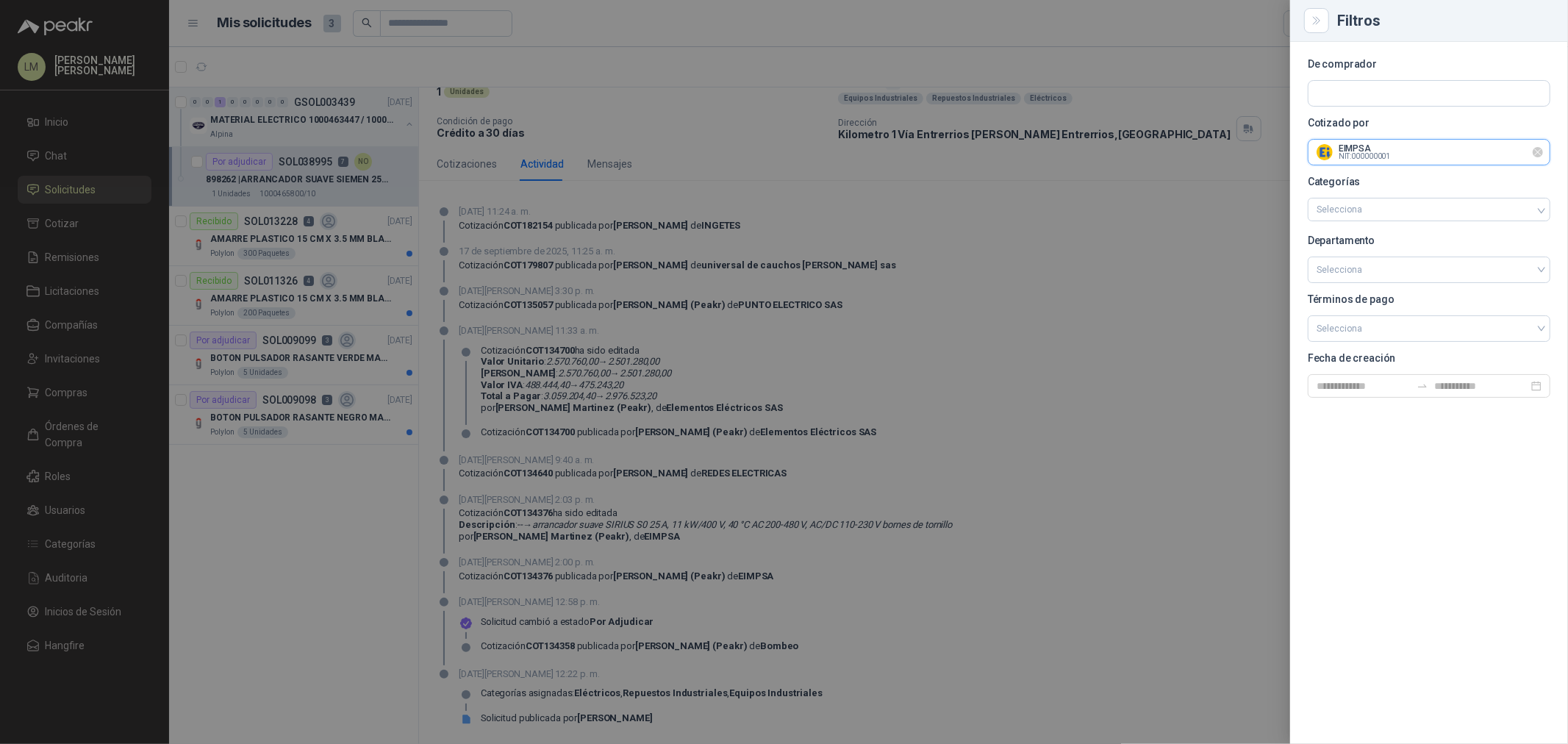
click at [1342, 154] on input "text" at bounding box center [1429, 152] width 241 height 25
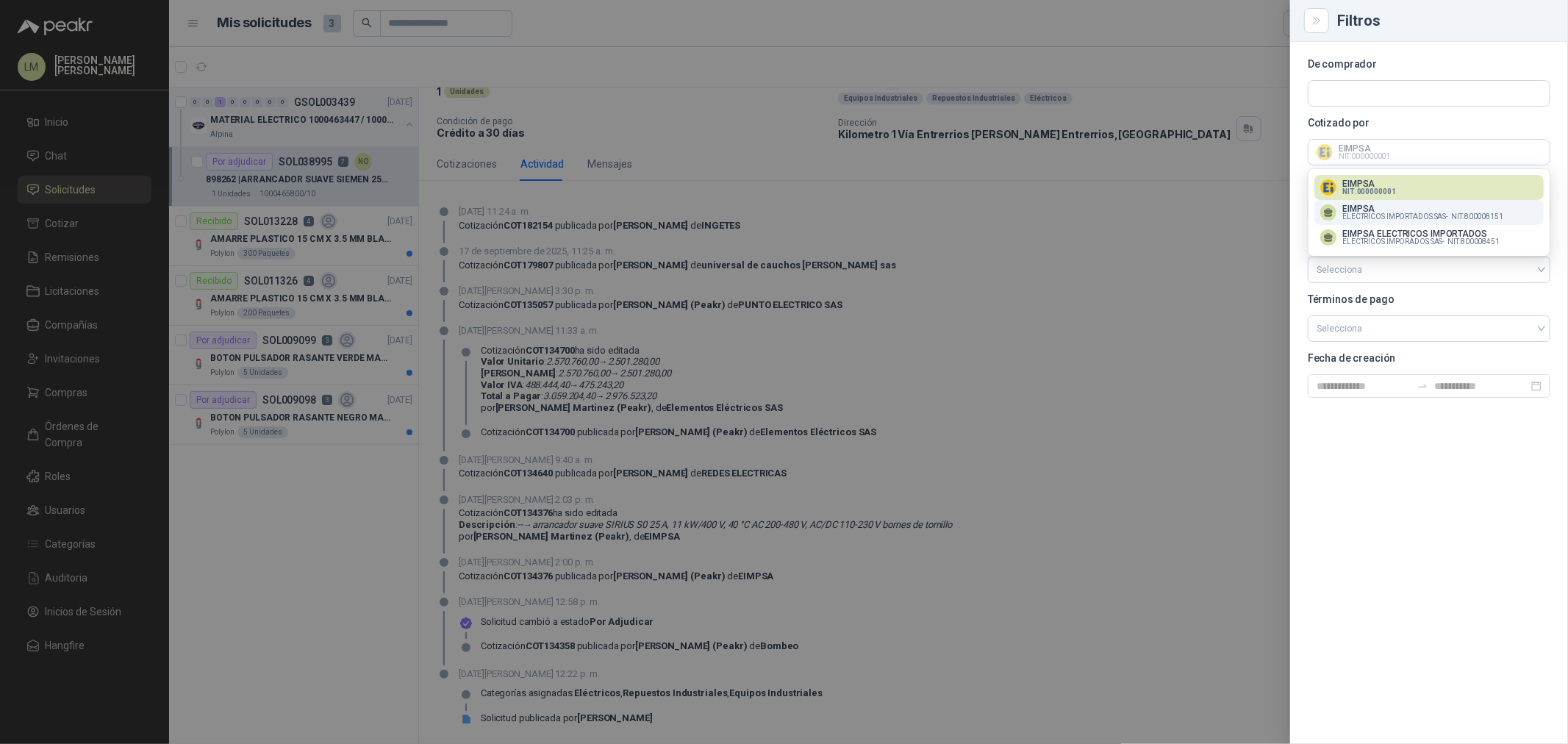
click at [1356, 209] on p "EIMPSA" at bounding box center [1423, 209] width 161 height 9
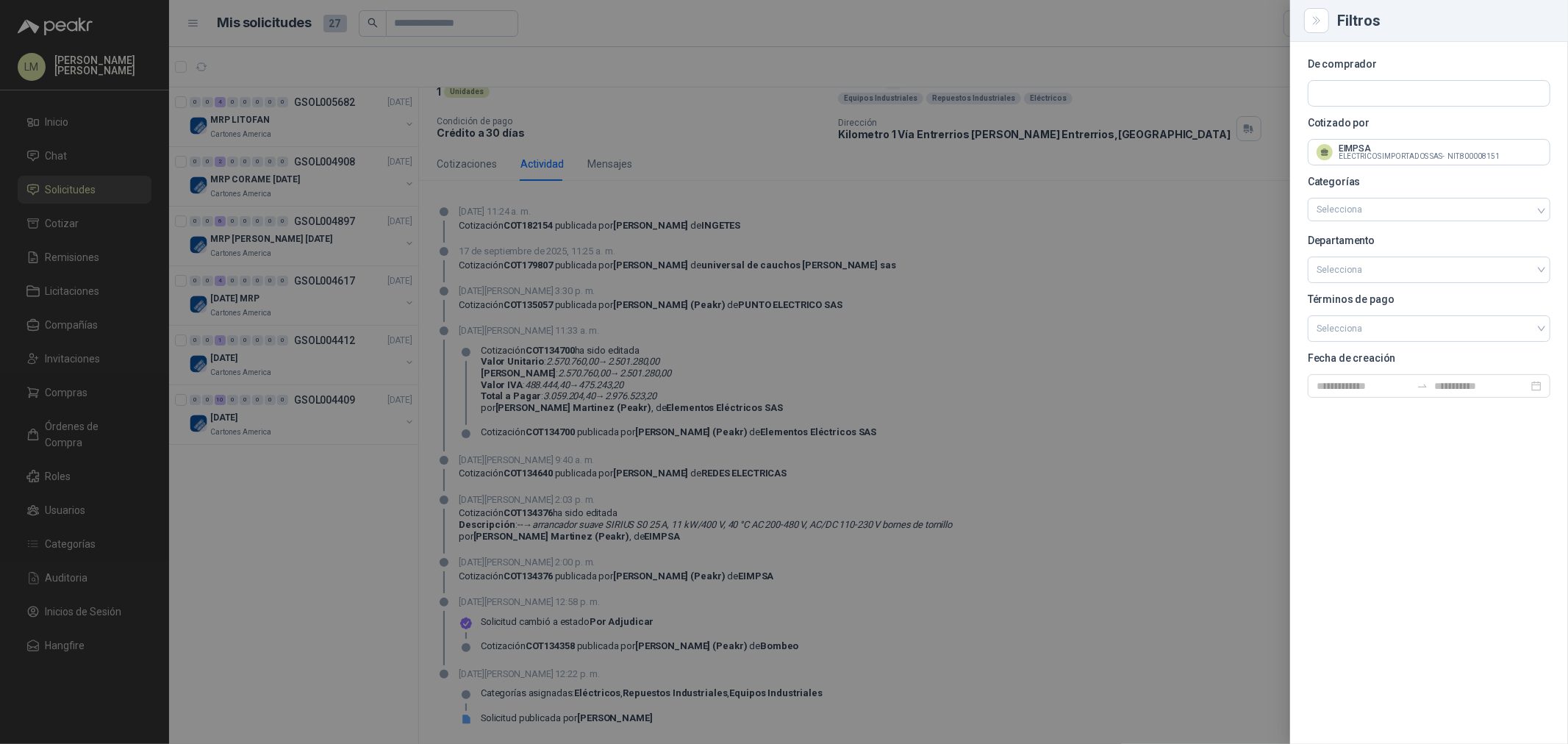
click at [827, 144] on div at bounding box center [784, 372] width 1568 height 744
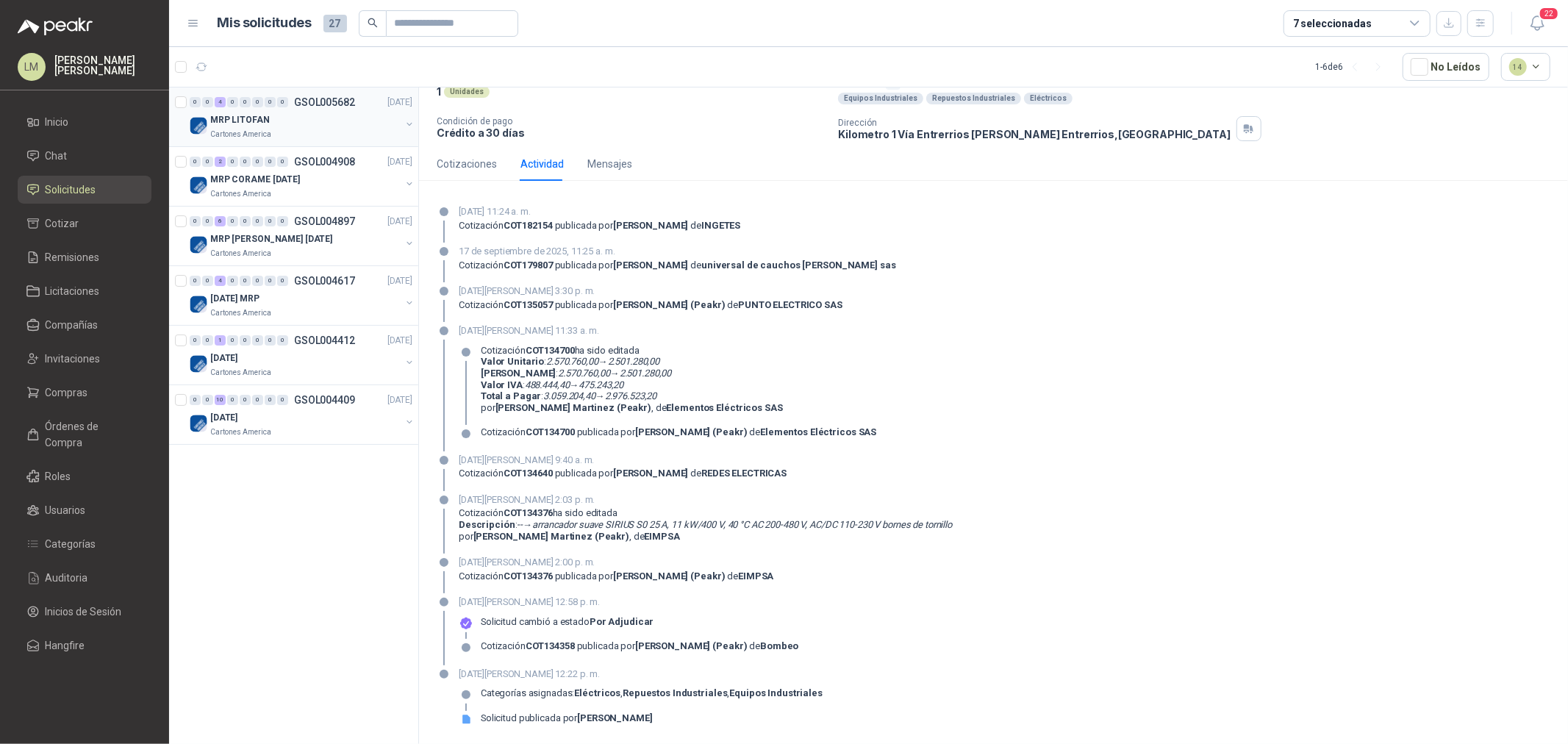
click at [409, 123] on button "button" at bounding box center [410, 125] width 12 height 12
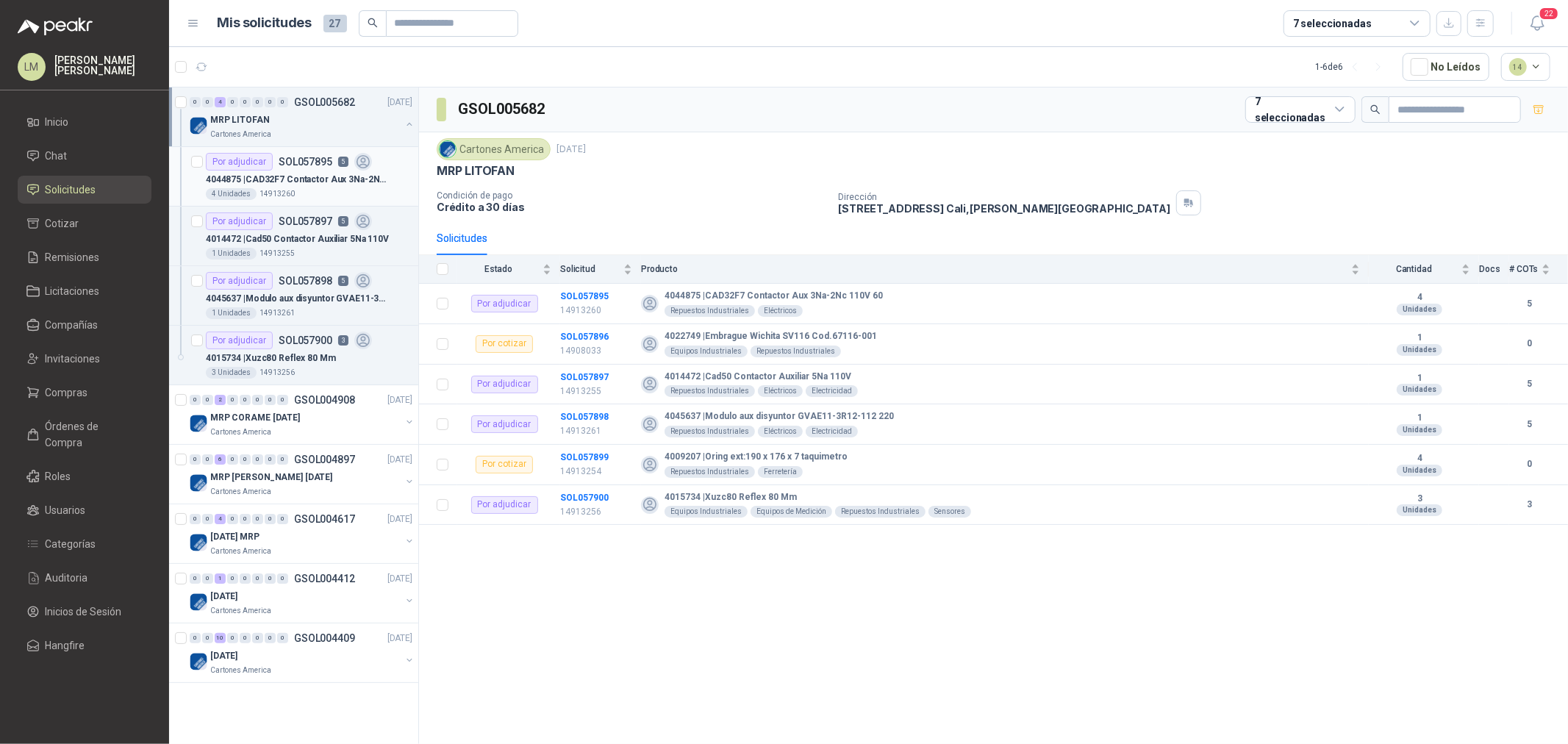
click at [322, 180] on p "4044875 | CAD32F7 Contactor Aux 3Na-2Nc 110V 60" at bounding box center [297, 179] width 183 height 14
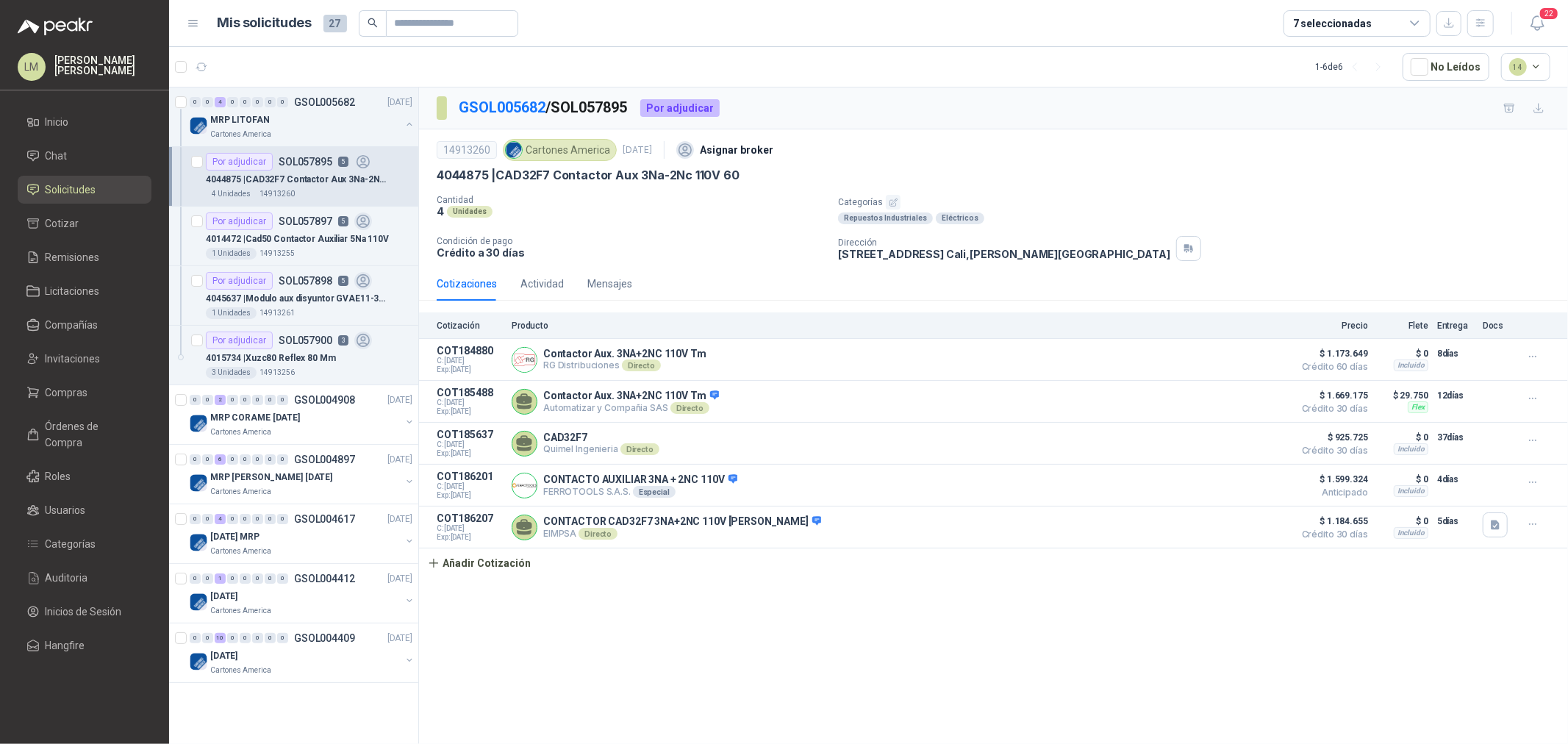
click at [566, 277] on div "Cotizaciones Actividad Mensajes" at bounding box center [534, 284] width 195 height 34
click at [554, 277] on div "Actividad" at bounding box center [542, 284] width 43 height 16
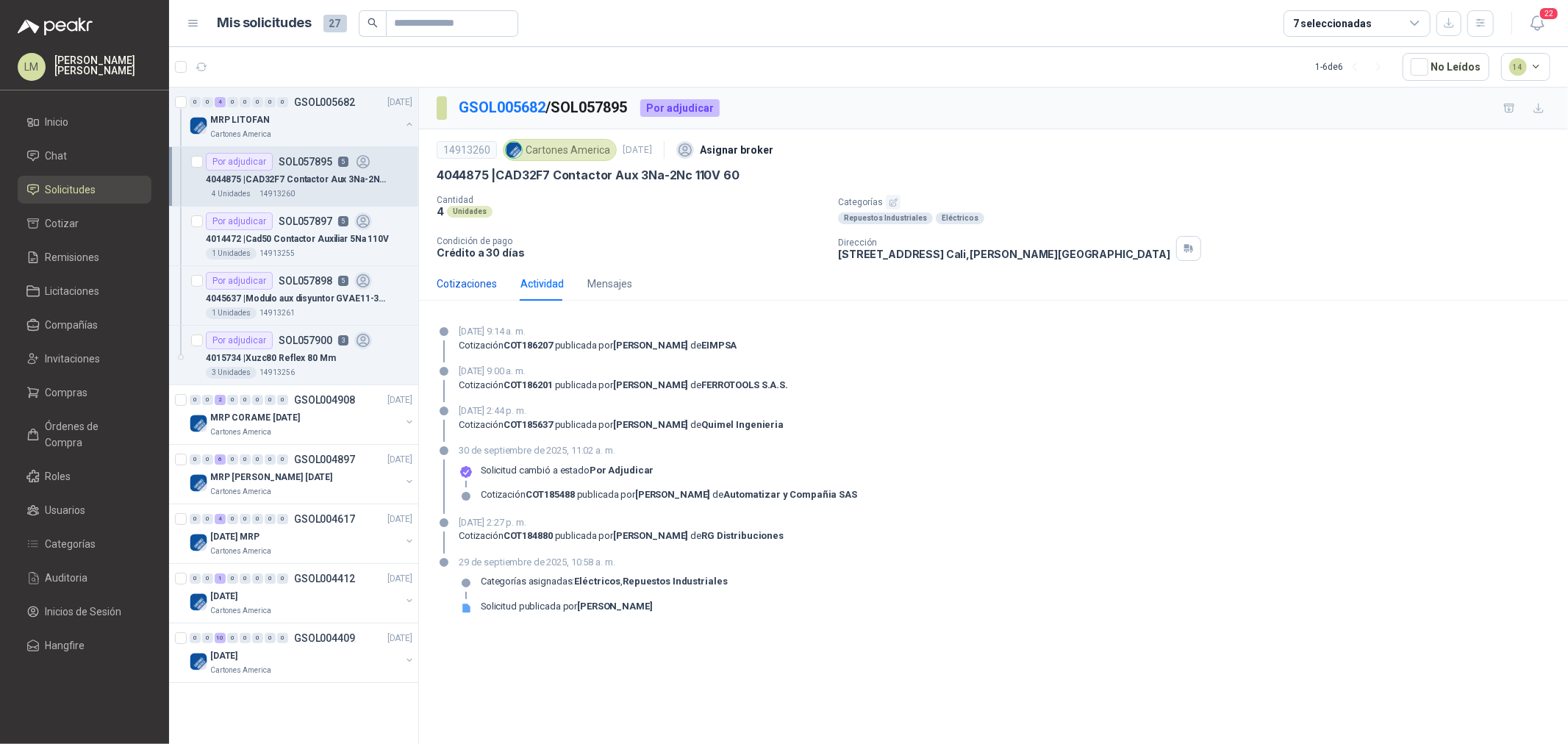
click at [451, 285] on div "Cotizaciones" at bounding box center [467, 284] width 60 height 16
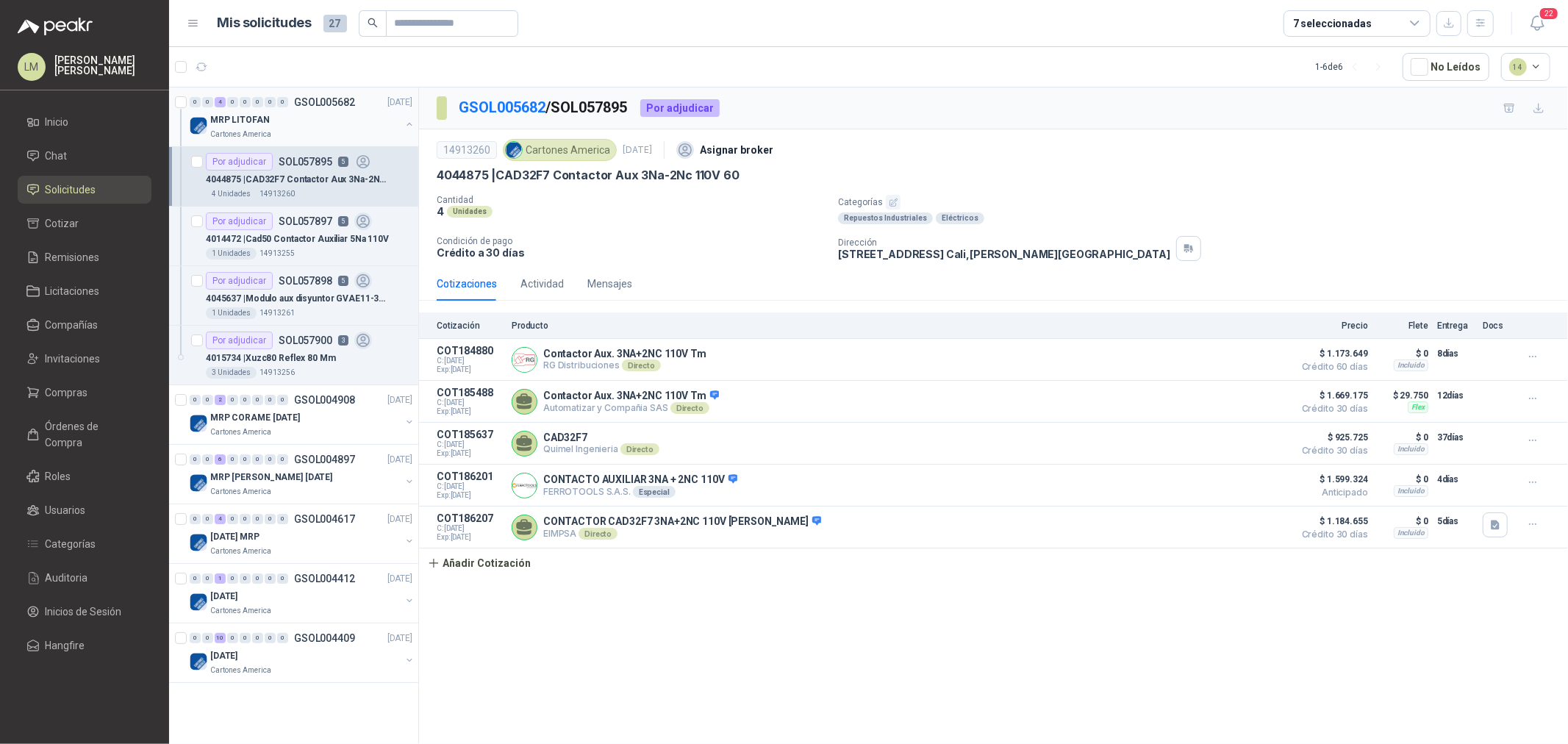
click at [408, 123] on button "button" at bounding box center [410, 125] width 12 height 12
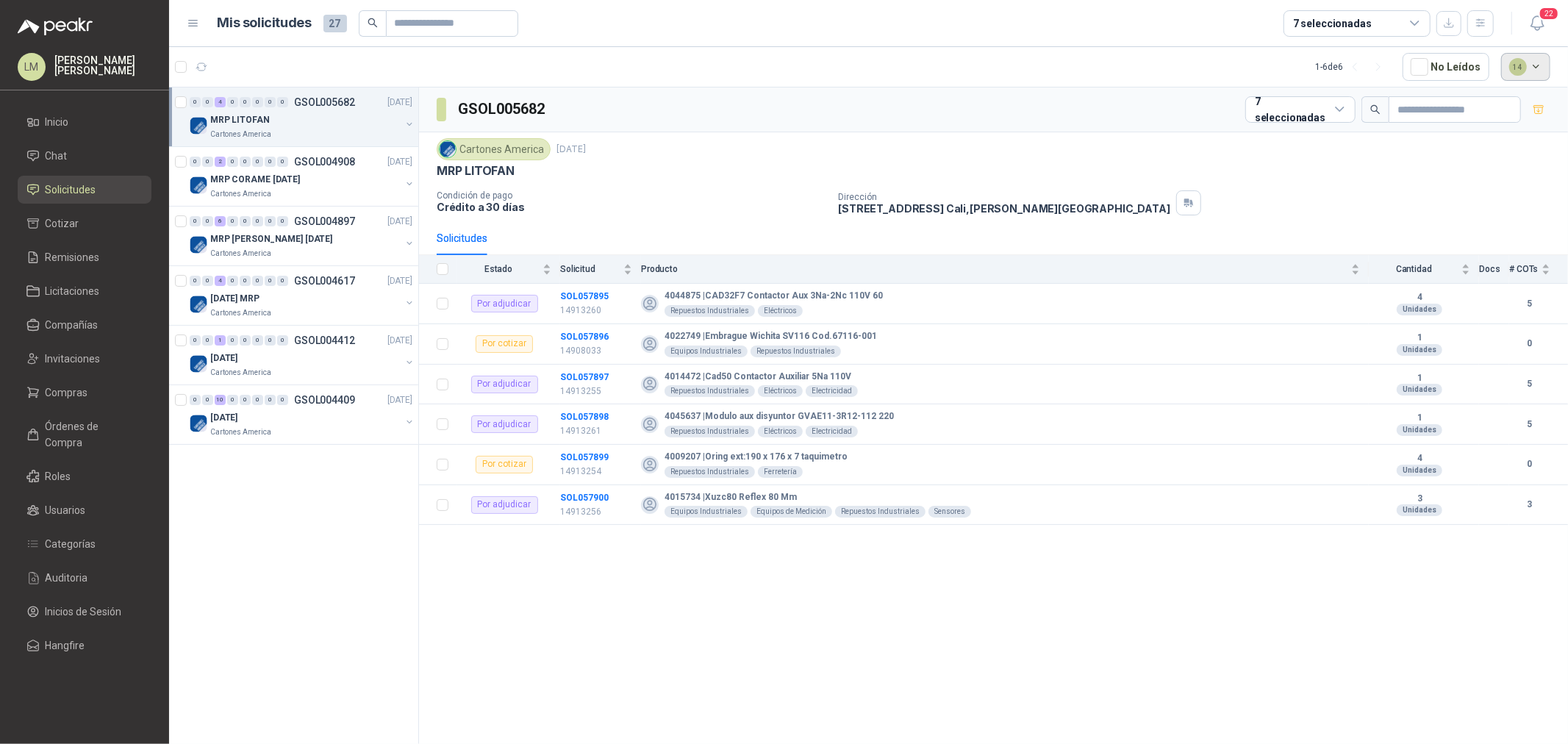
click at [1519, 75] on button "14" at bounding box center [1527, 67] width 50 height 28
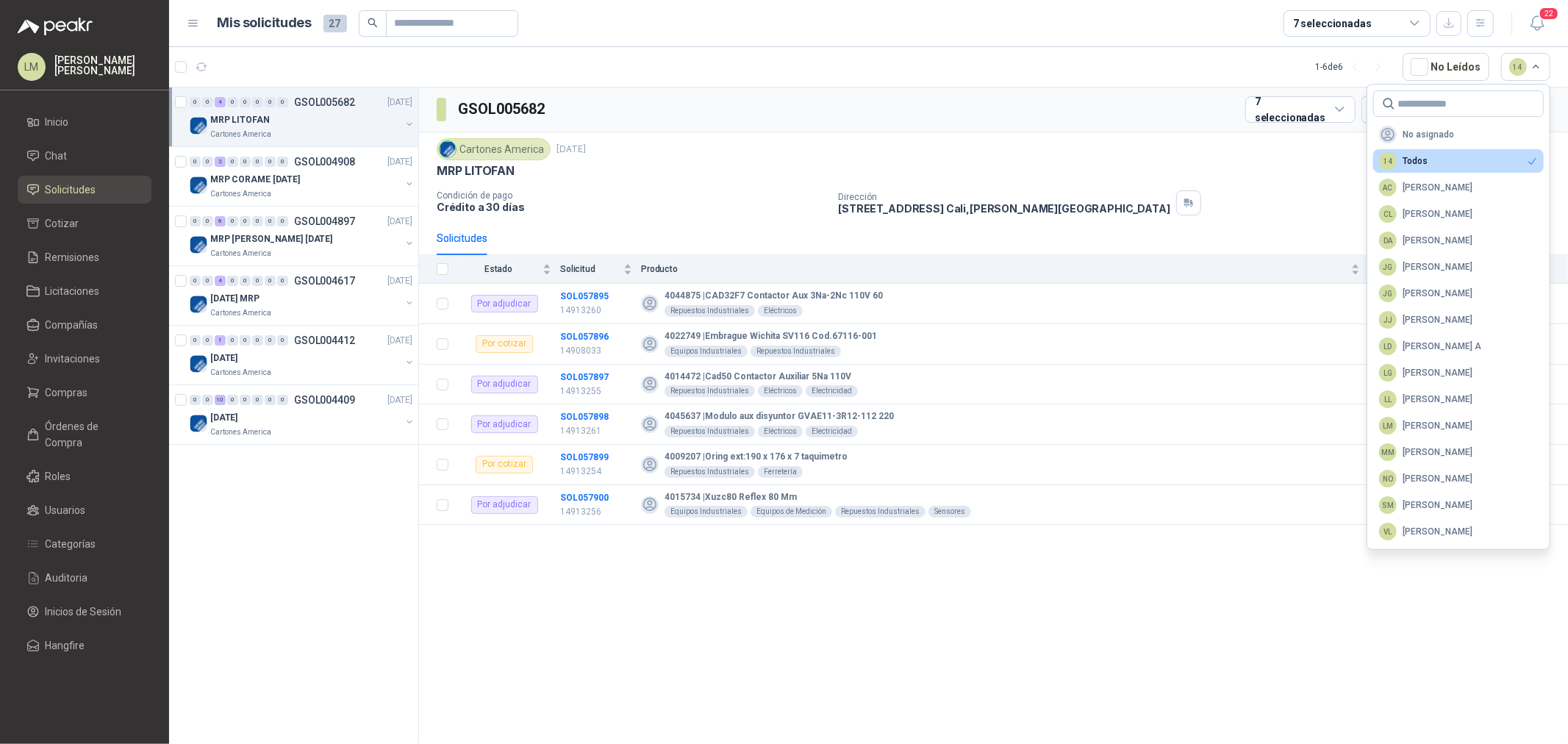
click at [1160, 123] on div "GSOL005682 7 seleccionadas" at bounding box center [993, 110] width 1149 height 45
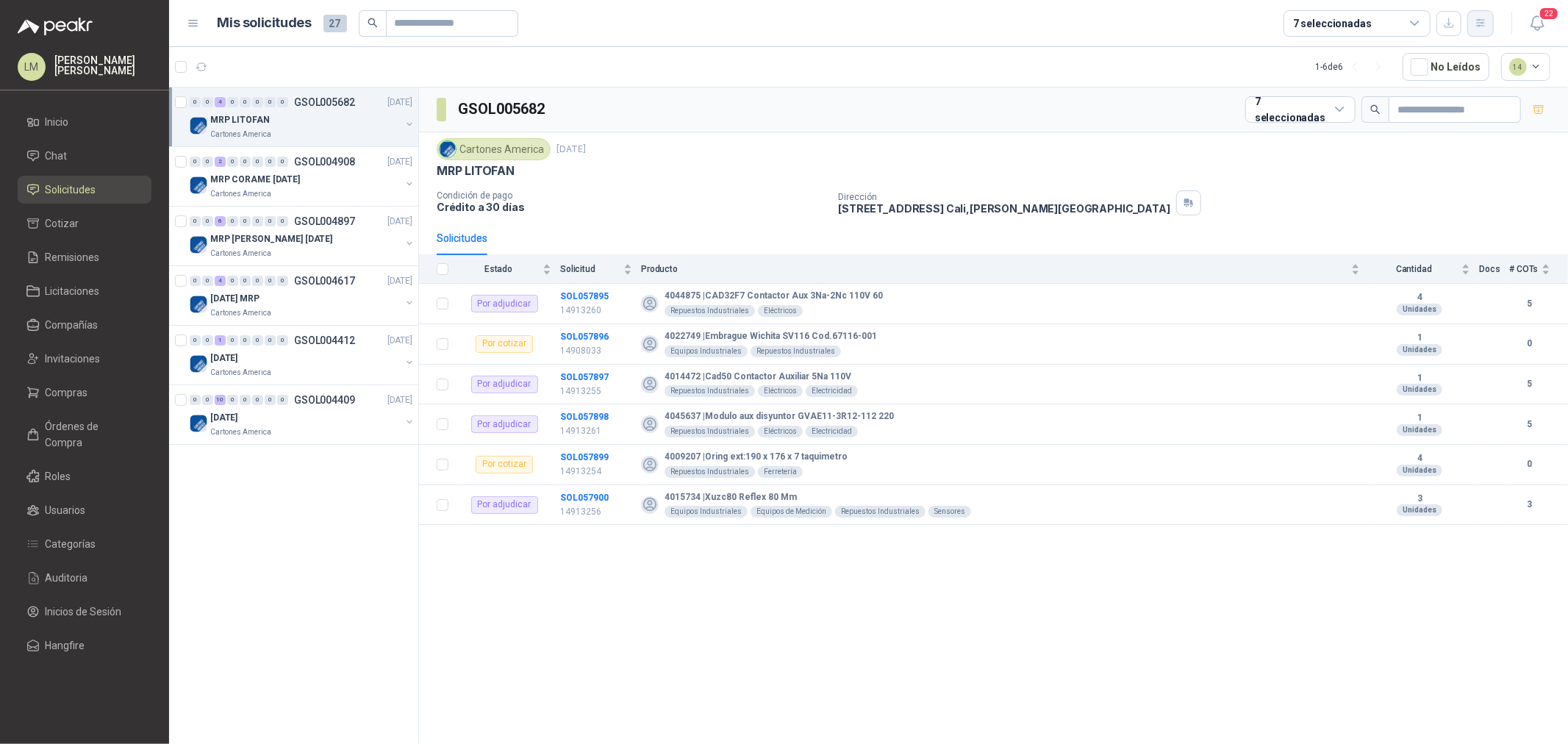
click at [1482, 24] on icon "button" at bounding box center [1480, 23] width 8 height 7
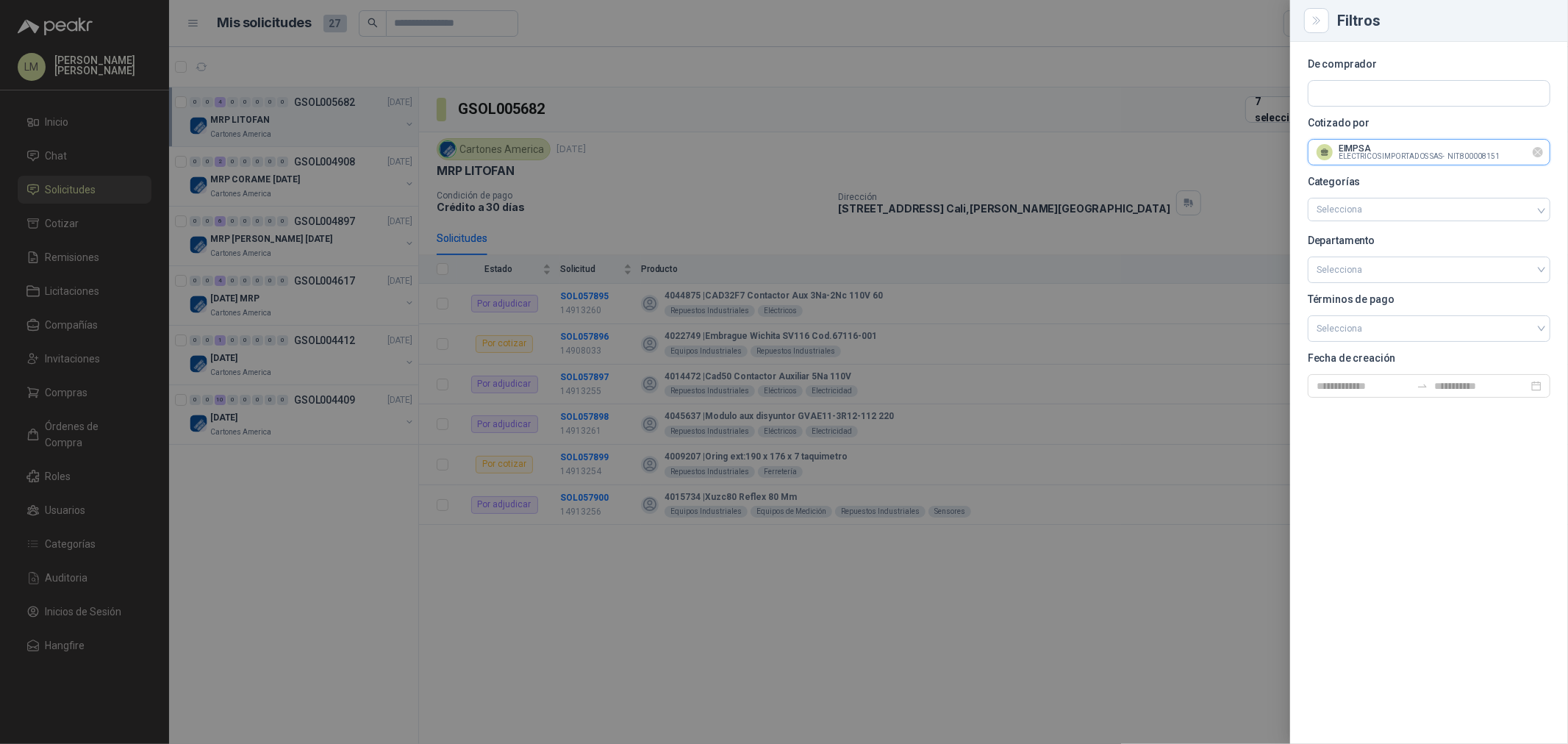
click at [1360, 157] on input "text" at bounding box center [1429, 152] width 241 height 25
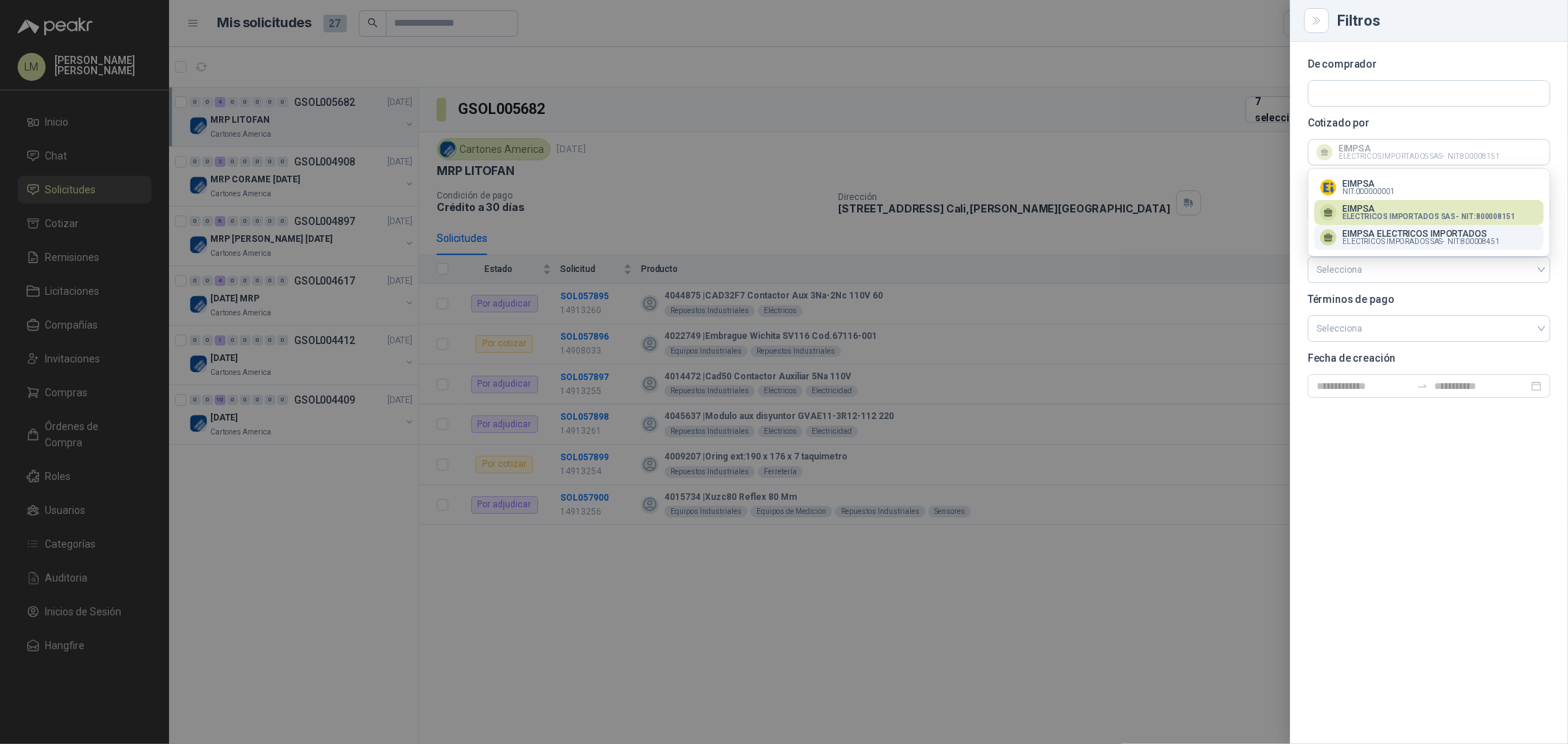
click at [1356, 236] on p "EIMPSA ELECTRICOS IMPORTADOS" at bounding box center [1421, 234] width 157 height 9
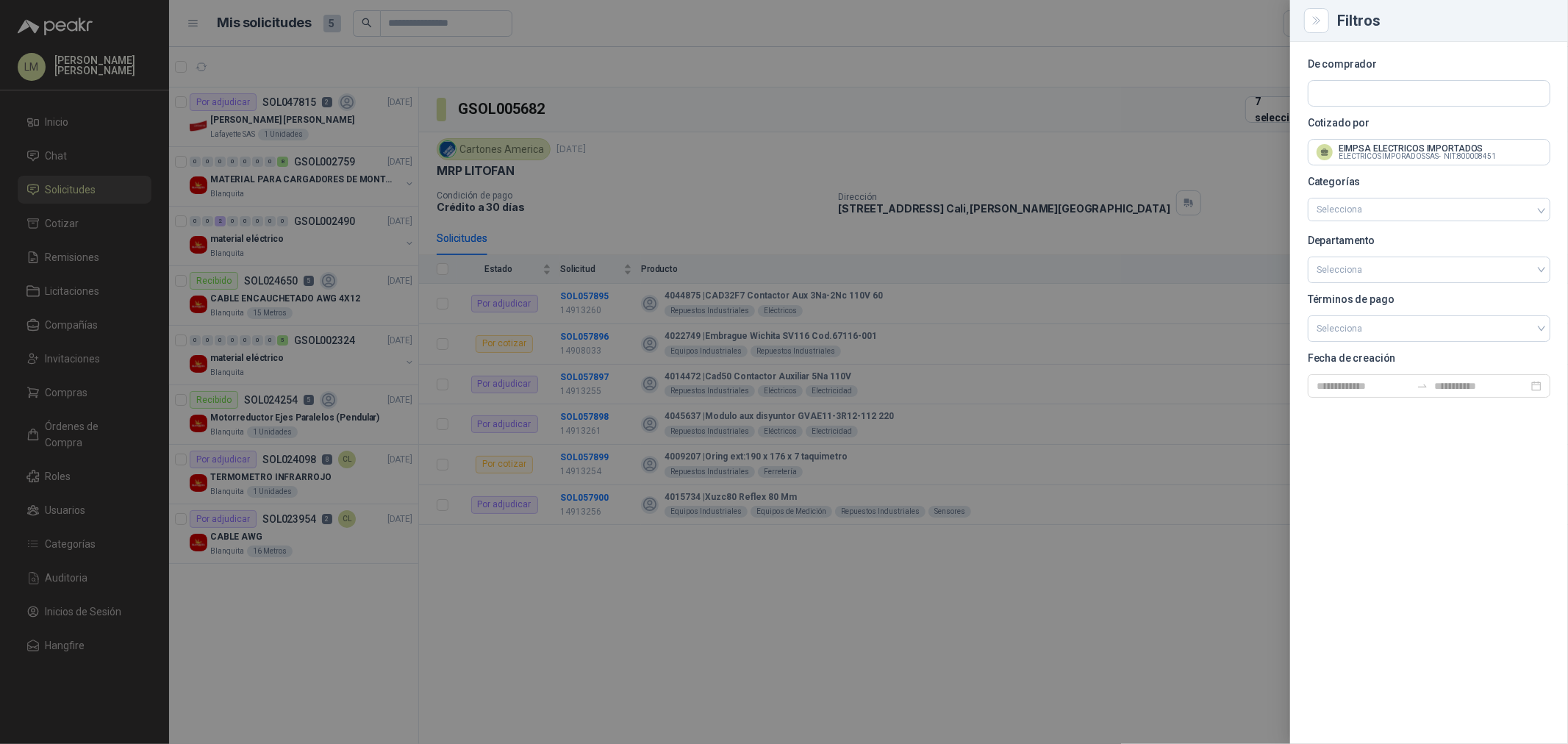
click at [836, 137] on div at bounding box center [784, 372] width 1568 height 744
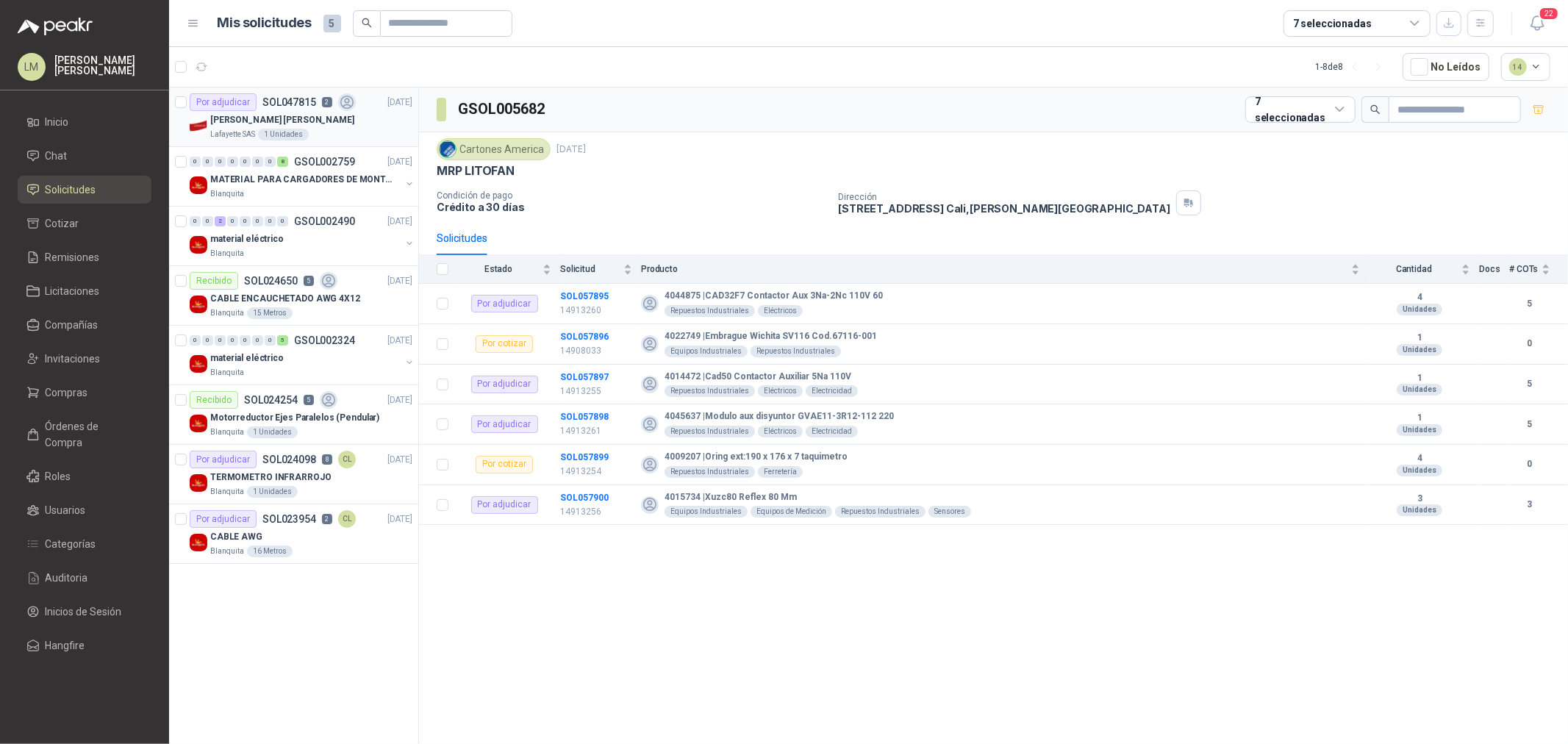
click at [333, 106] on div "Por adjudicar SOL047815 2" at bounding box center [272, 102] width 166 height 18
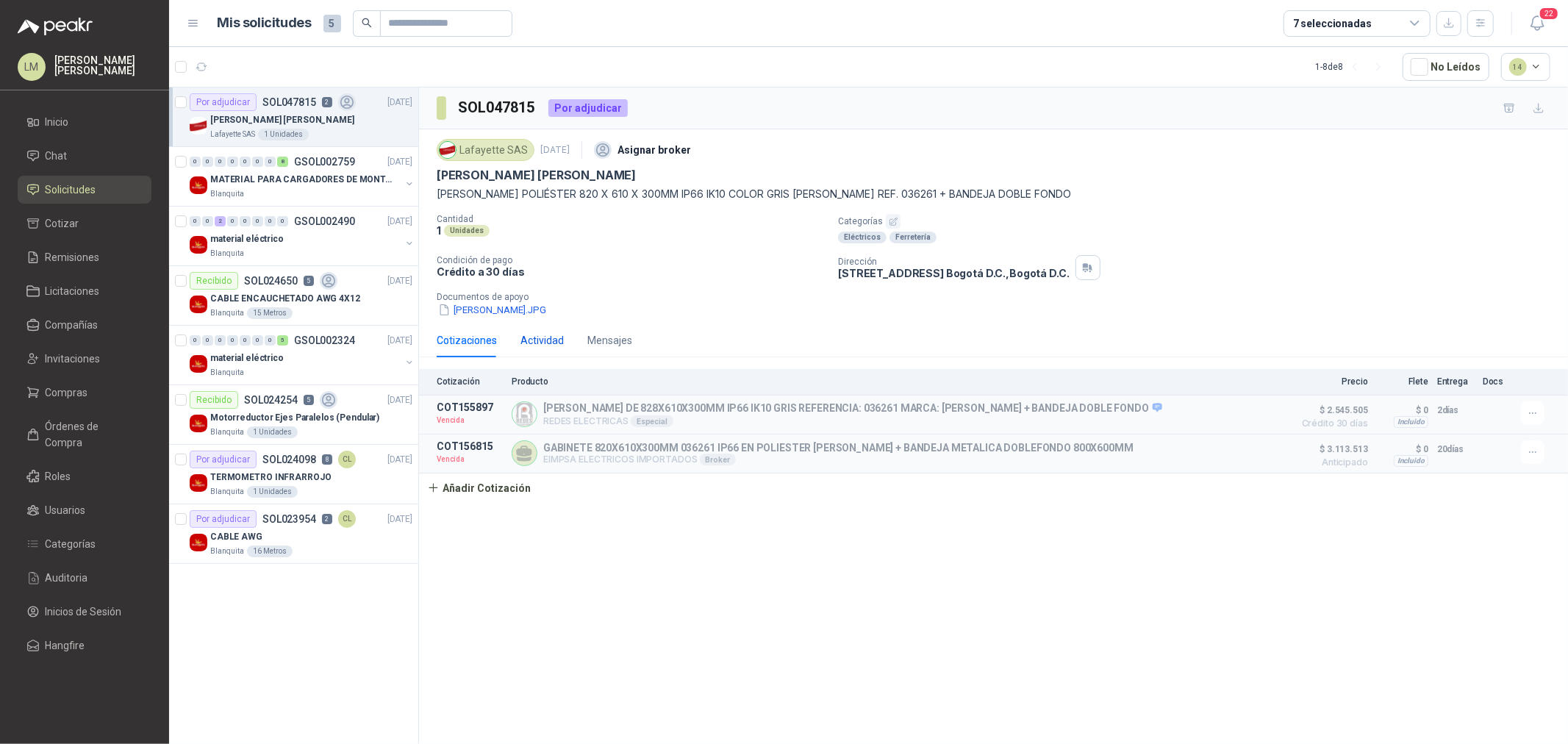
click at [537, 339] on div "Actividad" at bounding box center [542, 341] width 43 height 16
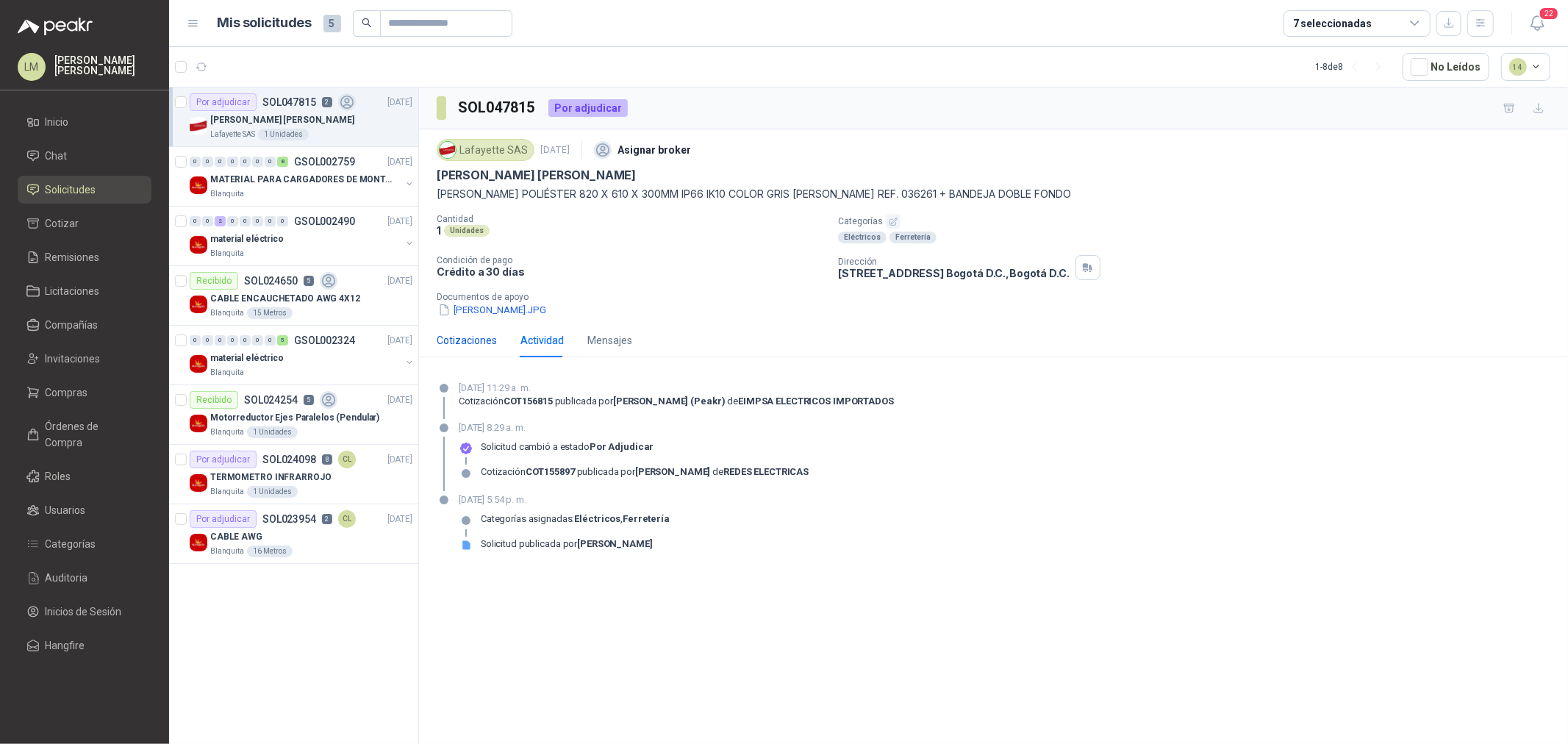
click at [473, 337] on div "Cotizaciones" at bounding box center [467, 341] width 60 height 16
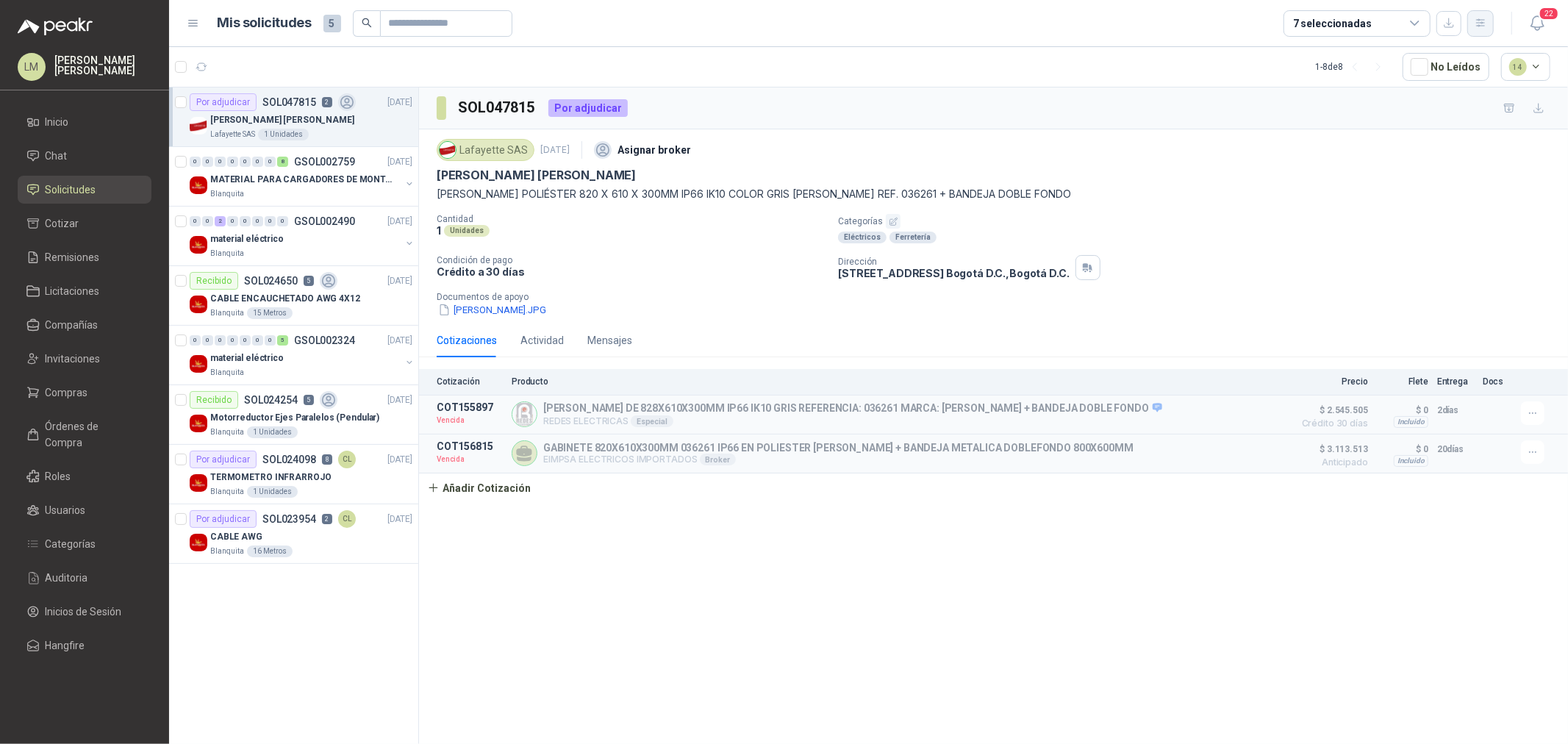
click at [1472, 27] on button "button" at bounding box center [1481, 24] width 27 height 27
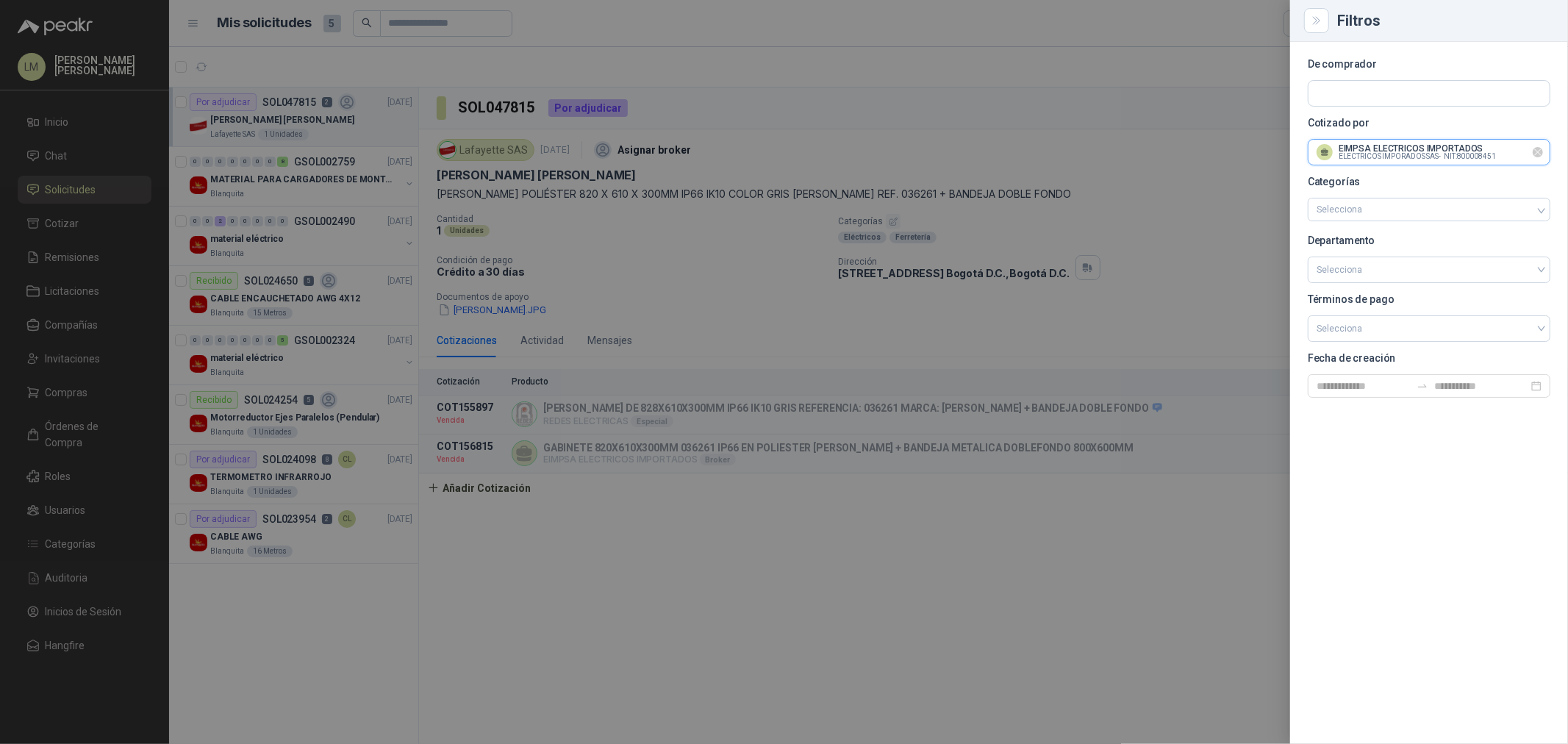
click at [1407, 157] on input "text" at bounding box center [1429, 152] width 241 height 25
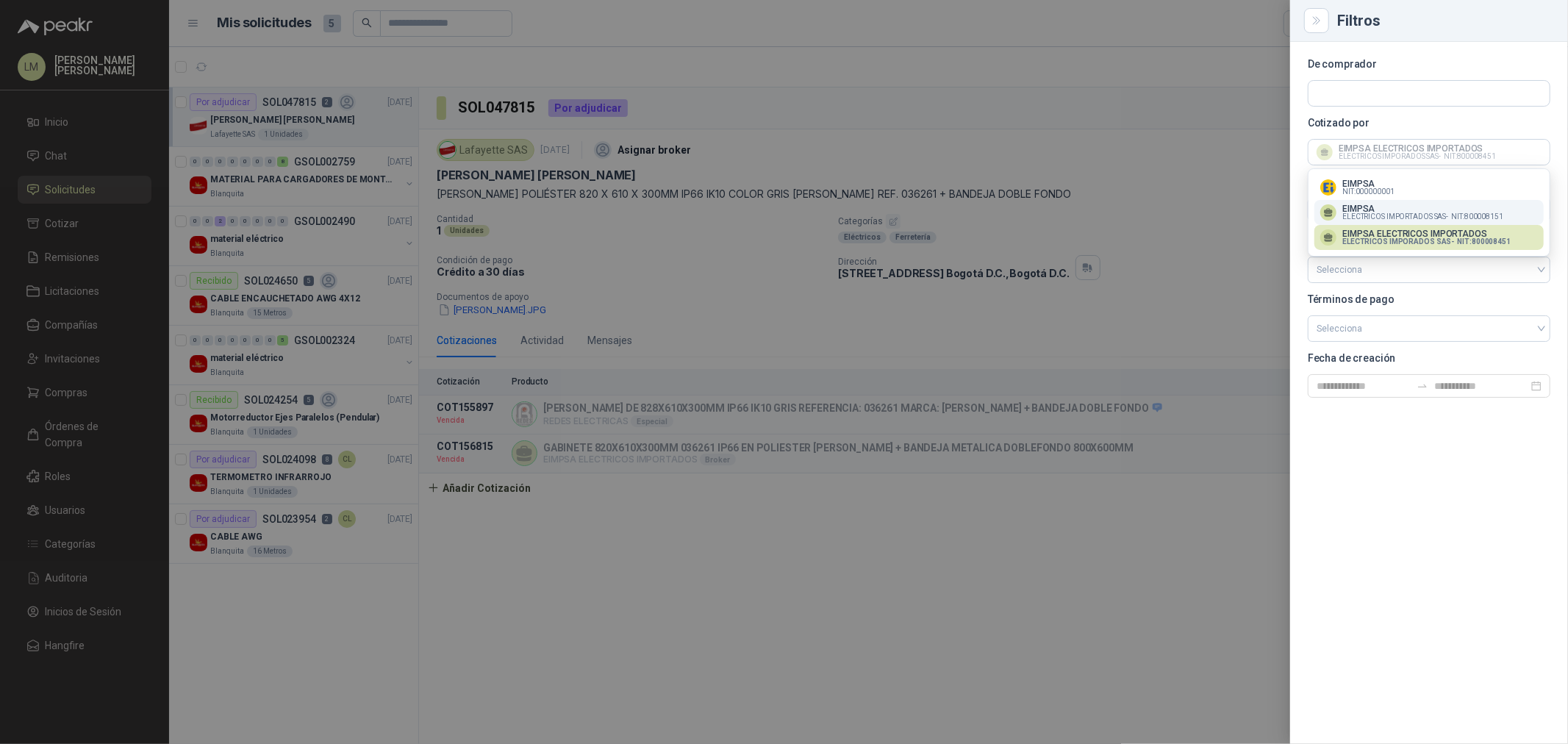
click at [1375, 217] on span "ELECTRICOS IMPORTADOS SAS -" at bounding box center [1395, 217] width 106 height 7
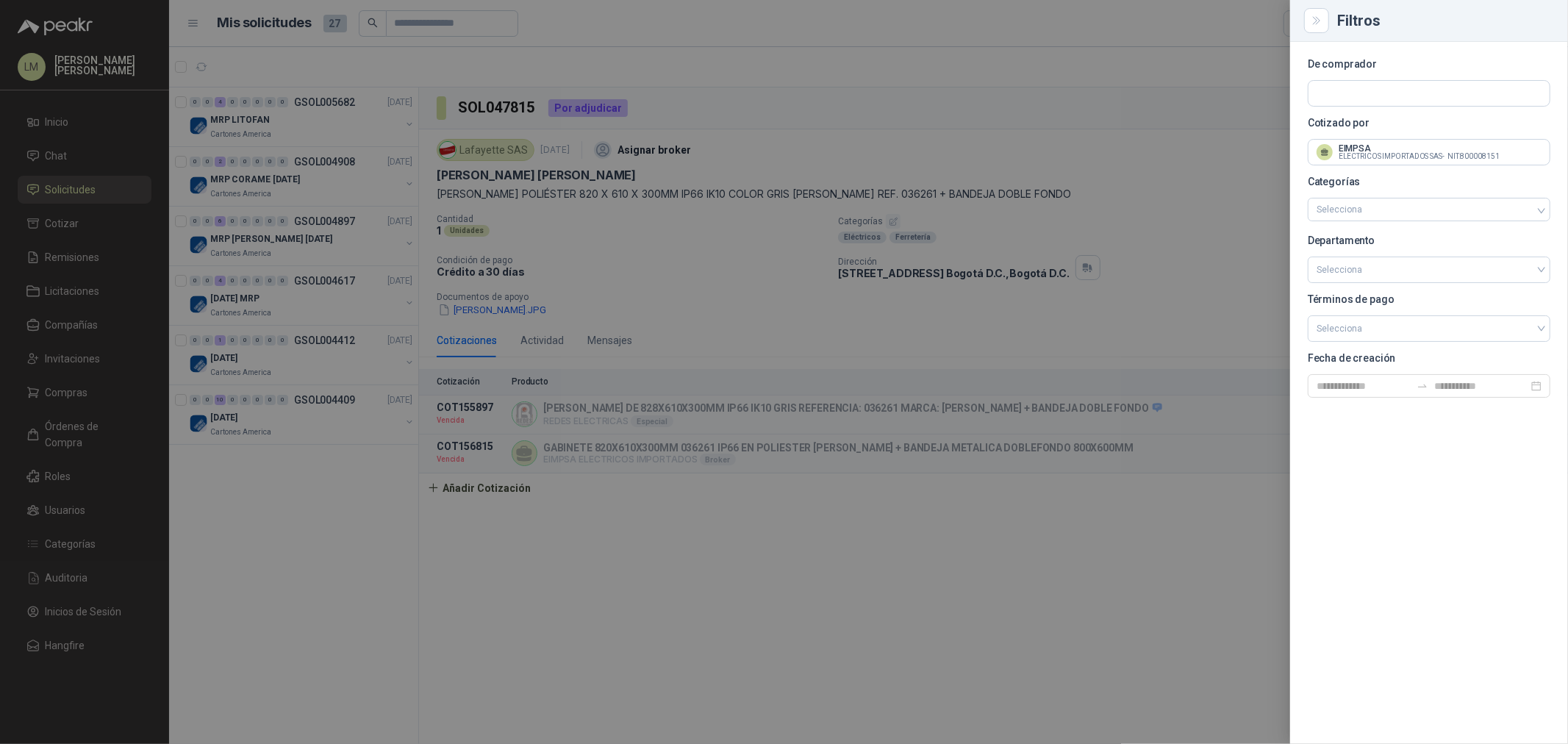
click at [964, 152] on div at bounding box center [784, 372] width 1568 height 744
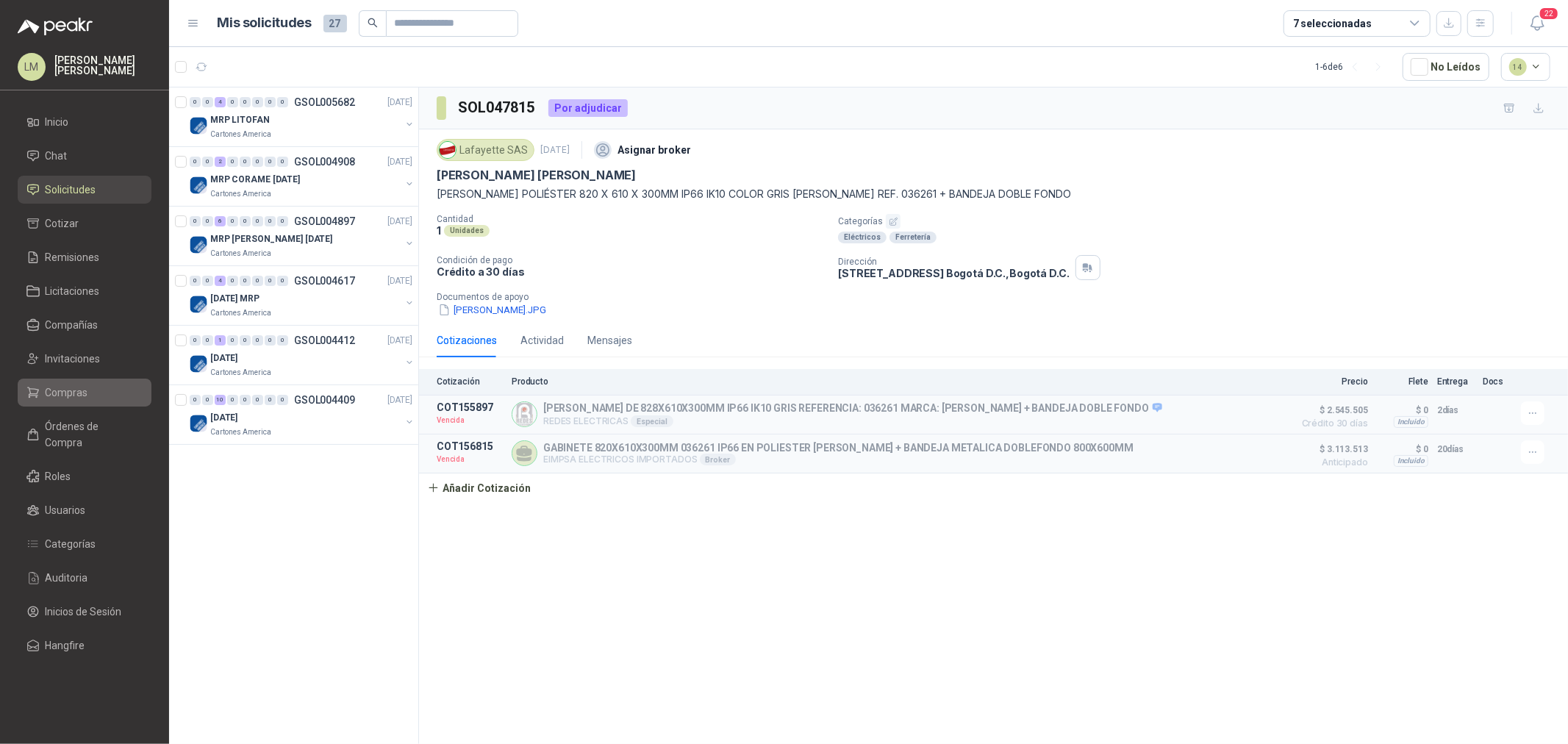
click at [98, 390] on li "Compras" at bounding box center [85, 393] width 116 height 16
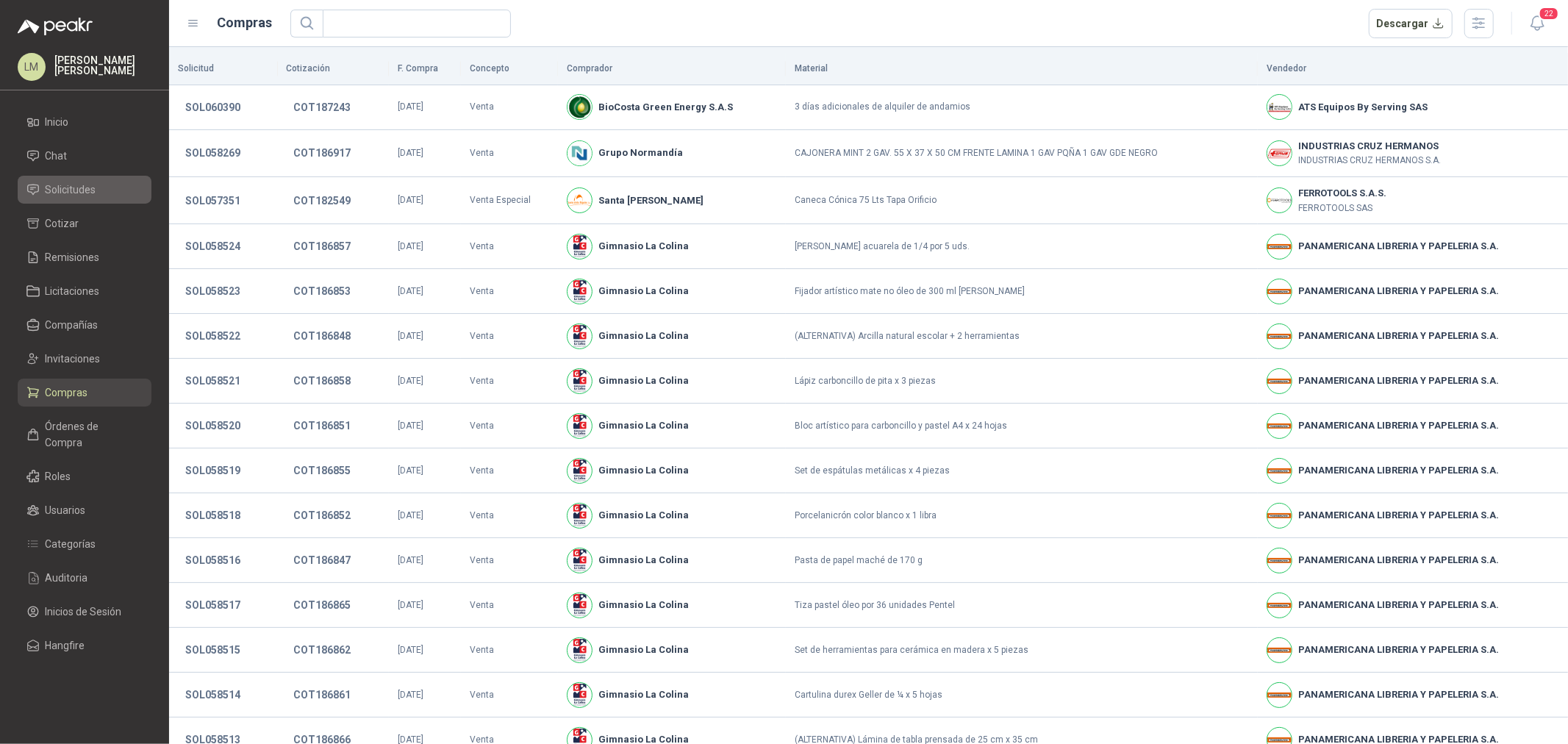
click at [87, 196] on span "Solicitudes" at bounding box center [71, 190] width 51 height 16
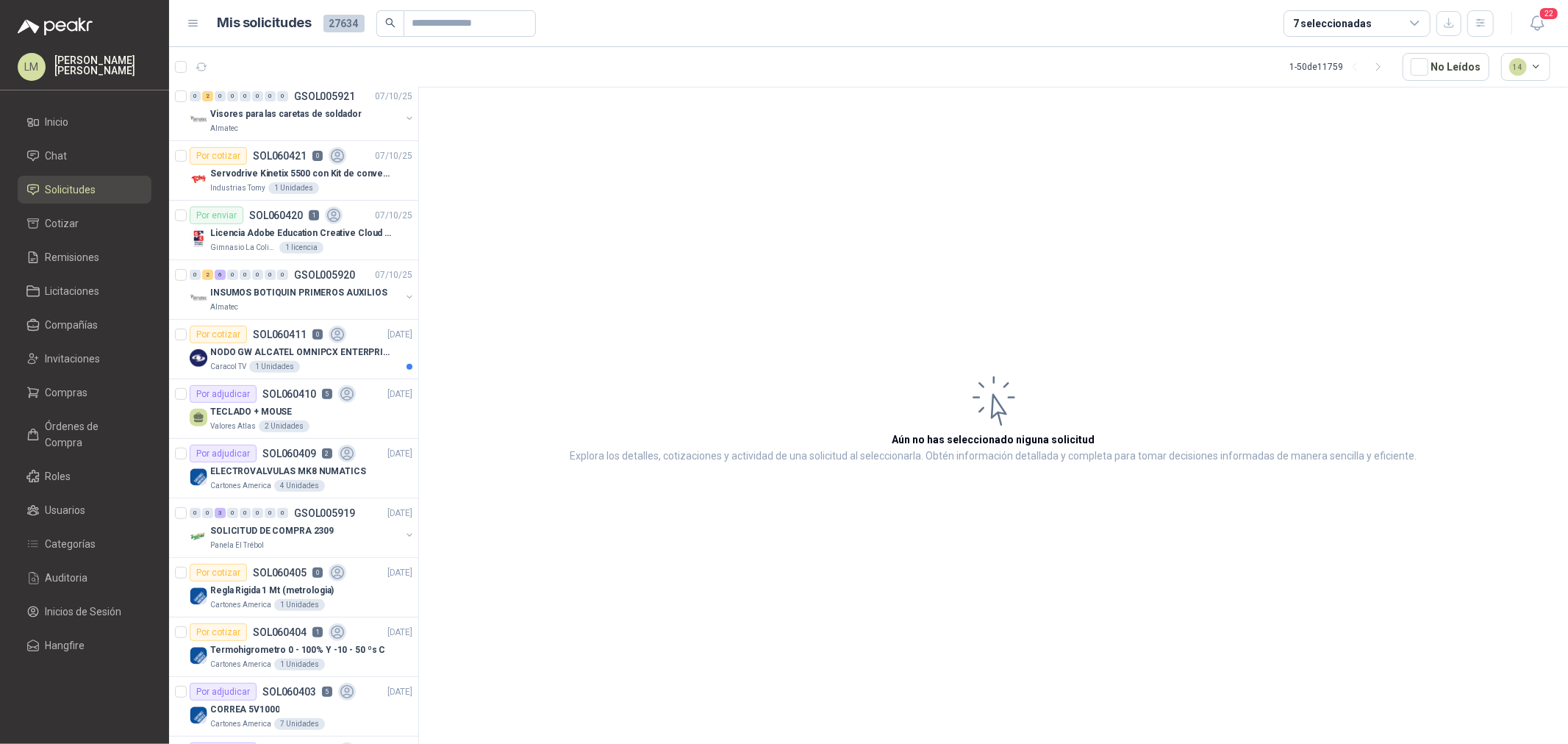
scroll to position [490, 0]
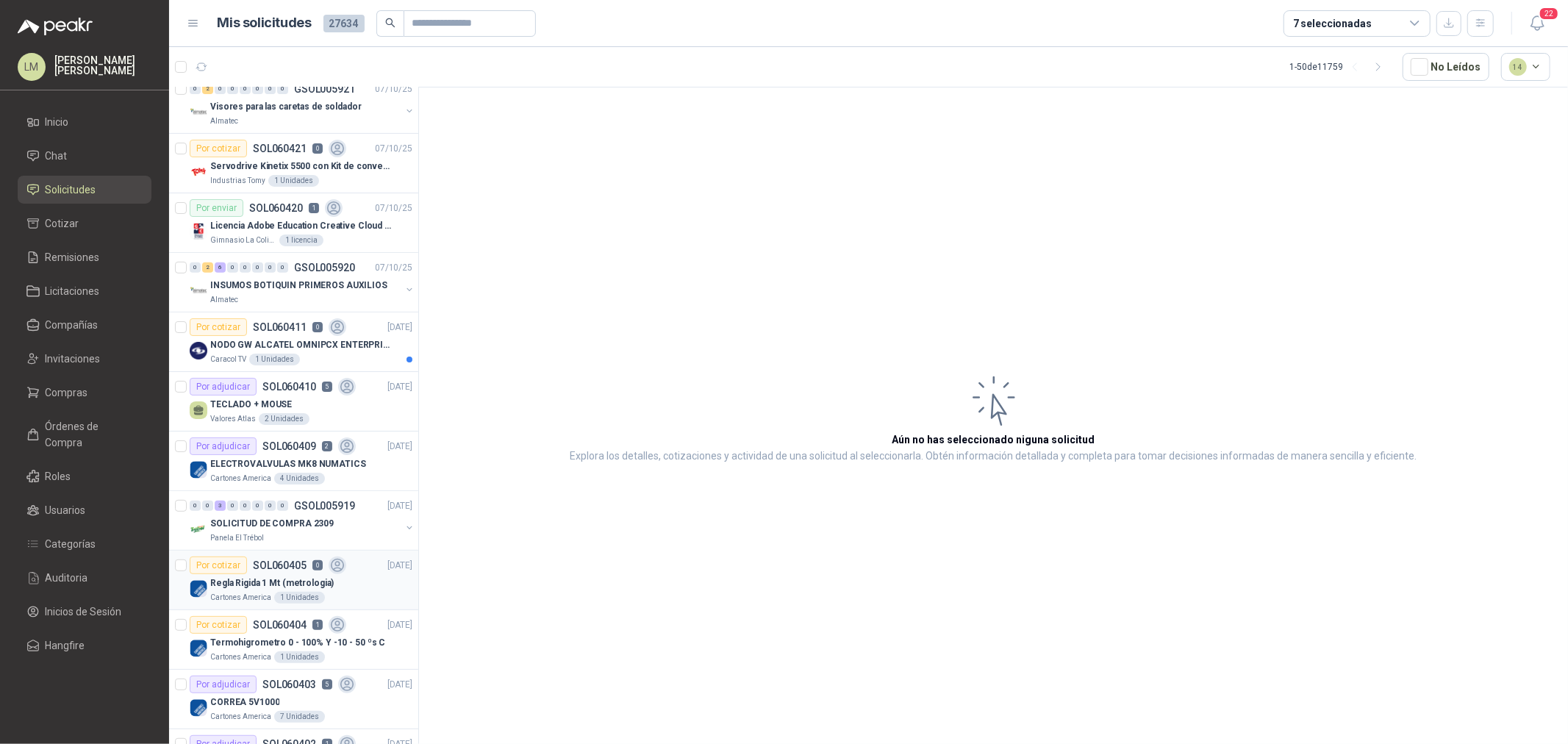
click at [285, 598] on div "1 Unidades" at bounding box center [299, 598] width 51 height 12
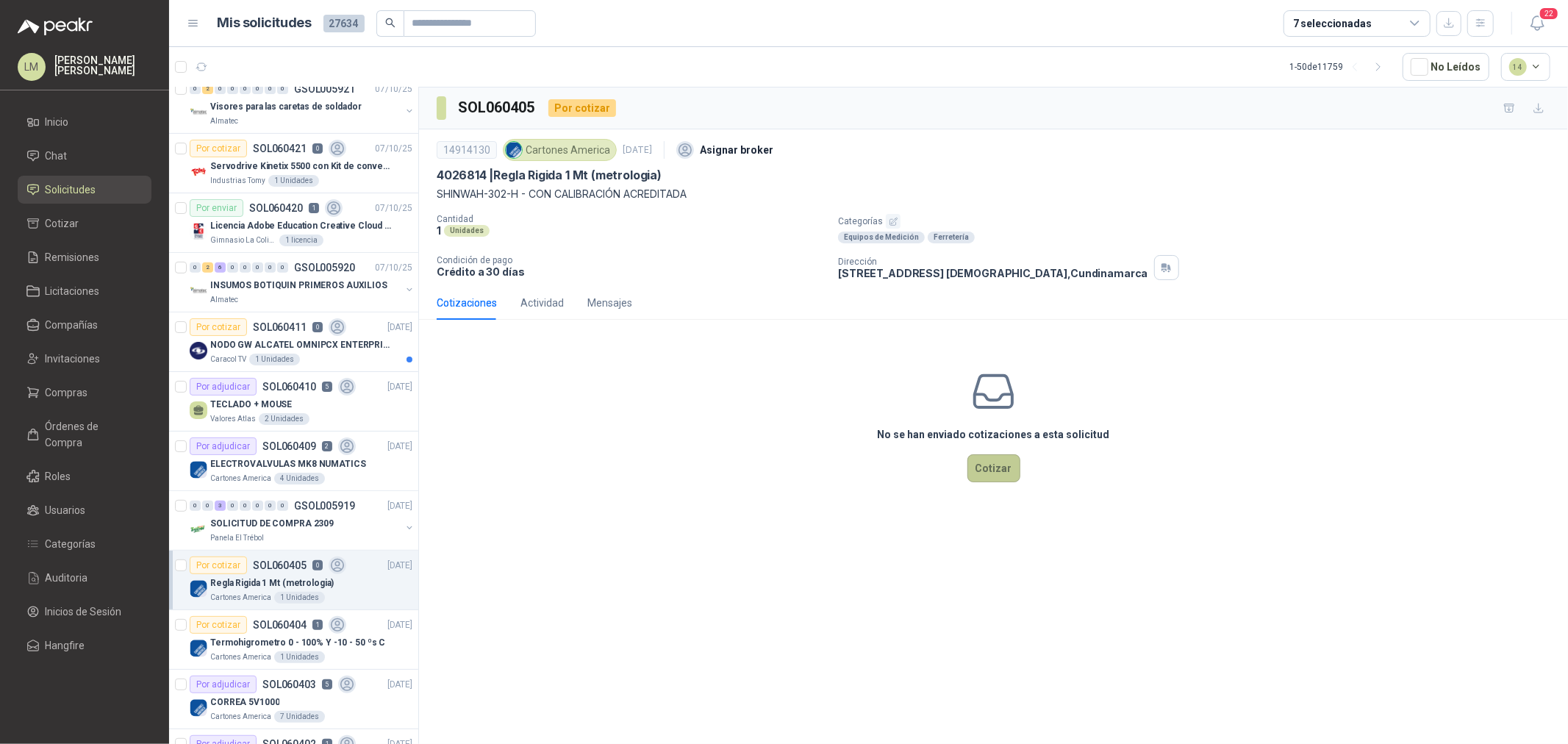
click at [994, 459] on button "Cotizar" at bounding box center [994, 468] width 53 height 28
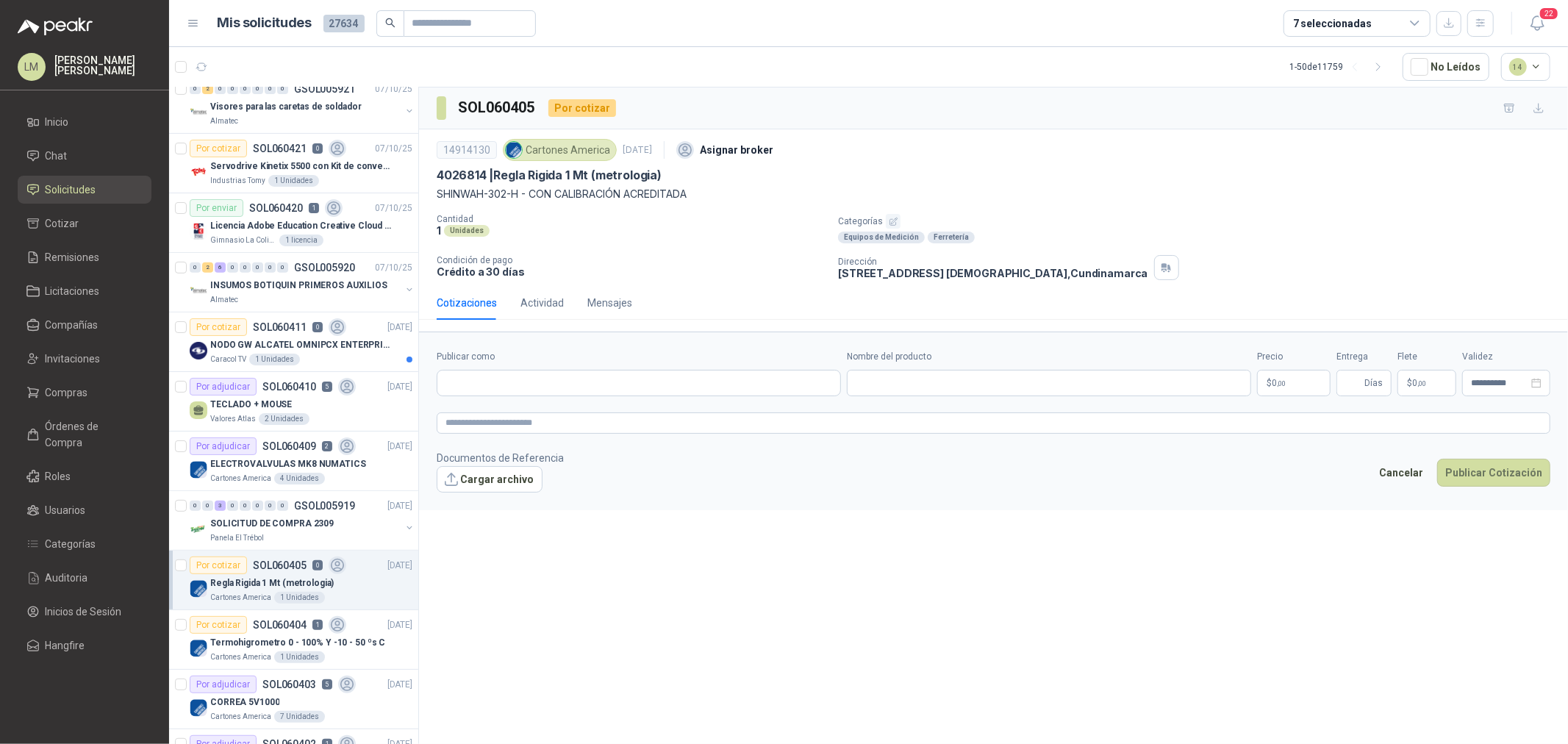
click at [557, 402] on form "**********" at bounding box center [993, 421] width 1149 height 178
click at [559, 398] on form "**********" at bounding box center [993, 421] width 1149 height 178
click at [561, 385] on input "Publicar como" at bounding box center [638, 383] width 403 height 25
type input "********"
click at [592, 423] on div "MB Metrologia NIT : 000000001" at bounding box center [638, 420] width 380 height 16
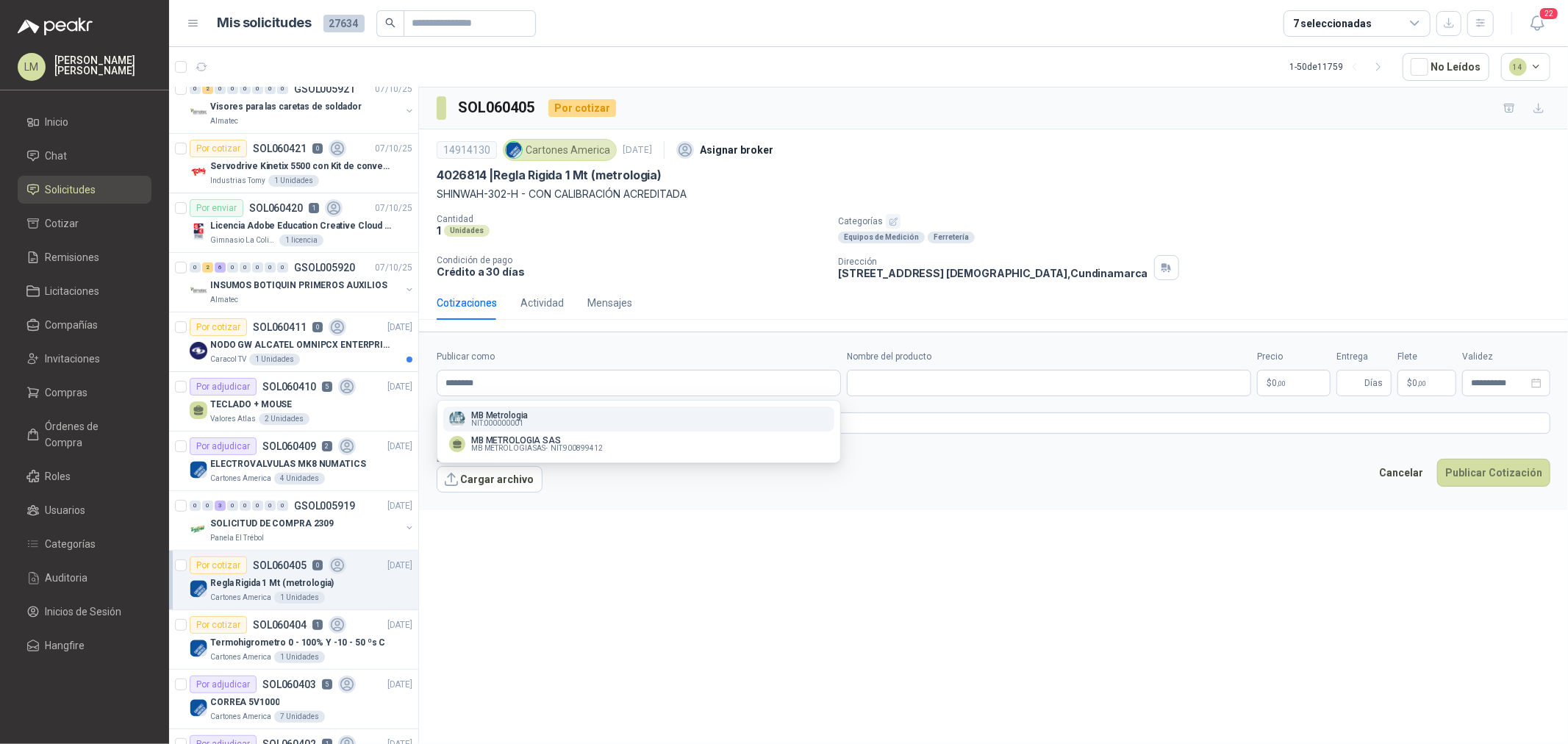
type input "**********"
click at [918, 385] on input "Nombre del producto" at bounding box center [1049, 383] width 405 height 27
click at [621, 385] on input "Publicar como" at bounding box center [638, 383] width 403 height 25
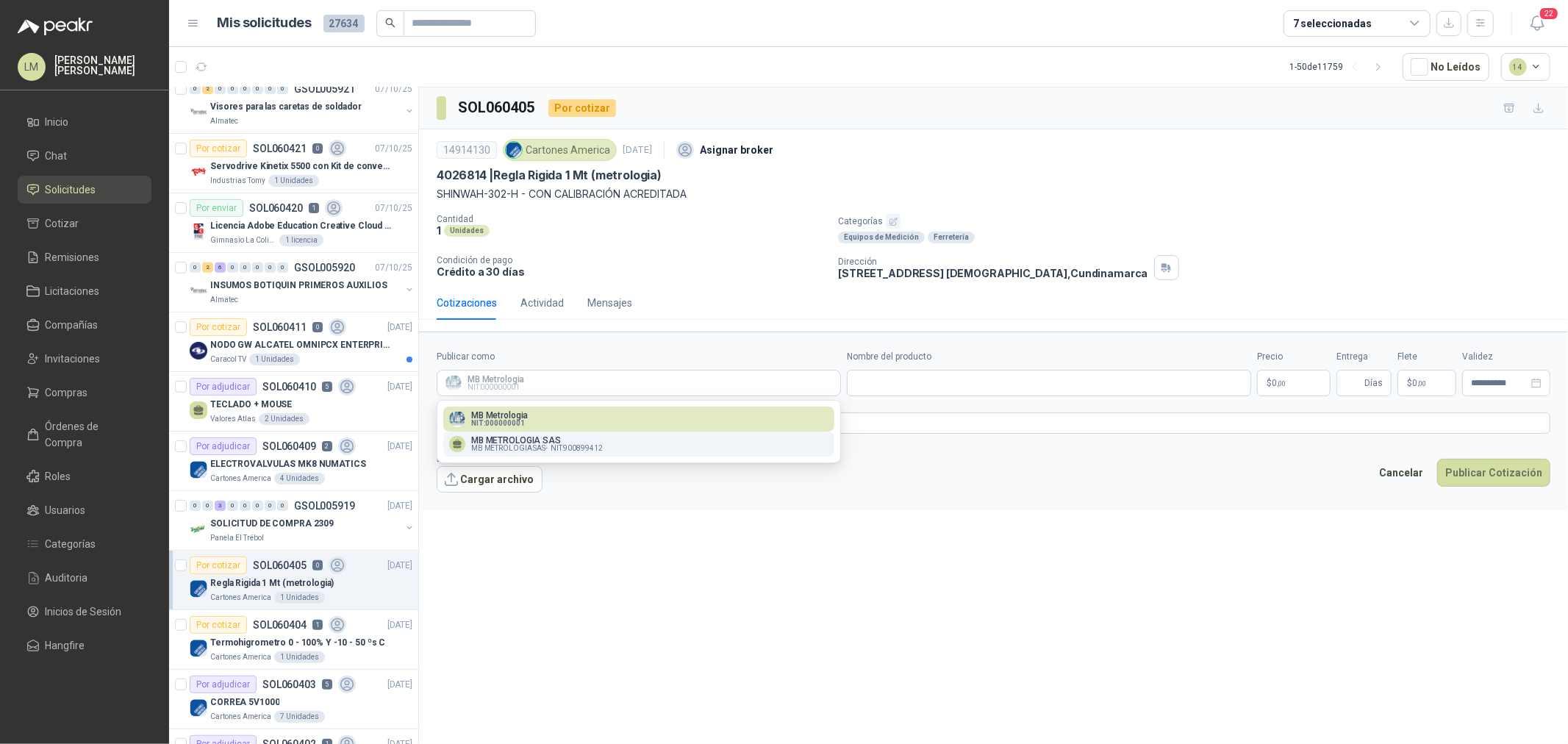
click at [607, 445] on div "MB METROLOGIA SAS MB METROLOGIA SAS - NIT : 900899412" at bounding box center [638, 444] width 380 height 16
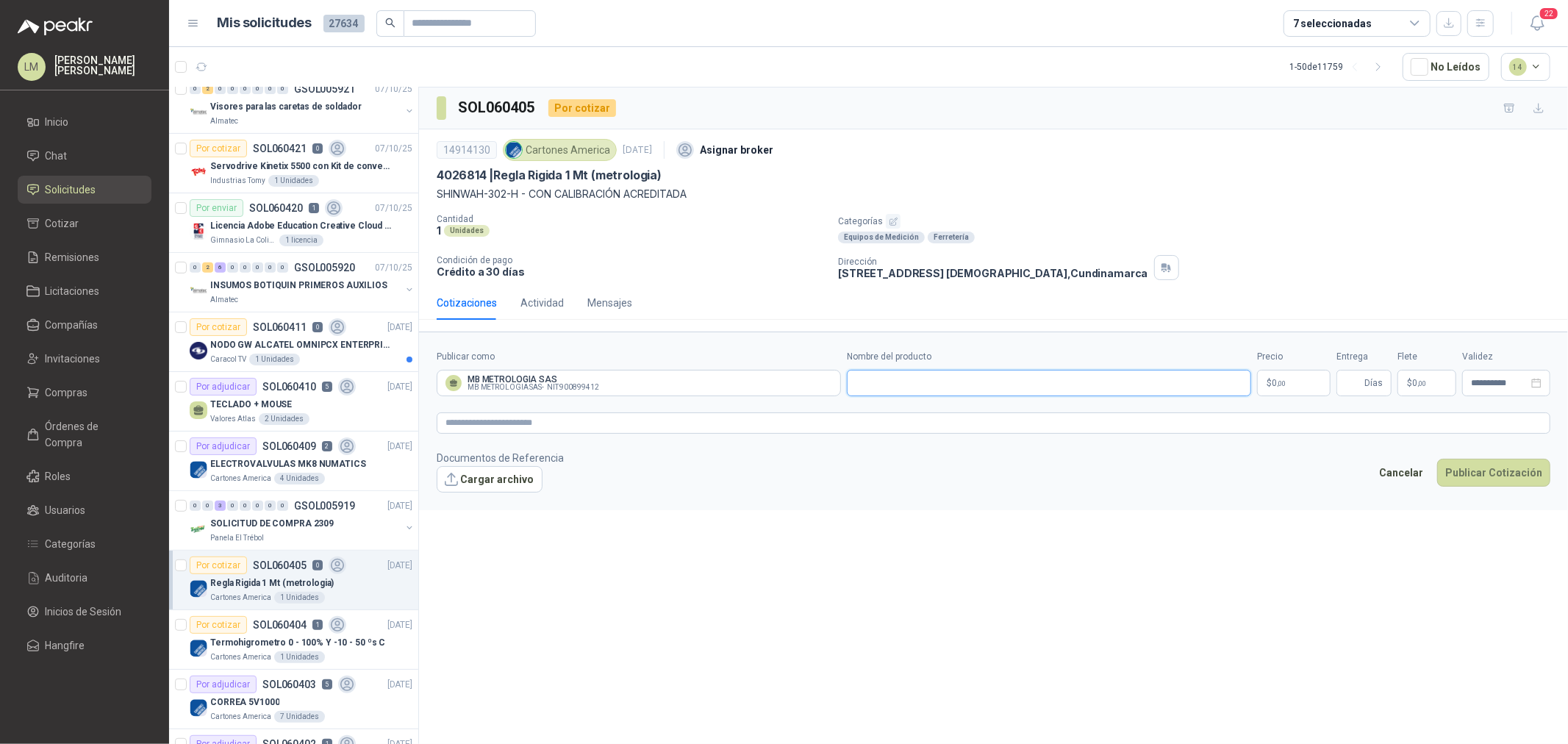
click at [885, 386] on input "Nombre del producto" at bounding box center [1049, 383] width 405 height 27
paste input "**********"
type input "**********"
click at [806, 427] on textarea at bounding box center [993, 423] width 1114 height 21
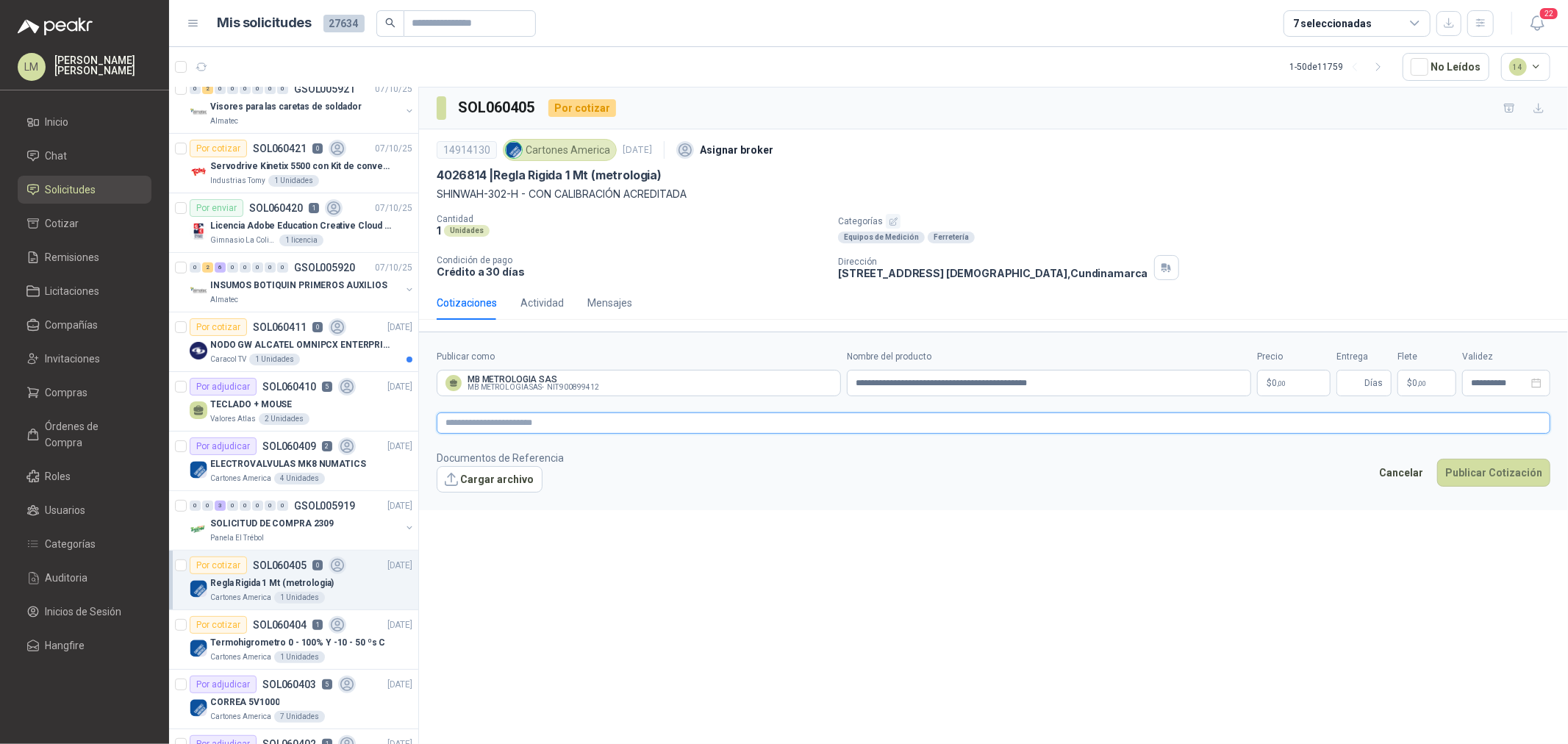
type textarea "*"
paste textarea "**********"
type textarea "**********"
click at [1288, 378] on body "LM Luis Miguel Martinez Inicio Chat Solicitudes Cotizar Remisiones Licitaciones…" at bounding box center [784, 372] width 1568 height 744
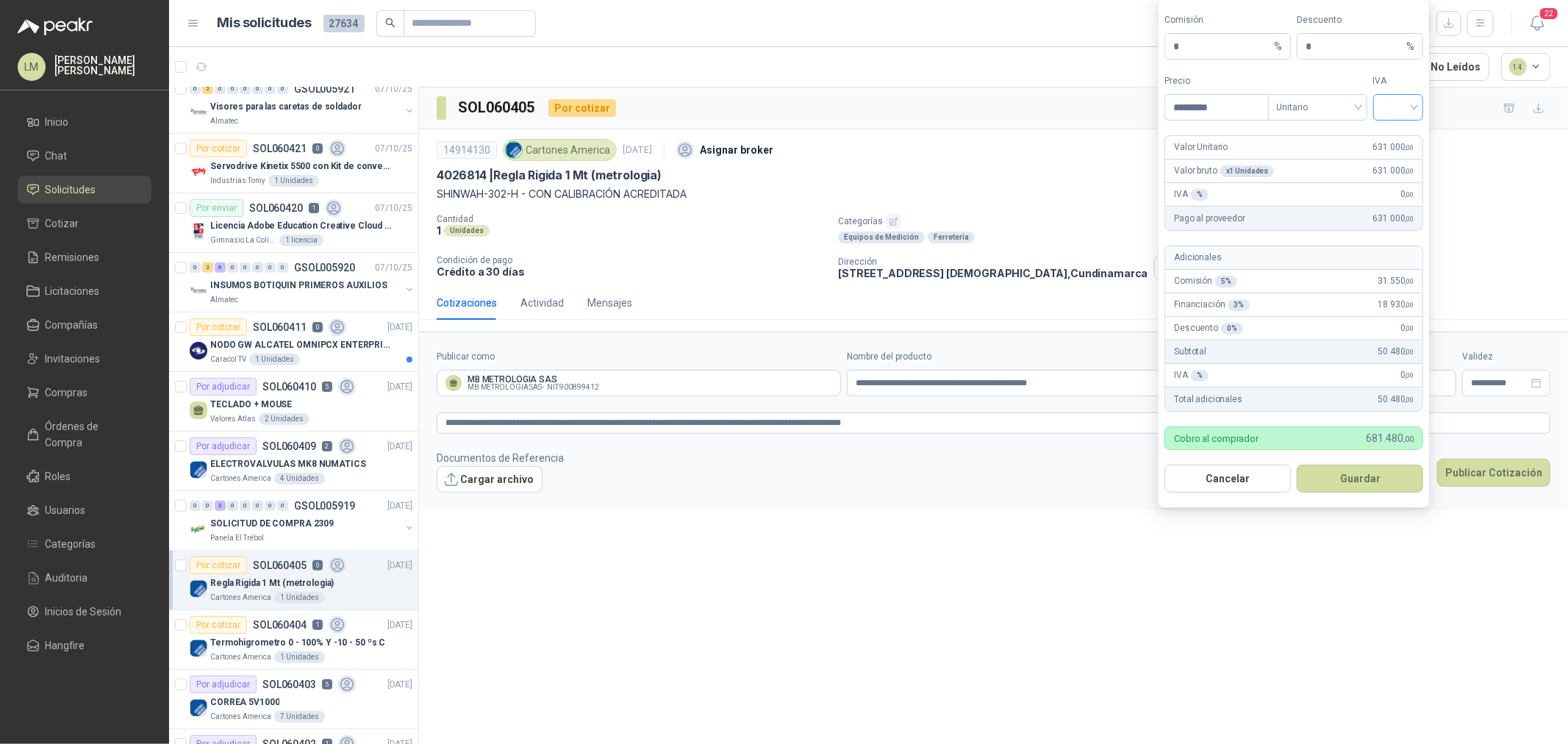
type input "*********"
click at [1398, 103] on input "search" at bounding box center [1398, 106] width 33 height 22
click at [1394, 130] on div "19%" at bounding box center [1398, 138] width 27 height 16
click at [1365, 471] on button "Guardar" at bounding box center [1360, 479] width 127 height 28
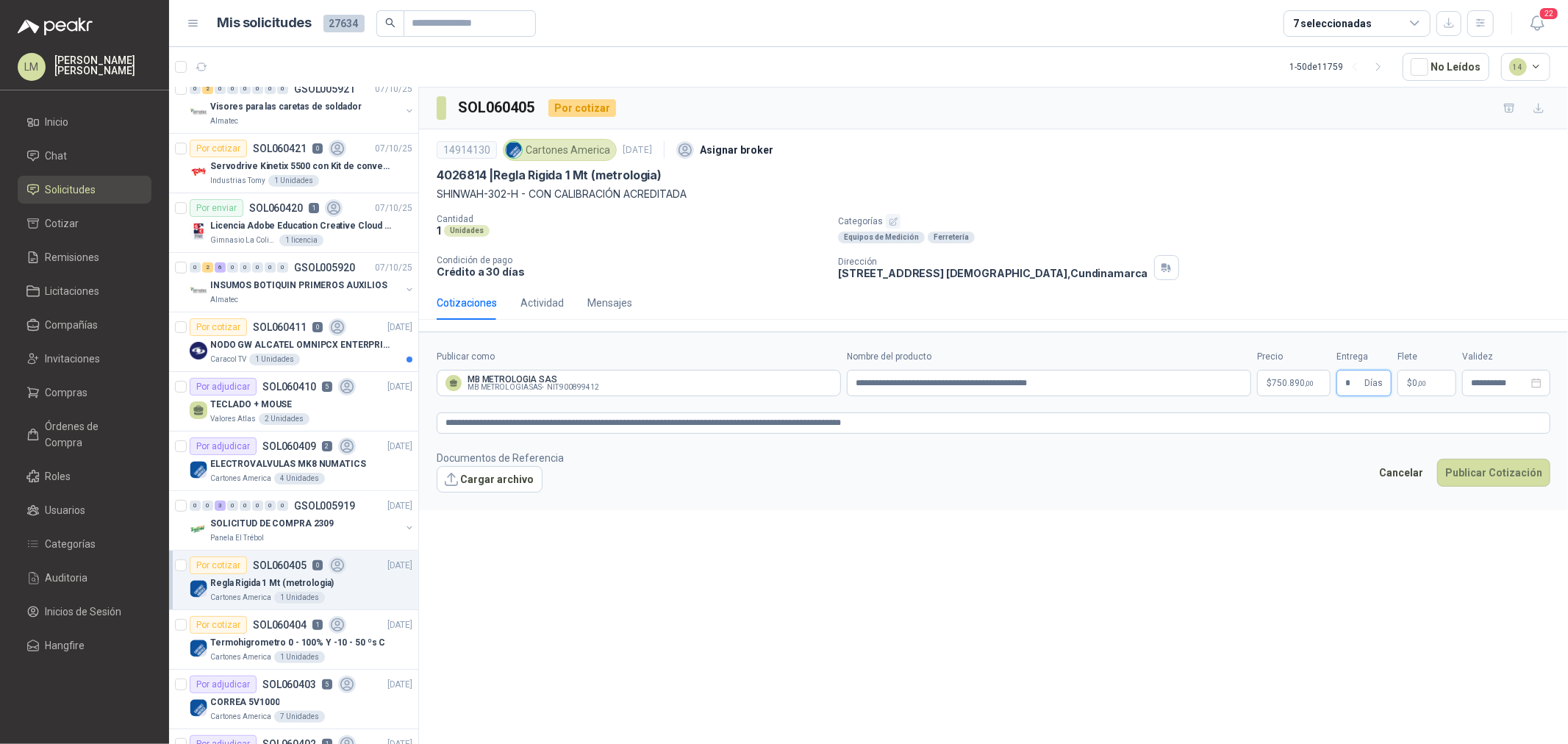
drag, startPoint x: 1351, startPoint y: 383, endPoint x: 1314, endPoint y: 383, distance: 37.0
click at [1317, 383] on div "**********" at bounding box center [993, 373] width 1114 height 46
type input "**"
click at [1405, 387] on p "$ 0 ,00" at bounding box center [1427, 383] width 59 height 27
click at [1415, 228] on input "***" at bounding box center [1432, 232] width 105 height 25
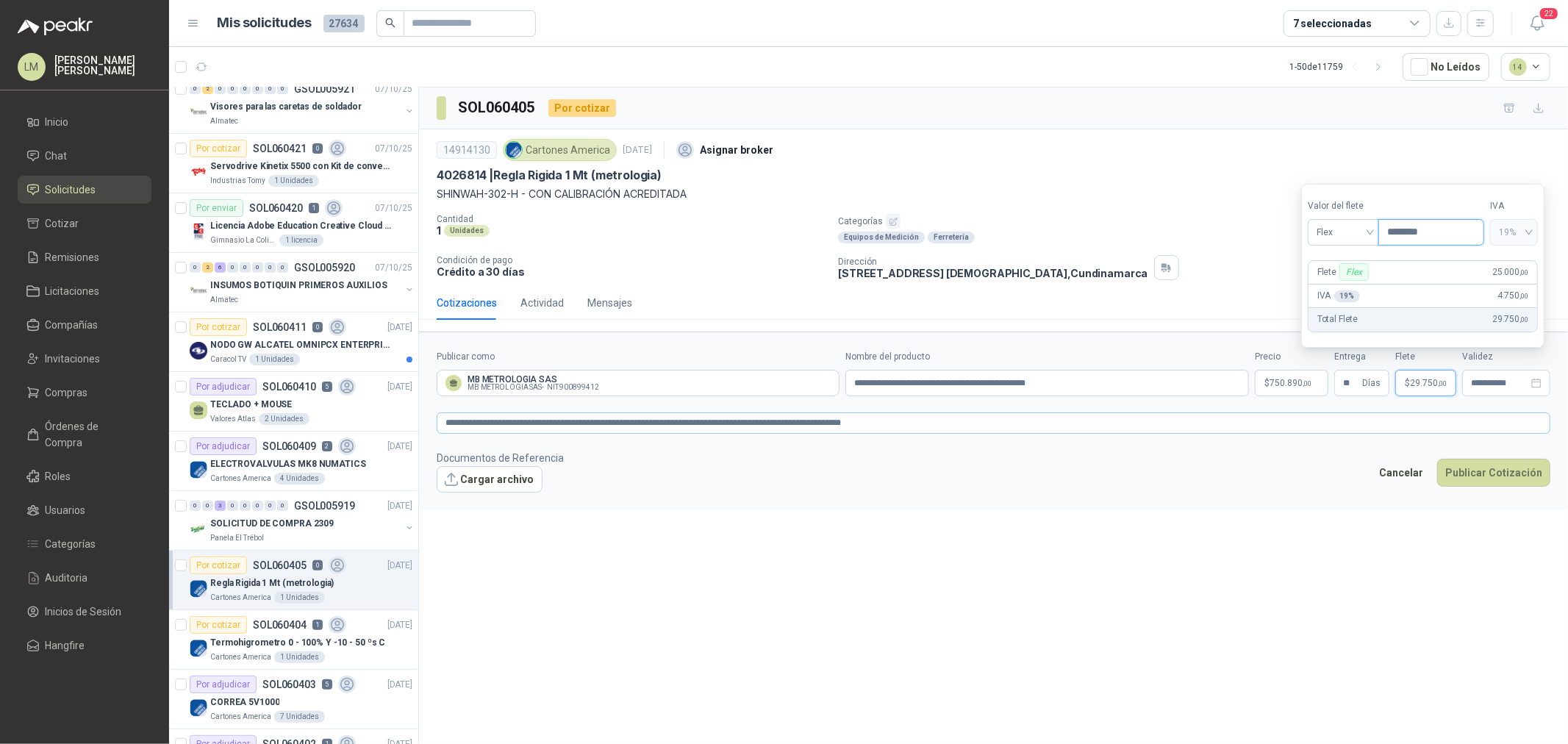
type input "********"
click at [1233, 421] on textarea "**********" at bounding box center [993, 423] width 1114 height 21
click at [471, 490] on button "Cargar archivo" at bounding box center [489, 479] width 106 height 27
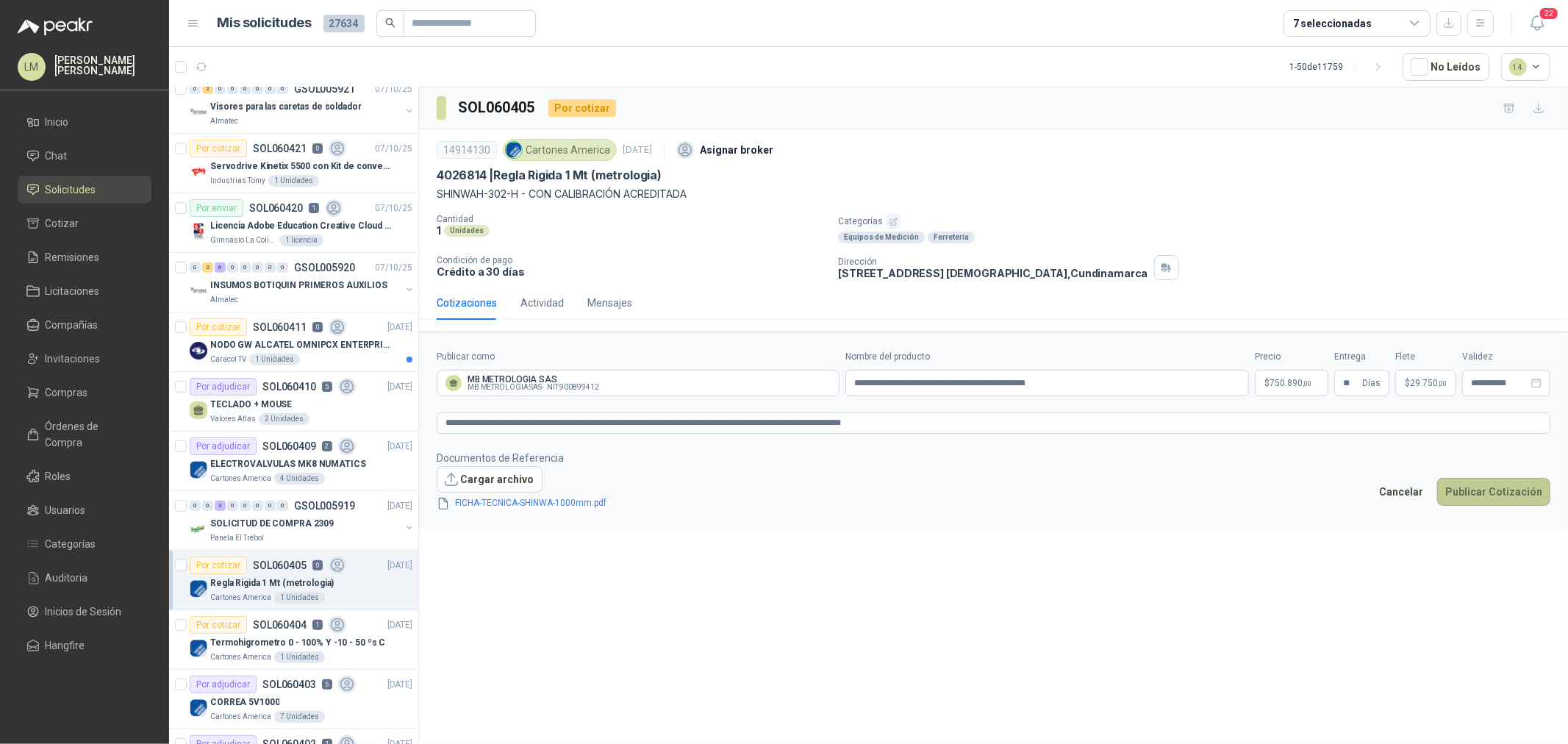
click at [1490, 486] on button "Publicar Cotización" at bounding box center [1494, 492] width 114 height 28
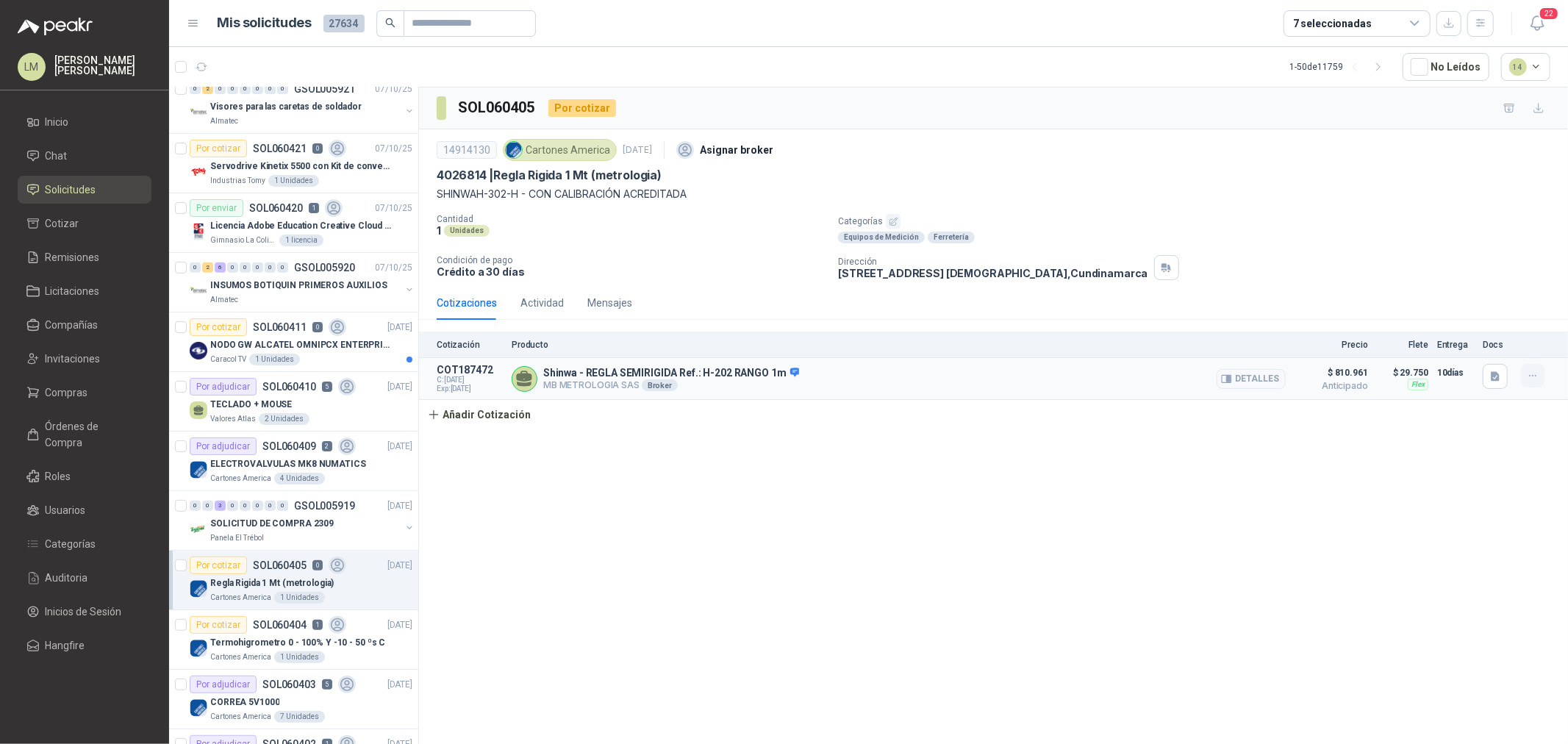
click at [1531, 378] on icon "button" at bounding box center [1533, 376] width 13 height 13
click at [1500, 321] on button "Editar" at bounding box center [1504, 318] width 118 height 24
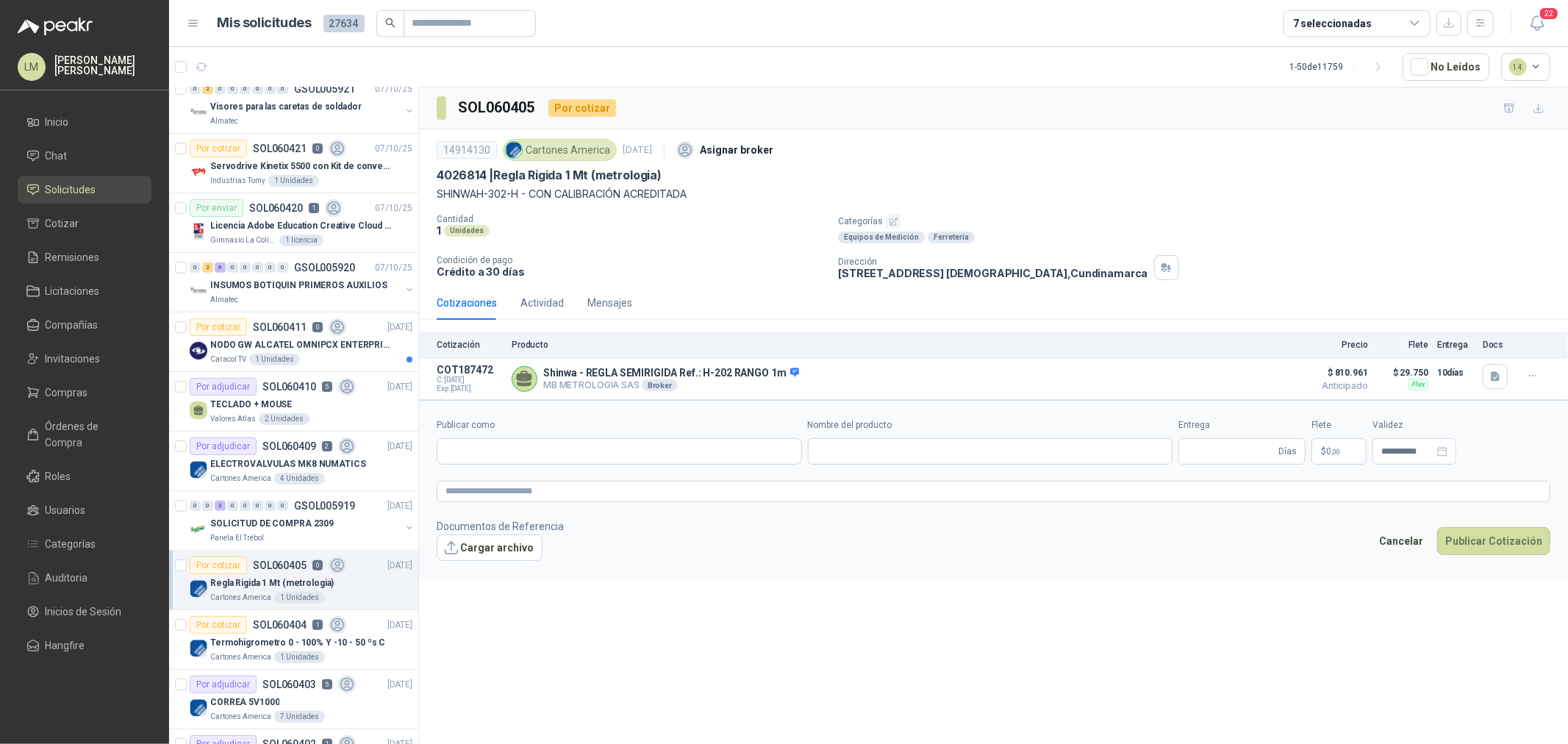
type input "**********"
type input "**"
type input "**********"
type textarea "**********"
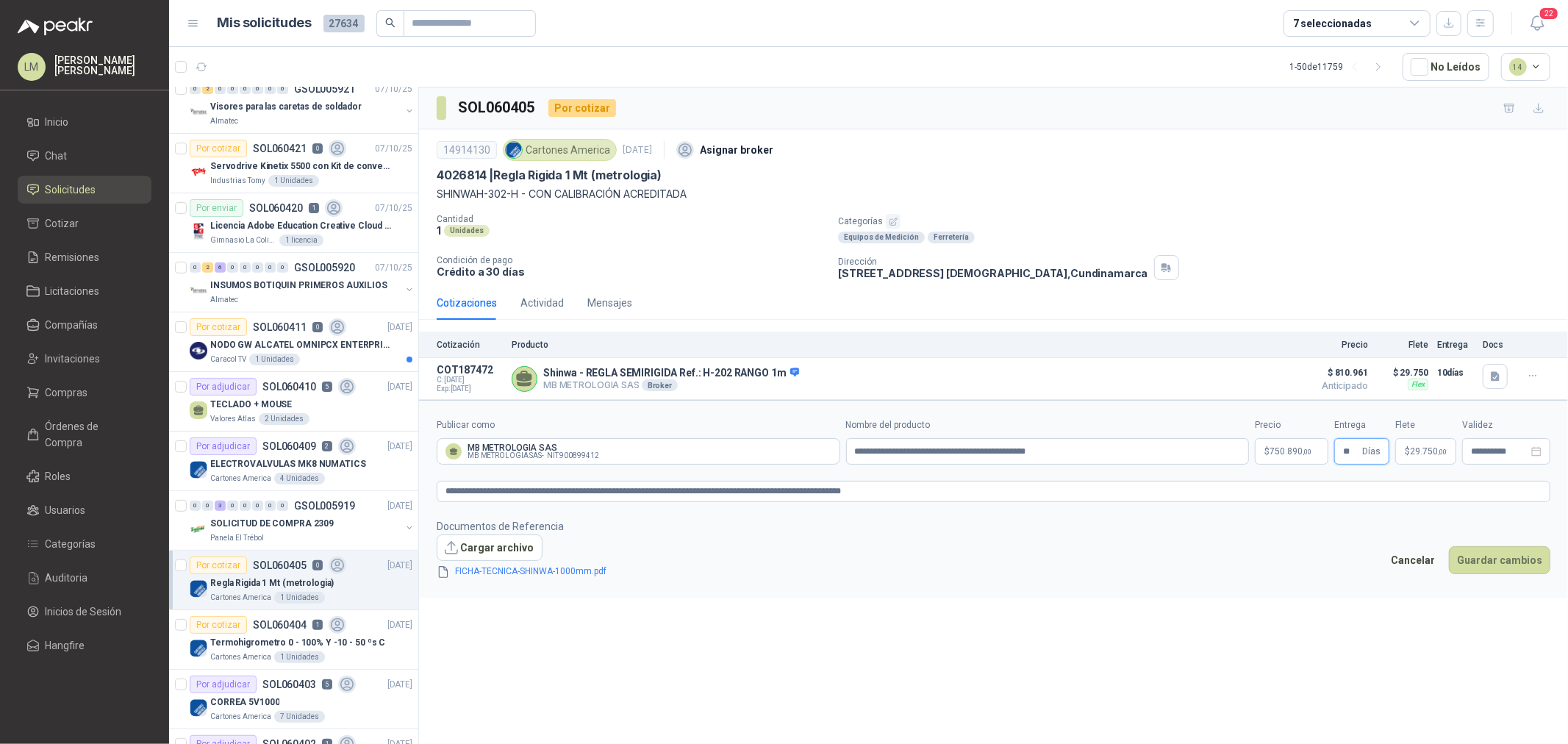
click at [1359, 452] on input "**" at bounding box center [1351, 451] width 16 height 25
type input "**"
click at [1497, 566] on button "Guardar cambios" at bounding box center [1500, 560] width 102 height 28
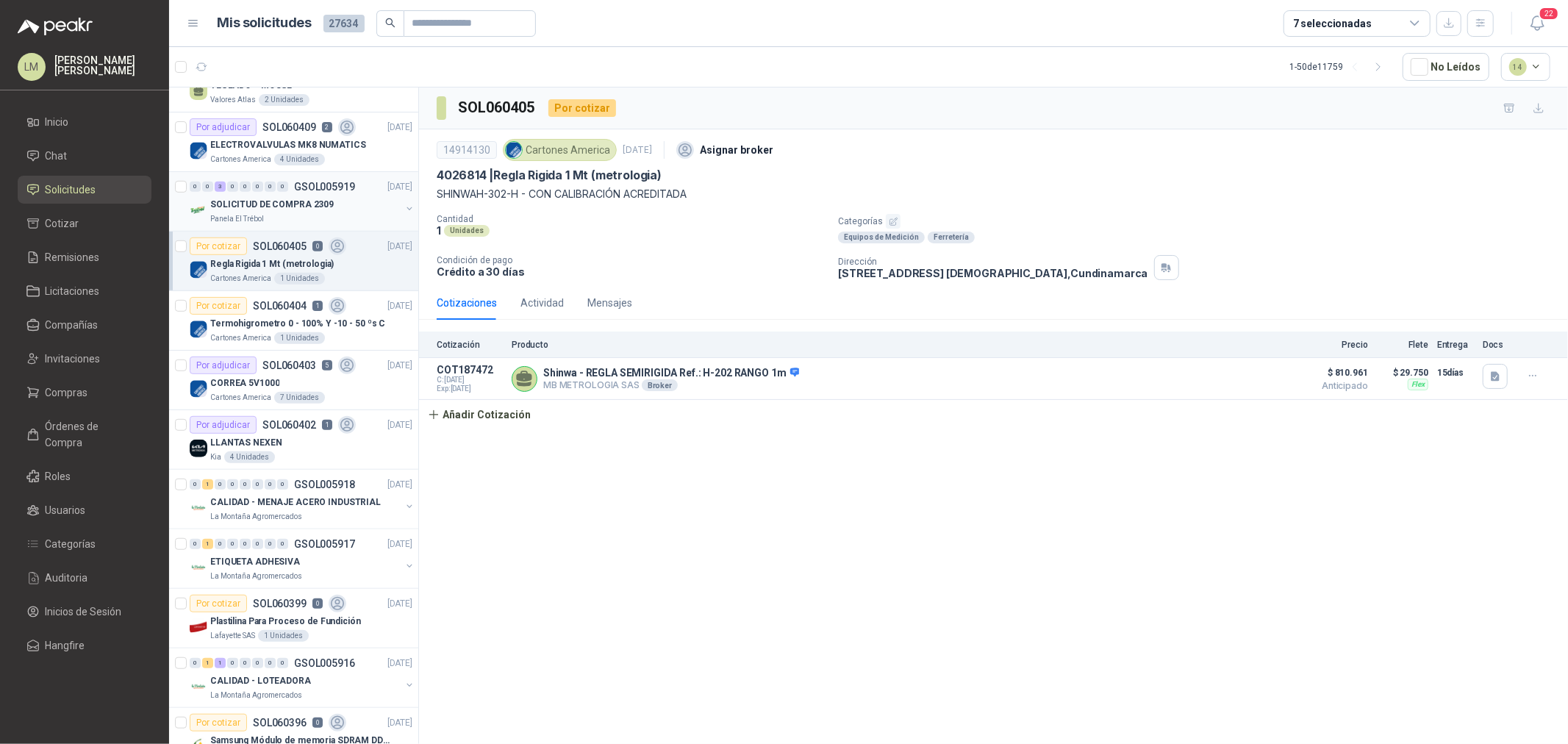
scroll to position [817, 0]
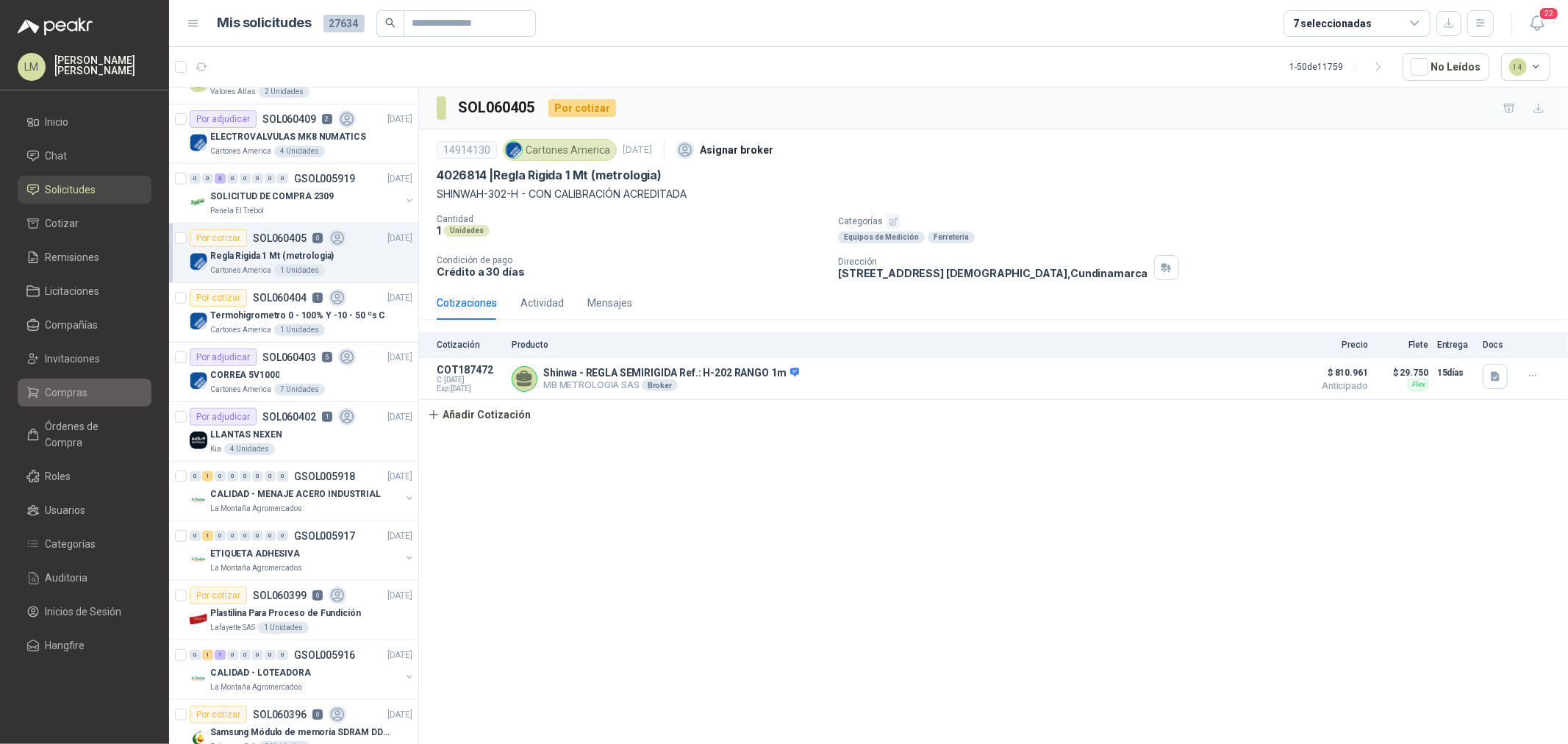
click at [49, 388] on span "Compras" at bounding box center [67, 393] width 43 height 16
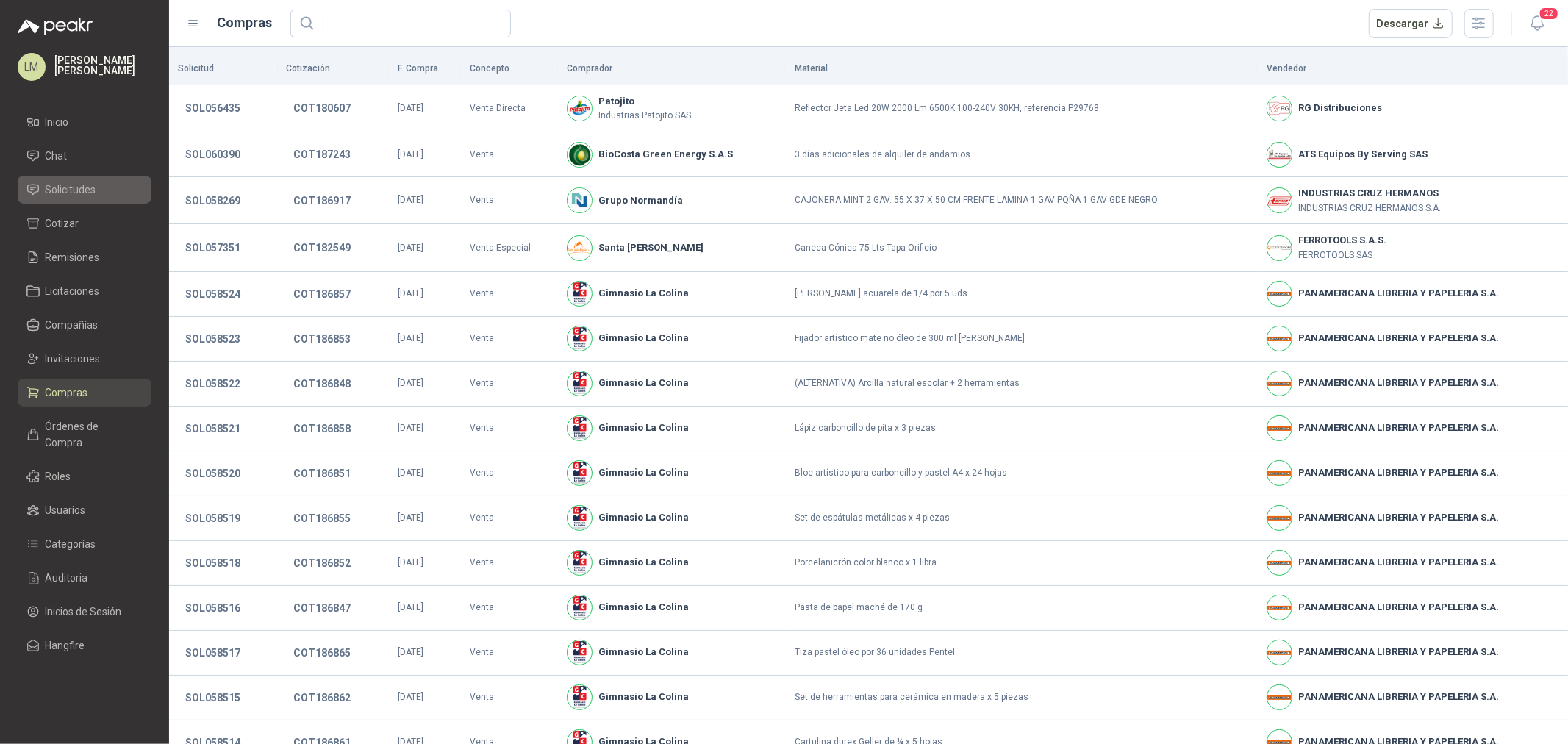
click at [58, 181] on span "Solicitudes" at bounding box center [71, 190] width 51 height 16
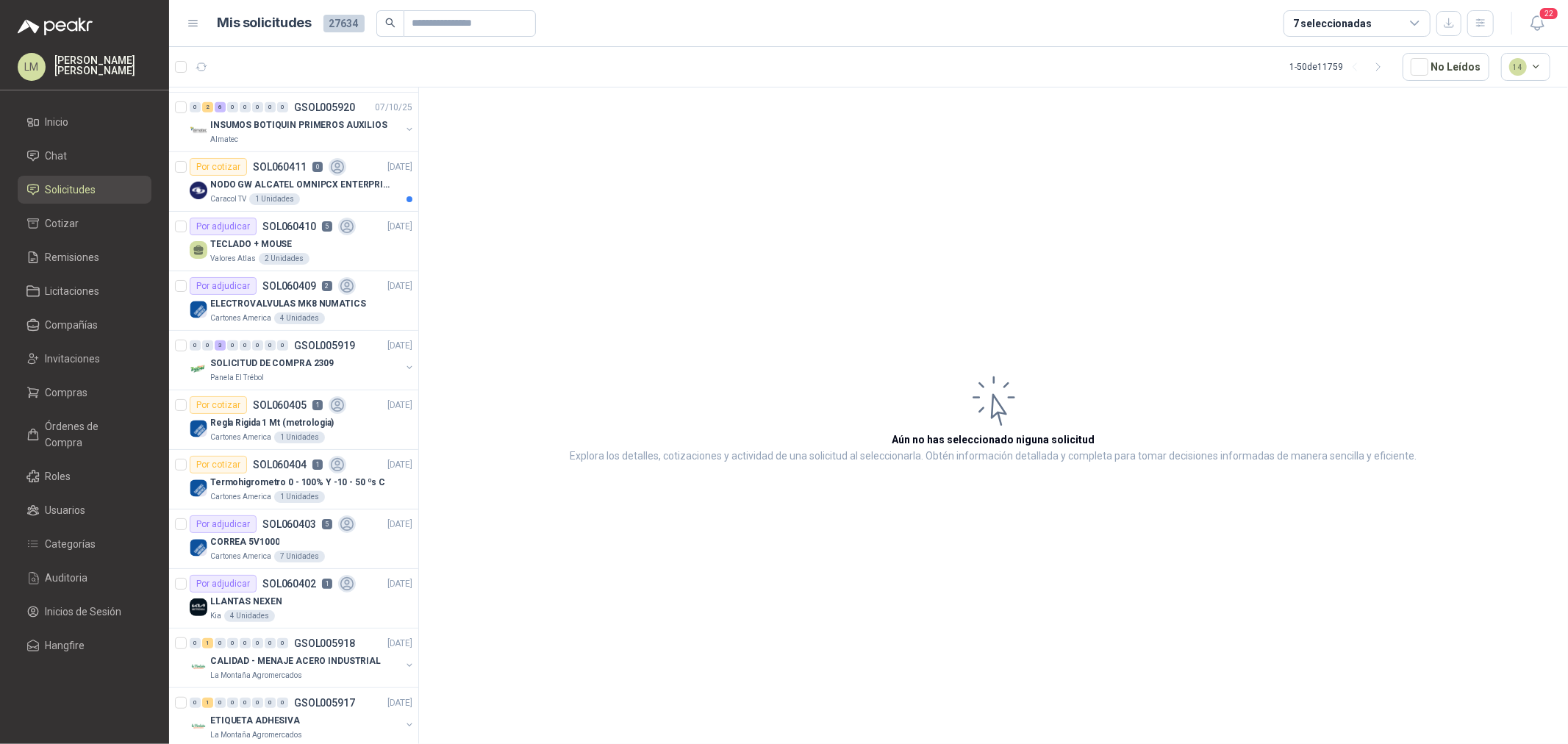
scroll to position [735, 0]
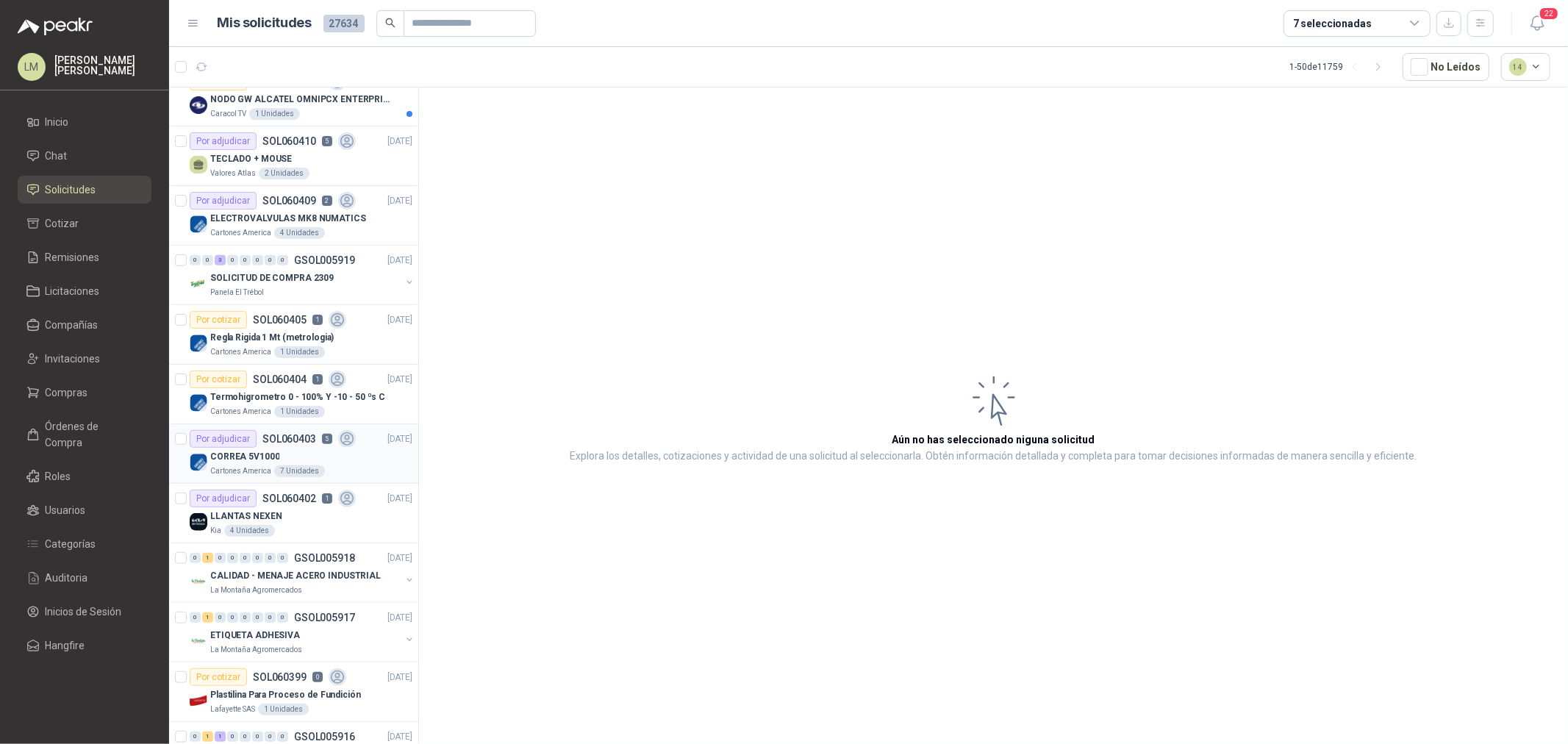
click at [296, 444] on p "SOL060403" at bounding box center [289, 439] width 54 height 10
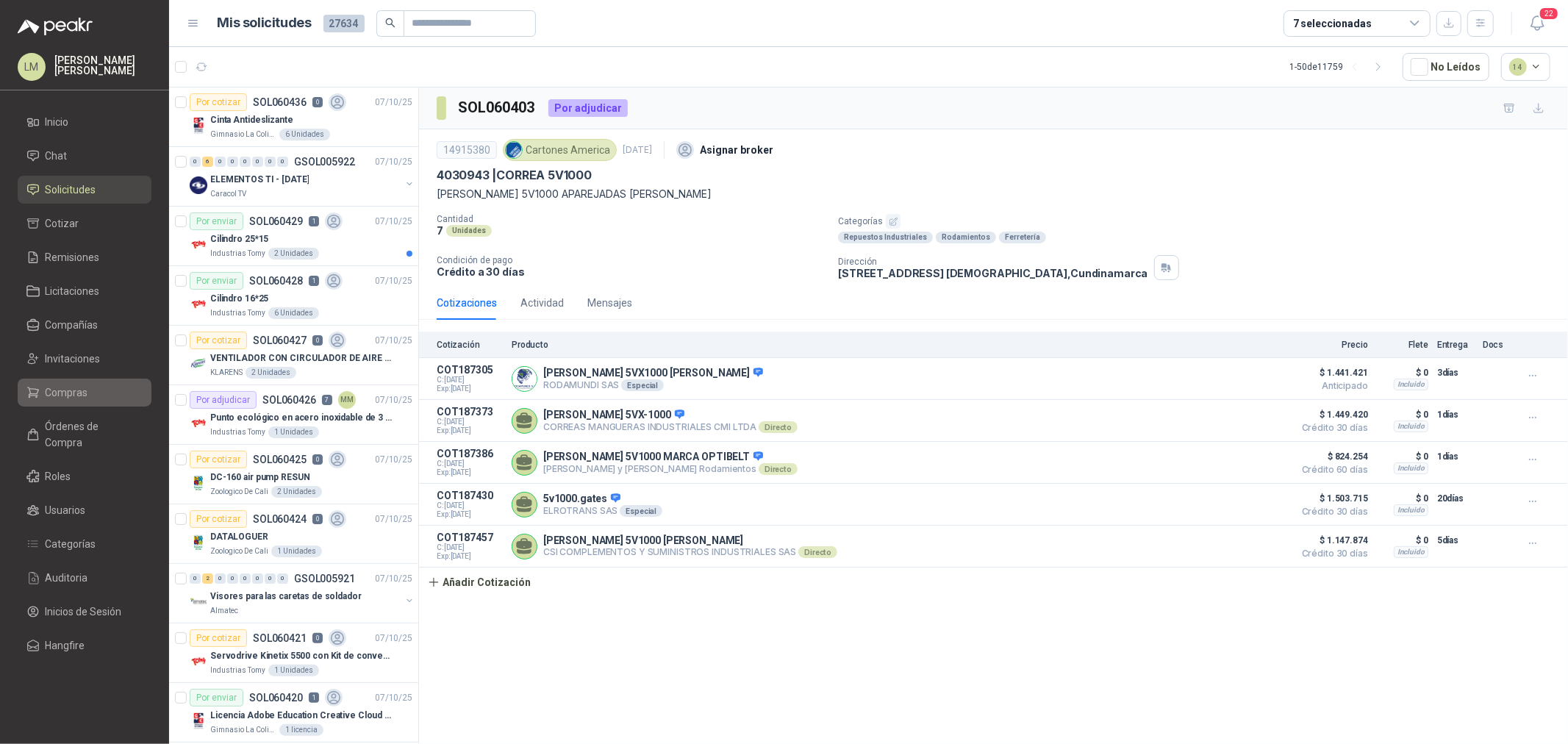
click at [68, 394] on span "Compras" at bounding box center [67, 393] width 43 height 16
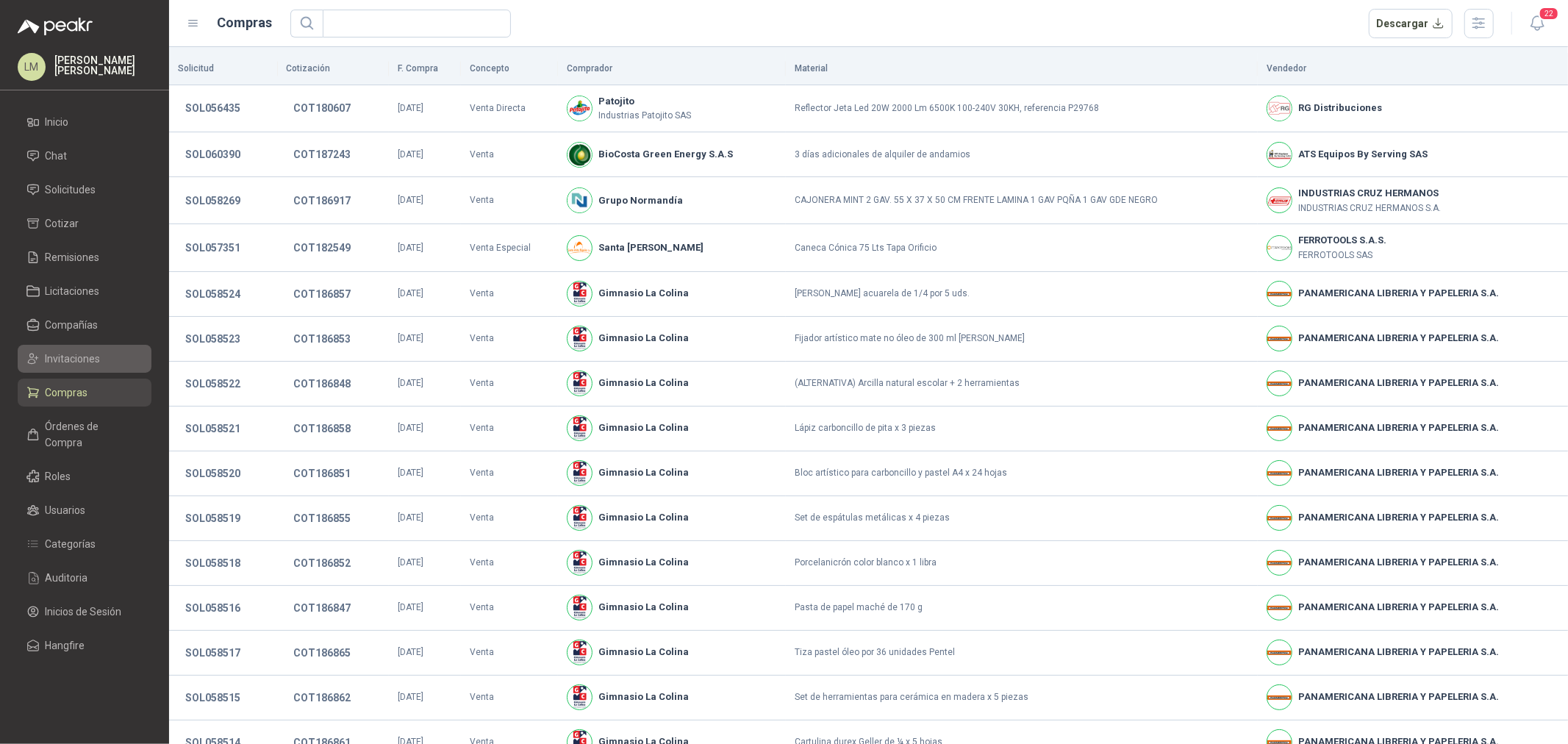
click at [66, 356] on span "Invitaciones" at bounding box center [73, 359] width 55 height 16
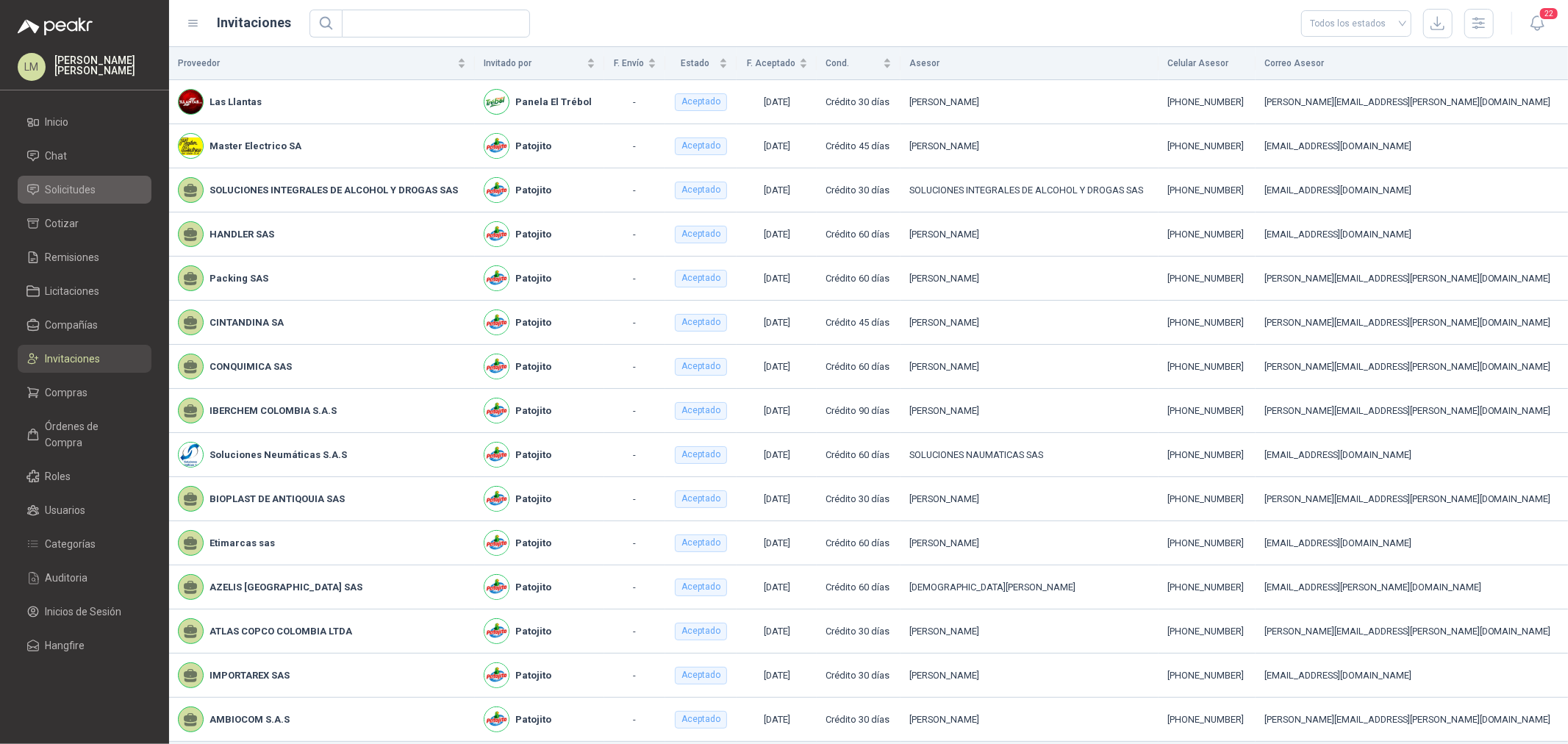
click at [72, 188] on span "Solicitudes" at bounding box center [71, 190] width 51 height 16
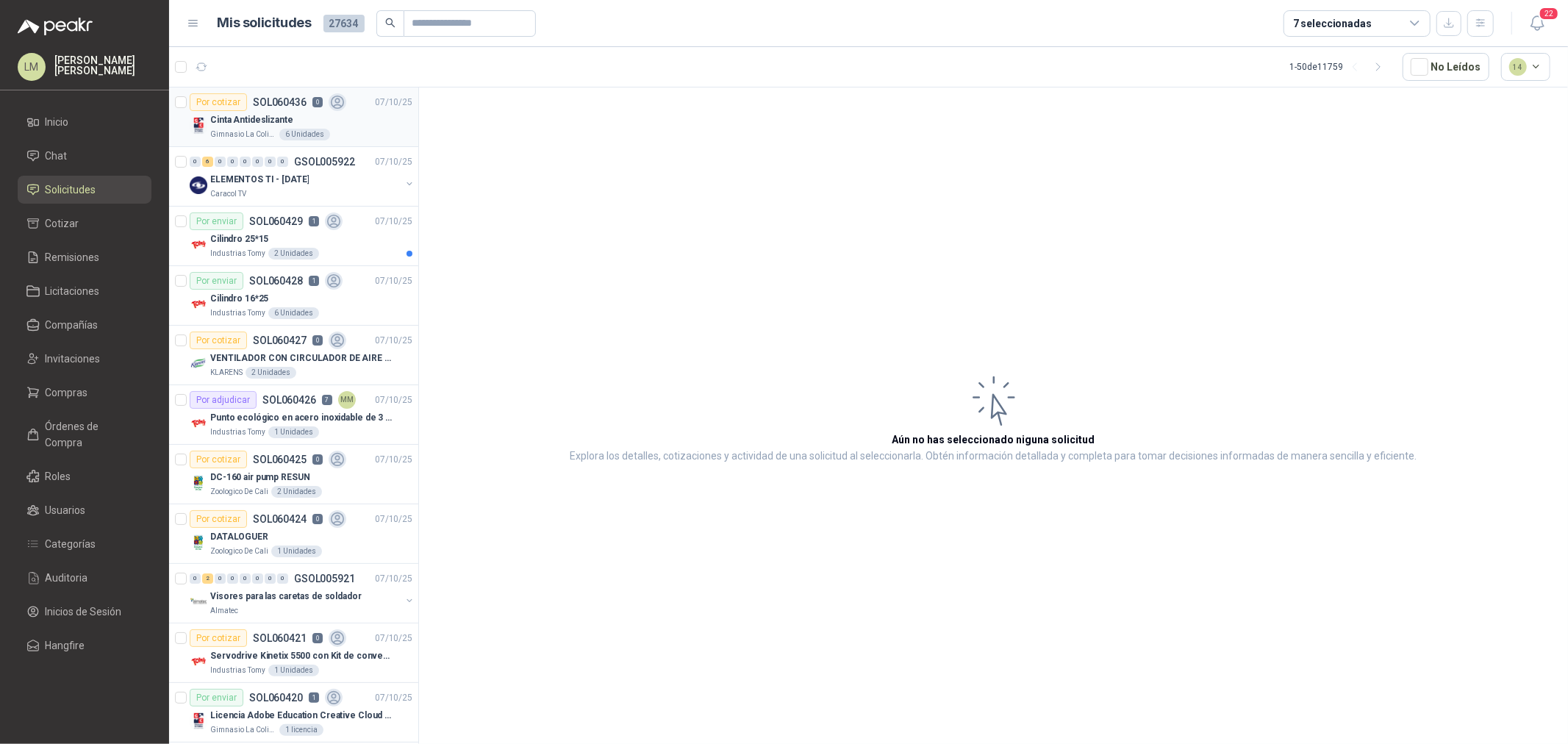
click at [256, 115] on p "Cinta Antideslizante" at bounding box center [251, 120] width 83 height 14
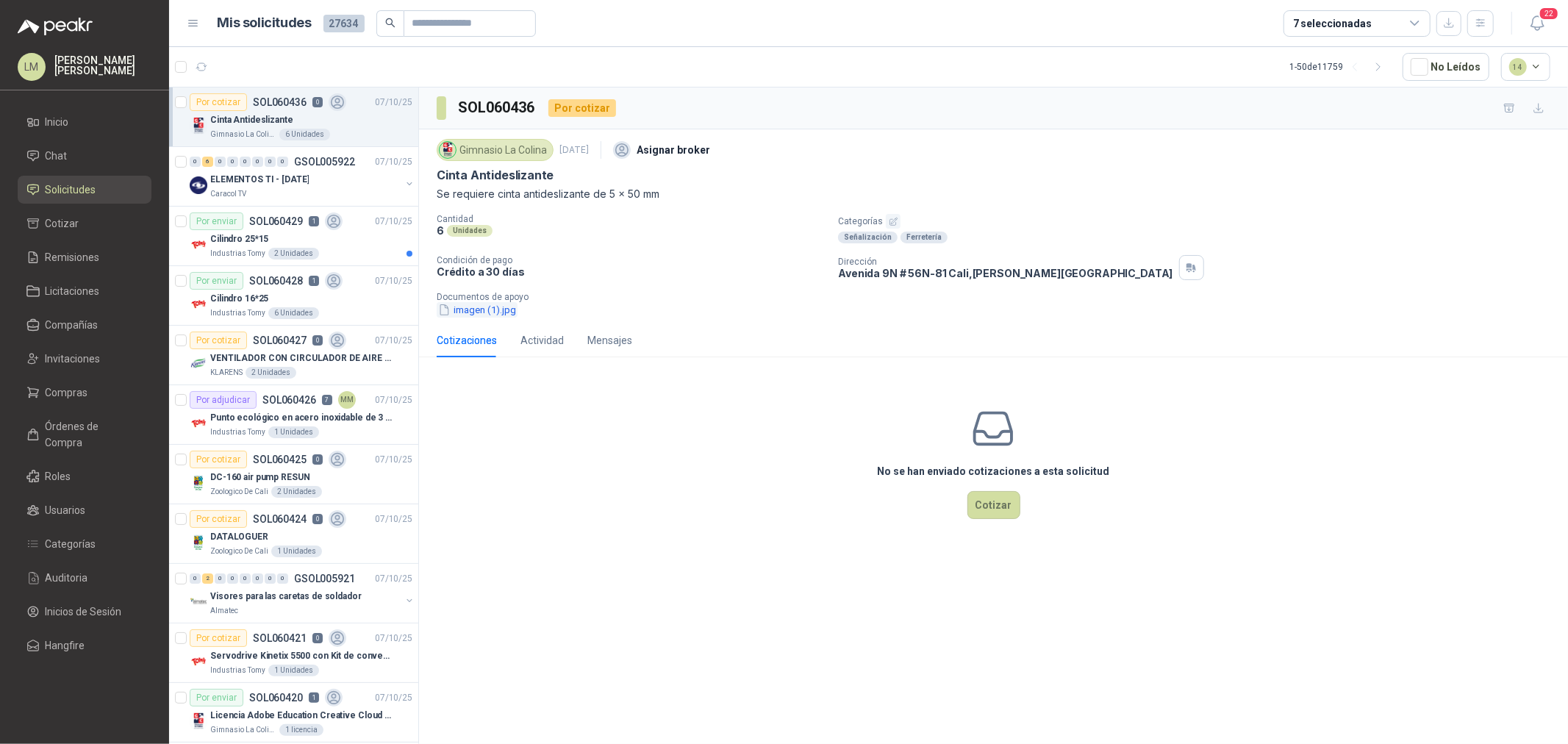
click at [475, 310] on button "imagen (1).jpg" at bounding box center [477, 310] width 81 height 15
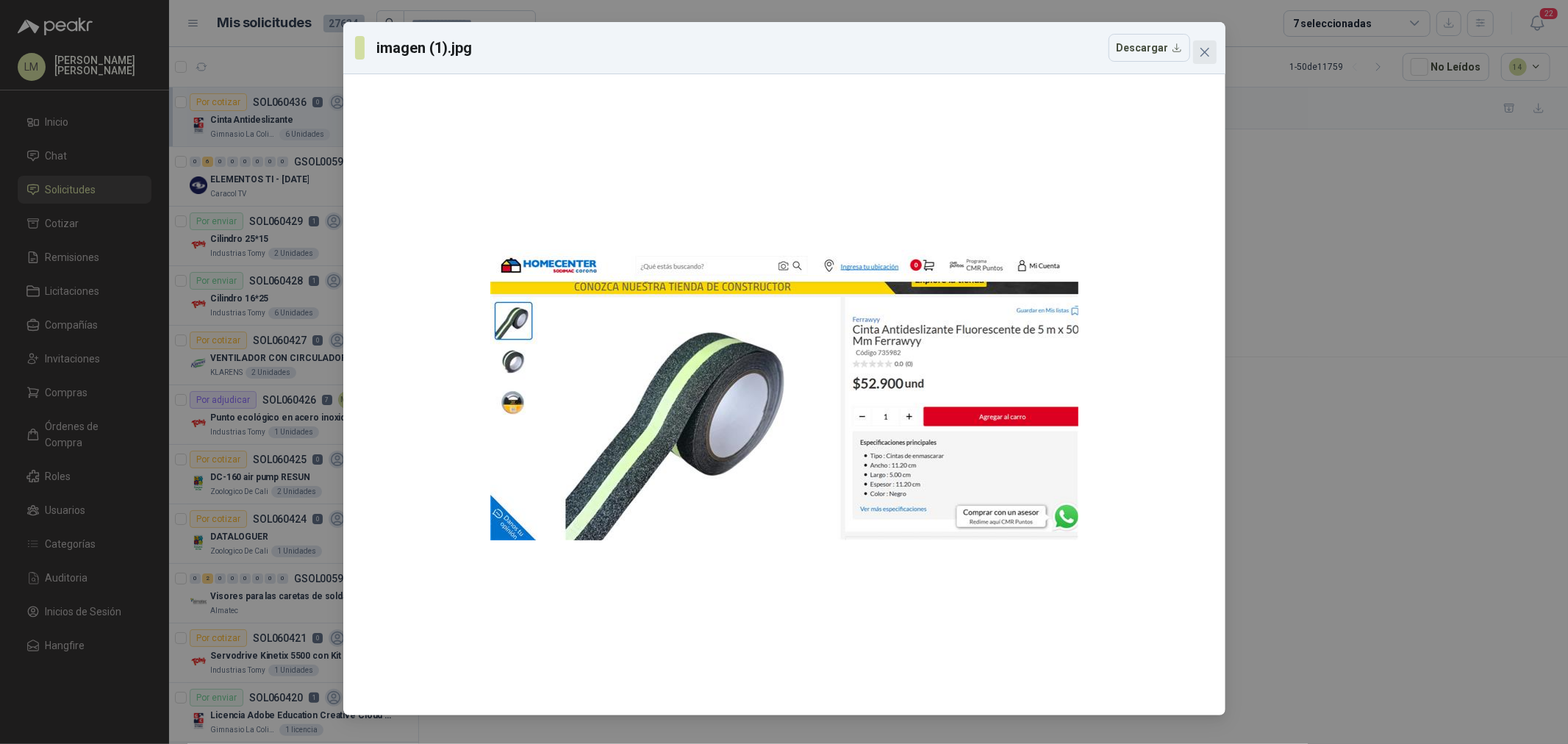
click at [1208, 58] on icon "close" at bounding box center [1205, 52] width 12 height 12
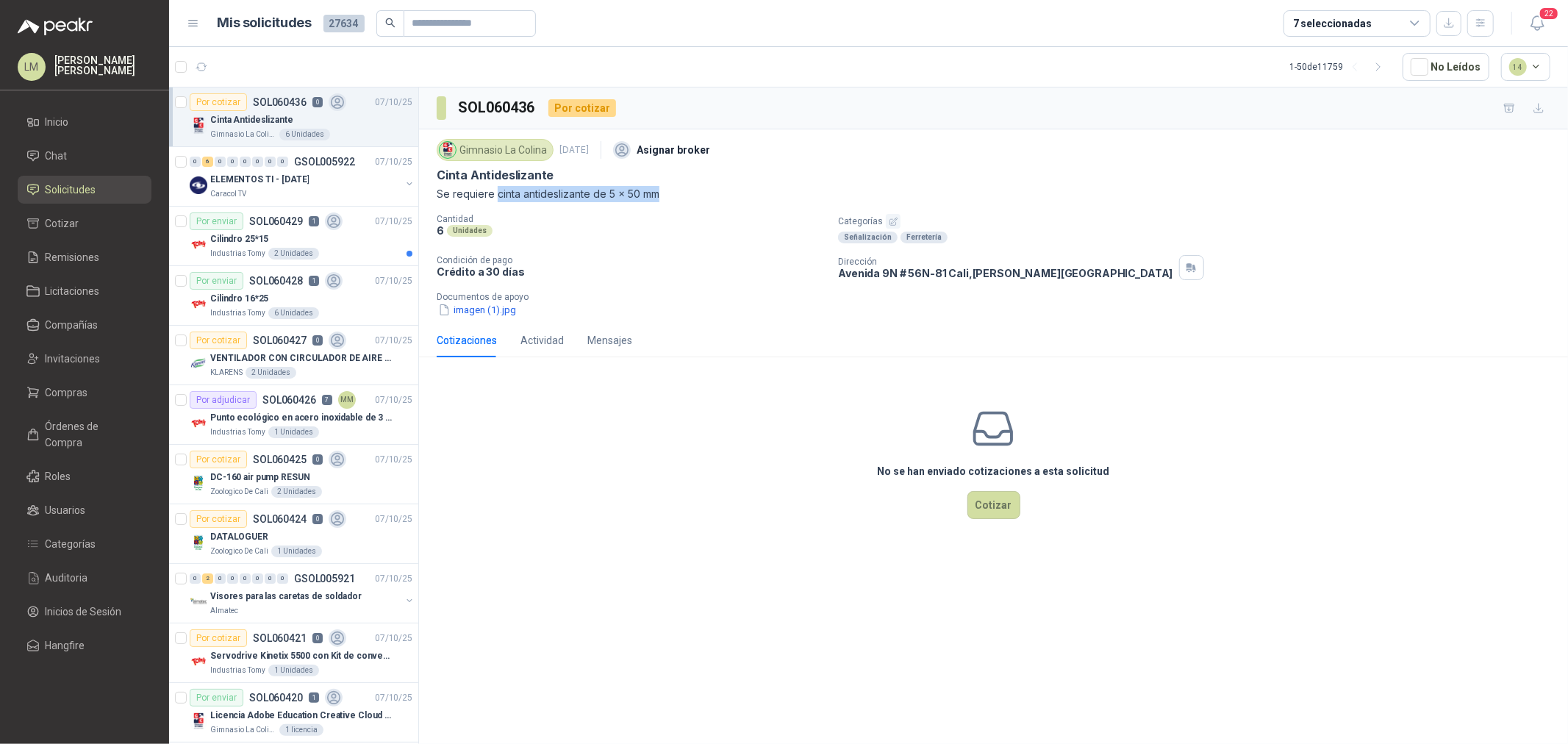
drag, startPoint x: 495, startPoint y: 195, endPoint x: 667, endPoint y: 192, distance: 172.0
click at [667, 192] on p "Se requiere cinta antideslizante de 5 x 50 mm" at bounding box center [993, 194] width 1114 height 16
copy p "cinta antideslizante de 5 x 50 mm"
click at [1006, 498] on button "Cotizar" at bounding box center [994, 505] width 53 height 28
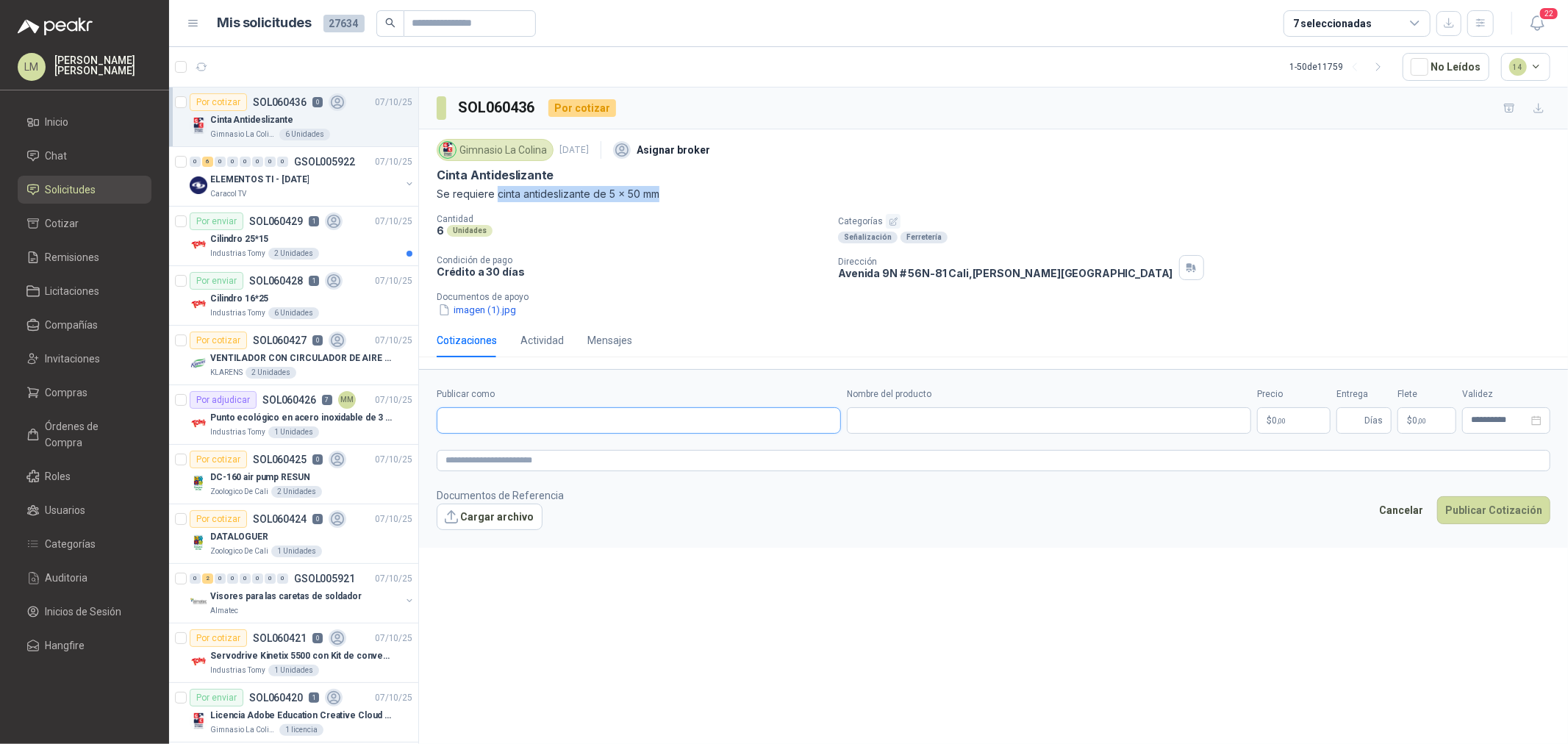
click at [607, 424] on input "Publicar como" at bounding box center [638, 421] width 403 height 25
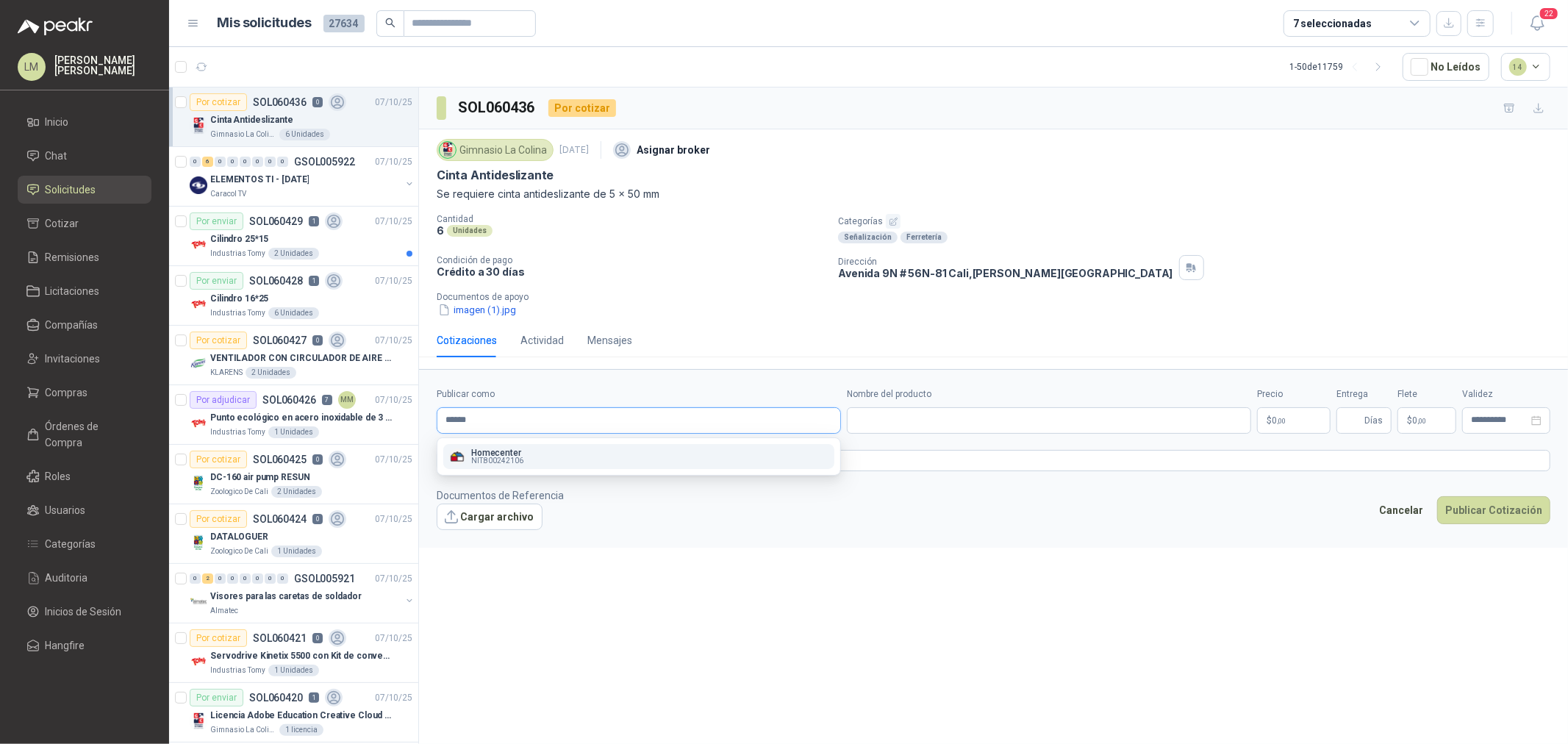
type input "******"
click at [582, 451] on div "Homecenter NIT : 800242106" at bounding box center [638, 456] width 380 height 16
type input "**********"
click at [879, 424] on input "Nombre del producto" at bounding box center [1049, 421] width 405 height 27
paste input "**********"
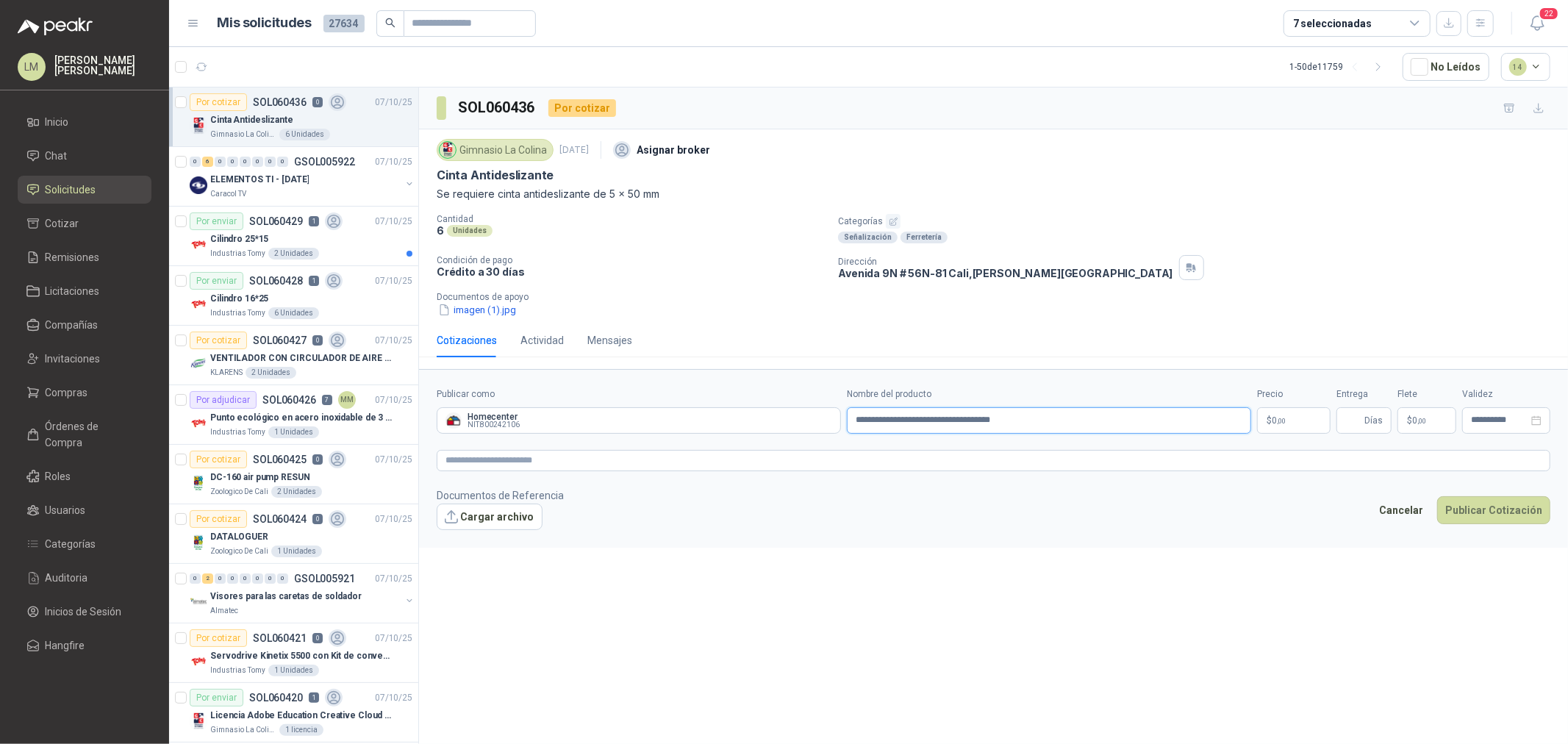
type input "**********"
click at [1275, 421] on span "0 ,00" at bounding box center [1278, 421] width 14 height 9
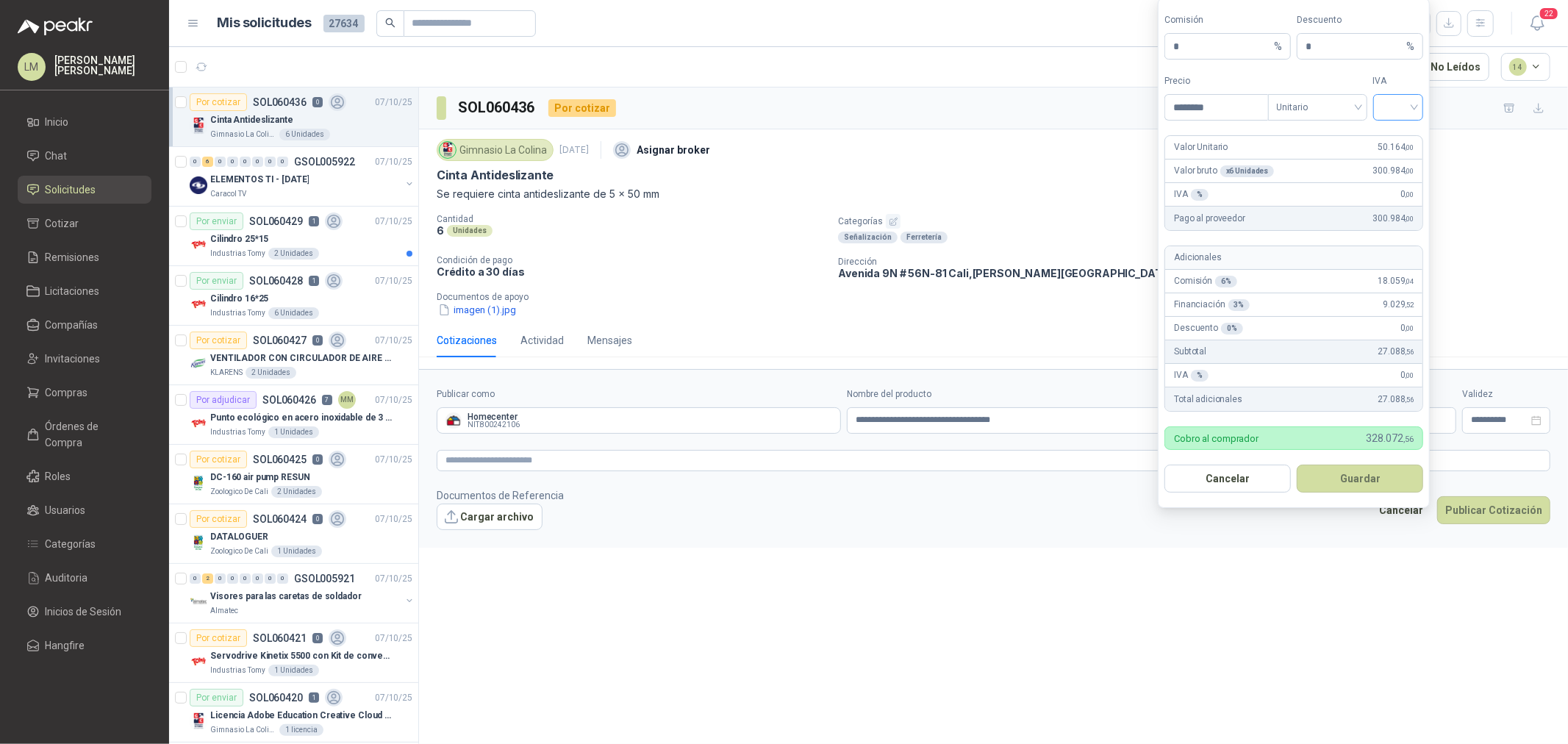
type input "********"
click at [1410, 105] on input "search" at bounding box center [1398, 106] width 33 height 22
click at [1390, 128] on div "19%" at bounding box center [1398, 138] width 45 height 24
drag, startPoint x: 1194, startPoint y: 48, endPoint x: 1107, endPoint y: 46, distance: 87.0
click at [1107, 46] on body "LM Luis Miguel Martinez Inicio Chat Solicitudes Cotizar Remisiones Licitaciones…" at bounding box center [784, 372] width 1568 height 744
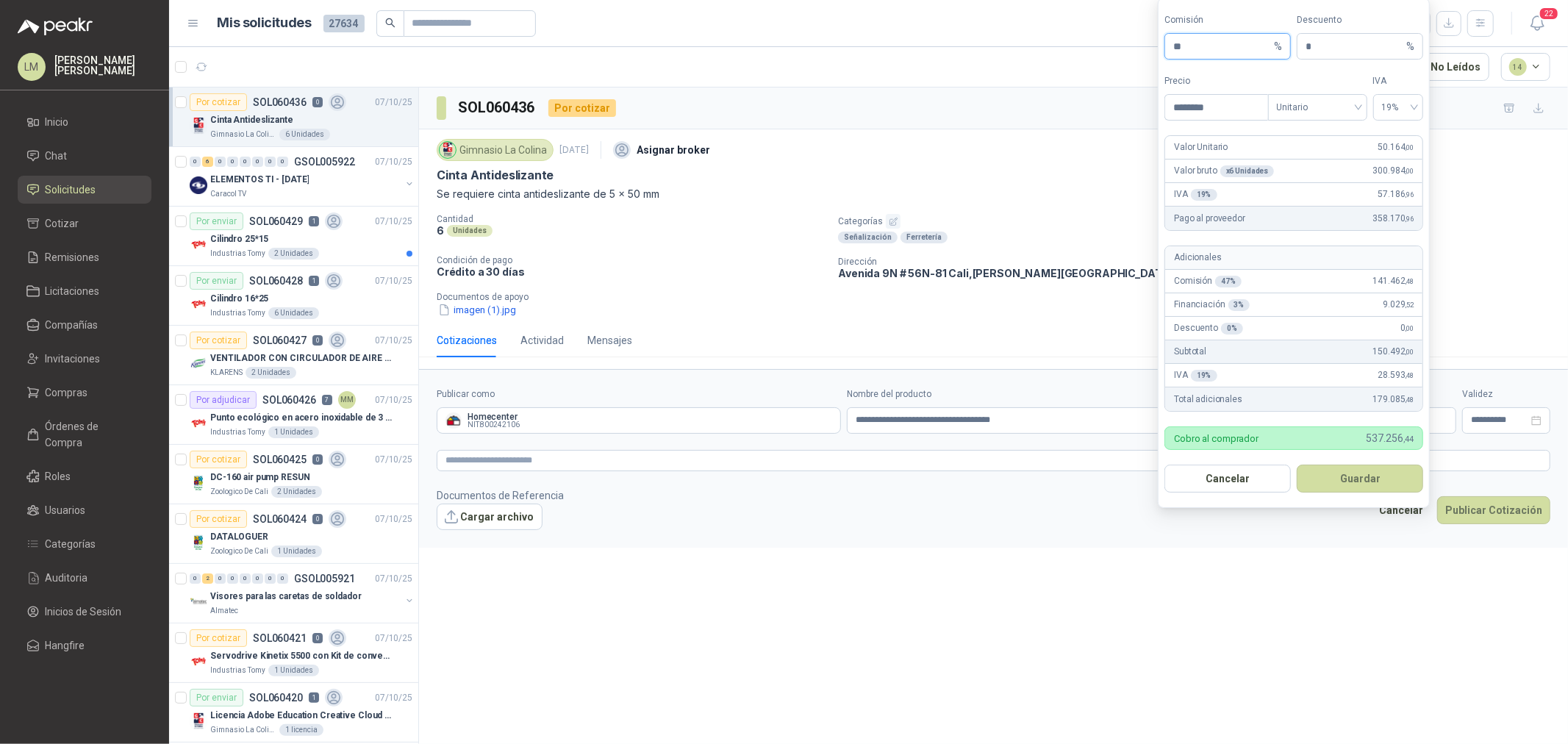
drag, startPoint x: 1201, startPoint y: 43, endPoint x: 1108, endPoint y: 44, distance: 93.0
click at [1133, 41] on body "LM Luis Miguel Martinez Inicio Chat Solicitudes Cotizar Remisiones Licitaciones…" at bounding box center [784, 372] width 1568 height 744
type input "**"
click at [1339, 476] on button "Guardar" at bounding box center [1360, 479] width 127 height 28
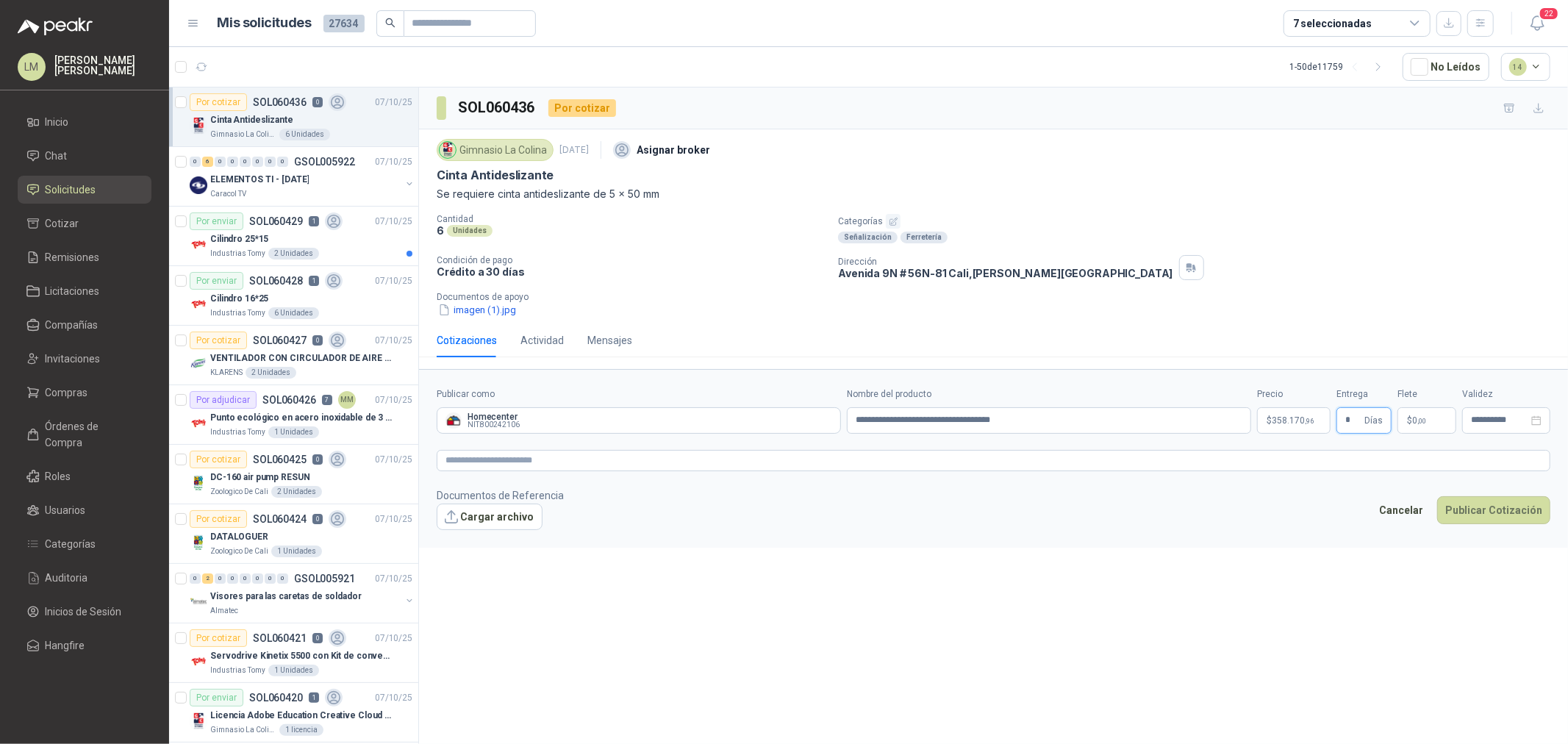
type input "*"
type input "*******"
click at [1159, 473] on form "**********" at bounding box center [993, 459] width 1149 height 178
click at [1148, 459] on textarea at bounding box center [993, 460] width 1114 height 21
click at [476, 302] on p "Documentos de apoyo" at bounding box center [999, 297] width 1126 height 10
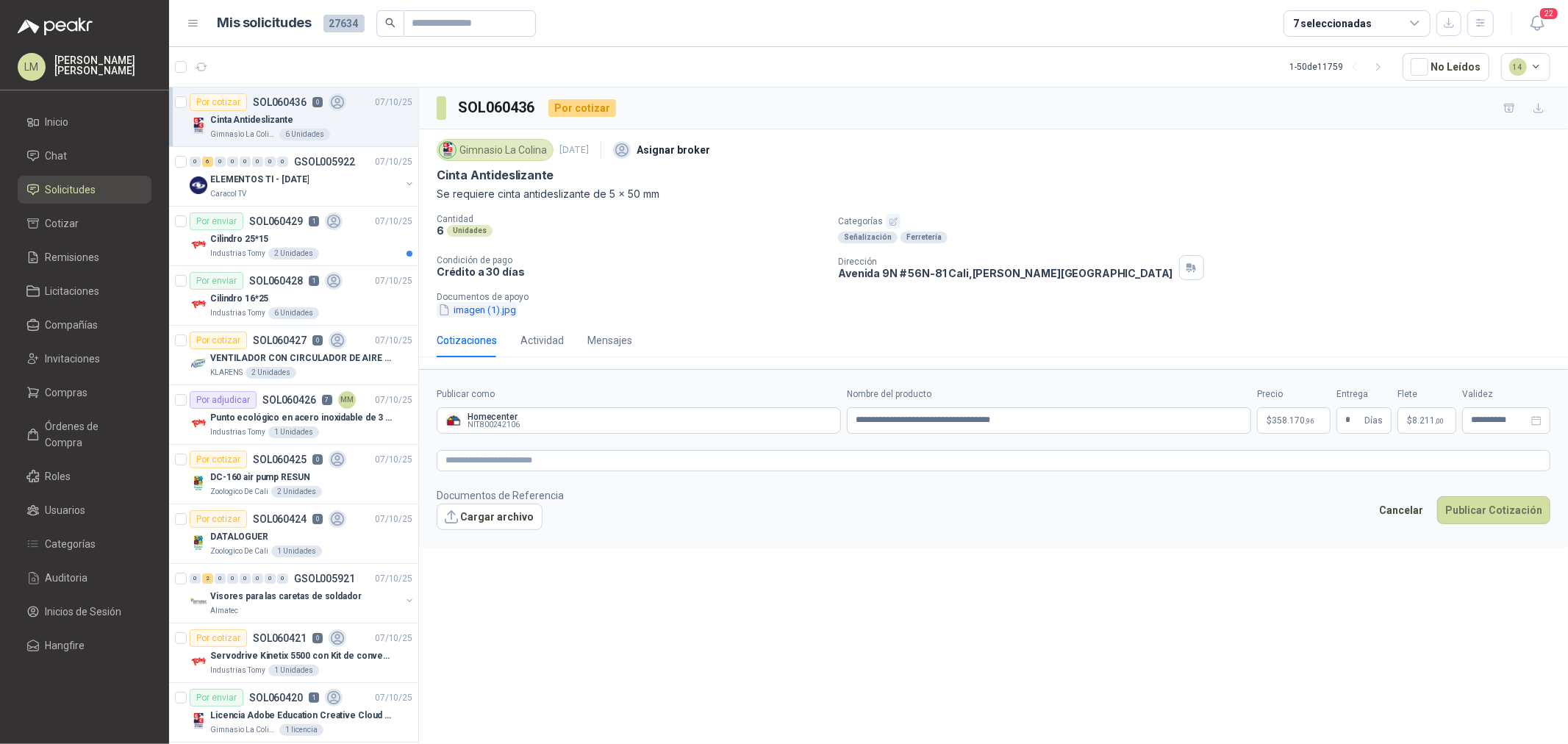
click at [476, 305] on button "imagen (1).jpg" at bounding box center [477, 310] width 81 height 15
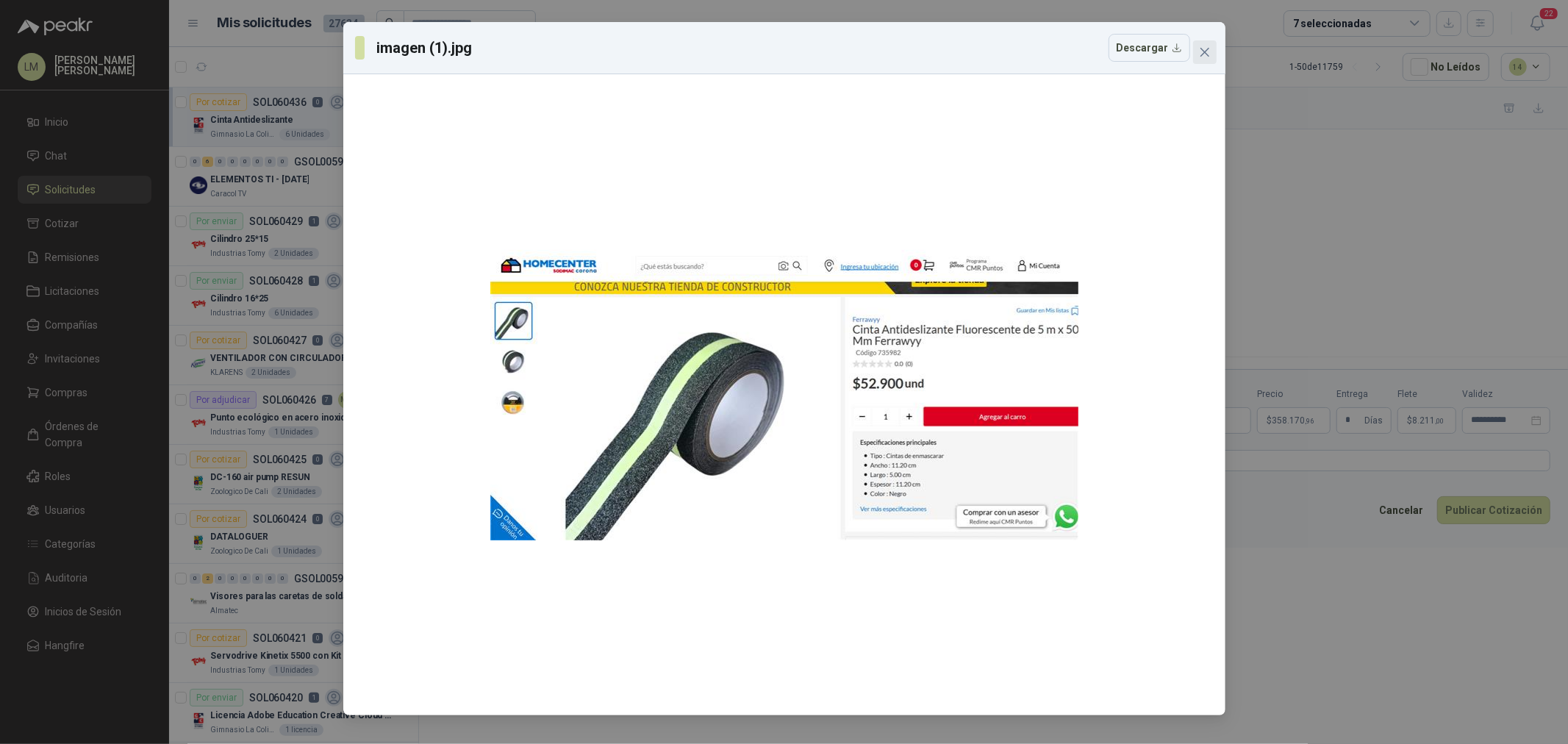
click at [1202, 58] on icon "close" at bounding box center [1205, 52] width 12 height 12
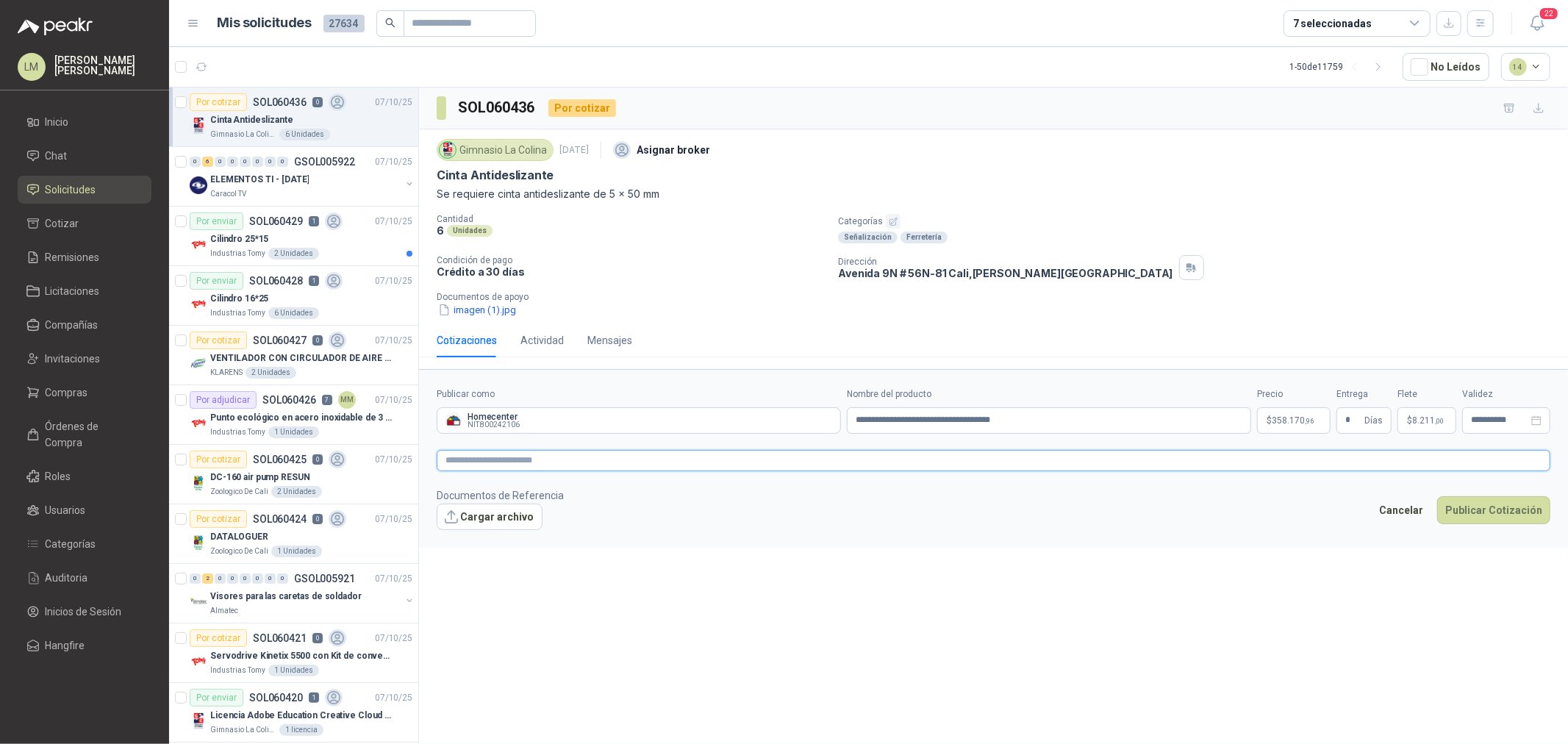
click at [849, 466] on textarea at bounding box center [993, 460] width 1114 height 21
click at [1474, 527] on button "Publicar Cotización" at bounding box center [1494, 529] width 114 height 28
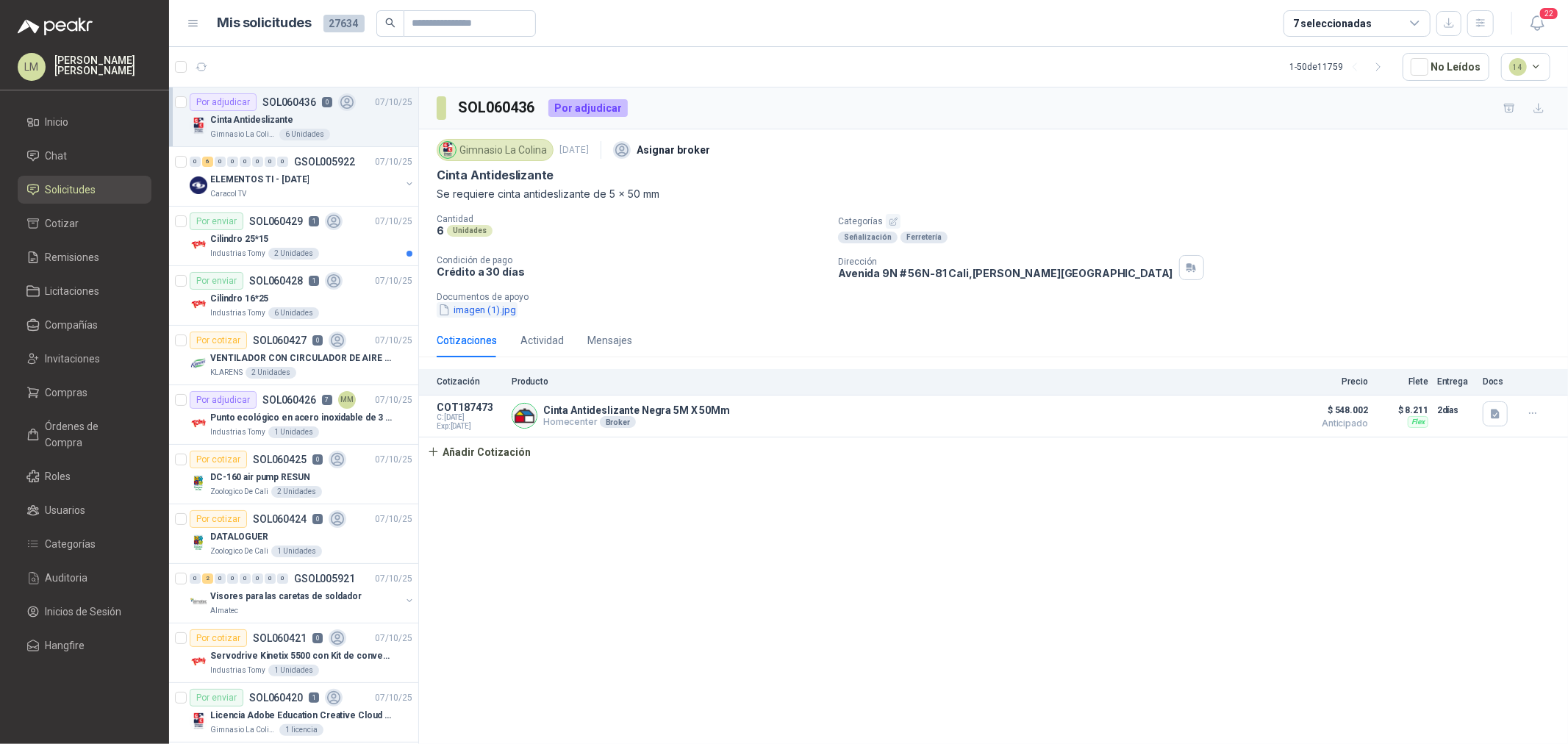
click at [487, 307] on button "imagen (1).jpg" at bounding box center [477, 310] width 81 height 15
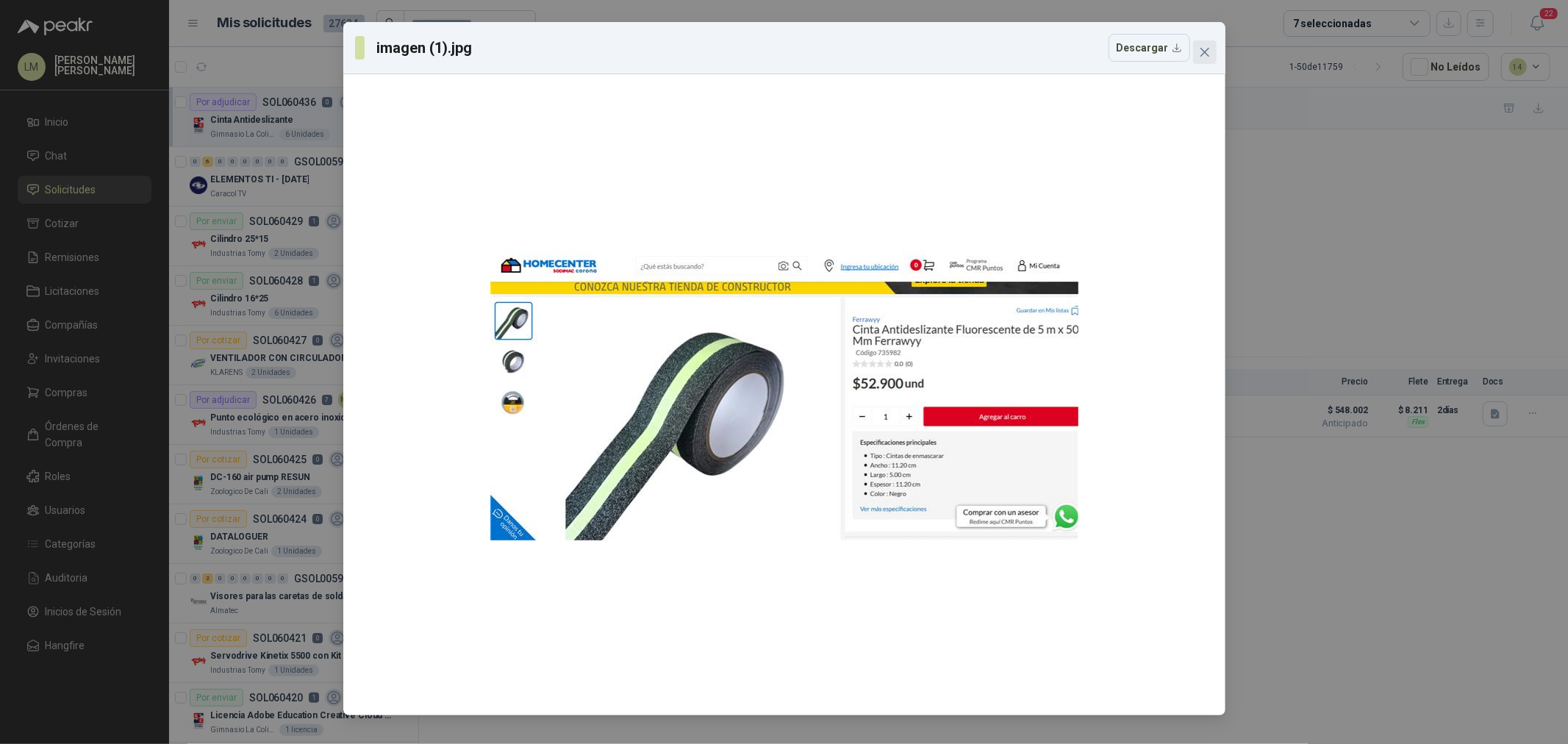
click at [1199, 49] on icon "close" at bounding box center [1205, 52] width 12 height 12
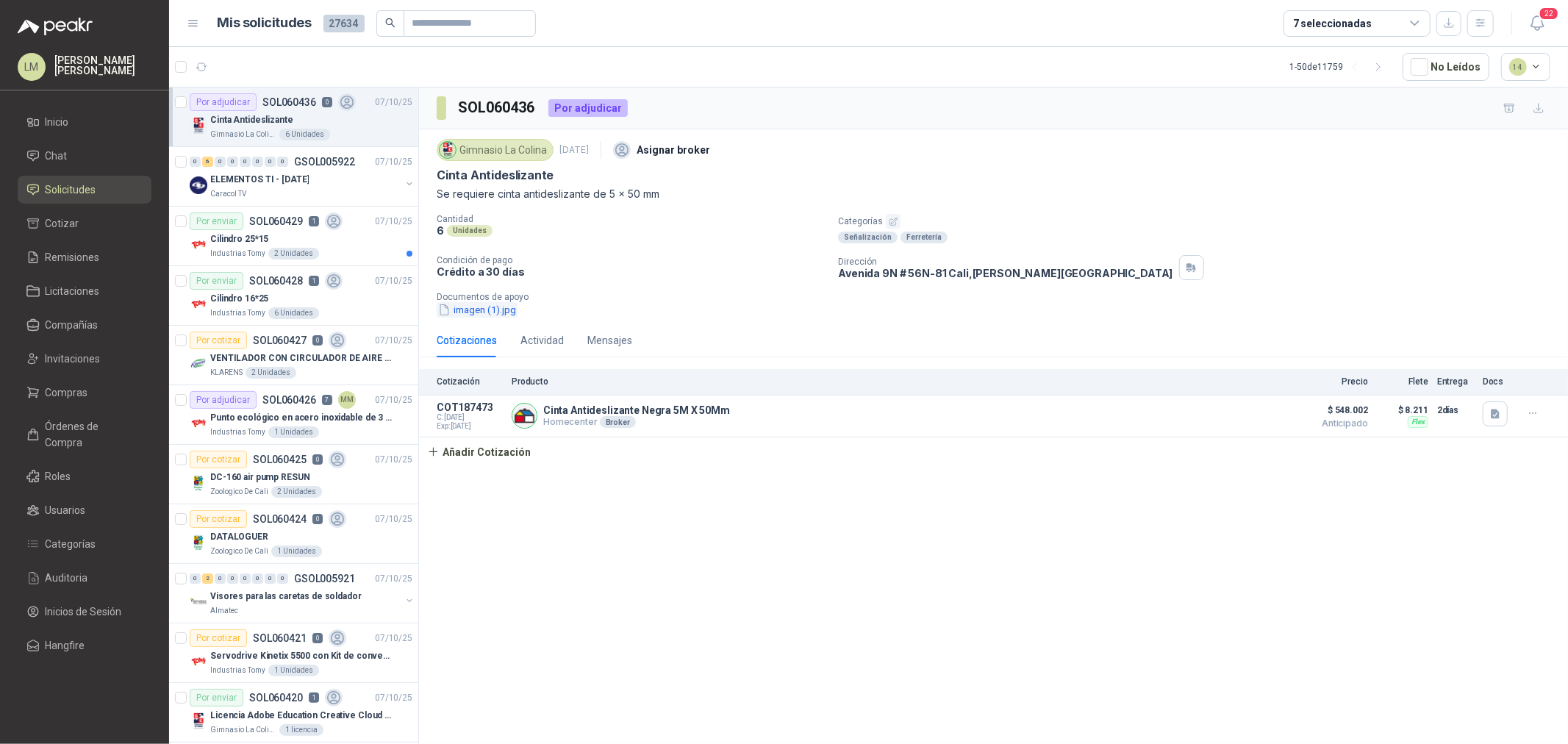
click at [494, 315] on button "imagen (1).jpg" at bounding box center [477, 310] width 81 height 15
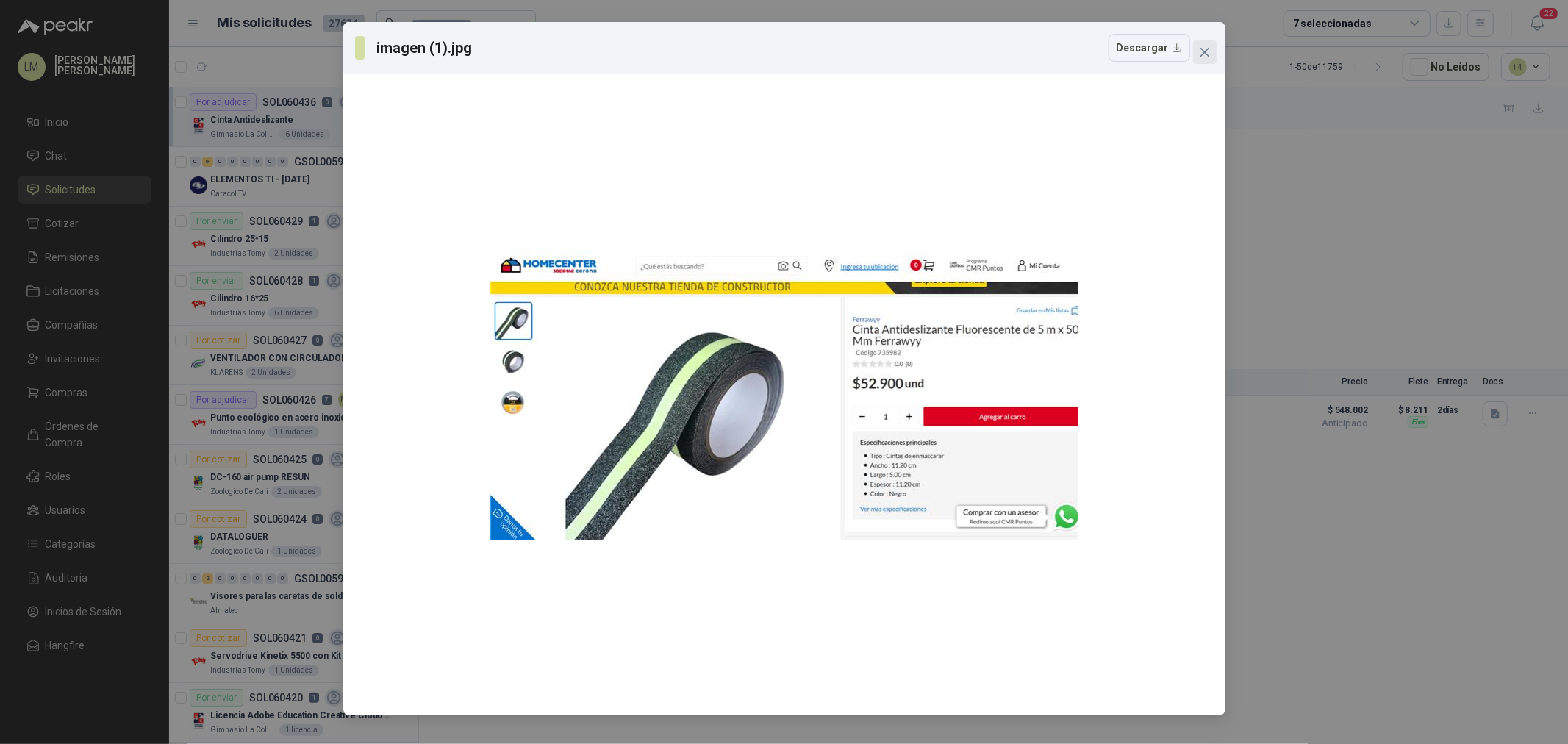
click at [1202, 53] on icon "close" at bounding box center [1205, 52] width 12 height 12
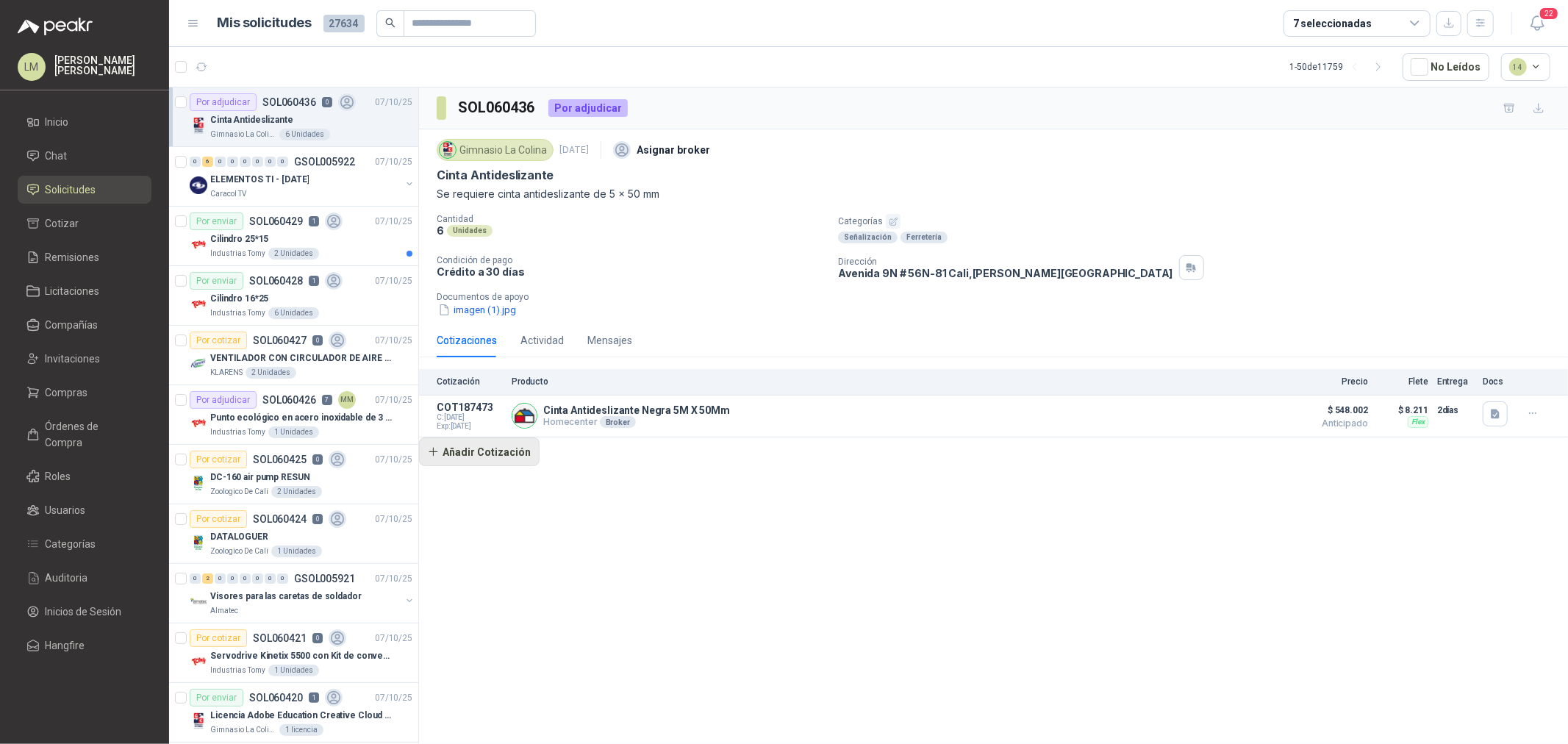
click at [526, 463] on button "Añadir Cotización" at bounding box center [479, 452] width 121 height 29
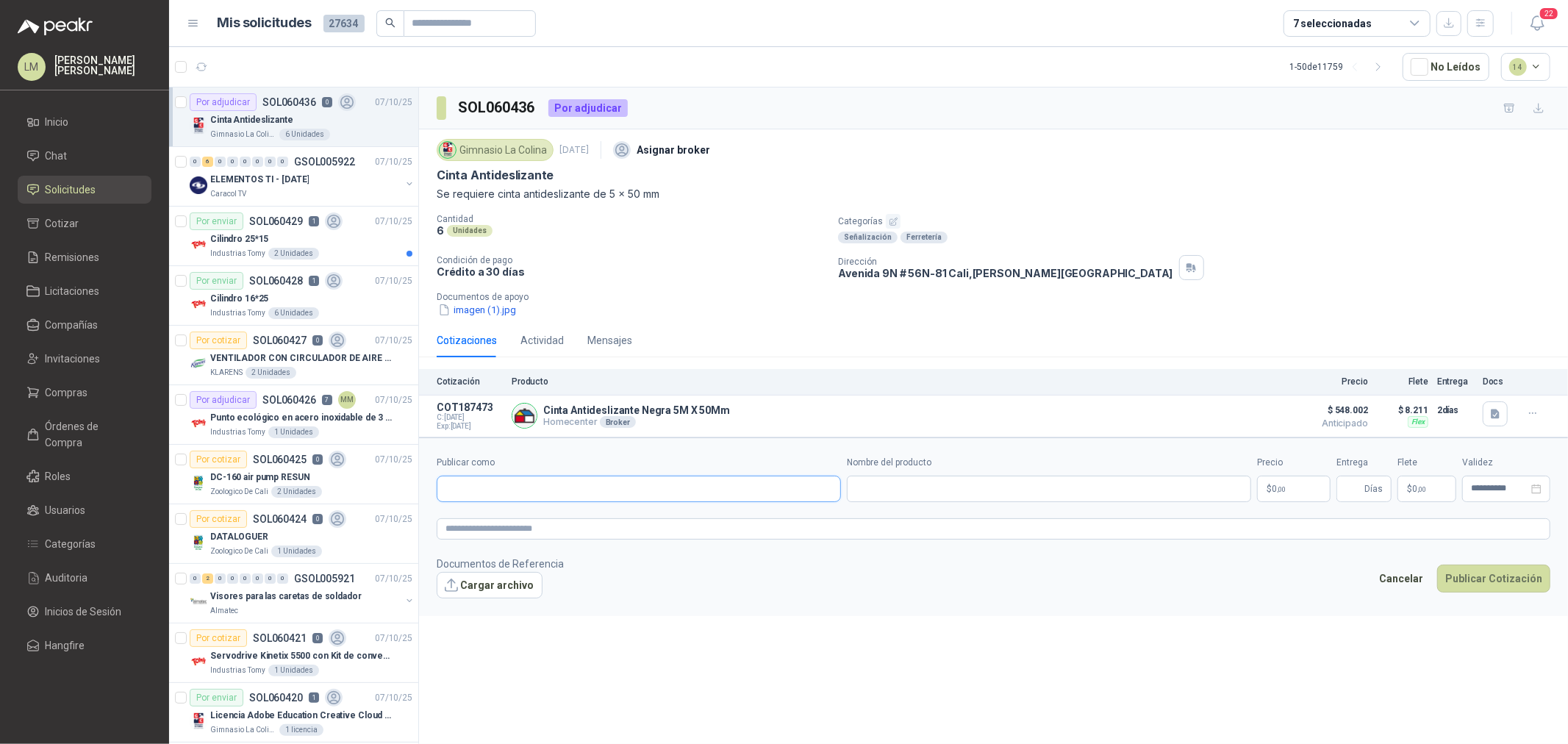
click at [526, 476] on input "Publicar como" at bounding box center [638, 489] width 403 height 25
type input "******"
click at [547, 522] on div "Homecenter NIT : 800242106" at bounding box center [638, 525] width 380 height 16
type input "**********"
click at [929, 489] on input "Nombre del producto" at bounding box center [1049, 489] width 405 height 27
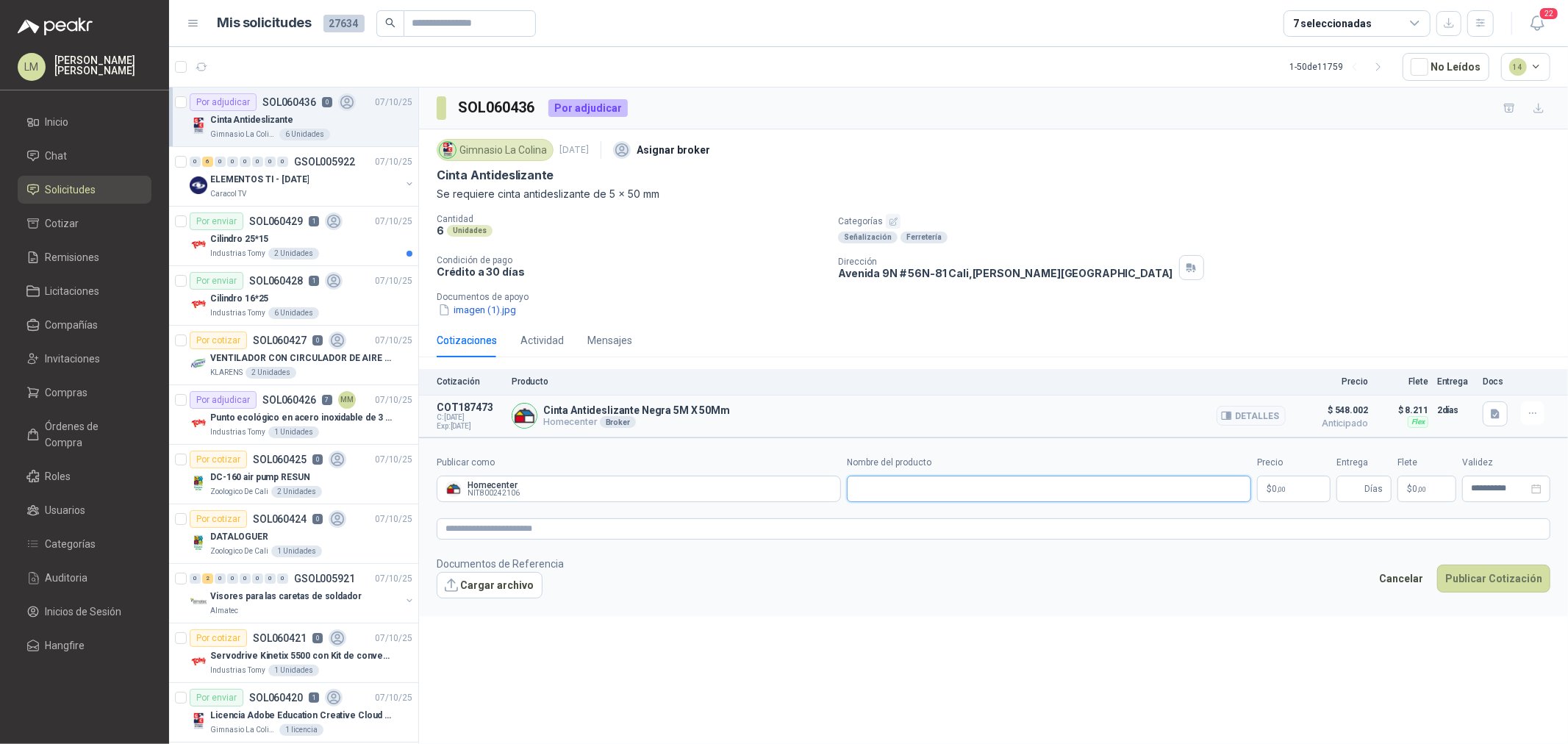
paste input "**********"
type input "**********"
click at [1284, 495] on body "LM Luis Miguel Martinez Inicio Chat Solicitudes Cotizar Remisiones Licitaciones…" at bounding box center [784, 372] width 1568 height 744
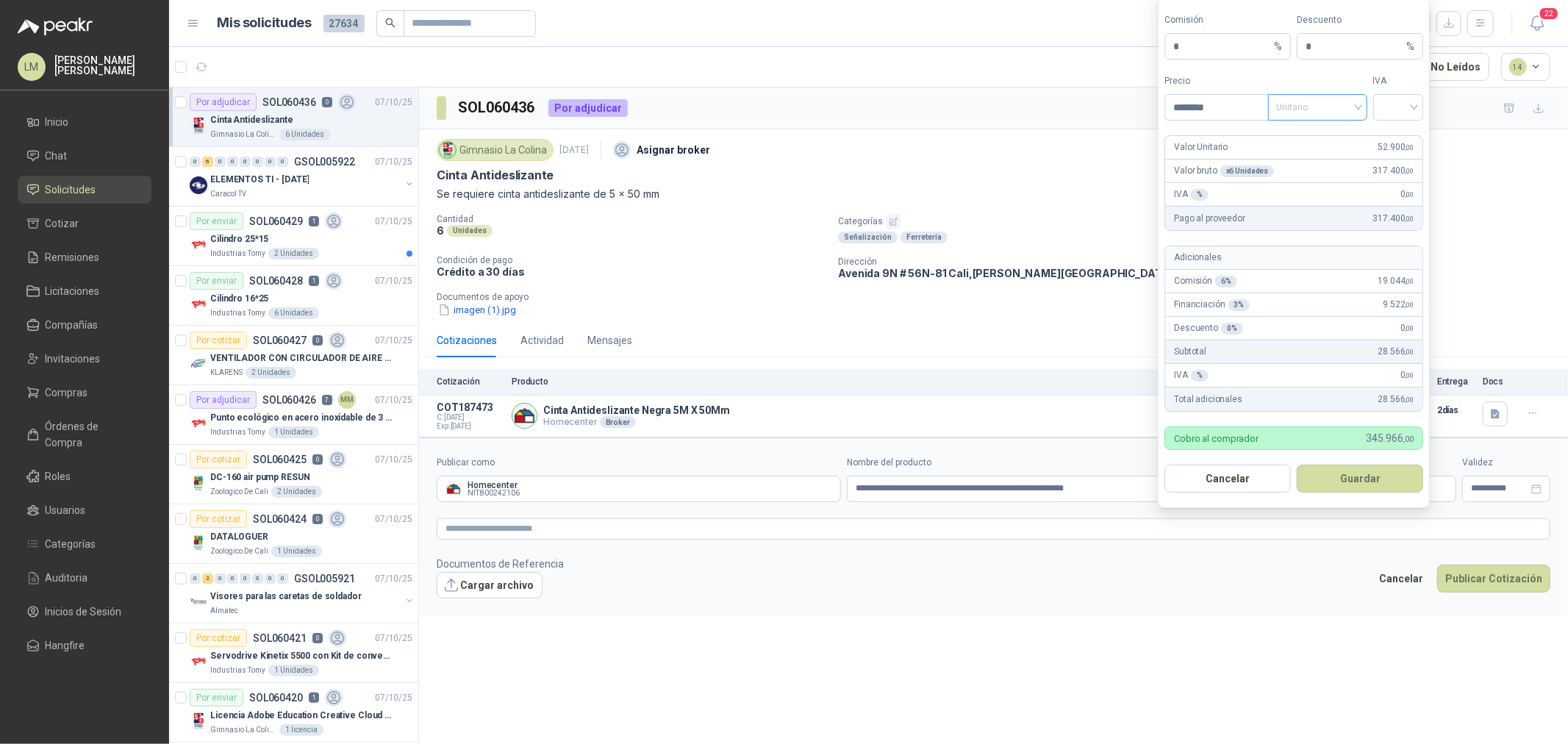
click at [1328, 106] on span "Unitario" at bounding box center [1317, 108] width 82 height 22
type input "********"
click at [1319, 158] on div "Unitario con IVA" at bounding box center [1317, 161] width 76 height 16
click at [1398, 106] on input "search" at bounding box center [1398, 106] width 33 height 22
click at [1388, 137] on div "19%" at bounding box center [1398, 138] width 27 height 16
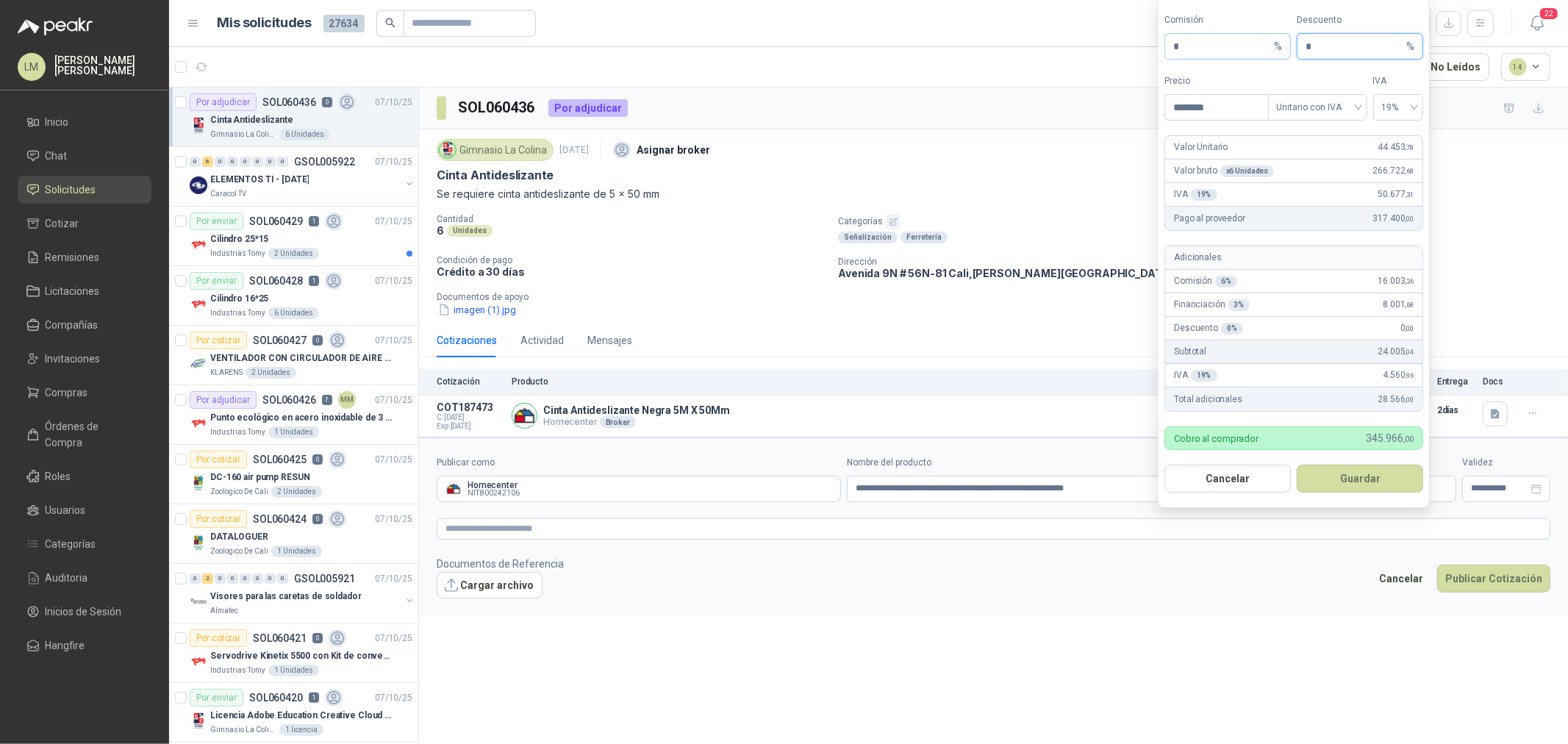
drag, startPoint x: 1311, startPoint y: 50, endPoint x: 1285, endPoint y: 52, distance: 26.1
click at [1290, 50] on div "Comisión * % Descuento * %" at bounding box center [1294, 36] width 259 height 46
type input "*"
click at [1357, 472] on button "Guardar" at bounding box center [1360, 479] width 127 height 28
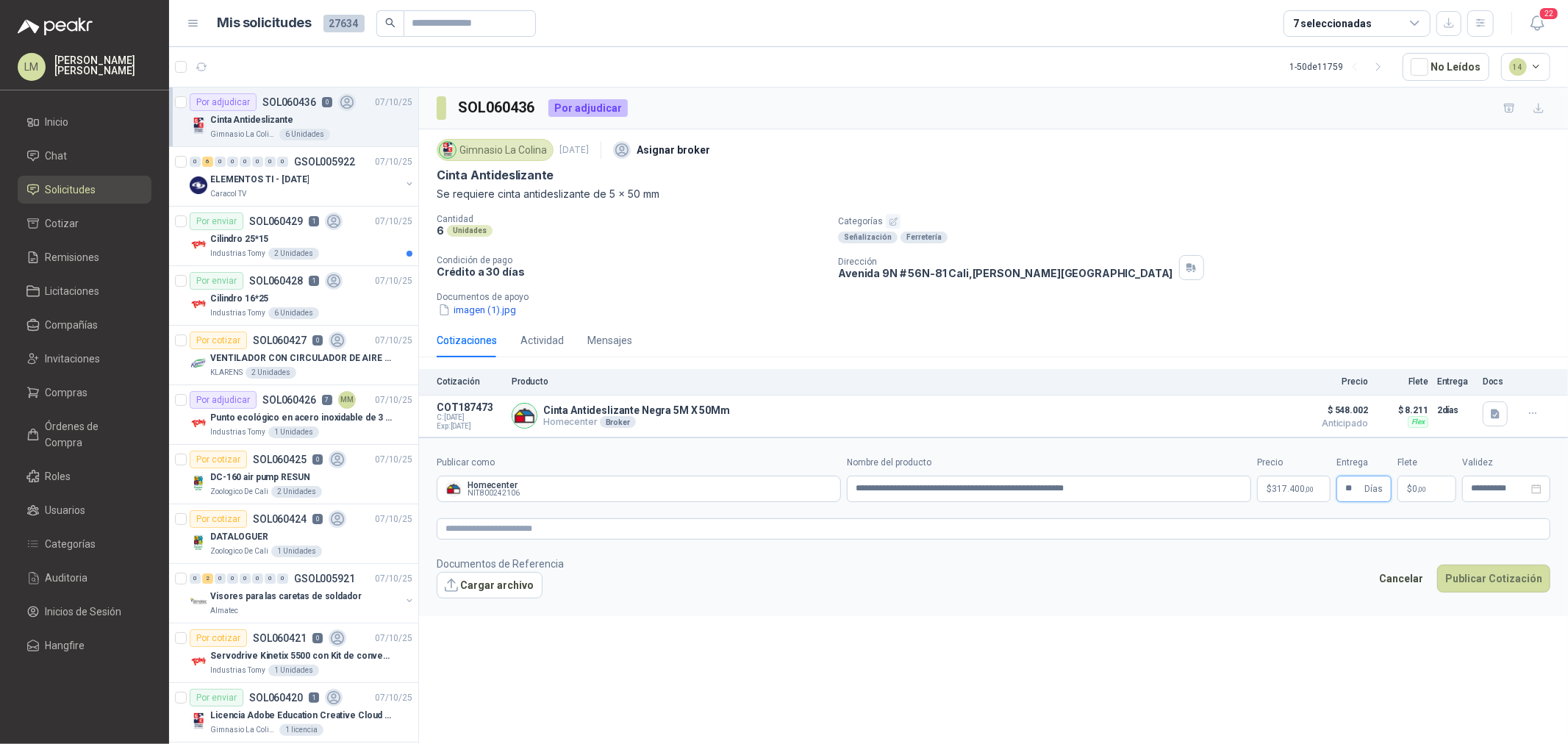
type input "**"
click at [1420, 490] on span ",00" at bounding box center [1422, 489] width 9 height 8
type input "*******"
click at [1323, 525] on textarea at bounding box center [993, 529] width 1114 height 21
click at [1493, 600] on button "Publicar Cotización" at bounding box center [1494, 598] width 114 height 28
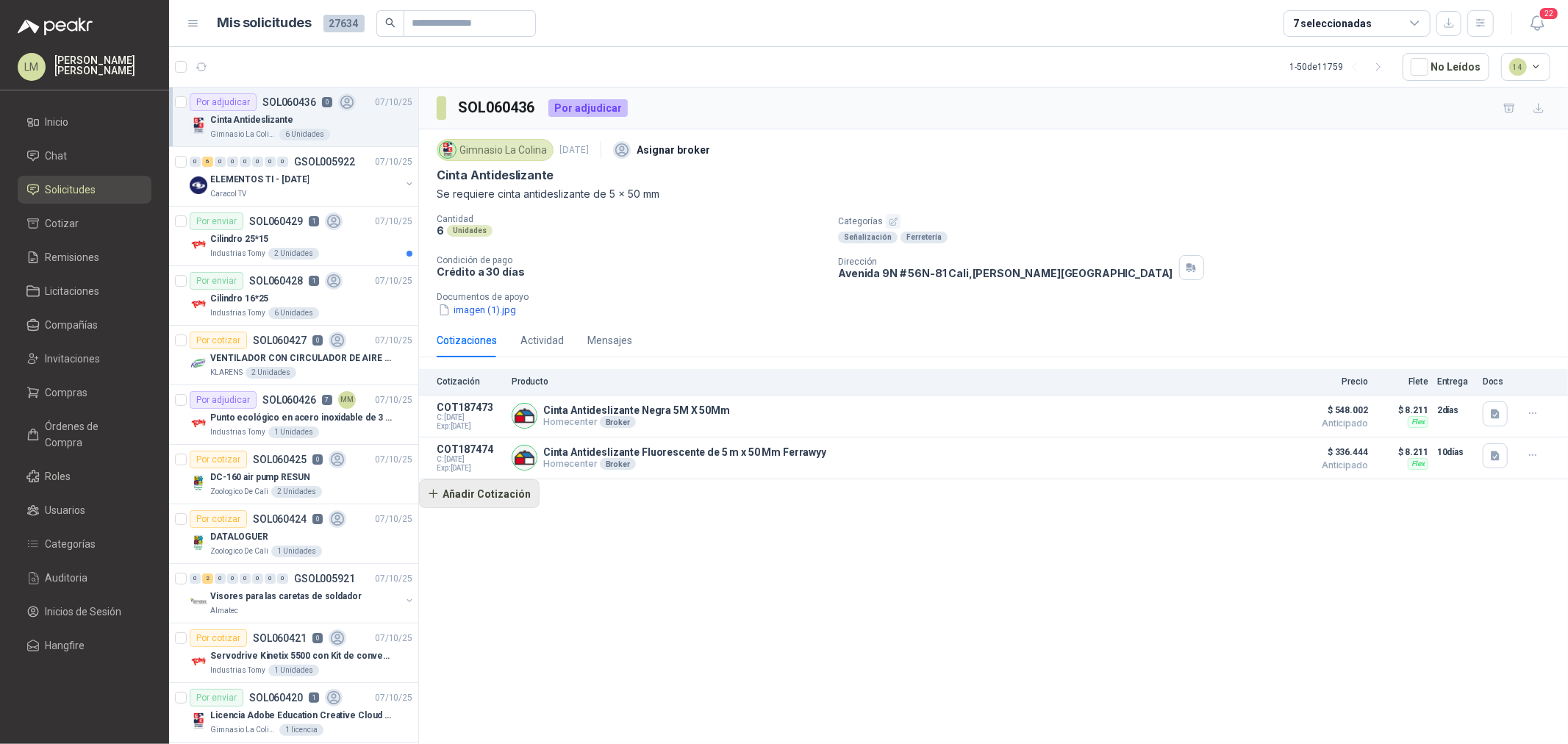
click at [501, 496] on button "Añadir Cotización" at bounding box center [479, 494] width 121 height 29
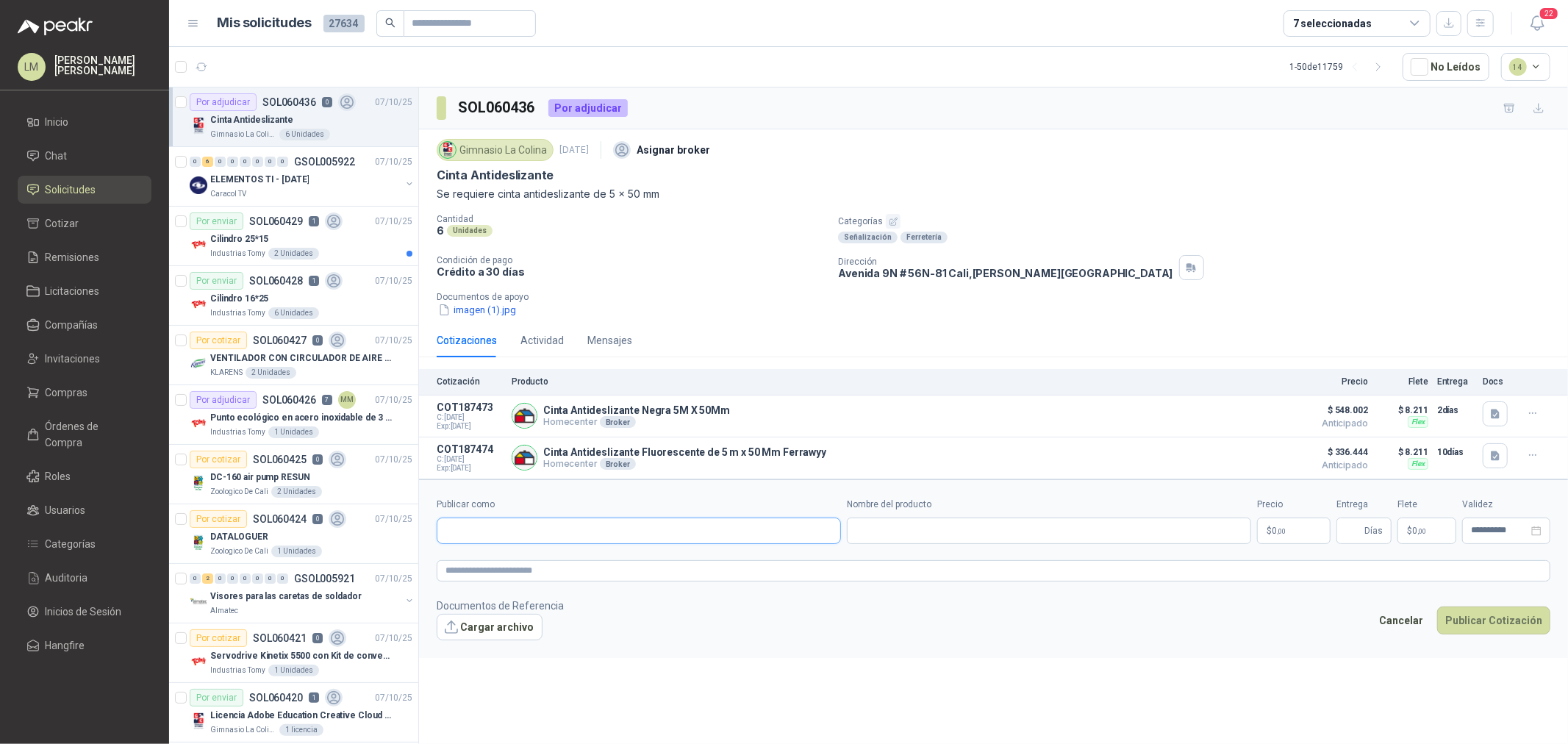
click at [511, 530] on input "Publicar como" at bounding box center [638, 531] width 403 height 25
type input "******"
click at [574, 571] on div "Homecenter NIT : 800242106" at bounding box center [638, 568] width 380 height 16
type input "**********"
click at [900, 533] on input "Nombre del producto" at bounding box center [1049, 531] width 405 height 27
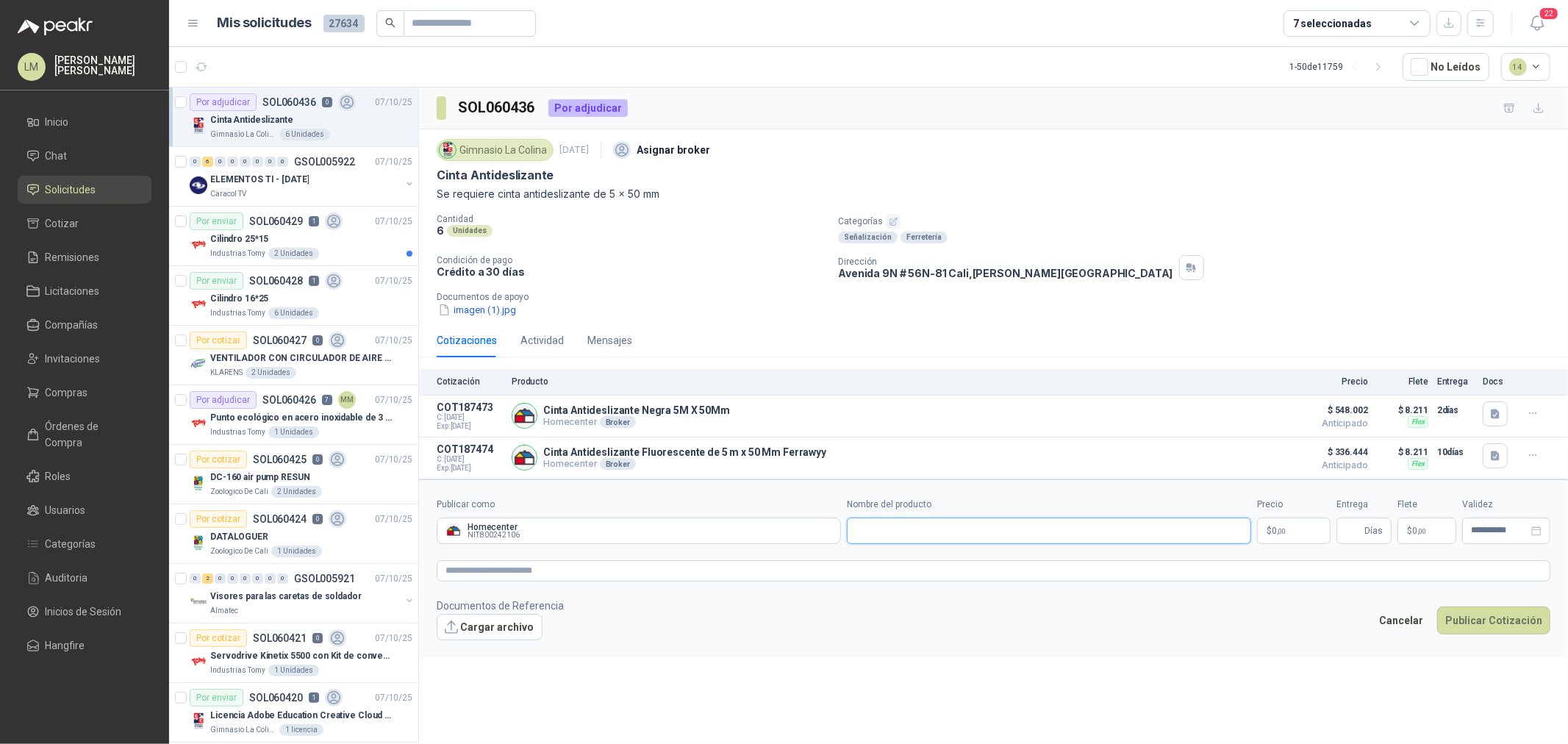
paste input "**********"
type input "**********"
click at [572, 568] on textarea at bounding box center [993, 571] width 1114 height 21
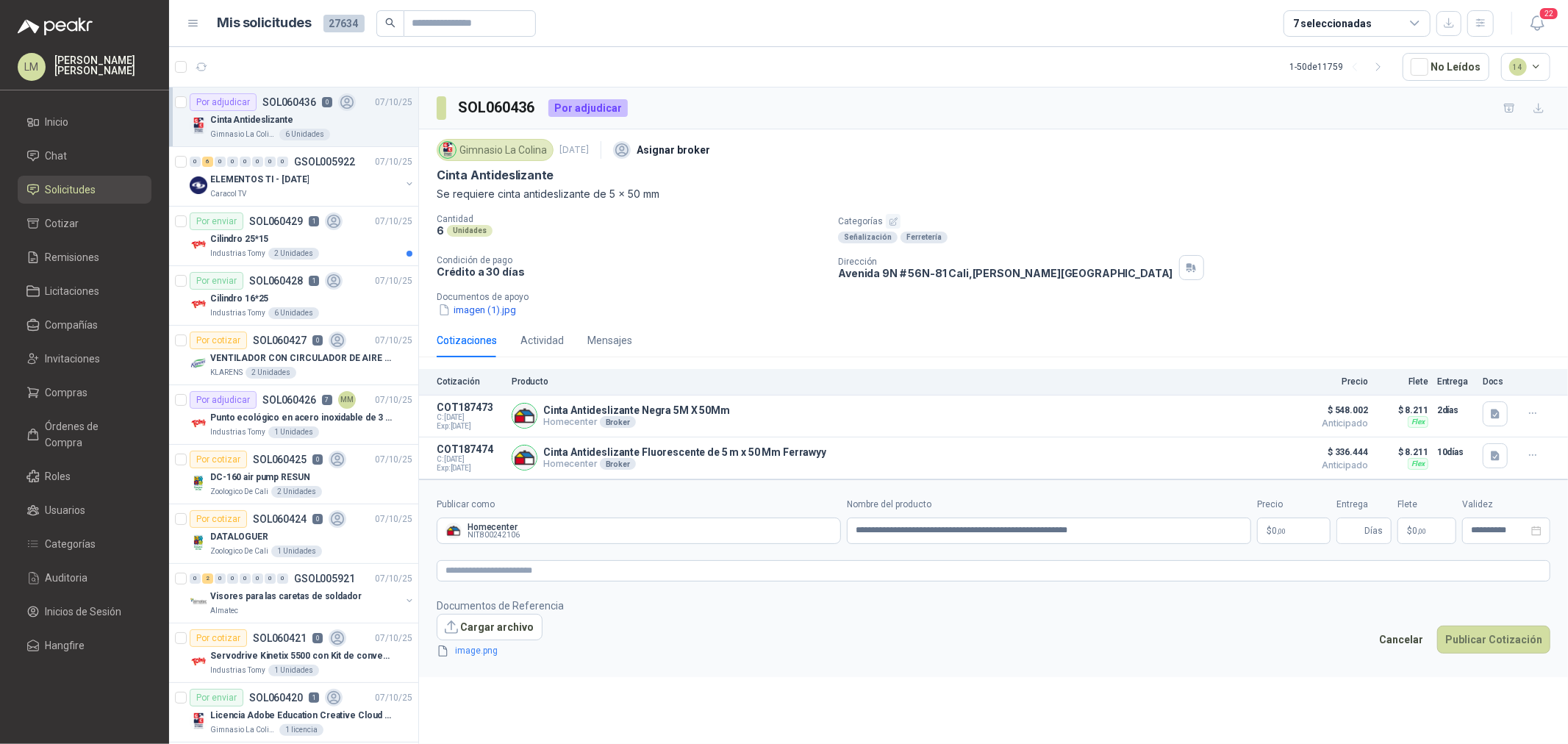
click at [1277, 539] on p "$ 0 ,00" at bounding box center [1294, 531] width 74 height 27
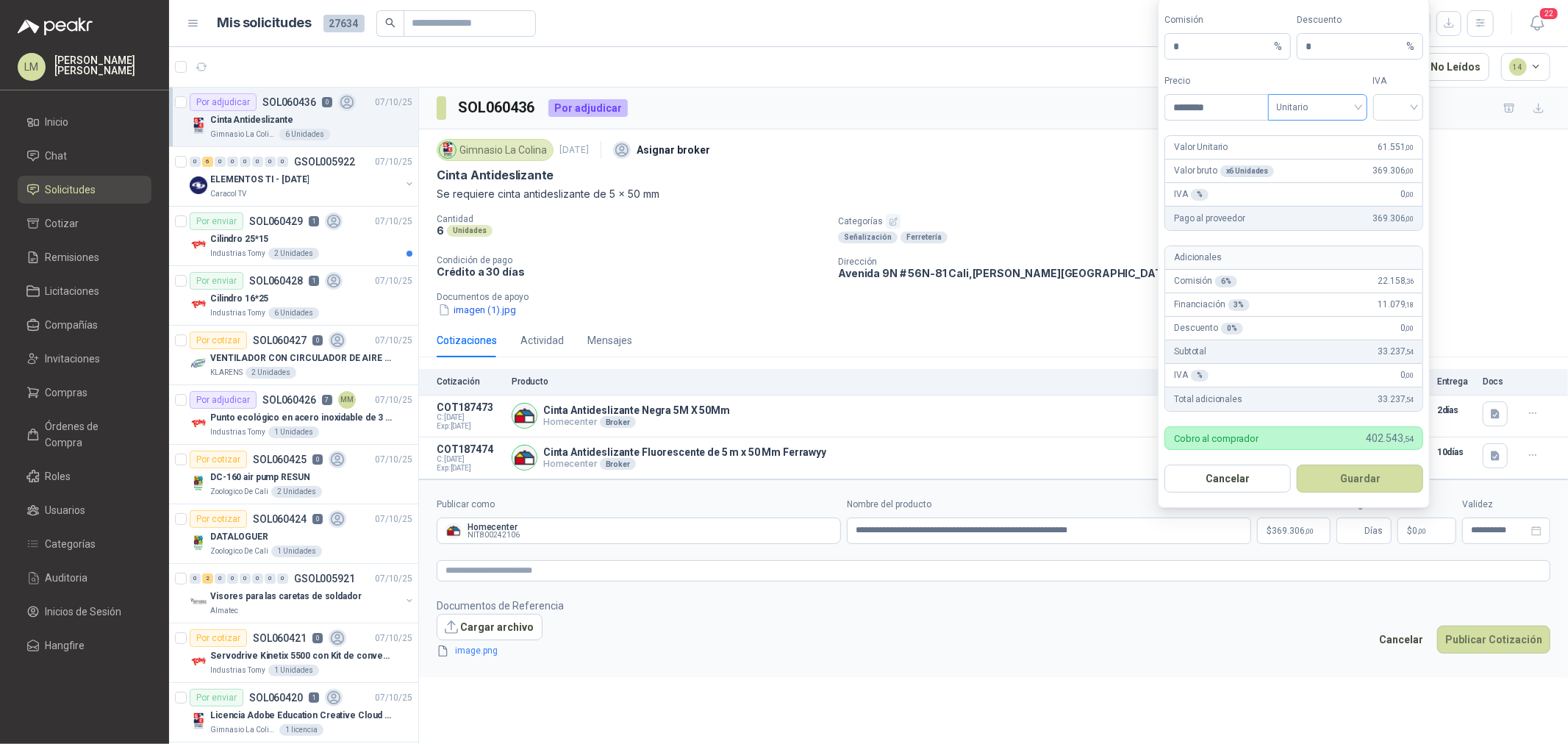
click at [1329, 101] on span "Unitario" at bounding box center [1317, 108] width 82 height 22
type input "********"
click at [1329, 157] on div "Unitario con IVA" at bounding box center [1317, 161] width 76 height 16
click at [1399, 107] on input "search" at bounding box center [1398, 106] width 33 height 22
click at [1397, 139] on div "19%" at bounding box center [1398, 138] width 27 height 16
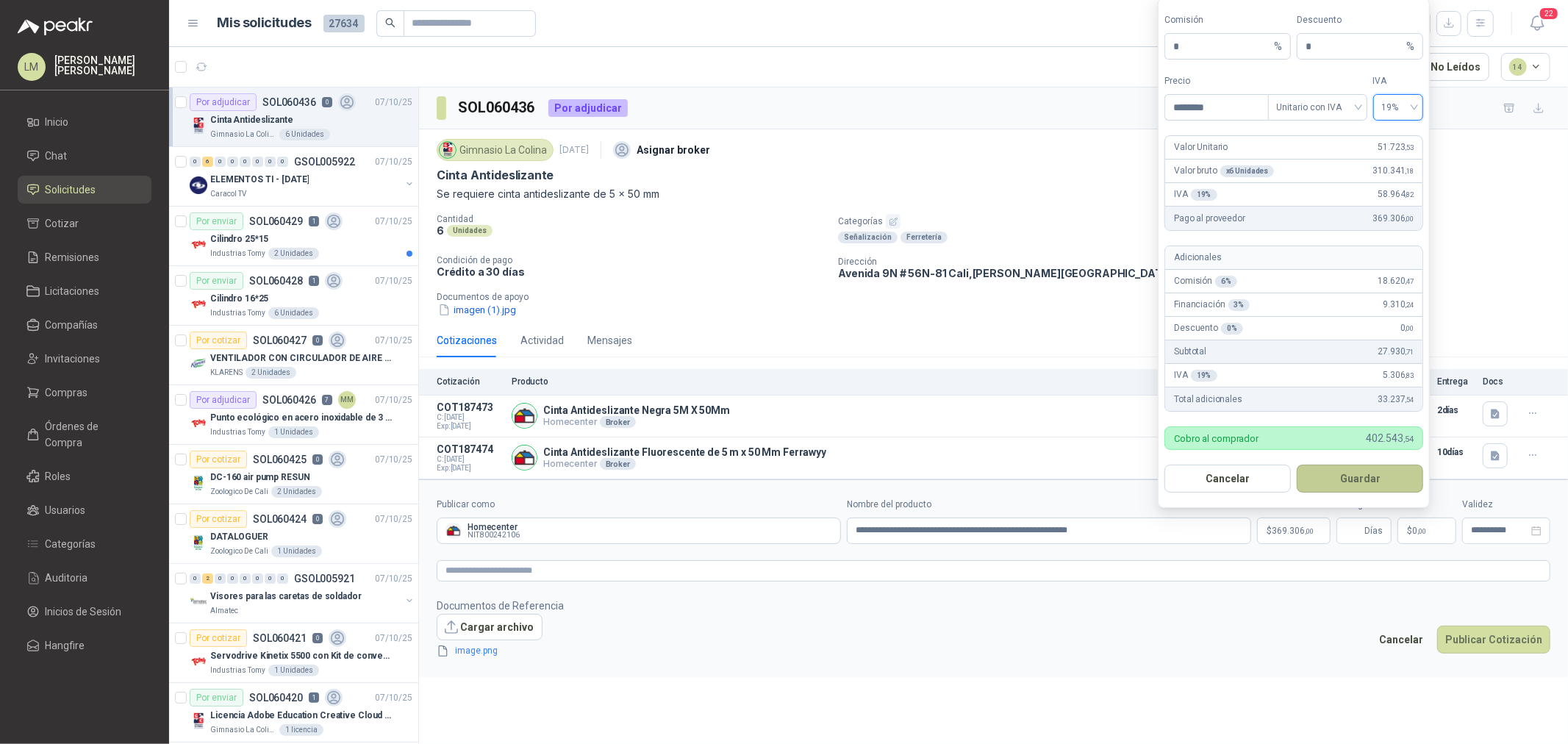
click at [1362, 481] on button "Guardar" at bounding box center [1360, 479] width 127 height 28
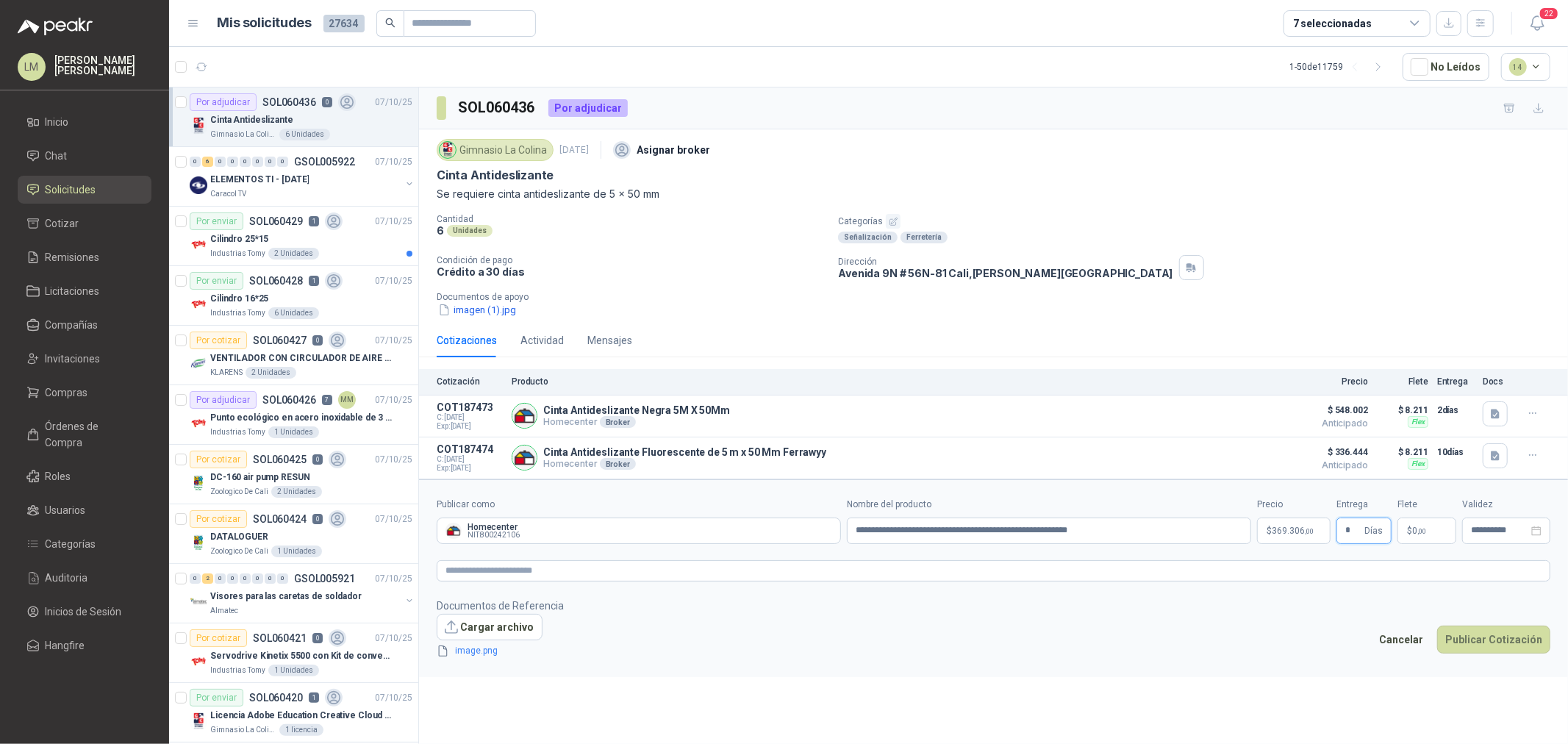
type input "*"
click at [1421, 532] on span ",00" at bounding box center [1422, 531] width 9 height 8
type input "*******"
click at [1473, 637] on button "Publicar Cotización" at bounding box center [1494, 640] width 114 height 28
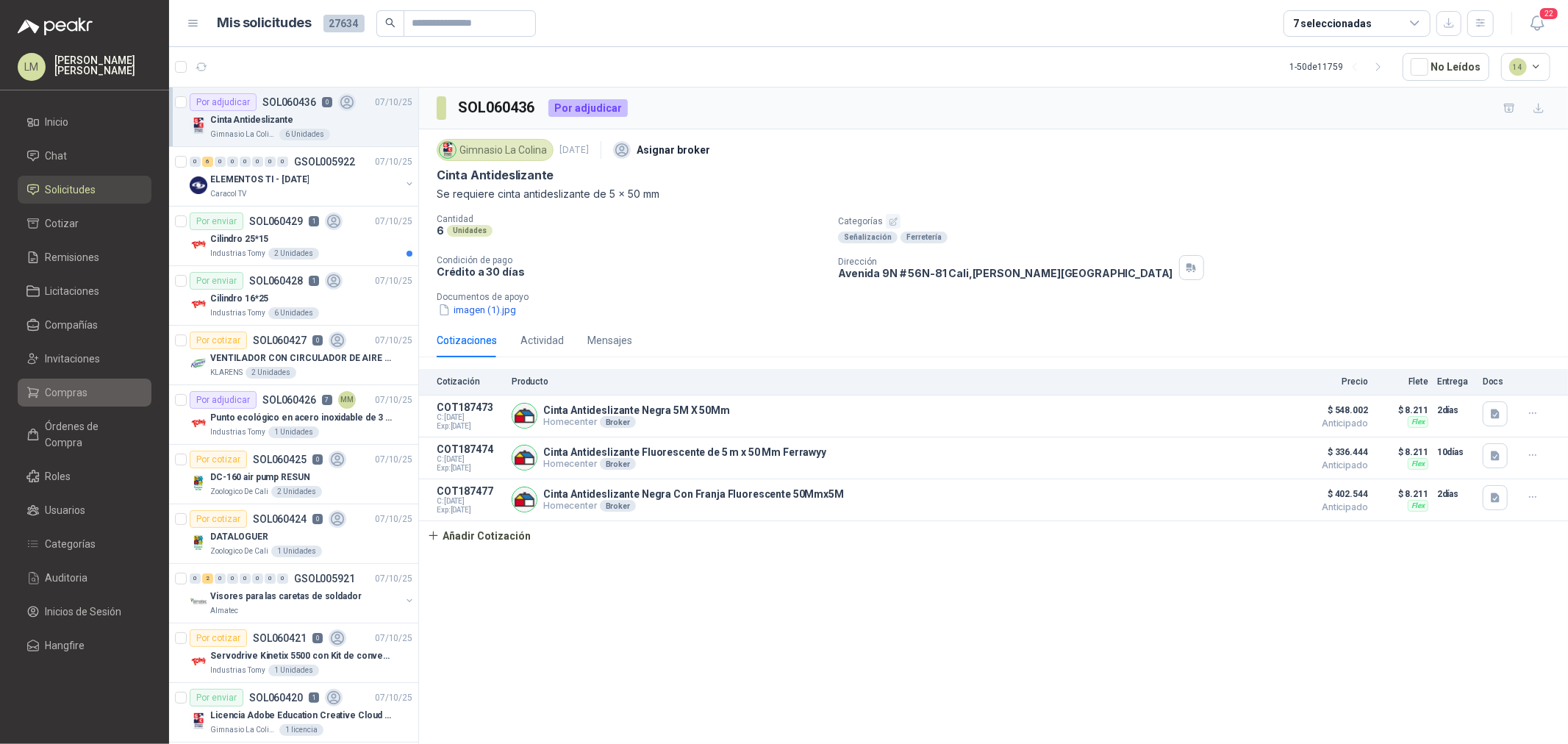
click at [65, 406] on link "Compras" at bounding box center [85, 393] width 134 height 28
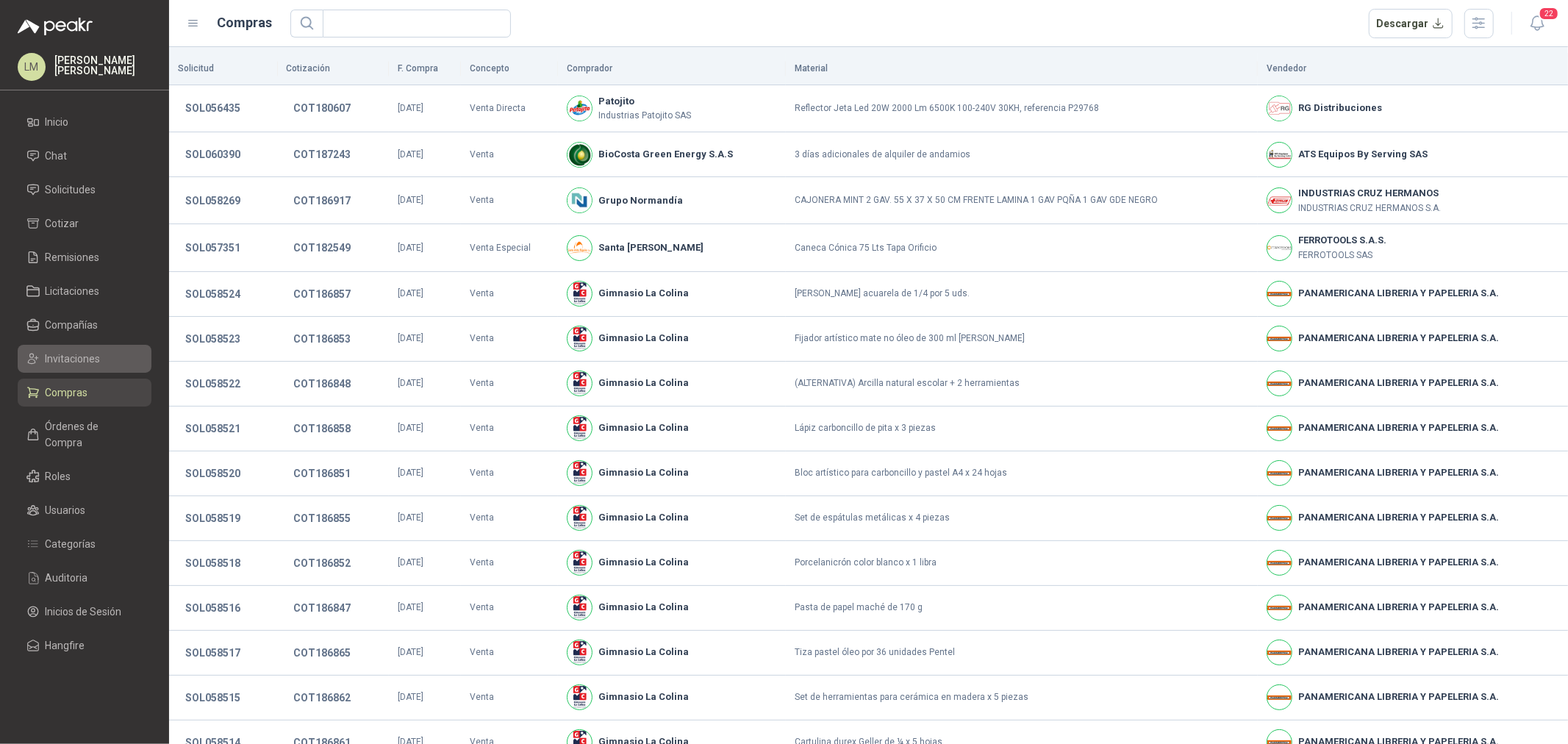
click at [71, 362] on span "Invitaciones" at bounding box center [73, 359] width 55 height 16
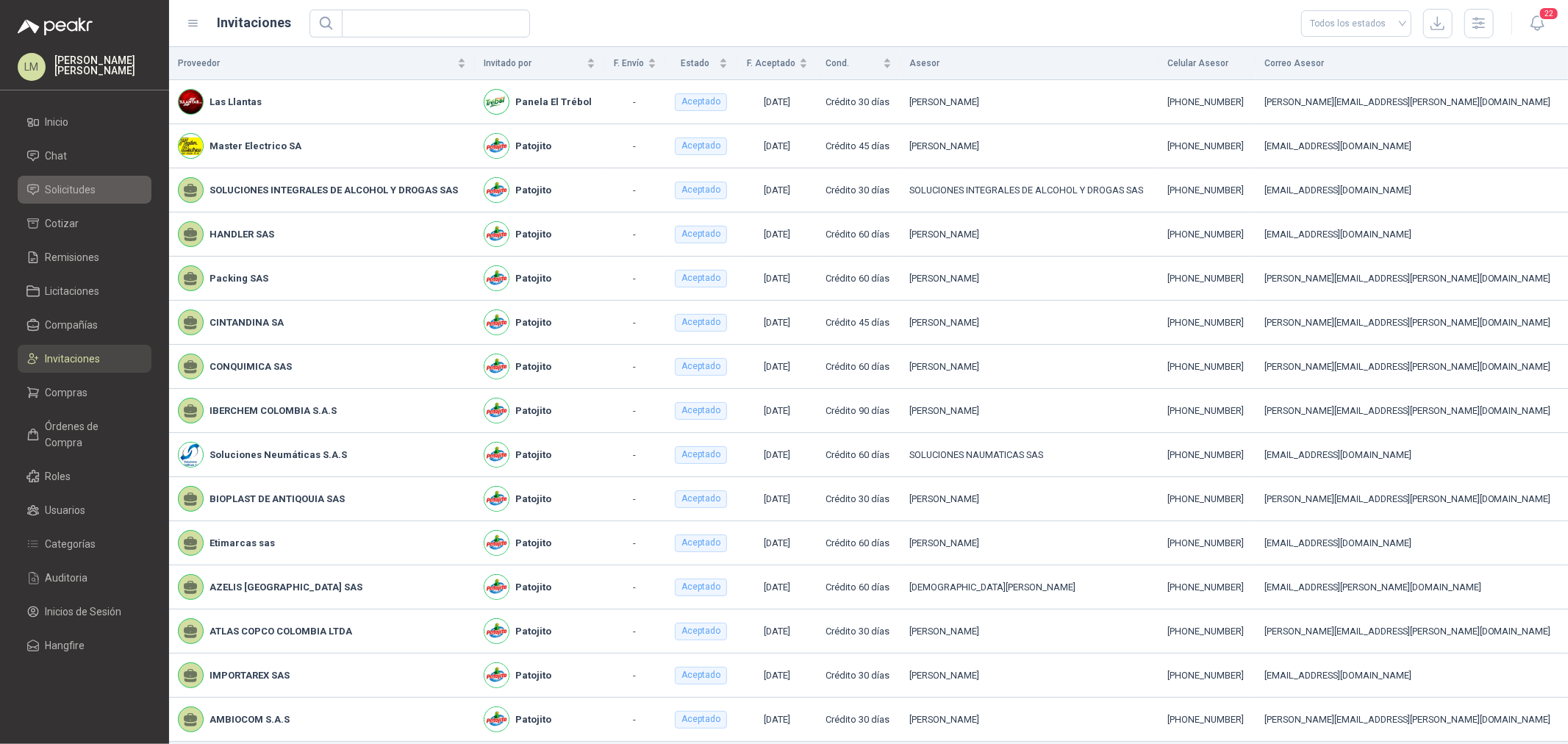
click at [74, 194] on span "Solicitudes" at bounding box center [71, 190] width 51 height 16
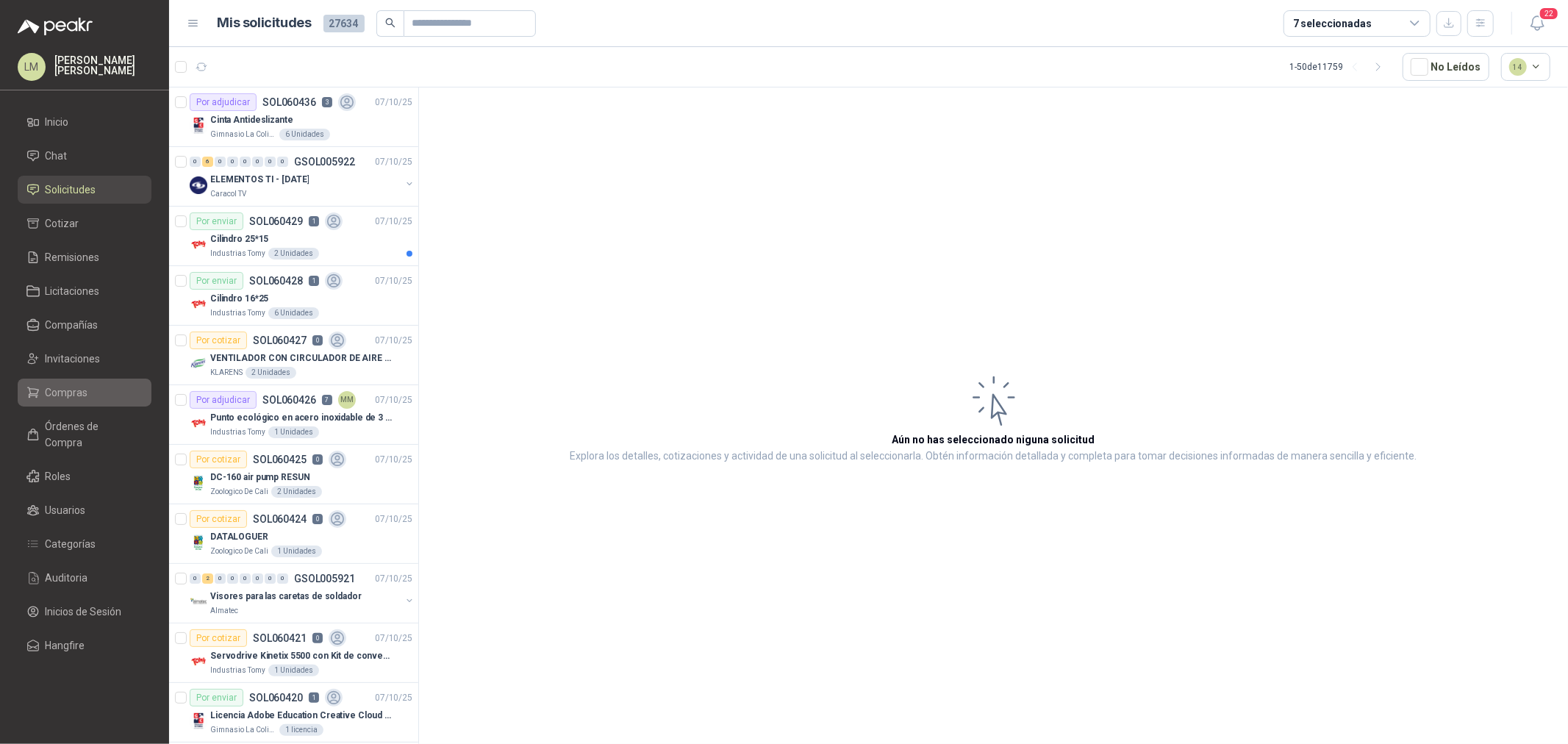
click at [61, 391] on span "Compras" at bounding box center [67, 393] width 43 height 16
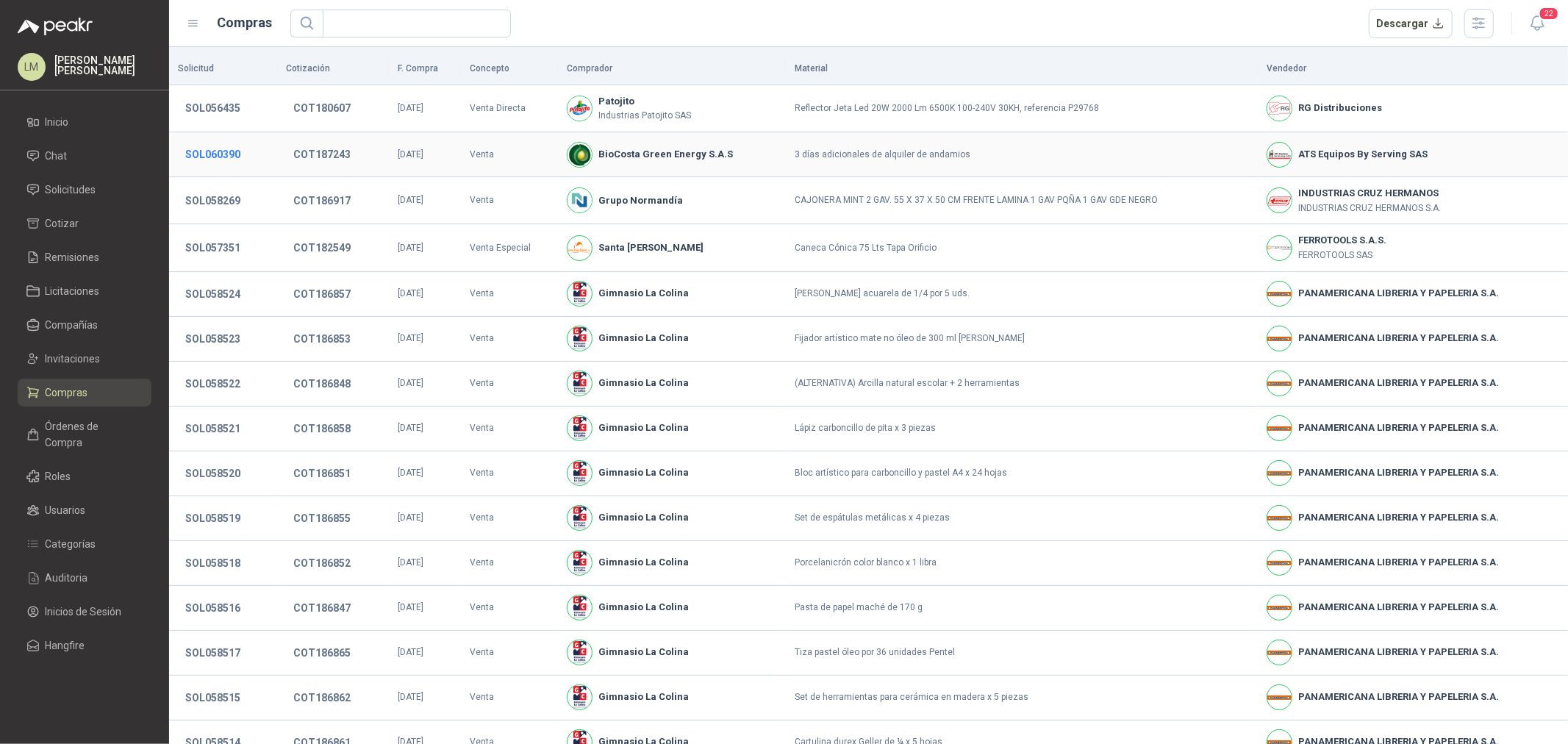
click at [203, 161] on button "SOL060390" at bounding box center [212, 154] width 70 height 27
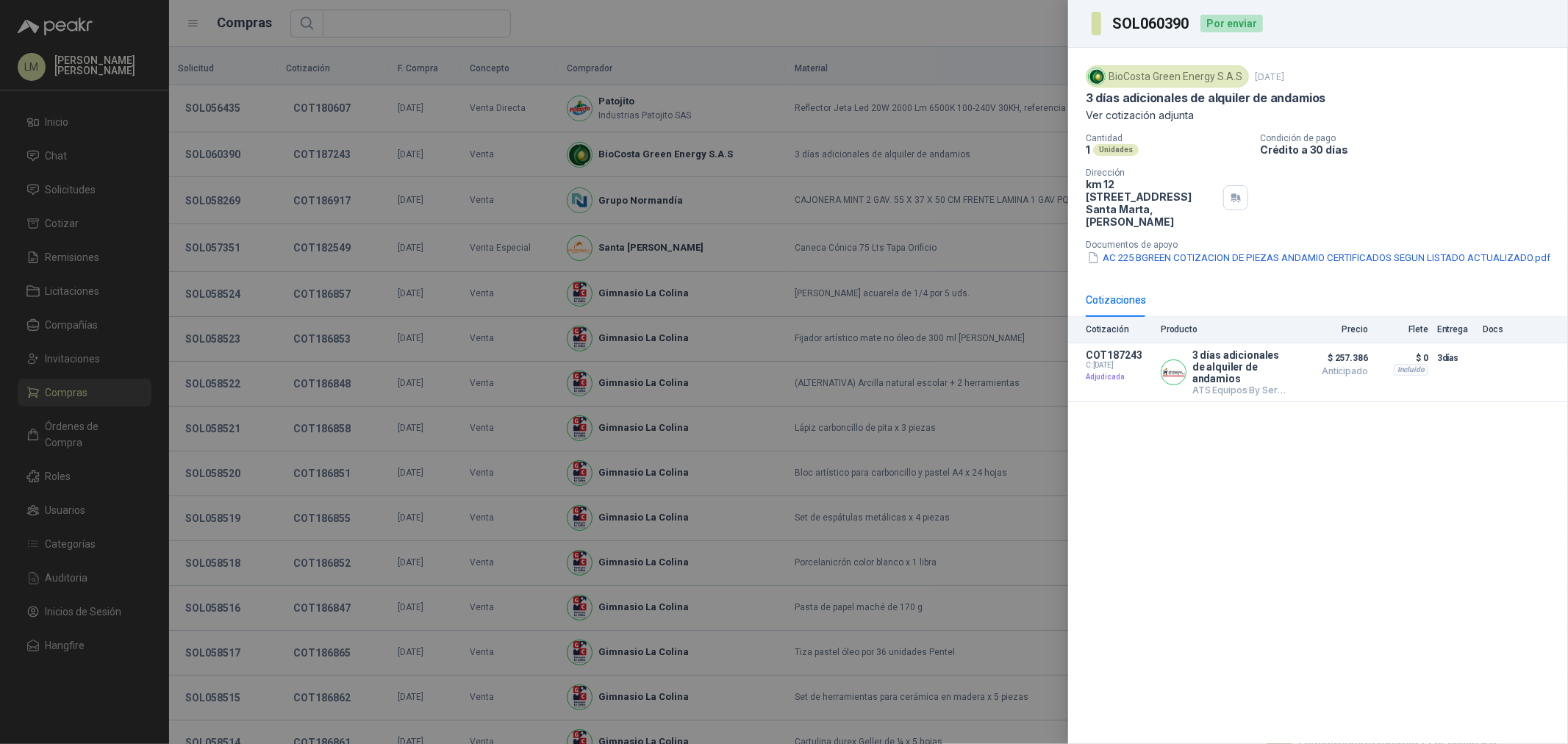
drag, startPoint x: 287, startPoint y: 83, endPoint x: 295, endPoint y: 119, distance: 36.9
click at [288, 86] on div at bounding box center [784, 372] width 1568 height 744
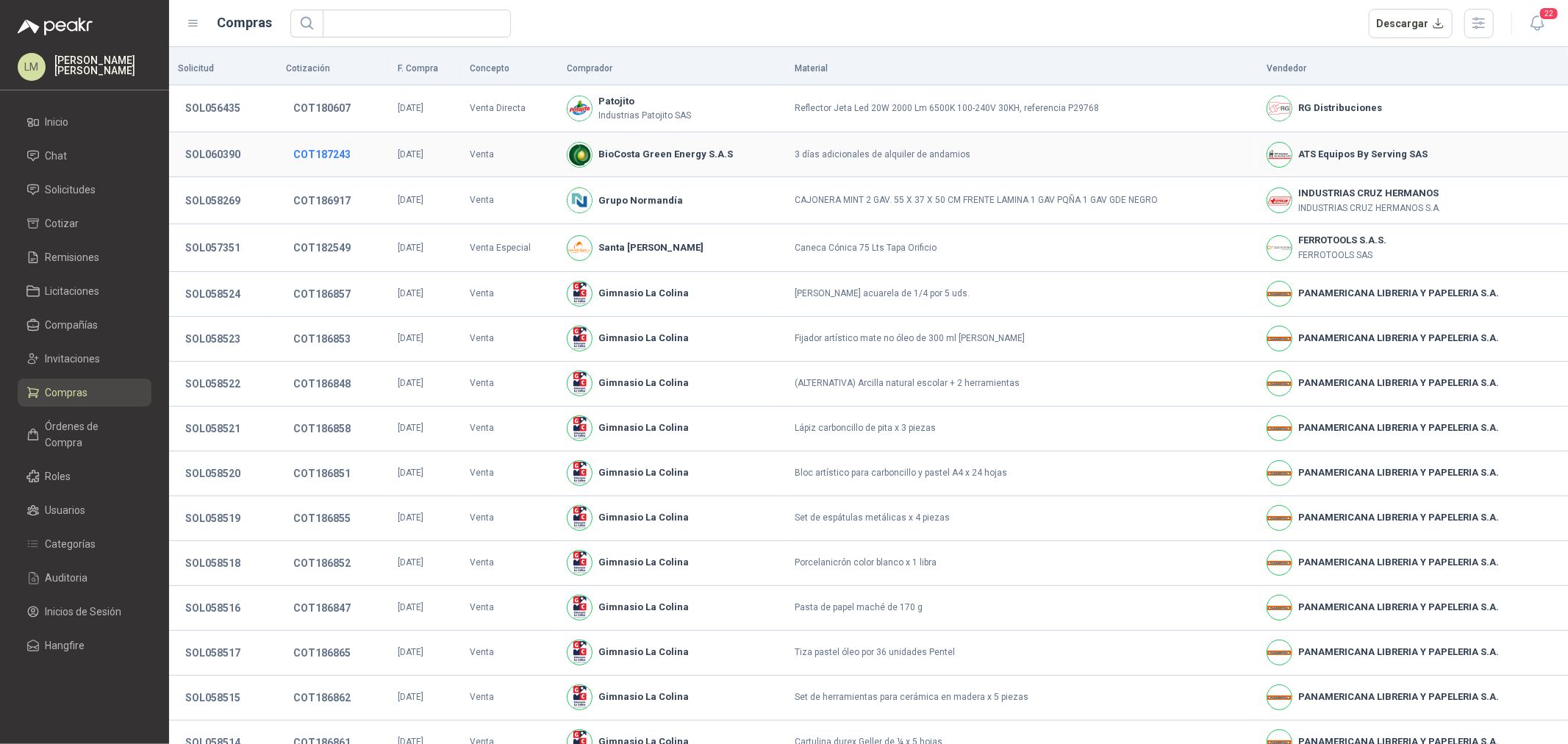
click at [304, 150] on button "COT187243" at bounding box center [323, 154] width 72 height 27
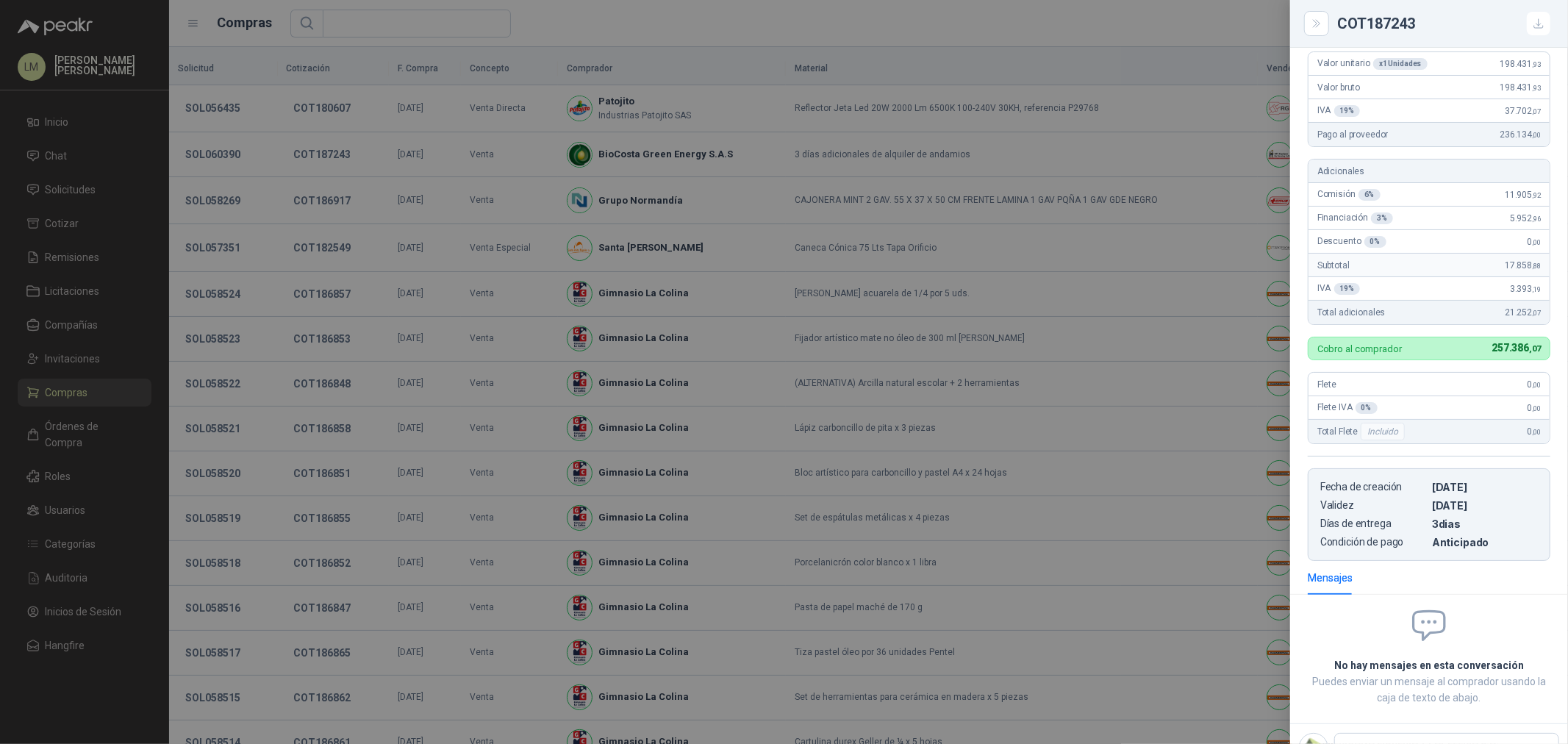
scroll to position [117, 0]
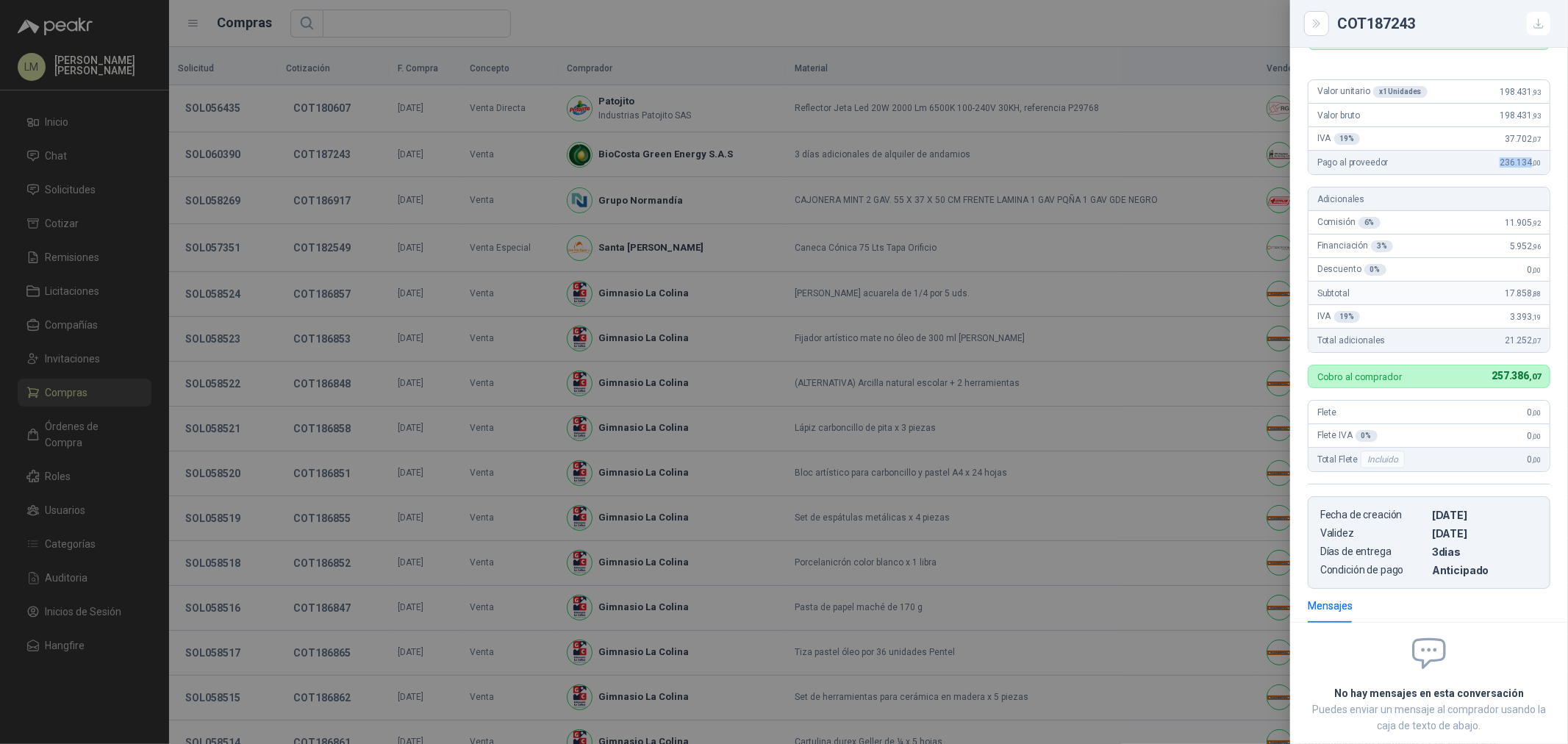
drag, startPoint x: 1484, startPoint y: 165, endPoint x: 1521, endPoint y: 165, distance: 37.0
click at [1521, 165] on div "Pago al proveedor 236.134 ,00" at bounding box center [1429, 162] width 241 height 24
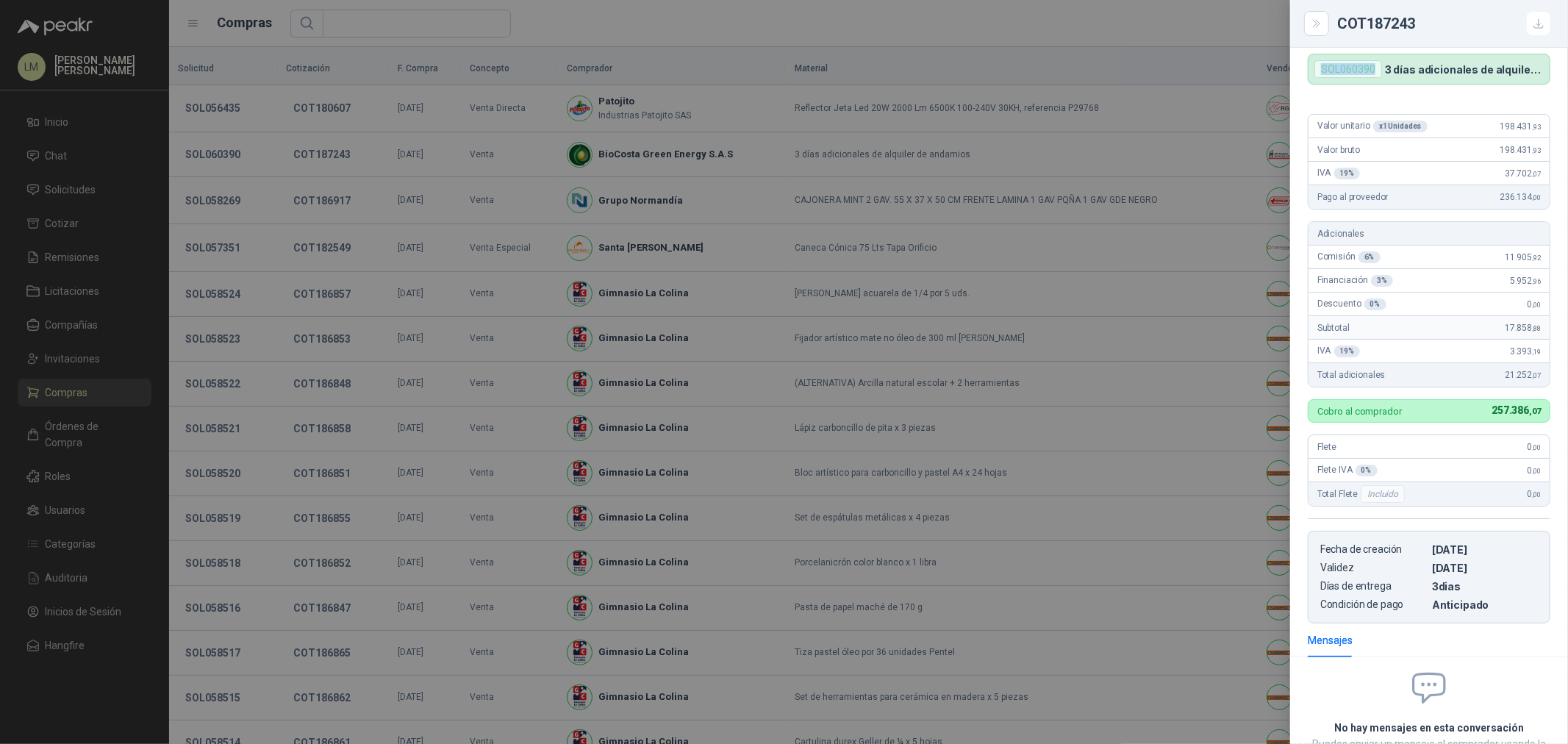
drag, startPoint x: 1377, startPoint y: 70, endPoint x: 1320, endPoint y: 77, distance: 57.4
click at [1320, 77] on div "SOL060390" at bounding box center [1348, 69] width 68 height 18
copy div "SOL060390"
click at [281, 170] on div at bounding box center [784, 372] width 1568 height 744
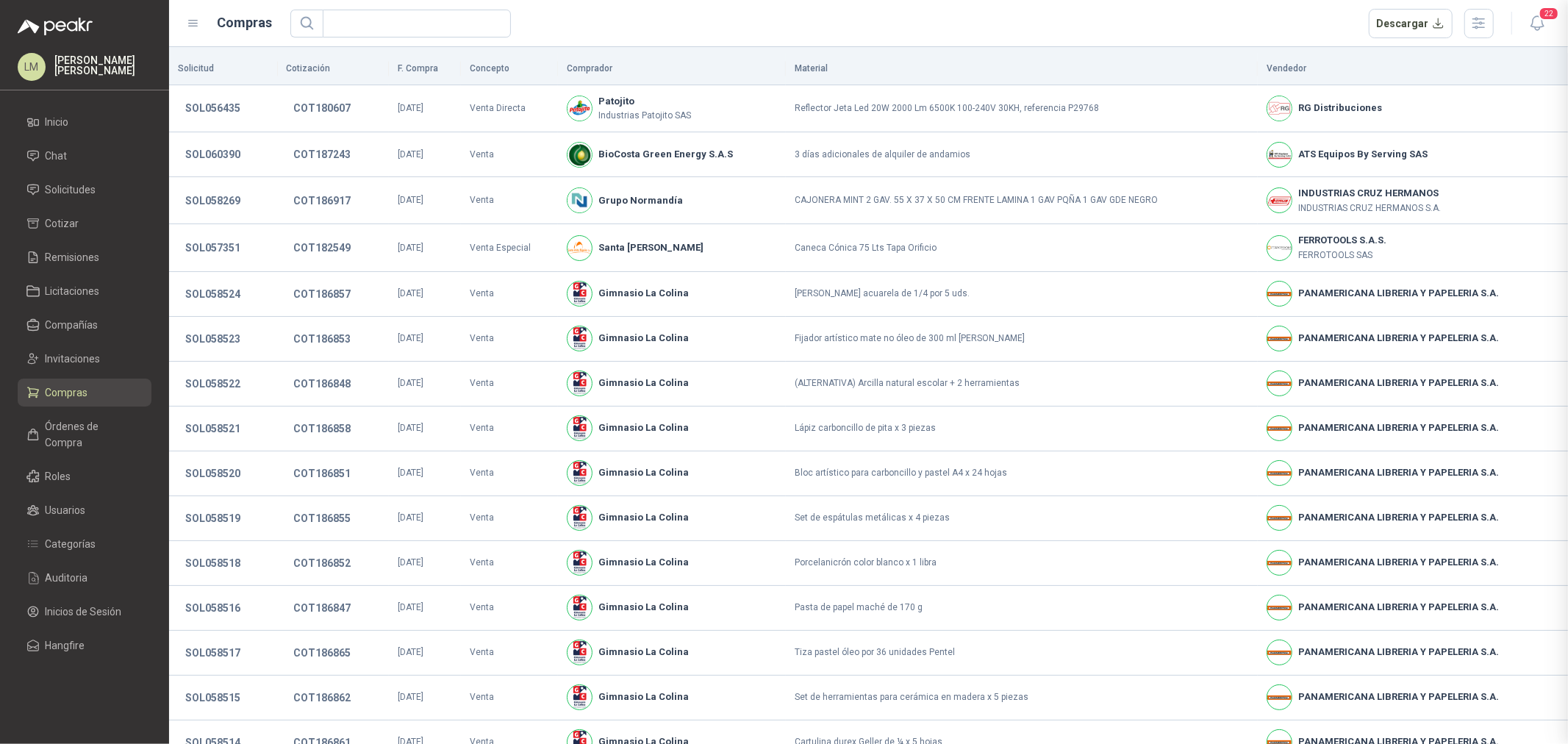
scroll to position [206, 0]
click at [64, 192] on span "Solicitudes" at bounding box center [71, 190] width 51 height 16
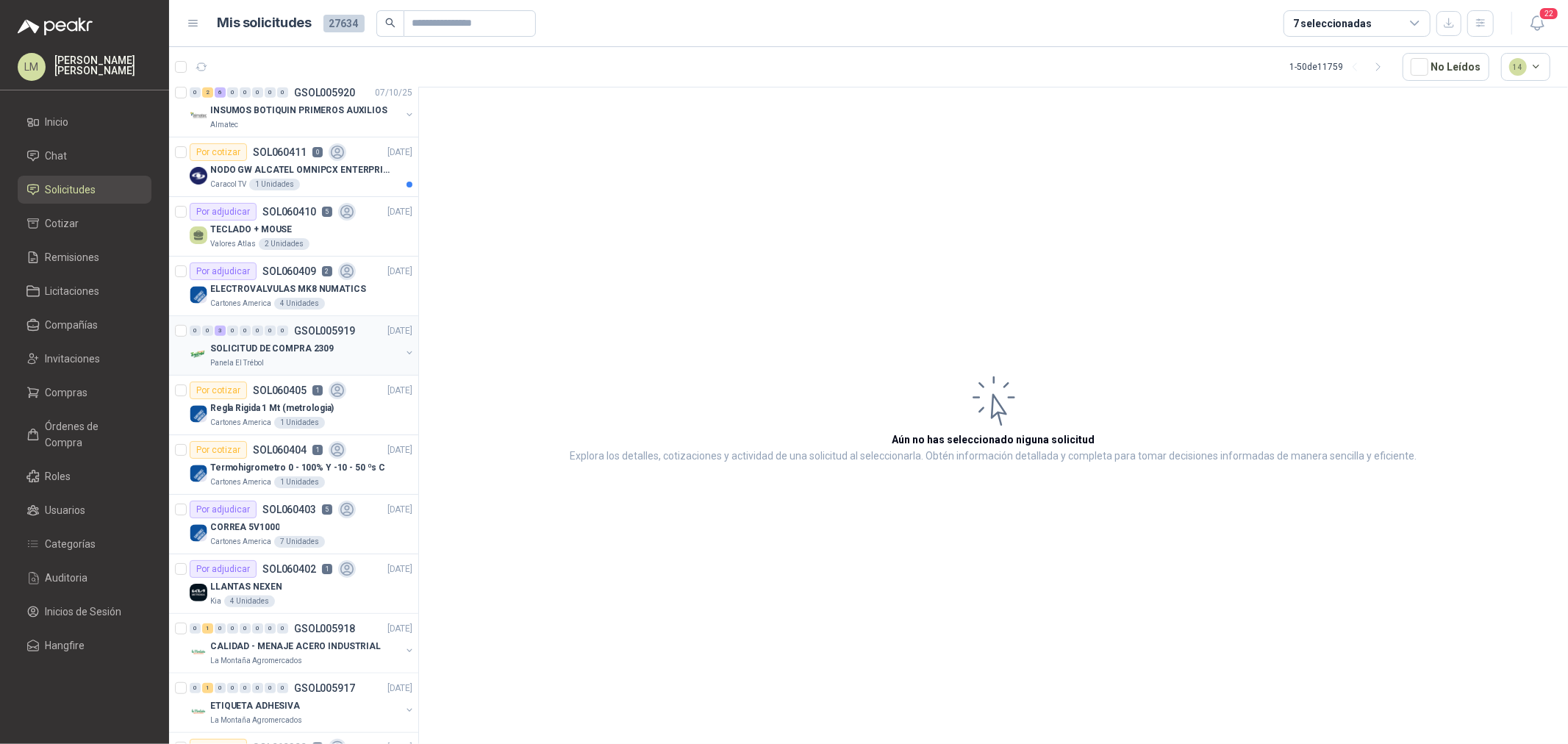
scroll to position [735, 0]
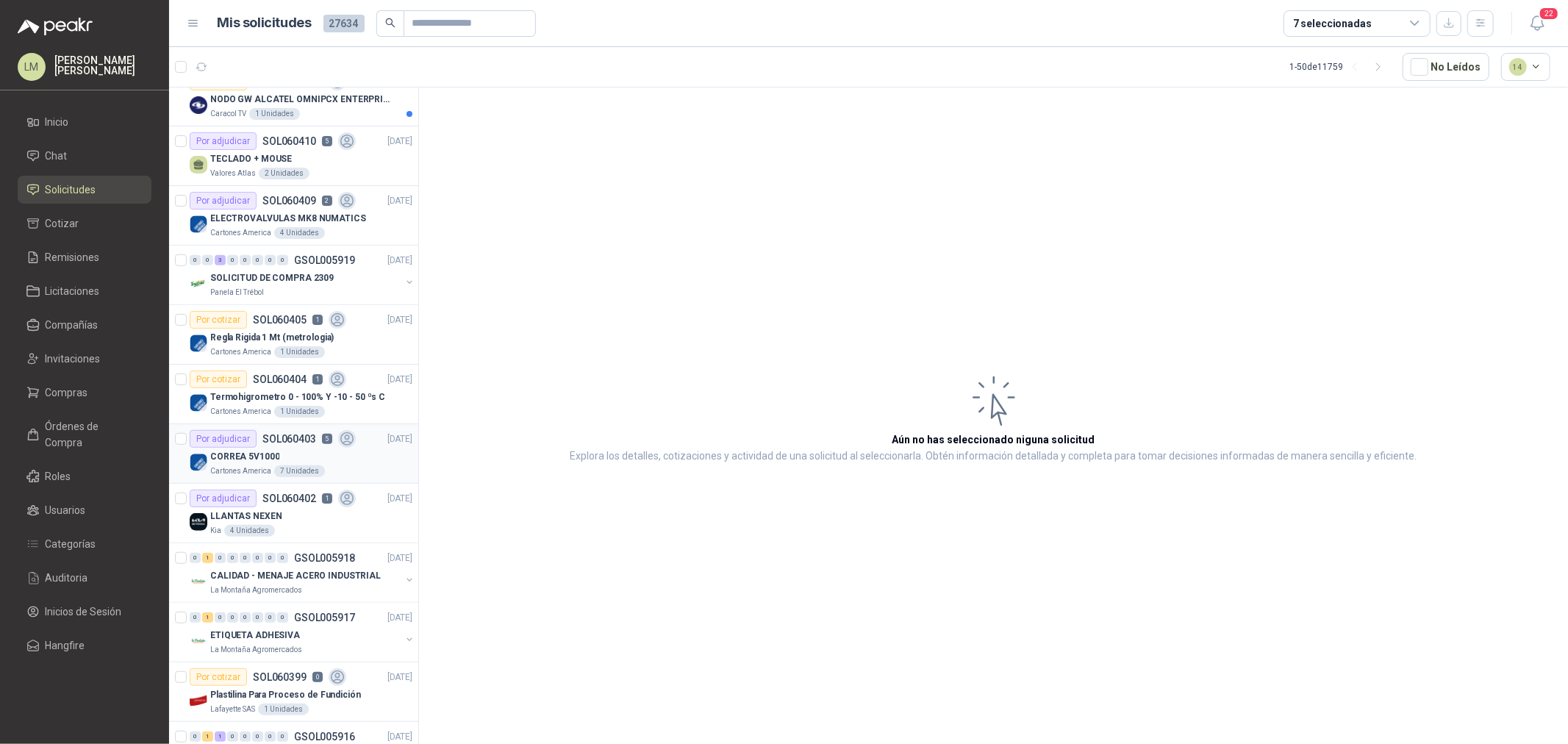
click at [251, 460] on p "CORREA 5V1000" at bounding box center [245, 456] width 69 height 14
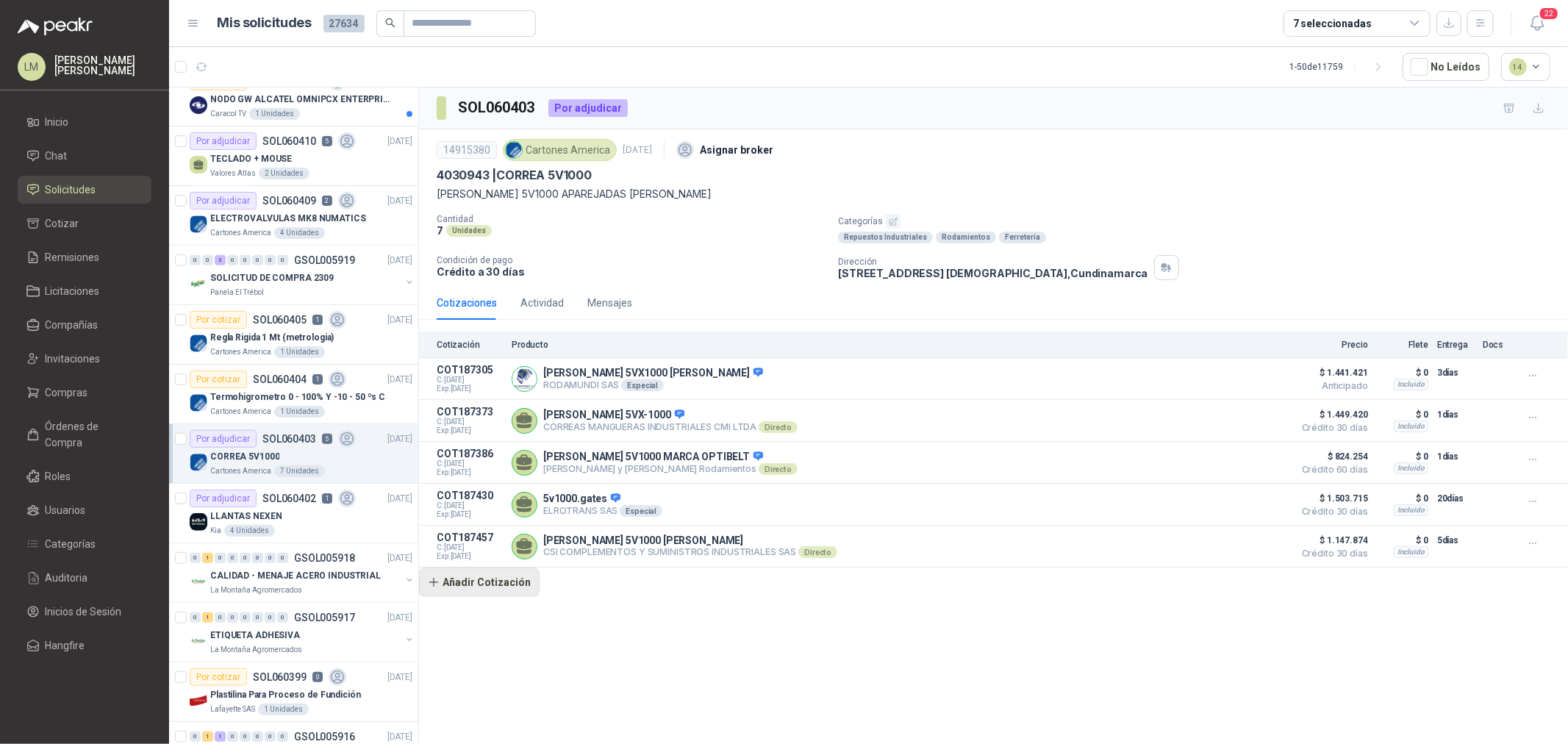
click at [458, 585] on button "Añadir Cotización" at bounding box center [479, 583] width 121 height 29
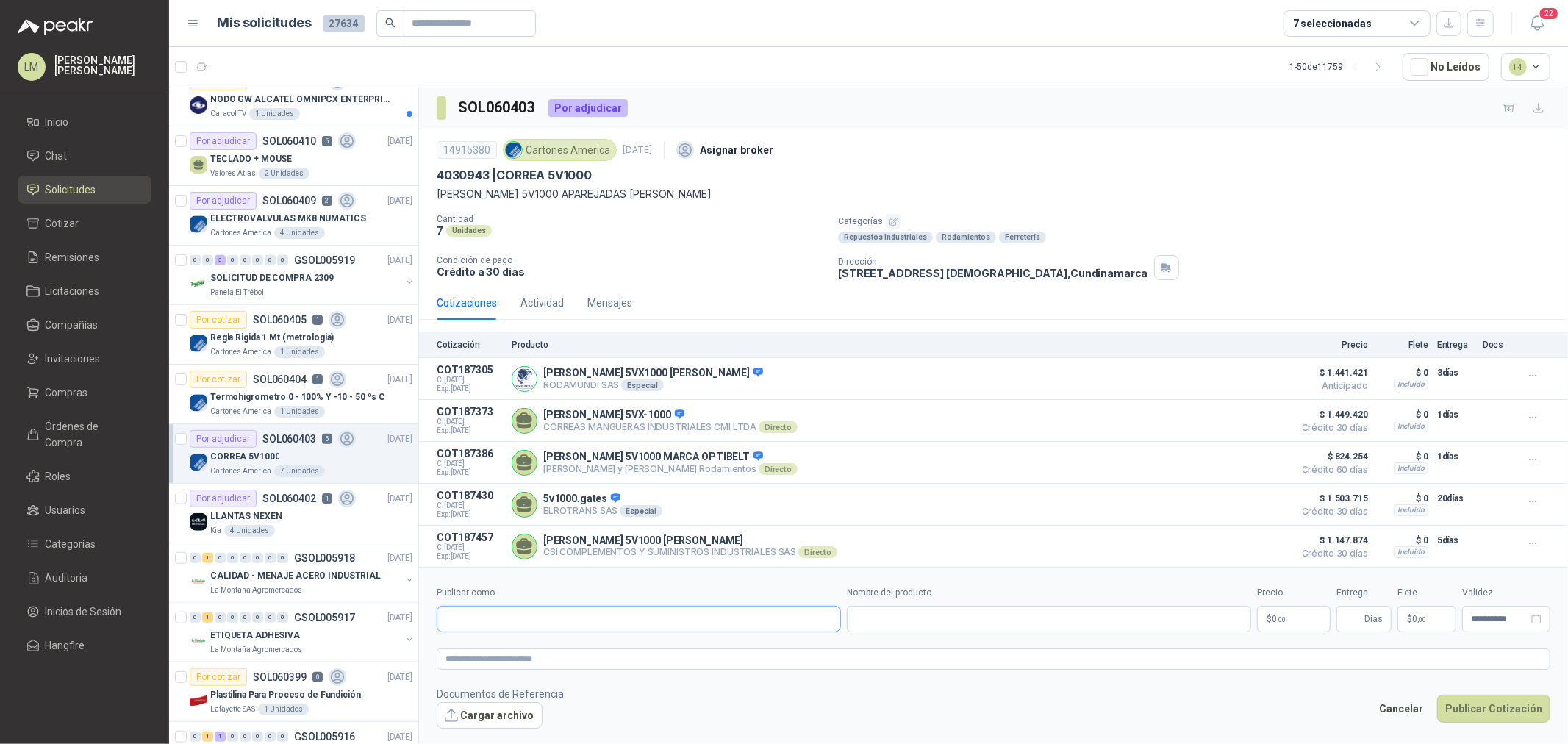
click at [519, 619] on input "Publicar como" at bounding box center [638, 619] width 403 height 25
type input "******"
click at [534, 675] on p "POLYBANDAS SAS" at bounding box center [530, 679] width 118 height 9
type input "**********"
click at [663, 620] on input "Publicar como" at bounding box center [638, 619] width 403 height 25
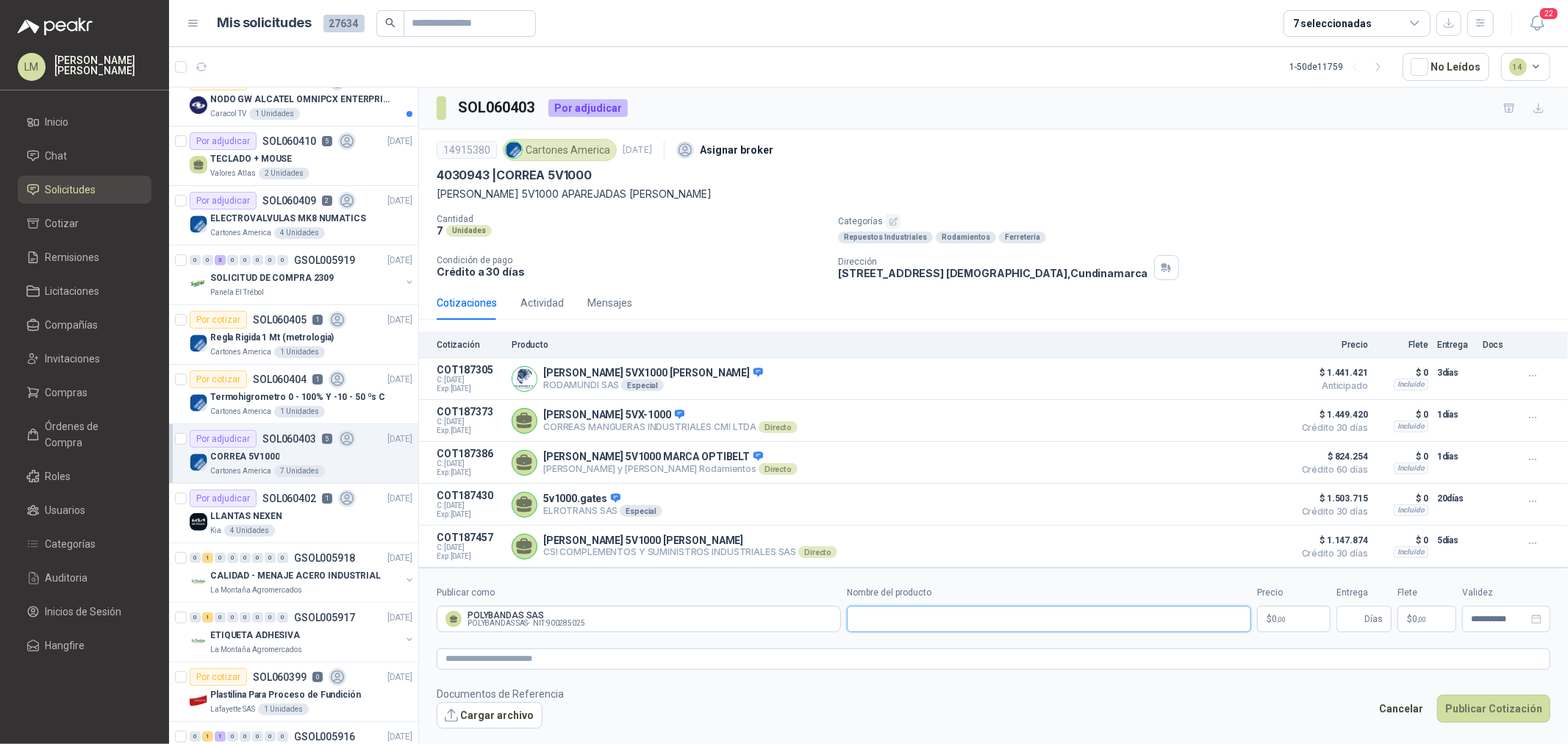
click at [955, 627] on input "Nombre del producto" at bounding box center [1049, 619] width 405 height 27
click at [952, 629] on input "Nombre del producto" at bounding box center [1049, 619] width 405 height 27
paste input "**********"
type input "**********"
click at [1280, 622] on span ",00" at bounding box center [1281, 619] width 9 height 8
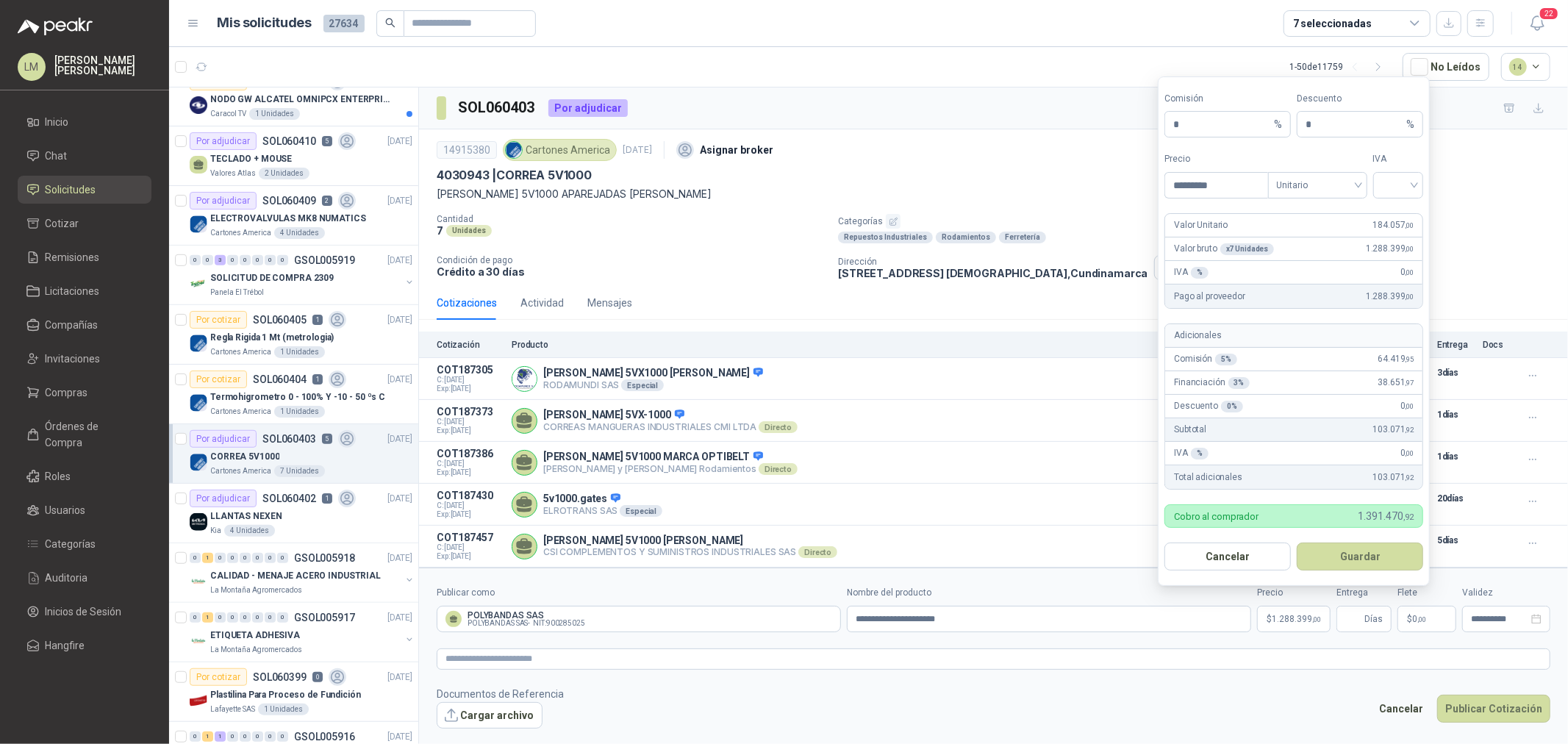
type input "*********"
click at [1390, 198] on form "Comisión * % Descuento * % Precio ********* Tipo Unitario IVA Valor Unitario 18…" at bounding box center [1294, 332] width 272 height 510
click at [1395, 185] on input "search" at bounding box center [1398, 184] width 33 height 22
click at [1387, 219] on div "19%" at bounding box center [1398, 215] width 27 height 16
click at [1333, 560] on button "Guardar" at bounding box center [1360, 557] width 127 height 28
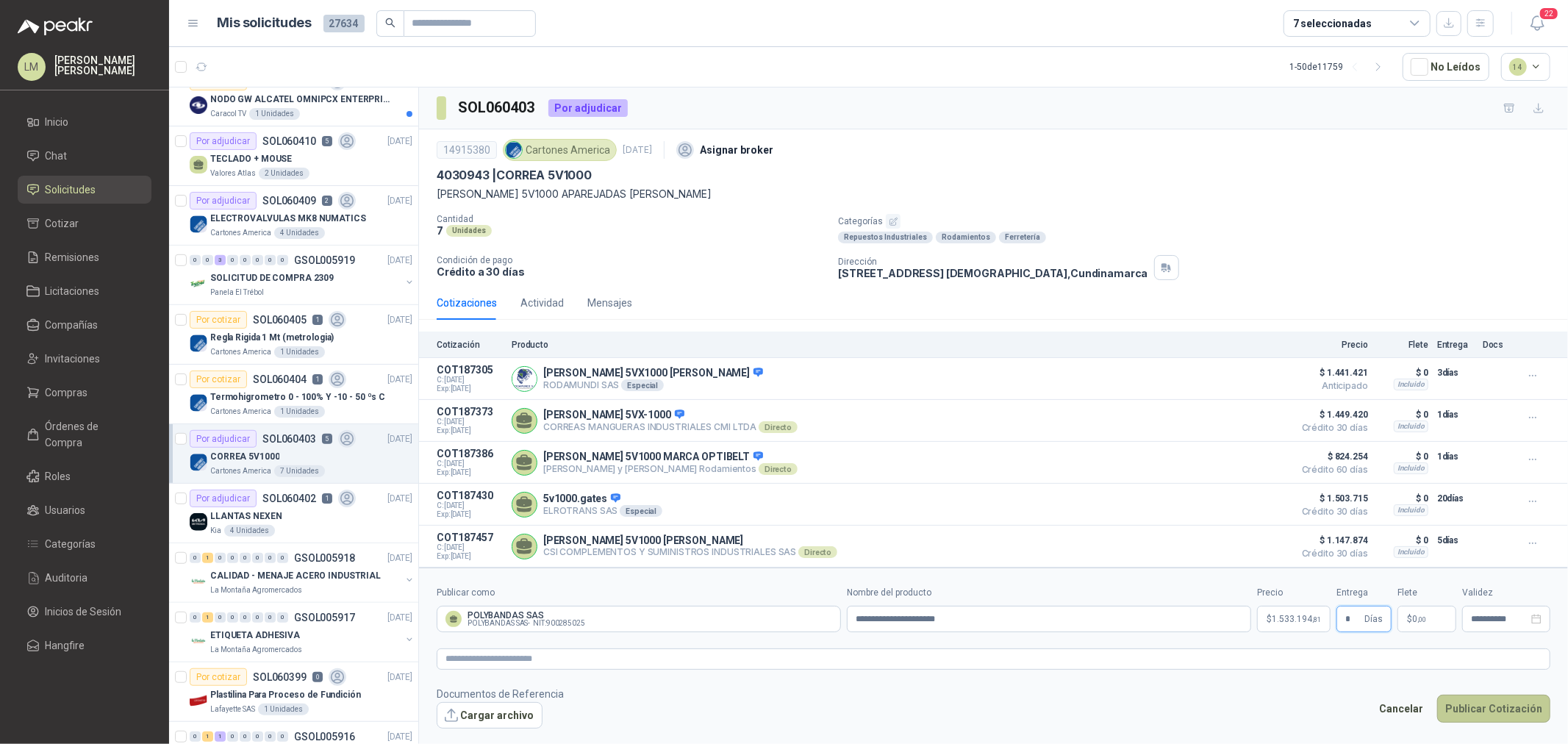
type input "*"
click at [1496, 697] on button "Publicar Cotización" at bounding box center [1494, 709] width 114 height 28
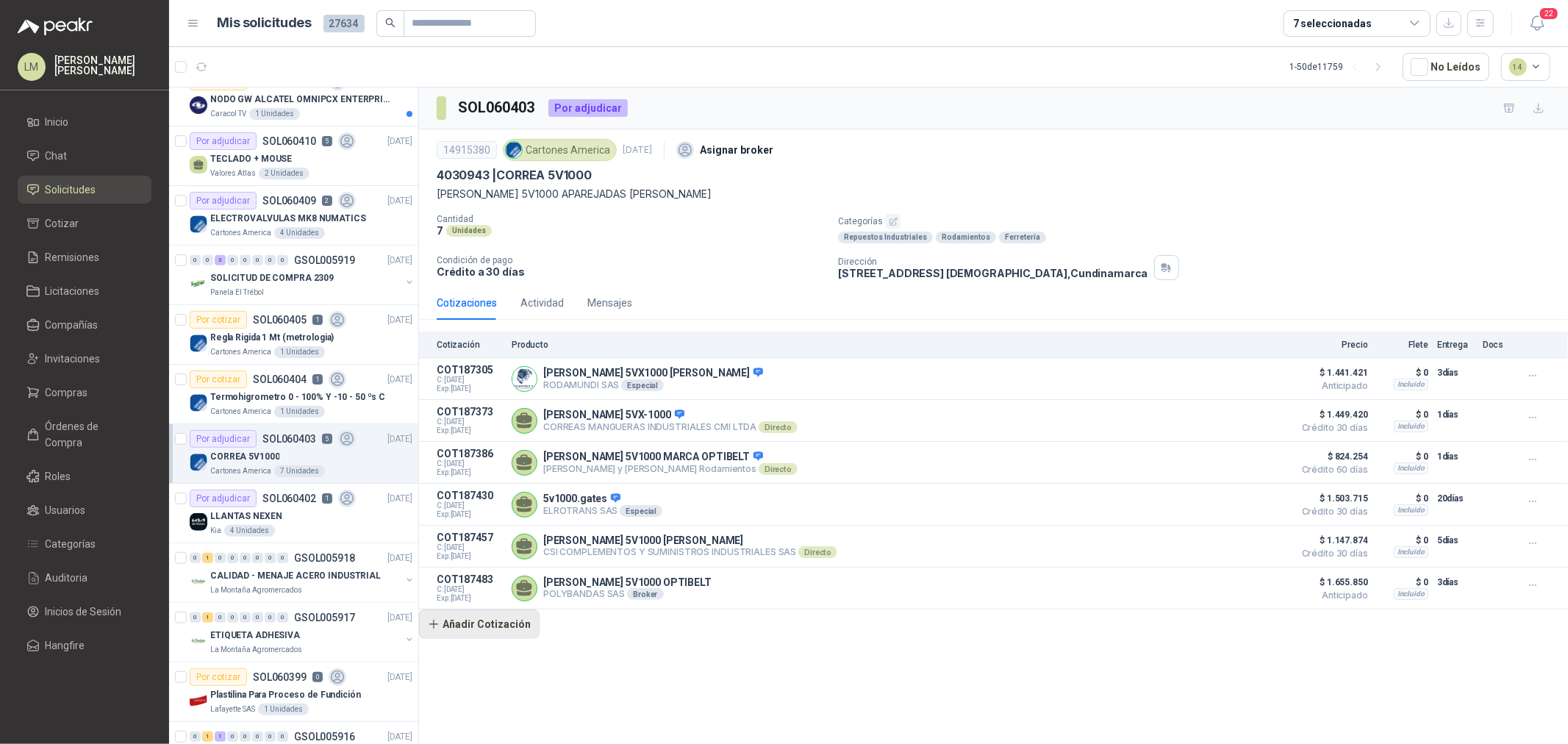
click at [475, 633] on button "Añadir Cotización" at bounding box center [479, 625] width 121 height 29
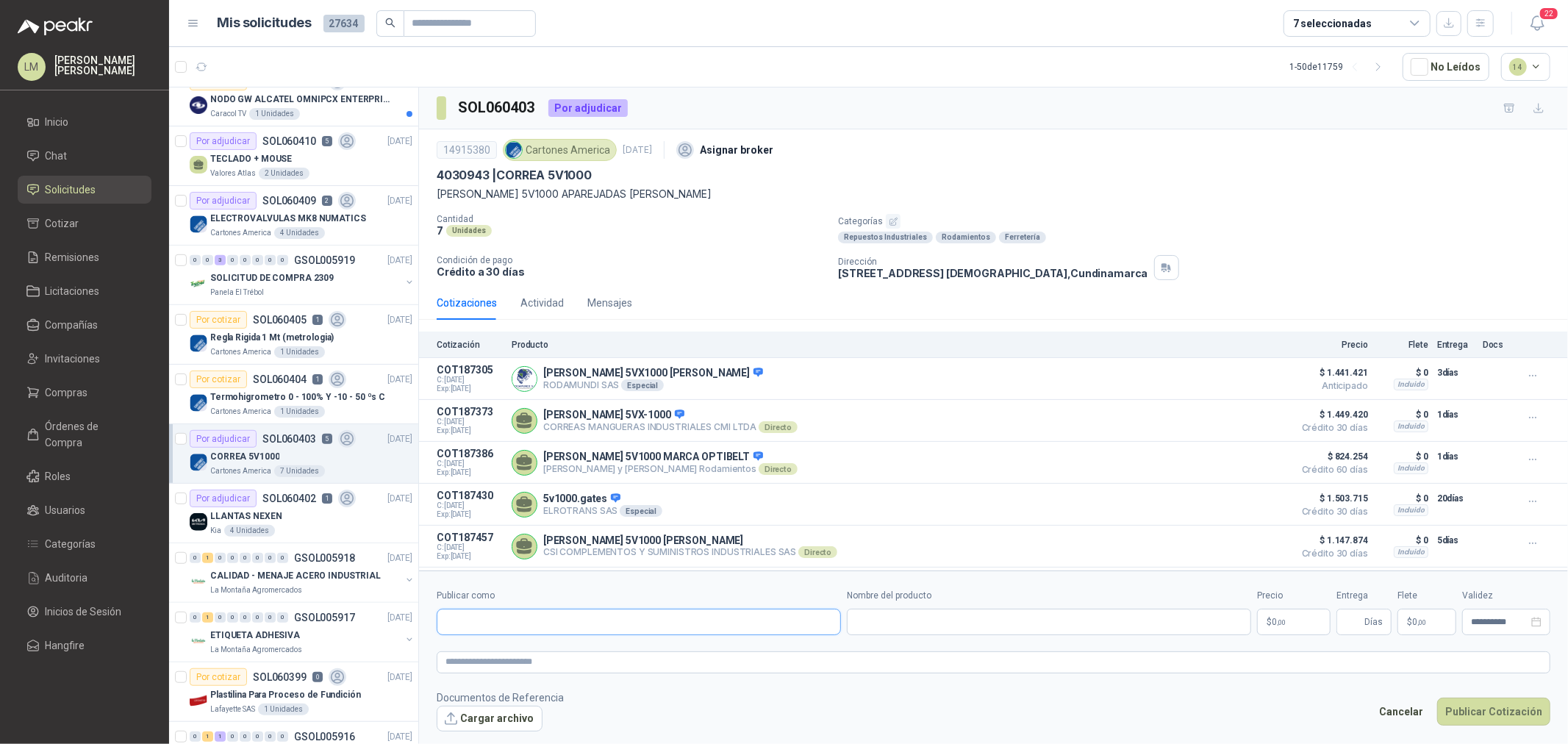
click at [582, 622] on input "Publicar como" at bounding box center [638, 622] width 403 height 25
type input "****"
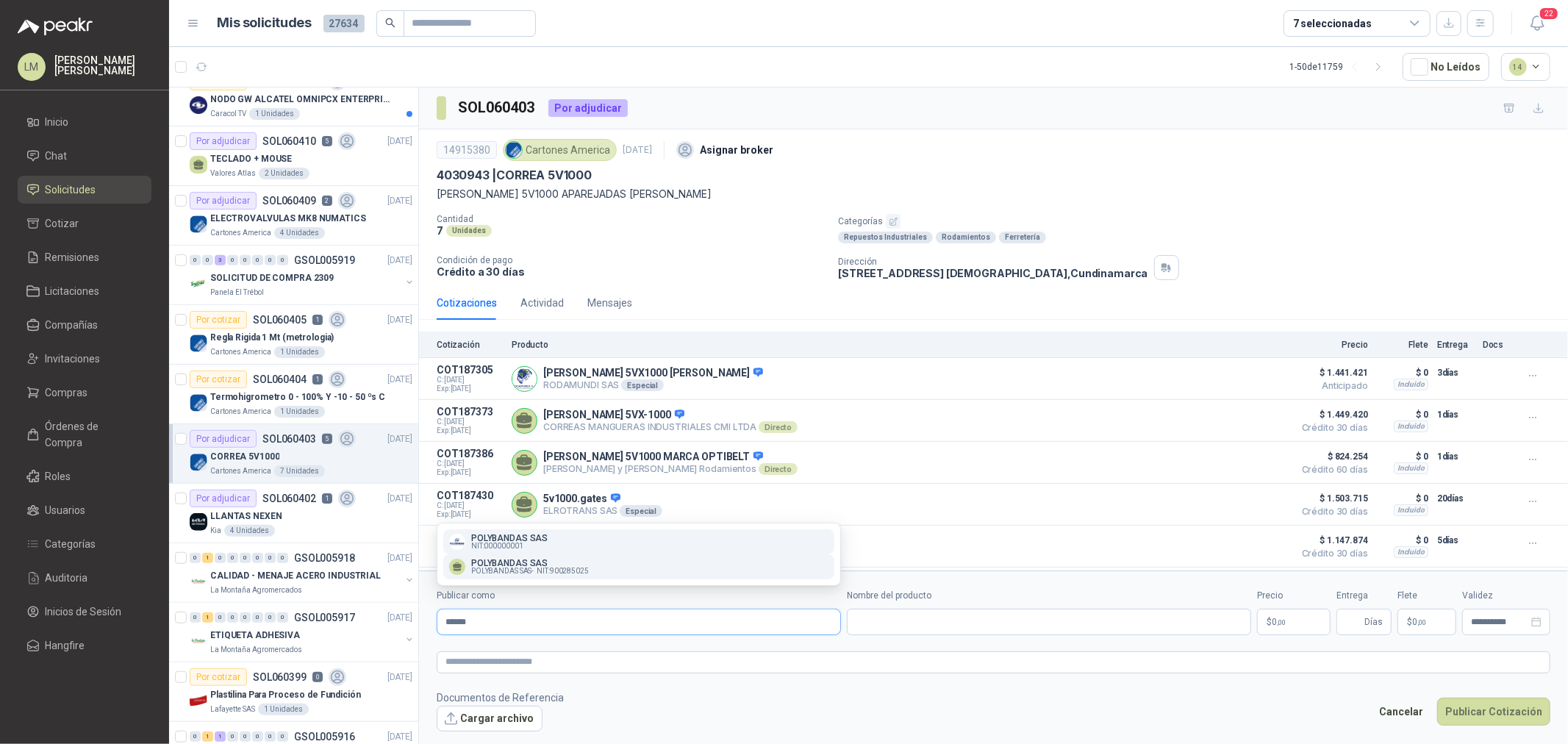
type input "******"
click at [520, 561] on p "POLYBANDAS SAS" at bounding box center [530, 563] width 118 height 9
type input "**********"
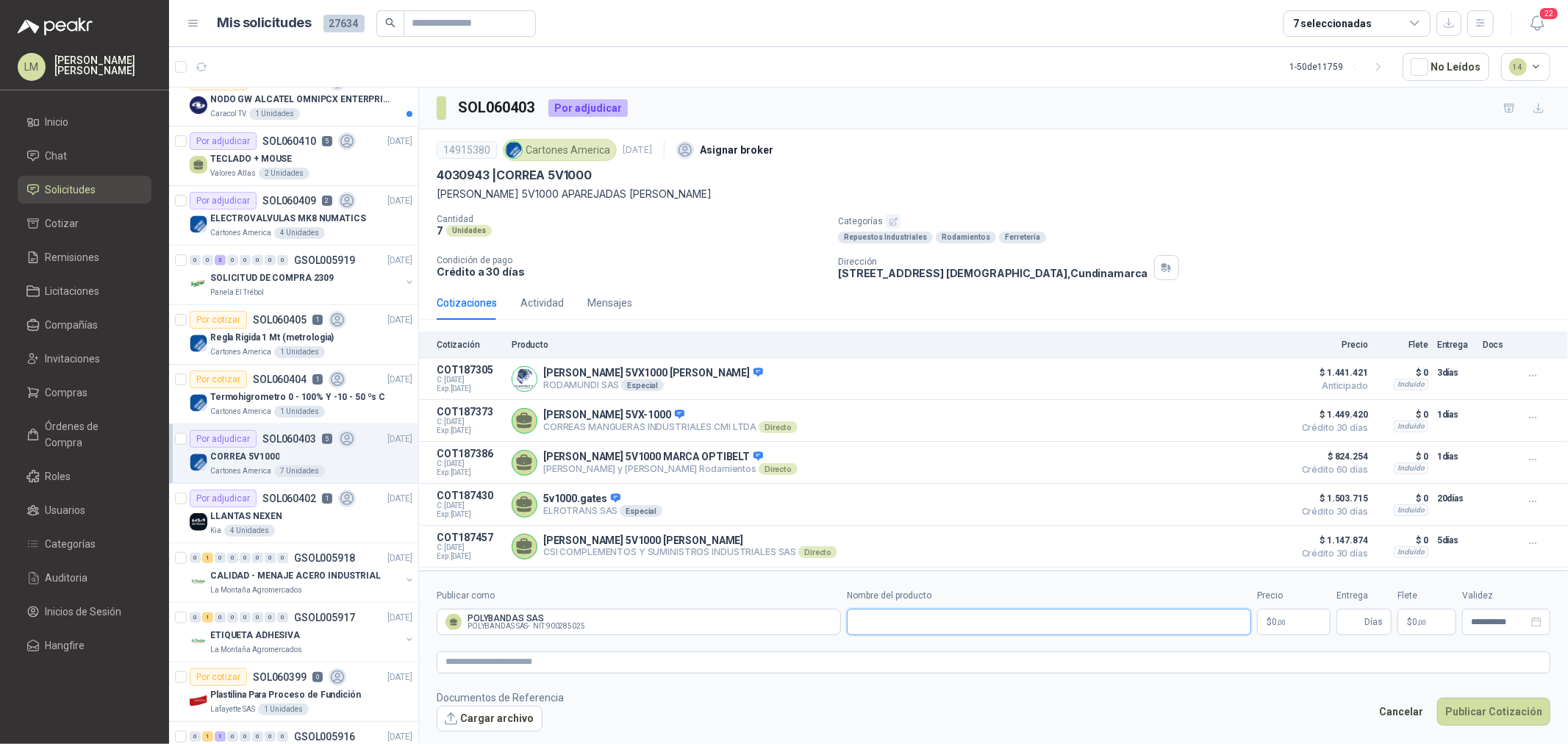
click at [960, 627] on input "Nombre del producto" at bounding box center [1049, 622] width 405 height 27
paste input "**********"
type input "**********"
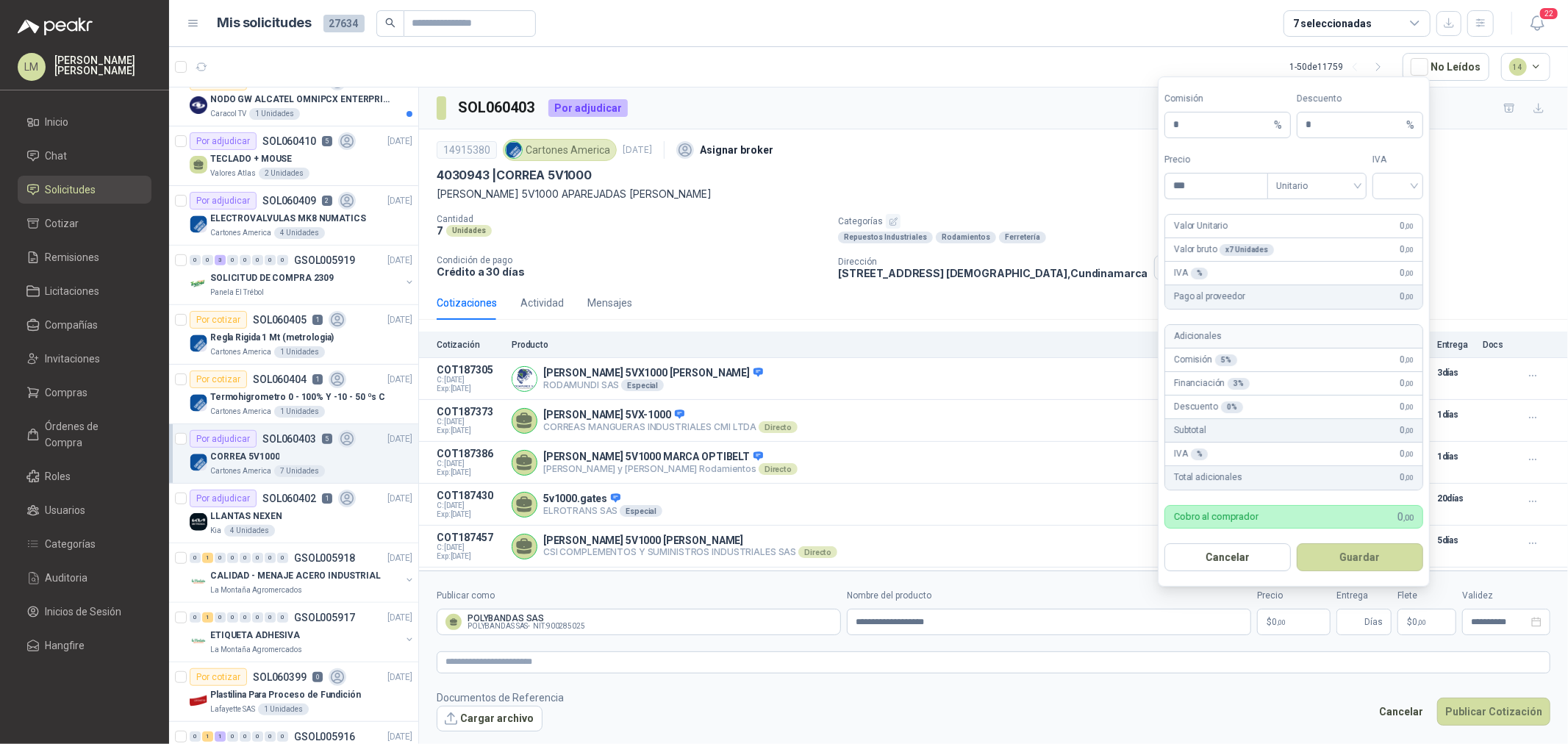
click at [1282, 619] on span ",00" at bounding box center [1281, 622] width 9 height 8
type input "*********"
click at [1391, 188] on input "search" at bounding box center [1398, 184] width 33 height 22
click at [1391, 216] on div "19%" at bounding box center [1398, 215] width 27 height 16
click at [1342, 549] on button "Guardar" at bounding box center [1360, 557] width 127 height 28
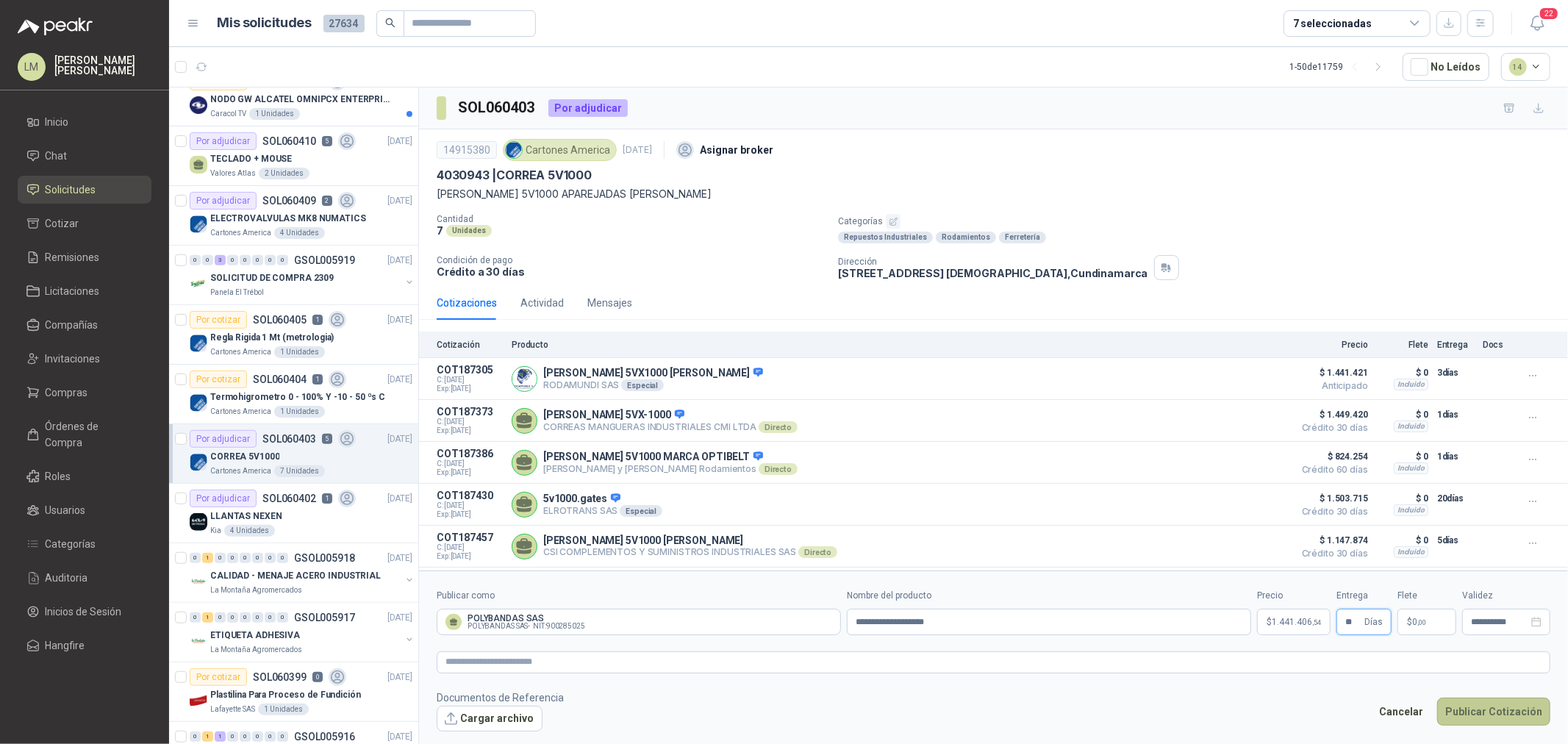
type input "**"
click at [1483, 715] on button "Publicar Cotización" at bounding box center [1494, 712] width 114 height 28
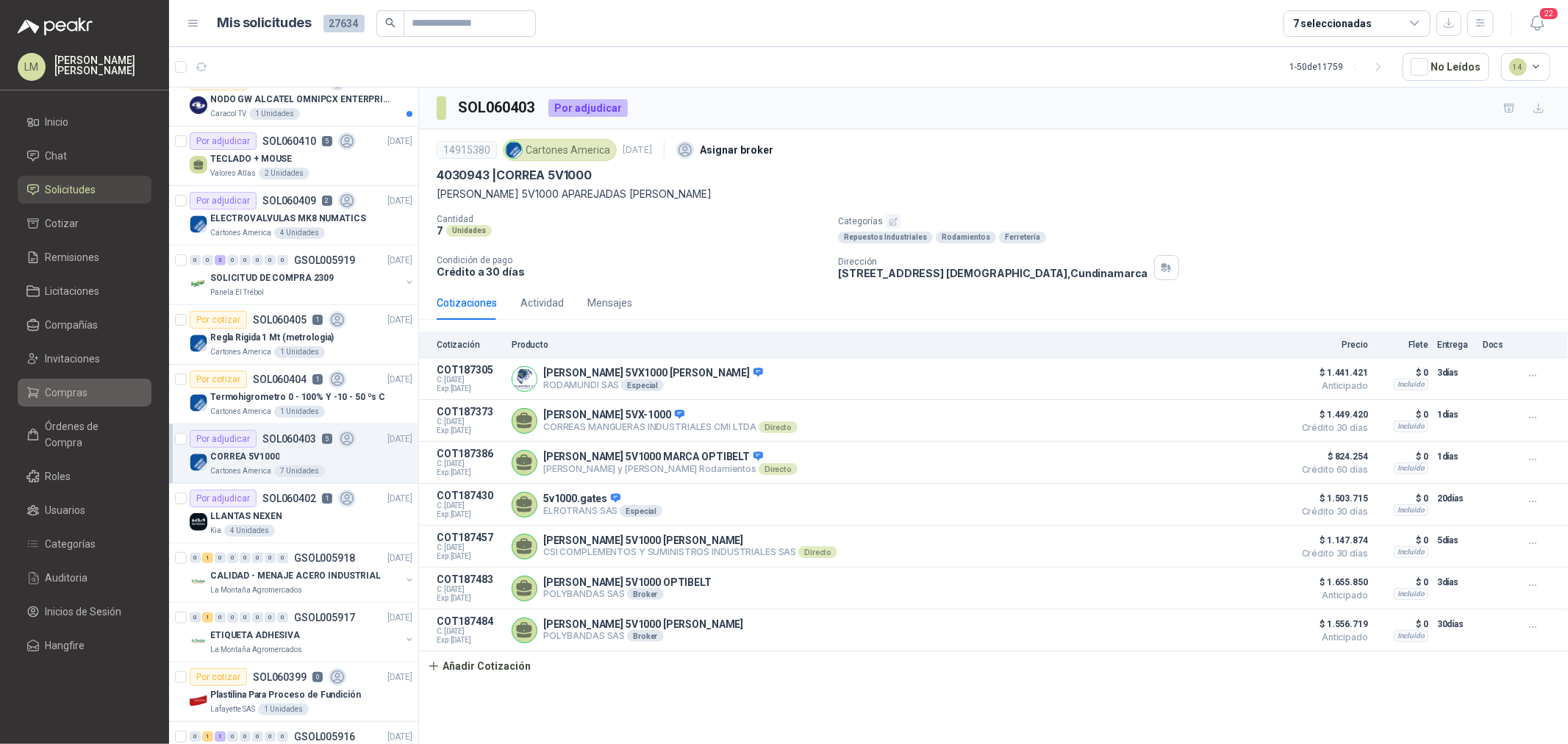
click at [62, 400] on span "Compras" at bounding box center [67, 393] width 43 height 16
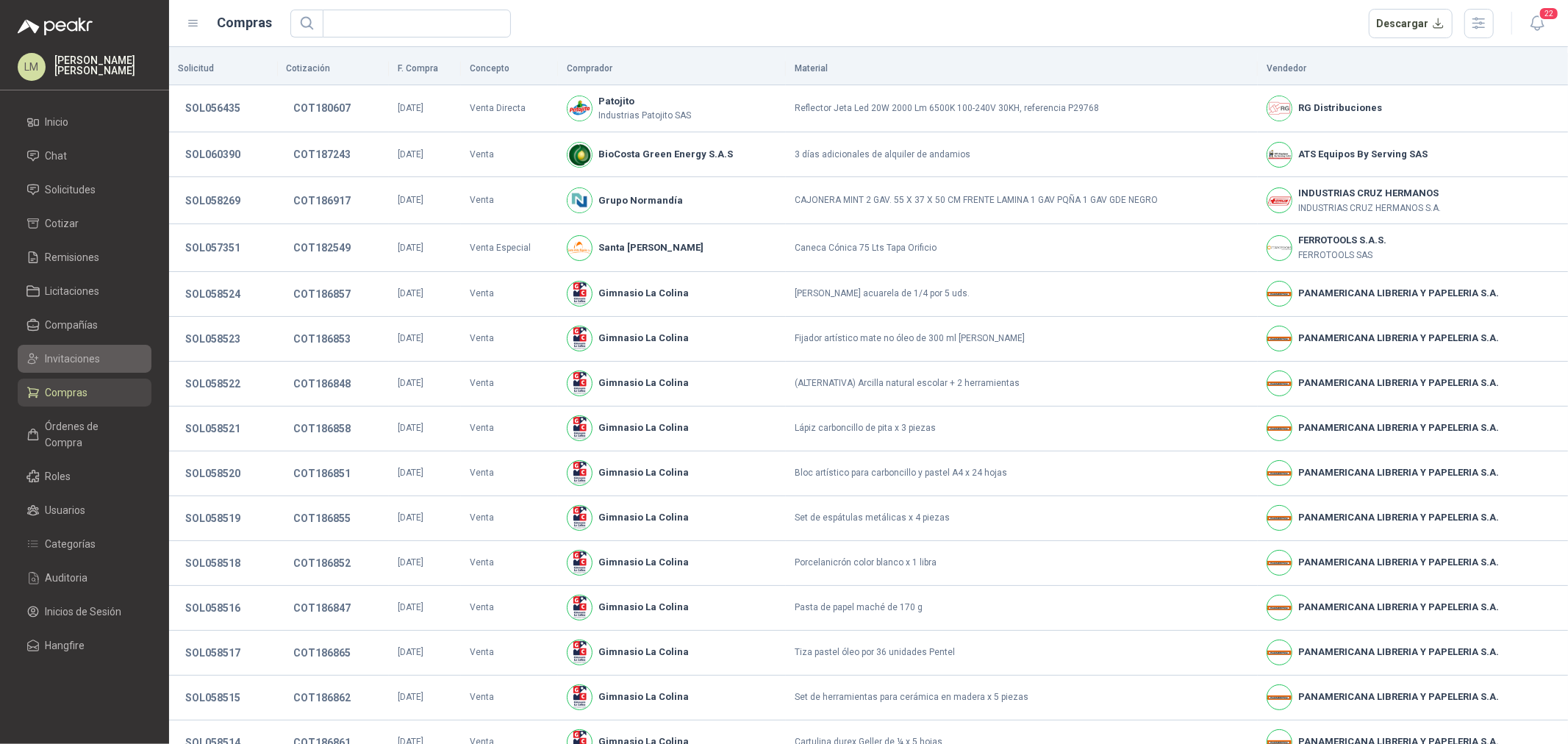
click at [72, 368] on link "Invitaciones" at bounding box center [85, 359] width 134 height 28
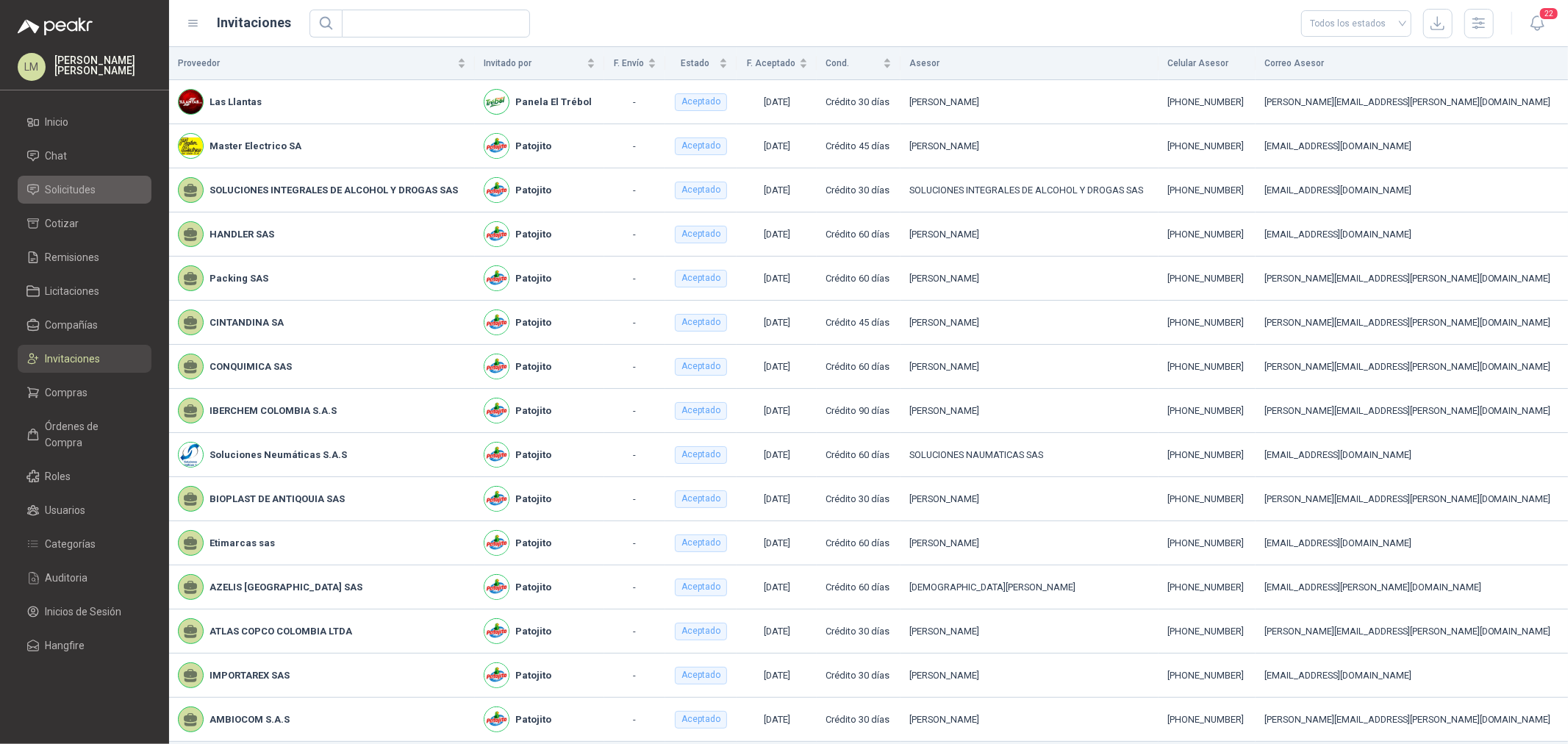
click at [65, 191] on span "Solicitudes" at bounding box center [71, 190] width 51 height 16
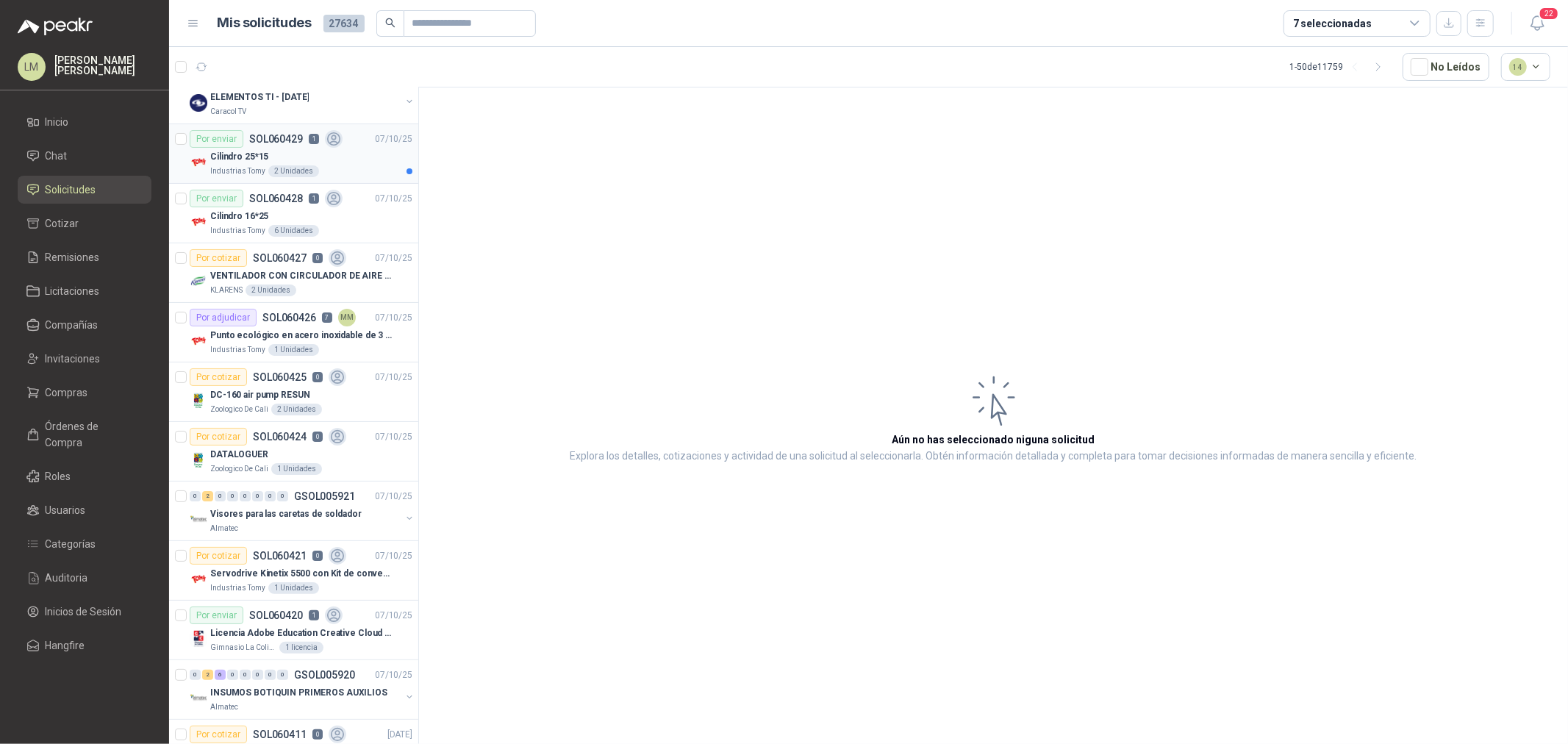
scroll to position [163, 0]
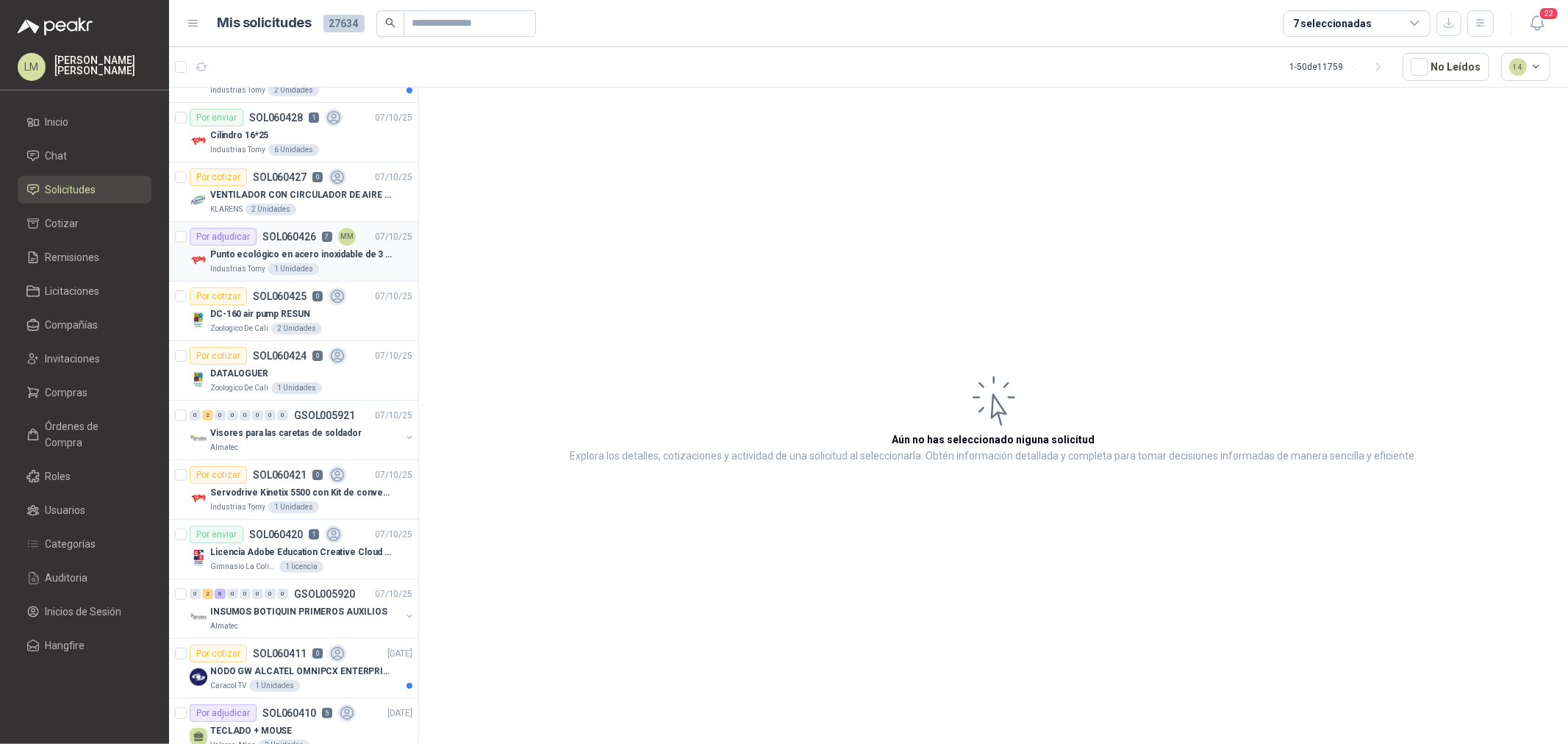
click at [273, 246] on div "Punto ecológico en acero inoxidable de 3 puestos, con capacidad para 53 Litros …" at bounding box center [311, 254] width 202 height 18
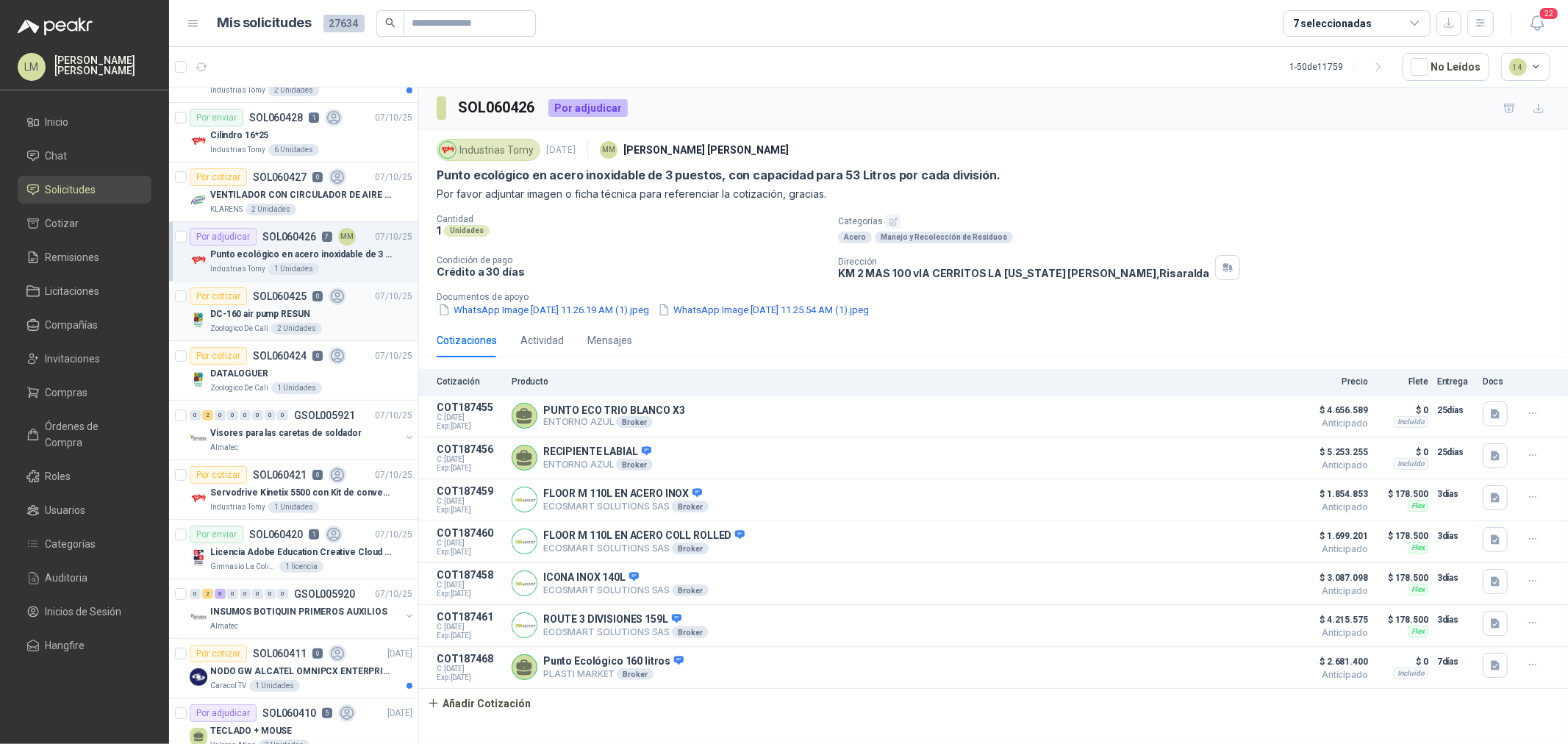
click at [263, 309] on p "DC-160 air pump RESUN" at bounding box center [259, 314] width 100 height 14
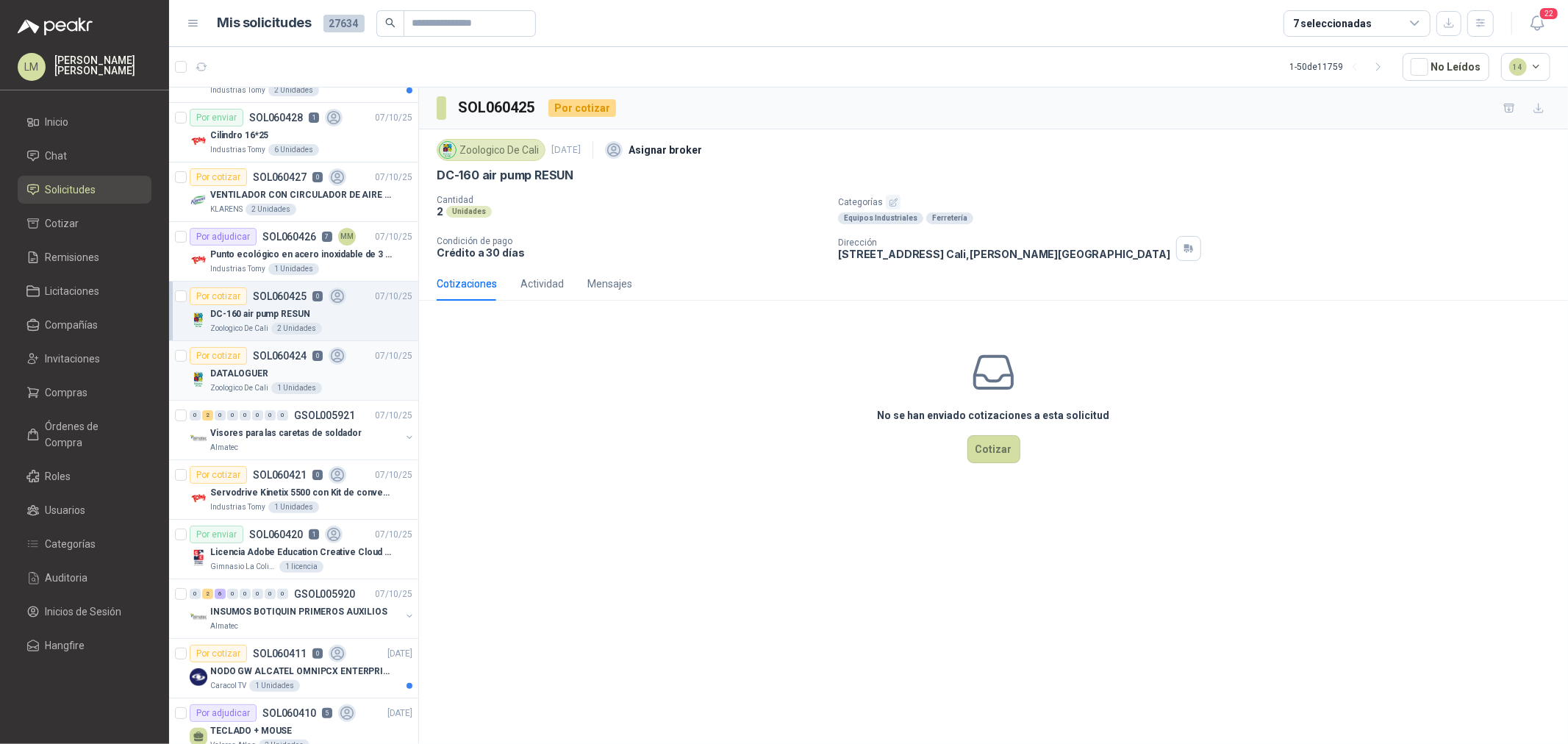
click at [235, 372] on p "DATALOGUER" at bounding box center [239, 374] width 58 height 14
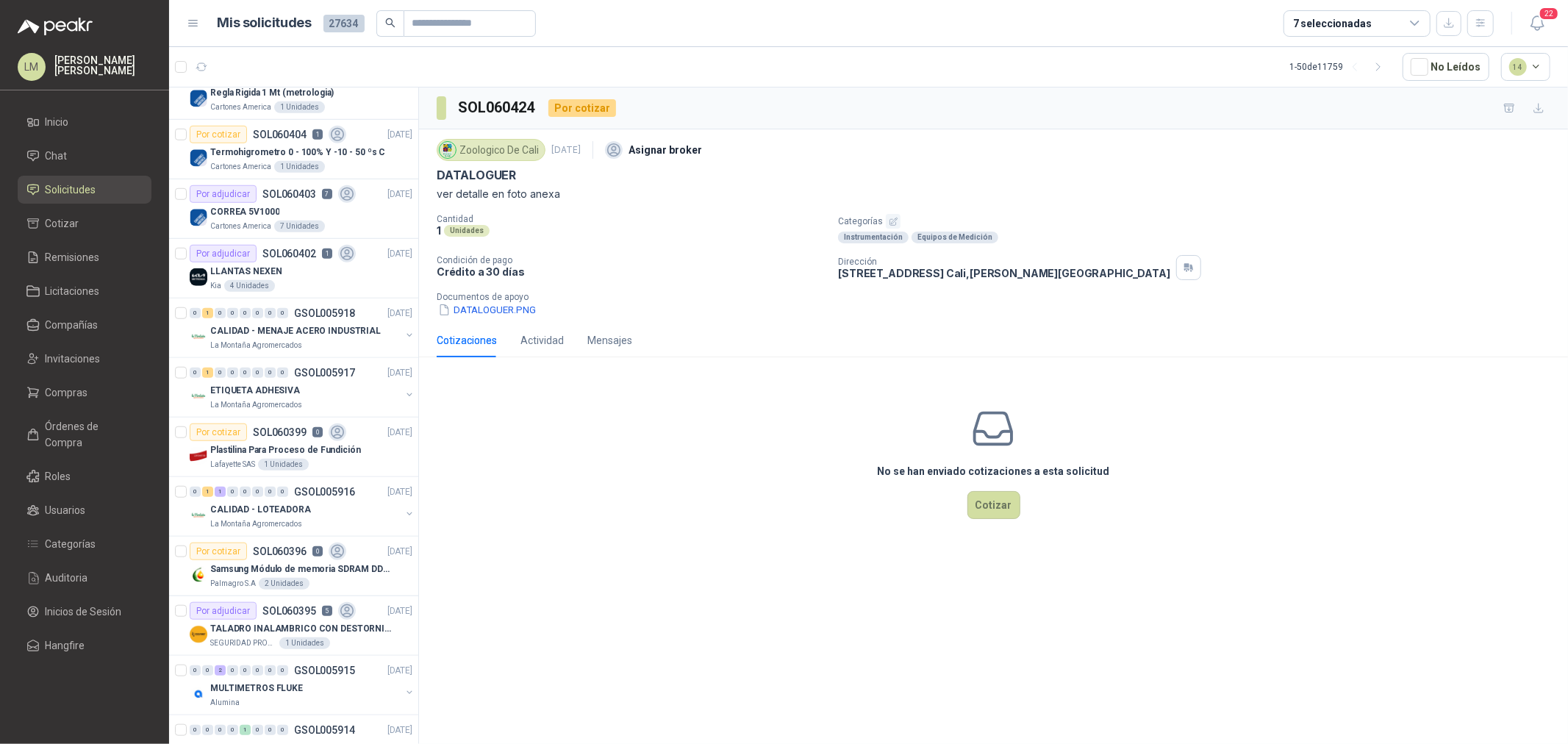
scroll to position [1062, 0]
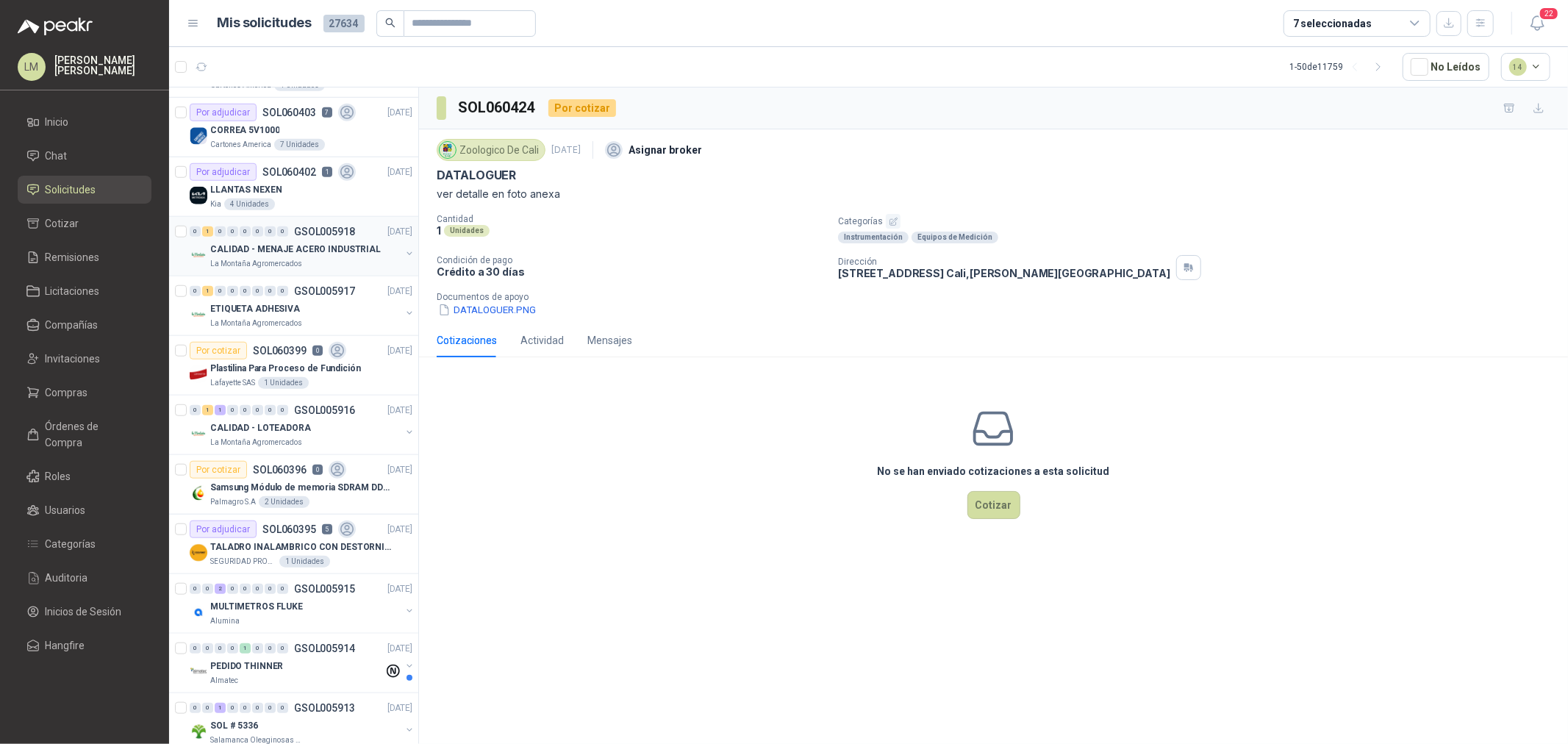
click at [404, 251] on button "button" at bounding box center [410, 254] width 12 height 12
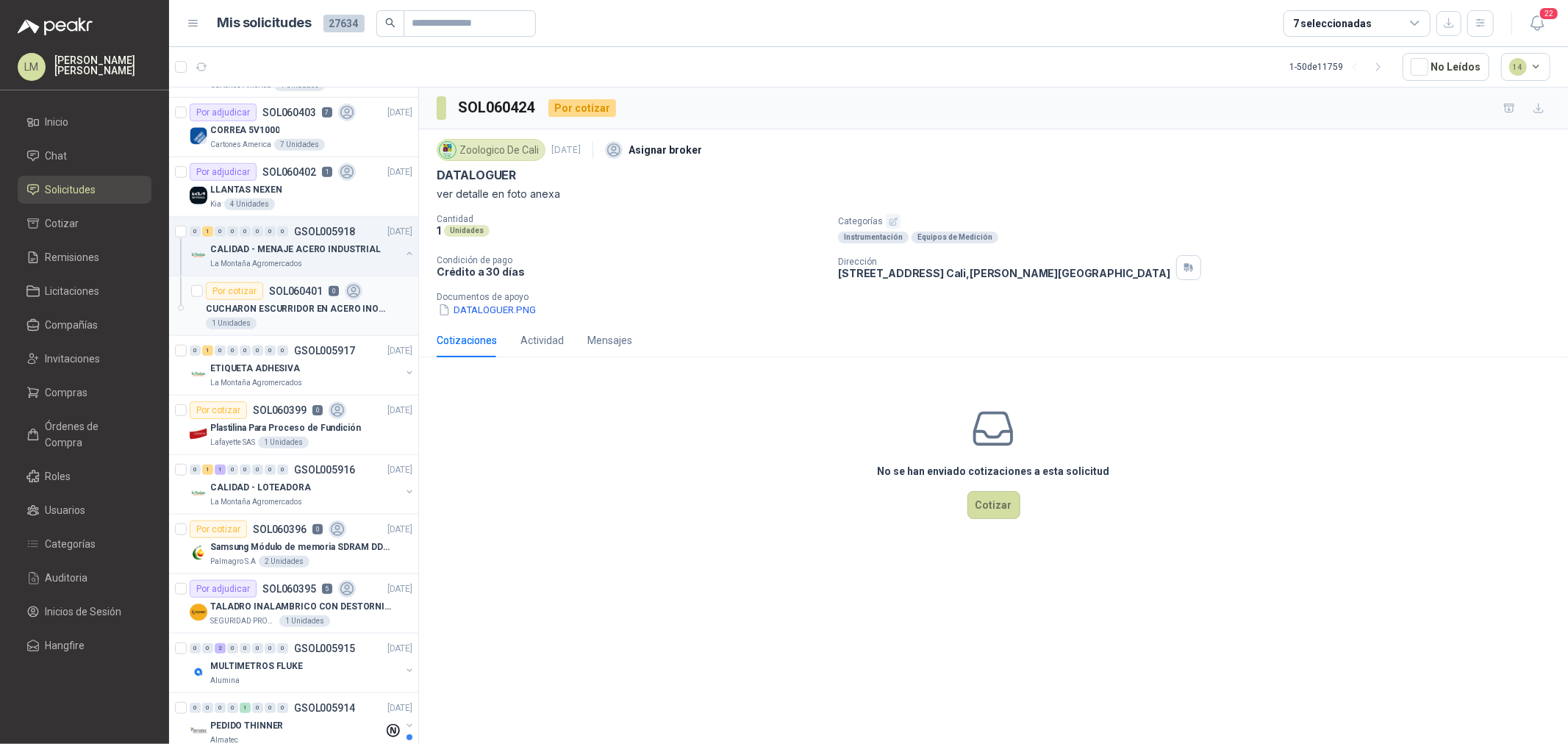
click at [318, 304] on p "CUCHARON ESCURRIDOR EN ACERO INOXIDABLE DE MANGO LARGO" at bounding box center [297, 309] width 183 height 14
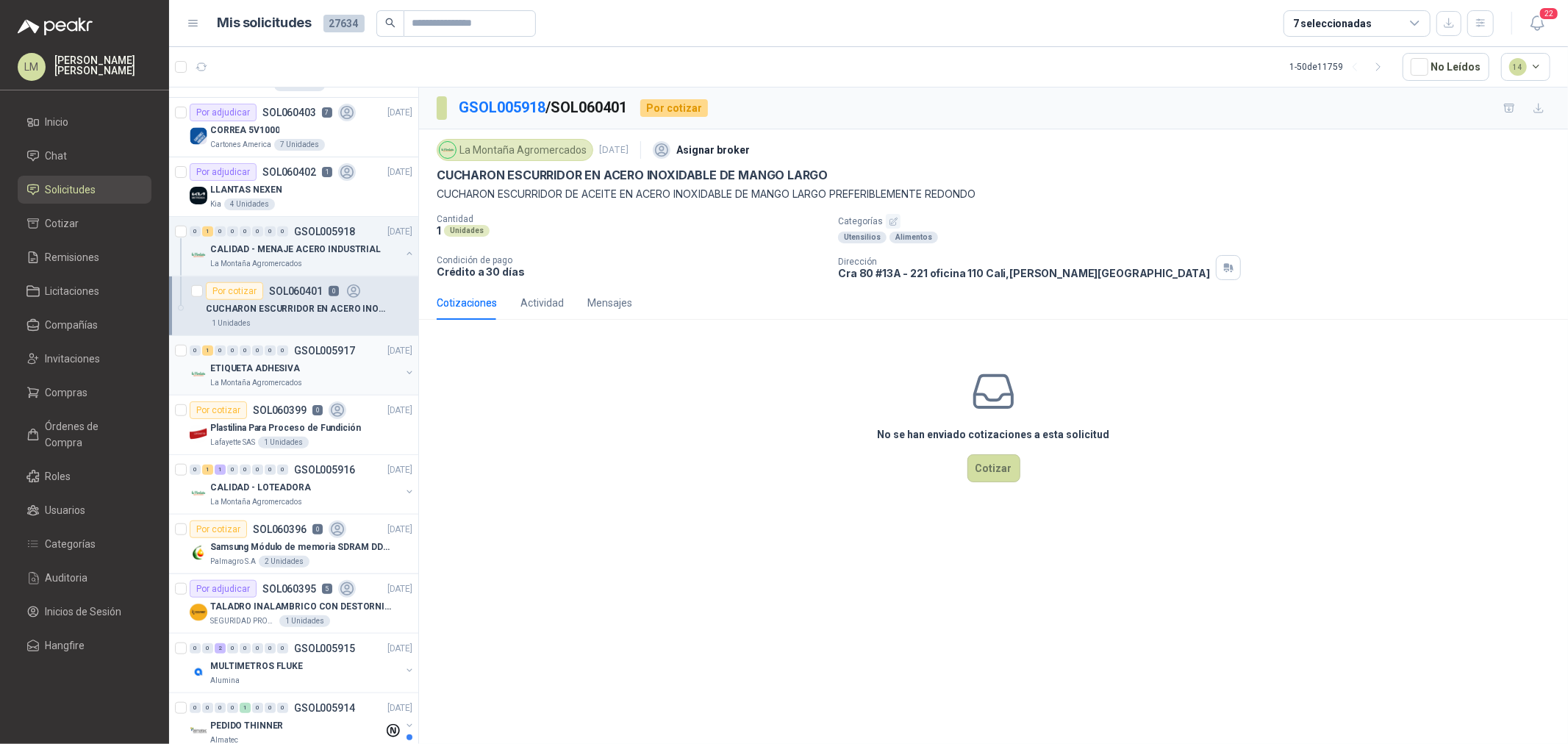
click at [404, 370] on button "button" at bounding box center [410, 373] width 12 height 12
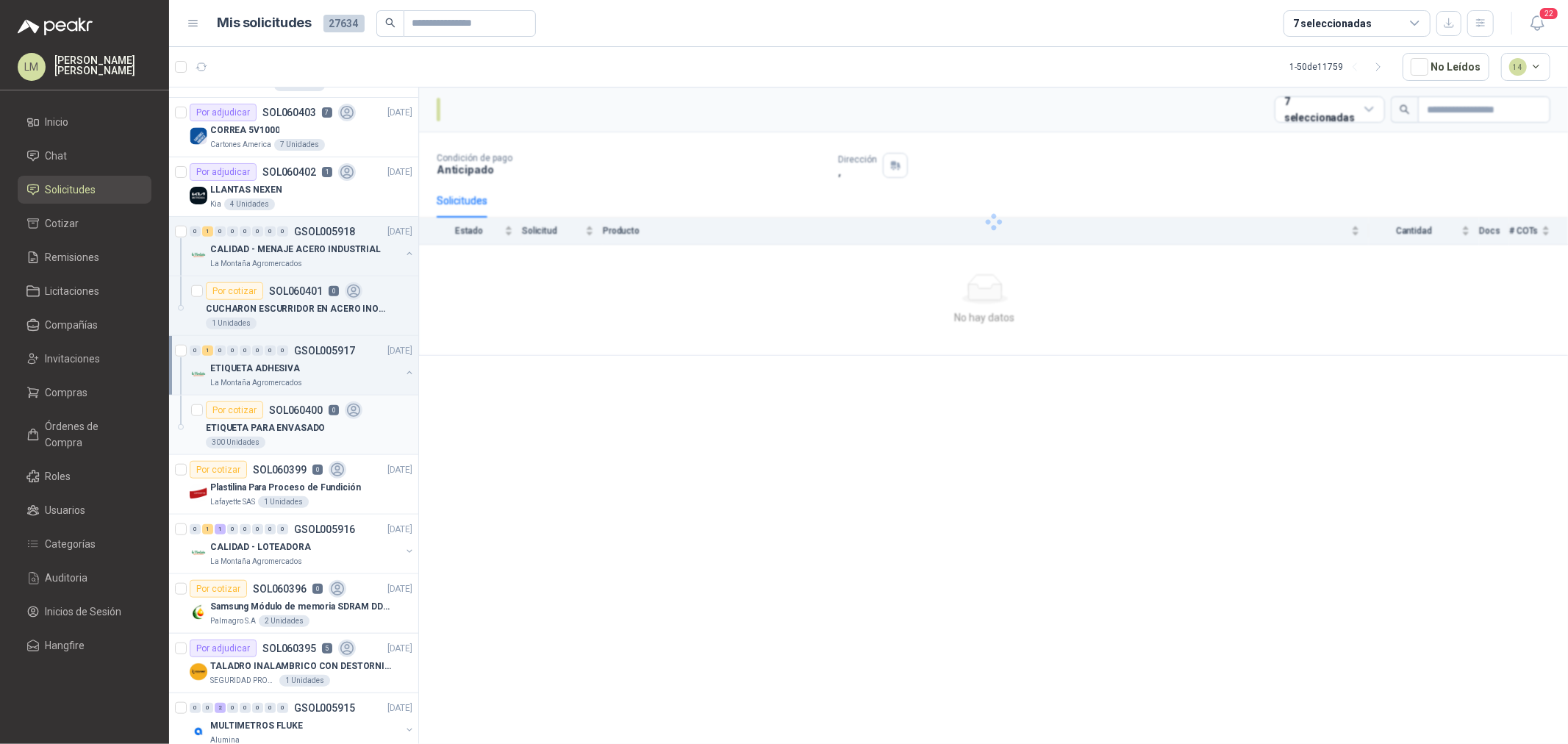
click at [326, 428] on div "ETIQUETA PARA ENVASADO" at bounding box center [309, 428] width 206 height 18
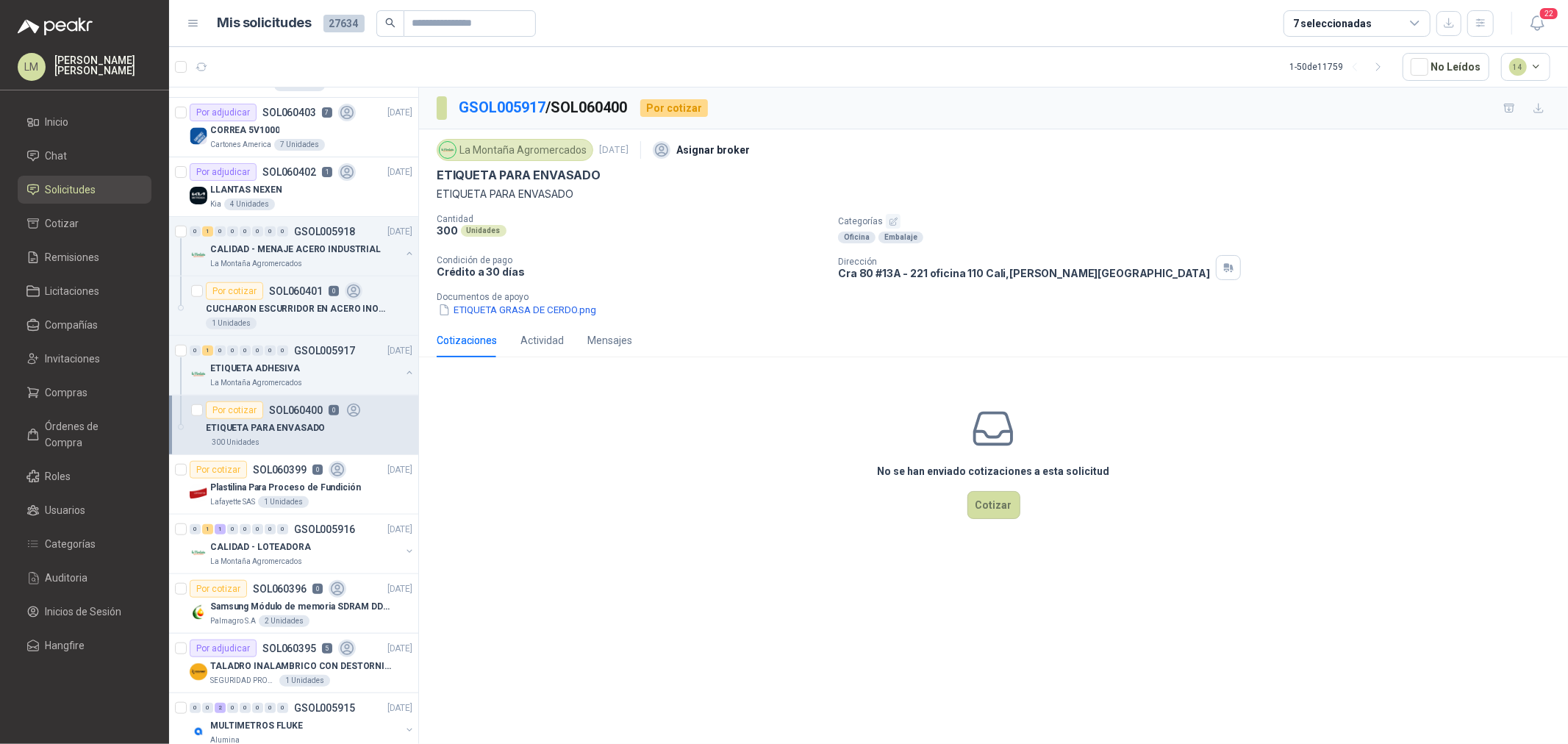
click at [889, 222] on icon "button" at bounding box center [893, 221] width 10 height 10
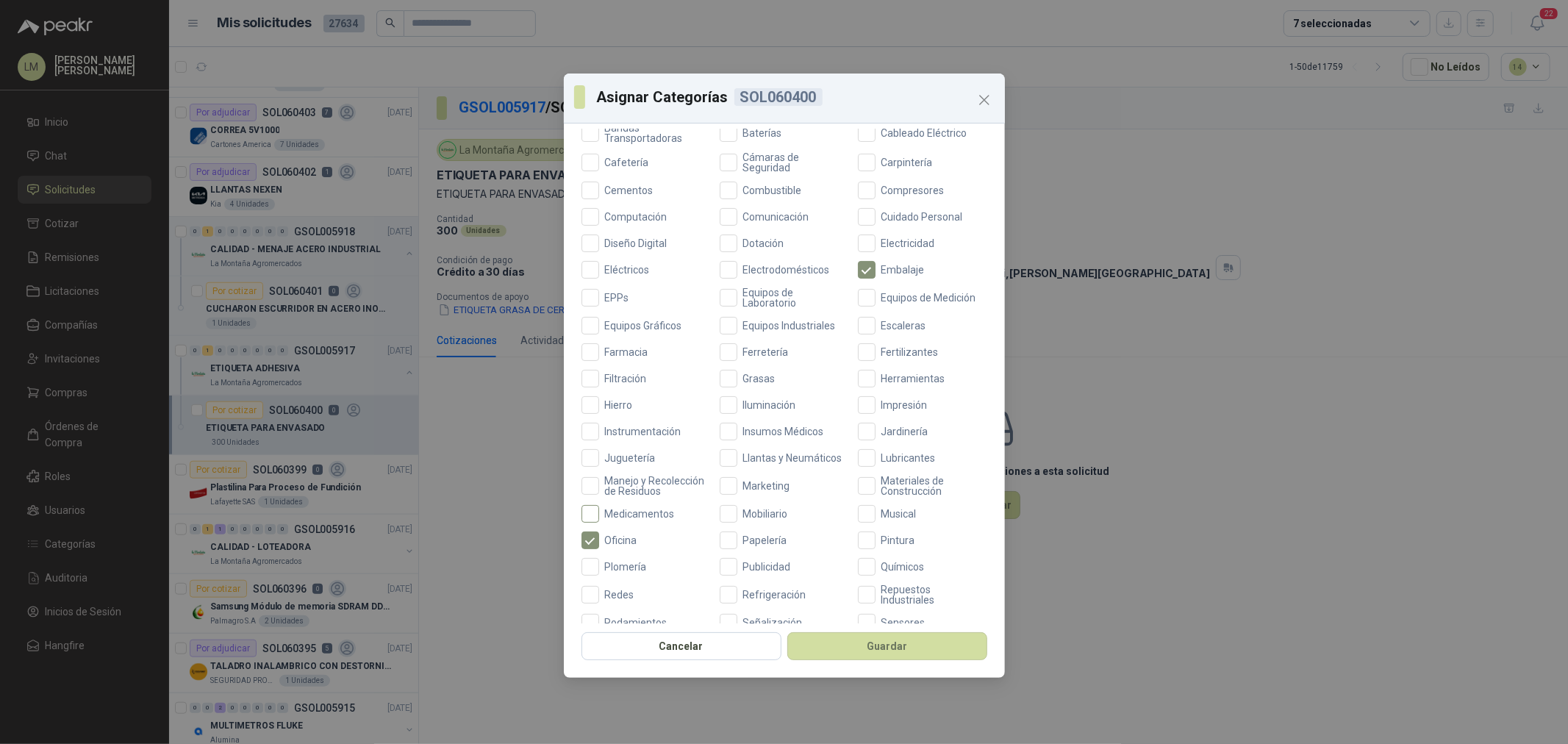
scroll to position [347, 0]
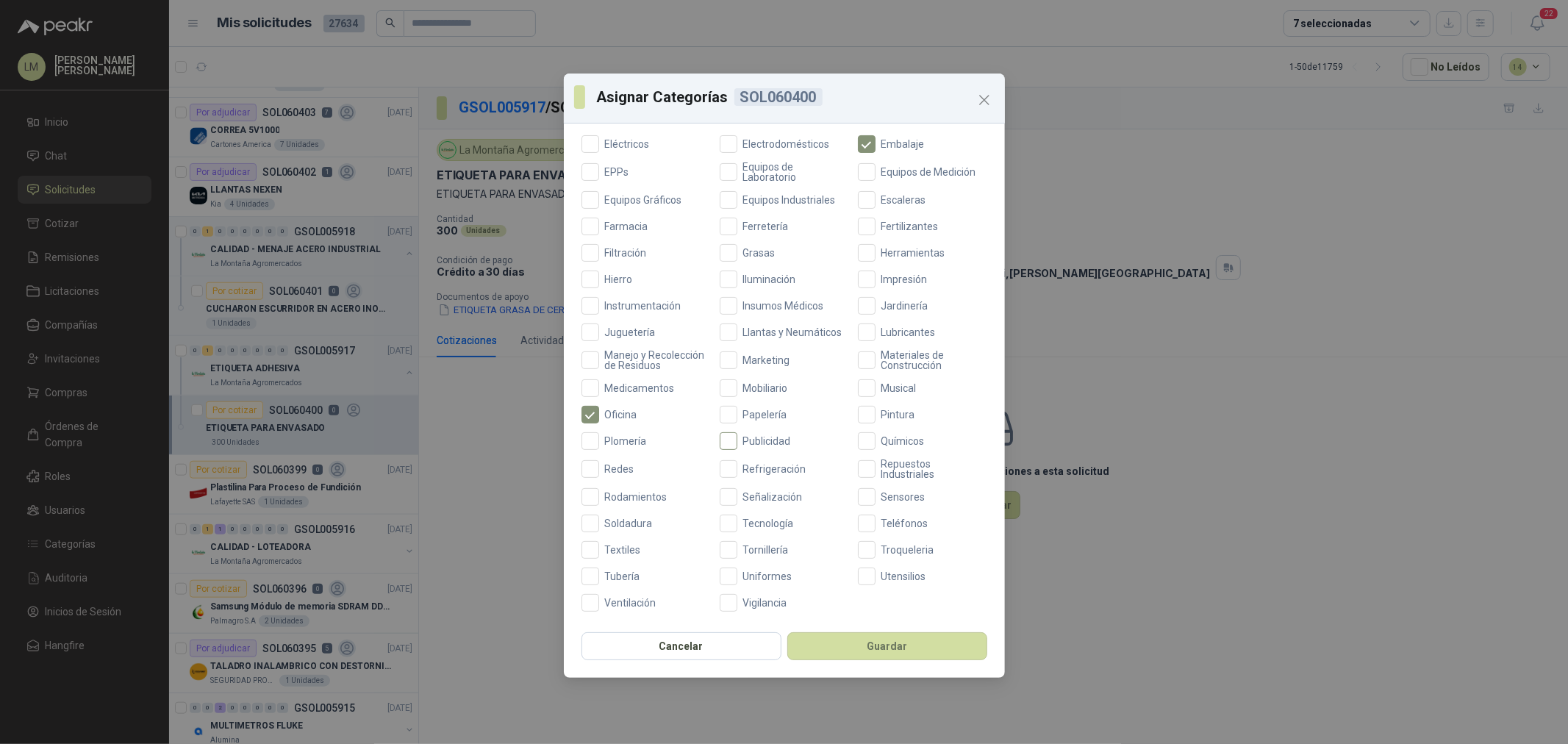
click at [750, 432] on label "Publicidad" at bounding box center [784, 441] width 130 height 18
click at [844, 651] on button "Guardar" at bounding box center [887, 647] width 200 height 28
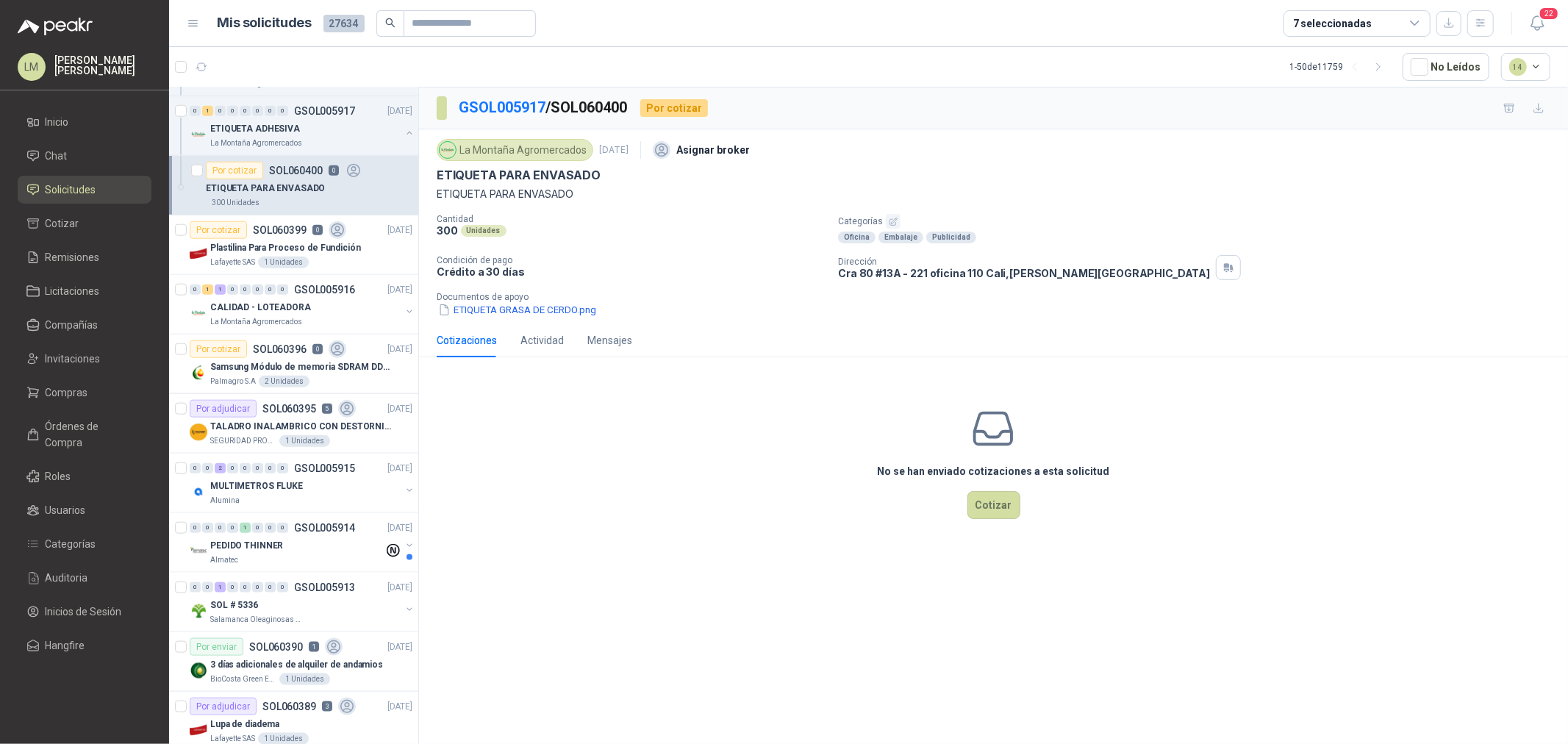
scroll to position [1307, 0]
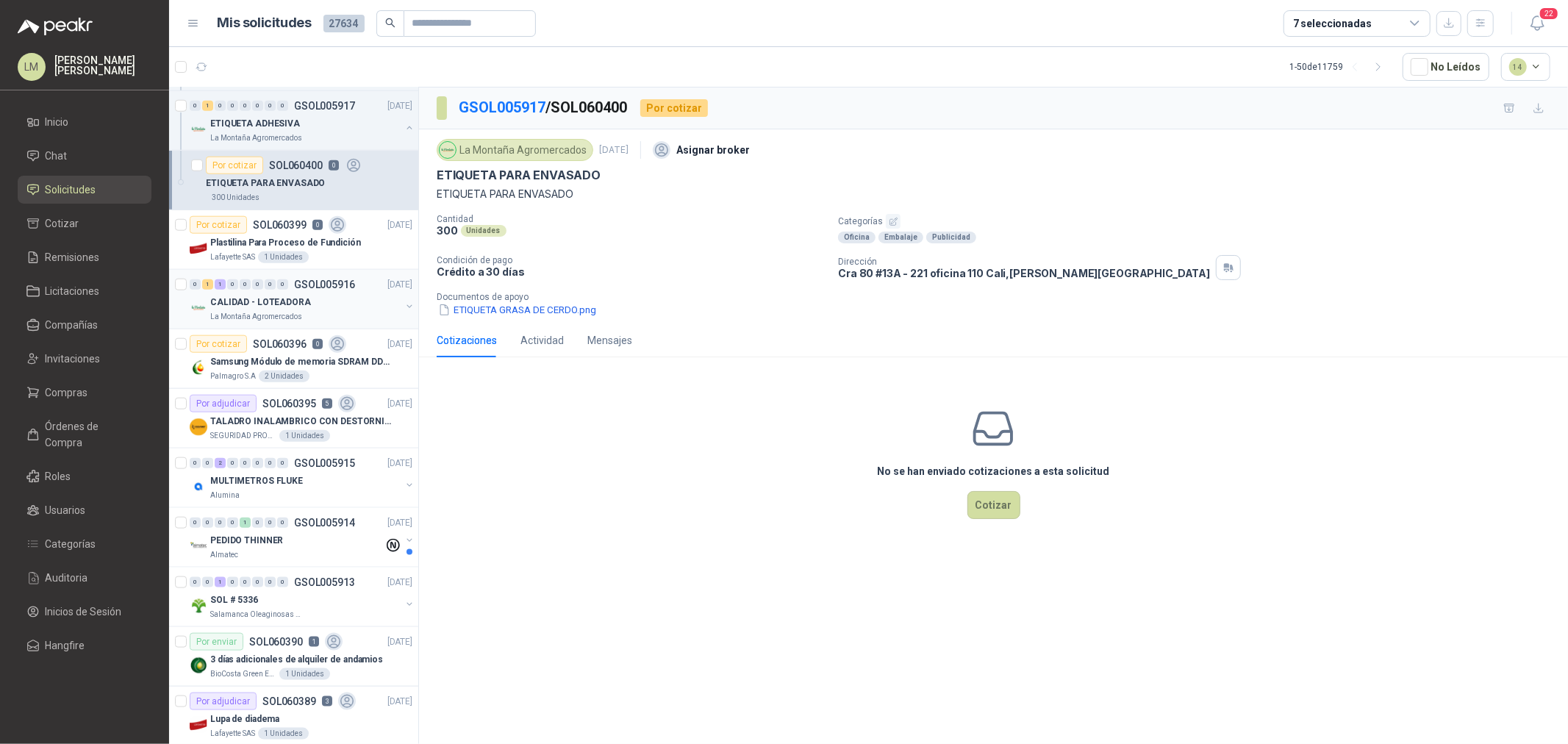
click at [404, 307] on button "button" at bounding box center [410, 307] width 12 height 12
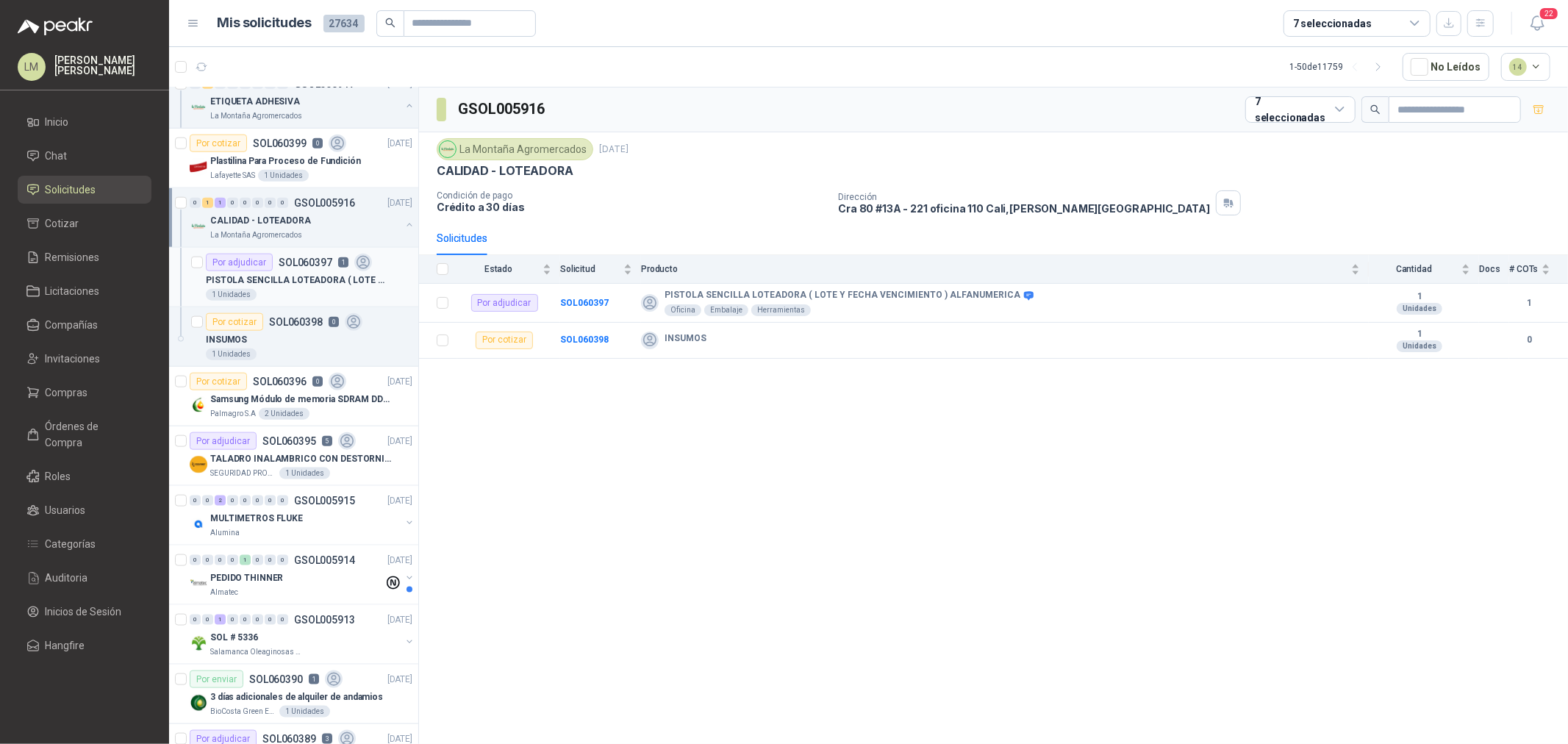
scroll to position [1552, 0]
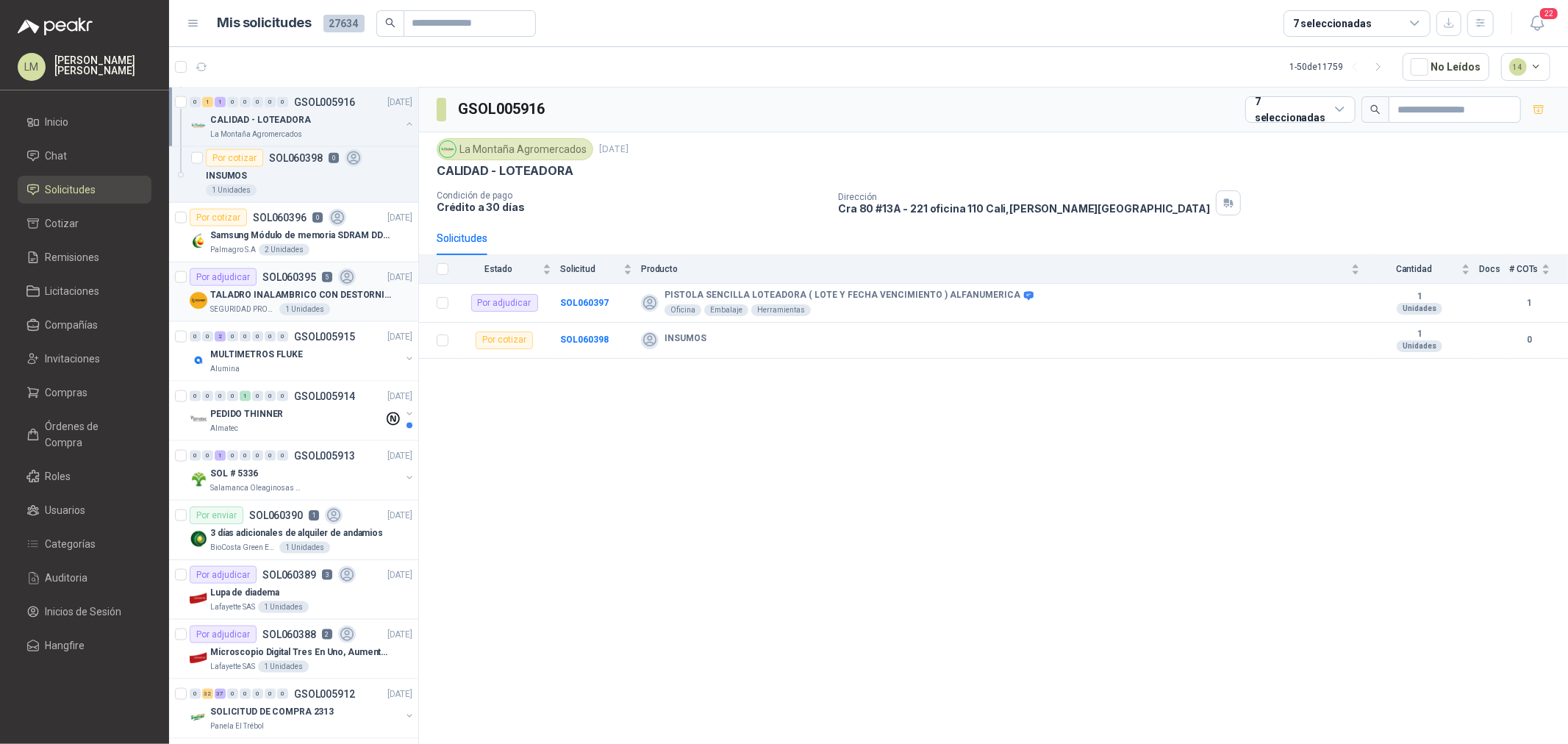
click at [278, 289] on p "TALADRO INALAMBRICO CON DESTORNILLADOR DE ESTRIA" at bounding box center [302, 295] width 183 height 14
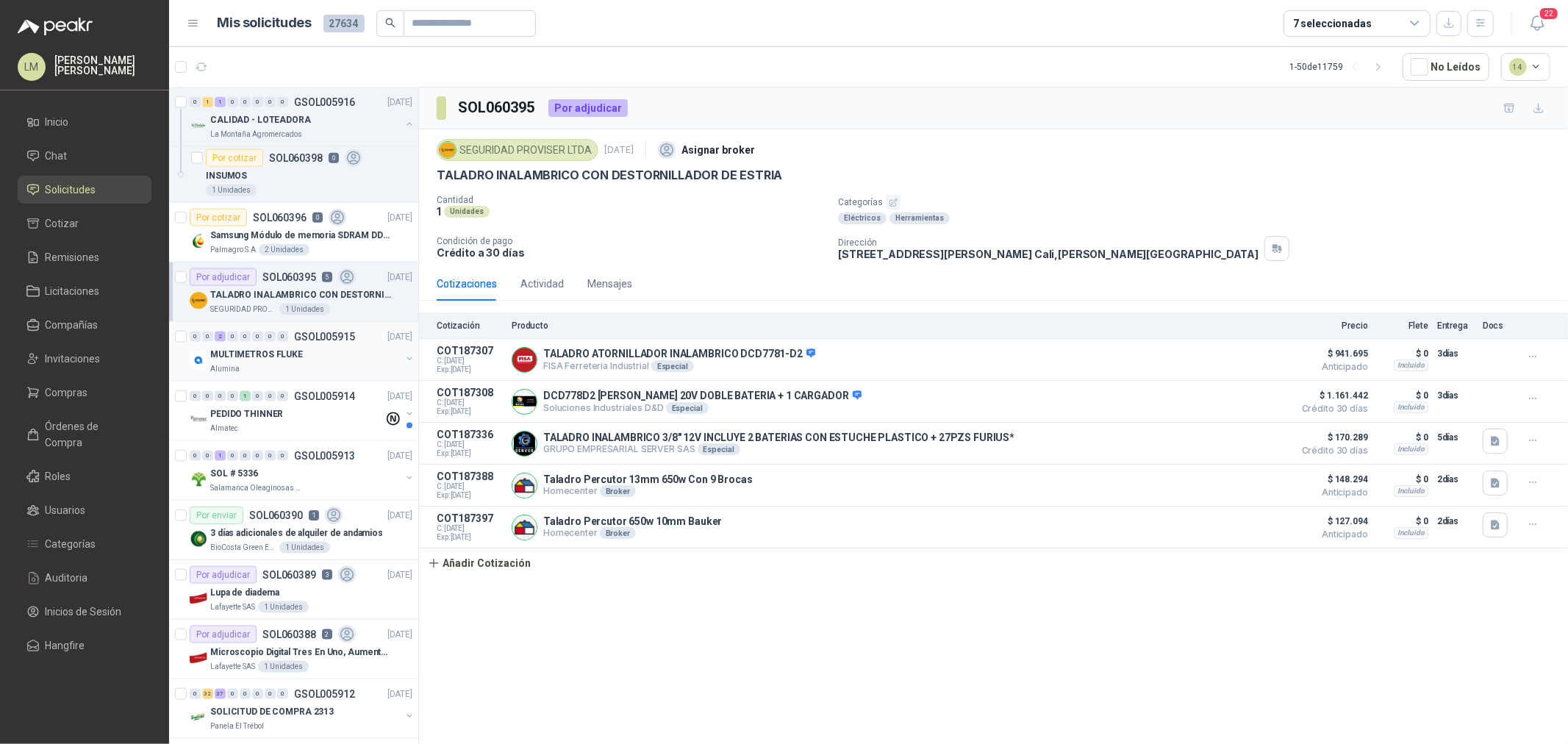
click at [291, 373] on div "Alumina" at bounding box center [305, 369] width 190 height 12
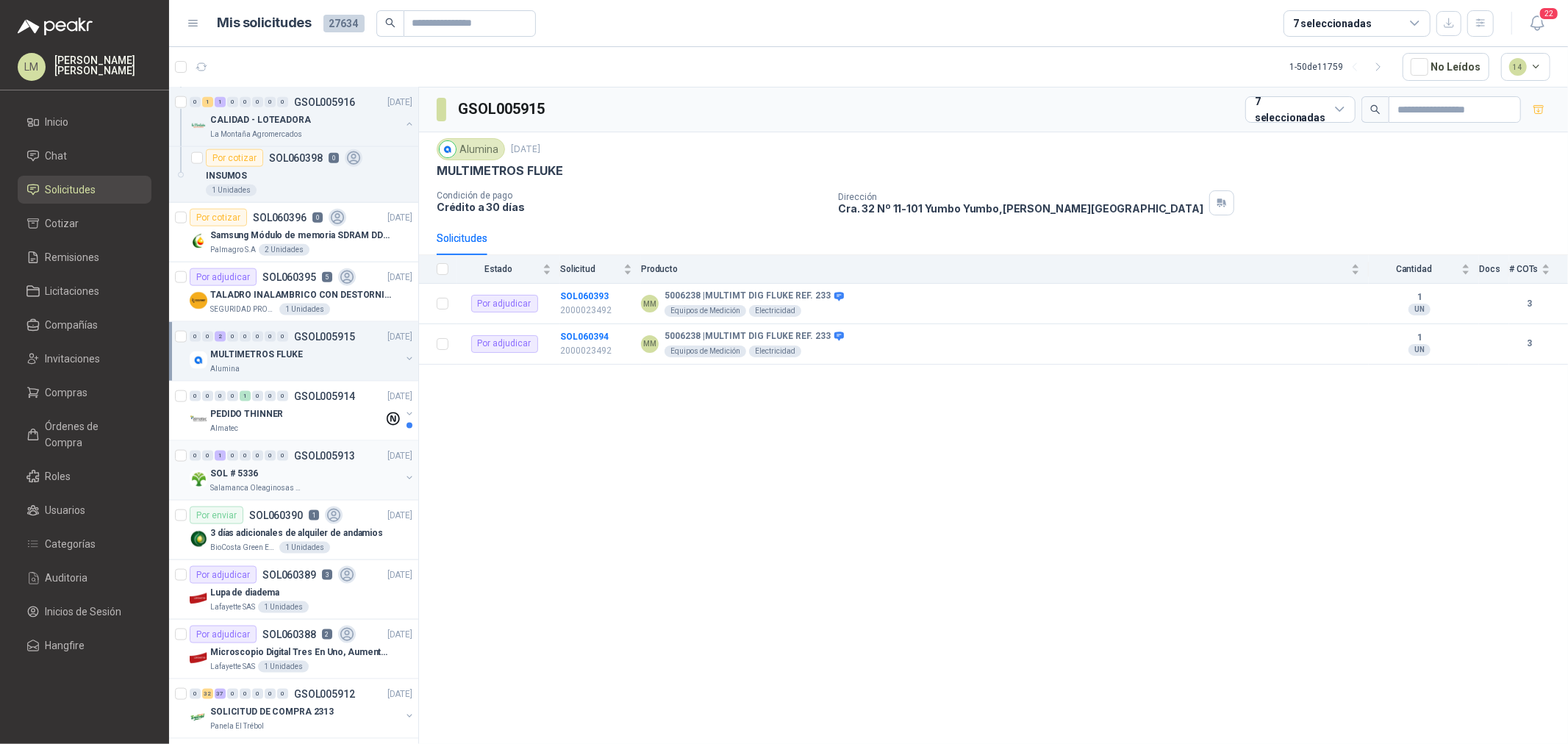
click at [404, 476] on button "button" at bounding box center [410, 478] width 12 height 12
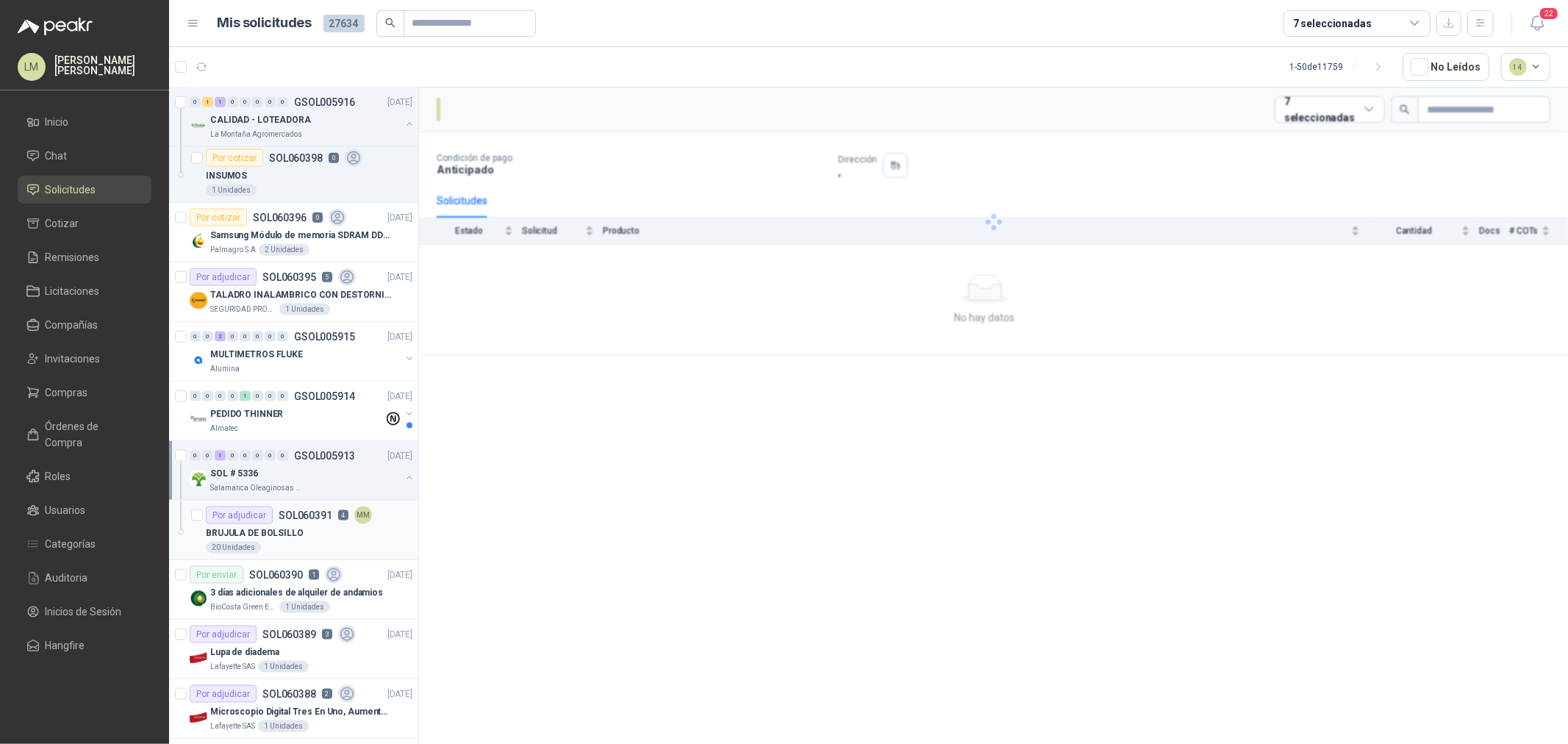
click at [318, 512] on p "SOL060391" at bounding box center [305, 515] width 54 height 10
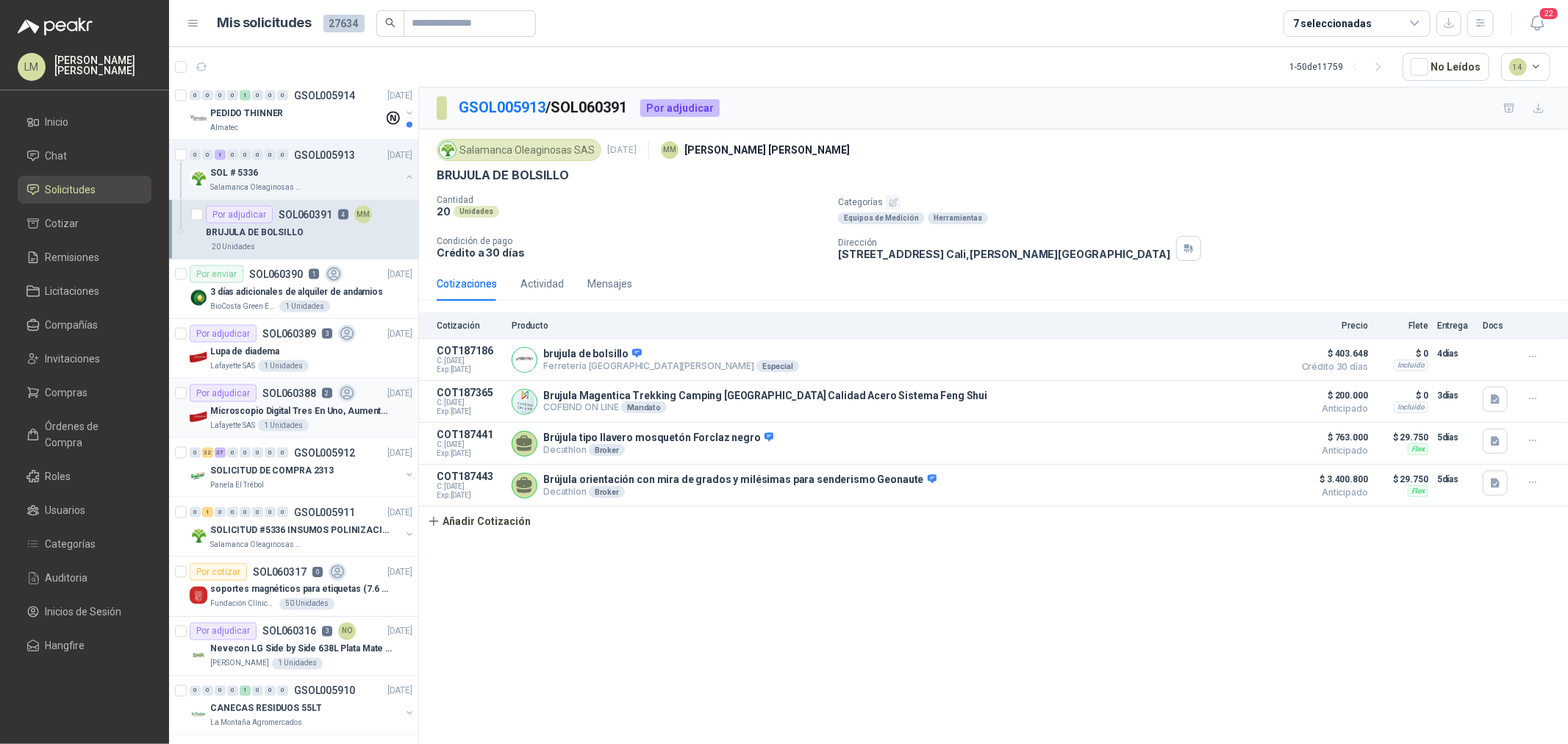
scroll to position [1879, 0]
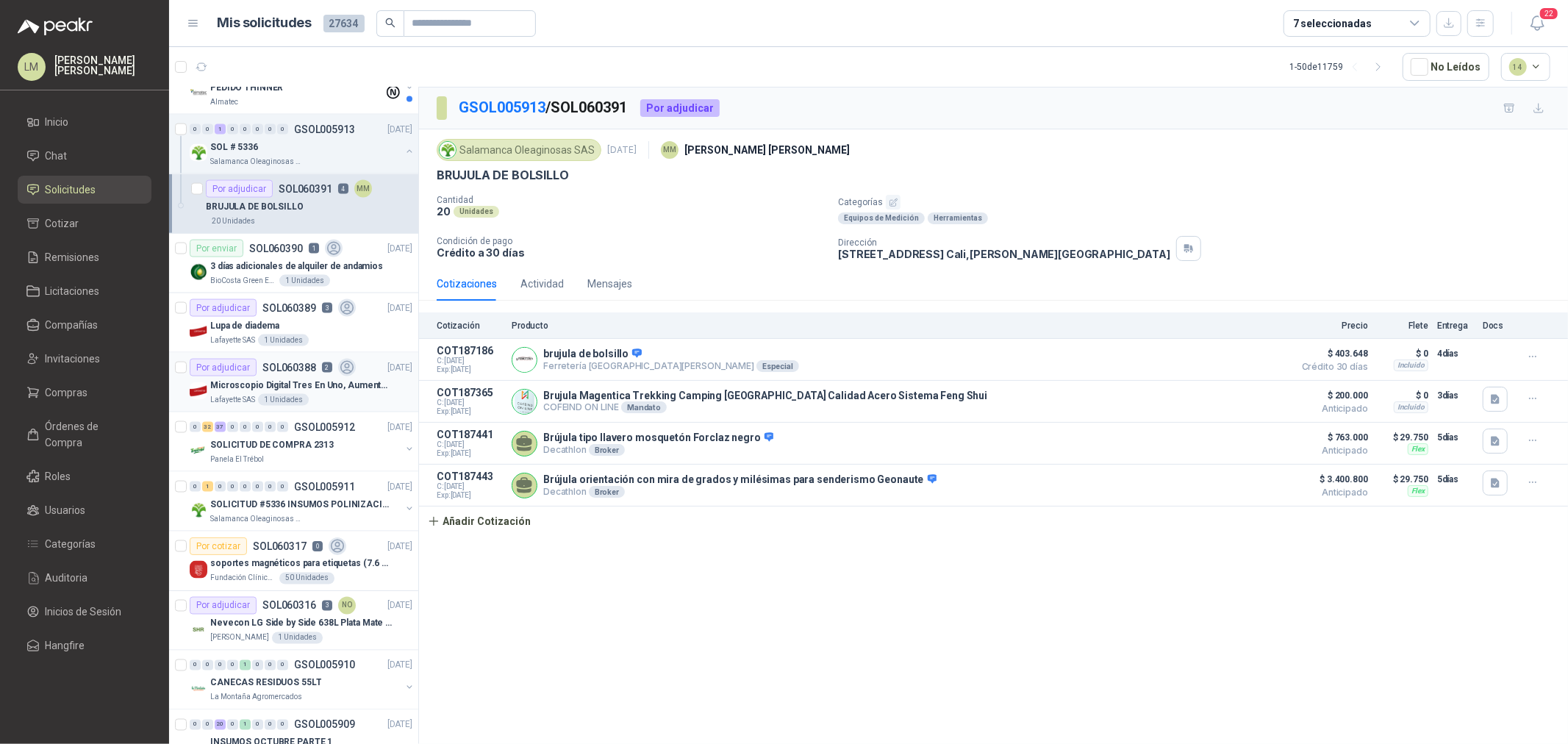
click at [313, 504] on p "SOLICITUD #5336 INSUMOS POLINIZACIÓN" at bounding box center [302, 504] width 183 height 14
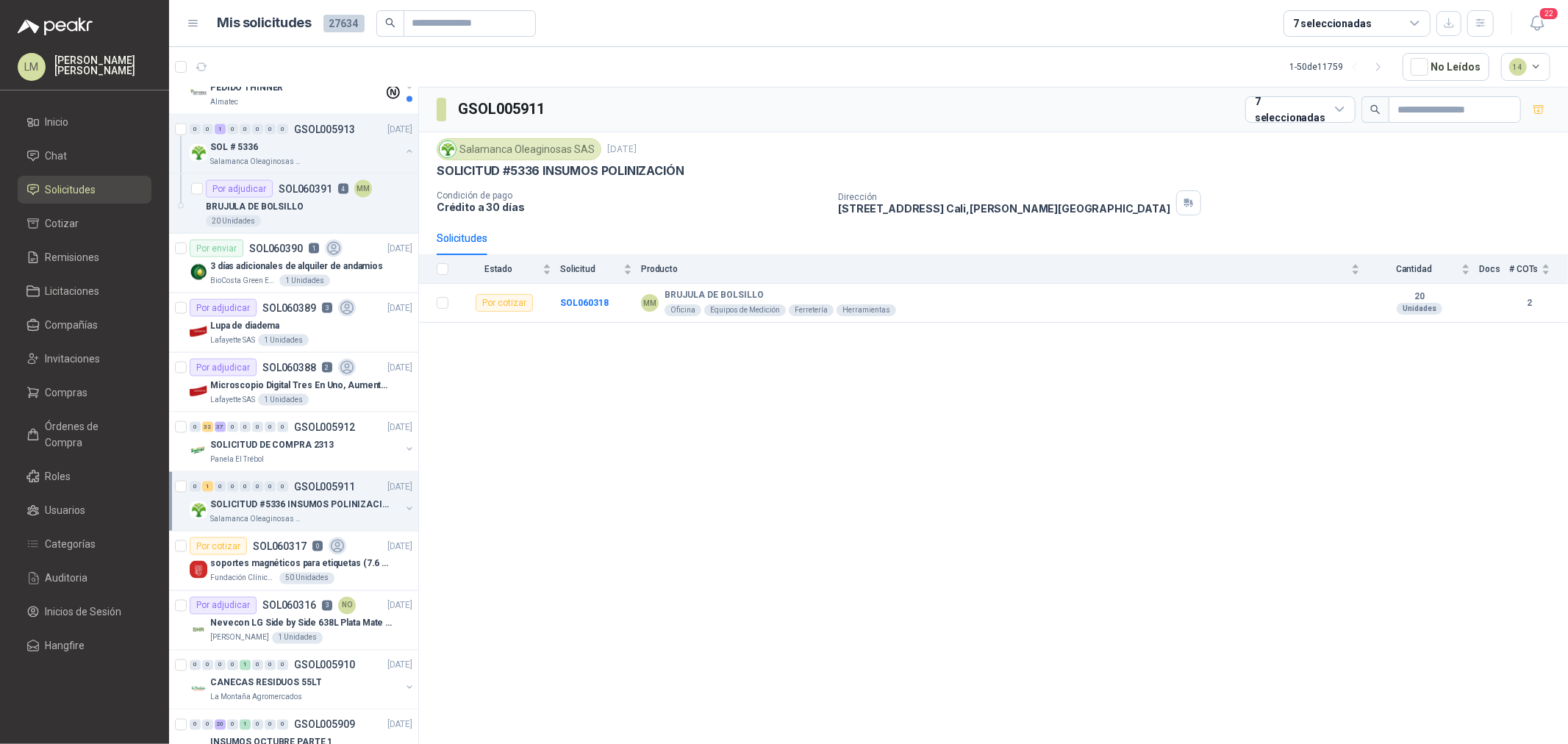
click at [404, 506] on button "button" at bounding box center [410, 509] width 12 height 12
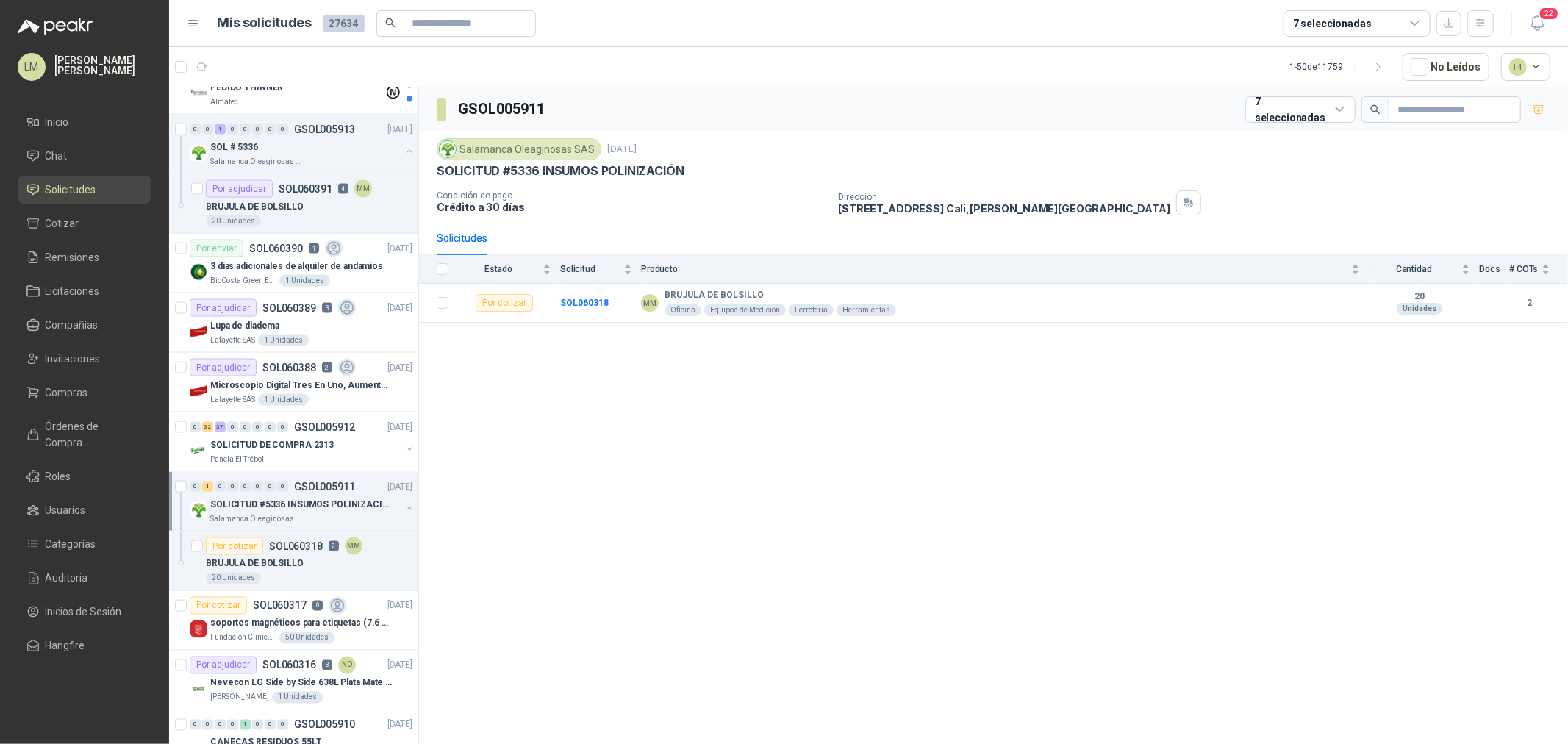
click at [355, 522] on div "Salamanca Oleaginosas SAS" at bounding box center [305, 519] width 190 height 12
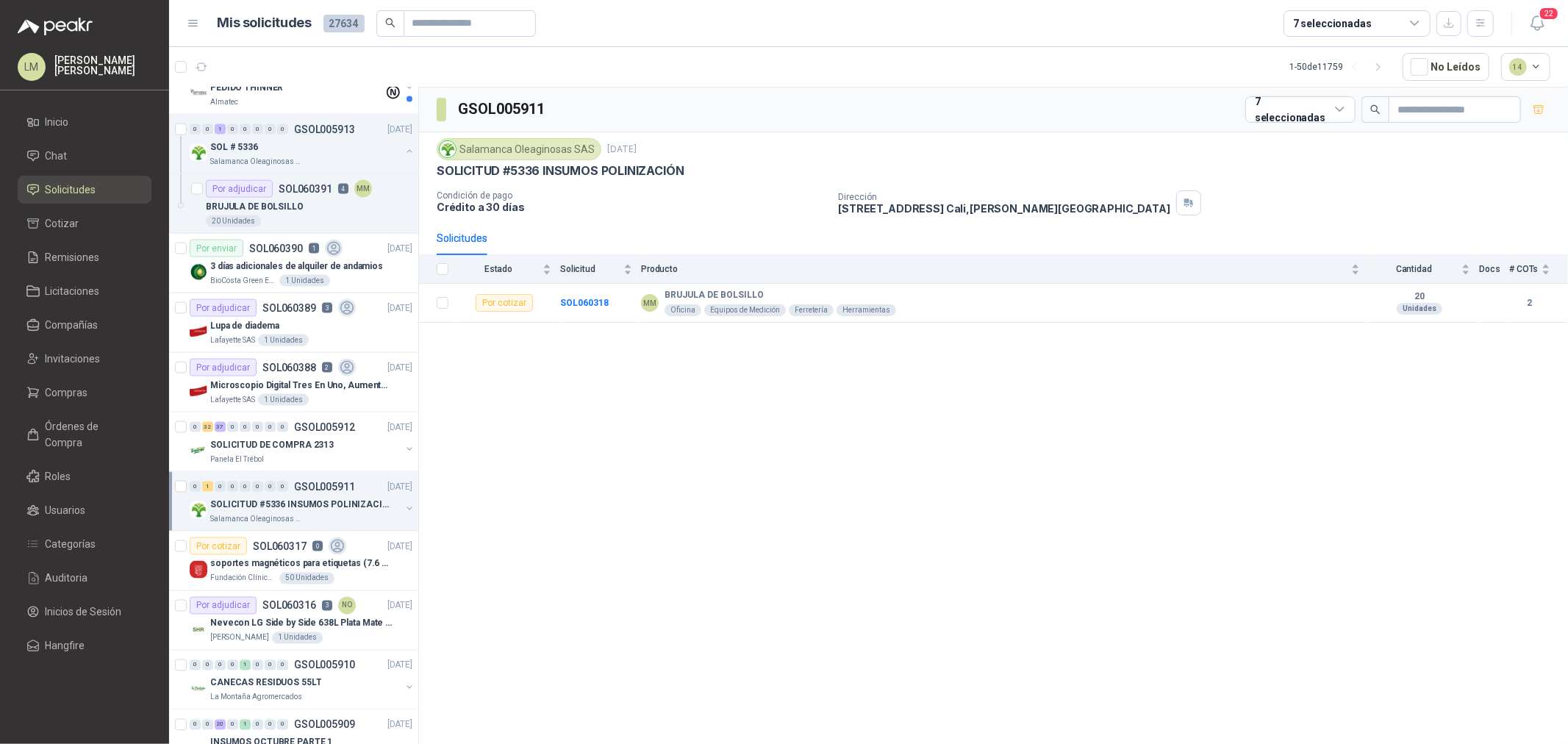
click at [404, 508] on button "button" at bounding box center [410, 509] width 12 height 12
click at [365, 550] on div "Por cotizar SOL060318 2 MM" at bounding box center [309, 546] width 206 height 18
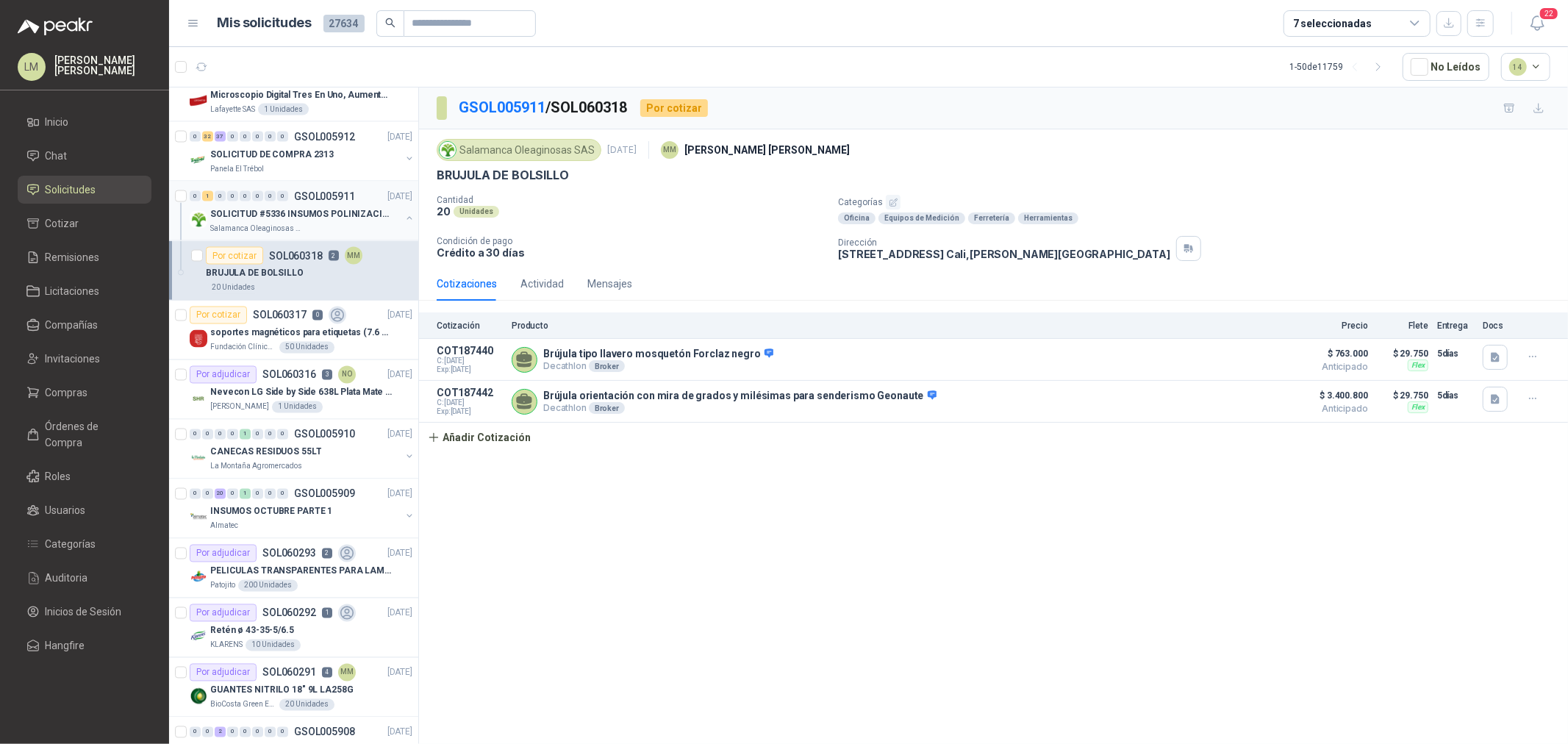
scroll to position [2206, 0]
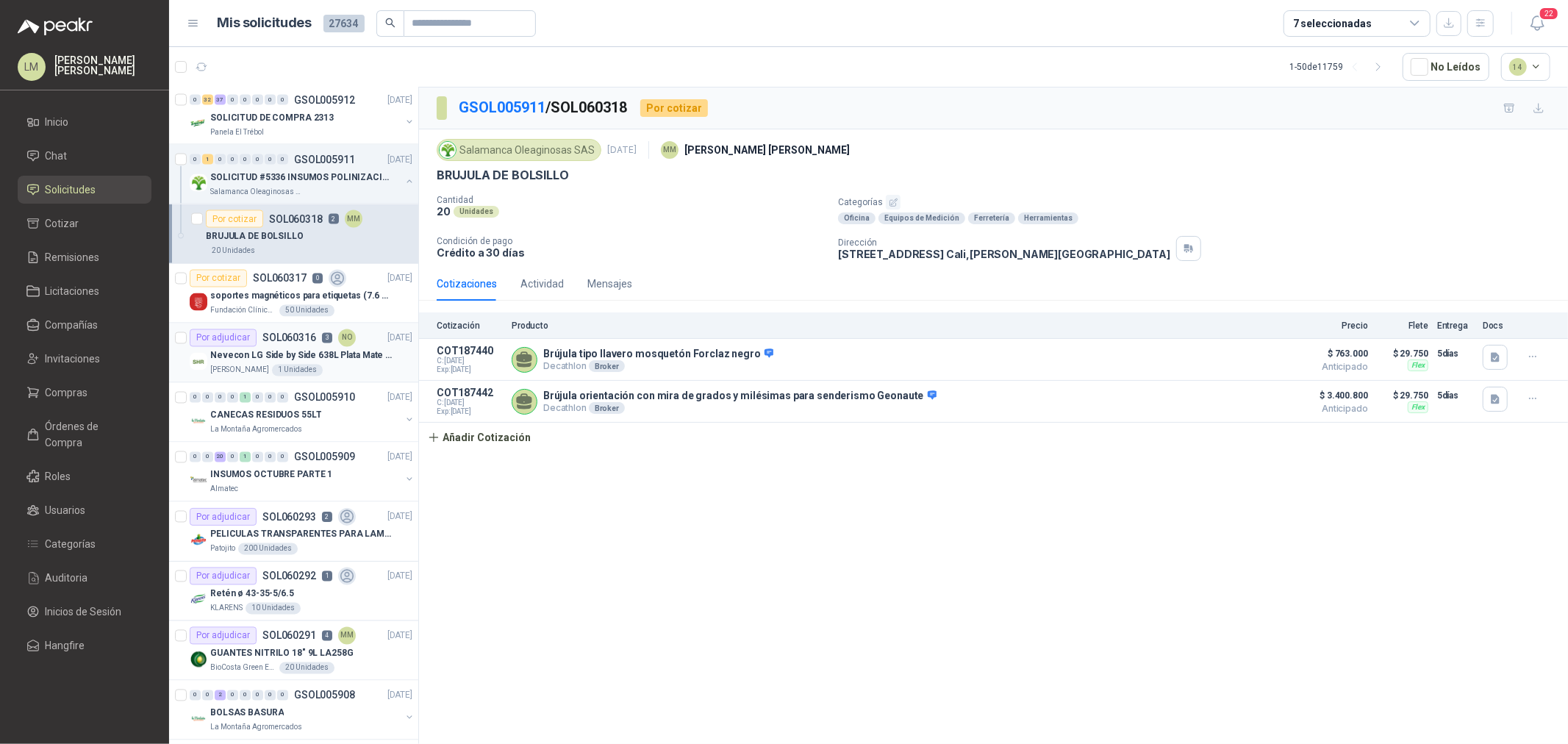
click at [275, 350] on p "Nevecon LG Side by Side 638L Plata Mate Disp. de agua/hielo MOD GS66SPY" at bounding box center [302, 356] width 183 height 14
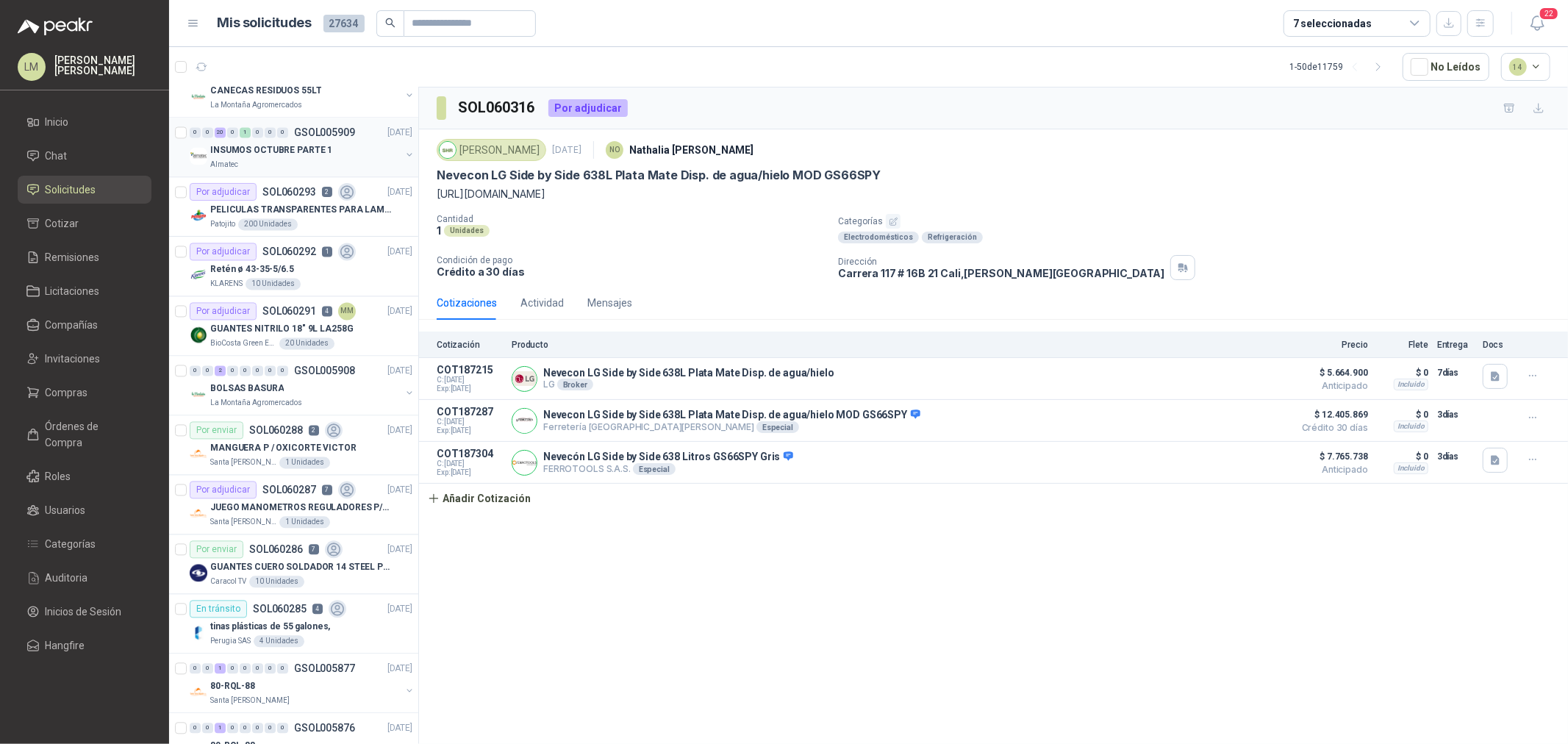
scroll to position [2533, 0]
click at [300, 321] on p "GUANTES NITRILO 18" 9L LA258G" at bounding box center [282, 327] width 143 height 14
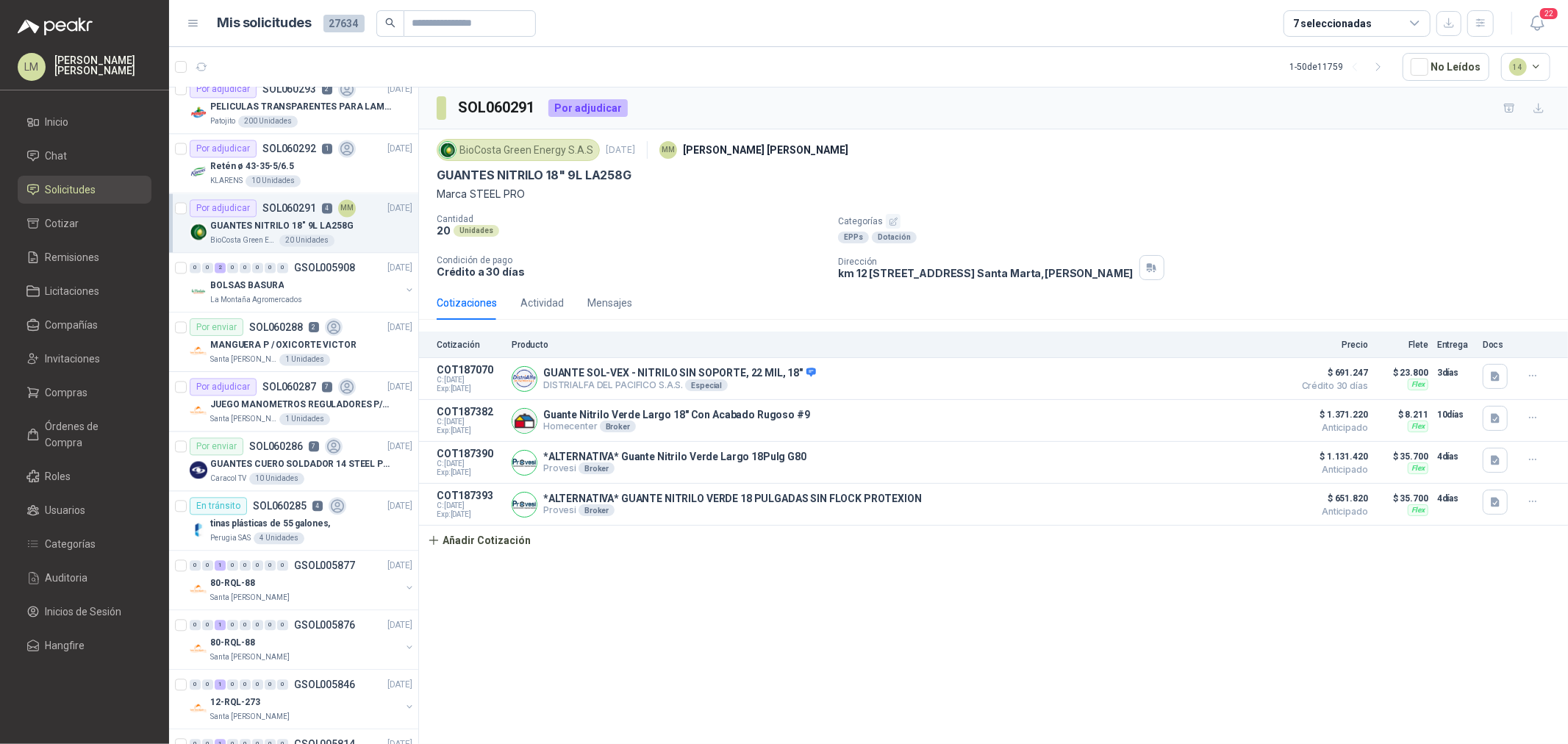
scroll to position [2696, 0]
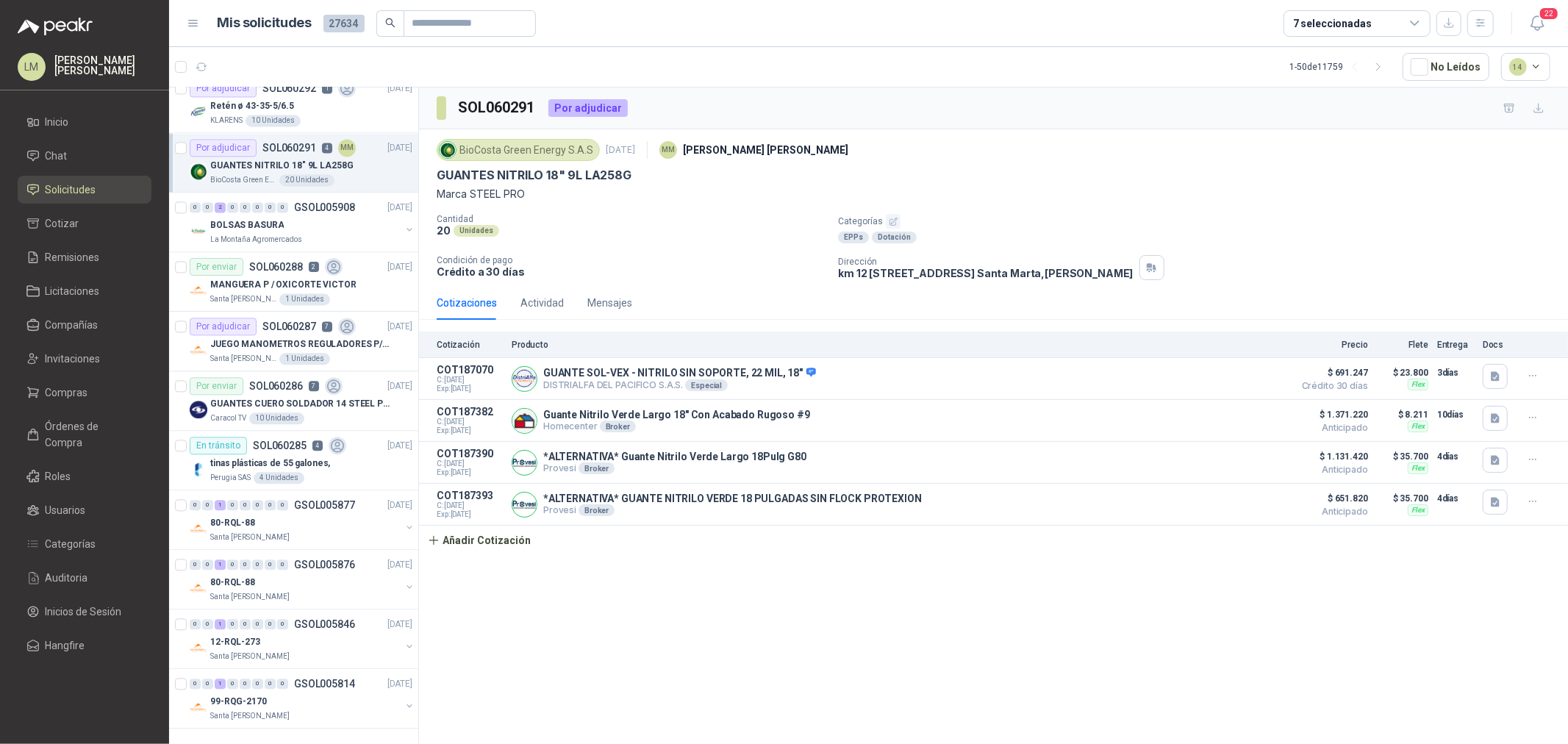
click at [300, 321] on p "SOL060287" at bounding box center [289, 327] width 54 height 10
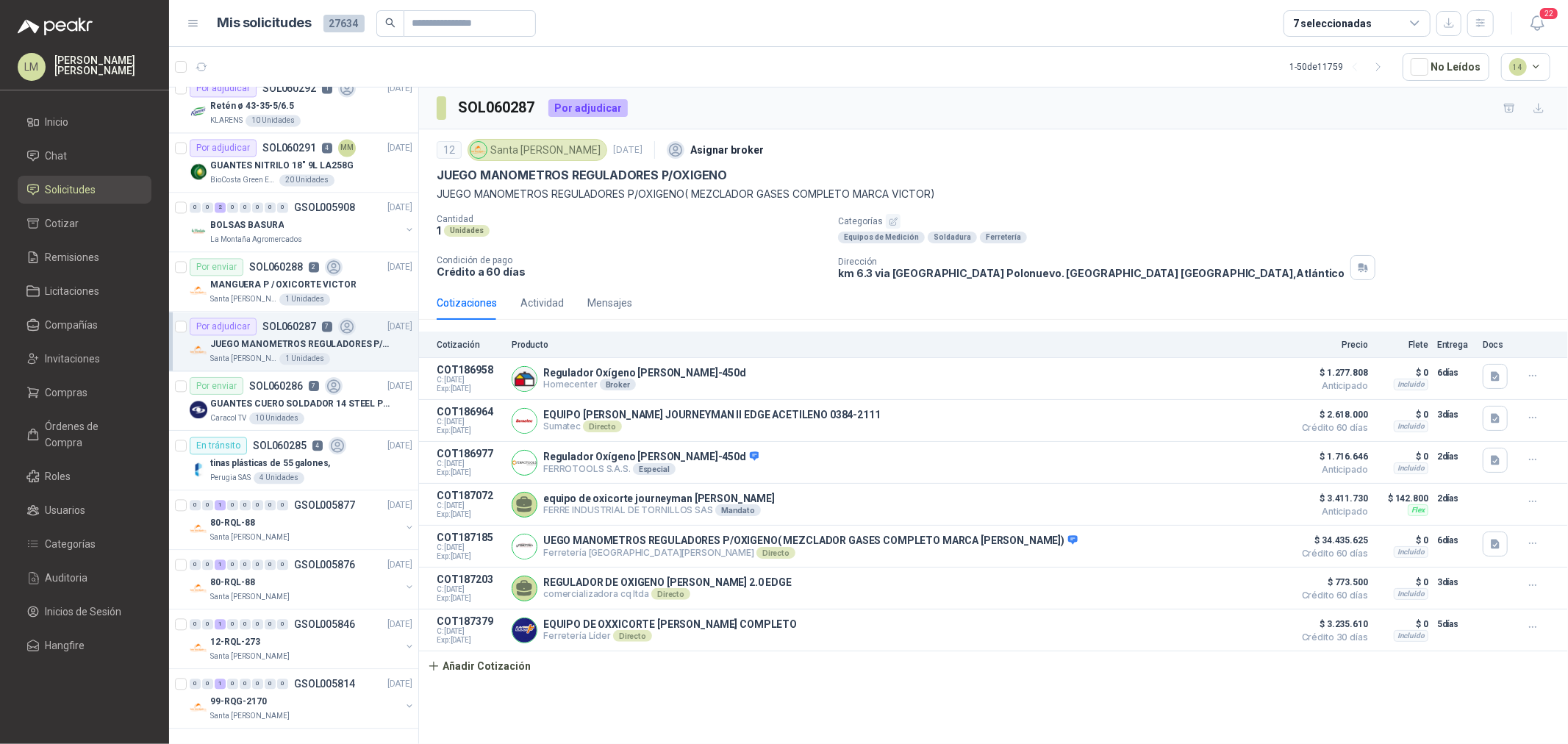
click at [1313, 23] on div "7 seleccionadas" at bounding box center [1332, 24] width 79 height 16
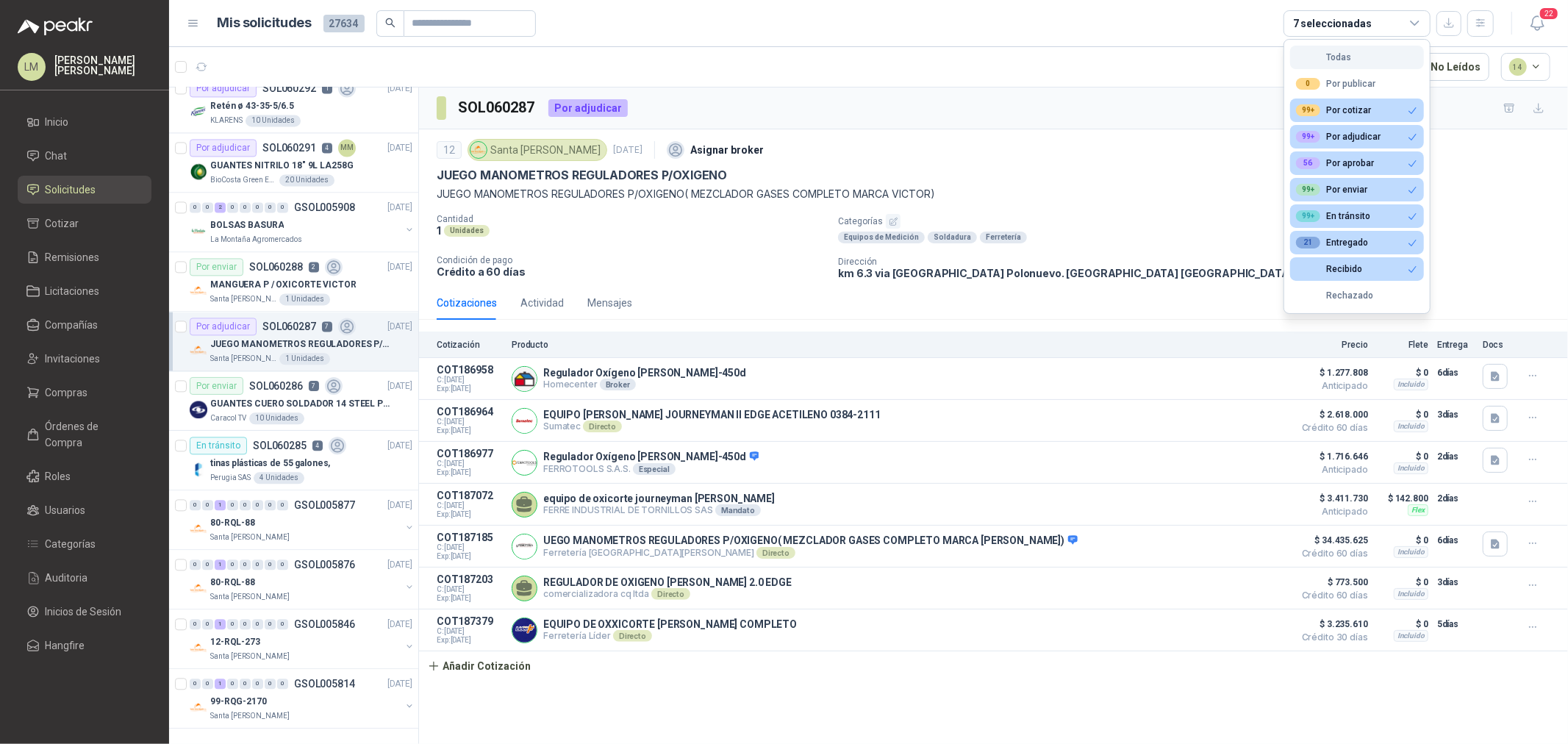
click at [1320, 46] on button "Todas" at bounding box center [1357, 58] width 134 height 24
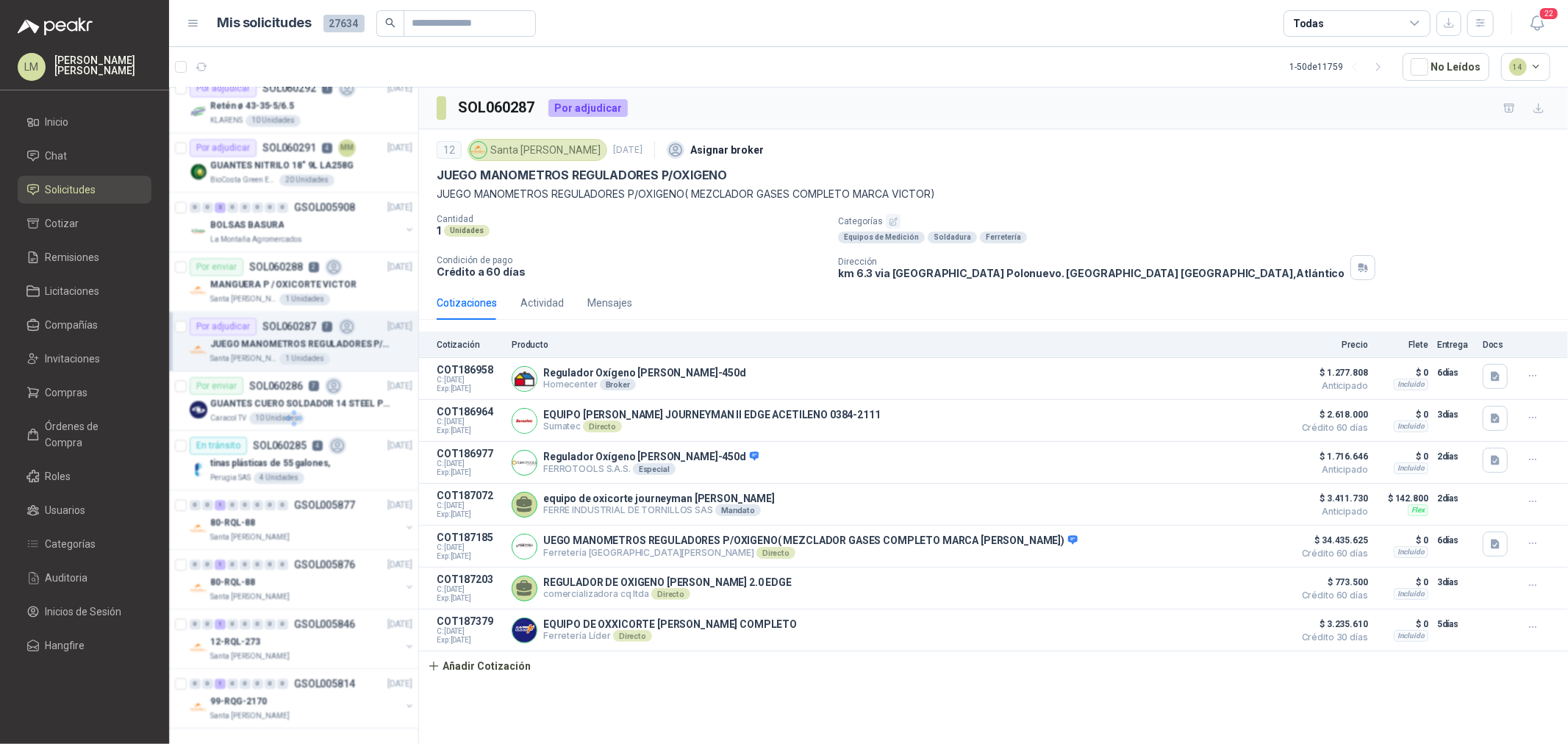
click at [1320, 26] on div "Todas" at bounding box center [1356, 24] width 147 height 27
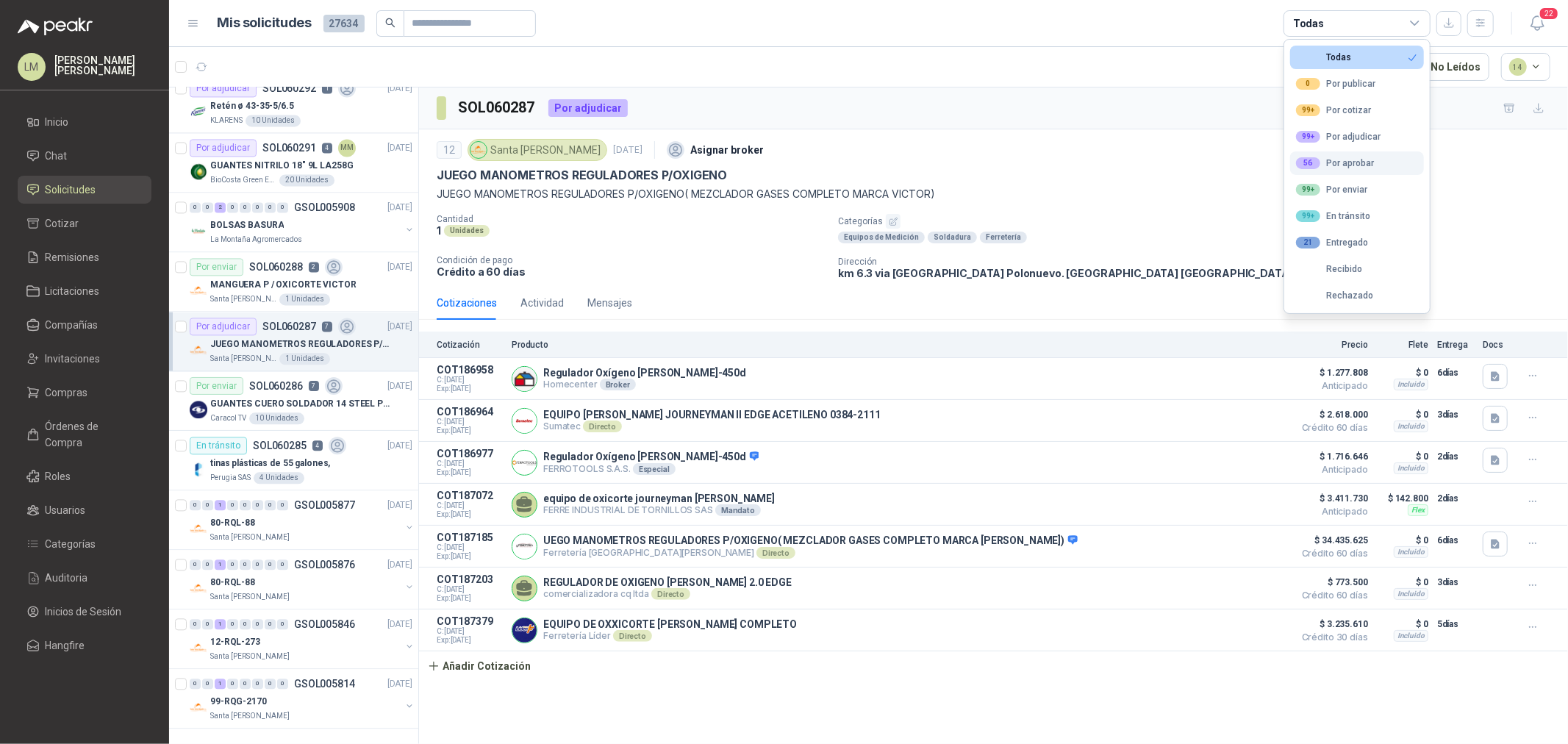
click at [1316, 160] on div "56" at bounding box center [1308, 163] width 24 height 12
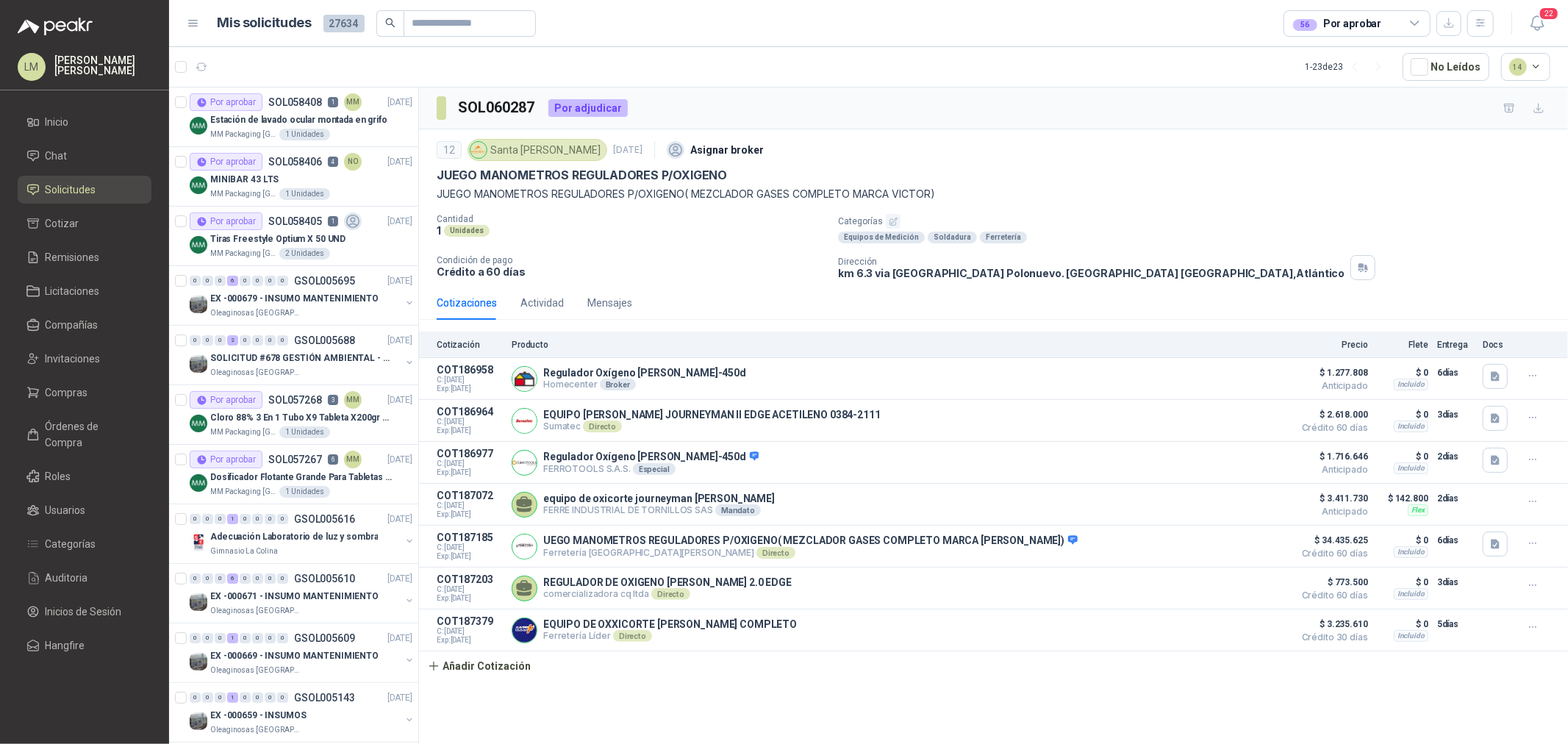
click at [585, 245] on div "Cantidad 1 Unidades Categorías Equipos de Medición Soldadura Ferretería Condici…" at bounding box center [993, 247] width 1114 height 66
click at [245, 287] on div "0 0 0 6 0 0 0 0 GSOL005695 30/09/25" at bounding box center [302, 281] width 226 height 18
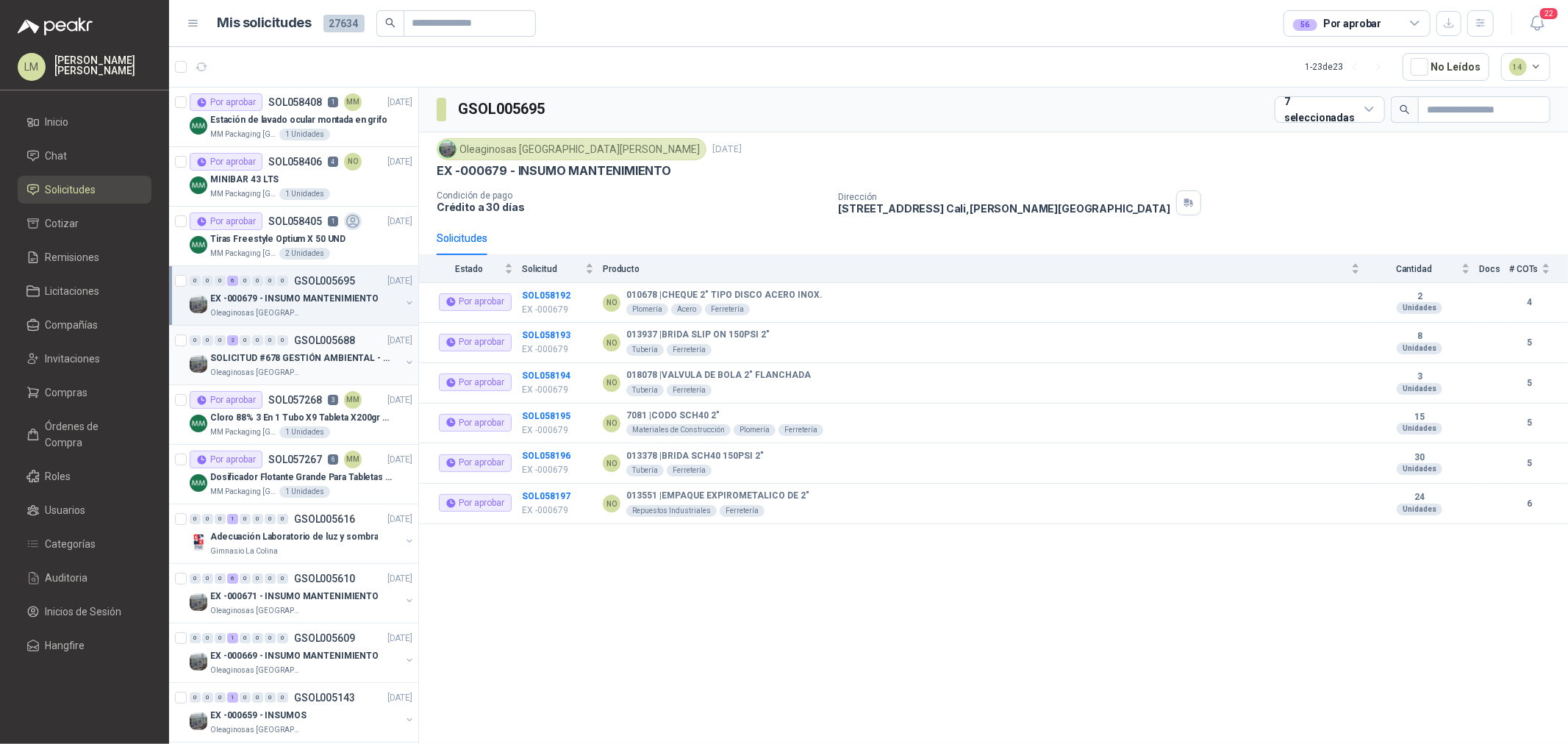
click at [292, 347] on div "0 0 0 2 0 0 0 0 GSOL005688 29/09/25" at bounding box center [302, 341] width 226 height 18
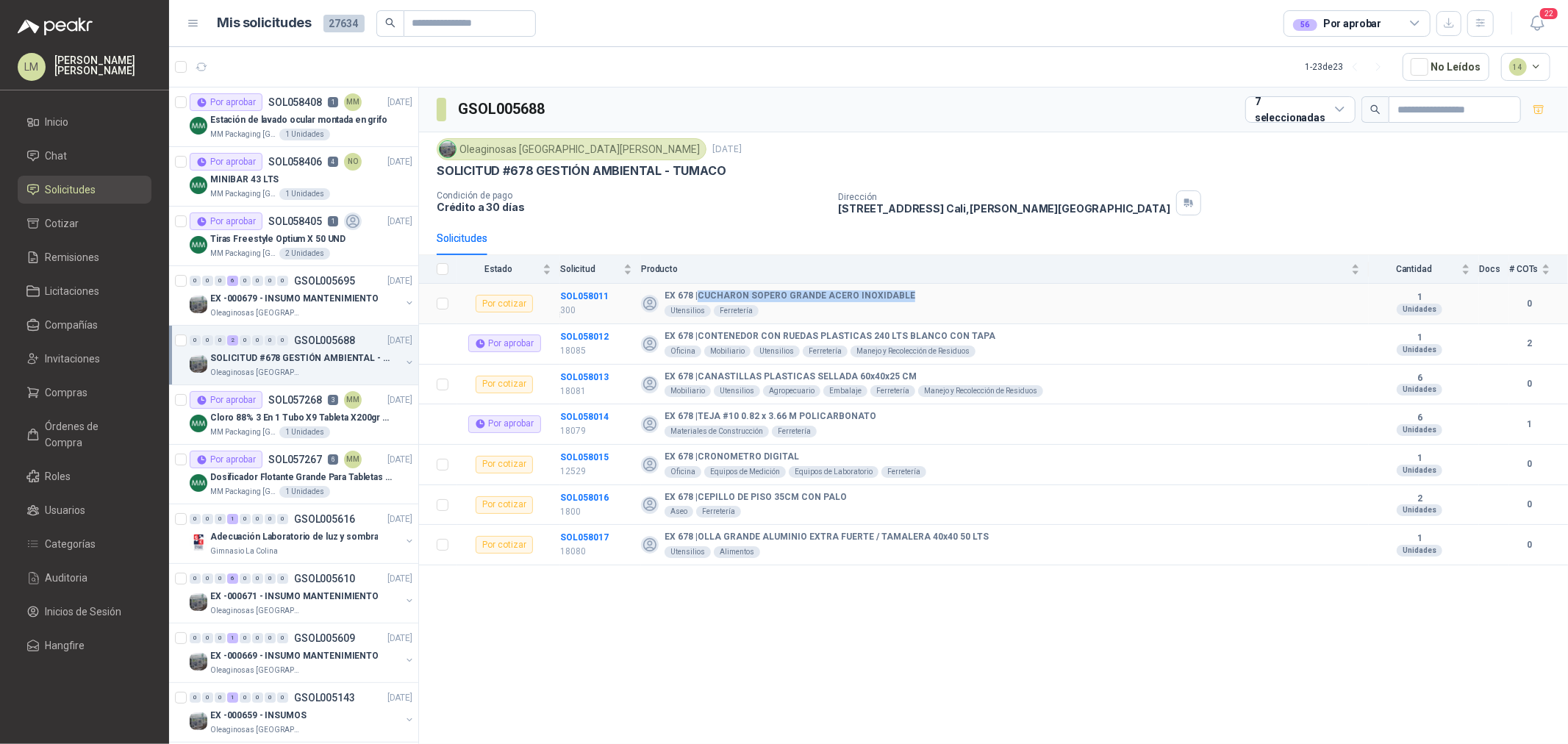
drag, startPoint x: 700, startPoint y: 292, endPoint x: 908, endPoint y: 299, distance: 208.1
click at [908, 299] on div "EX 678 | CUCHARON SOPERO GRANDE ACERO INOXIDABLE Utensilios Ferretería" at bounding box center [1000, 304] width 719 height 27
copy b "CUCHARON SOPERO GRANDE ACERO INOXIDABLE"
click at [590, 294] on b "SOL058011" at bounding box center [585, 296] width 49 height 10
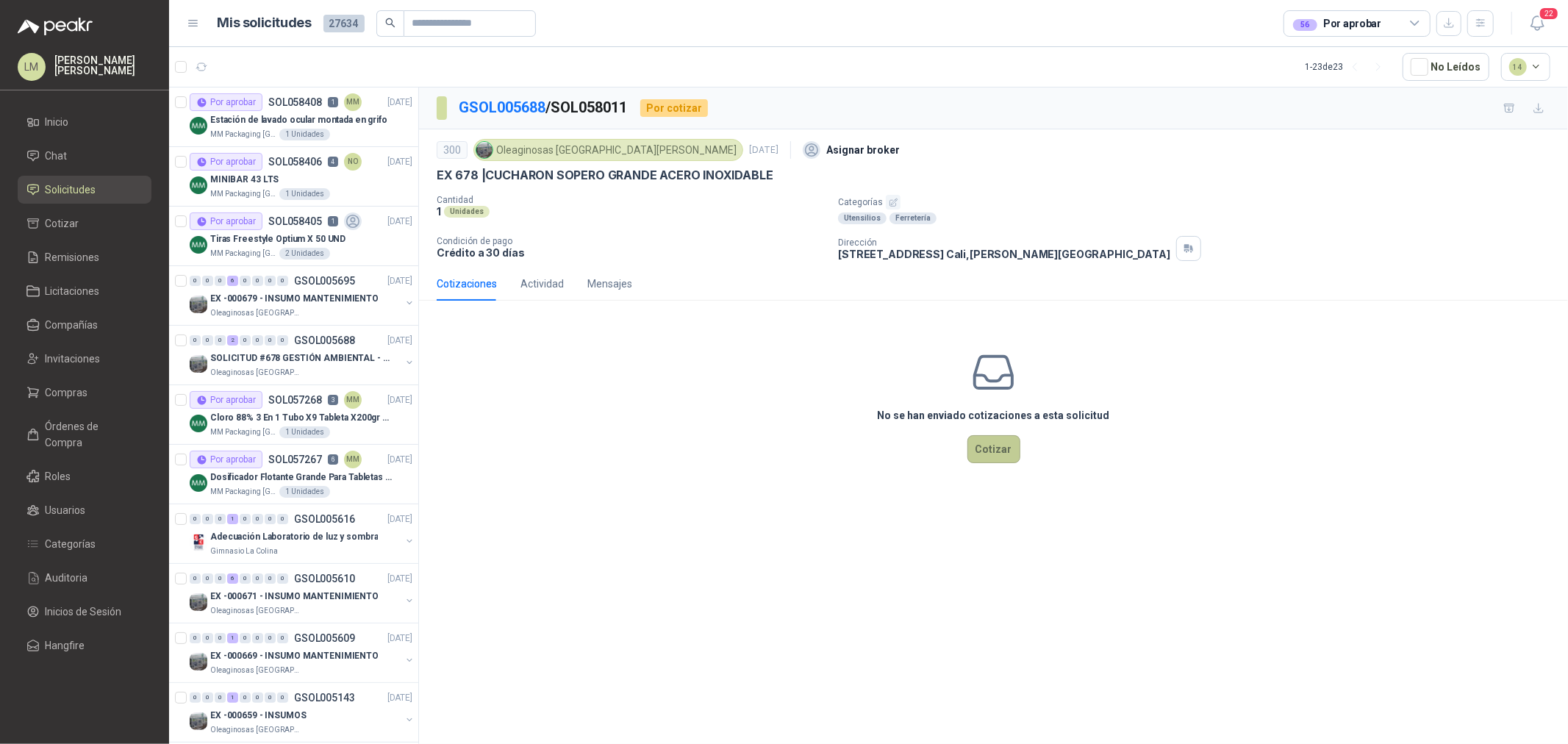
click at [994, 452] on button "Cotizar" at bounding box center [994, 449] width 53 height 28
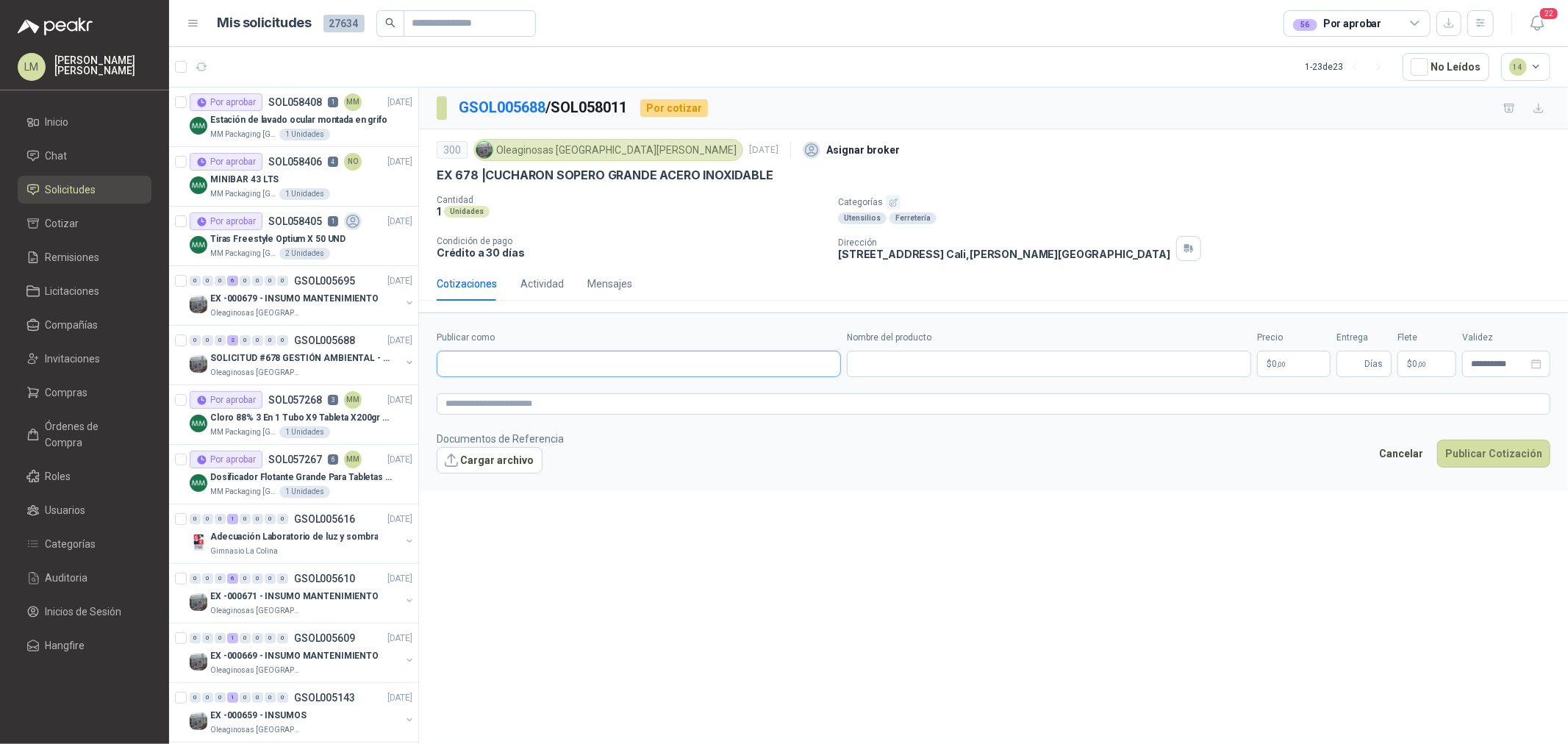
click at [523, 357] on input "Publicar como" at bounding box center [638, 364] width 403 height 25
type input "******"
click at [516, 392] on p "Homecenter" at bounding box center [497, 397] width 52 height 9
type input "**********"
click at [942, 366] on input "Nombre del producto" at bounding box center [1049, 364] width 405 height 27
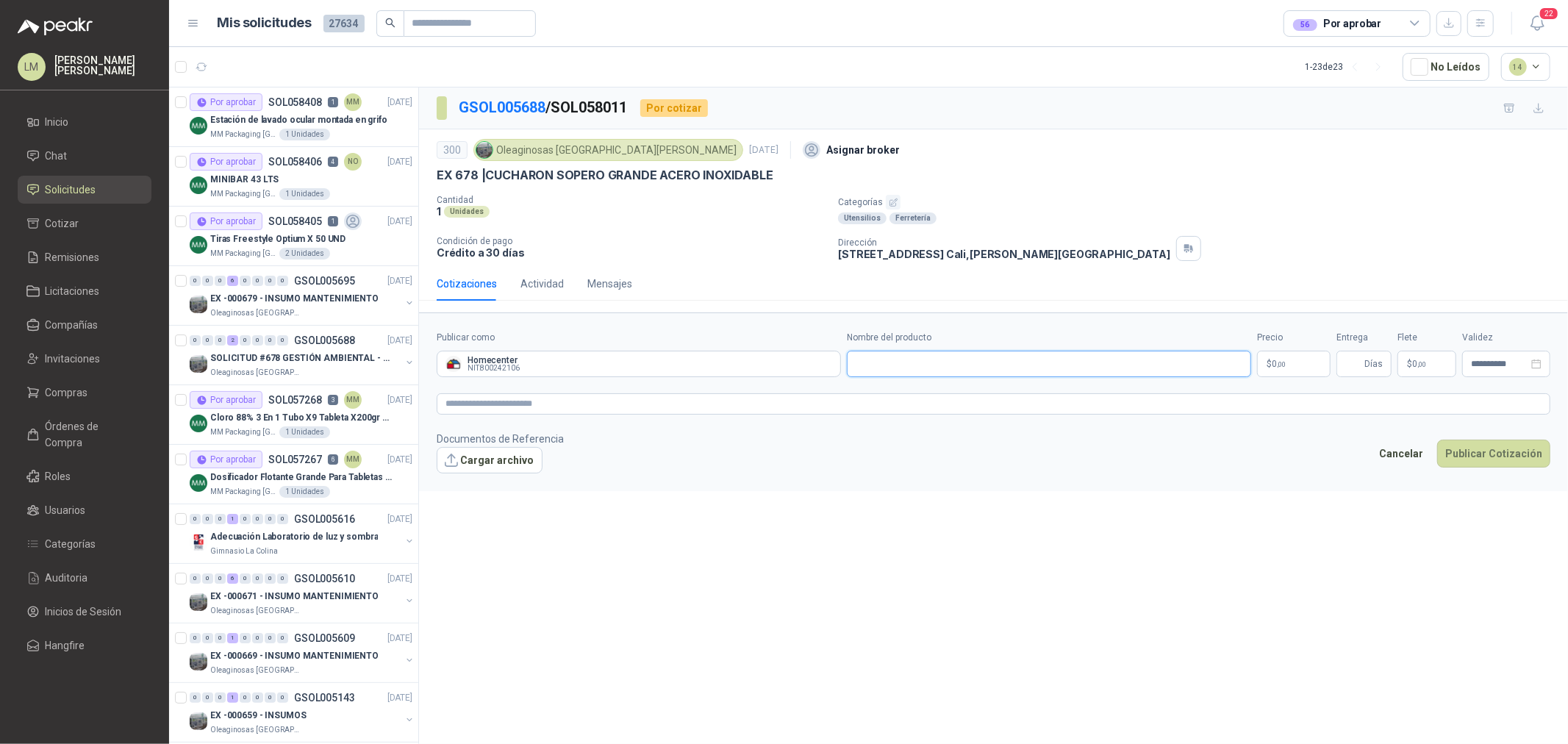
paste input "**********"
type input "**********"
click at [1274, 366] on span "0 ,00" at bounding box center [1278, 364] width 14 height 9
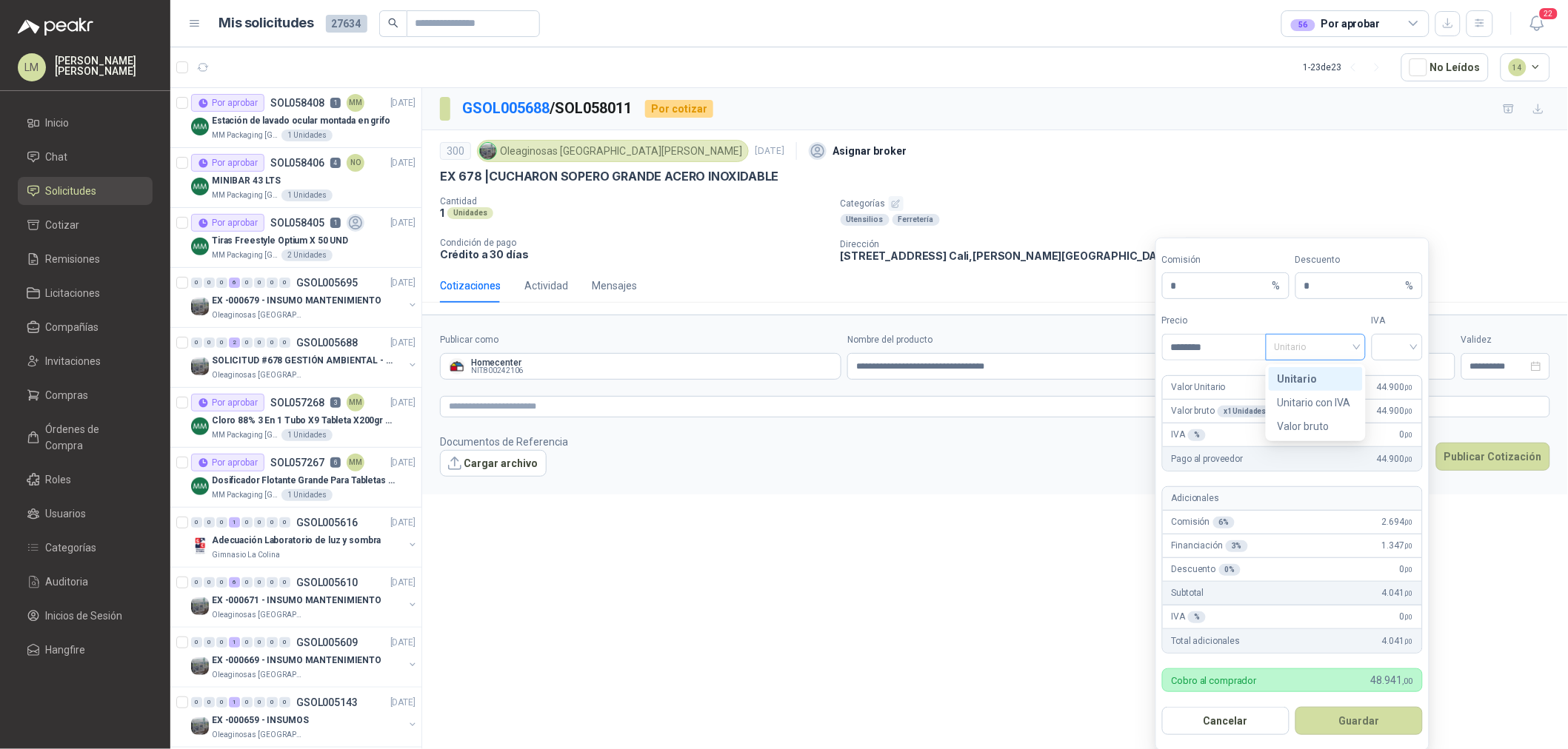
click at [1306, 348] on span "Unitario" at bounding box center [1315, 347] width 82 height 22
type input "********"
click at [1306, 387] on div "Unitario" at bounding box center [1315, 379] width 94 height 24
click at [1321, 358] on span "Unitario" at bounding box center [1315, 347] width 82 height 22
click at [1309, 405] on div "Unitario con IVA" at bounding box center [1315, 403] width 77 height 16
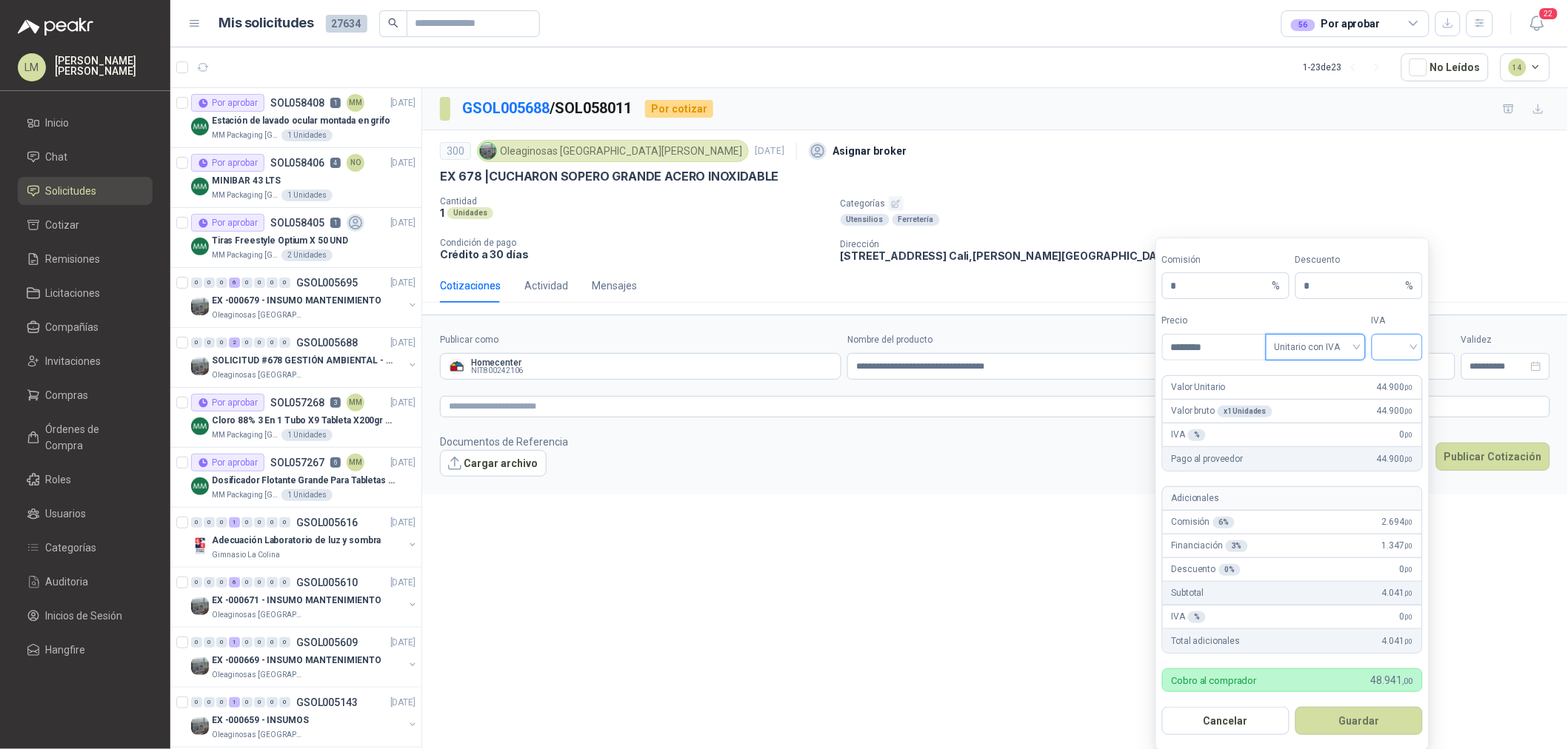
click at [1390, 349] on input "search" at bounding box center [1397, 346] width 33 height 22
click at [1386, 376] on div "19%" at bounding box center [1397, 379] width 27 height 16
click at [1352, 719] on button "Guardar" at bounding box center [1359, 721] width 128 height 28
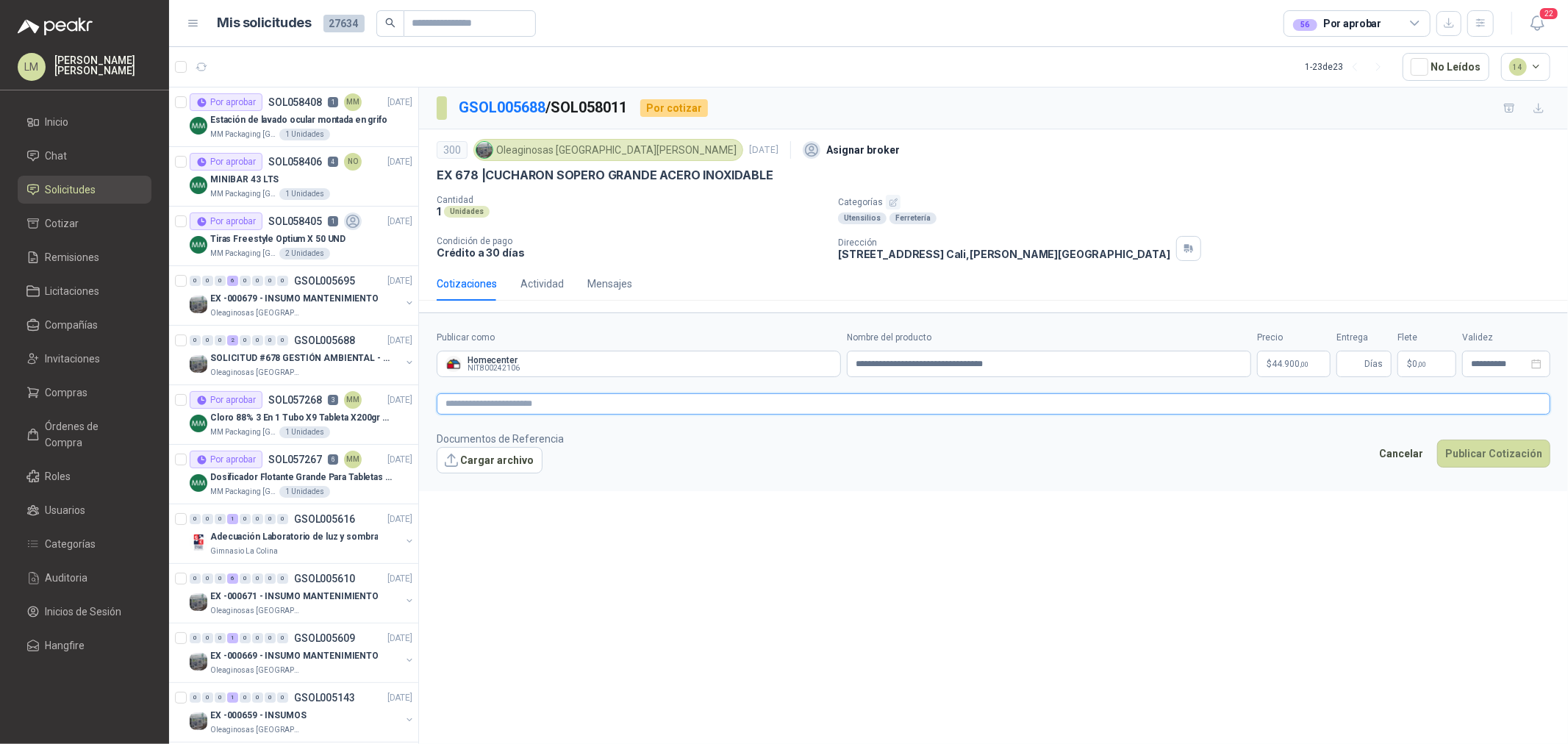
click at [576, 406] on textarea at bounding box center [993, 404] width 1114 height 21
click at [929, 396] on textarea at bounding box center [993, 404] width 1114 height 21
click at [1358, 361] on input "Entrega" at bounding box center [1353, 364] width 16 height 25
type input "**"
click at [1424, 362] on span ",00" at bounding box center [1422, 364] width 9 height 8
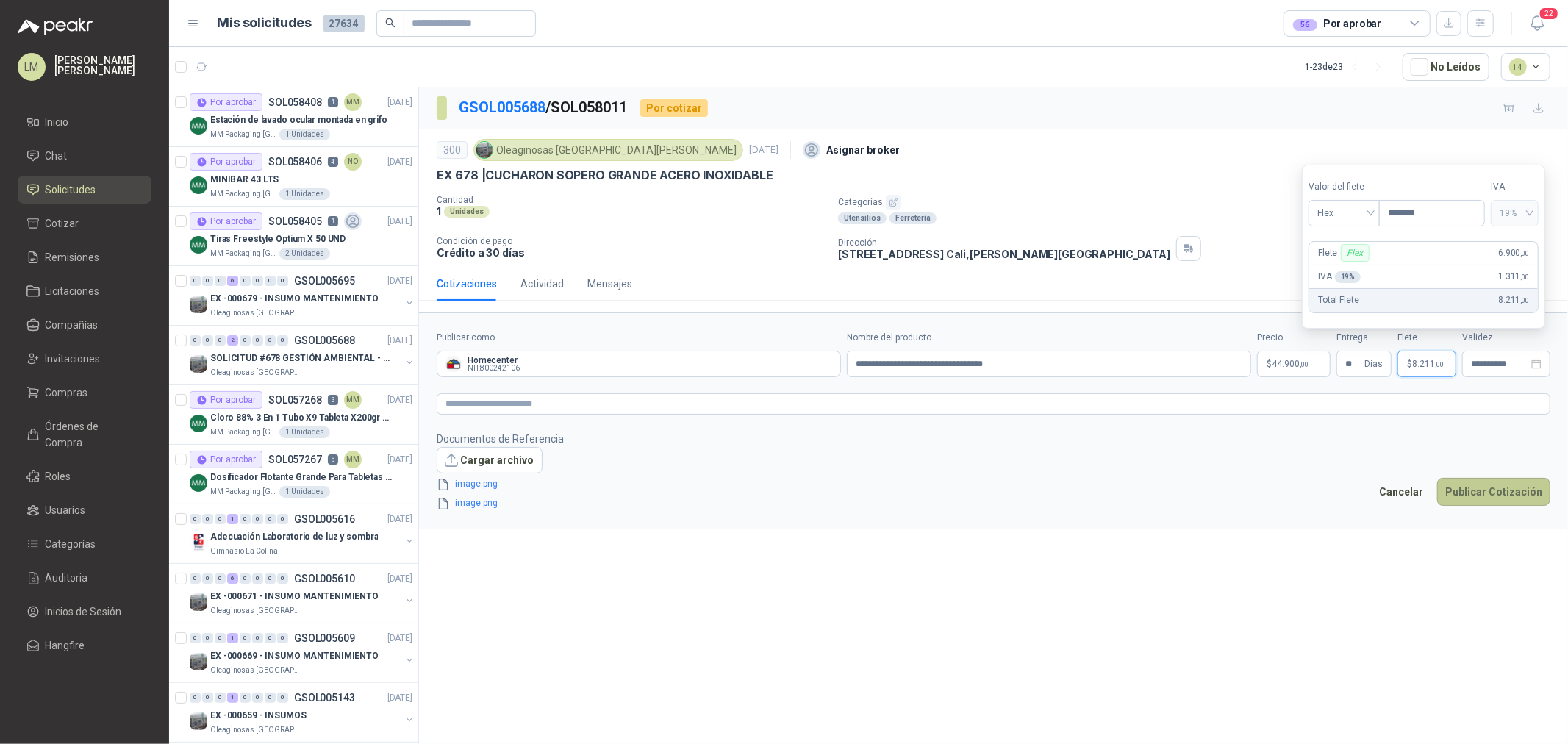
type input "*******"
click at [1475, 495] on button "Publicar Cotización" at bounding box center [1494, 492] width 114 height 28
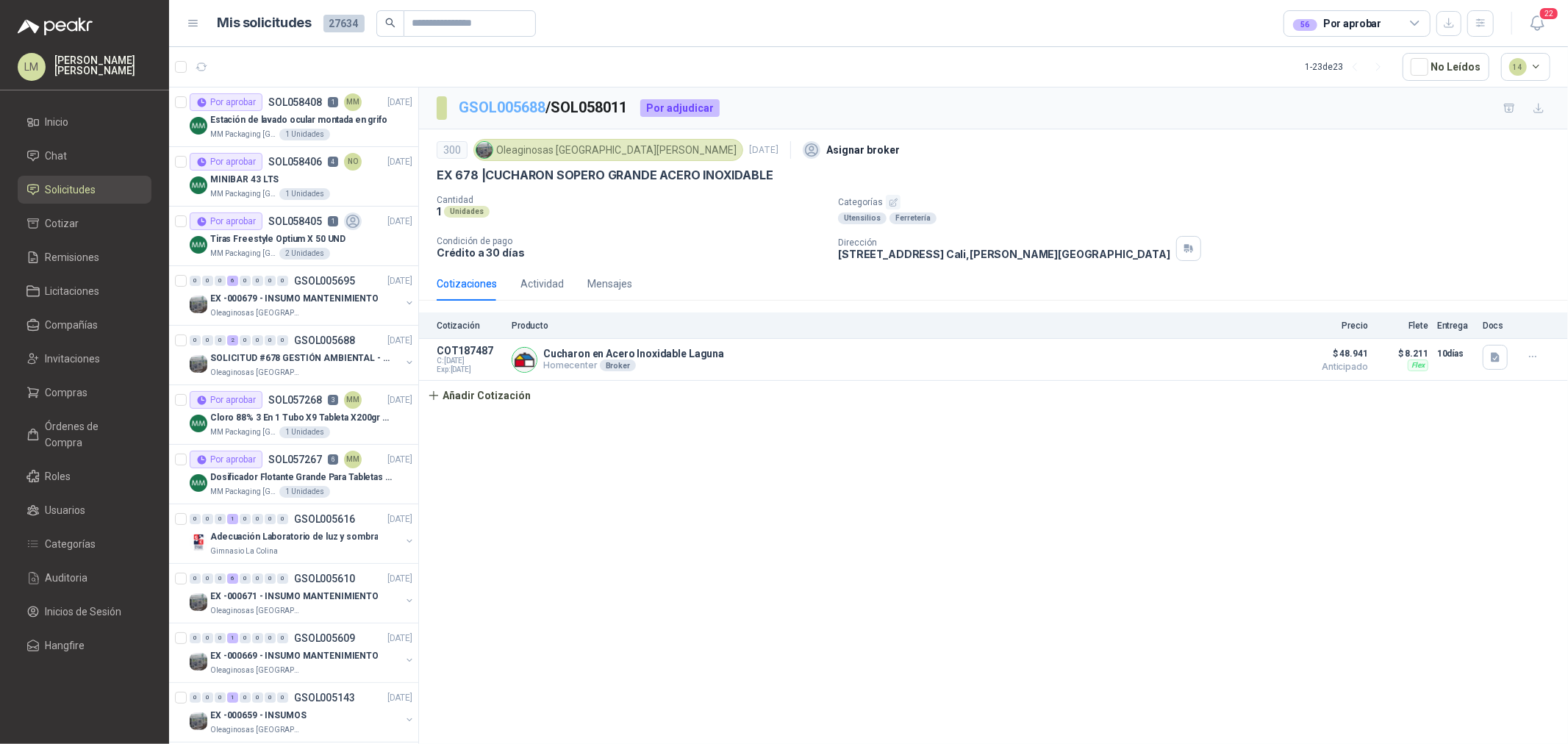
click at [502, 106] on link "GSOL005688" at bounding box center [502, 108] width 87 height 18
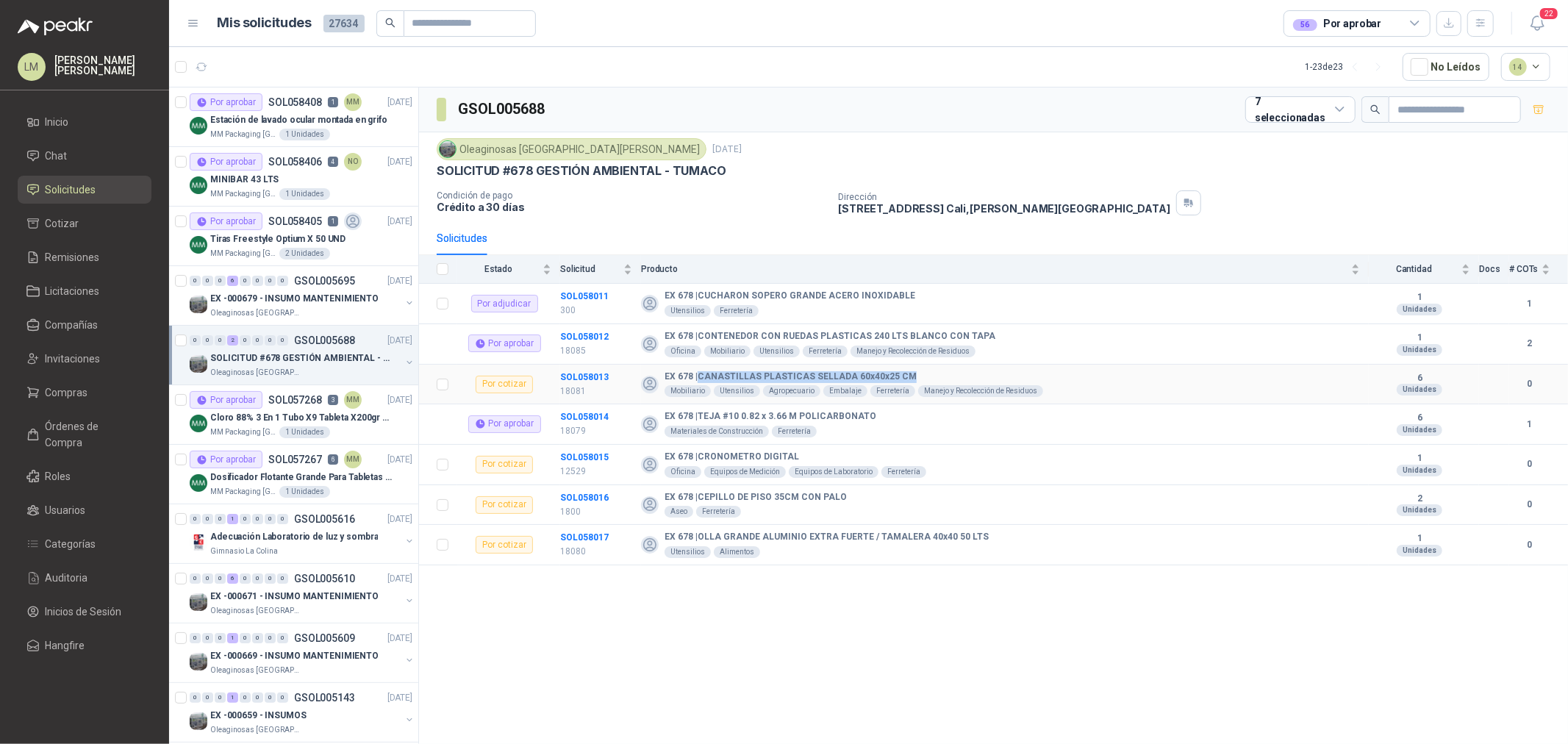
drag, startPoint x: 698, startPoint y: 375, endPoint x: 920, endPoint y: 372, distance: 222.0
click at [920, 372] on div "EX 678 | CANASTILLAS PLASTICAS SELLADA 60x40x25 CM" at bounding box center [854, 378] width 379 height 12
copy b "CANASTILLAS PLASTICAS SELLADA 60x40x25 CM"
click at [701, 456] on b "EX 678 | CRONOMETRO DIGITAL" at bounding box center [732, 457] width 135 height 12
drag, startPoint x: 698, startPoint y: 456, endPoint x: 791, endPoint y: 456, distance: 93.0
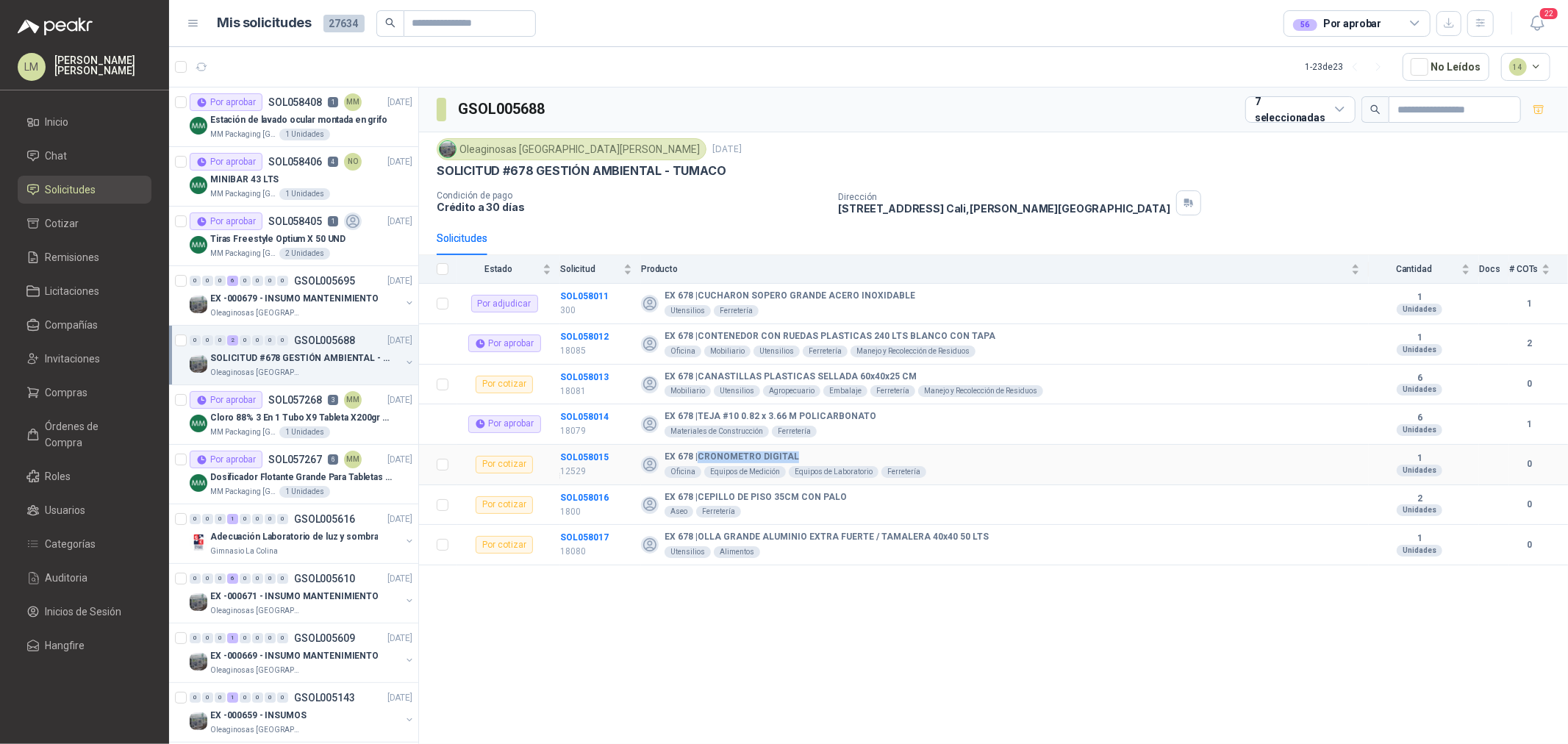
click at [791, 456] on b "EX 678 | CRONOMETRO DIGITAL" at bounding box center [732, 457] width 135 height 12
copy b "CRONOMETRO DIGITAL"
drag, startPoint x: 842, startPoint y: 493, endPoint x: 700, endPoint y: 490, distance: 142.0
click at [700, 490] on td "EX 678 | CEPILLO DE PISO 35CM CON PALO Aseo Ferretería" at bounding box center [1005, 505] width 728 height 41
copy b "CEPILLO DE PISO 35CM CON PALO"
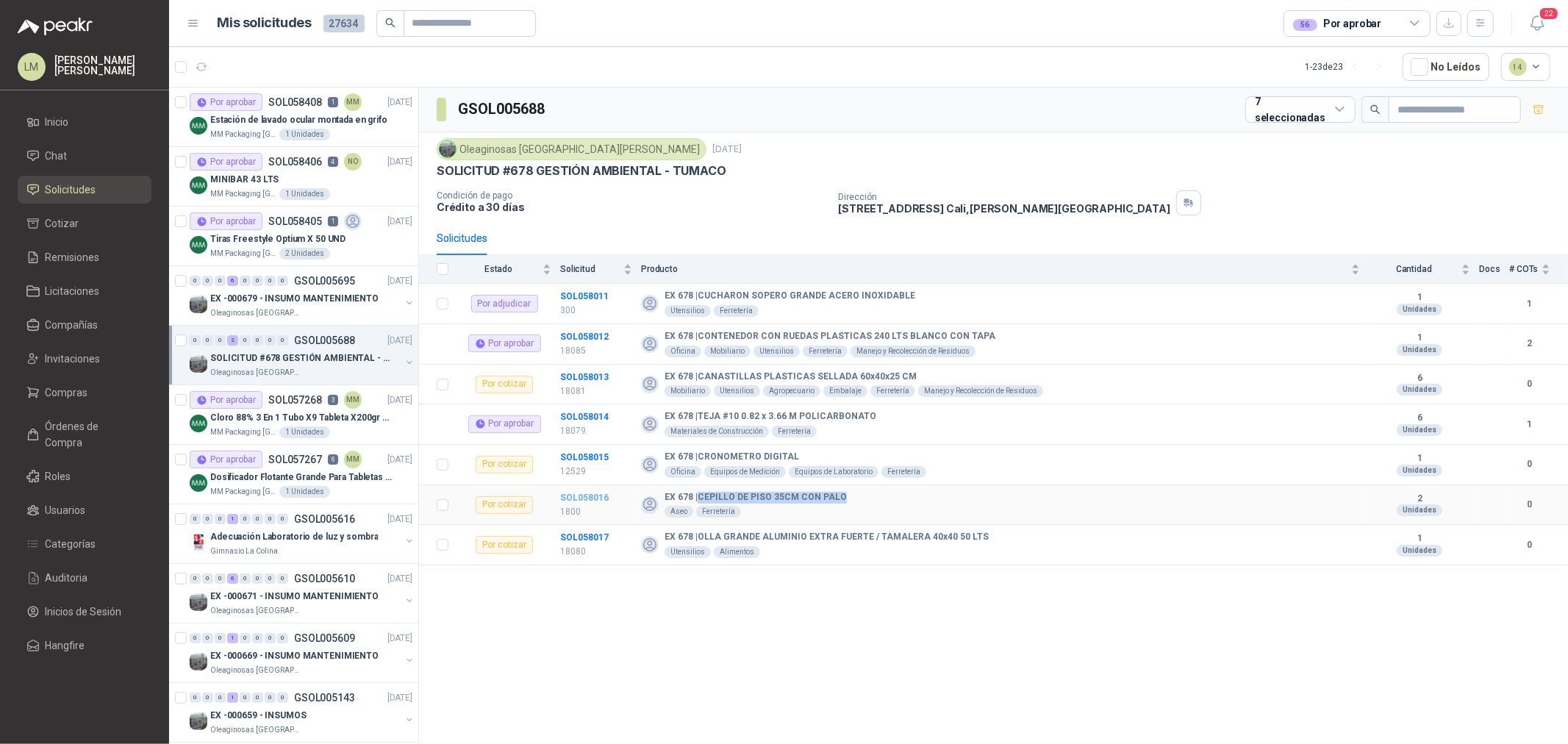
click at [585, 501] on b "SOL058016" at bounding box center [585, 498] width 49 height 10
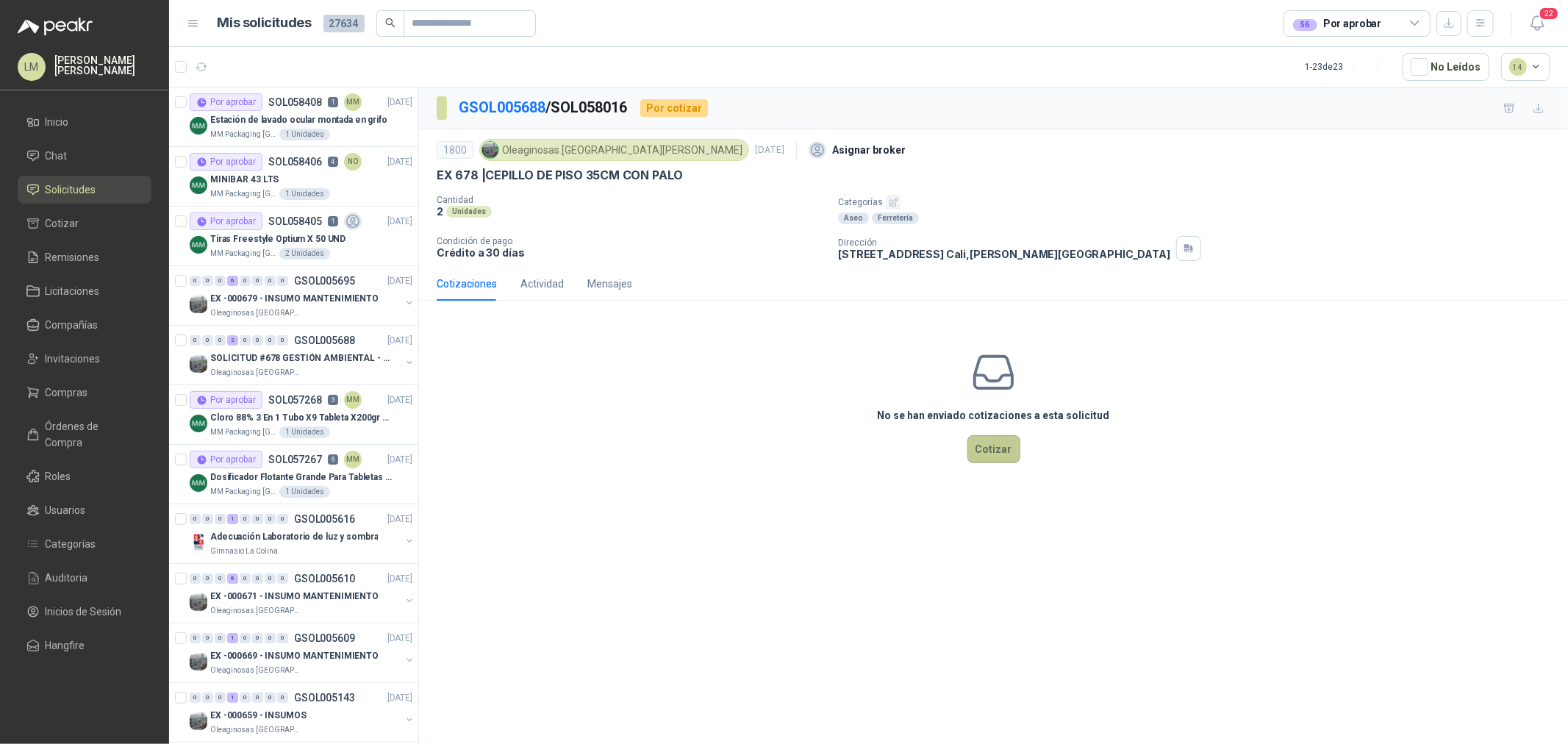
click at [986, 451] on button "Cotizar" at bounding box center [994, 449] width 53 height 28
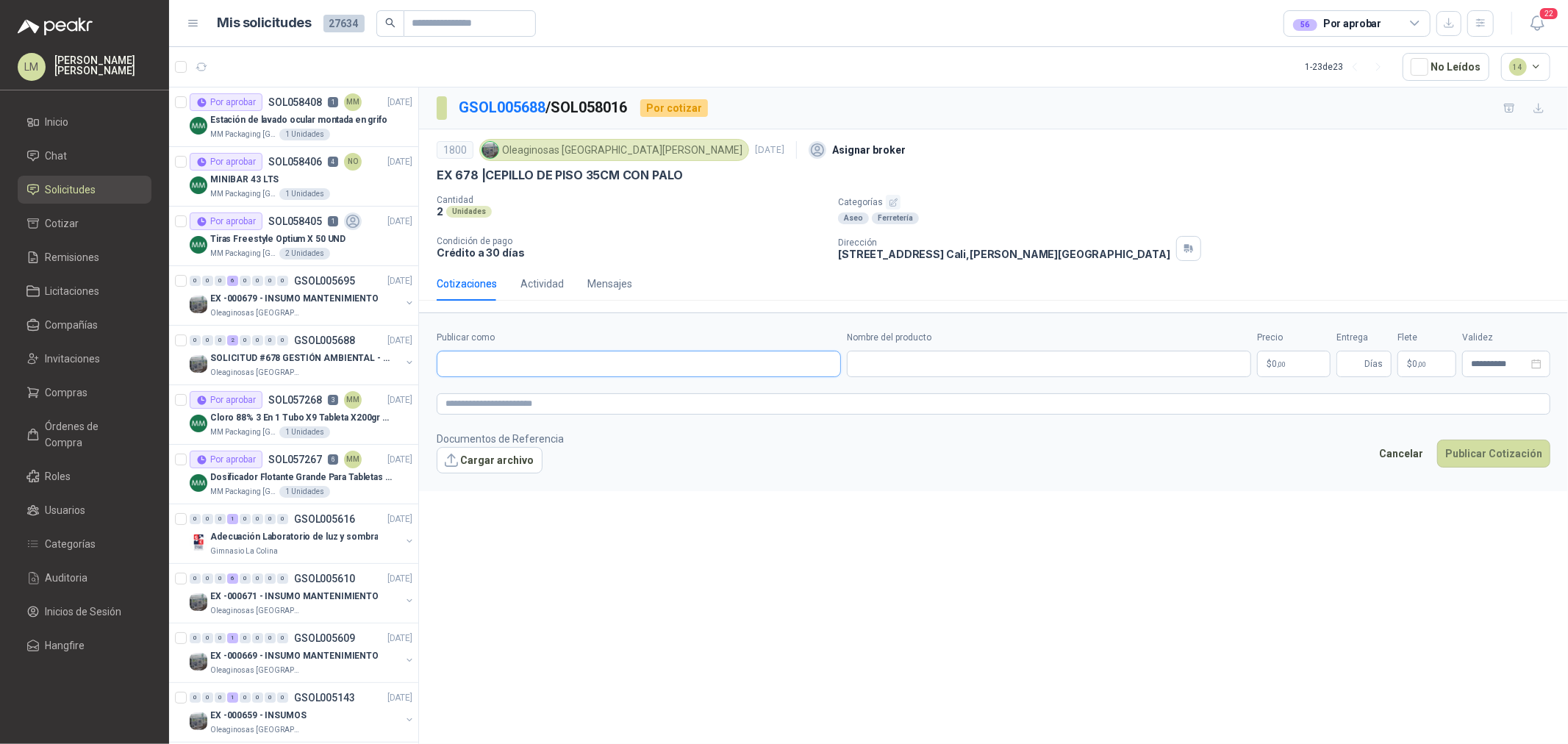
click at [498, 358] on input "Publicar como" at bounding box center [638, 364] width 403 height 25
type input "******"
click at [520, 393] on p "Homecenter" at bounding box center [497, 397] width 52 height 9
type input "**********"
click at [864, 355] on input "Nombre del producto" at bounding box center [1049, 364] width 405 height 27
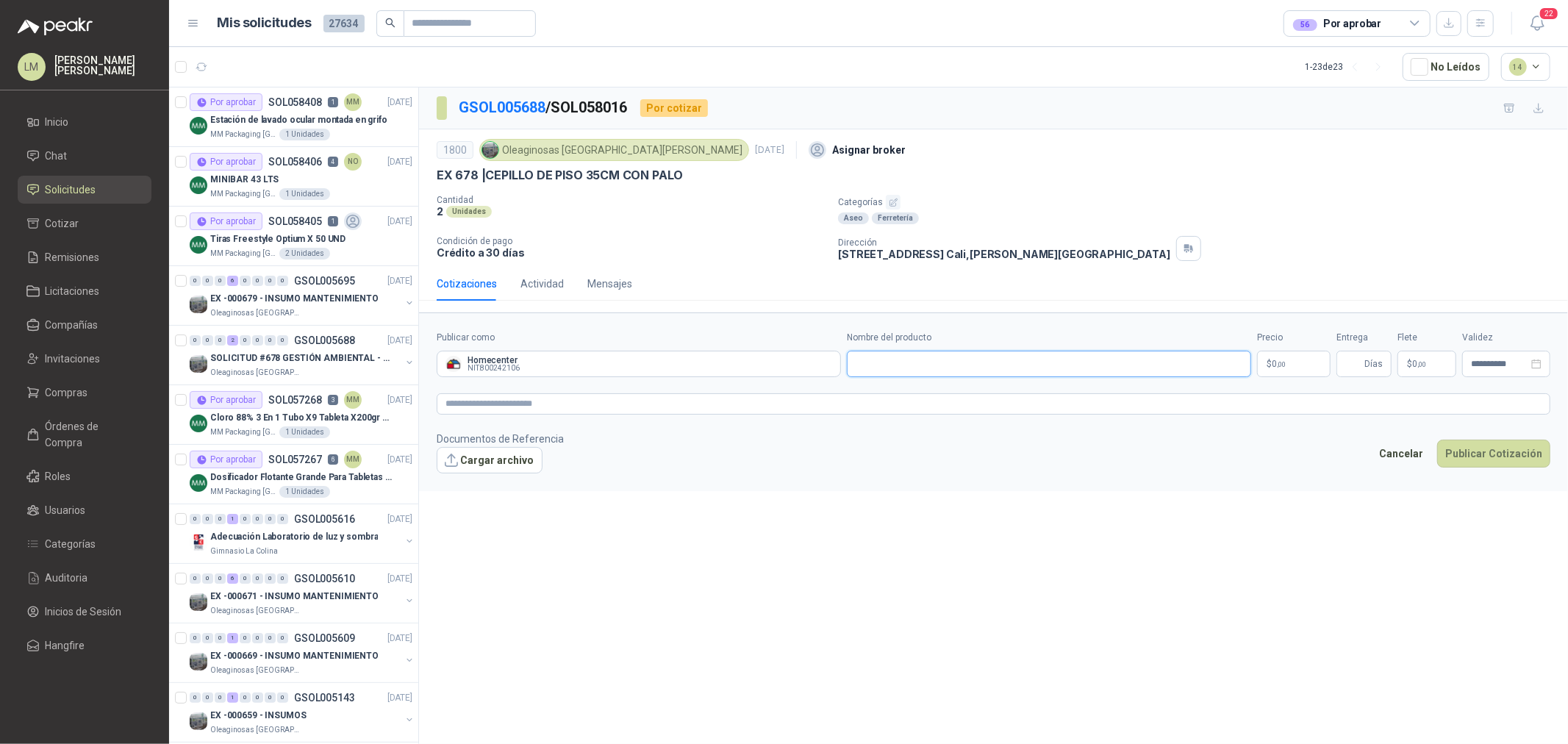
paste input "**********"
type input "**********"
click at [1283, 361] on span ",00" at bounding box center [1281, 364] width 9 height 8
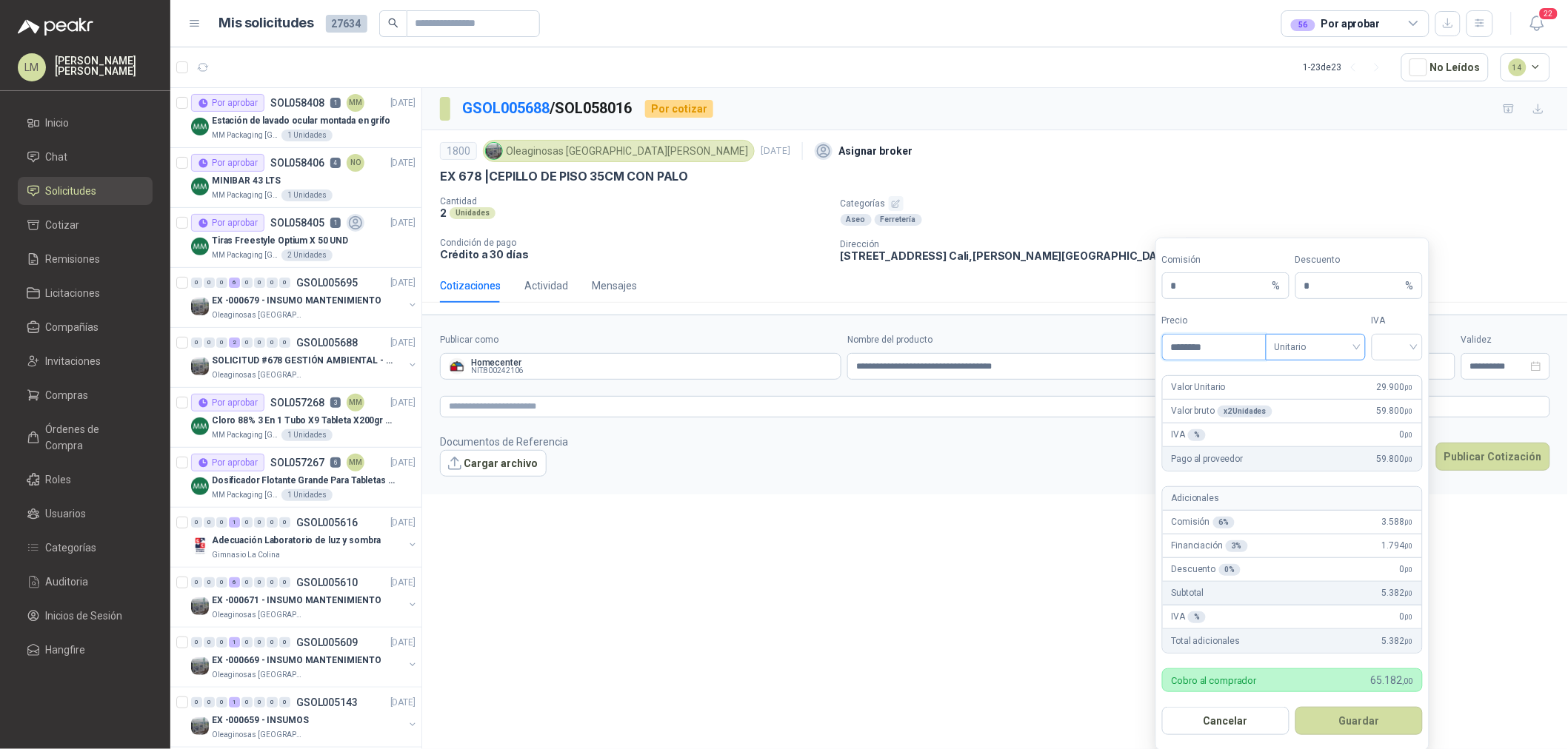
click at [1328, 334] on div "Unitario" at bounding box center [1315, 347] width 100 height 27
type input "********"
click at [1314, 401] on div "Unitario con IVA" at bounding box center [1315, 403] width 77 height 16
click at [1399, 348] on input "search" at bounding box center [1397, 346] width 33 height 22
click at [1382, 380] on div "19%" at bounding box center [1397, 379] width 45 height 24
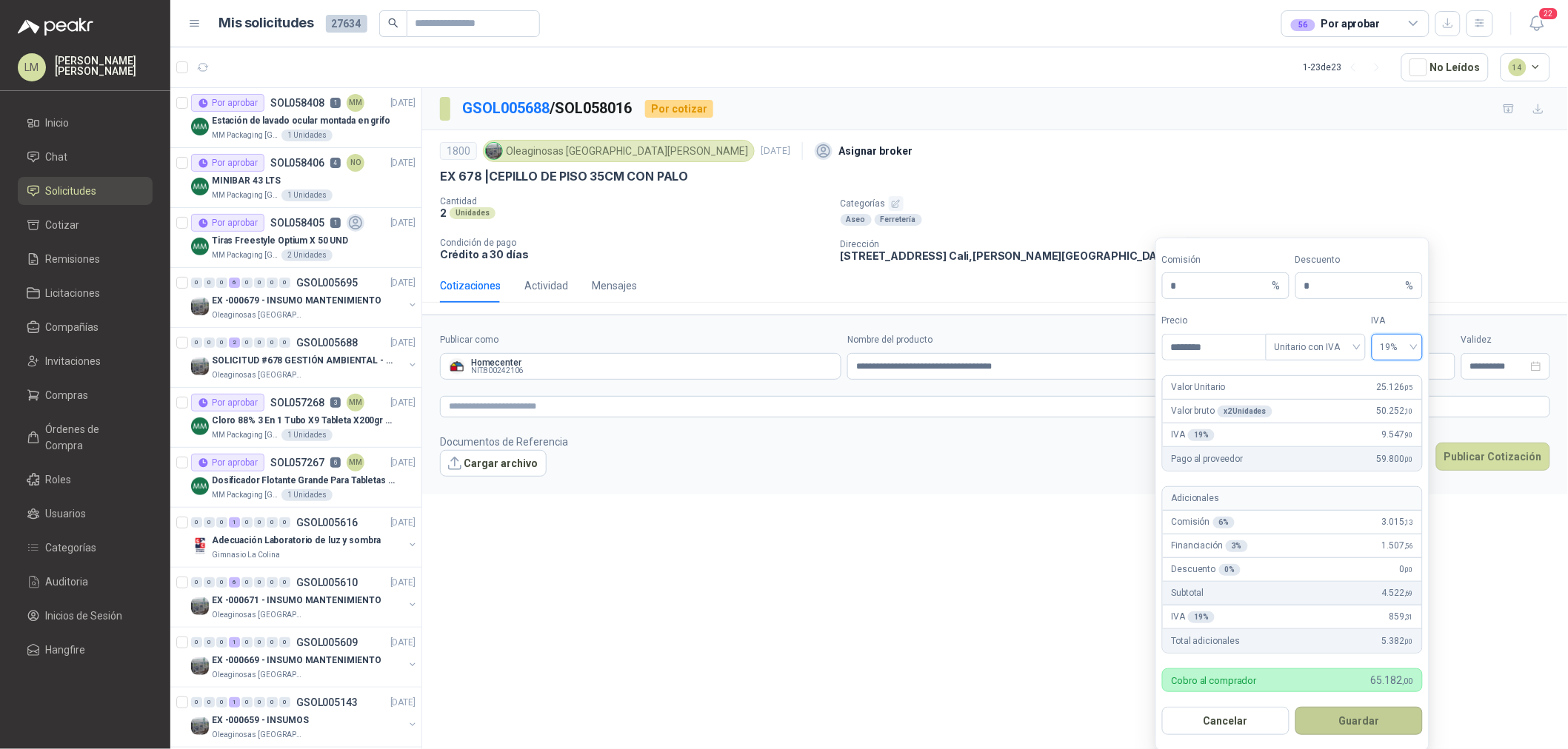
click at [1329, 723] on button "Guardar" at bounding box center [1359, 721] width 128 height 28
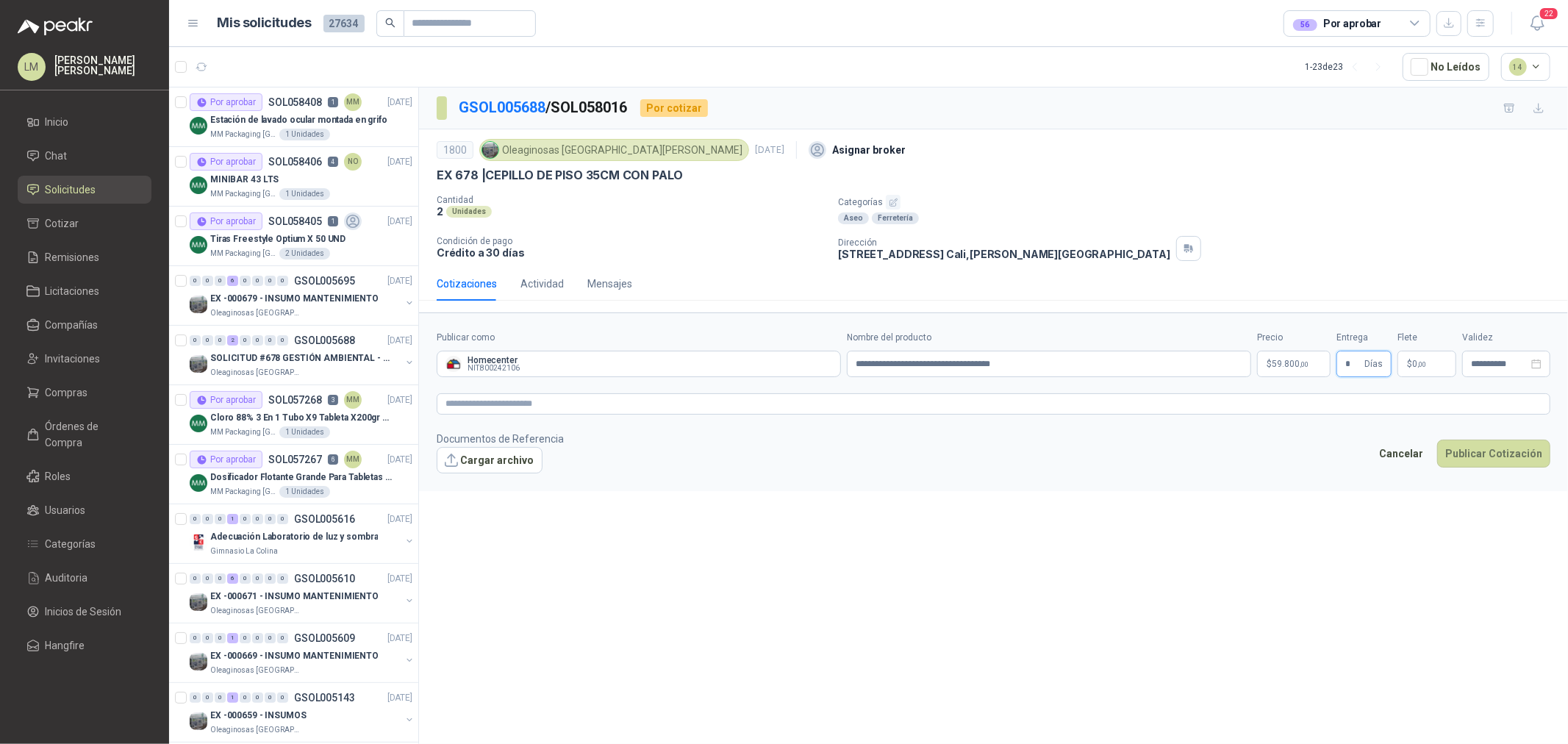
type input "*"
type input "*******"
click at [1051, 406] on textarea at bounding box center [993, 404] width 1114 height 21
click at [1480, 467] on button "Publicar Cotización" at bounding box center [1494, 473] width 114 height 28
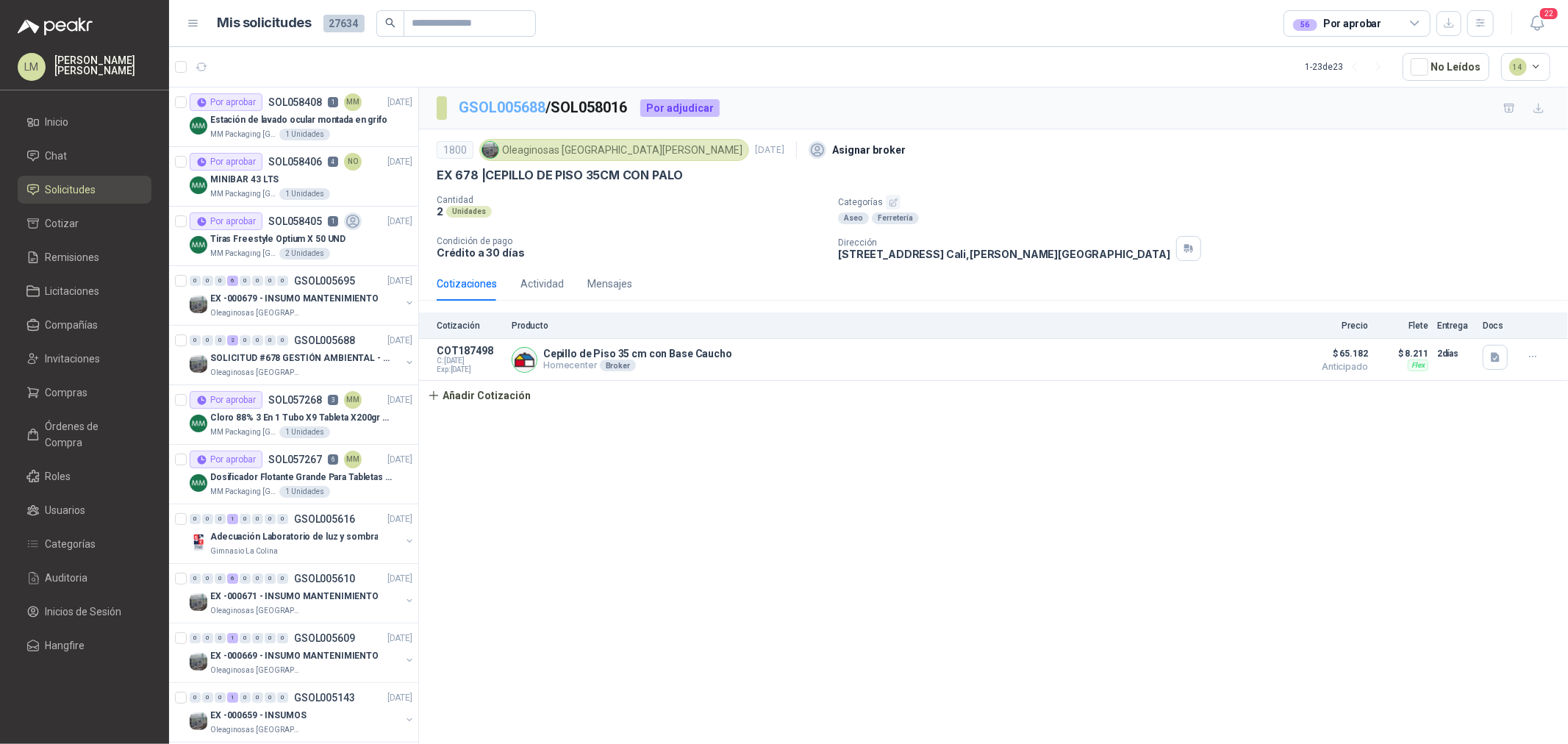
click at [534, 107] on link "GSOL005688" at bounding box center [502, 108] width 87 height 18
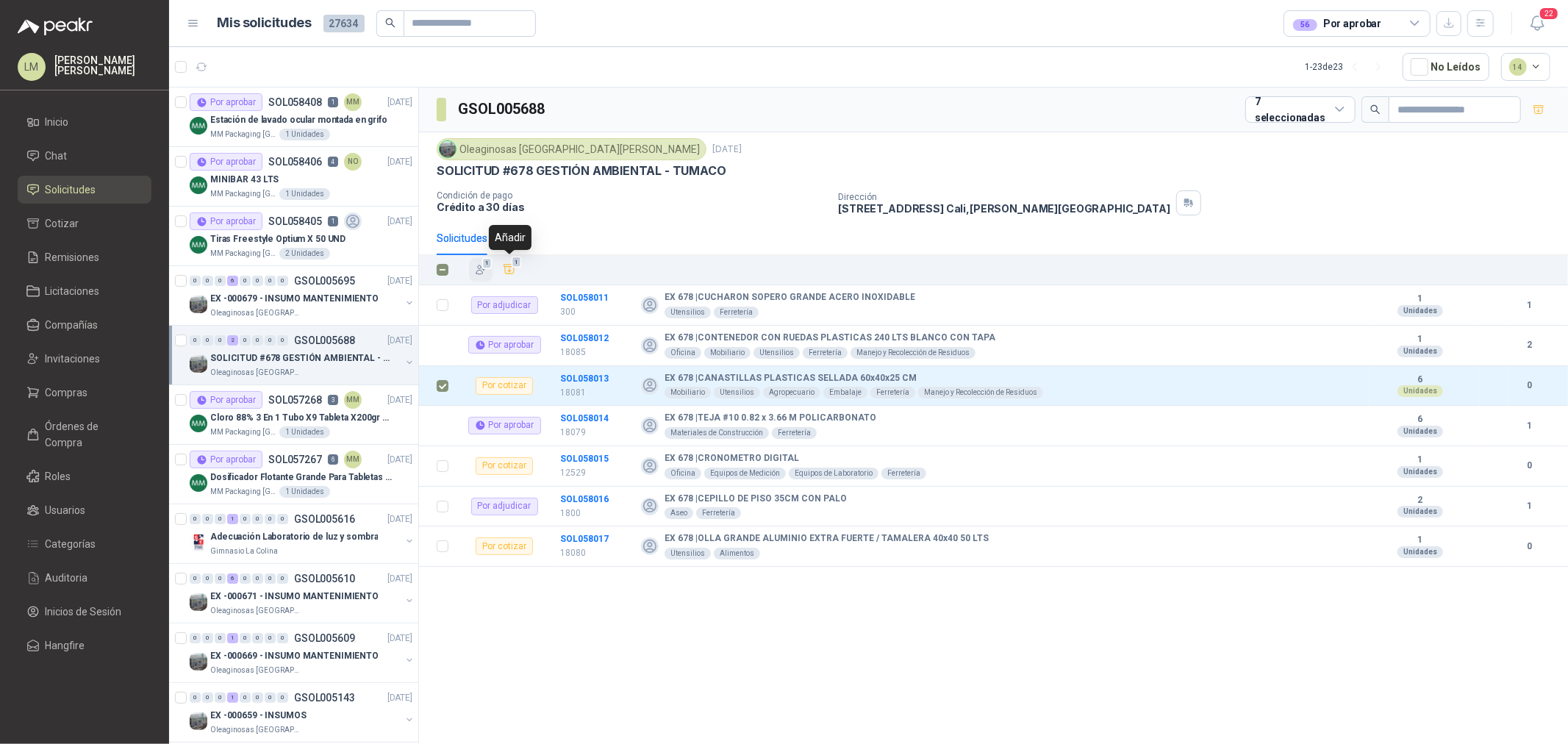
click at [481, 274] on icon "button" at bounding box center [481, 270] width 13 height 13
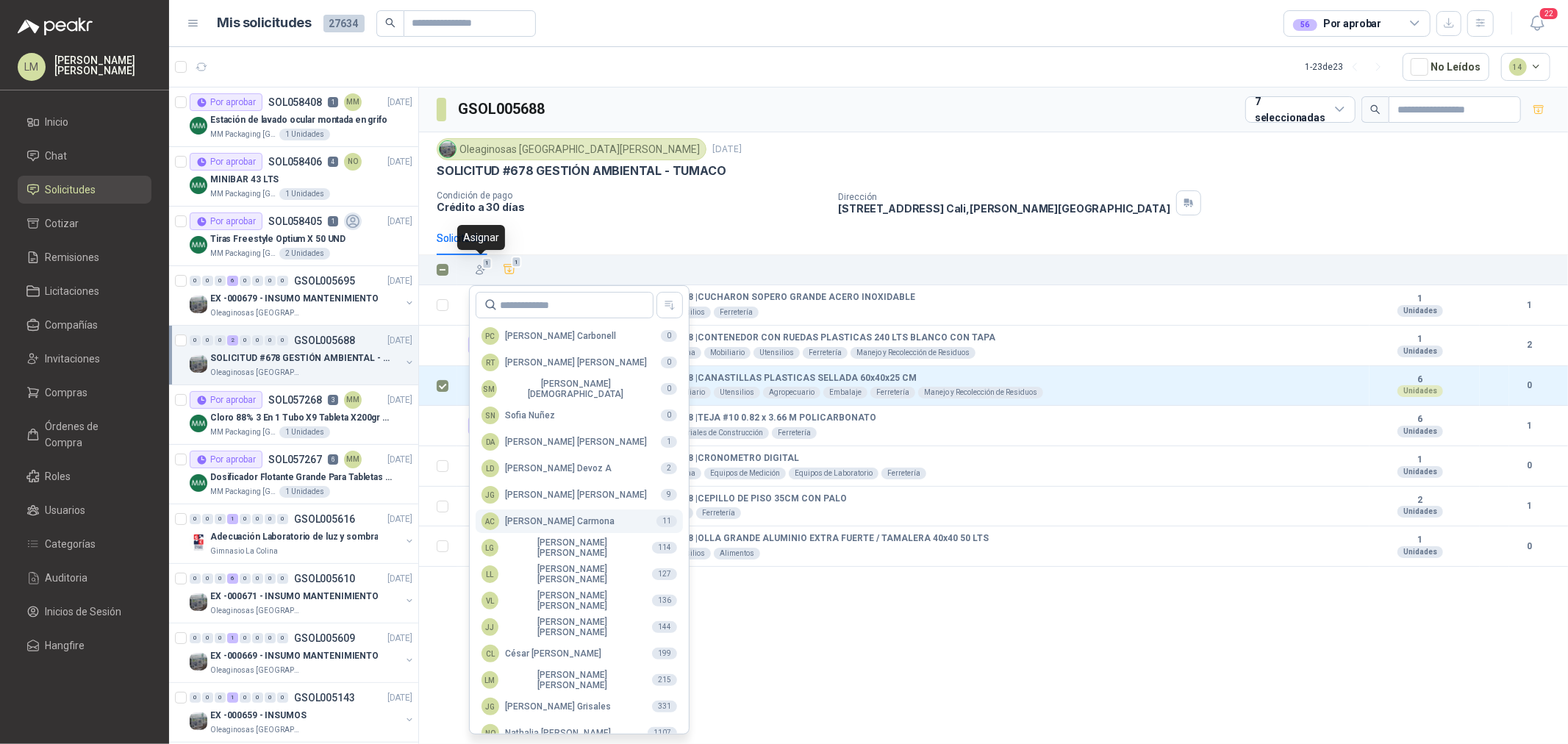
scroll to position [261, 0]
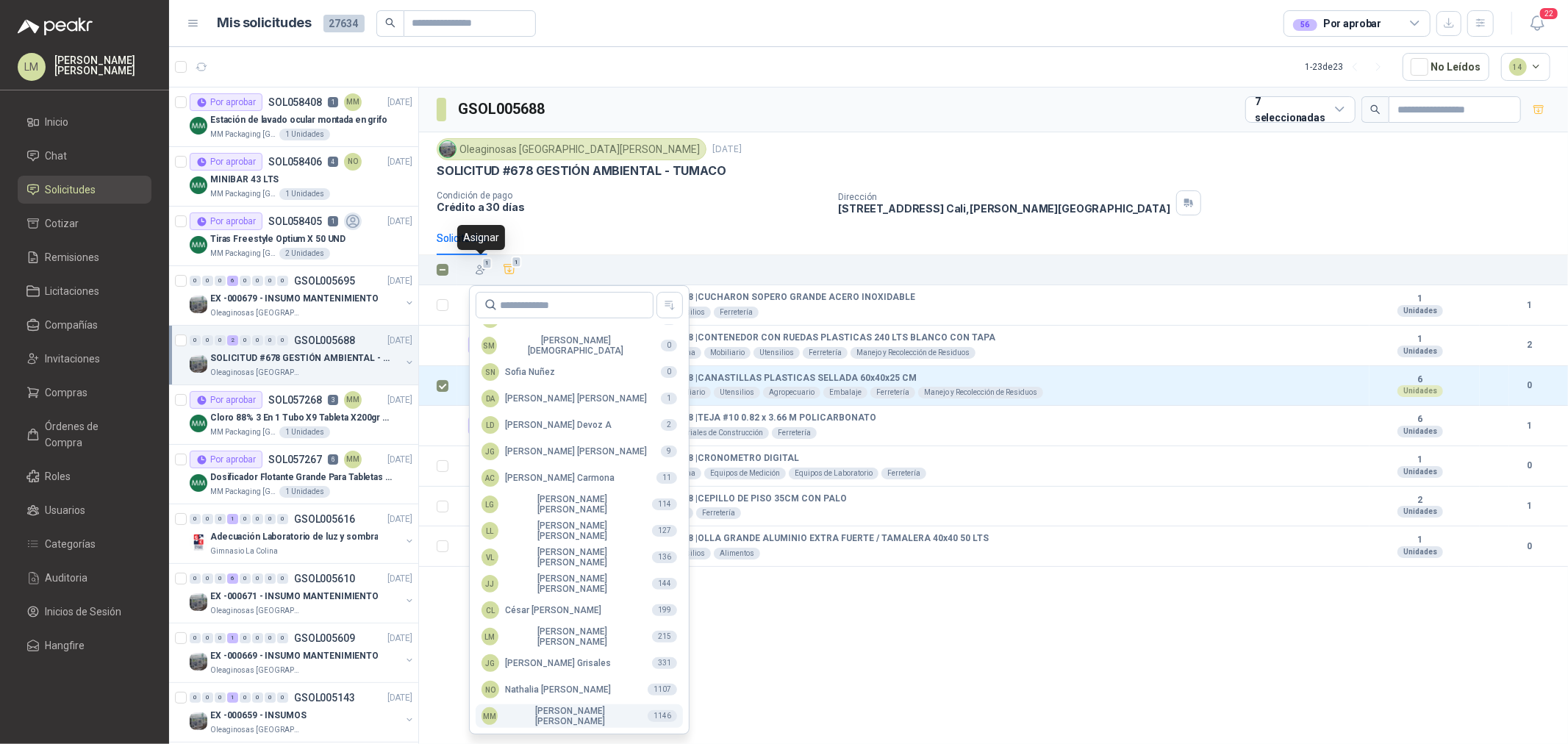
click at [516, 722] on div "MM Mauricio Martinez" at bounding box center [558, 716] width 154 height 21
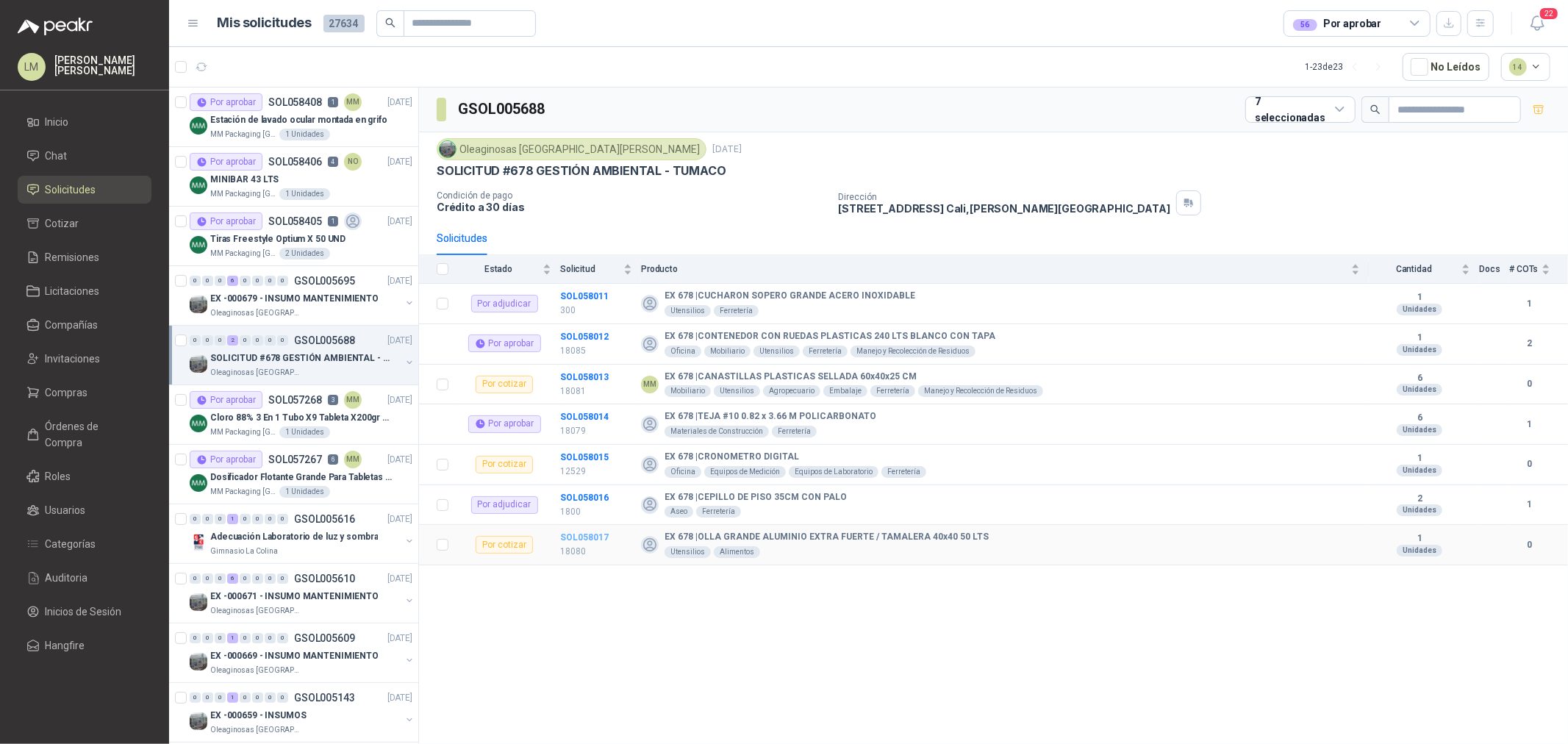
click at [583, 540] on b "SOL058017" at bounding box center [585, 538] width 49 height 10
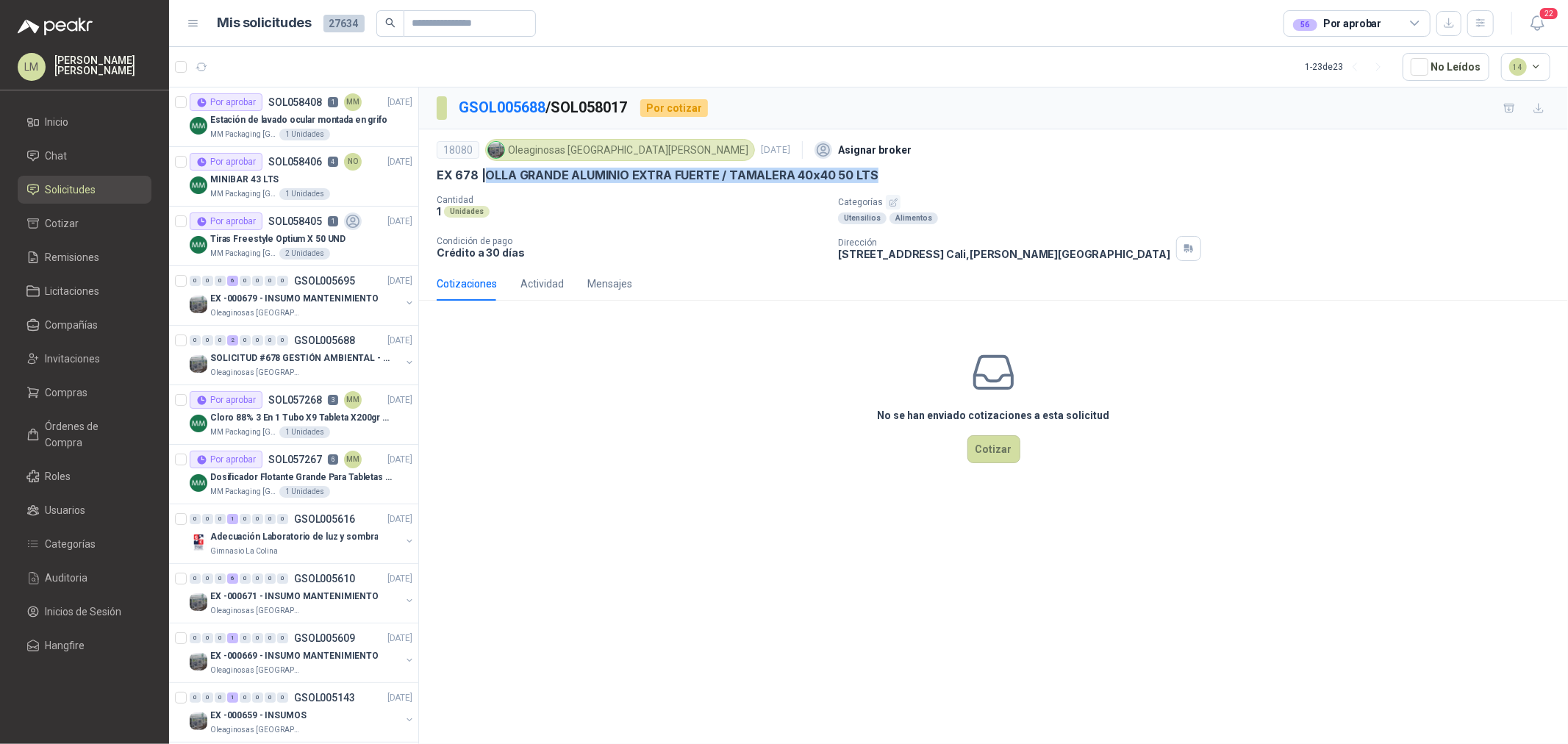
drag, startPoint x: 487, startPoint y: 171, endPoint x: 878, endPoint y: 178, distance: 391.1
click at [878, 178] on div "EX 678 | OLLA GRANDE ALUMINIO EXTRA FUERTE / TAMALERA 40x40 50 LTS" at bounding box center [993, 175] width 1114 height 15
copy p "OLLA GRANDE ALUMINIO EXTRA FUERTE / TAMALERA 40x40 50 LTS"
click at [979, 458] on button "Cotizar" at bounding box center [994, 449] width 53 height 28
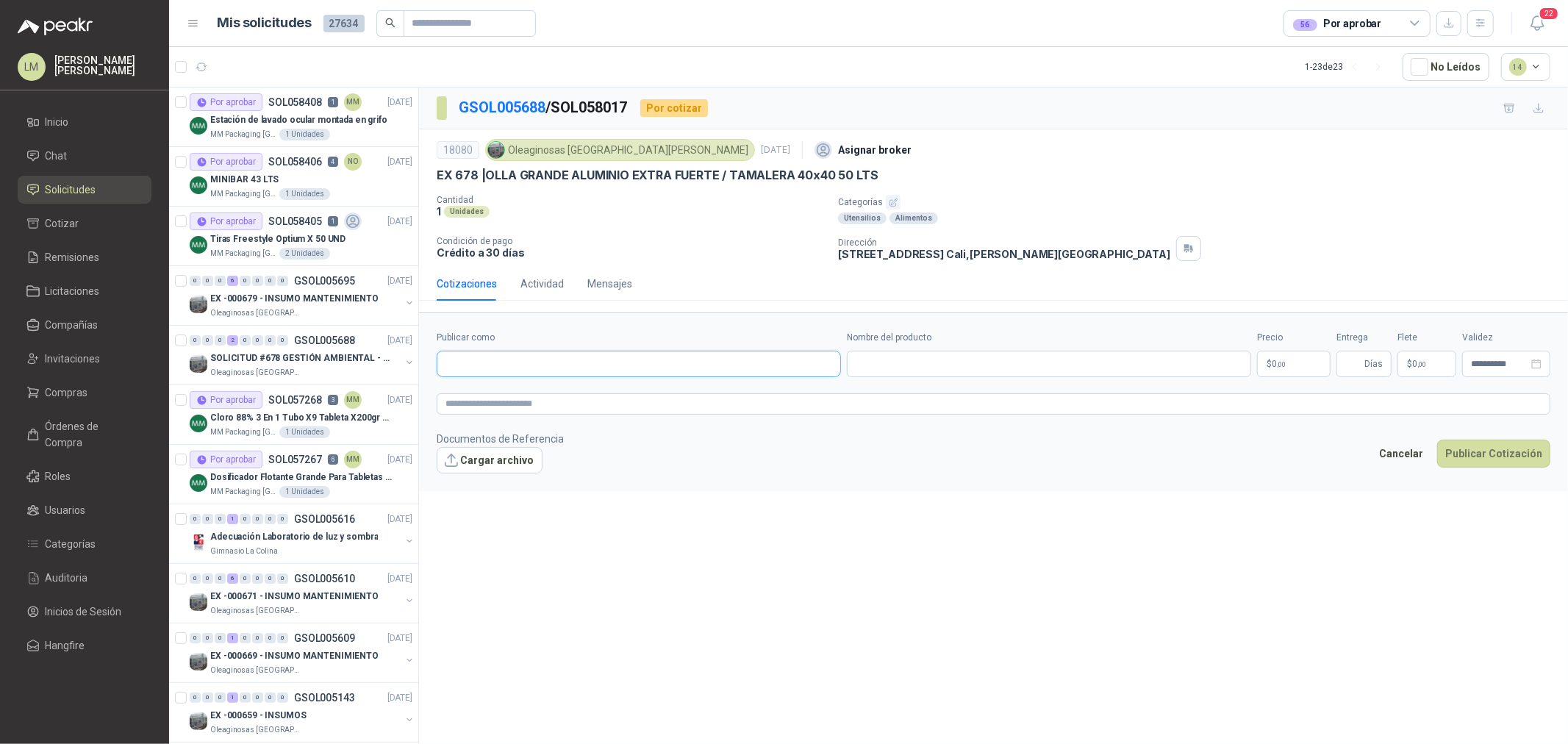
click at [500, 369] on input "Publicar como" at bounding box center [638, 364] width 403 height 25
type input "****"
click at [509, 403] on span "NIT : 900924625" at bounding box center [497, 405] width 52 height 7
type input "**********"
click at [944, 371] on input "Nombre del producto" at bounding box center [1049, 364] width 405 height 27
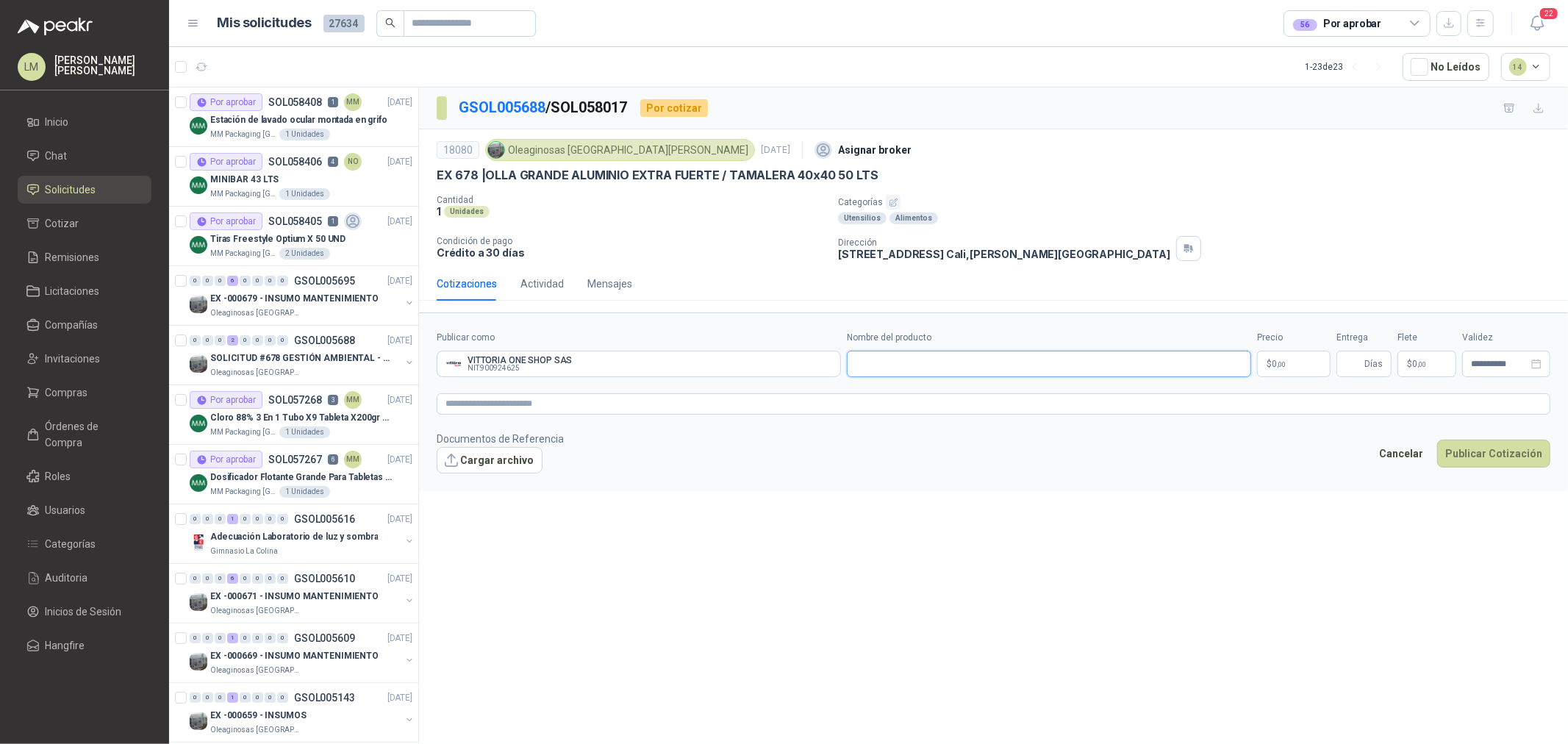
paste input "**********"
type input "**********"
click at [1270, 363] on body "LM Luis Miguel Martinez Inicio Chat Solicitudes Cotizar Remisiones Licitaciones…" at bounding box center [784, 372] width 1568 height 744
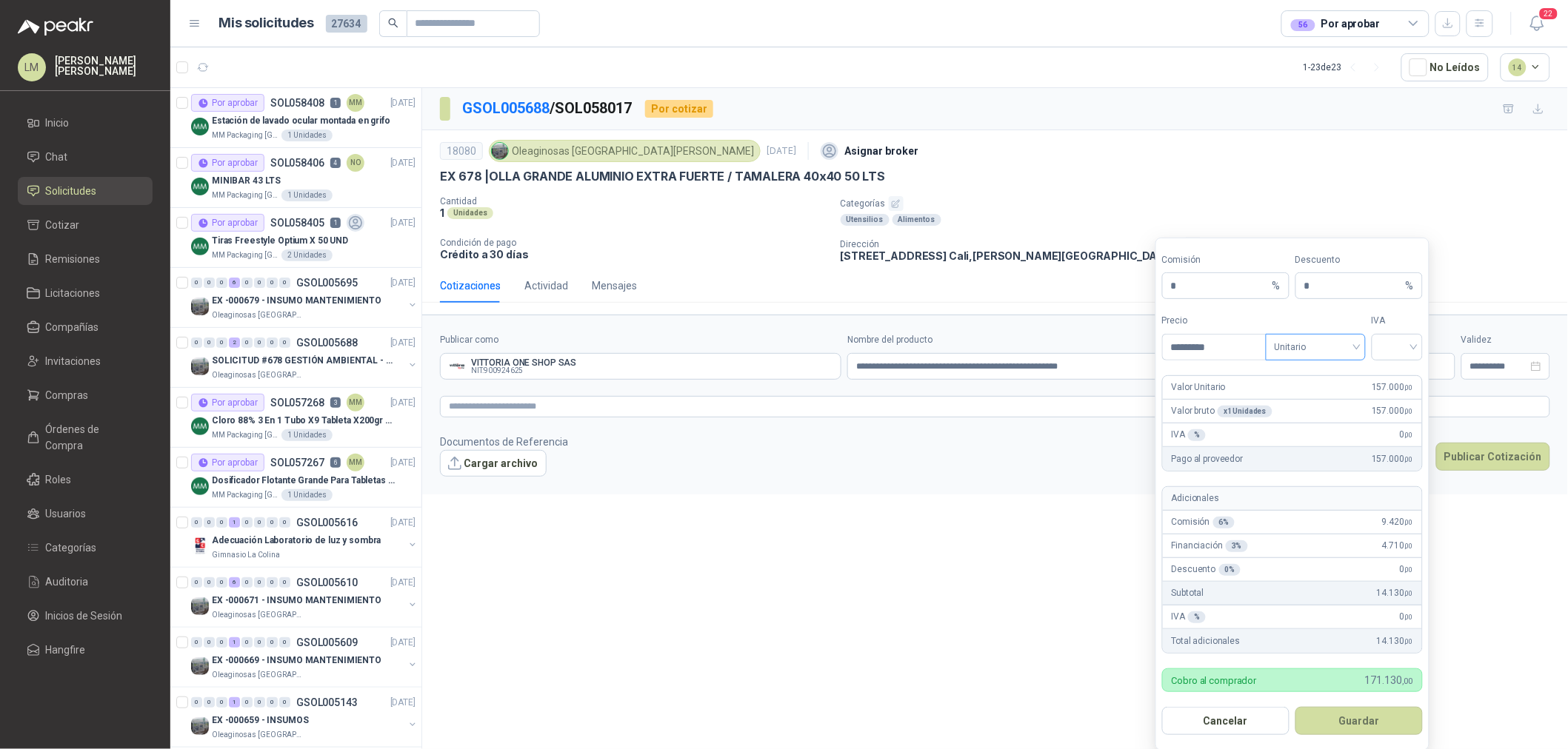
click at [1323, 346] on span "Unitario" at bounding box center [1315, 347] width 82 height 22
type input "*********"
click at [1323, 397] on div "Unitario con IVA" at bounding box center [1315, 403] width 77 height 16
click at [1408, 338] on input "search" at bounding box center [1397, 346] width 33 height 22
click at [1393, 375] on div "19%" at bounding box center [1397, 379] width 27 height 16
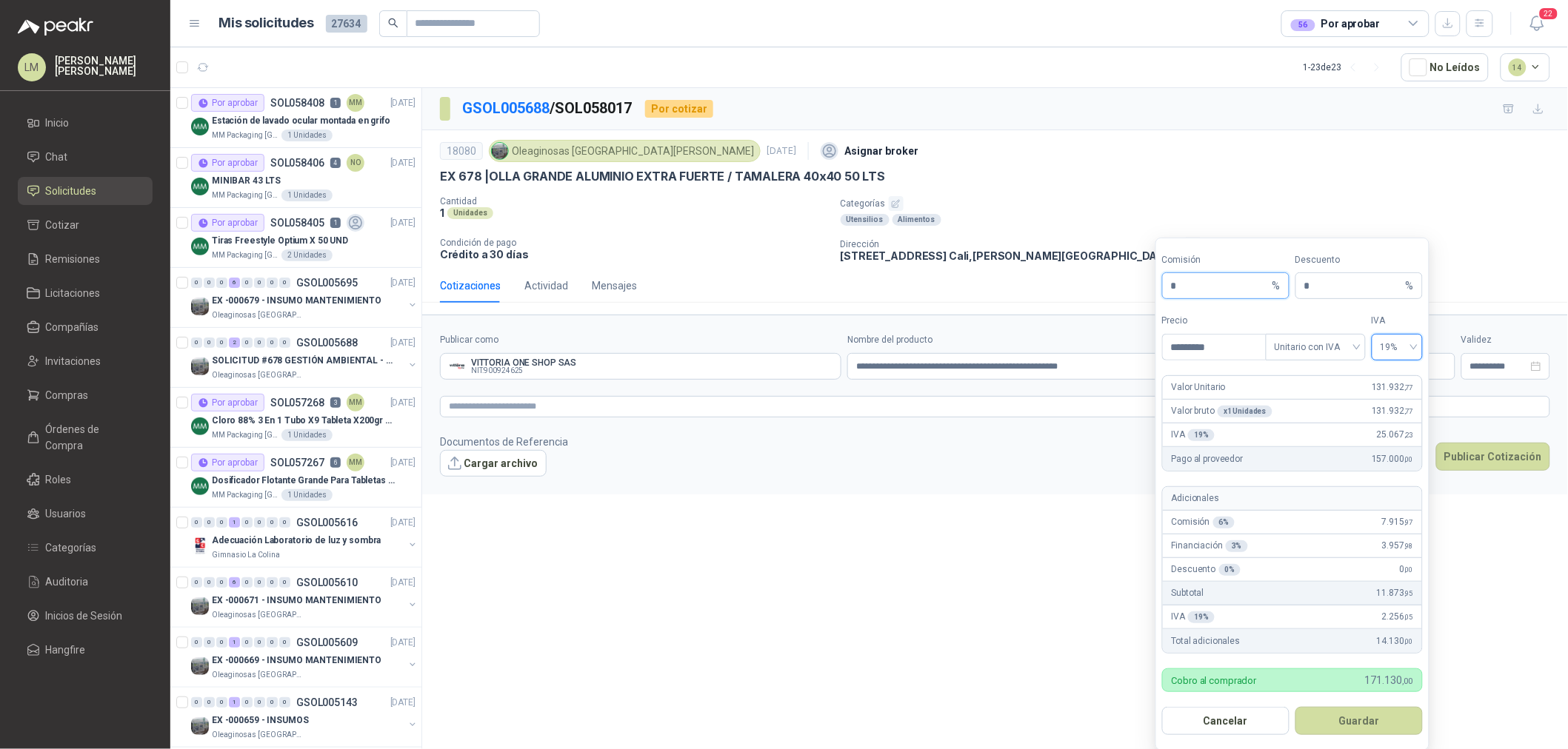
drag, startPoint x: 1174, startPoint y: 284, endPoint x: 1114, endPoint y: 290, distance: 60.3
click at [1114, 290] on body "LM Luis Miguel Martinez Inicio Chat Solicitudes Cotizar Remisiones Licitaciones…" at bounding box center [784, 374] width 1568 height 749
type input "**"
click at [1352, 716] on button "Guardar" at bounding box center [1359, 721] width 128 height 28
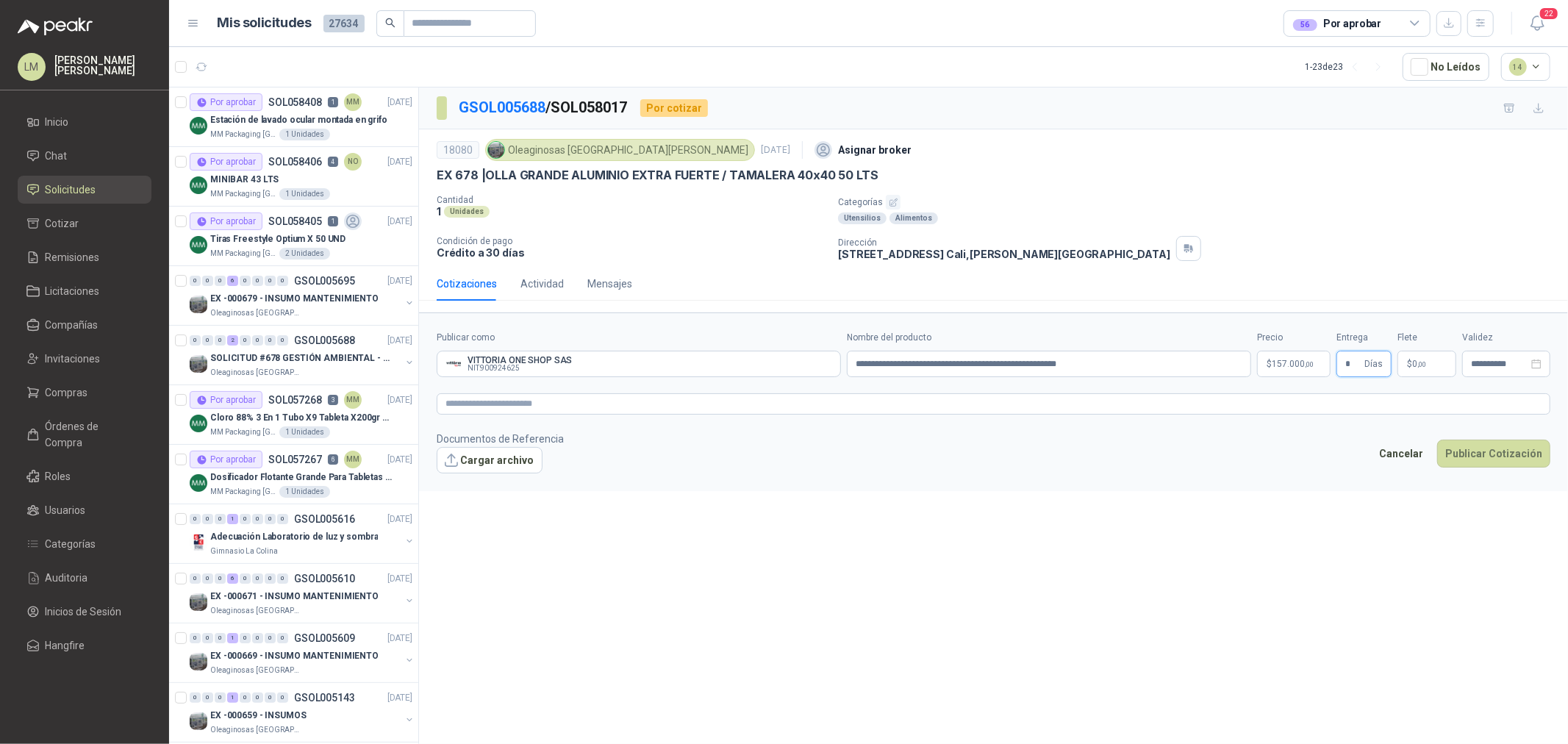
type input "*"
type input "********"
click at [1393, 405] on textarea at bounding box center [993, 404] width 1114 height 21
click at [1478, 476] on button "Publicar Cotización" at bounding box center [1494, 473] width 114 height 28
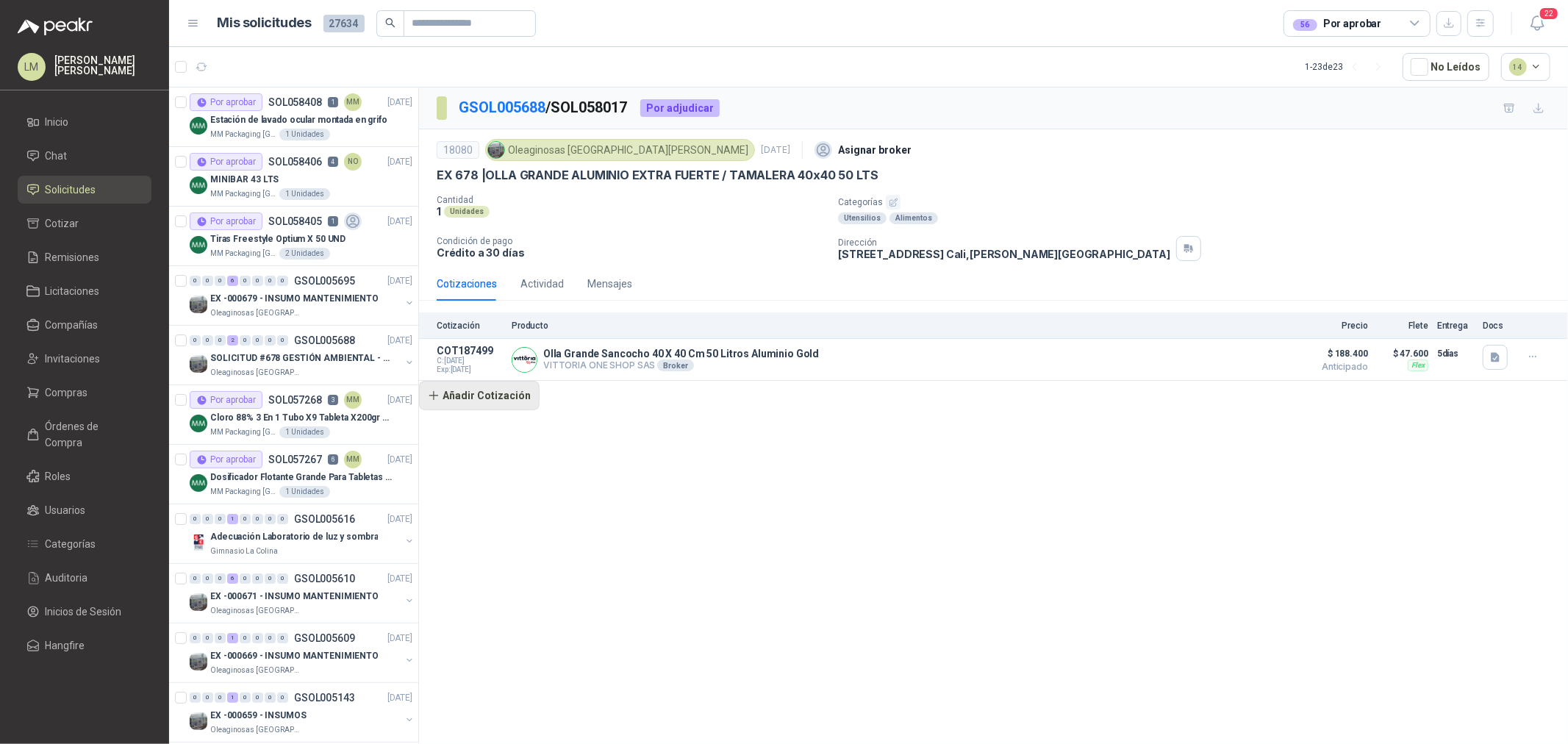
click at [484, 396] on button "Añadir Cotización" at bounding box center [479, 396] width 121 height 29
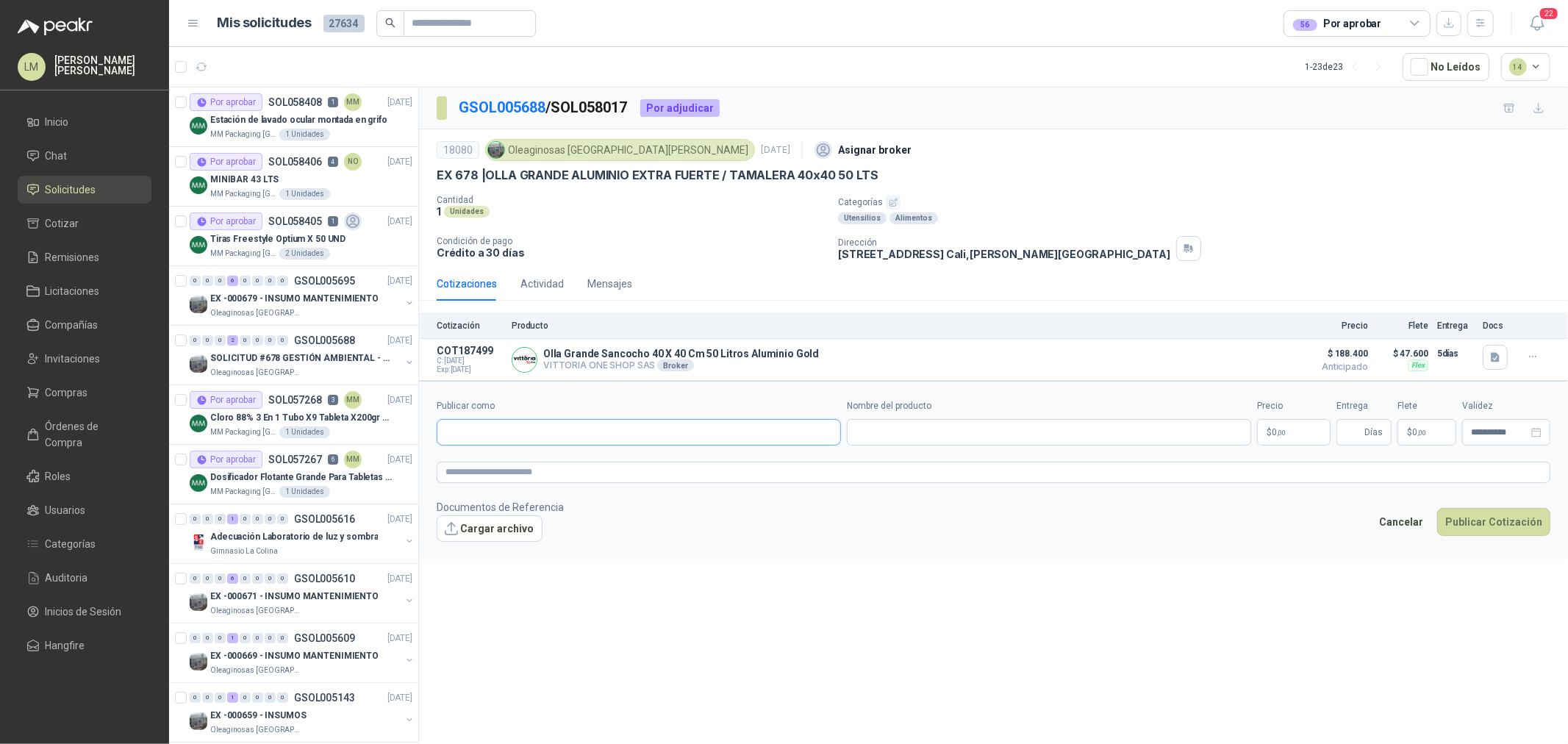
click at [495, 437] on input "Publicar como" at bounding box center [638, 432] width 403 height 25
type input "******"
click at [540, 467] on div "Homecenter NIT : 800242106" at bounding box center [638, 468] width 380 height 16
type input "**********"
click at [931, 444] on input "Nombre del producto" at bounding box center [1049, 432] width 405 height 27
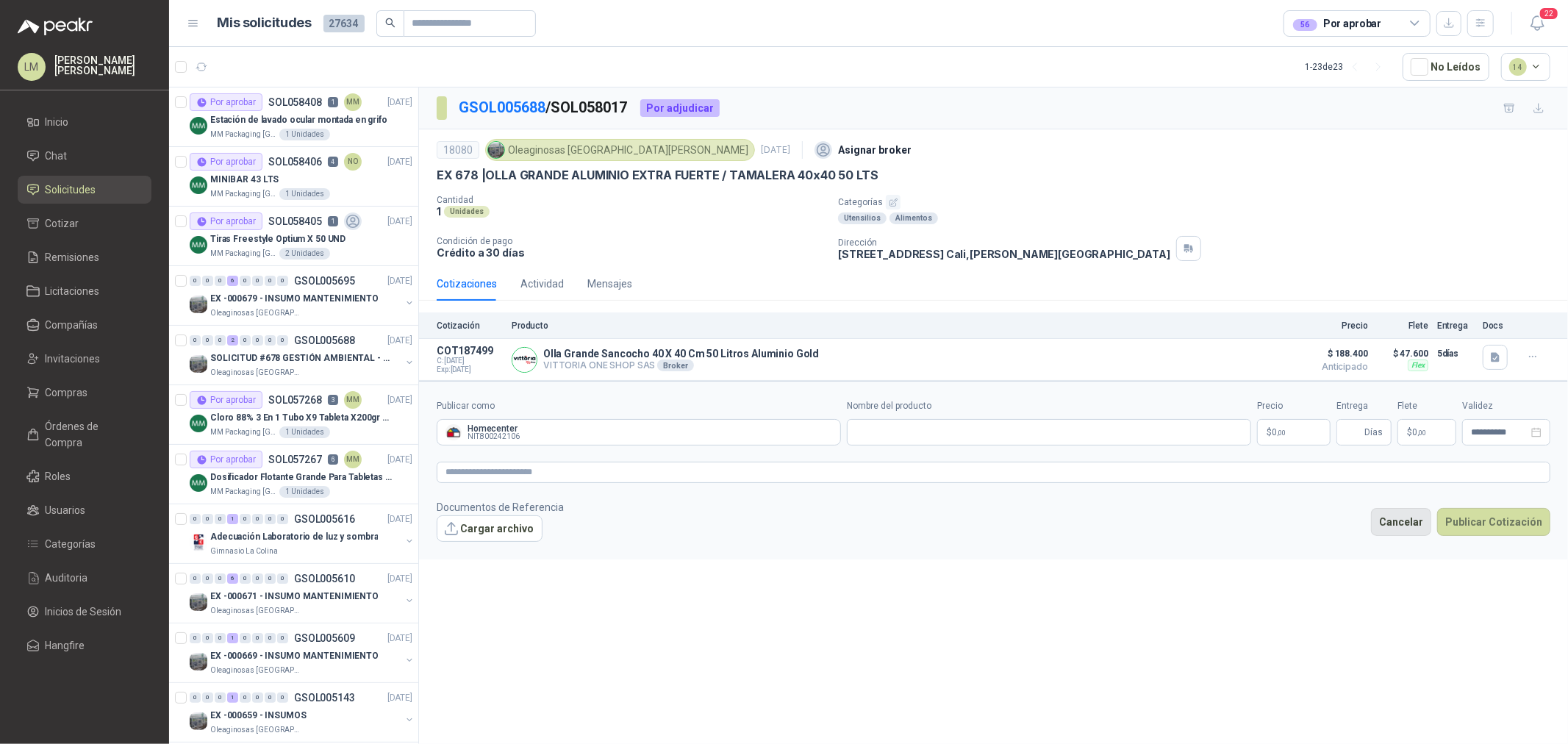
click at [1395, 534] on button "Cancelar" at bounding box center [1401, 522] width 60 height 28
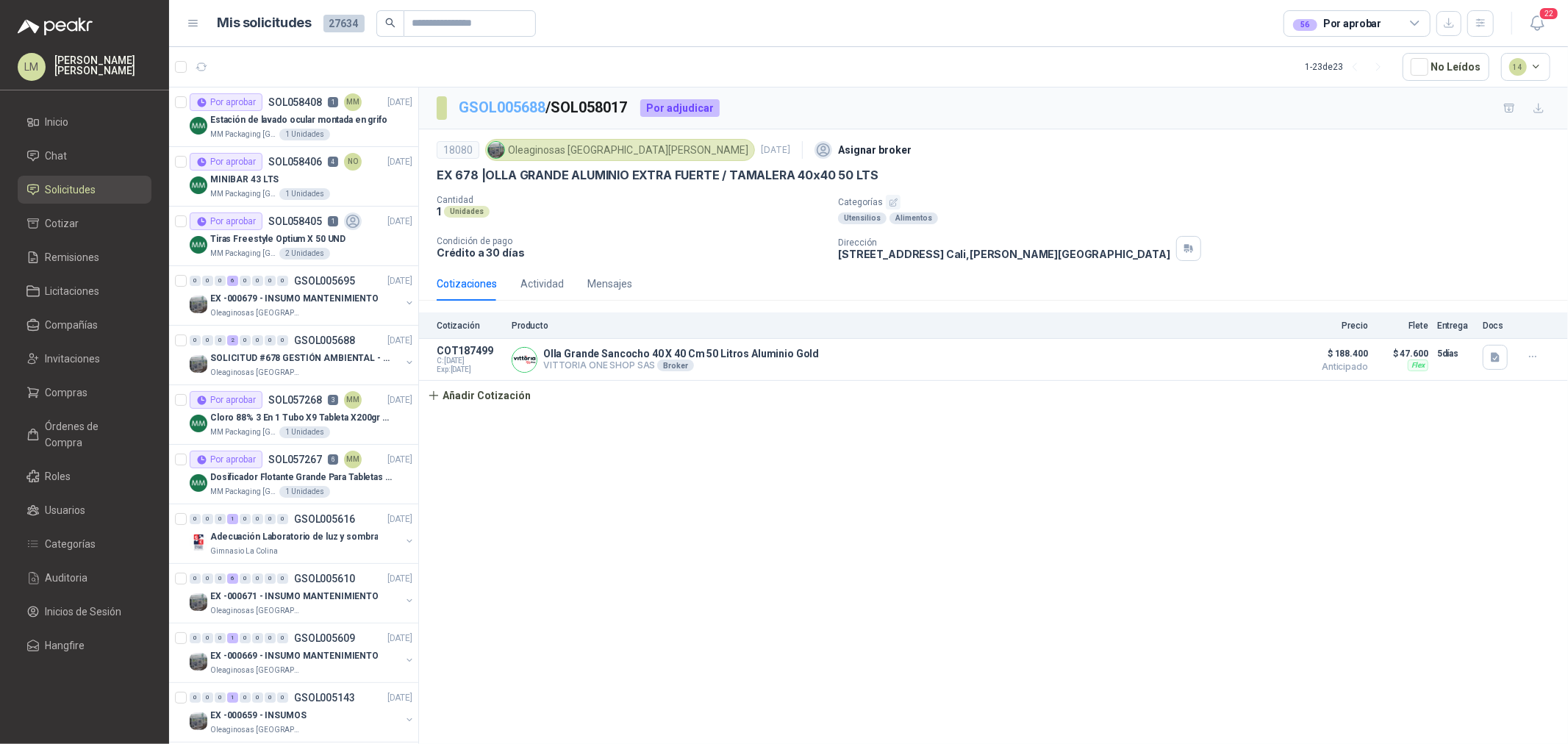
click at [503, 105] on link "GSOL005688" at bounding box center [502, 108] width 87 height 18
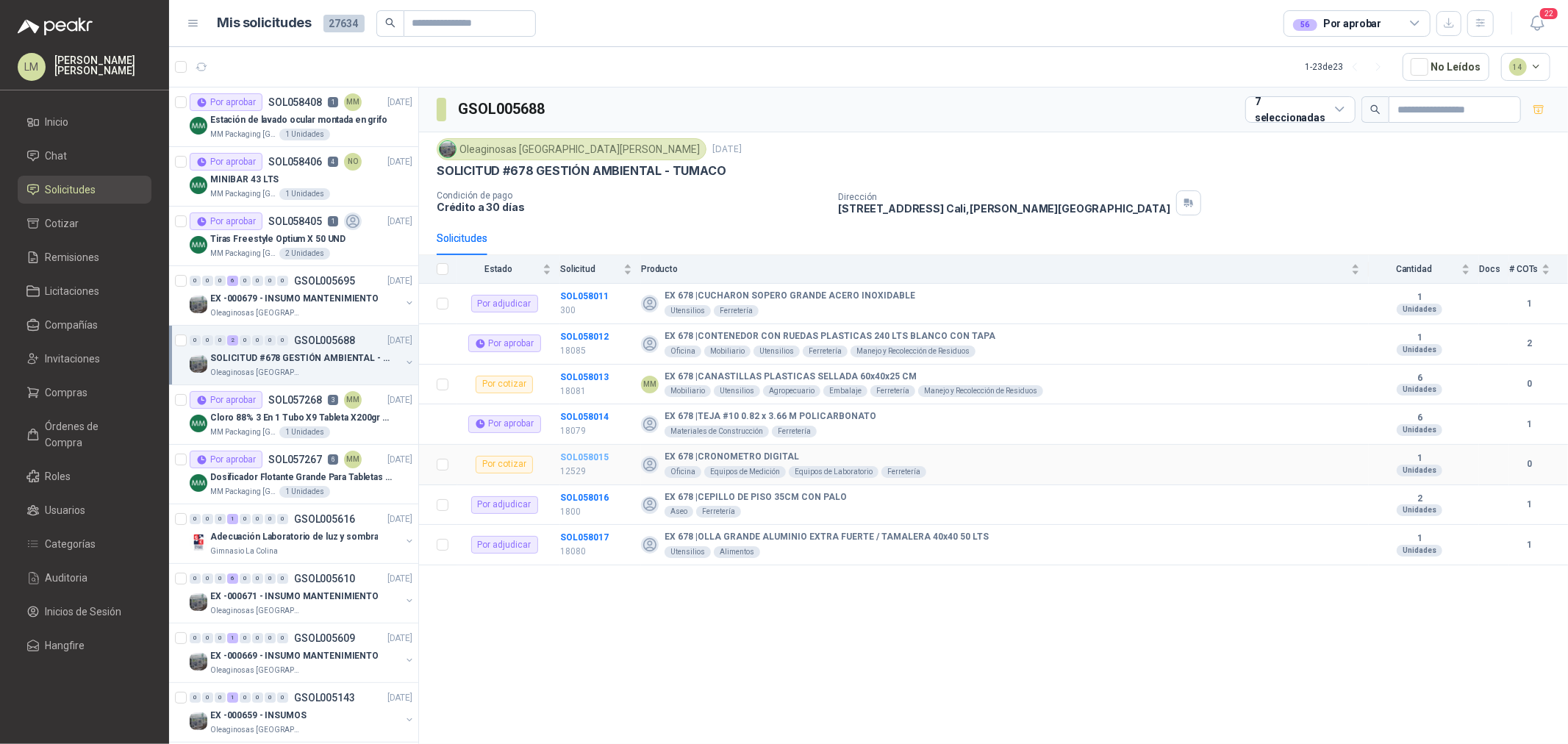
click at [563, 458] on b "SOL058015" at bounding box center [585, 457] width 49 height 10
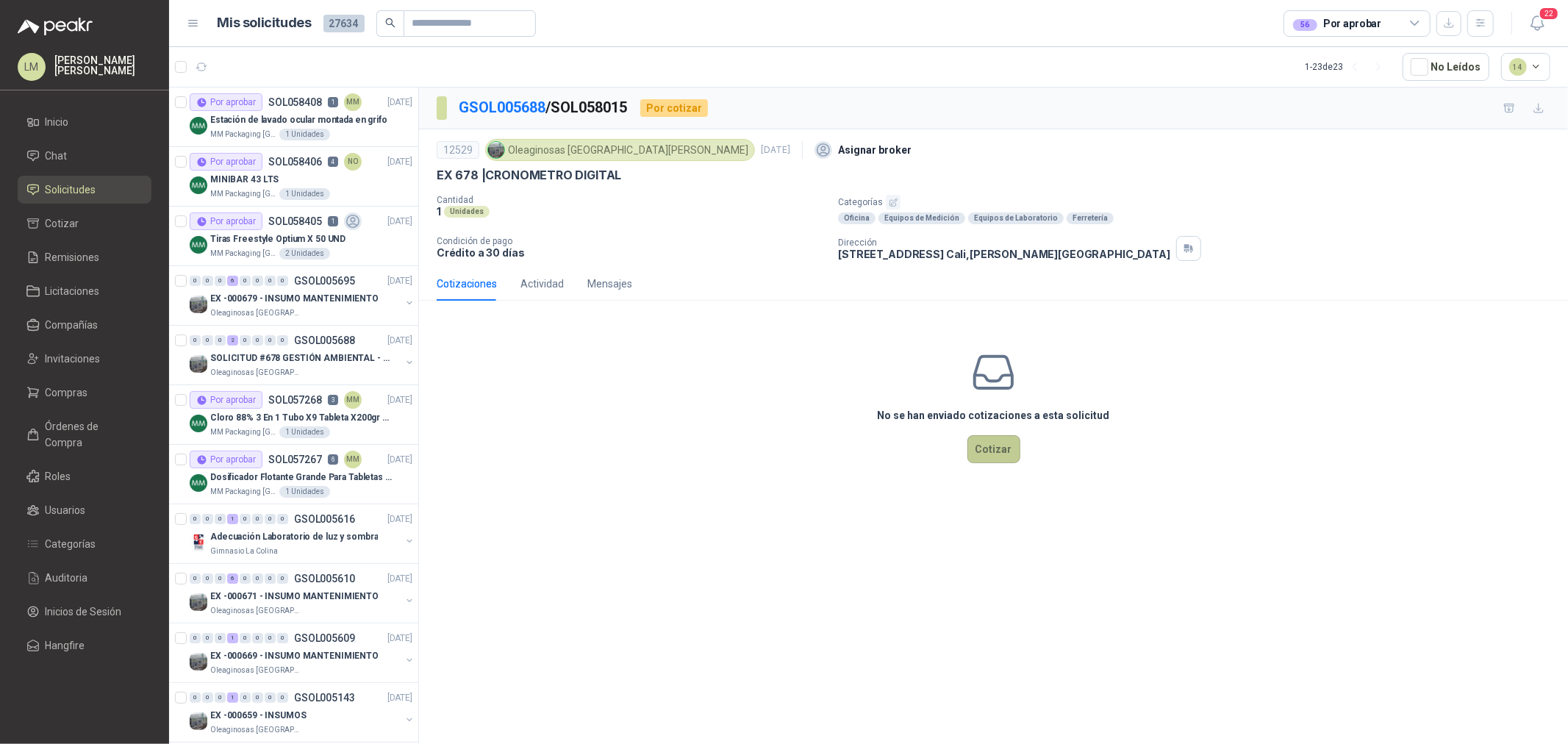
click at [1016, 452] on button "Cotizar" at bounding box center [994, 449] width 53 height 28
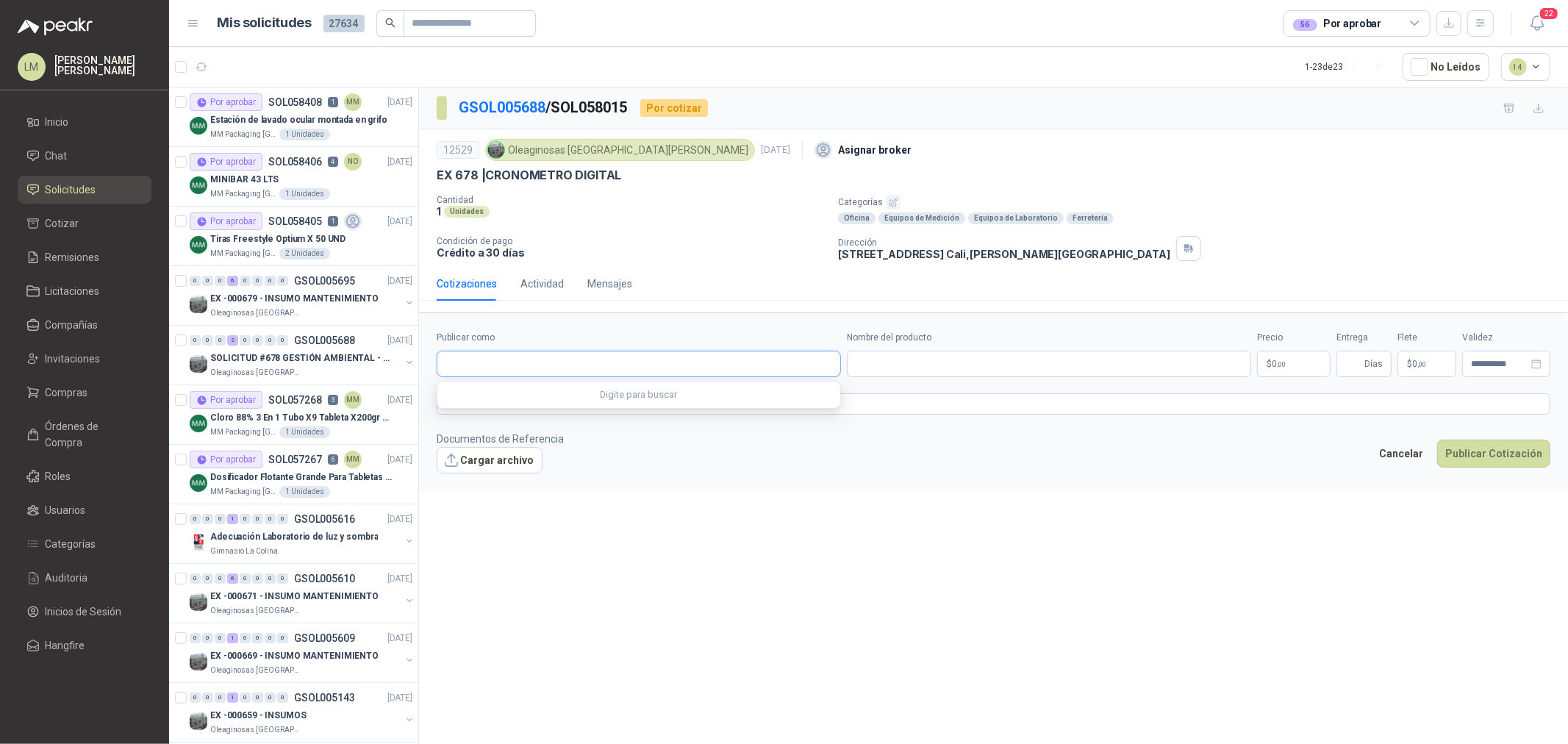
click at [533, 375] on input "Publicar como" at bounding box center [638, 364] width 403 height 25
type input "*****"
click at [532, 392] on div "Steren NIT : 901109730" at bounding box center [638, 400] width 380 height 16
type input "**********"
click at [921, 363] on input "Nombre del producto" at bounding box center [1049, 364] width 405 height 27
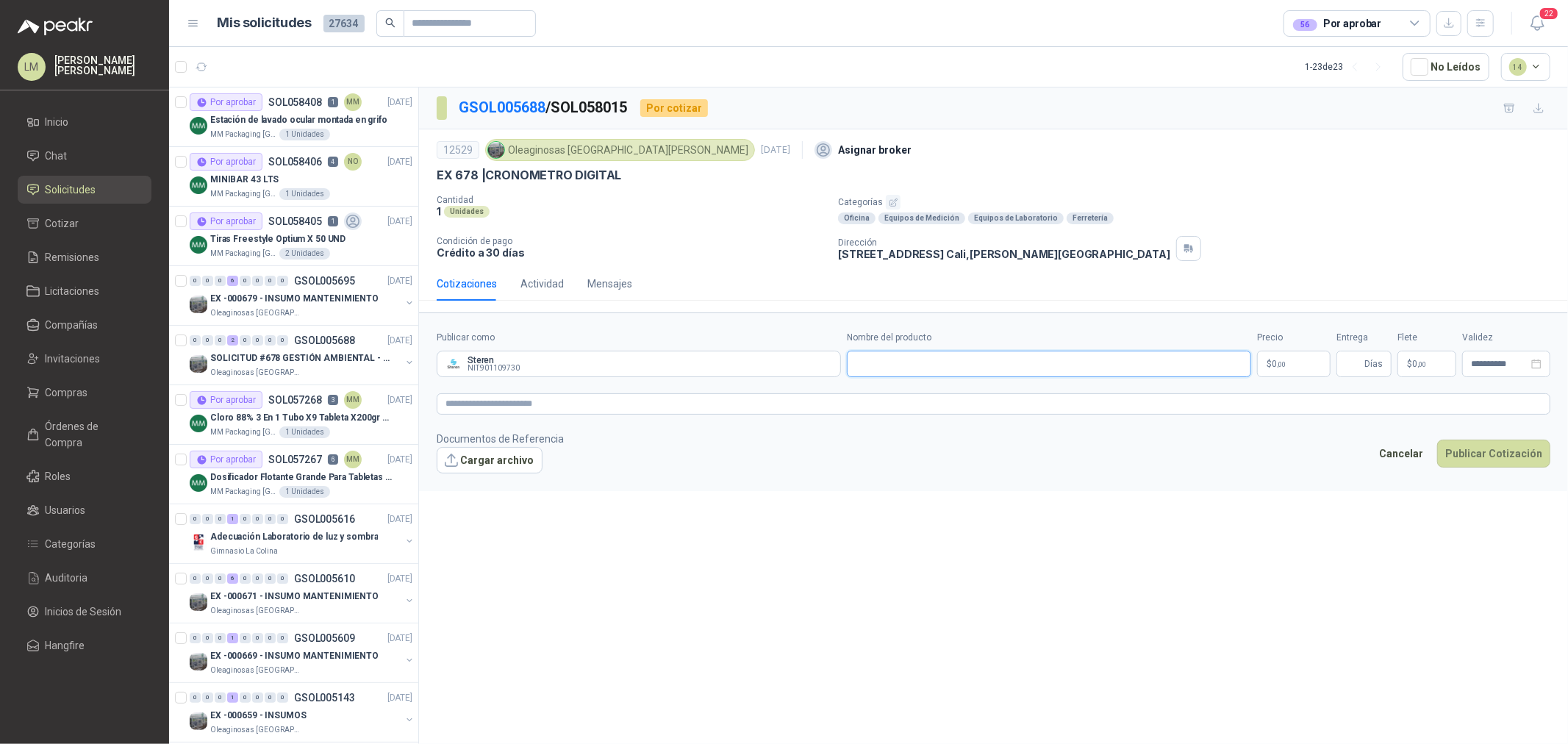
paste input "**********"
type input "**********"
click at [1283, 368] on body "LM Luis Miguel Martinez Inicio Chat Solicitudes Cotizar Remisiones Licitaciones…" at bounding box center [784, 372] width 1568 height 744
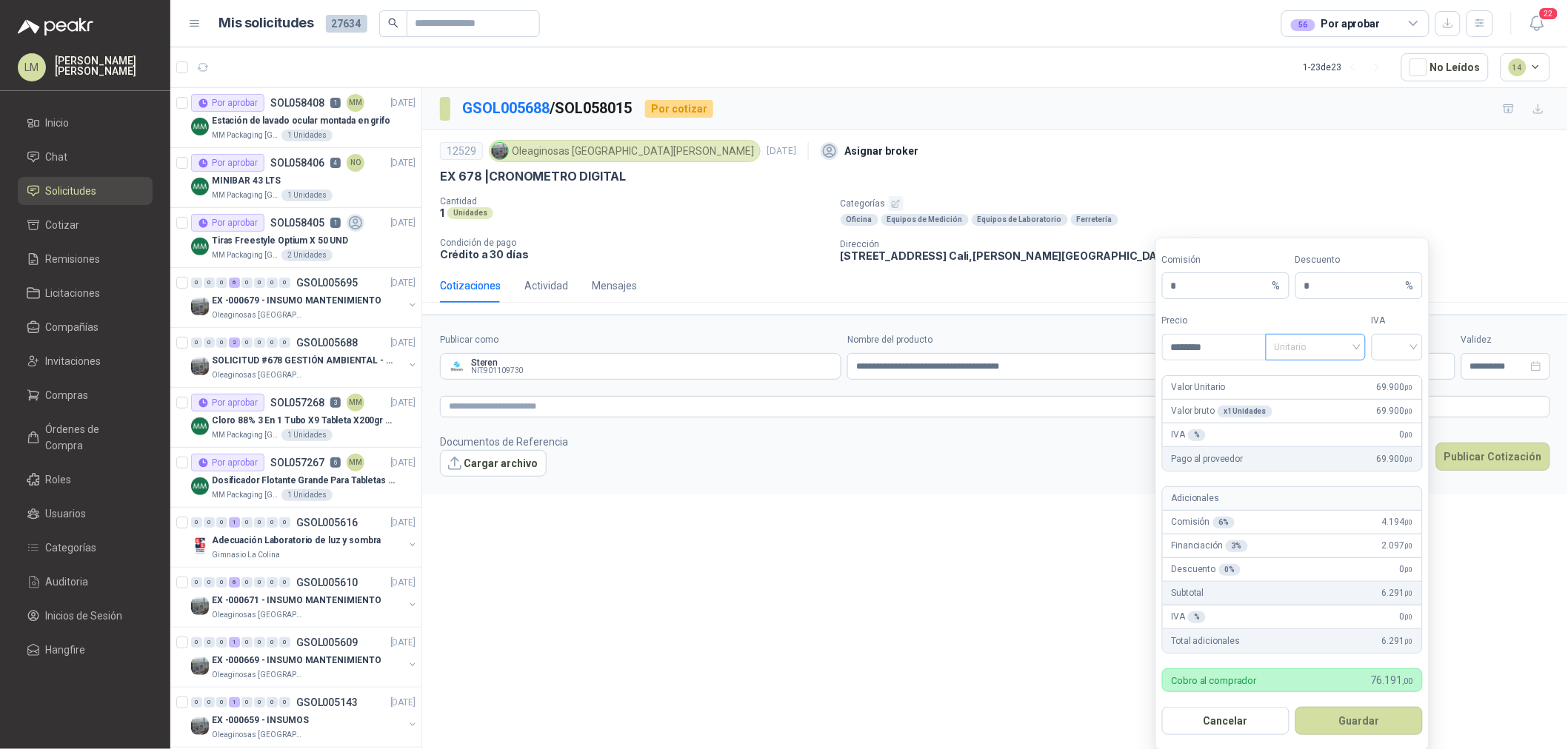
click at [1301, 344] on span "Unitario" at bounding box center [1315, 347] width 82 height 22
type input "********"
drag, startPoint x: 1313, startPoint y: 390, endPoint x: 1316, endPoint y: 401, distance: 11.4
click at [1316, 401] on div "Unitario con IVA" at bounding box center [1315, 403] width 94 height 24
click at [1386, 359] on span at bounding box center [1397, 347] width 33 height 25
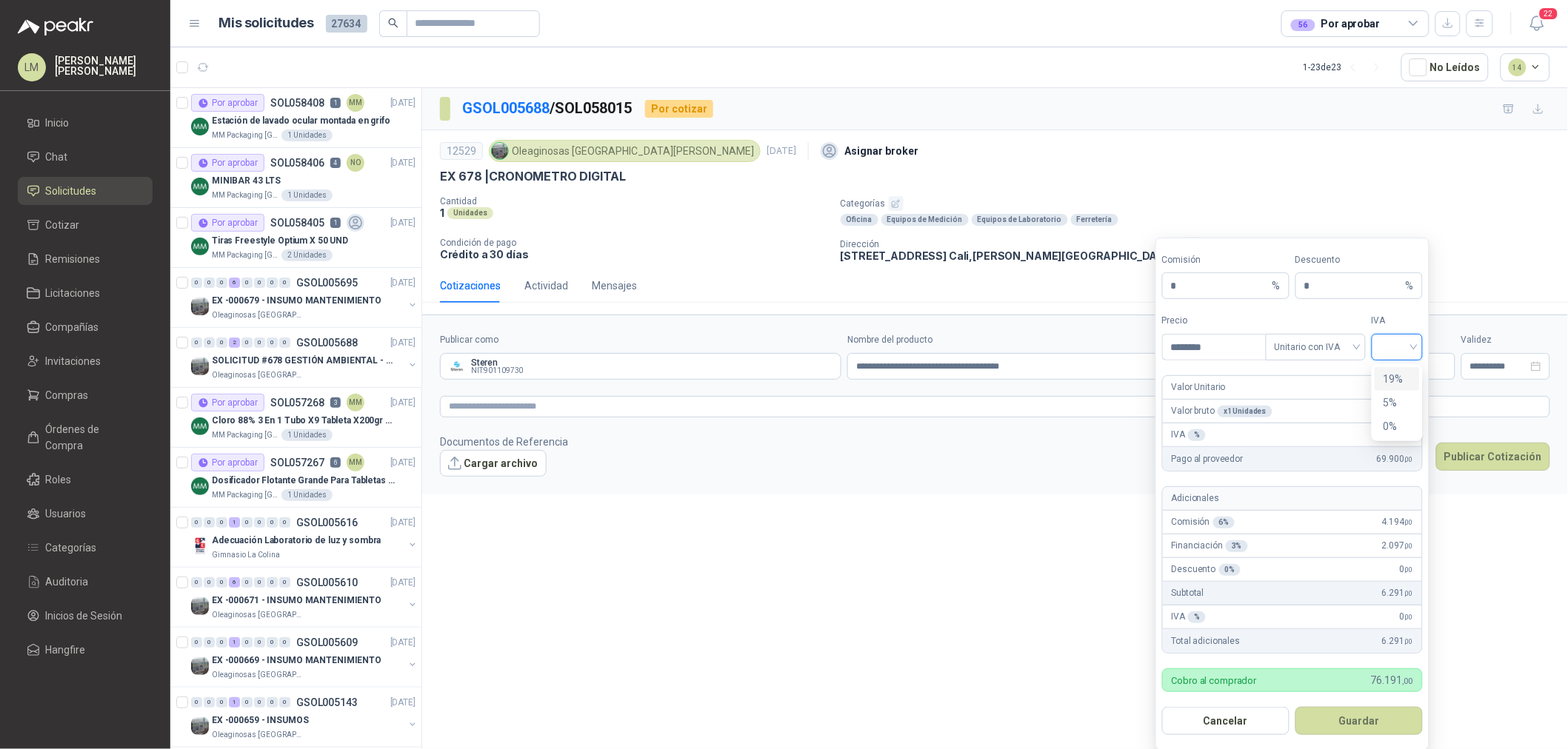
click at [1387, 374] on div "19%" at bounding box center [1397, 379] width 27 height 16
click at [1317, 724] on button "Guardar" at bounding box center [1359, 721] width 128 height 28
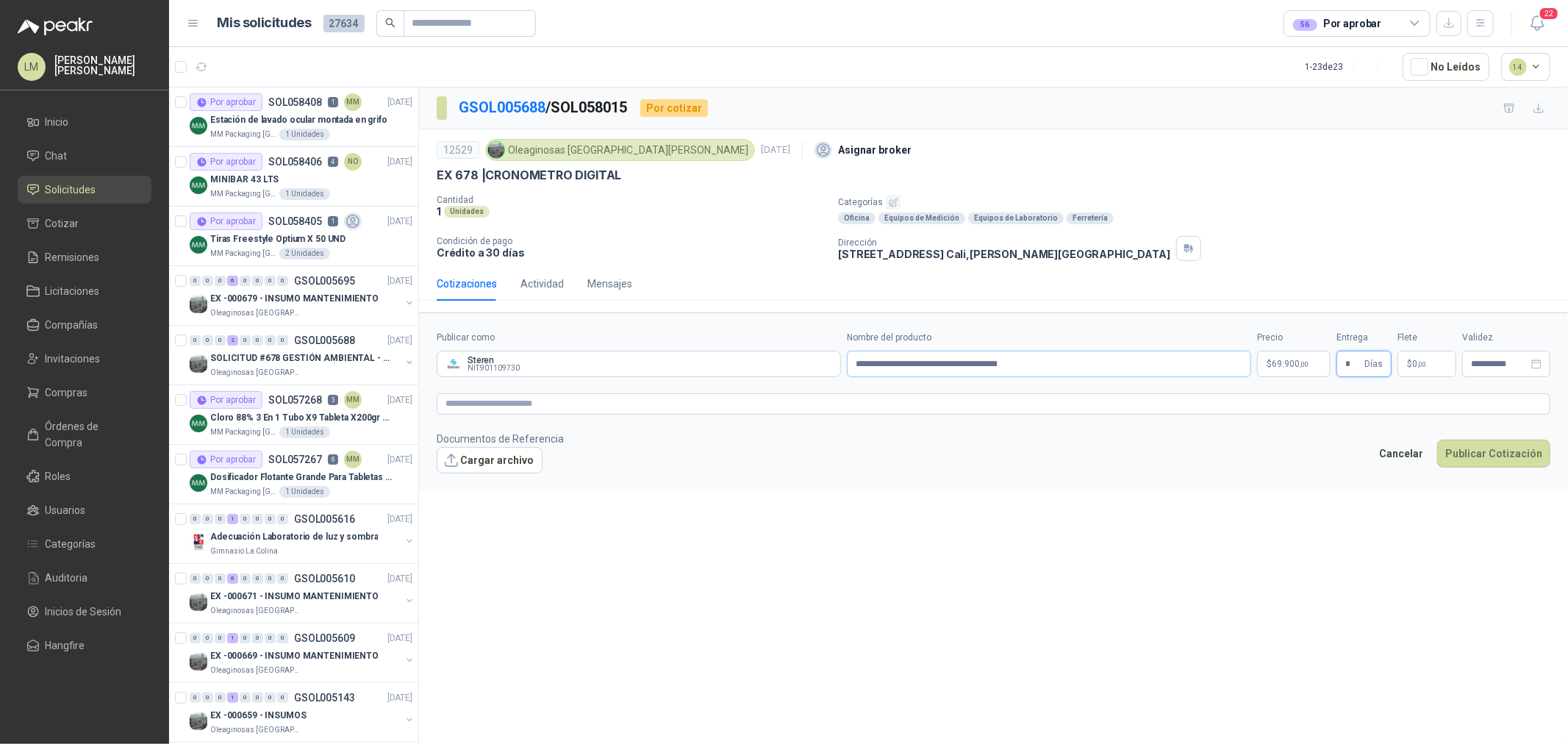
type input "*"
type input "********"
click at [1018, 411] on textarea at bounding box center [993, 404] width 1114 height 21
paste textarea "**********"
type textarea "**********"
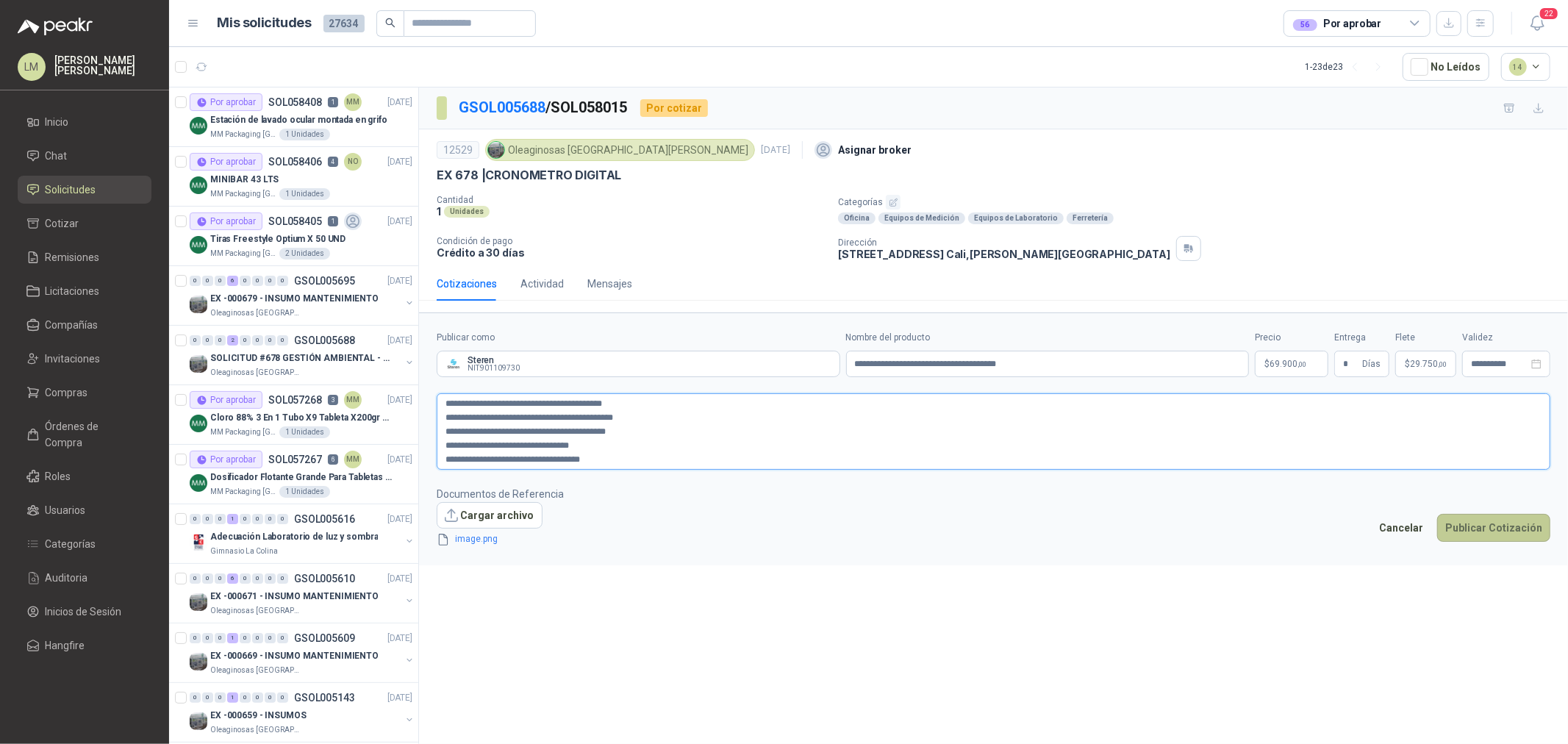
type textarea "**********"
click at [1518, 518] on button "Publicar Cotización" at bounding box center [1494, 528] width 114 height 28
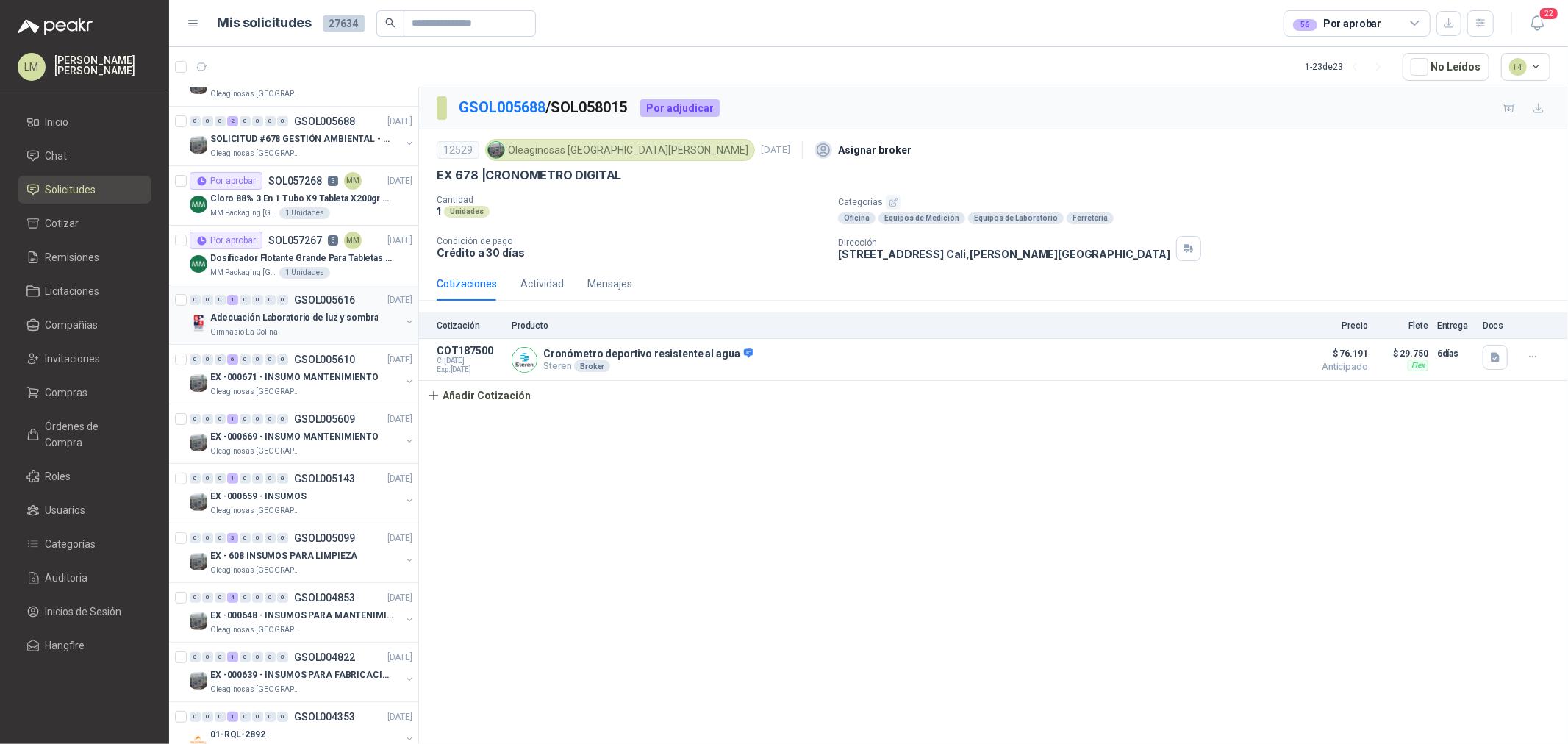
scroll to position [245, 0]
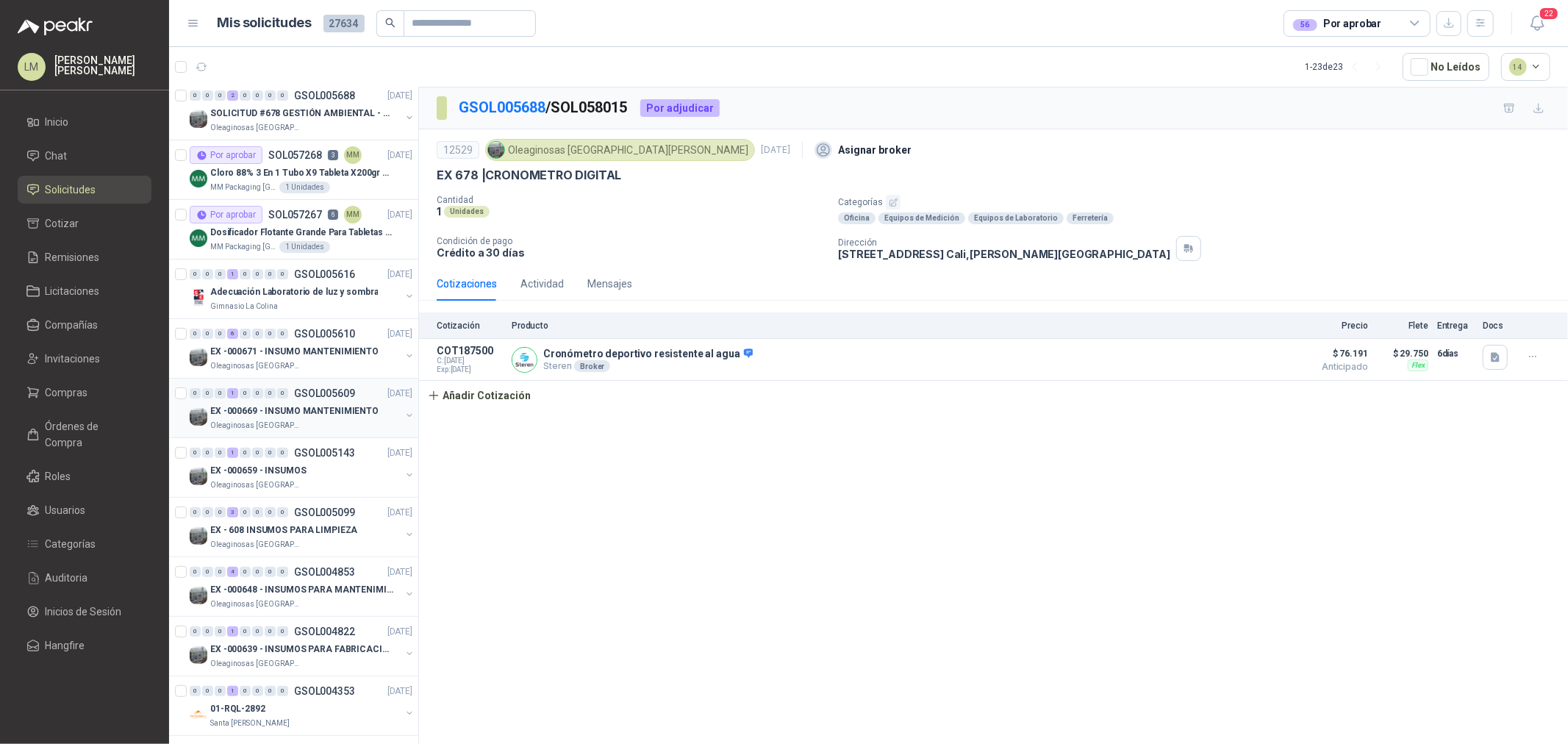
click at [269, 406] on p "EX -000669 - INSUMO MANTENIMIENTO" at bounding box center [294, 411] width 168 height 14
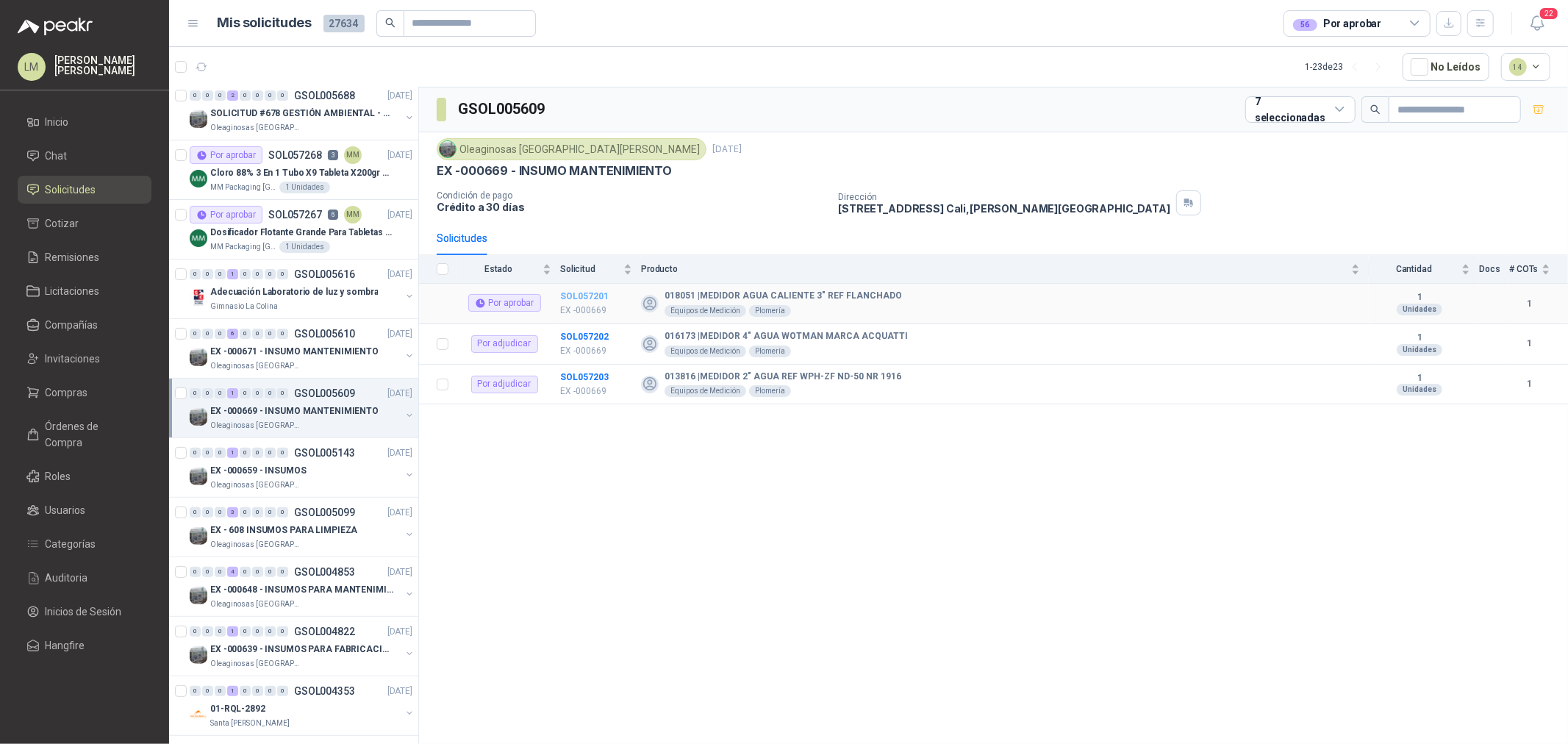
click at [575, 292] on b "SOL057201" at bounding box center [585, 296] width 49 height 10
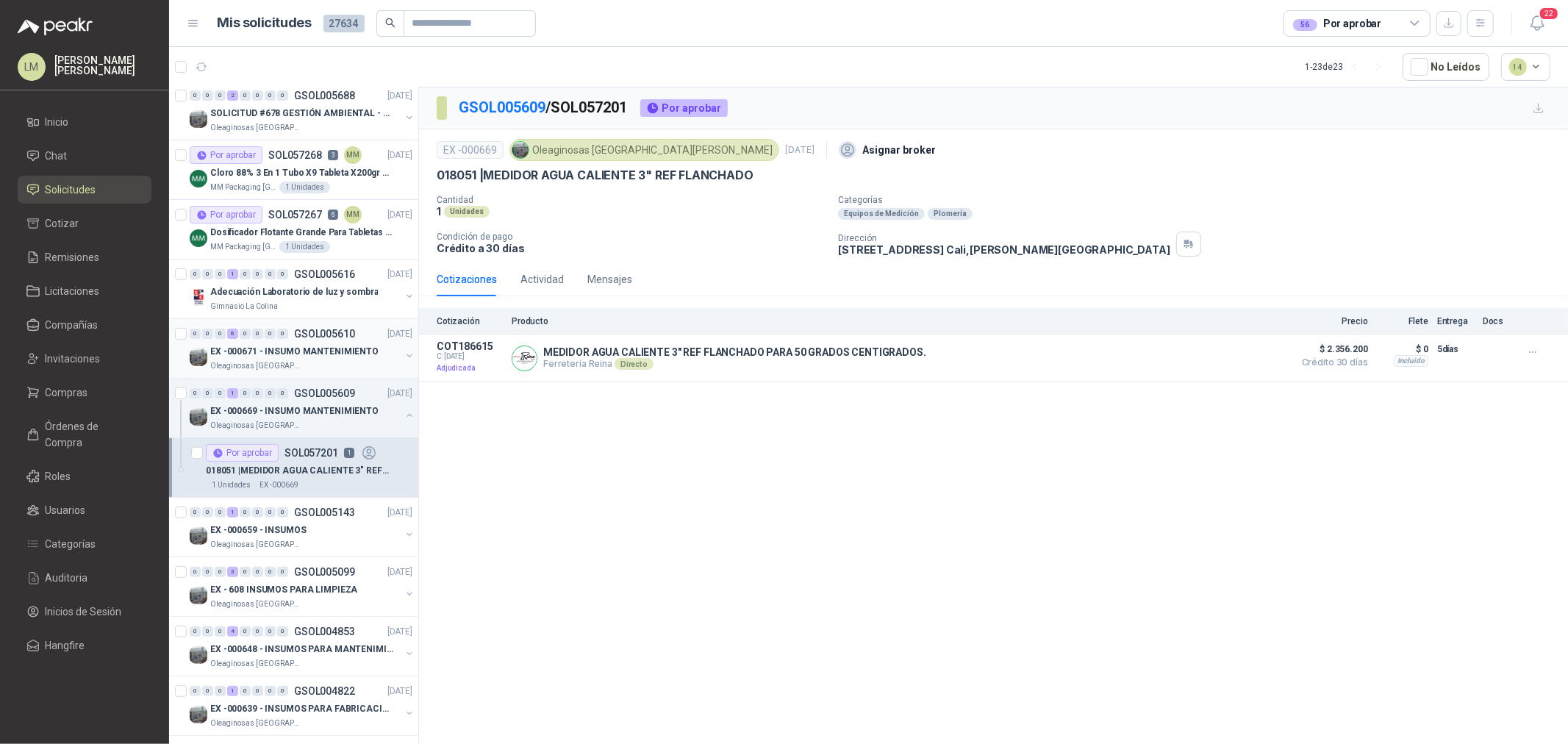
scroll to position [327, 0]
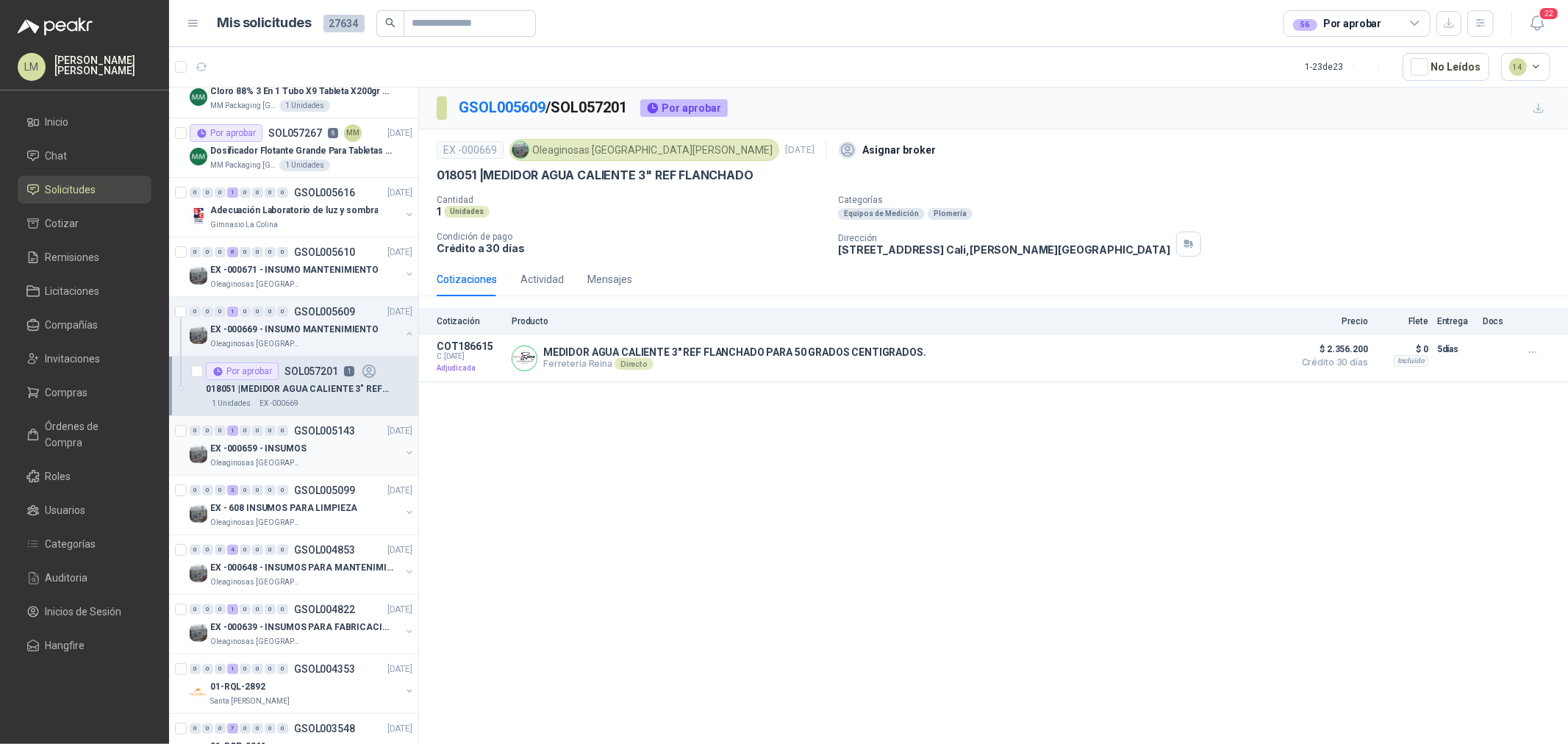
click at [290, 453] on p "EX -000659 - INSUMOS" at bounding box center [258, 448] width 97 height 14
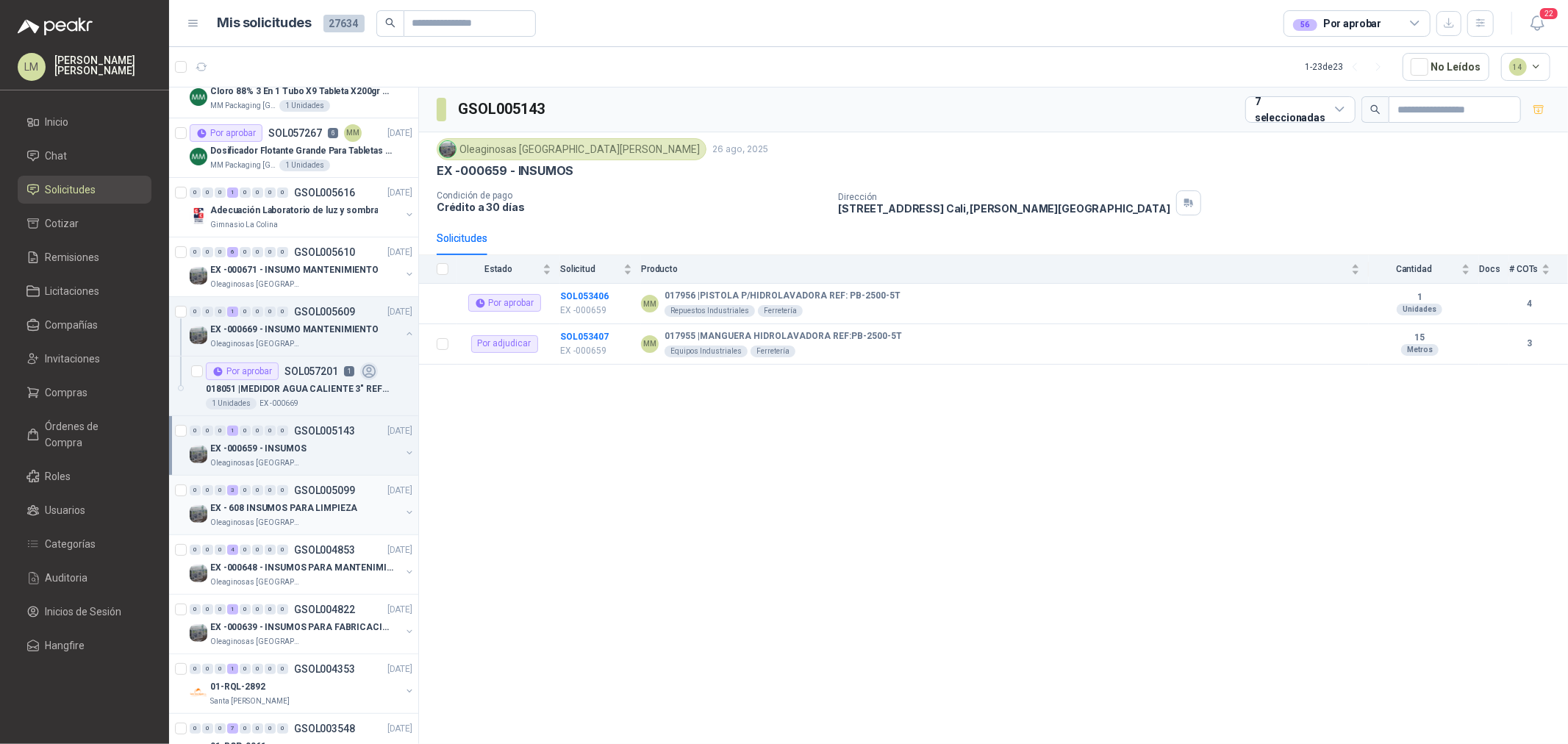
click at [302, 510] on p "EX - 608 INSUMOS PARA LIMPIEZA" at bounding box center [283, 508] width 147 height 14
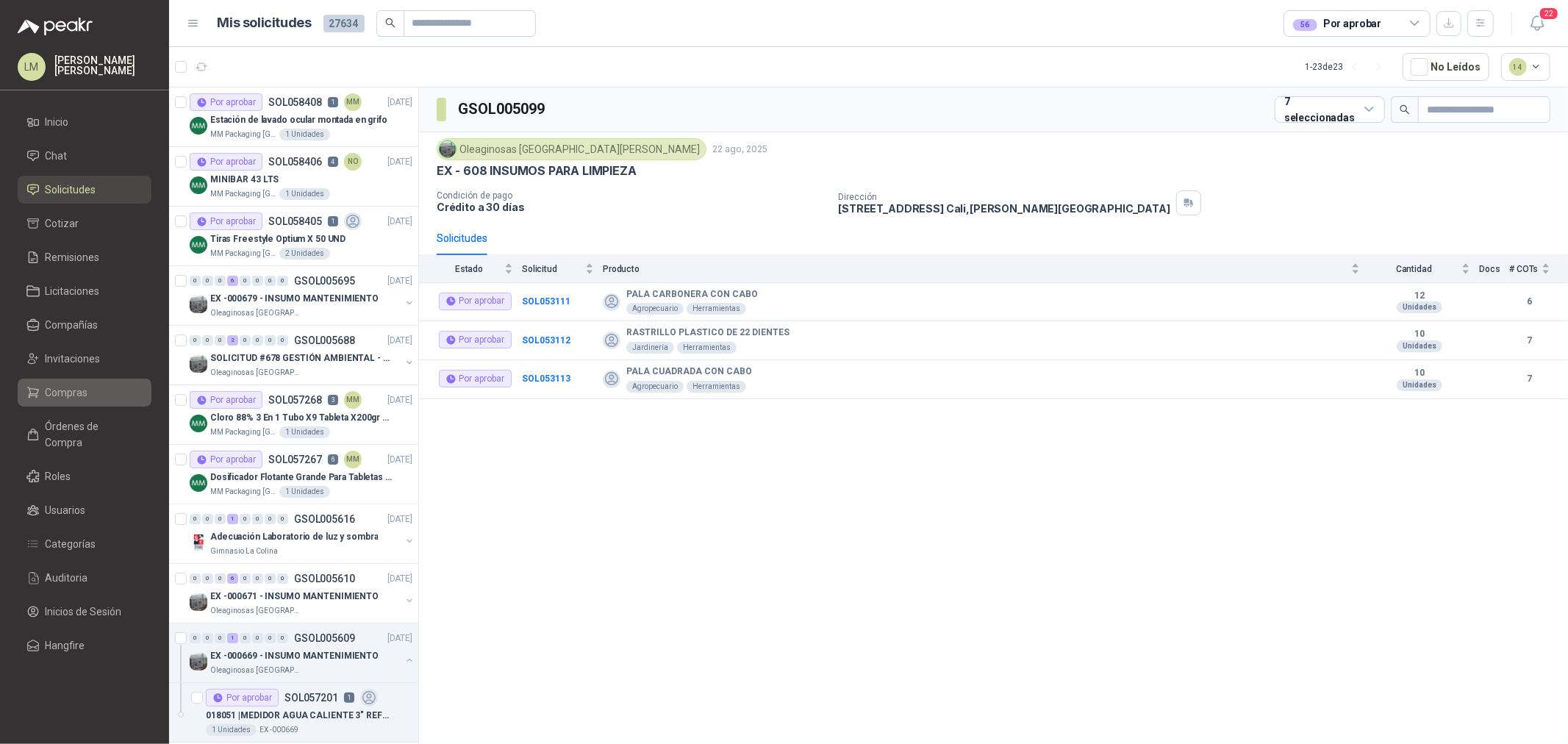
click at [46, 379] on link "Compras" at bounding box center [85, 393] width 134 height 28
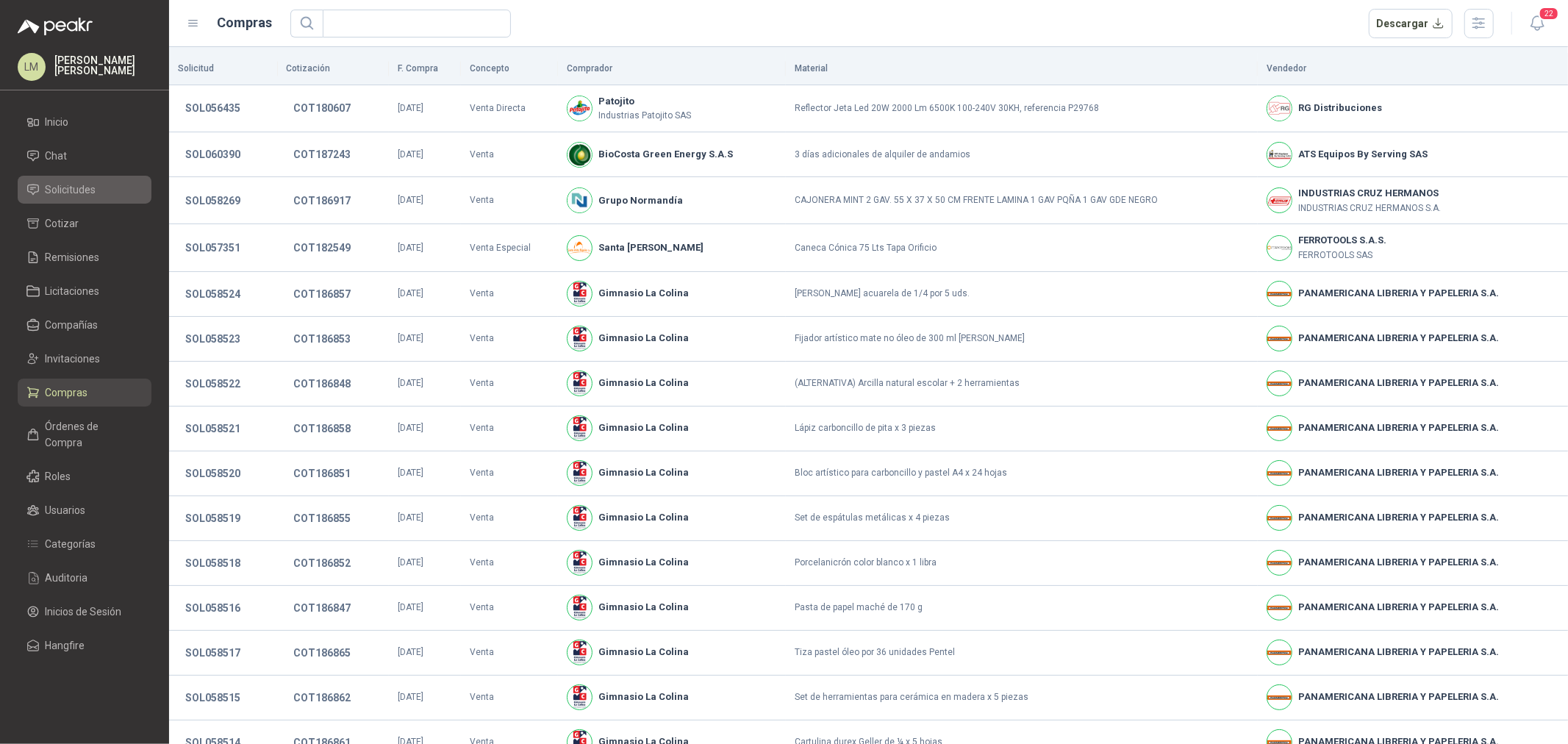
click at [74, 189] on span "Solicitudes" at bounding box center [71, 190] width 51 height 16
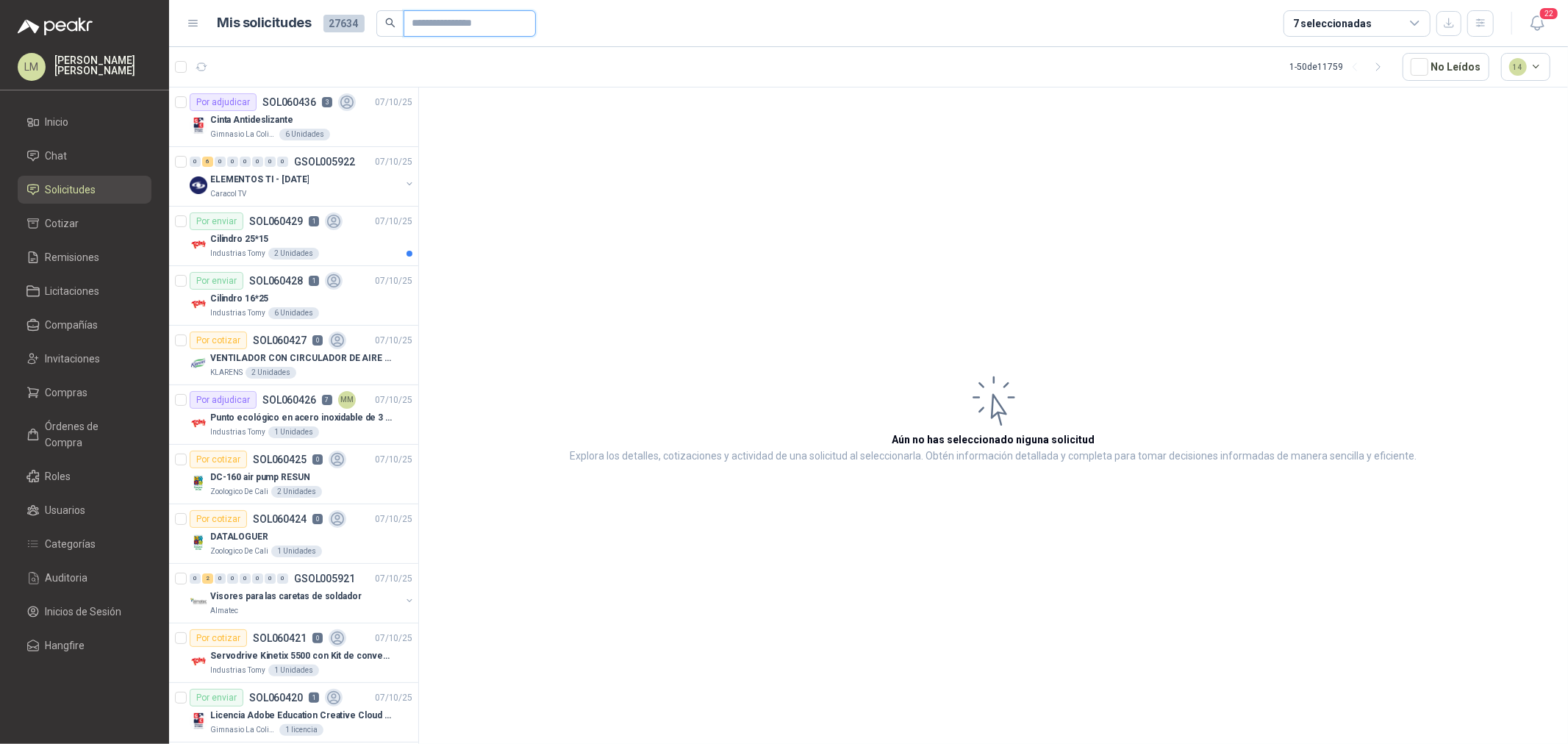
click at [436, 24] on input "text" at bounding box center [464, 24] width 103 height 25
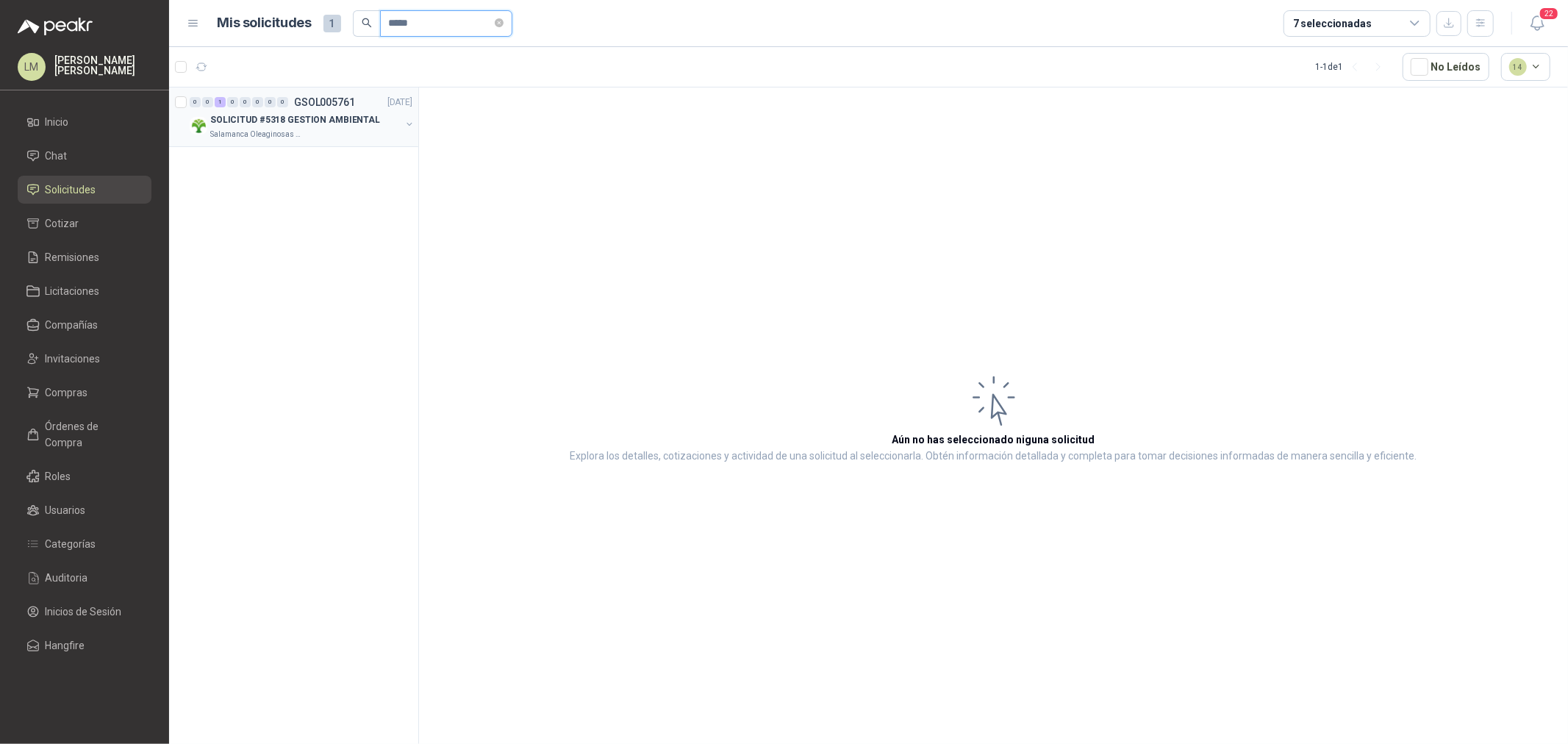
type input "*****"
click at [409, 128] on button "button" at bounding box center [410, 125] width 12 height 12
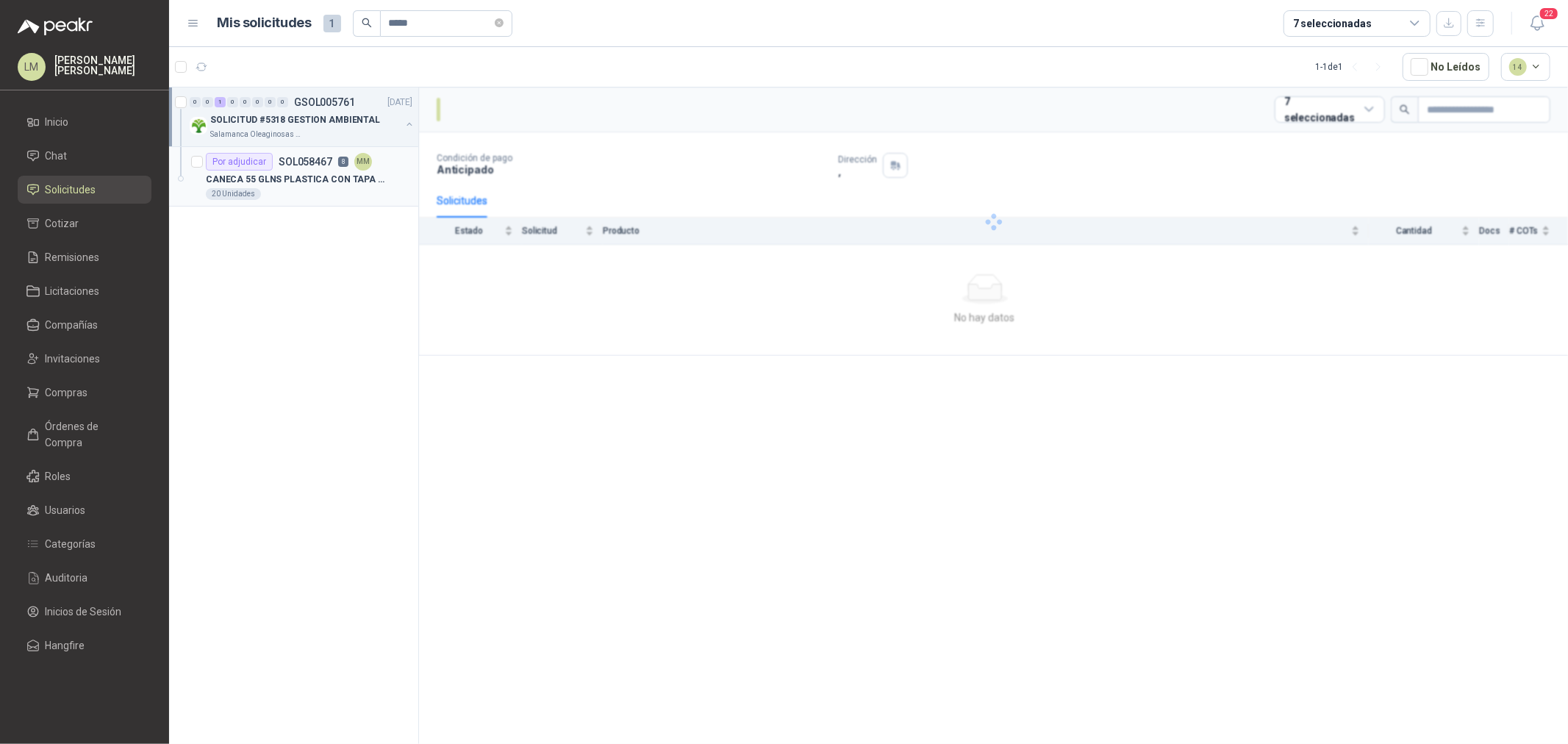
click at [318, 160] on p "SOL058467" at bounding box center [305, 161] width 54 height 10
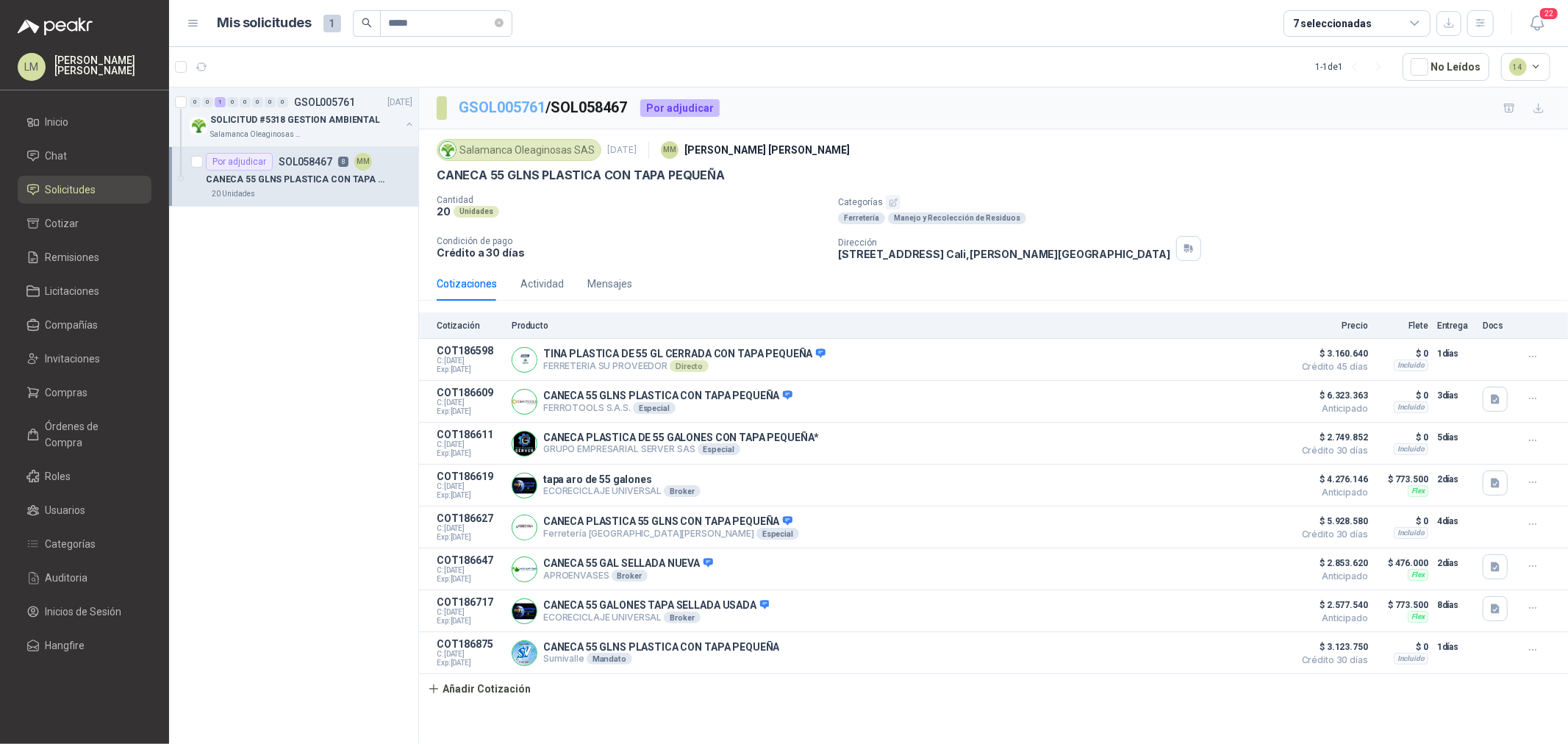
click at [492, 100] on link "GSOL005761" at bounding box center [502, 108] width 87 height 18
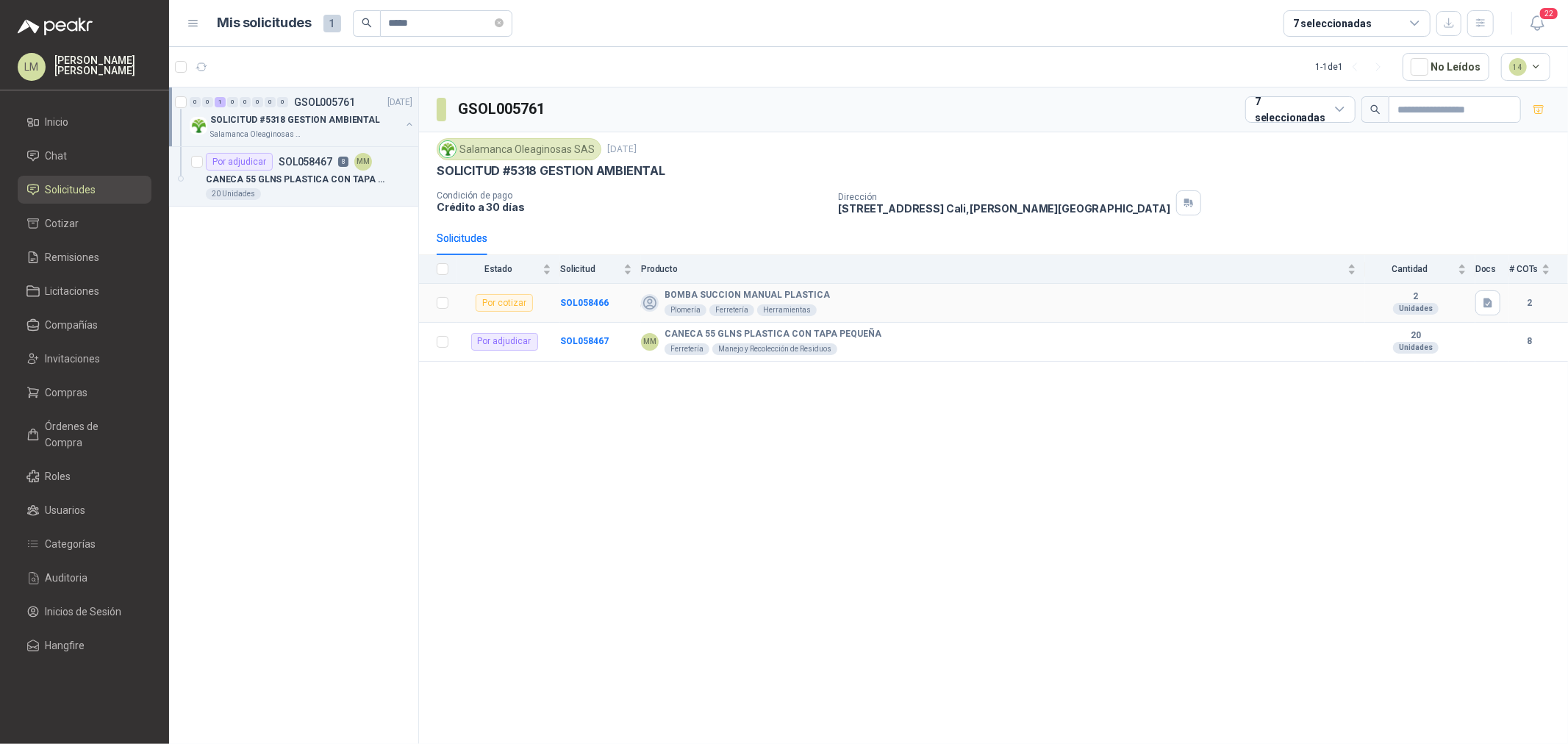
click at [590, 294] on td "SOL058466" at bounding box center [601, 303] width 81 height 39
click at [590, 297] on td "SOL058466" at bounding box center [601, 303] width 81 height 39
click at [590, 302] on b "SOL058466" at bounding box center [585, 303] width 49 height 10
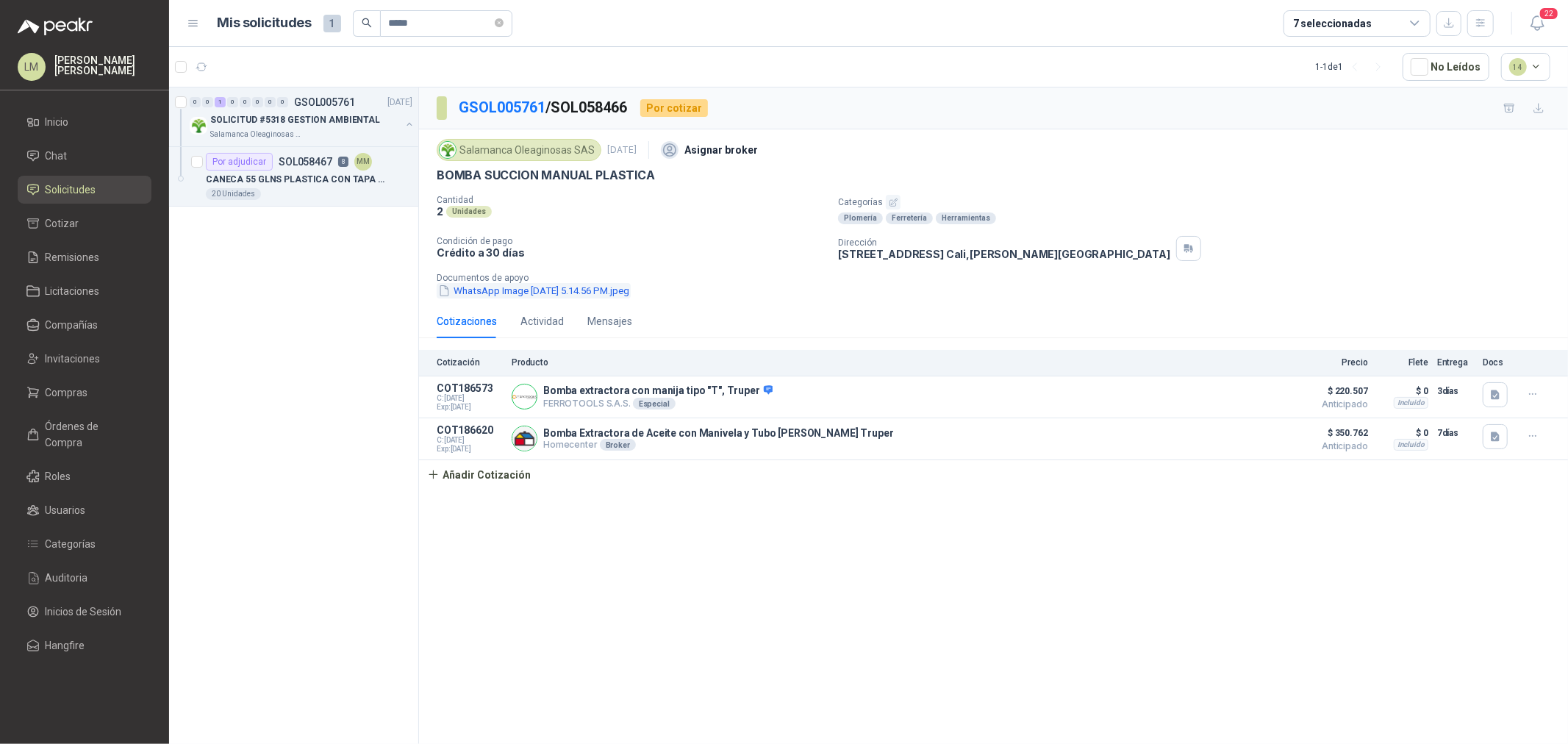
click at [584, 291] on button "WhatsApp Image 2025-10-02 at 5.14.56 PM.jpeg" at bounding box center [533, 291] width 194 height 15
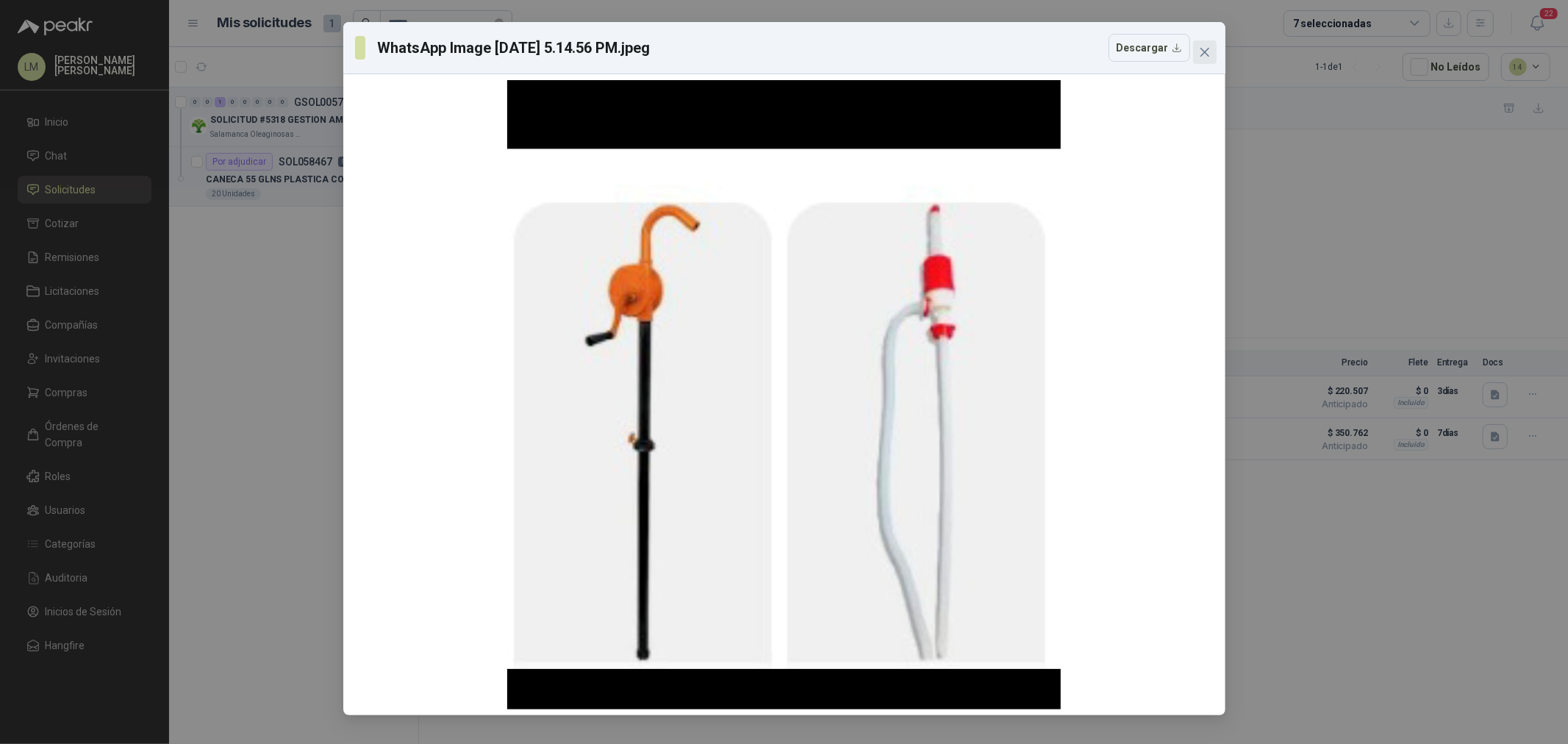
click at [1204, 52] on icon "close" at bounding box center [1205, 52] width 9 height 9
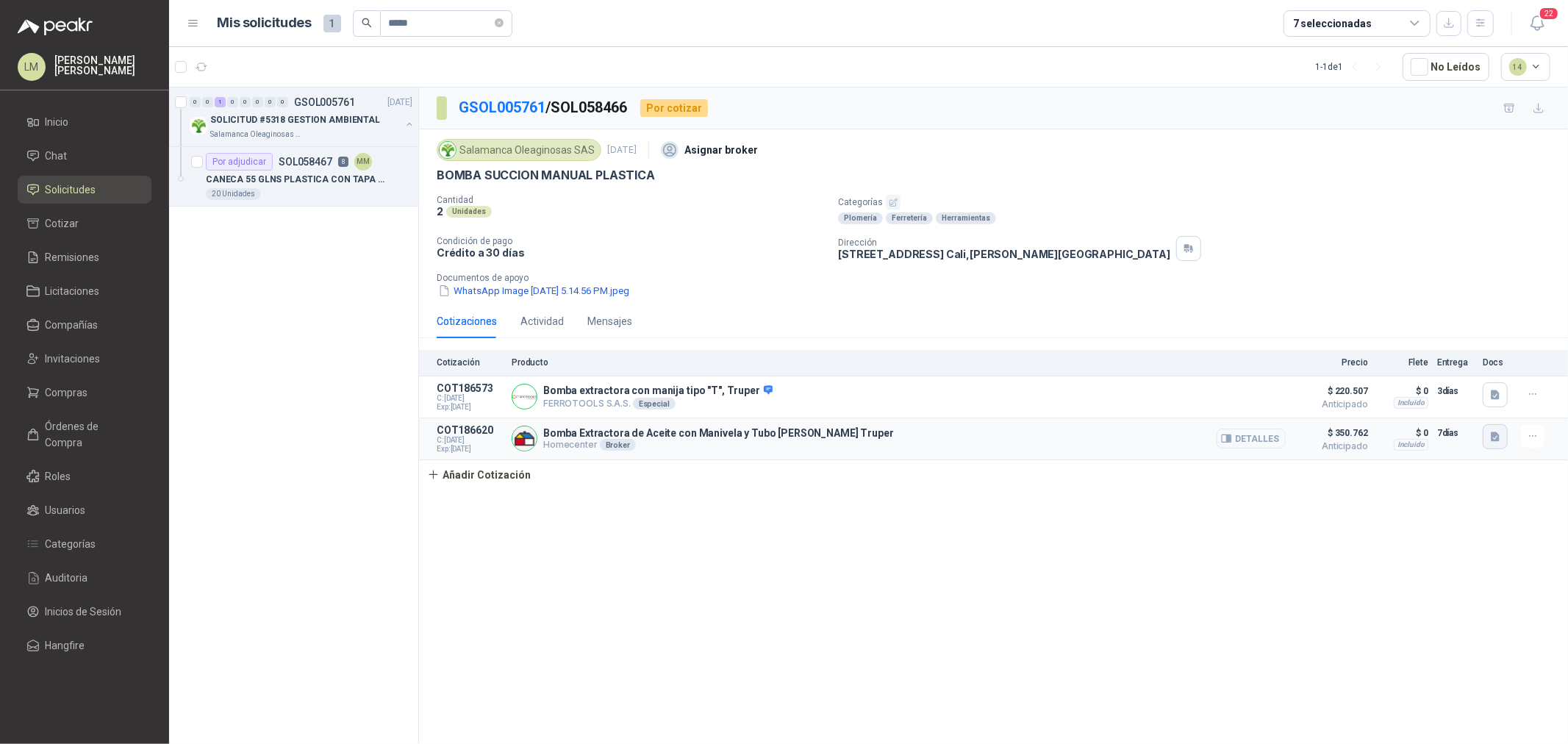
click at [1491, 443] on icon "button" at bounding box center [1496, 437] width 13 height 13
click at [1462, 409] on button "image.png" at bounding box center [1466, 406] width 64 height 15
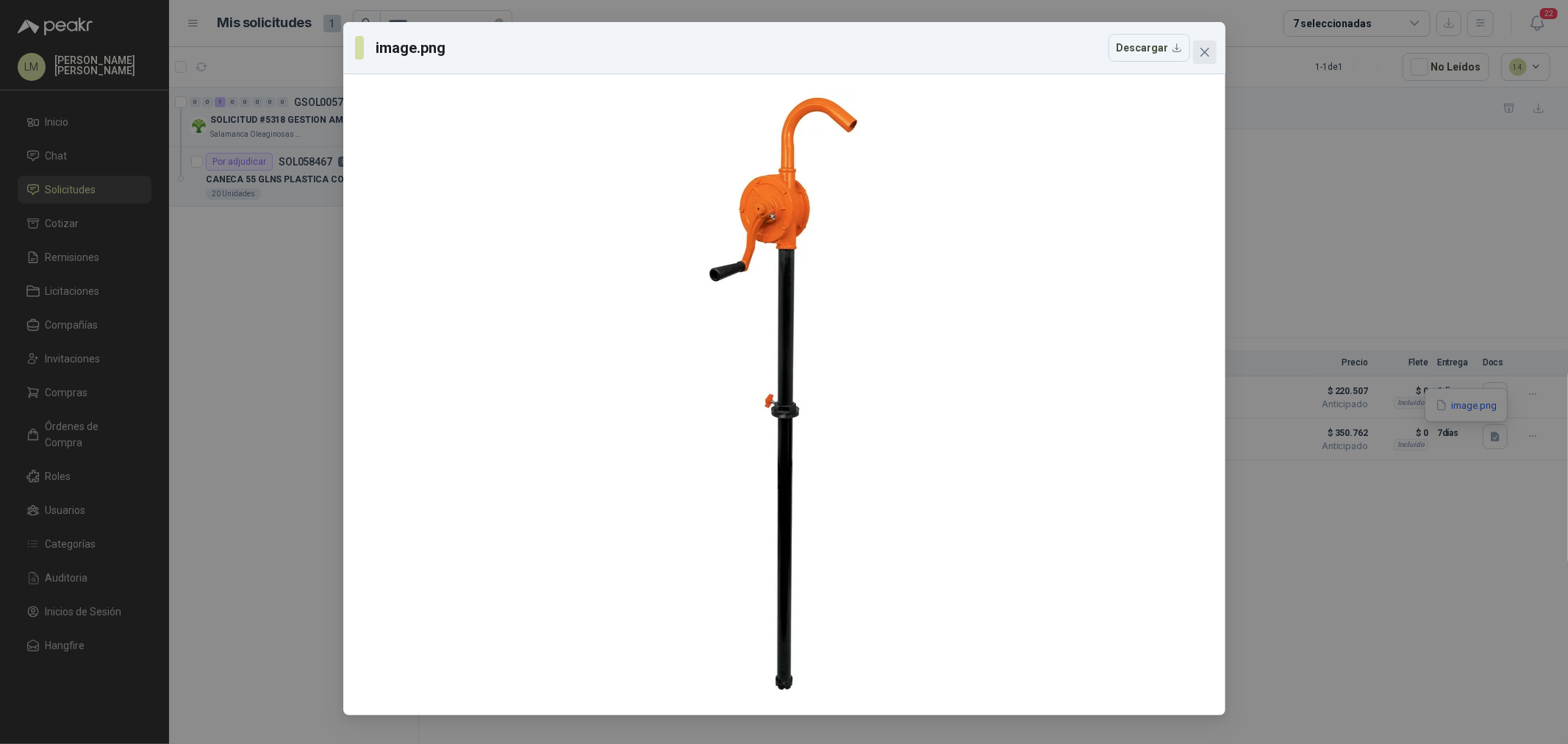
click at [1205, 48] on icon "close" at bounding box center [1205, 52] width 12 height 12
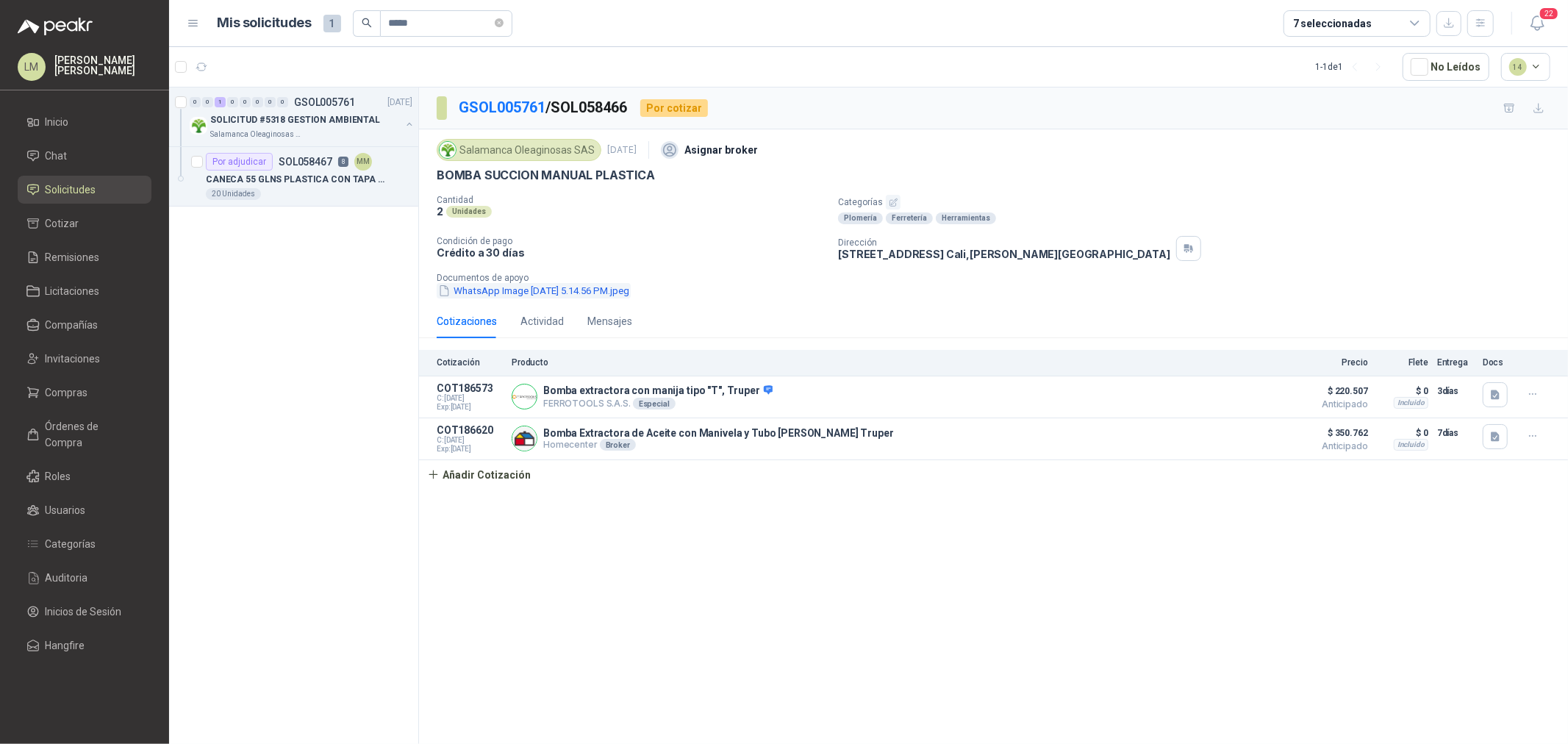
click at [576, 288] on button "WhatsApp Image 2025-10-02 at 5.14.56 PM.jpeg" at bounding box center [533, 291] width 194 height 15
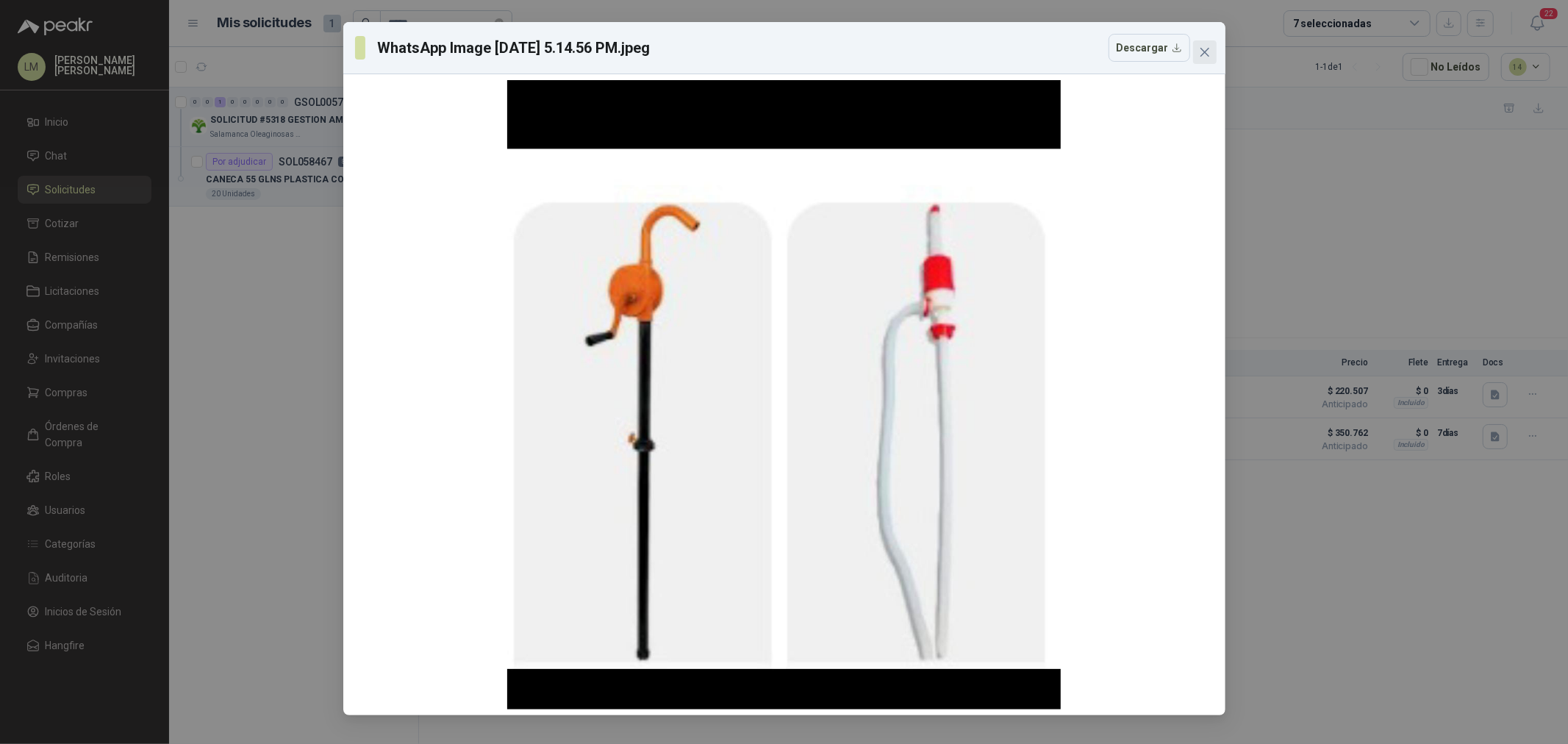
click at [1212, 50] on span "Close" at bounding box center [1205, 52] width 24 height 12
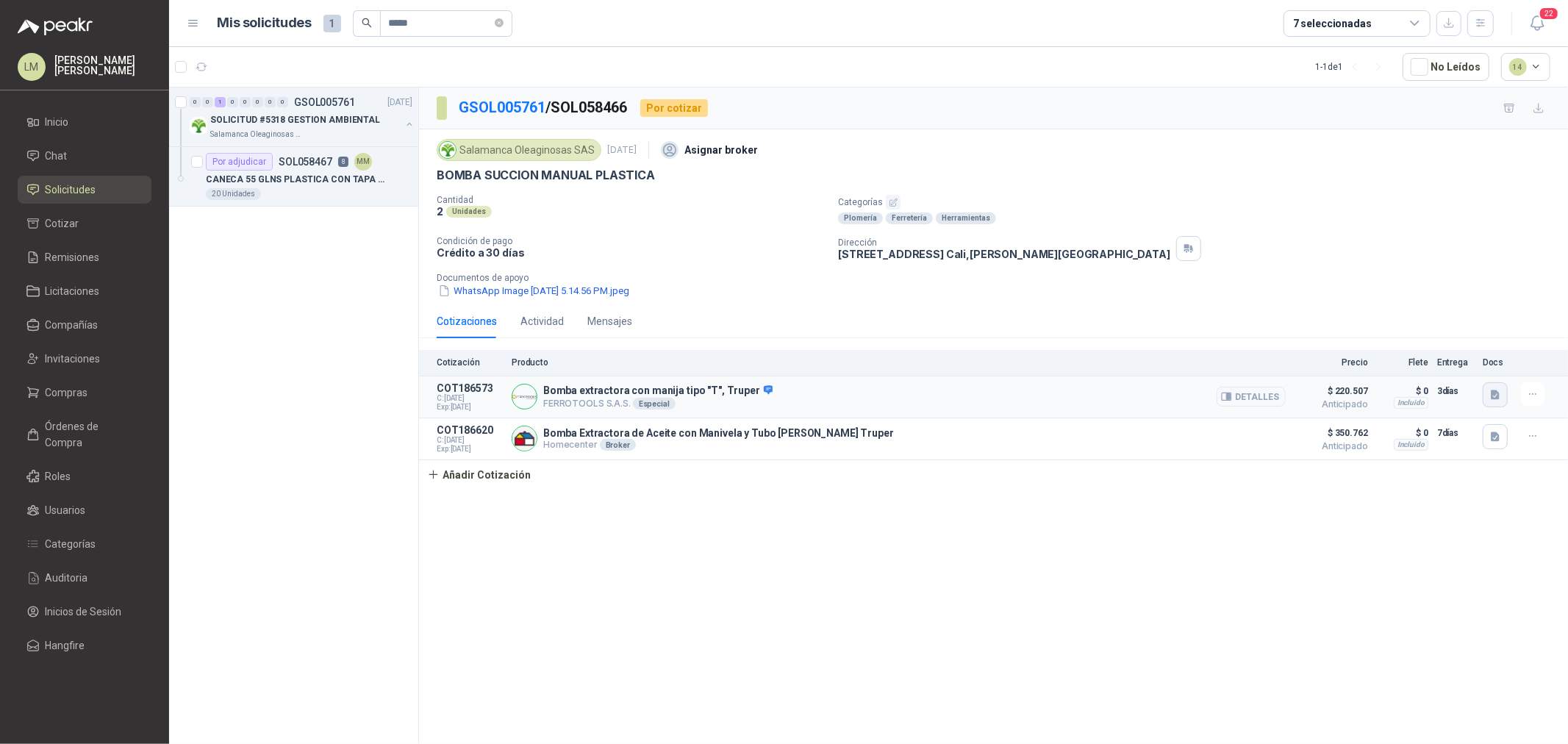
click at [1488, 401] on button "button" at bounding box center [1496, 395] width 25 height 25
click at [1475, 369] on button "Ficha Técnica - 16853.pdf" at bounding box center [1435, 363] width 128 height 15
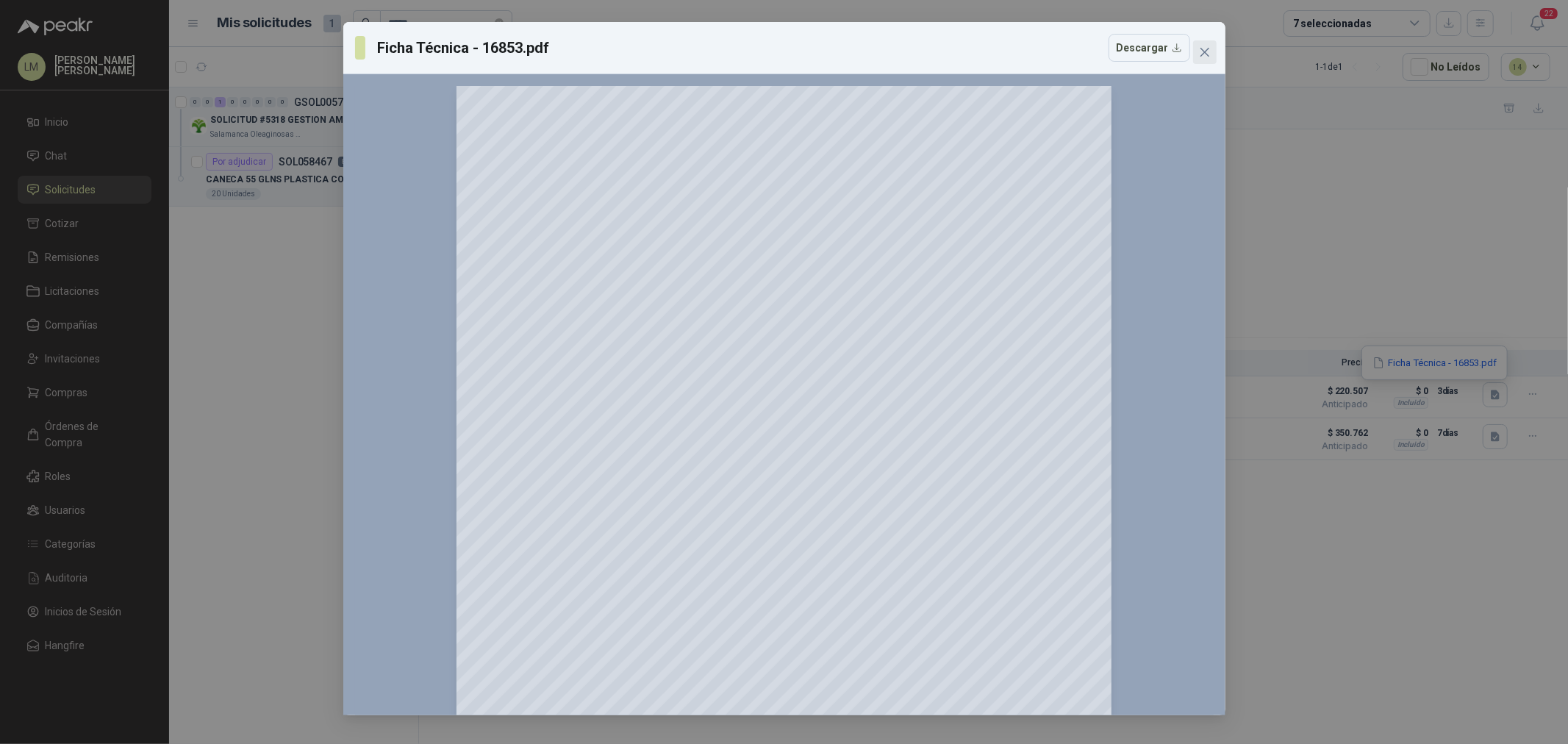
click at [1204, 54] on icon "close" at bounding box center [1205, 52] width 12 height 12
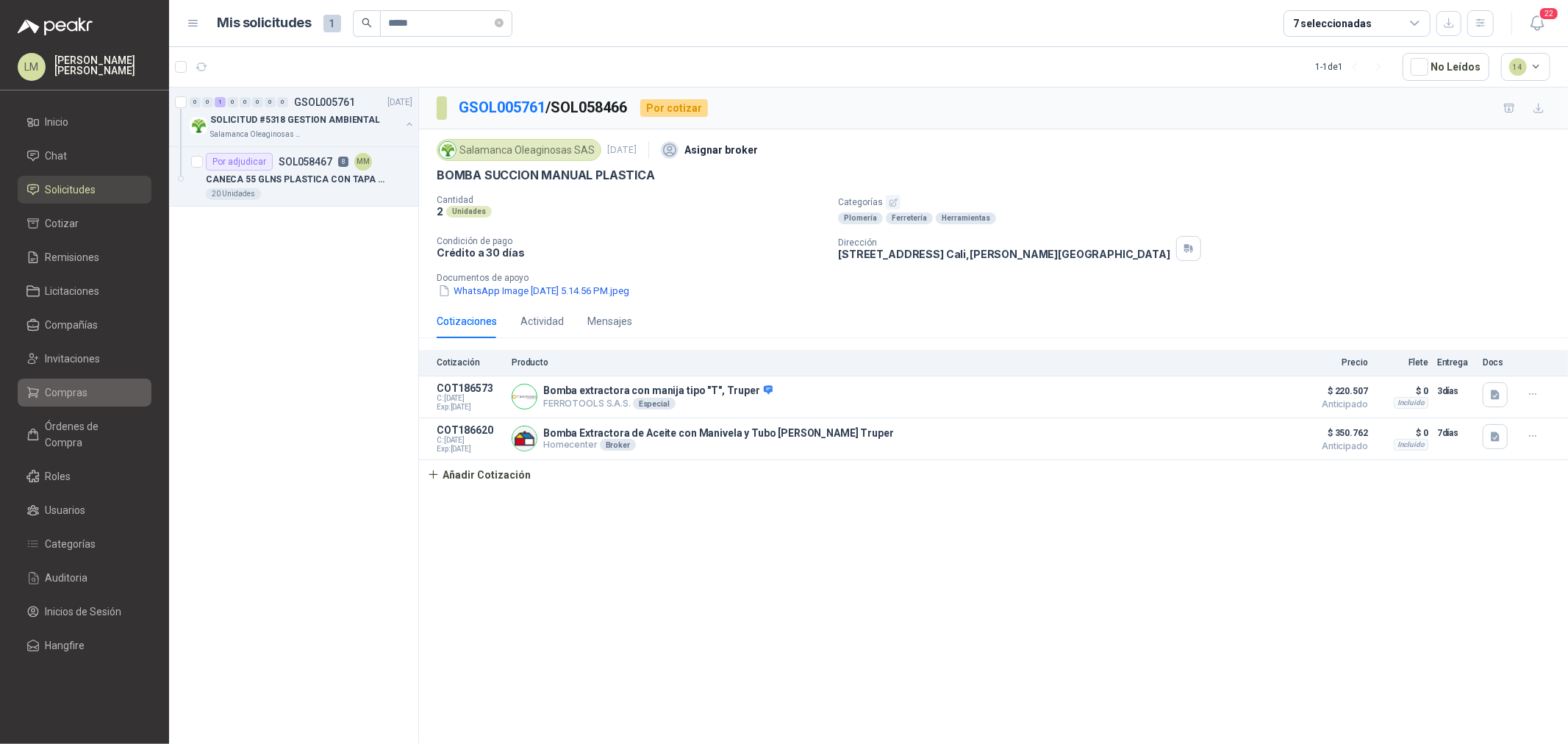
click at [59, 381] on link "Compras" at bounding box center [85, 393] width 134 height 28
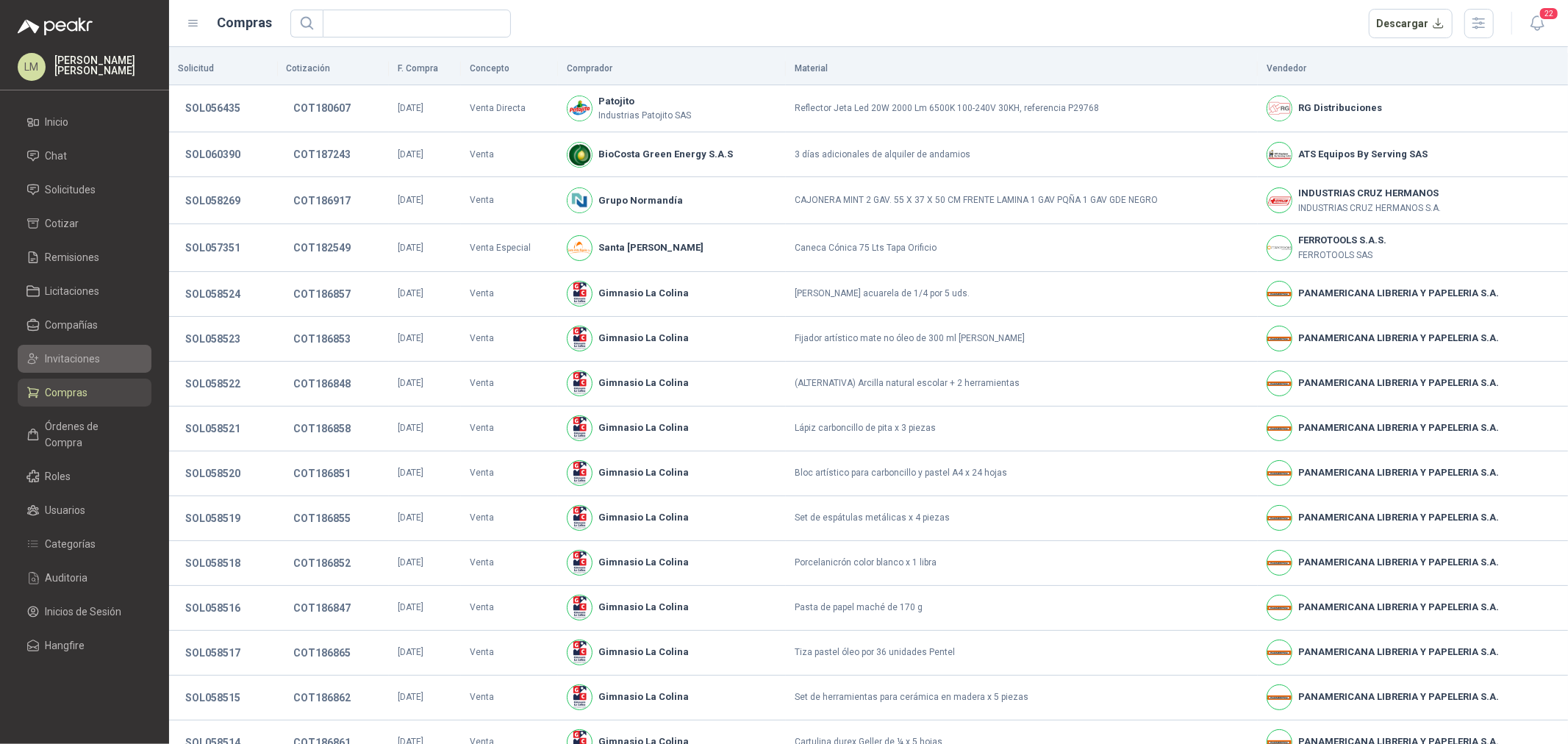
click at [81, 357] on span "Invitaciones" at bounding box center [73, 359] width 55 height 16
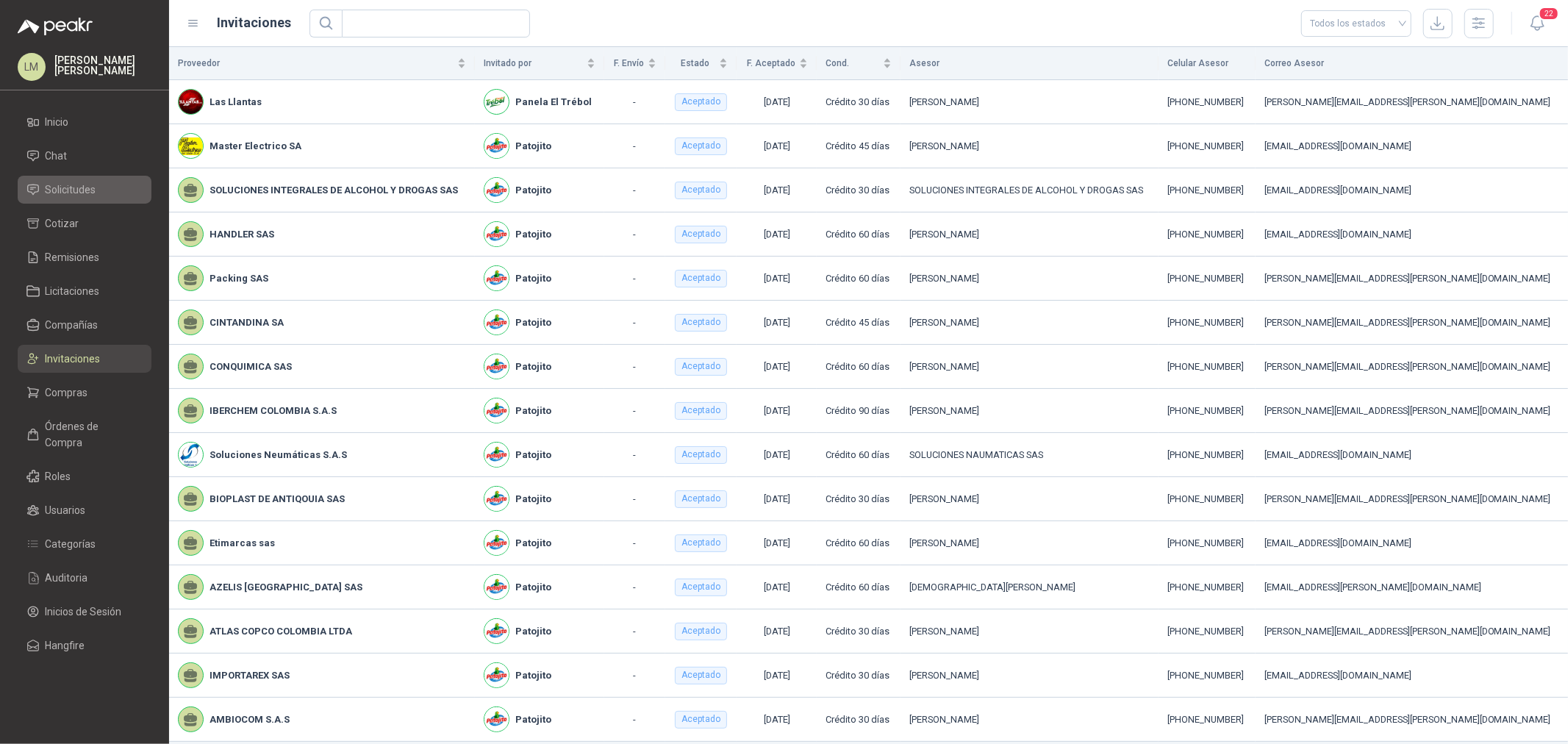
click at [83, 188] on span "Solicitudes" at bounding box center [71, 190] width 51 height 16
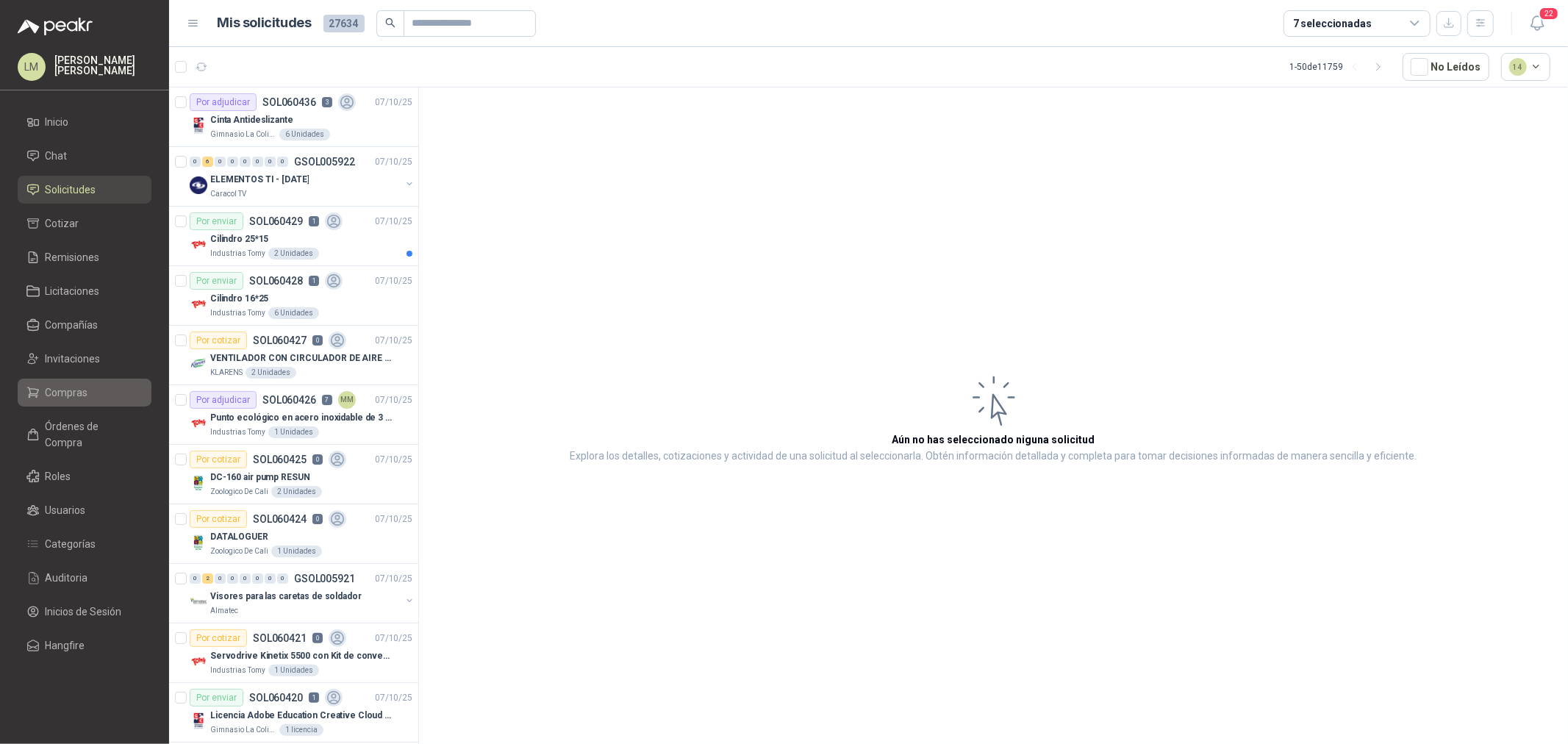
click at [87, 394] on li "Compras" at bounding box center [85, 393] width 116 height 16
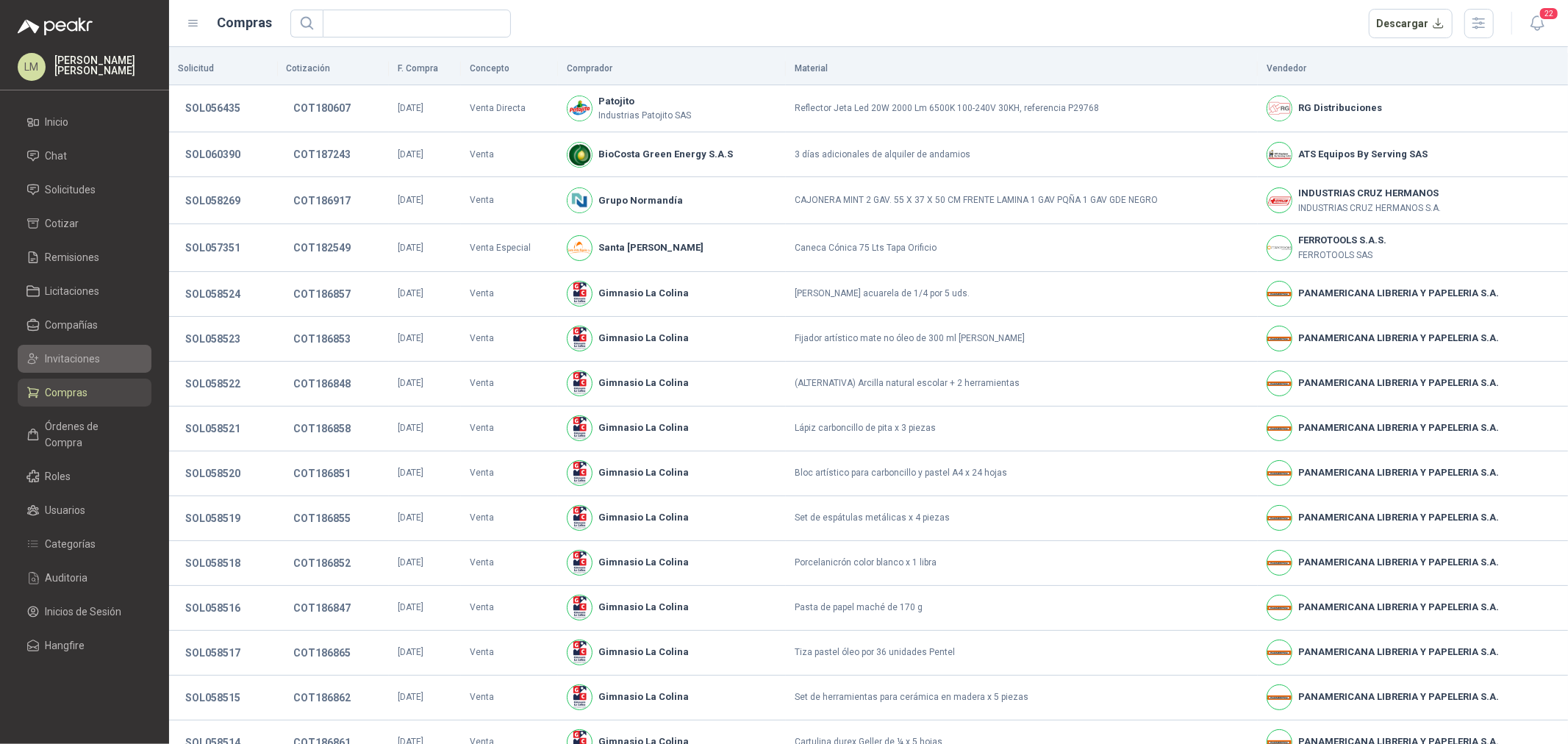
click at [74, 364] on span "Invitaciones" at bounding box center [73, 359] width 55 height 16
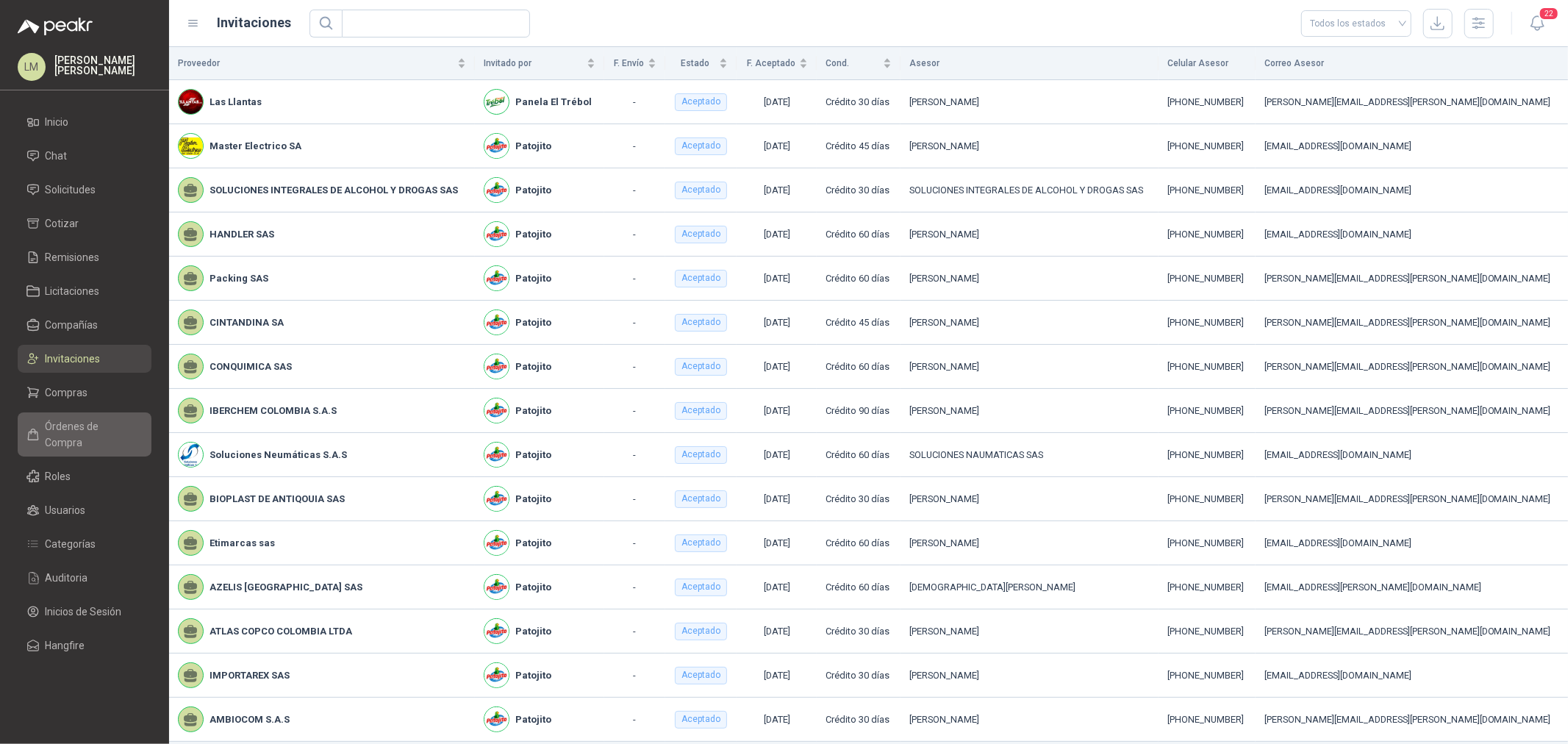
click at [83, 428] on span "Órdenes de Compra" at bounding box center [91, 434] width 92 height 32
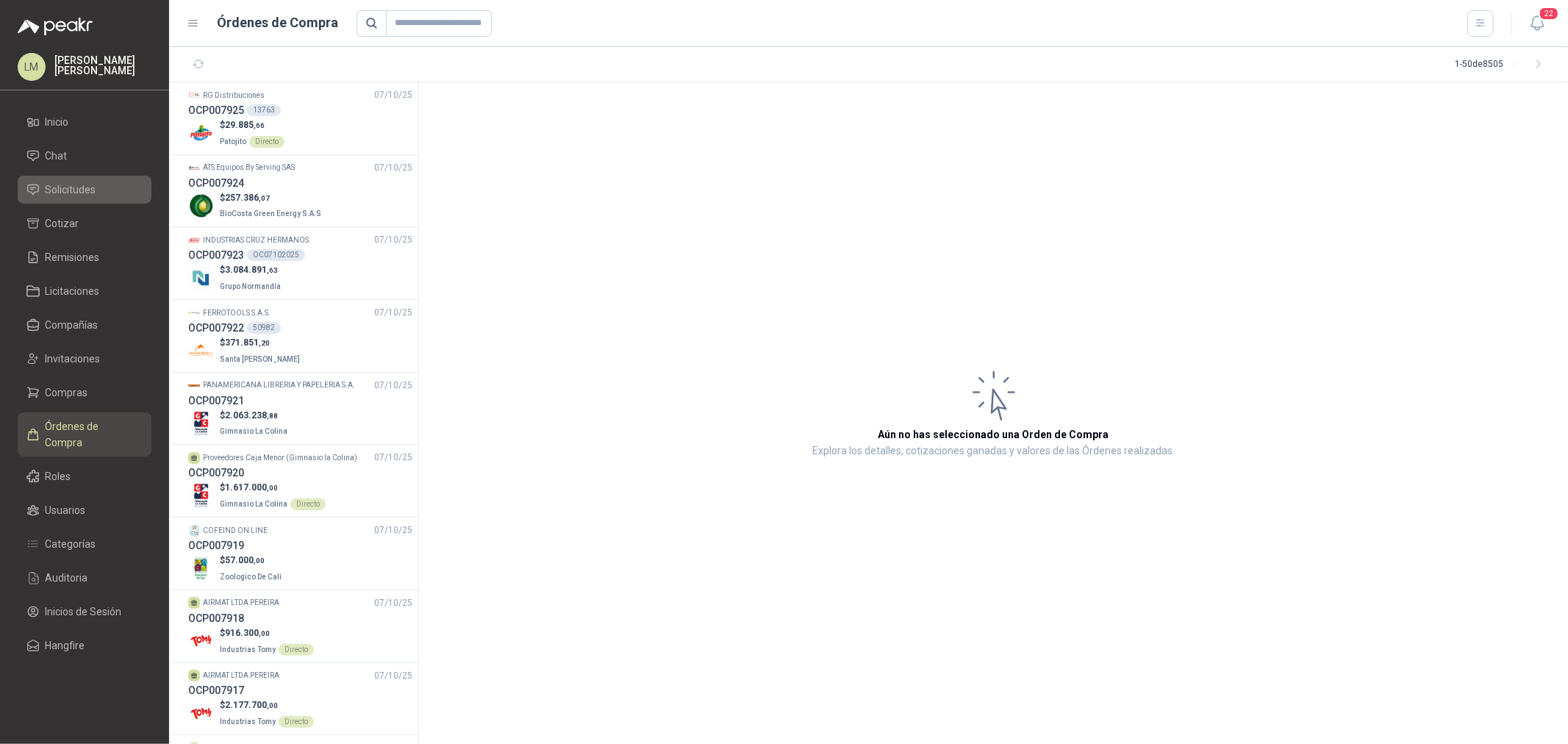
click at [75, 186] on span "Solicitudes" at bounding box center [71, 190] width 51 height 16
